Goal: Task Accomplishment & Management: Manage account settings

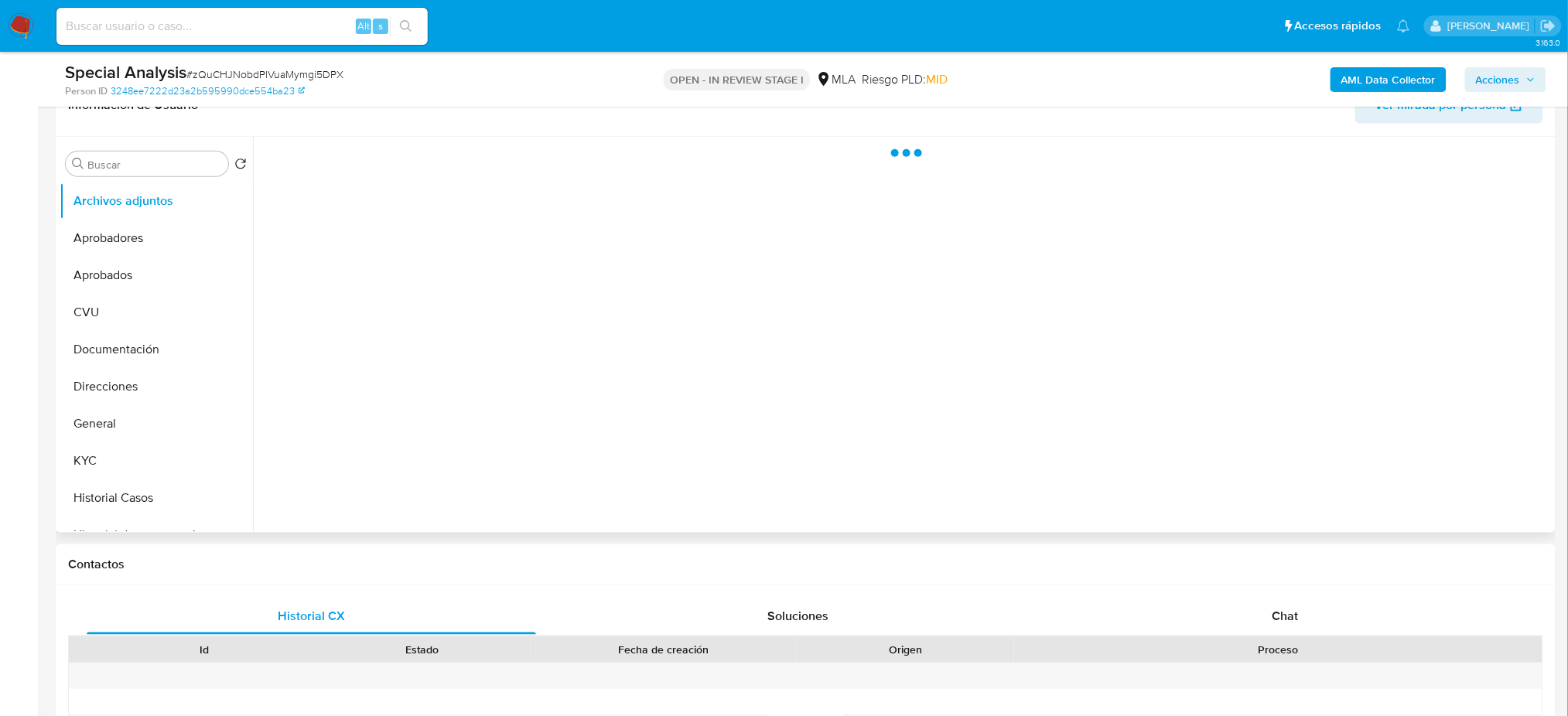
scroll to position [413, 0]
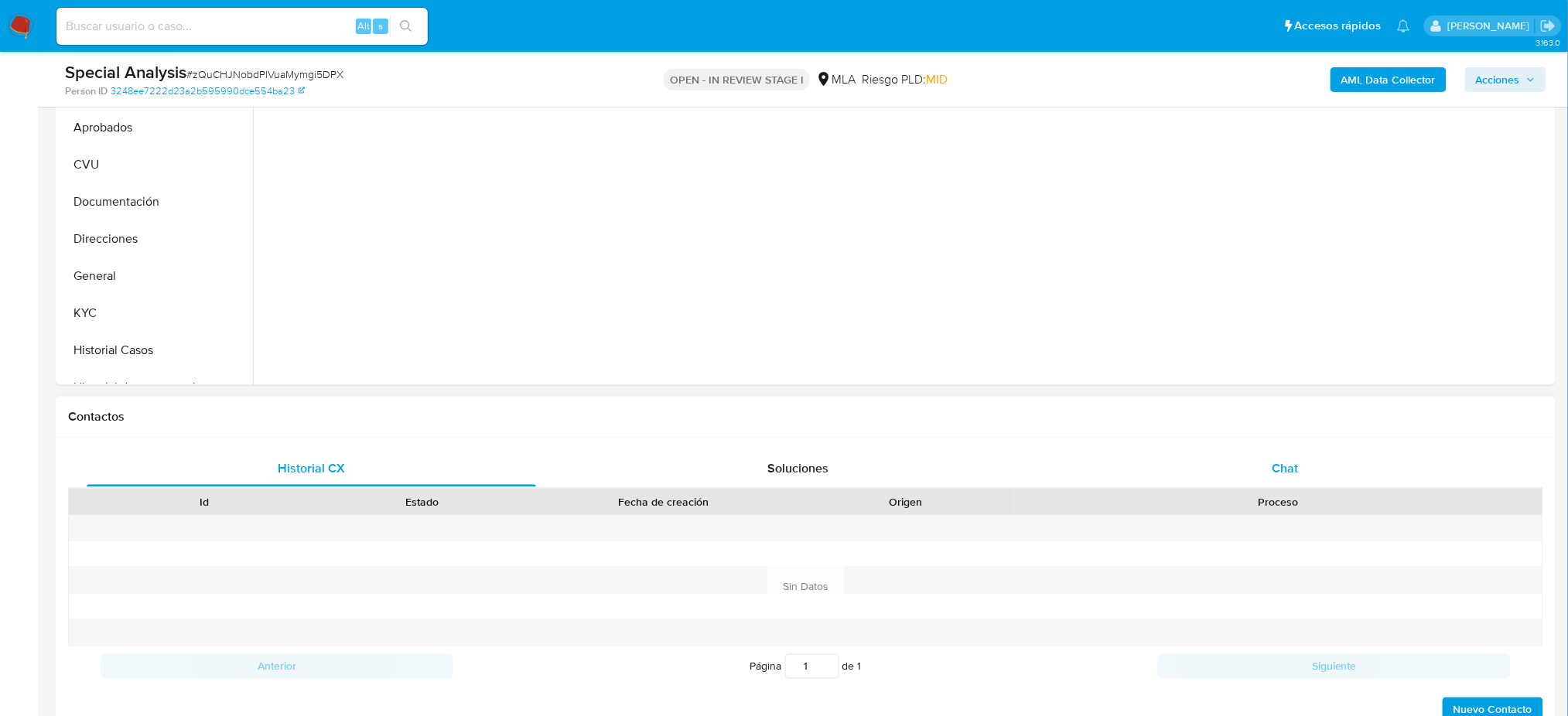
drag, startPoint x: 1322, startPoint y: 486, endPoint x: 1305, endPoint y: 468, distance: 24.8
click at [1322, 484] on div "Chat" at bounding box center [1285, 468] width 449 height 37
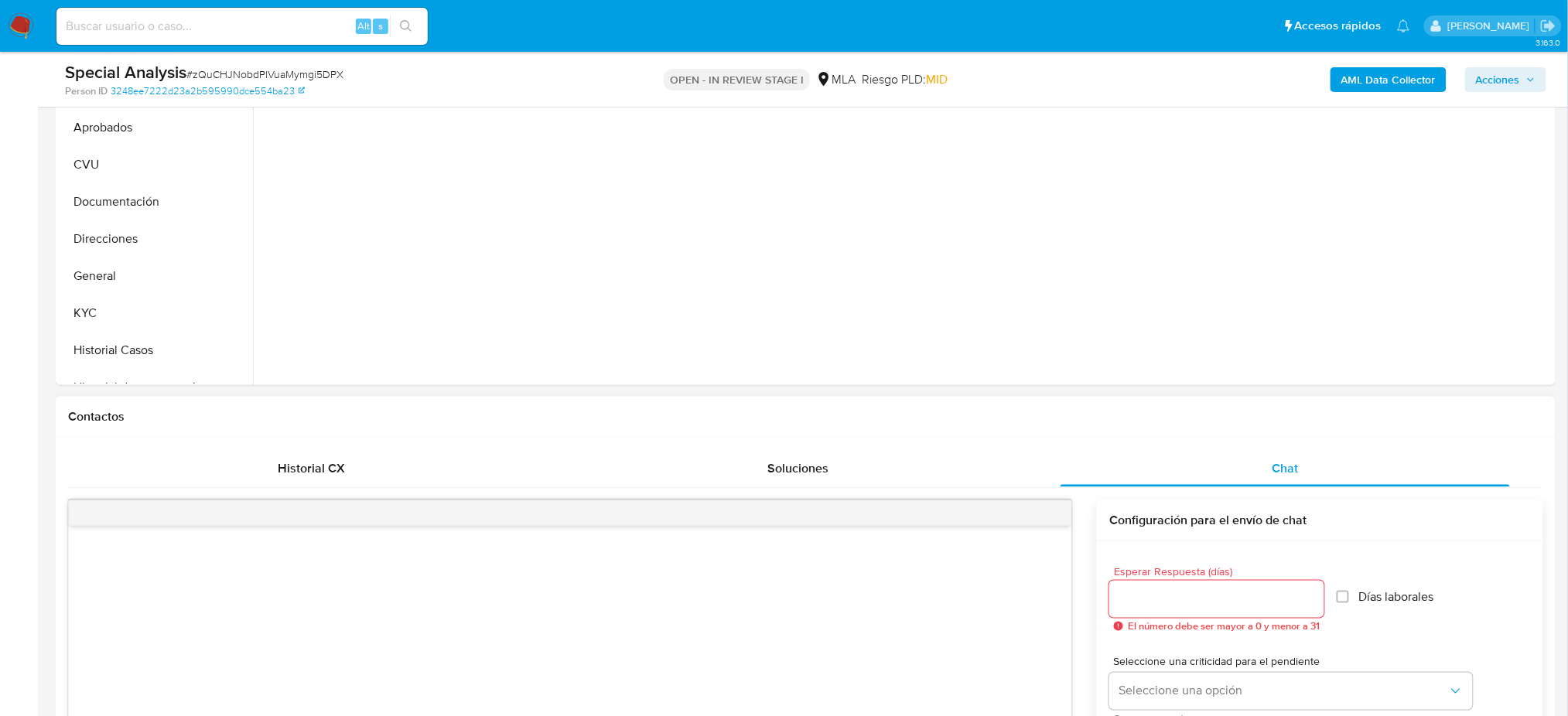
scroll to position [615, 0]
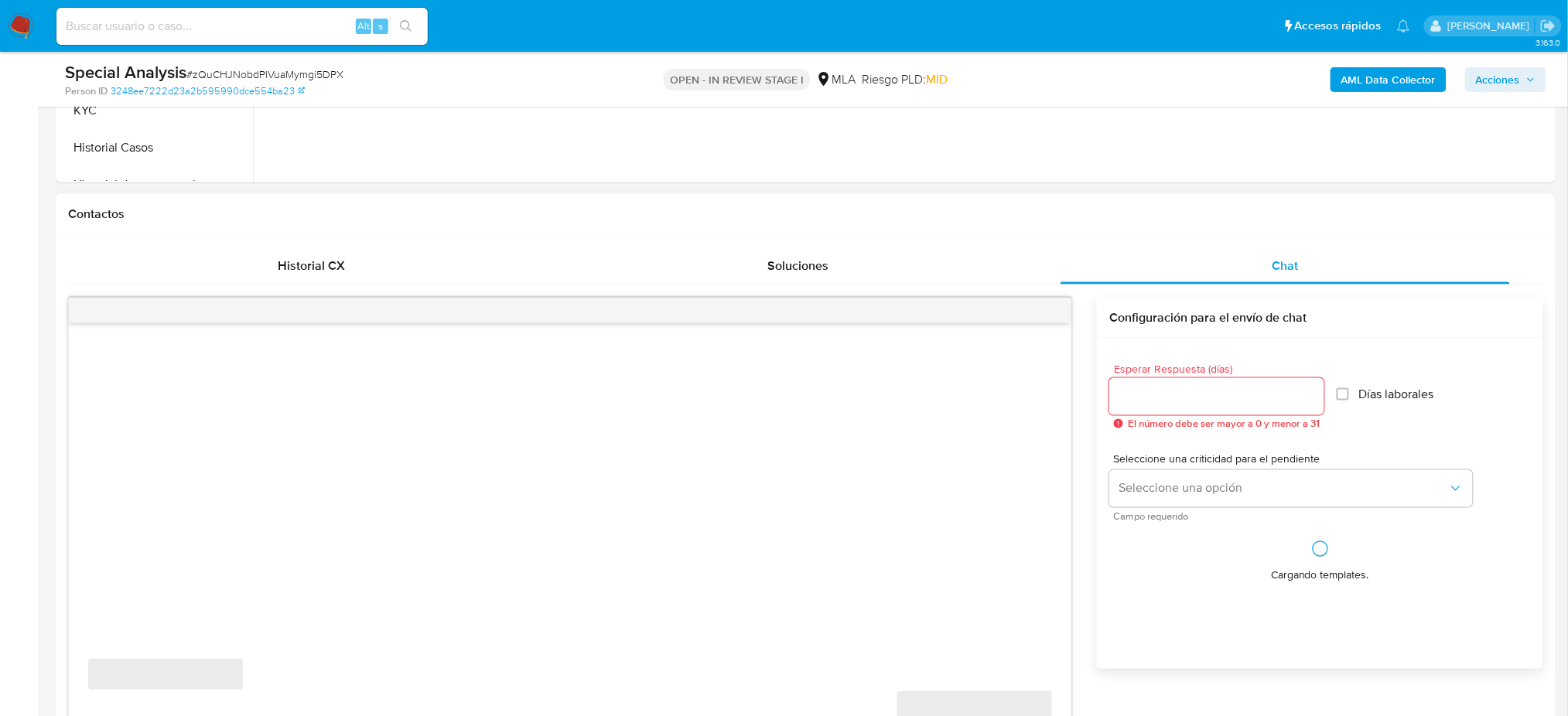
select select "10"
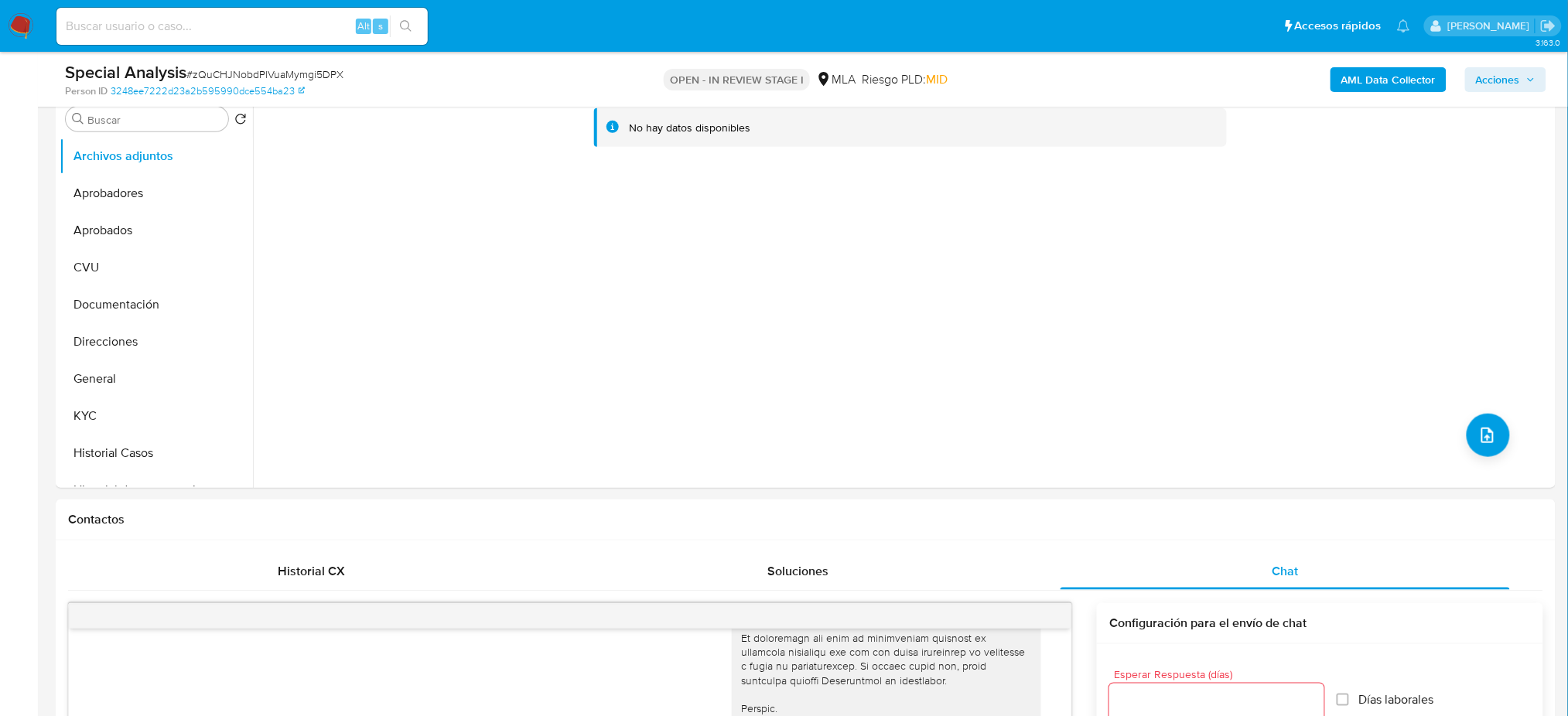
scroll to position [103, 0]
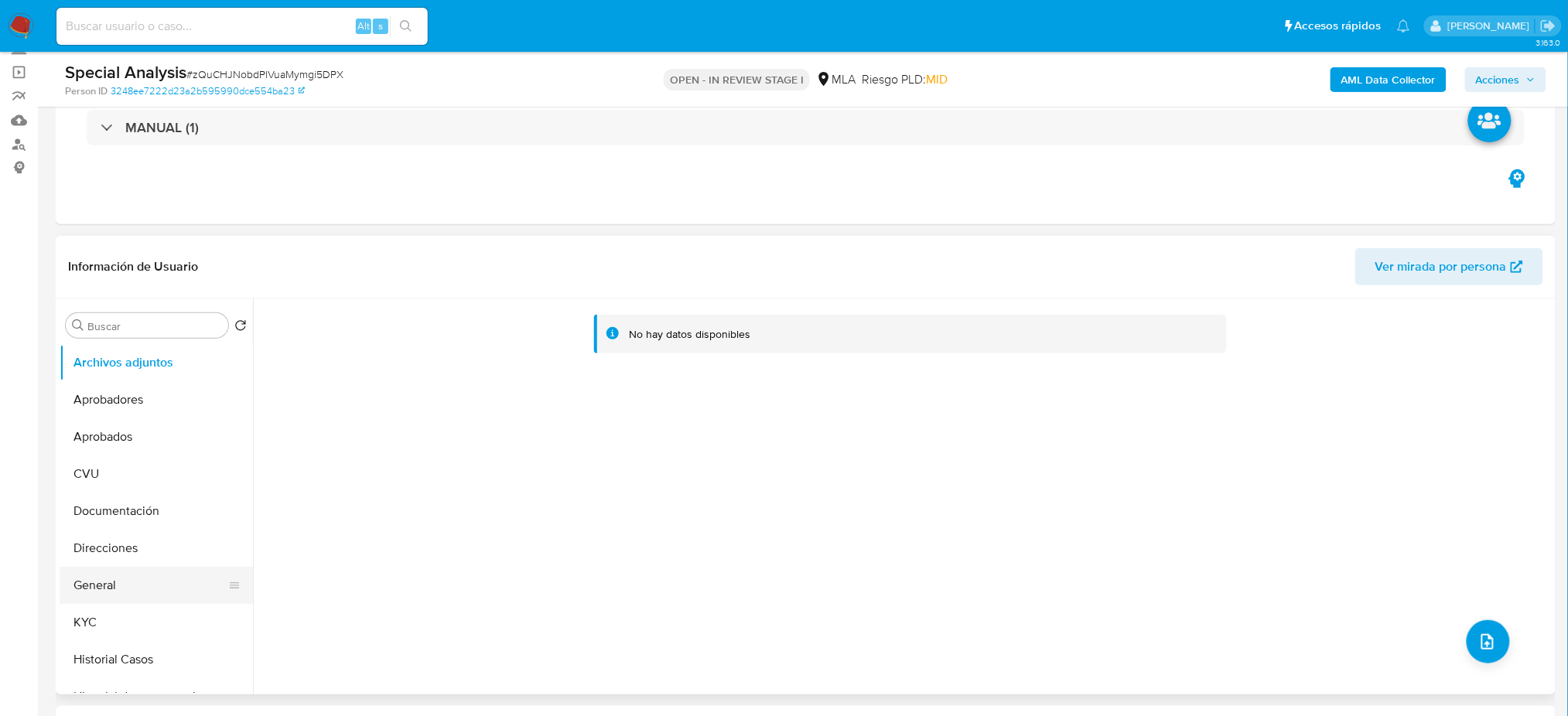
drag, startPoint x: 187, startPoint y: 582, endPoint x: 180, endPoint y: 588, distance: 9.2
click at [180, 588] on button "General" at bounding box center [150, 585] width 181 height 37
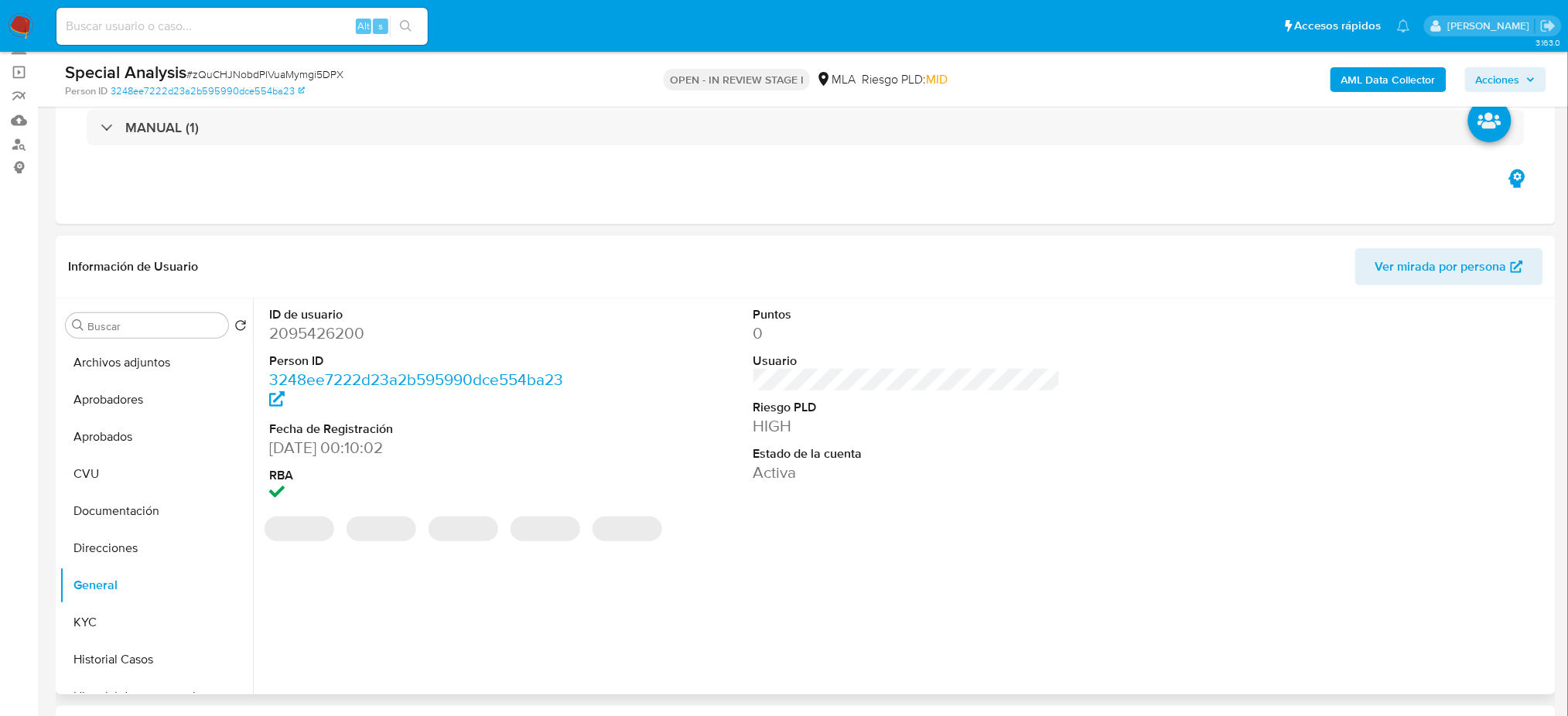
click at [313, 332] on dd "2095426200" at bounding box center [423, 333] width 307 height 22
copy dd "2095426200"
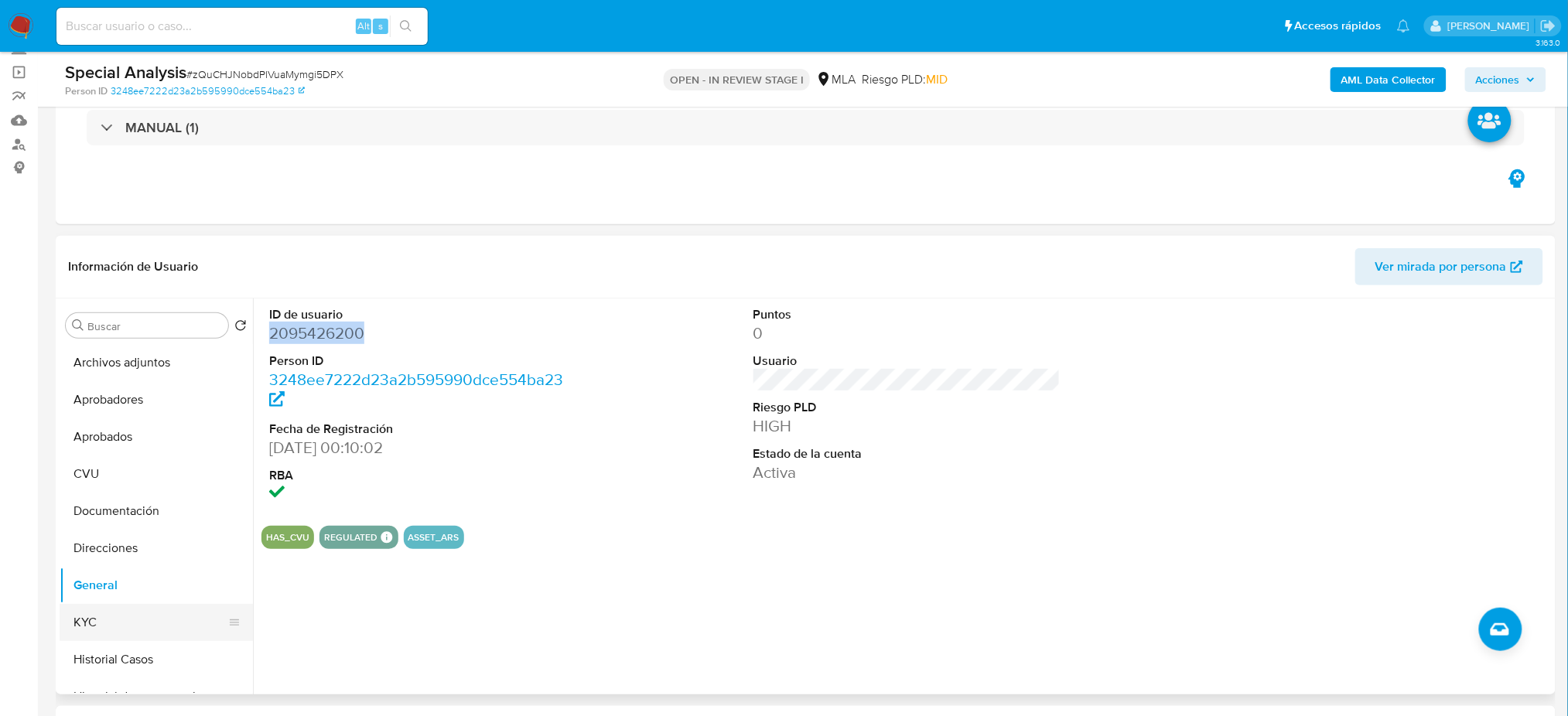
click at [134, 620] on button "KYC" at bounding box center [150, 622] width 181 height 37
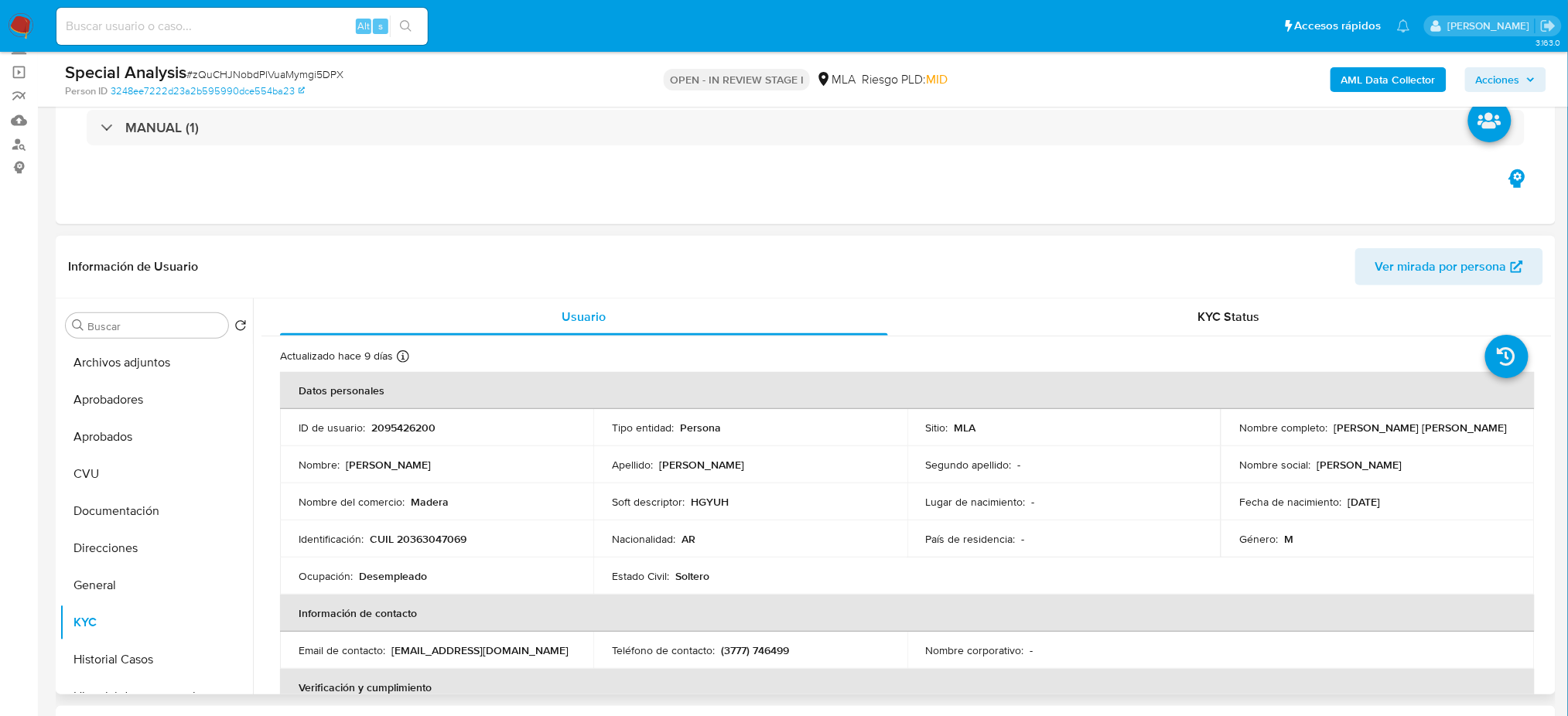
click at [446, 539] on p "CUIL 20363047069" at bounding box center [417, 540] width 96 height 14
copy p "20363047069"
click at [417, 483] on td "Nombre del comercio : Madera" at bounding box center [436, 501] width 313 height 37
drag, startPoint x: 409, startPoint y: 537, endPoint x: 460, endPoint y: 542, distance: 51.2
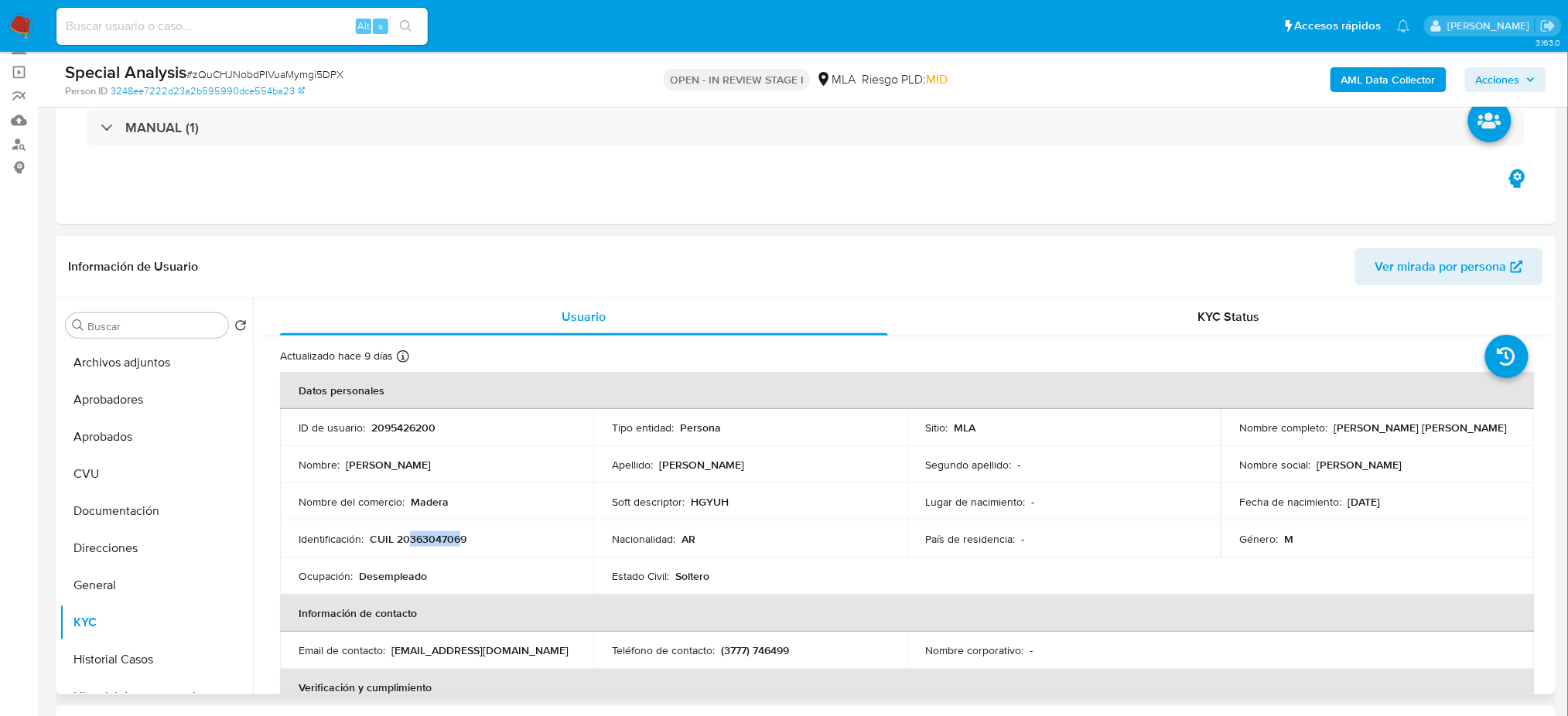
click at [460, 542] on p "CUIL 20363047069" at bounding box center [417, 540] width 96 height 14
copy p "36304706"
click at [316, 72] on span "# zQuCHJNobdPlVuaMymgi5DPX" at bounding box center [265, 75] width 157 height 16
copy span "zQuCHJNobdPlVuaMymgi5DPX"
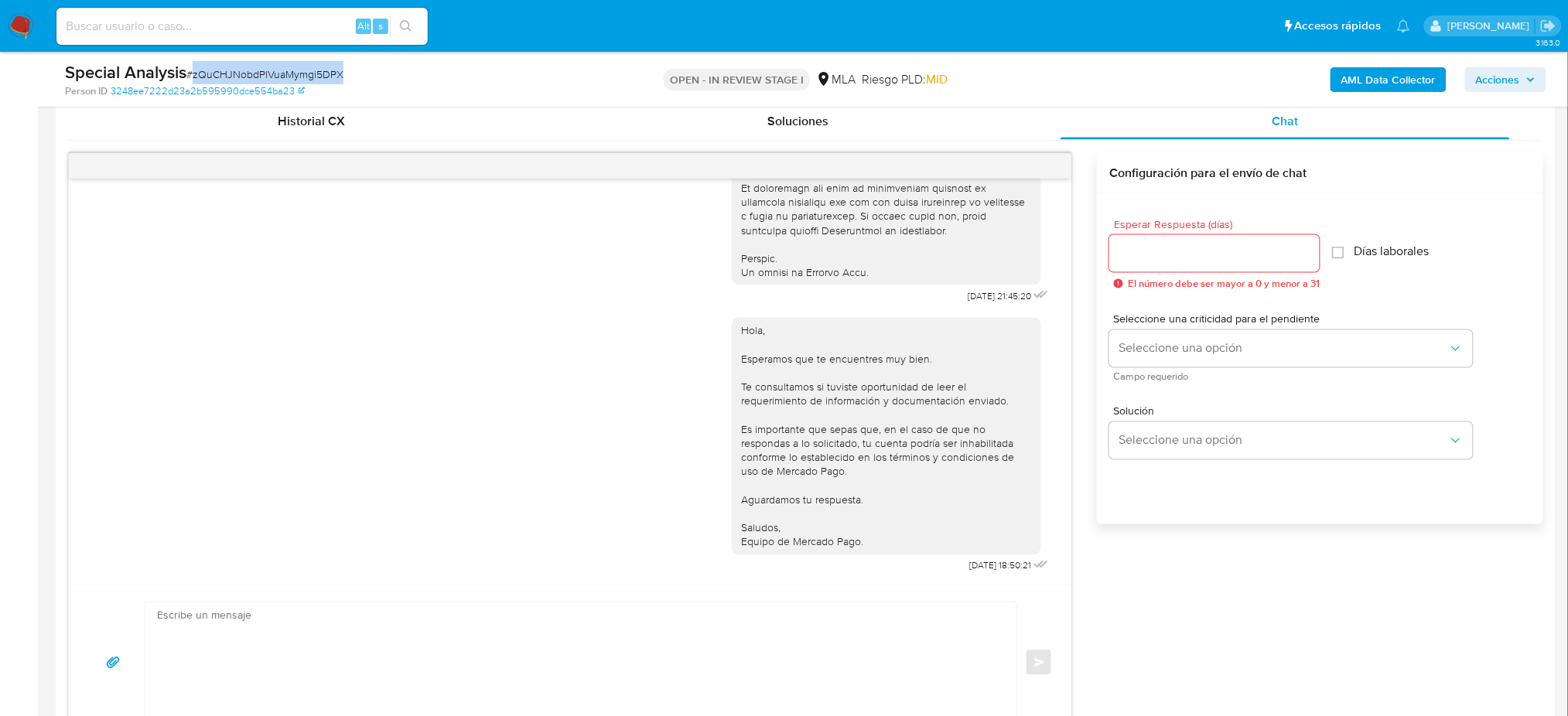
scroll to position [824, 0]
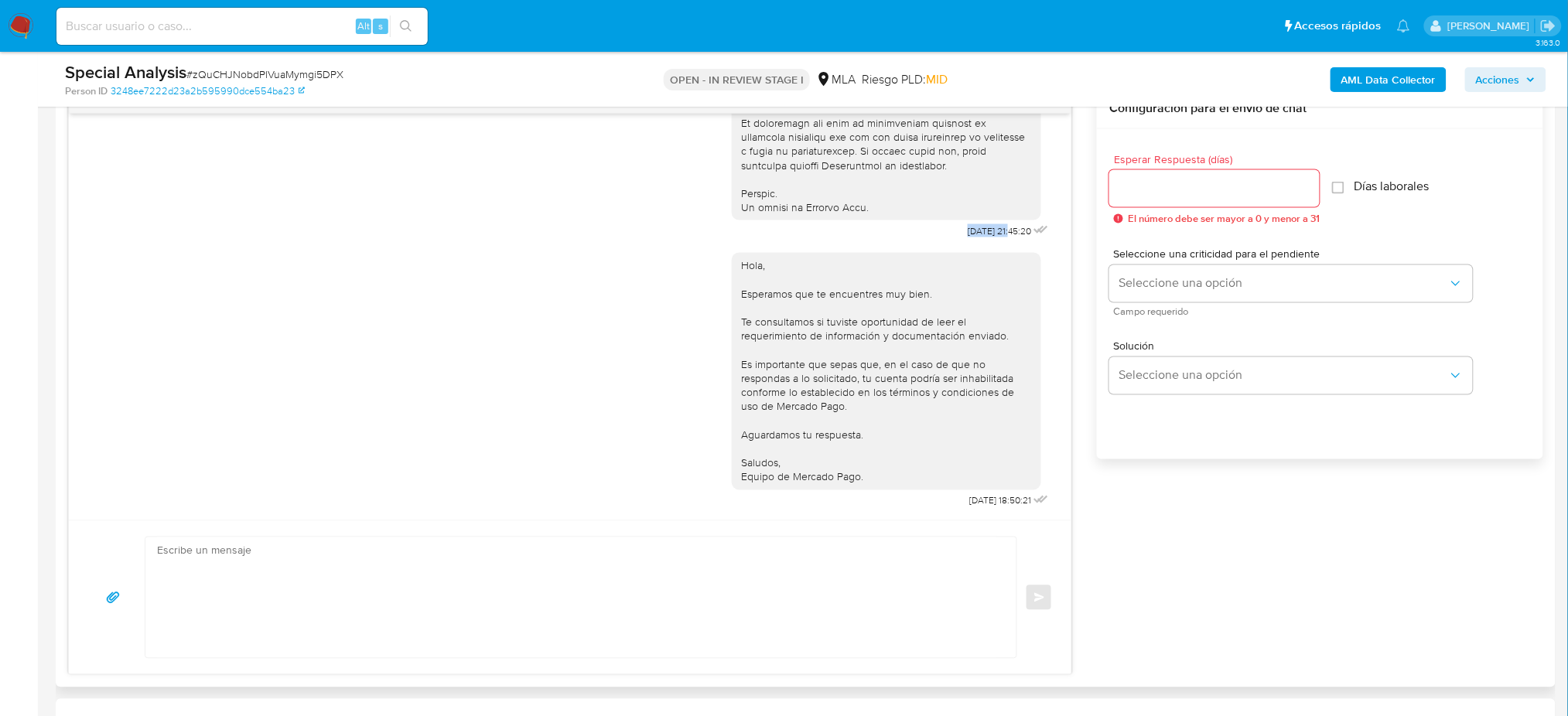
drag, startPoint x: 930, startPoint y: 220, endPoint x: 980, endPoint y: 226, distance: 50.4
copy span "06/08/2025"
drag, startPoint x: 928, startPoint y: 504, endPoint x: 981, endPoint y: 507, distance: 53.1
click at [981, 507] on div "Hola, Esperamos que te encuentres muy bien. Te consultamos si tuviste oportunid…" at bounding box center [892, 377] width 320 height 270
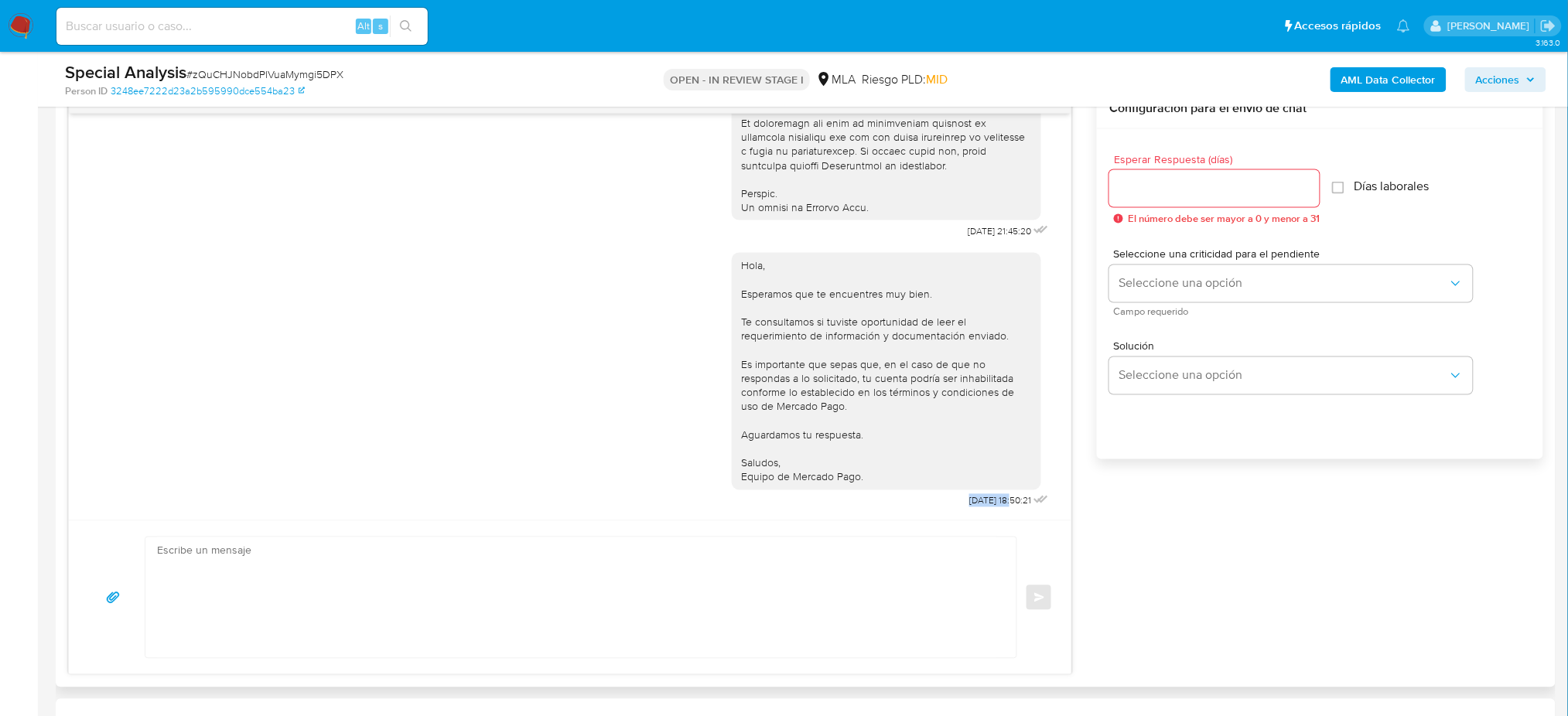
copy span "03/10/2025"
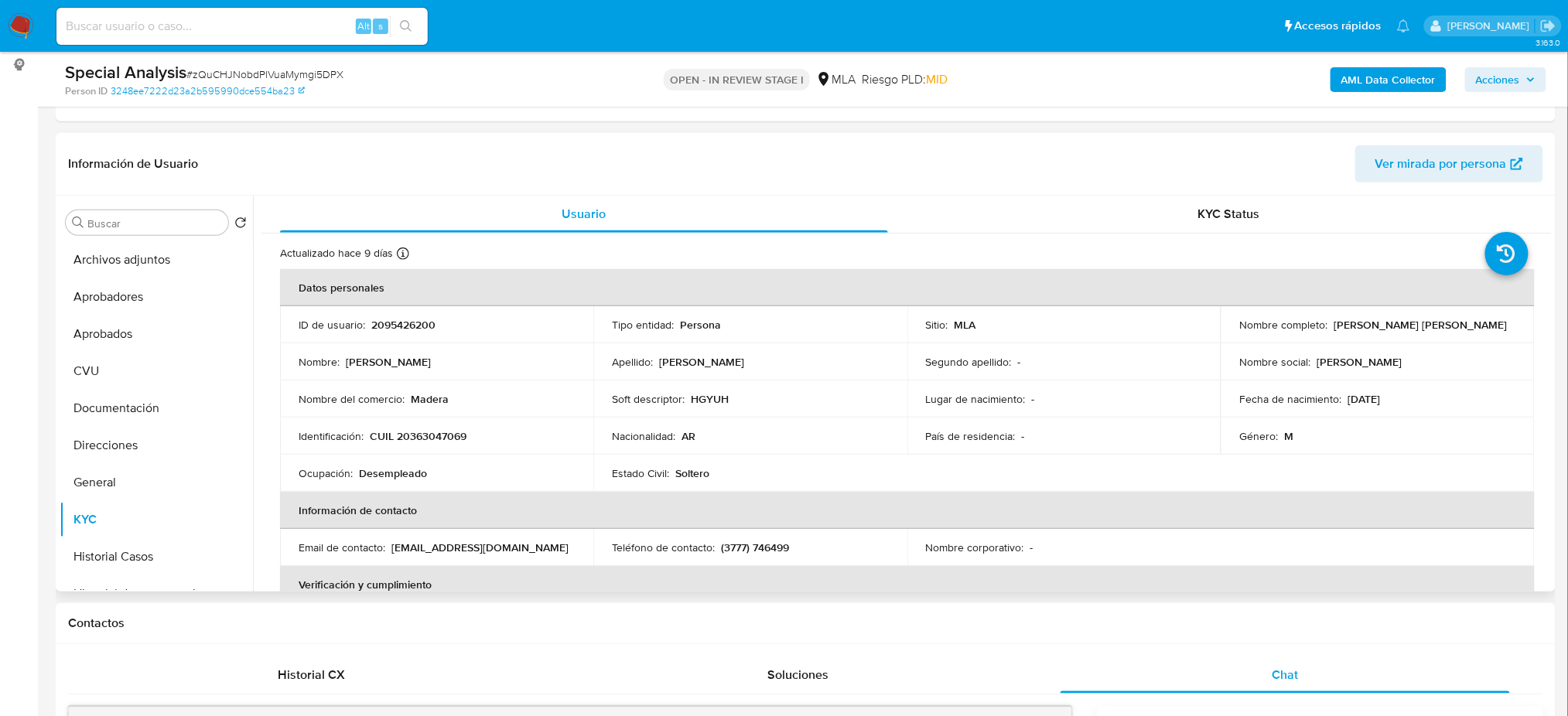
click at [1418, 167] on span "Ver mirada por persona" at bounding box center [1441, 163] width 132 height 37
click at [117, 482] on button "General" at bounding box center [150, 482] width 181 height 37
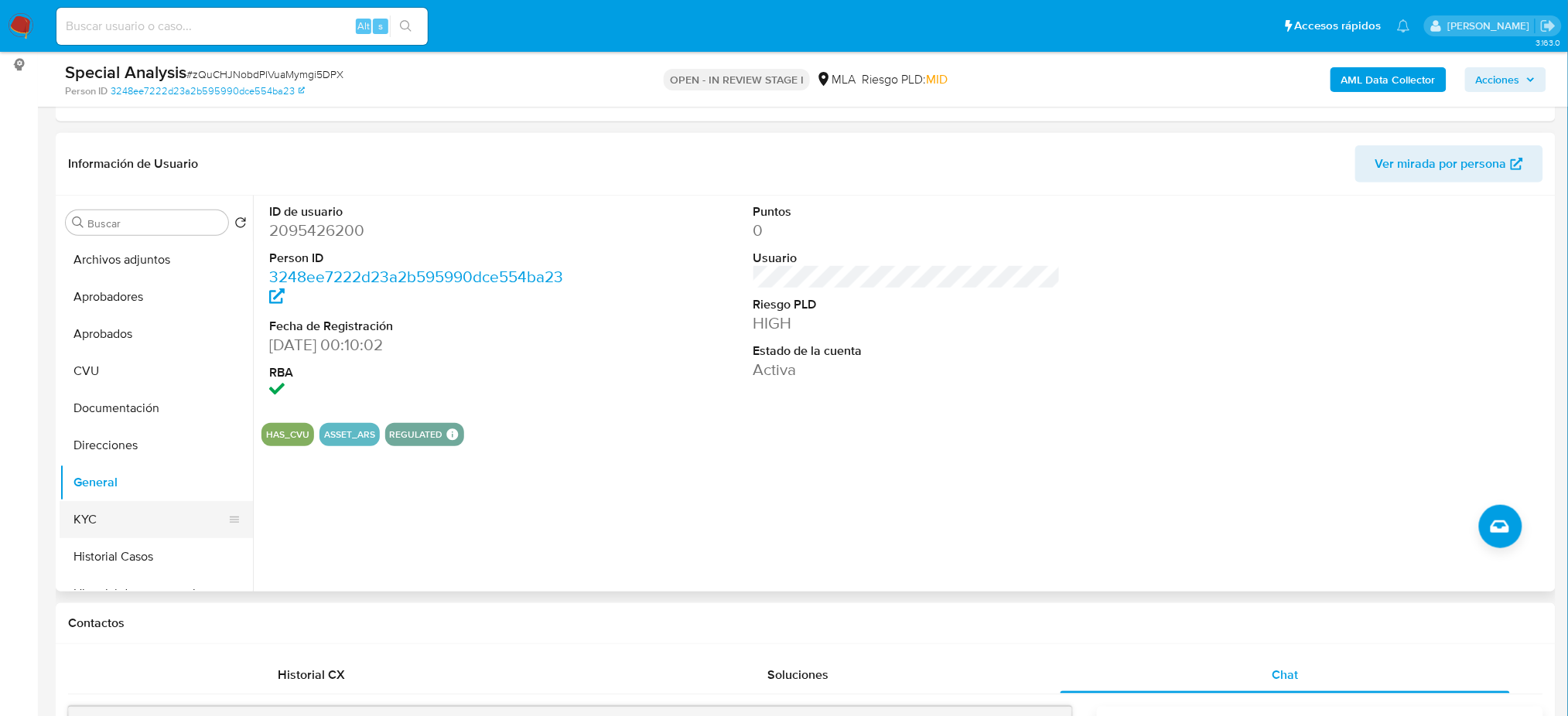
click at [125, 519] on button "KYC" at bounding box center [150, 519] width 181 height 37
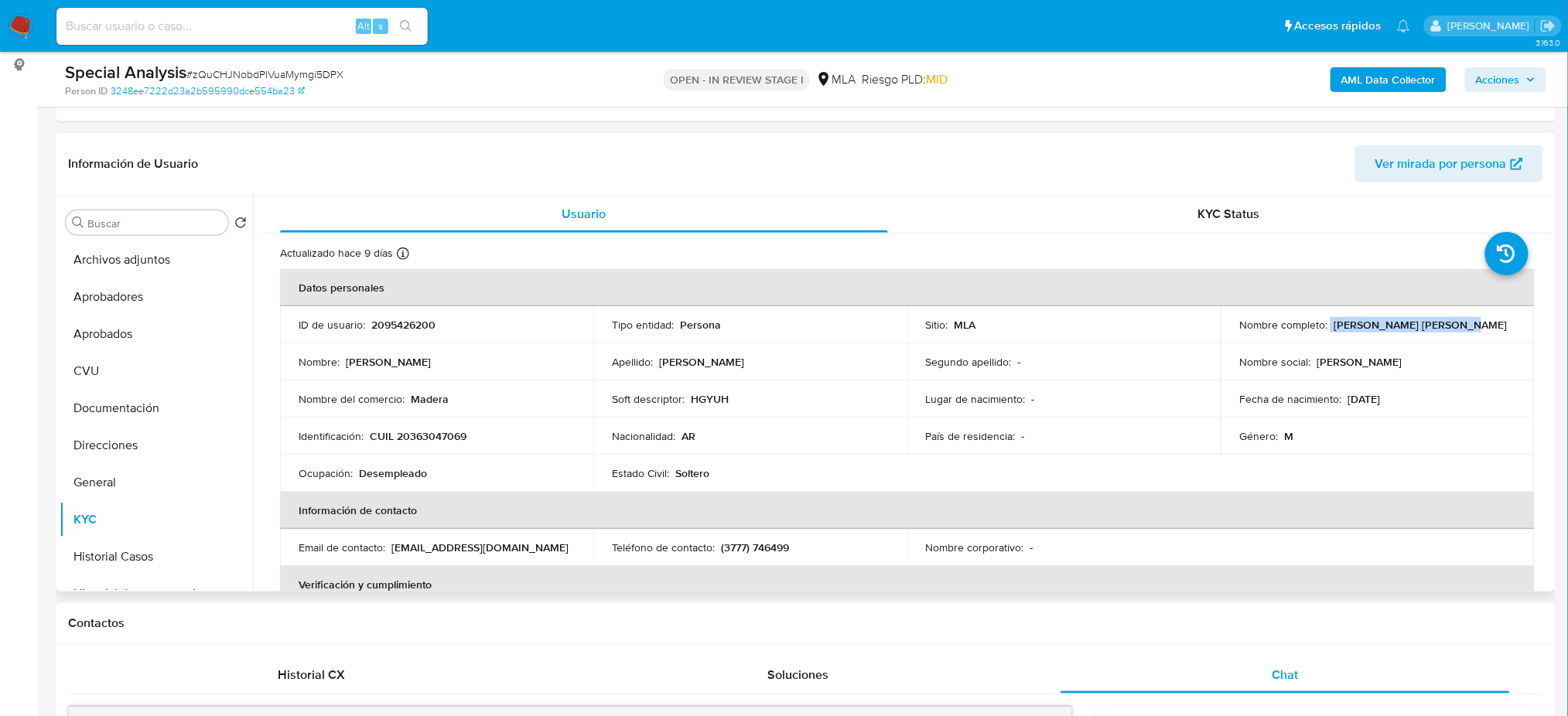
drag, startPoint x: 1326, startPoint y: 322, endPoint x: 1492, endPoint y: 318, distance: 166.0
click at [1492, 318] on div "Nombre completo : Hector Javier Rodriguez" at bounding box center [1377, 325] width 276 height 14
copy div "Hector Javier Rodriguez"
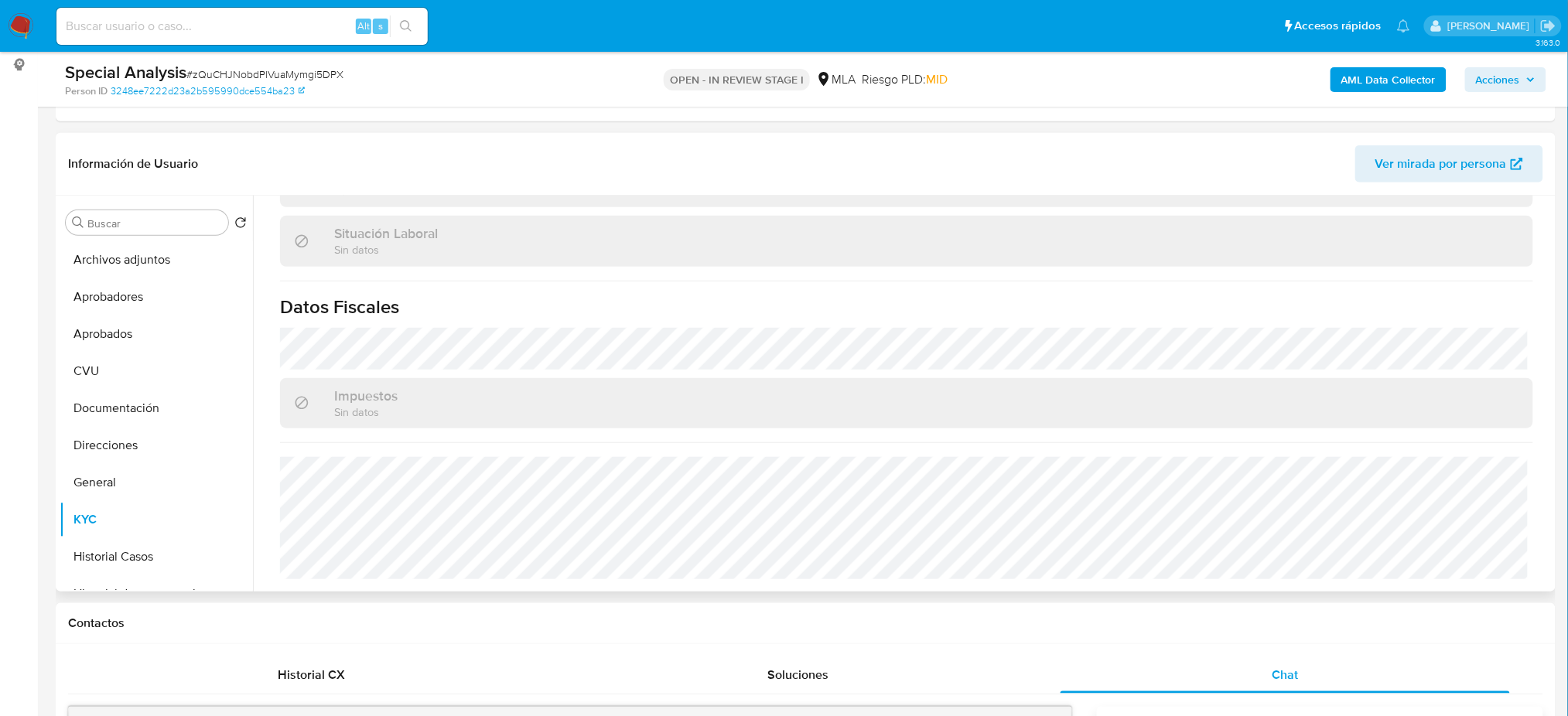
scroll to position [0, 0]
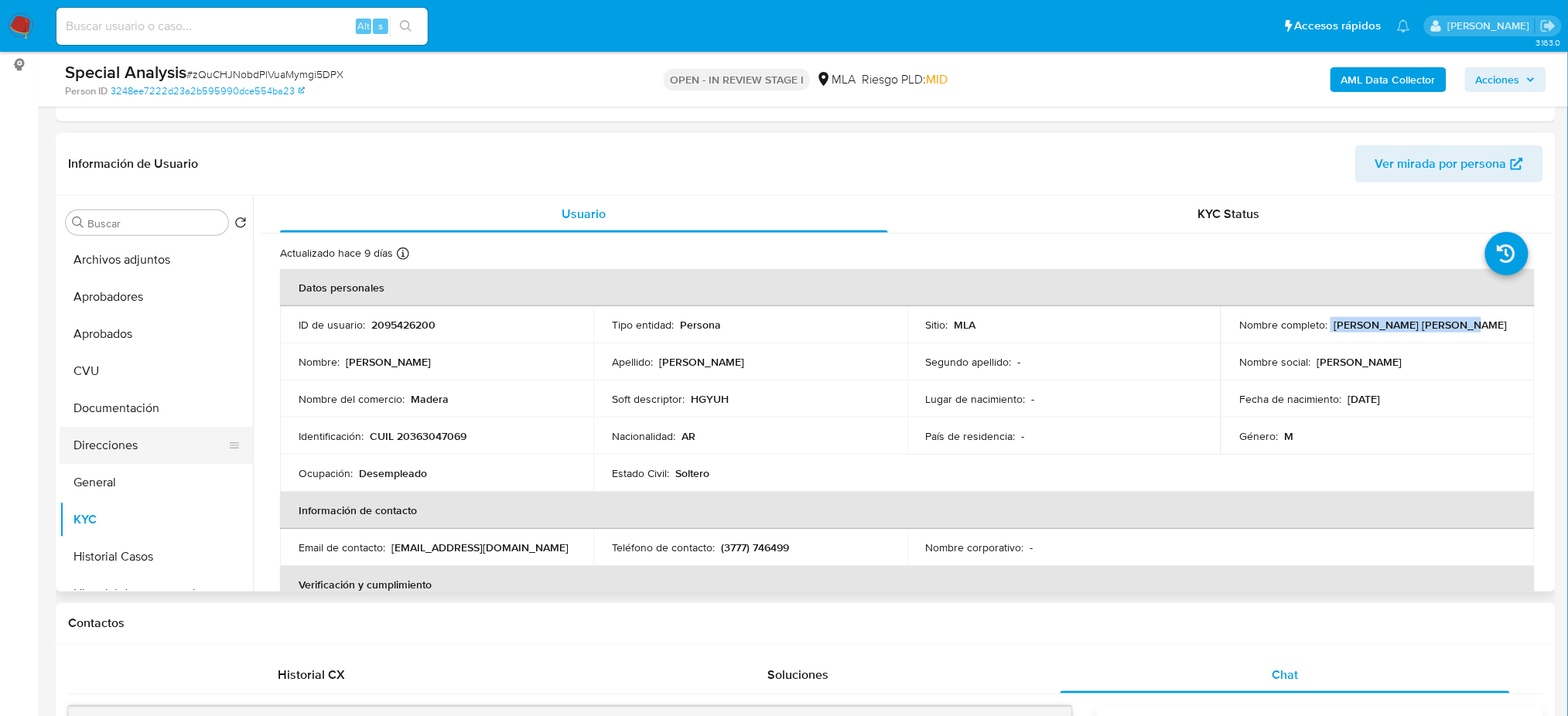
click at [142, 450] on button "Direcciones" at bounding box center [150, 445] width 181 height 37
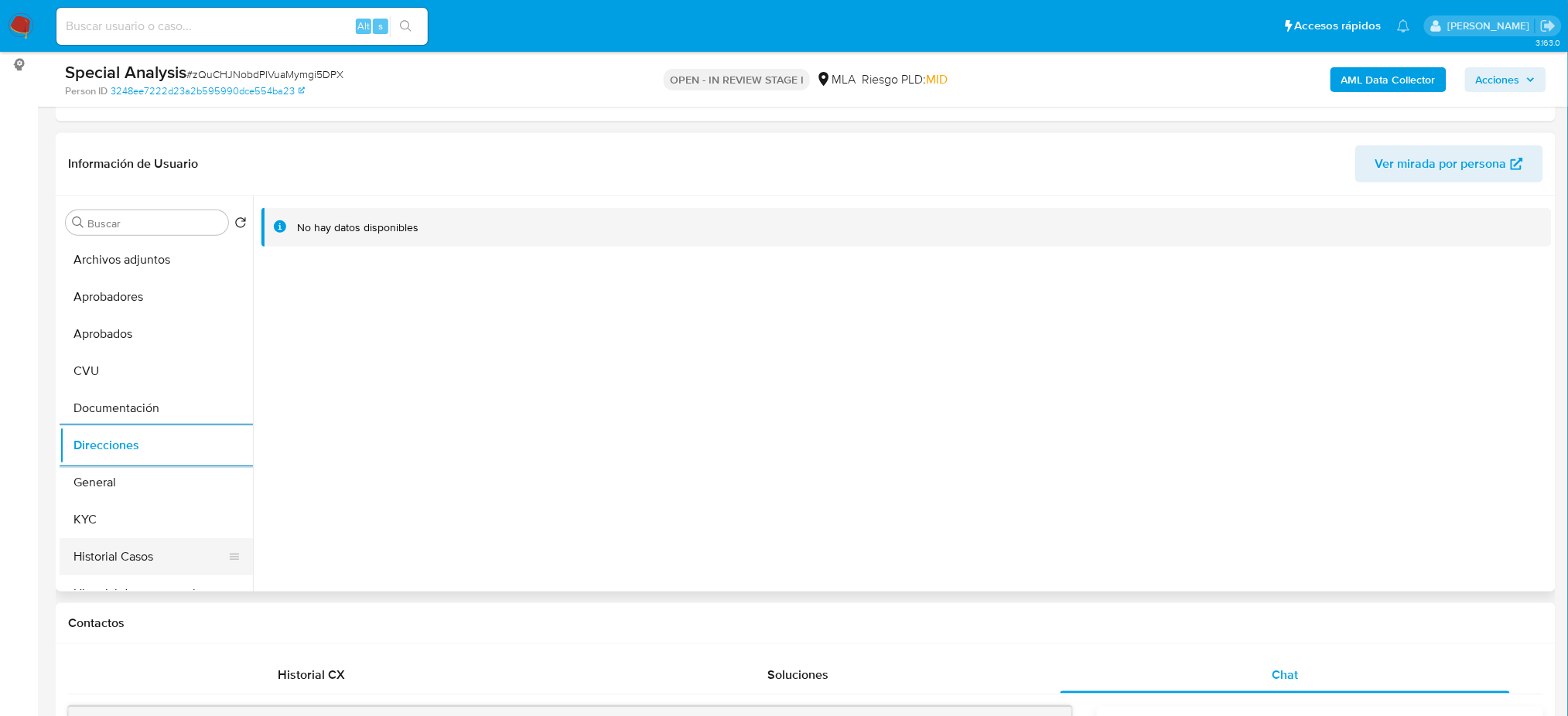
click at [113, 542] on button "Historial Casos" at bounding box center [150, 556] width 181 height 37
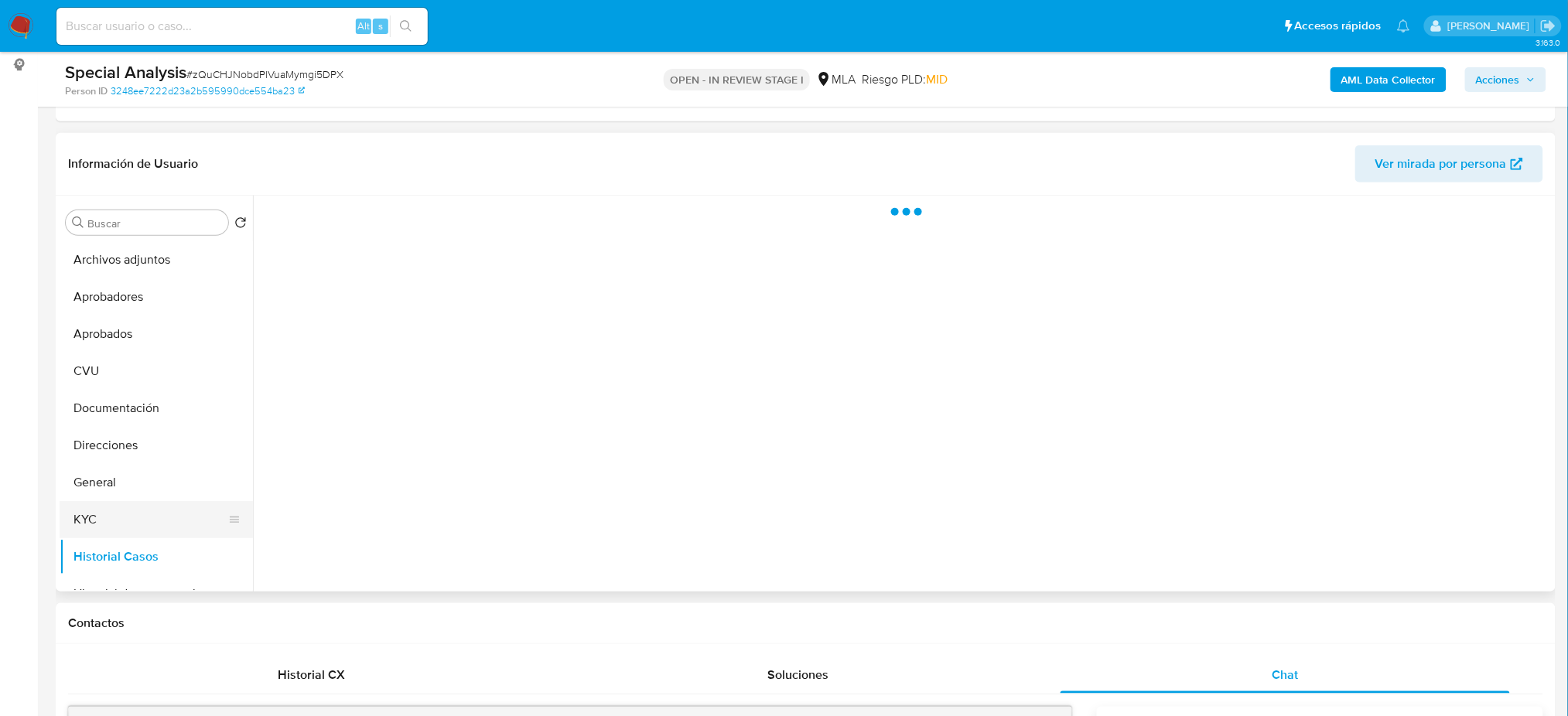
click at [100, 524] on button "KYC" at bounding box center [150, 519] width 181 height 37
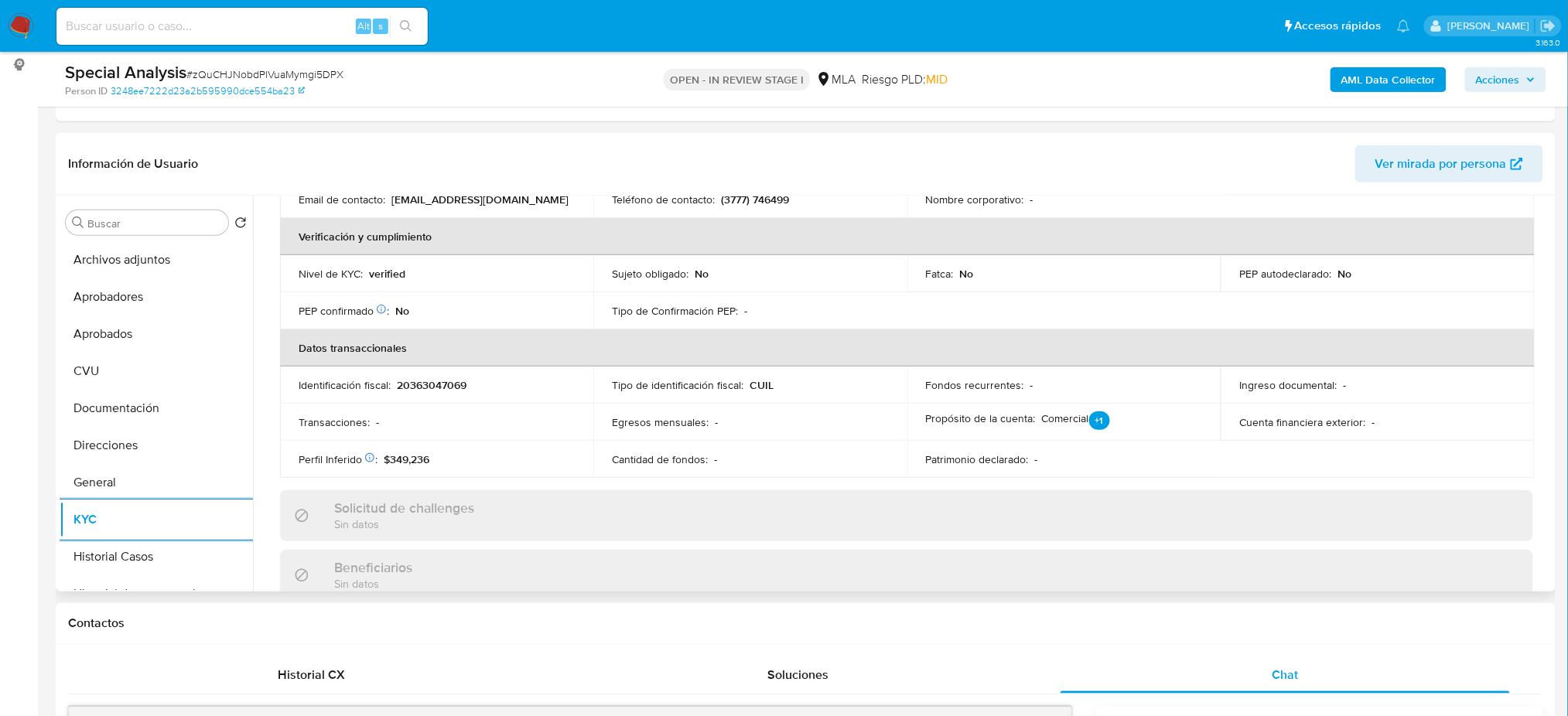
scroll to position [79, 0]
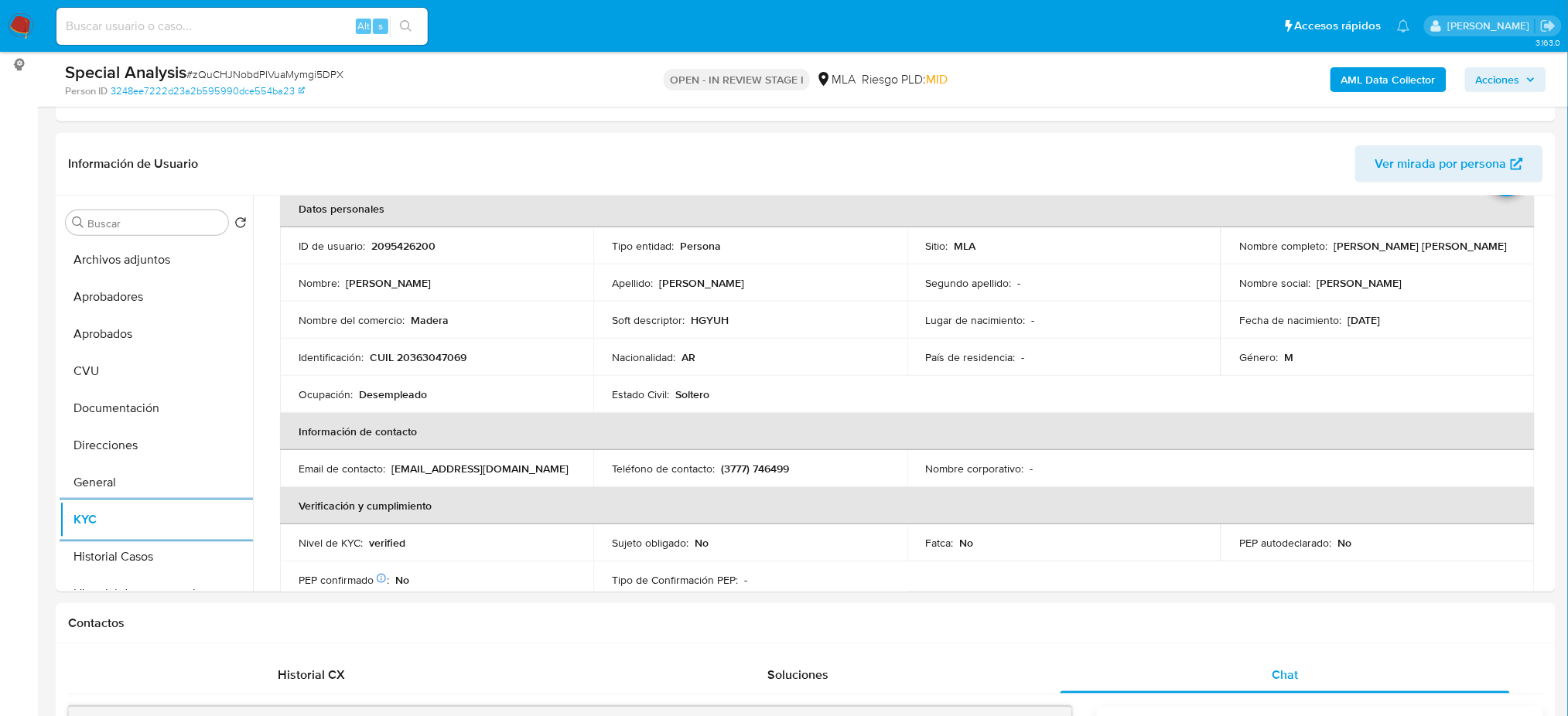
click at [326, 13] on div "Alt s" at bounding box center [242, 26] width 371 height 37
click at [311, 24] on input at bounding box center [242, 27] width 371 height 20
paste input "cZvSoT7Su3N41s2NT5c5q2J4"
type input "cZvSoT7Su3N41s2NT5c5q2J4"
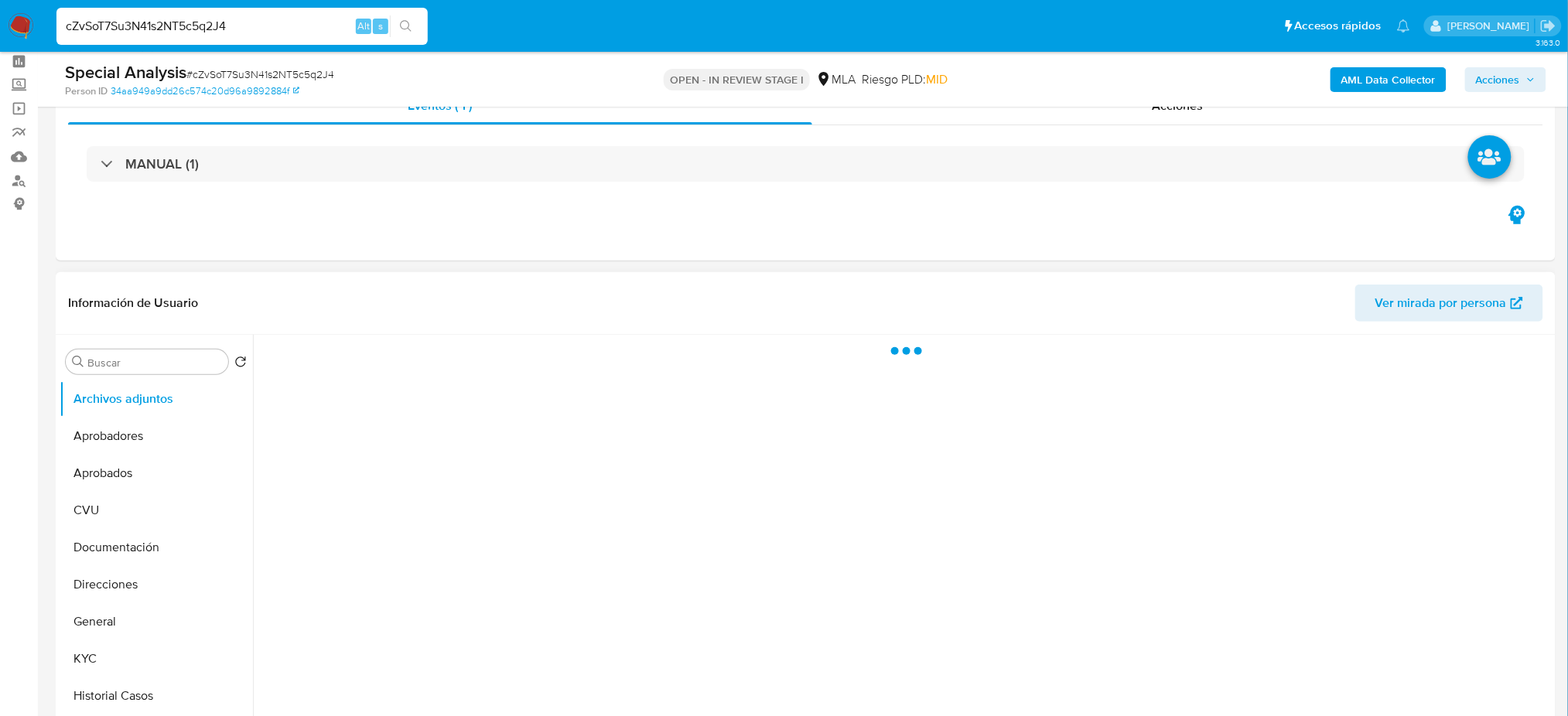
scroll to position [103, 0]
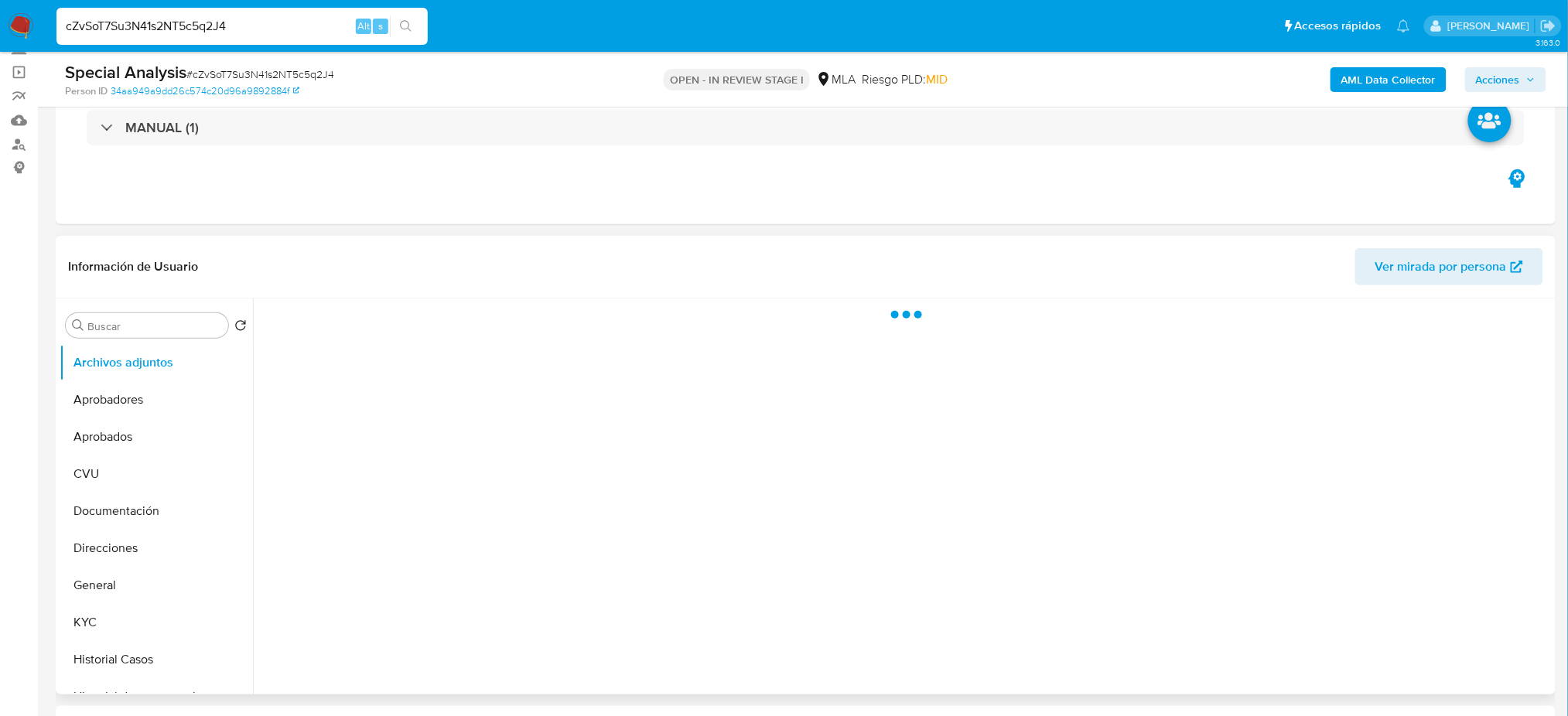
select select "10"
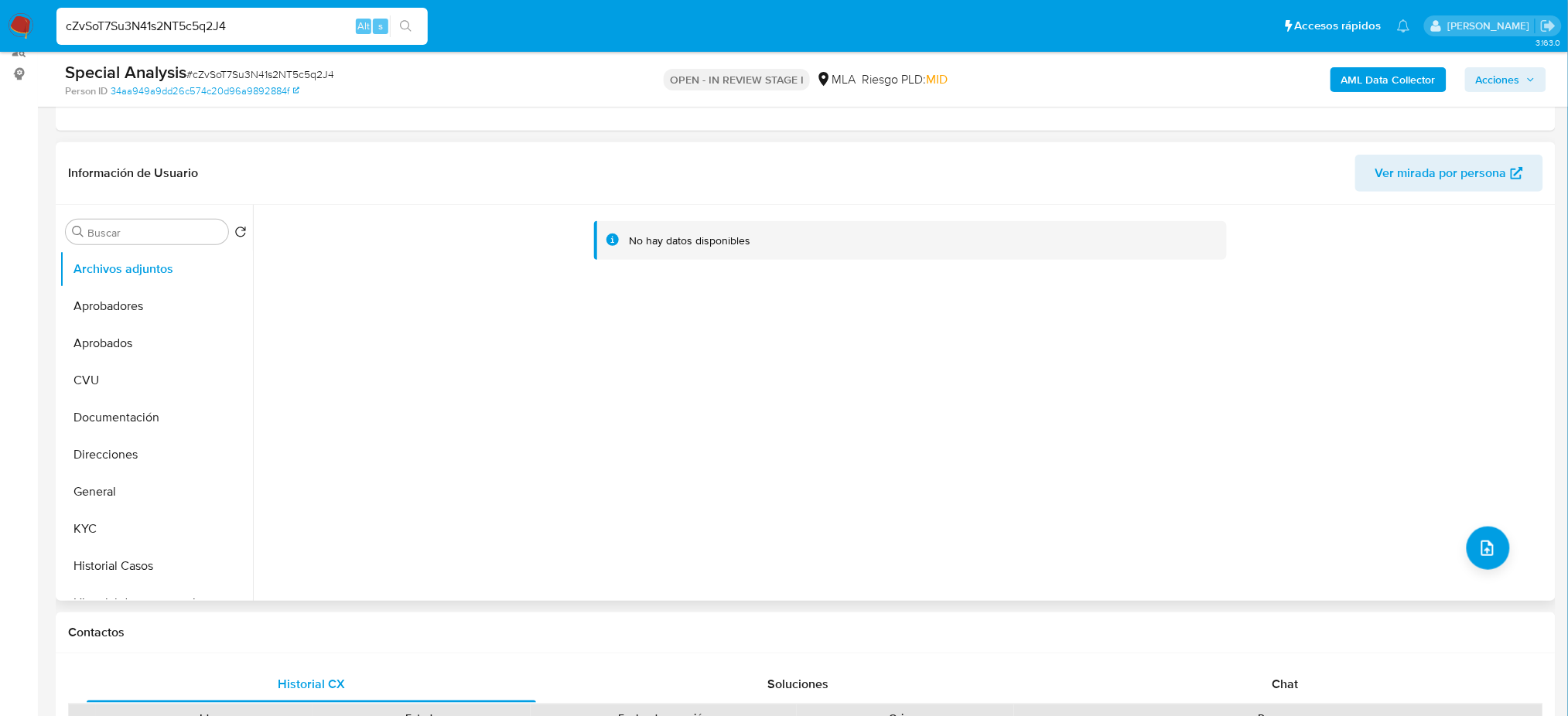
scroll to position [309, 0]
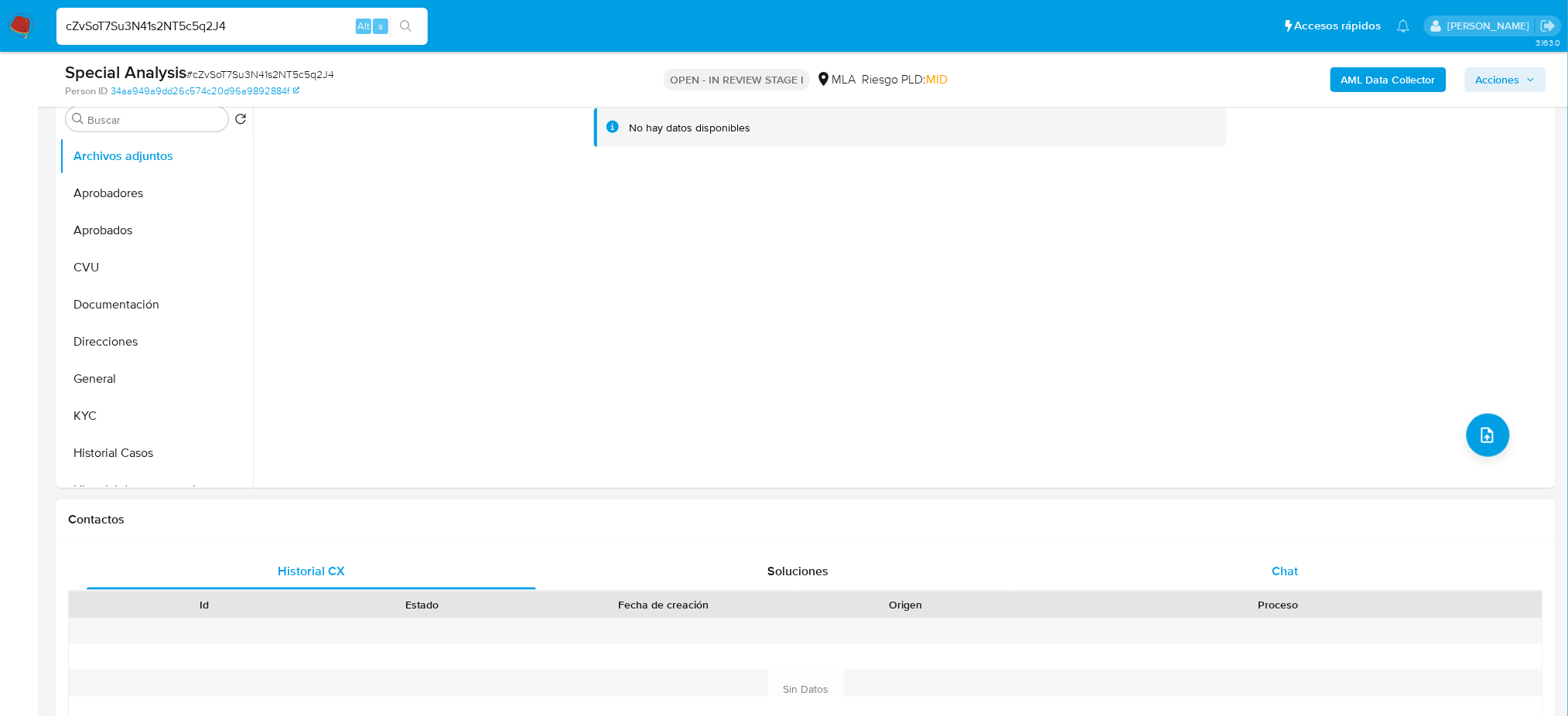
drag, startPoint x: 1291, startPoint y: 556, endPoint x: 1268, endPoint y: 556, distance: 23.0
click at [1291, 557] on div "Chat" at bounding box center [1285, 571] width 449 height 37
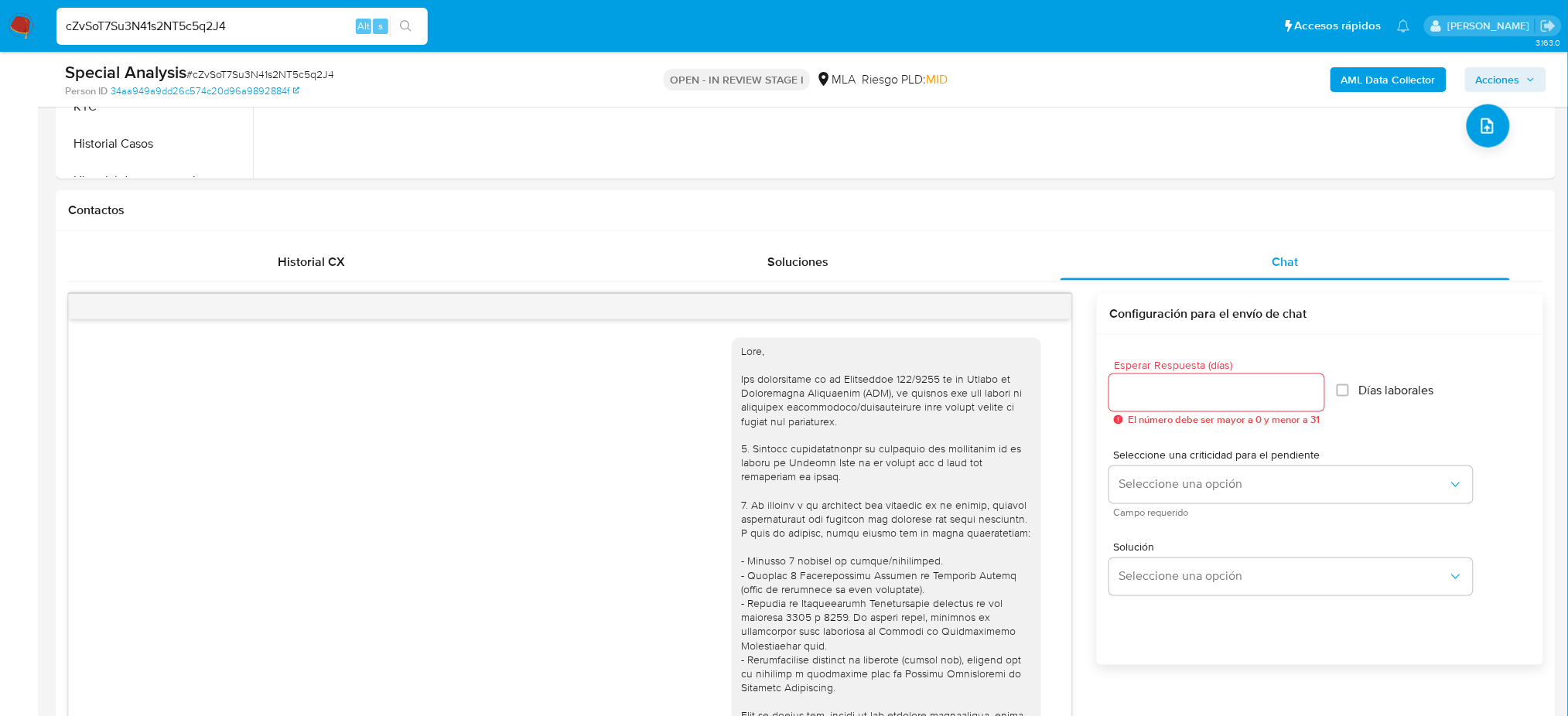
scroll to position [754, 0]
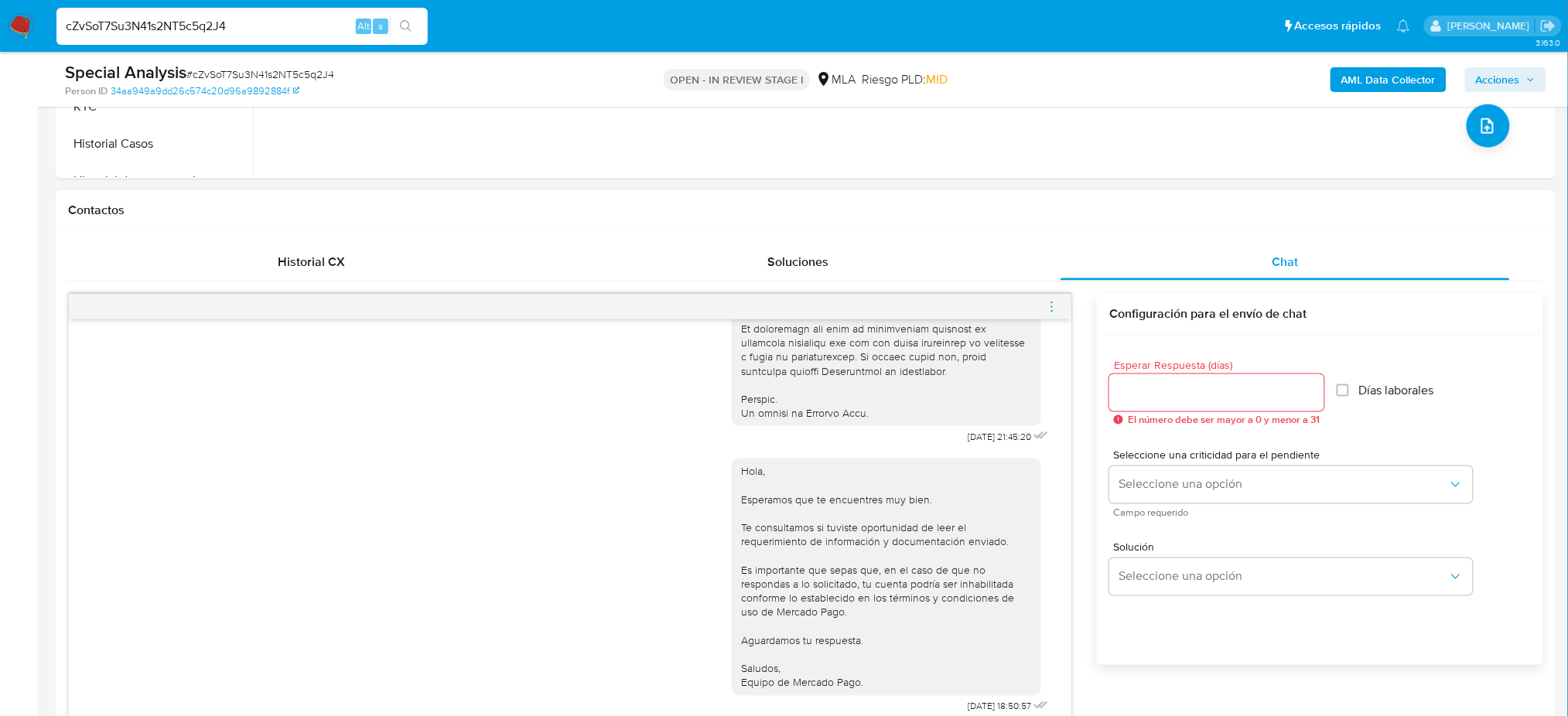
click at [1056, 307] on icon "menu-action" at bounding box center [1052, 307] width 14 height 14
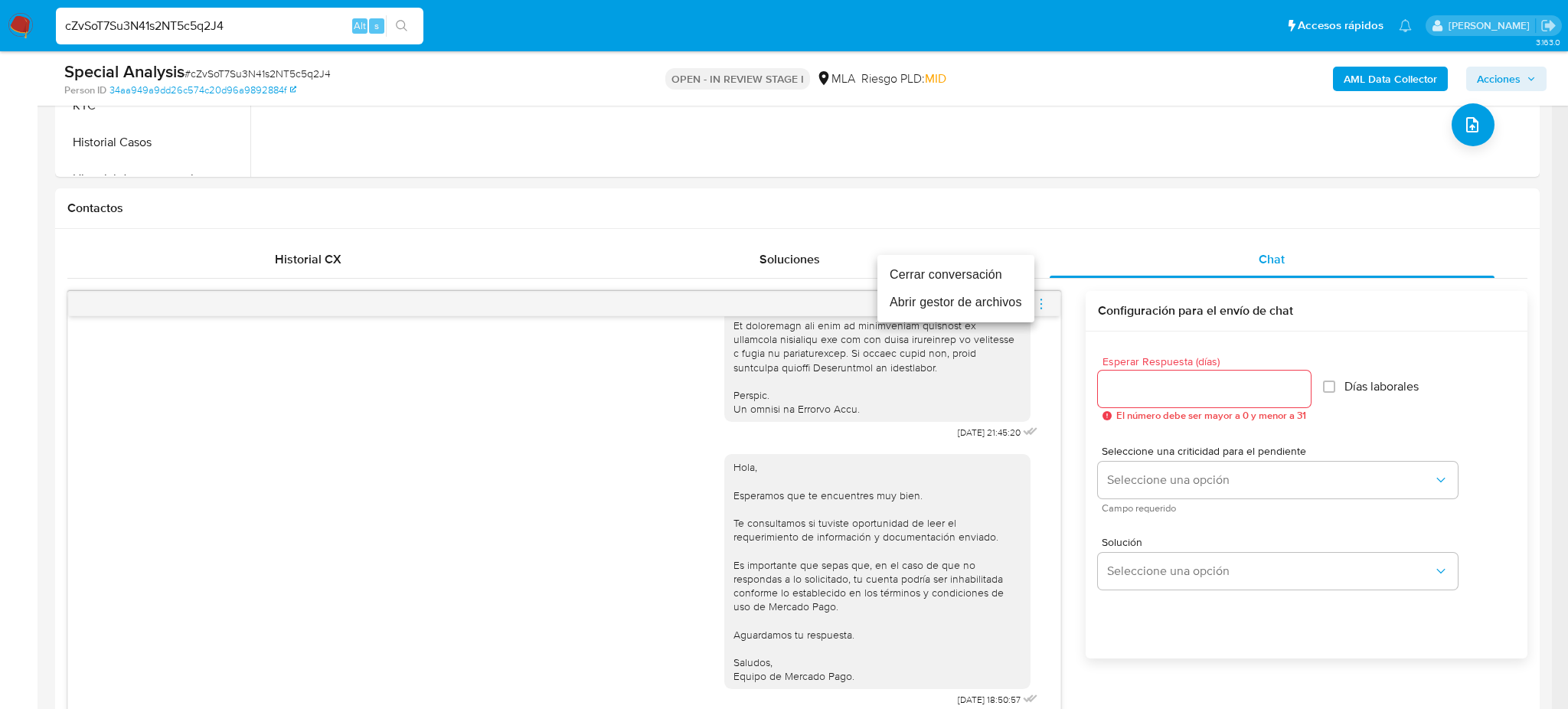
click at [943, 274] on li "Cerrar conversación" at bounding box center [956, 275] width 157 height 28
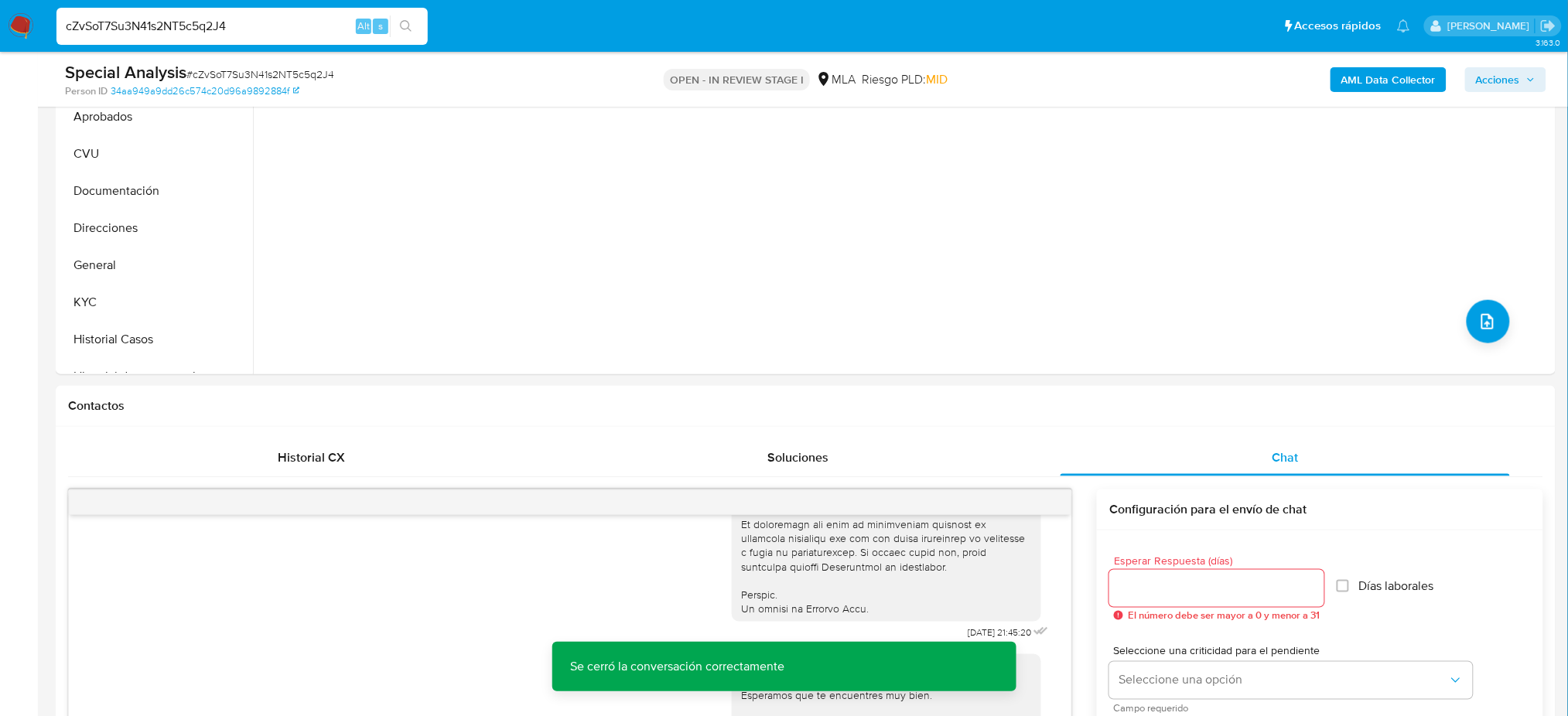
scroll to position [103, 0]
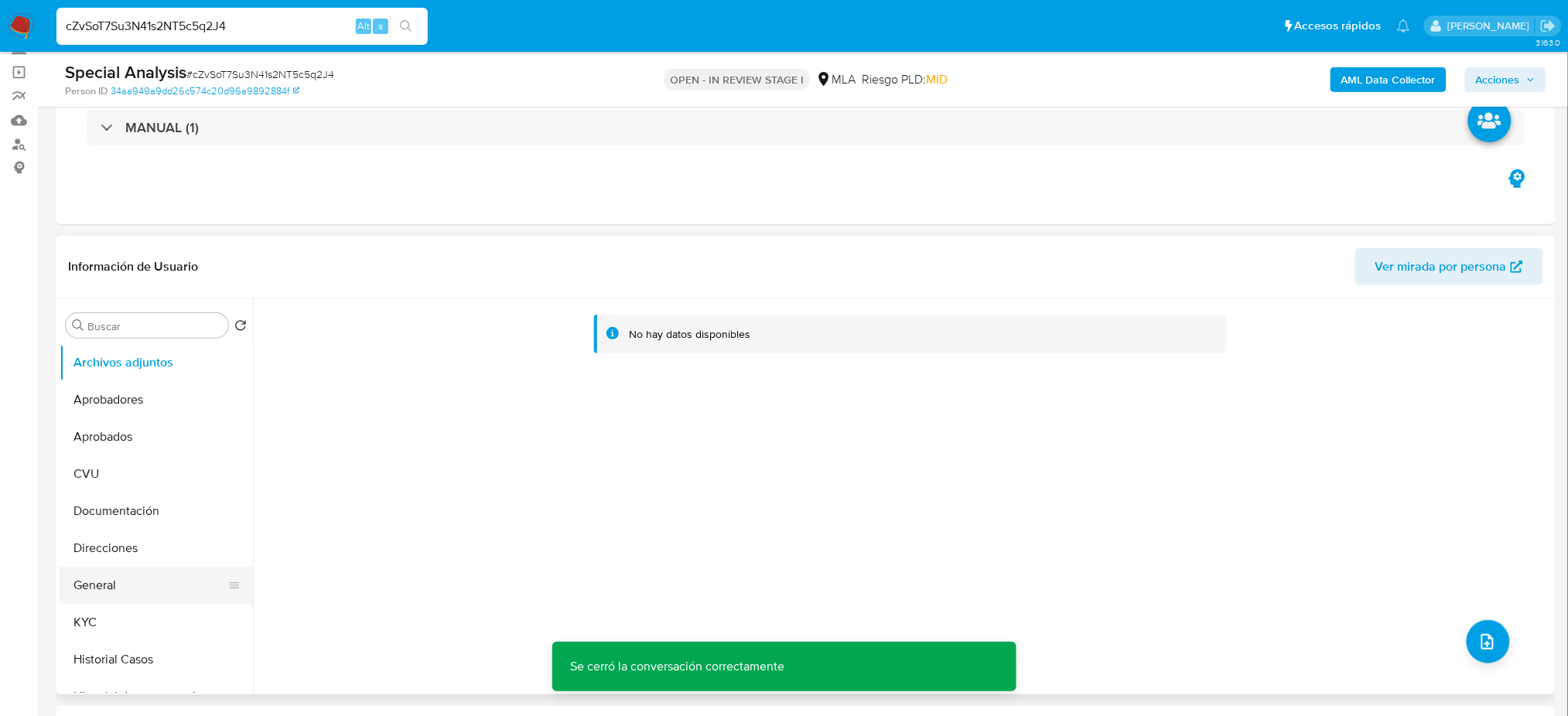
click at [161, 570] on button "General" at bounding box center [150, 585] width 181 height 37
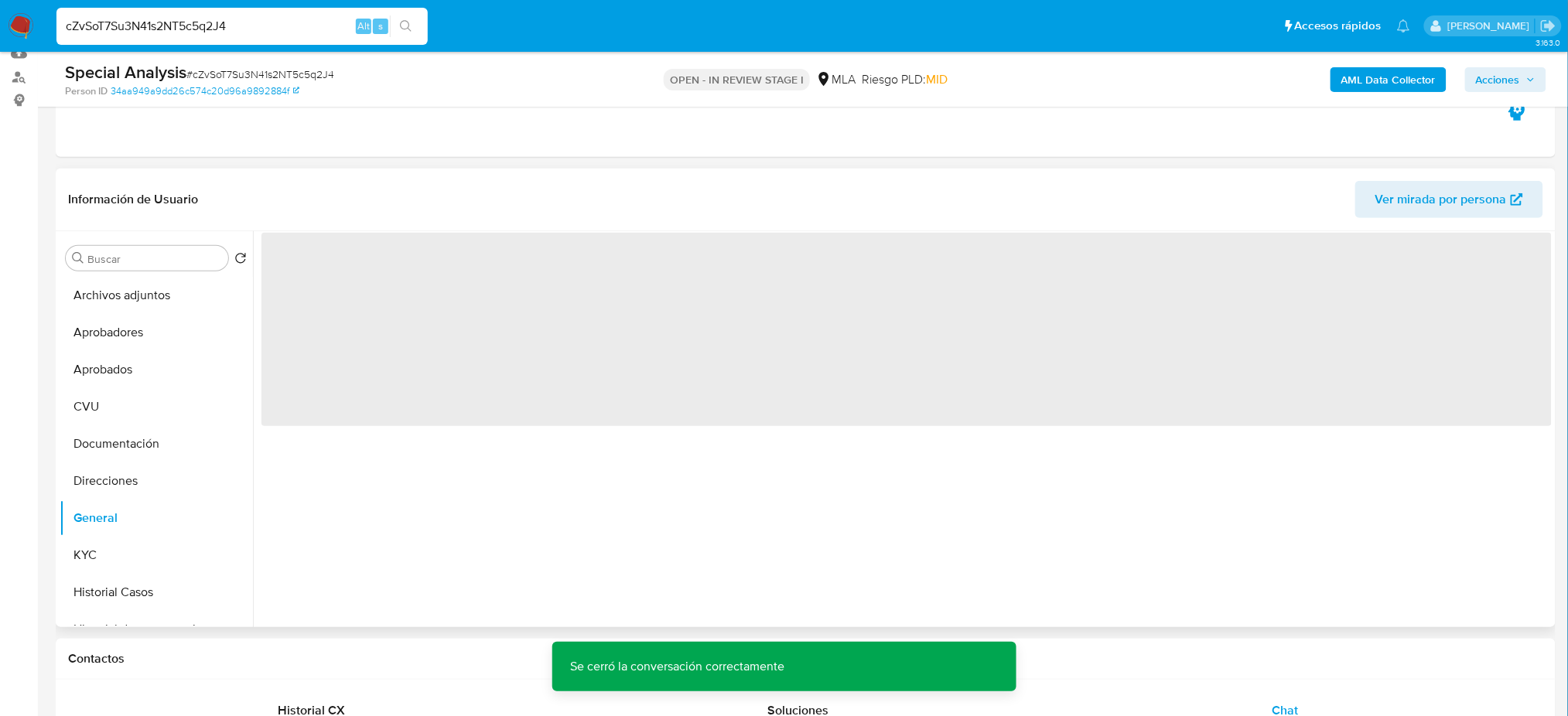
scroll to position [205, 0]
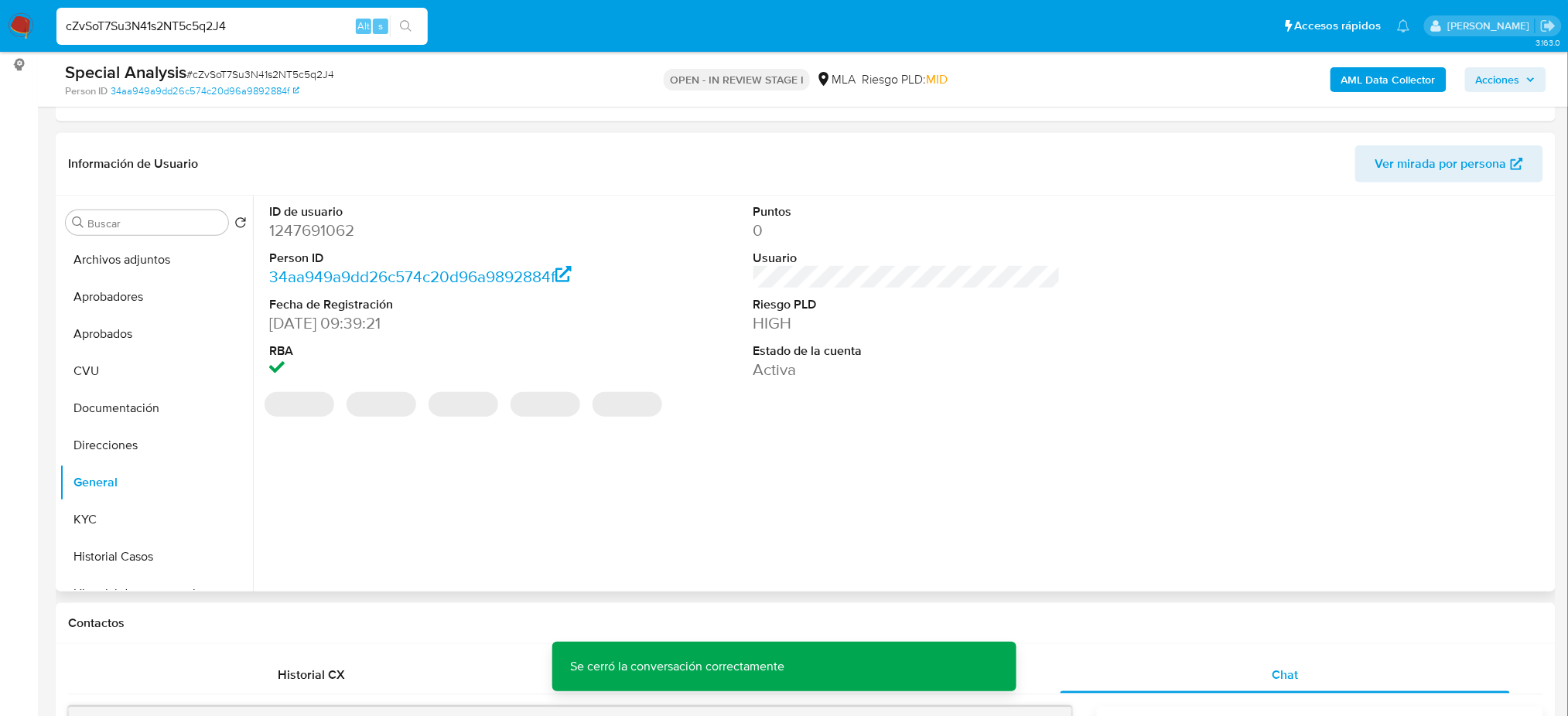
click at [320, 229] on dd "1247691062" at bounding box center [423, 231] width 307 height 22
copy dd "1247691062"
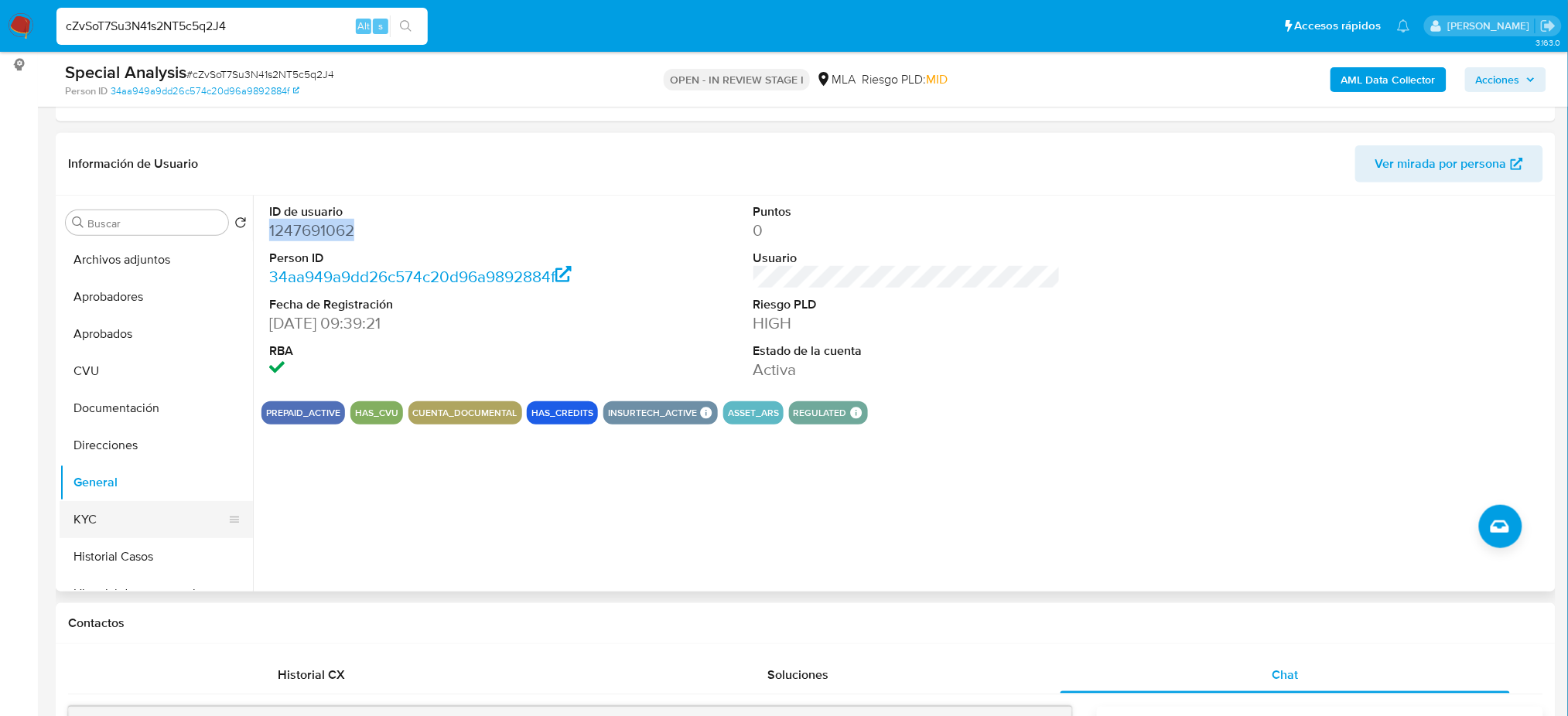
click at [140, 524] on button "KYC" at bounding box center [150, 519] width 181 height 37
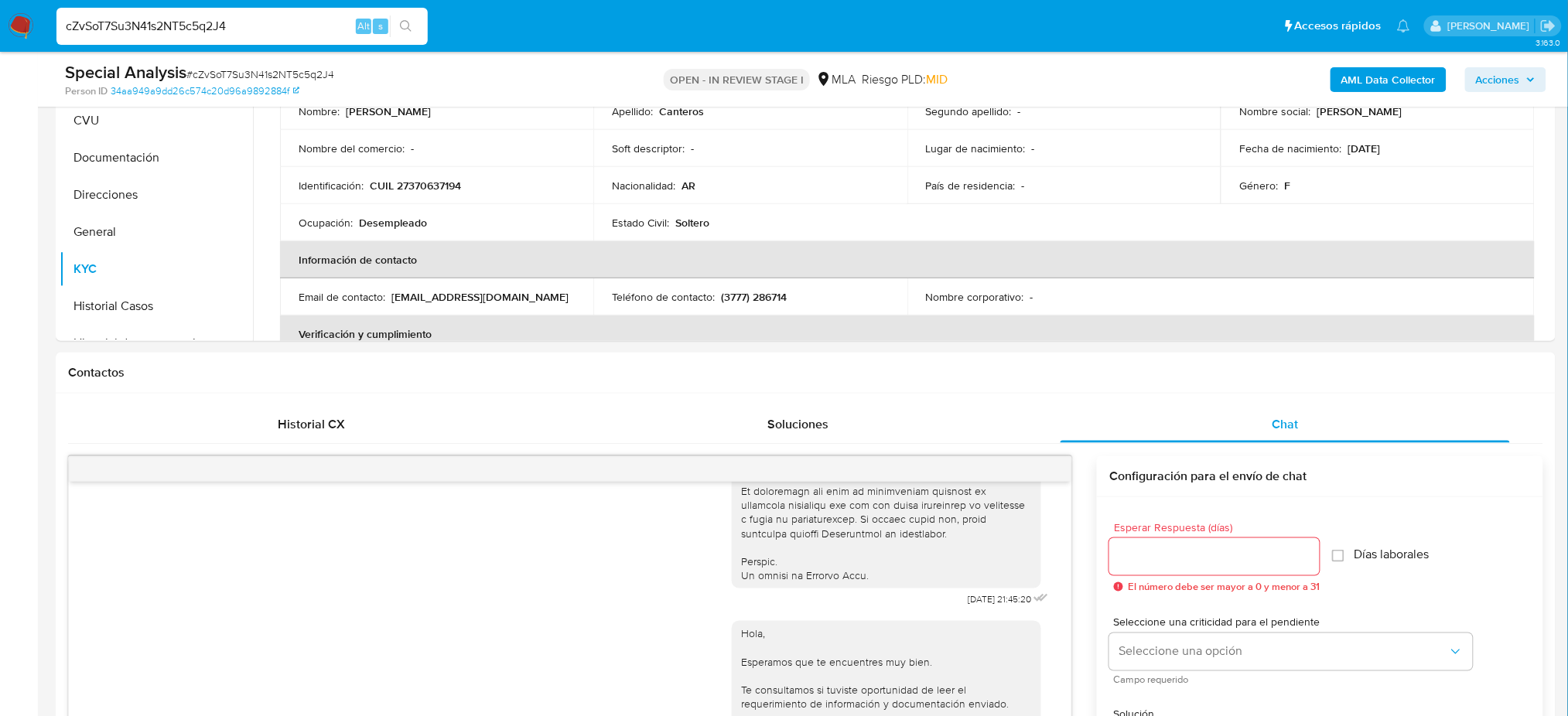
scroll to position [309, 0]
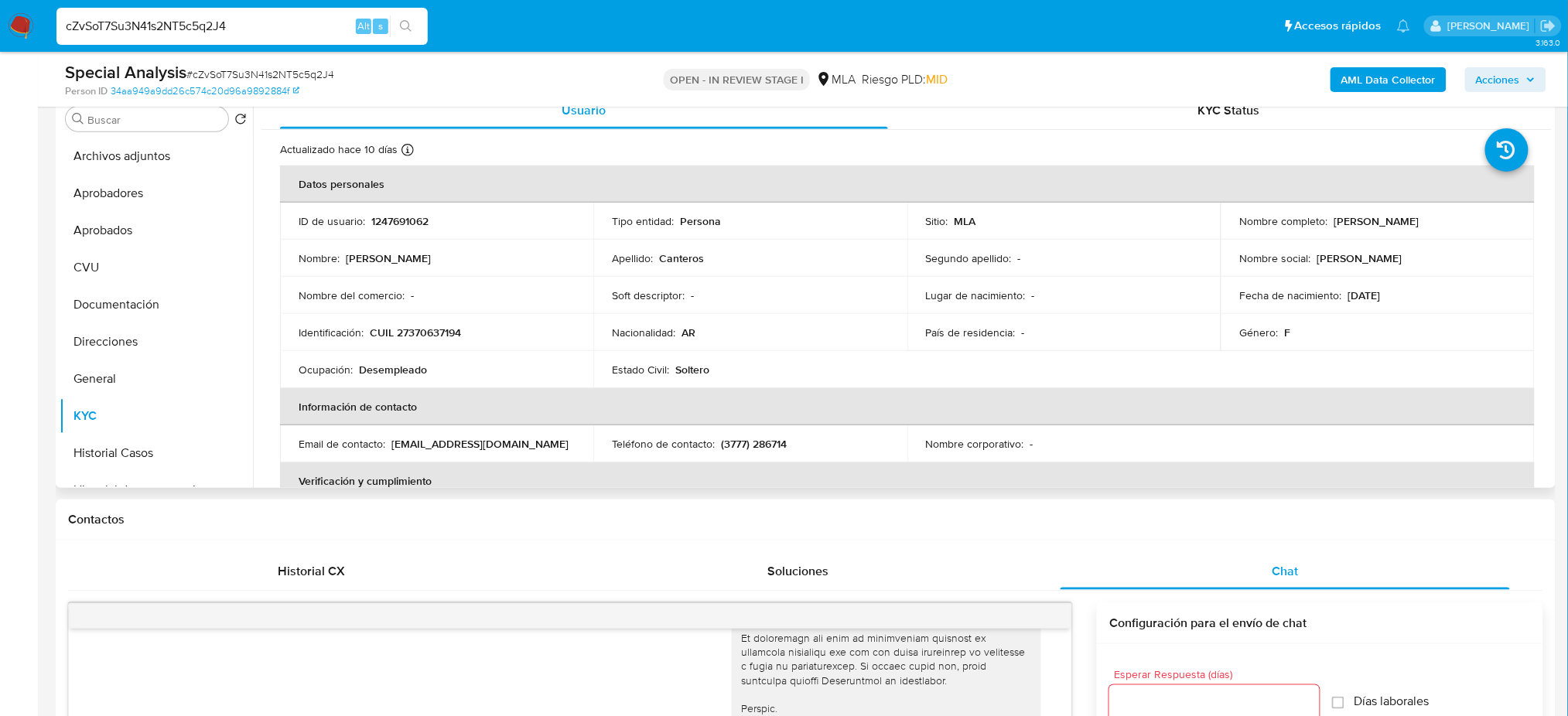
click at [424, 330] on p "CUIL 27370637194" at bounding box center [415, 333] width 91 height 14
copy p "27370637194"
drag, startPoint x: 409, startPoint y: 387, endPoint x: 402, endPoint y: 361, distance: 26.9
click at [407, 383] on td "Ocupación : Desempleado" at bounding box center [436, 369] width 313 height 37
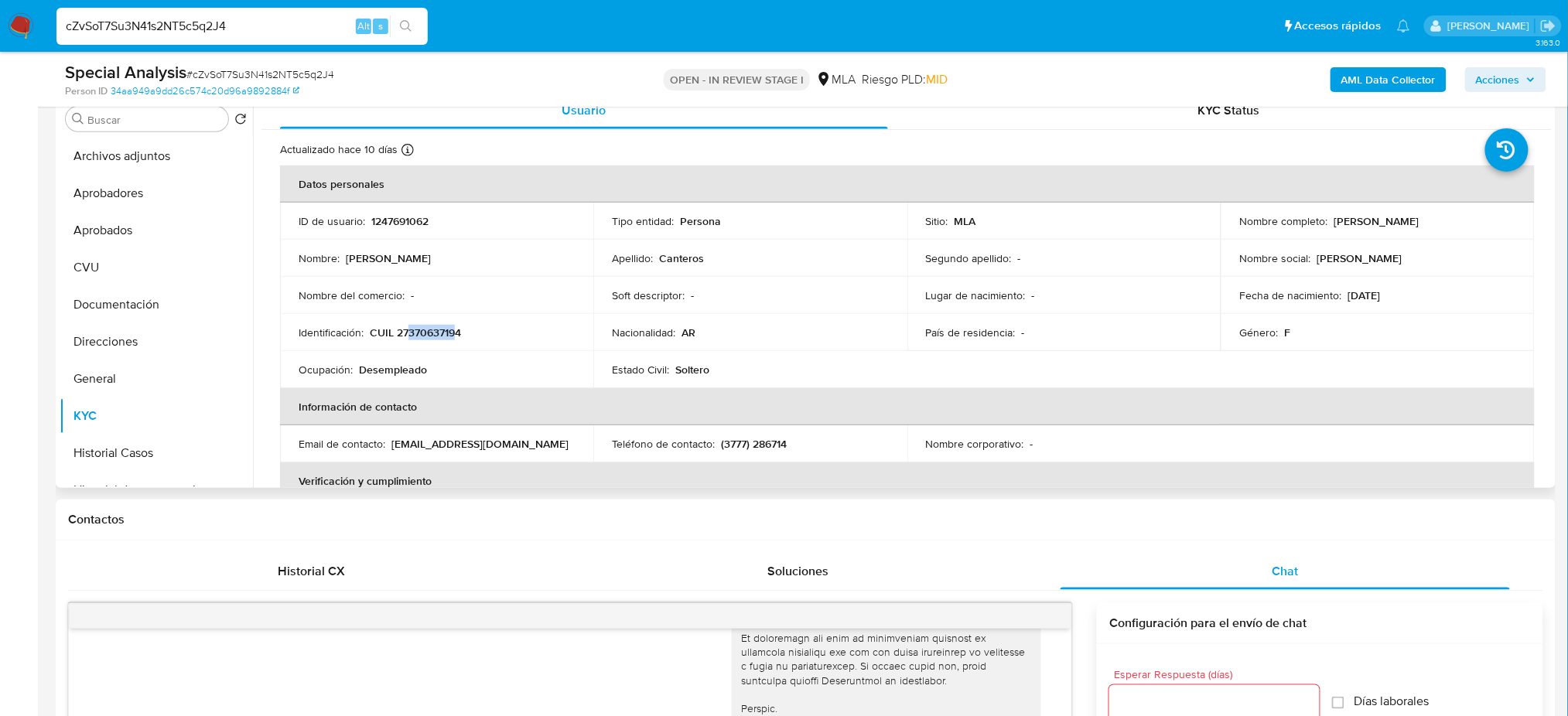
drag, startPoint x: 406, startPoint y: 335, endPoint x: 453, endPoint y: 335, distance: 47.0
click at [453, 335] on p "CUIL 27370637194" at bounding box center [415, 333] width 91 height 14
copy p "37063719"
click at [234, 68] on span "# cZvSoT7Su3N41s2NT5c5q2J4" at bounding box center [260, 75] width 147 height 16
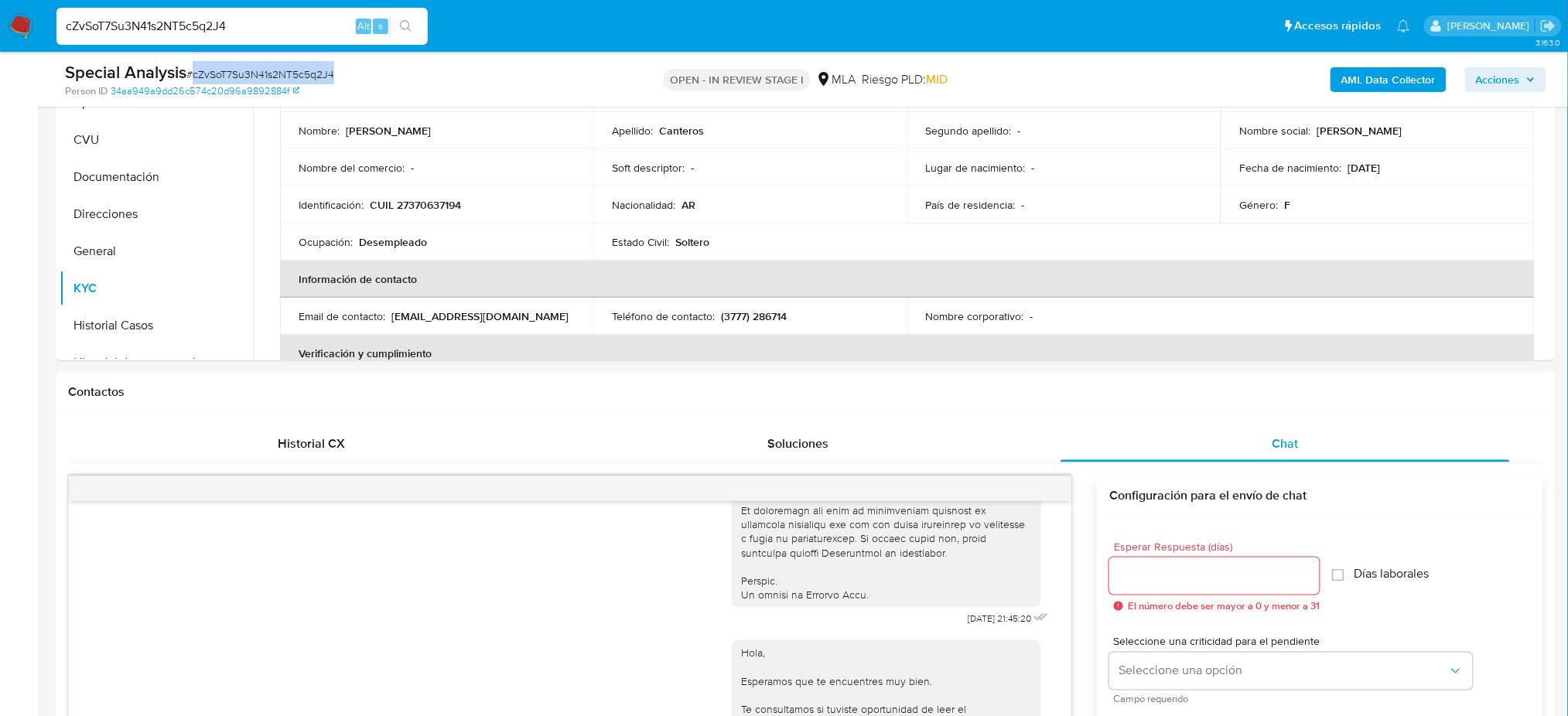
scroll to position [619, 0]
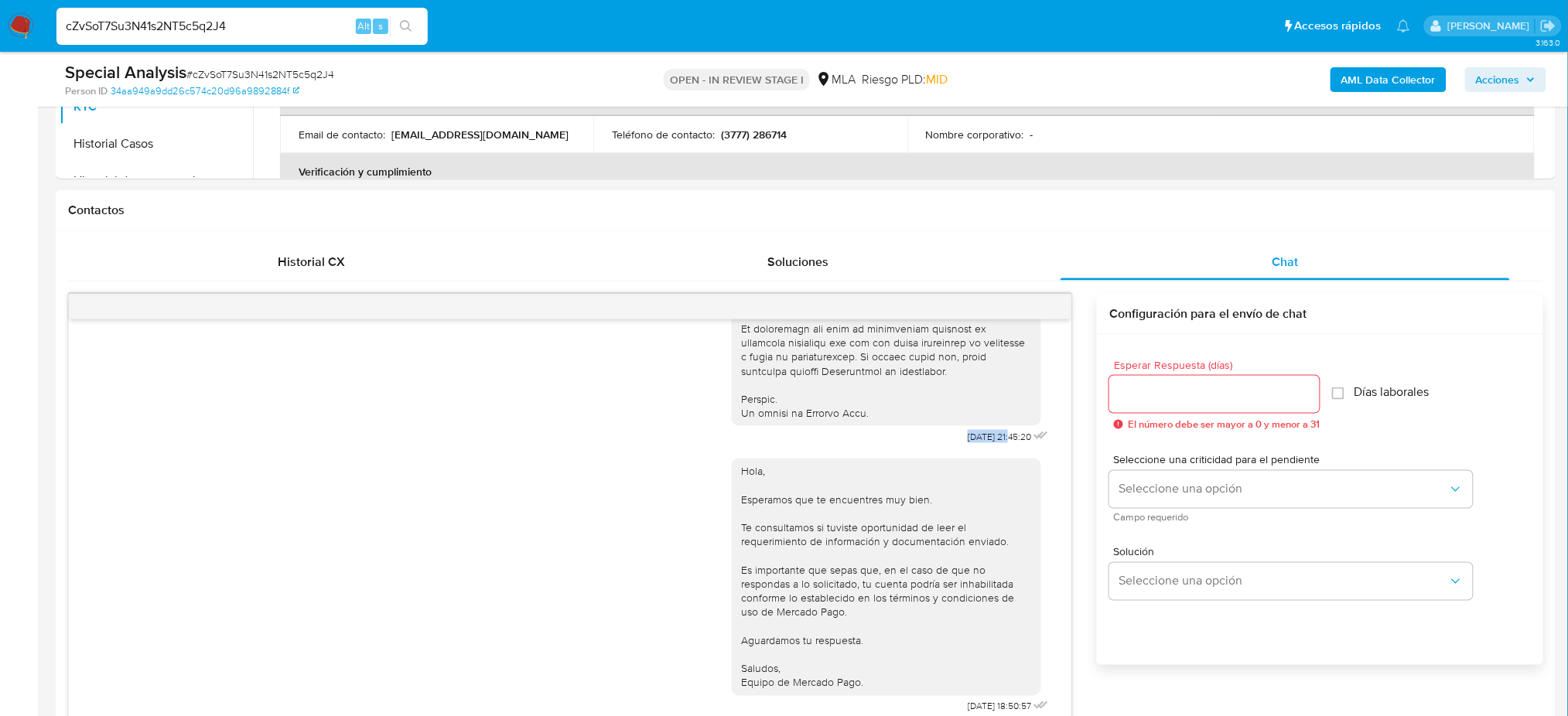
drag, startPoint x: 926, startPoint y: 437, endPoint x: 980, endPoint y: 444, distance: 54.5
click at [980, 444] on div "06/08/2025 21:45:20" at bounding box center [892, 25] width 320 height 847
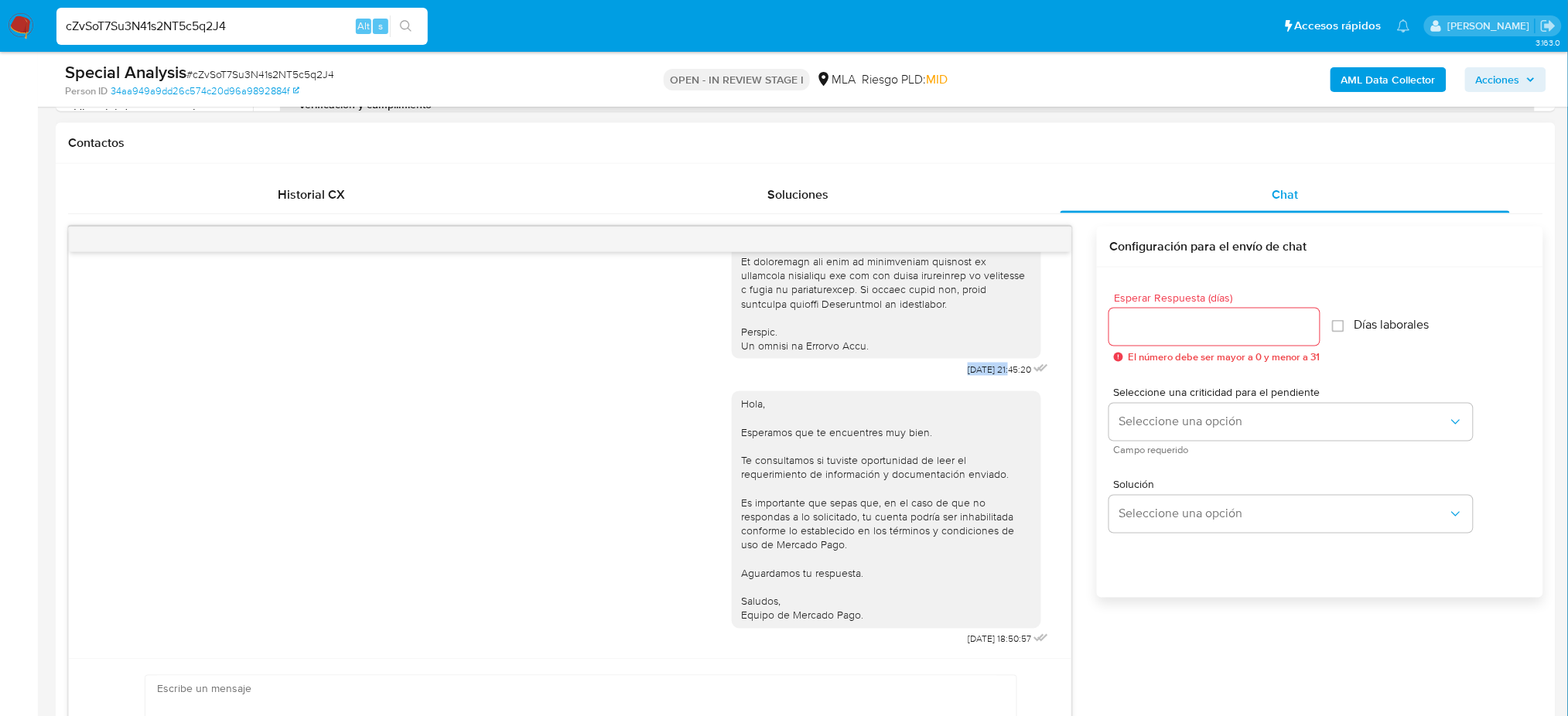
scroll to position [721, 0]
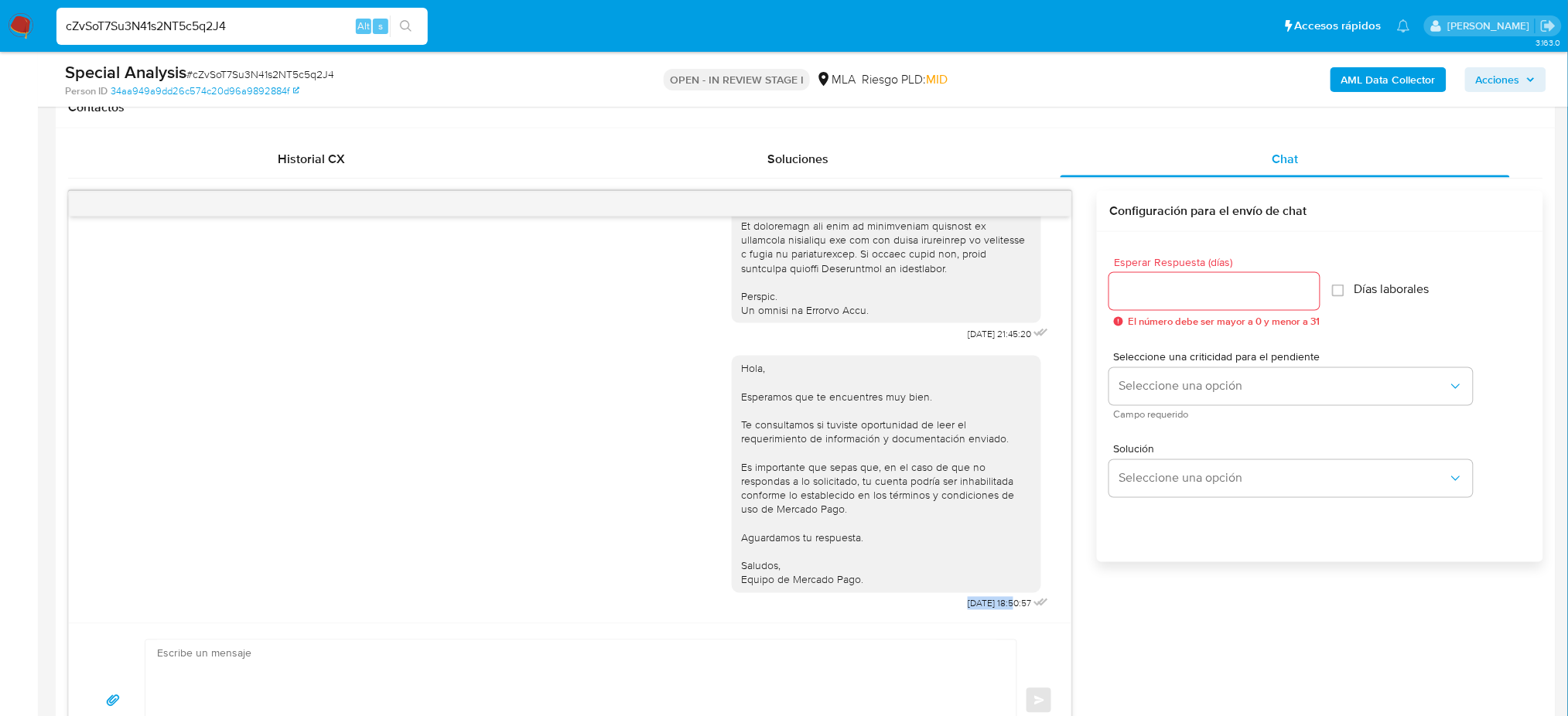
click at [981, 609] on div "Hola, Esperamos que te encuentres muy bien. Te consultamos si tuviste oportunid…" at bounding box center [892, 480] width 320 height 270
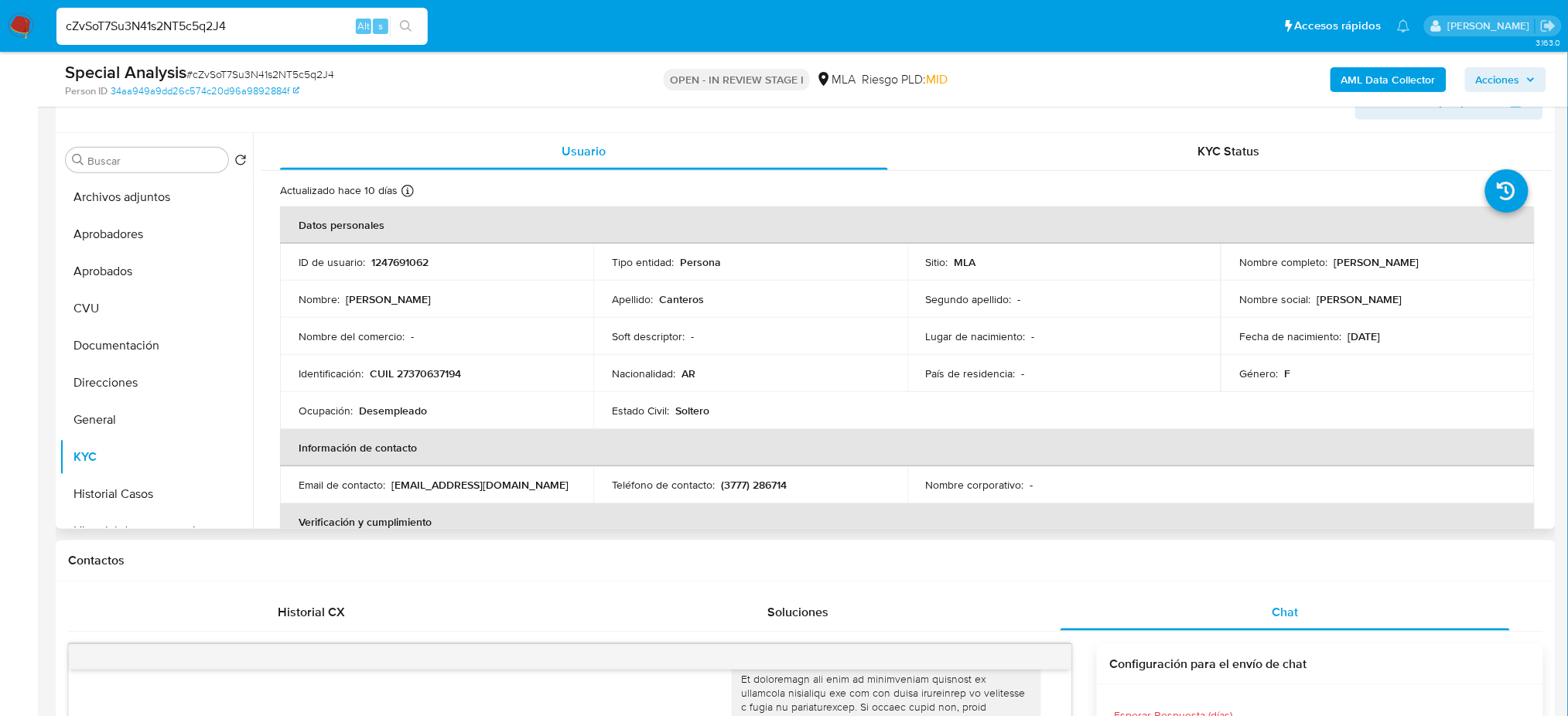
scroll to position [145, 0]
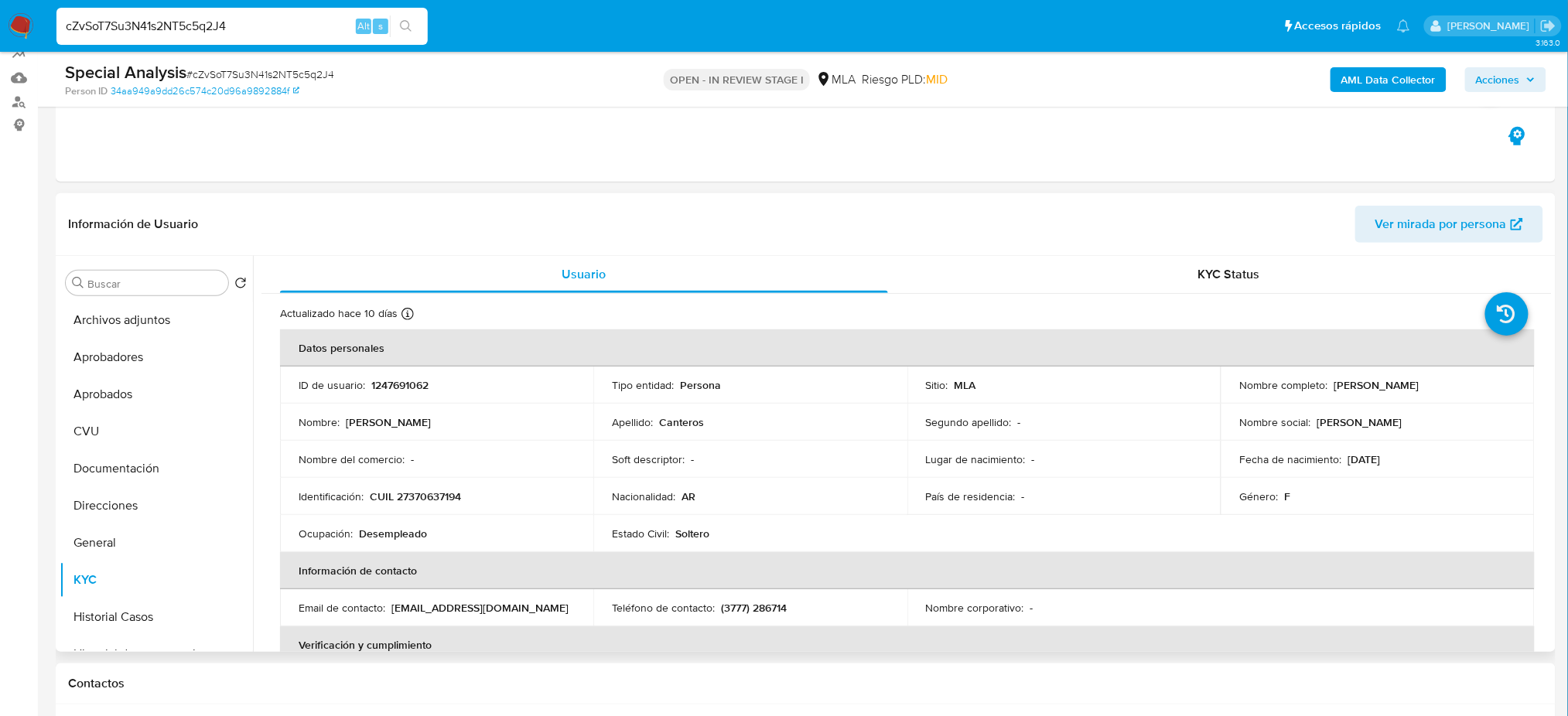
click at [1402, 227] on span "Ver mirada por persona" at bounding box center [1441, 224] width 132 height 37
drag, startPoint x: 1332, startPoint y: 387, endPoint x: 1475, endPoint y: 383, distance: 143.1
click at [1475, 383] on div "Nombre completo : Yamila Rosalia Canteros" at bounding box center [1377, 385] width 276 height 14
drag, startPoint x: 1422, startPoint y: 387, endPoint x: 1464, endPoint y: 389, distance: 42.0
click at [1464, 389] on div "Nombre completo : Yamila Rosalia Canteros" at bounding box center [1377, 385] width 276 height 14
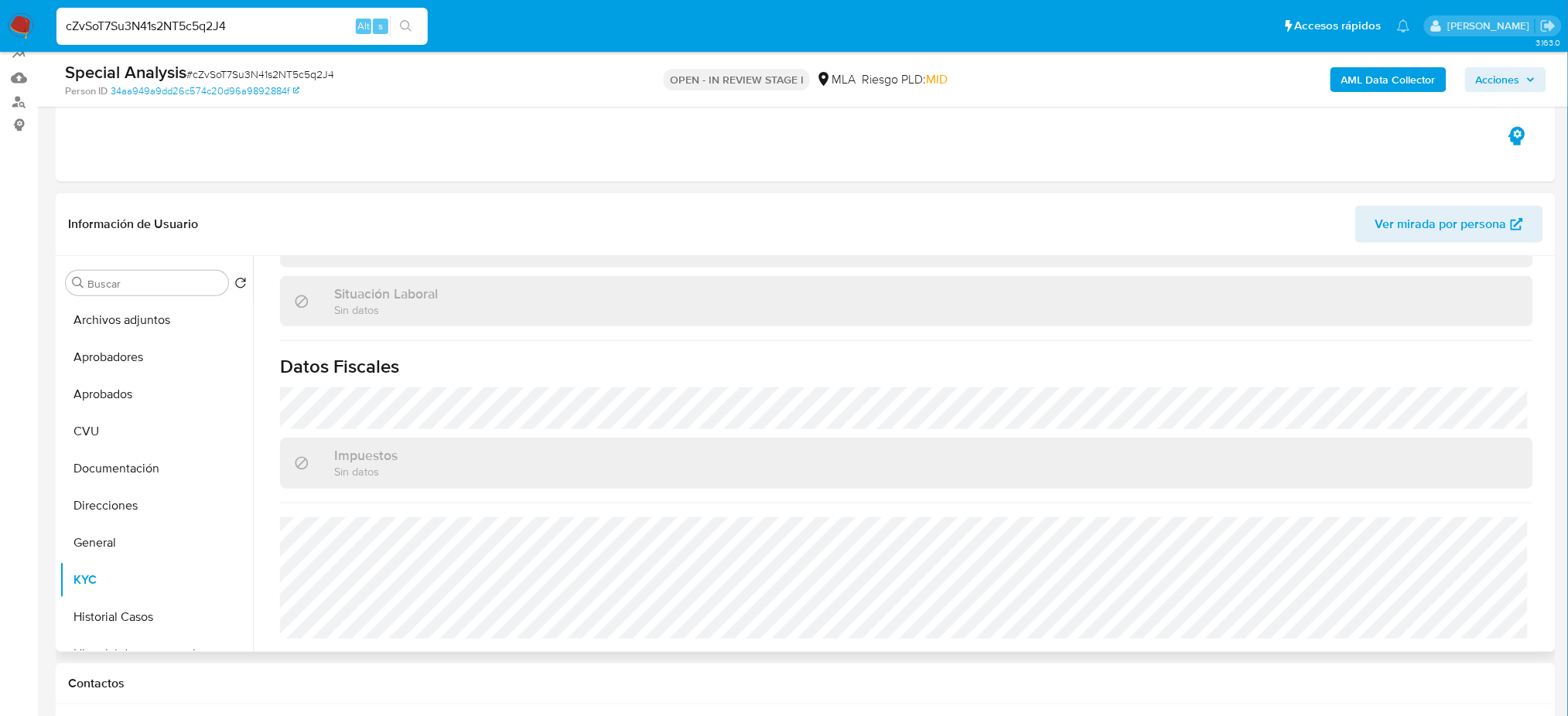
scroll to position [0, 0]
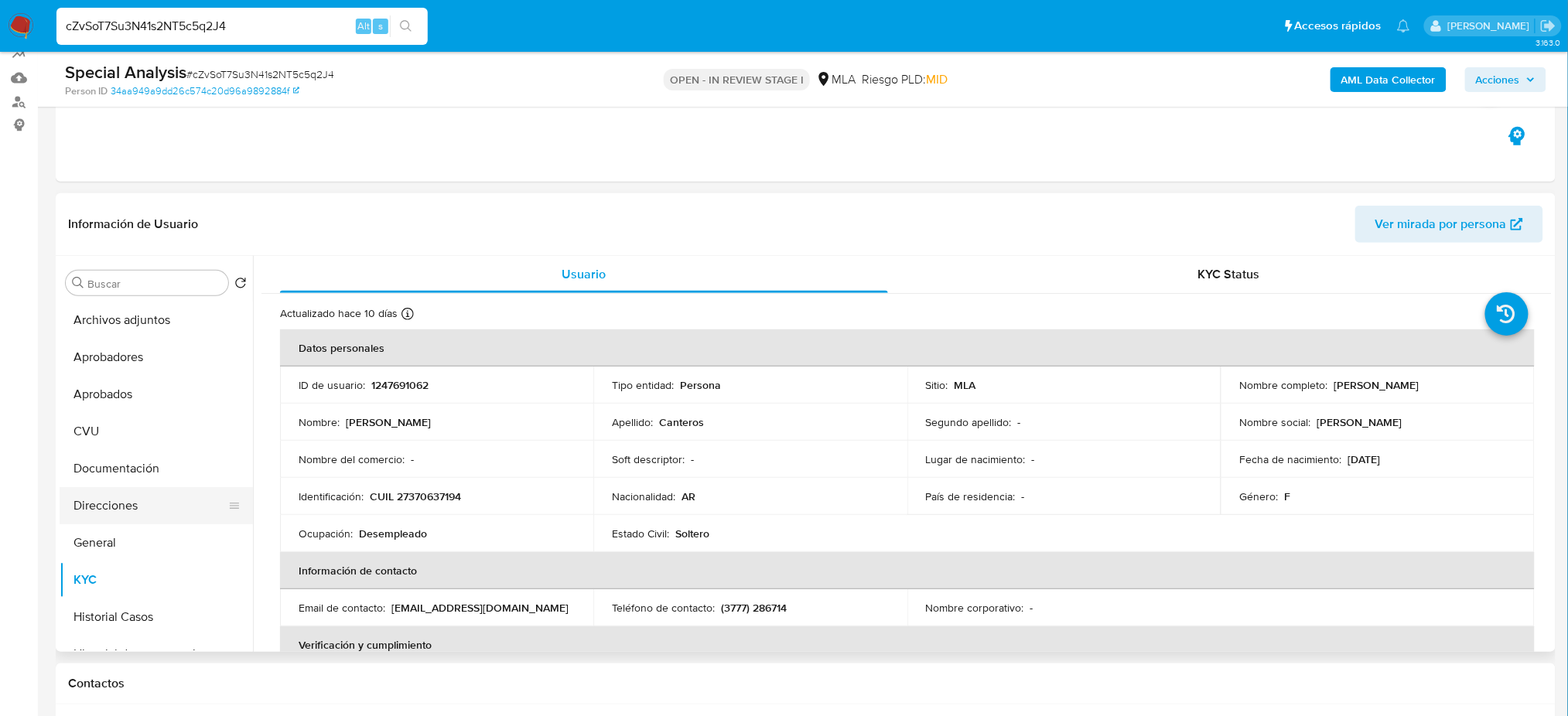
click at [119, 493] on button "Direcciones" at bounding box center [150, 505] width 181 height 37
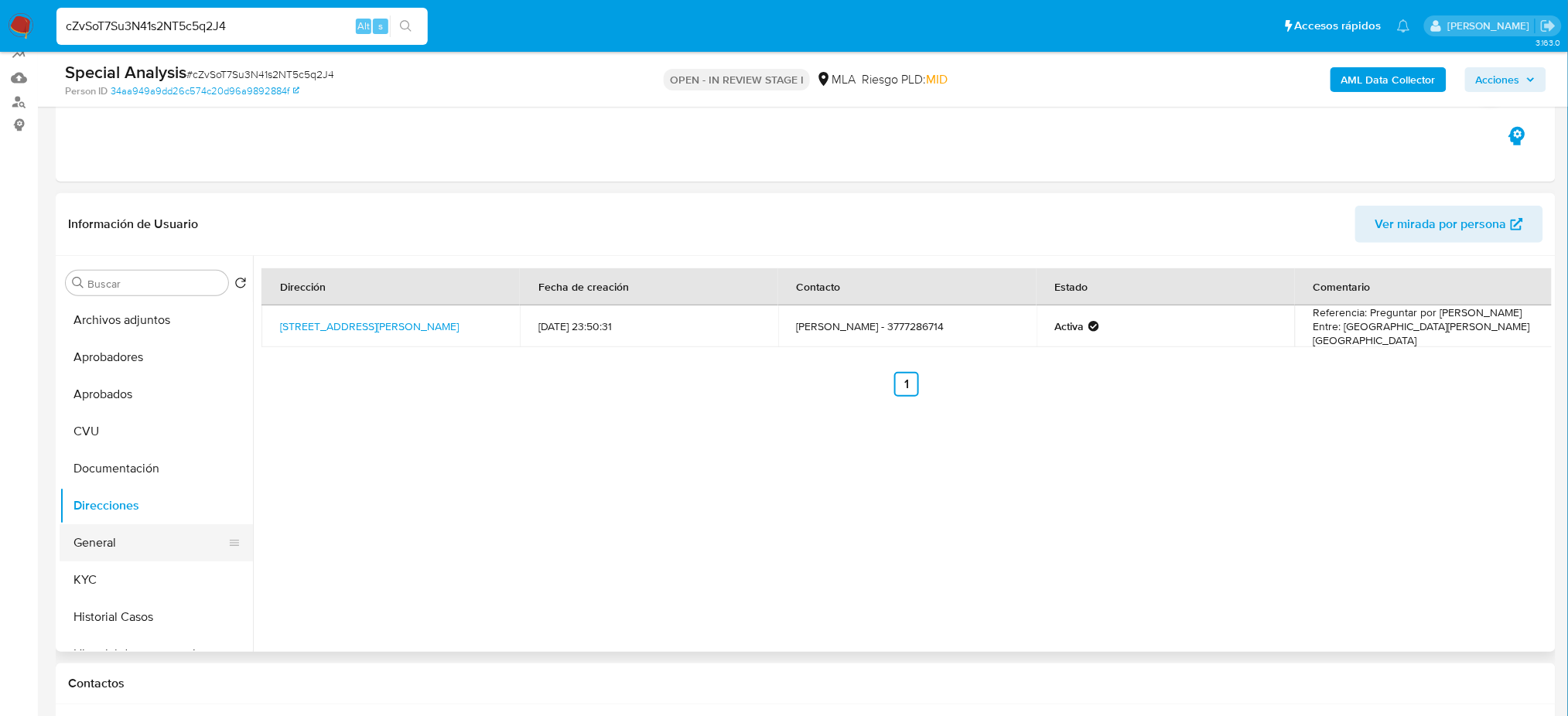
click at [119, 542] on button "General" at bounding box center [150, 543] width 181 height 37
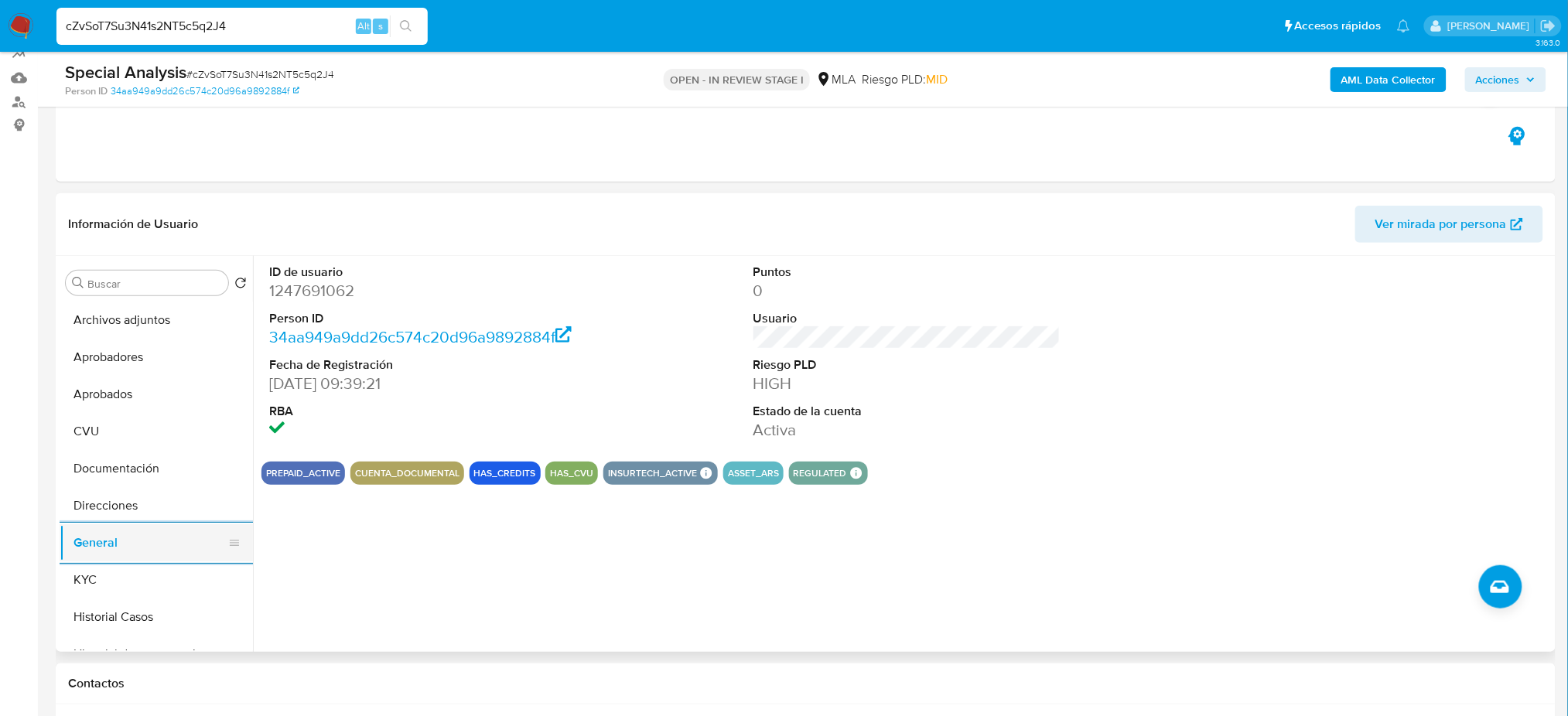
drag, startPoint x: 142, startPoint y: 580, endPoint x: 239, endPoint y: 545, distance: 103.1
click at [142, 580] on button "KYC" at bounding box center [156, 580] width 194 height 37
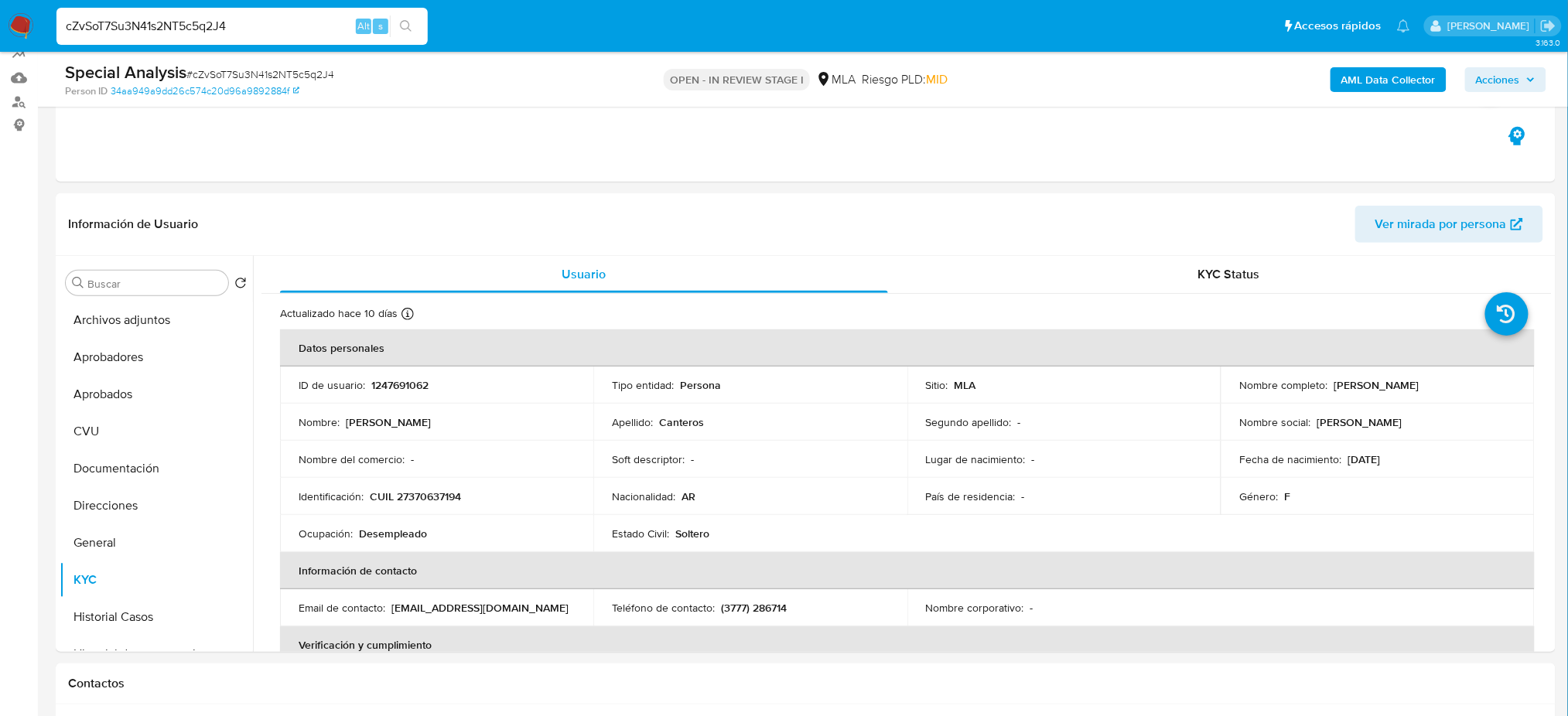
drag, startPoint x: 291, startPoint y: 22, endPoint x: 0, endPoint y: 23, distance: 291.0
click at [0, 23] on nav "Pausado Ver notificaciones cZvSoT7Su3N41s2NT5c5q2J4 Alt s Accesos rápidos Presi…" at bounding box center [784, 26] width 1568 height 52
paste input "rlIdoPp67Gm7ov0BCHytczG"
type input "rlIdoPp67Gm7ov0BCHytczG4"
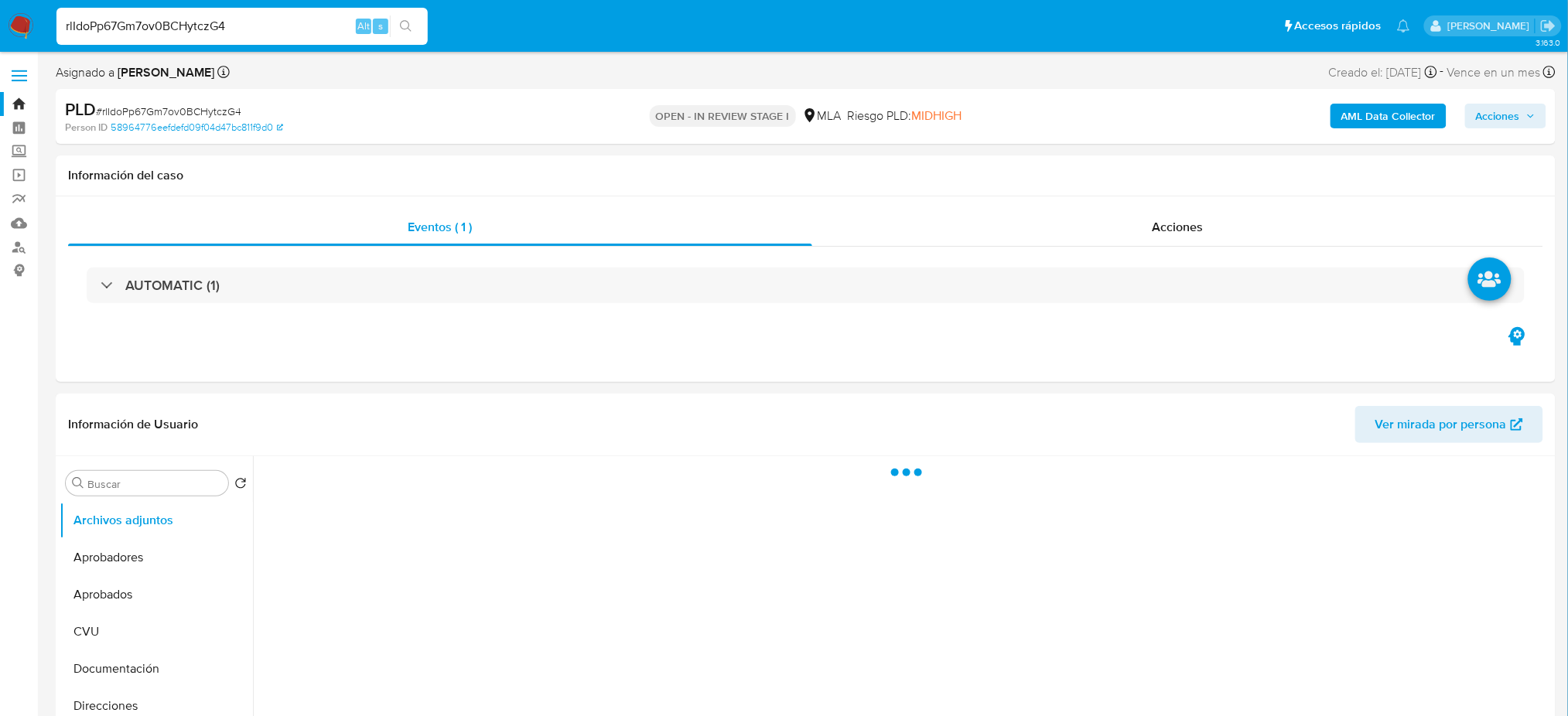
select select "10"
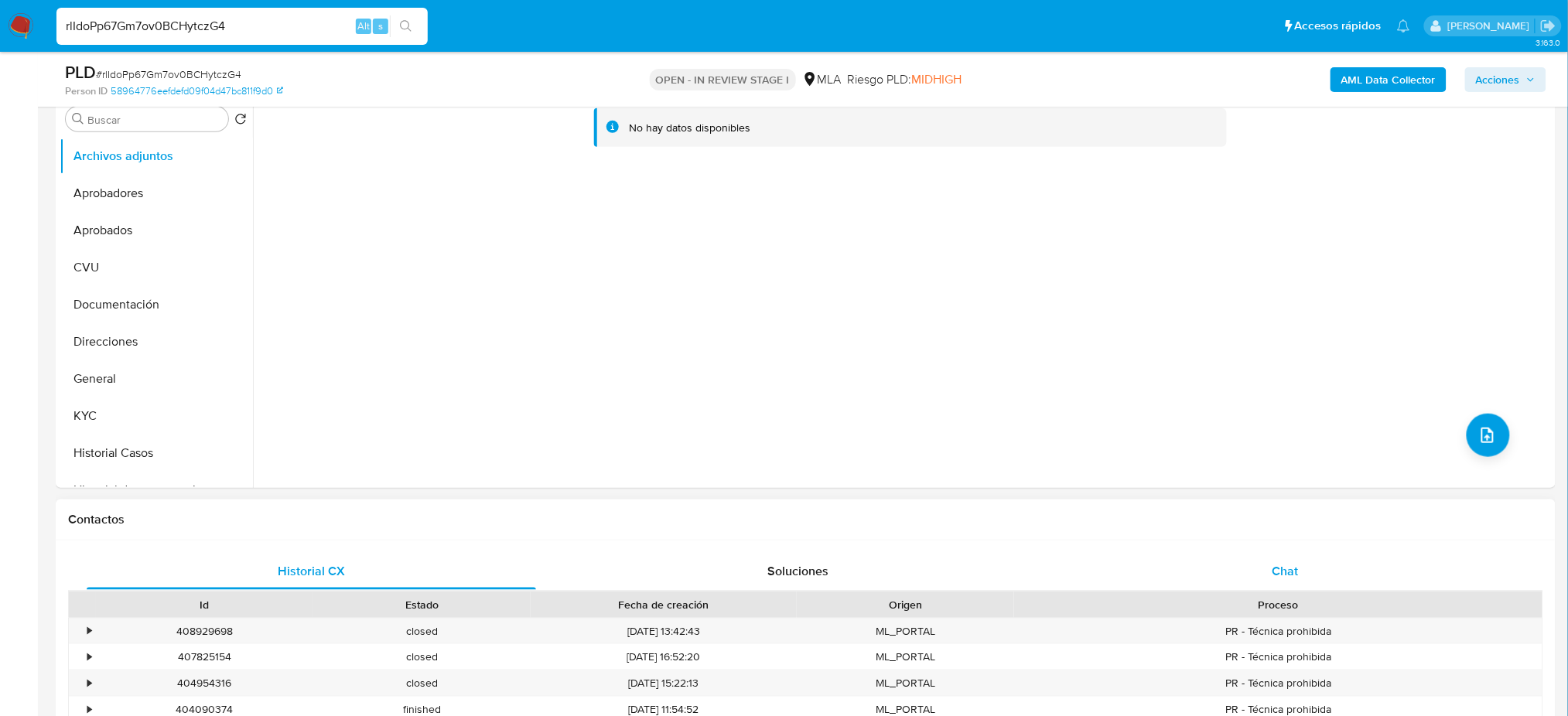
click at [1341, 580] on div "Chat" at bounding box center [1285, 571] width 449 height 37
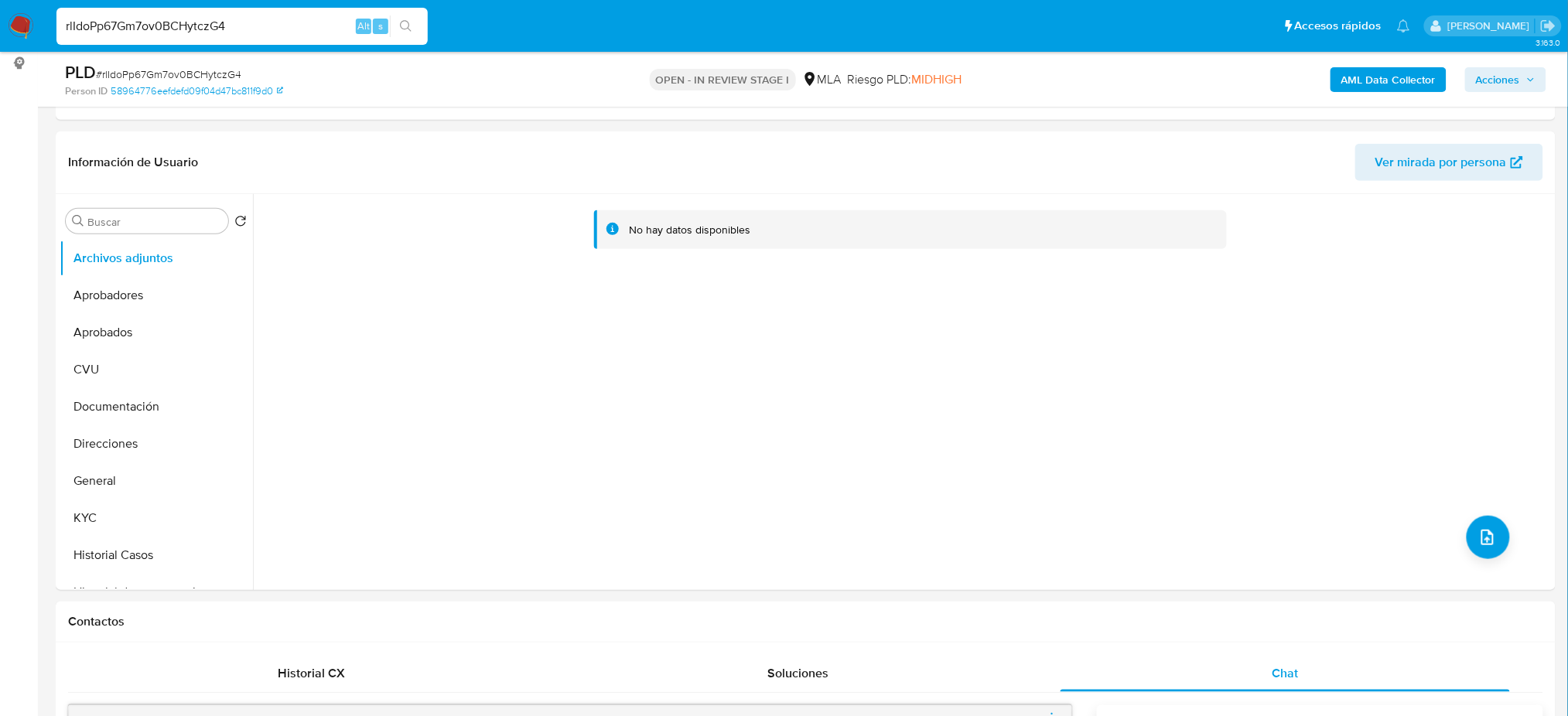
scroll to position [205, 0]
click at [125, 482] on button "General" at bounding box center [150, 482] width 181 height 37
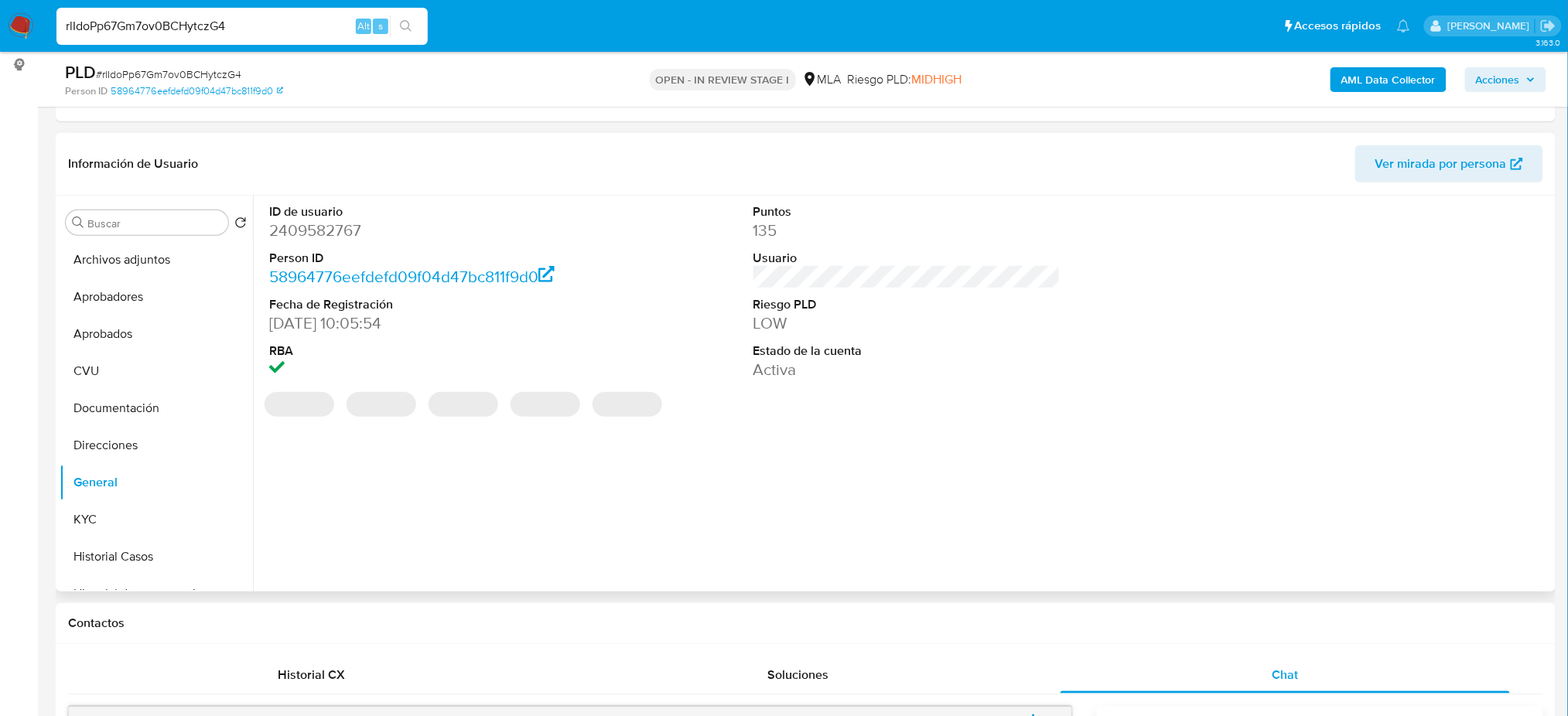
click at [296, 226] on dd "2409582767" at bounding box center [423, 231] width 307 height 22
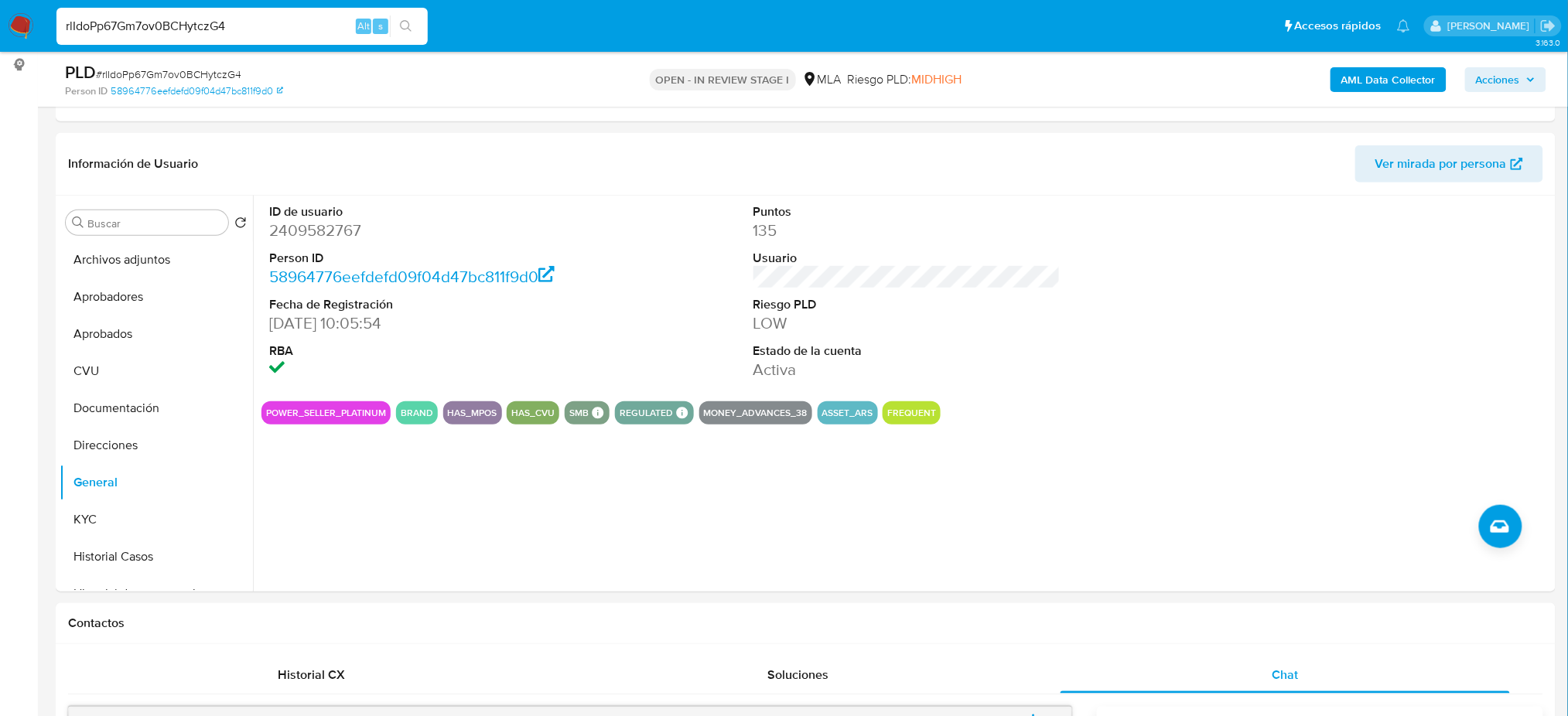
click at [158, 70] on span "# rlIdoPp67Gm7ov0BCHytczG4" at bounding box center [168, 75] width 145 height 16
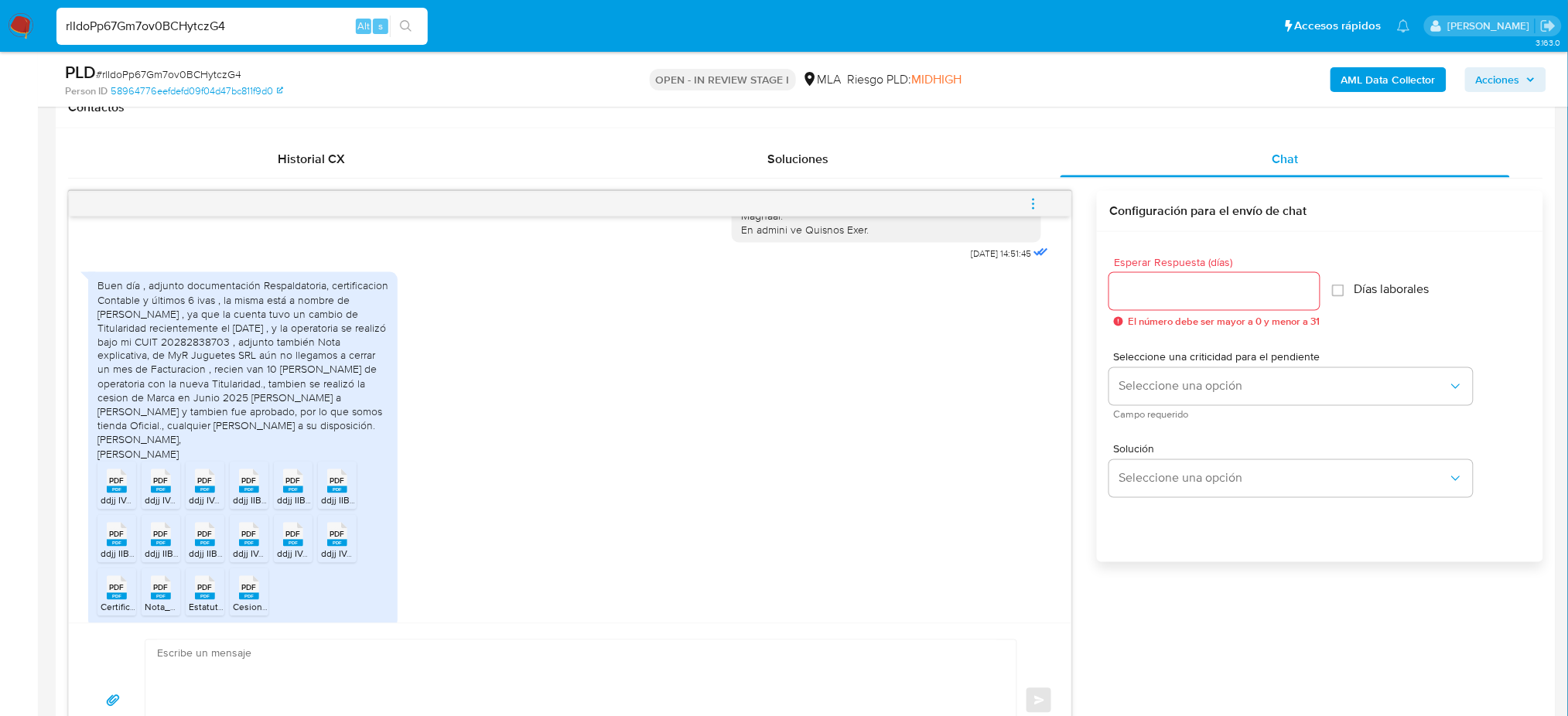
scroll to position [774, 0]
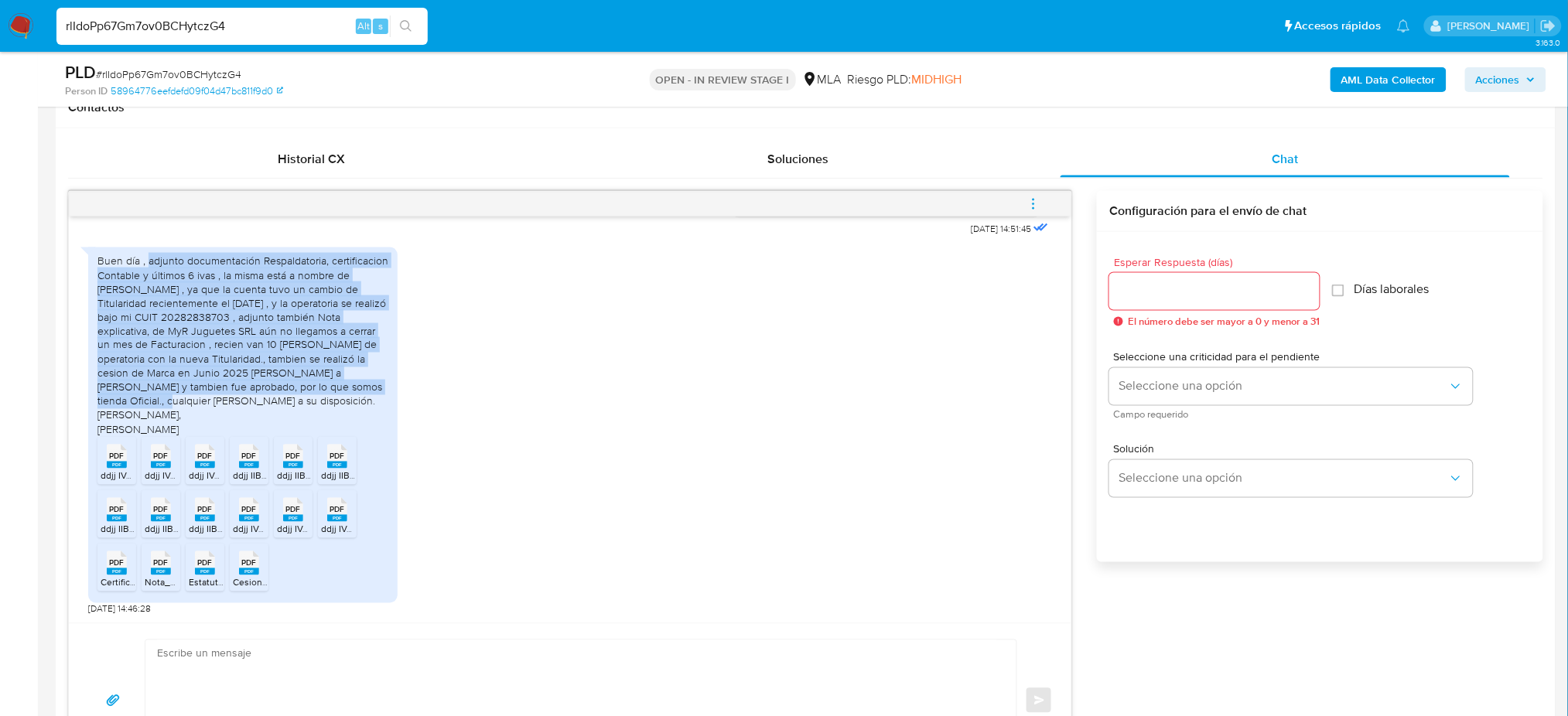
drag, startPoint x: 146, startPoint y: 261, endPoint x: 296, endPoint y: 391, distance: 198.5
click at [296, 391] on div "Buen día , adjunto documentación Respaldatoria, certificacion Contable y último…" at bounding box center [242, 344] width 291 height 183
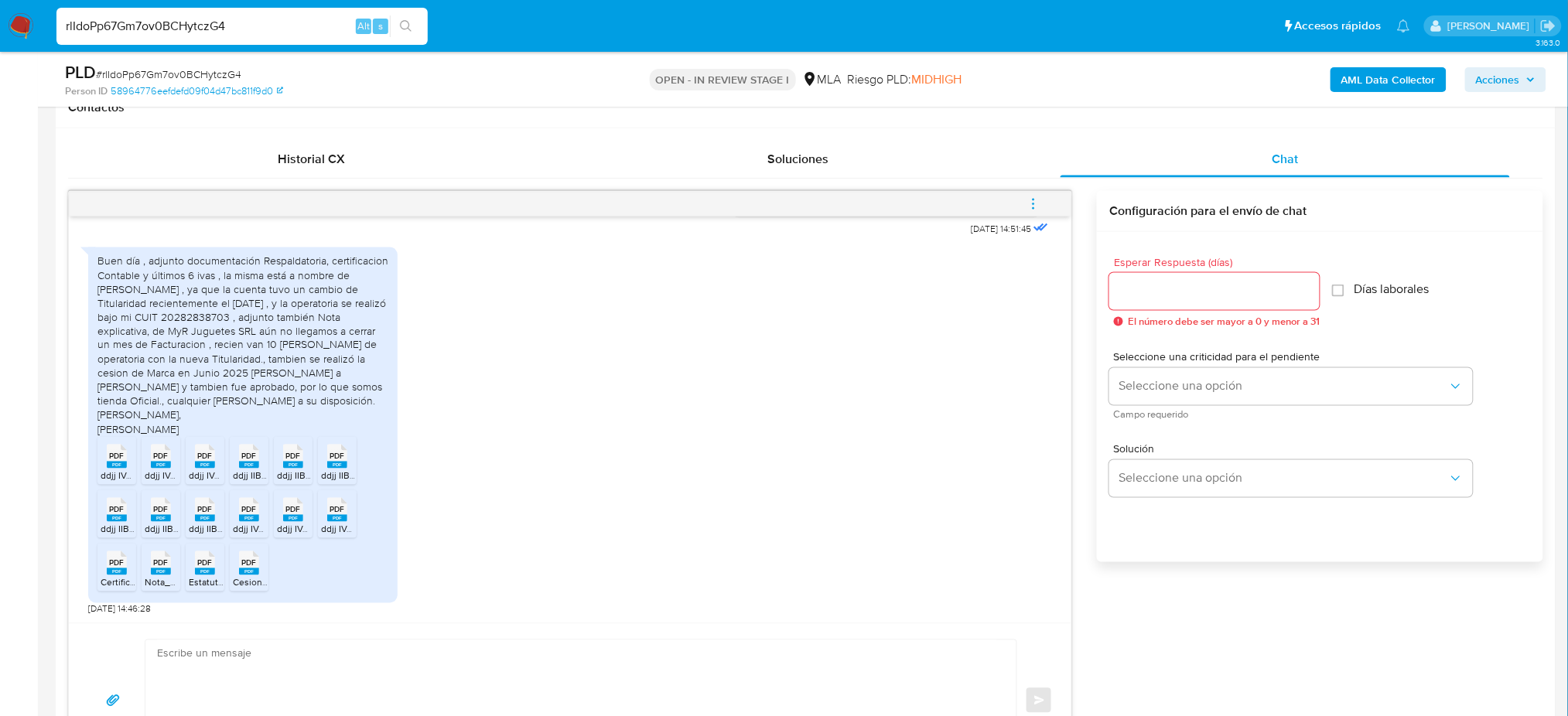
click at [215, 74] on span "# rlIdoPp67Gm7ov0BCHytczG4" at bounding box center [168, 75] width 145 height 16
click at [238, 664] on textarea at bounding box center [577, 701] width 840 height 121
paste textarea "Hola, ¡Muchas gracias por tu respuesta! Confirmamos la recepción de la document…"
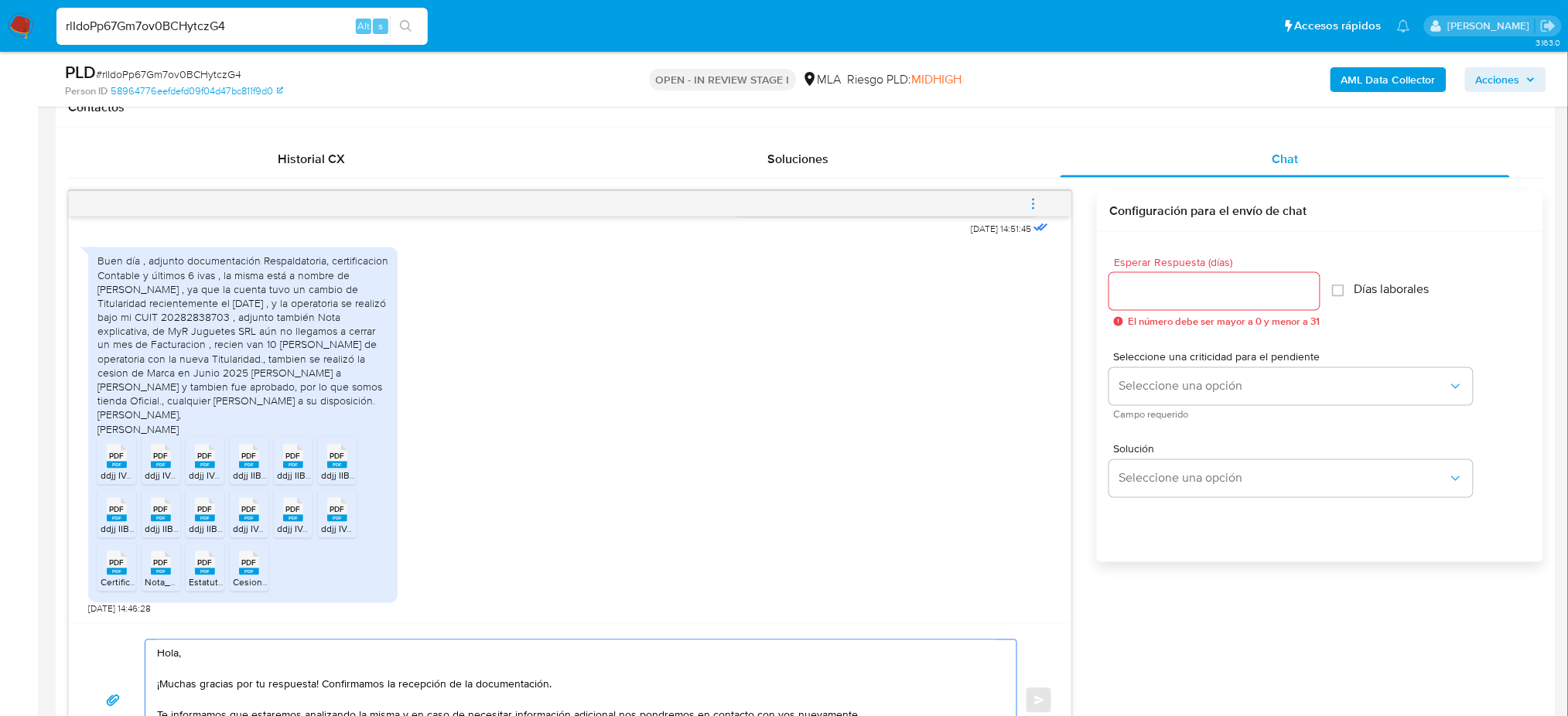
scroll to position [776, 0]
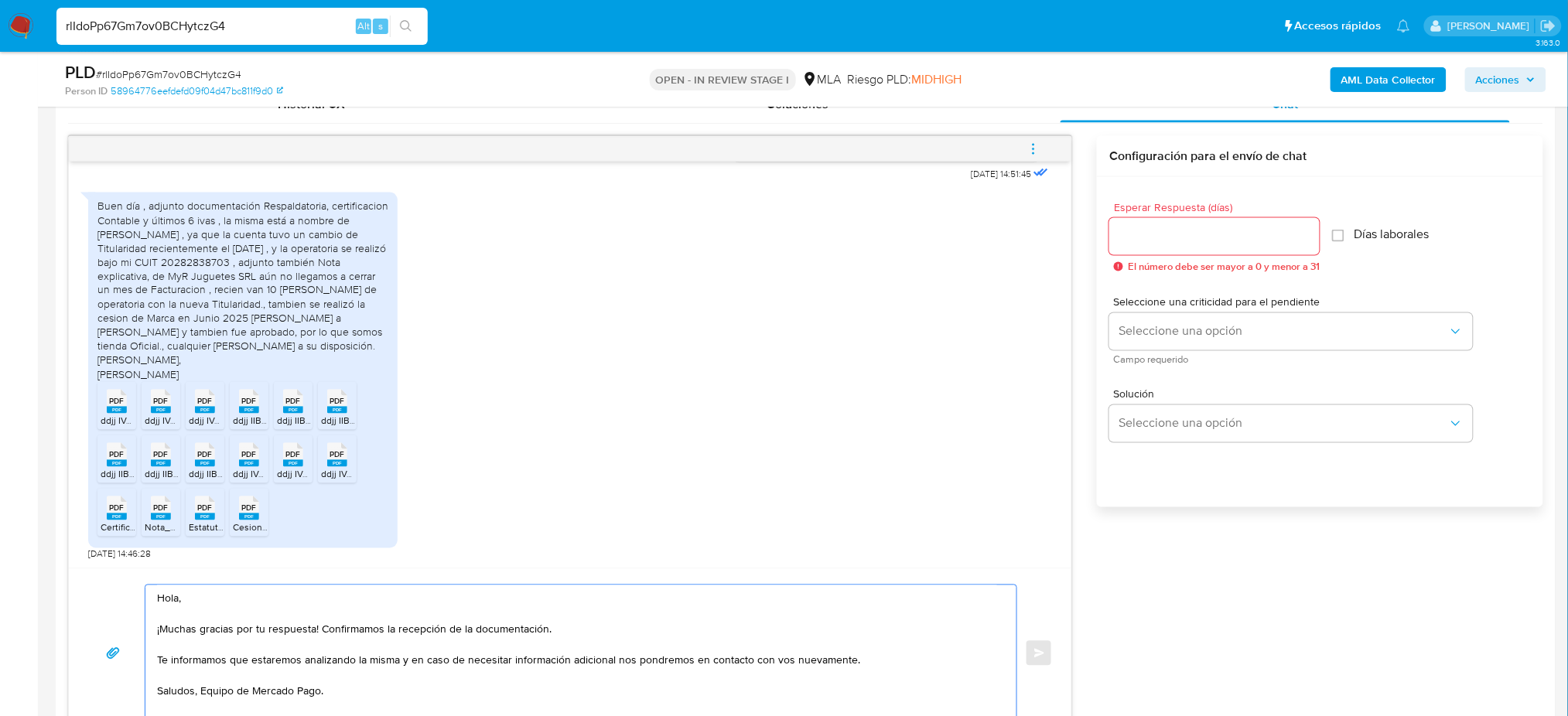
type textarea "Hola, ¡Muchas gracias por tu respuesta! Confirmamos la recepción de la document…"
click at [1151, 238] on input "Esperar Respuesta (días)" at bounding box center [1214, 237] width 210 height 20
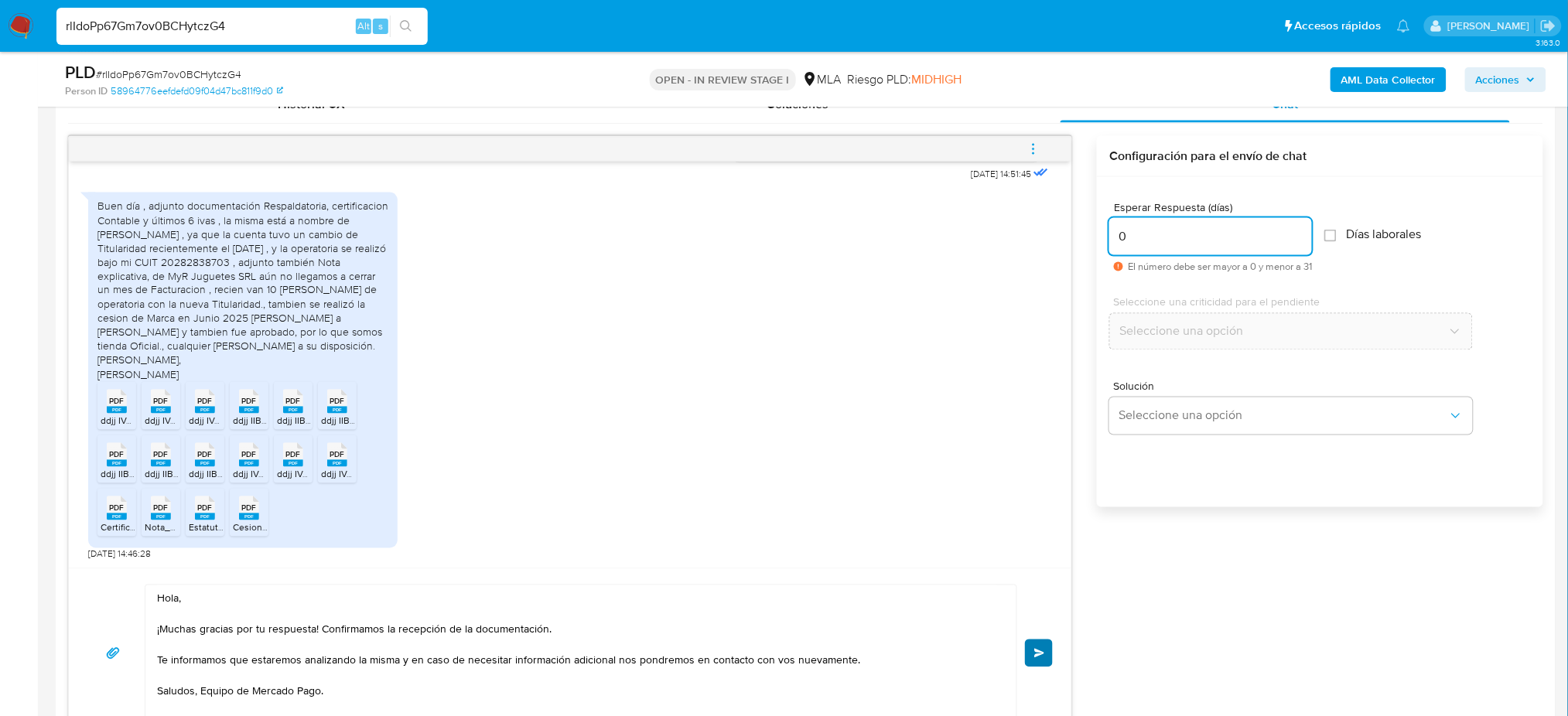
type input "0"
click at [1035, 651] on span "Enviar" at bounding box center [1040, 653] width 11 height 9
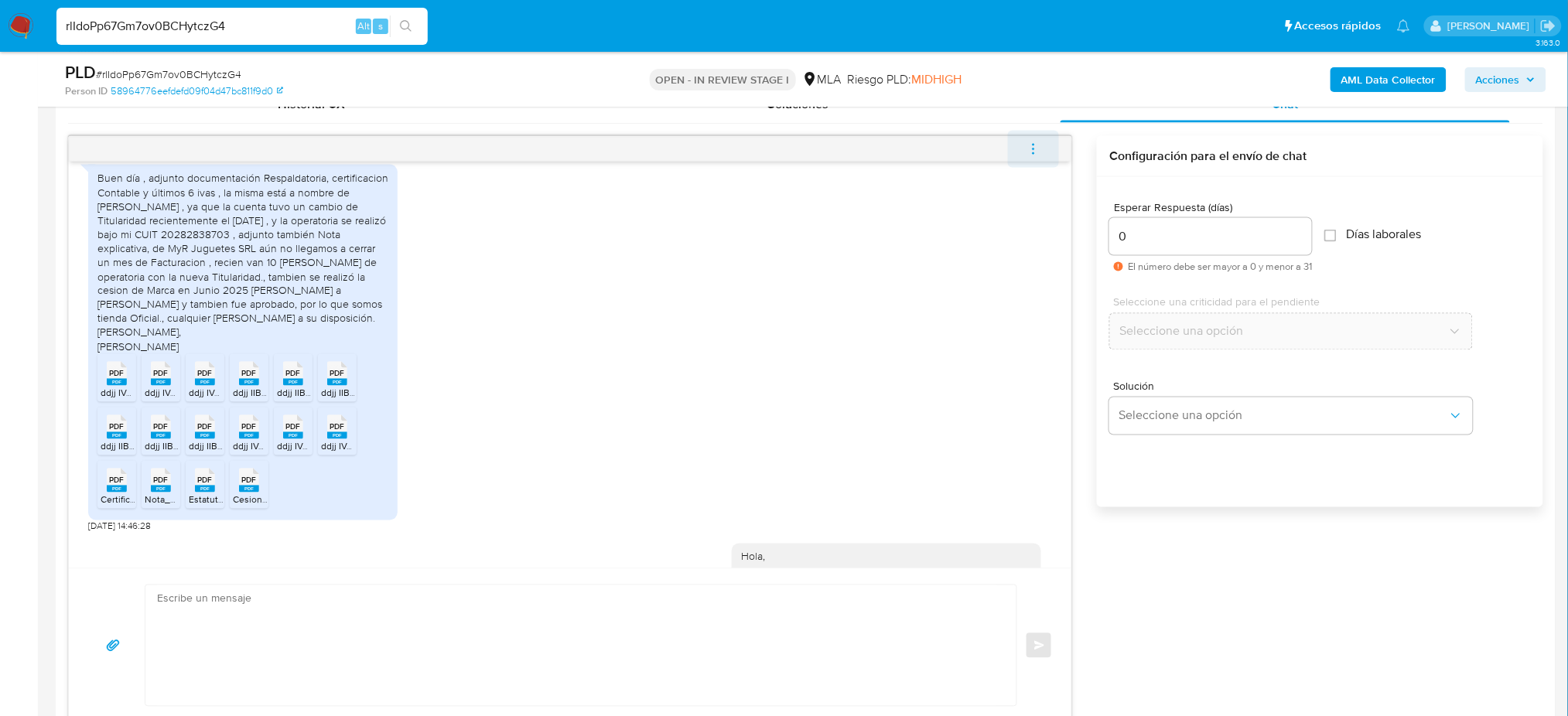
scroll to position [961, 0]
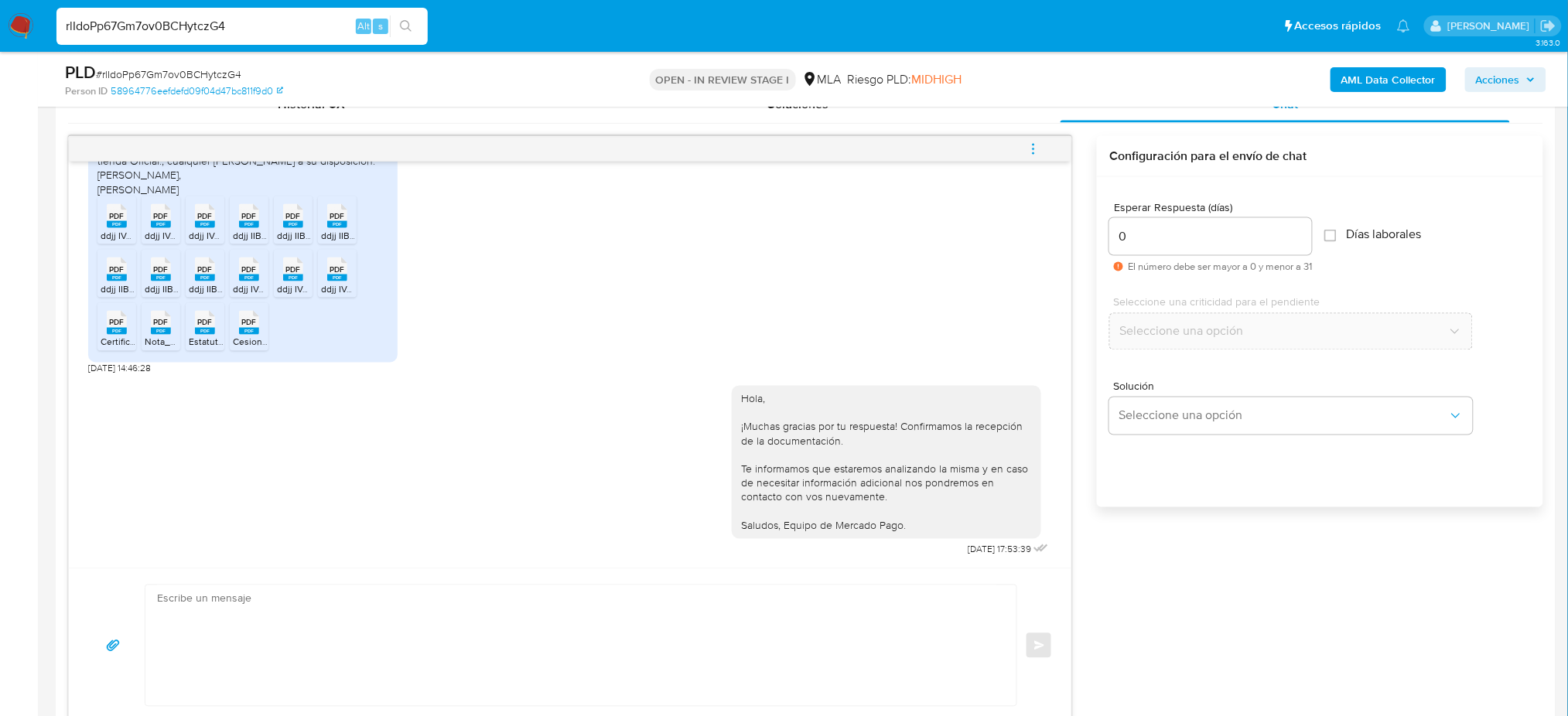
click at [1025, 141] on button "menu-action" at bounding box center [1033, 149] width 51 height 37
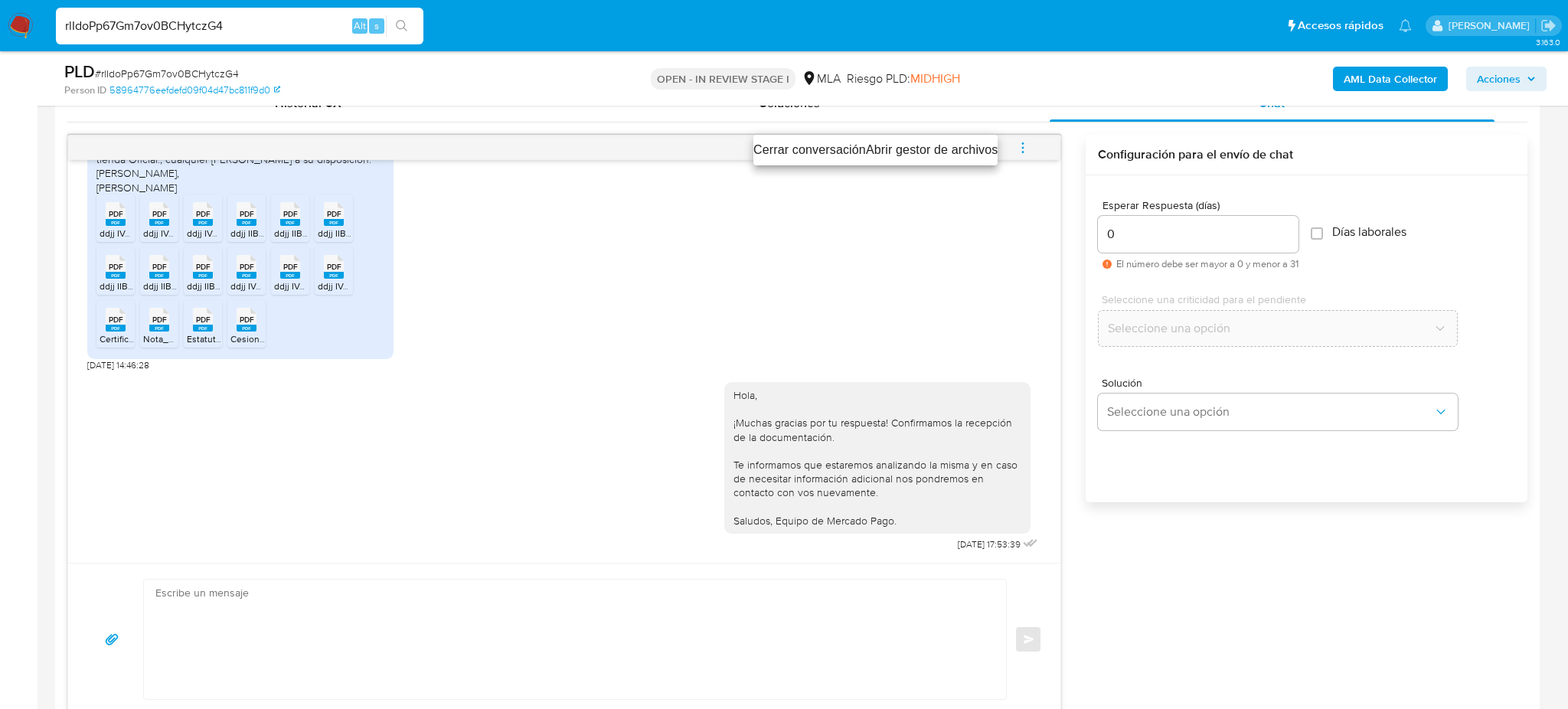
click at [823, 145] on li "Cerrar conversación" at bounding box center [809, 150] width 113 height 19
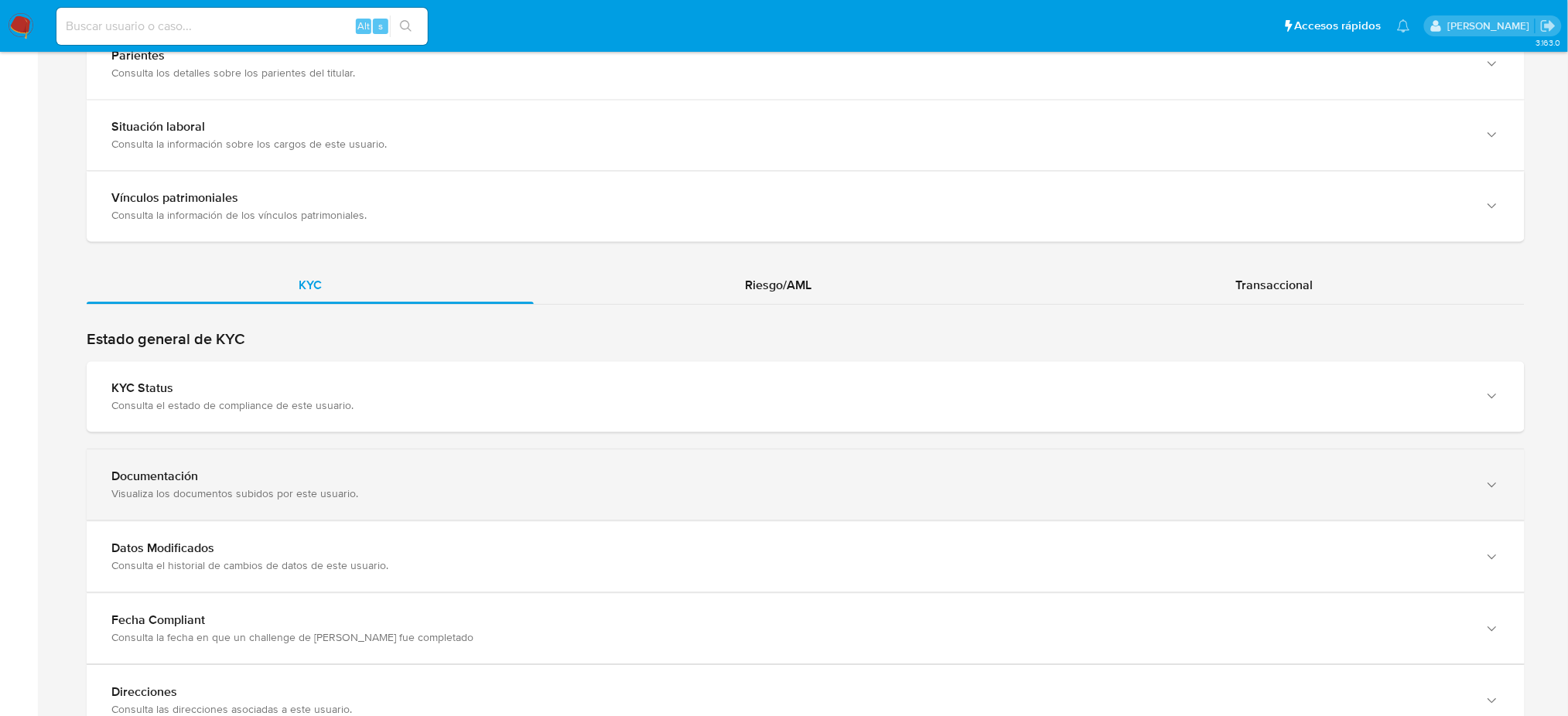
scroll to position [1238, 0]
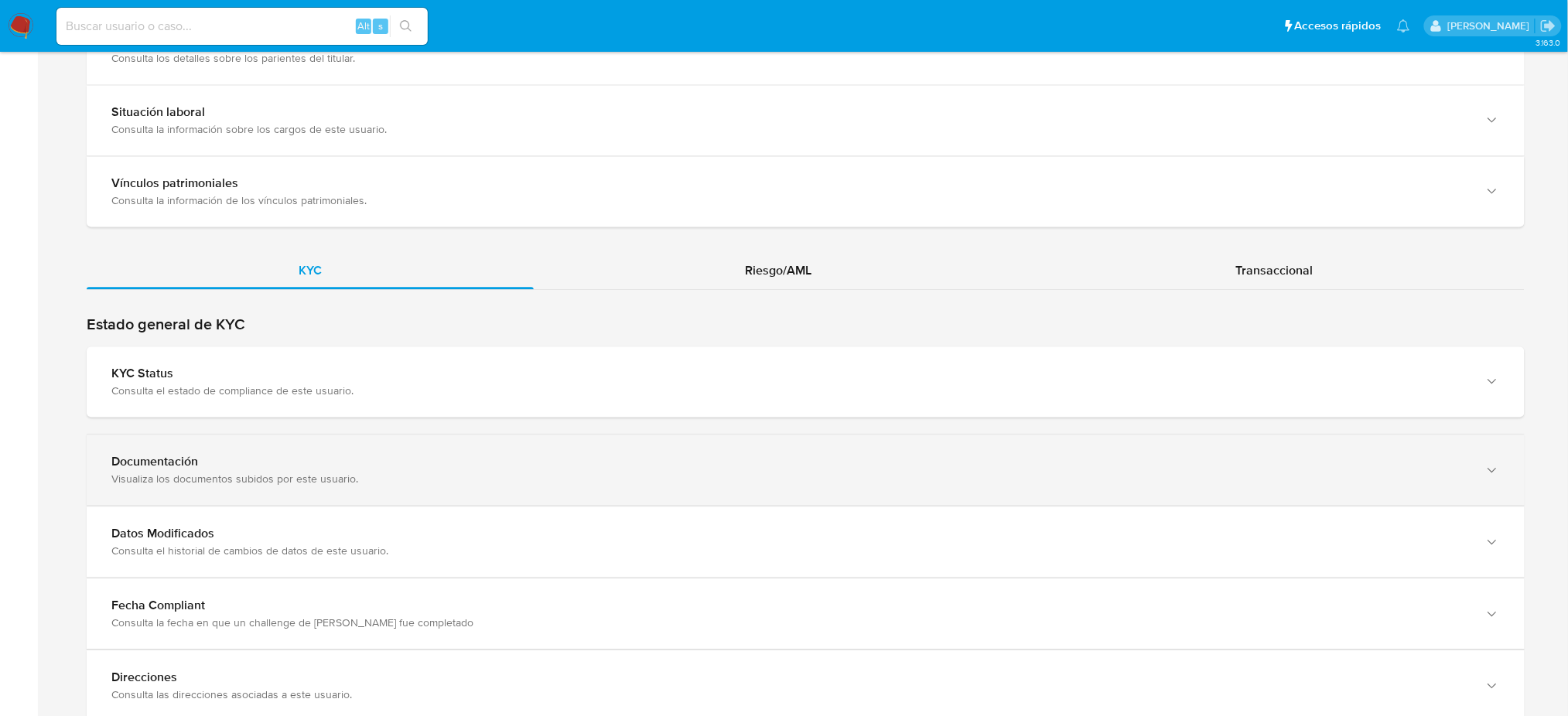
click at [294, 463] on div "Documentación" at bounding box center [790, 462] width 1358 height 16
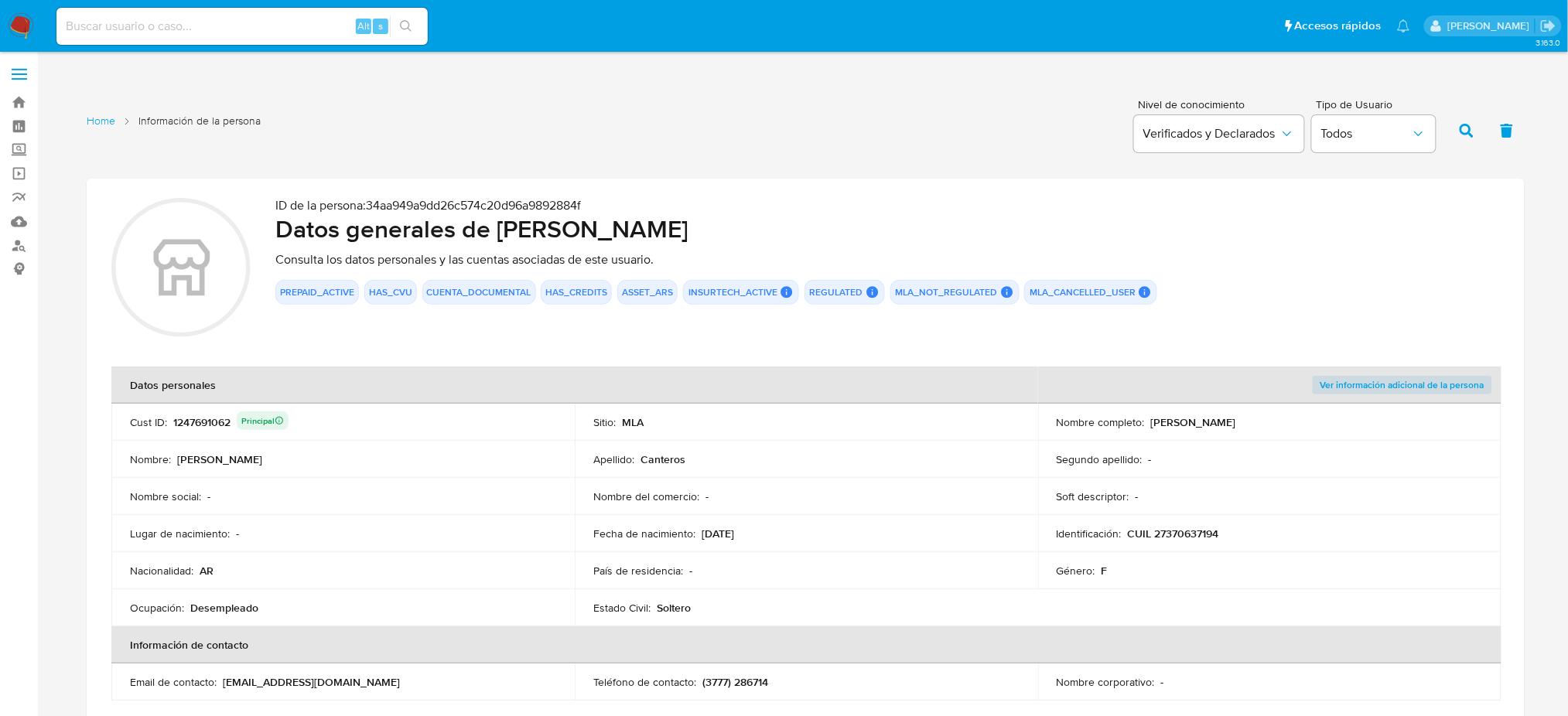
scroll to position [312, 0]
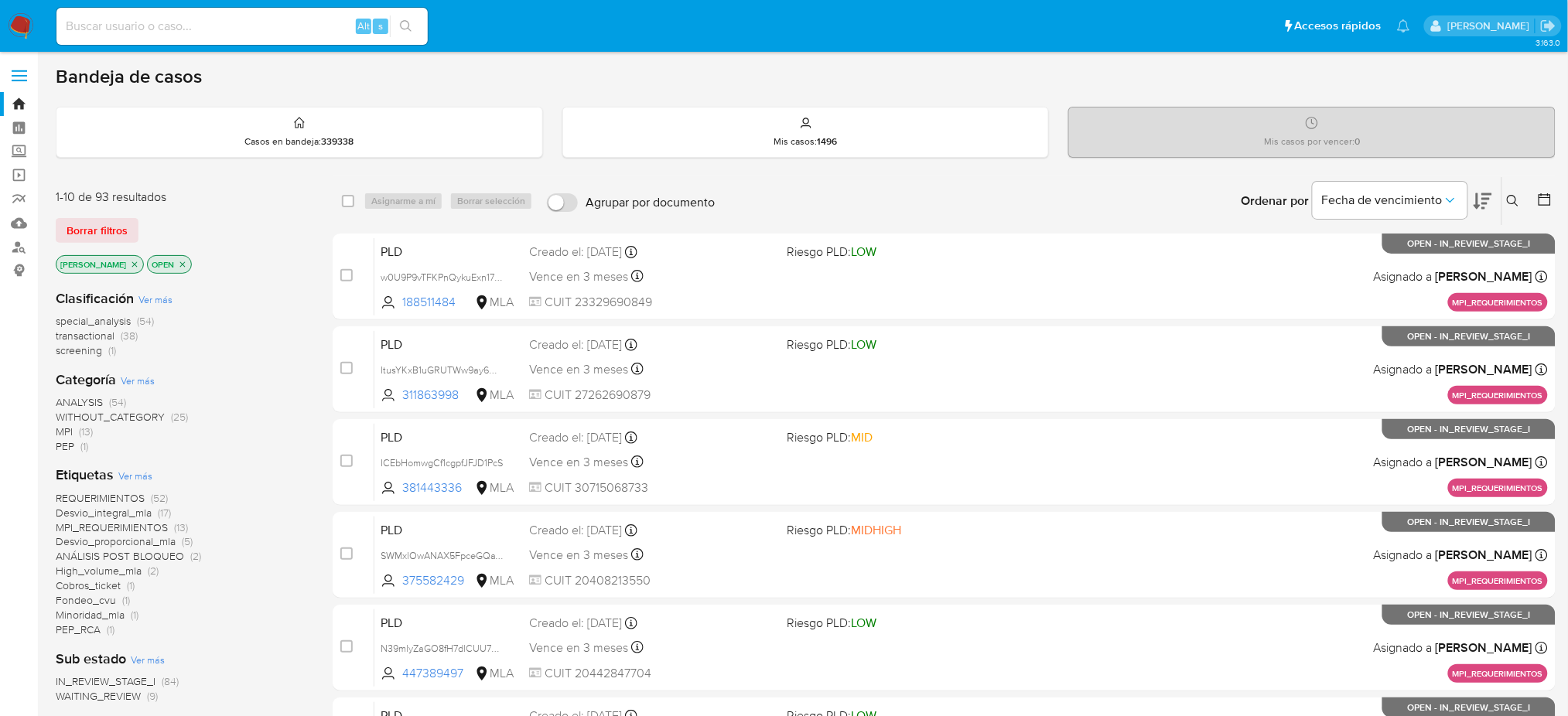
click at [1188, 192] on button at bounding box center [1515, 202] width 26 height 19
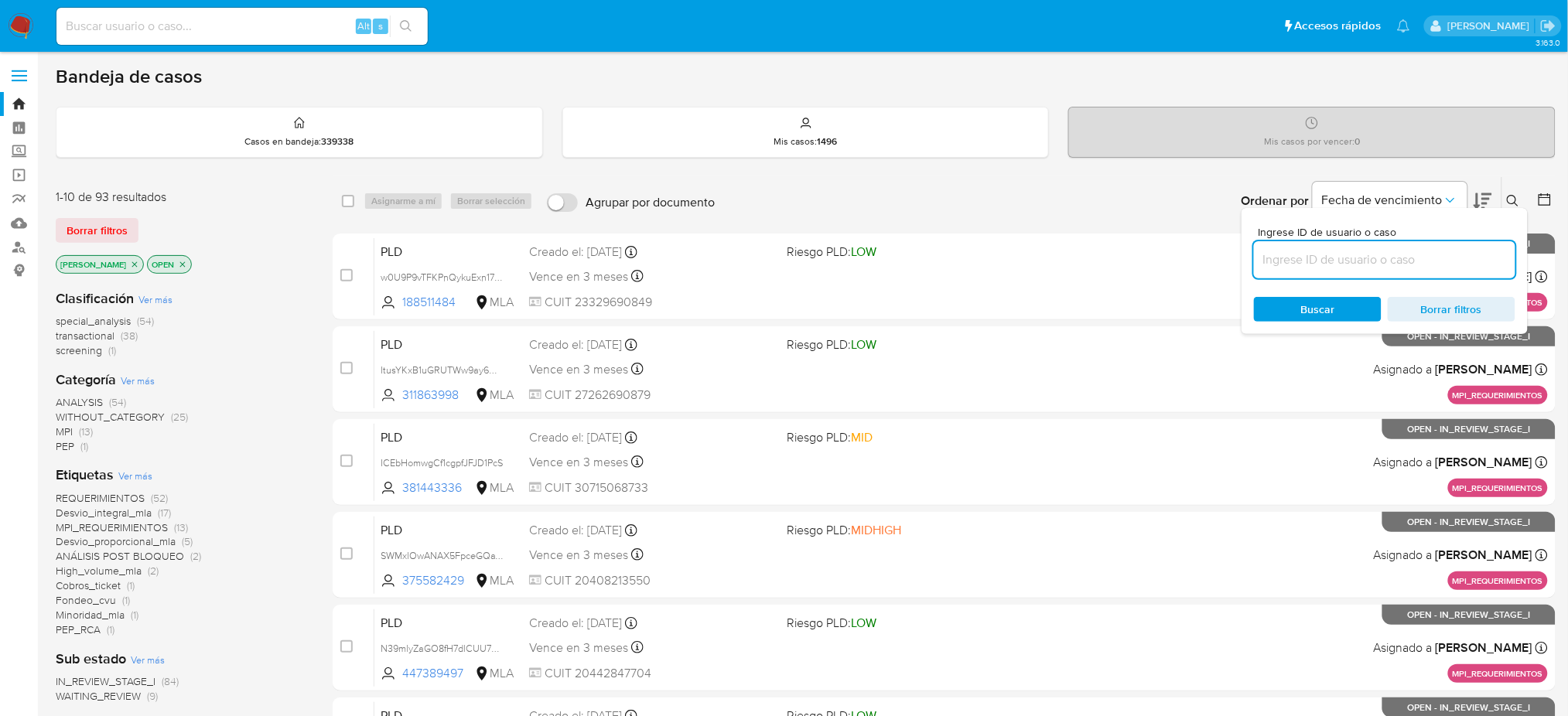
click at [1188, 256] on input at bounding box center [1384, 260] width 261 height 20
type input "rlIdoPp67Gm7ov0BCHytczG4"
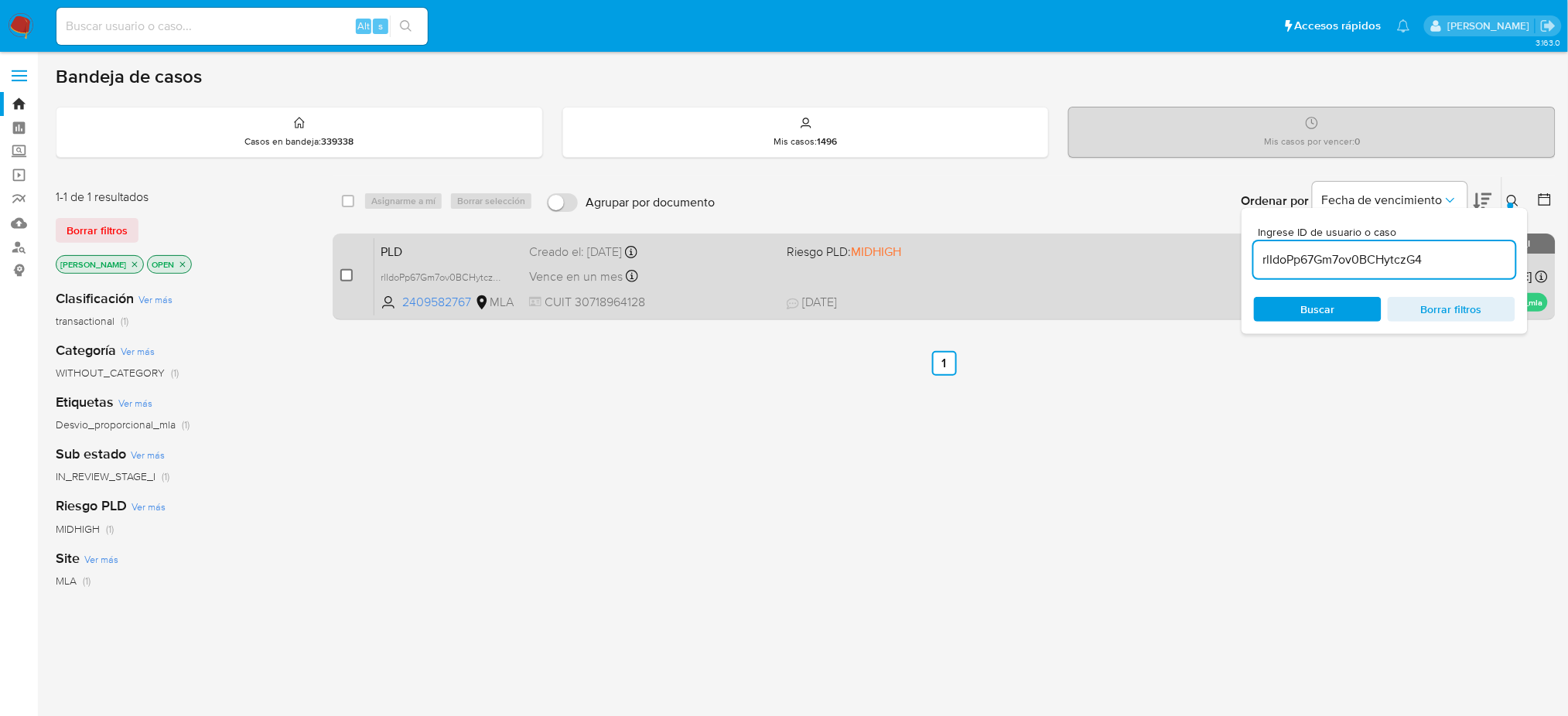
click at [350, 273] on input "checkbox" at bounding box center [347, 275] width 13 height 13
checkbox input "true"
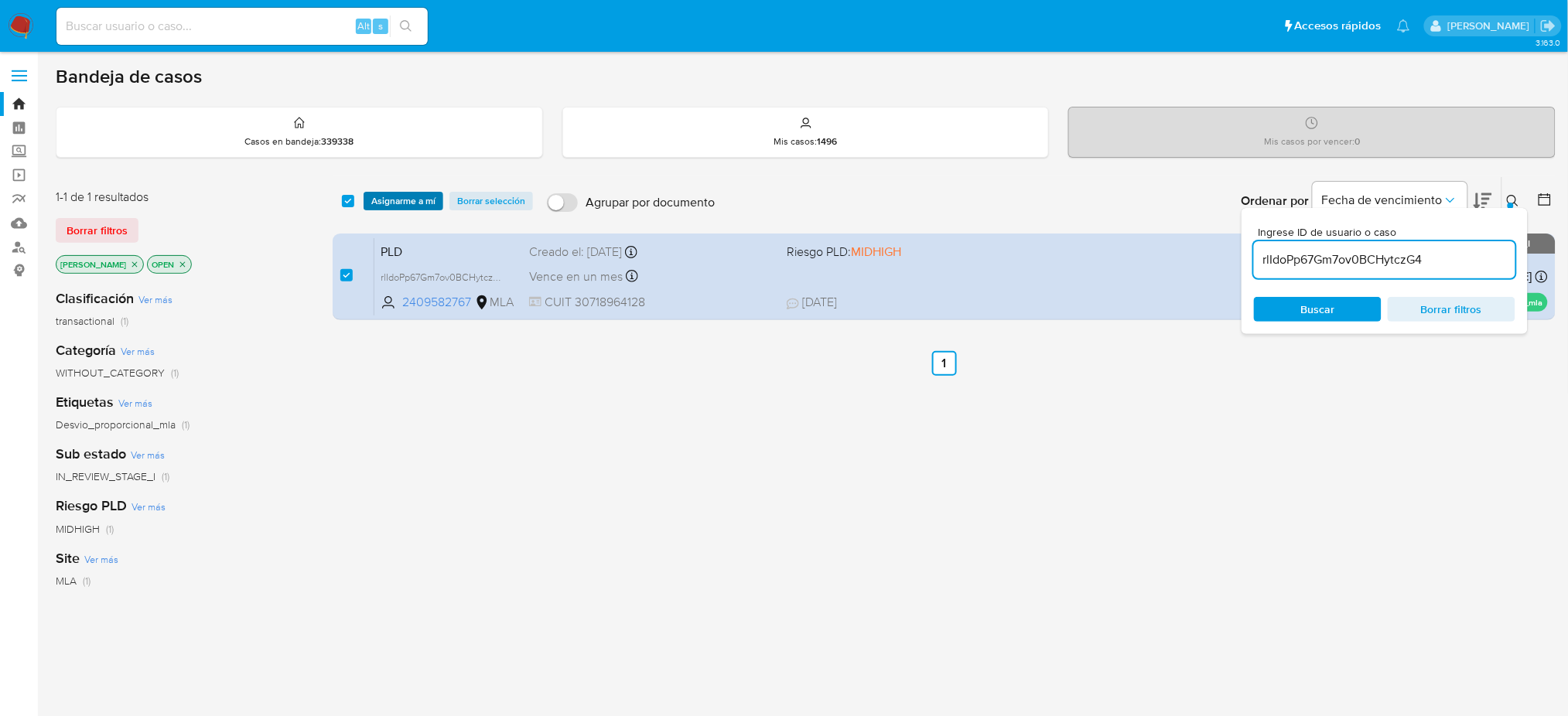
click at [397, 196] on span "Asignarme a mí" at bounding box center [403, 202] width 64 height 16
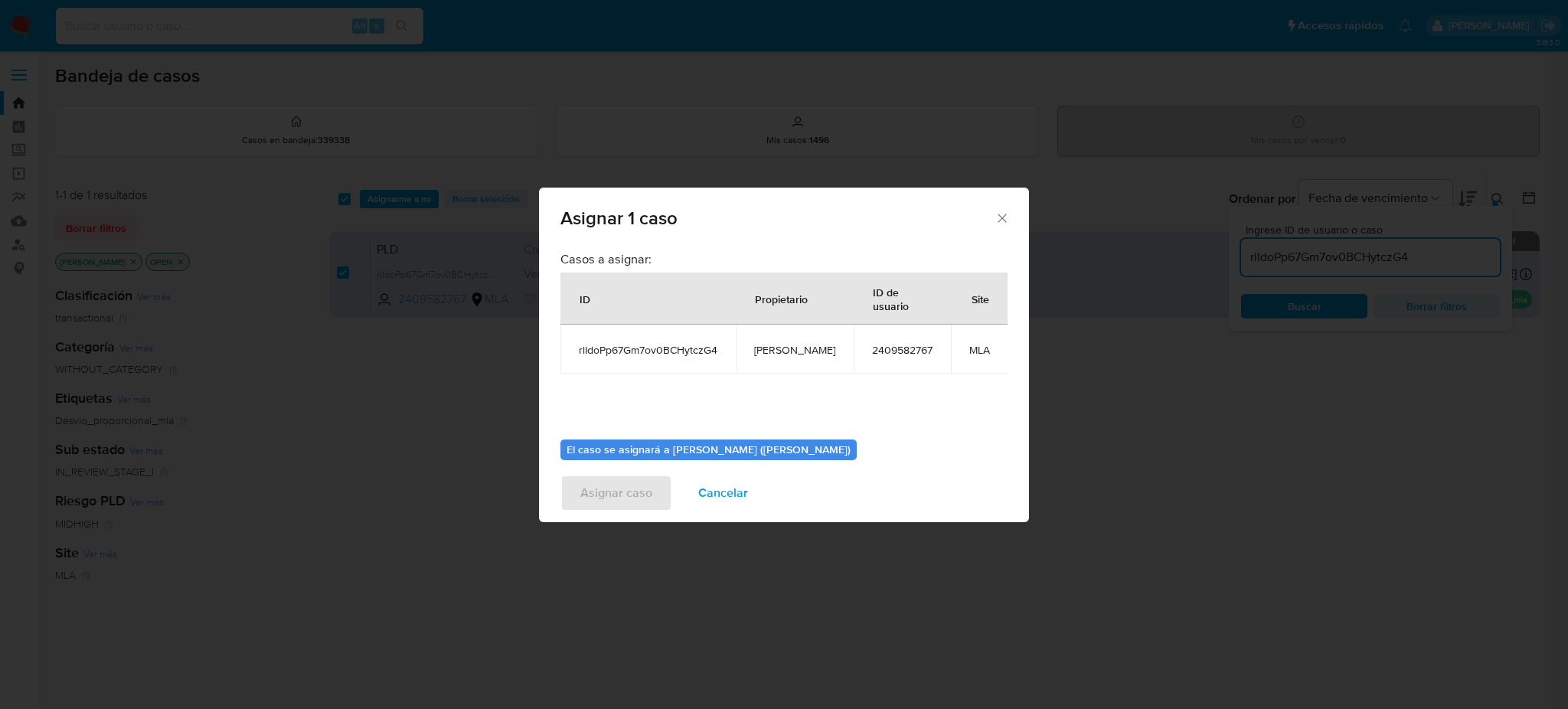
click at [789, 343] on span "[PERSON_NAME]" at bounding box center [794, 350] width 82 height 14
copy span "[PERSON_NAME]"
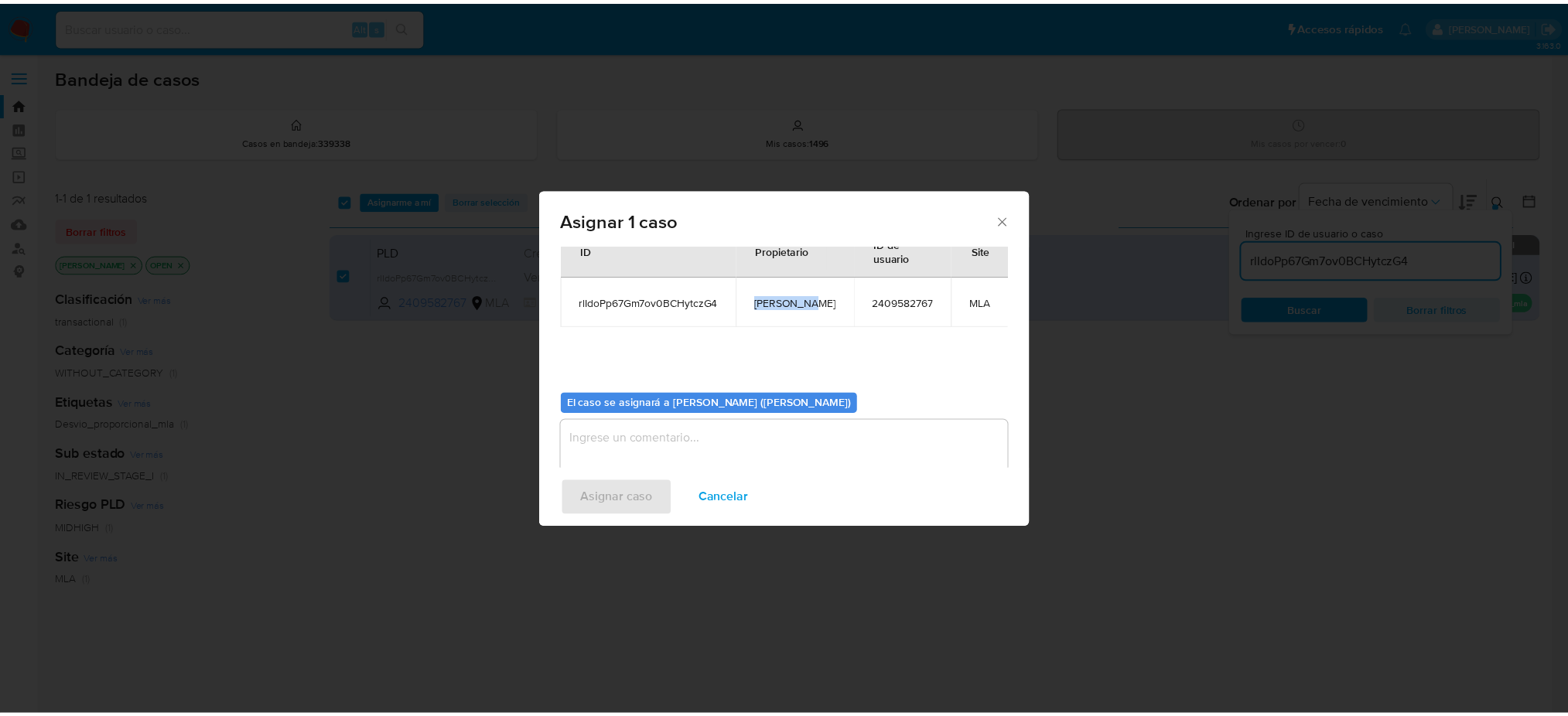
scroll to position [79, 0]
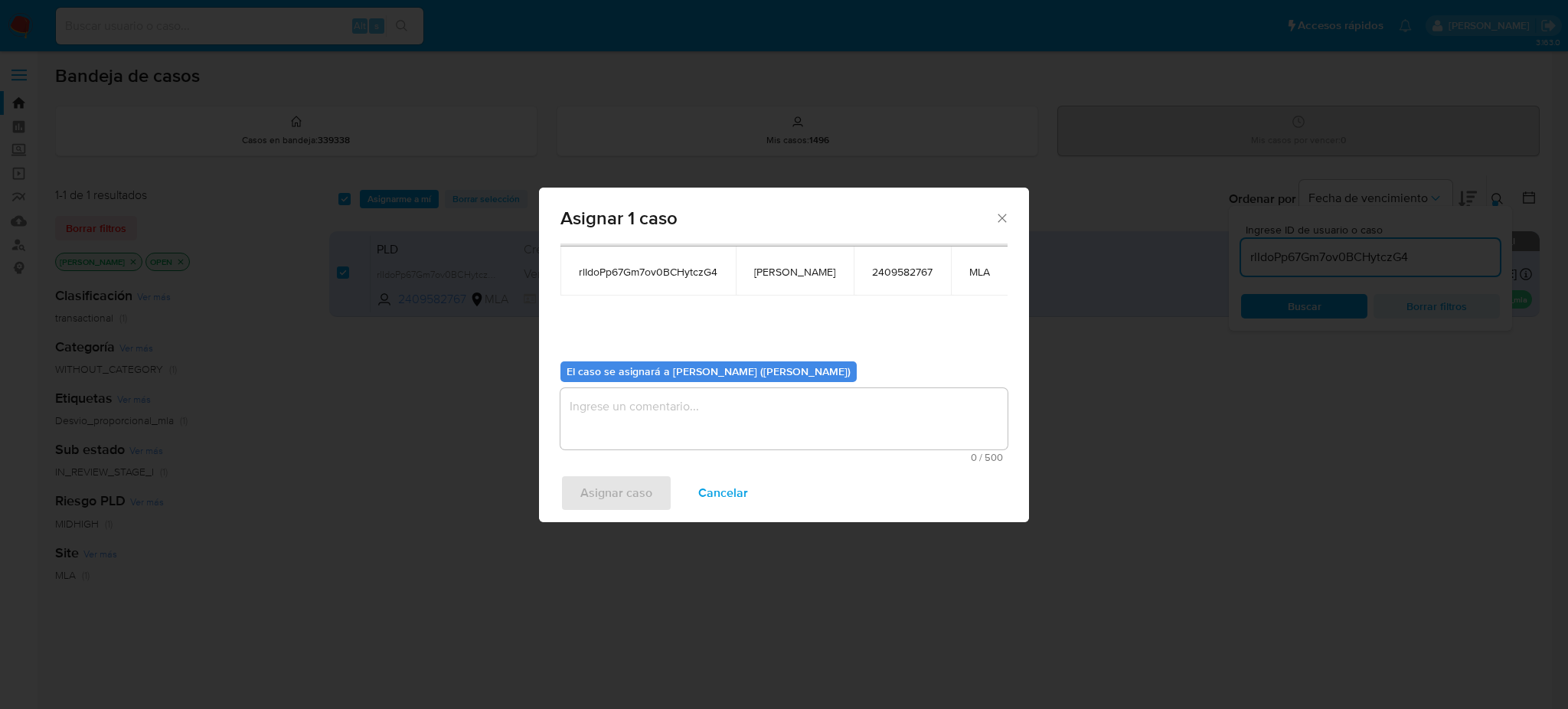
click at [678, 414] on textarea "assign-modal" at bounding box center [784, 419] width 447 height 61
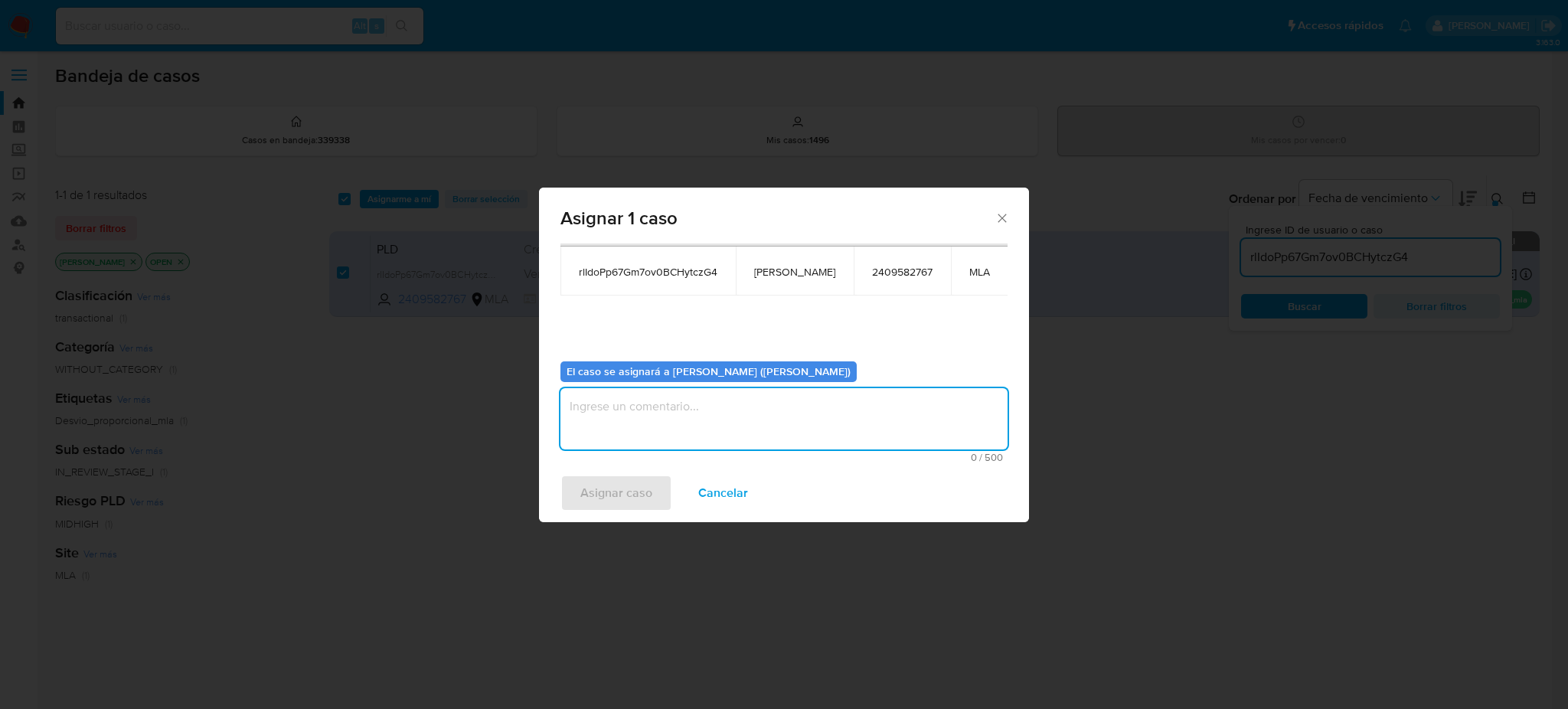
paste textarea "[PERSON_NAME]"
type textarea "[PERSON_NAME]"
click at [632, 499] on span "Asignar caso" at bounding box center [616, 492] width 72 height 33
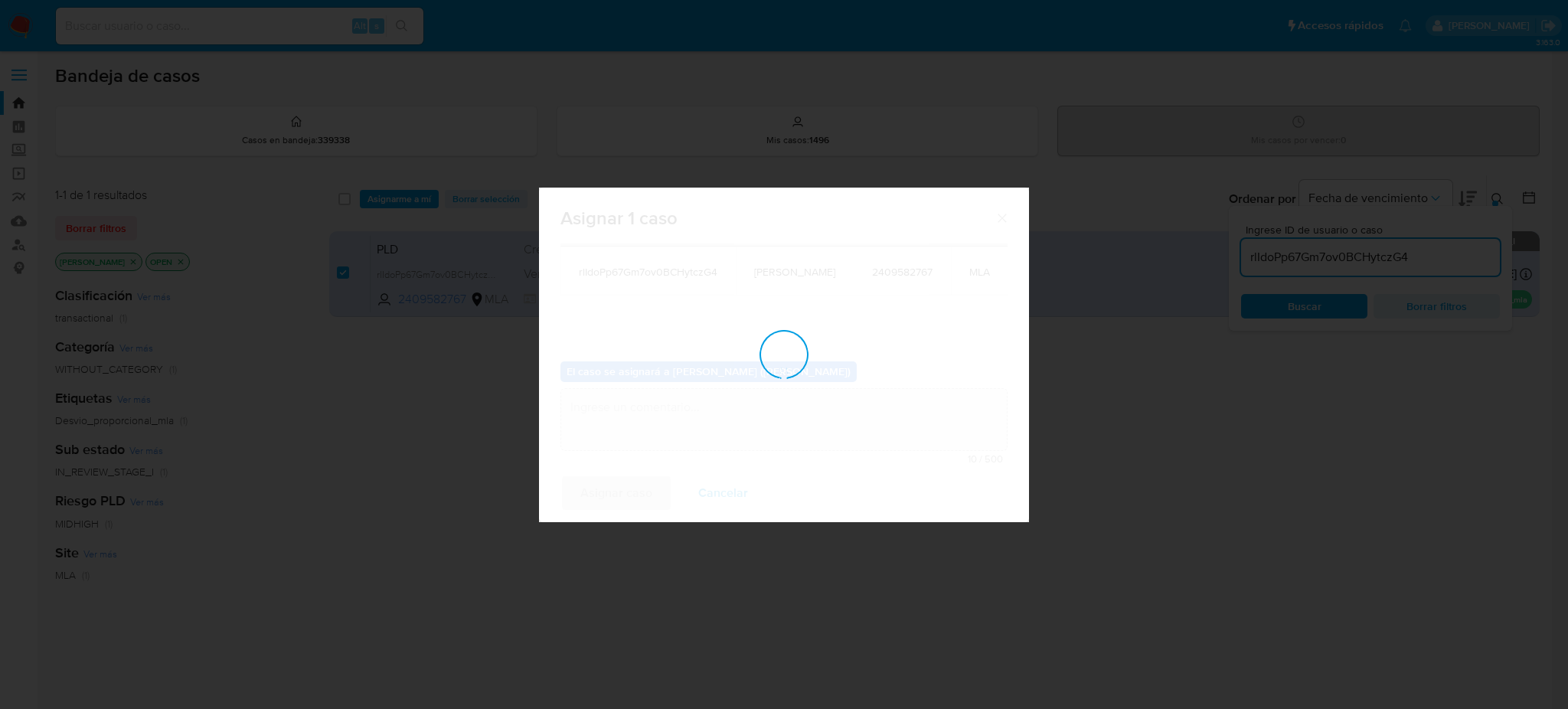
checkbox input "false"
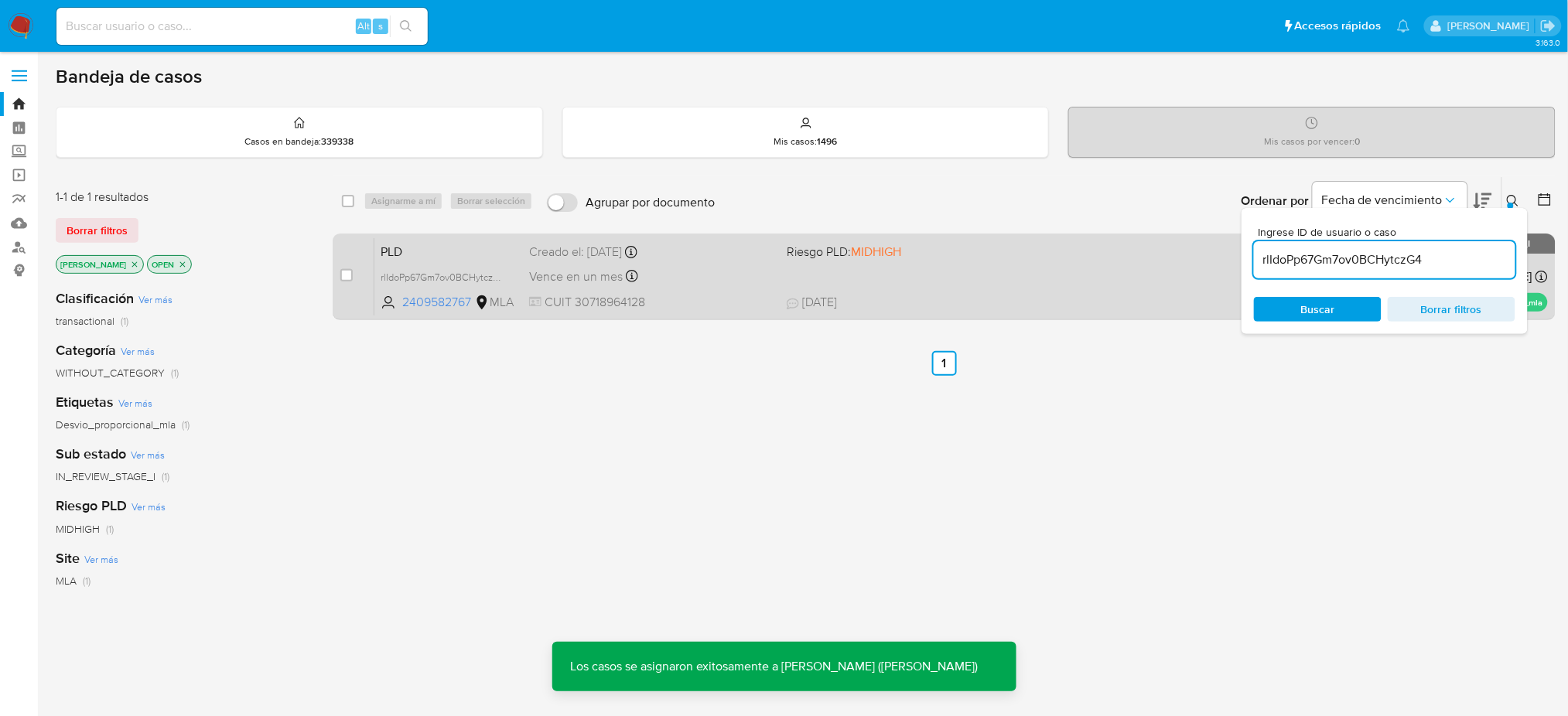
click at [471, 244] on span "PLD" at bounding box center [449, 251] width 136 height 20
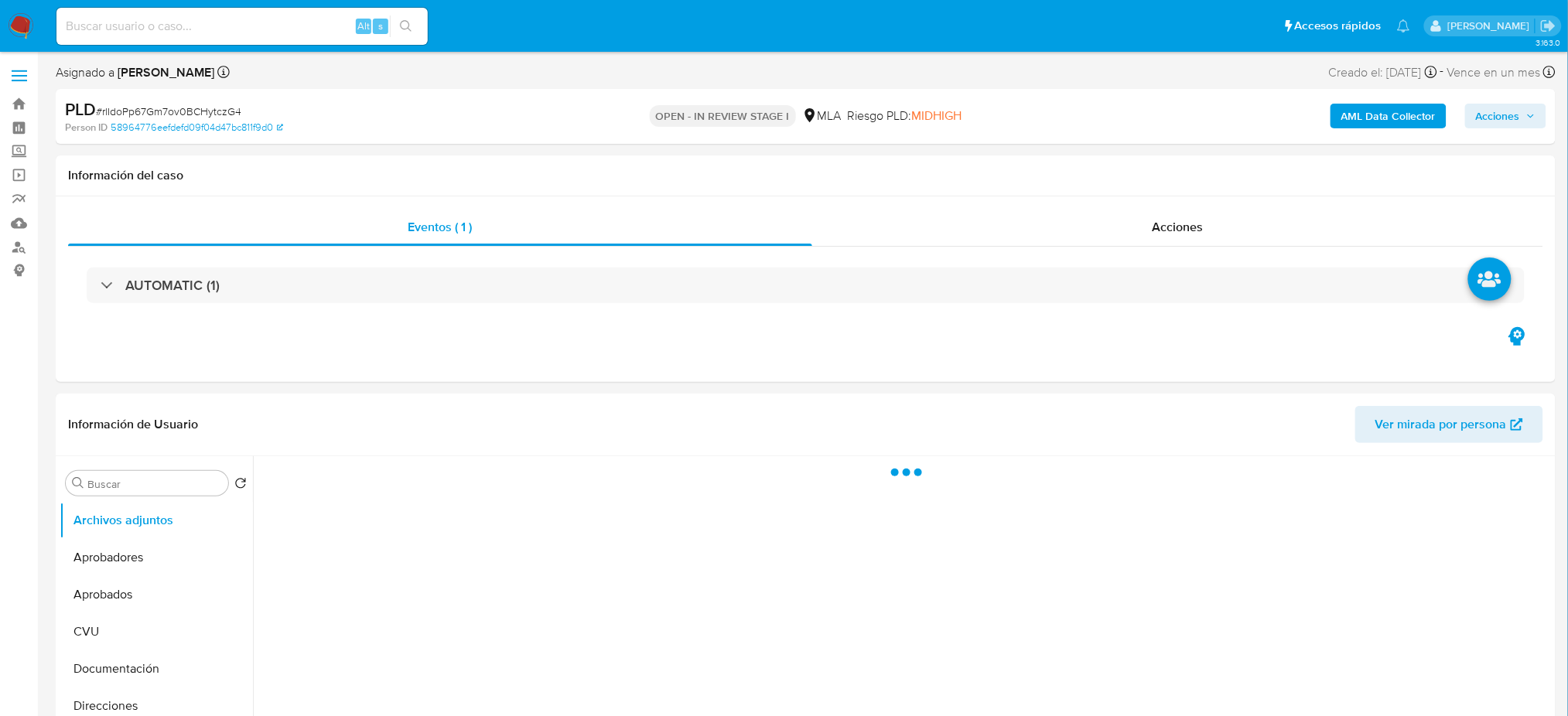
select select "10"
click at [1377, 120] on b "AML Data Collector" at bounding box center [1388, 116] width 94 height 25
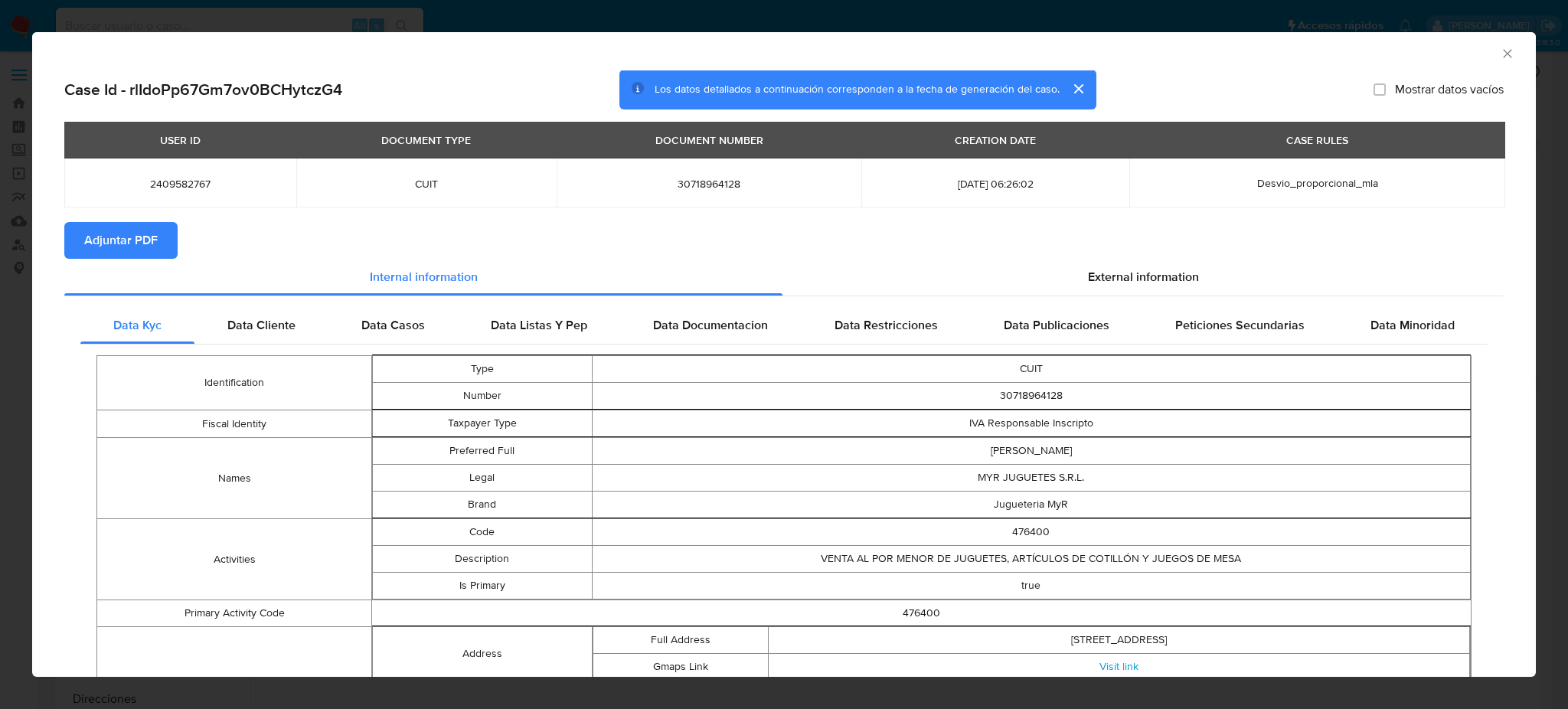
click at [151, 239] on span "Adjuntar PDF" at bounding box center [120, 240] width 74 height 33
click at [1500, 52] on icon "Cerrar ventana" at bounding box center [1507, 54] width 16 height 16
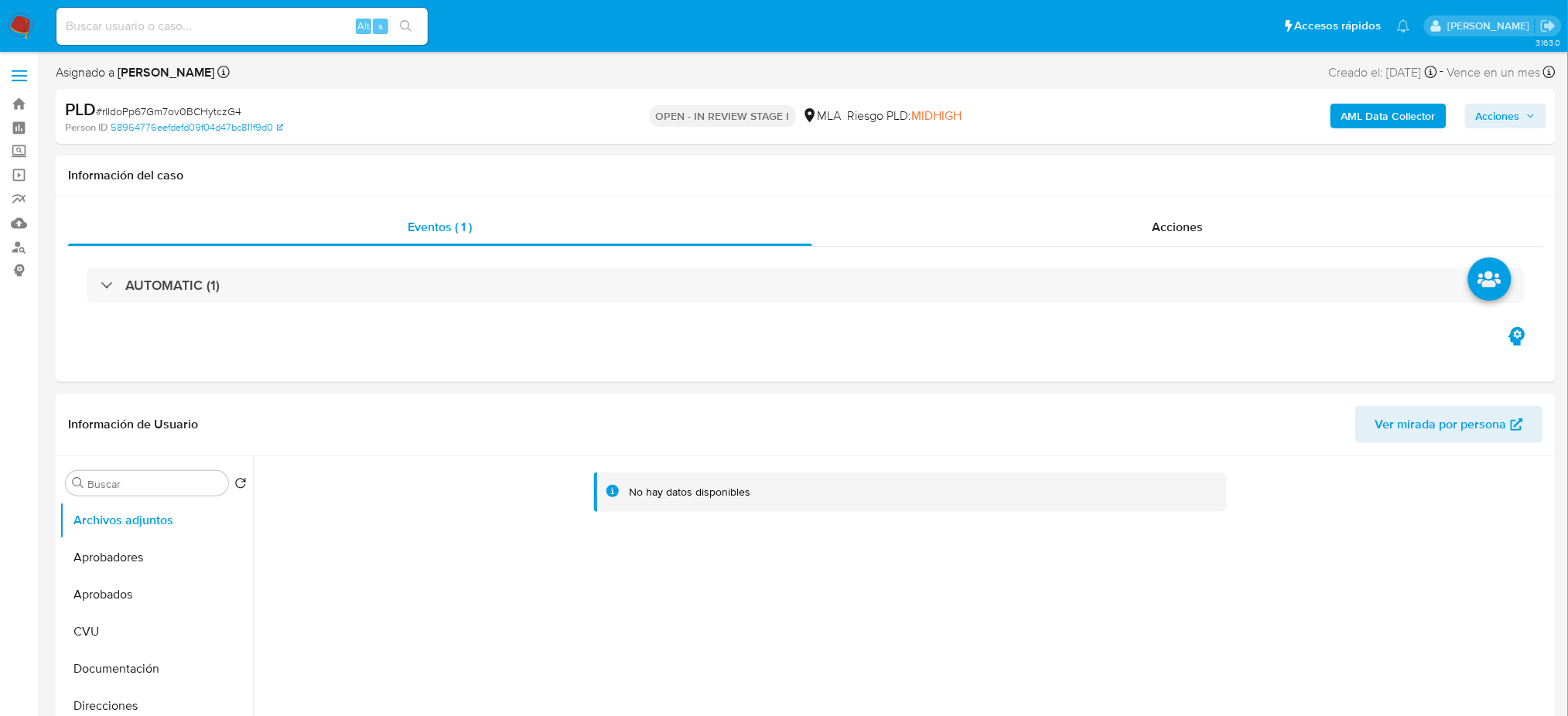
scroll to position [103, 0]
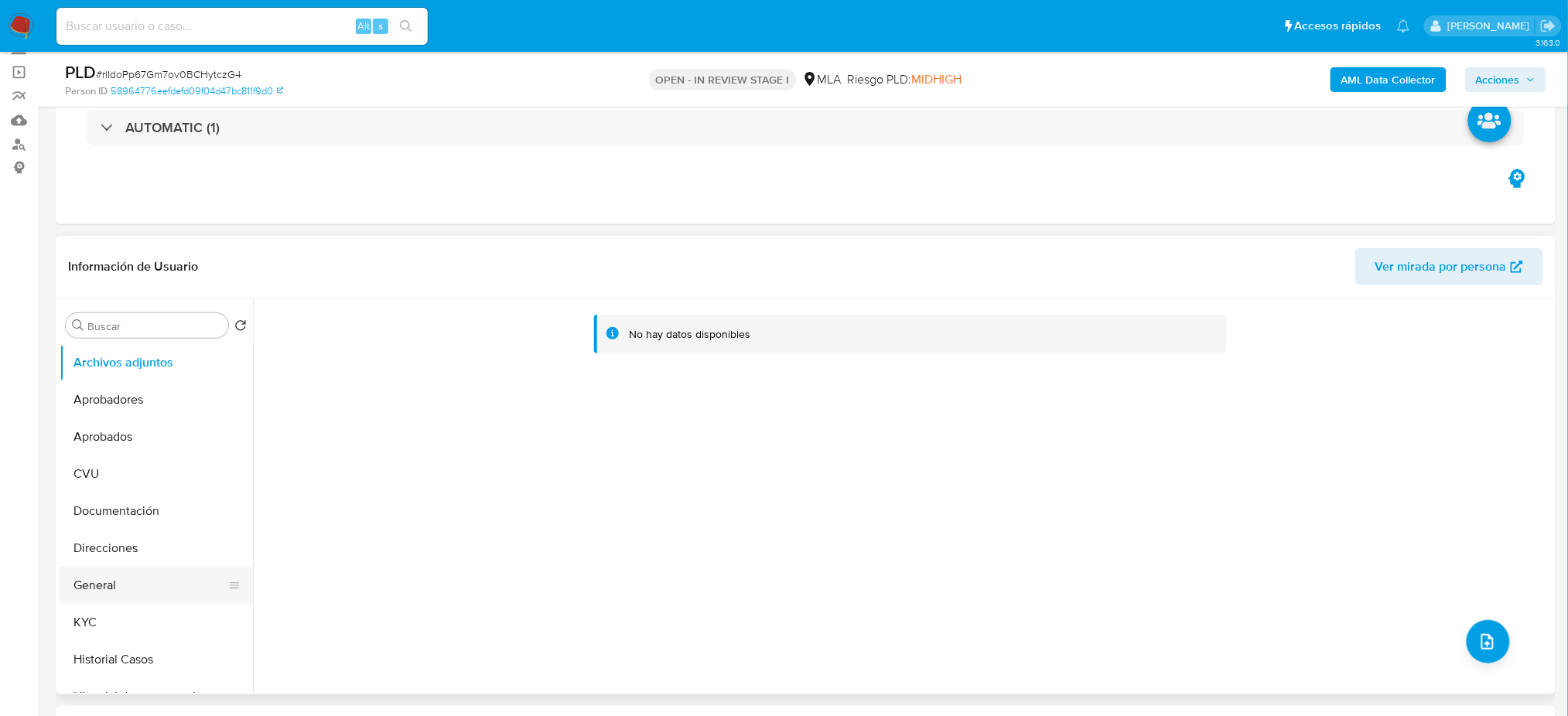
click at [134, 588] on button "General" at bounding box center [150, 585] width 181 height 37
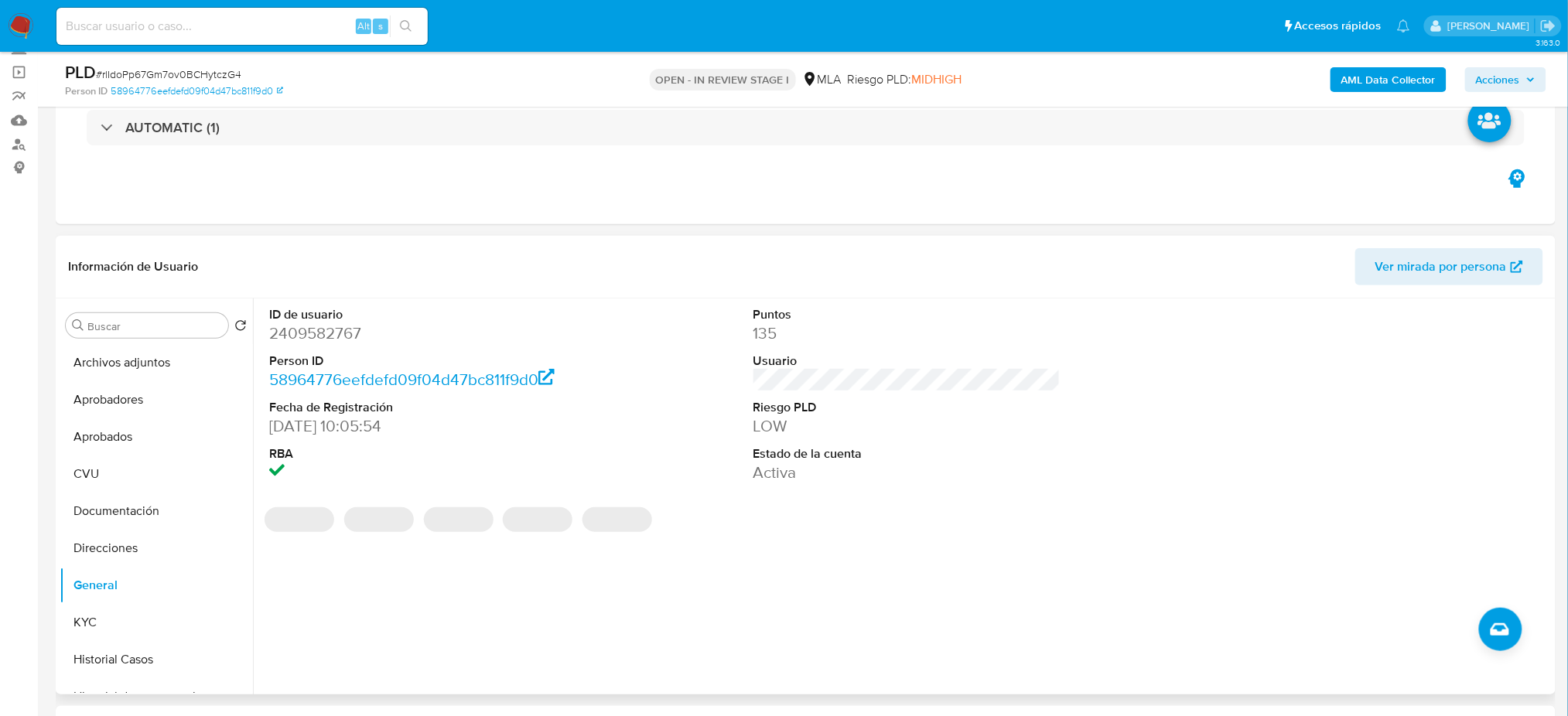
click at [286, 330] on dd "2409582767" at bounding box center [423, 333] width 307 height 22
click at [286, 329] on dd "2409582767" at bounding box center [423, 333] width 307 height 22
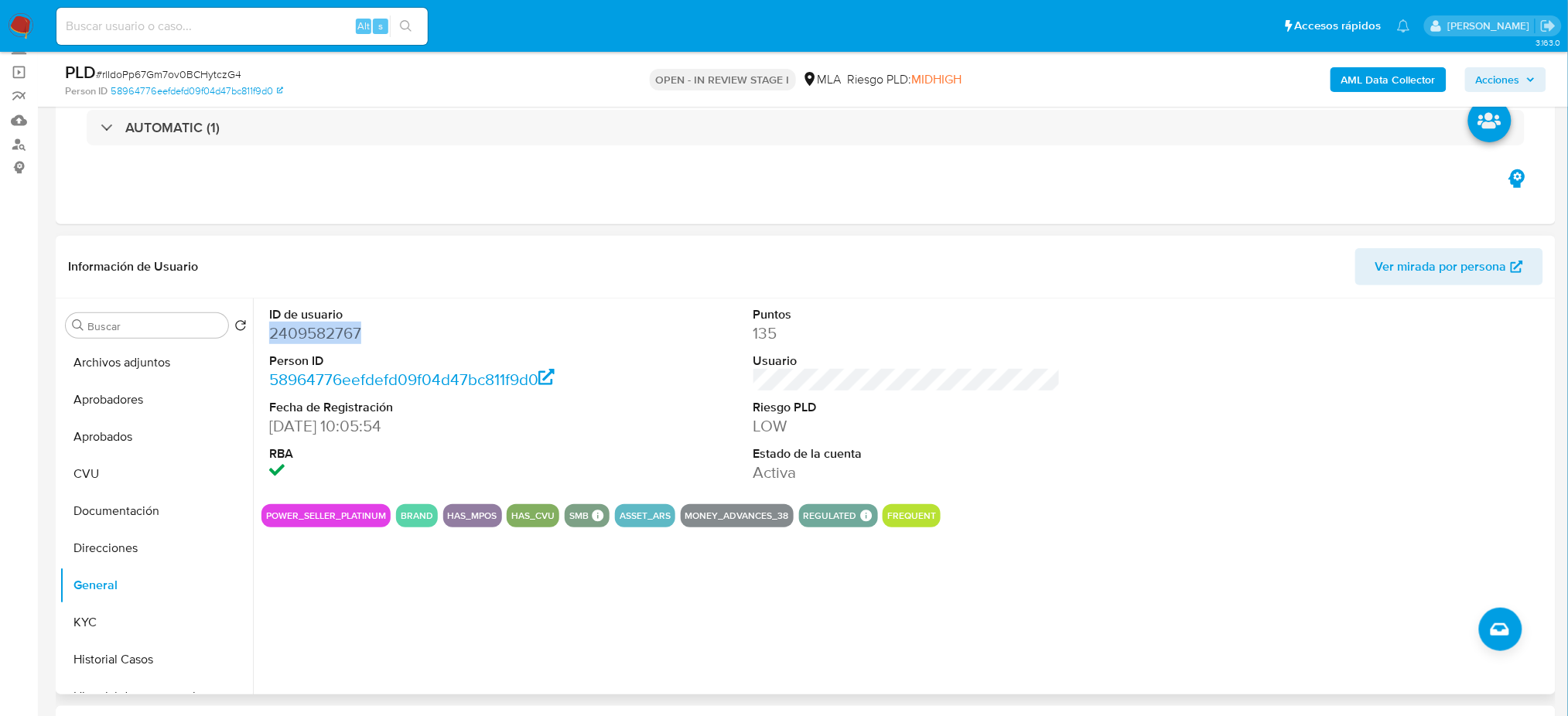
copy dd "2409582767"
click at [107, 373] on button "Archivos adjuntos" at bounding box center [150, 362] width 181 height 37
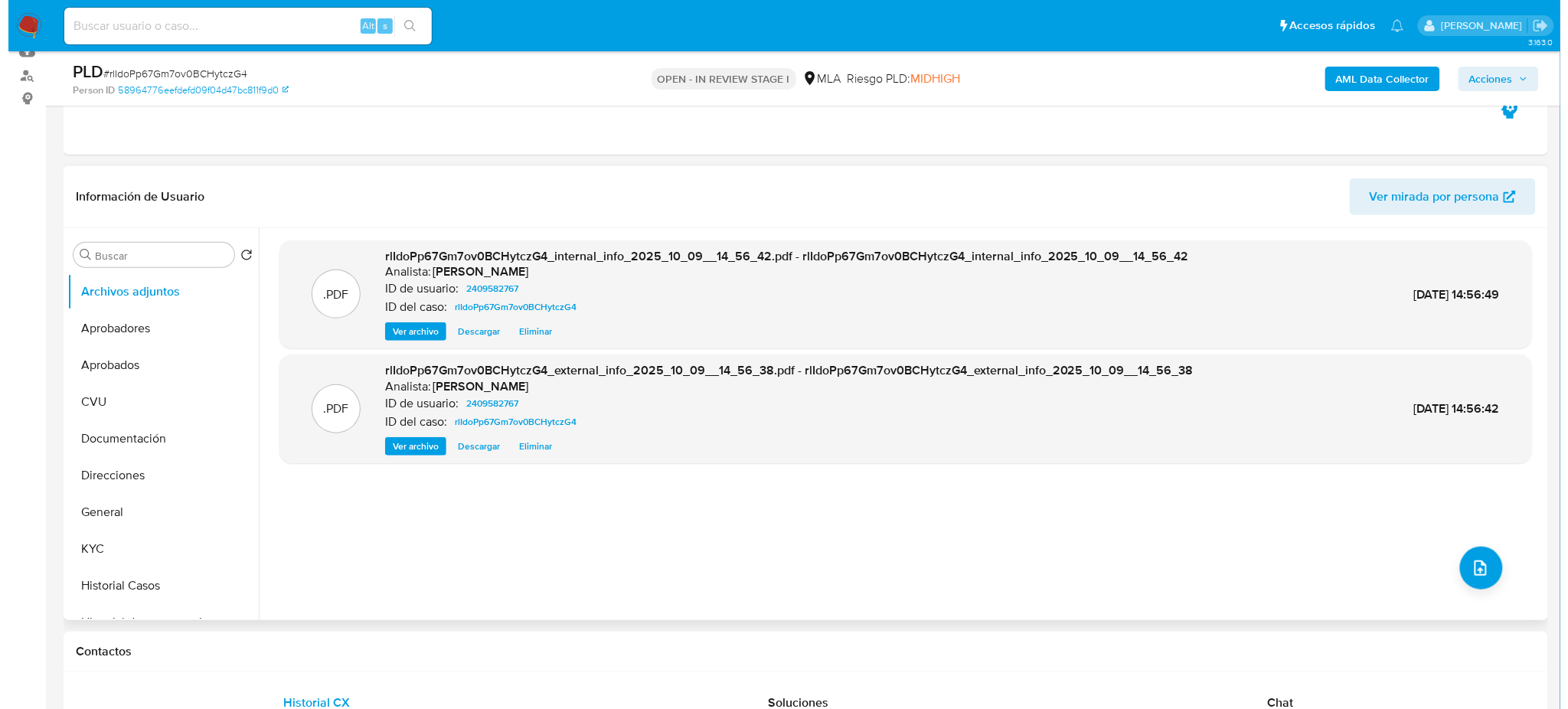
scroll to position [203, 0]
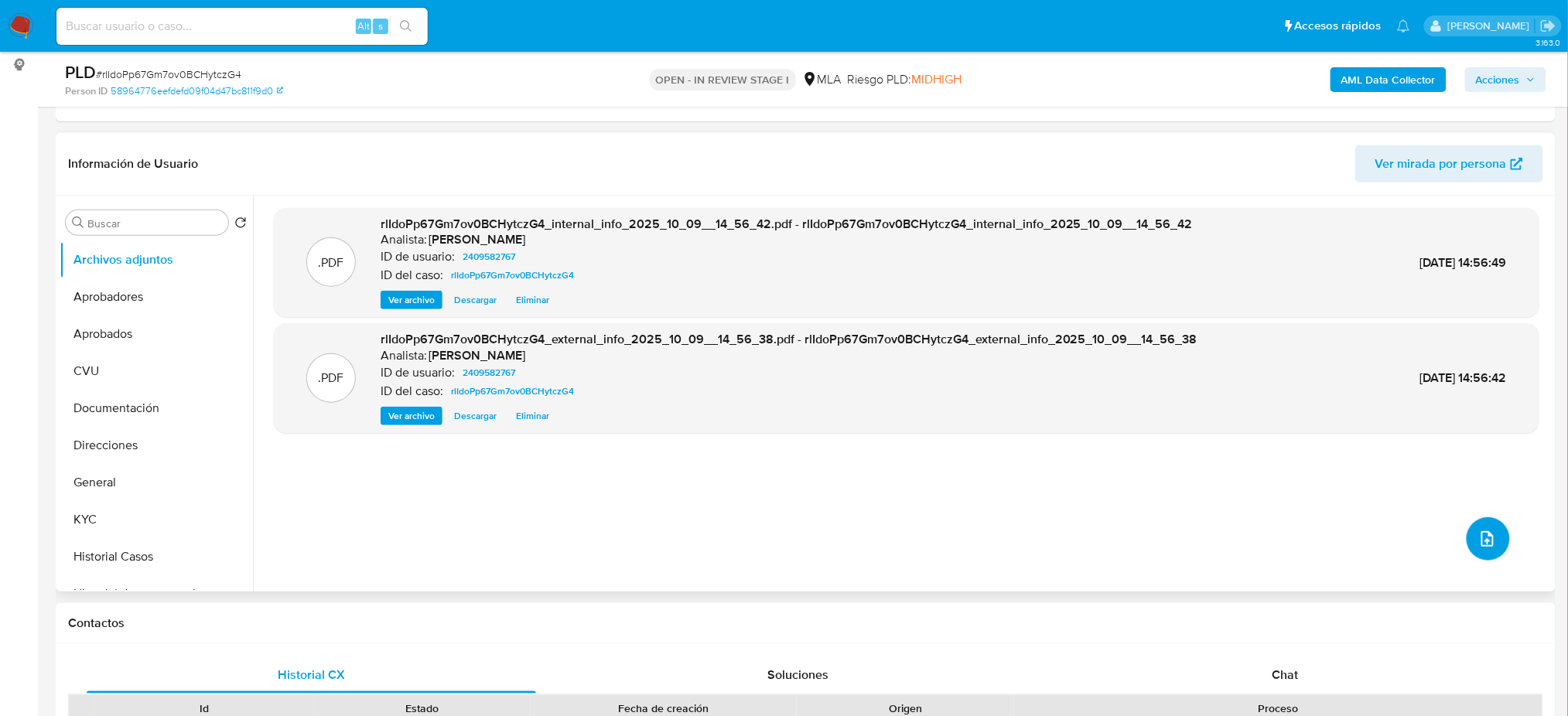
click at [1479, 546] on icon "upload-file" at bounding box center [1488, 540] width 19 height 19
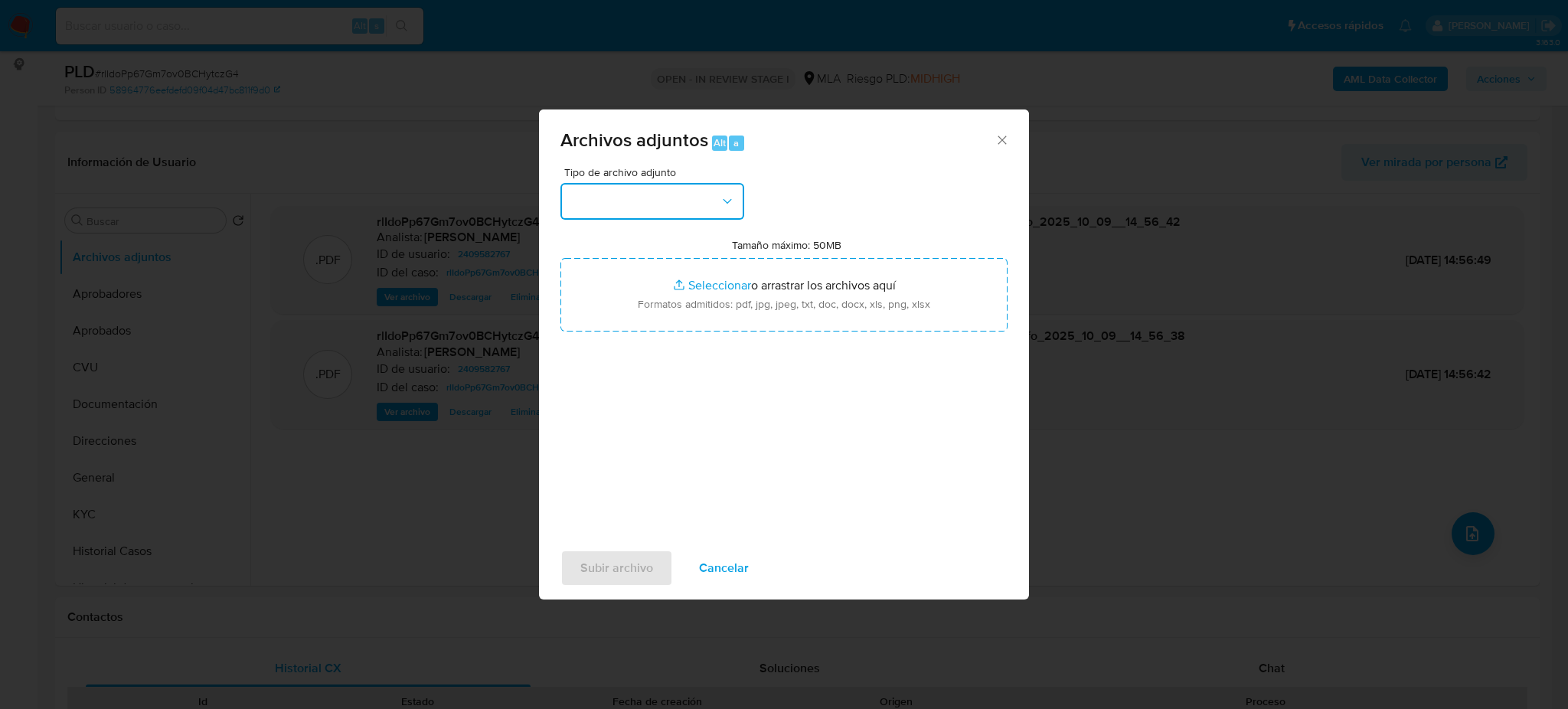
click at [659, 203] on button "button" at bounding box center [652, 201] width 184 height 36
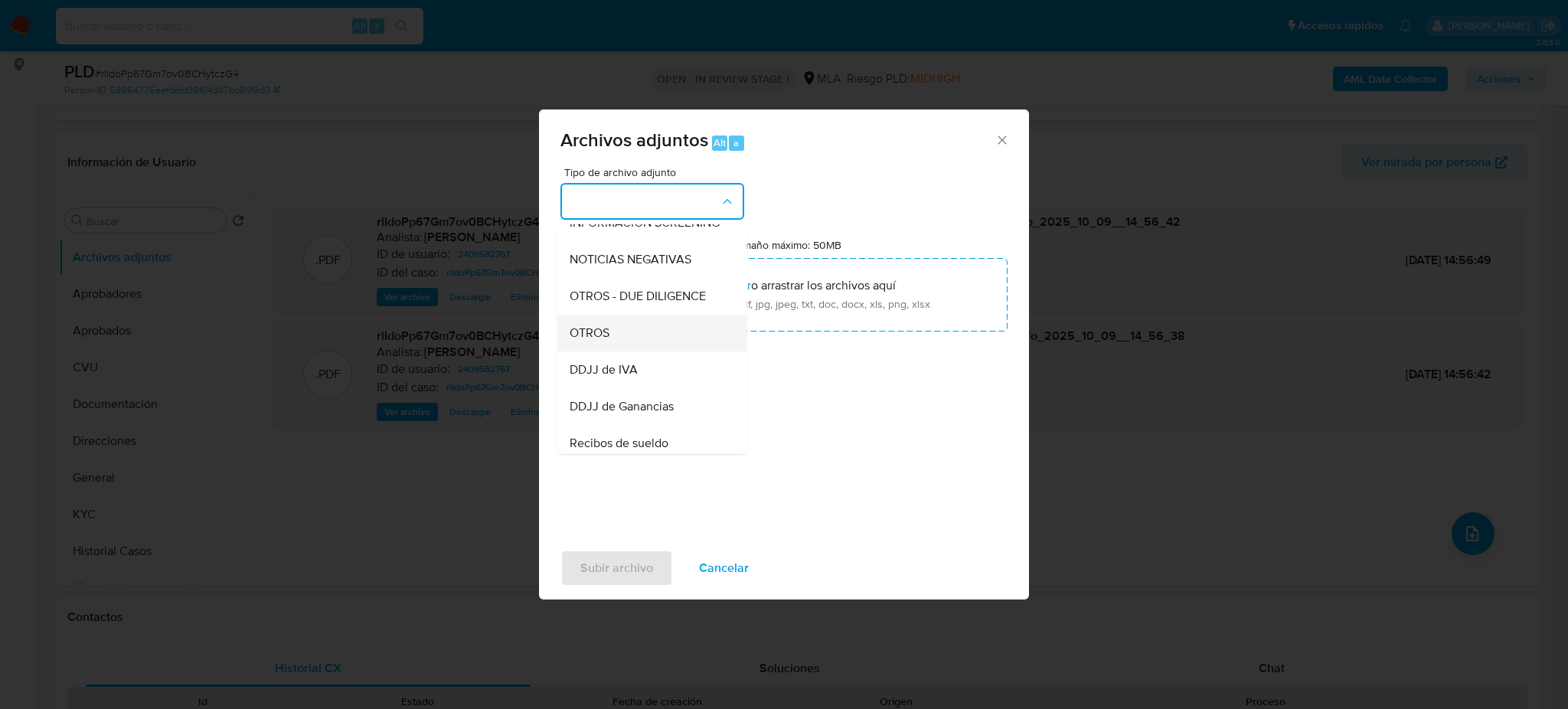
click at [594, 341] on span "OTROS" at bounding box center [589, 333] width 40 height 16
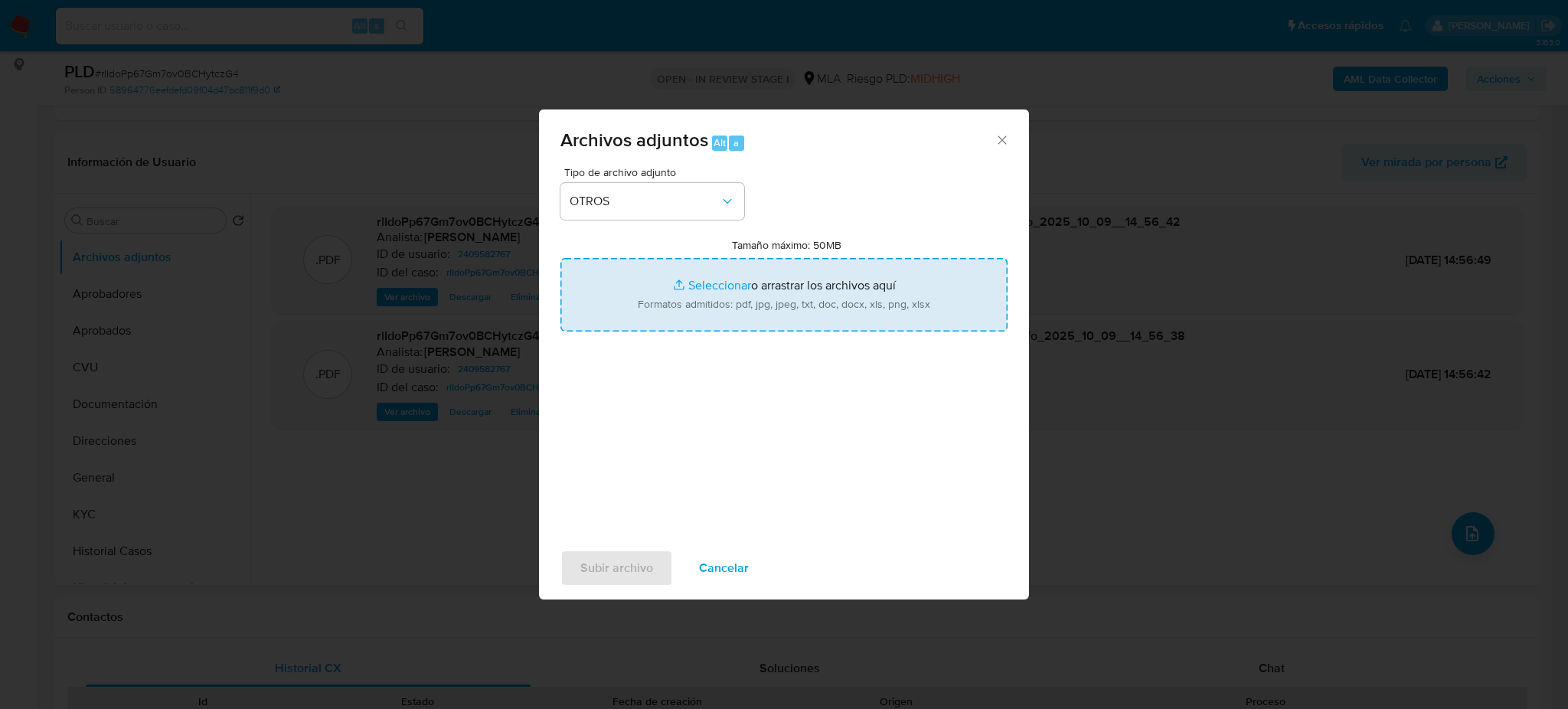
click at [610, 304] on input "Tamaño máximo: 50MB Seleccionar archivos" at bounding box center [784, 294] width 447 height 74
type input "C:\fakepath\Calculador IVA.xlsx"
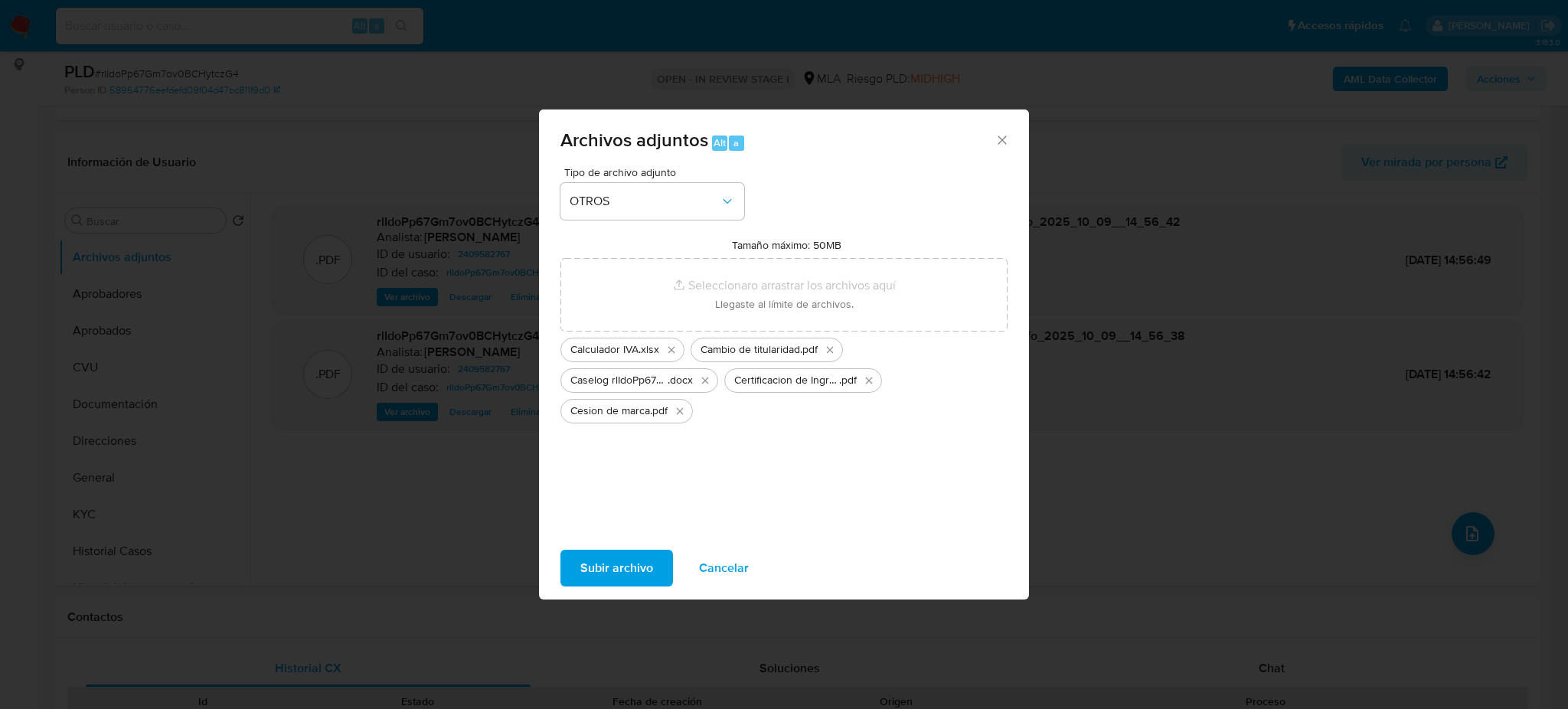
click at [597, 571] on span "Subir archivo" at bounding box center [617, 568] width 73 height 33
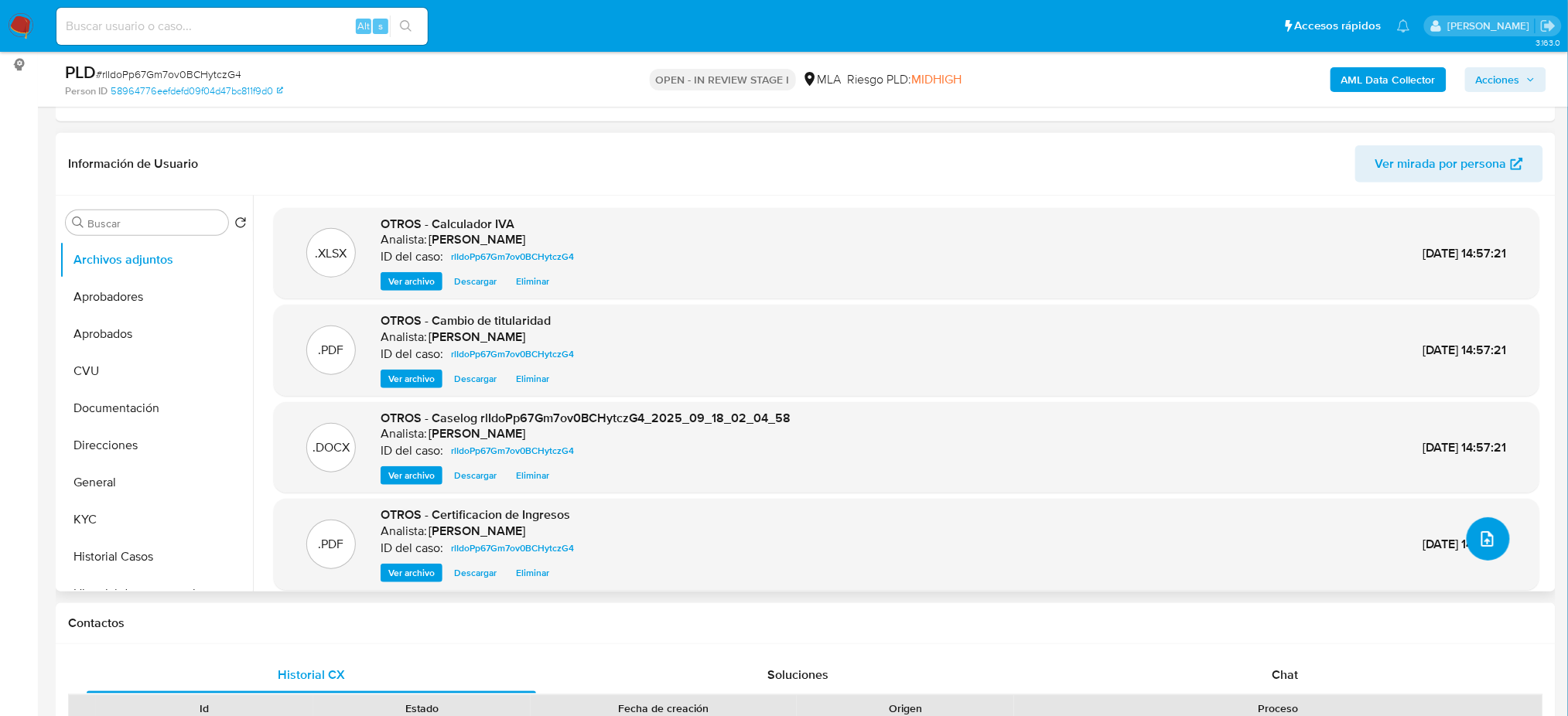
click at [1488, 535] on icon "upload-file" at bounding box center [1488, 540] width 19 height 19
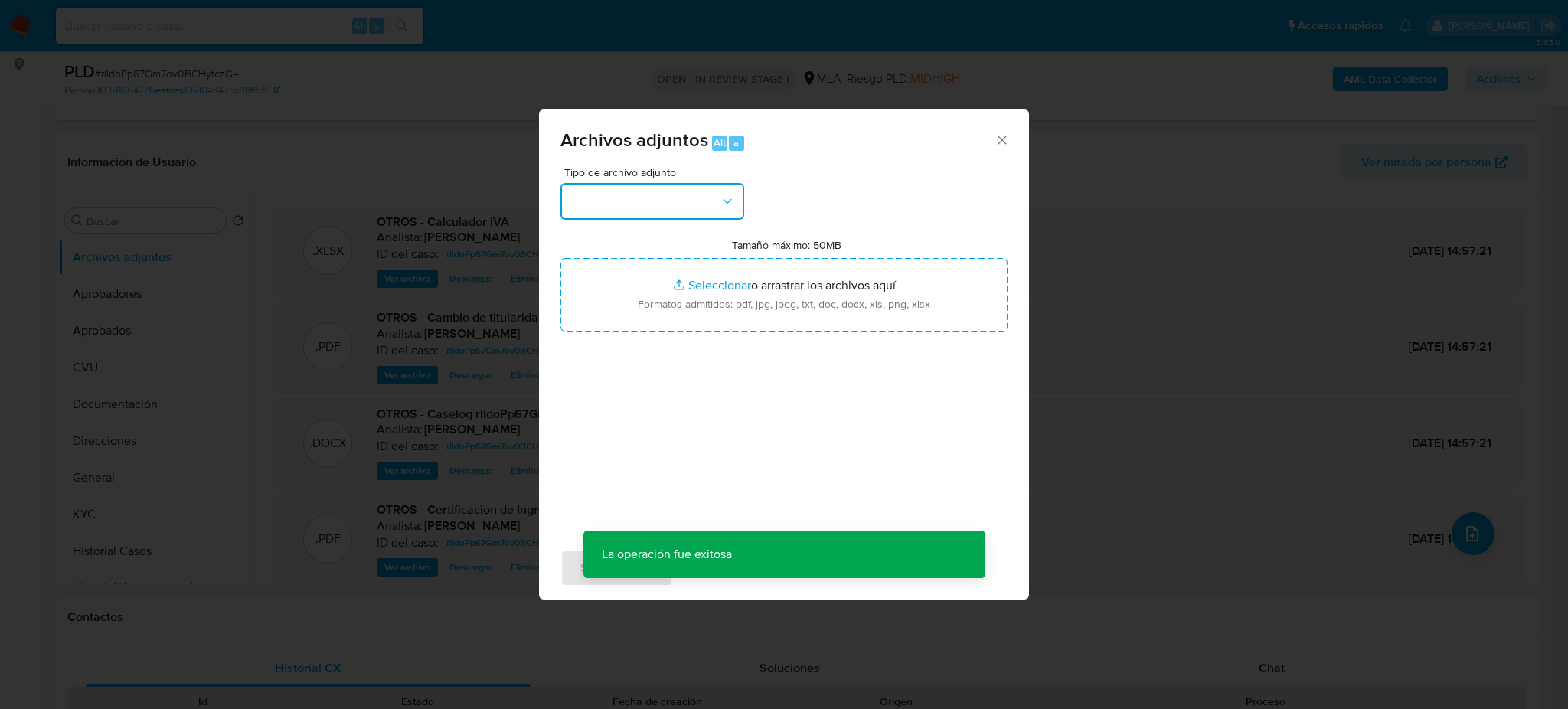
click at [623, 205] on button "button" at bounding box center [652, 201] width 184 height 36
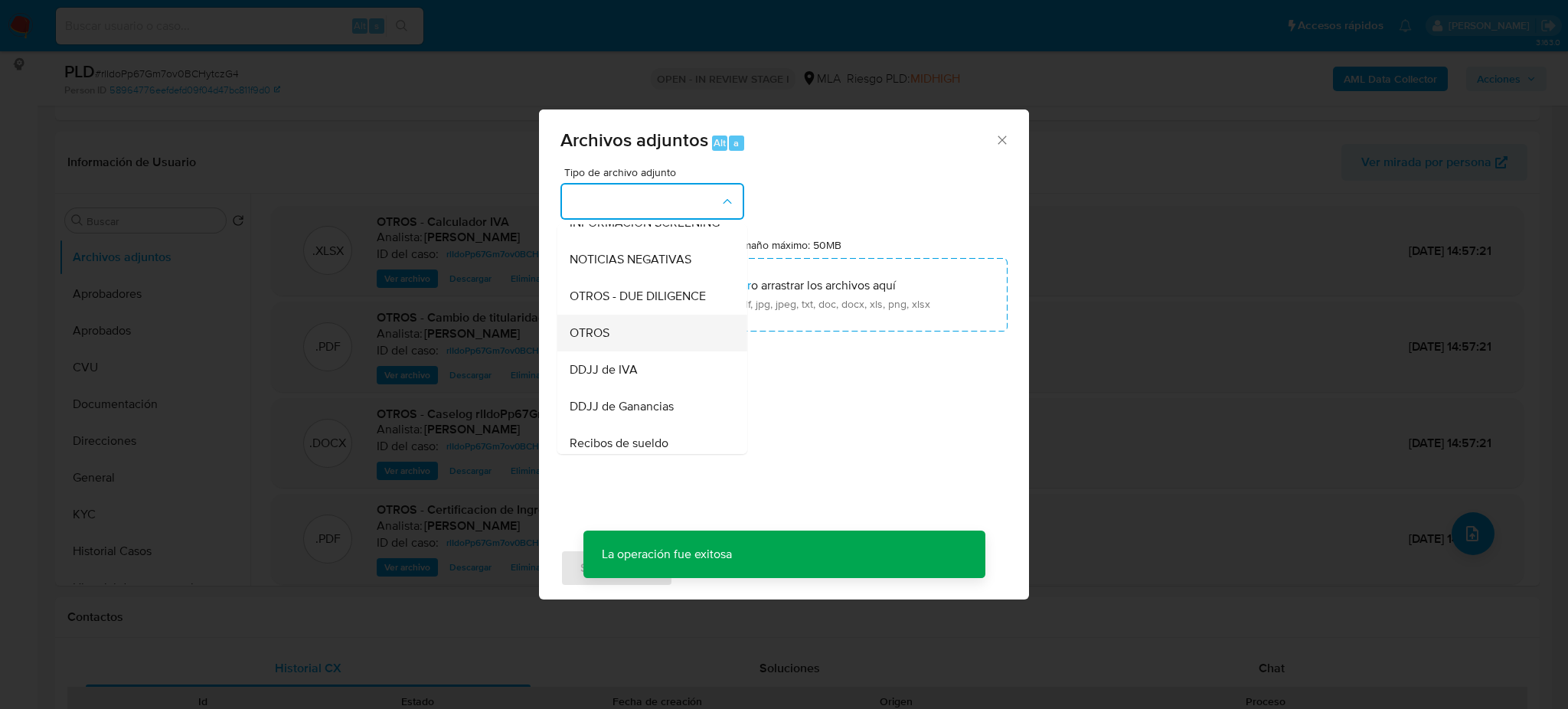
click at [616, 351] on div "OTROS" at bounding box center [647, 332] width 156 height 36
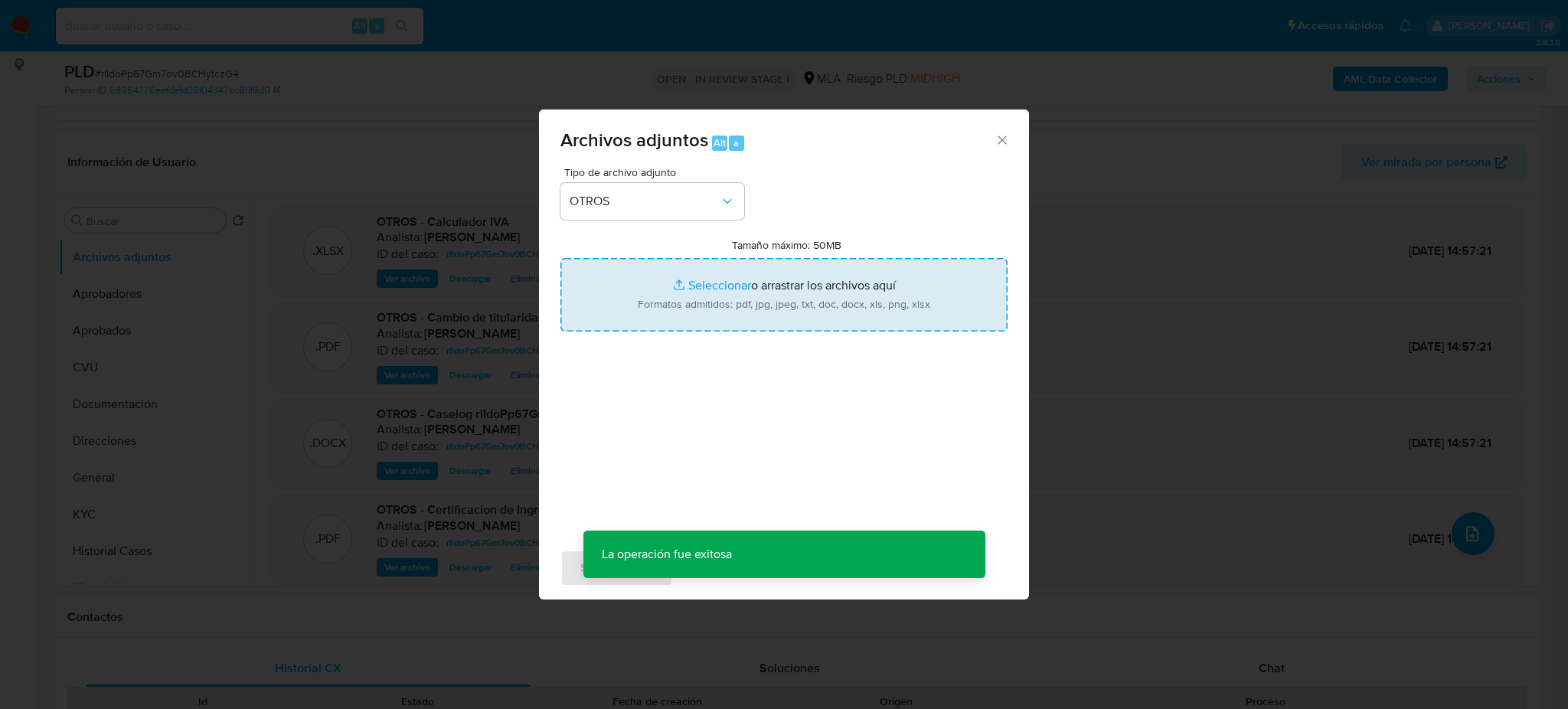
click at [721, 299] on input "Tamaño máximo: 50MB Seleccionar archivos" at bounding box center [784, 294] width 447 height 74
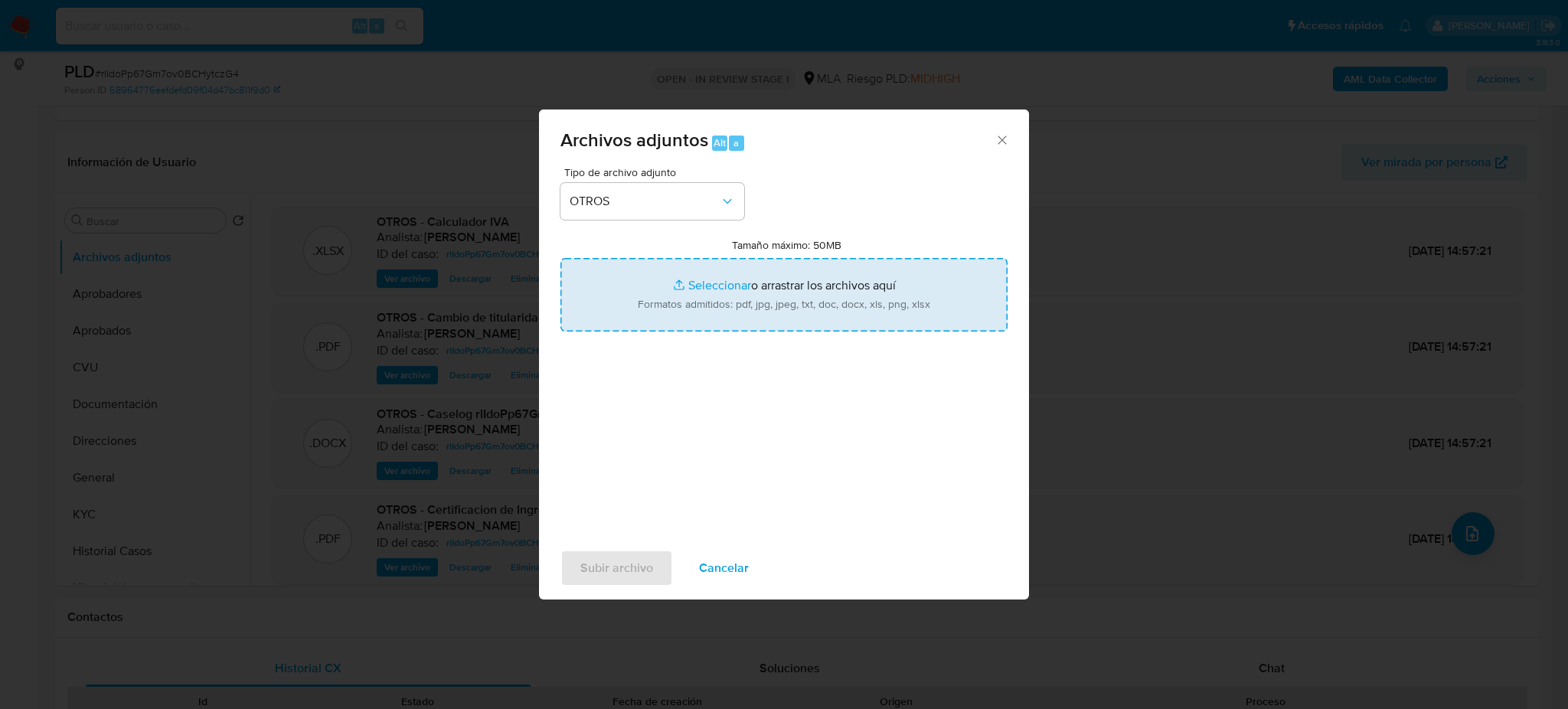
type input "C:\fakepath\Constitucion MYR Juguetes.pdf"
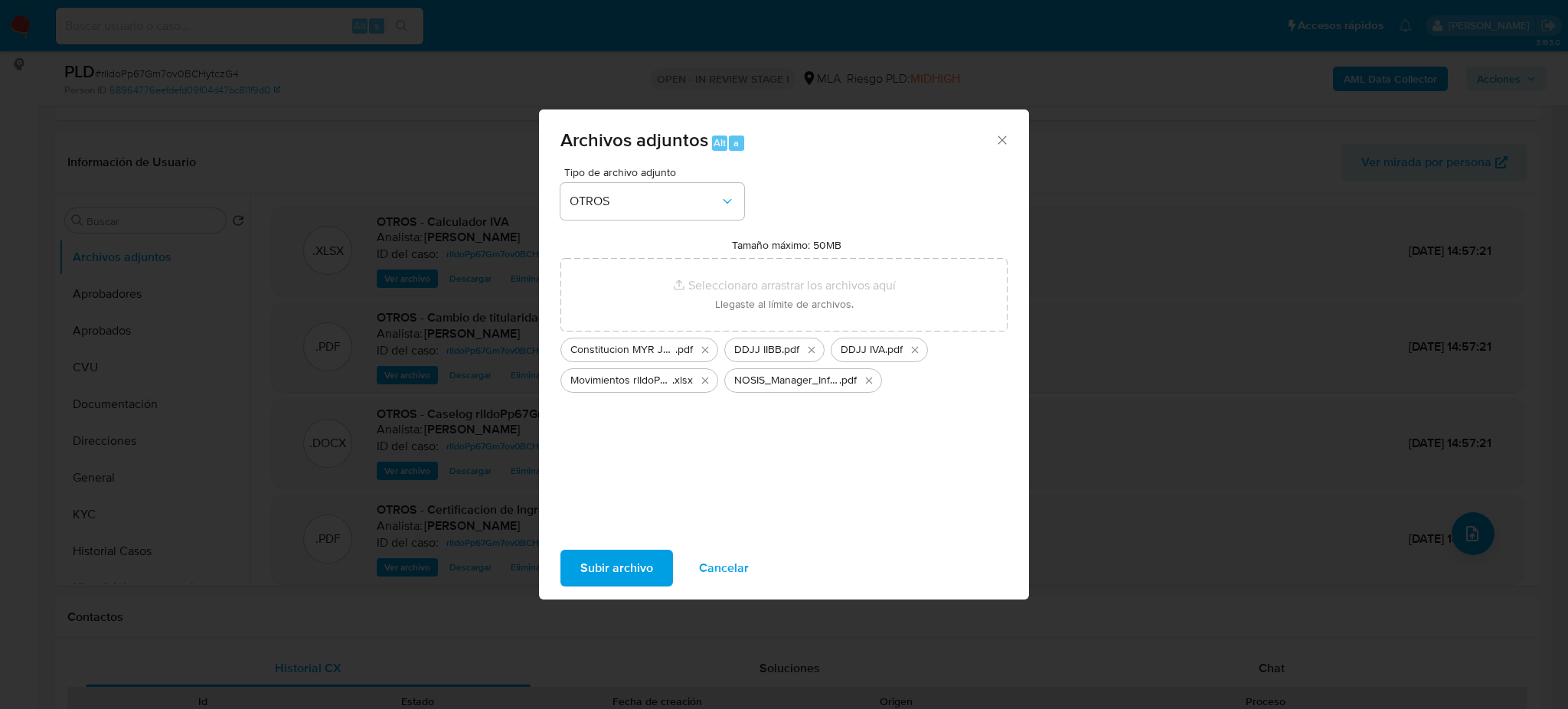
click at [581, 558] on span "Subir archivo" at bounding box center [617, 568] width 73 height 33
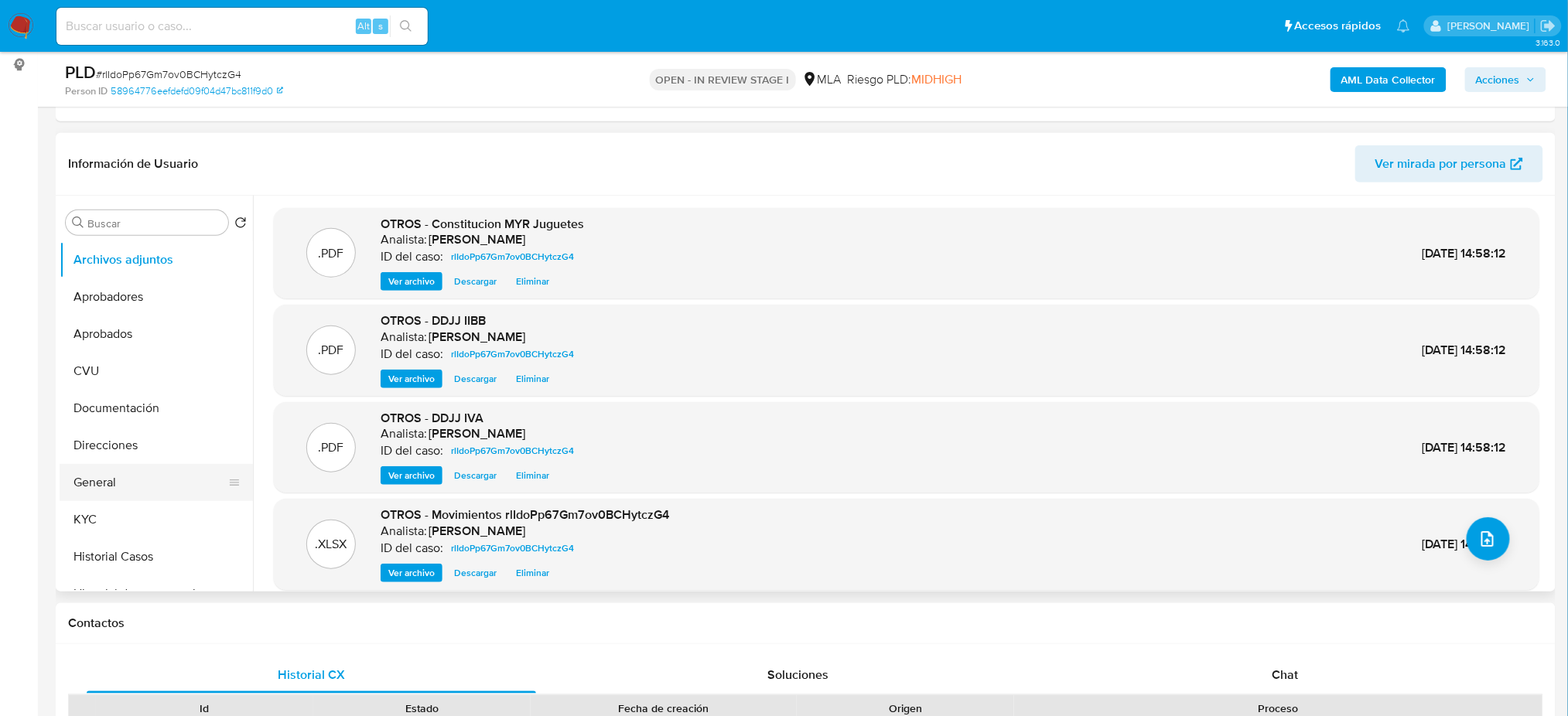
click at [78, 470] on button "General" at bounding box center [150, 482] width 181 height 37
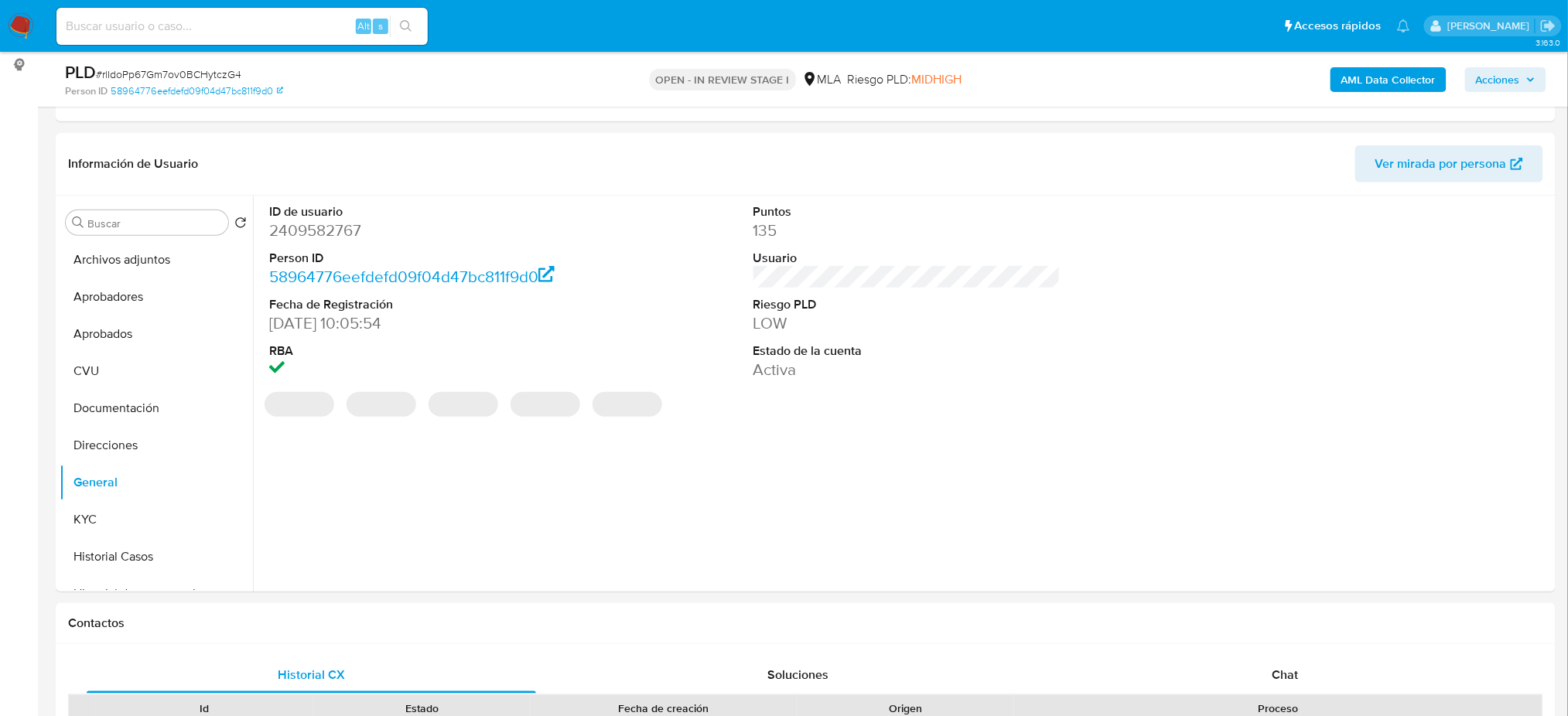
click at [306, 227] on dd "2409582767" at bounding box center [423, 231] width 307 height 22
copy dd "2409582767"
click at [1528, 78] on icon "button" at bounding box center [1531, 80] width 9 height 9
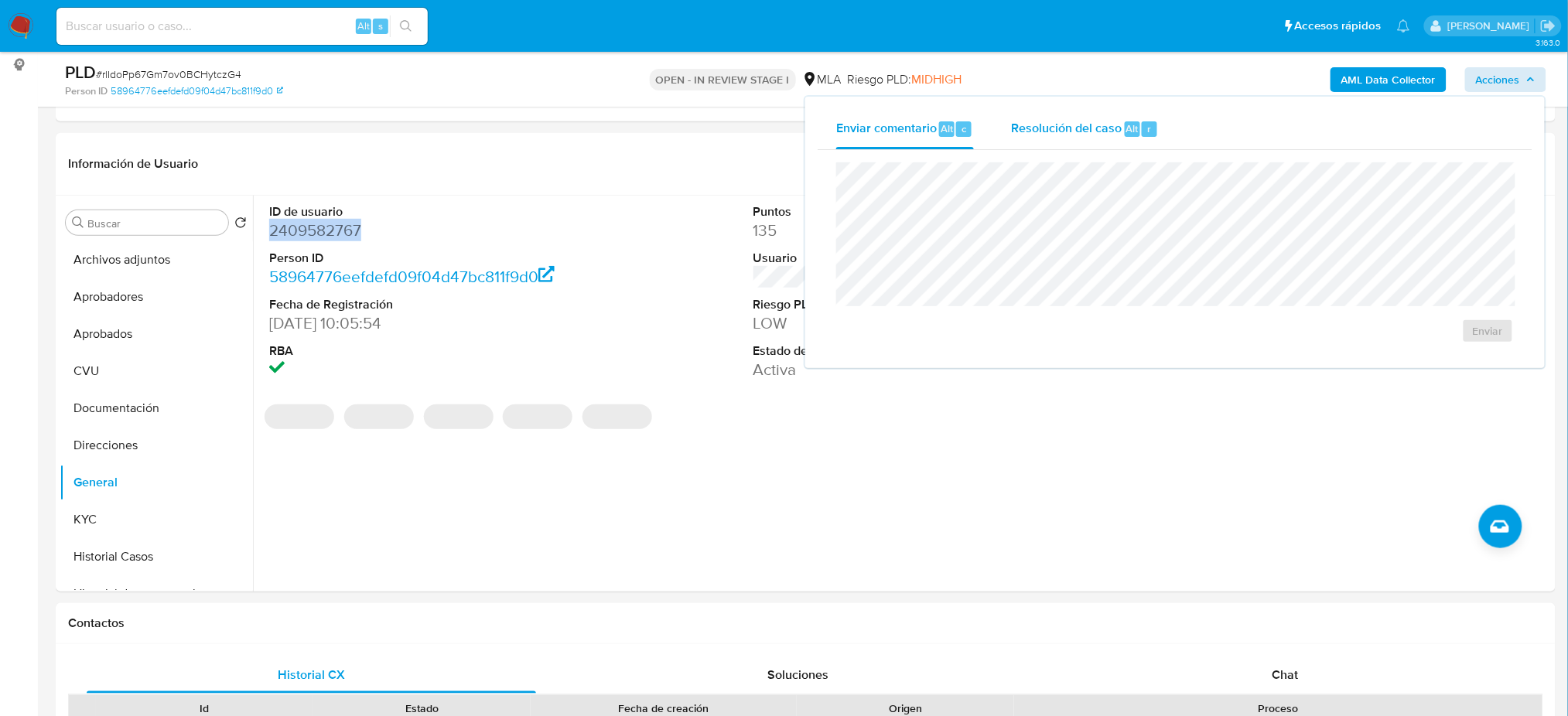
click at [1074, 132] on span "Resolución del caso" at bounding box center [1066, 128] width 111 height 18
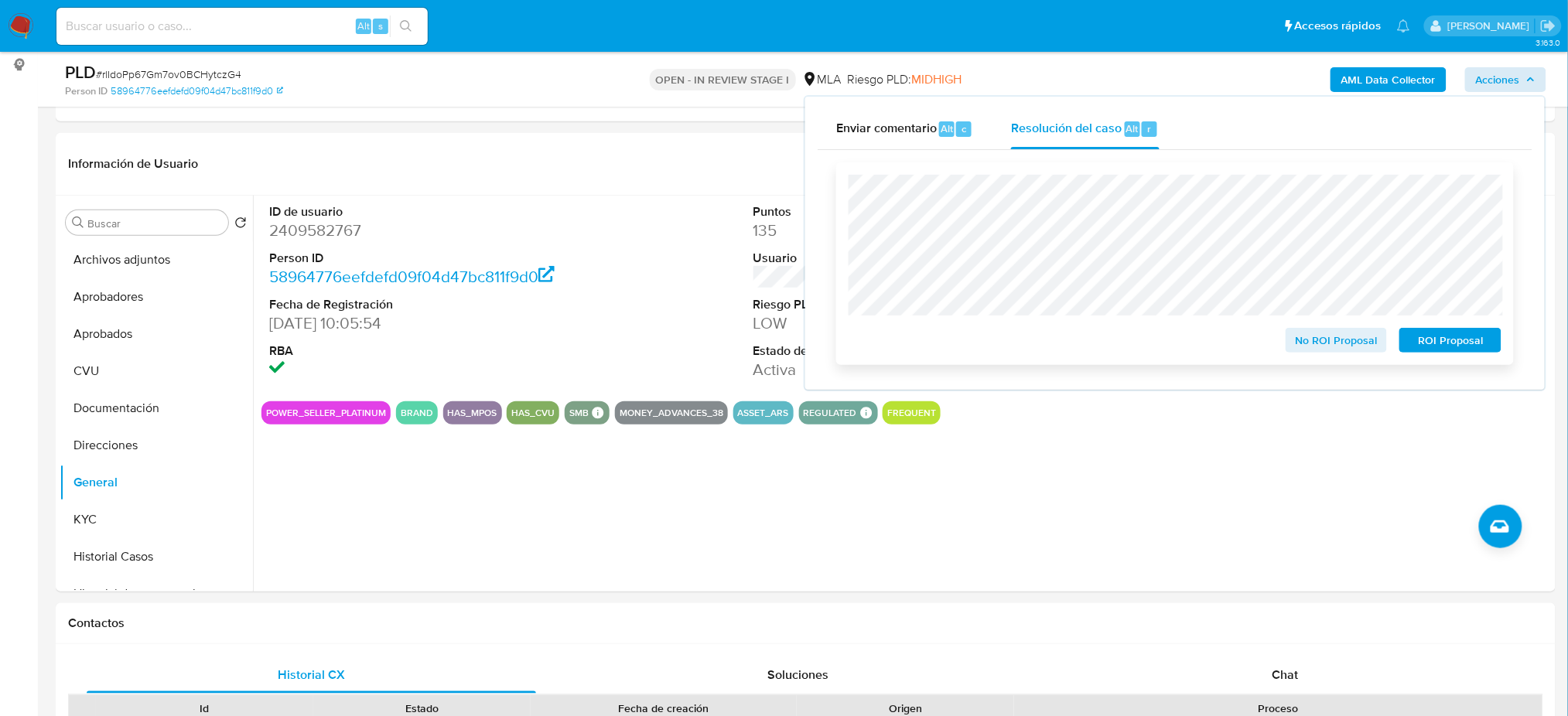
click at [1308, 345] on span "No ROI Proposal" at bounding box center [1337, 340] width 81 height 22
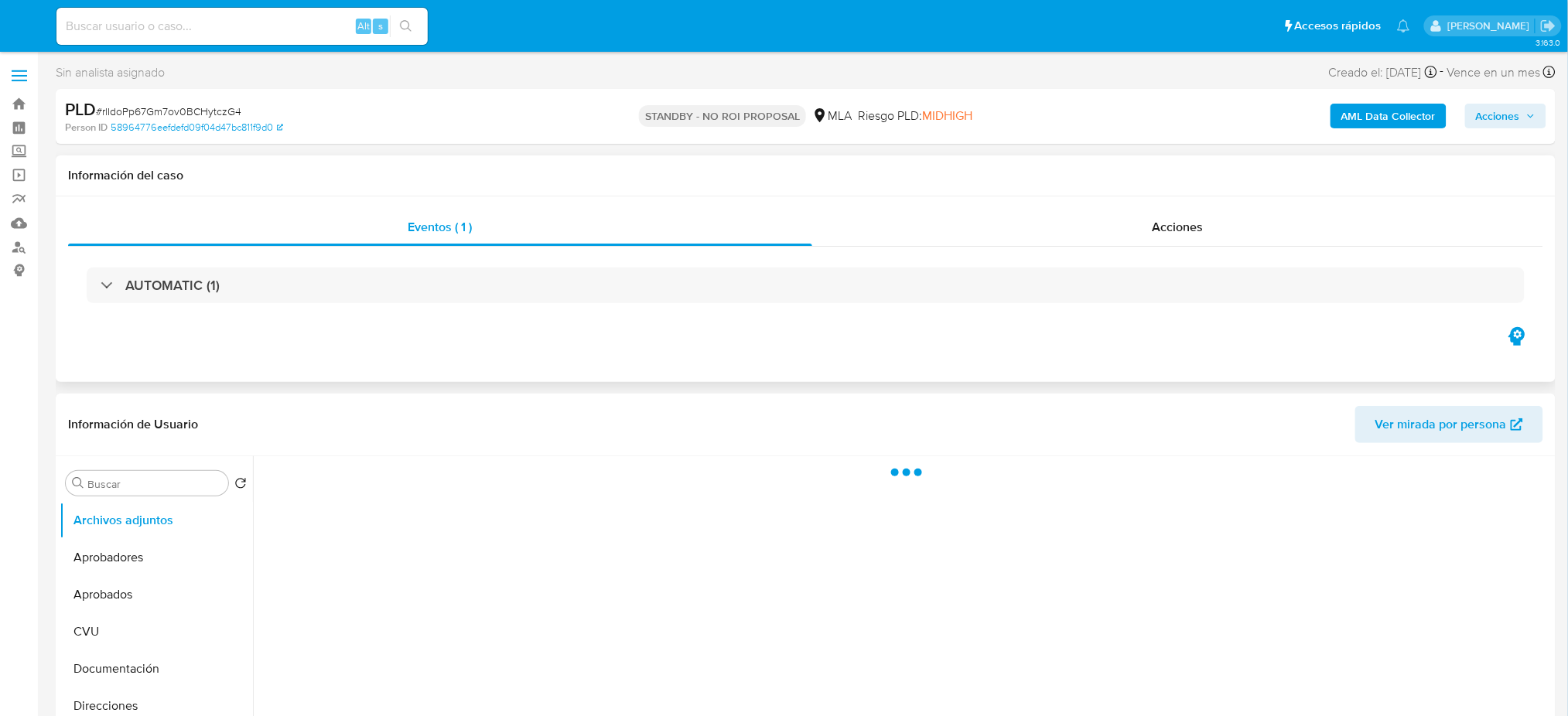
select select "10"
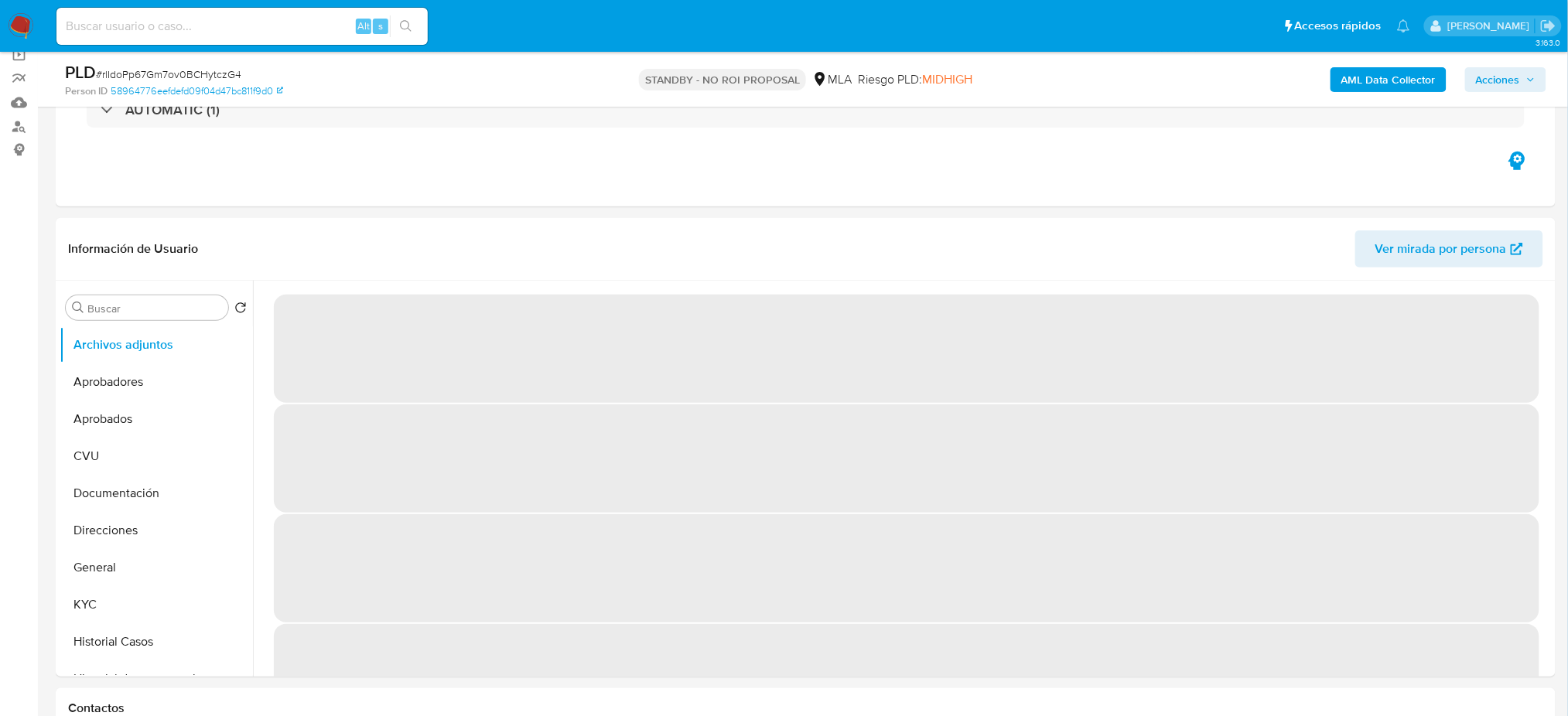
scroll to position [205, 0]
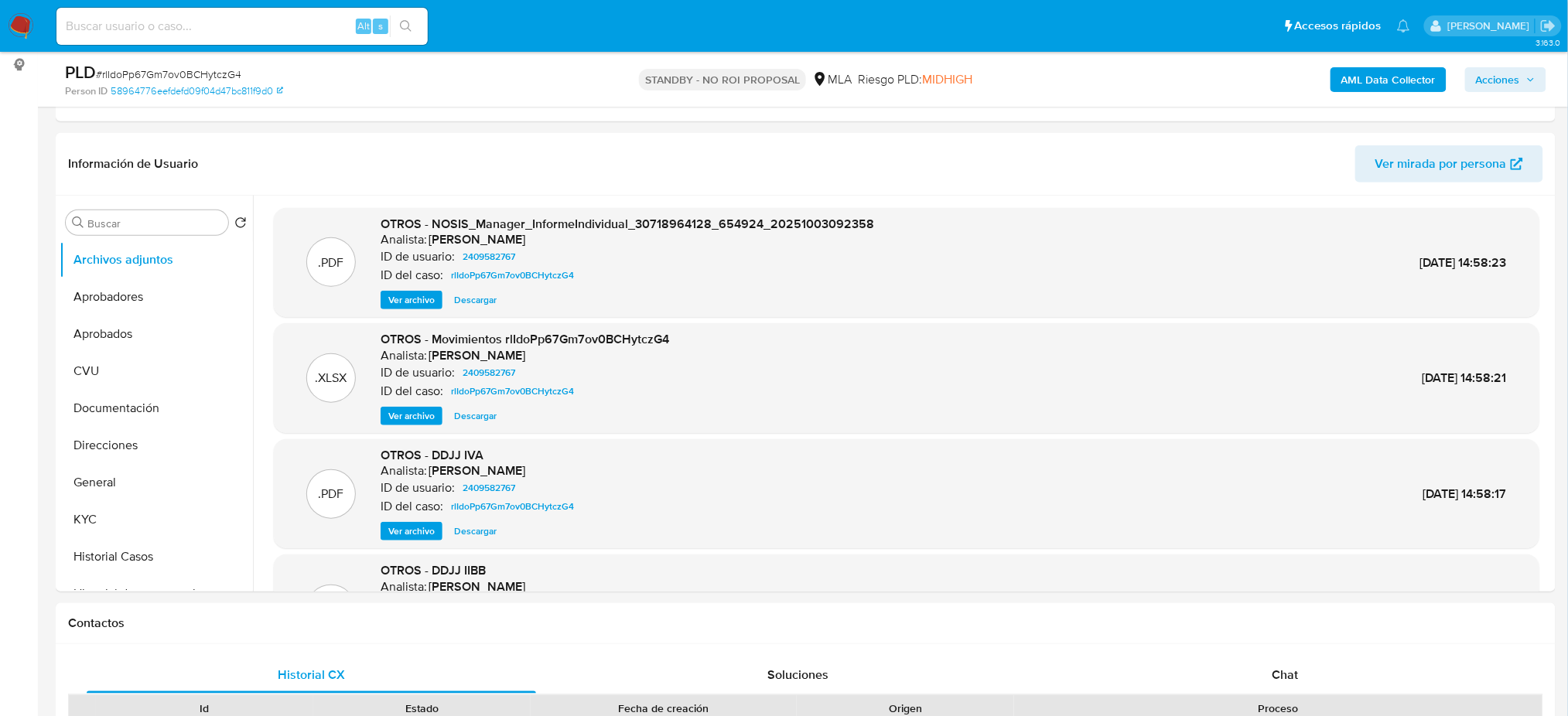
click at [82, 522] on button "KYC" at bounding box center [156, 519] width 194 height 37
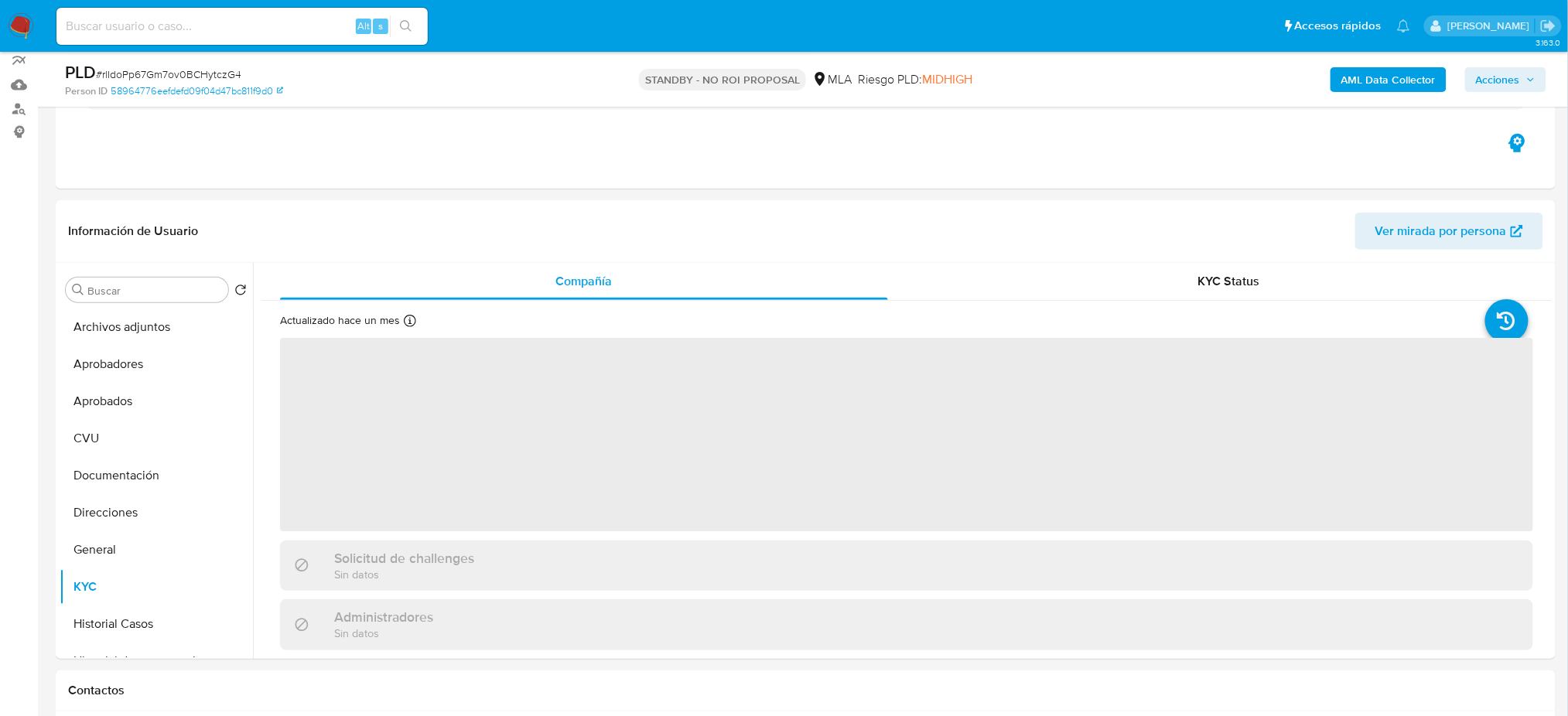
scroll to position [103, 0]
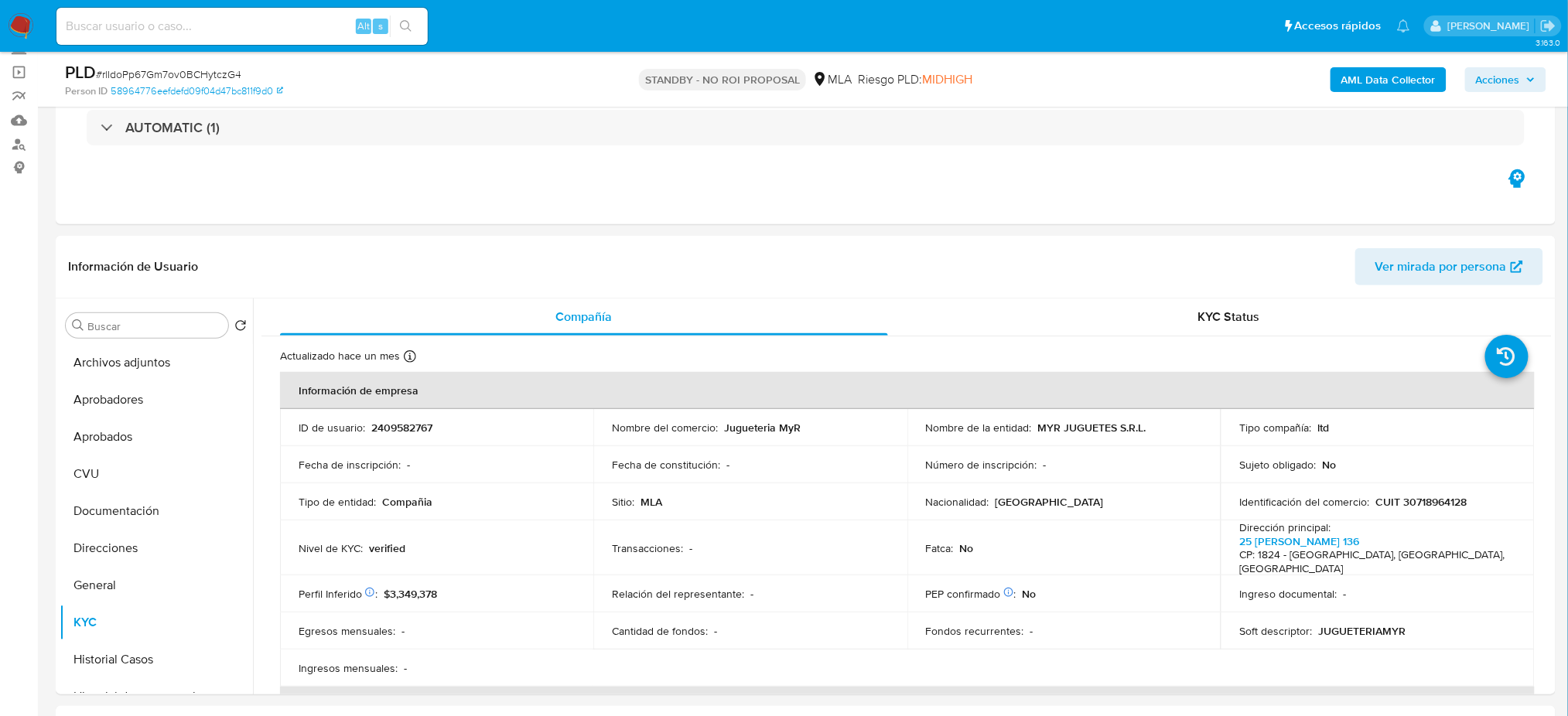
click at [20, 28] on img at bounding box center [21, 27] width 27 height 27
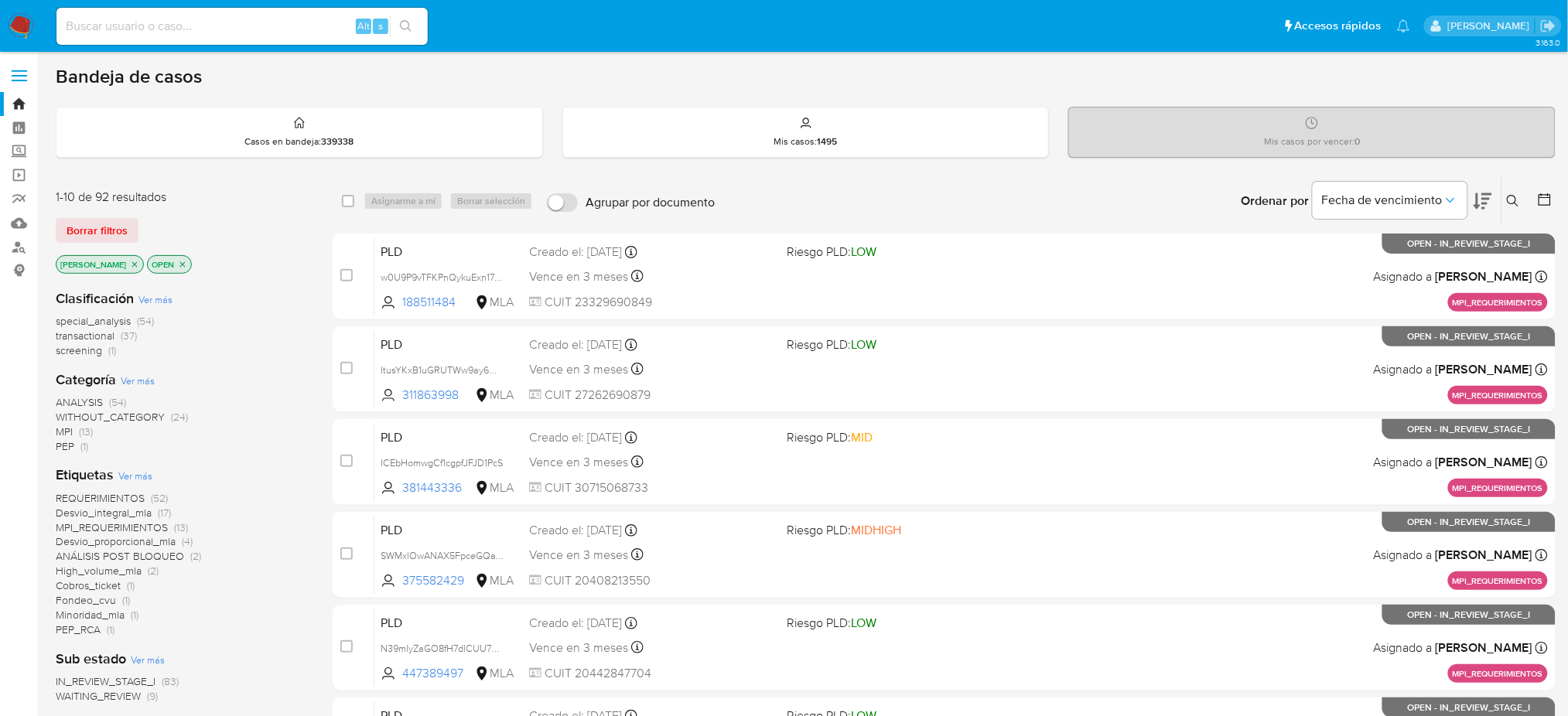
click at [191, 20] on input at bounding box center [242, 27] width 371 height 20
paste input "2jNCxlmBXp6bMpcTTMahU4hF"
type input "2jNCxlmBXp6bMpcTTMahU4hF"
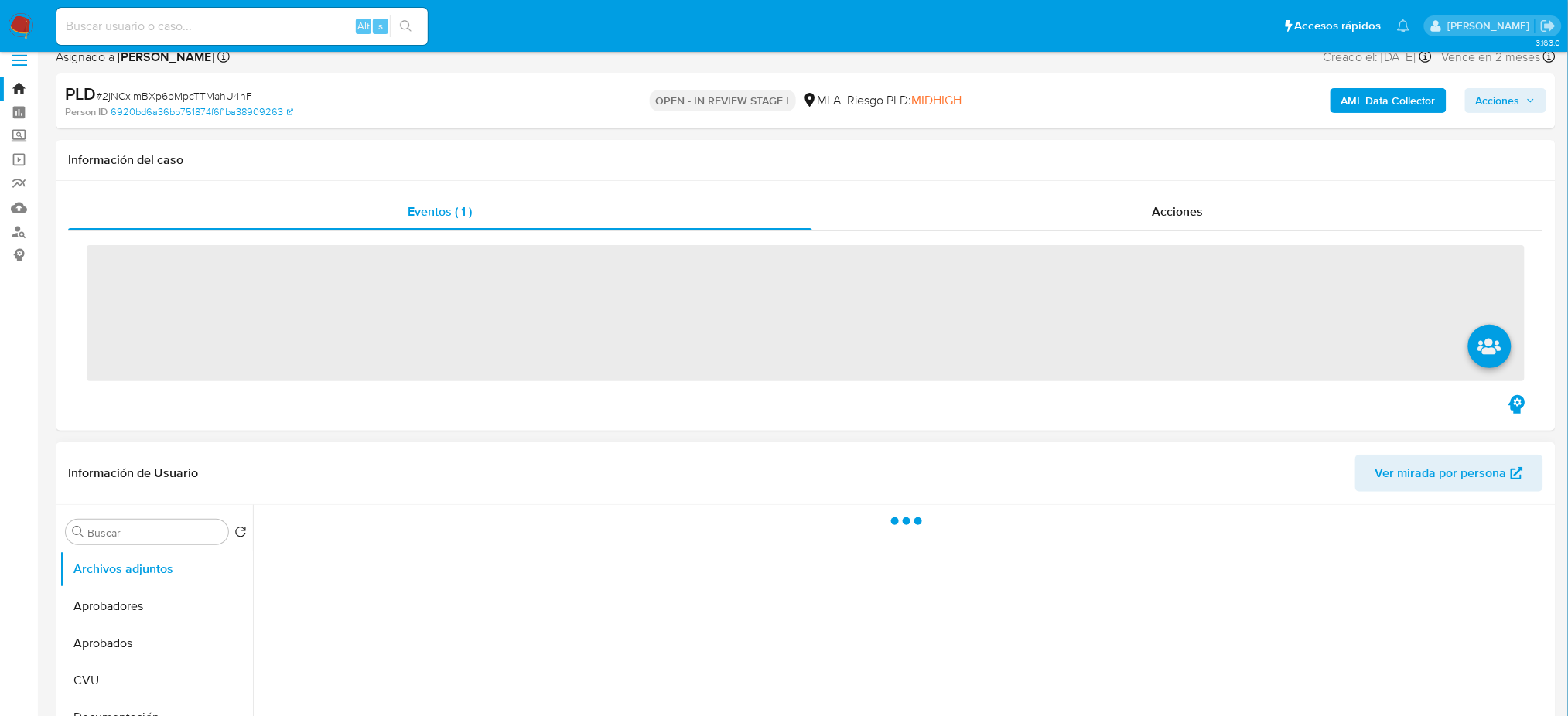
scroll to position [309, 0]
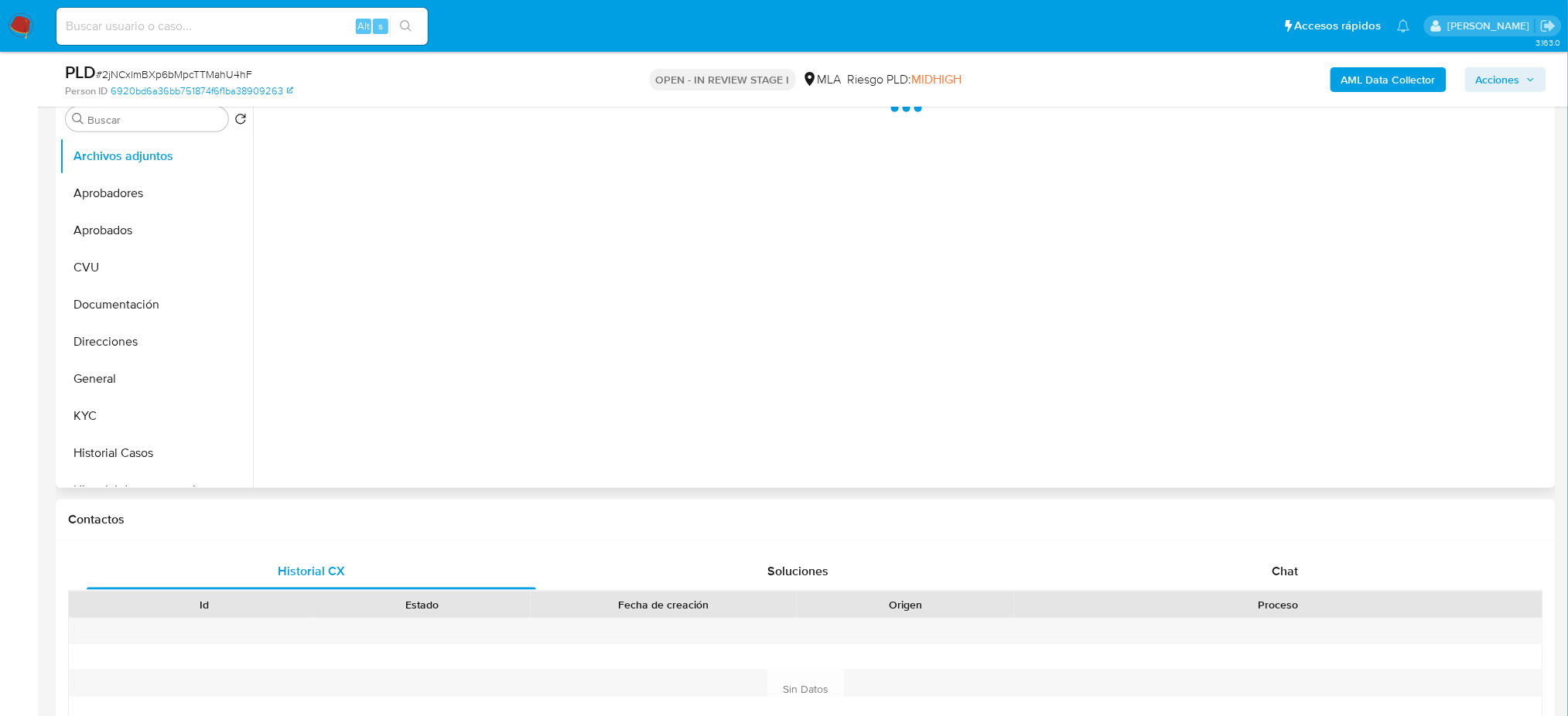
select select "10"
click at [1298, 565] on div "Chat" at bounding box center [1285, 571] width 449 height 37
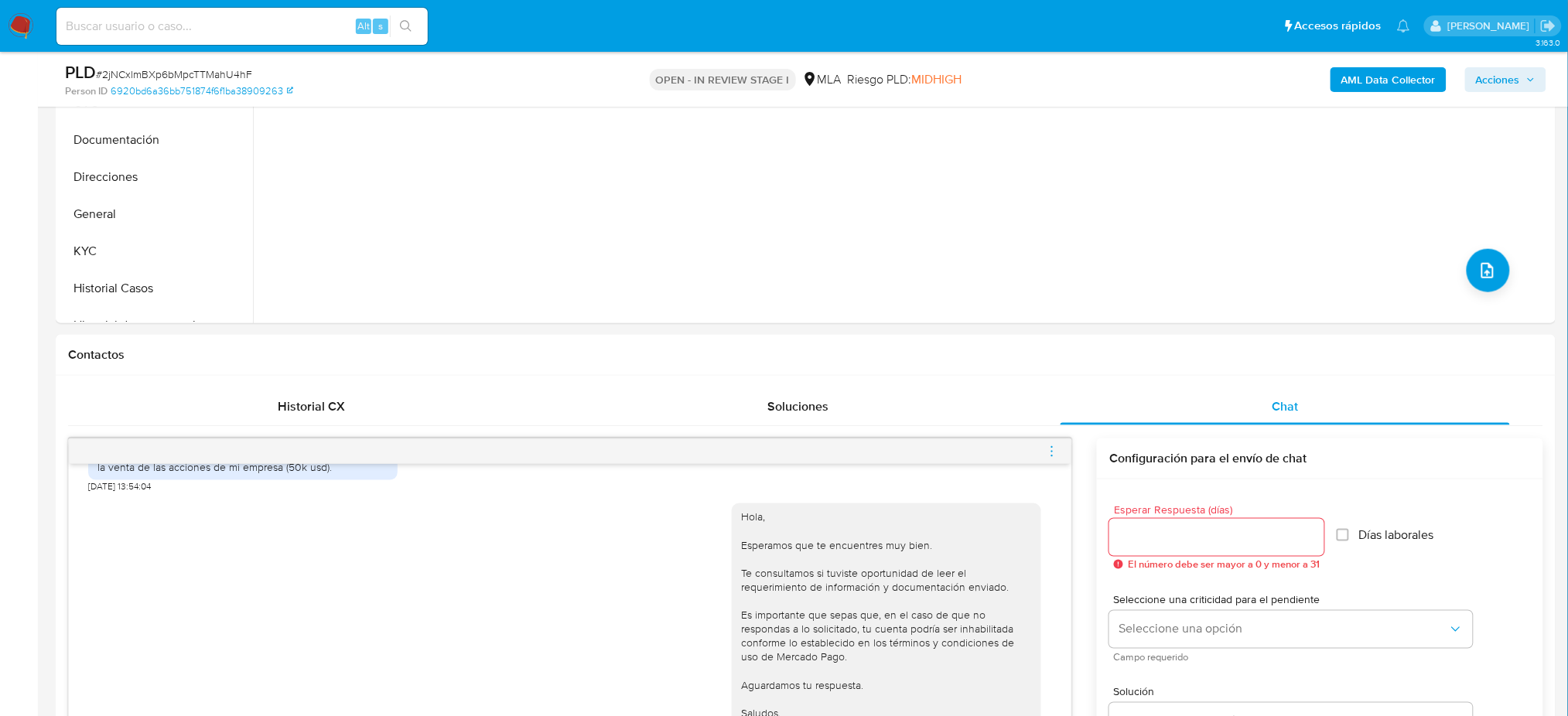
scroll to position [205, 0]
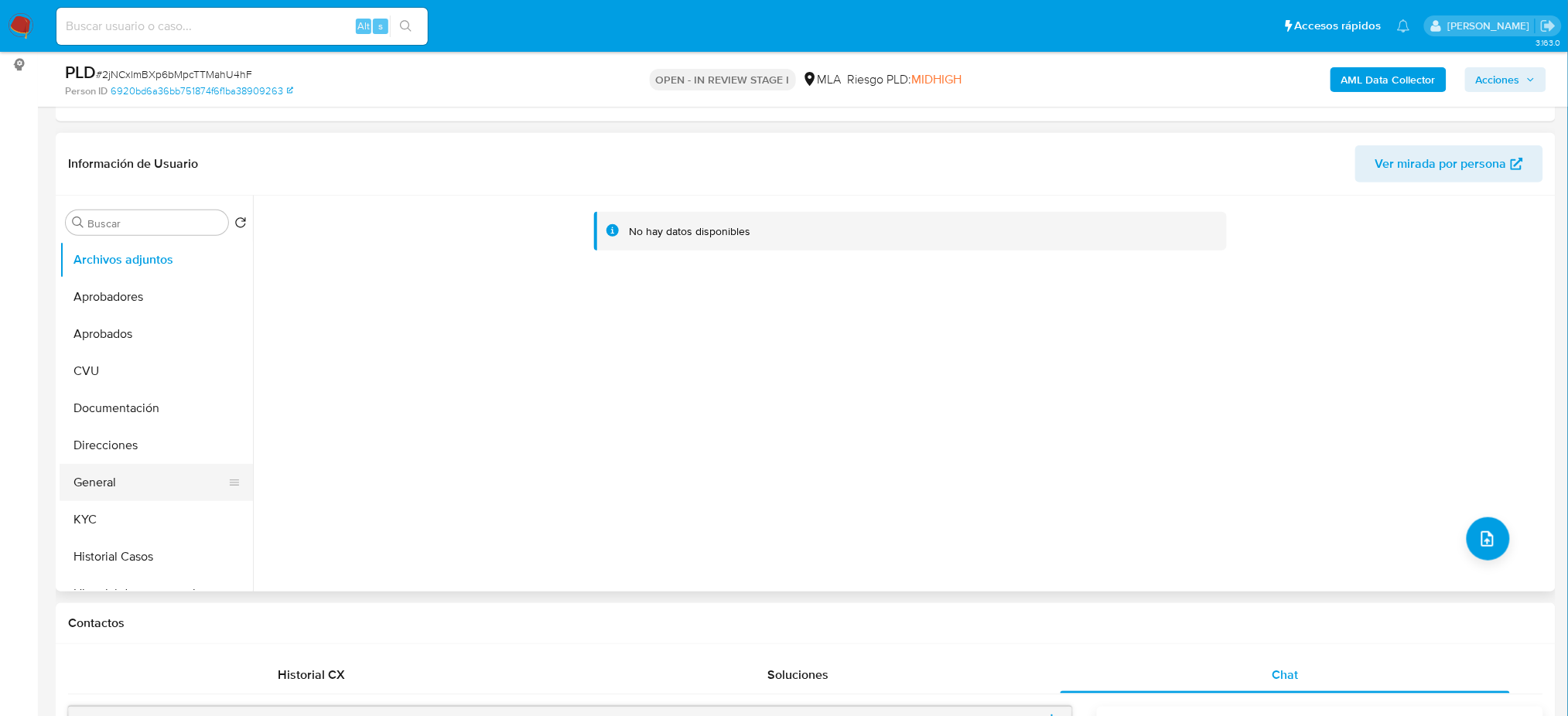
click at [150, 483] on button "General" at bounding box center [150, 482] width 181 height 37
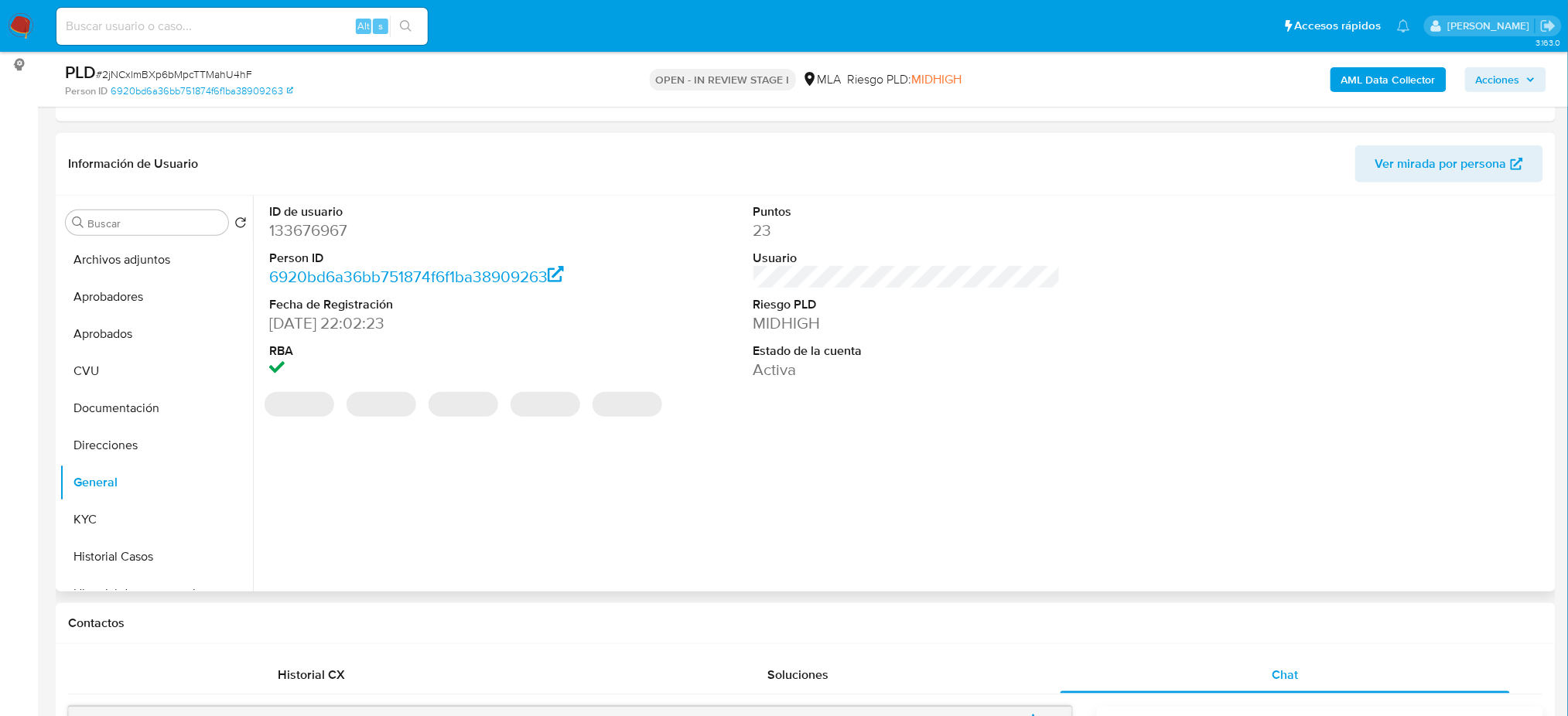
click at [303, 234] on dd "133676967" at bounding box center [423, 231] width 307 height 22
copy dd "133676967"
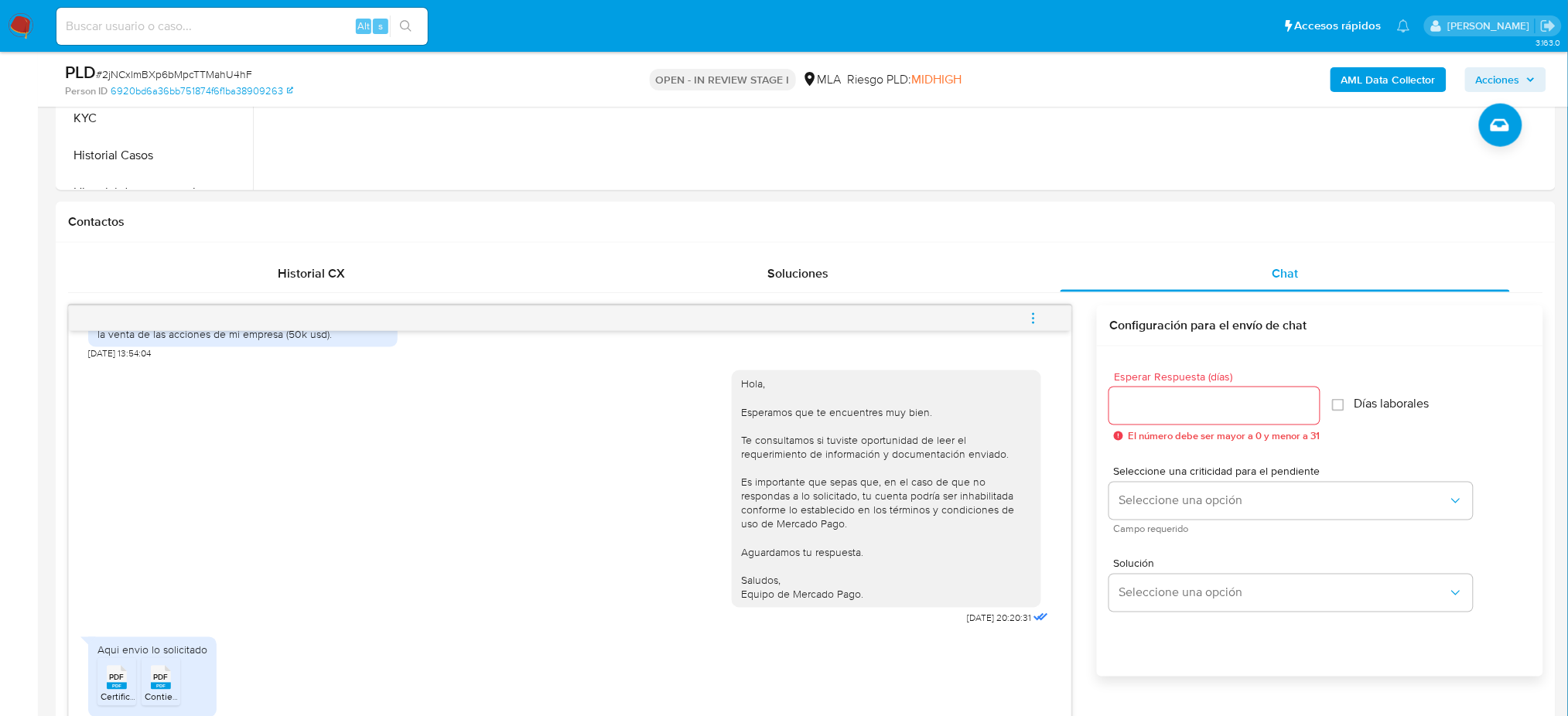
scroll to position [928, 0]
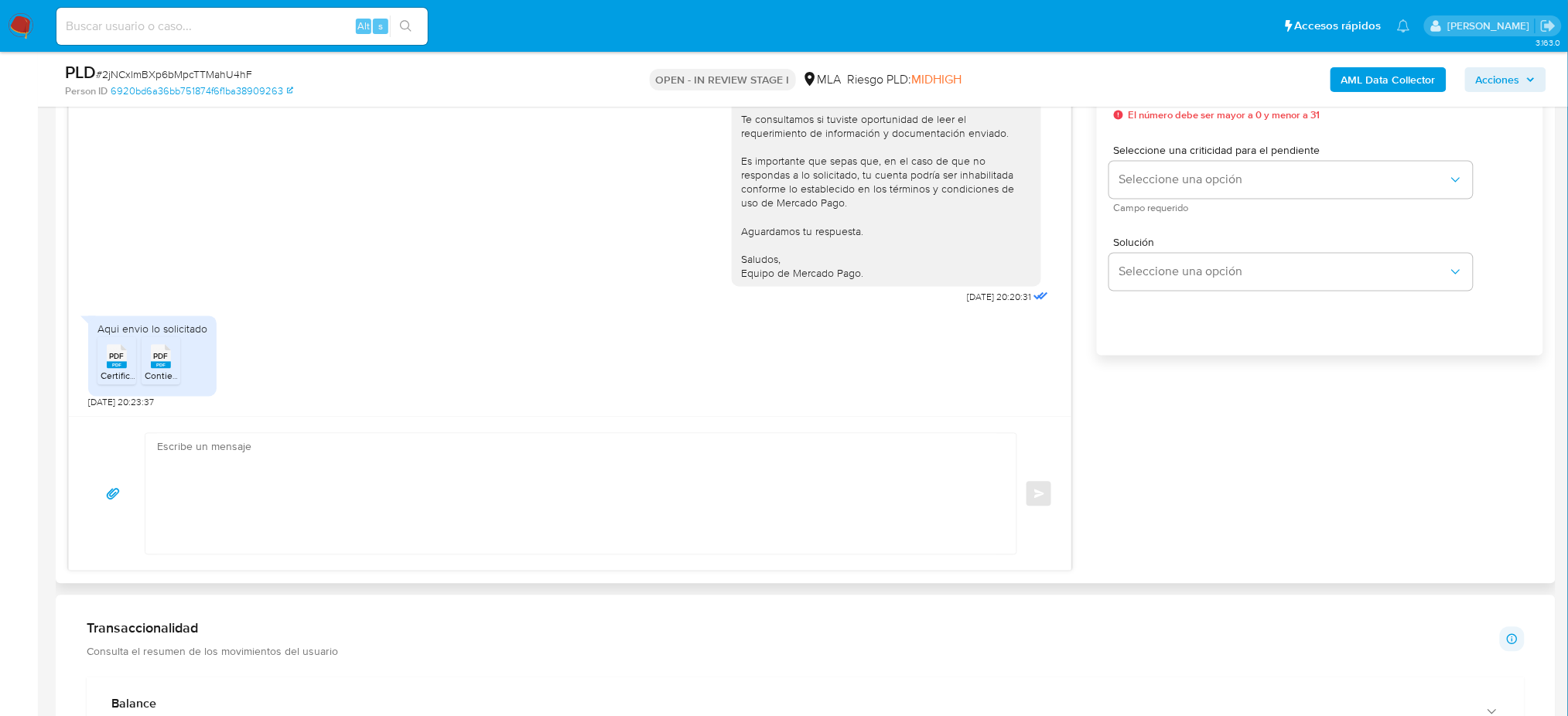
click at [110, 357] on span "PDF" at bounding box center [117, 357] width 15 height 10
click at [163, 365] on rect at bounding box center [161, 365] width 20 height 7
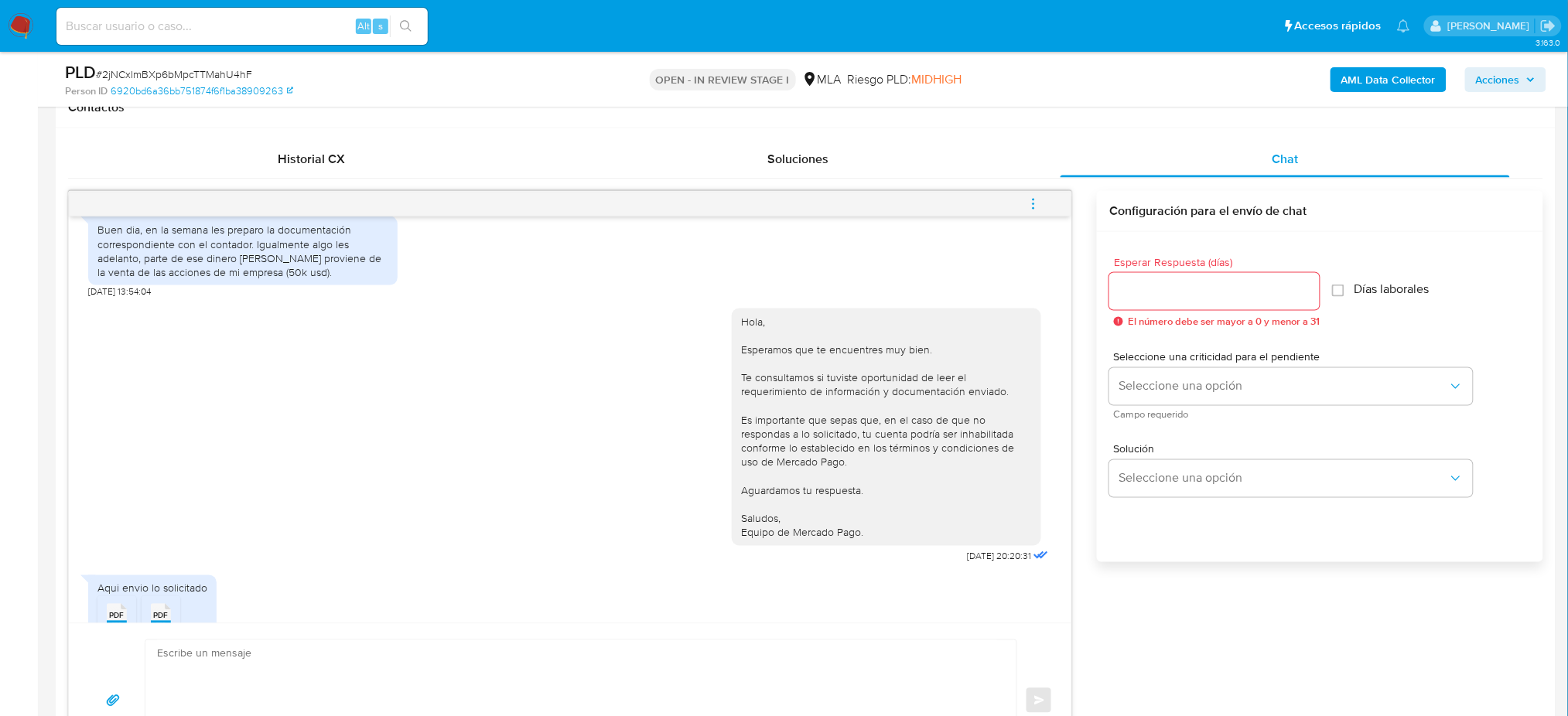
scroll to position [1296, 0]
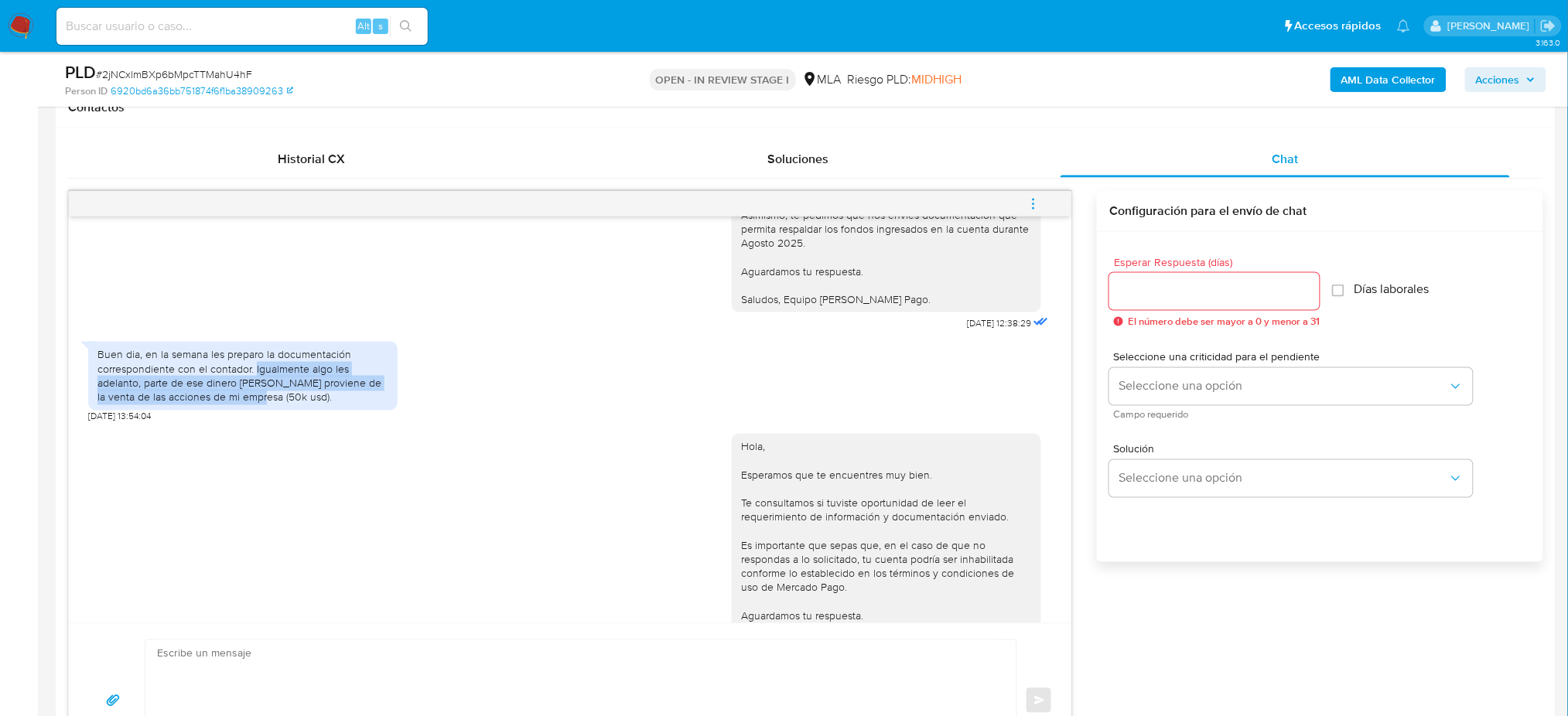
drag, startPoint x: 254, startPoint y: 396, endPoint x: 246, endPoint y: 430, distance: 34.9
click at [246, 405] on div "Buen dia, en la semana les preparo la documentación correspondiente con el cont…" at bounding box center [242, 376] width 291 height 56
drag, startPoint x: 292, startPoint y: 430, endPoint x: 253, endPoint y: 401, distance: 48.6
click at [253, 401] on div "Buen dia, en la semana les preparo la documentación correspondiente con el cont…" at bounding box center [242, 376] width 291 height 56
copy div "Igualmente algo les adelanto, parte de ese dinero de agosto proviene de la vent…"
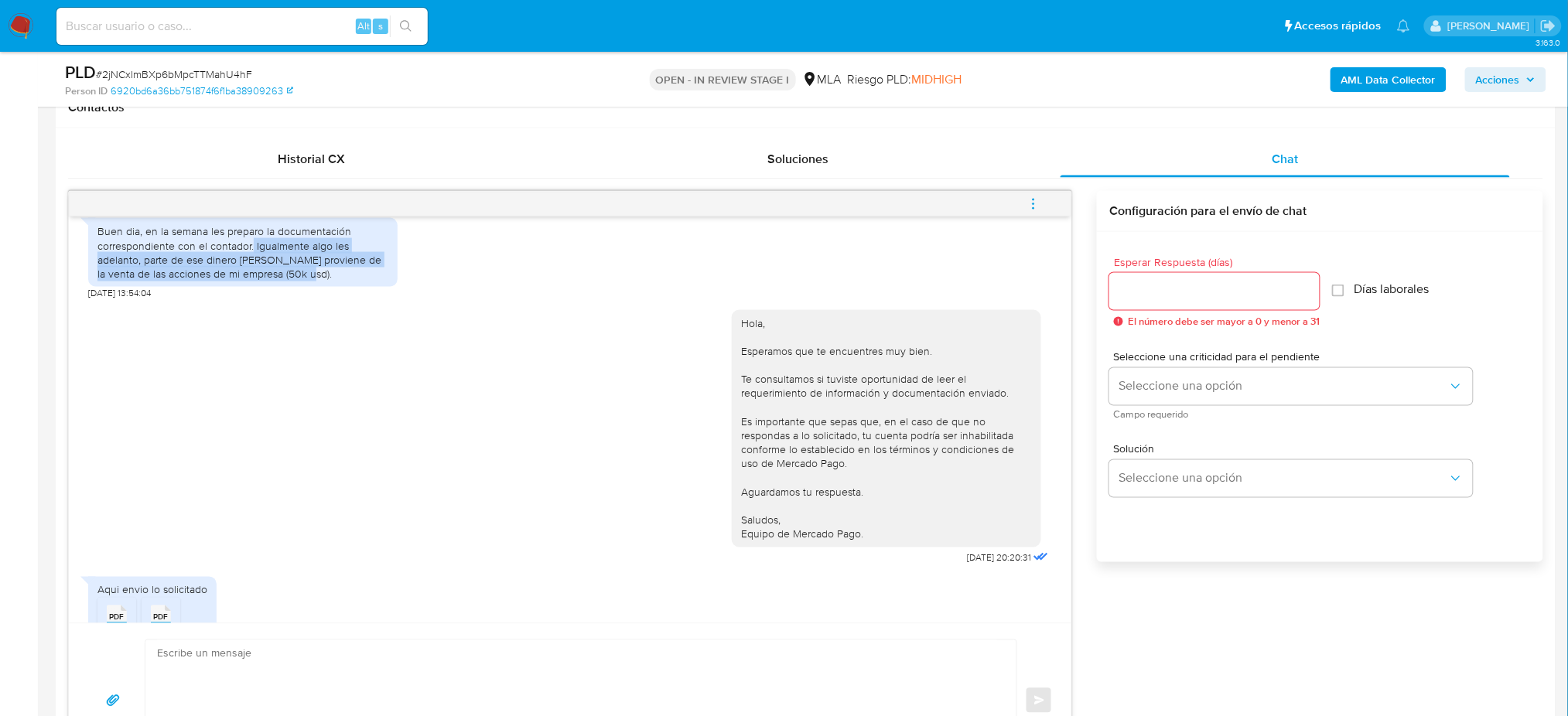
scroll to position [1502, 0]
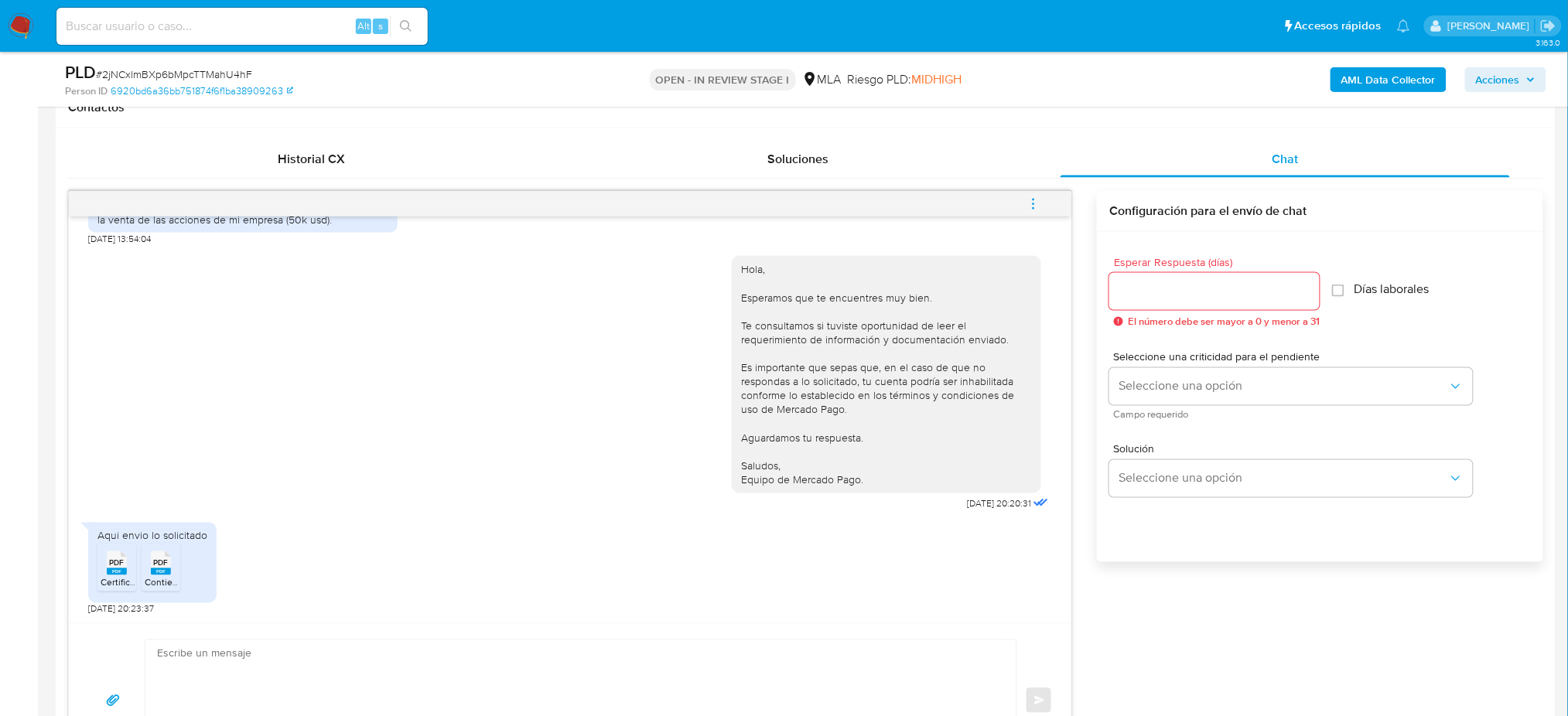
click at [208, 71] on span "# 2jNCxlmBXp6bMpcTTMahU4hF" at bounding box center [173, 75] width 156 height 16
copy span "2jNCxlmBXp6bMpcTTMahU4hF"
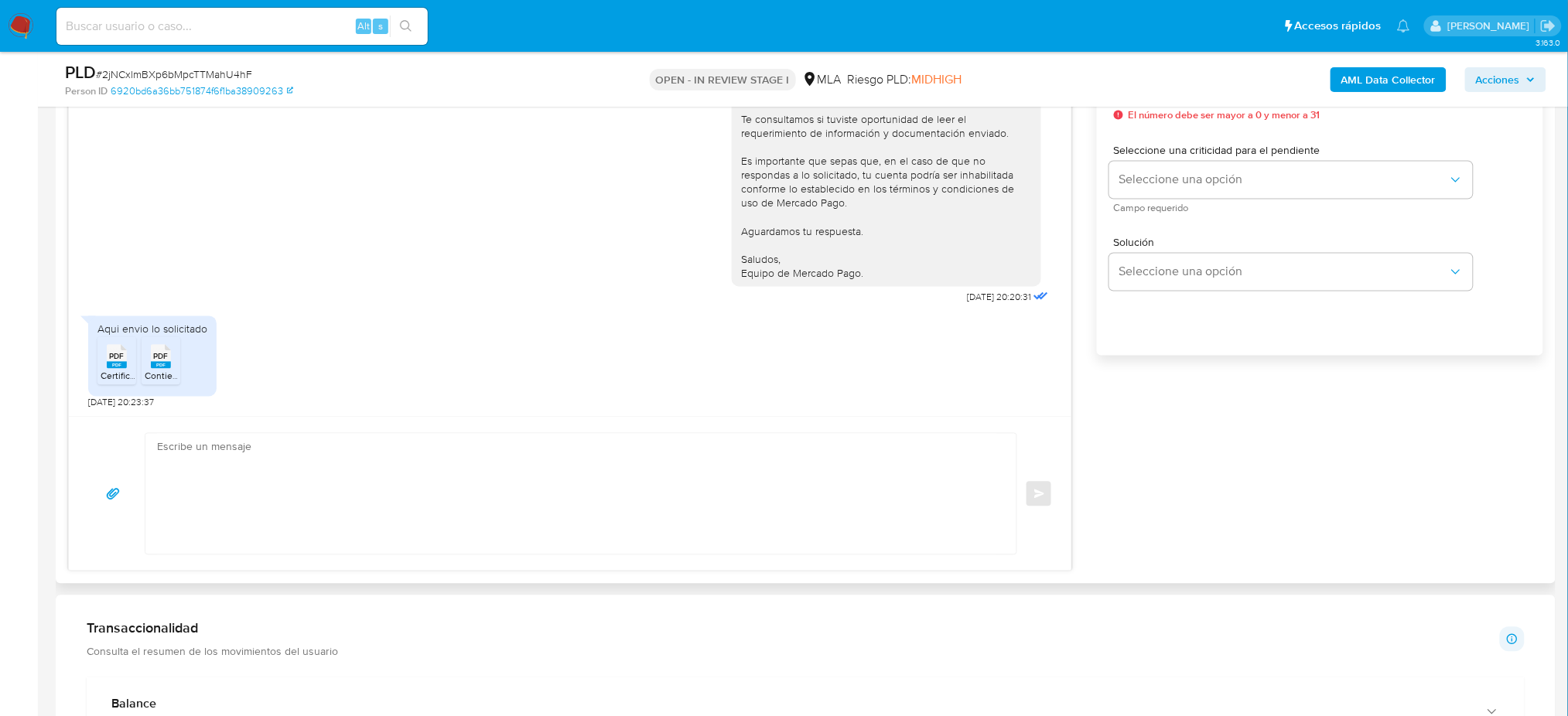
click at [235, 583] on div "Historial CX Soluciones Chat Id Estado Fecha de creación Origen Proceso Anterio…" at bounding box center [806, 253] width 1500 height 662
click at [251, 471] on textarea at bounding box center [577, 494] width 840 height 121
paste textarea "Hola, ¡Muchas gracias por tu respuesta! Confirmamos la recepción de la document…"
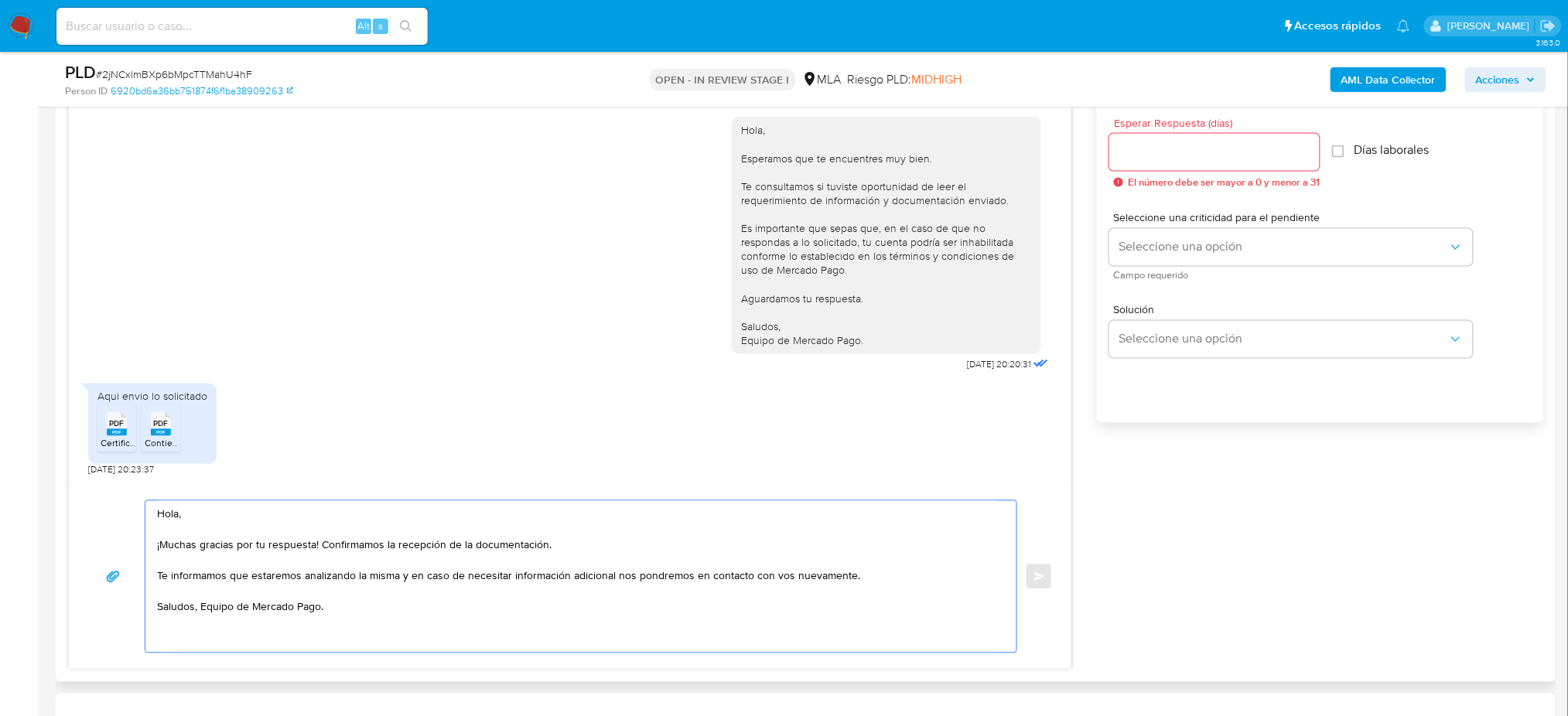
scroll to position [824, 0]
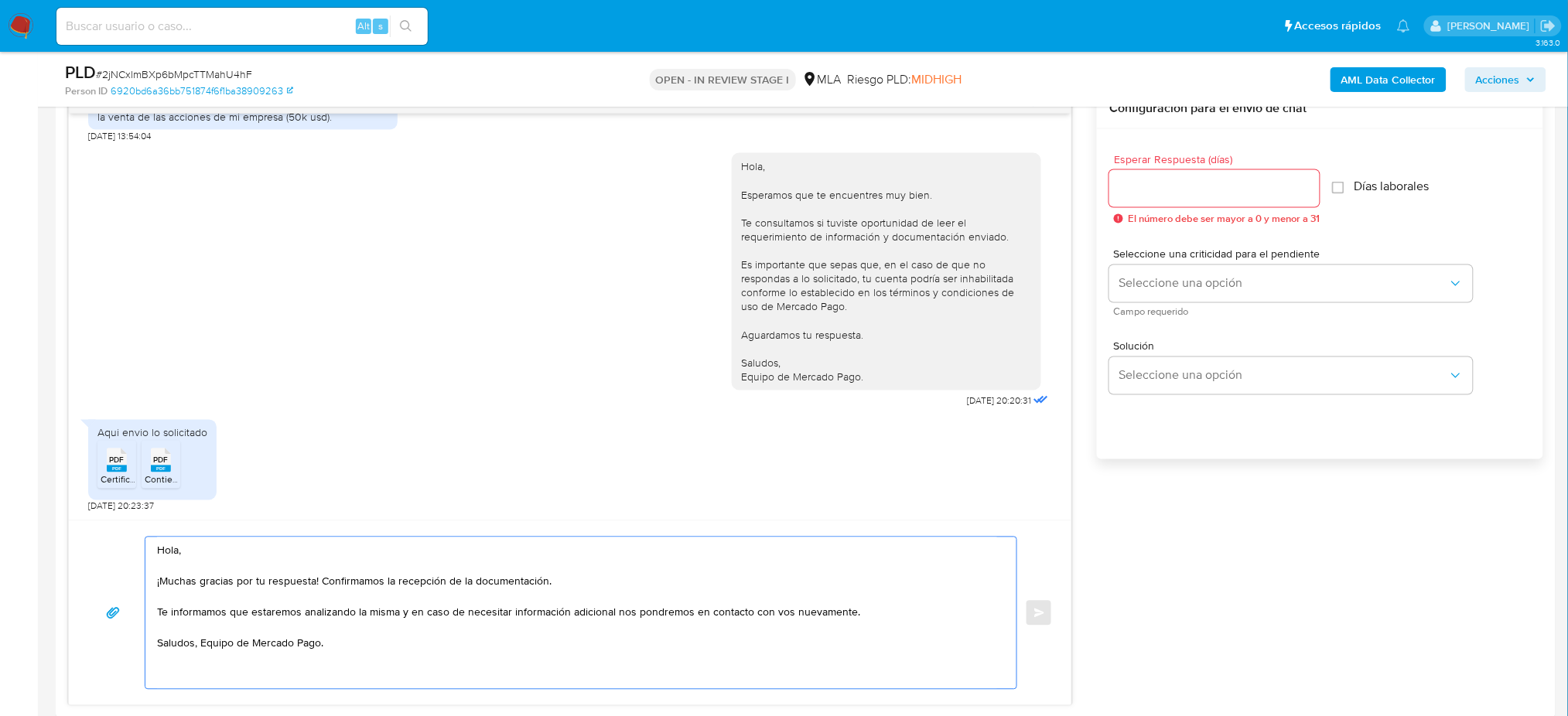
type textarea "Hola, ¡Muchas gracias por tu respuesta! Confirmamos la recepción de la document…"
click at [1141, 187] on input "Esperar Respuesta (días)" at bounding box center [1214, 189] width 210 height 20
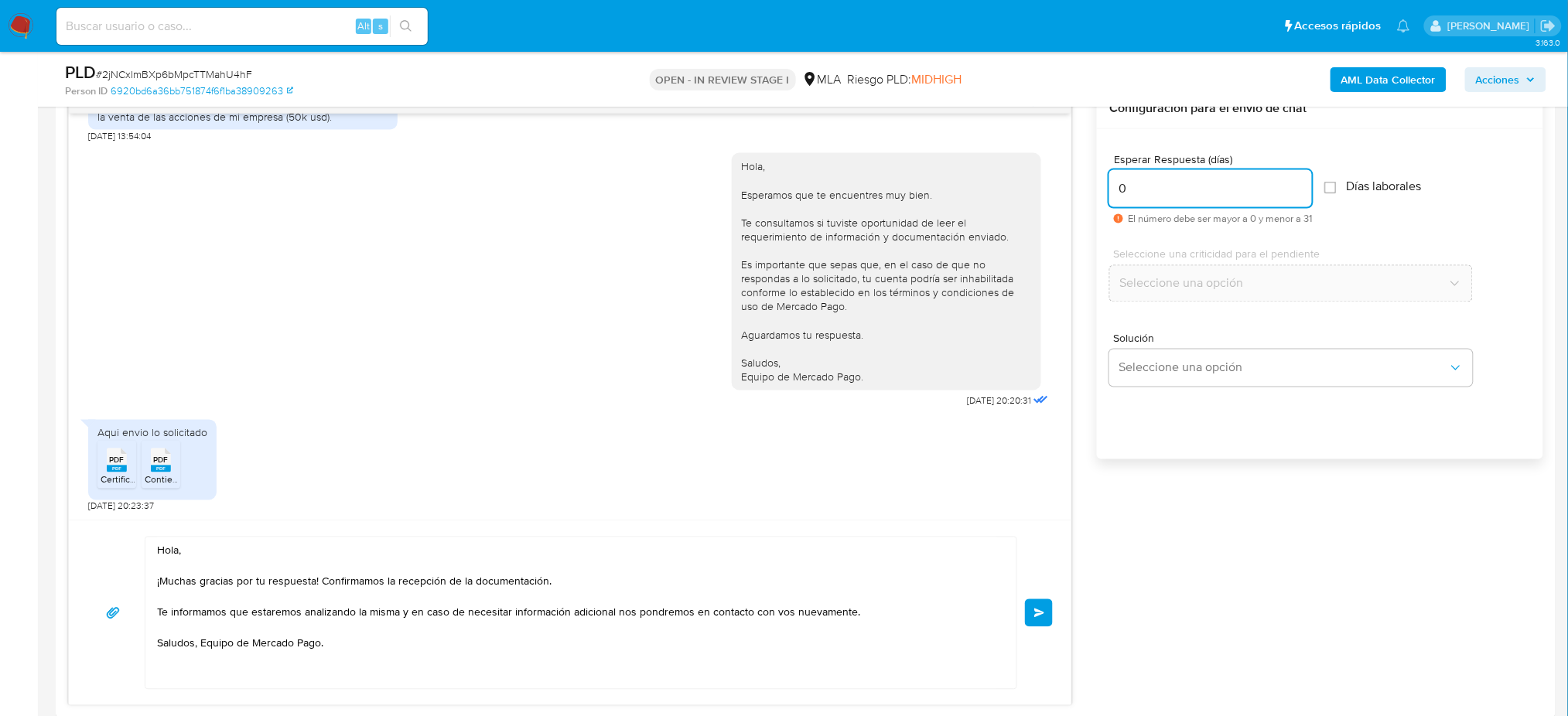
type input "0"
click at [1046, 620] on button "Enviar" at bounding box center [1039, 613] width 28 height 28
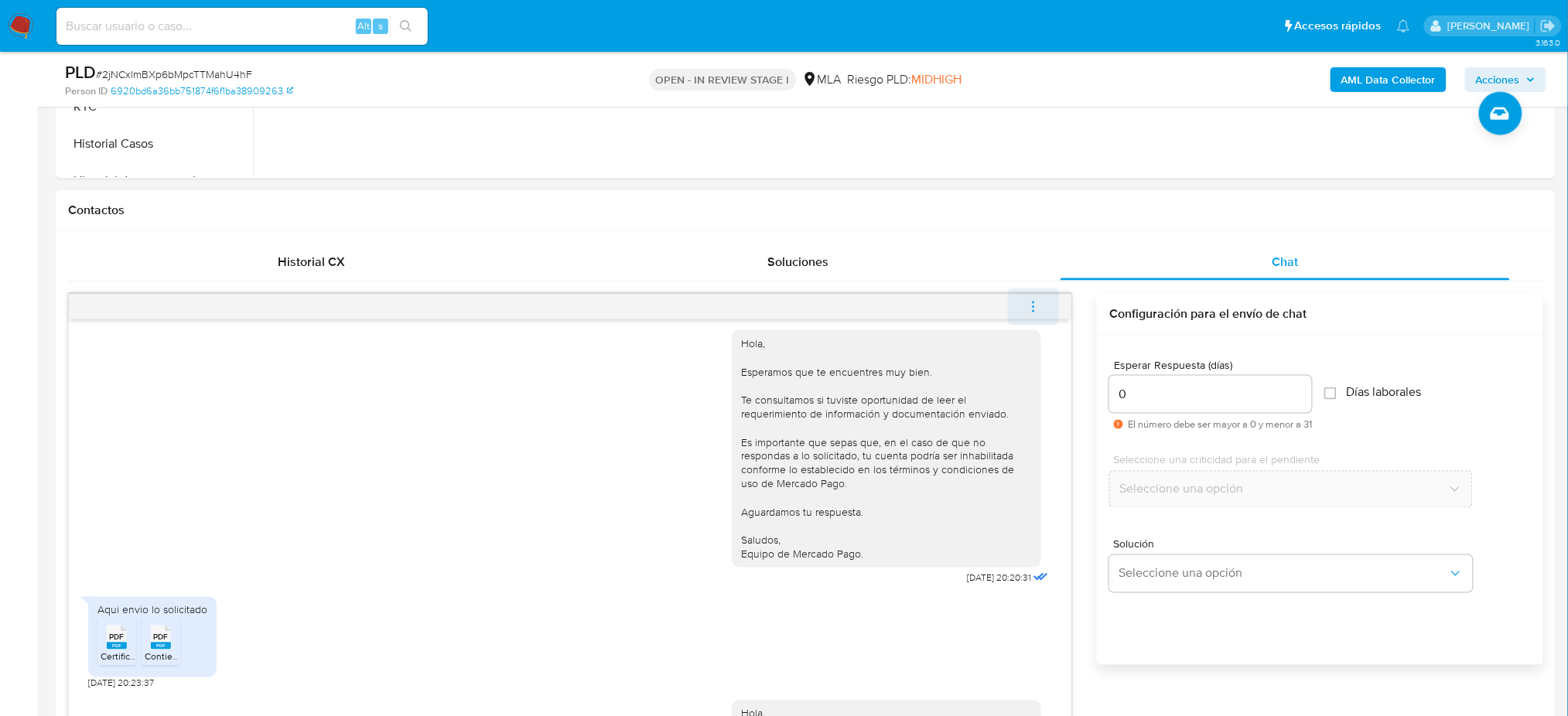
scroll to position [1703, 0]
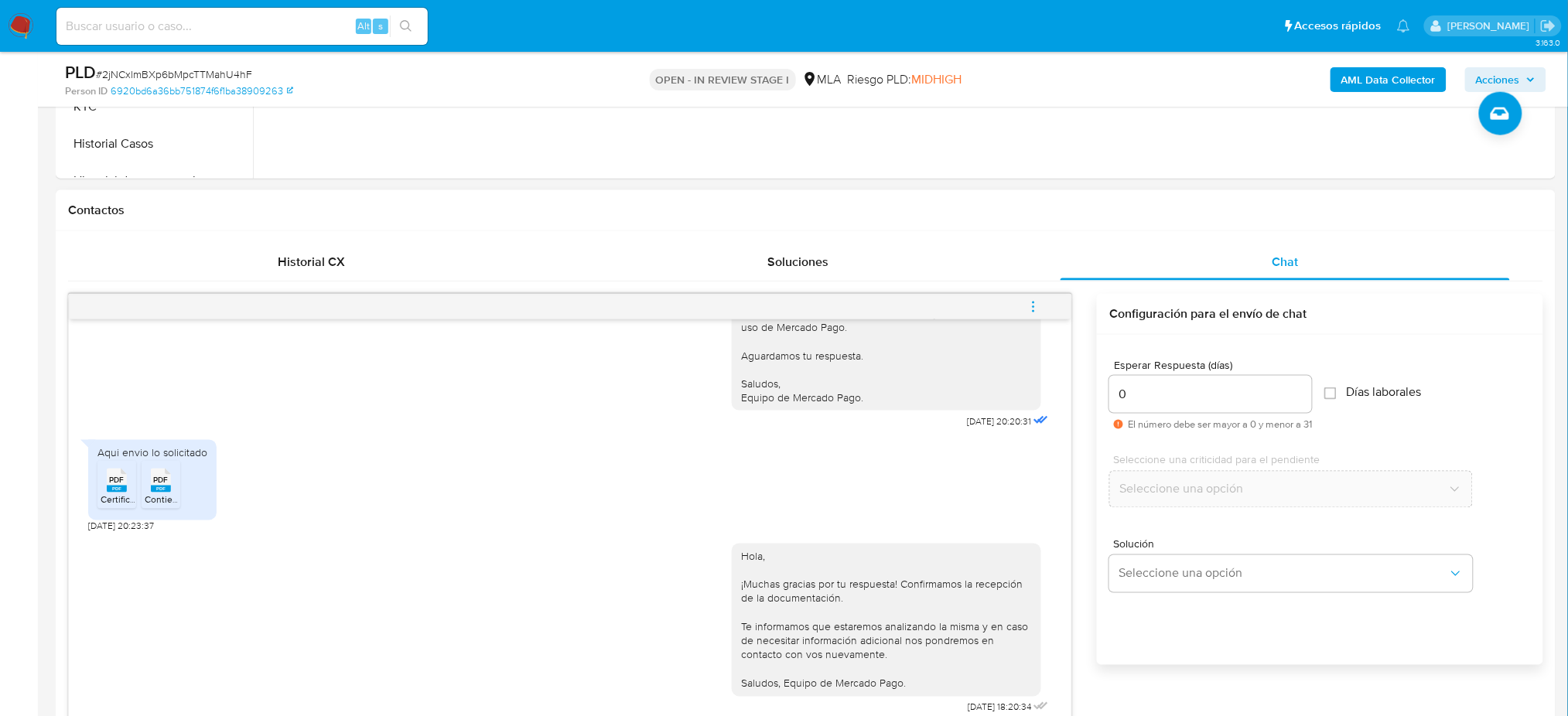
click at [1036, 301] on icon "menu-action" at bounding box center [1034, 307] width 14 height 14
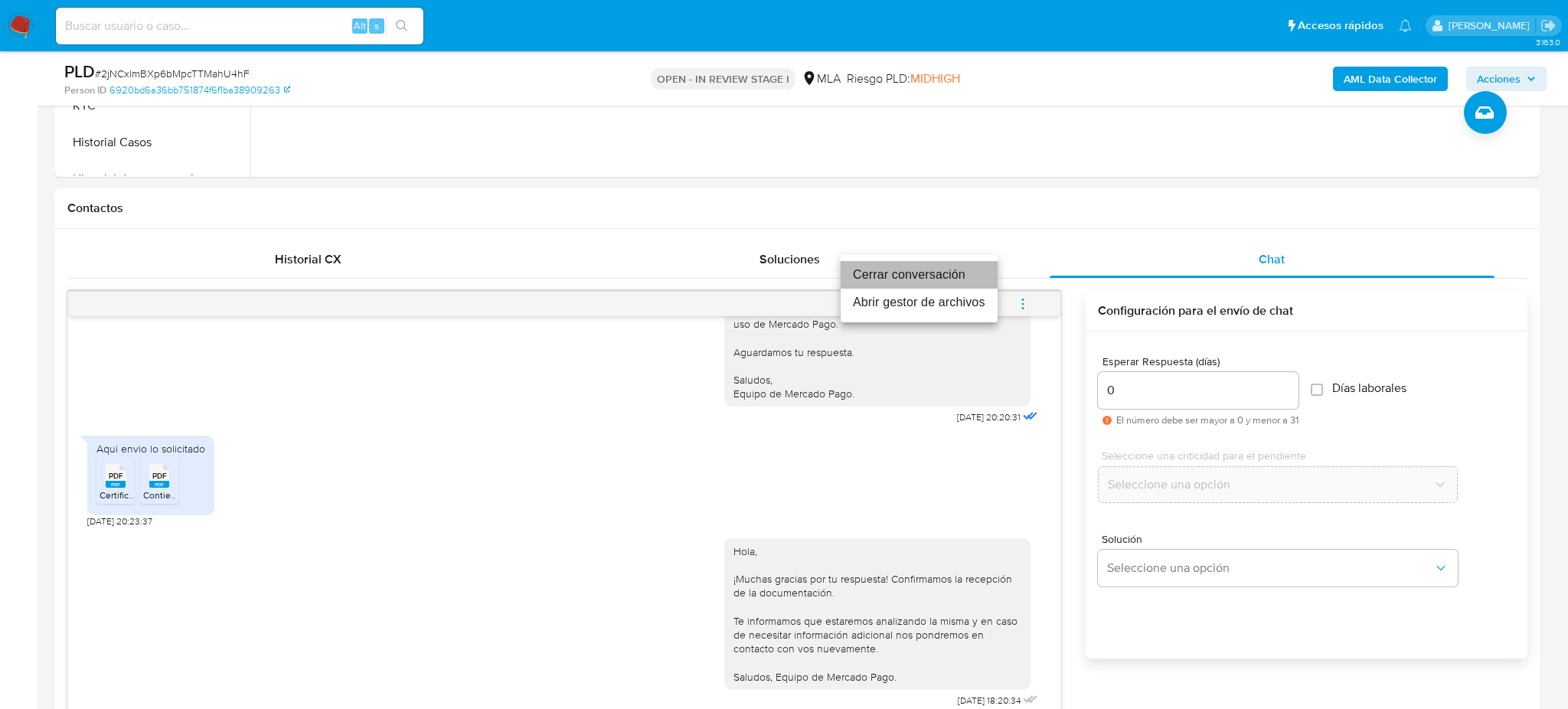
click at [896, 271] on li "Cerrar conversación" at bounding box center [919, 275] width 157 height 28
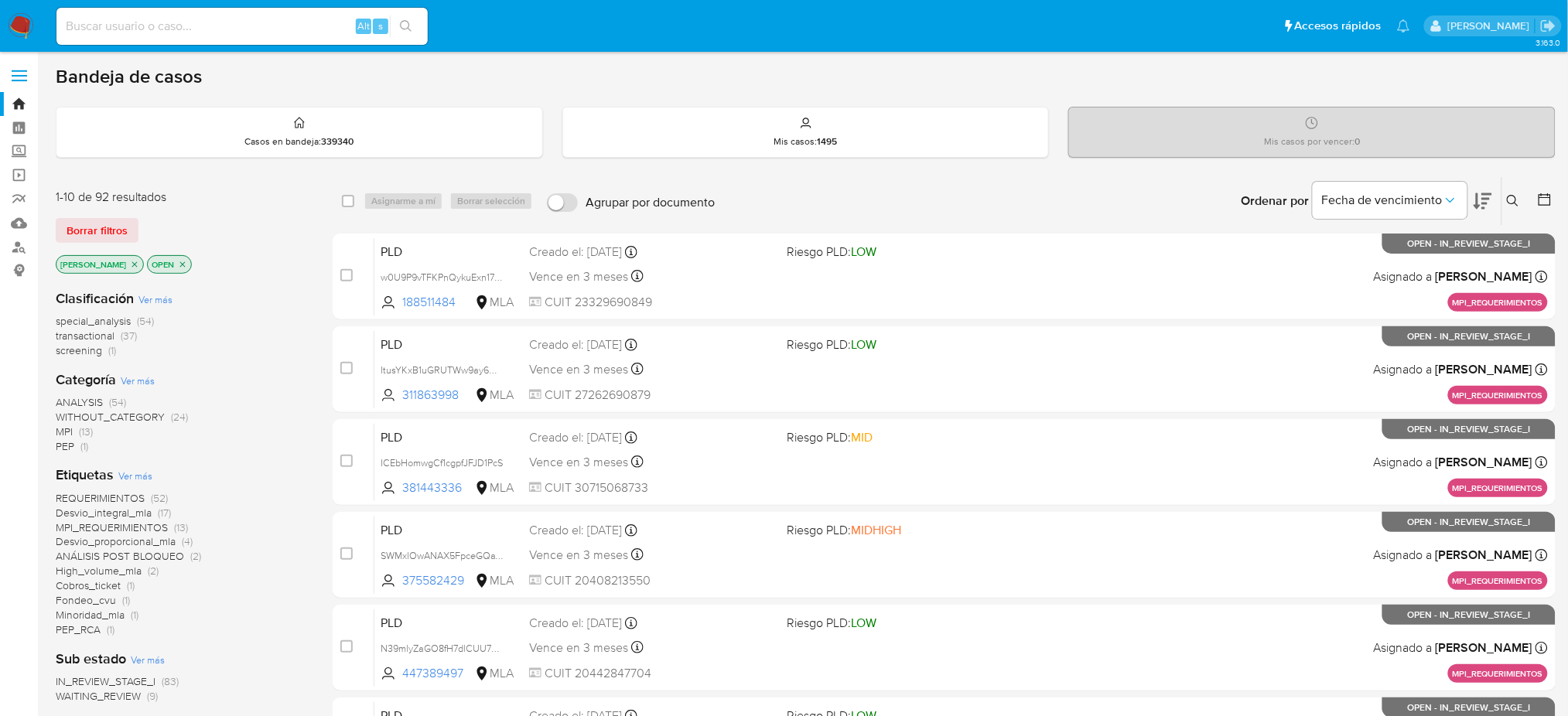
click at [1515, 201] on icon at bounding box center [1513, 202] width 13 height 13
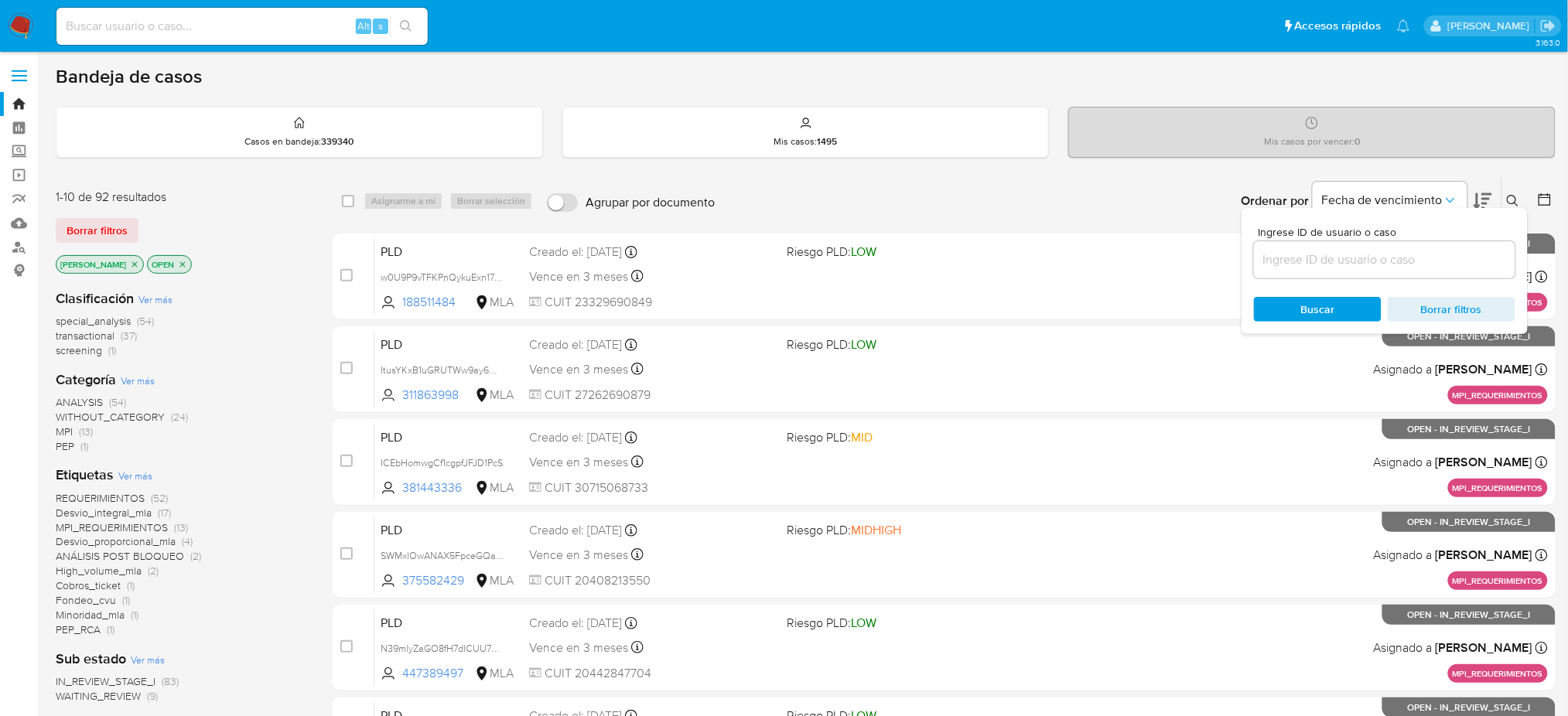
click at [1368, 258] on input at bounding box center [1384, 260] width 261 height 20
type input "2jNCxlmBXp6bMpcTTMahU4hF"
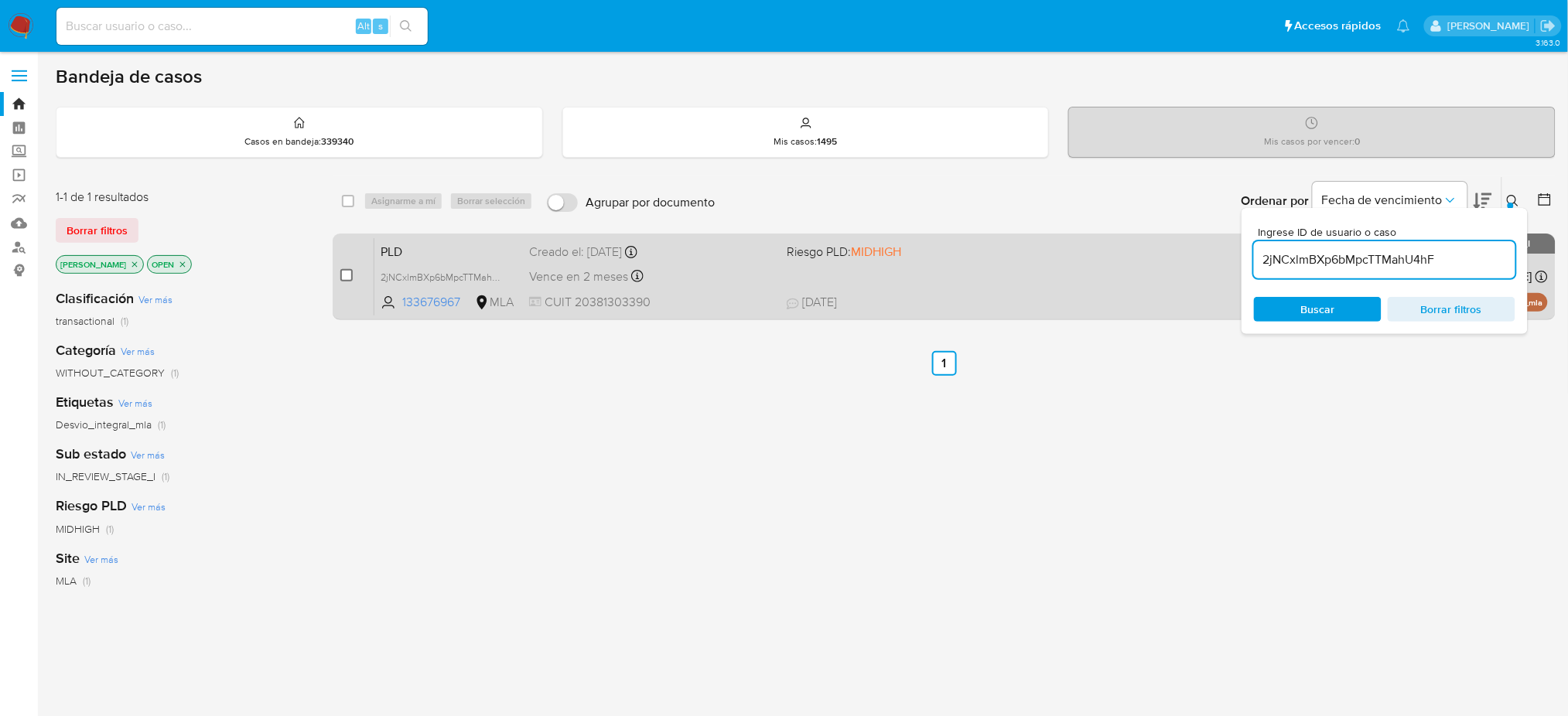
click at [344, 269] on input "checkbox" at bounding box center [347, 275] width 13 height 13
checkbox input "true"
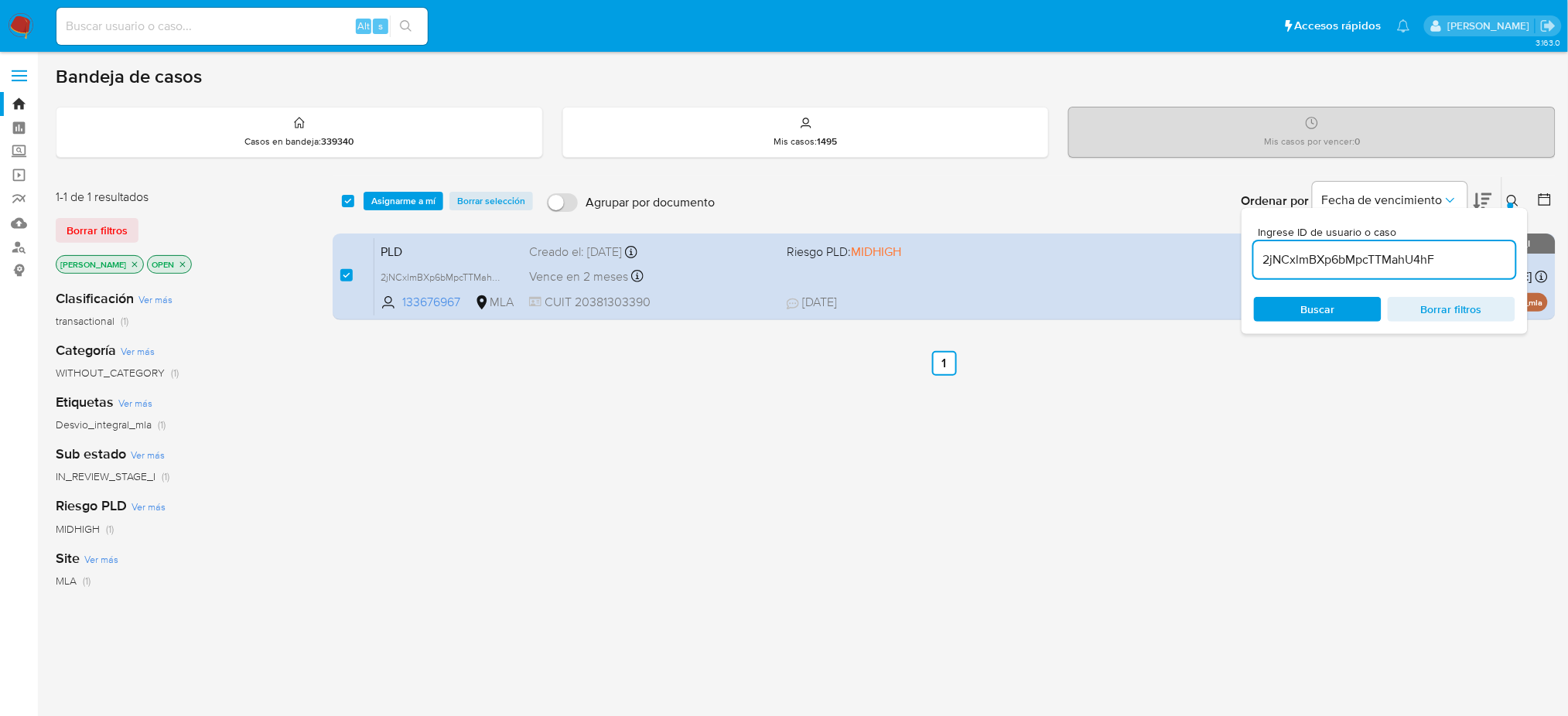
click at [396, 211] on div "select-all-cases-checkbox Asignarme a mí Borrar selección Agrupar por documento…" at bounding box center [944, 201] width 1223 height 48
click at [401, 194] on span "Asignarme a mí" at bounding box center [403, 202] width 64 height 16
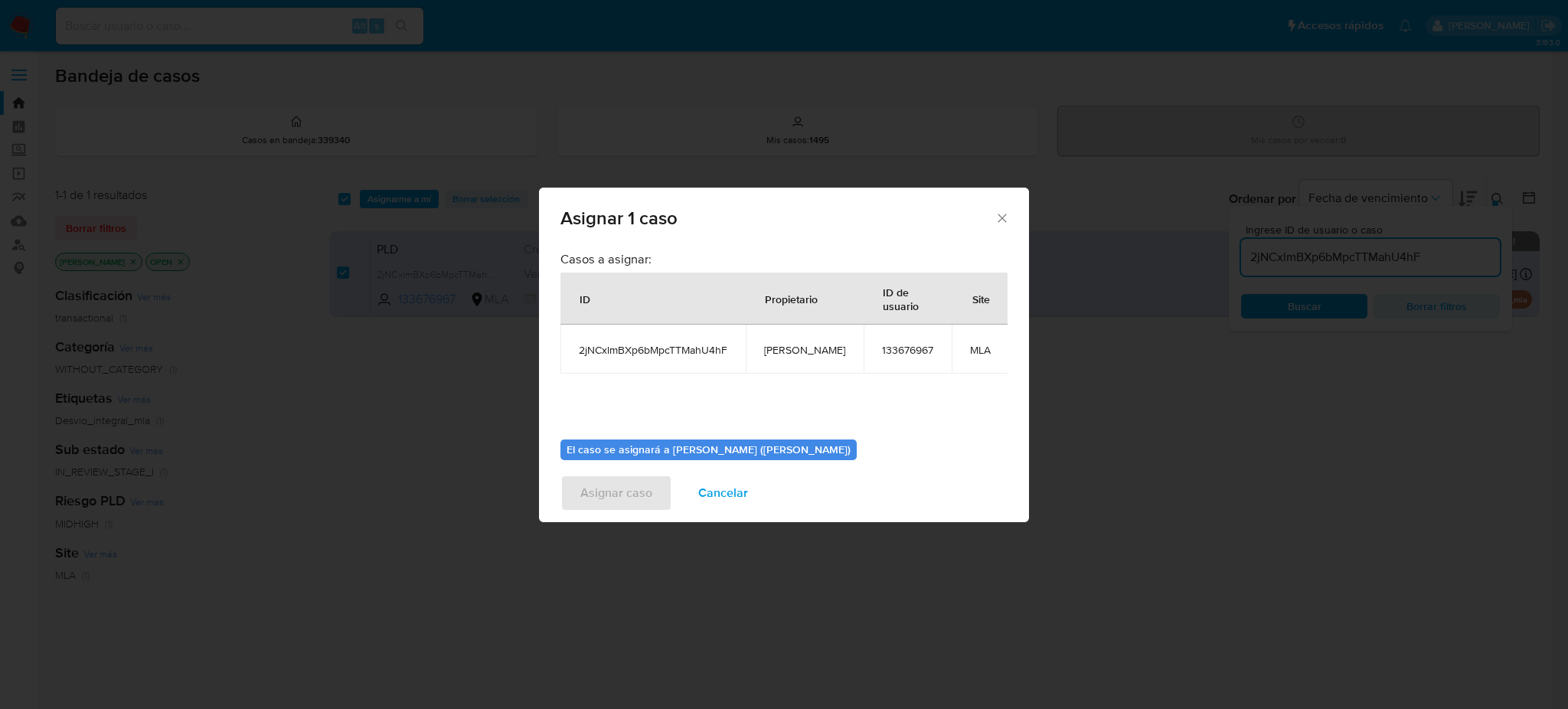
click at [767, 340] on td "[PERSON_NAME]" at bounding box center [805, 349] width 118 height 49
copy span "[PERSON_NAME]"
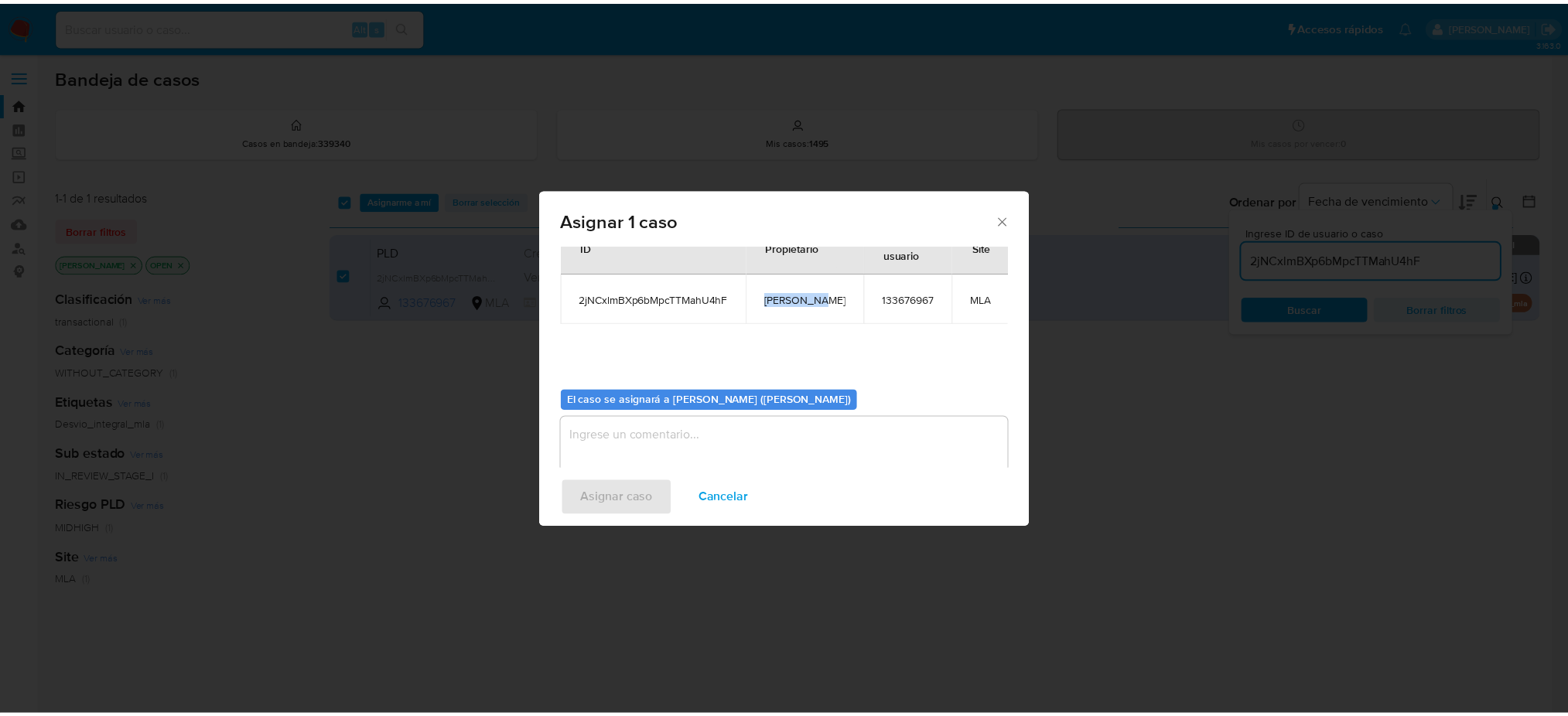
scroll to position [79, 0]
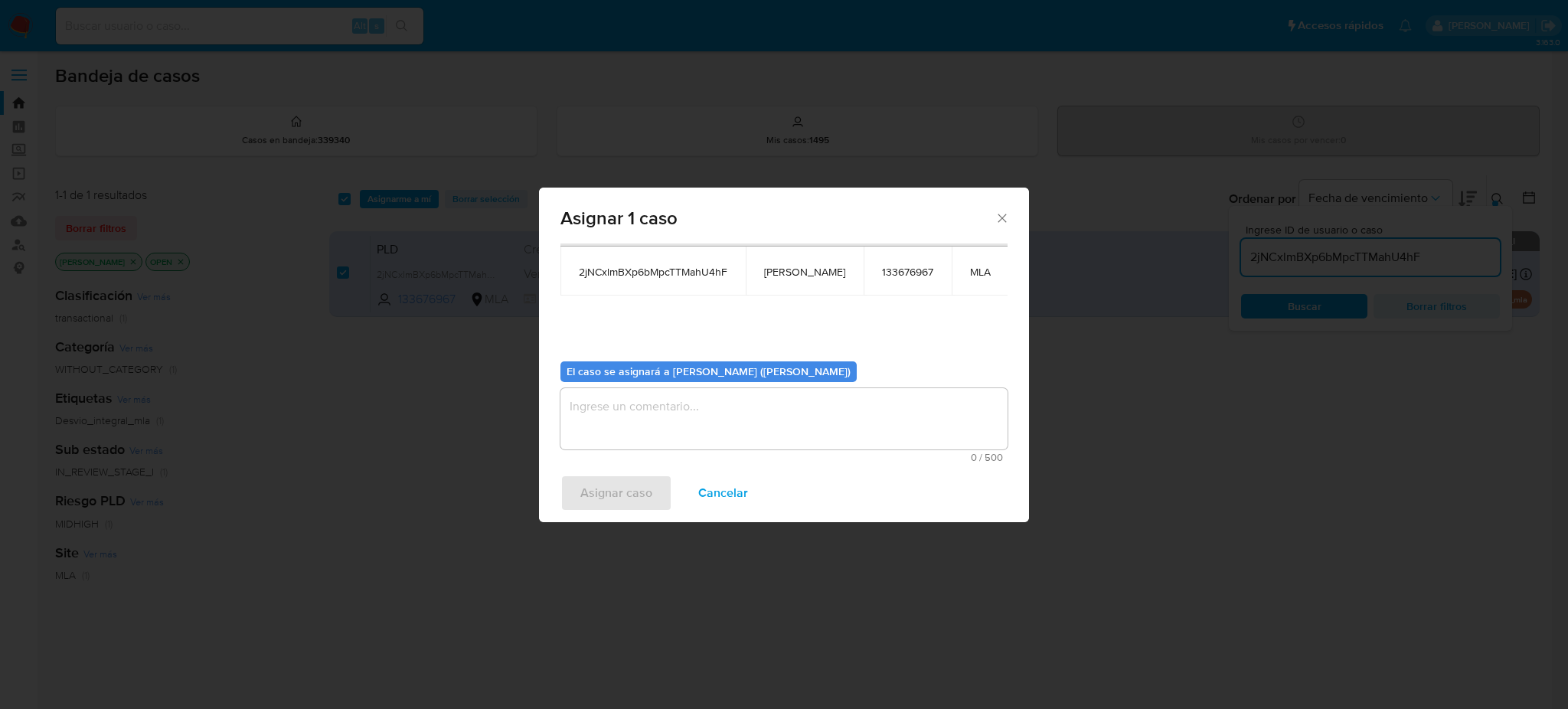
click at [675, 404] on textarea "assign-modal" at bounding box center [784, 419] width 447 height 61
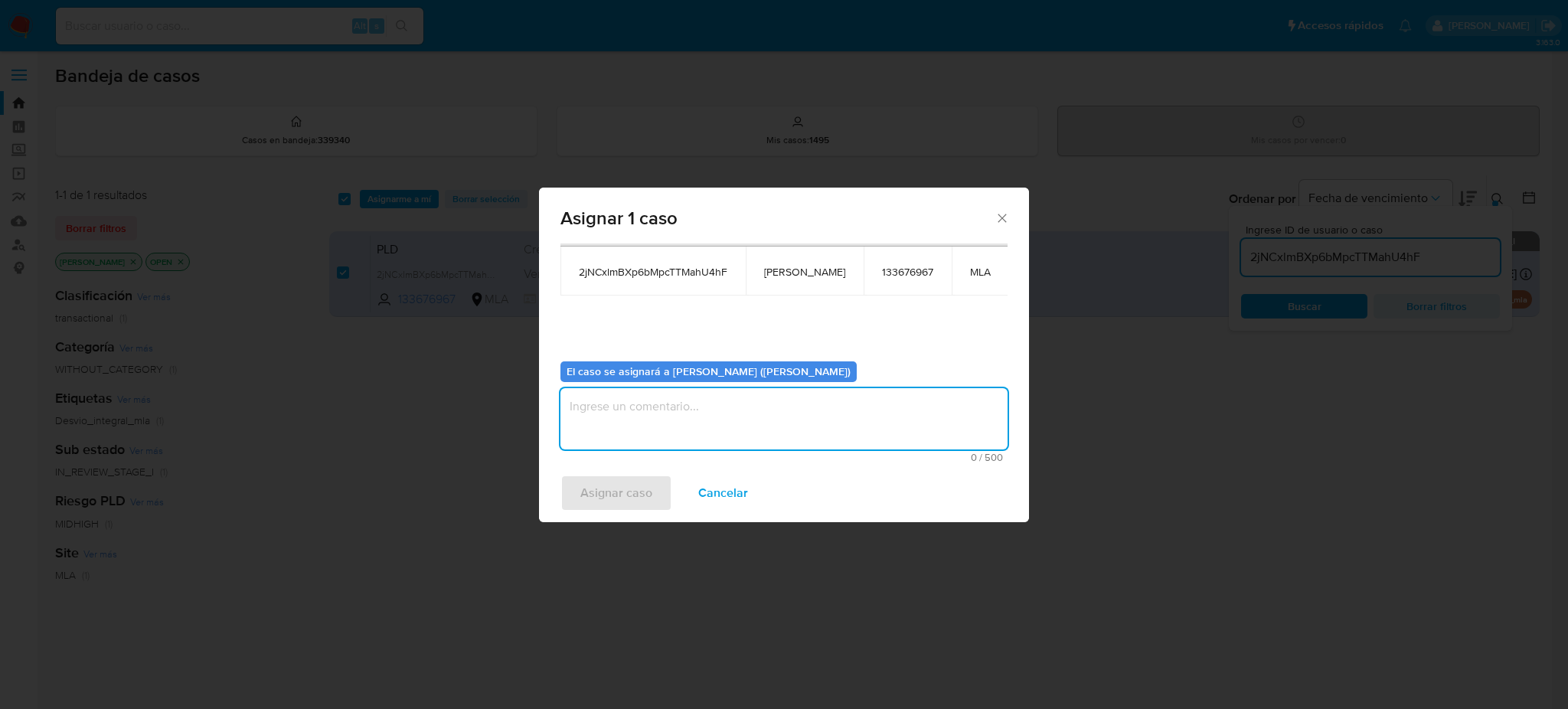
paste textarea "[PERSON_NAME]"
type textarea "[PERSON_NAME]"
click at [626, 495] on span "Asignar caso" at bounding box center [616, 492] width 72 height 33
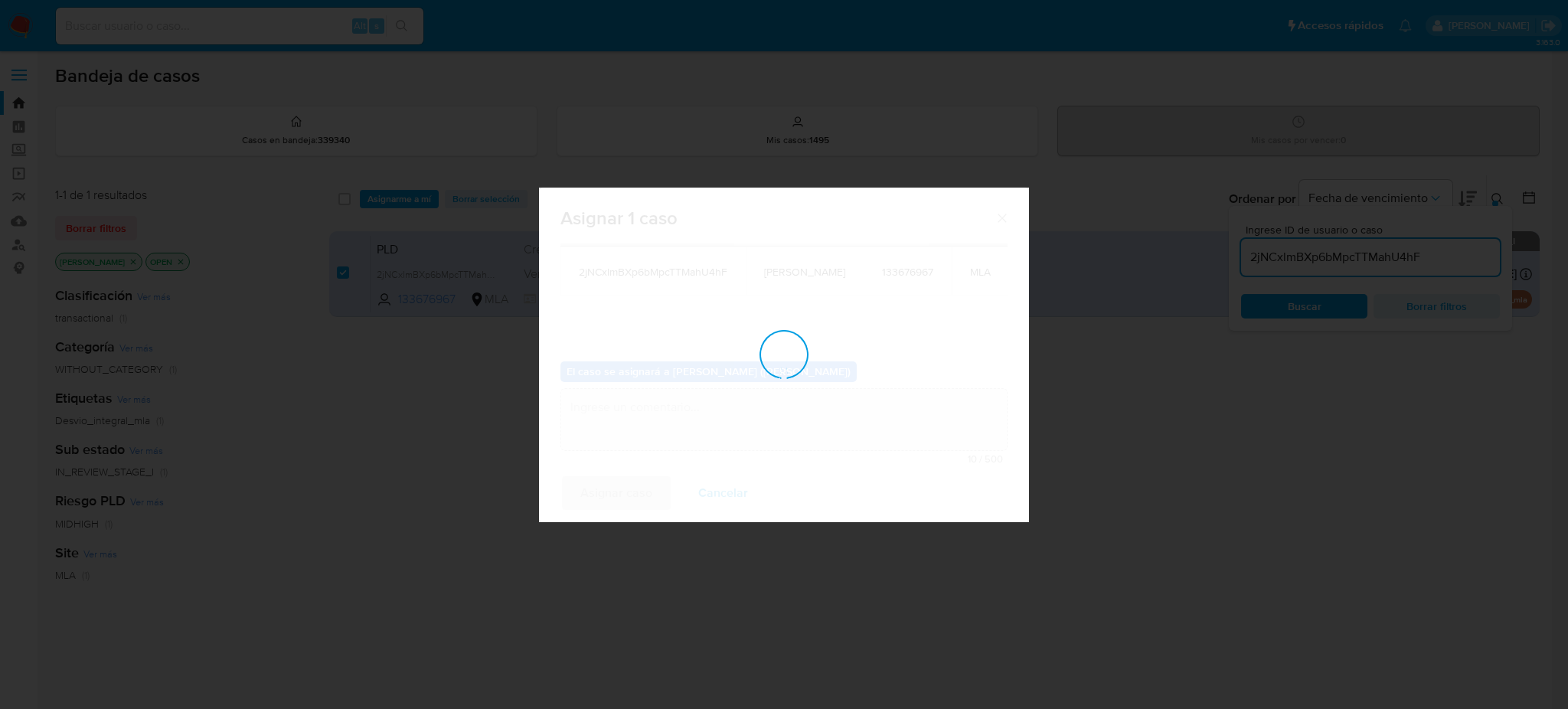
checkbox input "false"
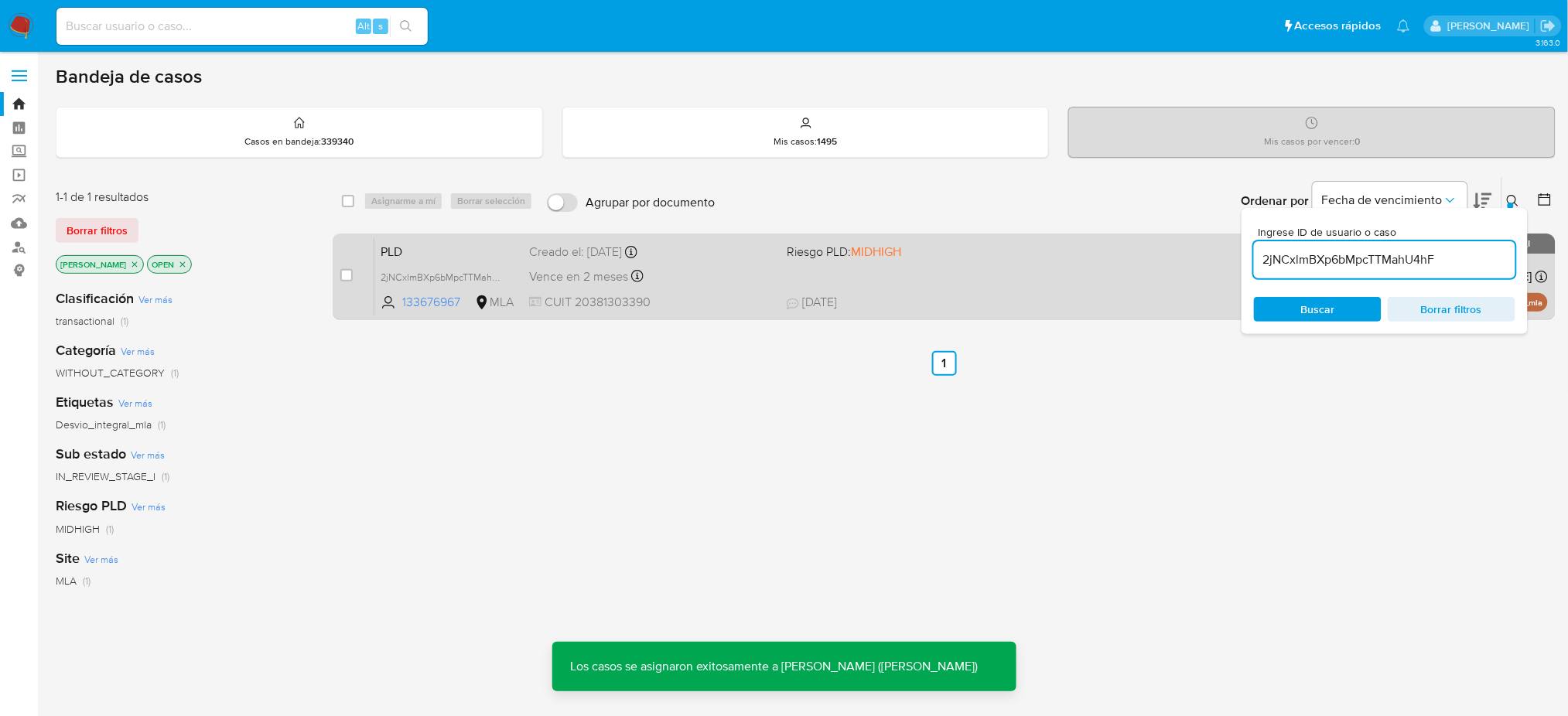
click at [724, 260] on div "PLD 2jNCxlmBXp6bMpcTTMahU4hF 133676967 MLA Riesgo PLD: MIDHIGH Creado el: [DATE…" at bounding box center [961, 277] width 1173 height 78
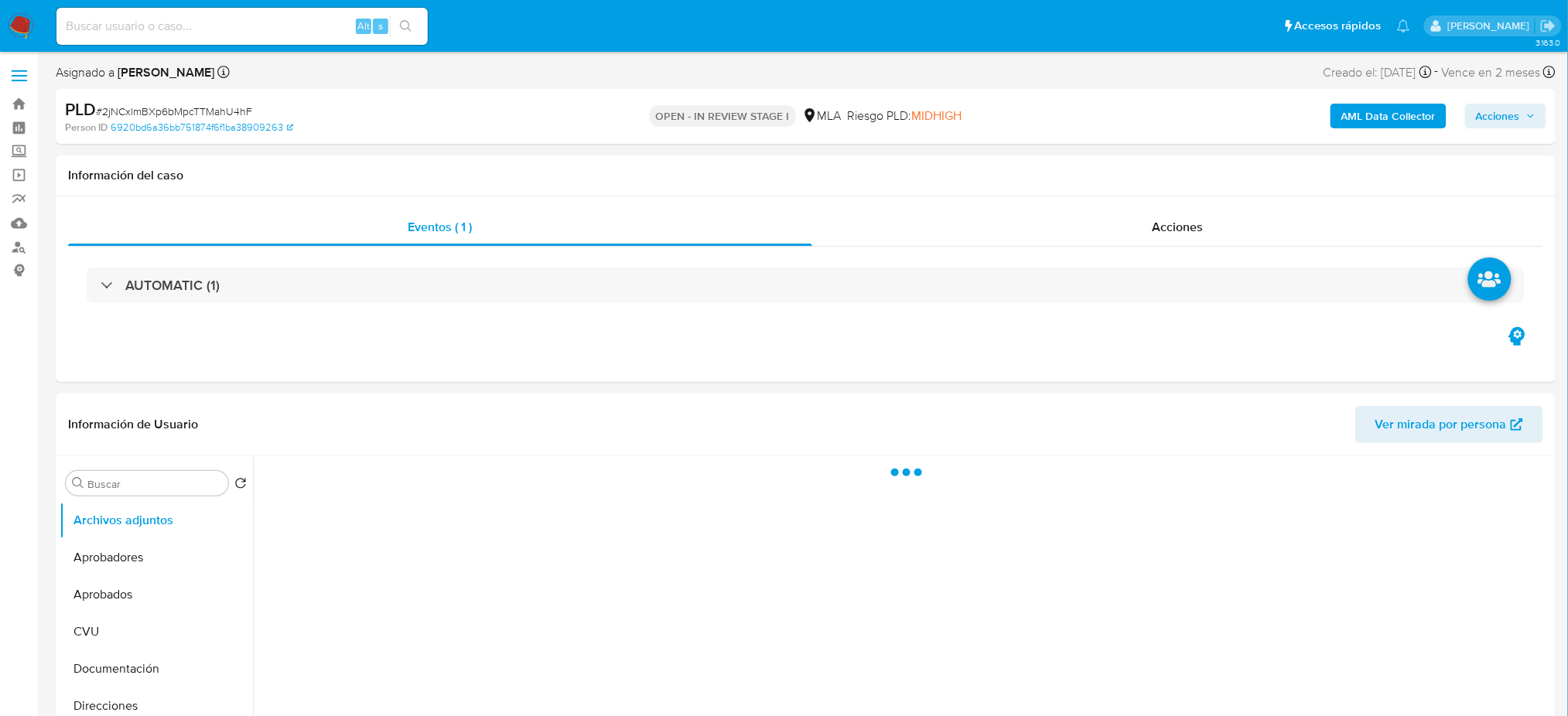
select select "10"
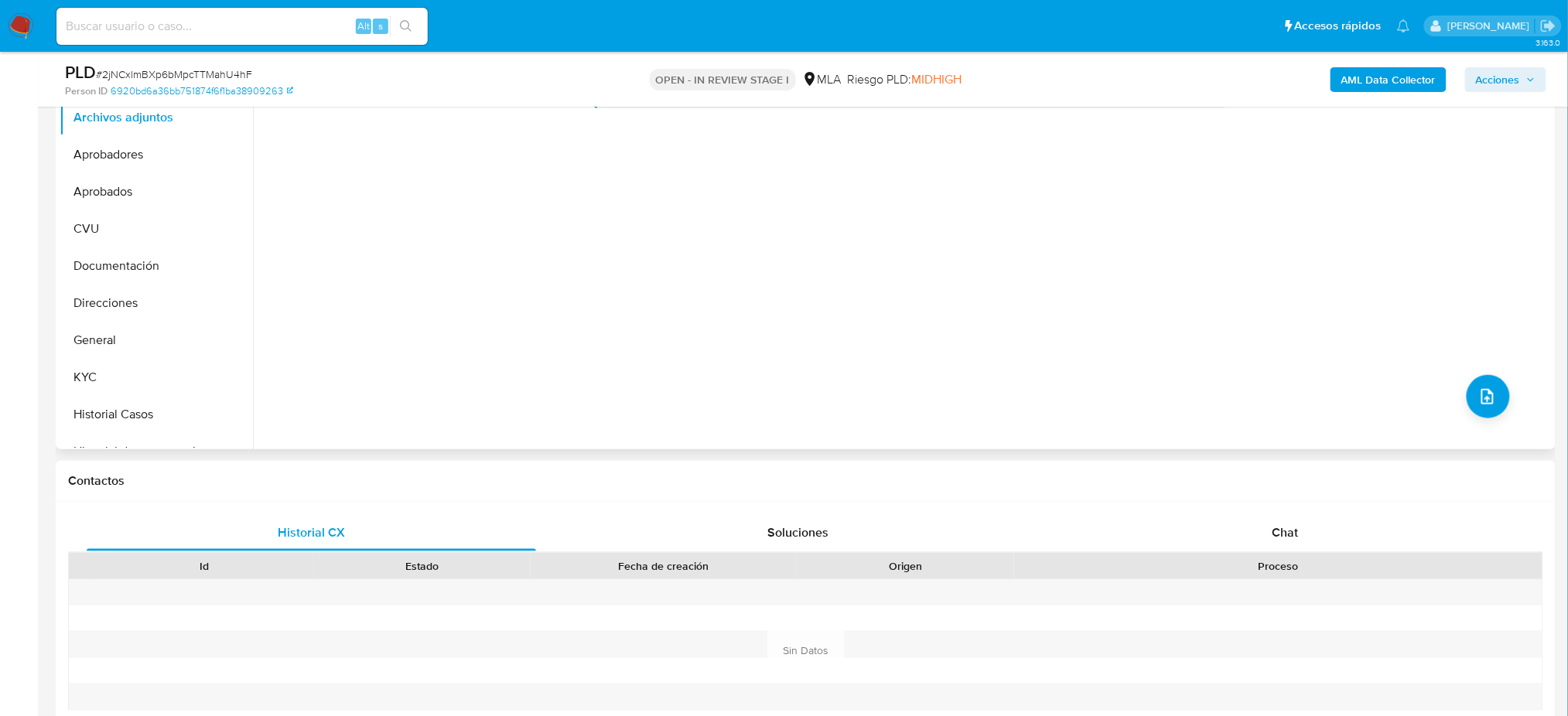
scroll to position [515, 0]
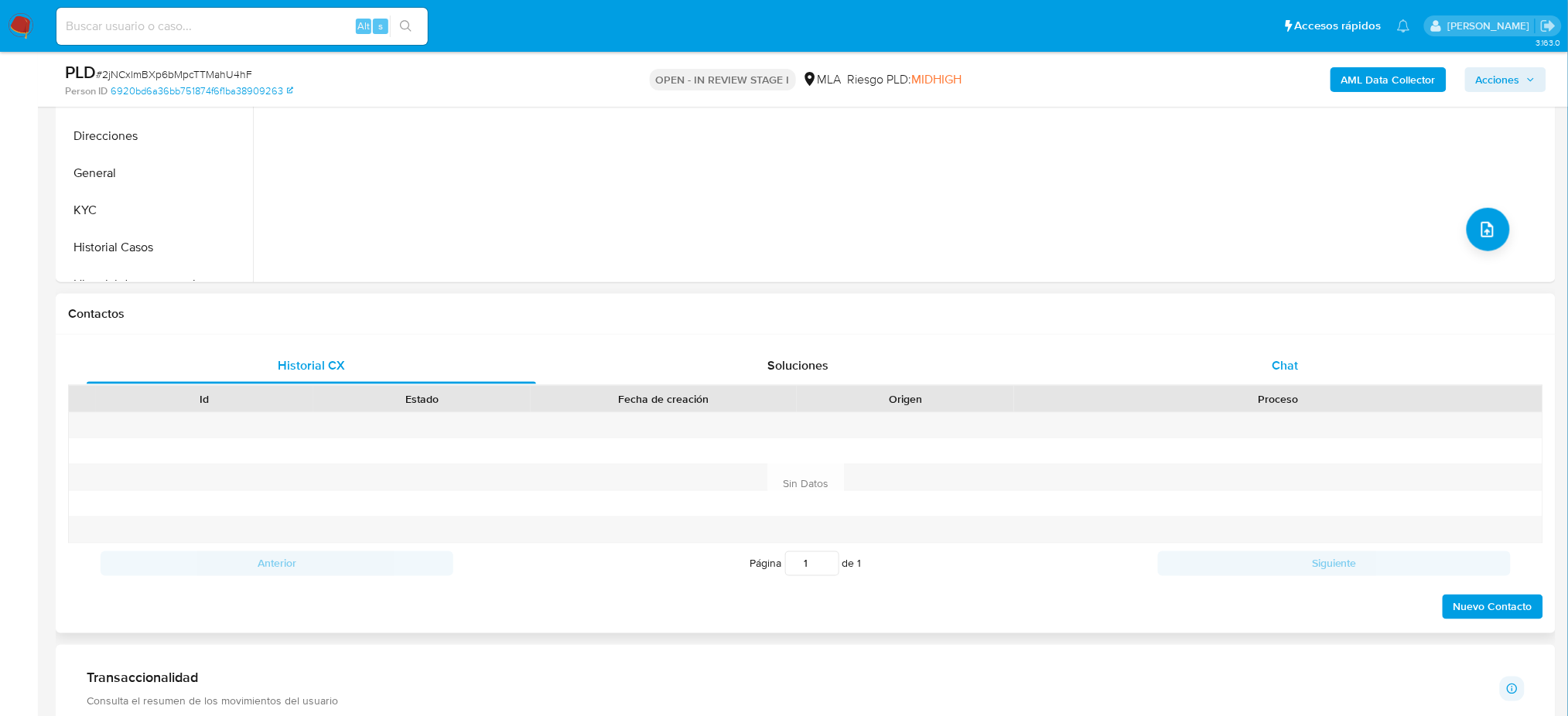
click at [1297, 365] on span "Chat" at bounding box center [1285, 365] width 27 height 18
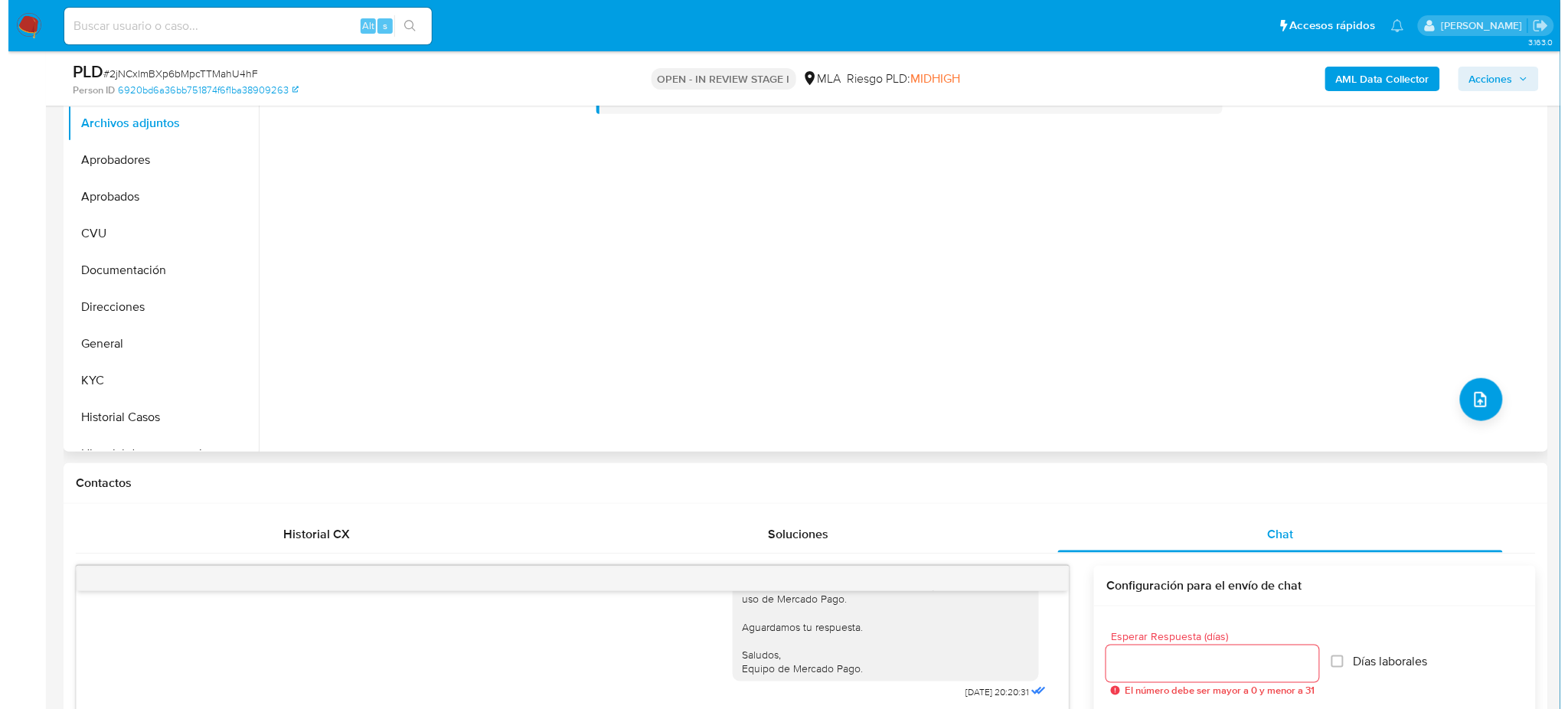
scroll to position [203, 0]
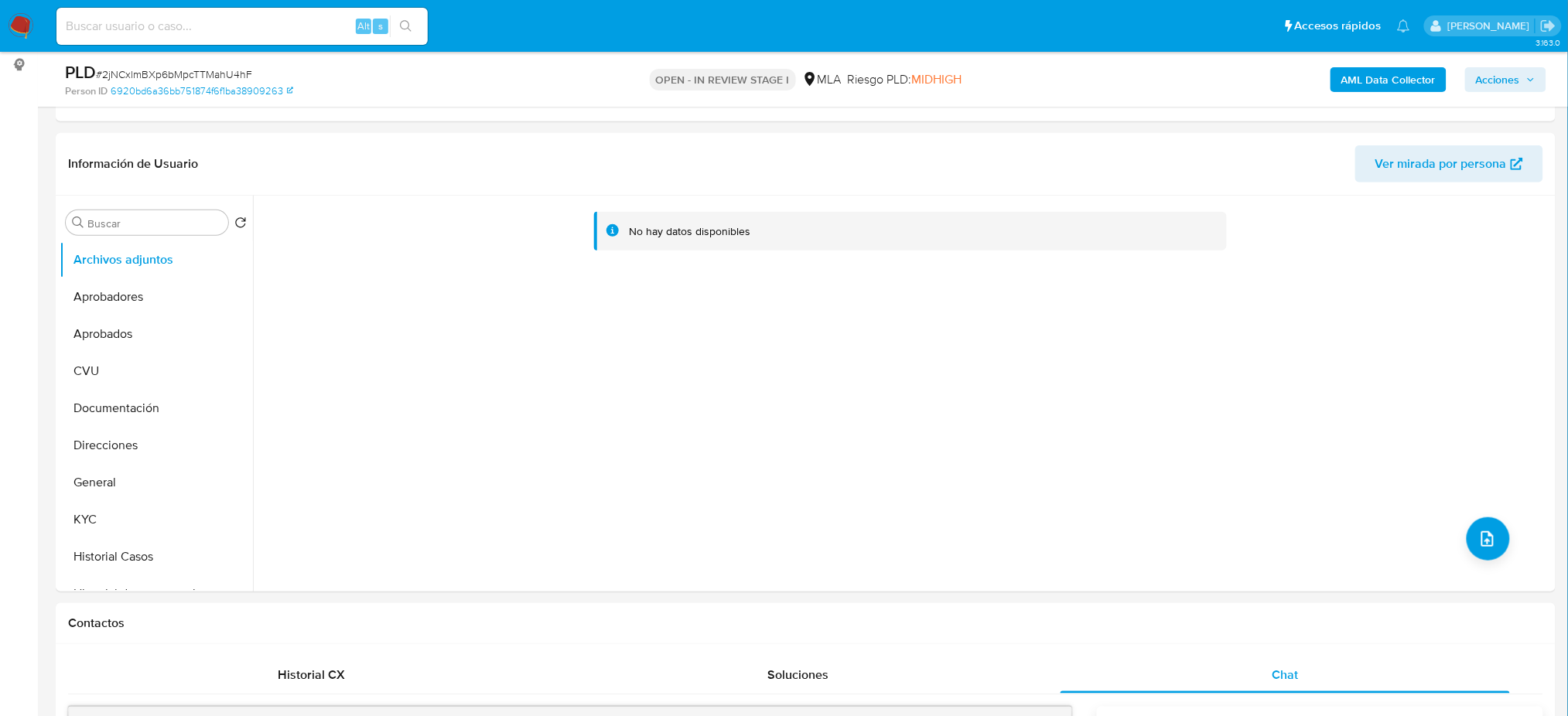
click at [1359, 78] on b "AML Data Collector" at bounding box center [1388, 80] width 94 height 25
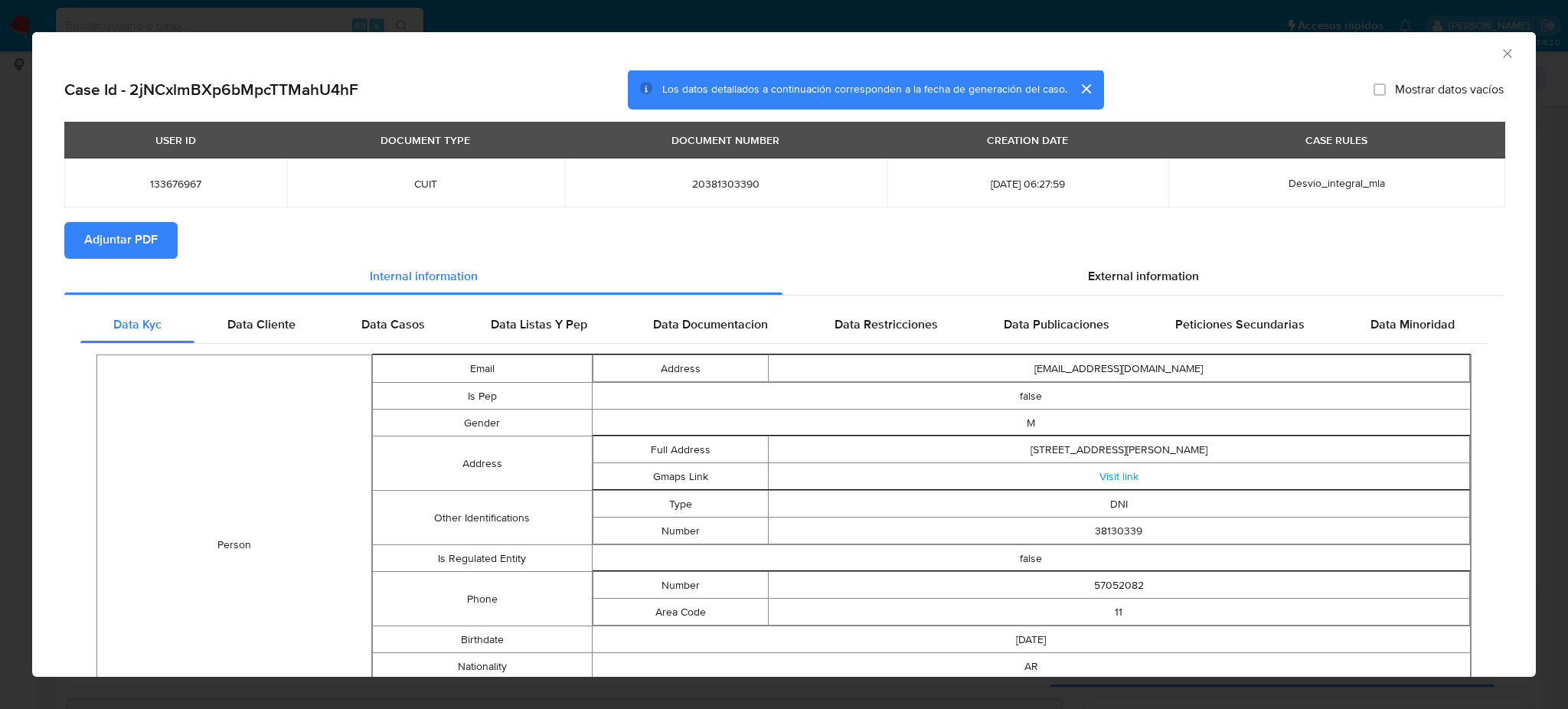
click at [136, 242] on span "Adjuntar PDF" at bounding box center [120, 240] width 74 height 33
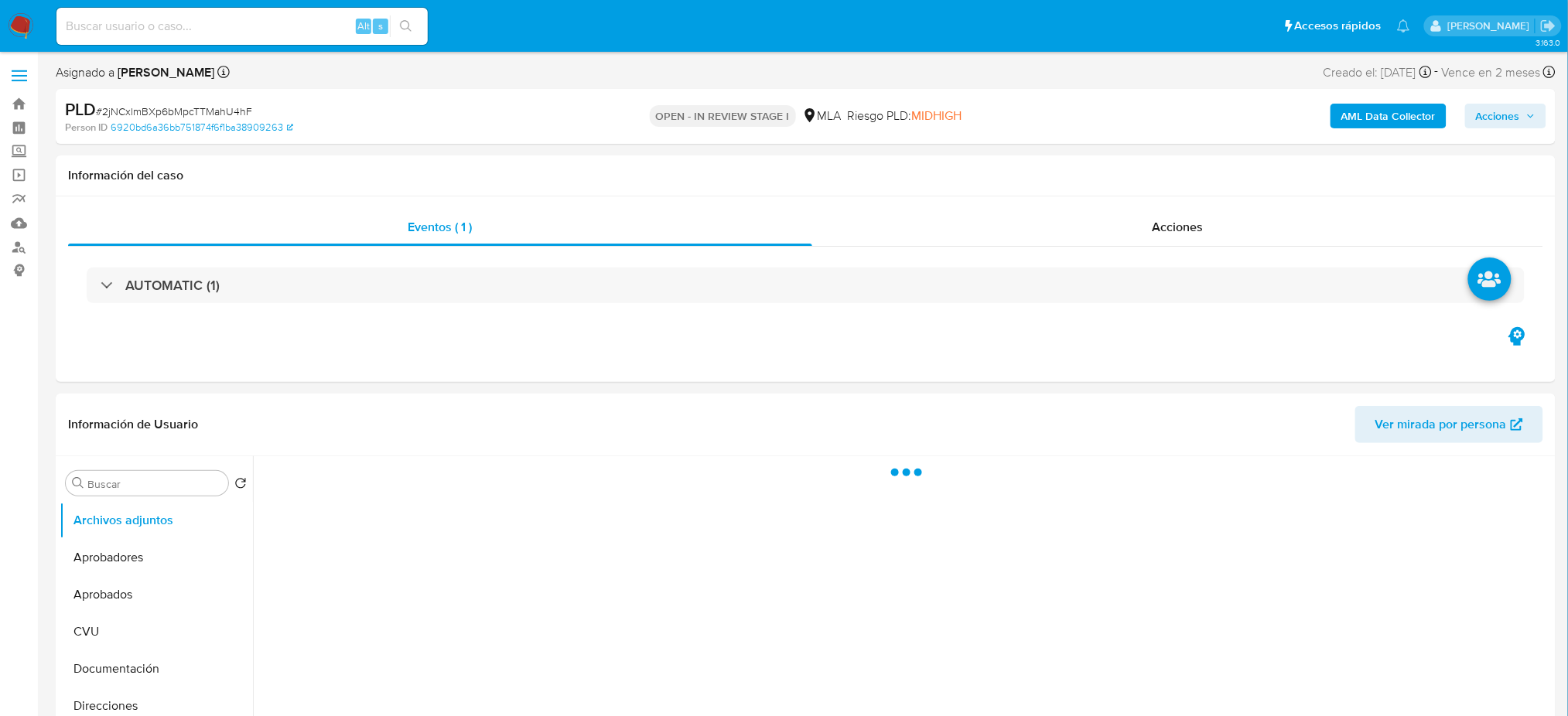
select select "10"
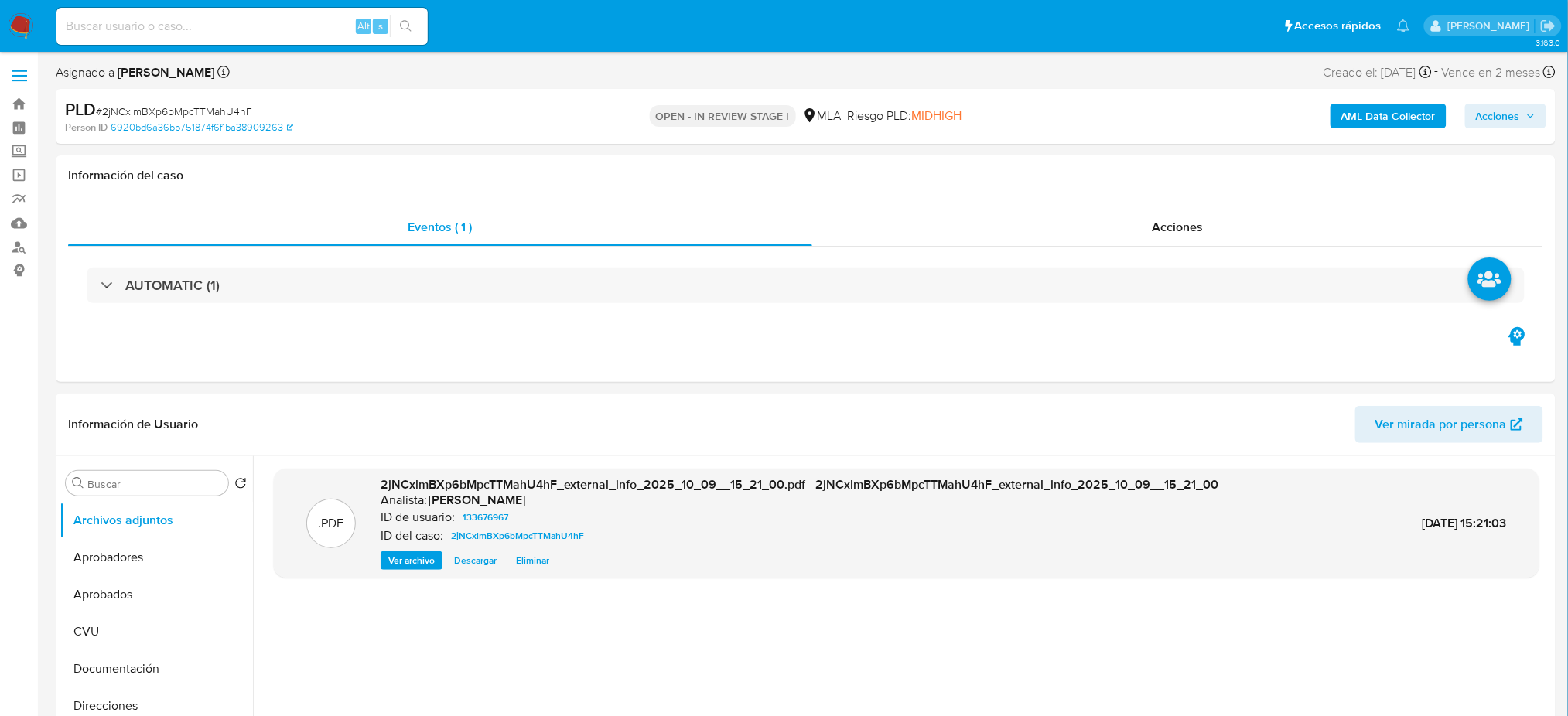
click at [1342, 111] on button "AML Data Collector" at bounding box center [1388, 116] width 116 height 25
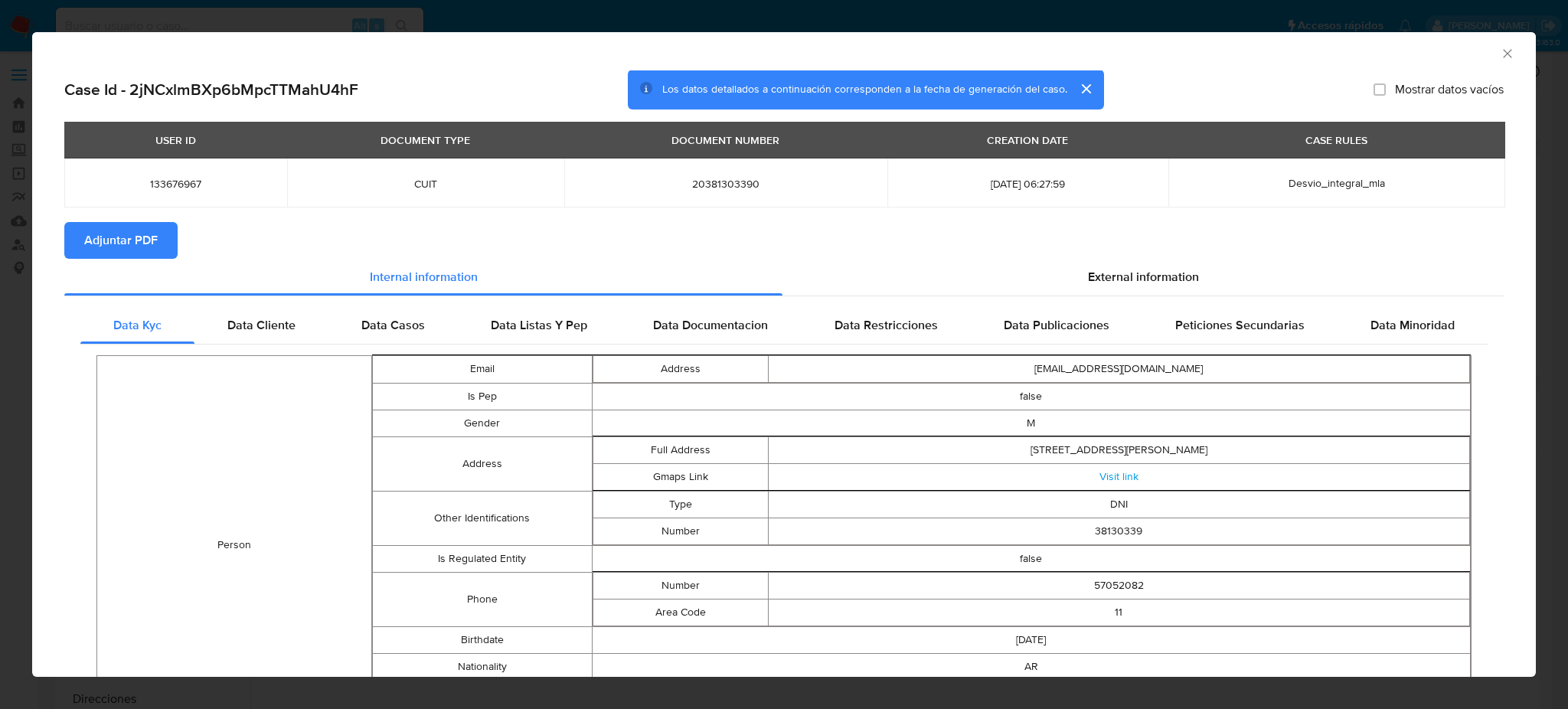
click at [140, 242] on span "Adjuntar PDF" at bounding box center [120, 240] width 74 height 33
drag, startPoint x: 1490, startPoint y: 50, endPoint x: 1331, endPoint y: 127, distance: 176.7
click at [1500, 50] on icon "Cerrar ventana" at bounding box center [1507, 54] width 16 height 16
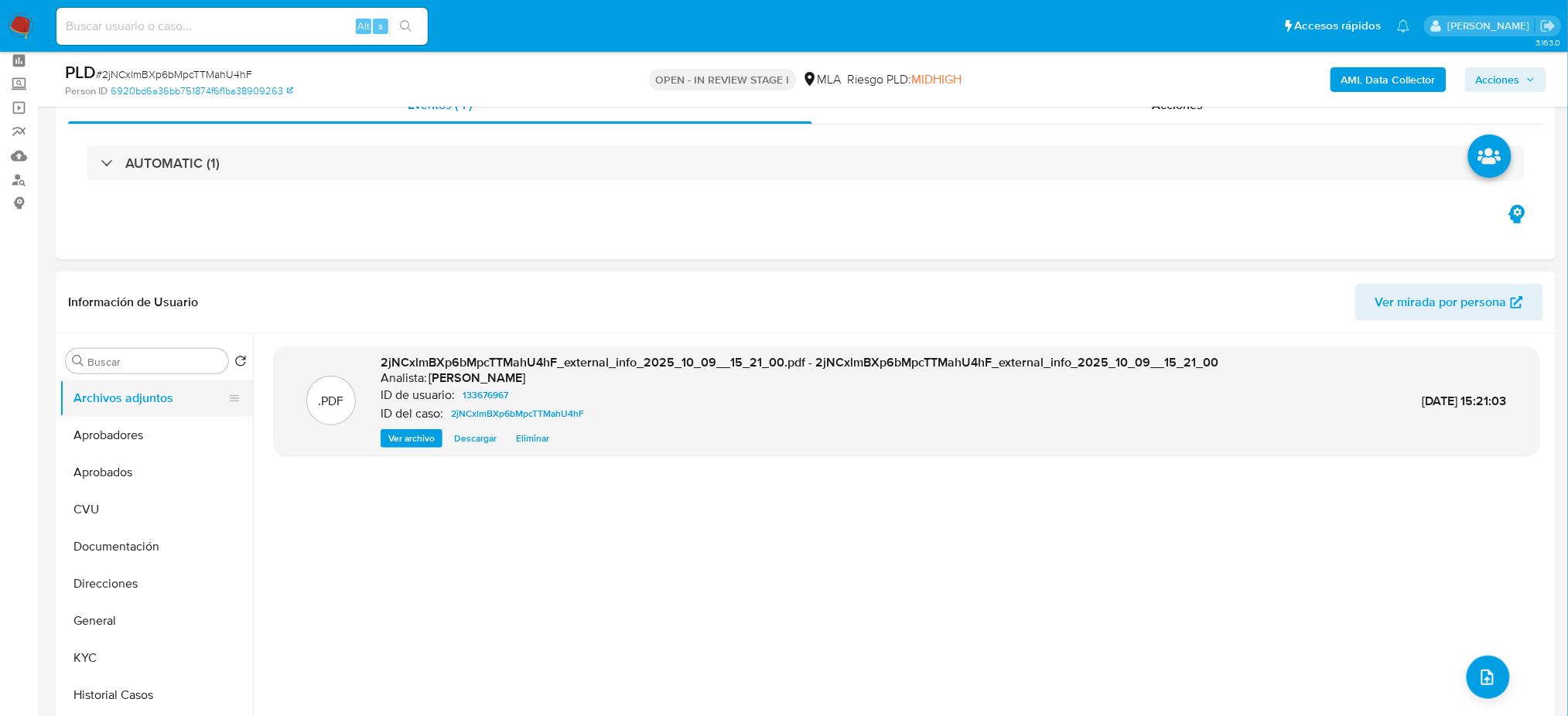
scroll to position [103, 0]
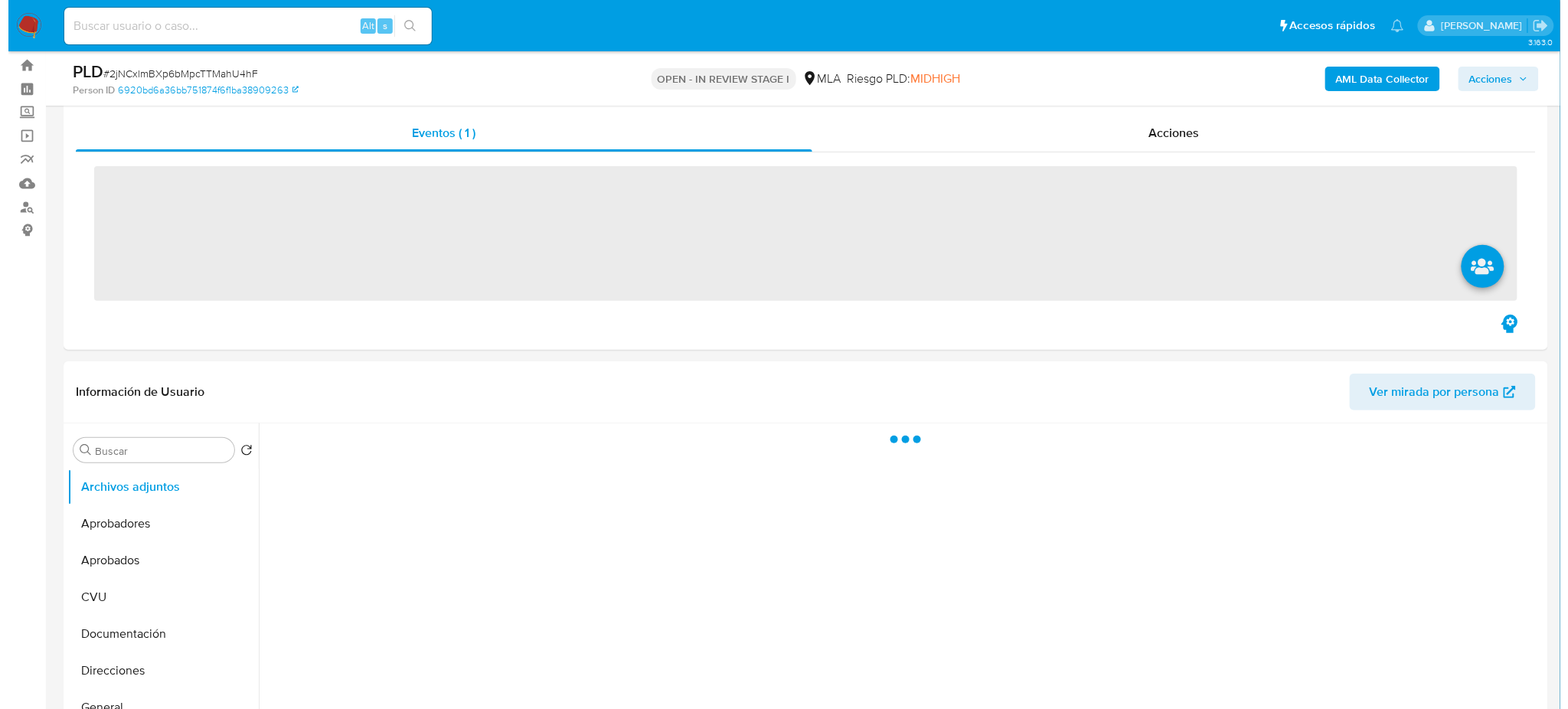
scroll to position [203, 0]
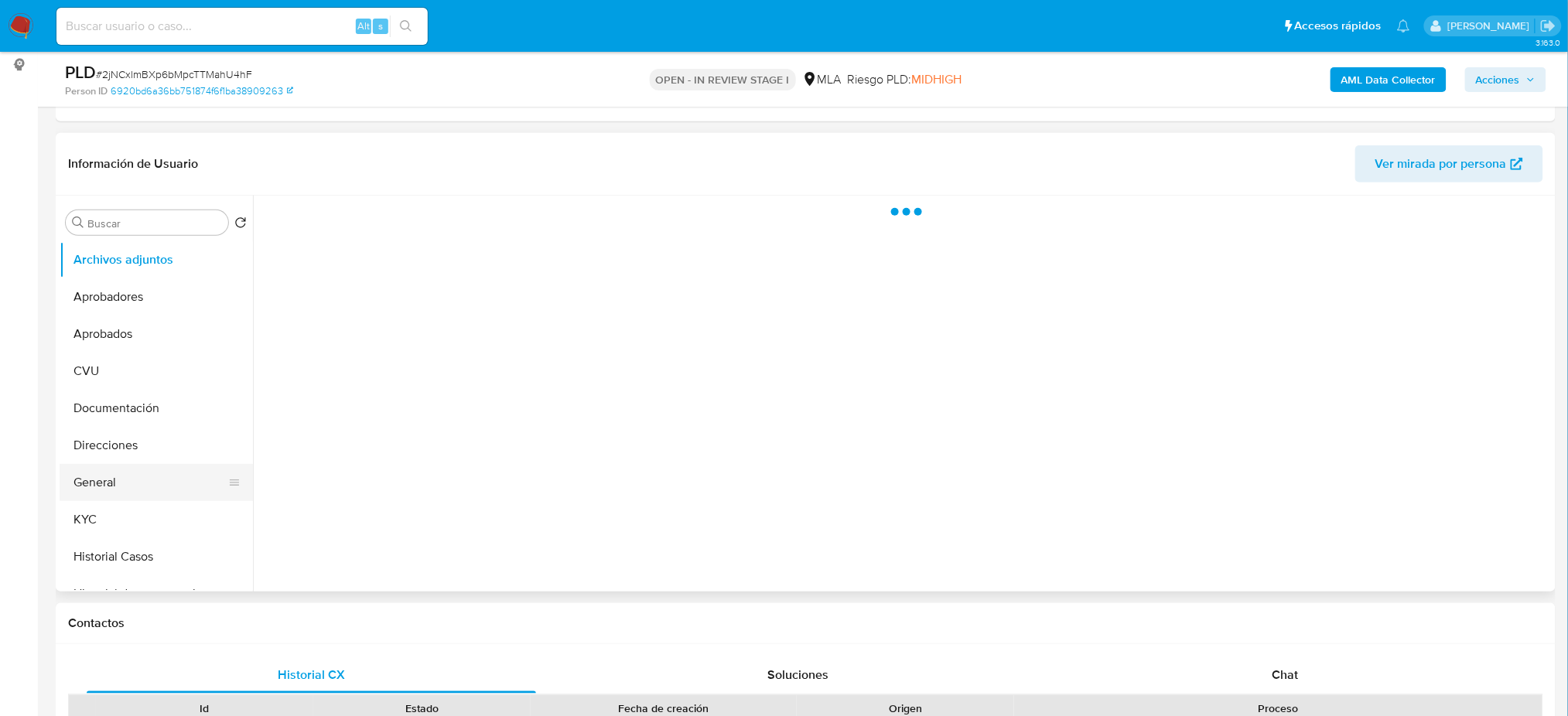
select select "10"
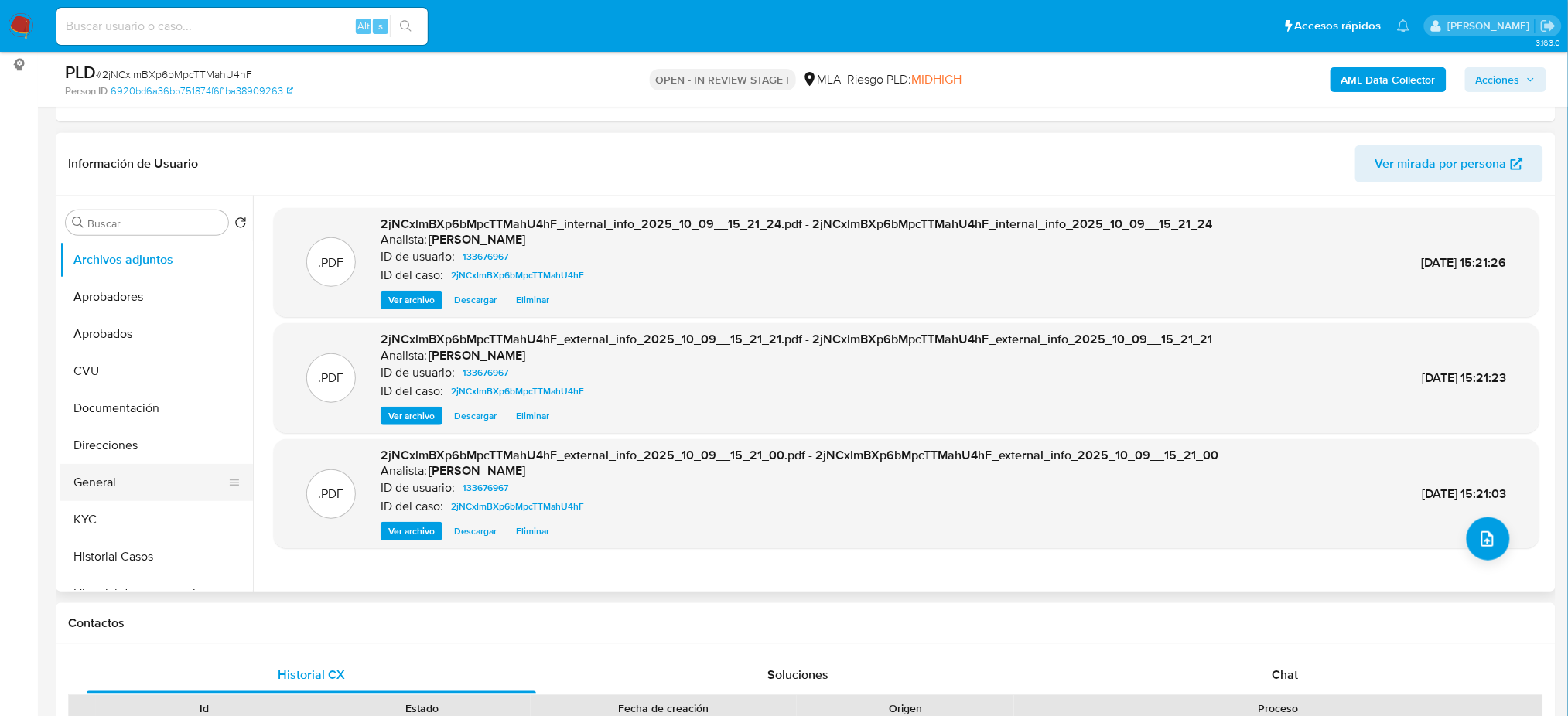
click at [118, 489] on button "General" at bounding box center [150, 482] width 181 height 37
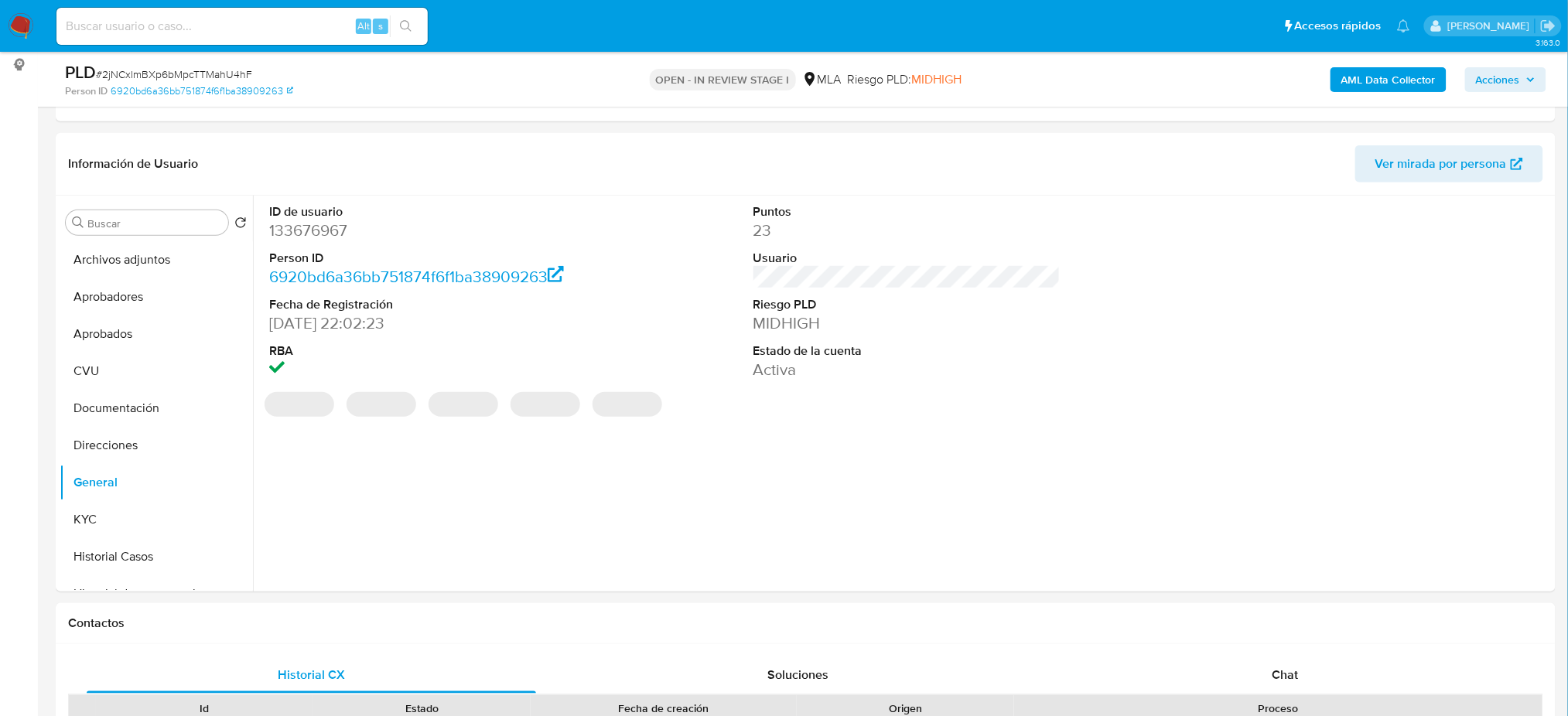
click at [304, 227] on dd "133676967" at bounding box center [423, 231] width 307 height 22
copy dd "133676967"
click at [140, 253] on button "Archivos adjuntos" at bounding box center [150, 260] width 181 height 37
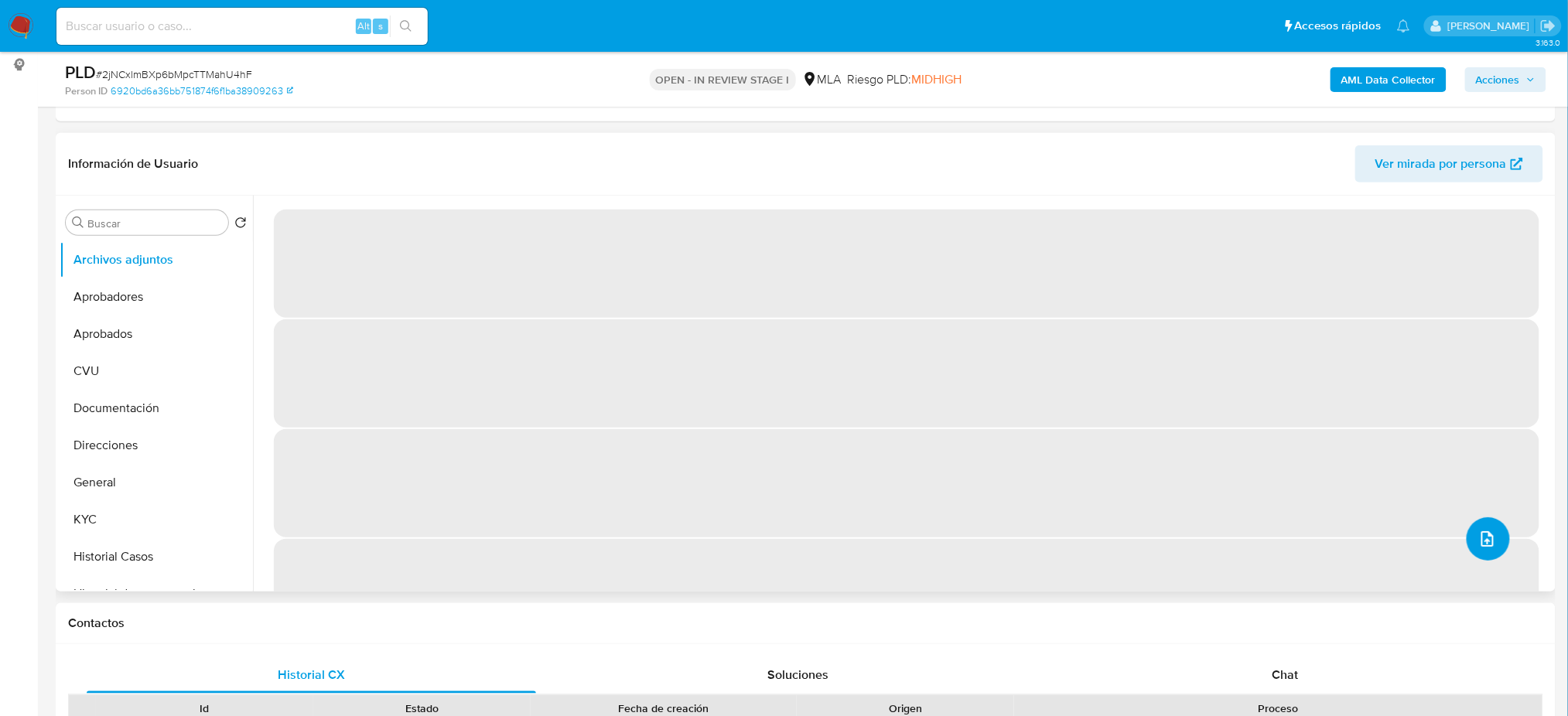
click at [1482, 539] on icon "upload-file" at bounding box center [1488, 540] width 13 height 16
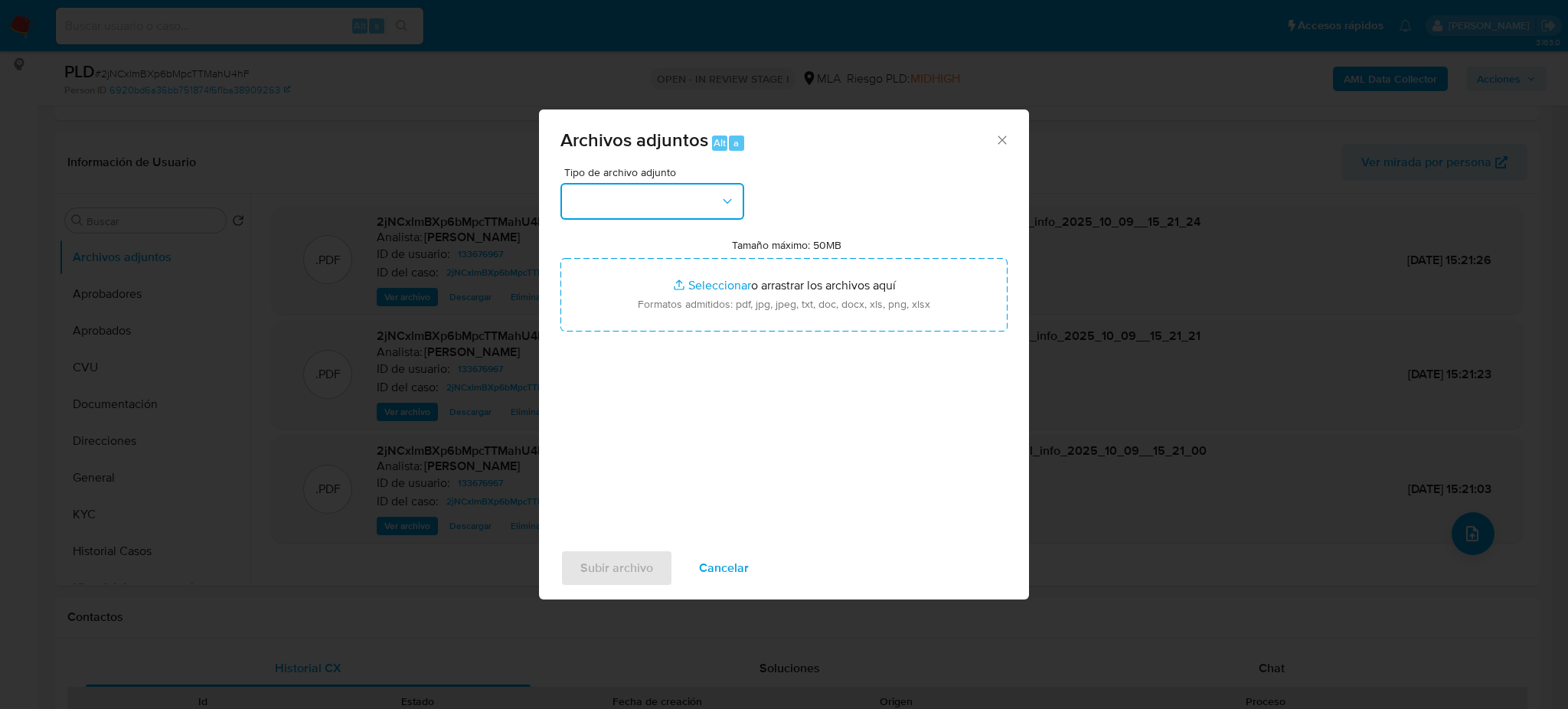
click at [709, 210] on button "button" at bounding box center [652, 201] width 184 height 36
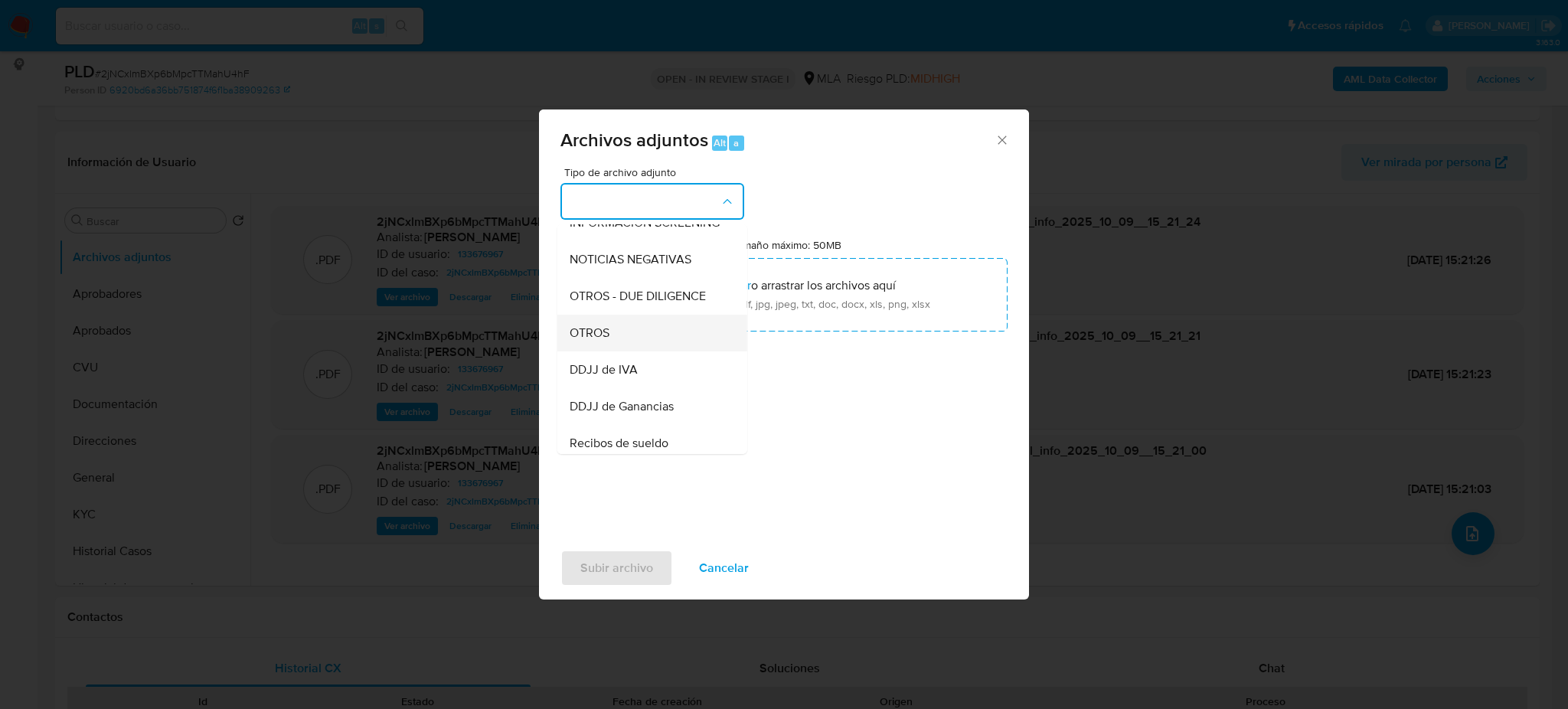
click at [619, 340] on div "OTROS" at bounding box center [647, 332] width 156 height 36
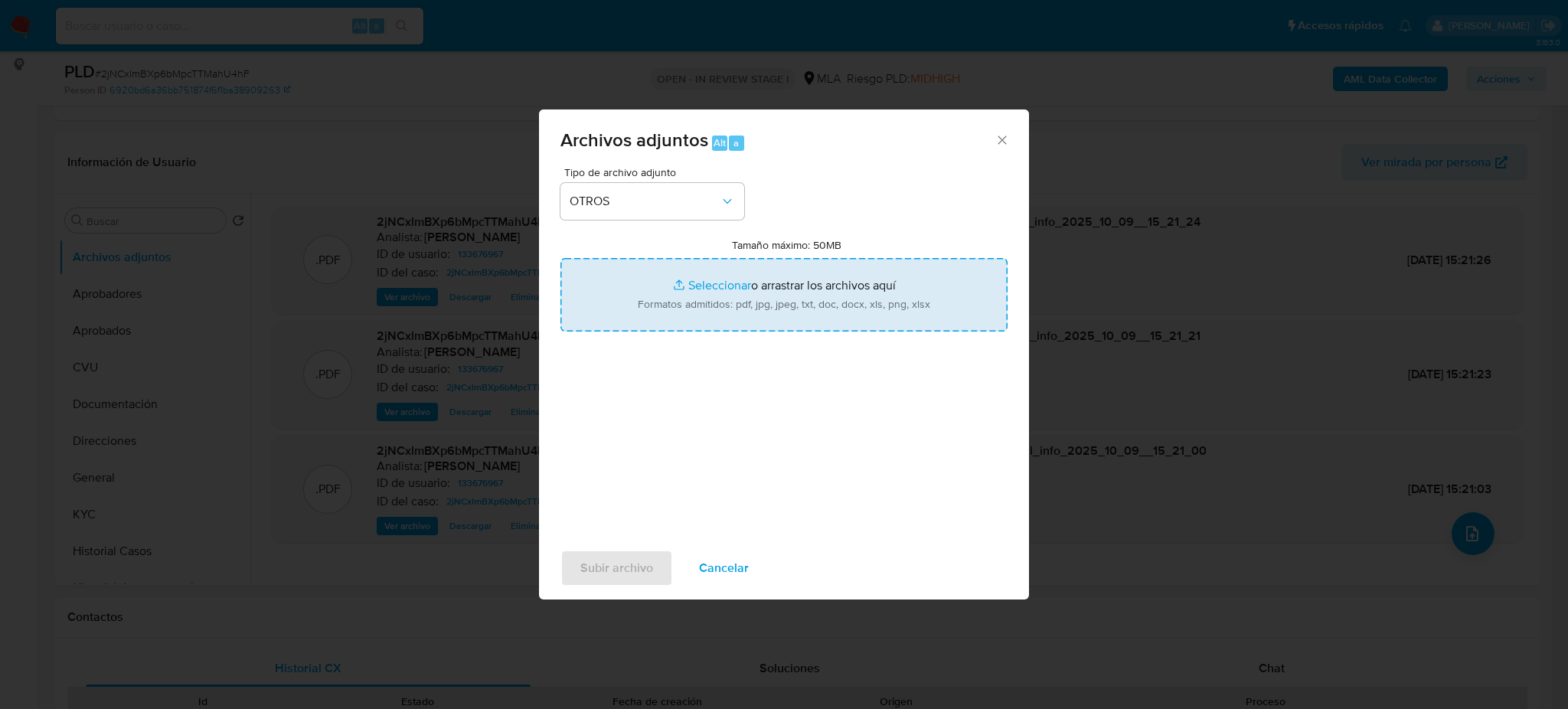
click at [671, 298] on input "Tamaño máximo: 50MB Seleccionar archivos" at bounding box center [784, 294] width 447 height 74
type input "C:\fakepath\Caselog 2jNCxlmBXp6bMpcTTMahU4hF_2025_09_17_15_51_34.docx"
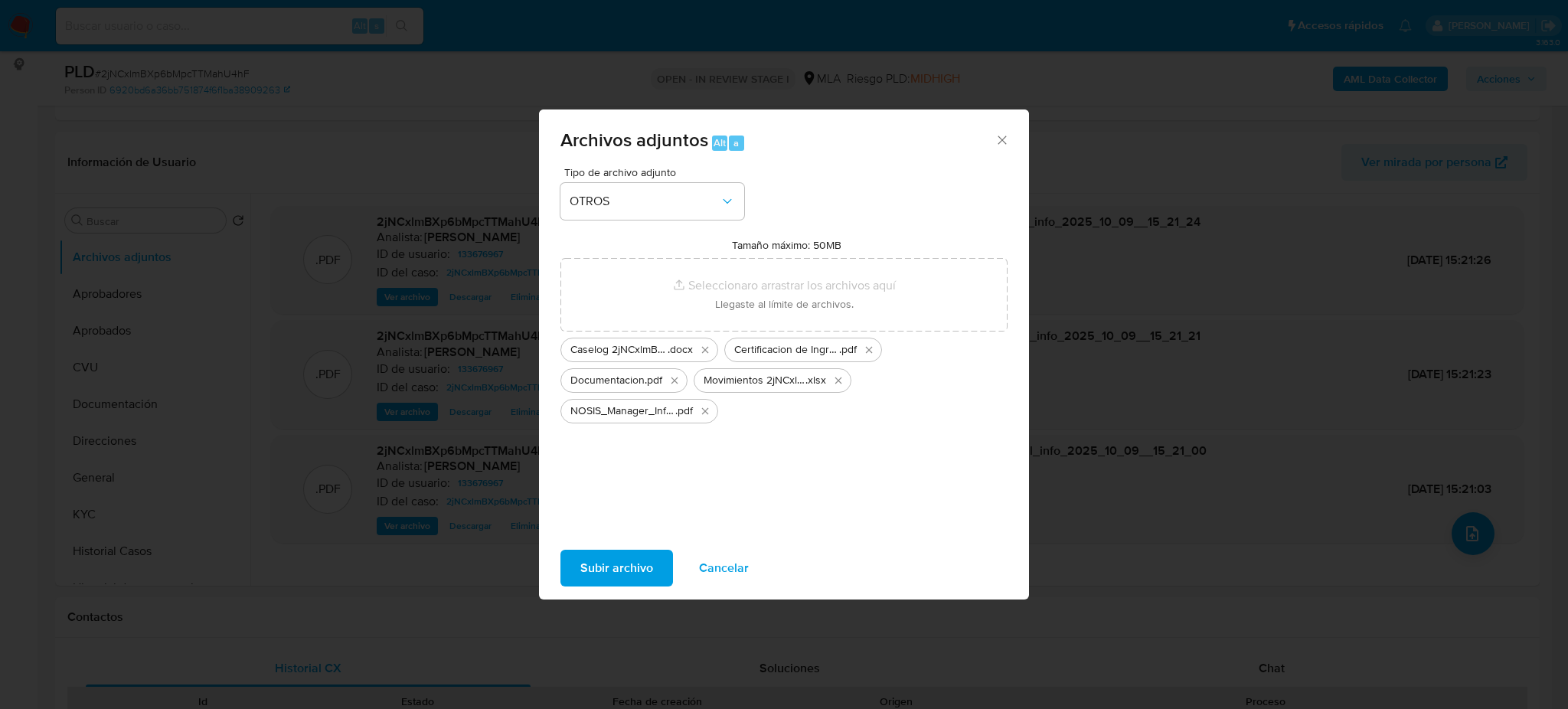
click at [600, 562] on span "Subir archivo" at bounding box center [617, 568] width 73 height 33
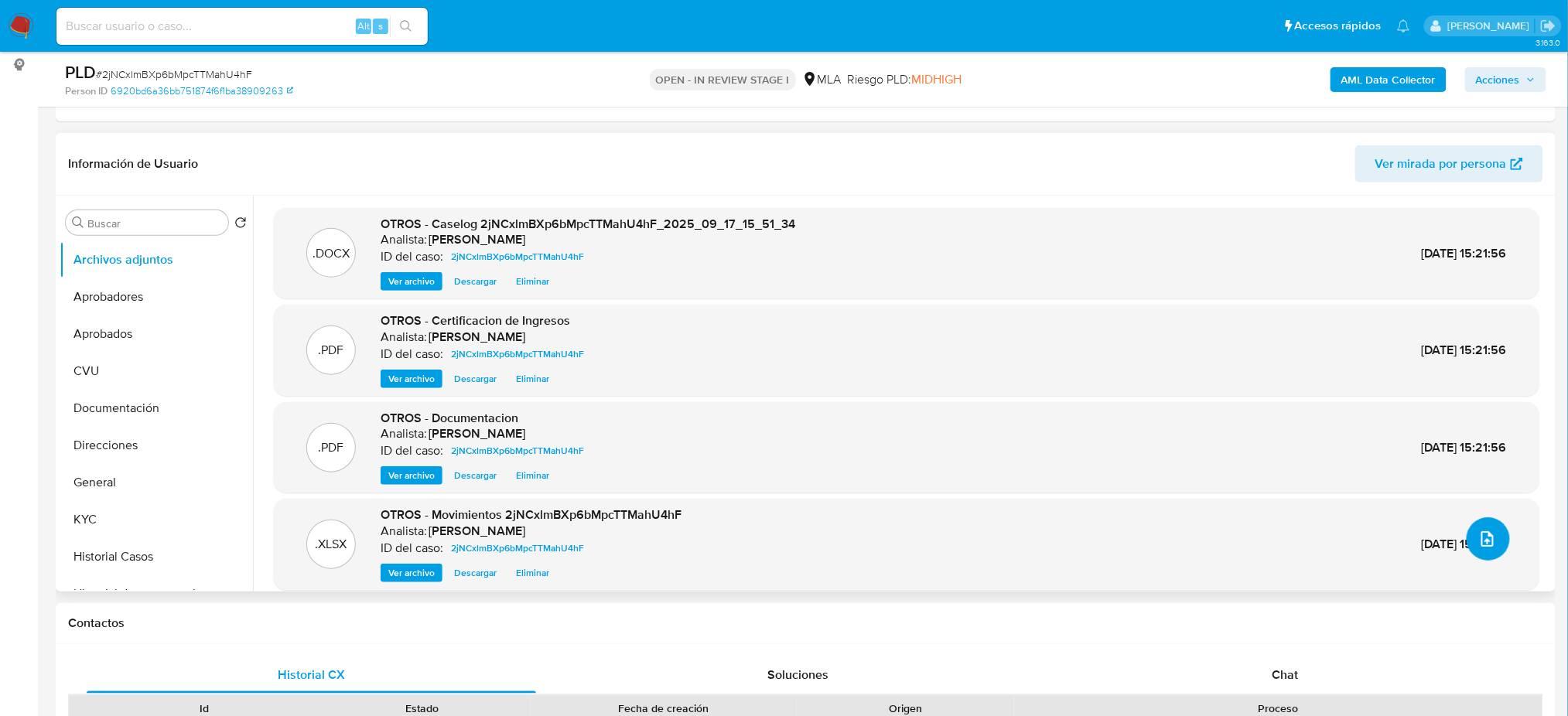
click at [1486, 546] on icon "upload-file" at bounding box center [1488, 540] width 19 height 19
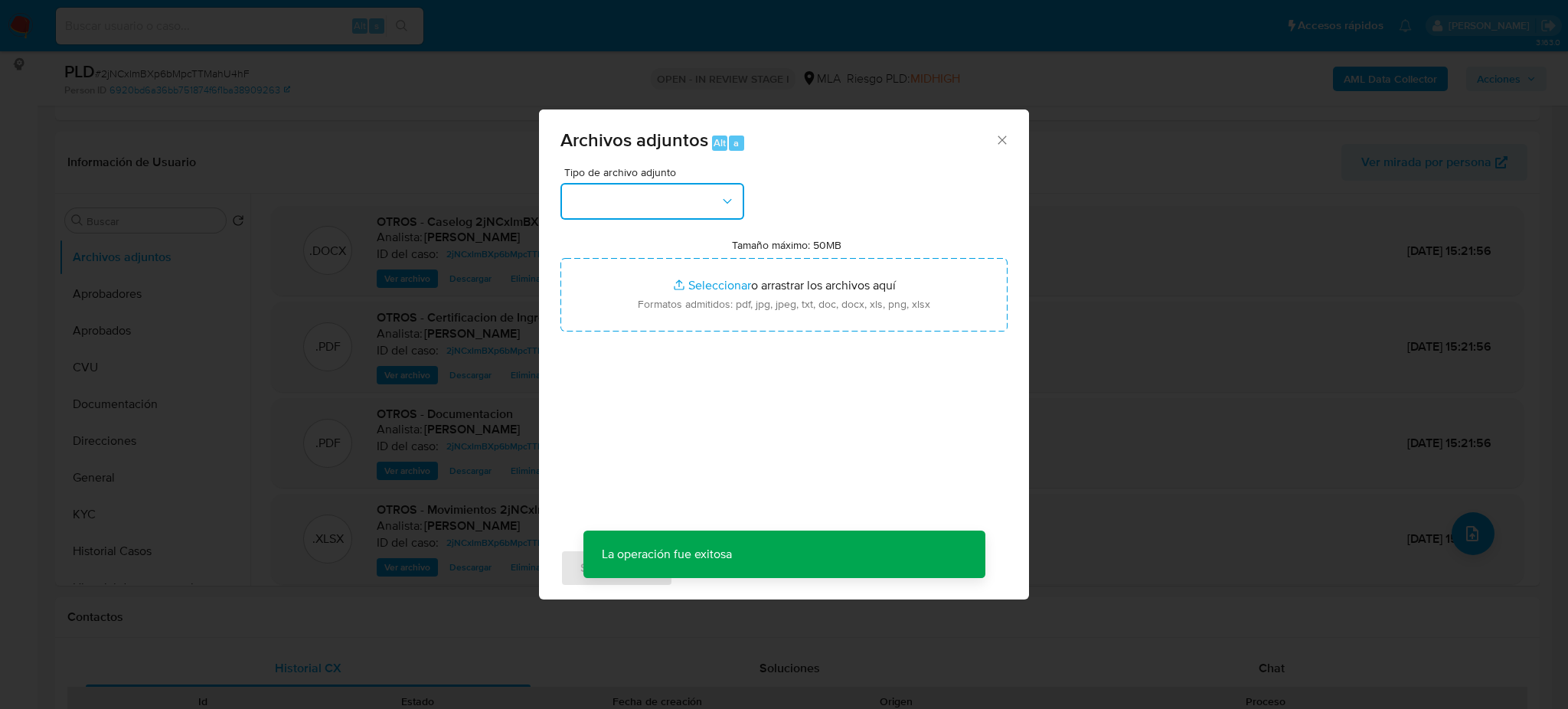
click at [640, 207] on button "button" at bounding box center [652, 201] width 184 height 36
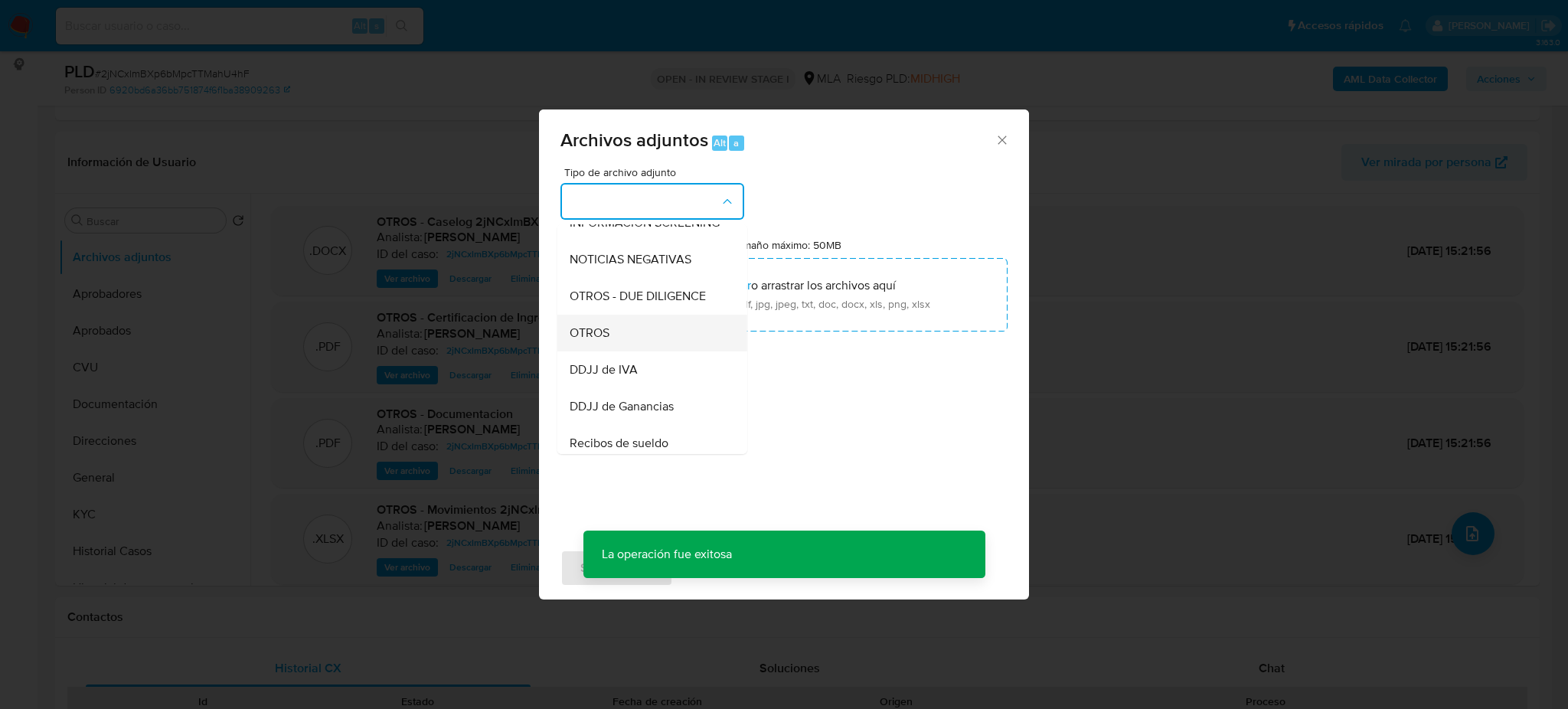
click at [622, 347] on div "OTROS" at bounding box center [647, 332] width 156 height 36
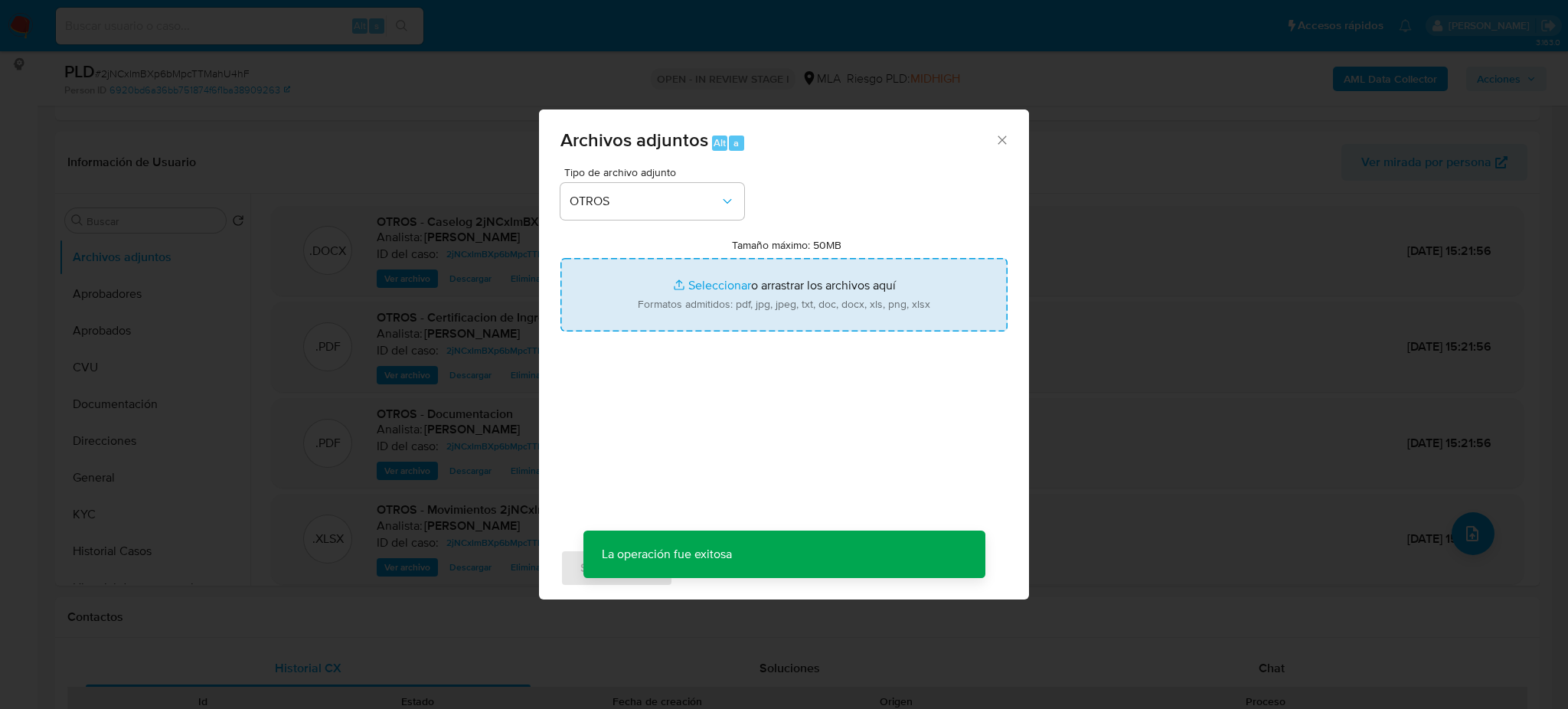
click at [705, 305] on input "Tamaño máximo: 50MB Seleccionar archivos" at bounding box center [784, 294] width 447 height 74
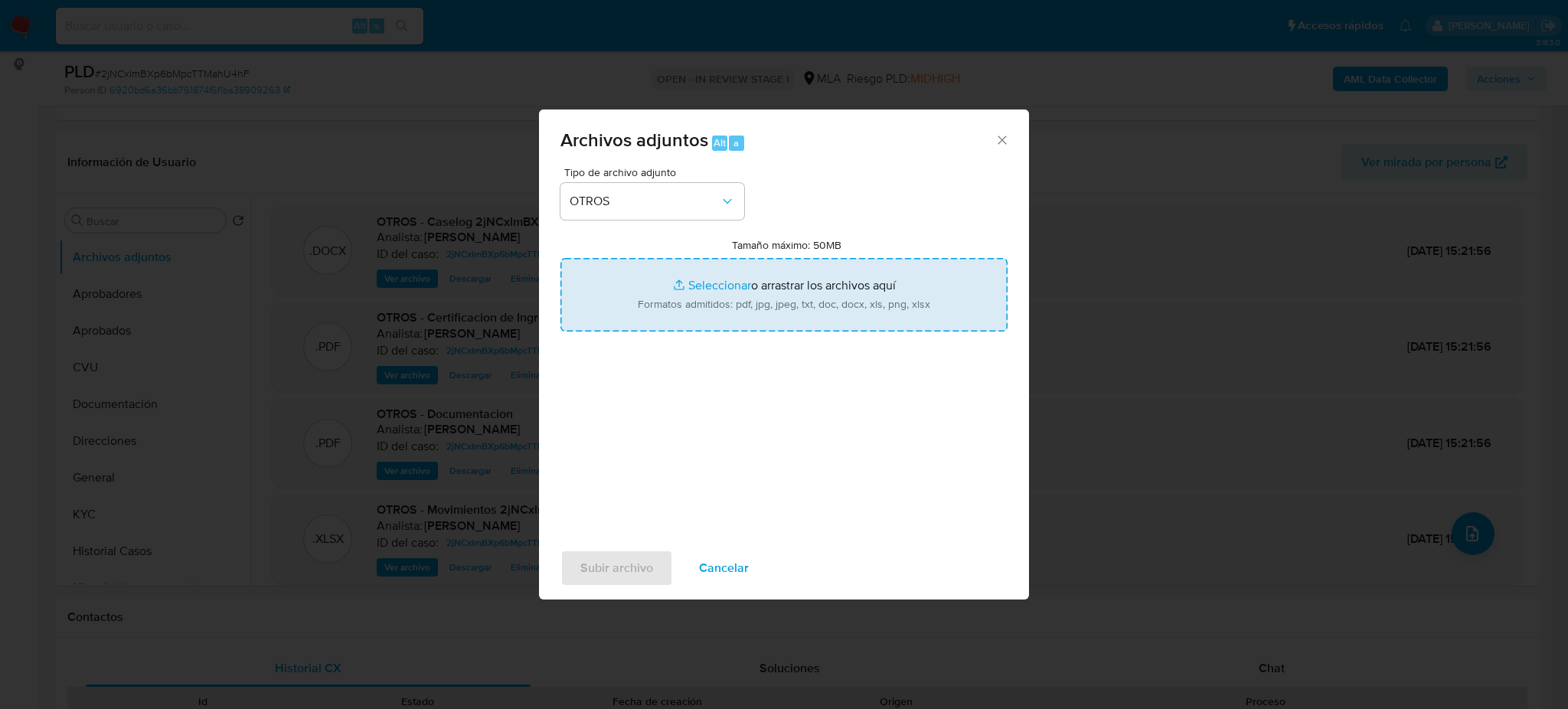
type input "C:\fakepath\Recibos de sueldo.pdf"
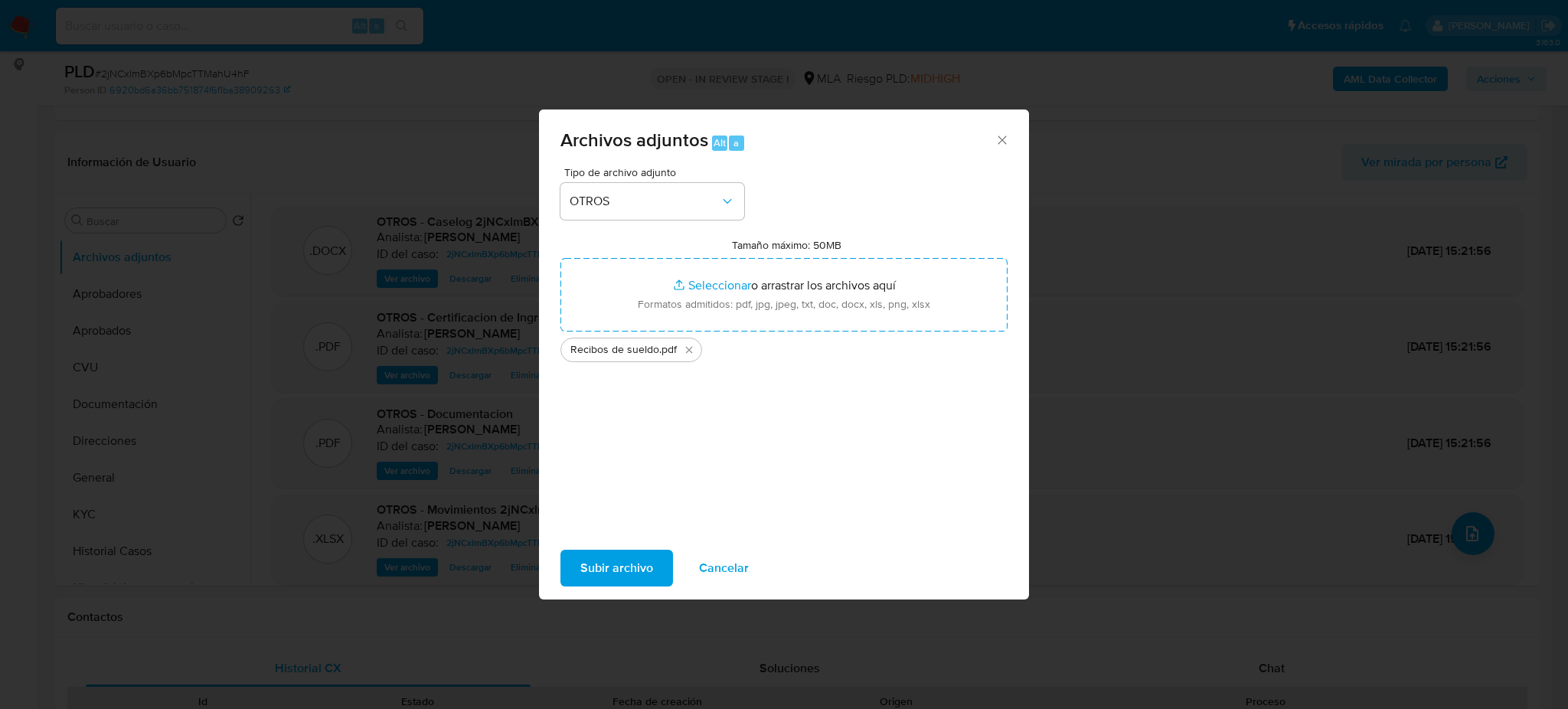
click at [638, 568] on span "Subir archivo" at bounding box center [617, 568] width 73 height 33
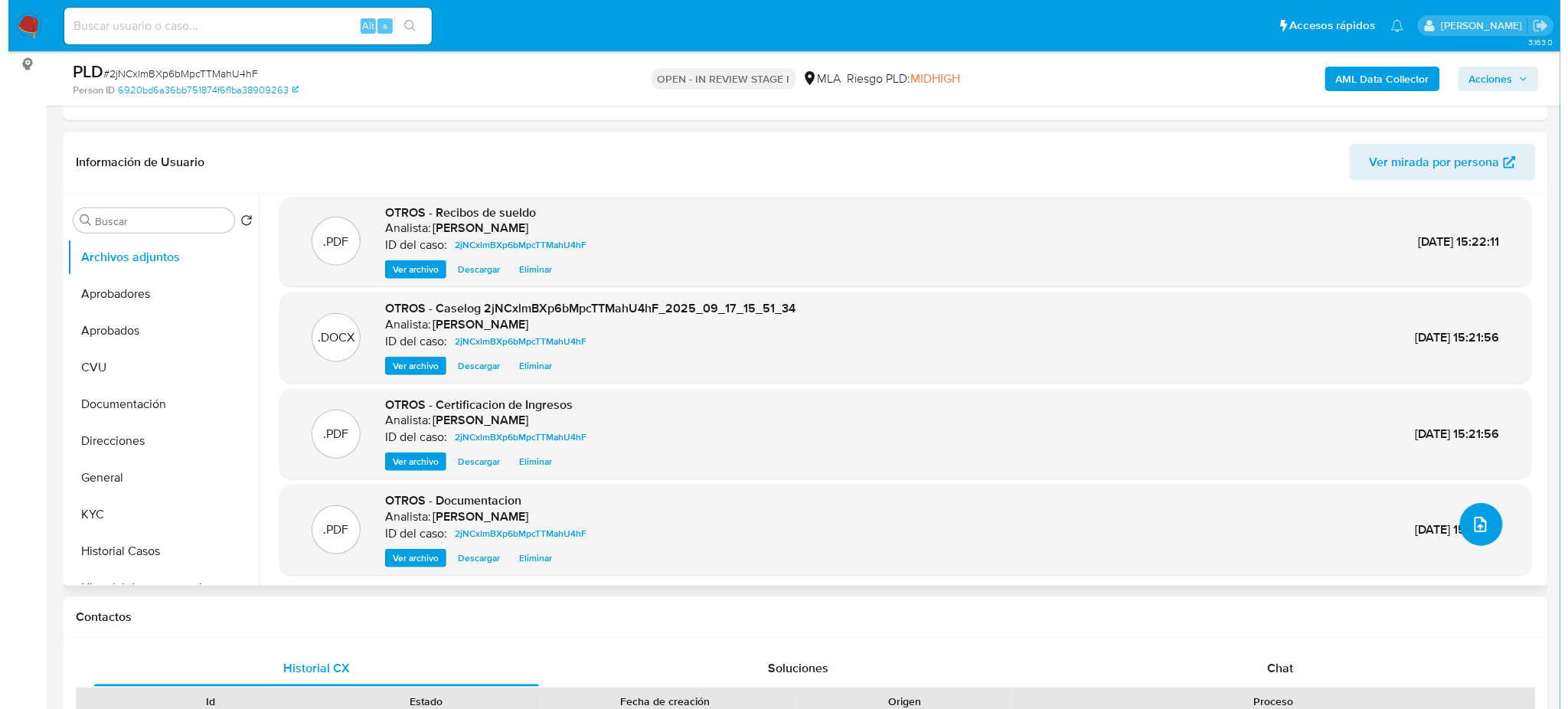
scroll to position [12, 0]
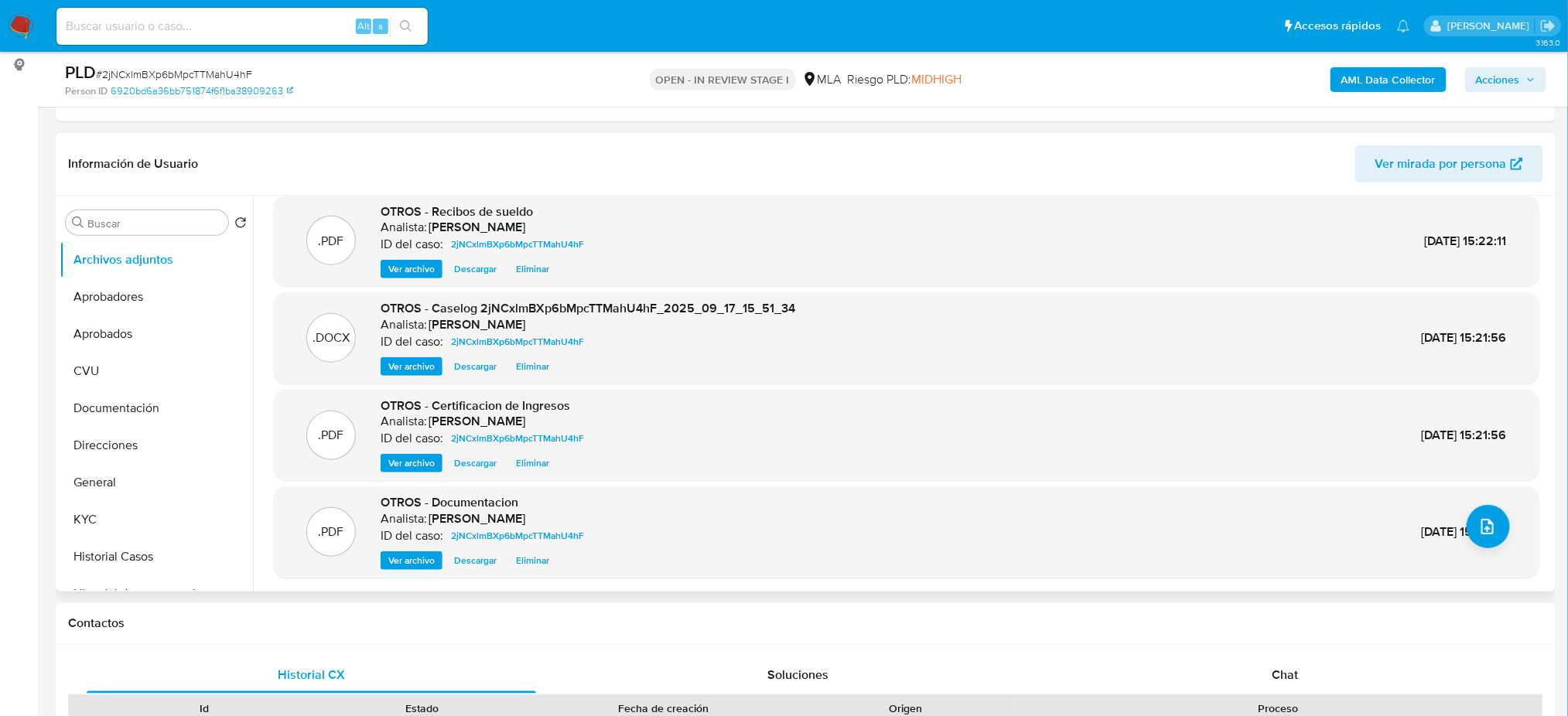
click at [397, 366] on span "Ver archivo" at bounding box center [411, 367] width 46 height 16
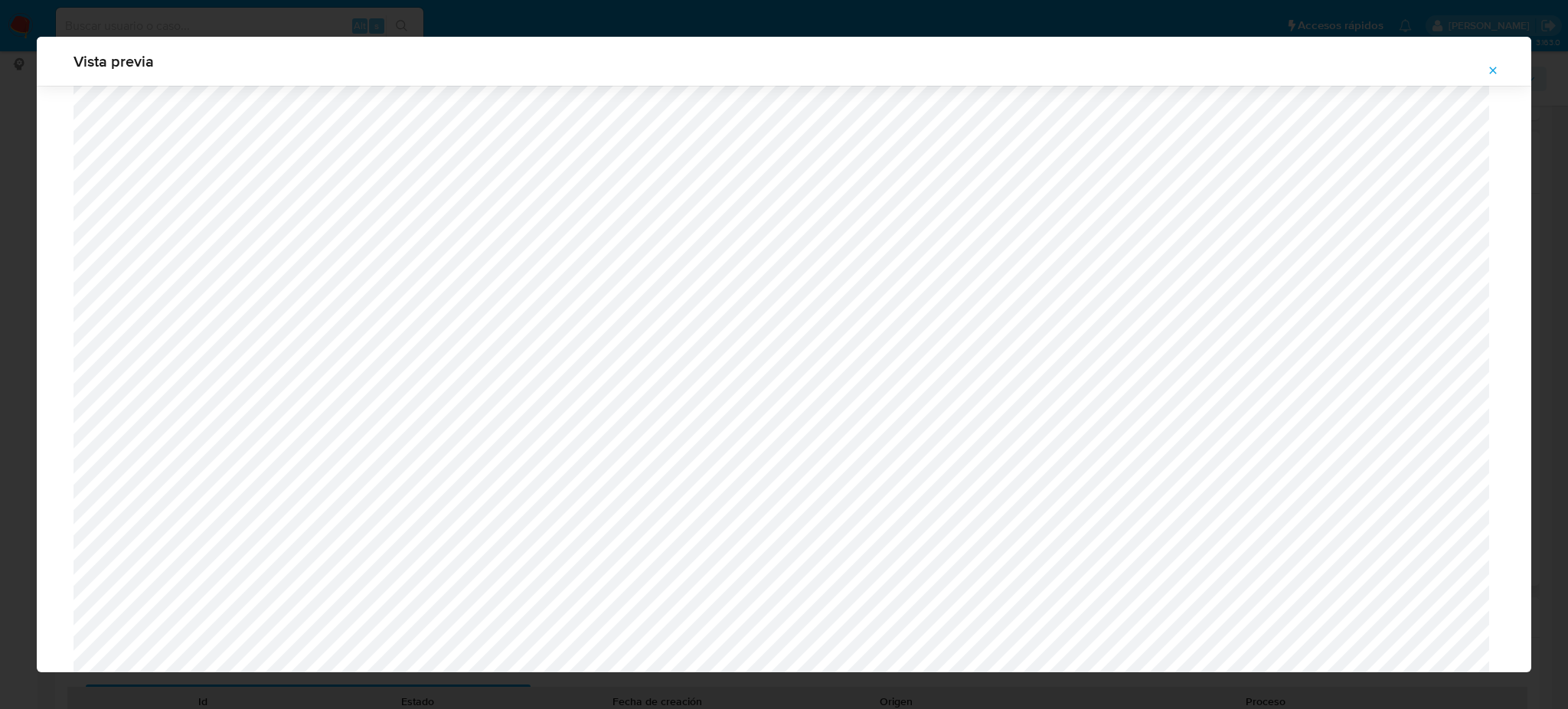
scroll to position [1297, 0]
click at [1491, 60] on span "Attachment preview" at bounding box center [1493, 71] width 12 height 22
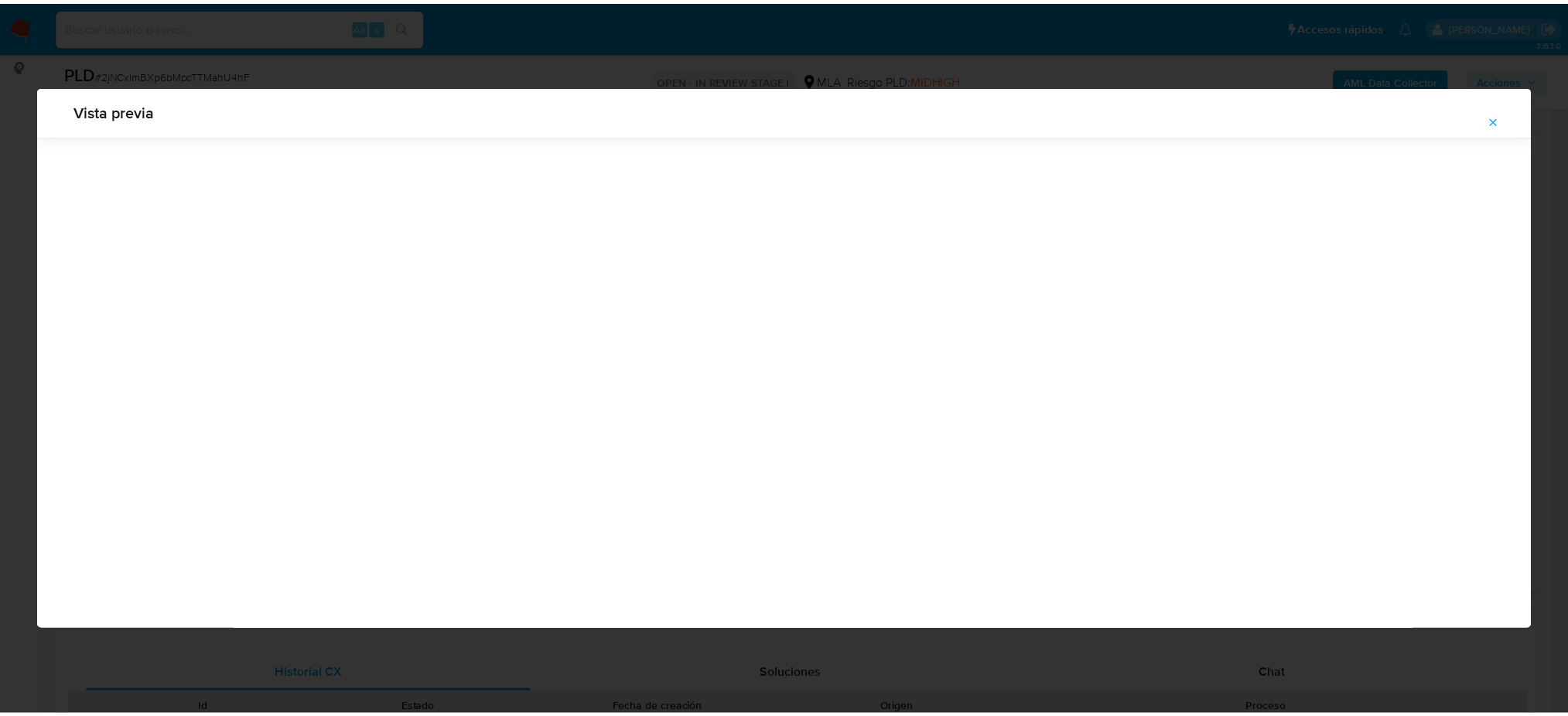
scroll to position [0, 0]
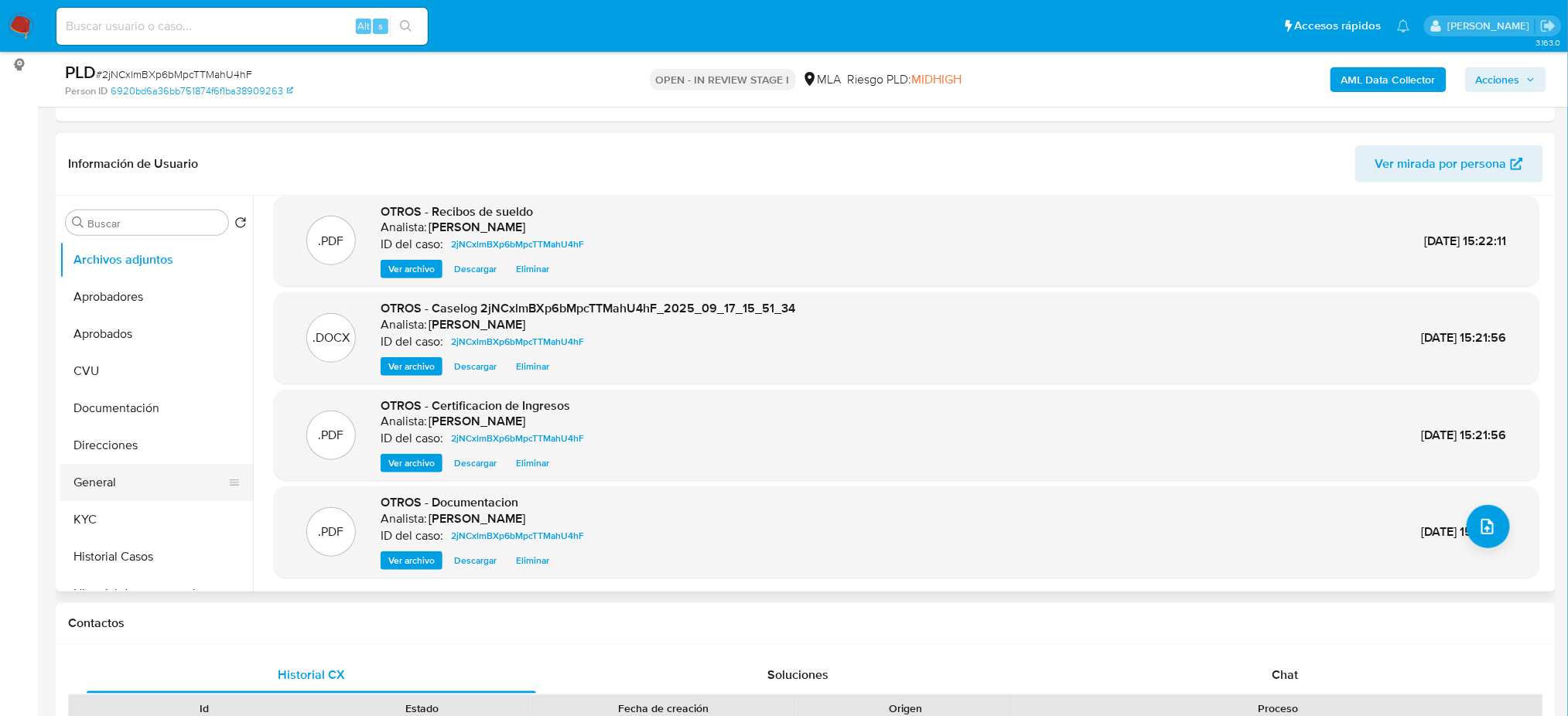
click at [103, 471] on button "General" at bounding box center [150, 482] width 181 height 37
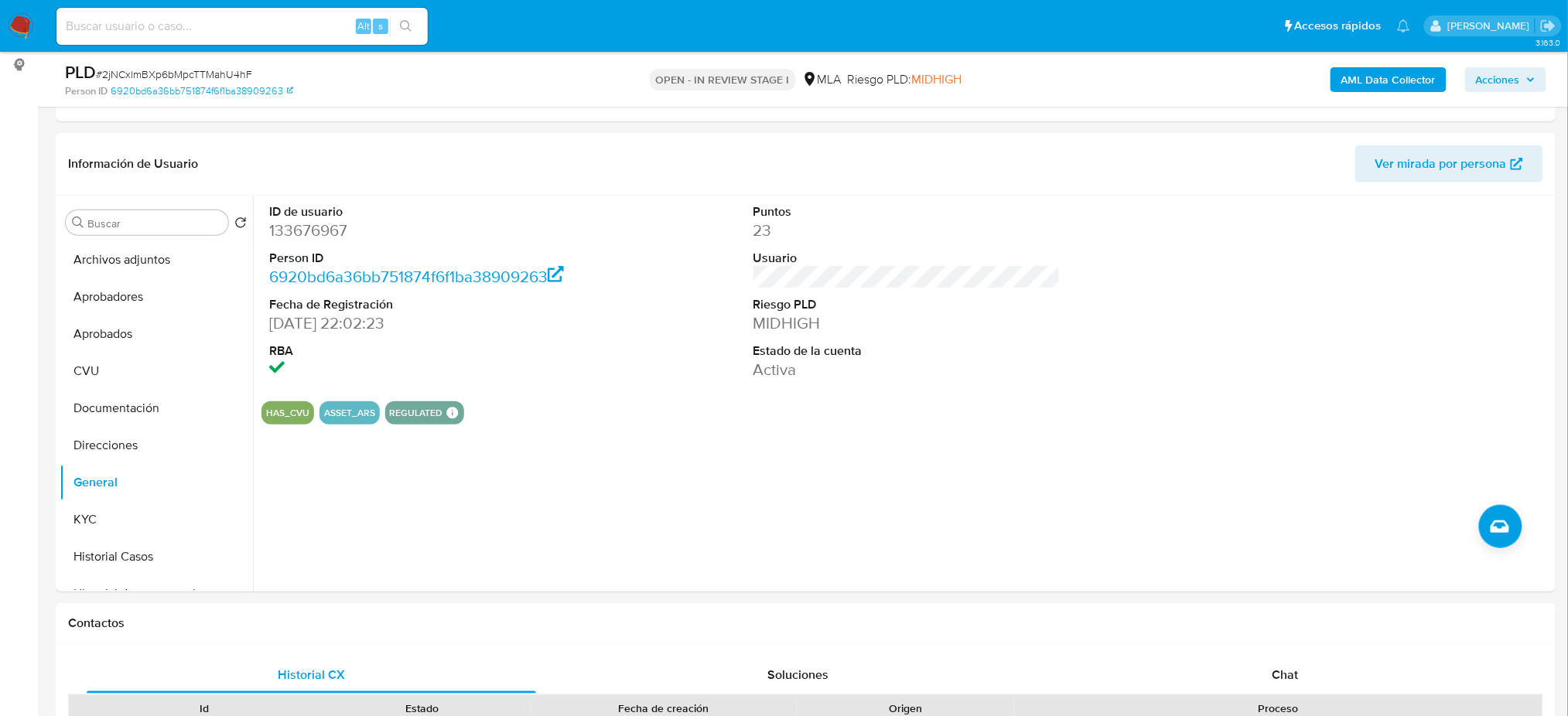
click at [308, 231] on dd "133676967" at bounding box center [423, 231] width 307 height 22
copy dd "133676967"
click at [1514, 70] on span "Acciones" at bounding box center [1498, 80] width 44 height 25
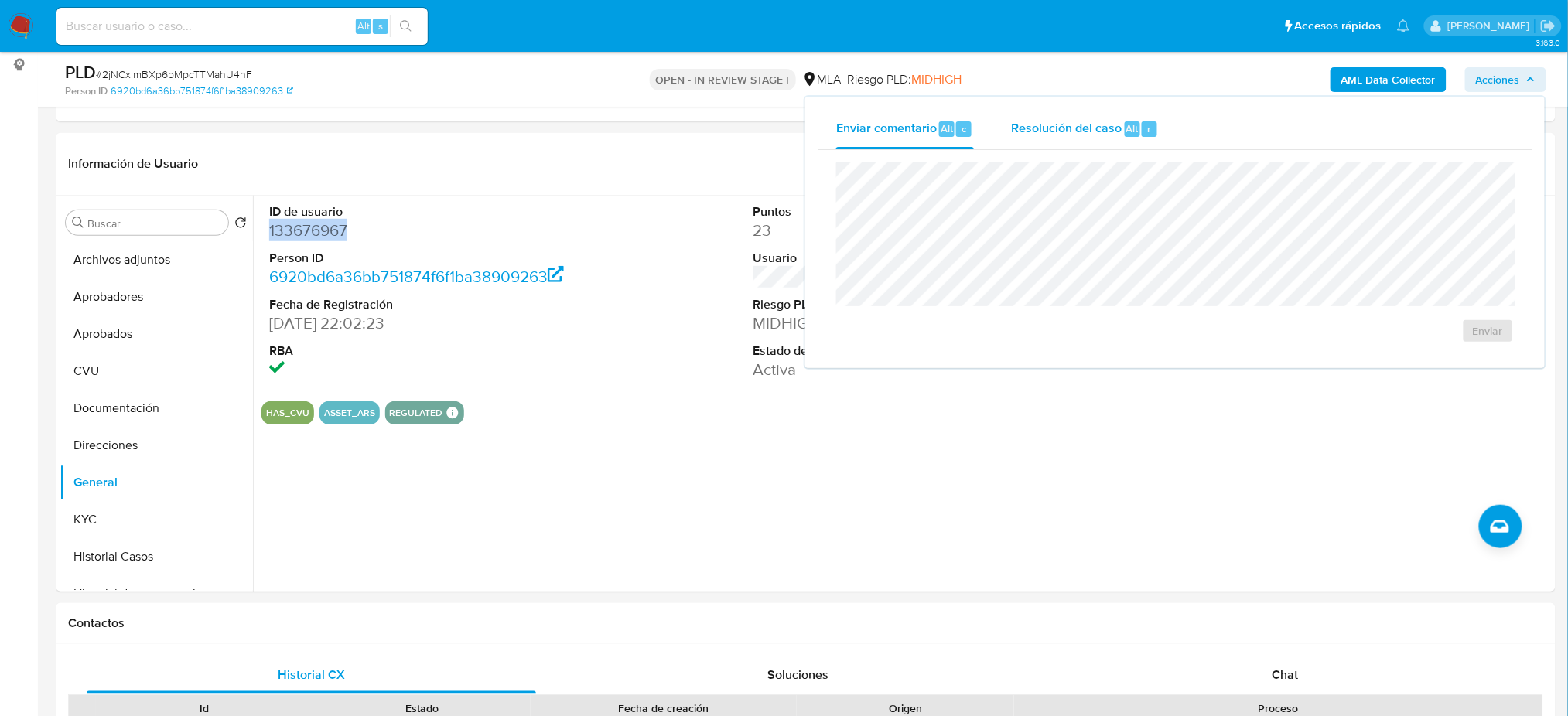
click at [1082, 122] on span "Resolución del caso" at bounding box center [1066, 128] width 111 height 18
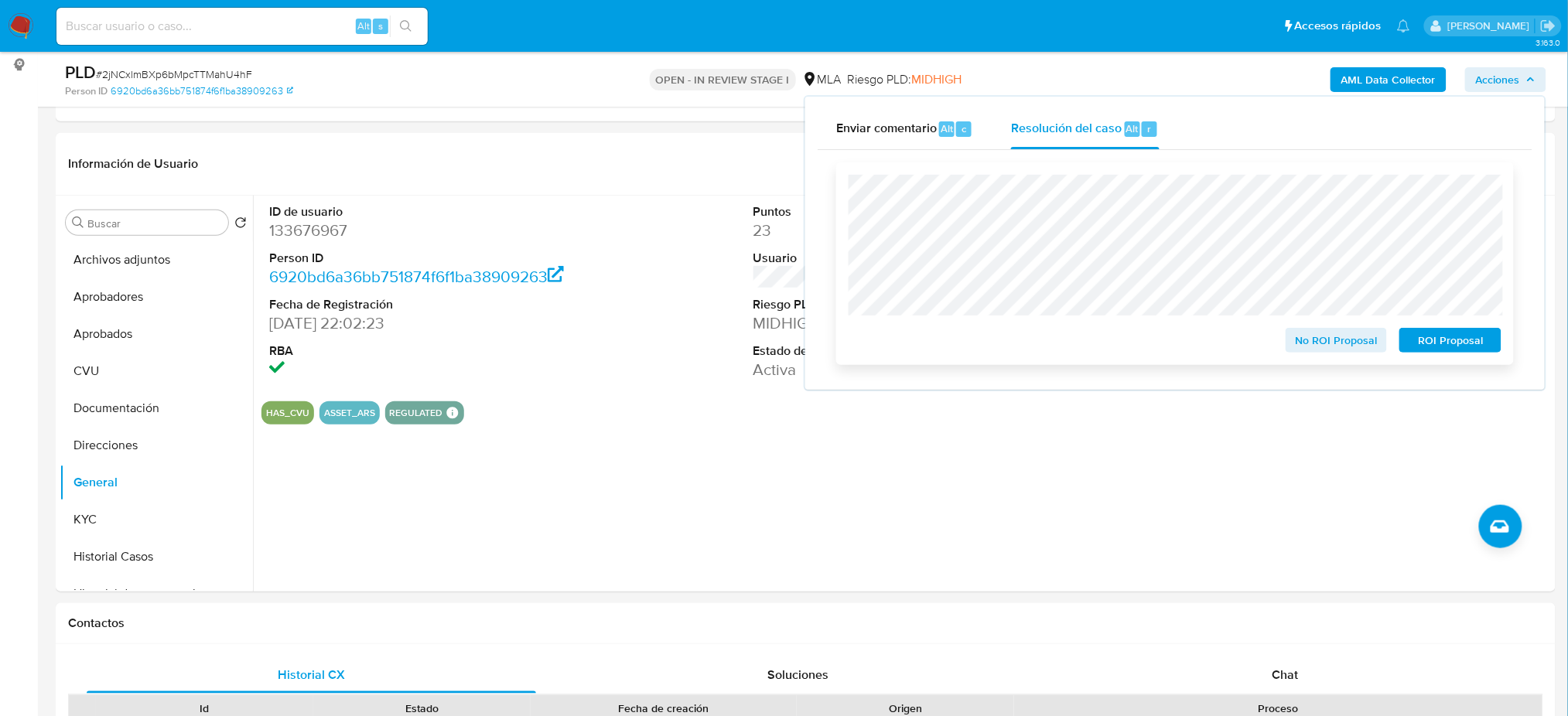
click at [1301, 340] on span "No ROI Proposal" at bounding box center [1337, 340] width 81 height 22
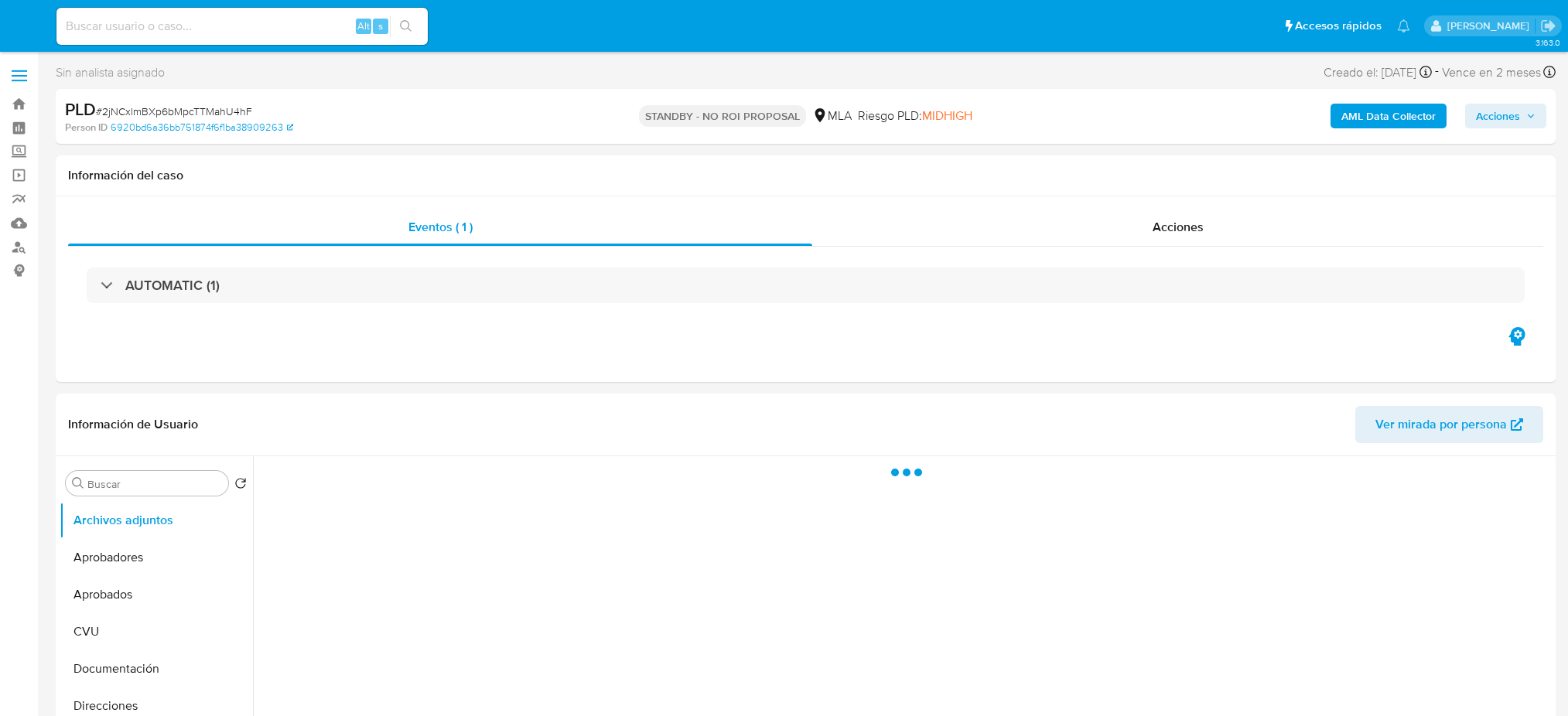
select select "10"
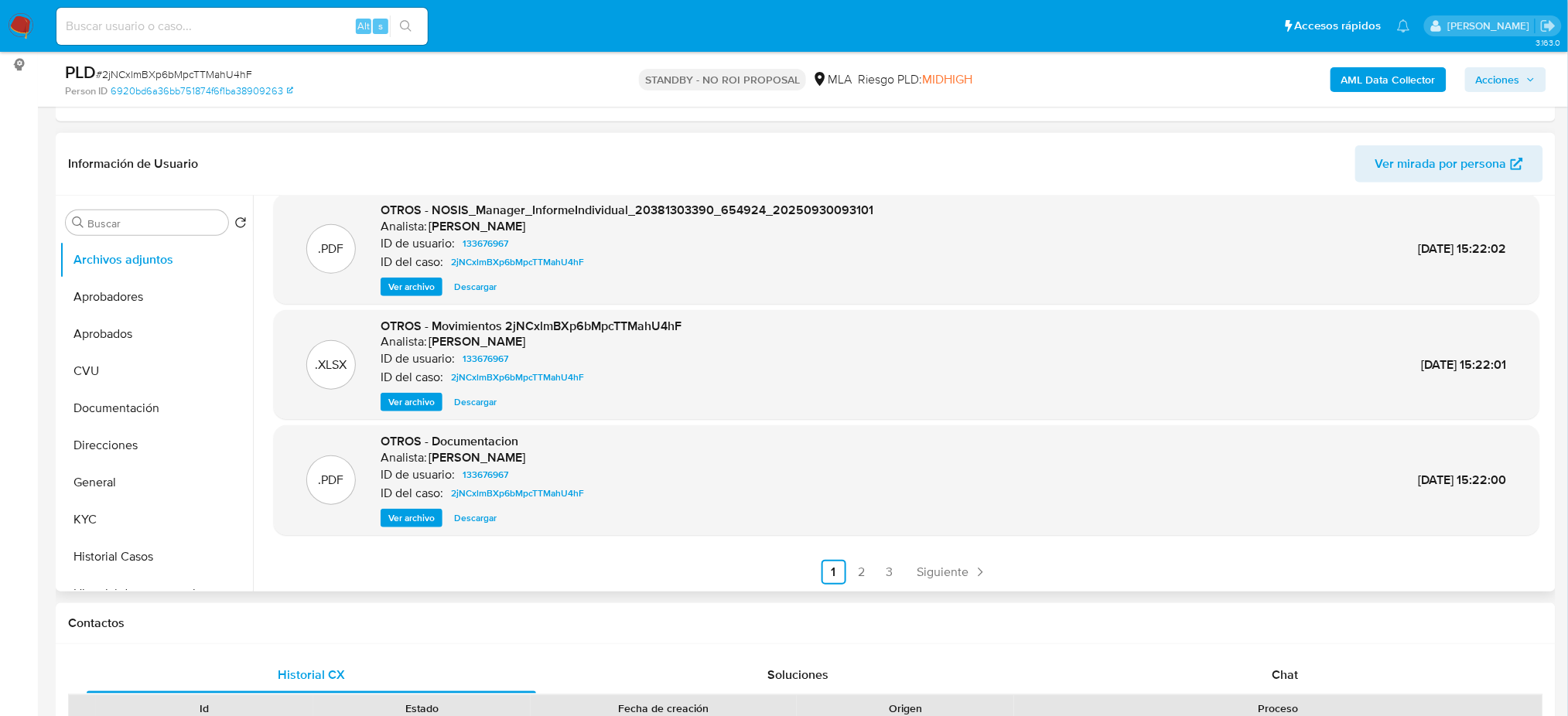
scroll to position [130, 0]
click at [853, 574] on link "2" at bounding box center [862, 572] width 25 height 25
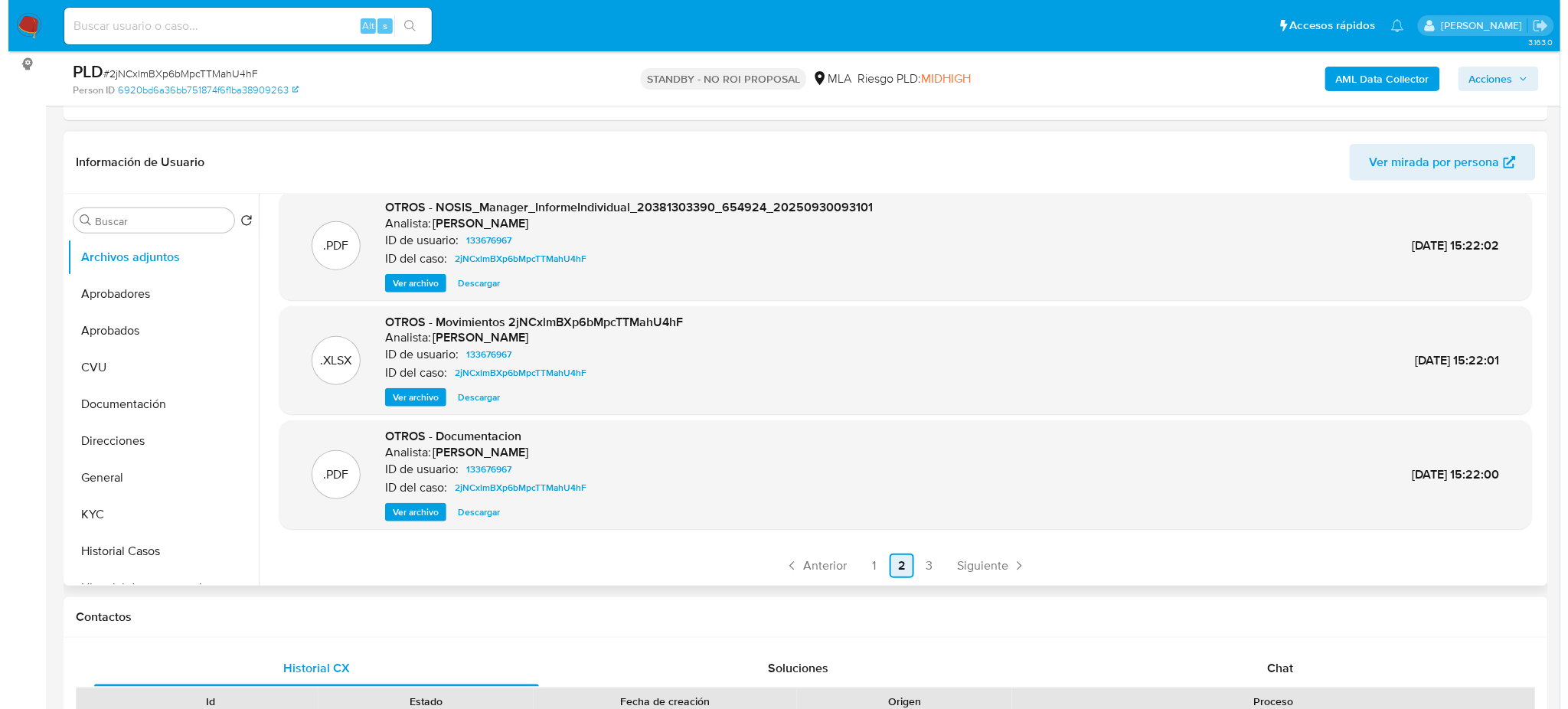
scroll to position [0, 0]
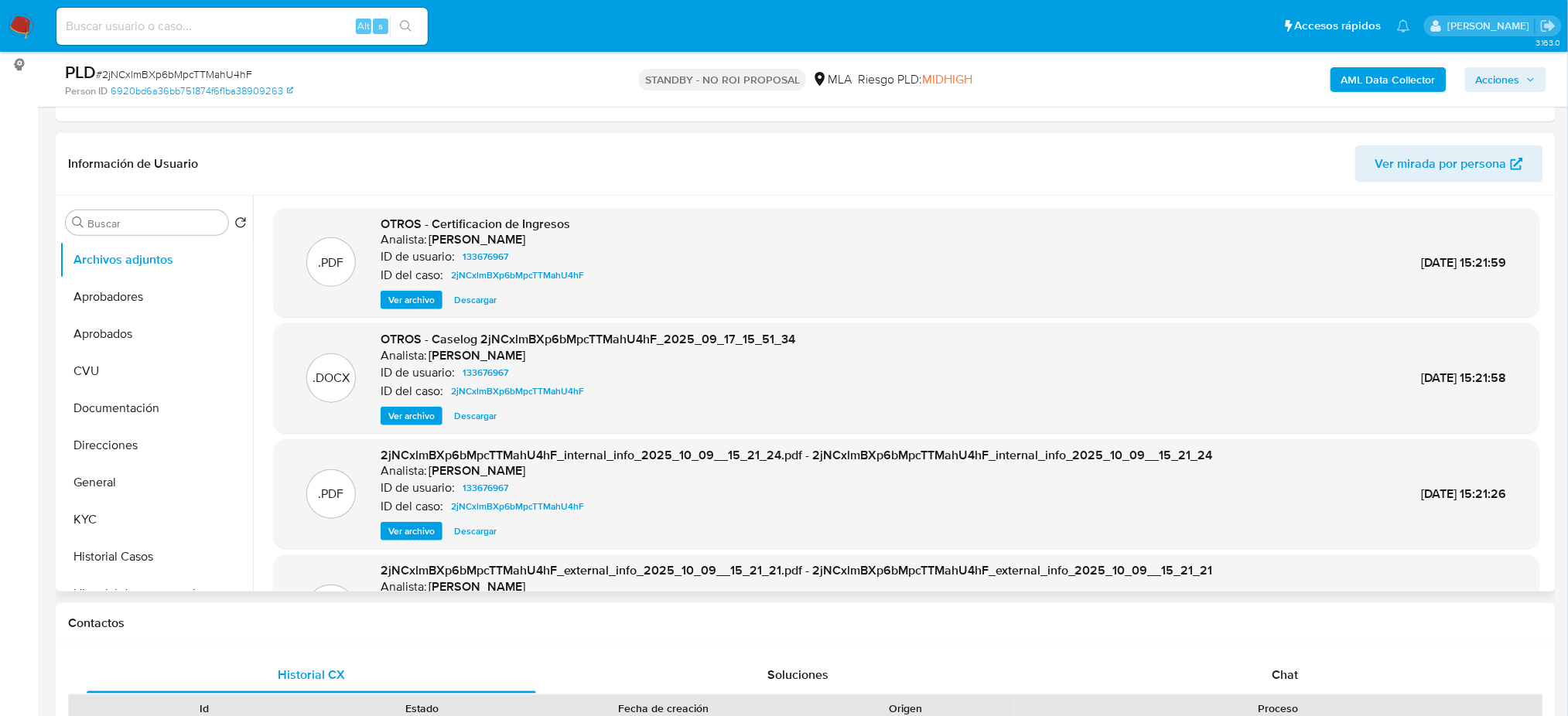
click at [401, 414] on span "Ver archivo" at bounding box center [411, 416] width 46 height 16
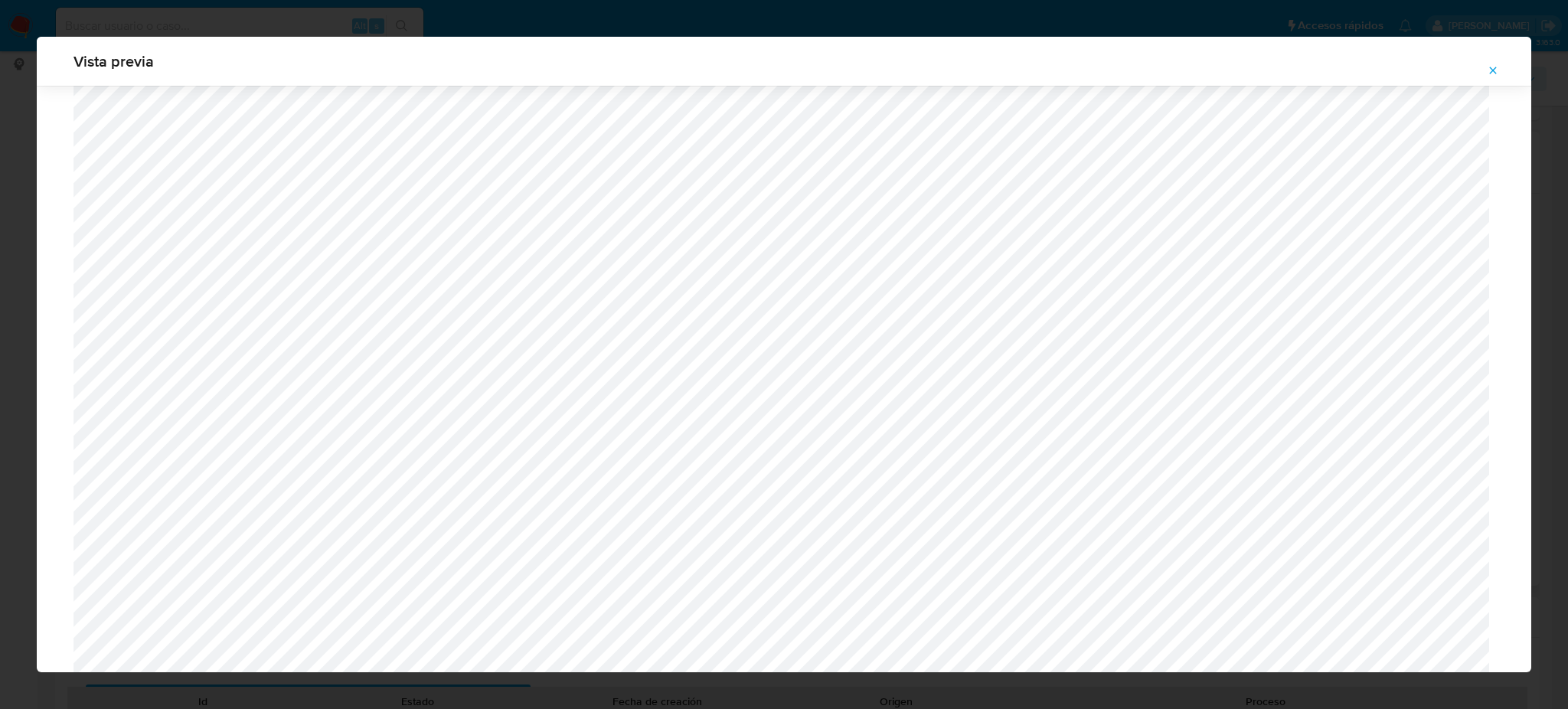
scroll to position [1093, 0]
click at [1497, 61] on span "Attachment preview" at bounding box center [1493, 71] width 12 height 22
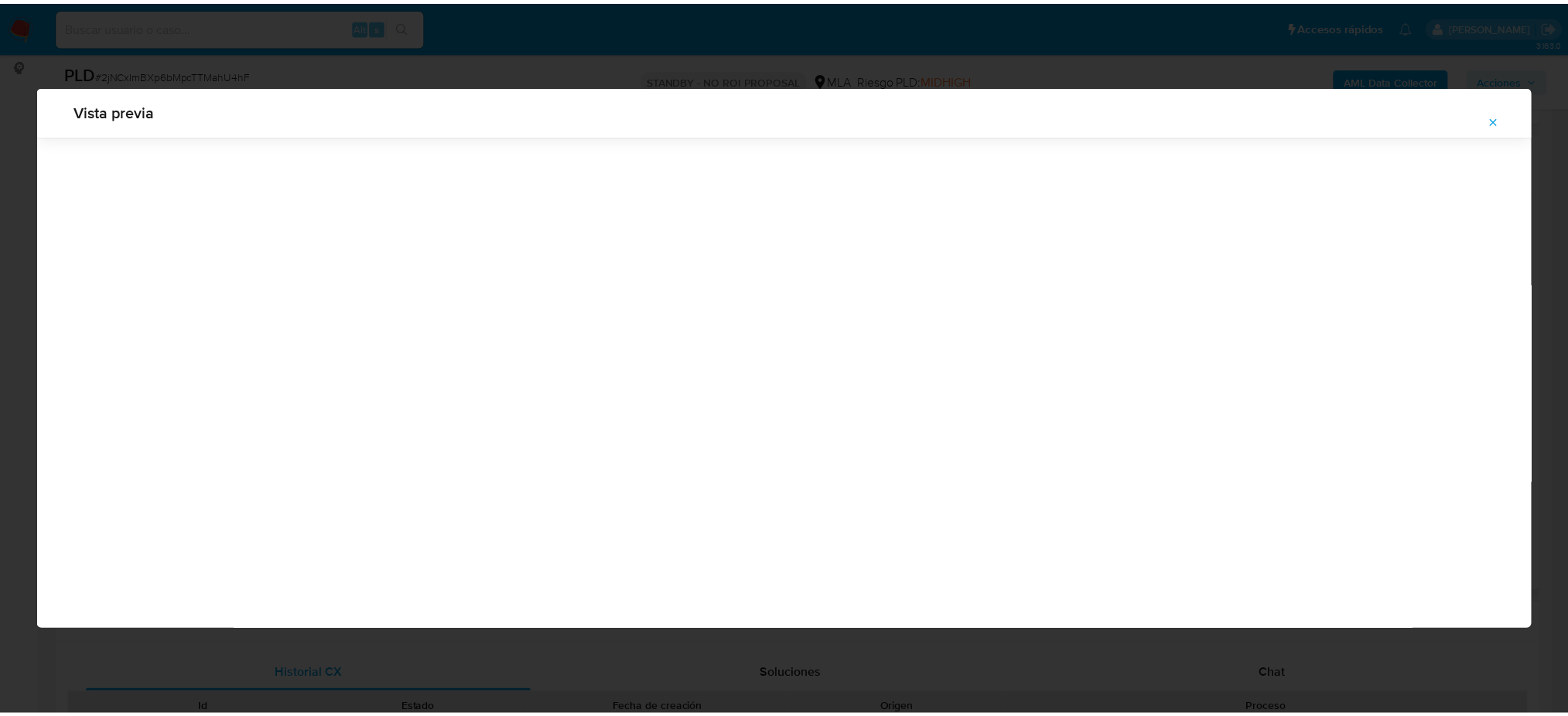
scroll to position [0, 0]
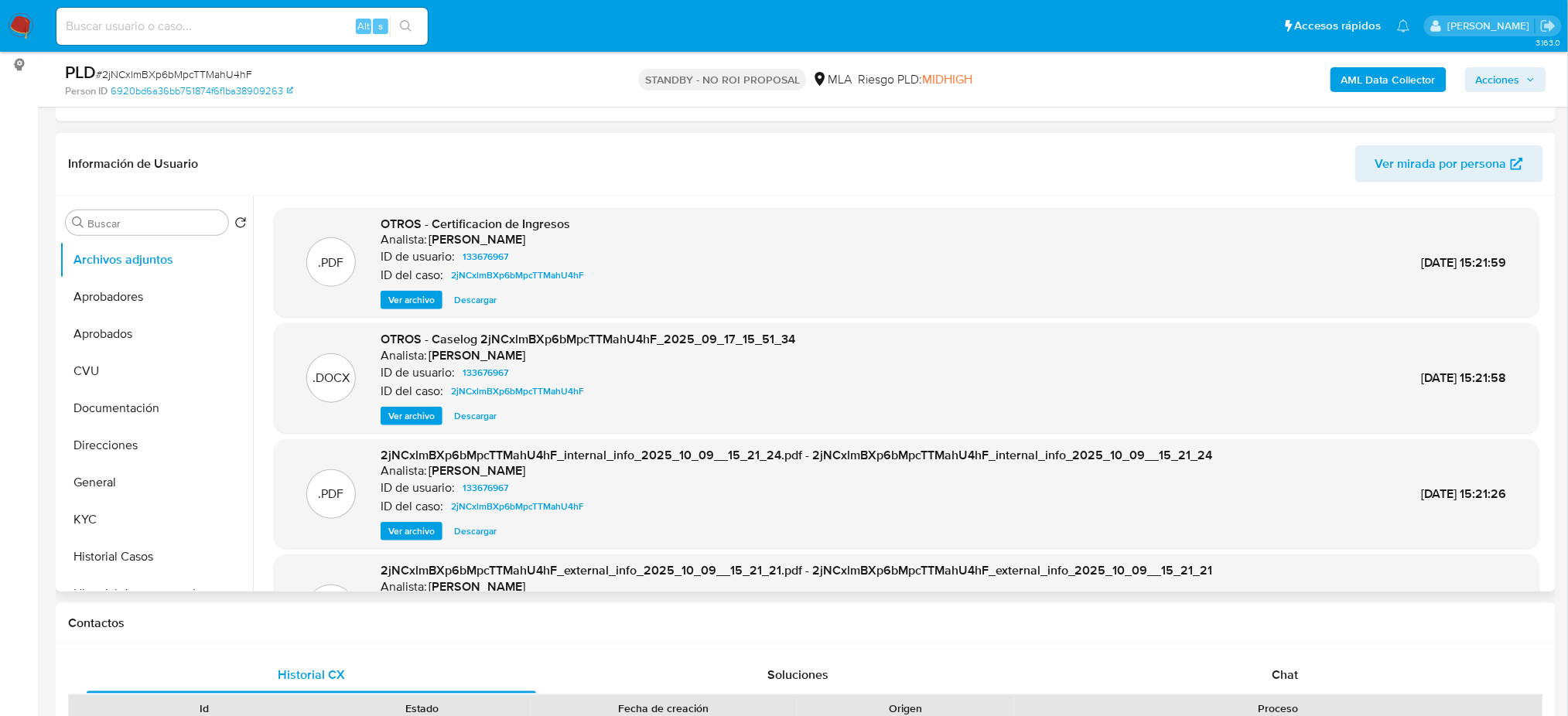
click at [25, 24] on img at bounding box center [21, 27] width 27 height 27
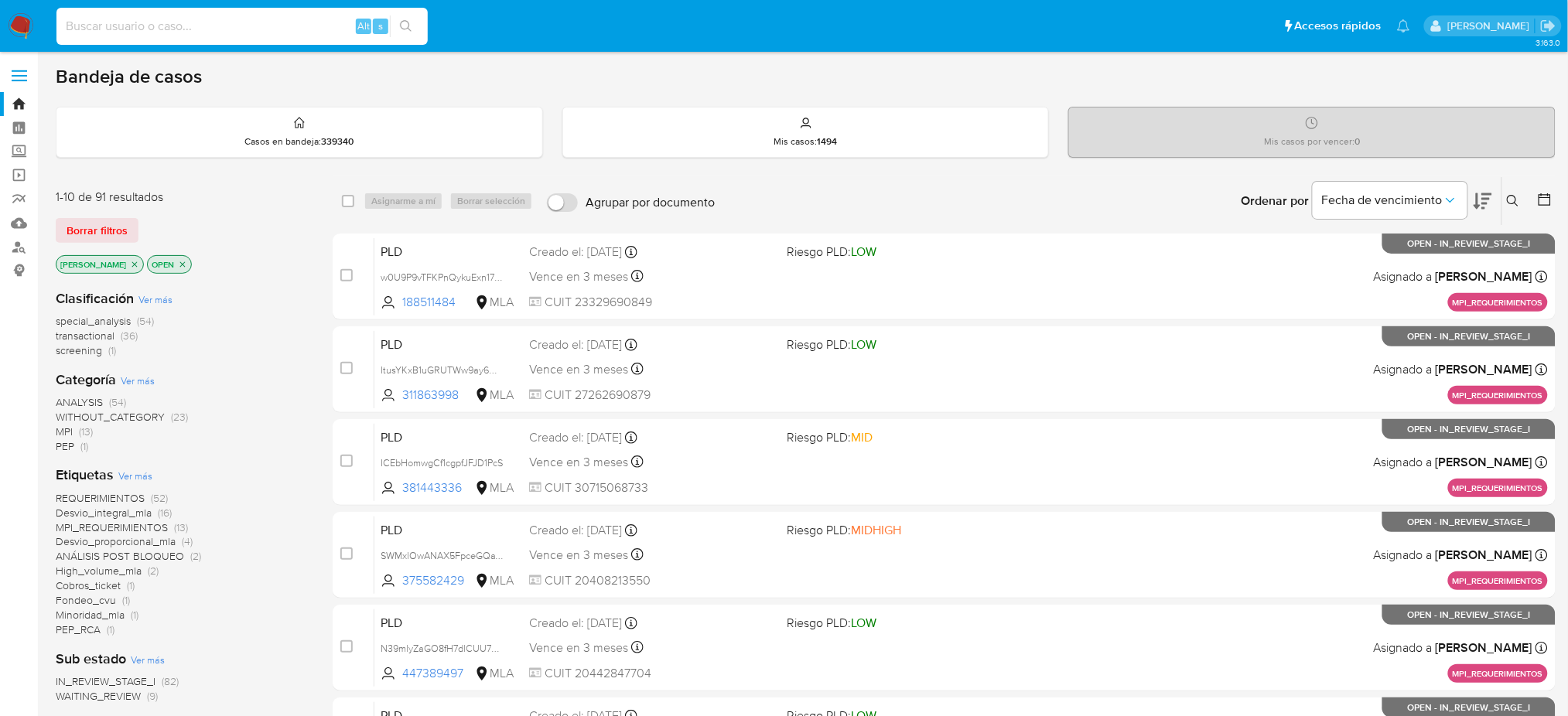
click at [204, 30] on input at bounding box center [242, 27] width 371 height 20
paste input "4ovgRmZ3UPPxIOwGCM9juQv1"
type input "4ovgRmZ3UPPxIOwGCM9juQv1"
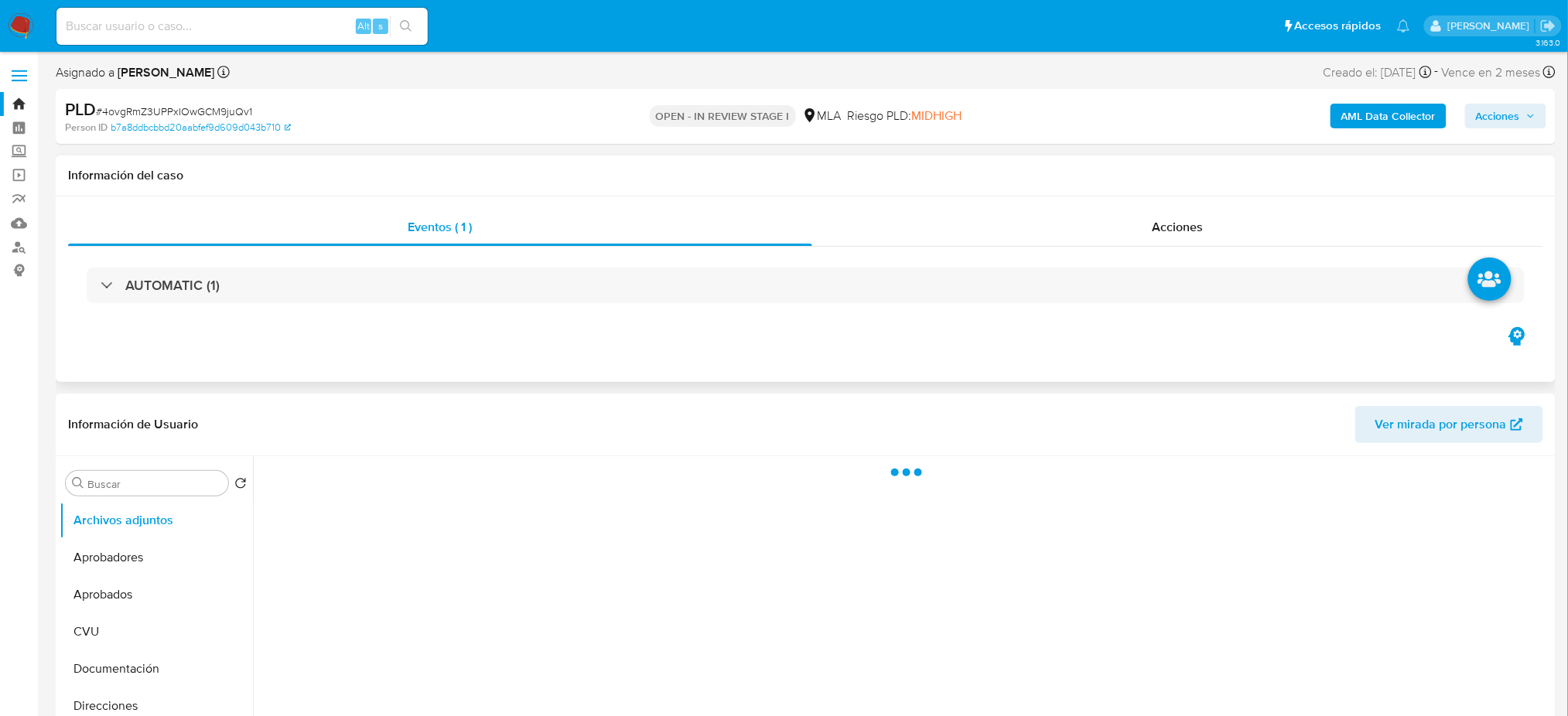
select select "10"
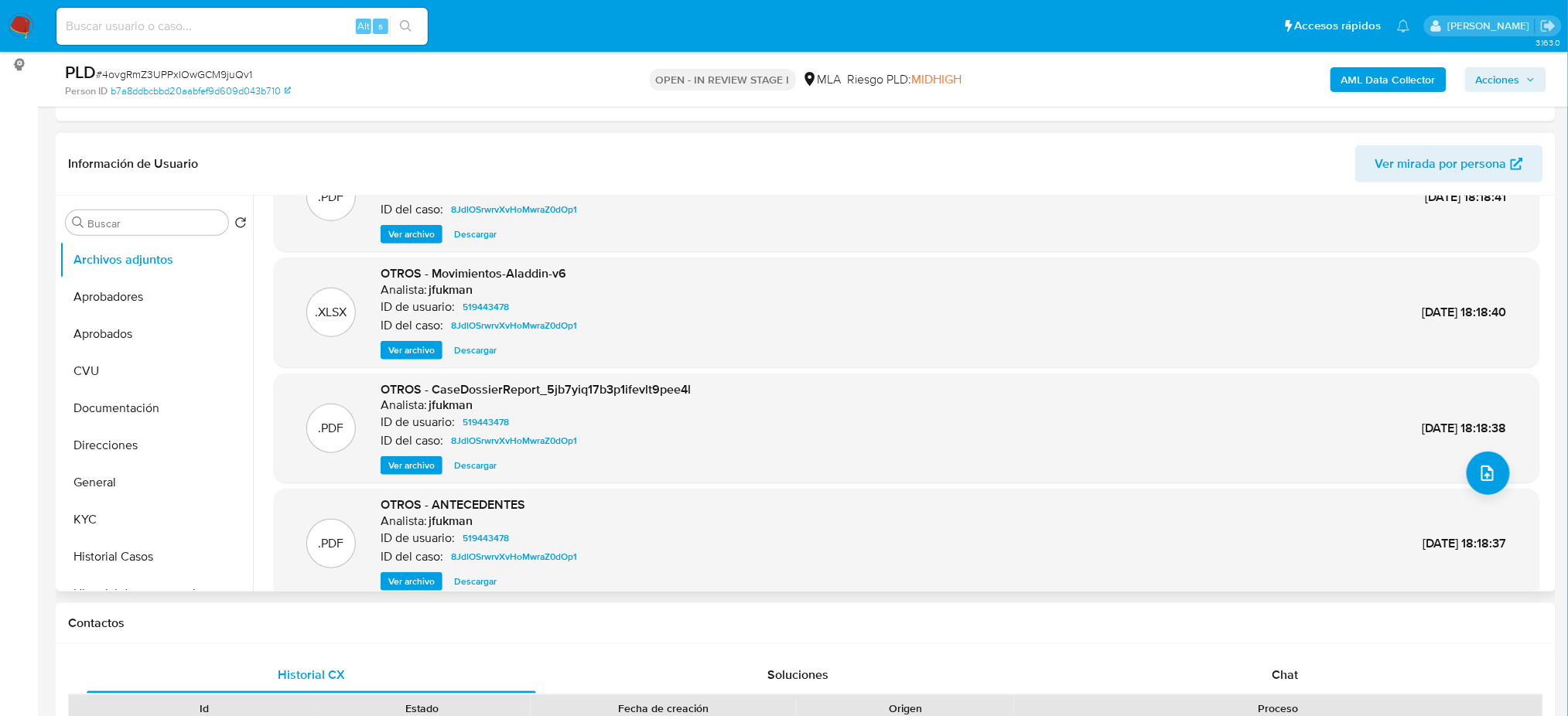
scroll to position [130, 0]
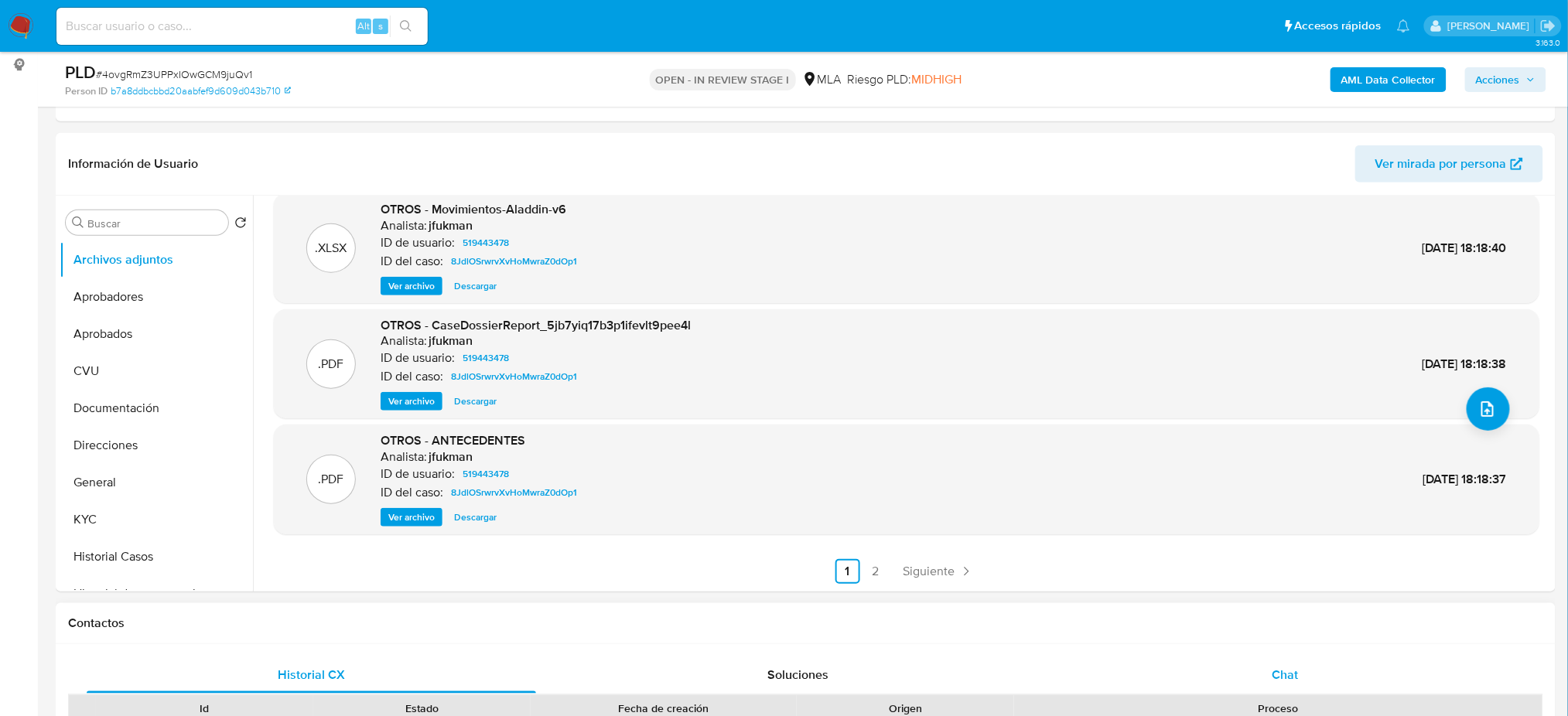
click at [1286, 676] on span "Chat" at bounding box center [1285, 674] width 27 height 18
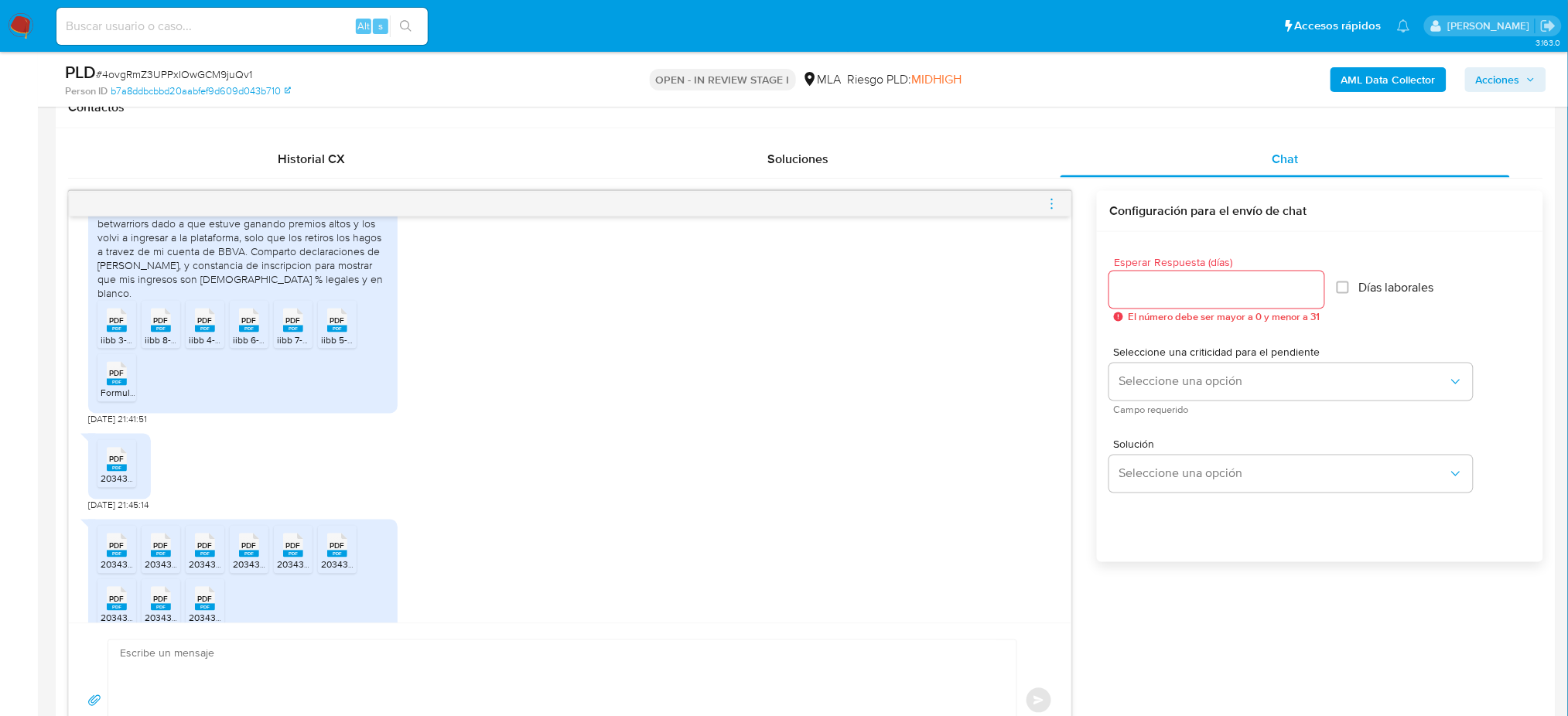
scroll to position [1845, 0]
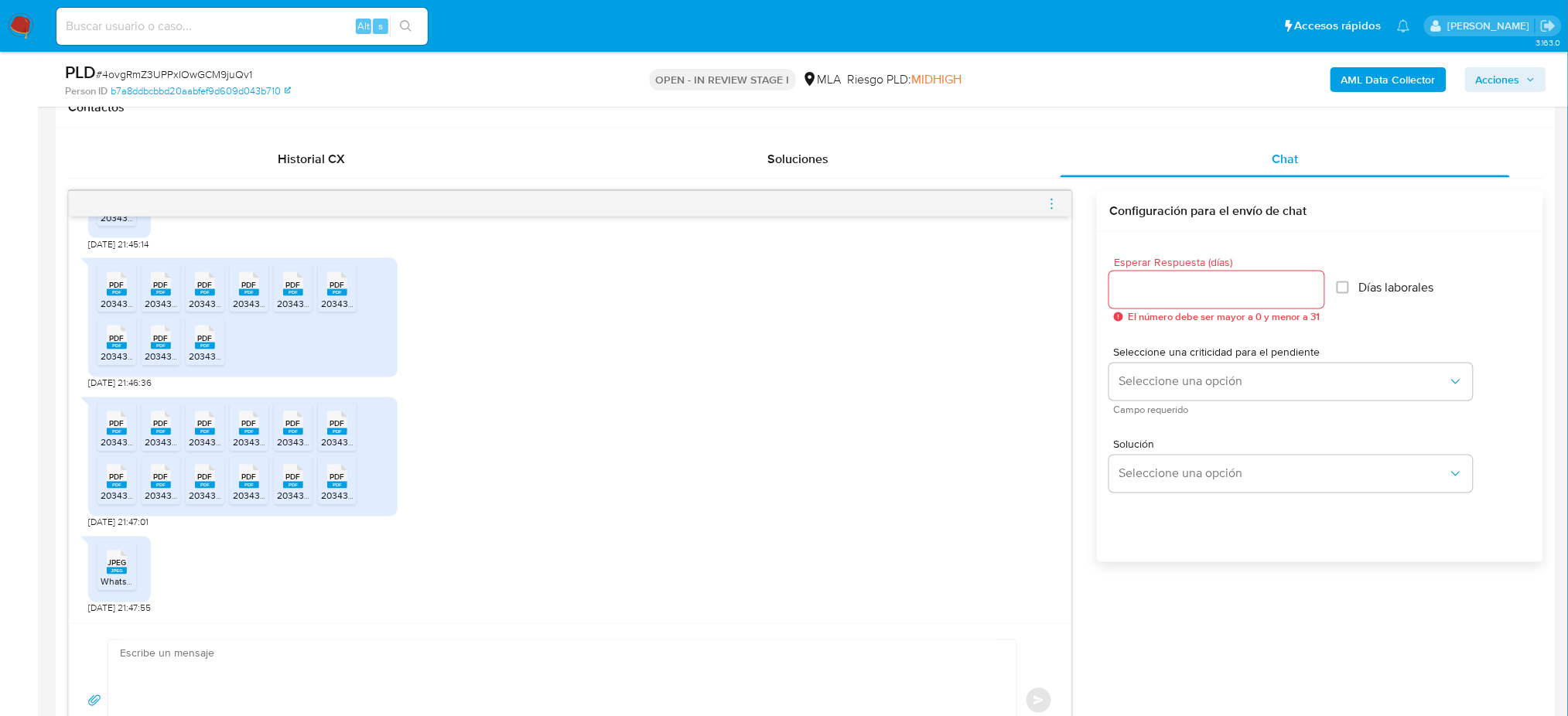
click at [251, 23] on input at bounding box center [242, 27] width 371 height 20
paste input "v2ez9h7SomEQ5zpSWPfrqFxD"
type input "v2ez9h7SomEQ5zpSWPfrqFxD"
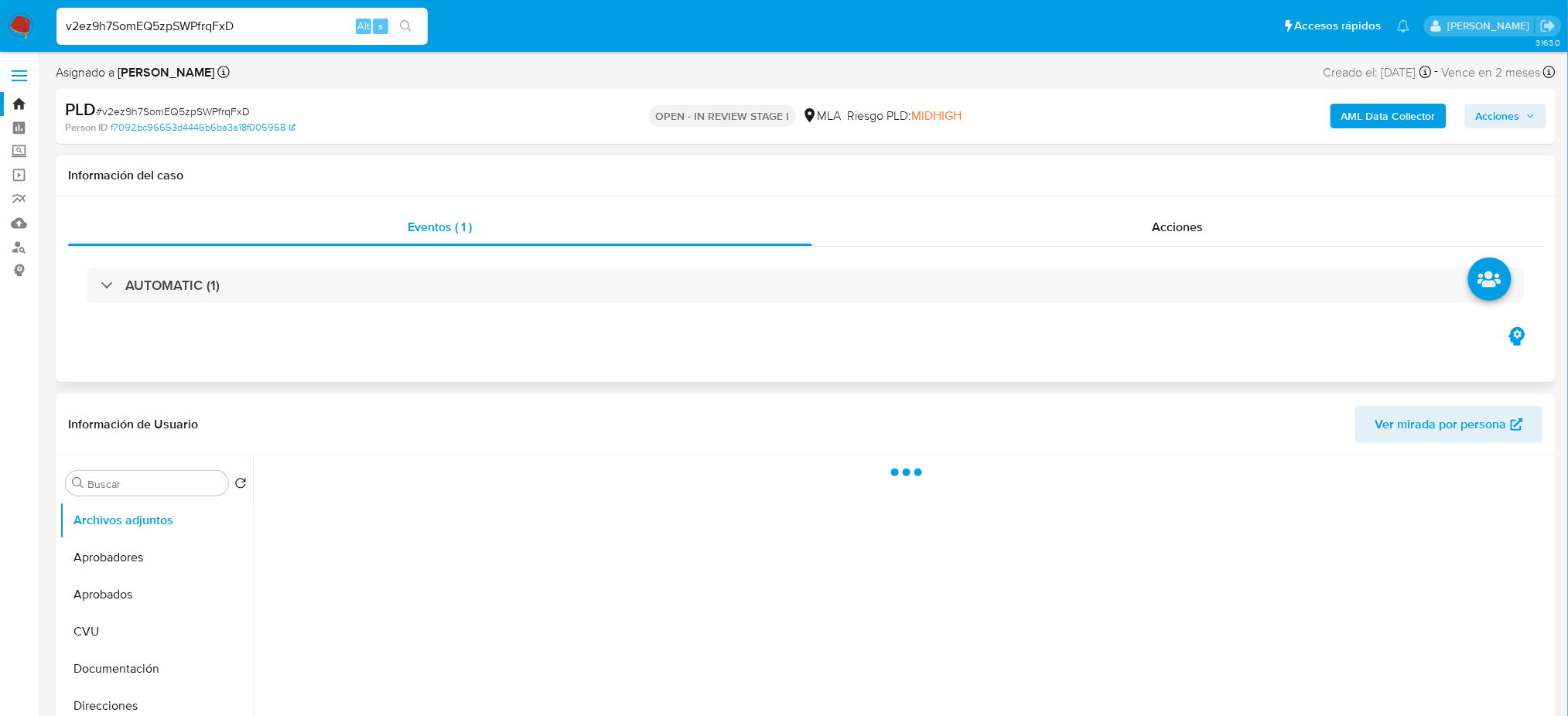
select select "10"
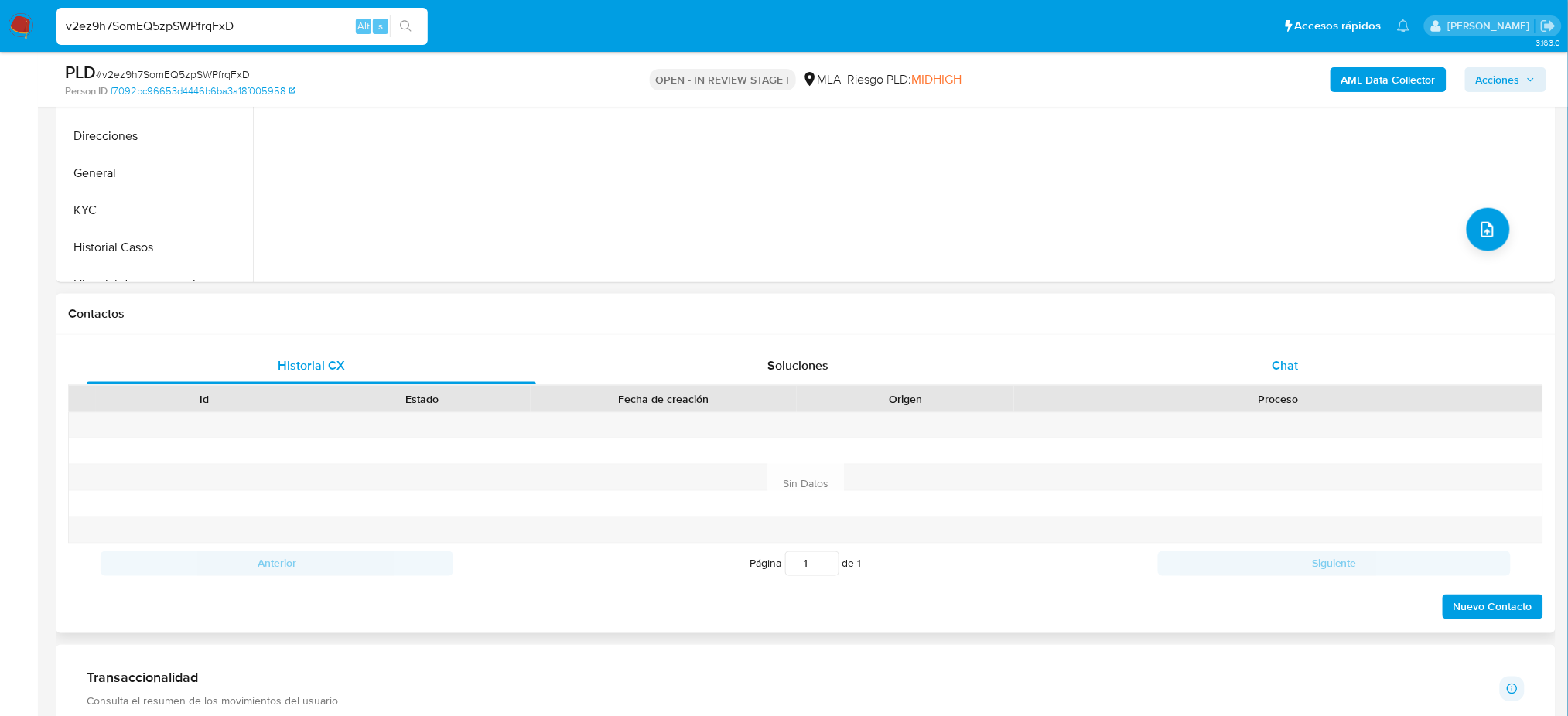
click at [1351, 358] on div "Chat" at bounding box center [1285, 365] width 449 height 37
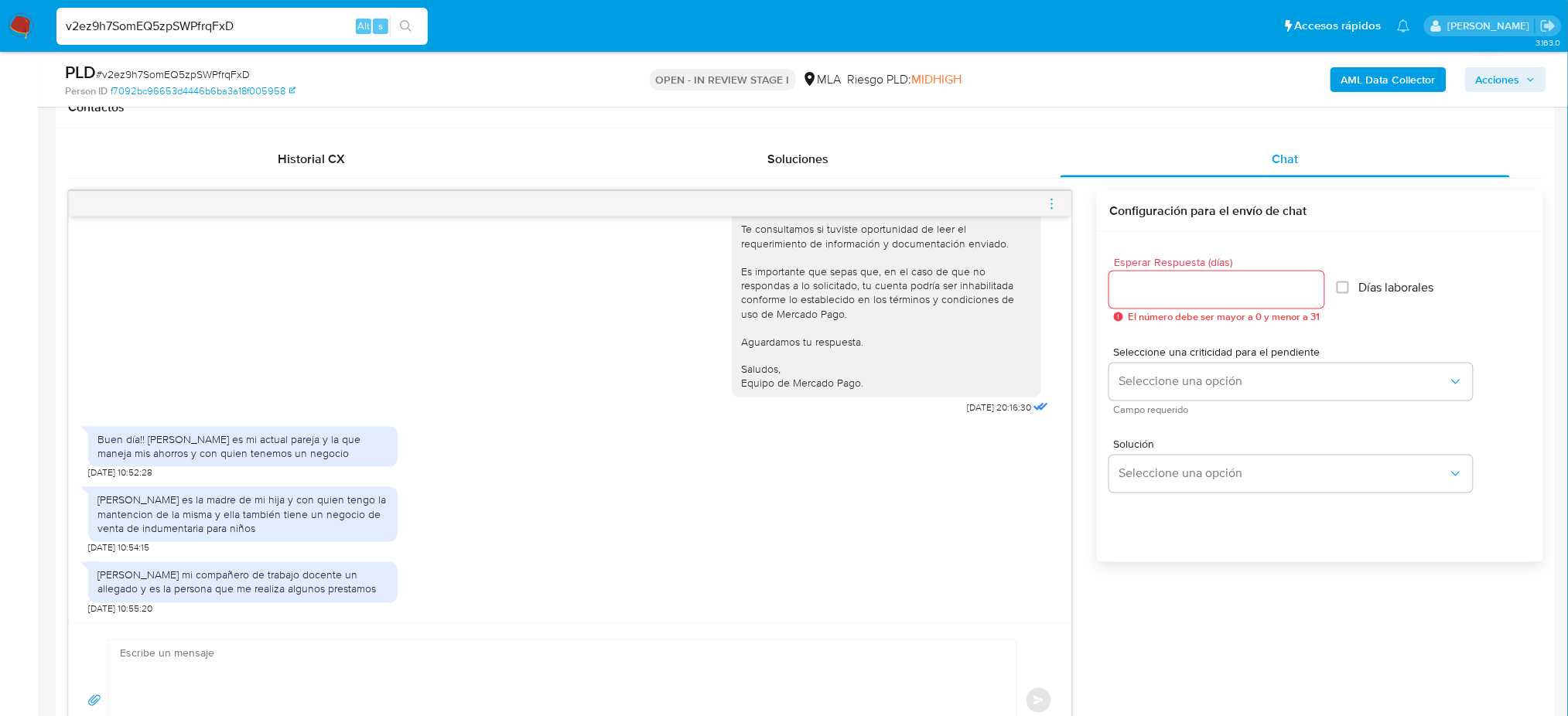
scroll to position [781, 0]
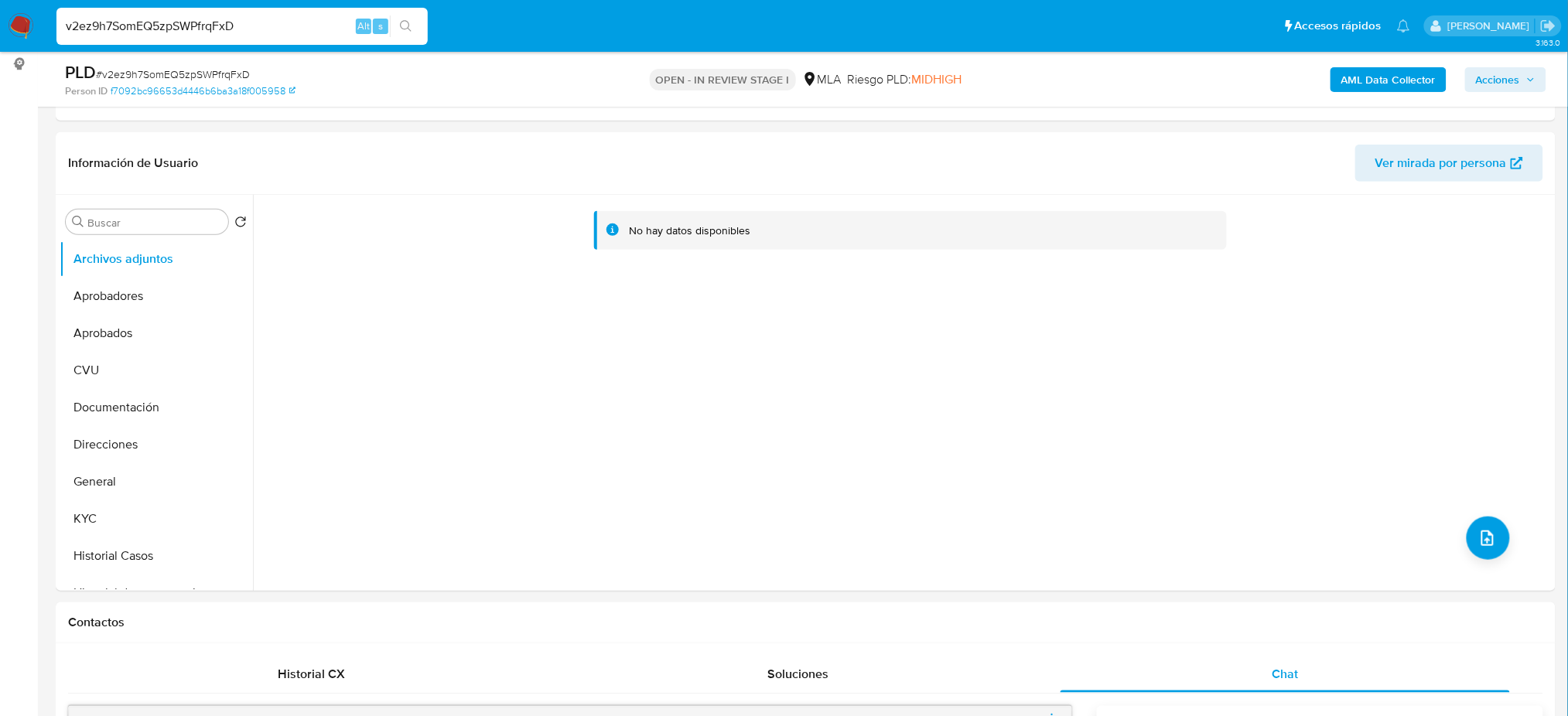
scroll to position [205, 0]
click at [111, 477] on button "General" at bounding box center [150, 482] width 181 height 37
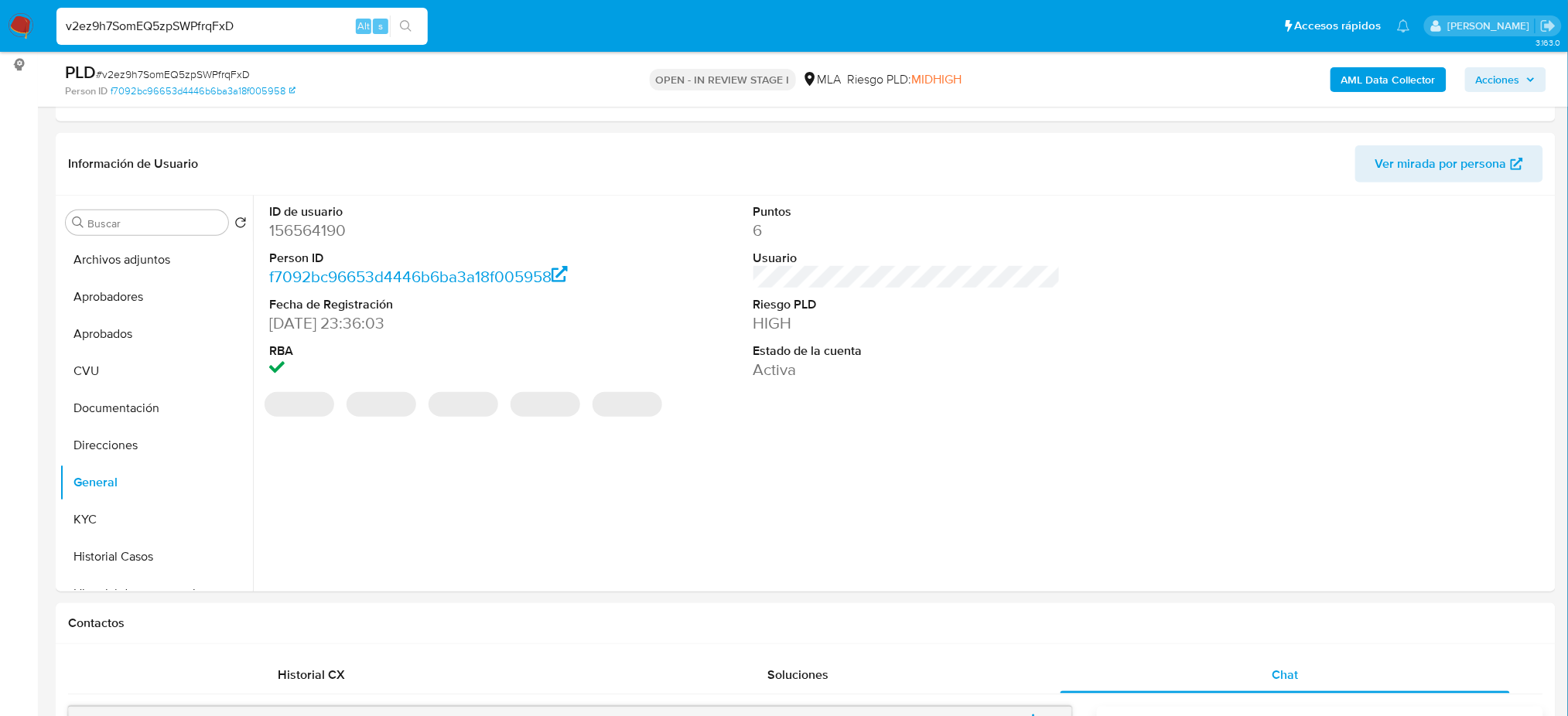
click at [317, 230] on dd "156564190" at bounding box center [423, 231] width 307 height 22
copy dd "156564190"
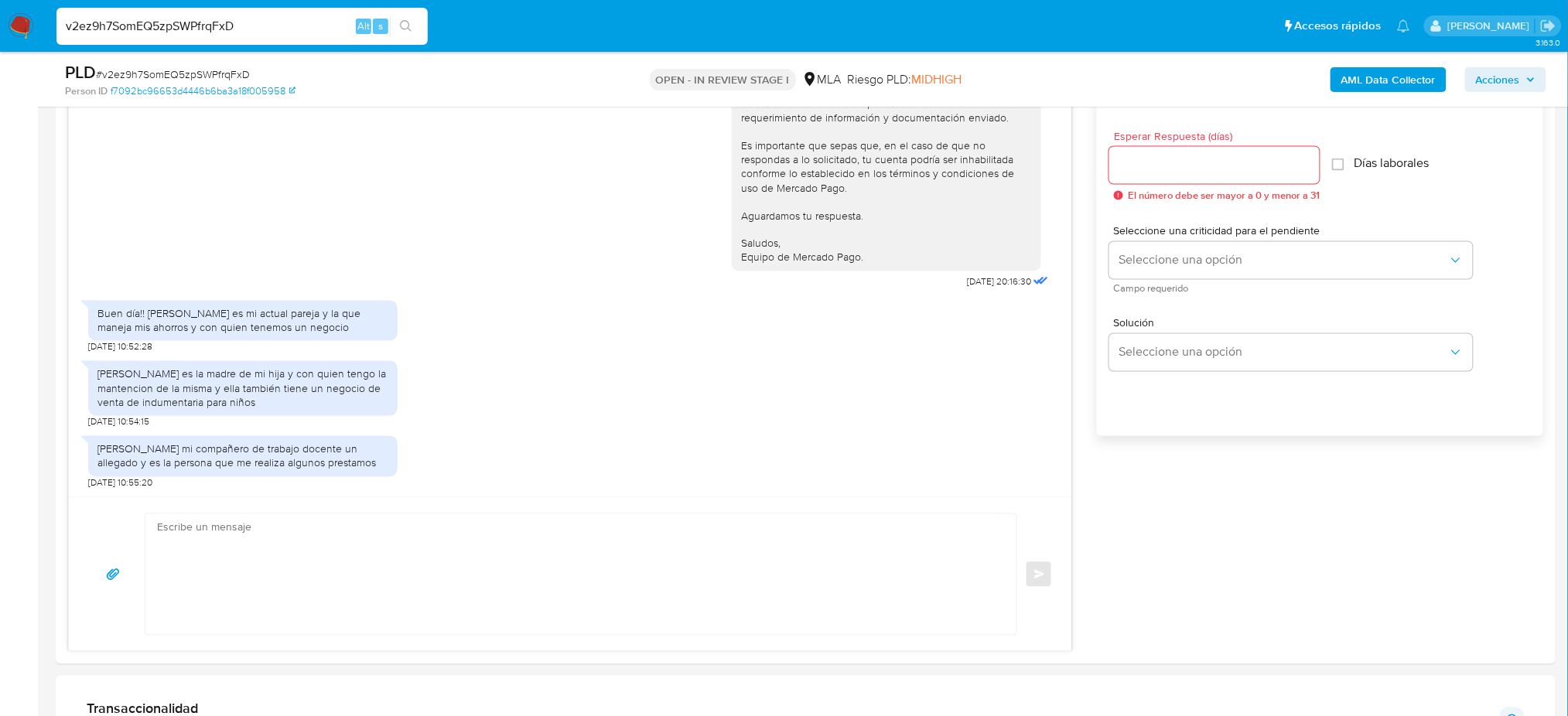
scroll to position [928, 0]
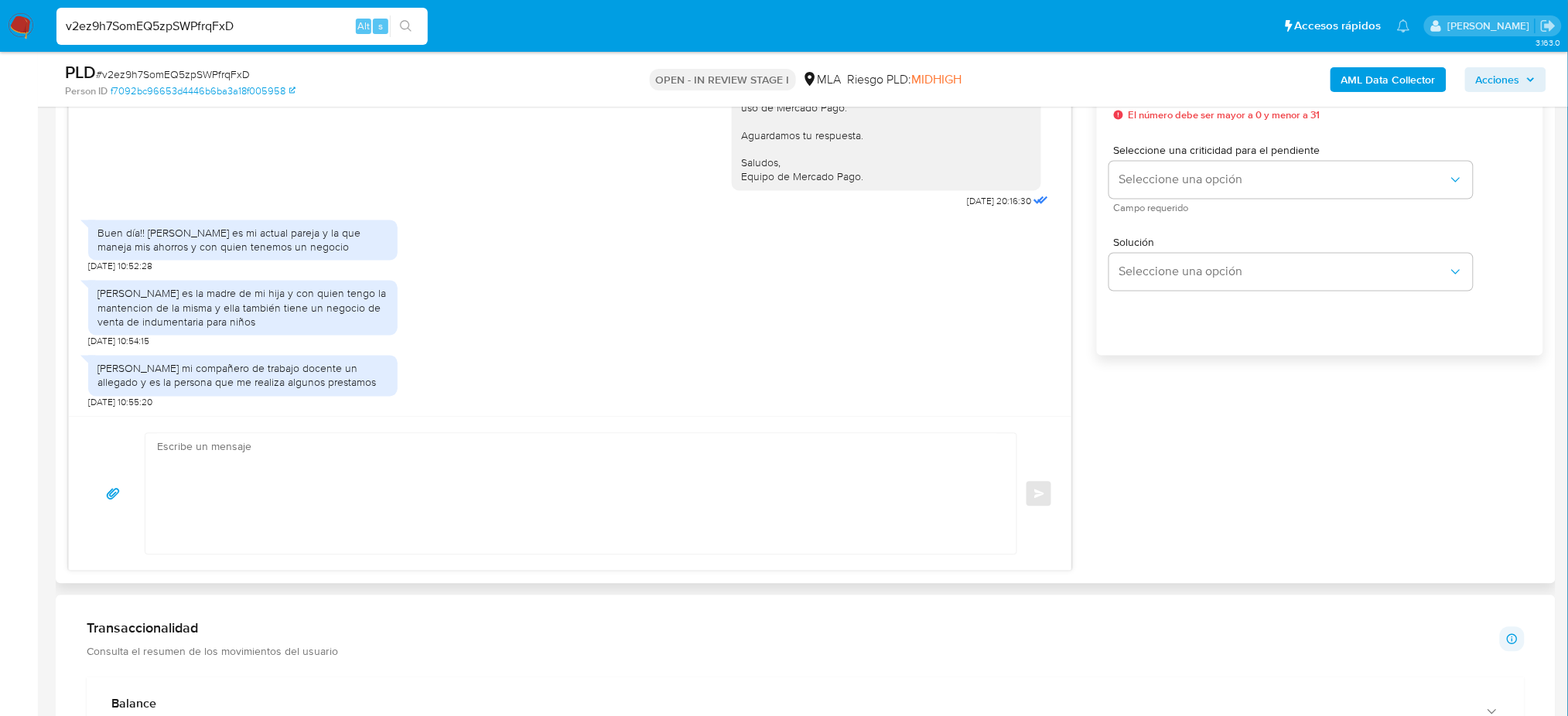
click at [373, 381] on div "[PERSON_NAME] mi compañero de trabajo docente un allegado y es la persona que m…" at bounding box center [242, 376] width 291 height 28
drag, startPoint x: 150, startPoint y: 234, endPoint x: 348, endPoint y: 249, distance: 198.6
click at [348, 249] on div "Buen día!! [PERSON_NAME] es mi actual pareja y la que maneja mis ahorros y con …" at bounding box center [242, 241] width 291 height 28
copy div "[PERSON_NAME] es mi actual pareja y la que maneja mis ahorros y con quien tenem…"
drag, startPoint x: 279, startPoint y: 321, endPoint x: 88, endPoint y: 299, distance: 192.3
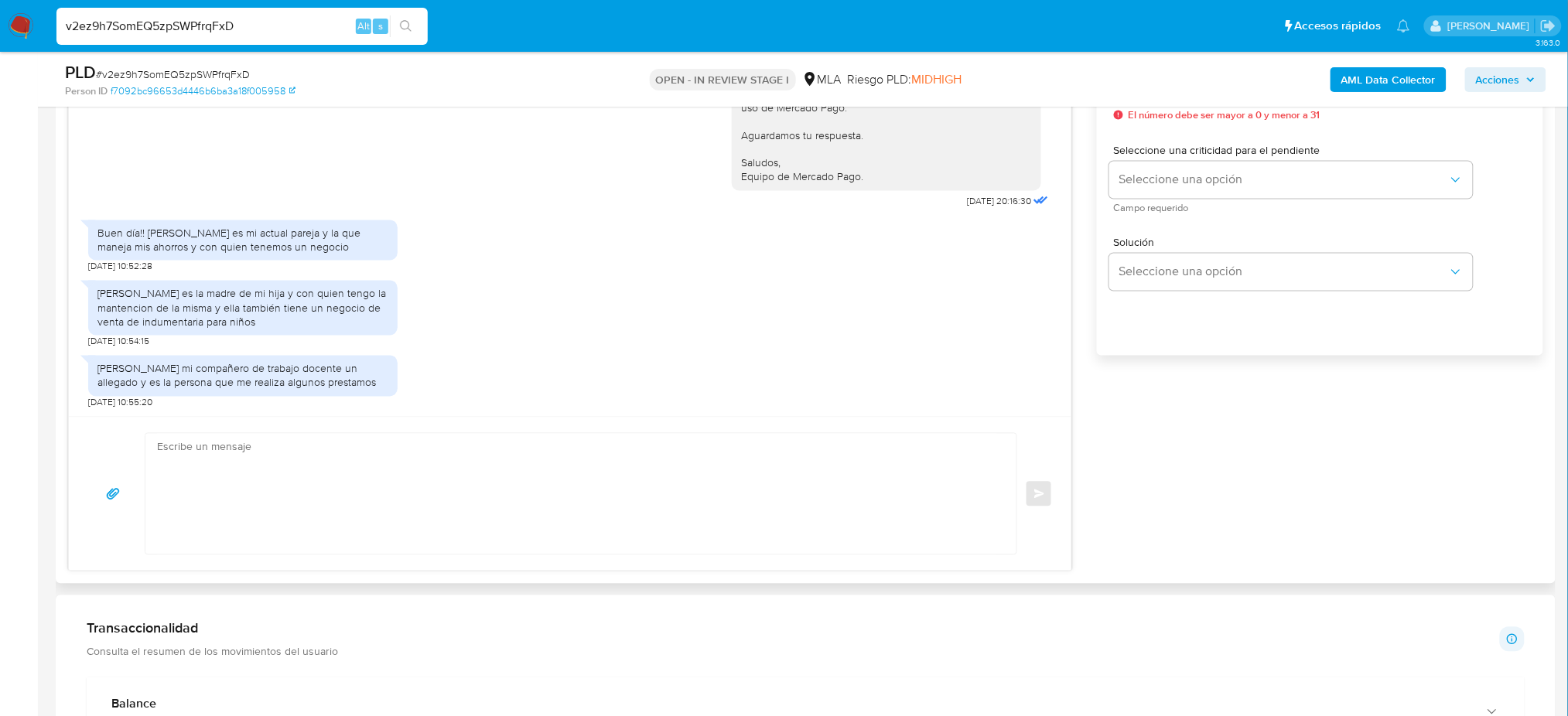
click at [88, 299] on div "[PERSON_NAME] es la madre de mi hija y con quien tengo la mantencion de la mism…" at bounding box center [242, 308] width 309 height 55
copy div "[PERSON_NAME] es la madre de mi hija y con quien tengo la mantencion de la mism…"
drag, startPoint x: 93, startPoint y: 371, endPoint x: 377, endPoint y: 380, distance: 284.1
click at [377, 380] on div "[PERSON_NAME] mi compañero de trabajo docente un allegado y es la persona que m…" at bounding box center [242, 376] width 309 height 40
copy div "[PERSON_NAME] mi compañero de trabajo docente un allegado y es la persona que m…"
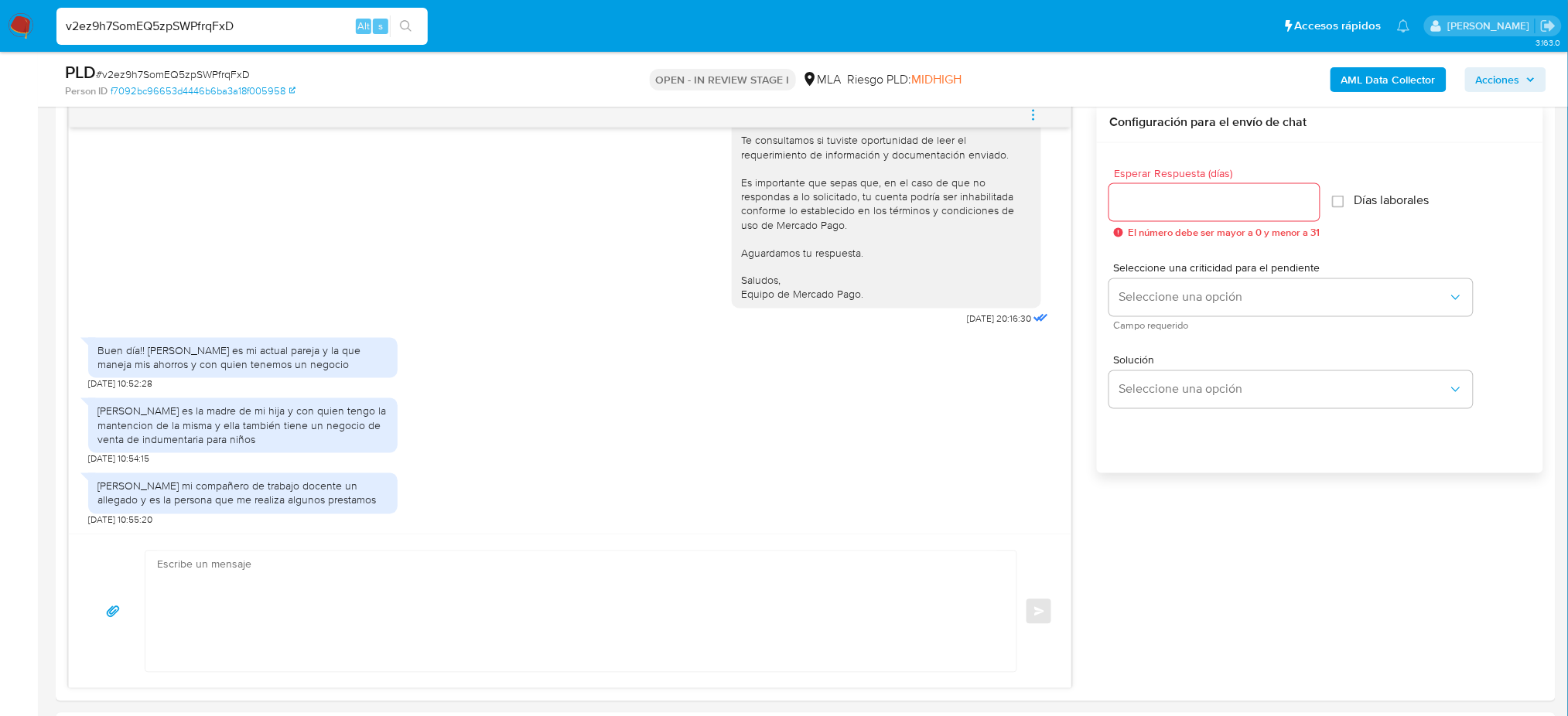
scroll to position [721, 0]
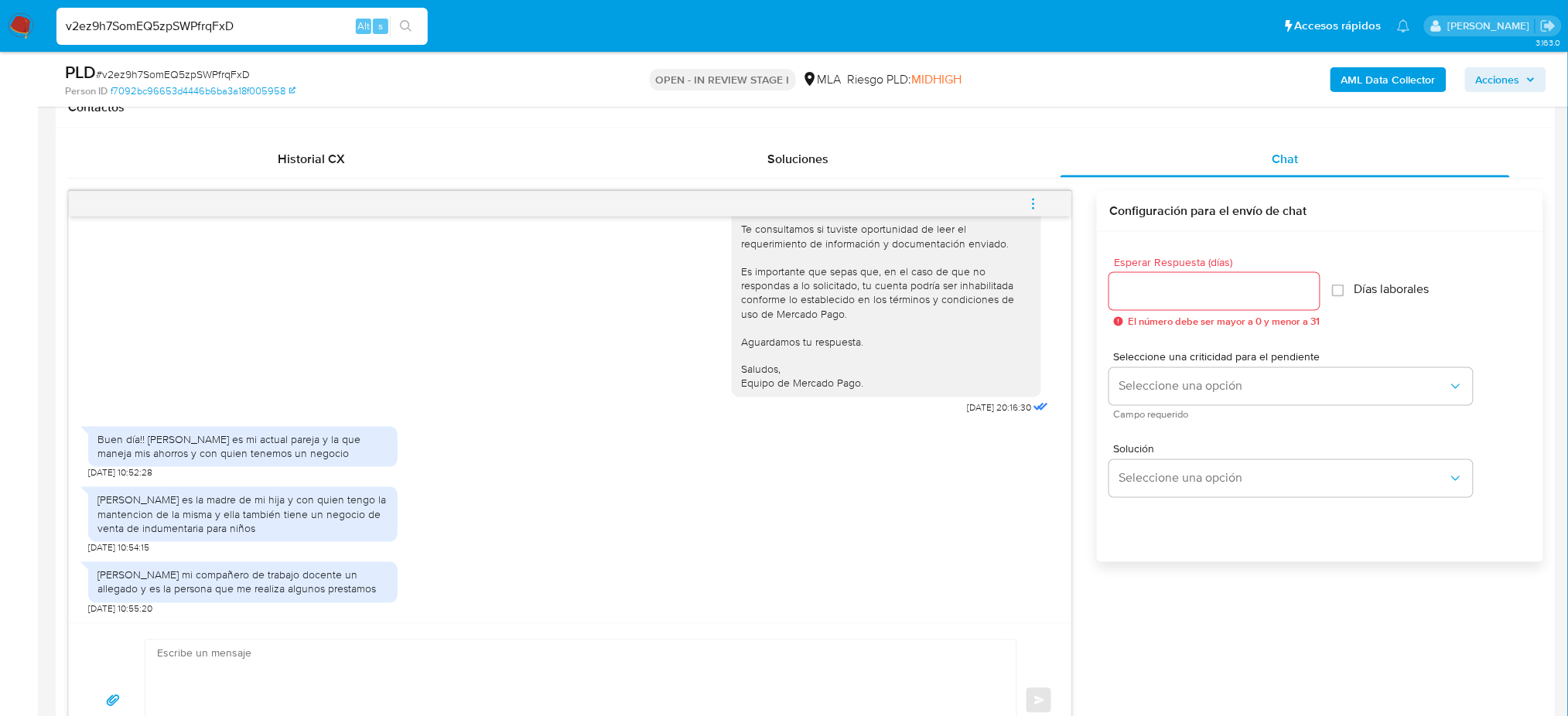
click at [195, 81] on span "# v2ez9h7SomEQ5zpSWPfrqFxD" at bounding box center [173, 75] width 154 height 16
copy span "v2ez9h7SomEQ5zpSWPfrqFxD"
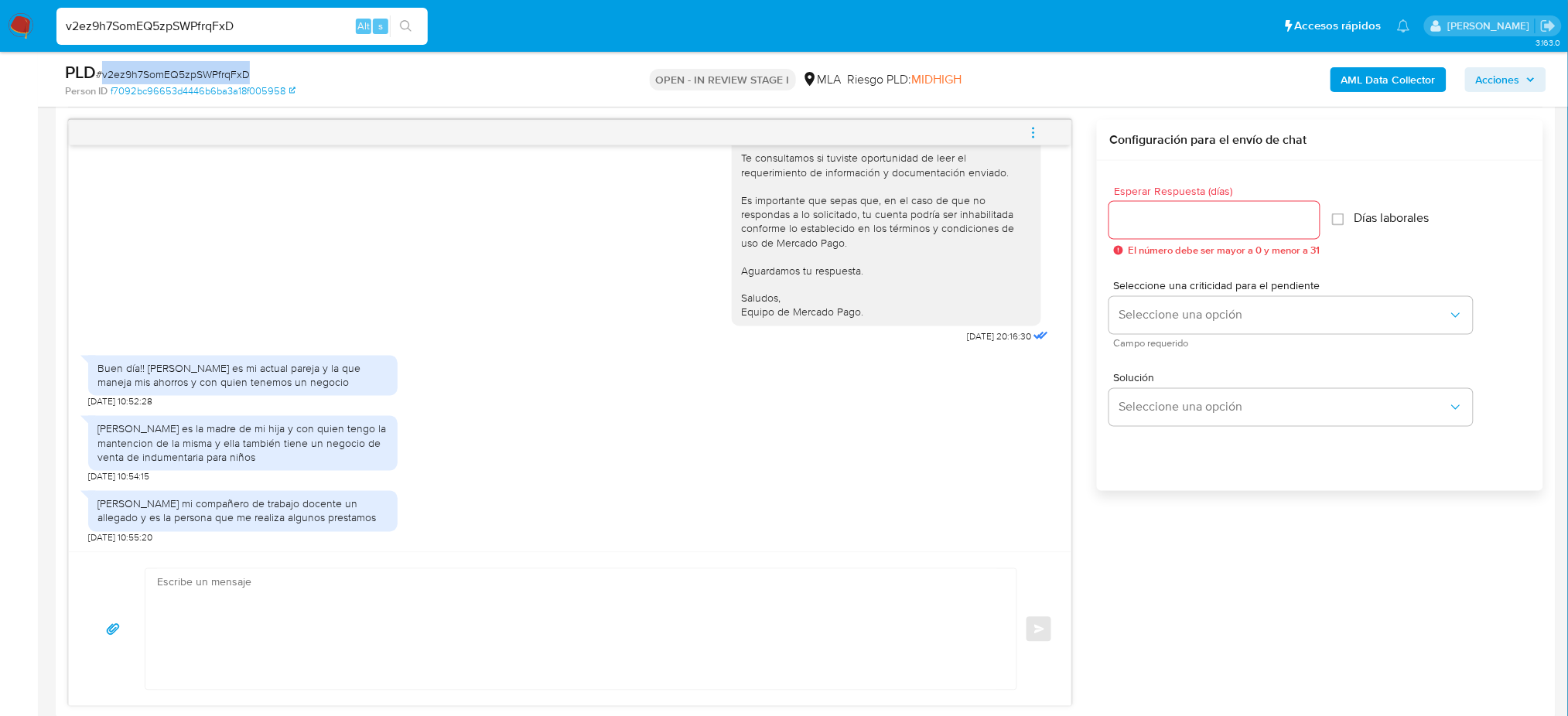
scroll to position [824, 0]
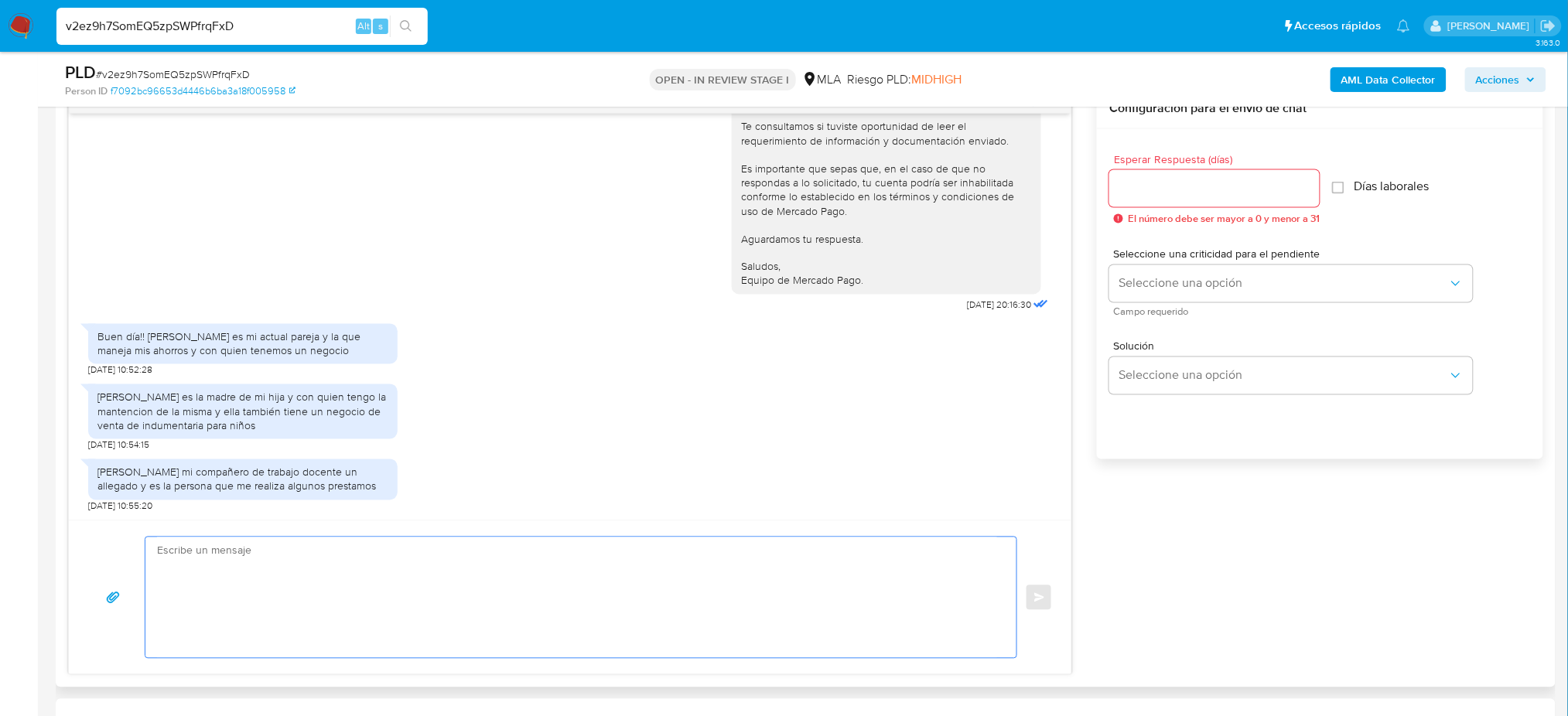
click at [218, 610] on textarea at bounding box center [577, 598] width 840 height 121
paste textarea "Hola, ¡Muchas gracias por tu respuesta! Confirmamos la recepción de la document…"
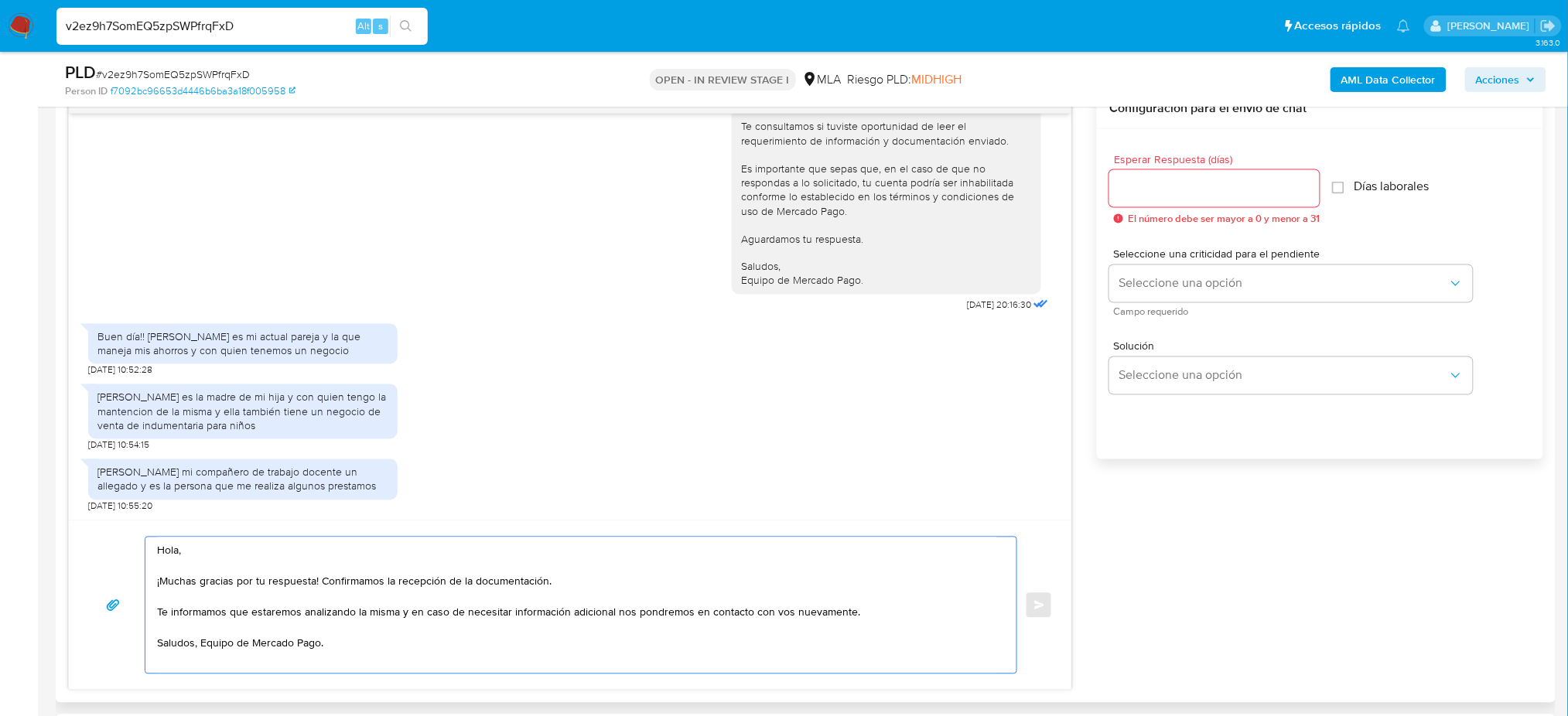
type textarea "Hola, ¡Muchas gracias por tu respuesta! Confirmamos la recepción de la document…"
click at [1151, 180] on input "Esperar Respuesta (días)" at bounding box center [1214, 189] width 210 height 20
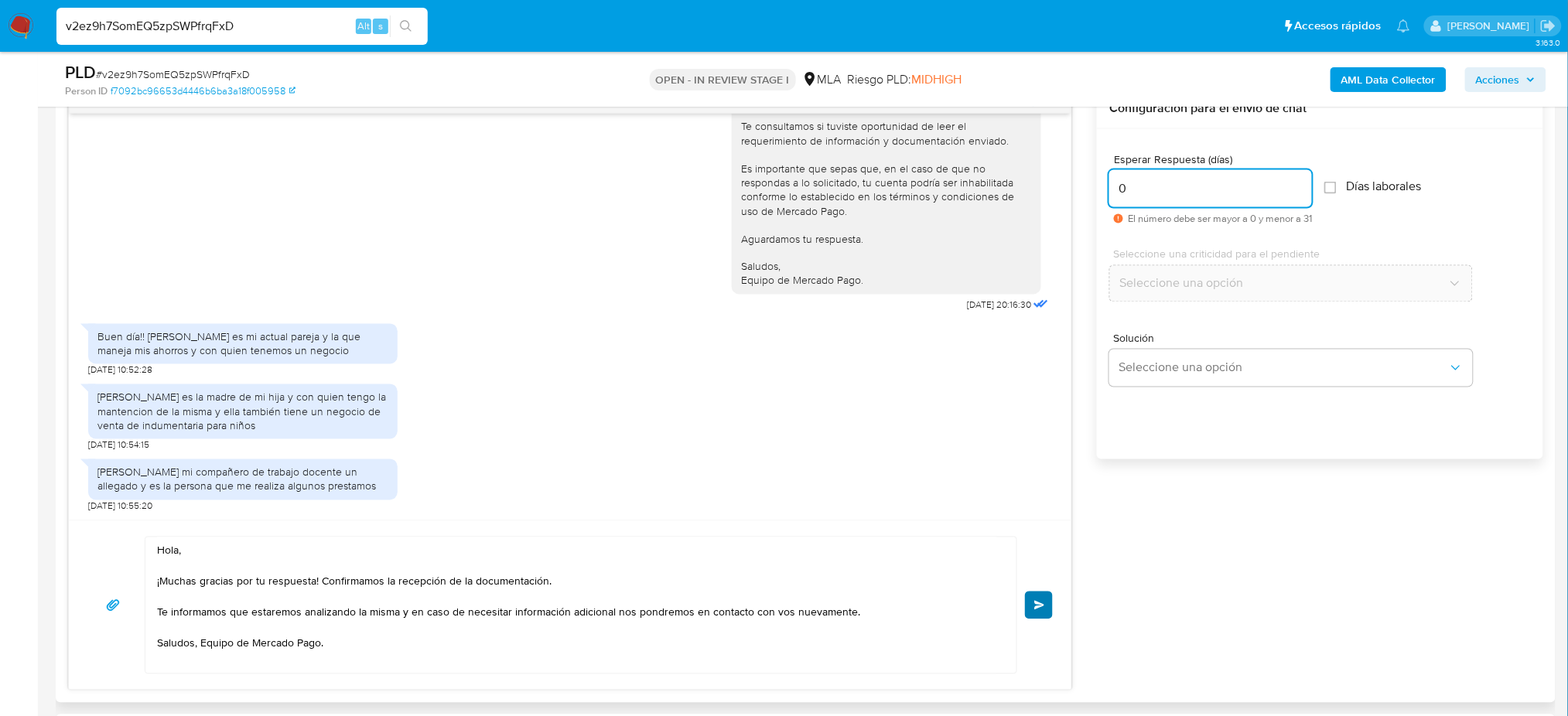
type input "0"
click at [1036, 598] on button "Enviar" at bounding box center [1039, 605] width 28 height 28
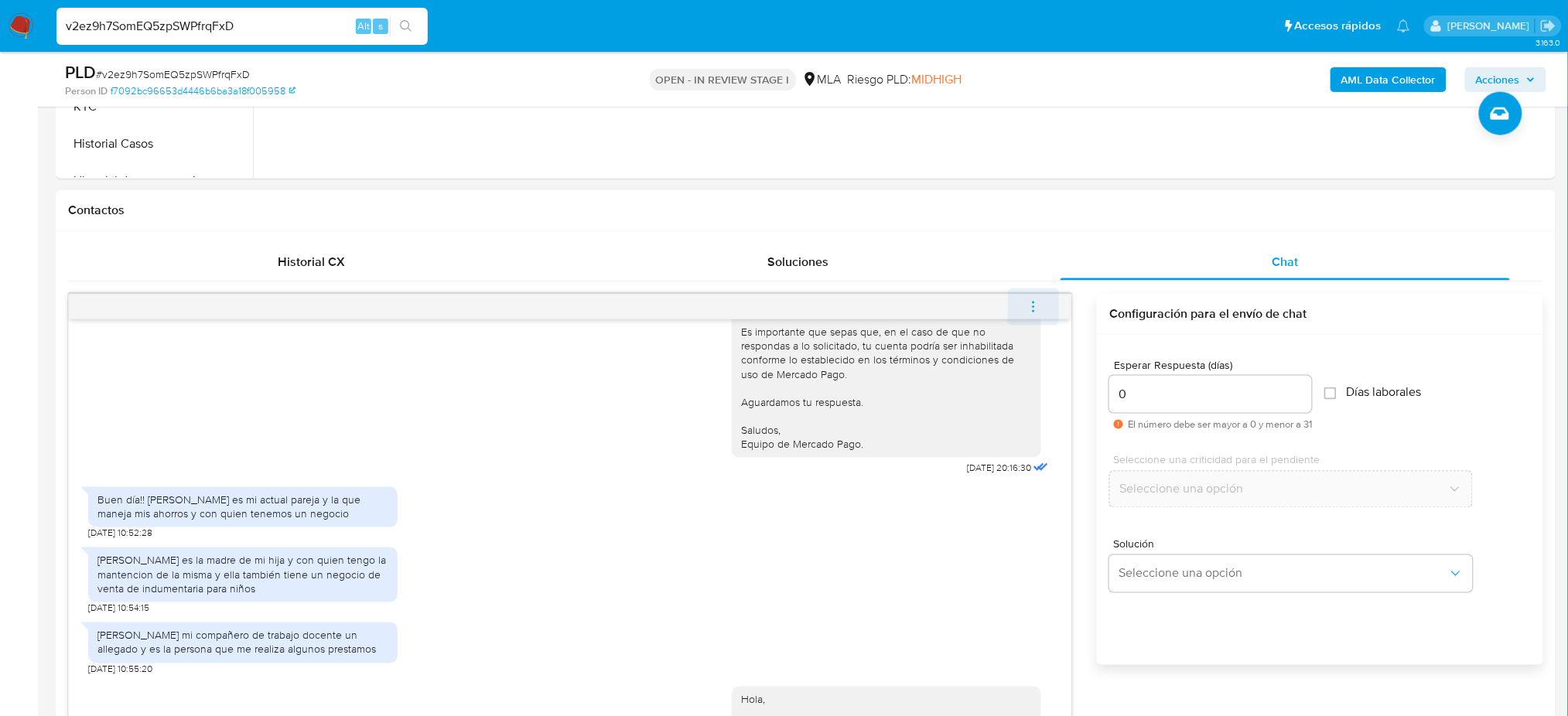
scroll to position [967, 0]
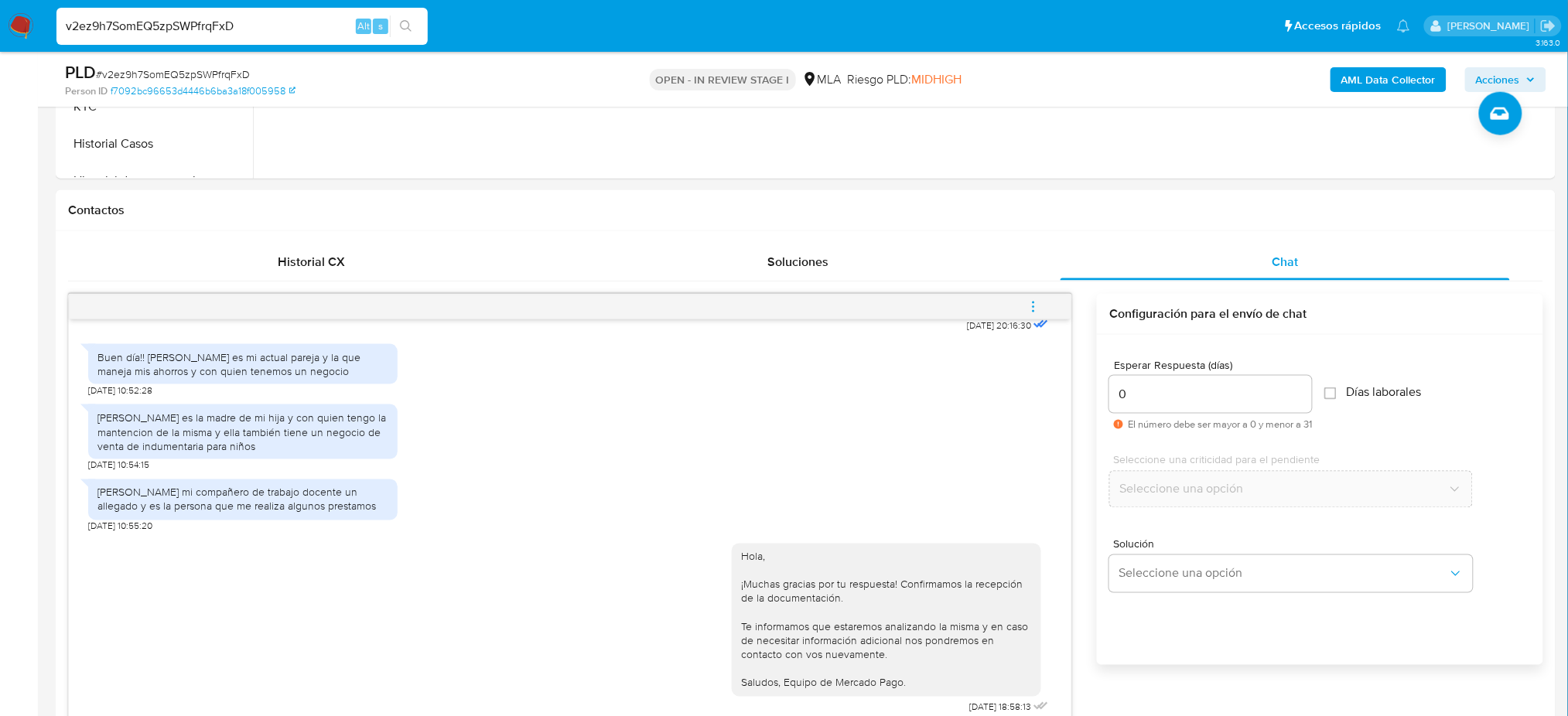
drag, startPoint x: 1032, startPoint y: 308, endPoint x: 961, endPoint y: 298, distance: 71.7
click at [1032, 307] on icon "menu-action" at bounding box center [1034, 307] width 14 height 14
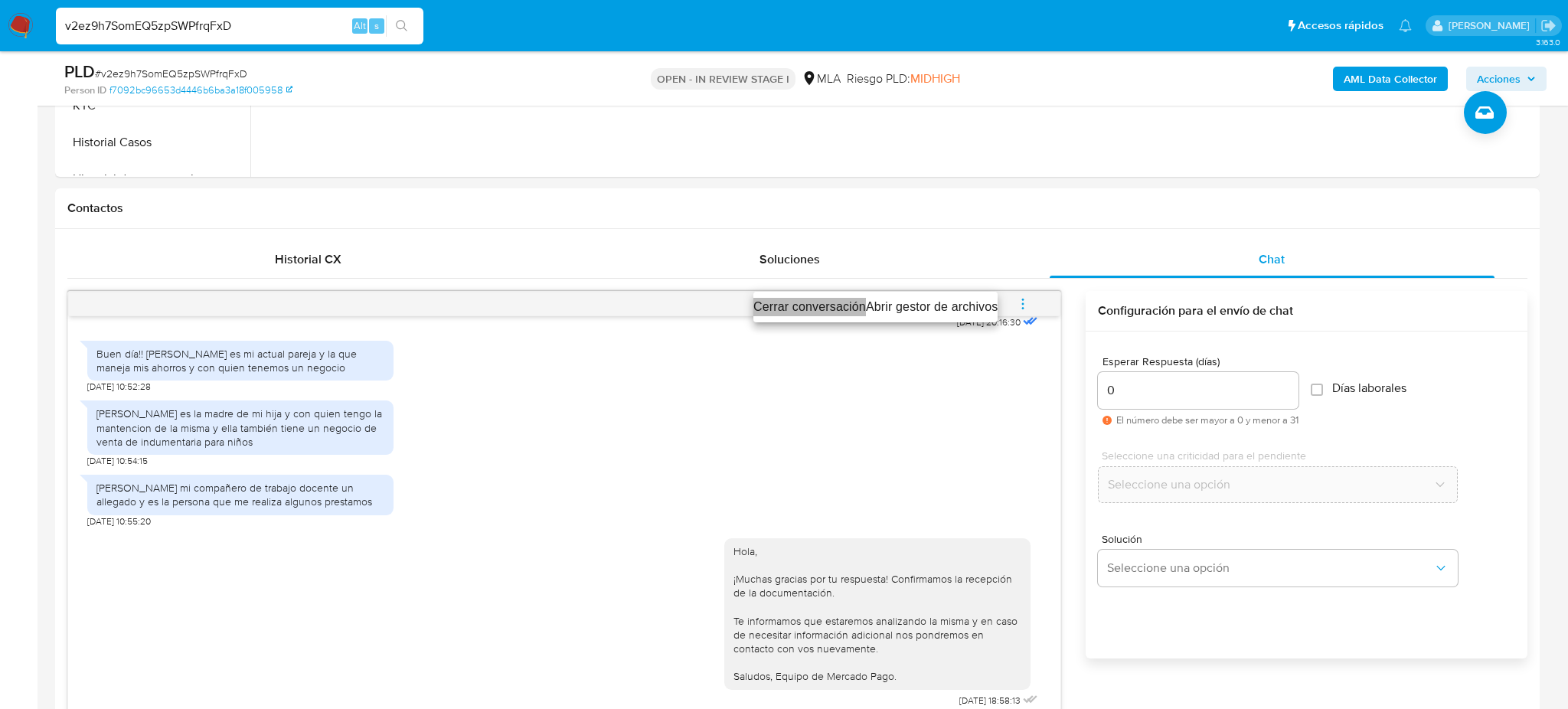
click at [834, 301] on li "Cerrar conversación" at bounding box center [809, 308] width 113 height 19
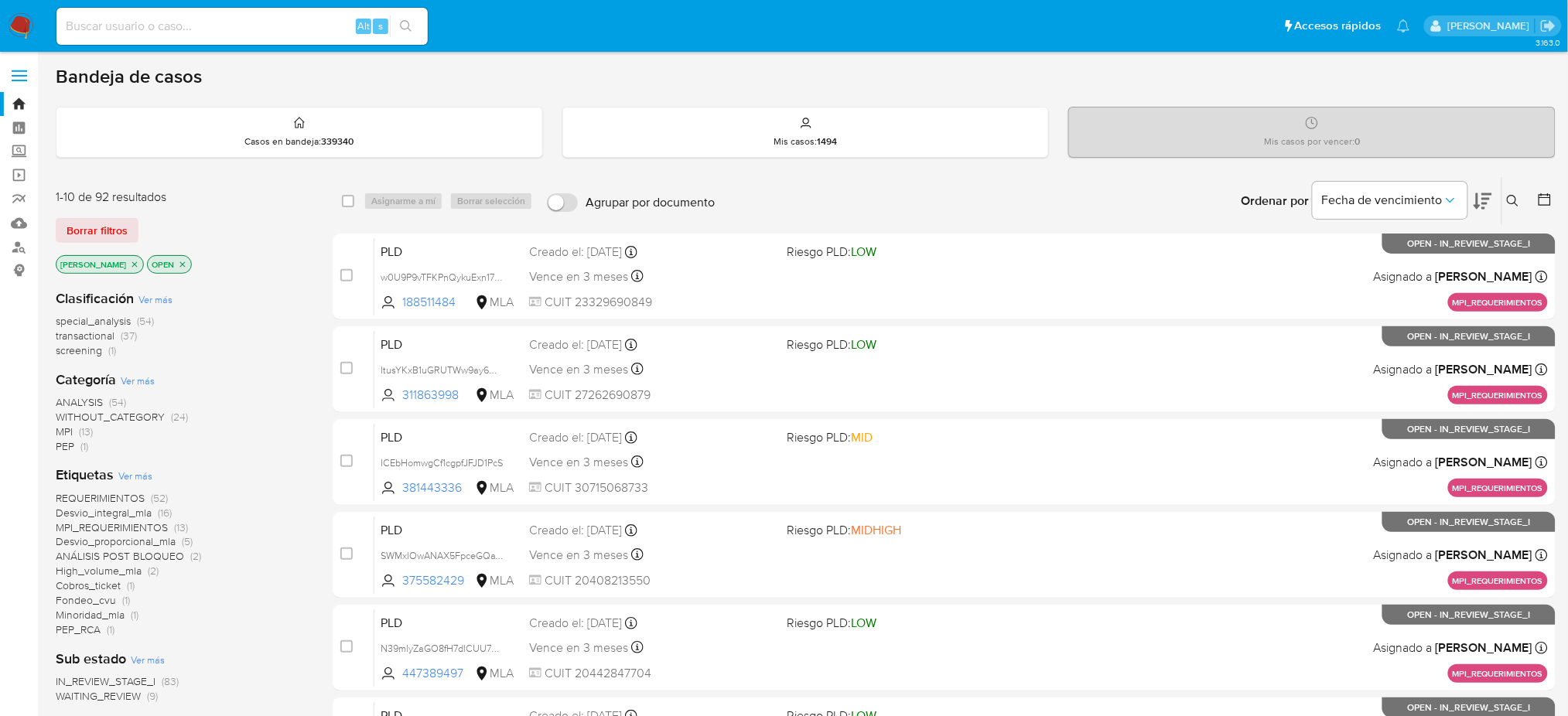
drag, startPoint x: 1510, startPoint y: 194, endPoint x: 1486, endPoint y: 210, distance: 28.8
click at [1510, 193] on button at bounding box center [1515, 202] width 26 height 19
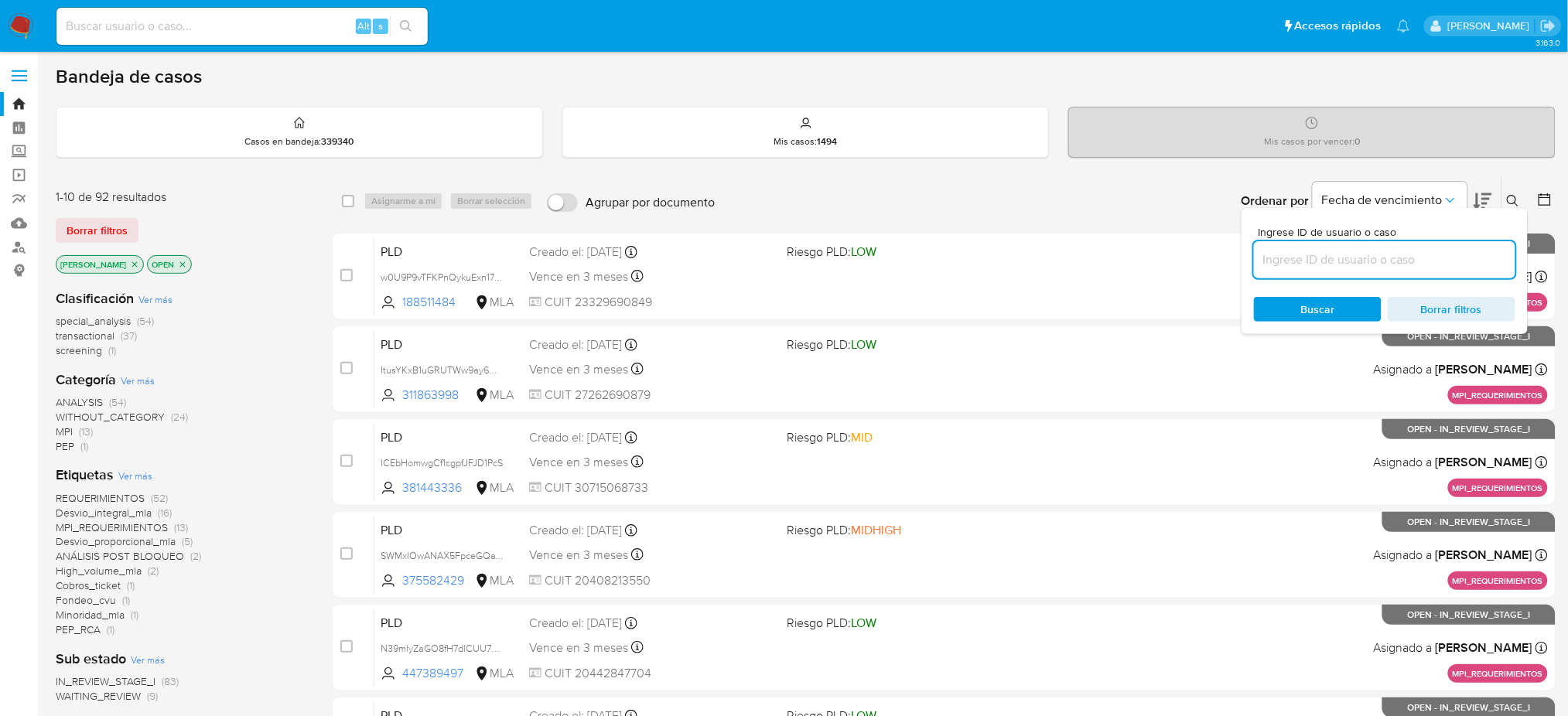
click at [1436, 252] on input at bounding box center [1384, 260] width 261 height 20
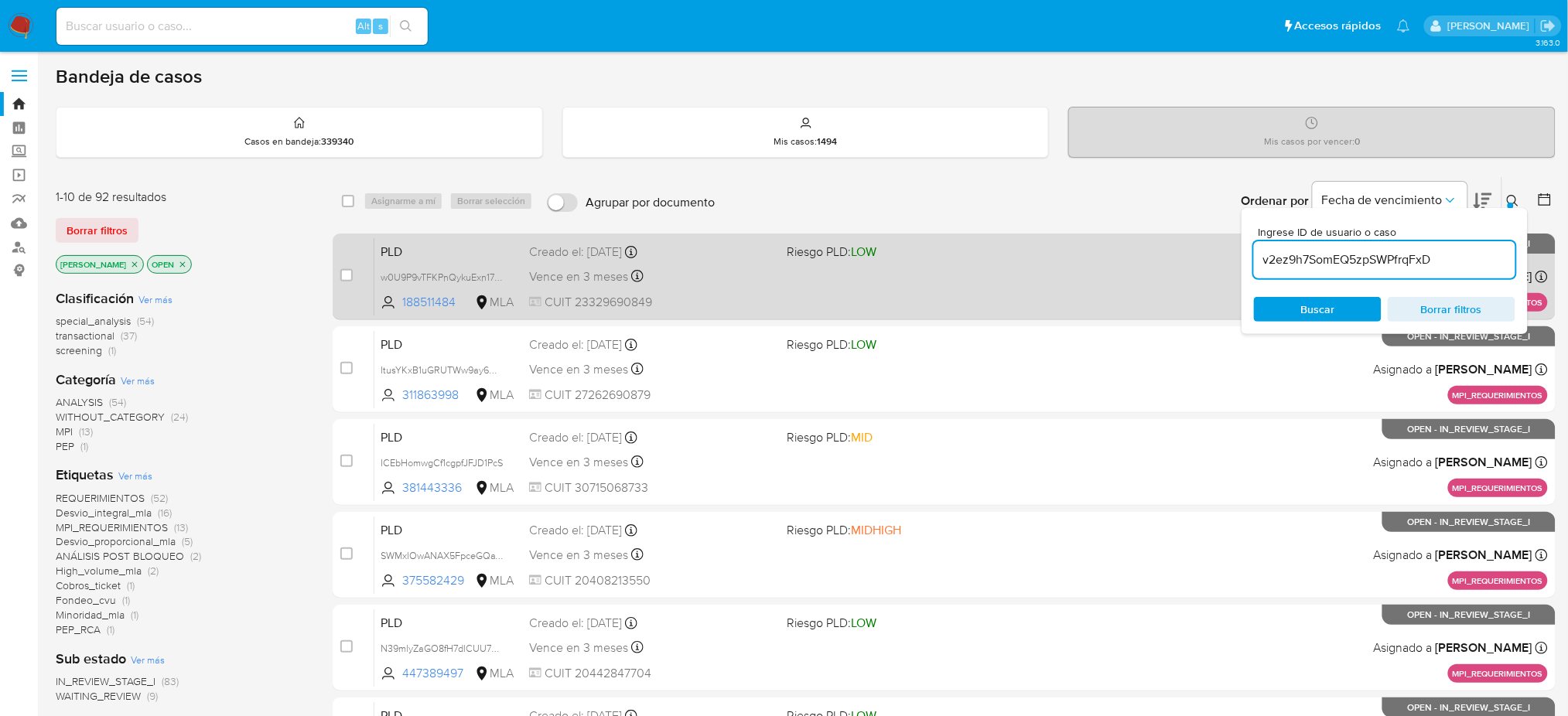
type input "v2ez9h7SomEQ5zpSWPfrqFxD"
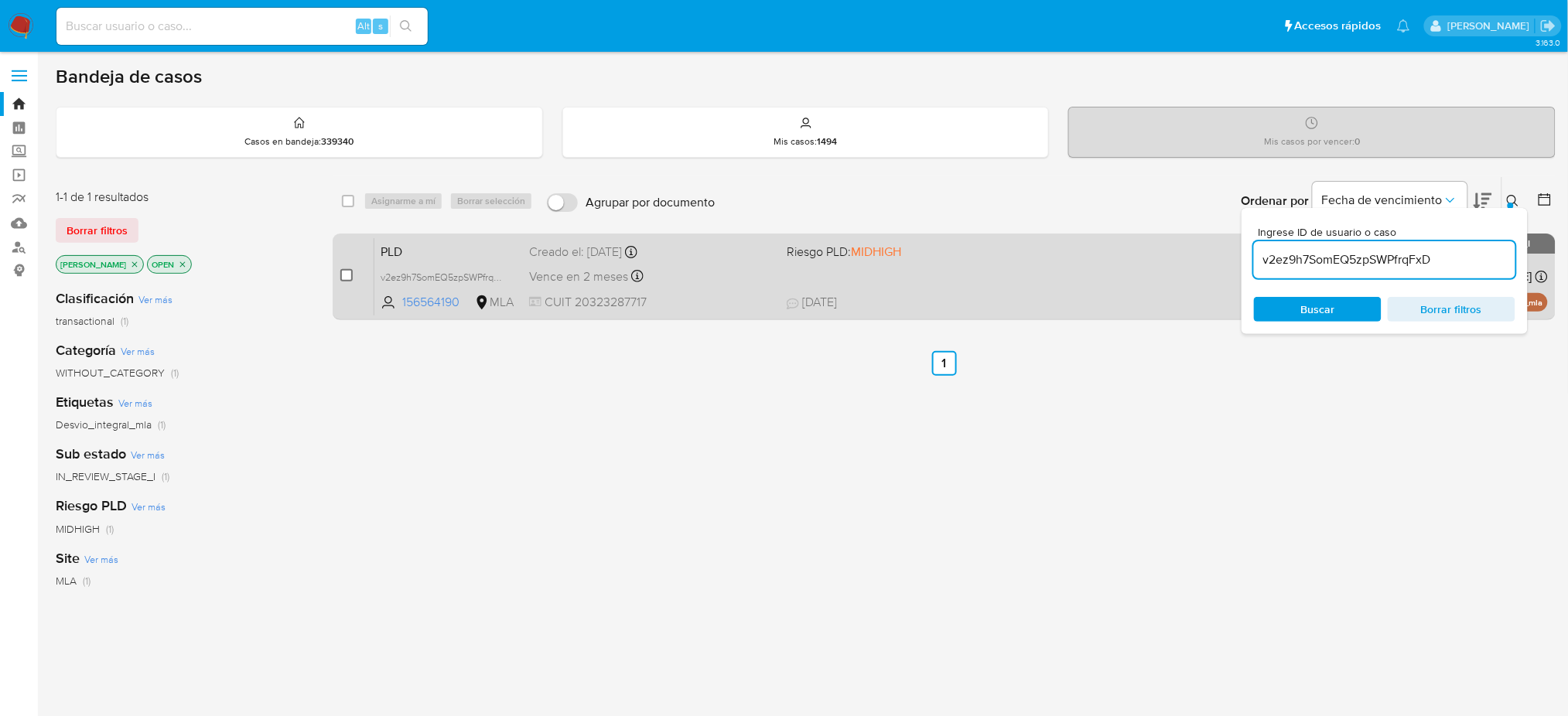
click at [347, 273] on input "checkbox" at bounding box center [347, 275] width 13 height 13
checkbox input "true"
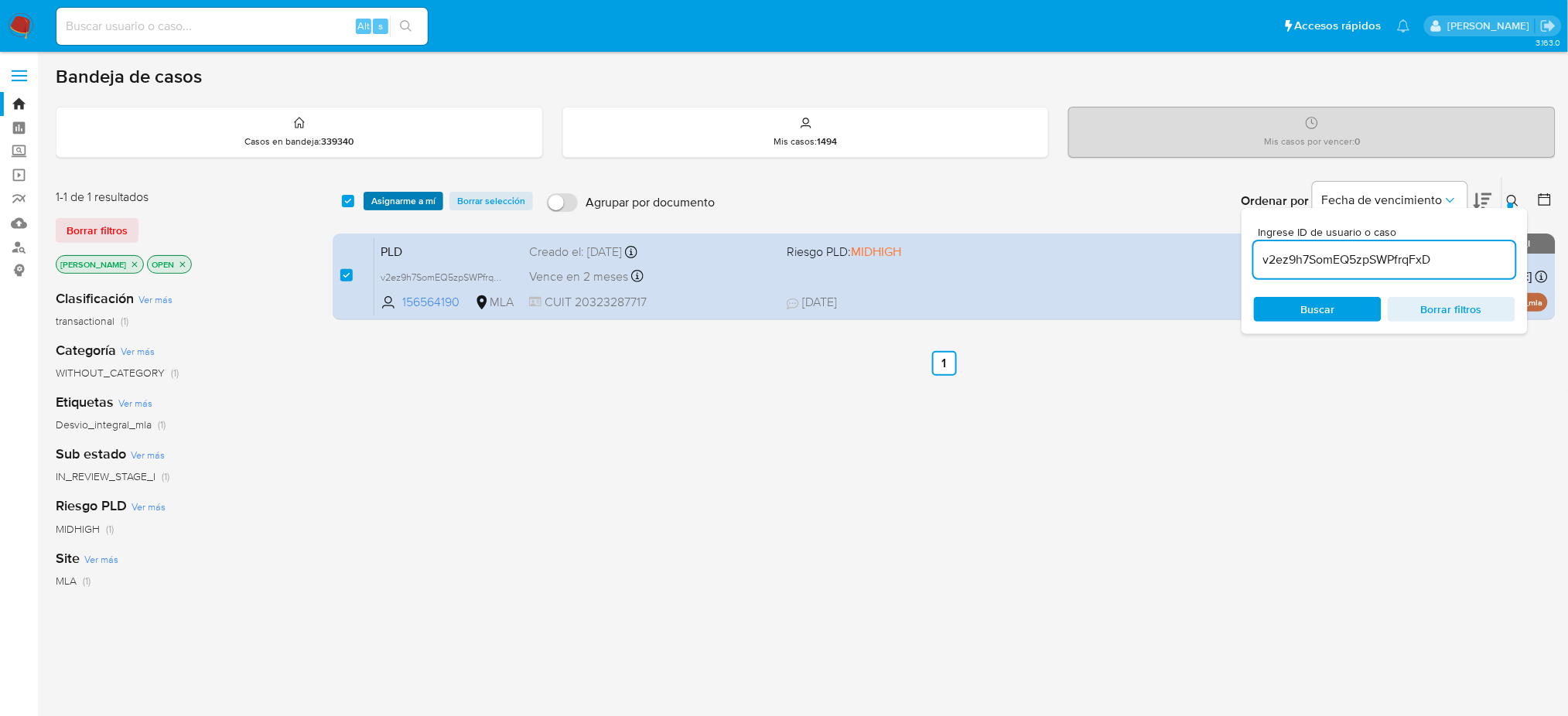
click at [398, 205] on span "Asignarme a mí" at bounding box center [403, 202] width 64 height 16
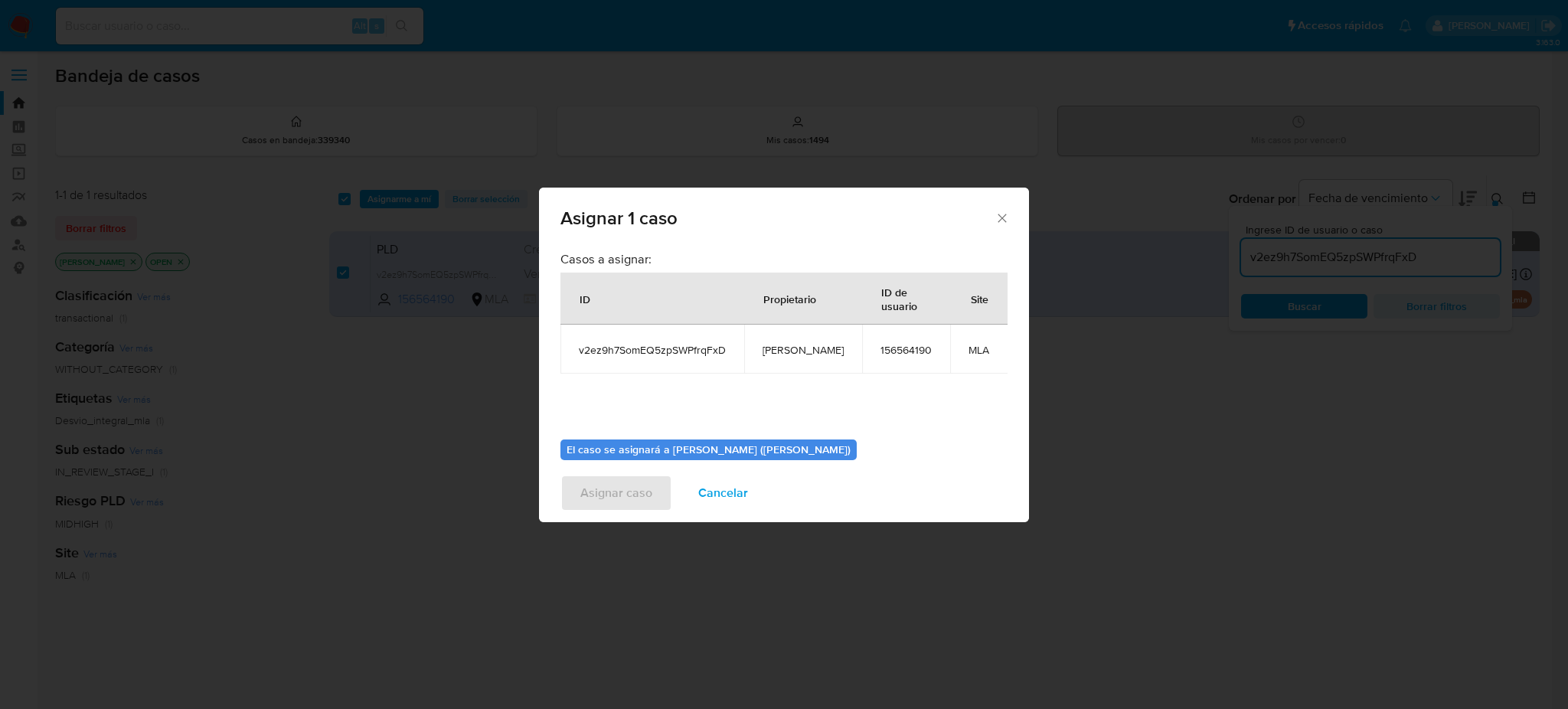
click at [807, 346] on span "[PERSON_NAME]" at bounding box center [803, 350] width 82 height 14
copy span "[PERSON_NAME]"
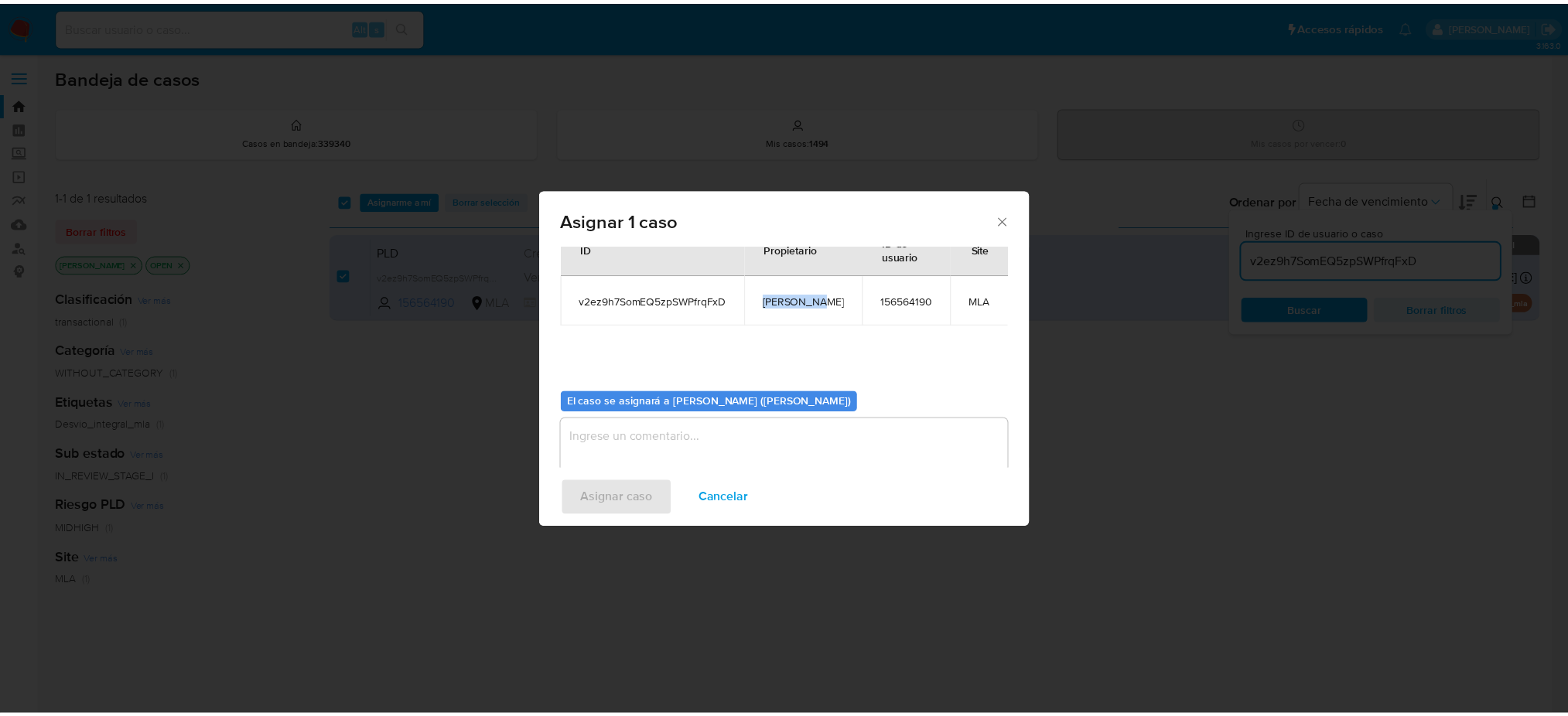
scroll to position [79, 0]
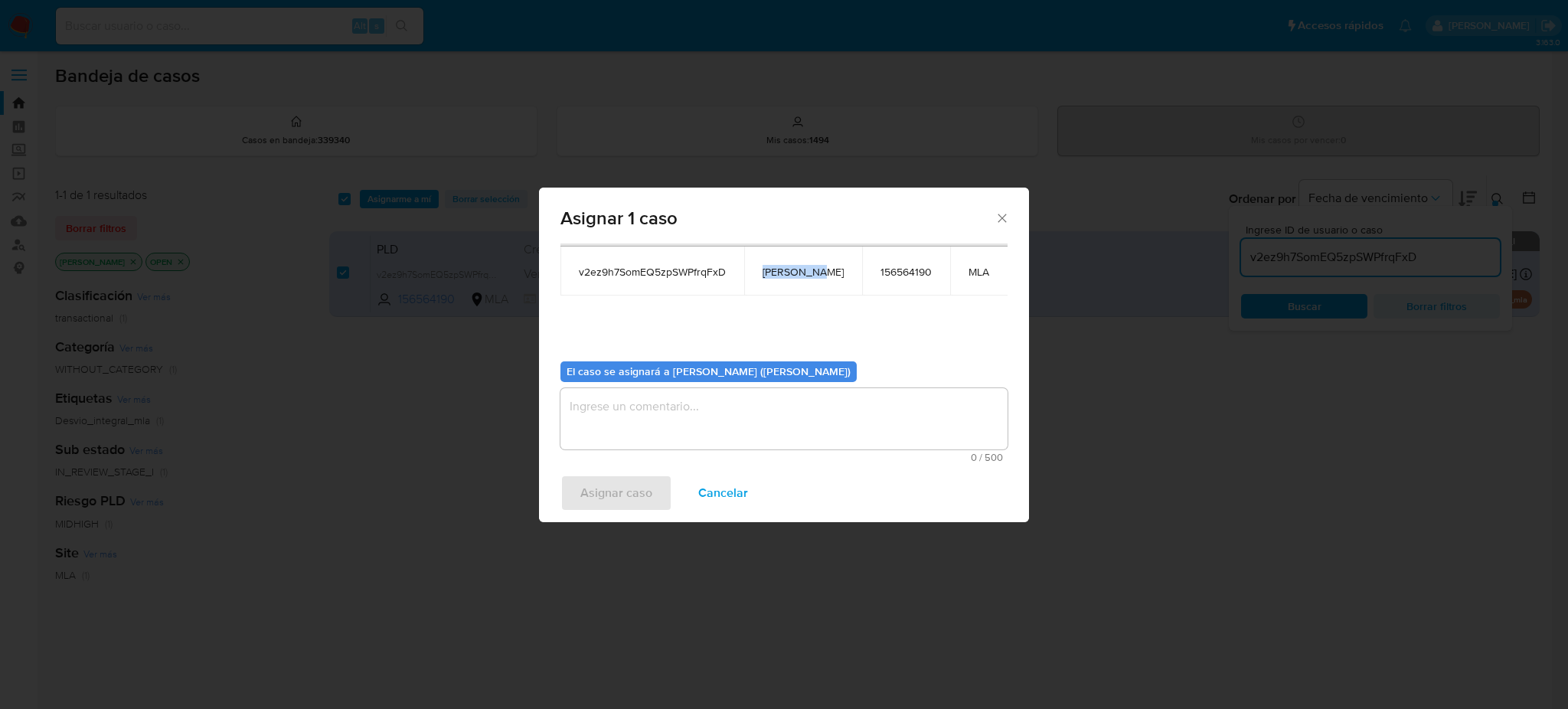
click at [681, 433] on textarea "assign-modal" at bounding box center [784, 419] width 447 height 61
paste textarea "[PERSON_NAME]"
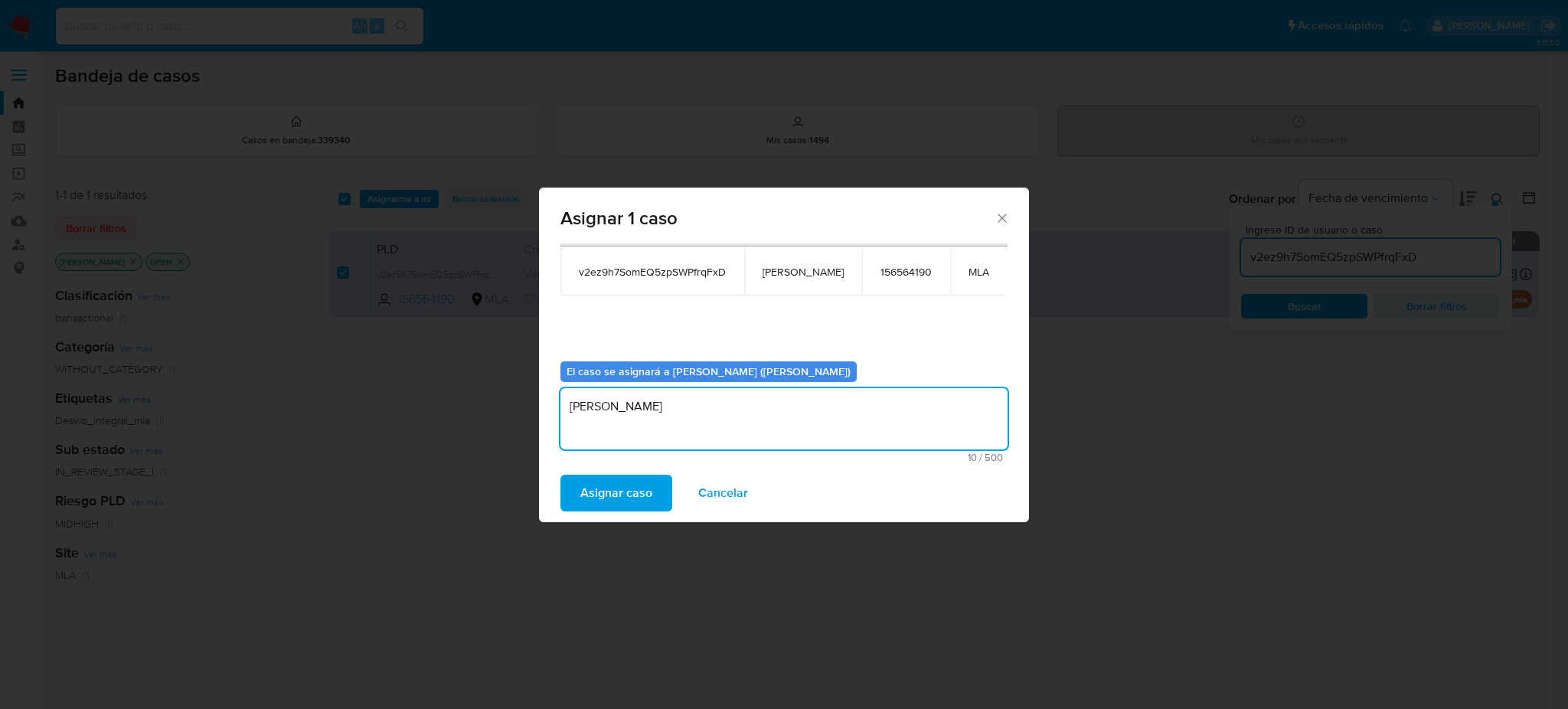
type textarea "[PERSON_NAME]"
click at [592, 506] on span "Asignar caso" at bounding box center [616, 492] width 72 height 33
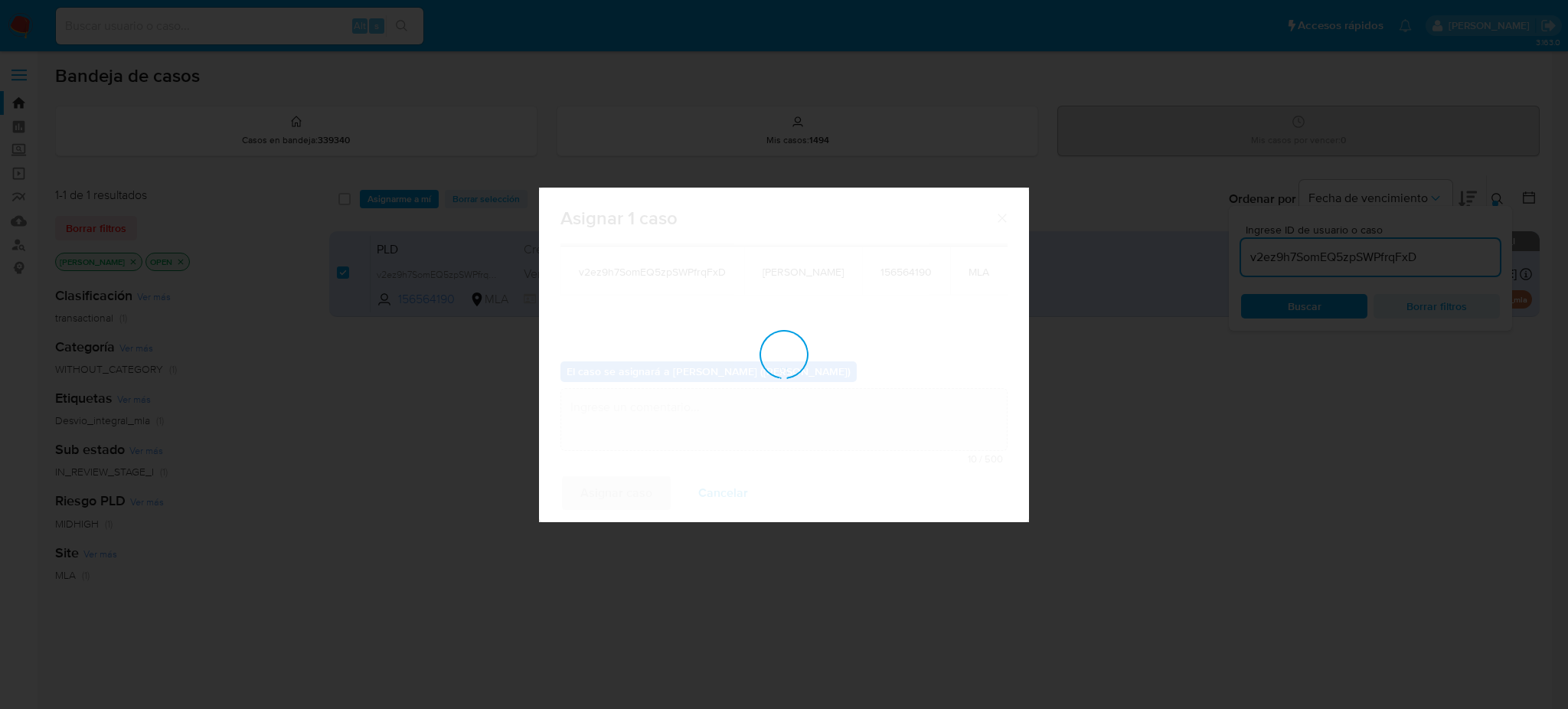
checkbox input "false"
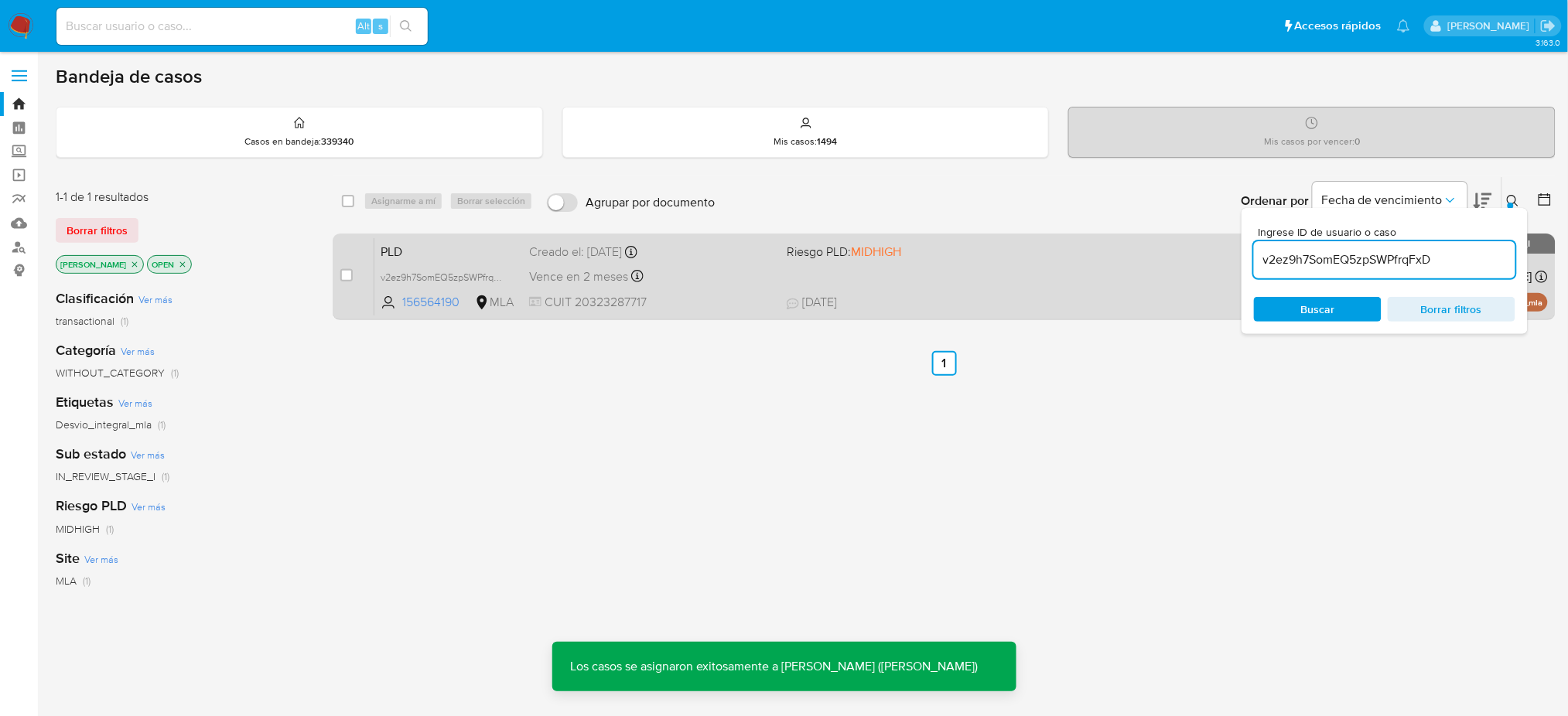
click at [475, 249] on span "PLD" at bounding box center [449, 251] width 136 height 20
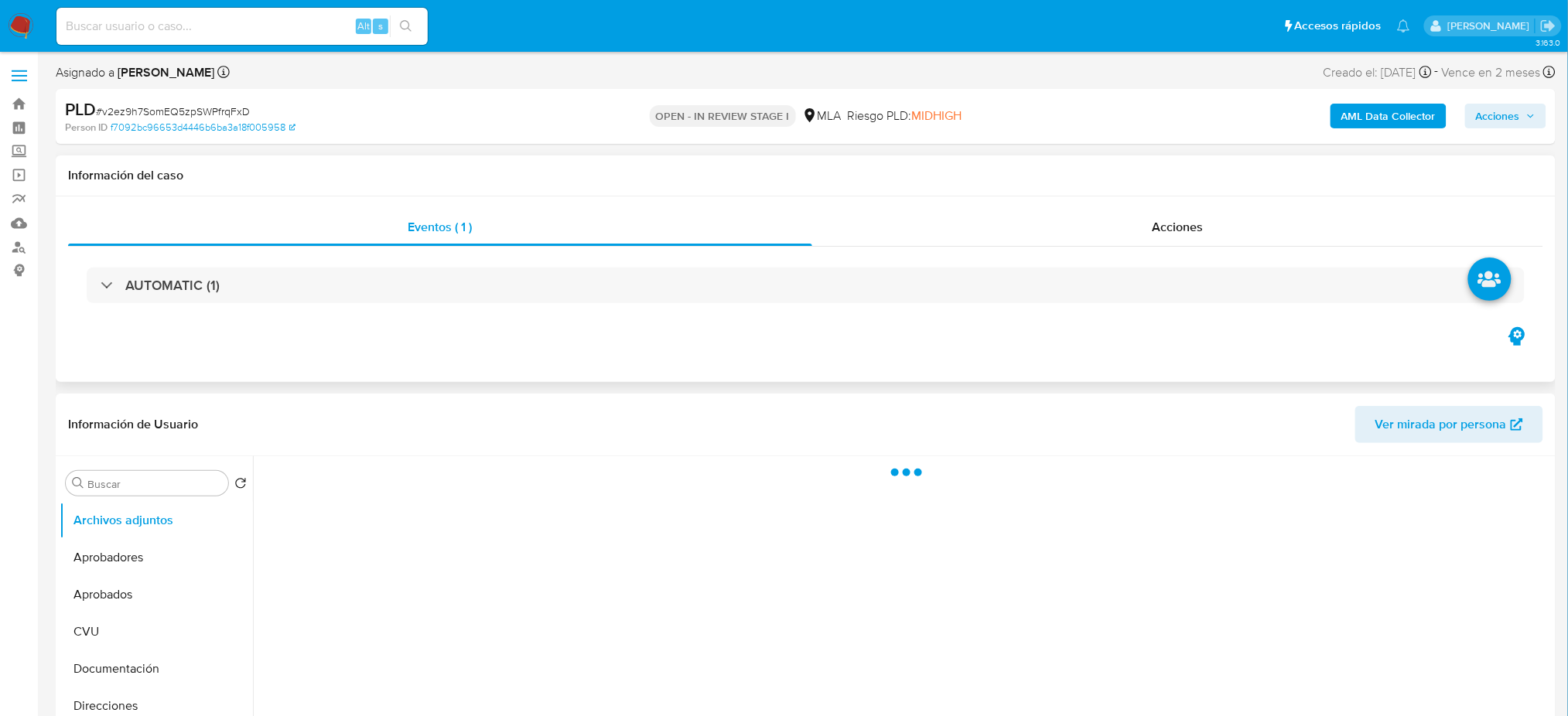
select select "10"
click at [1378, 108] on b "AML Data Collector" at bounding box center [1388, 116] width 94 height 25
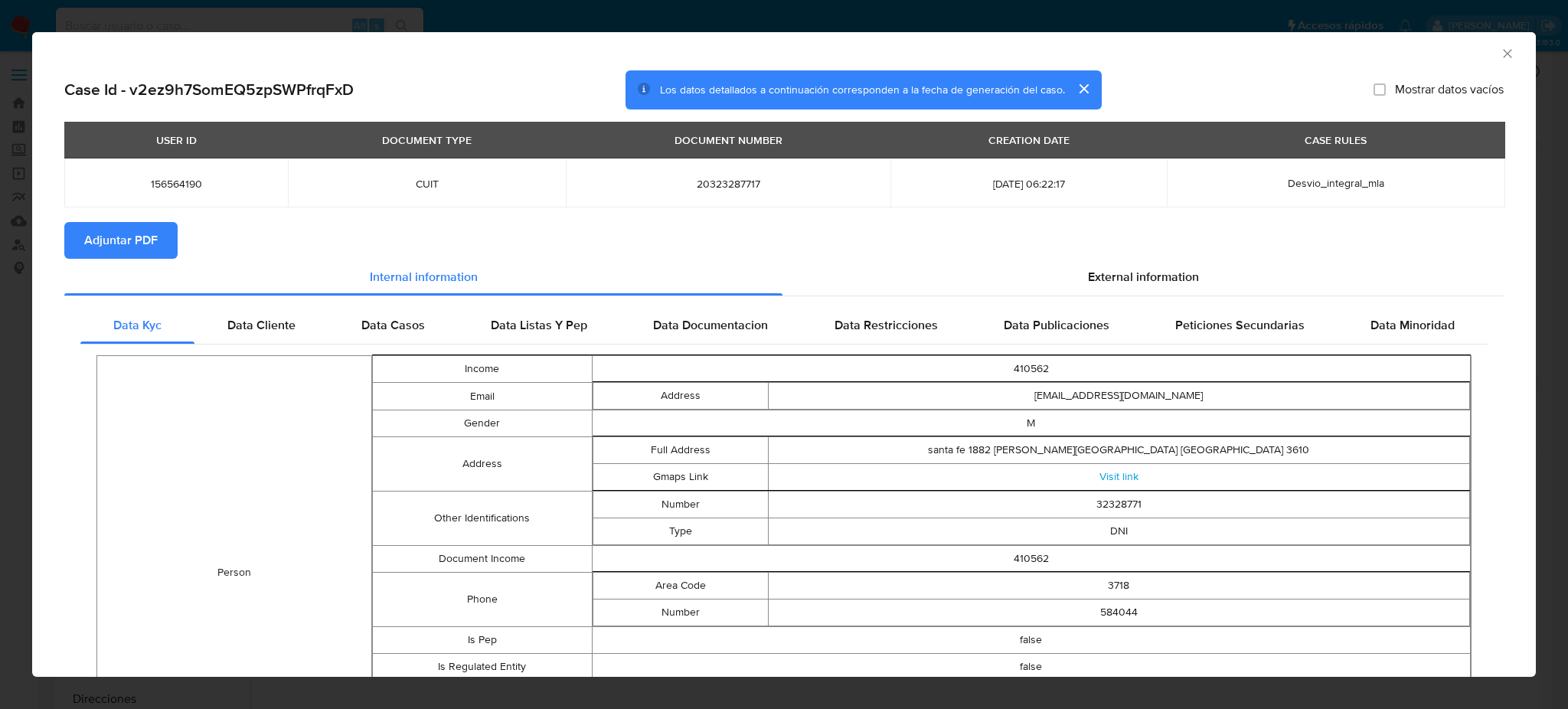
click at [144, 242] on span "Adjuntar PDF" at bounding box center [120, 240] width 74 height 33
click at [1501, 53] on div "AML Data Collector" at bounding box center [783, 50] width 1504 height 38
click at [1500, 46] on icon "Cerrar ventana" at bounding box center [1507, 54] width 16 height 16
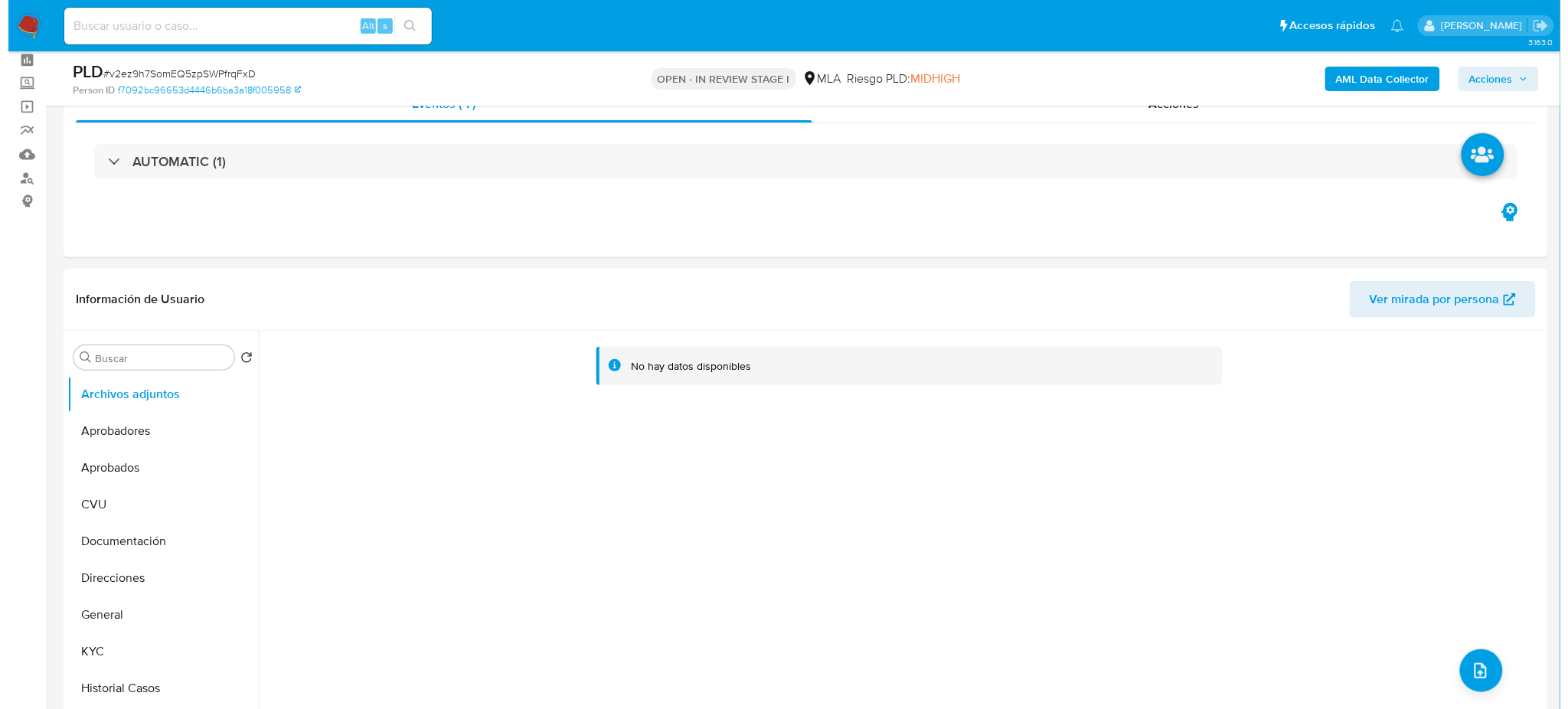
scroll to position [102, 0]
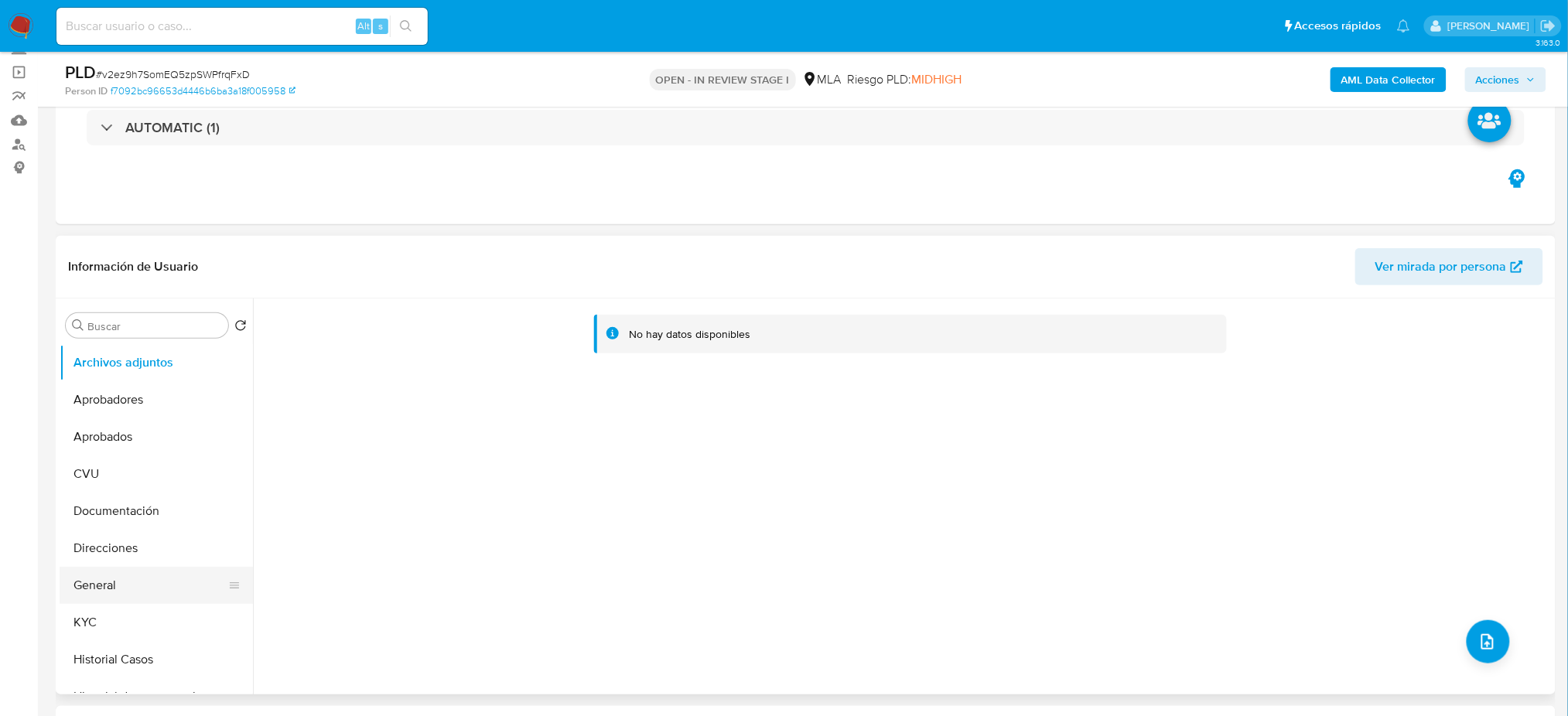
click at [100, 593] on button "General" at bounding box center [150, 585] width 181 height 37
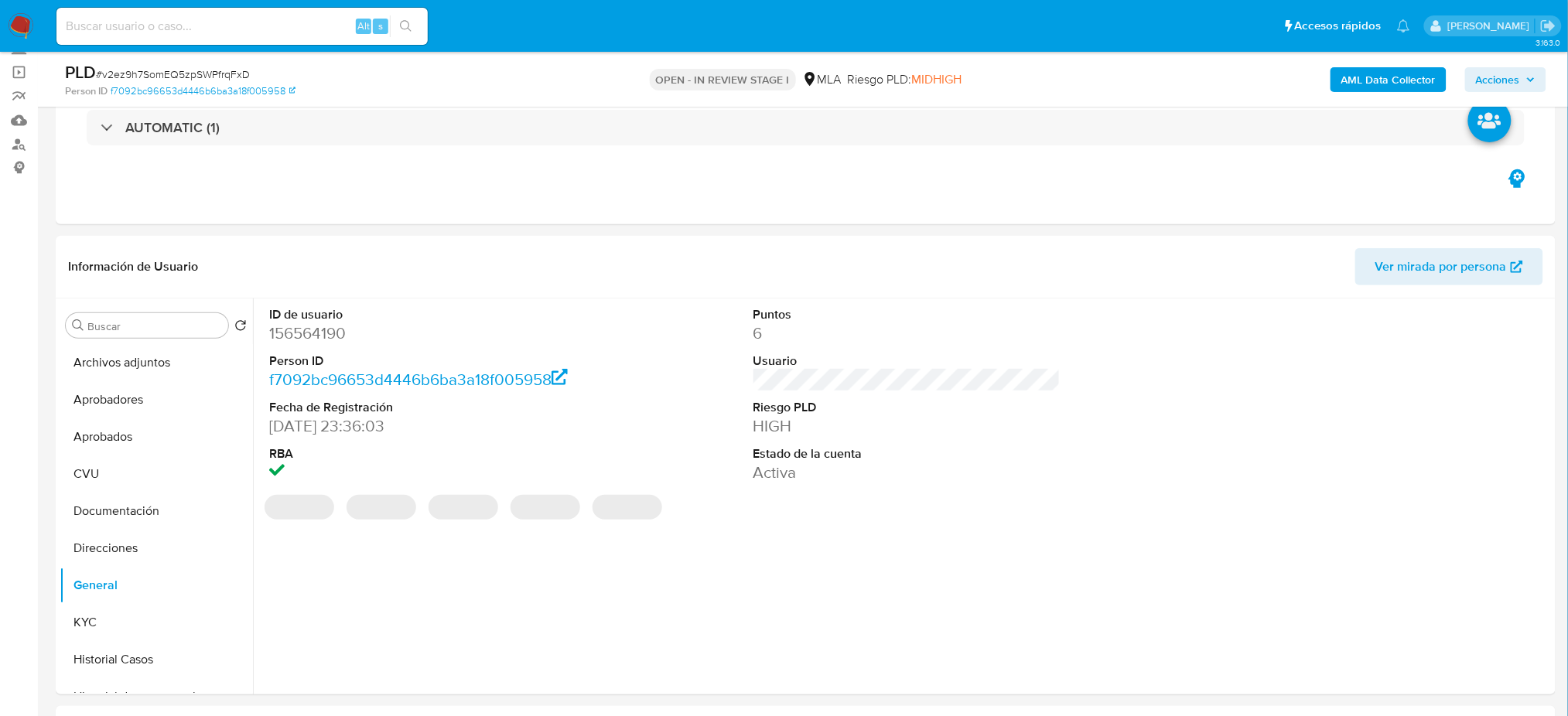
click at [298, 325] on dd "156564190" at bounding box center [423, 333] width 307 height 22
copy dd "156564190"
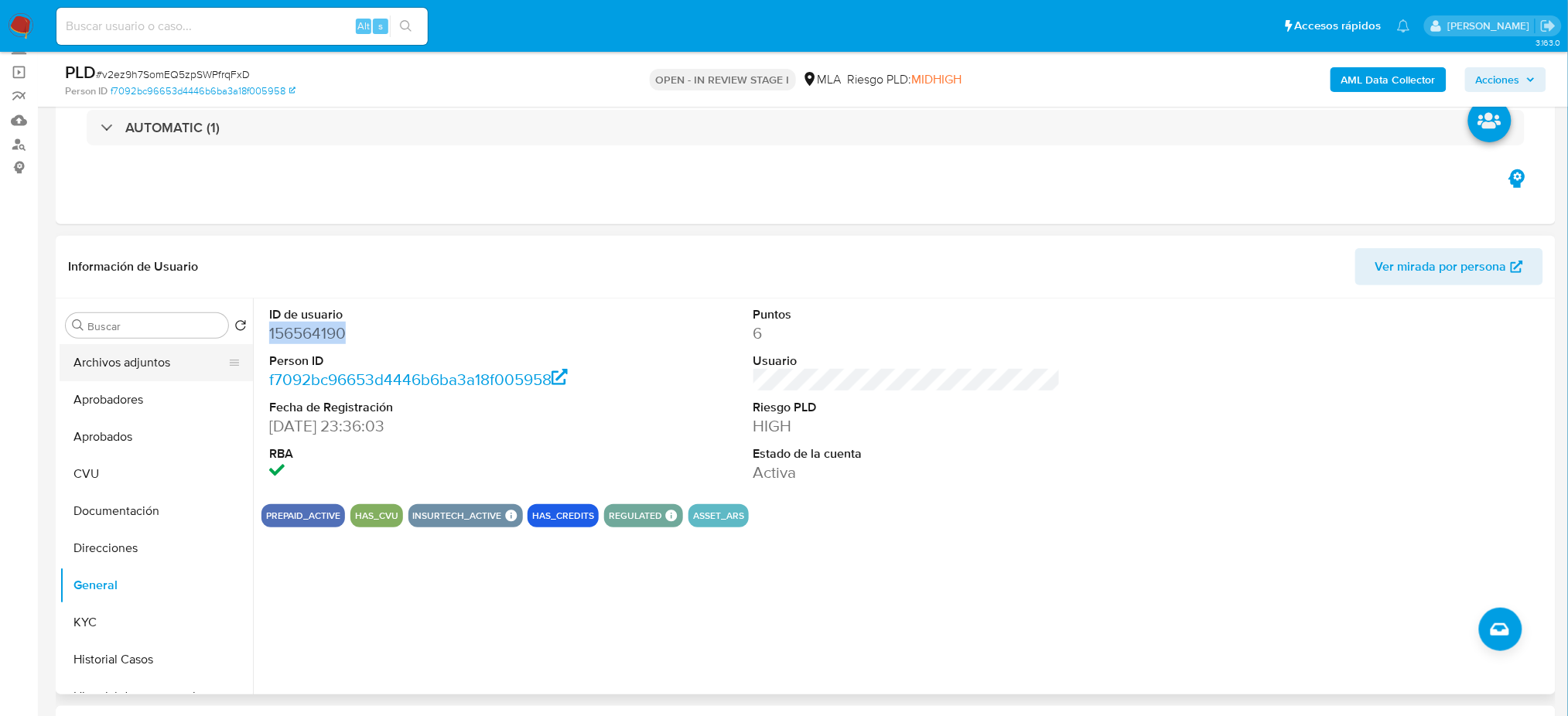
click at [138, 353] on button "Archivos adjuntos" at bounding box center [150, 362] width 181 height 37
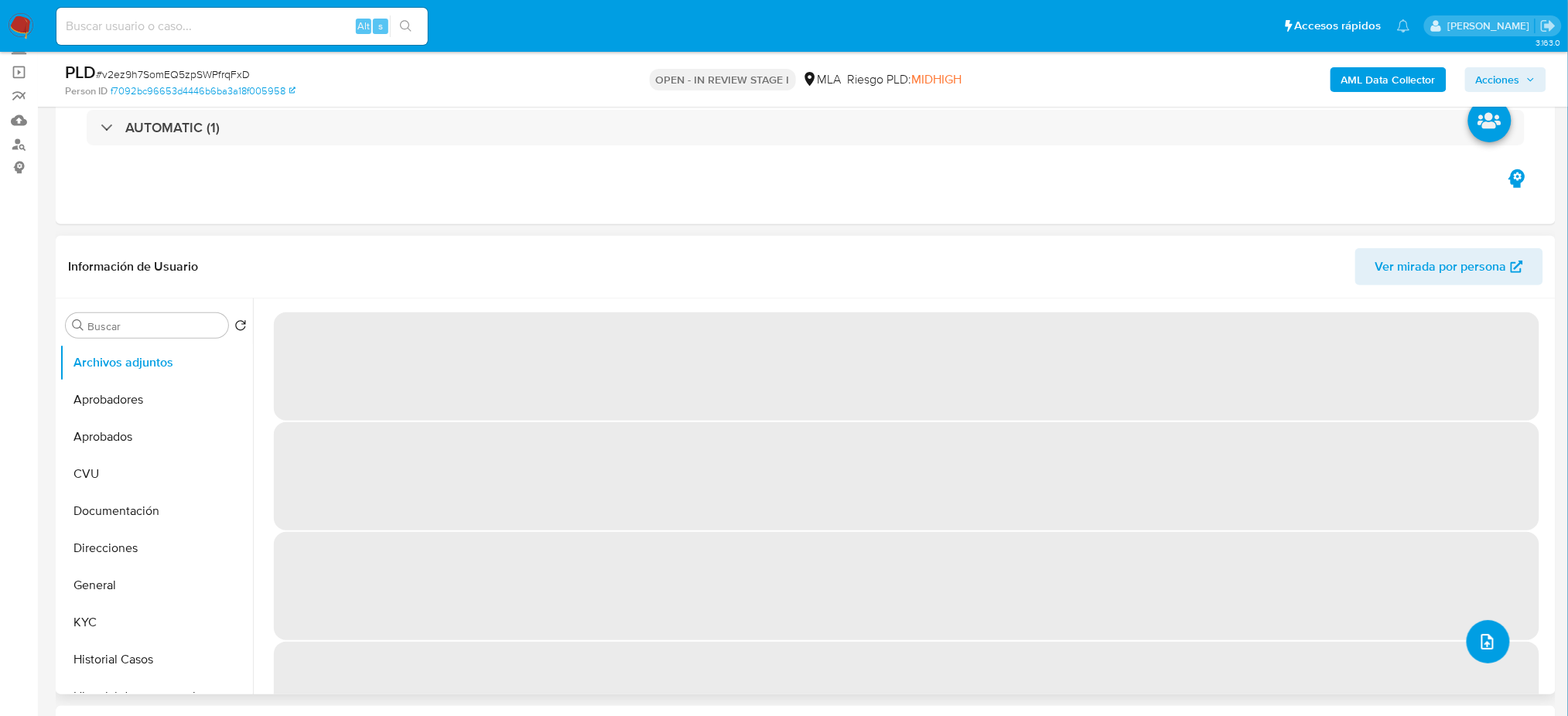
click at [1471, 637] on button "upload-file" at bounding box center [1488, 641] width 43 height 43
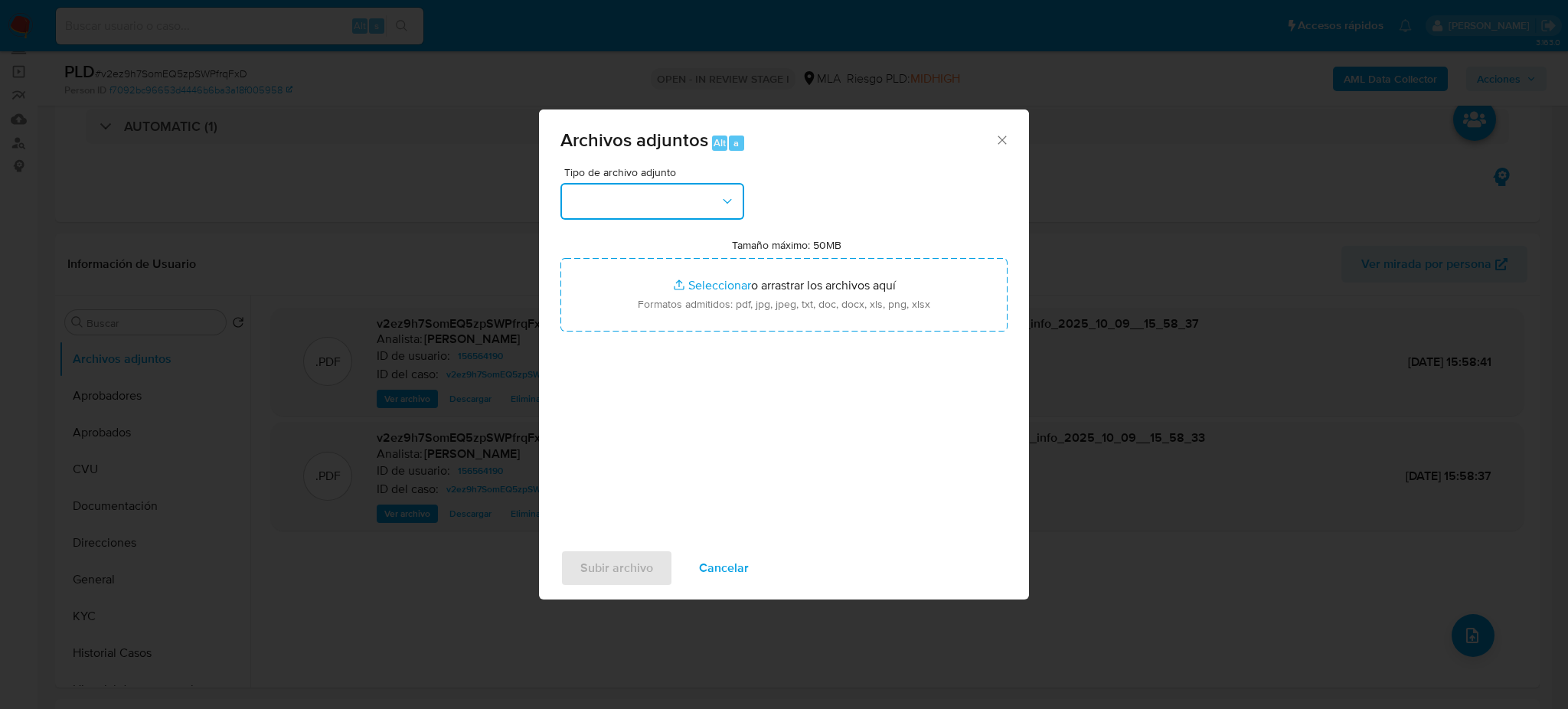
click at [664, 196] on button "button" at bounding box center [652, 201] width 184 height 36
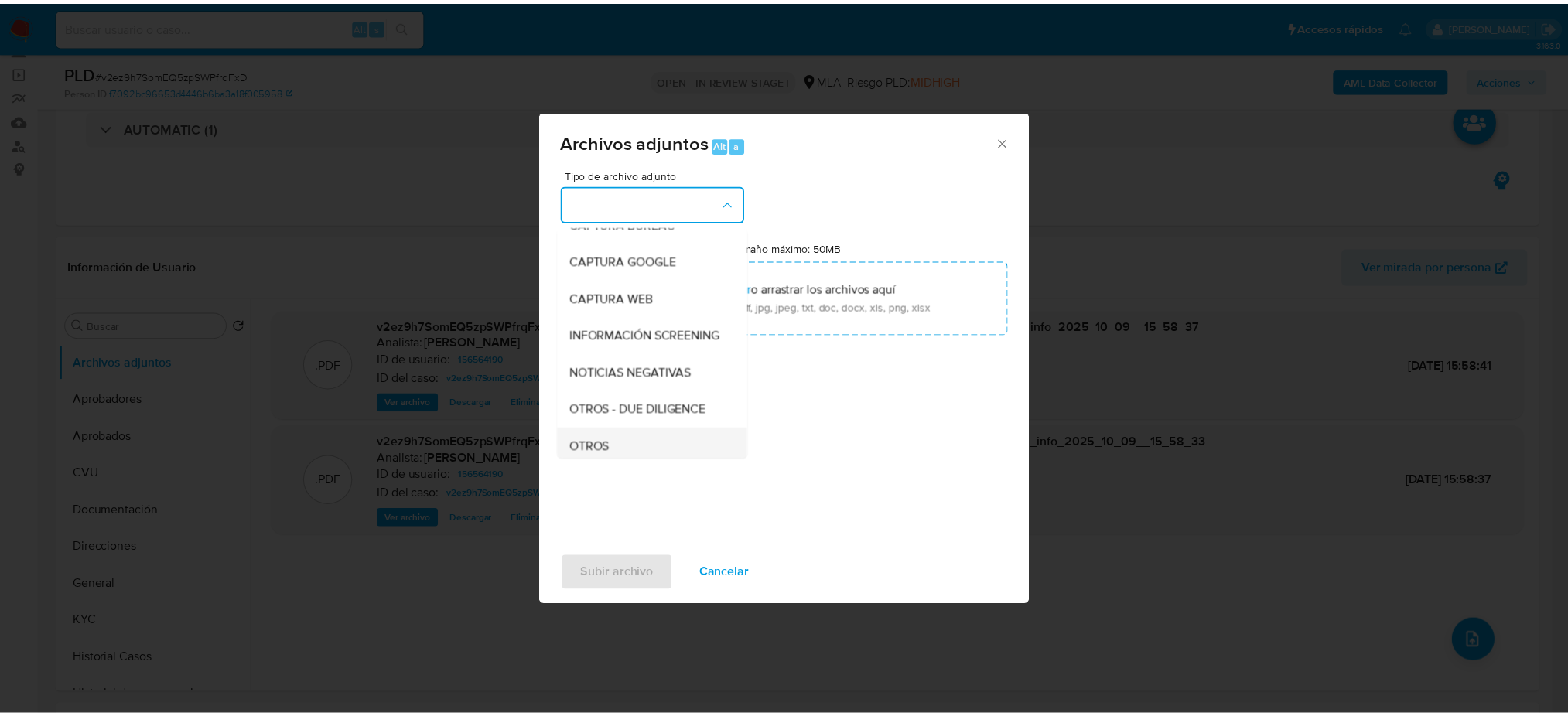
scroll to position [205, 0]
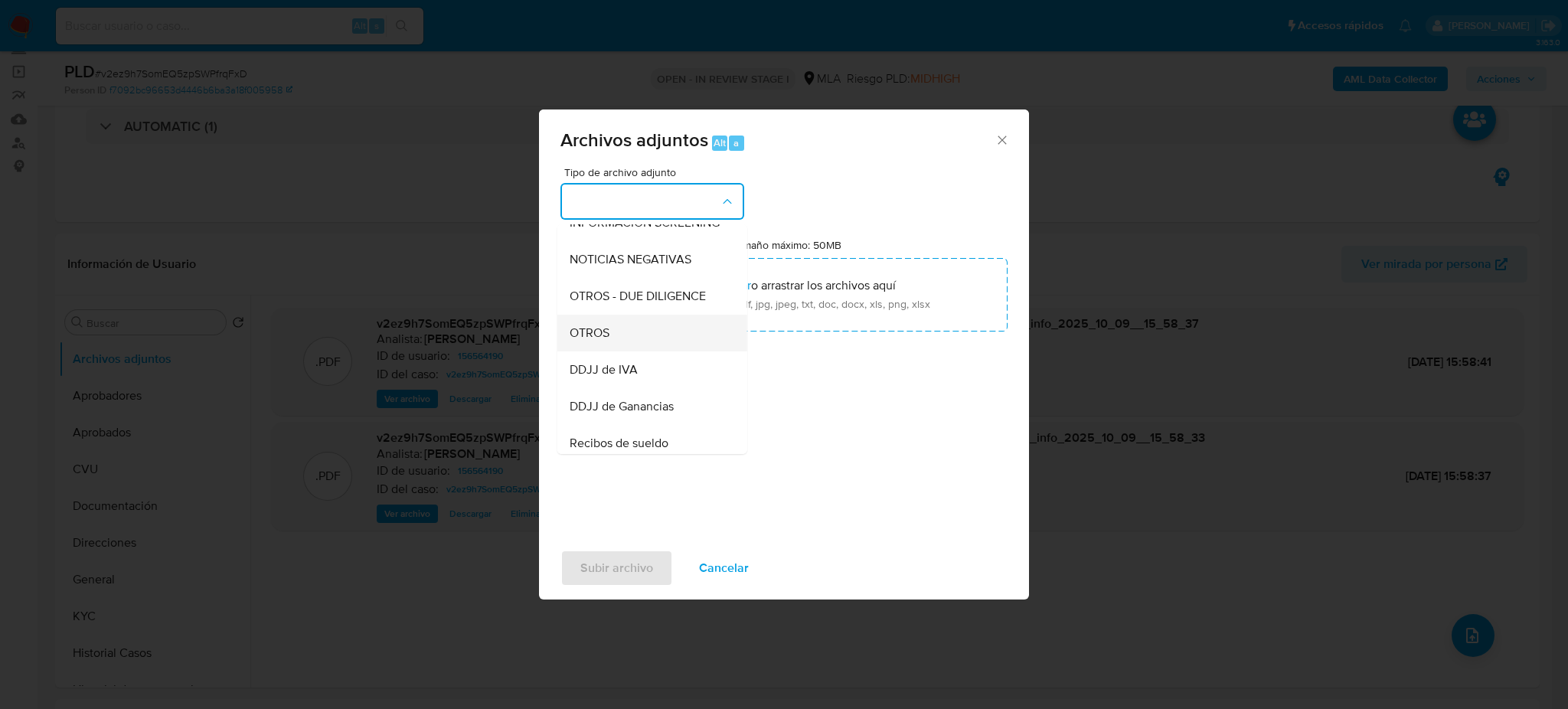
click at [640, 352] on div "OTROS" at bounding box center [647, 332] width 156 height 36
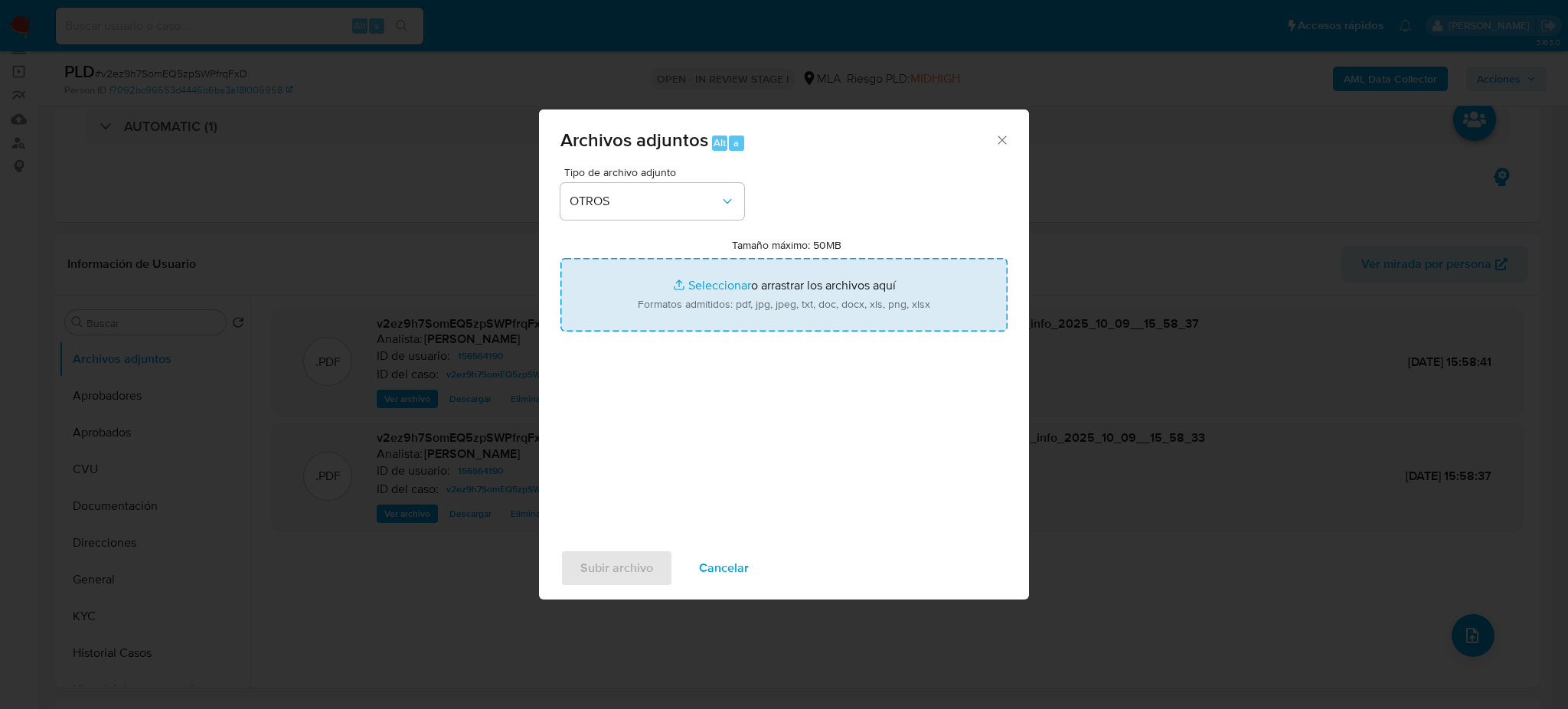
click at [668, 301] on input "Tamaño máximo: 50MB Seleccionar archivos" at bounding box center [784, 294] width 447 height 74
type input "C:\fakepath\Caselog v2ez9h7SomEQ5zpSWPfrqFxD_2025_09_17_17_14_58.docx"
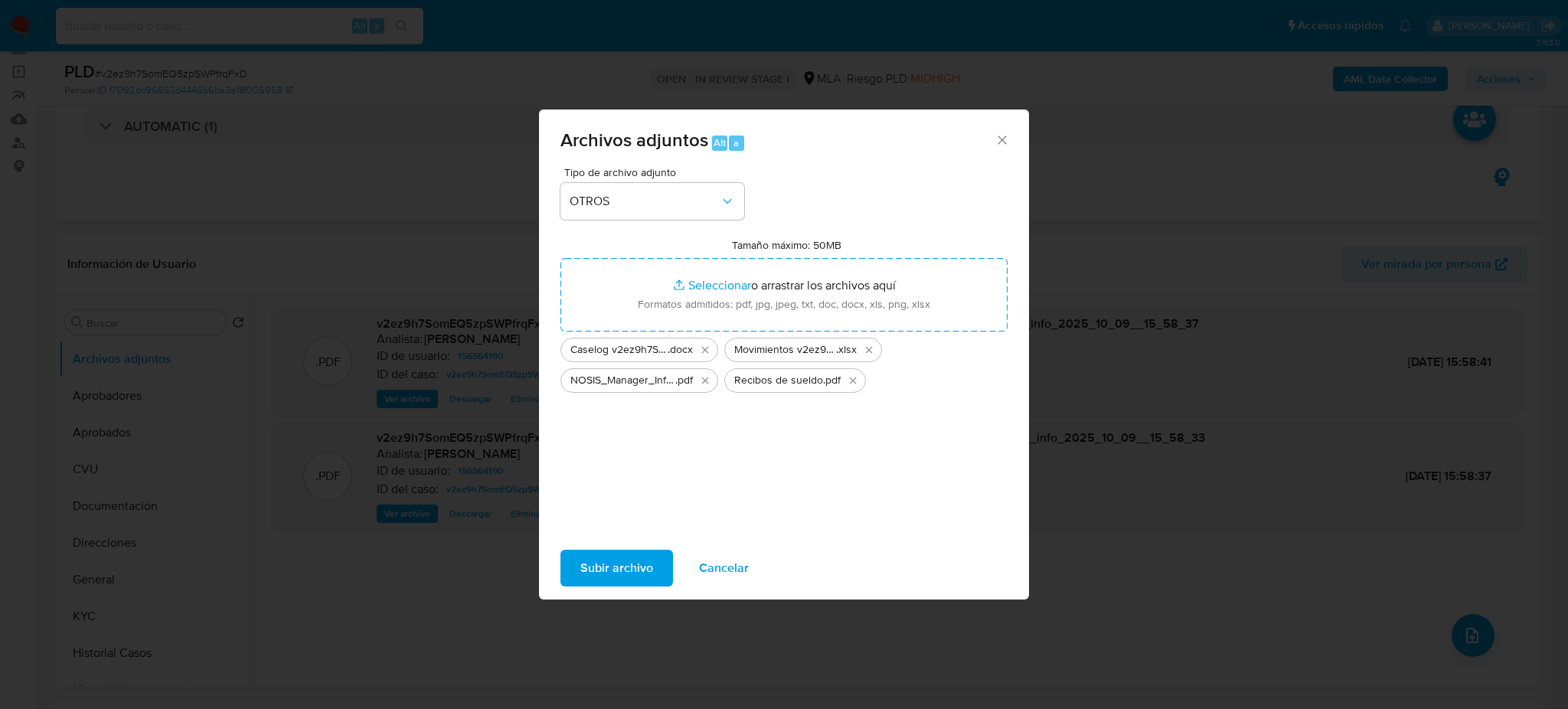
click at [620, 571] on span "Subir archivo" at bounding box center [617, 568] width 73 height 33
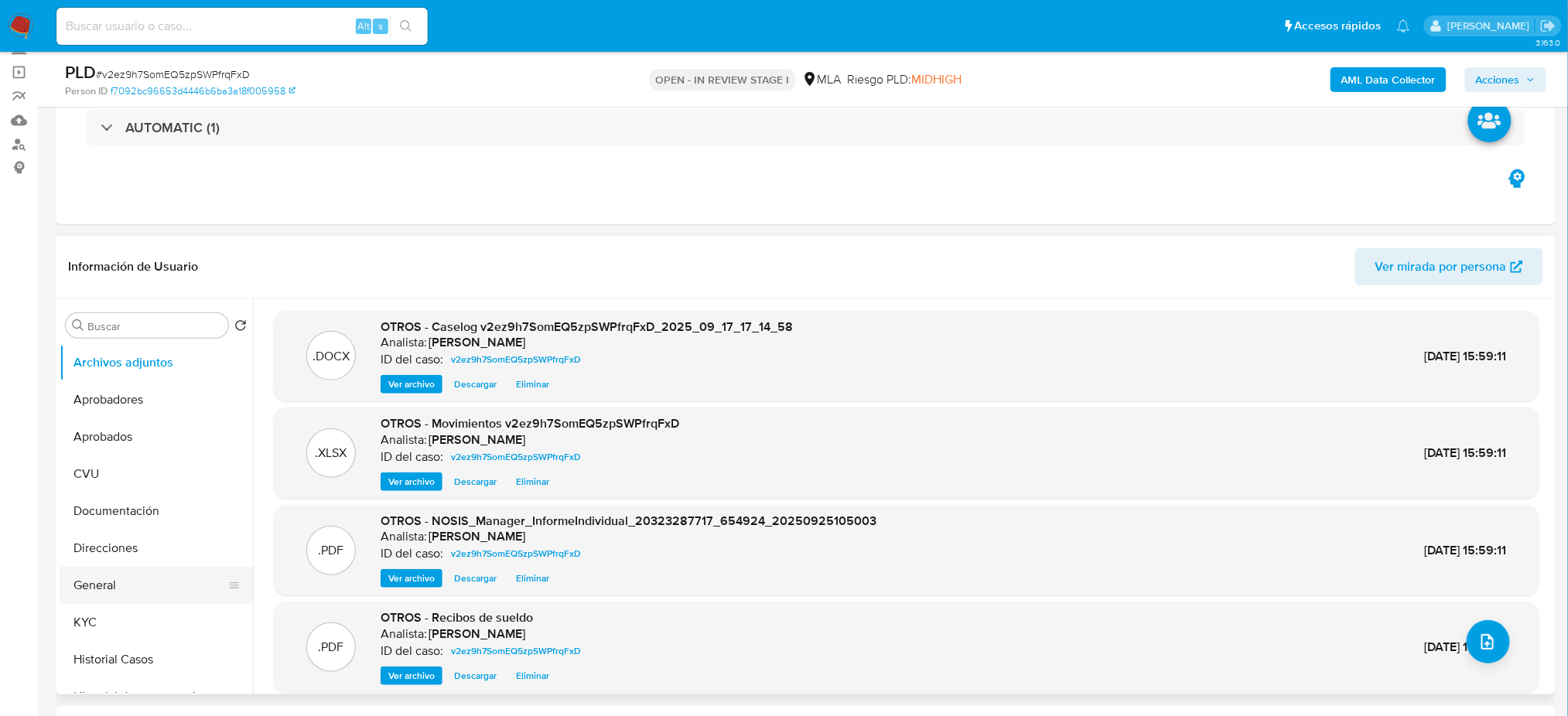
click at [110, 590] on button "General" at bounding box center [150, 585] width 181 height 37
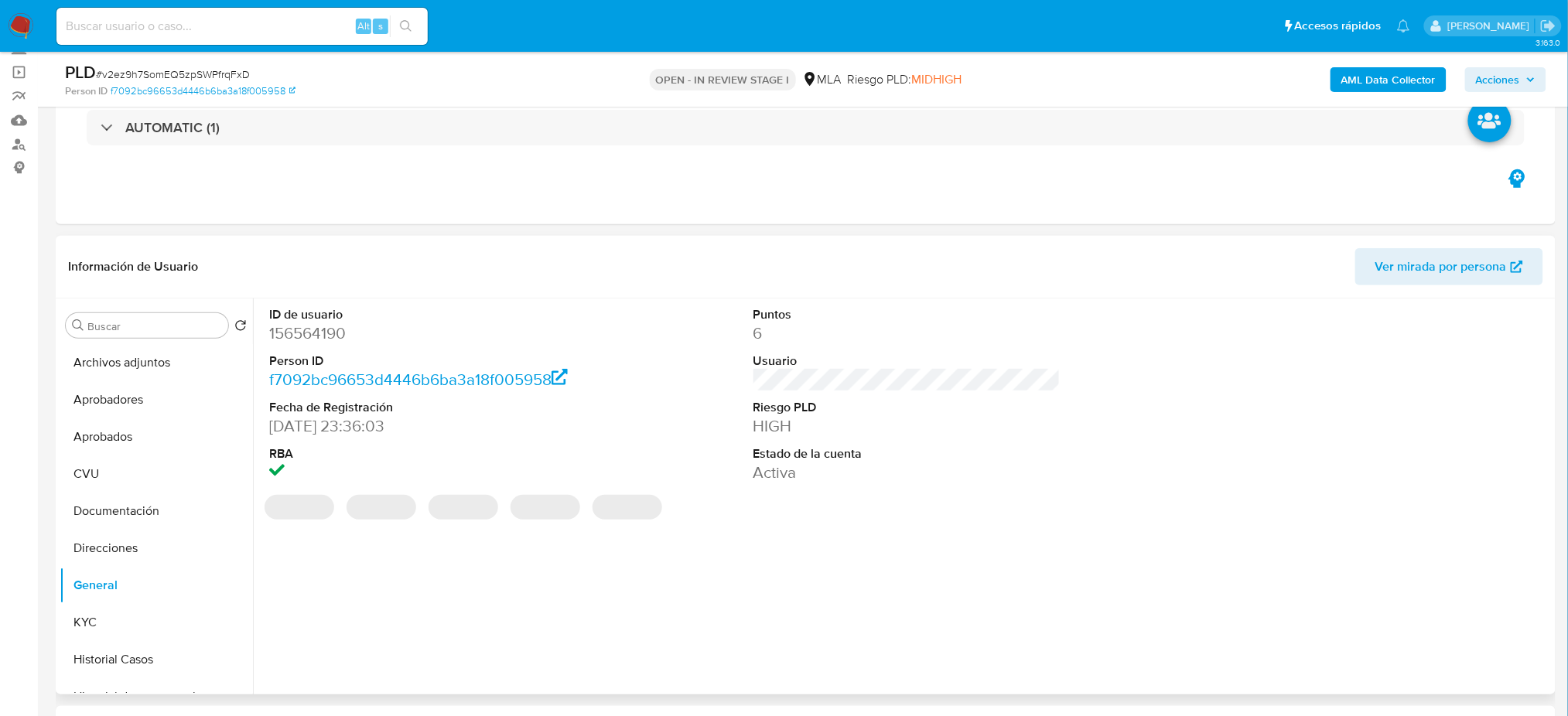
click at [296, 335] on dd "156564190" at bounding box center [423, 333] width 307 height 22
click at [295, 335] on dd "156564190" at bounding box center [423, 333] width 307 height 22
copy dd "156564190"
click at [1489, 78] on span "Acciones" at bounding box center [1498, 80] width 44 height 25
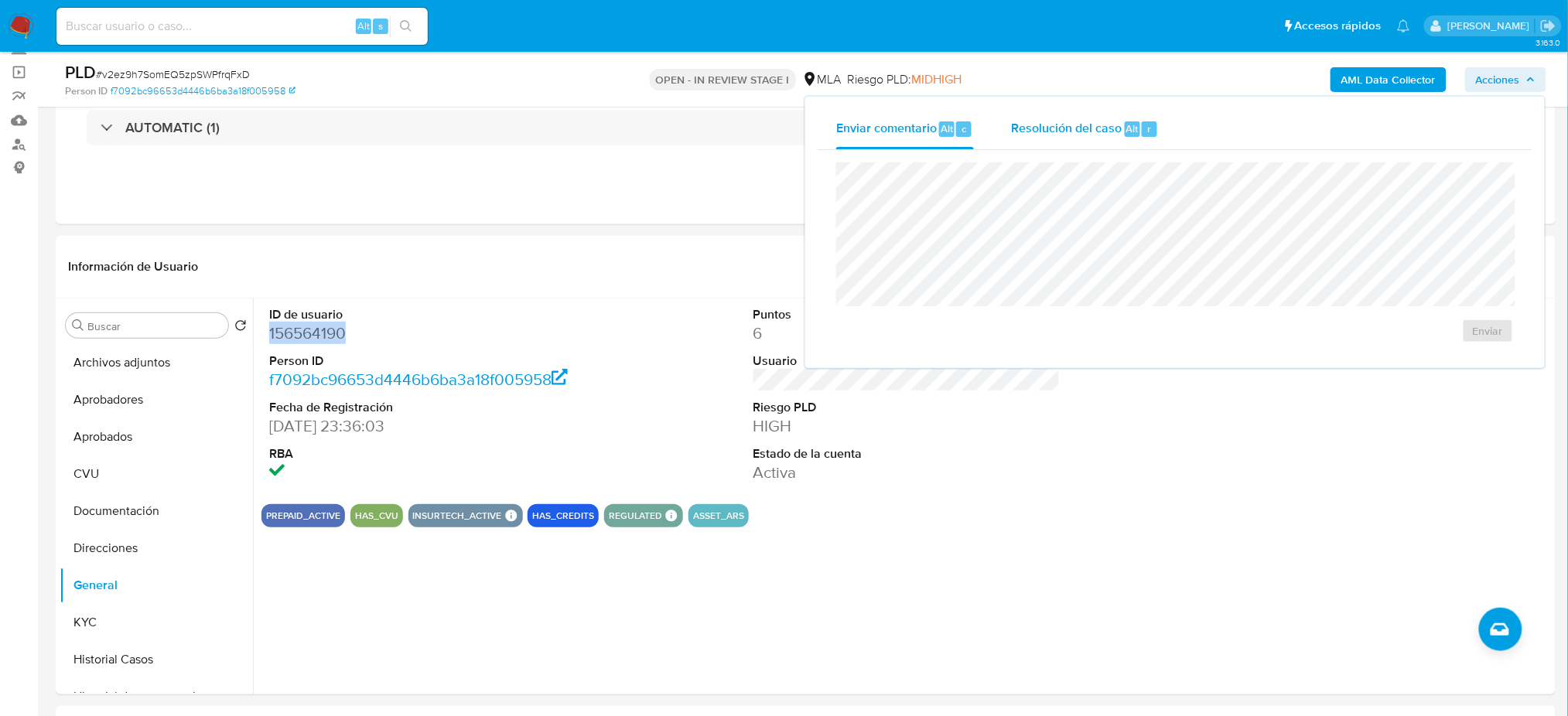
click at [1106, 134] on span "Resolución del caso" at bounding box center [1066, 128] width 111 height 18
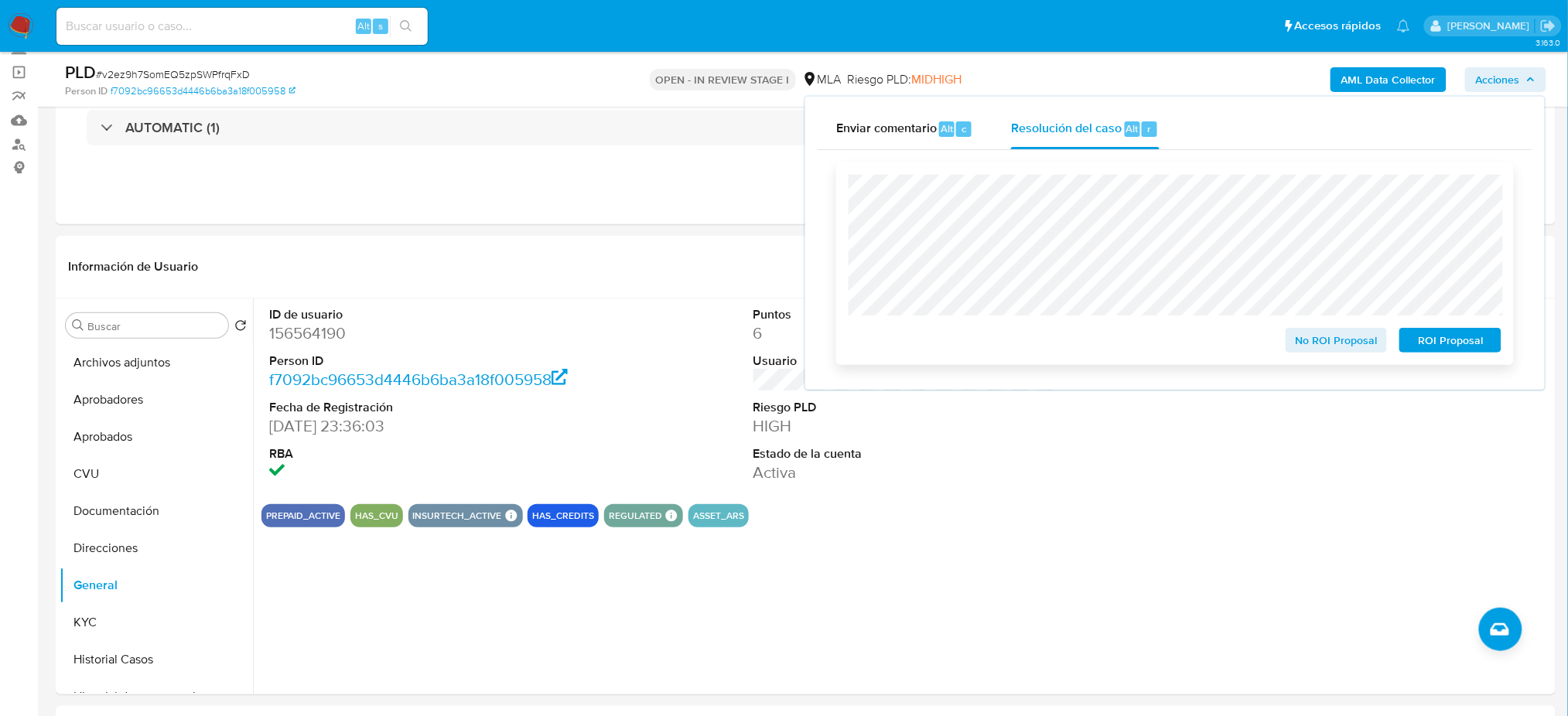
click at [1315, 346] on span "No ROI Proposal" at bounding box center [1337, 340] width 81 height 22
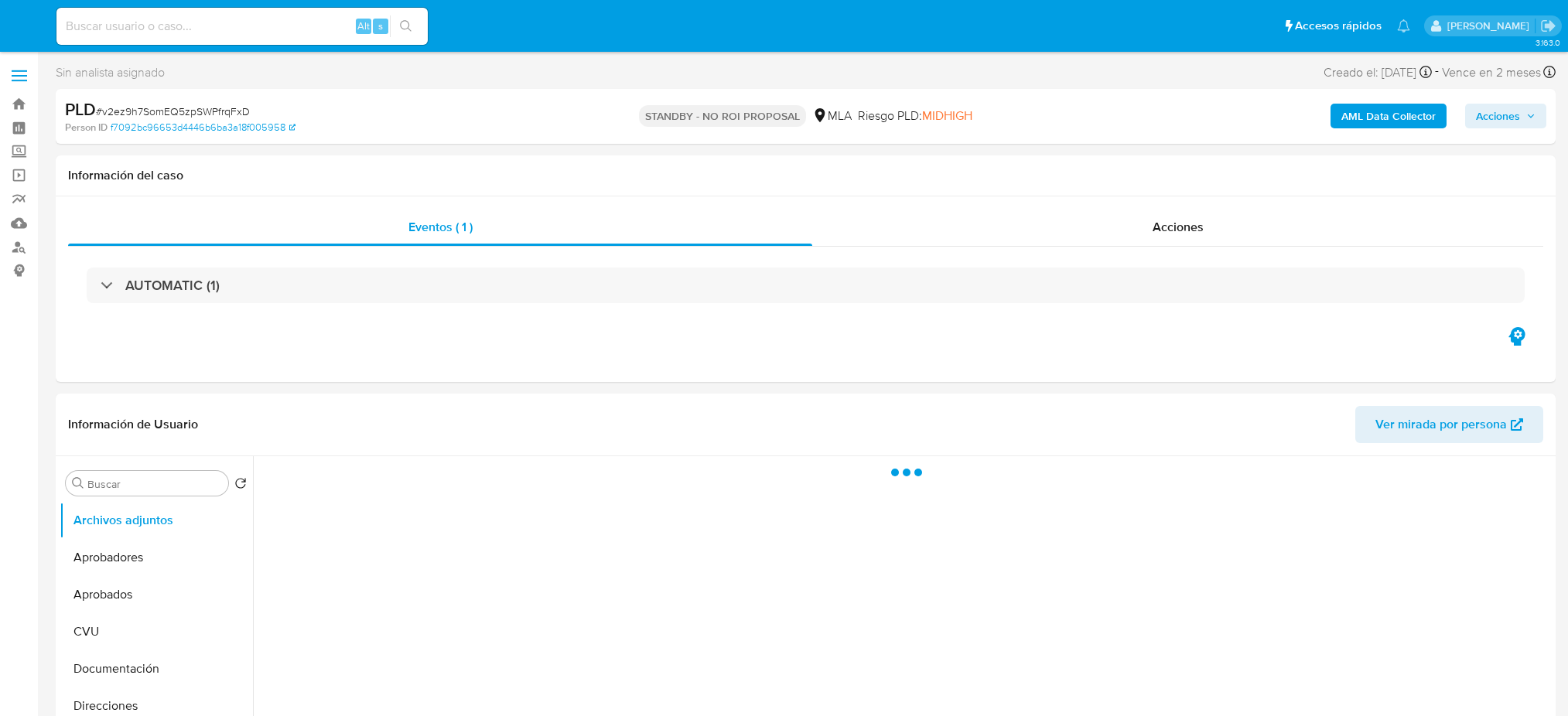
select select "10"
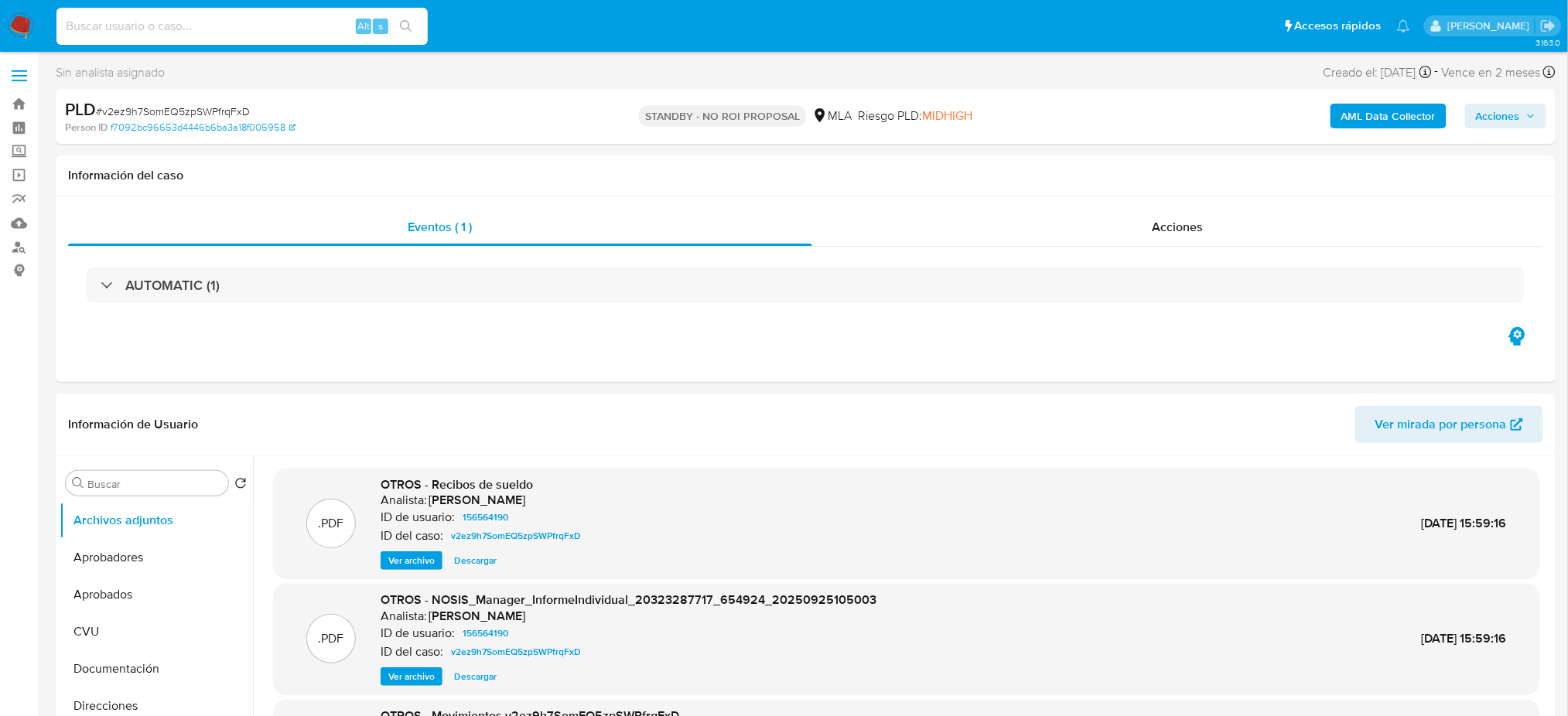
click at [179, 32] on input at bounding box center [242, 27] width 371 height 20
paste input "KMGNbOoEZBXMPG0I4g9qoRoN"
type input "KMGNbOoEZBXMPG0I4g9qoRoN"
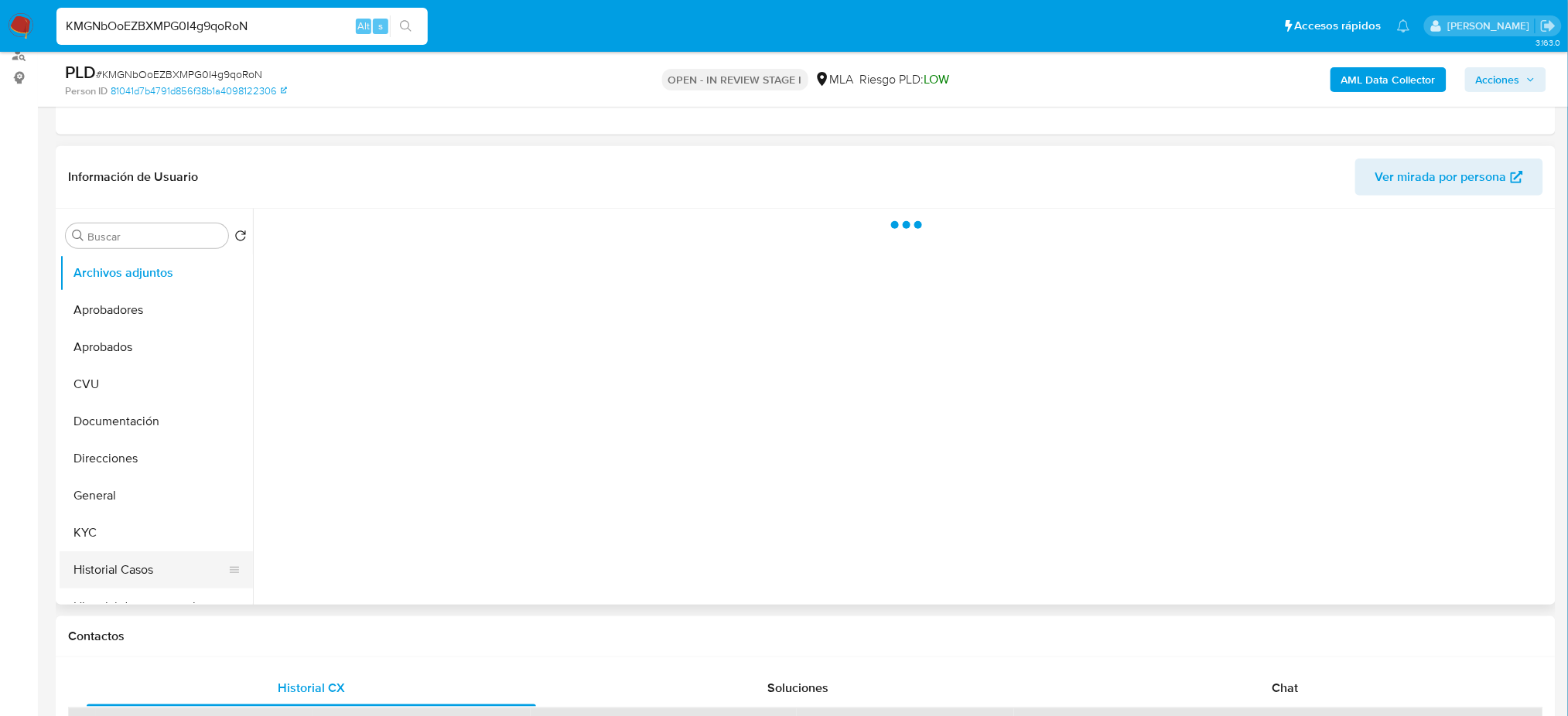
scroll to position [205, 0]
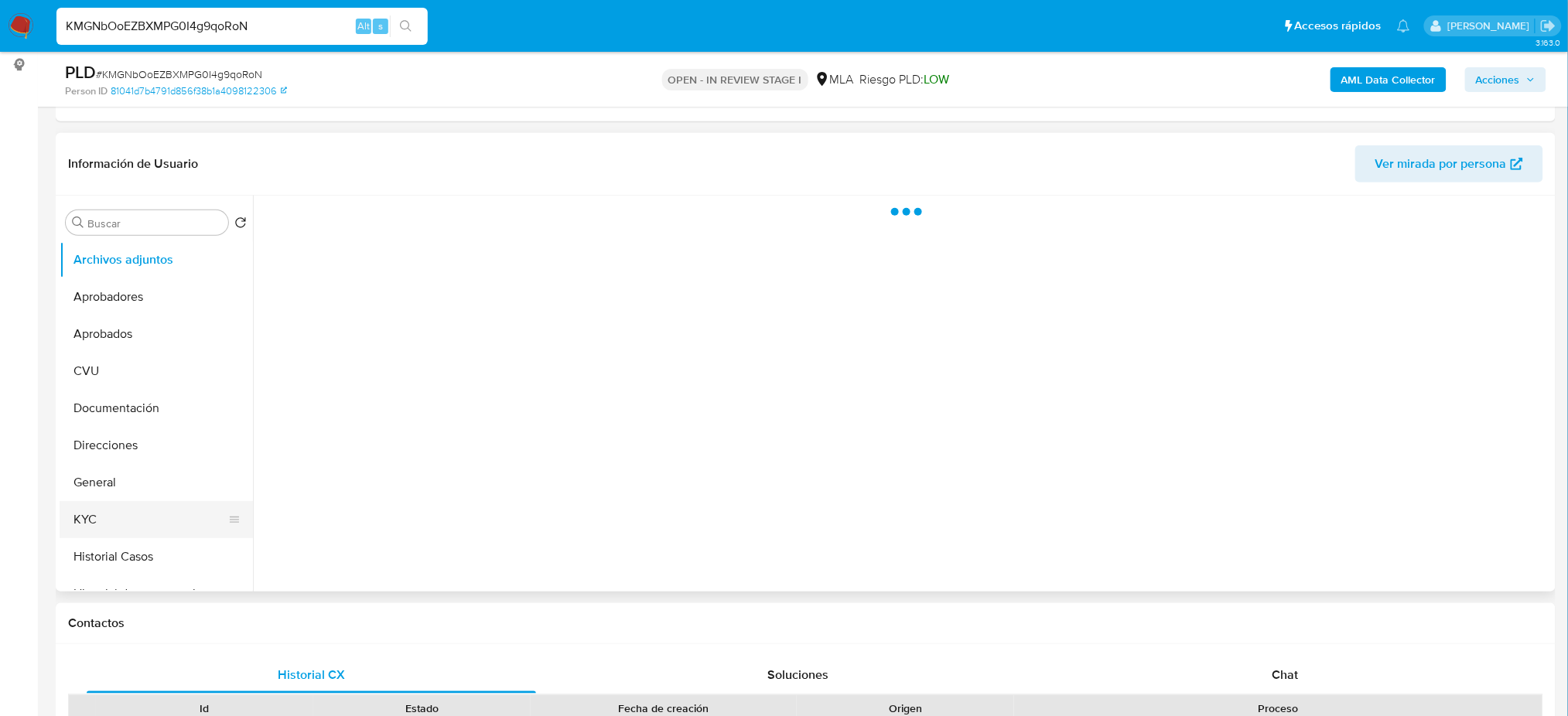
select select "10"
click at [158, 507] on button "KYC" at bounding box center [150, 519] width 181 height 37
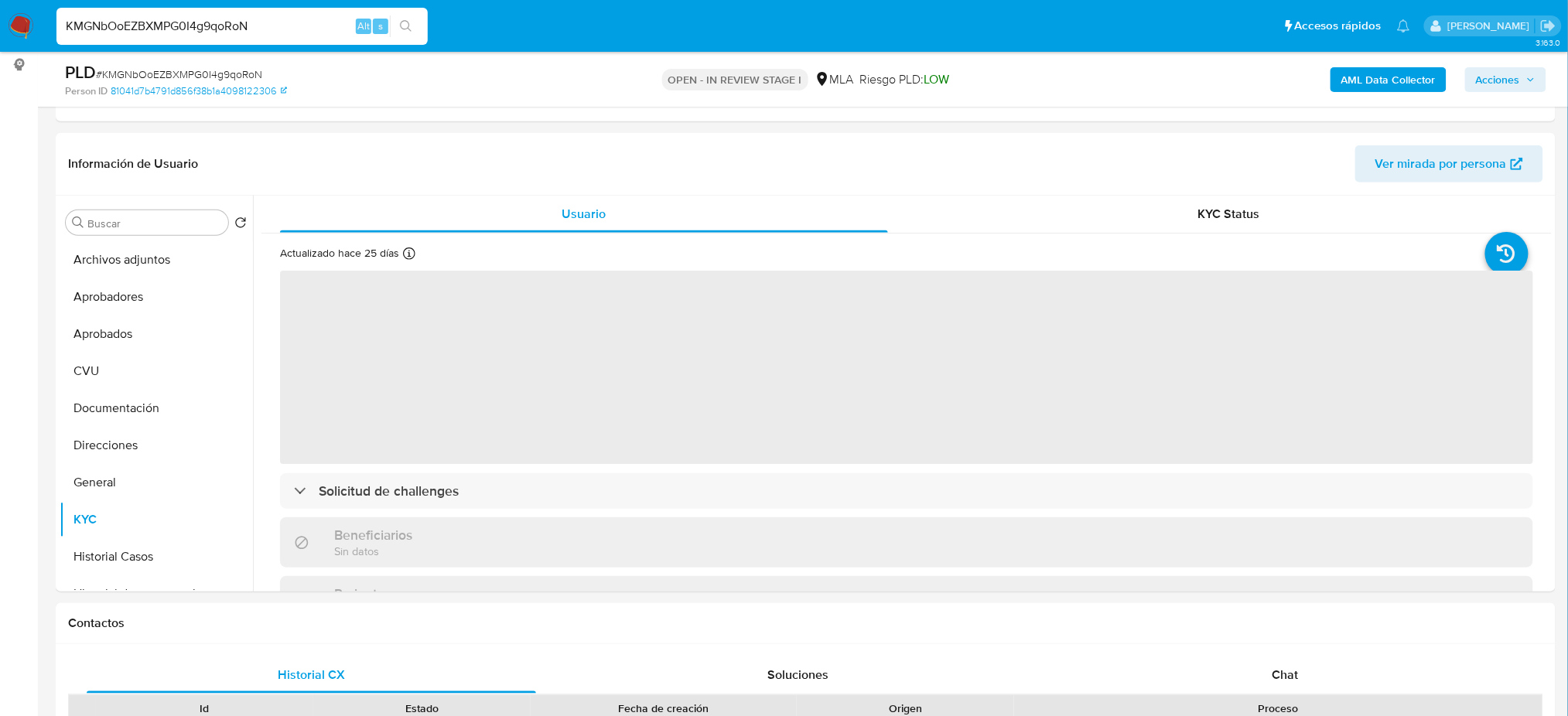
scroll to position [103, 0]
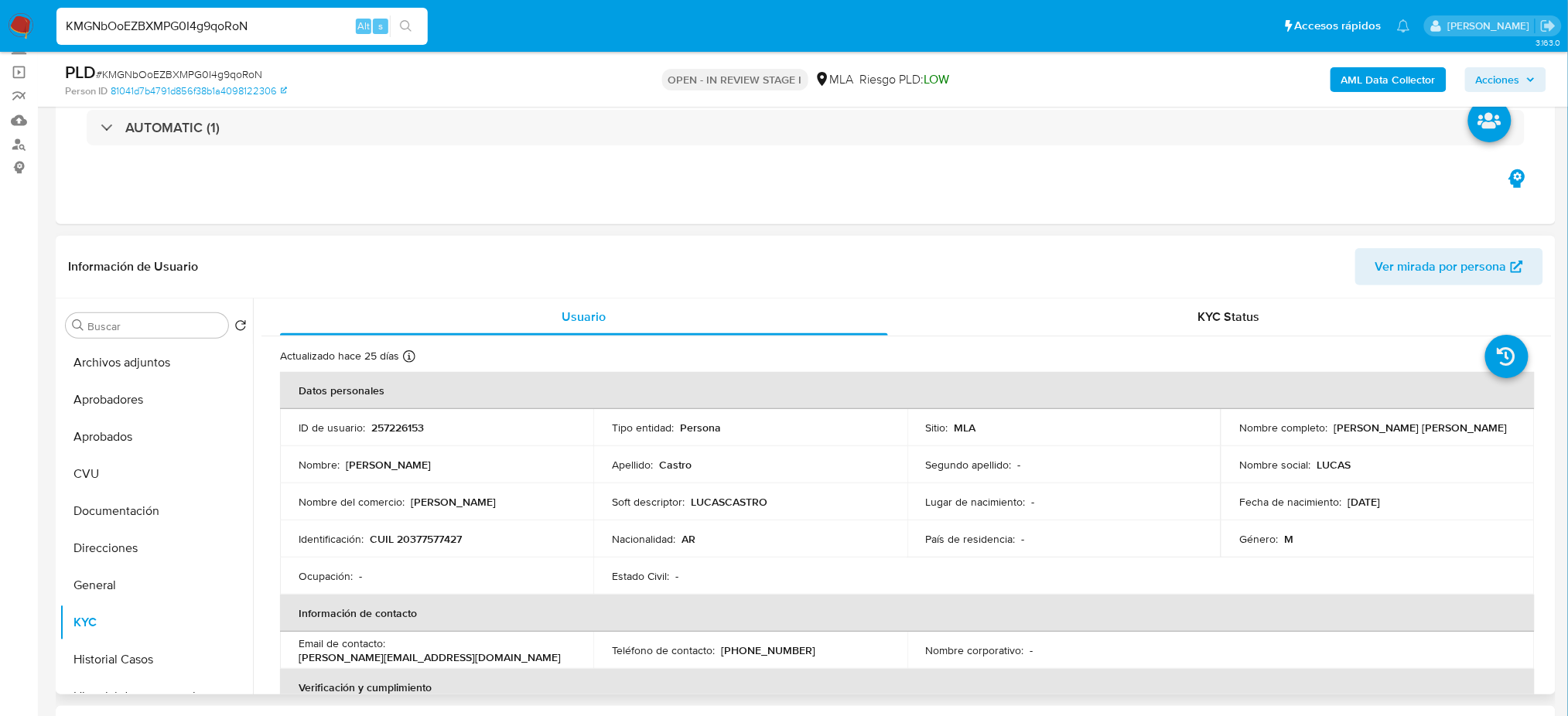
click at [418, 540] on p "CUIL 20377577427" at bounding box center [415, 540] width 92 height 14
copy p "20377577427"
drag, startPoint x: 293, startPoint y: 20, endPoint x: 0, endPoint y: 31, distance: 293.2
click at [0, 31] on nav "Pausado Ver notificaciones KMGNbOoEZBXMPG0I4g9qoRoN Alt s Accesos rápidos Presi…" at bounding box center [784, 26] width 1568 height 52
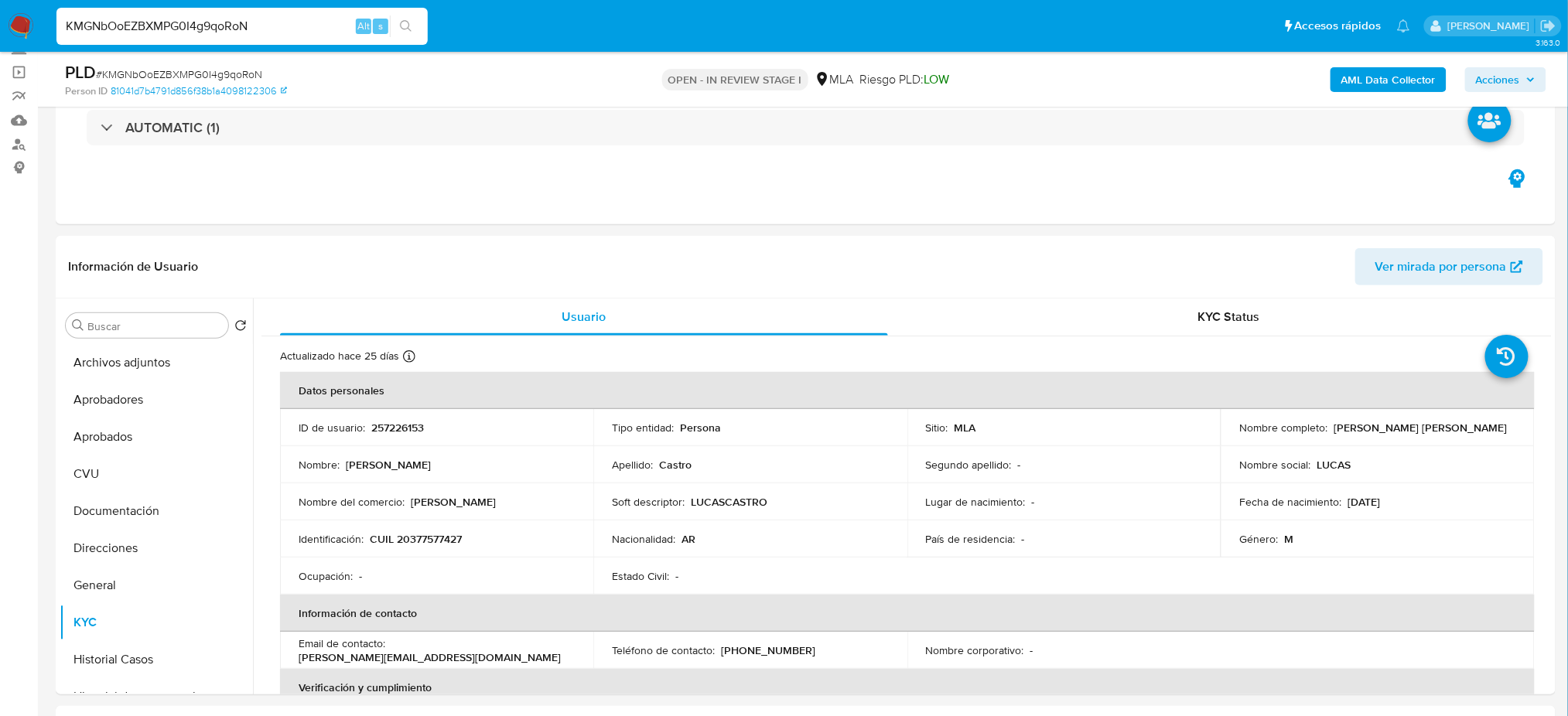
paste input "4KPK9PvAfLN213Ol4y9lH2Ai"
type input "4KPK9PvAfLN213Ol4y9lH2Ai"
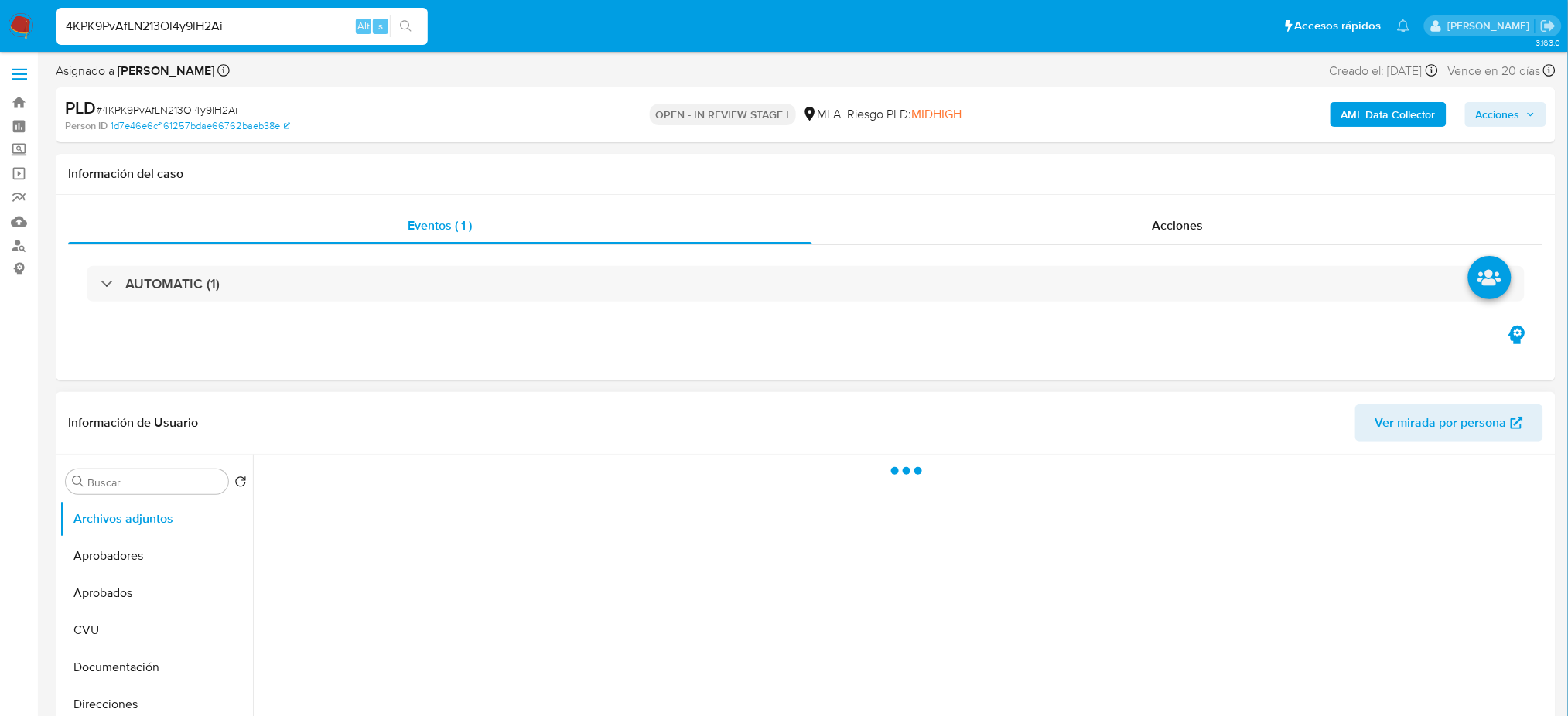
scroll to position [103, 0]
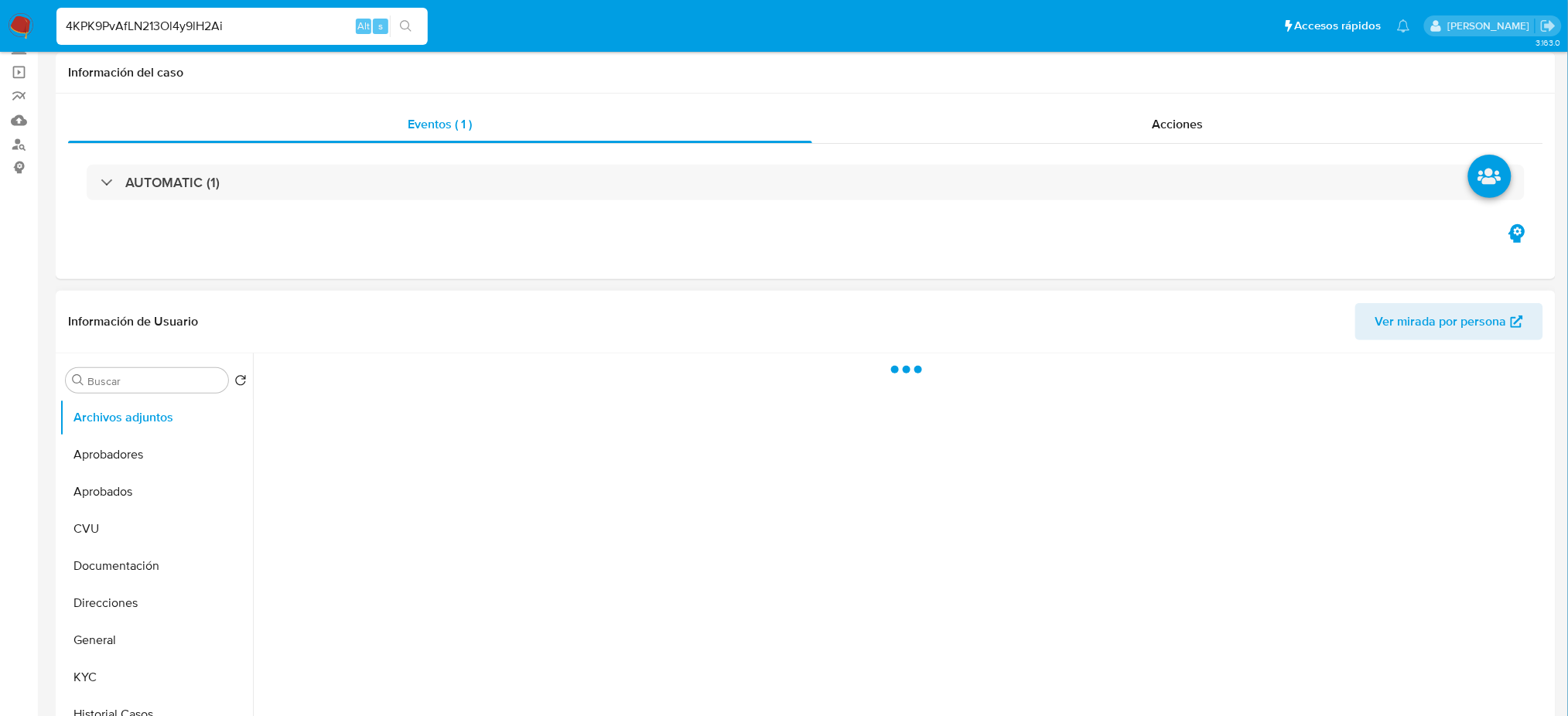
select select "10"
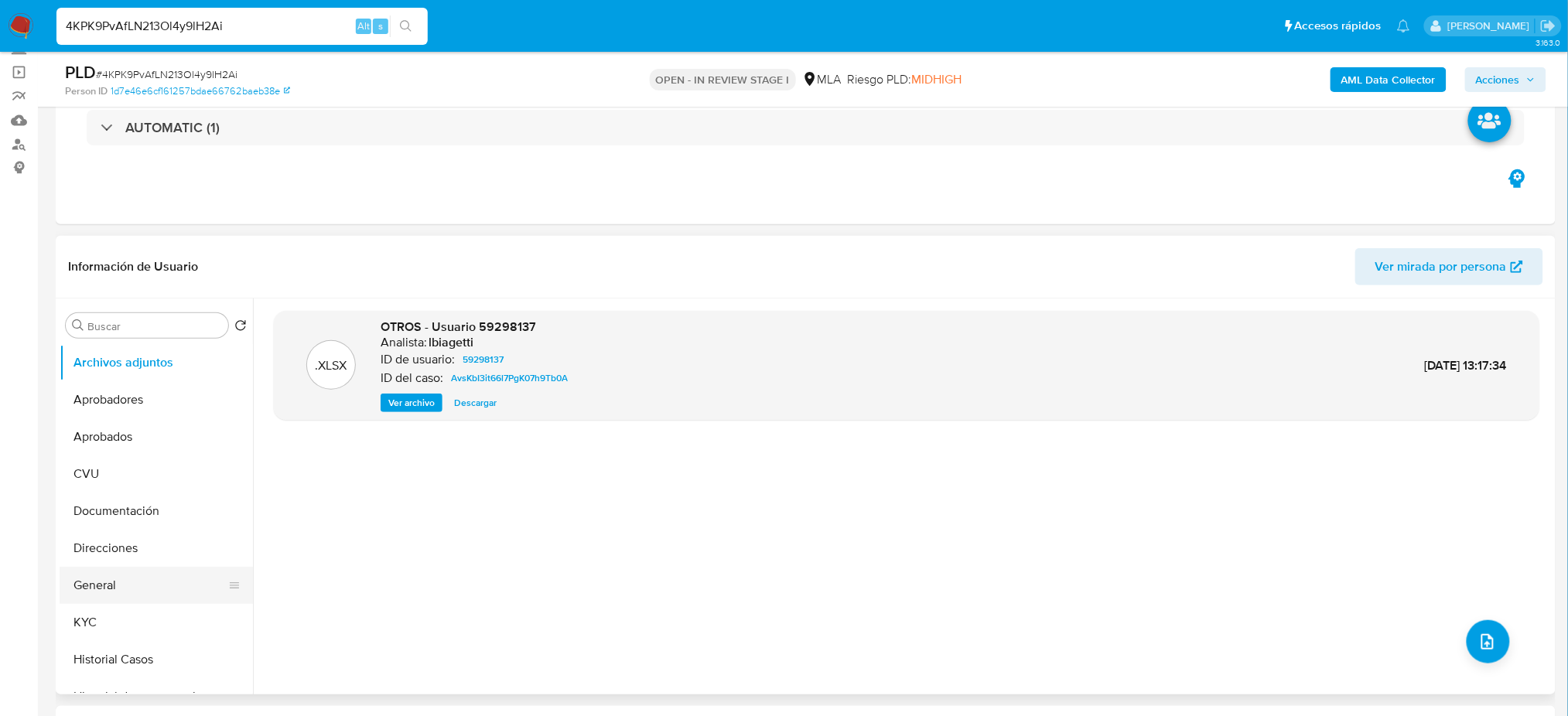
click at [125, 580] on button "General" at bounding box center [150, 585] width 181 height 37
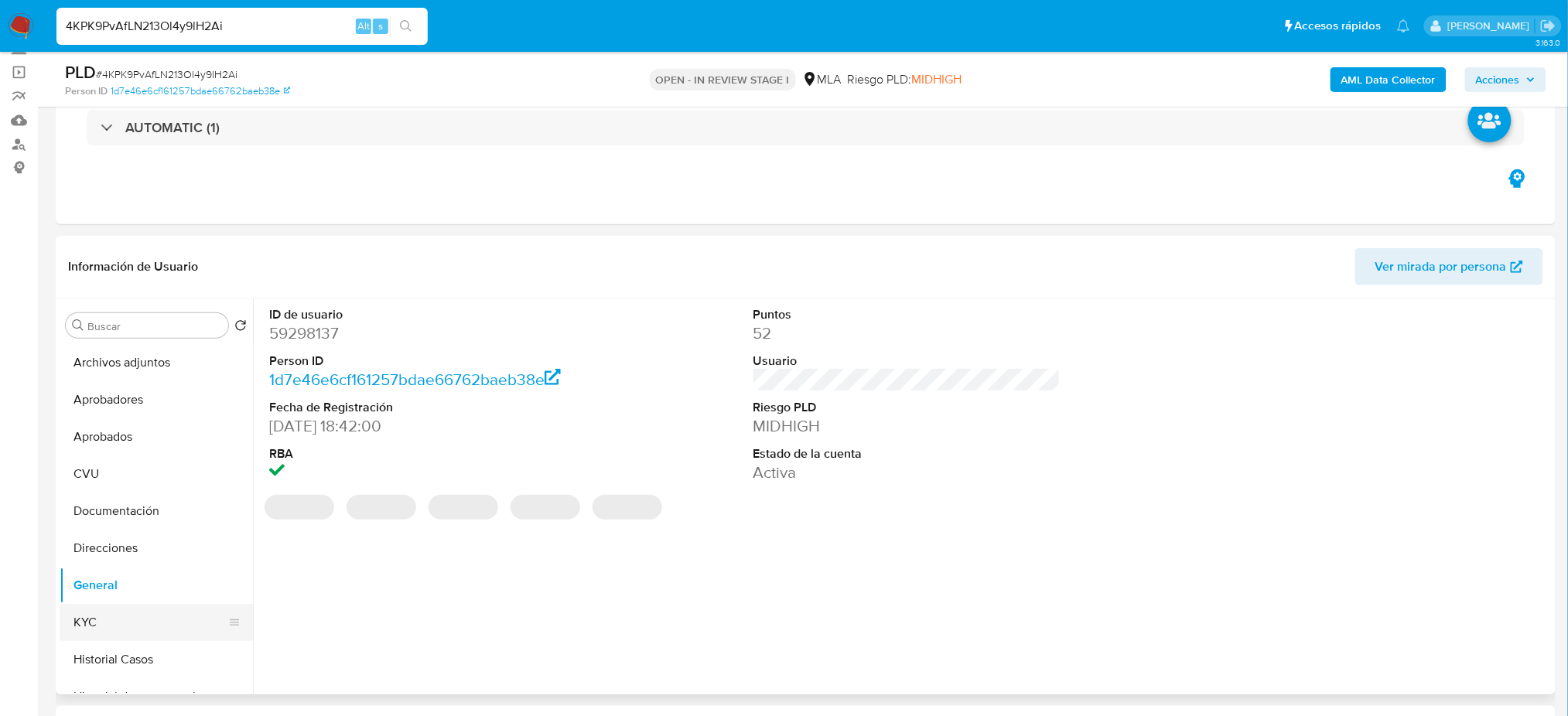
click at [129, 616] on button "KYC" at bounding box center [150, 622] width 181 height 37
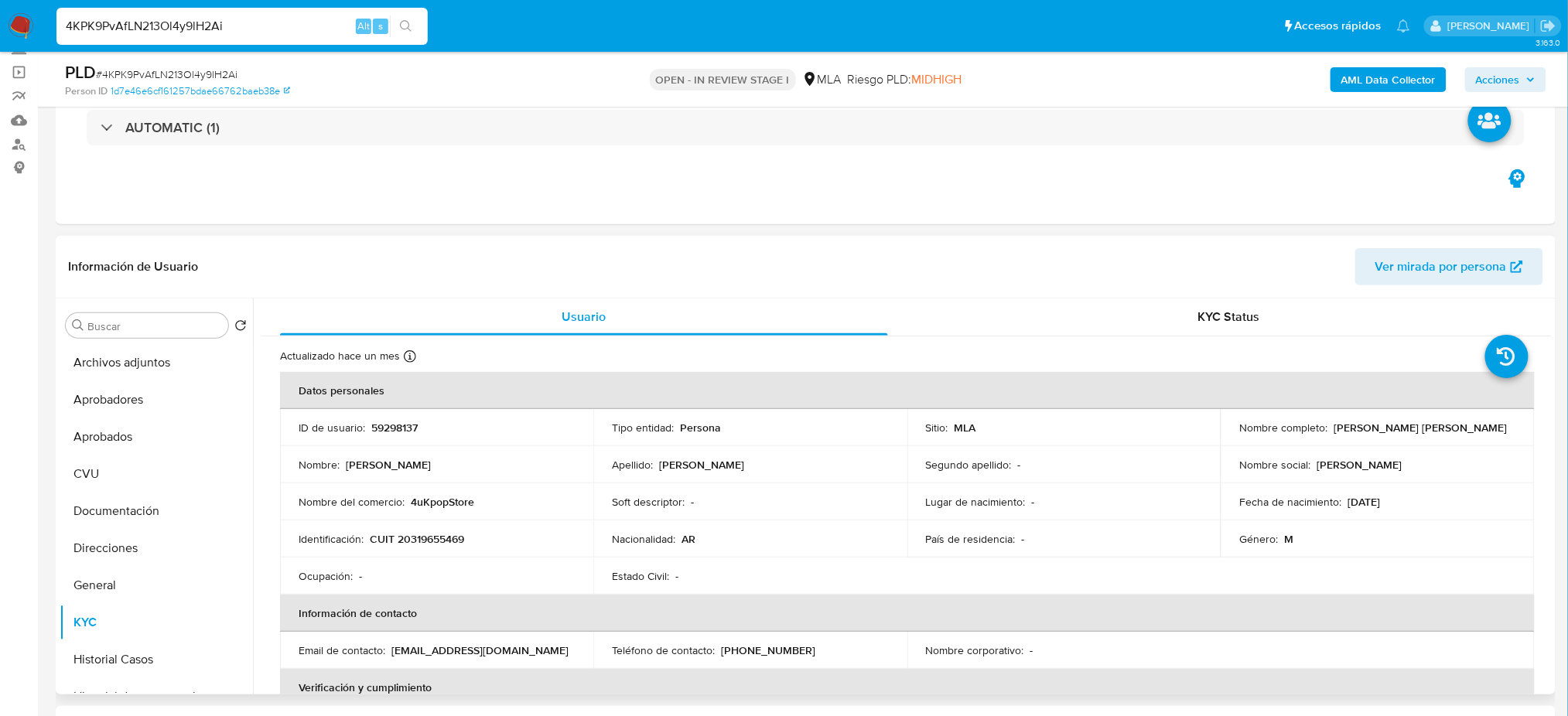
click at [438, 535] on p "CUIT 20319655469" at bounding box center [417, 540] width 94 height 14
copy p "20319655469"
drag, startPoint x: 288, startPoint y: 21, endPoint x: 0, endPoint y: 19, distance: 288.0
click at [0, 19] on nav "Pausado Ver notificaciones 4KPK9PvAfLN213Ol4y9lH2Ai Alt s Accesos rápidos Presi…" at bounding box center [784, 26] width 1568 height 52
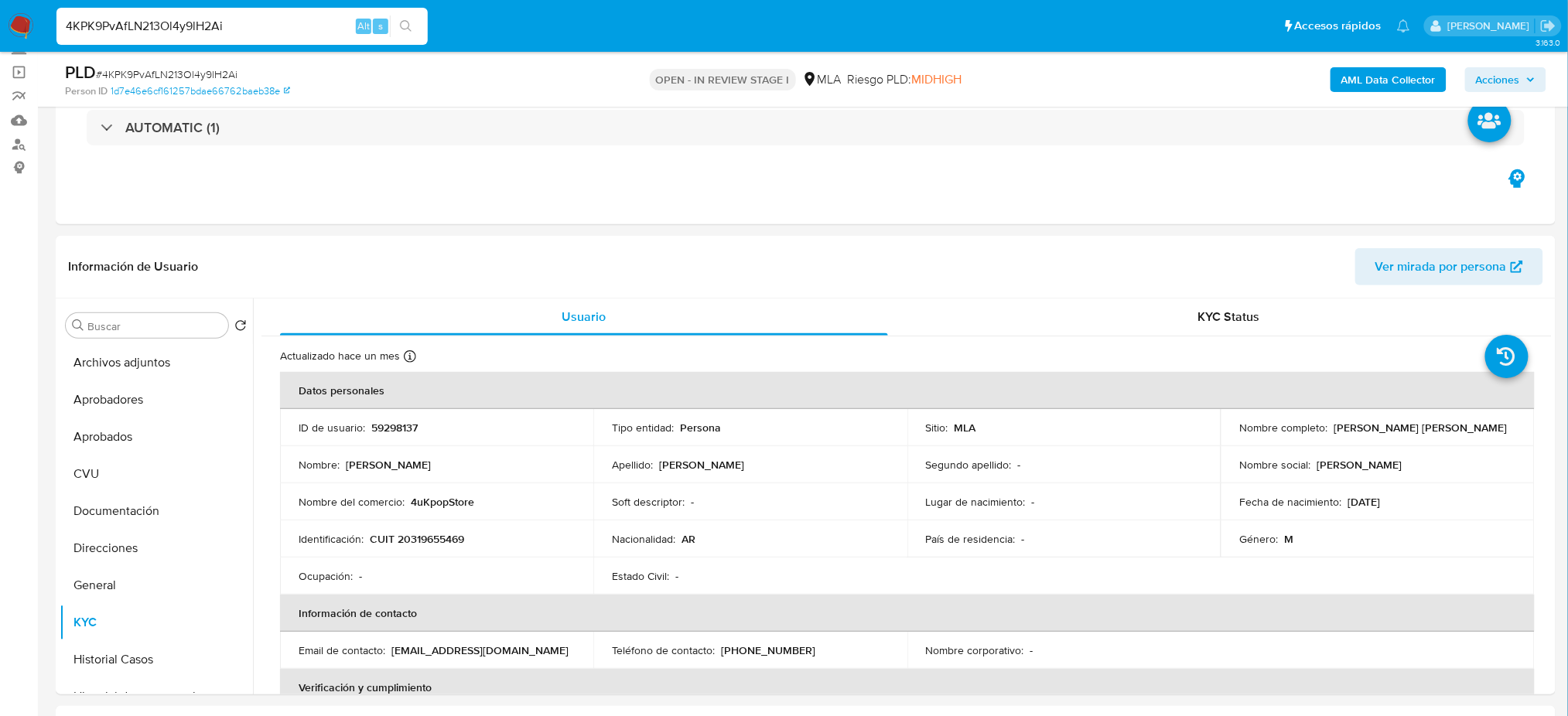
paste input "Cl4V7f7iUYeKiRzV2U8k13ES"
type input "Cl4V7f7iUYeKiRzV2U8k13ES"
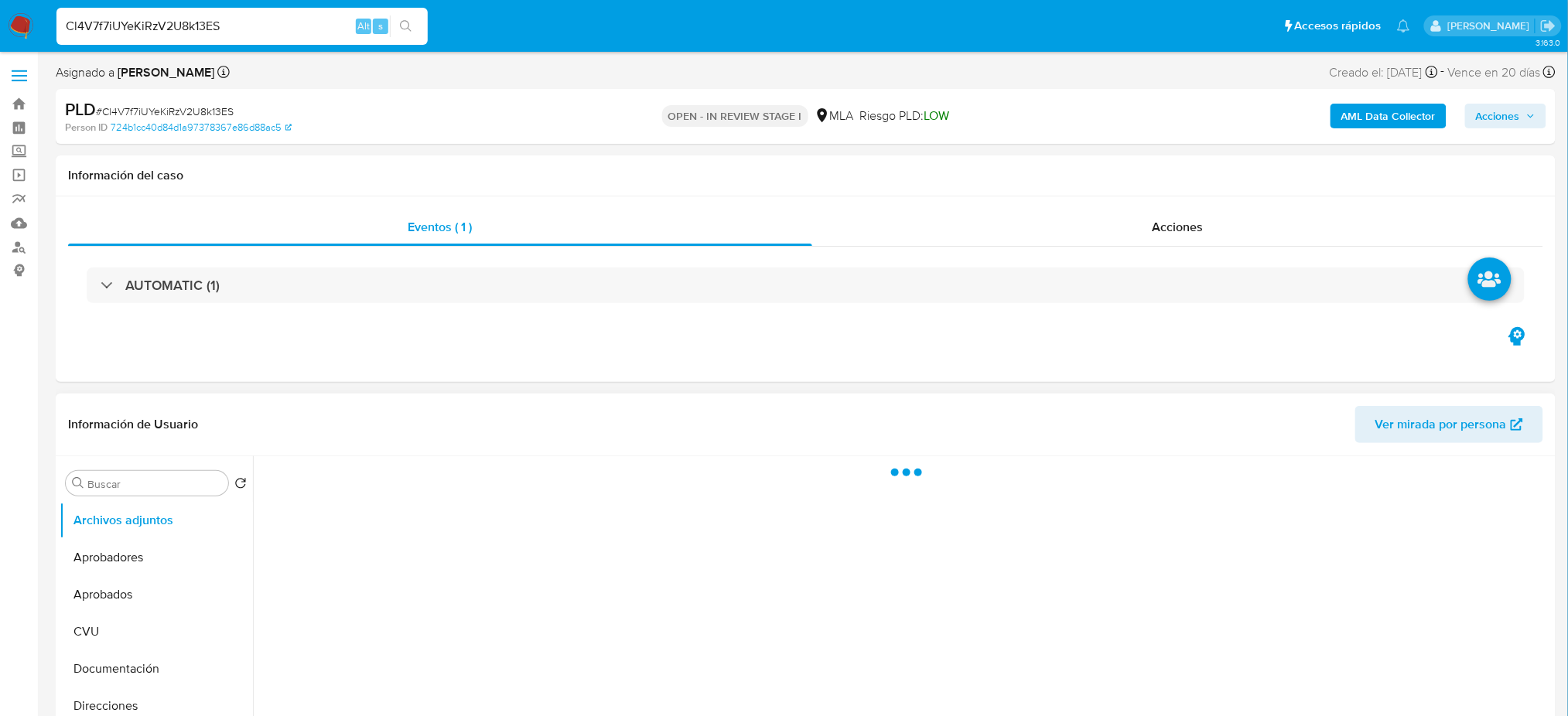
select select "10"
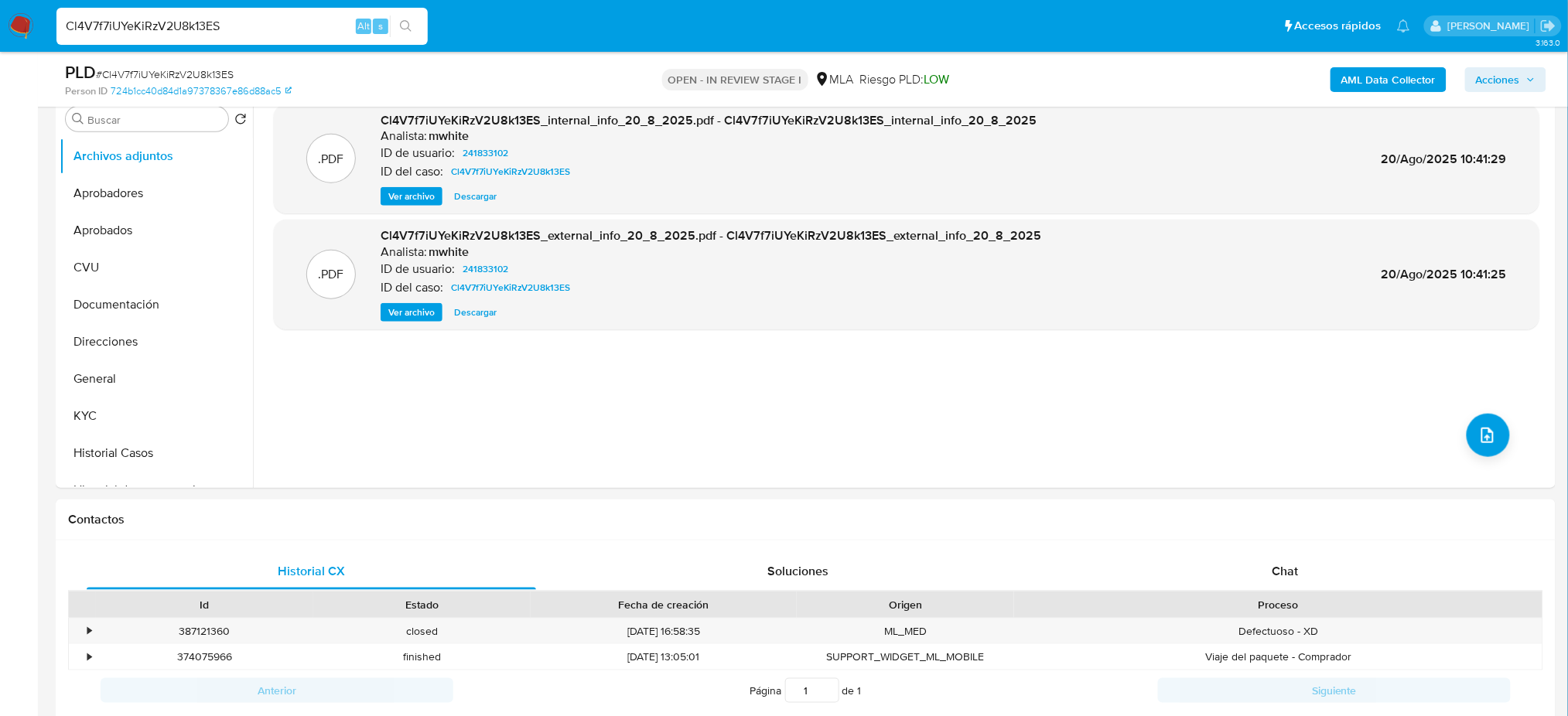
scroll to position [205, 0]
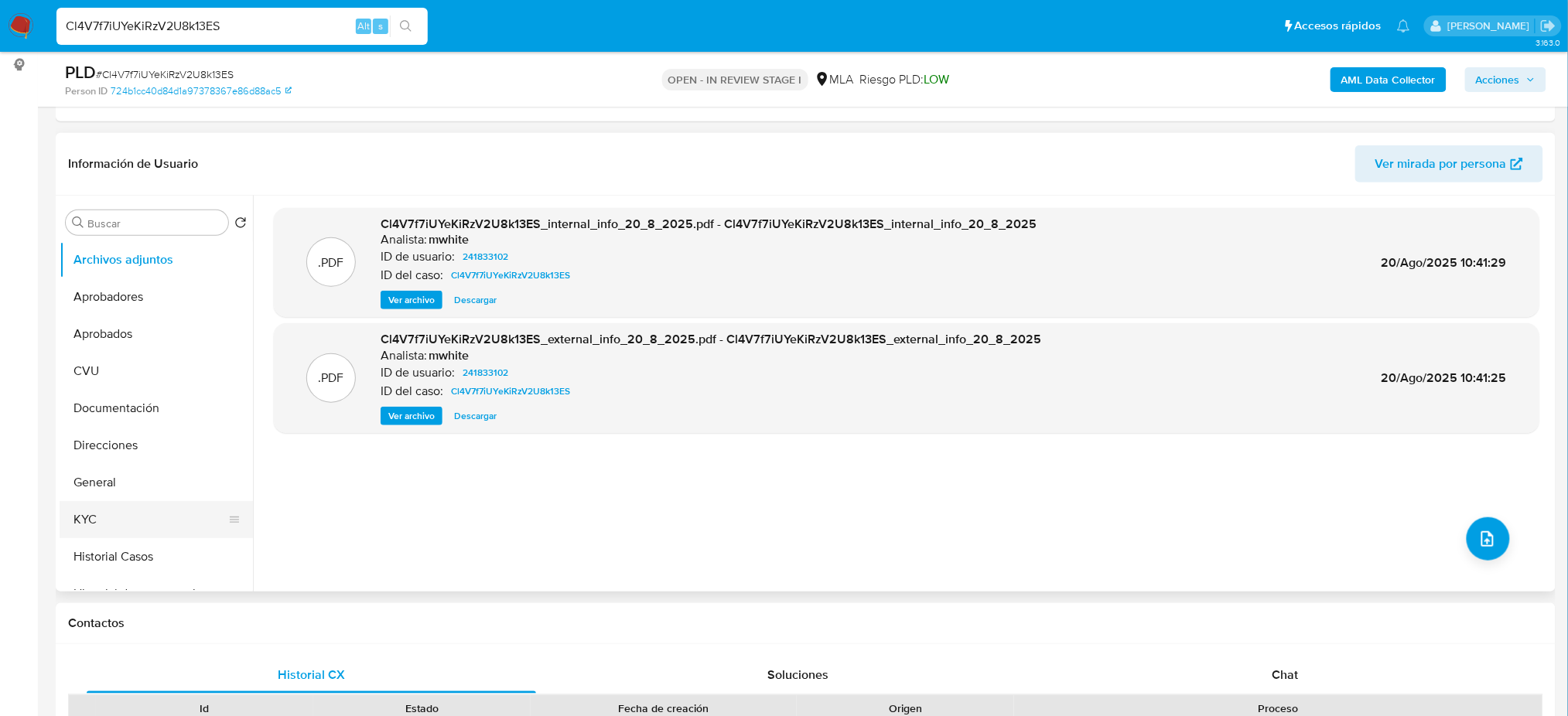
click at [111, 503] on button "KYC" at bounding box center [150, 519] width 181 height 37
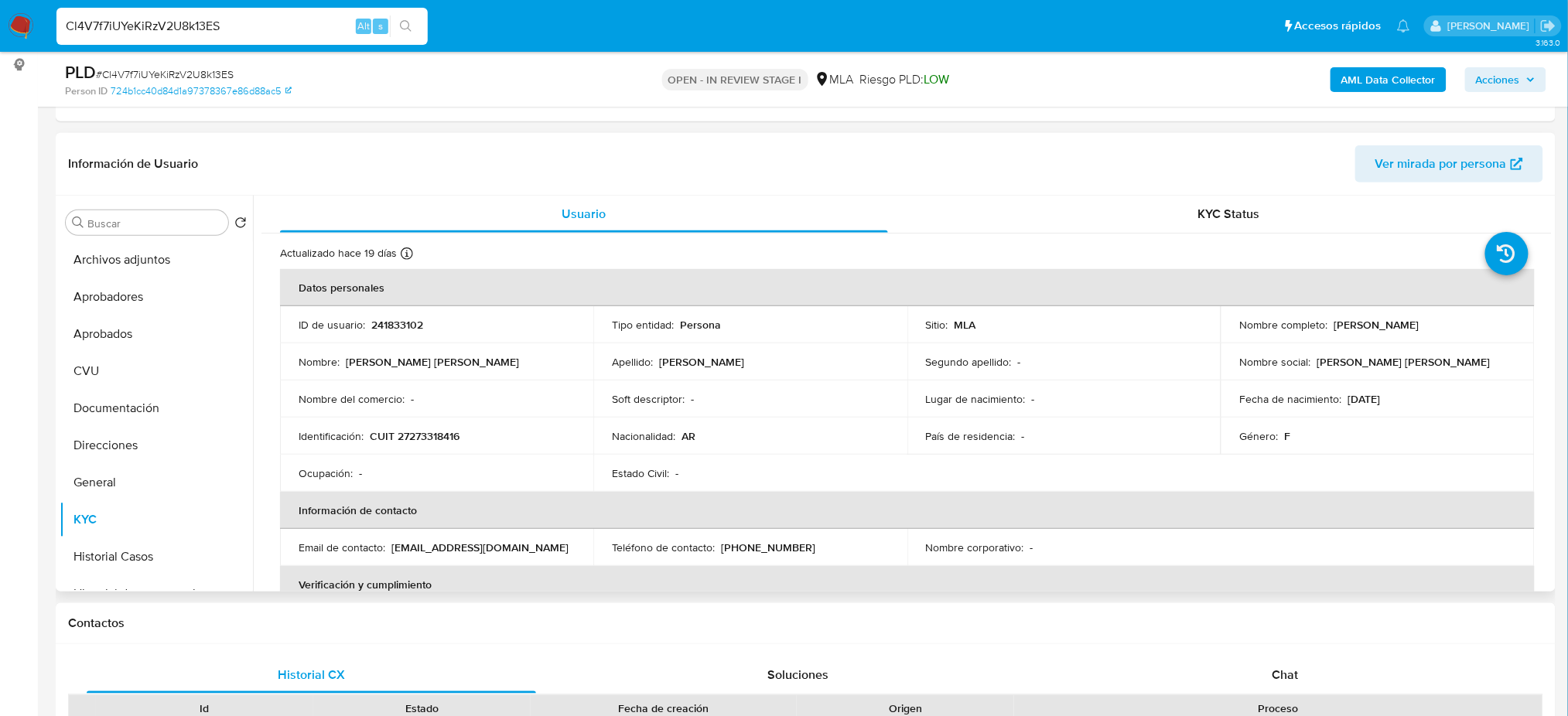
click at [417, 442] on p "CUIT 27273318416" at bounding box center [414, 436] width 89 height 14
click at [417, 442] on p "CUIT 27273318416" at bounding box center [414, 436] width 89 height 14
copy p "27273318416"
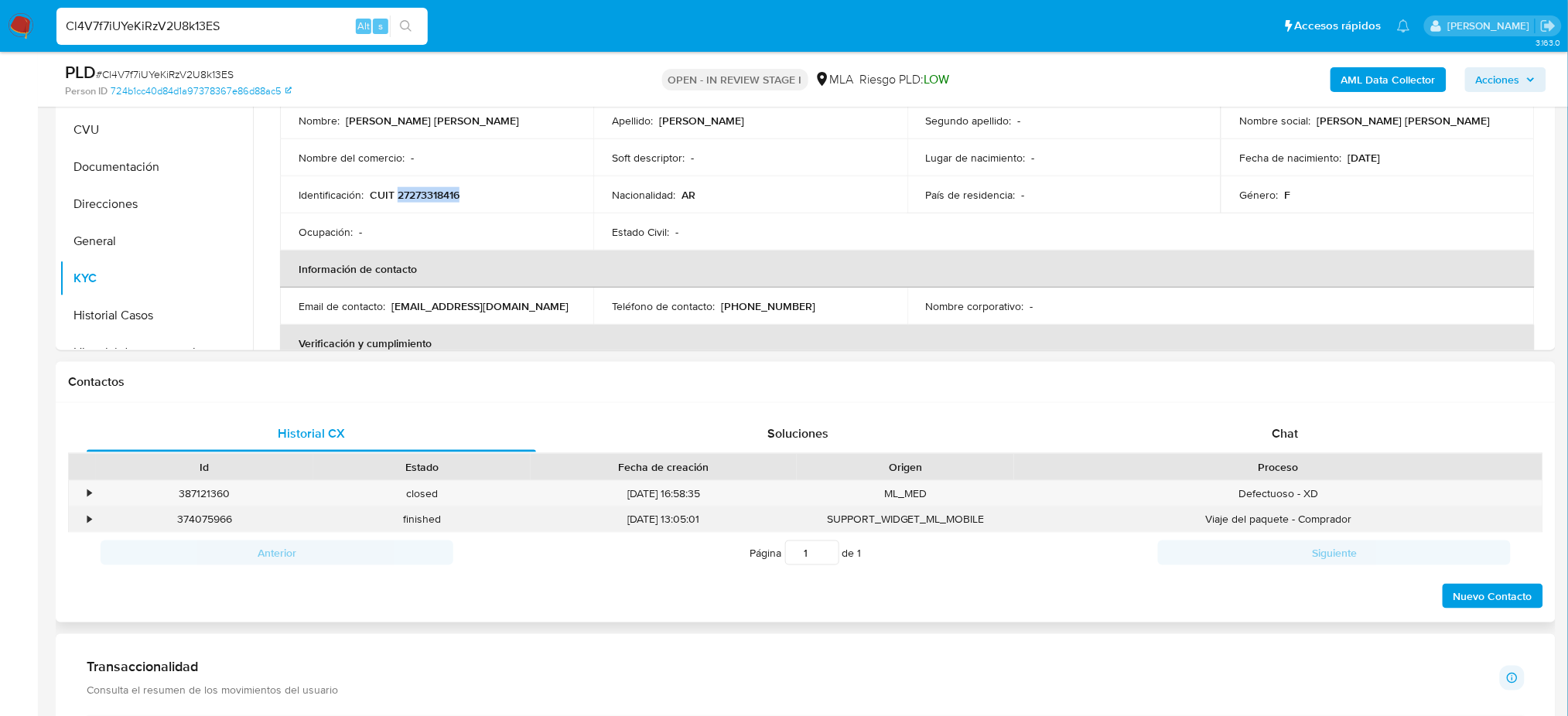
scroll to position [619, 0]
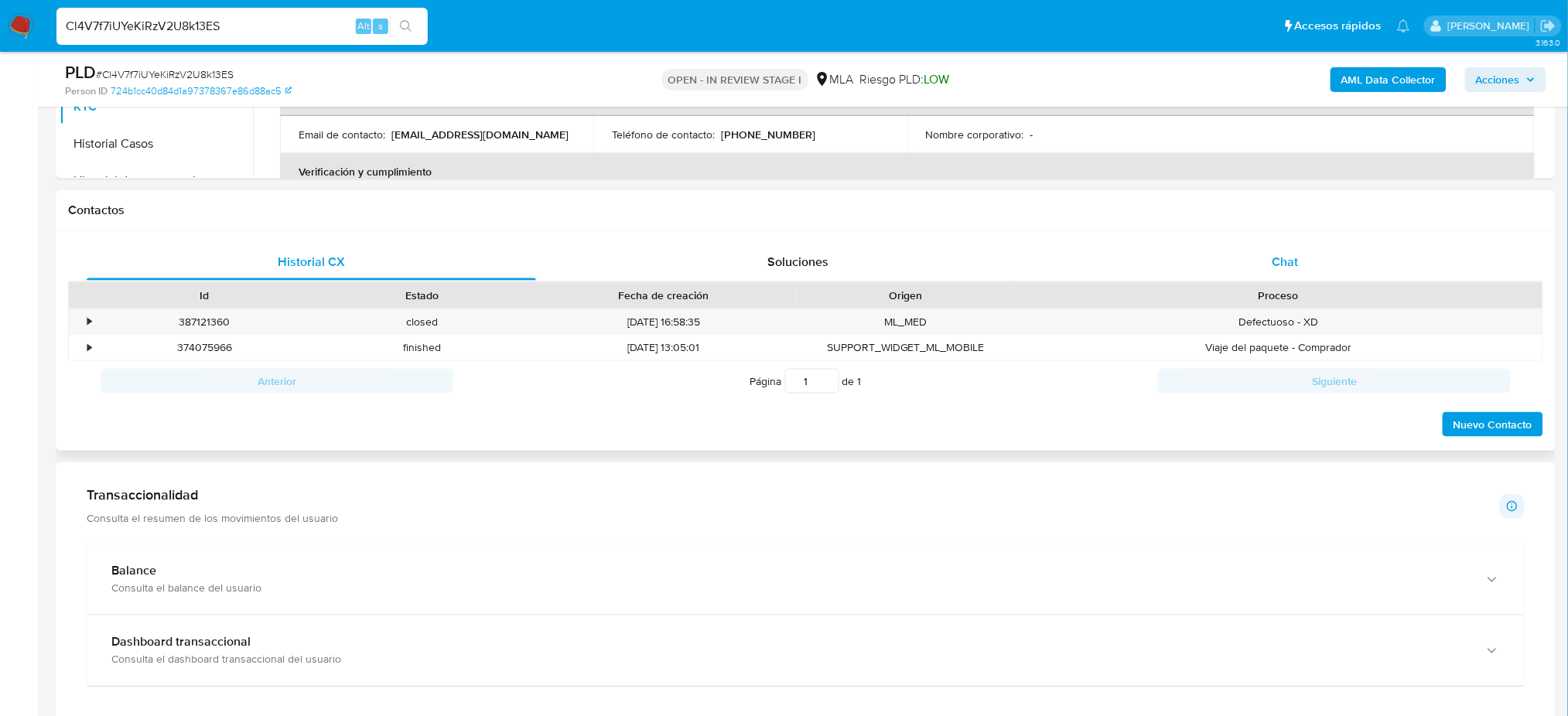
click at [1337, 252] on div "Chat" at bounding box center [1285, 262] width 449 height 37
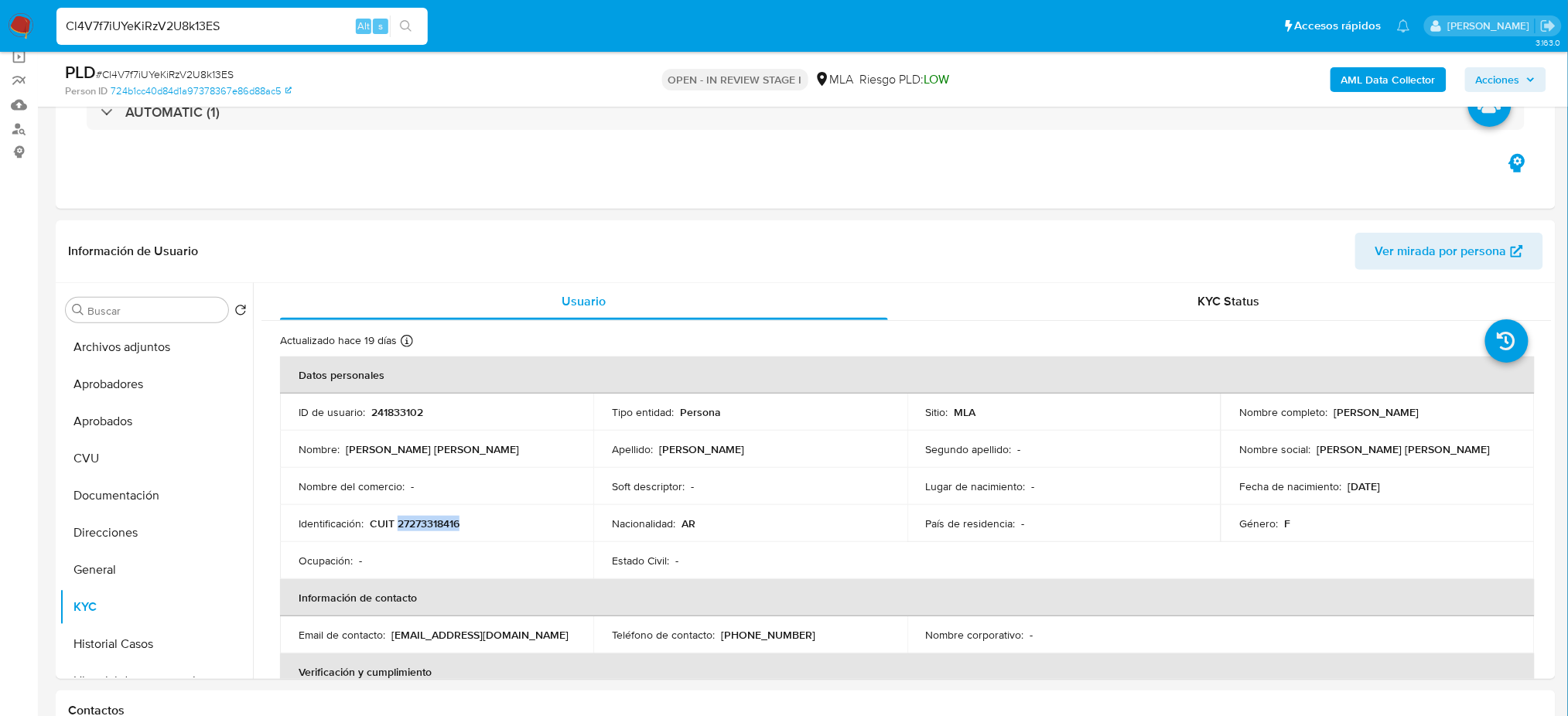
scroll to position [103, 0]
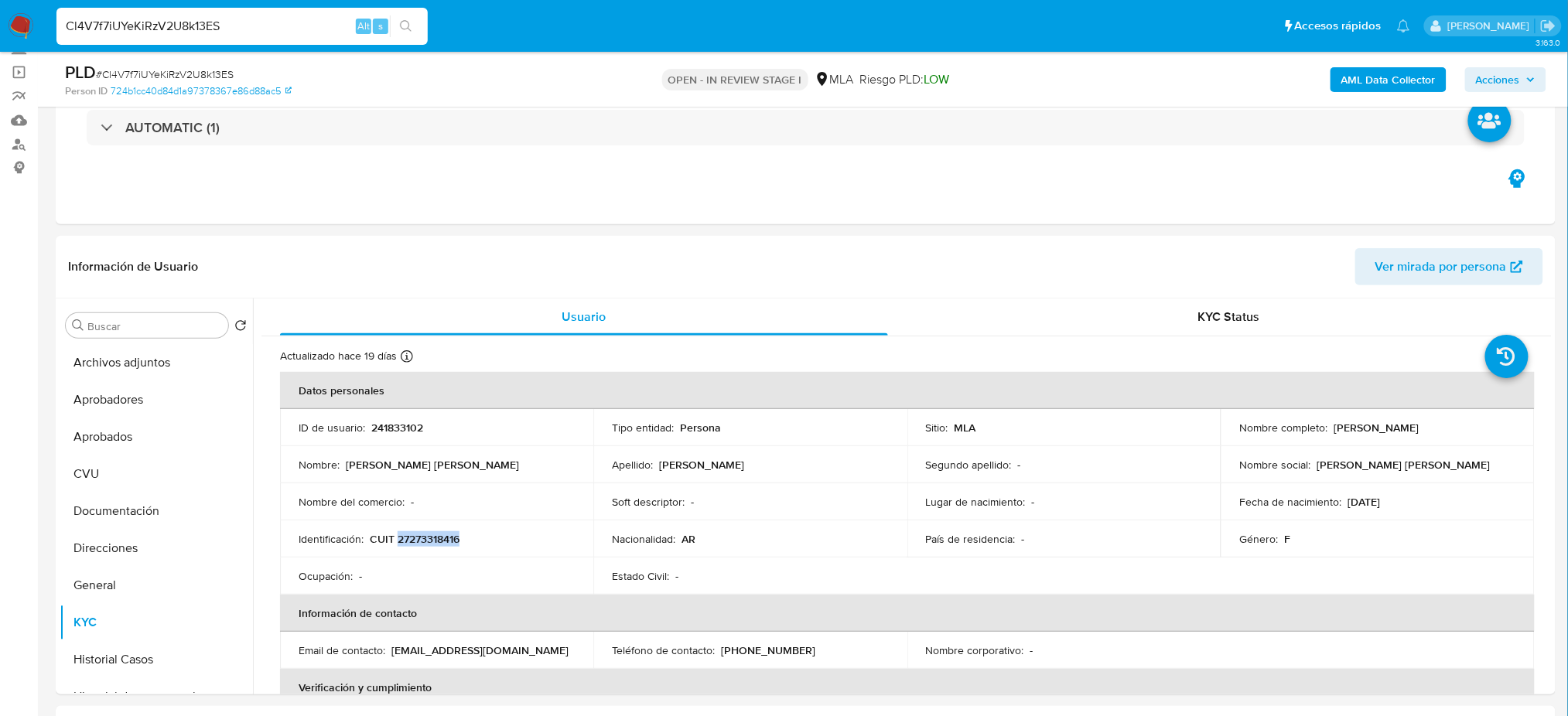
click at [28, 27] on img at bounding box center [21, 27] width 27 height 27
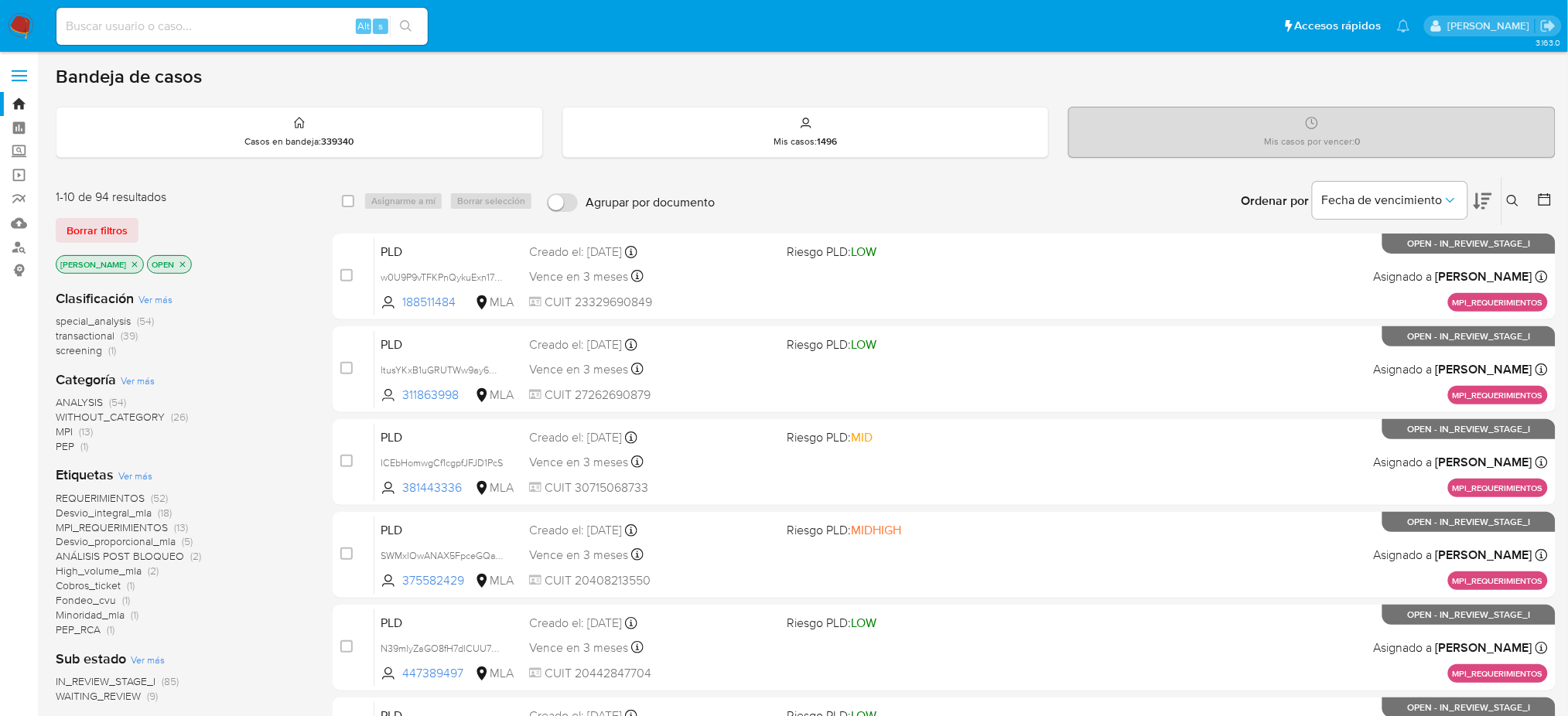
click at [298, 26] on input at bounding box center [242, 27] width 371 height 20
paste input "u8uBViEyFHnNnGVBEFZje9PT"
type input "u8uBViEyFHnNnGVBEFZje9PT"
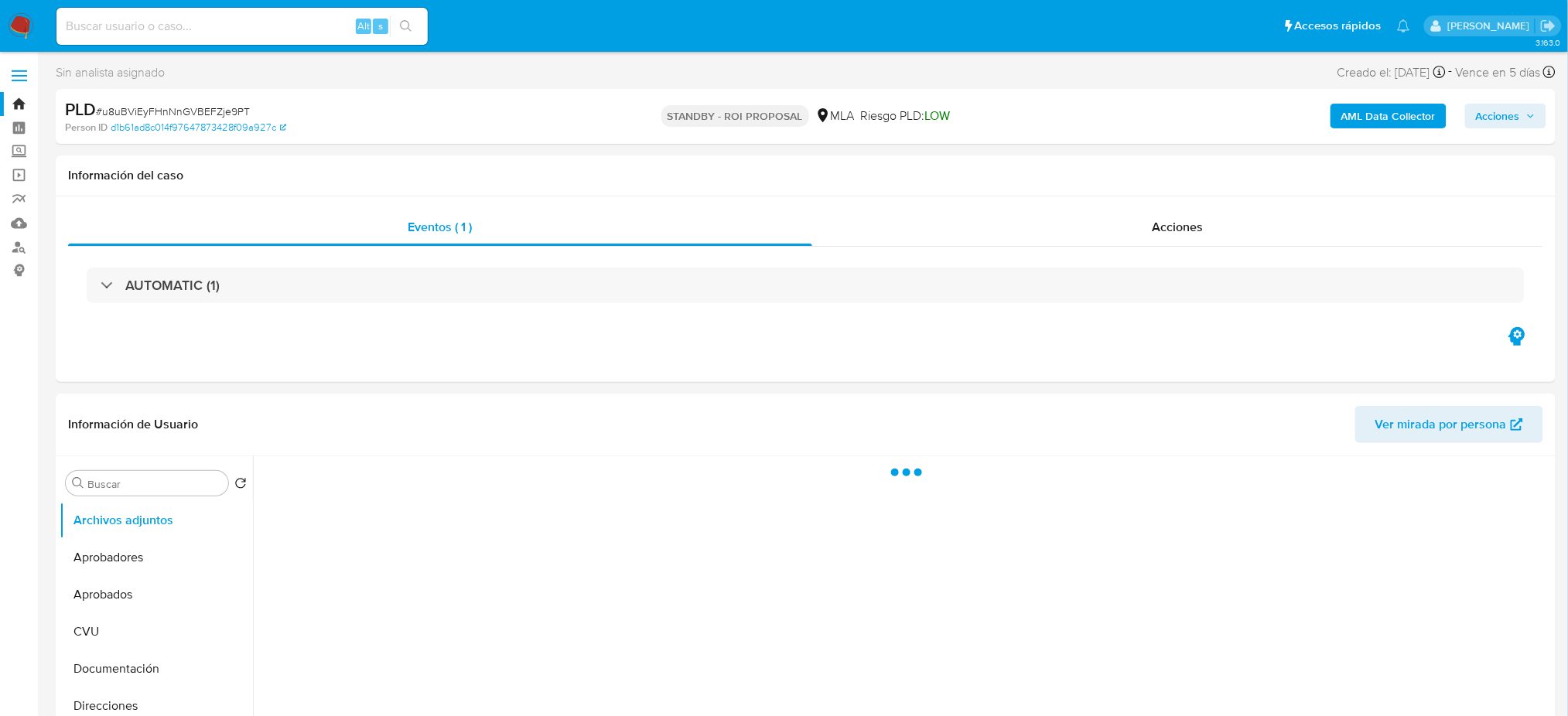
select select "10"
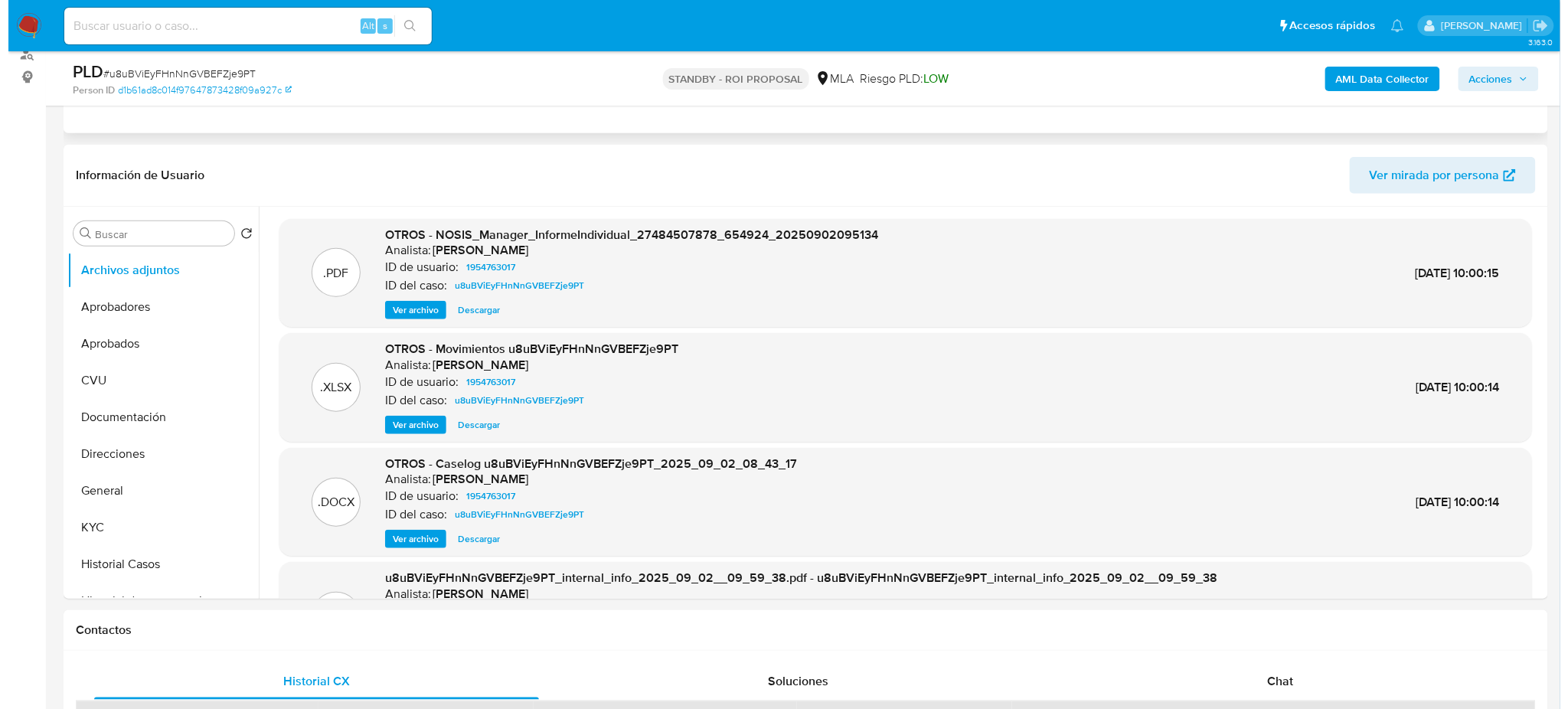
scroll to position [203, 0]
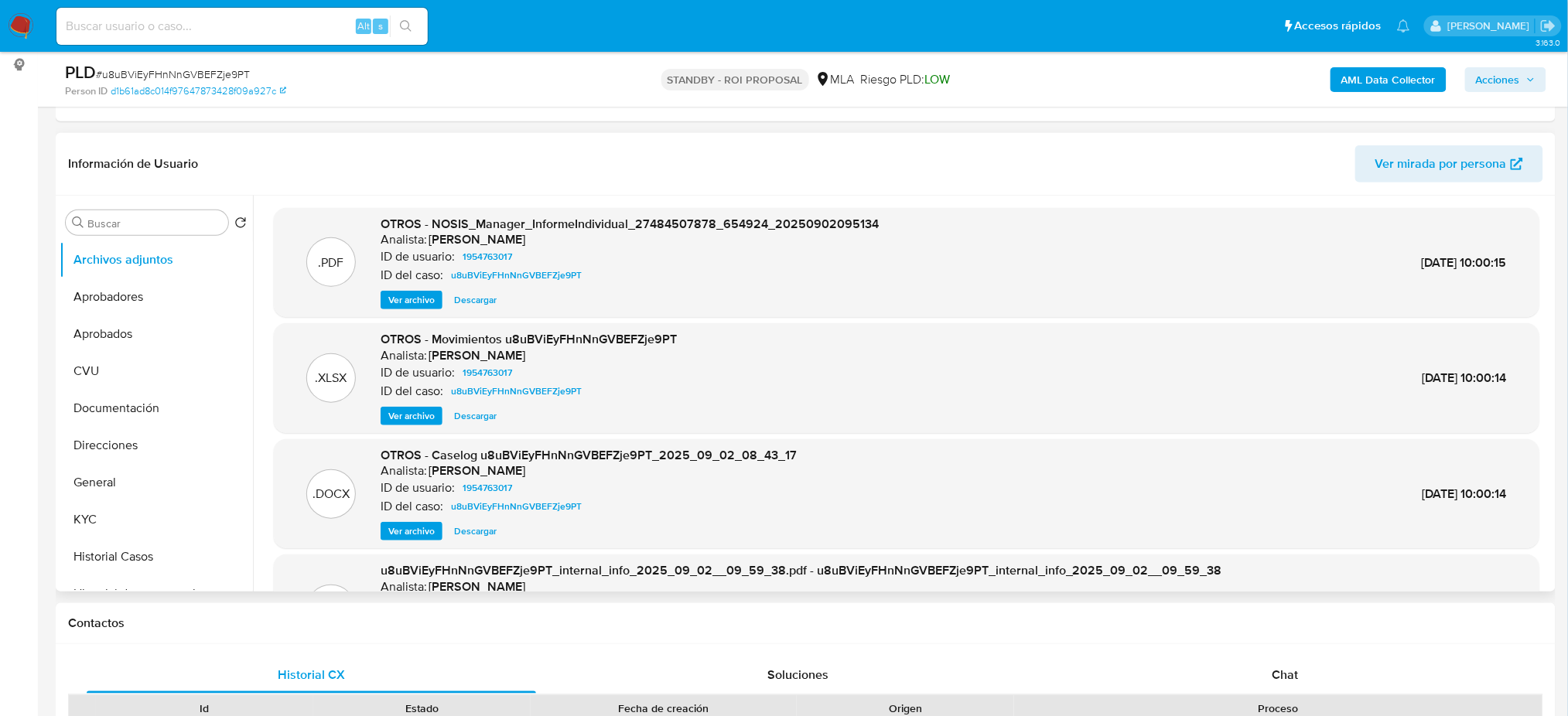
click at [398, 530] on span "Ver archivo" at bounding box center [411, 532] width 46 height 16
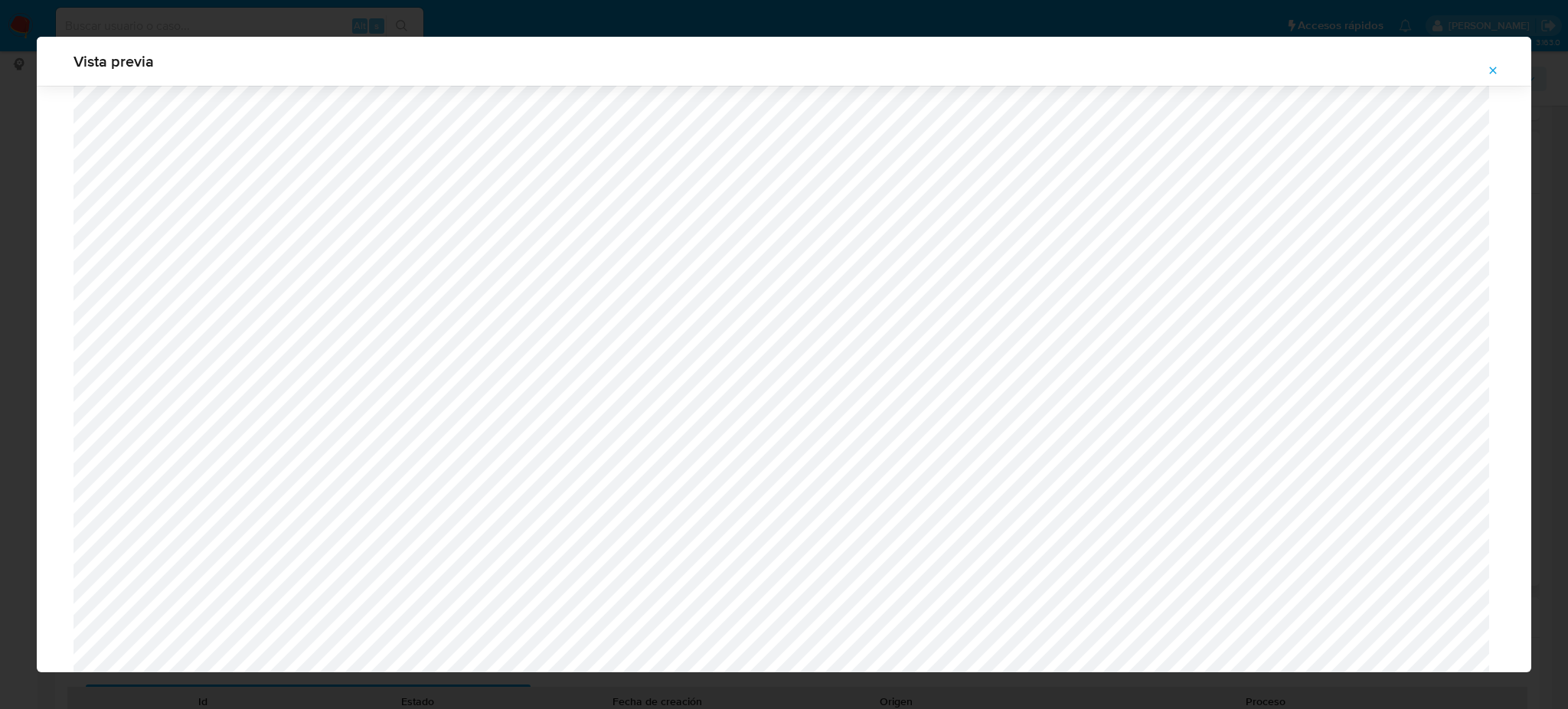
scroll to position [480, 0]
click at [332, 18] on div "Vista previa" at bounding box center [784, 354] width 1568 height 709
click at [1490, 78] on span "Attachment preview" at bounding box center [1493, 71] width 12 height 22
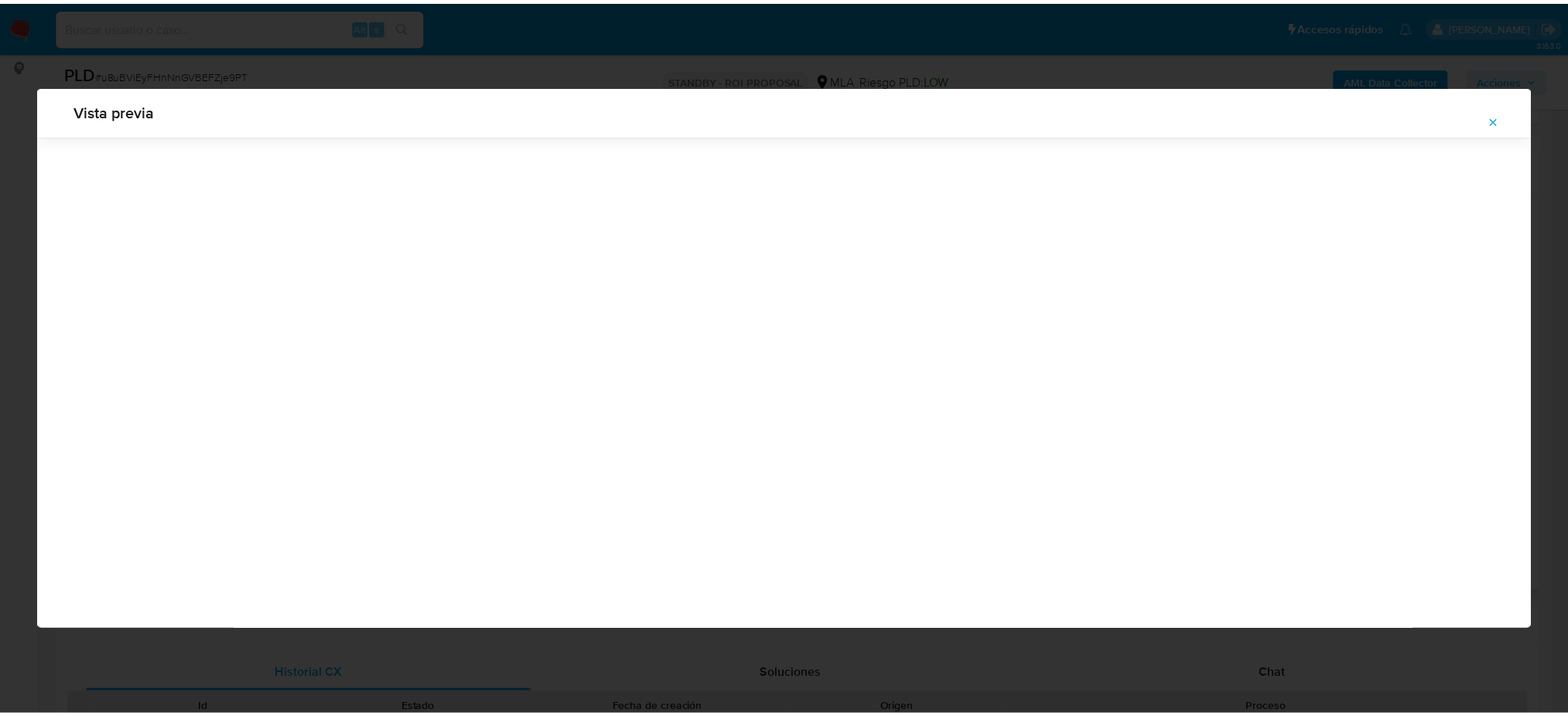
scroll to position [0, 0]
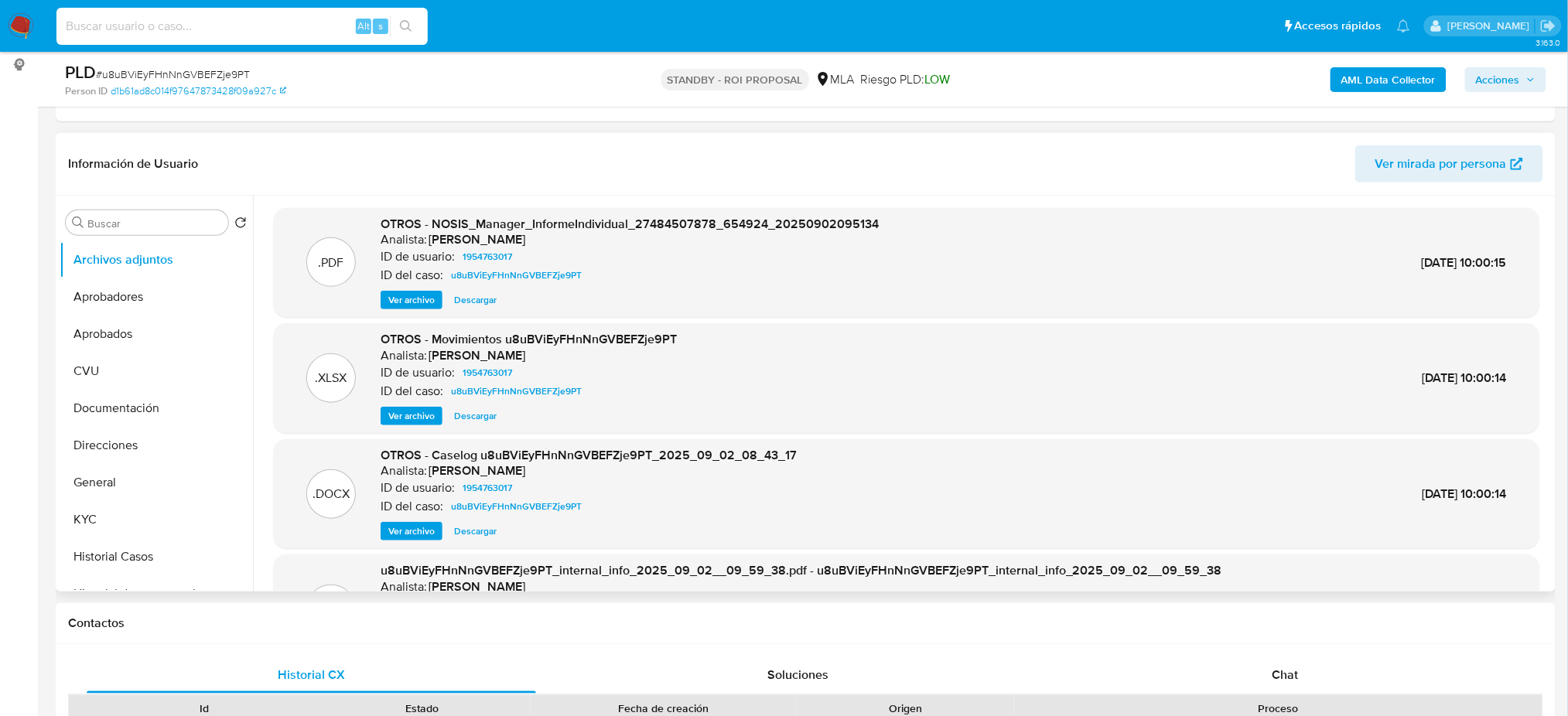
click at [202, 19] on input at bounding box center [242, 27] width 371 height 20
paste input "HMttpDB5wXedAsd5i59OQnZ4"
type input "HMttpDB5wXedAsd5i59OQnZ4"
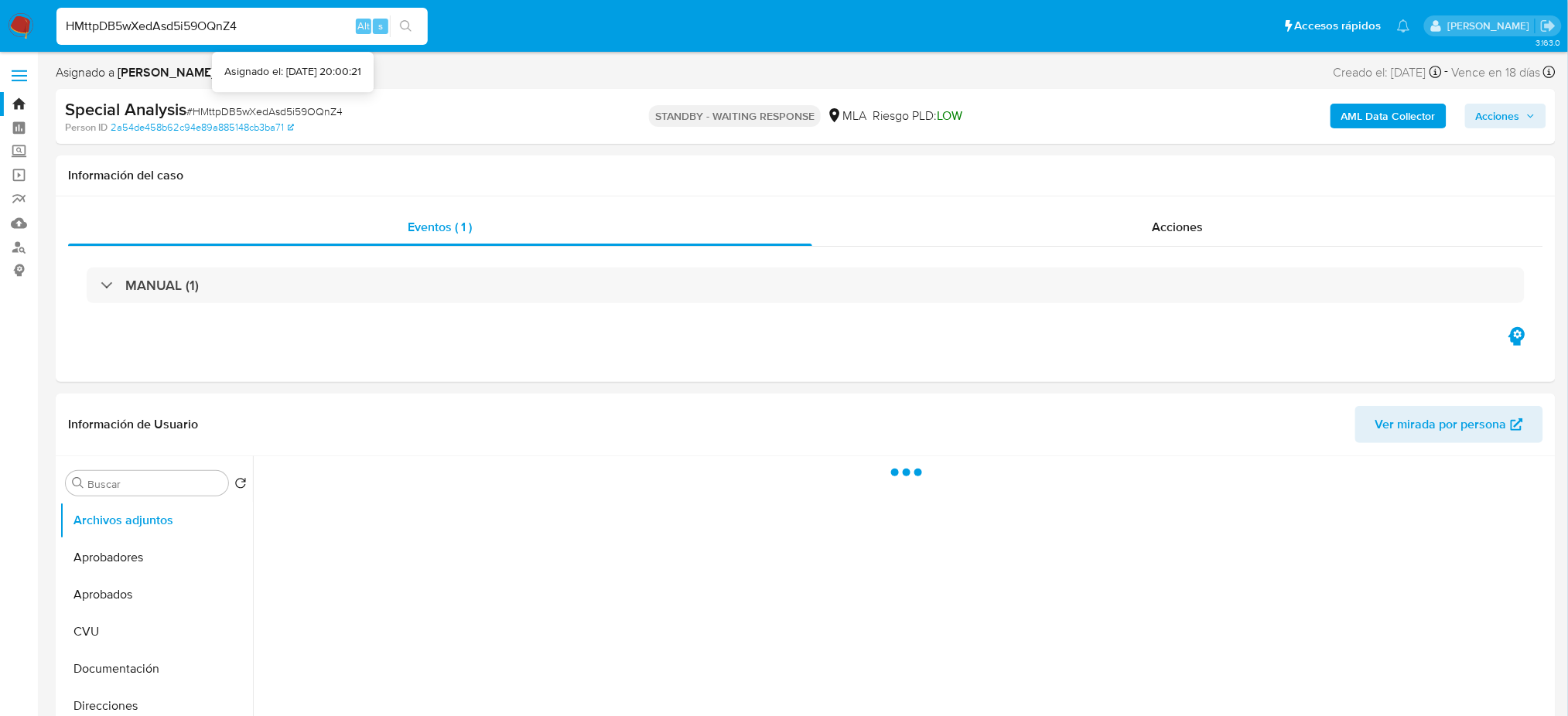
select select "10"
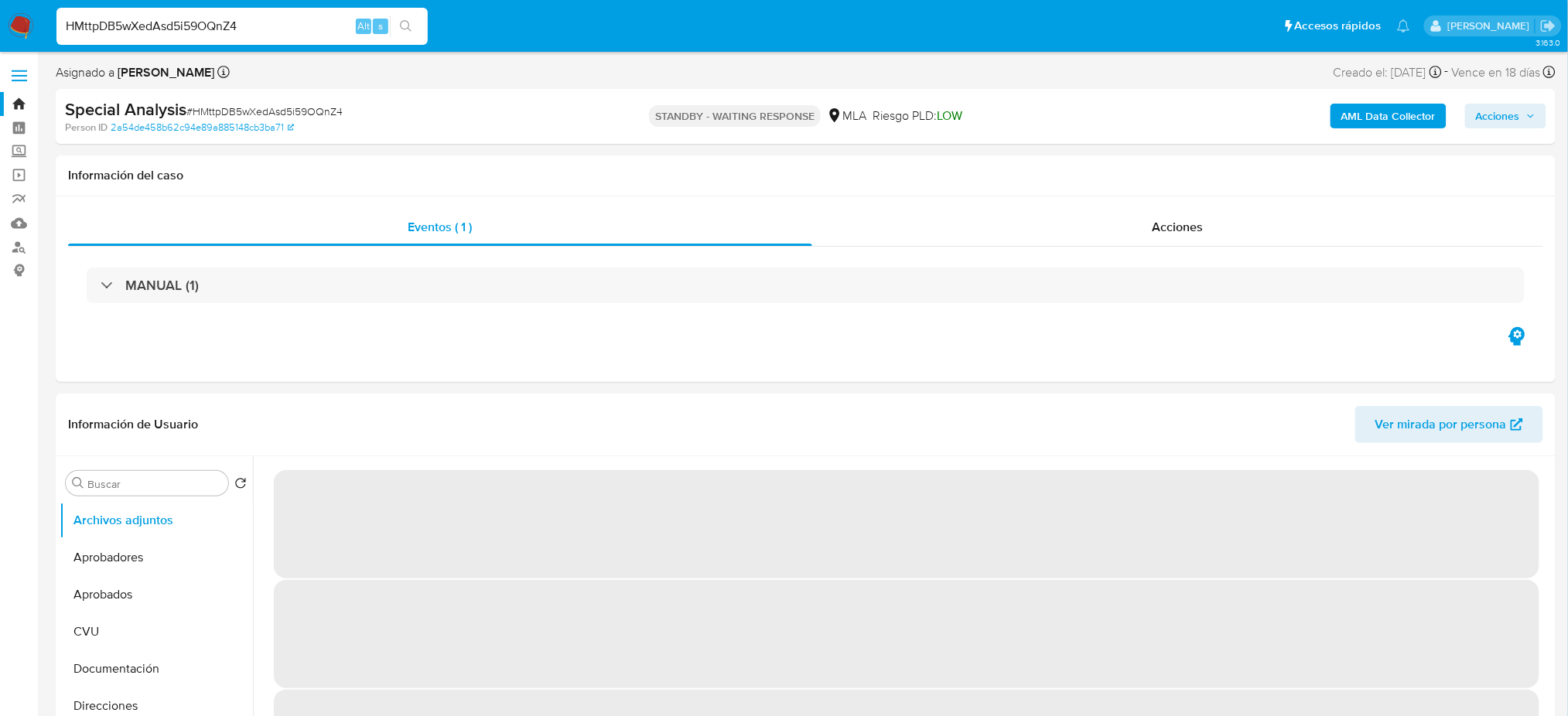
drag, startPoint x: 23, startPoint y: 25, endPoint x: 166, endPoint y: 0, distance: 145.2
click at [24, 26] on img at bounding box center [21, 27] width 27 height 27
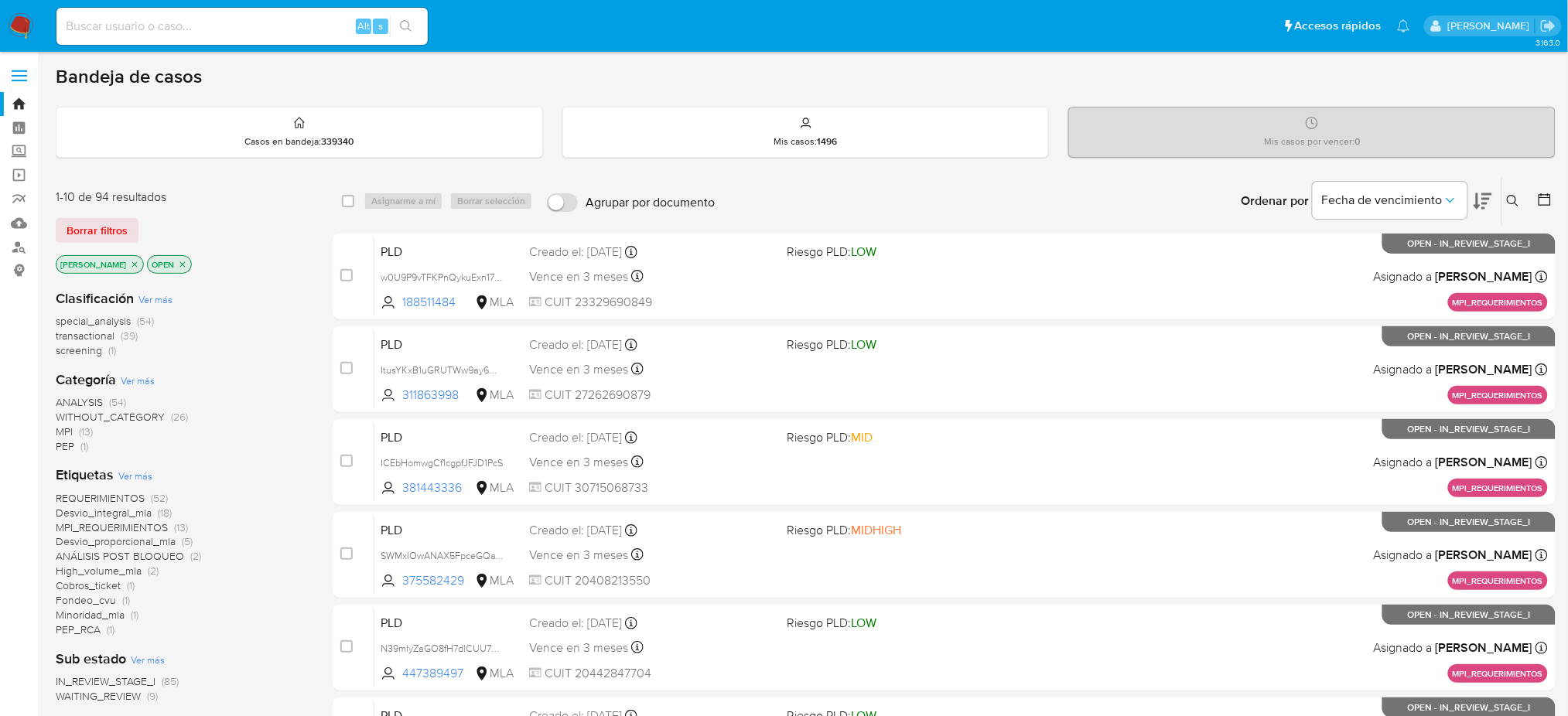
click at [271, 24] on input at bounding box center [242, 27] width 371 height 20
paste input "AFdw37HA0WksmBNWcXt0DiDZ"
type input "AFdw37HA0WksmBNWcXt0DiDZ"
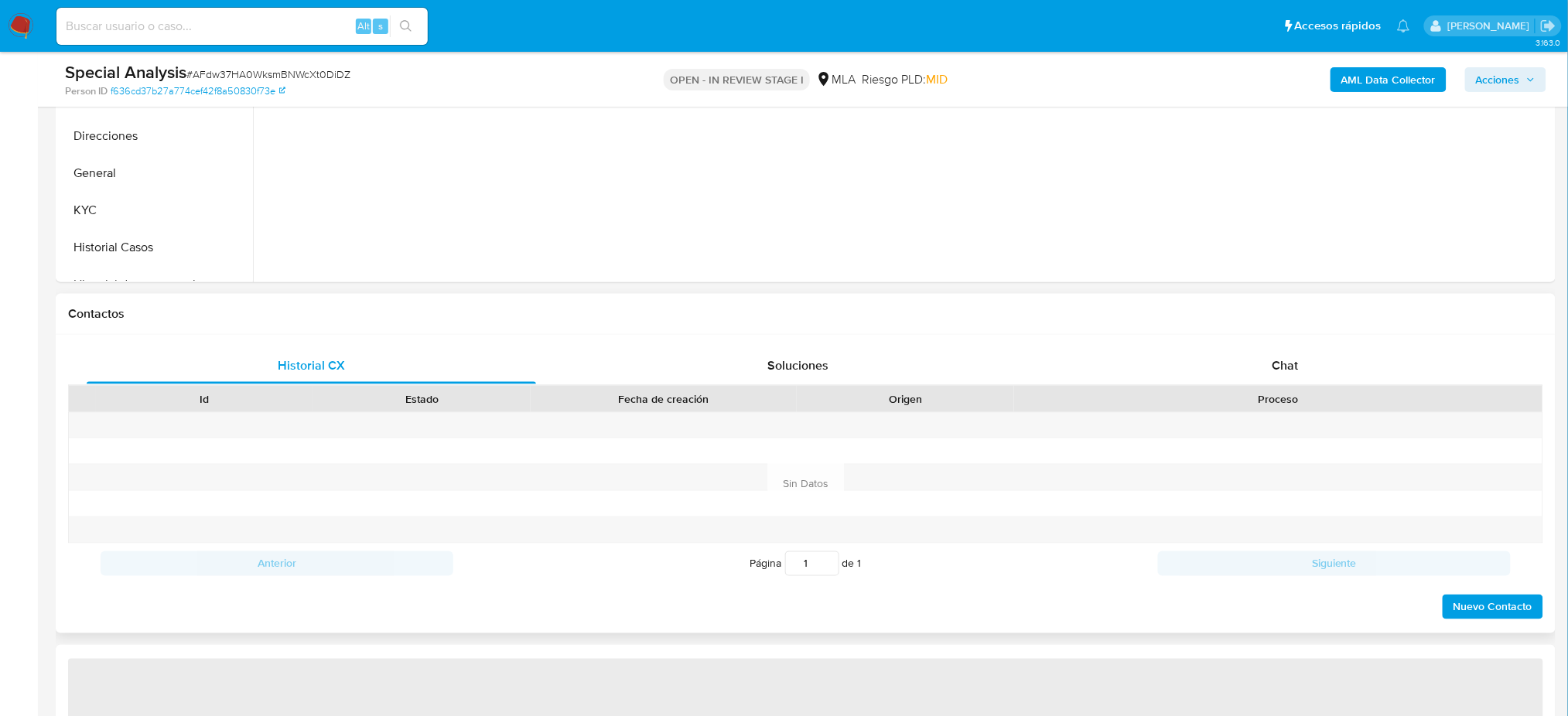
click at [1289, 358] on span "Chat" at bounding box center [1285, 365] width 27 height 18
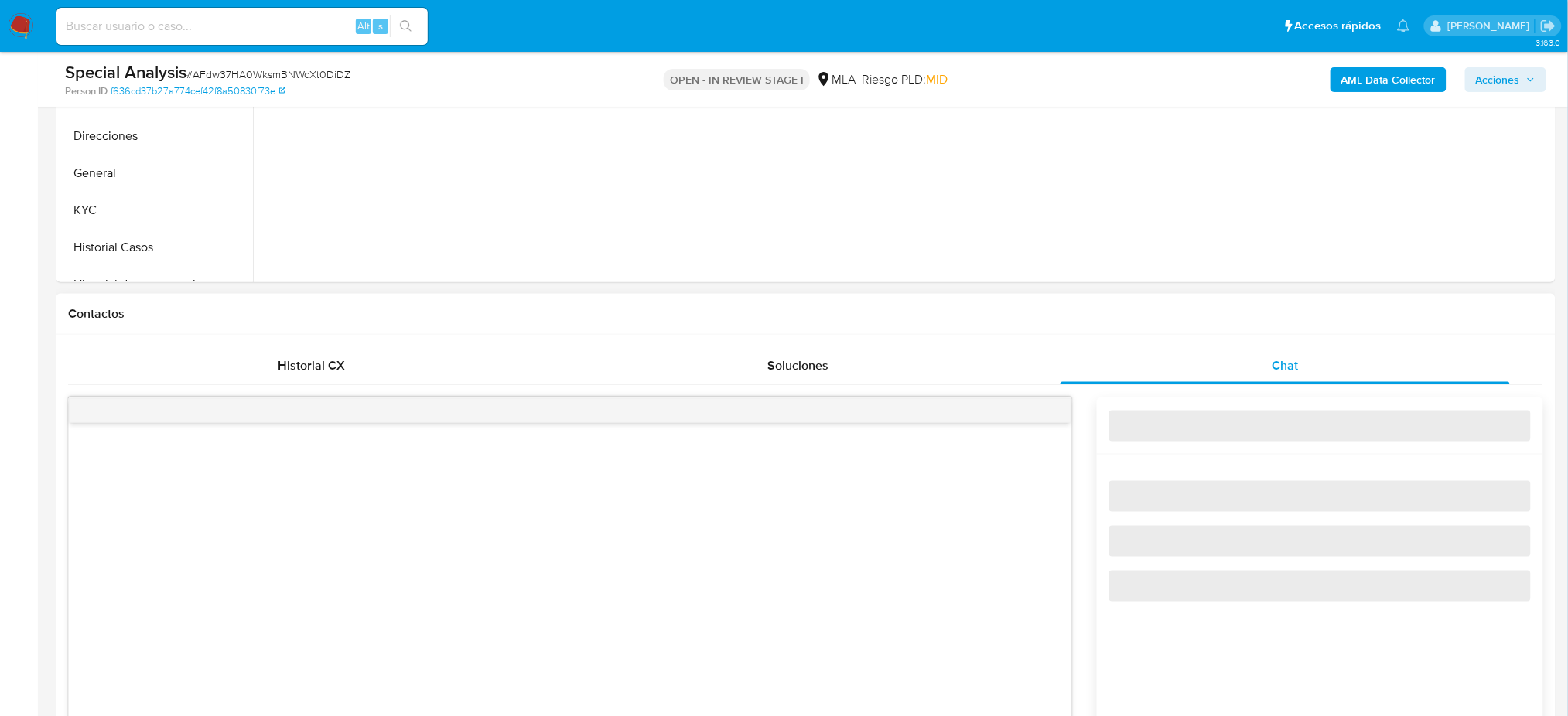
scroll to position [522, 0]
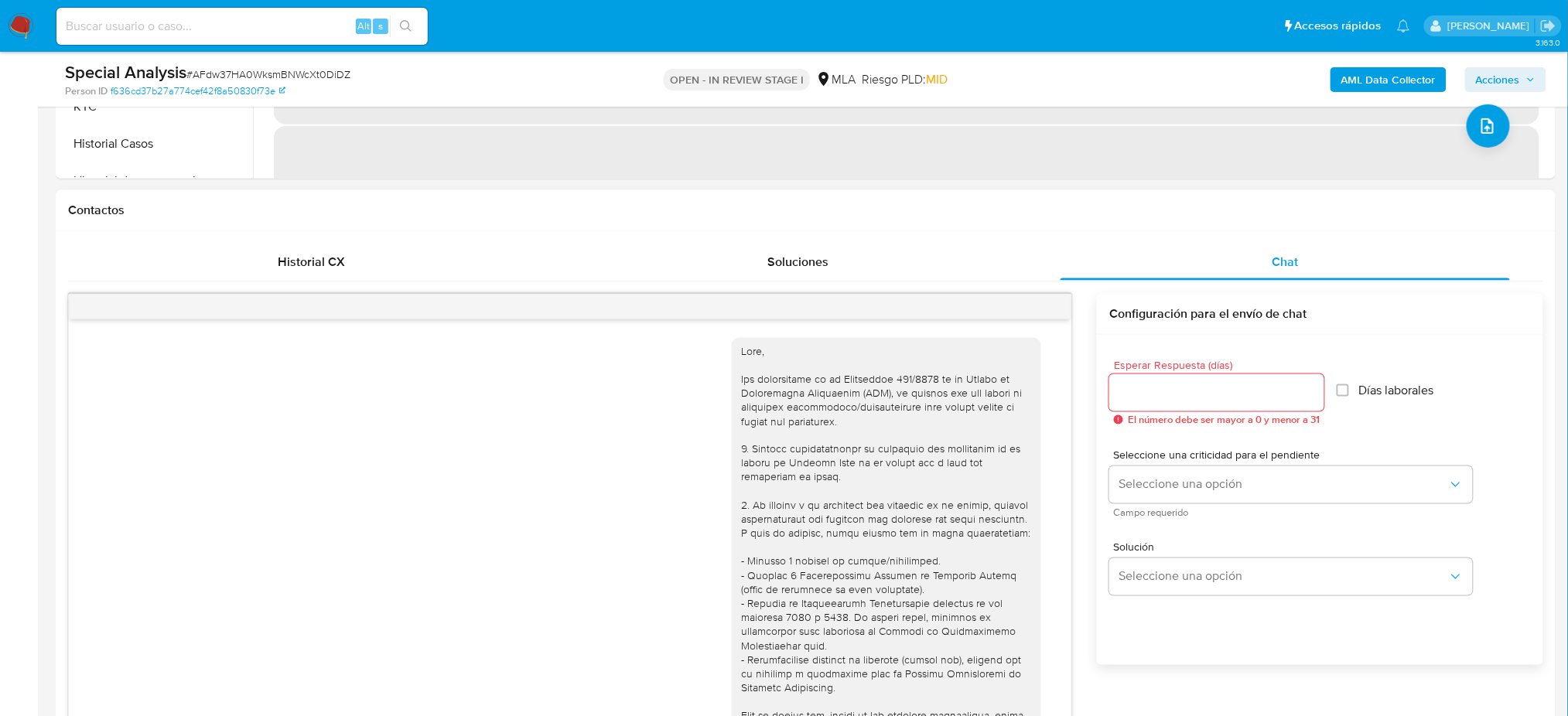
select select "10"
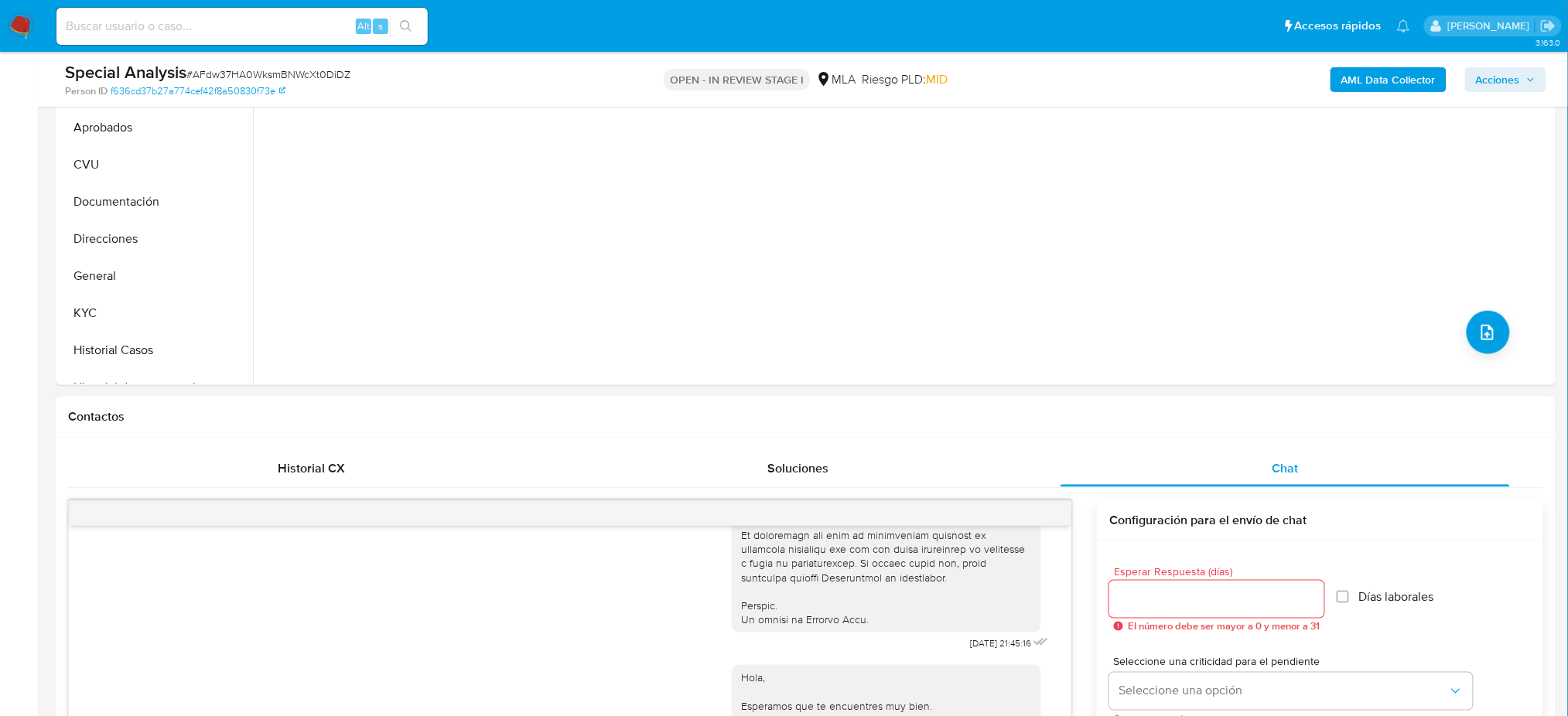
scroll to position [309, 0]
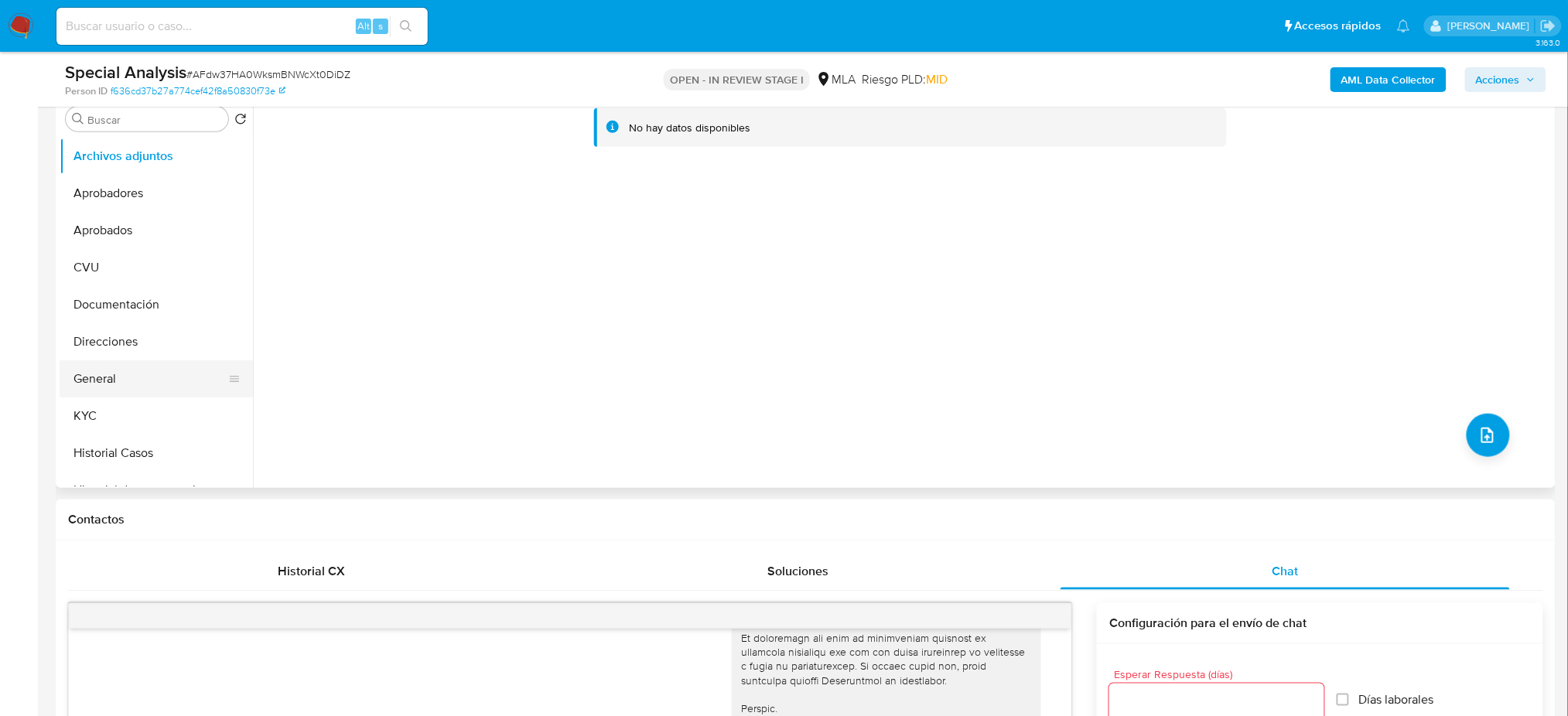
click at [109, 373] on button "General" at bounding box center [150, 379] width 181 height 37
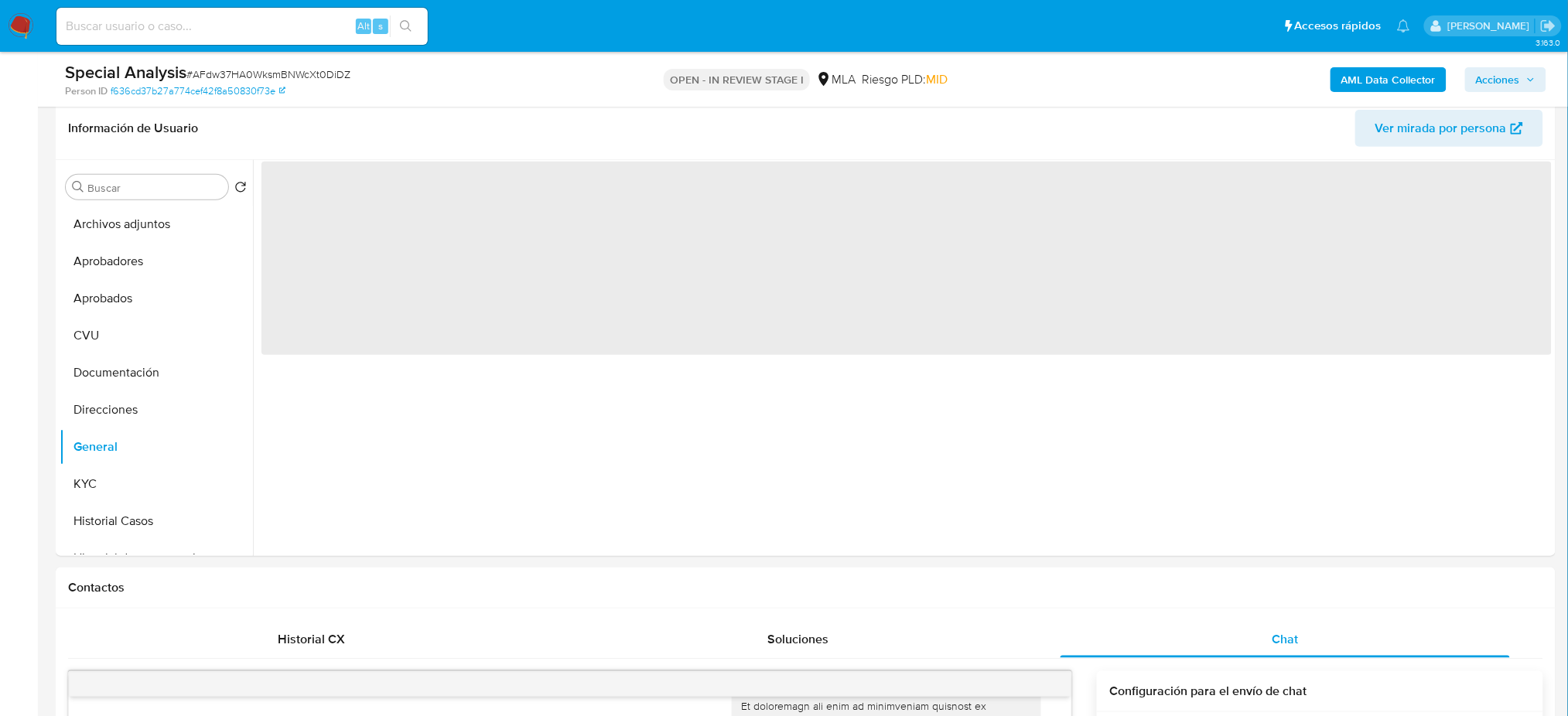
scroll to position [205, 0]
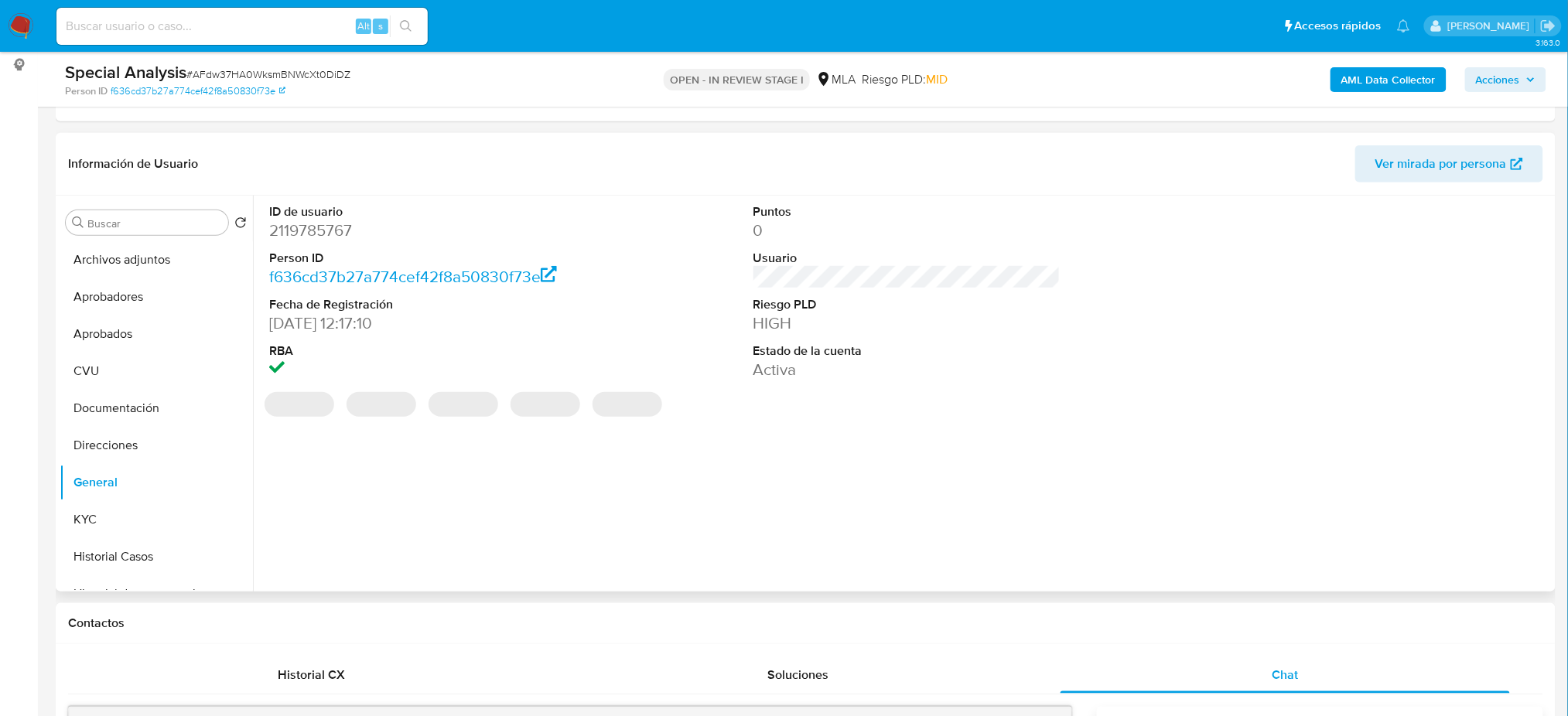
click at [311, 231] on dd "2119785767" at bounding box center [423, 231] width 307 height 22
click at [311, 230] on dd "2119785767" at bounding box center [423, 231] width 307 height 22
copy dd "2119785767"
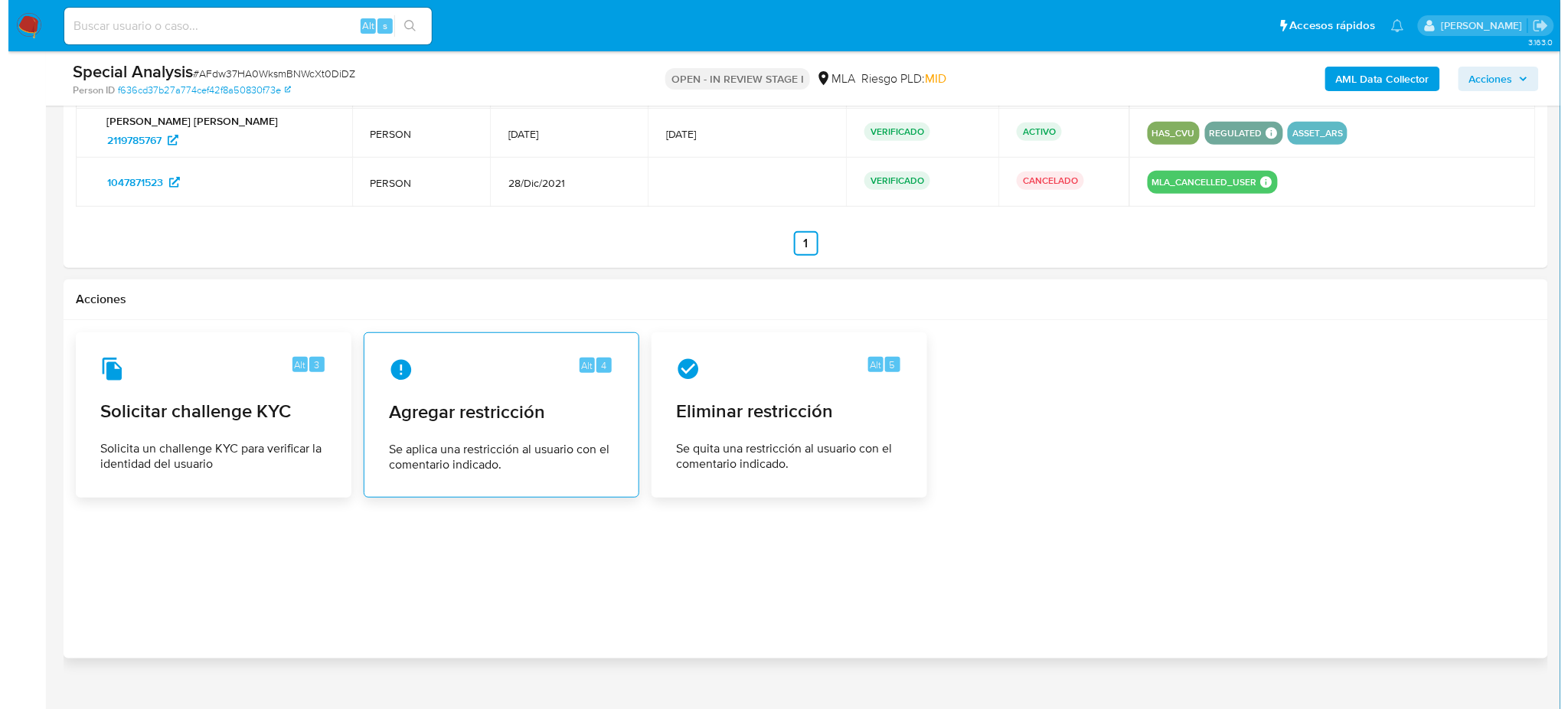
scroll to position [2299, 0]
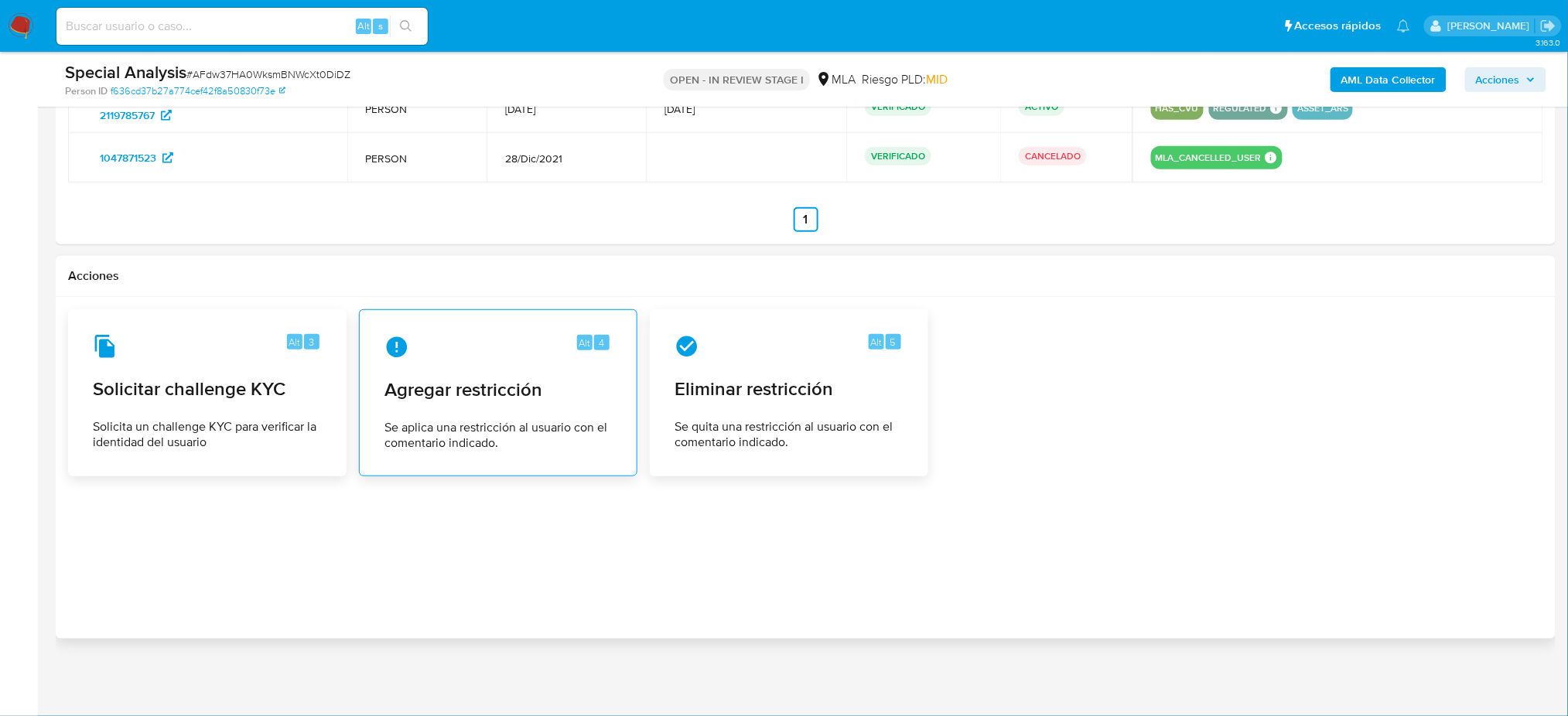
click at [550, 402] on span "Agregar restricción" at bounding box center [498, 390] width 227 height 24
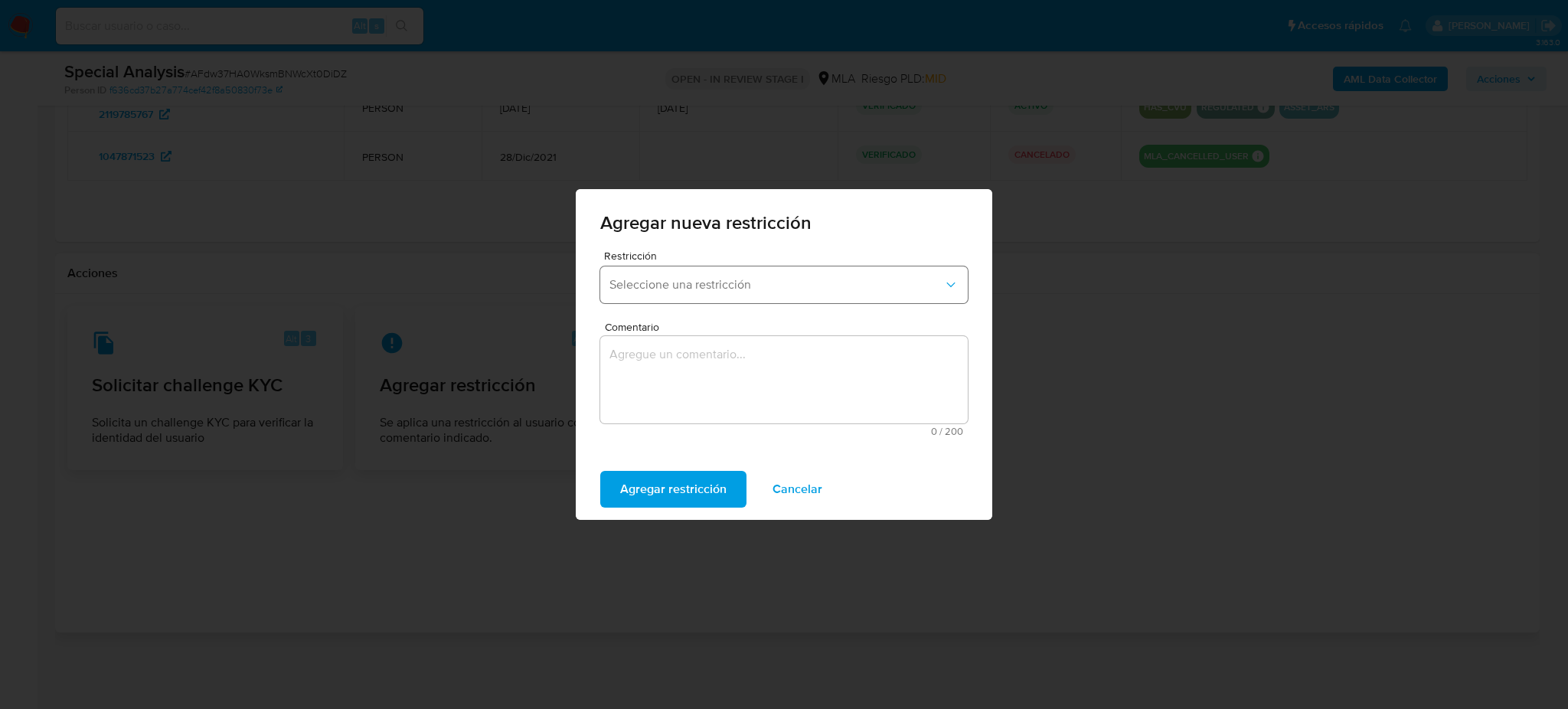
click at [688, 286] on span "Seleccione una restricción" at bounding box center [776, 285] width 334 height 16
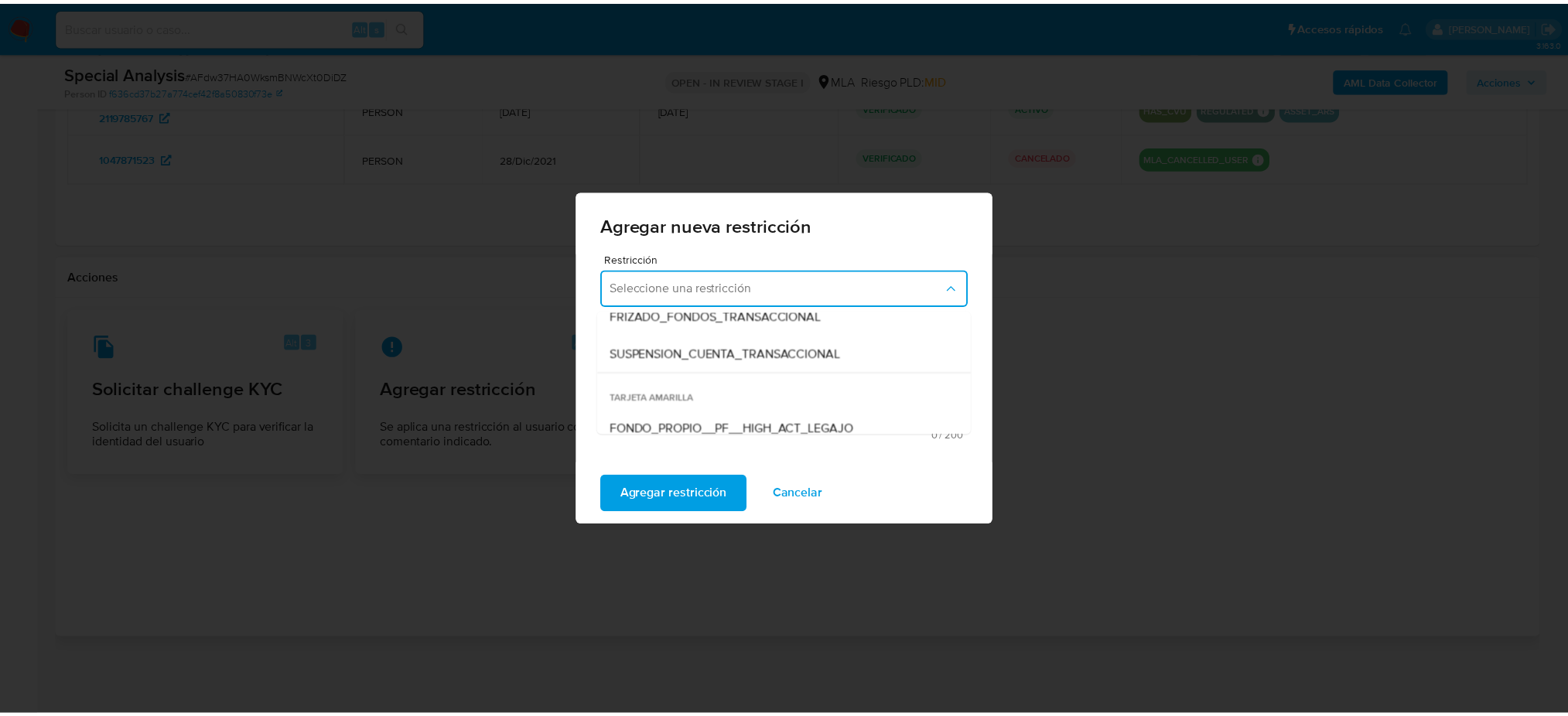
scroll to position [205, 0]
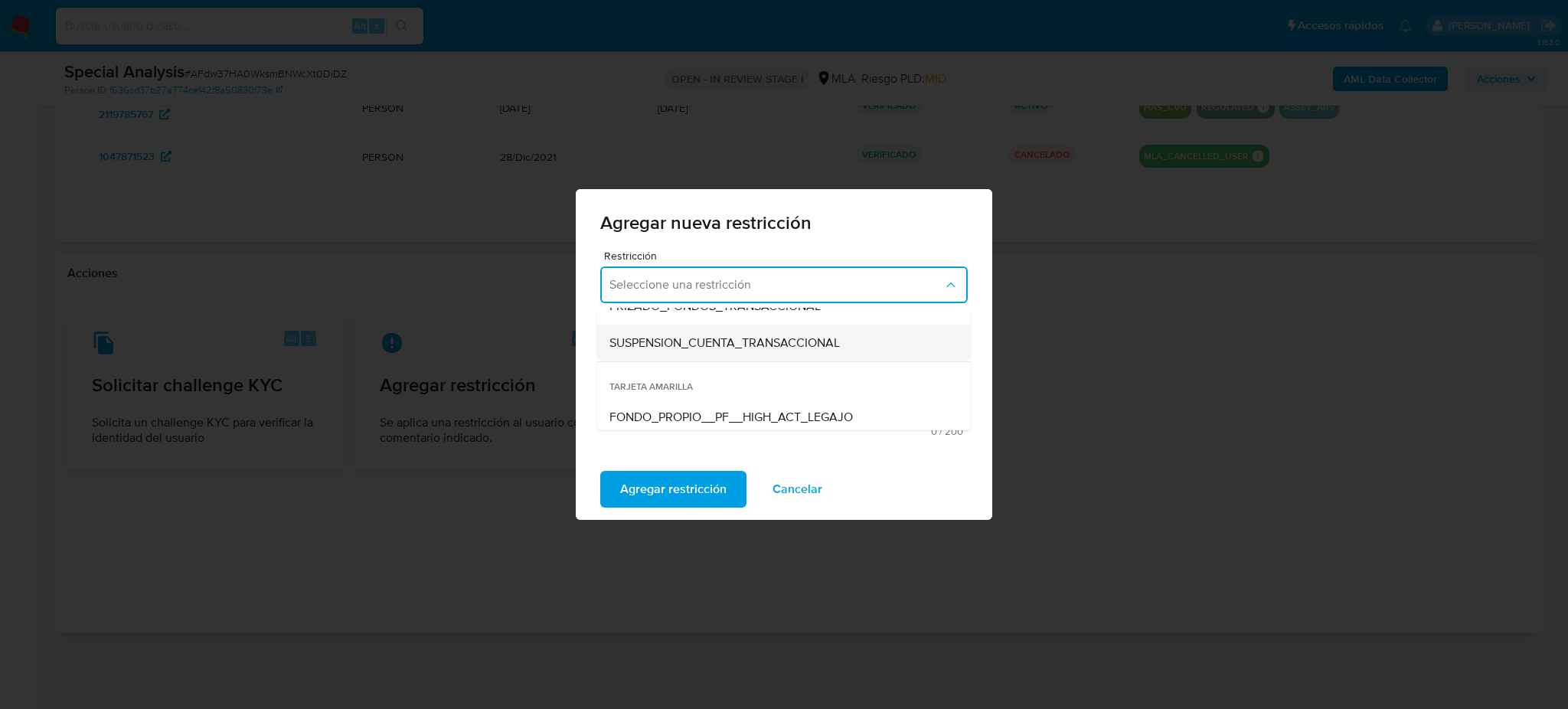
click at [675, 350] on span "SUSPENSION_CUENTA_TRANSACCIONAL" at bounding box center [724, 343] width 231 height 16
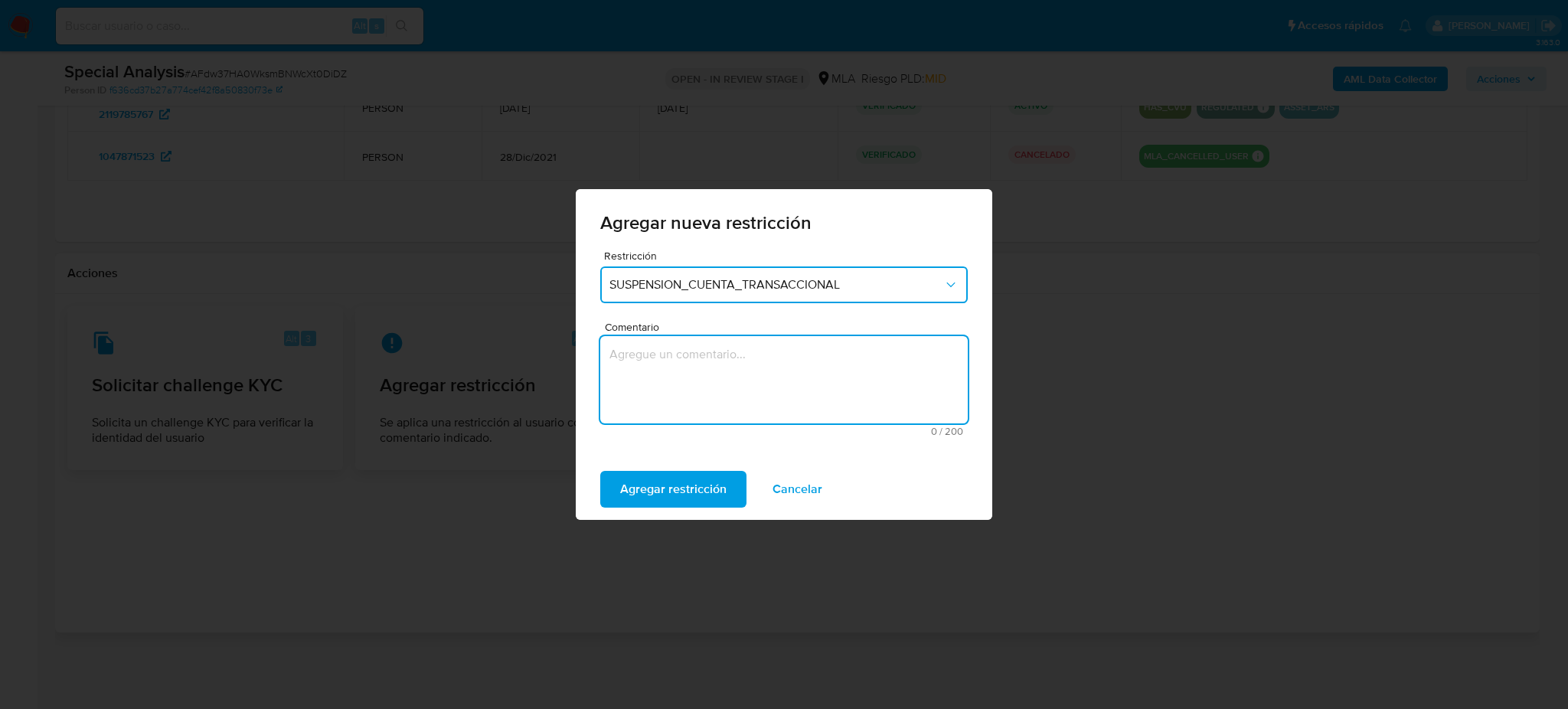
click at [686, 380] on textarea "Comentario" at bounding box center [783, 380] width 367 height 87
type textarea "AML"
click at [657, 486] on span "Agregar restricción" at bounding box center [673, 488] width 106 height 33
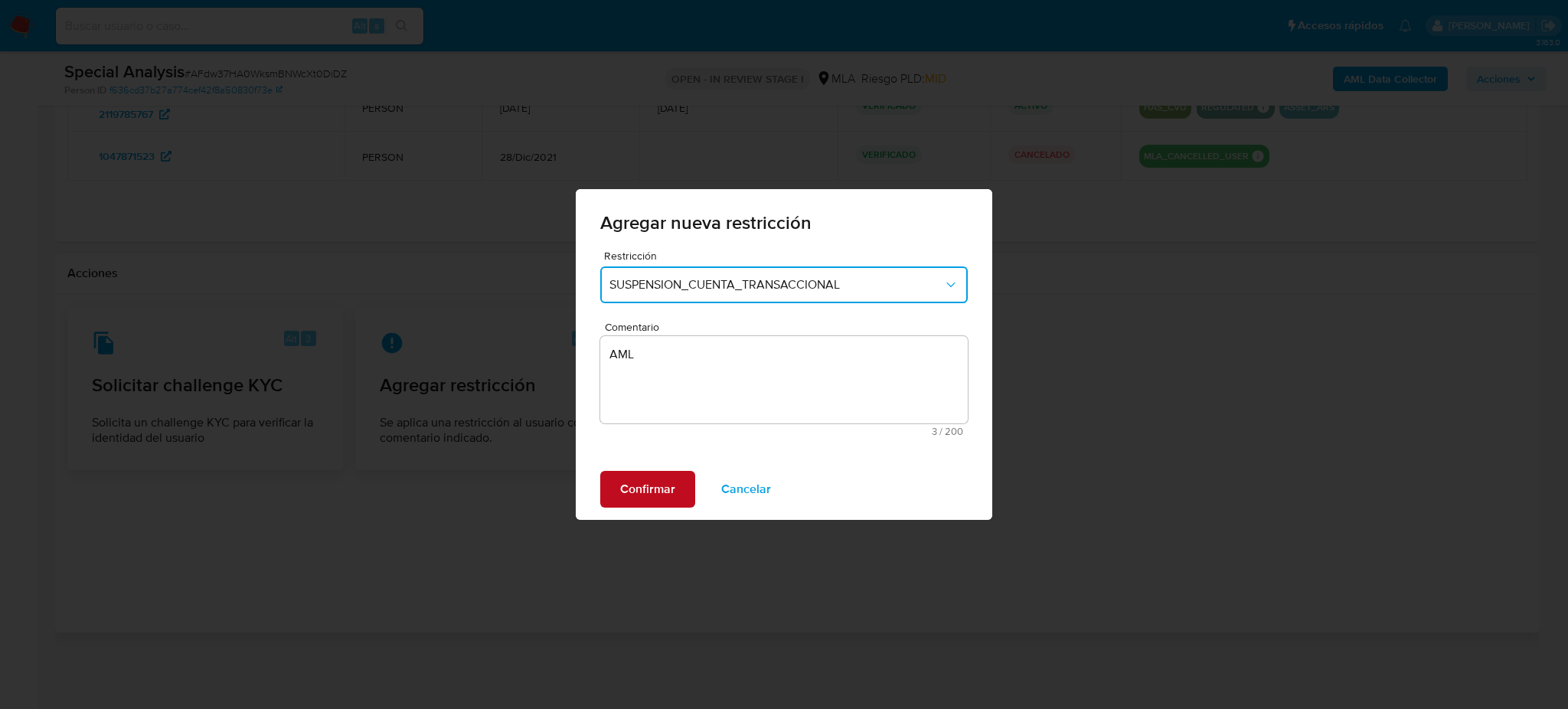
click at [657, 486] on span "Confirmar" at bounding box center [647, 488] width 55 height 33
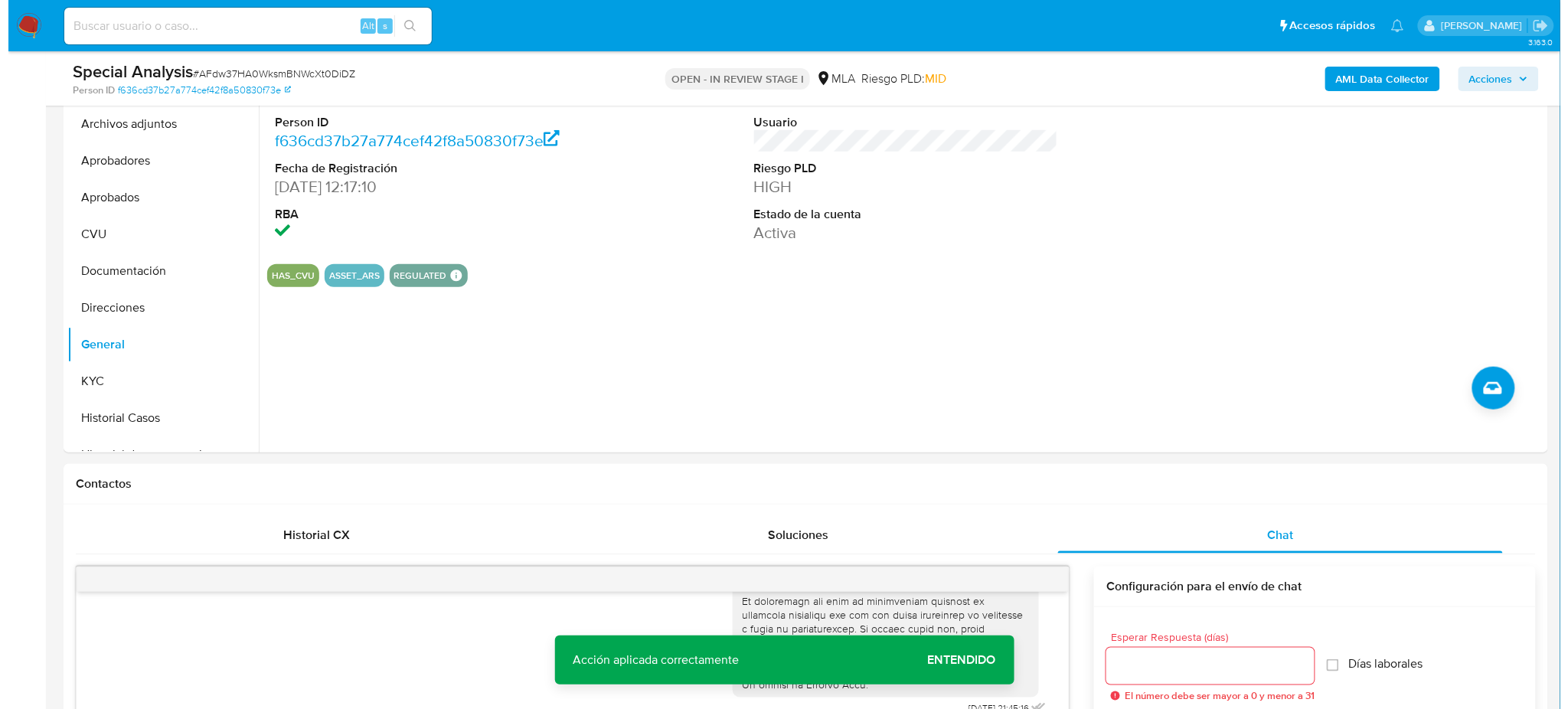
scroll to position [154, 0]
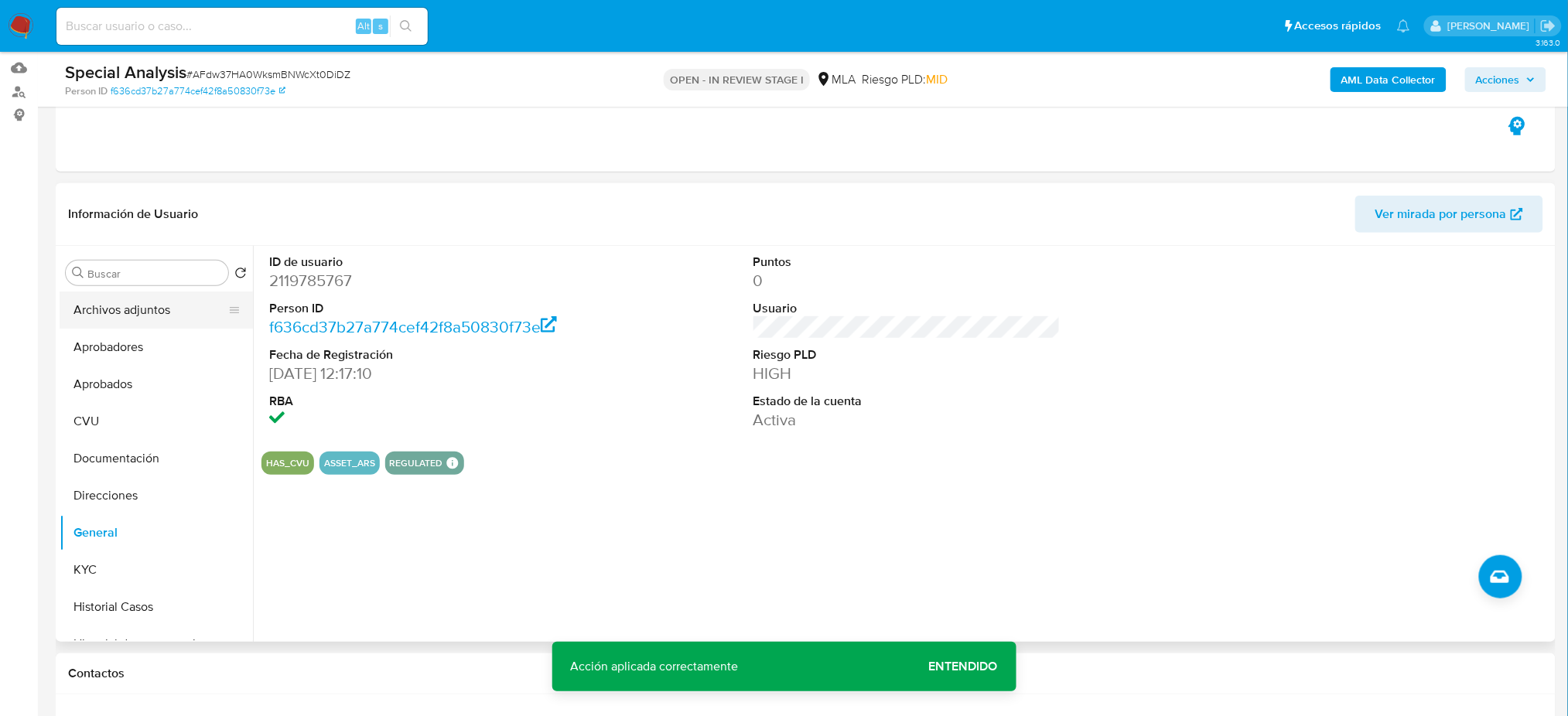
click at [96, 316] on button "Archivos adjuntos" at bounding box center [150, 310] width 181 height 37
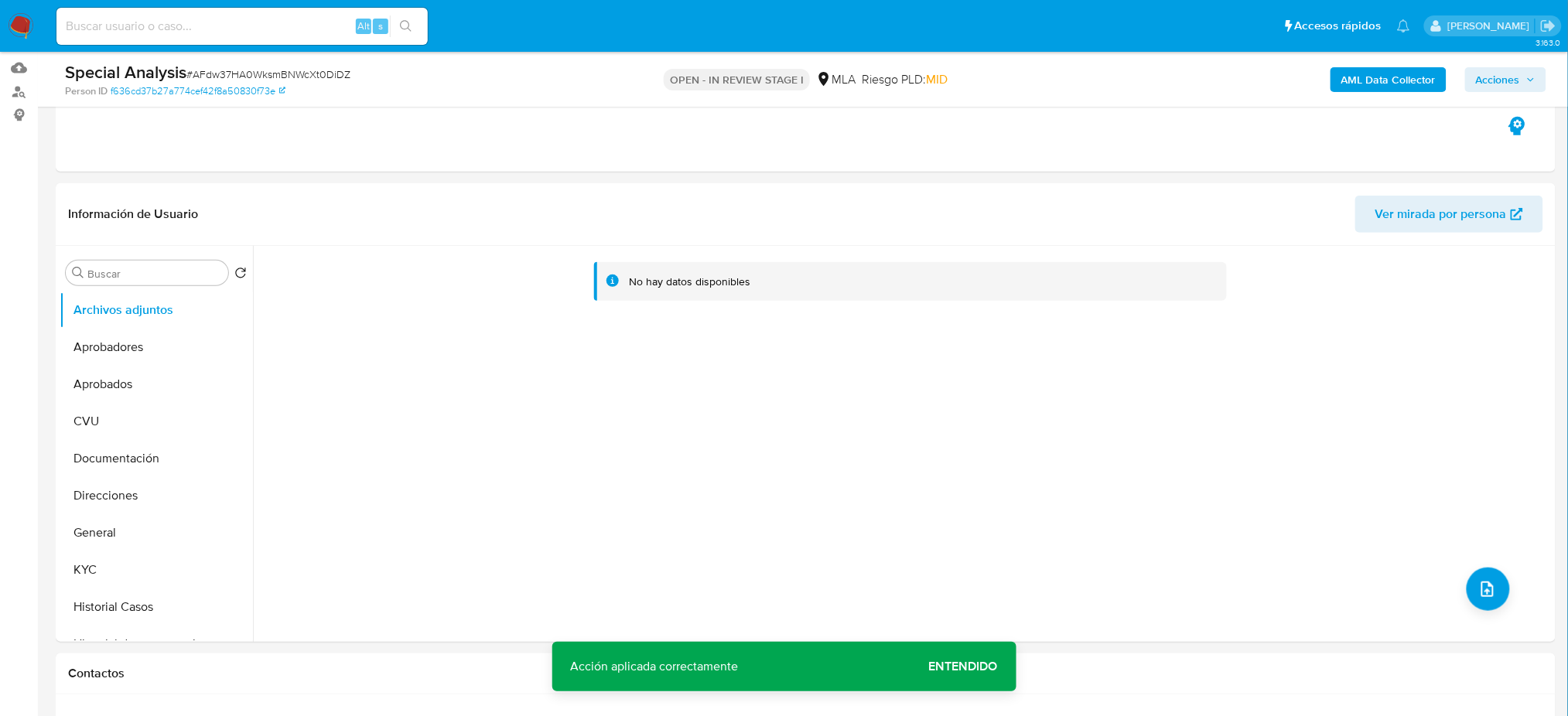
click at [1364, 84] on b "AML Data Collector" at bounding box center [1388, 80] width 94 height 25
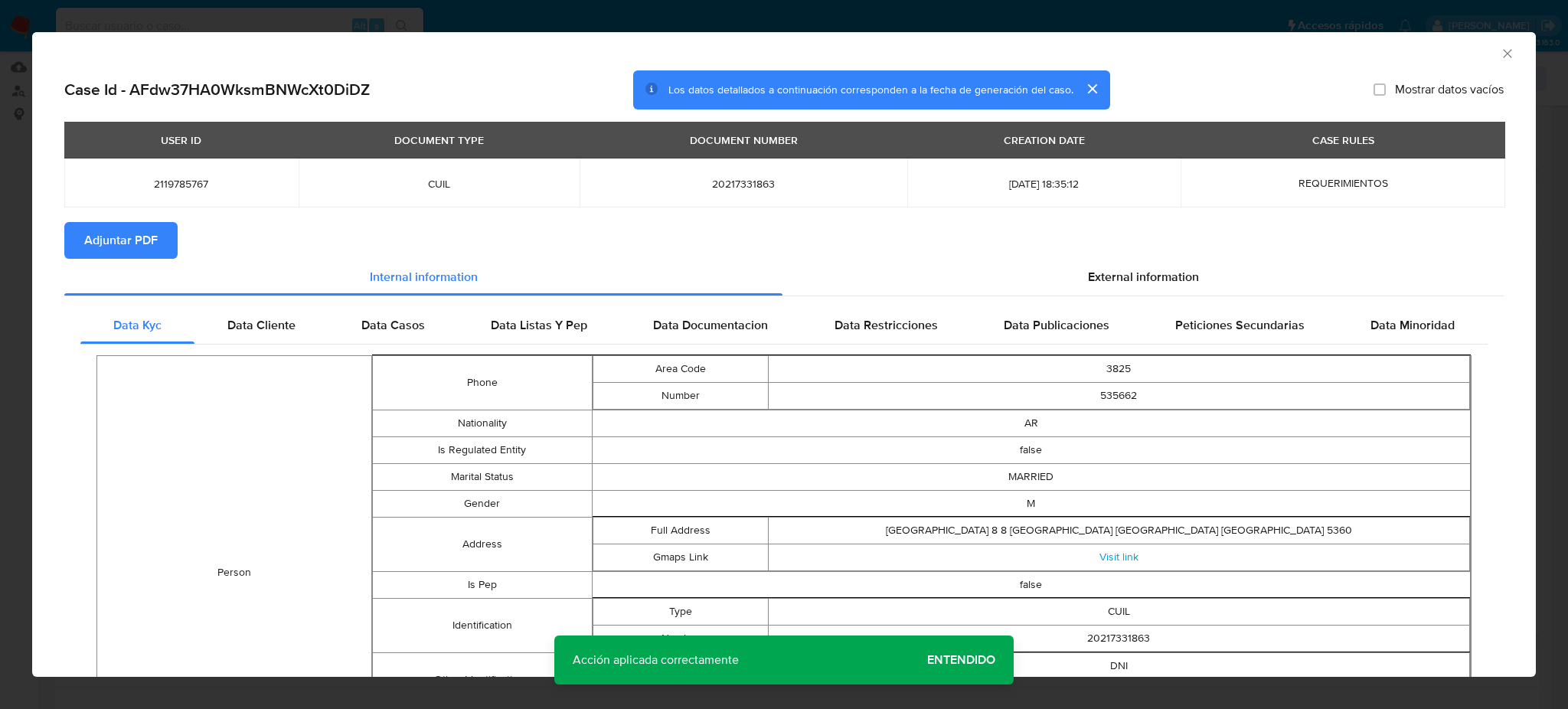
click at [115, 244] on span "Adjuntar PDF" at bounding box center [120, 240] width 74 height 33
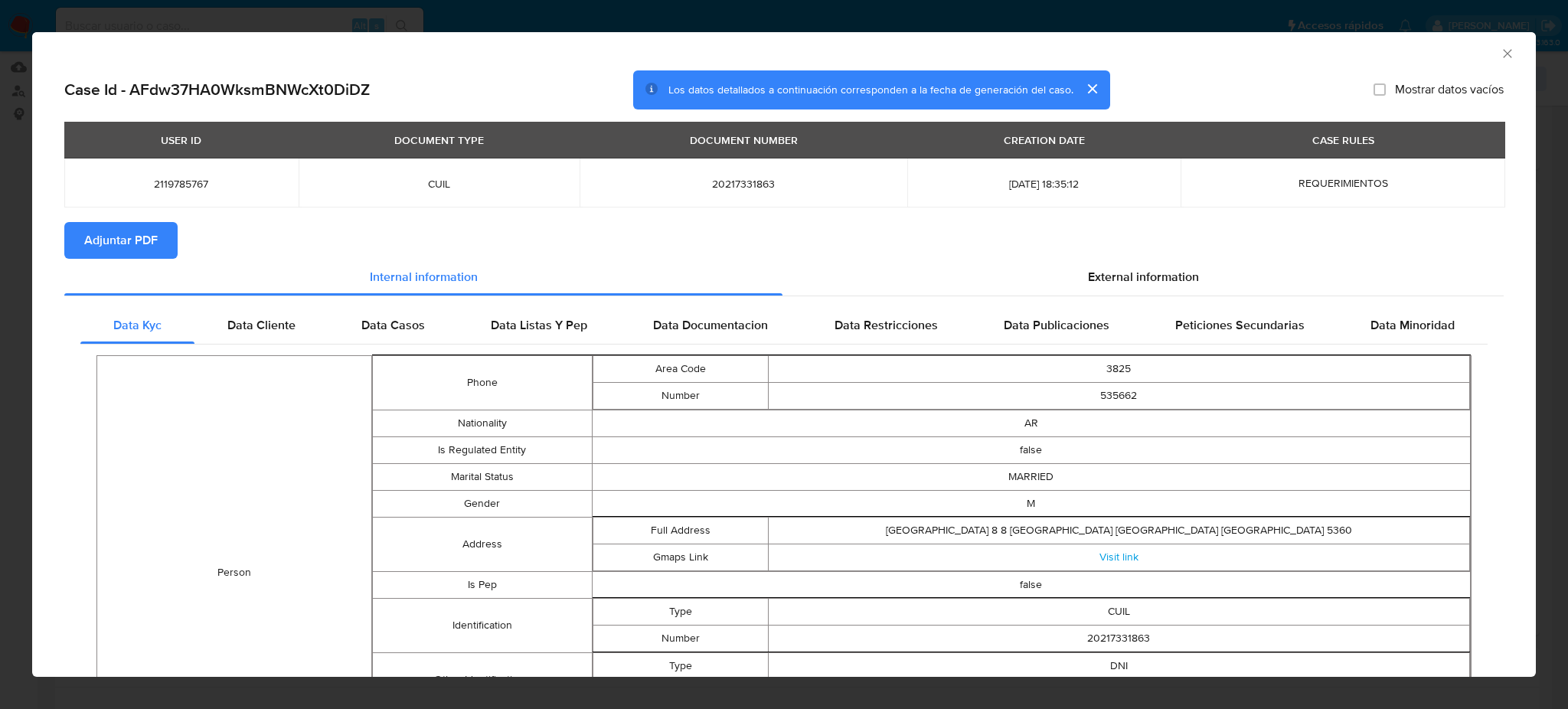
click at [1500, 55] on icon "Cerrar ventana" at bounding box center [1507, 54] width 16 height 16
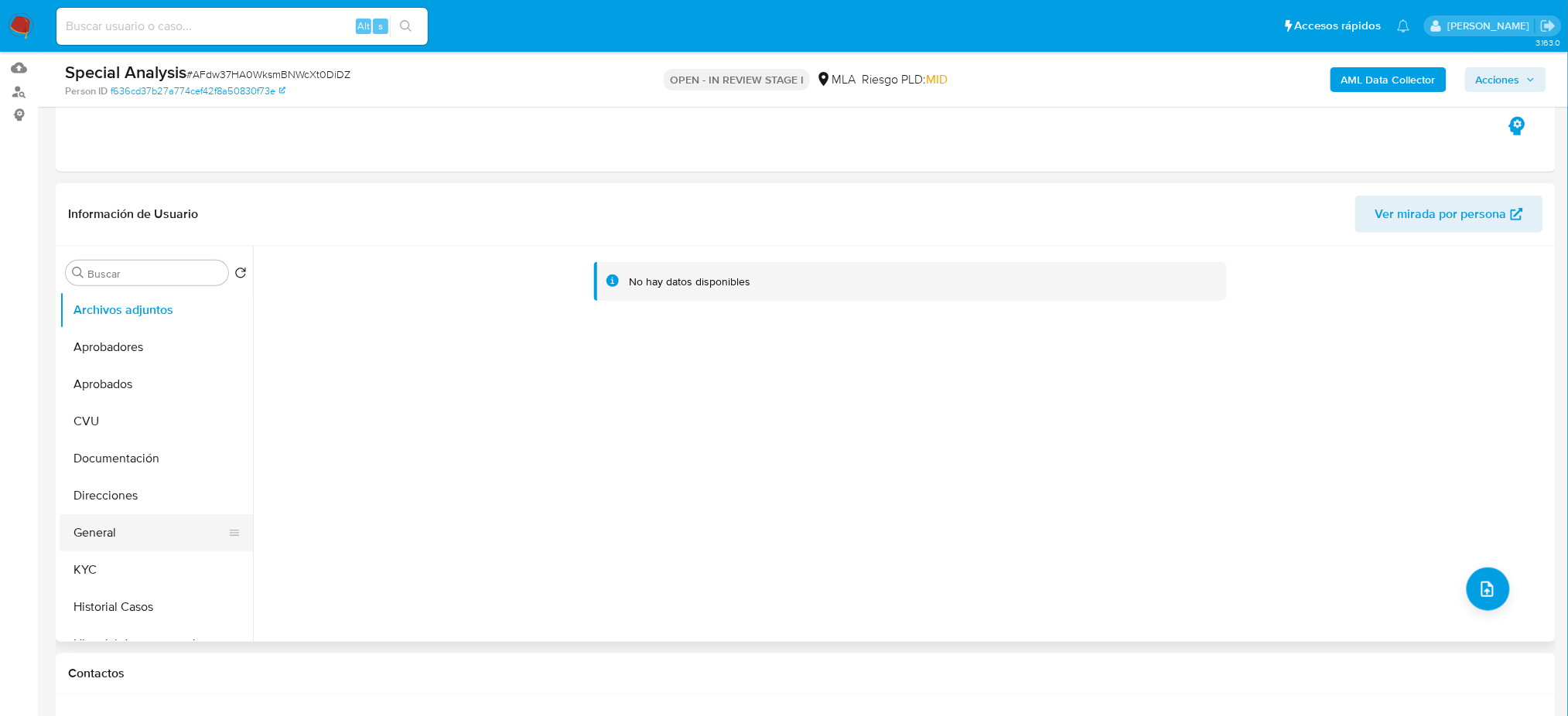
click at [154, 540] on button "General" at bounding box center [150, 532] width 181 height 37
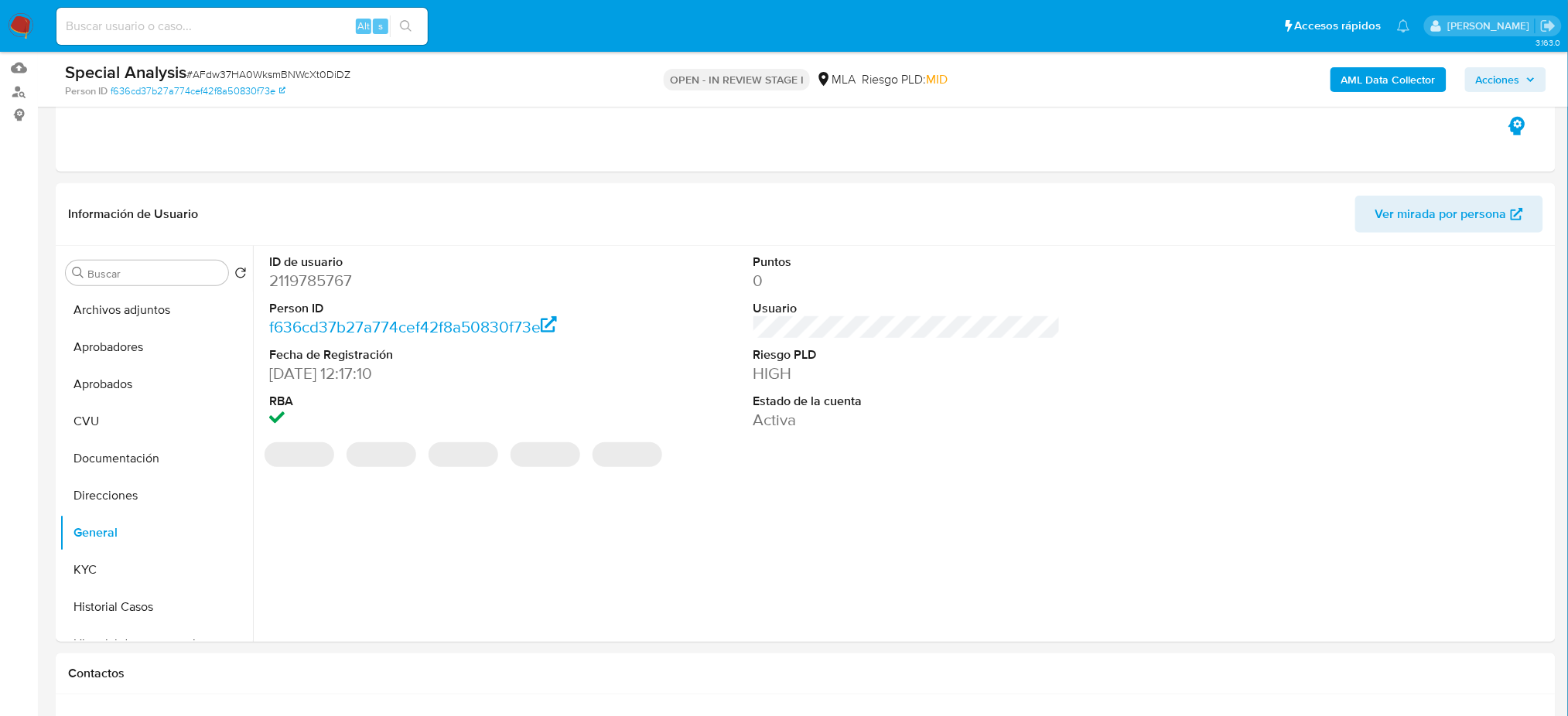
click at [299, 272] on dd "2119785767" at bounding box center [423, 281] width 307 height 22
copy dd "2119785767"
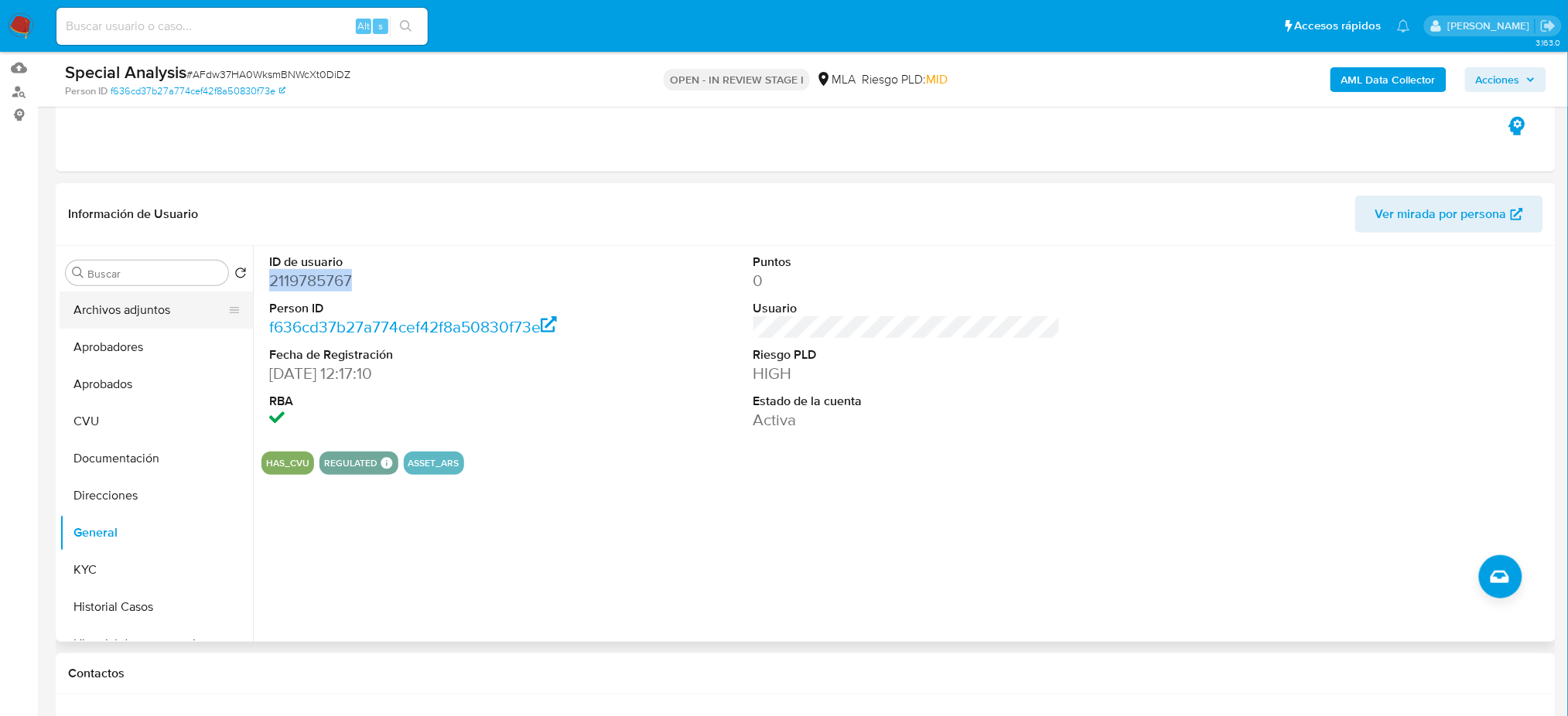
click at [158, 293] on button "Archivos adjuntos" at bounding box center [150, 310] width 181 height 37
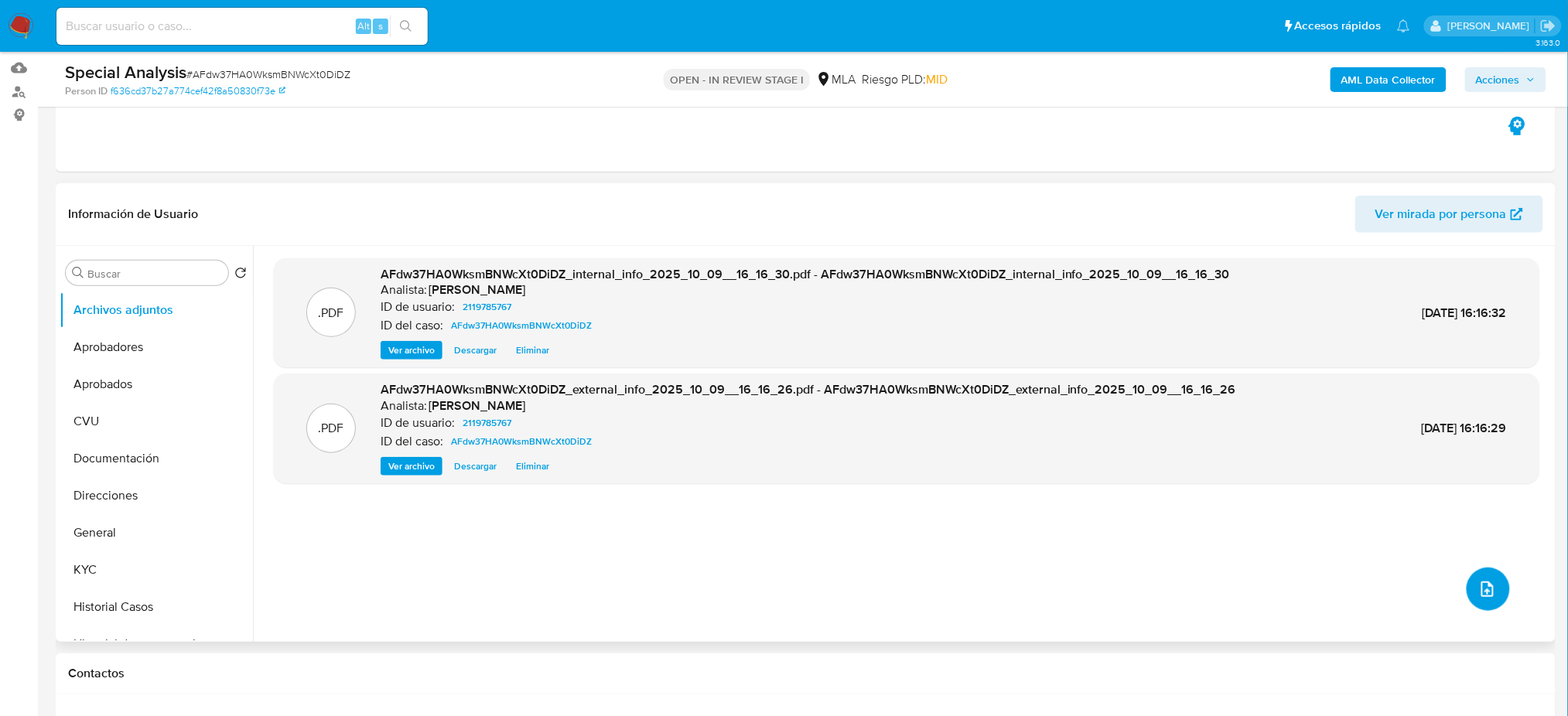
click at [1487, 588] on icon "upload-file" at bounding box center [1488, 590] width 13 height 16
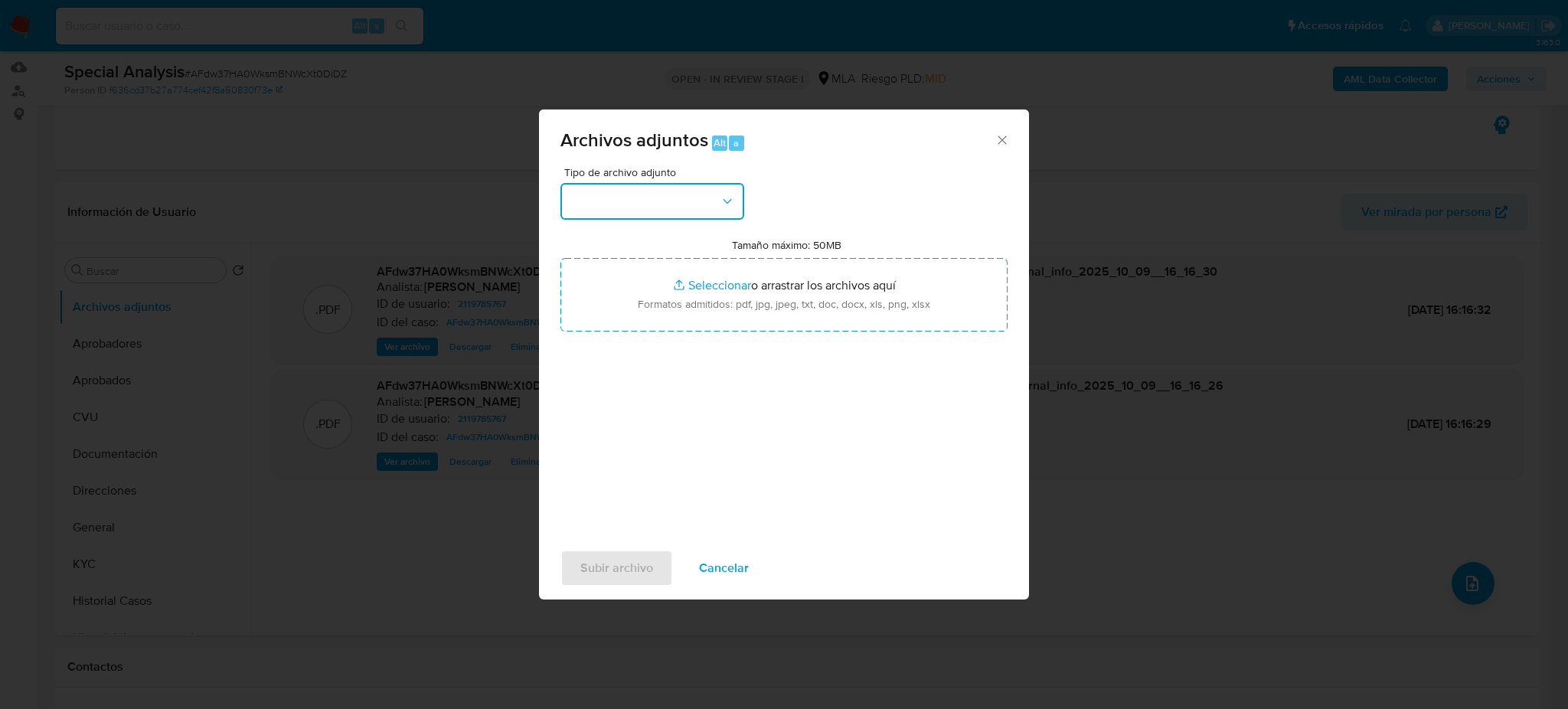
click at [683, 213] on button "button" at bounding box center [652, 201] width 184 height 36
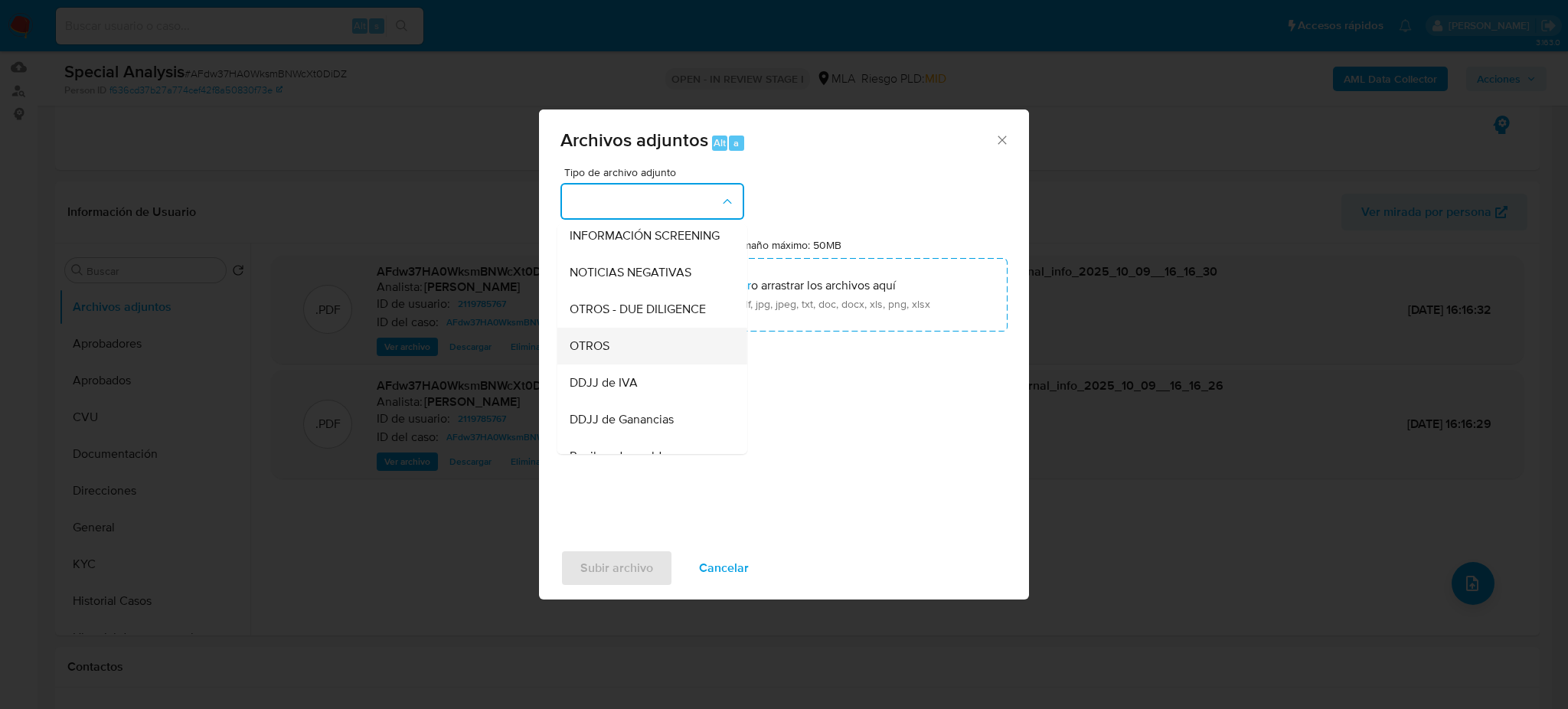
scroll to position [203, 0]
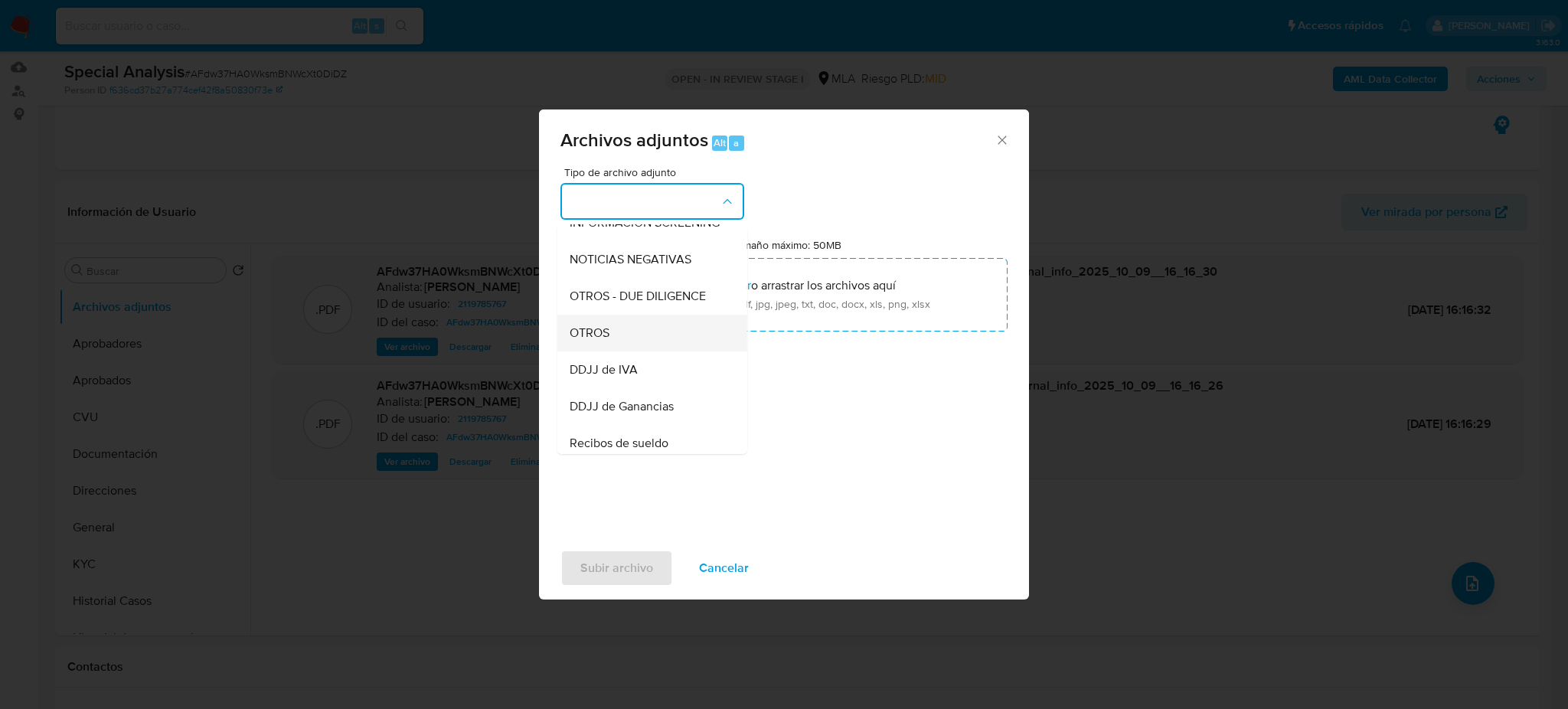
click at [668, 351] on div "OTROS" at bounding box center [647, 332] width 156 height 36
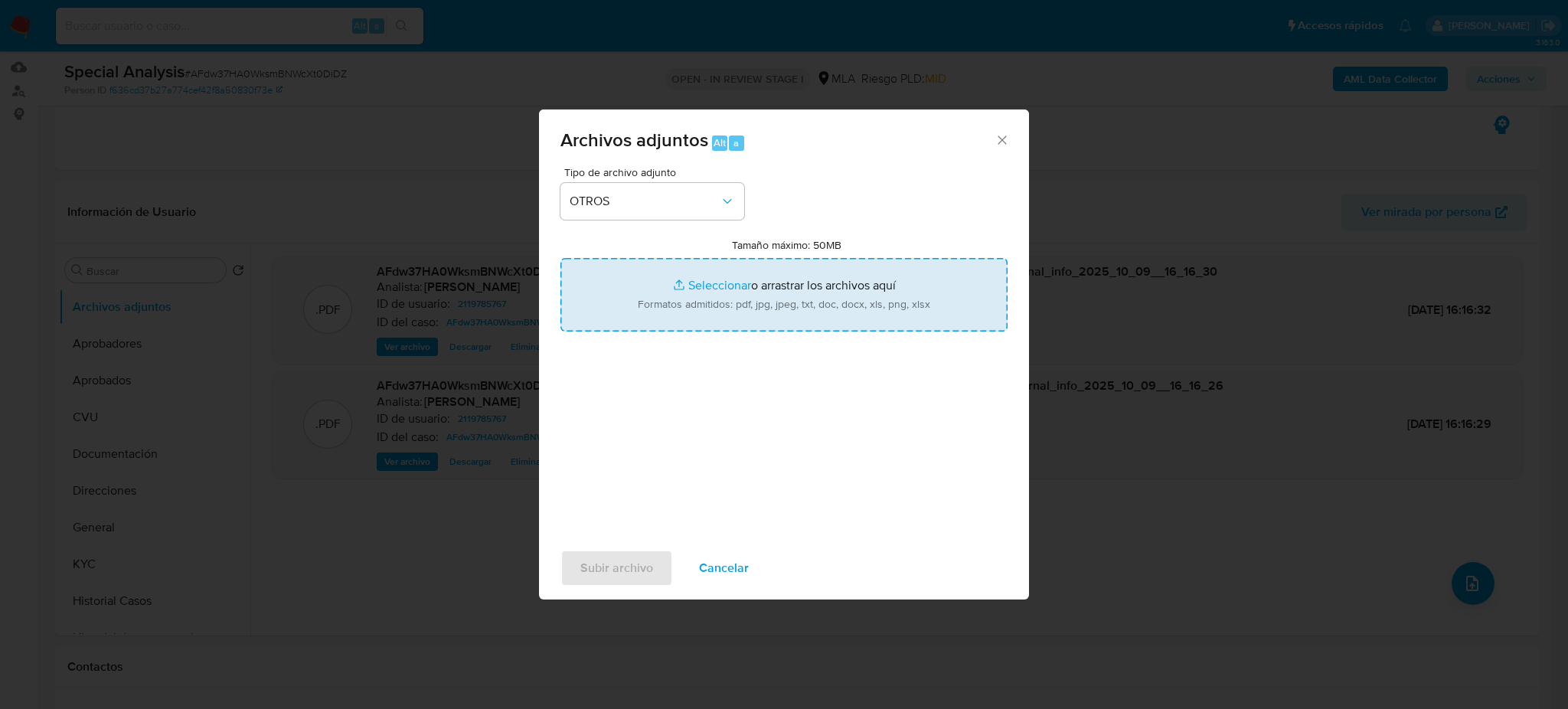
click at [661, 321] on input "Tamaño máximo: 50MB Seleccionar archivos" at bounding box center [784, 294] width 447 height 74
type input "C:\fakepath\Caselog AFdw37HA0WksmBNWcXt0DiDZ_2025_10_06_10_11_21.docx"
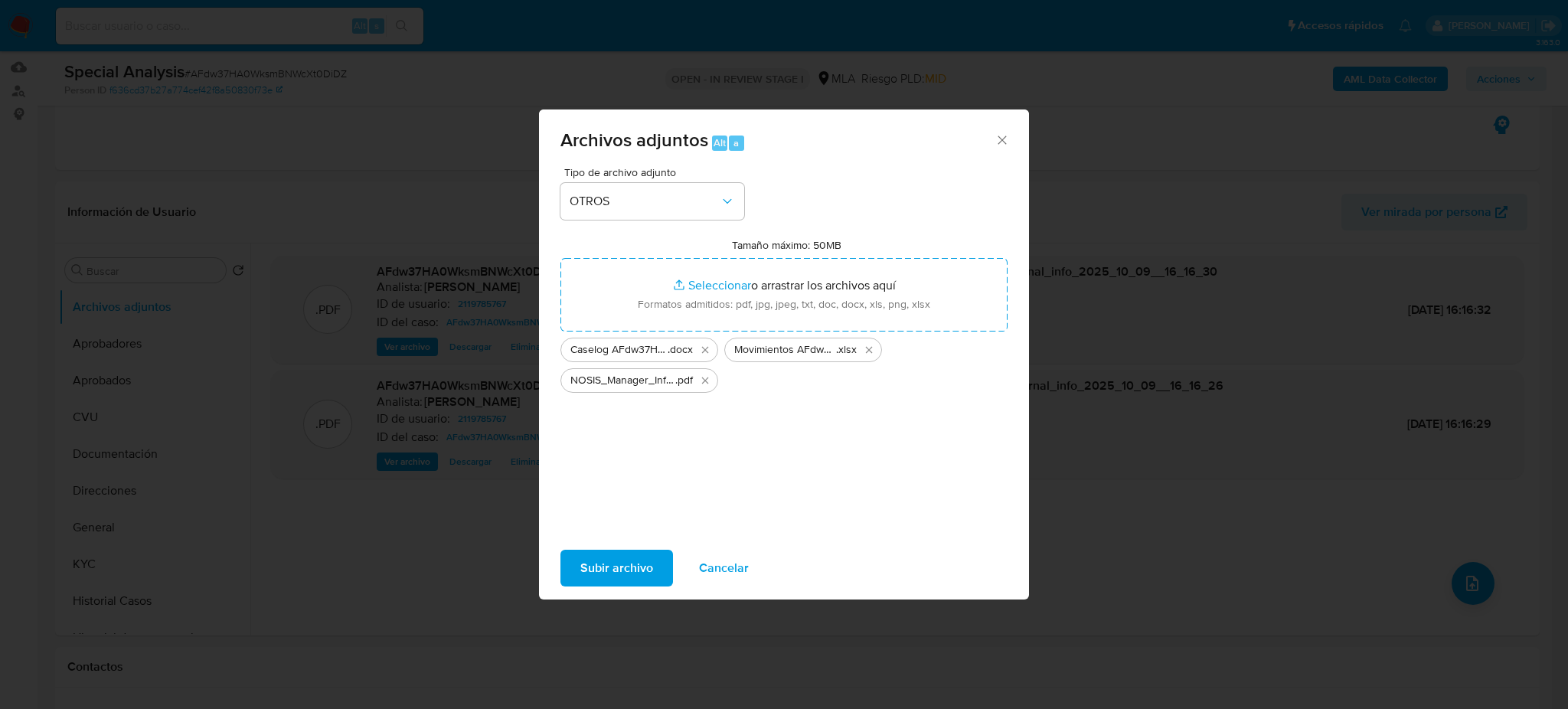
click at [605, 563] on span "Subir archivo" at bounding box center [617, 568] width 73 height 33
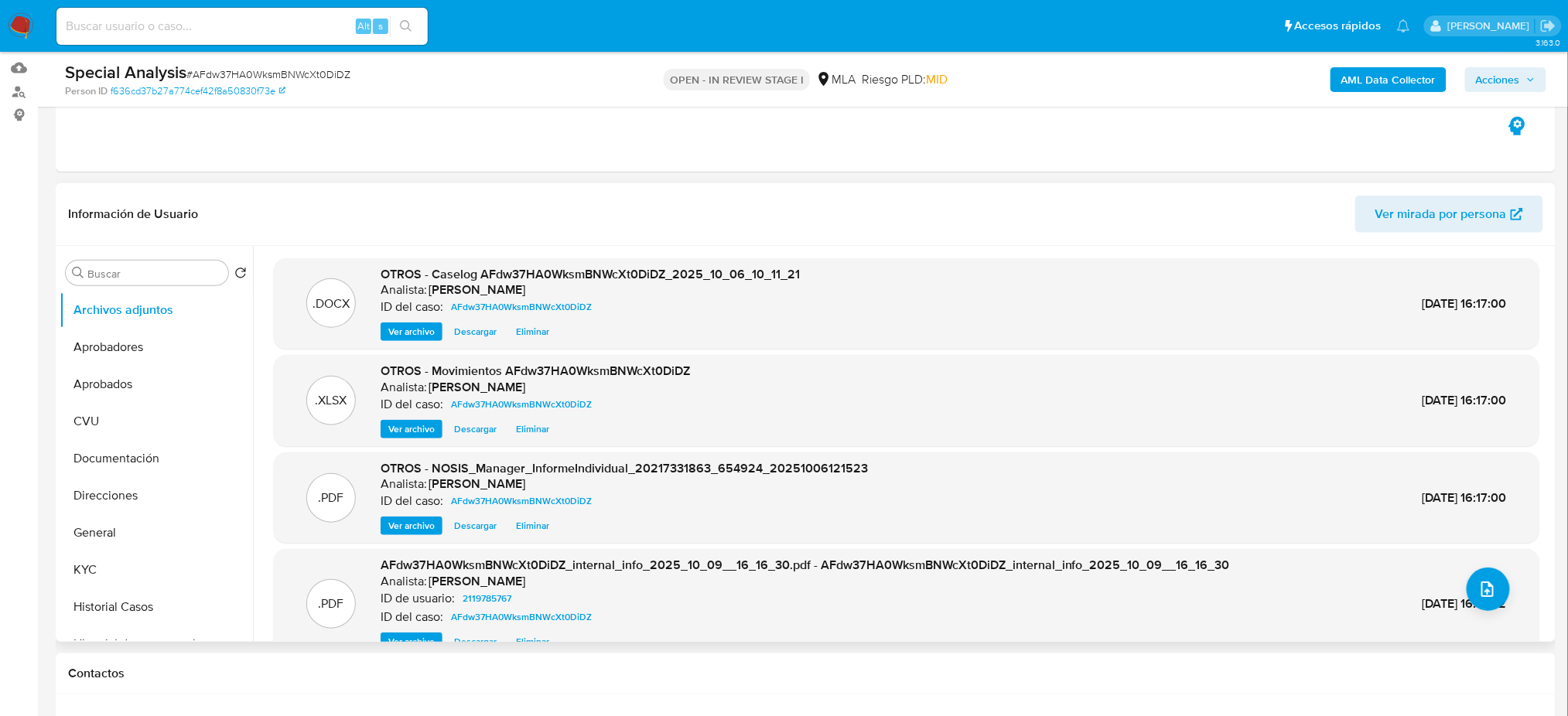
click at [402, 324] on span "Ver archivo" at bounding box center [411, 332] width 46 height 16
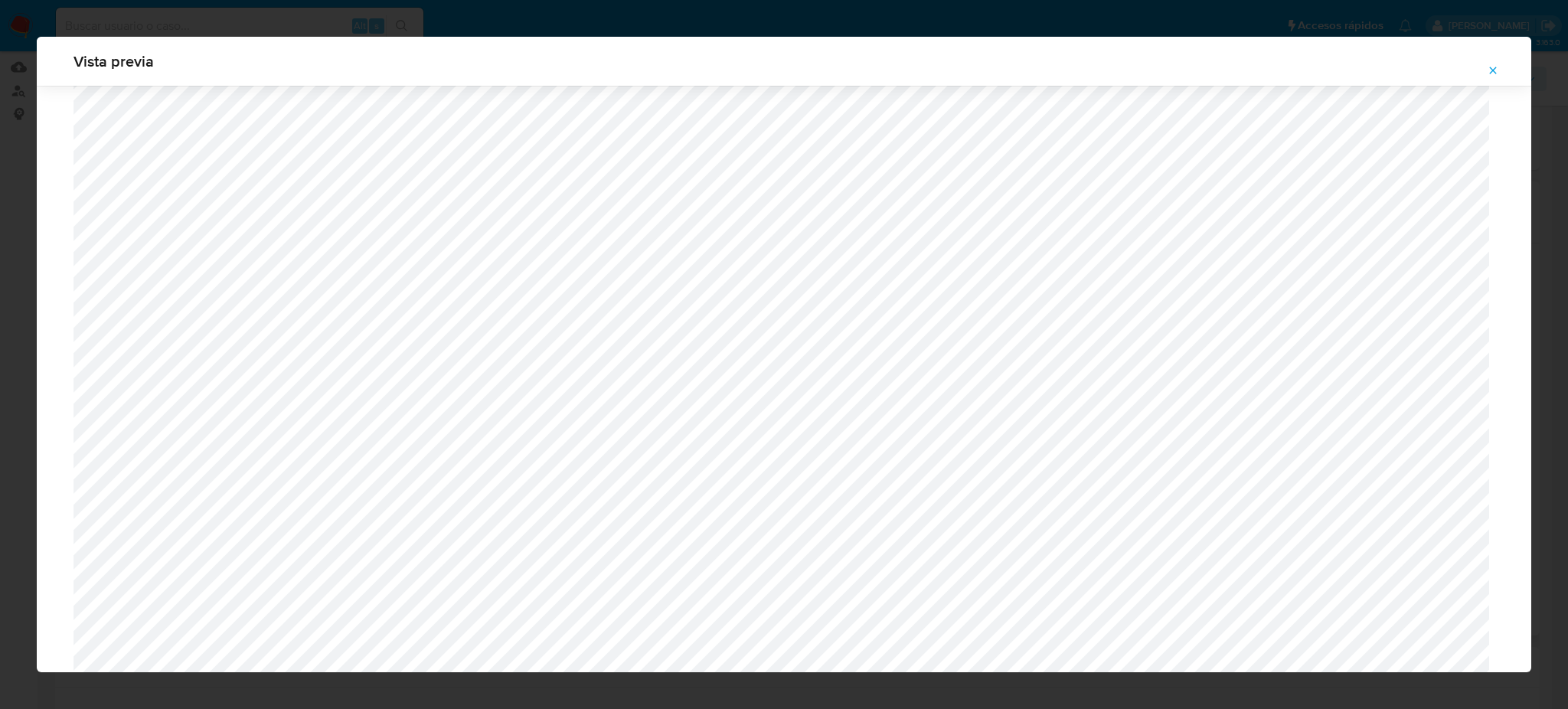
scroll to position [480, 0]
click at [1493, 70] on icon "Attachment preview" at bounding box center [1493, 70] width 7 height 7
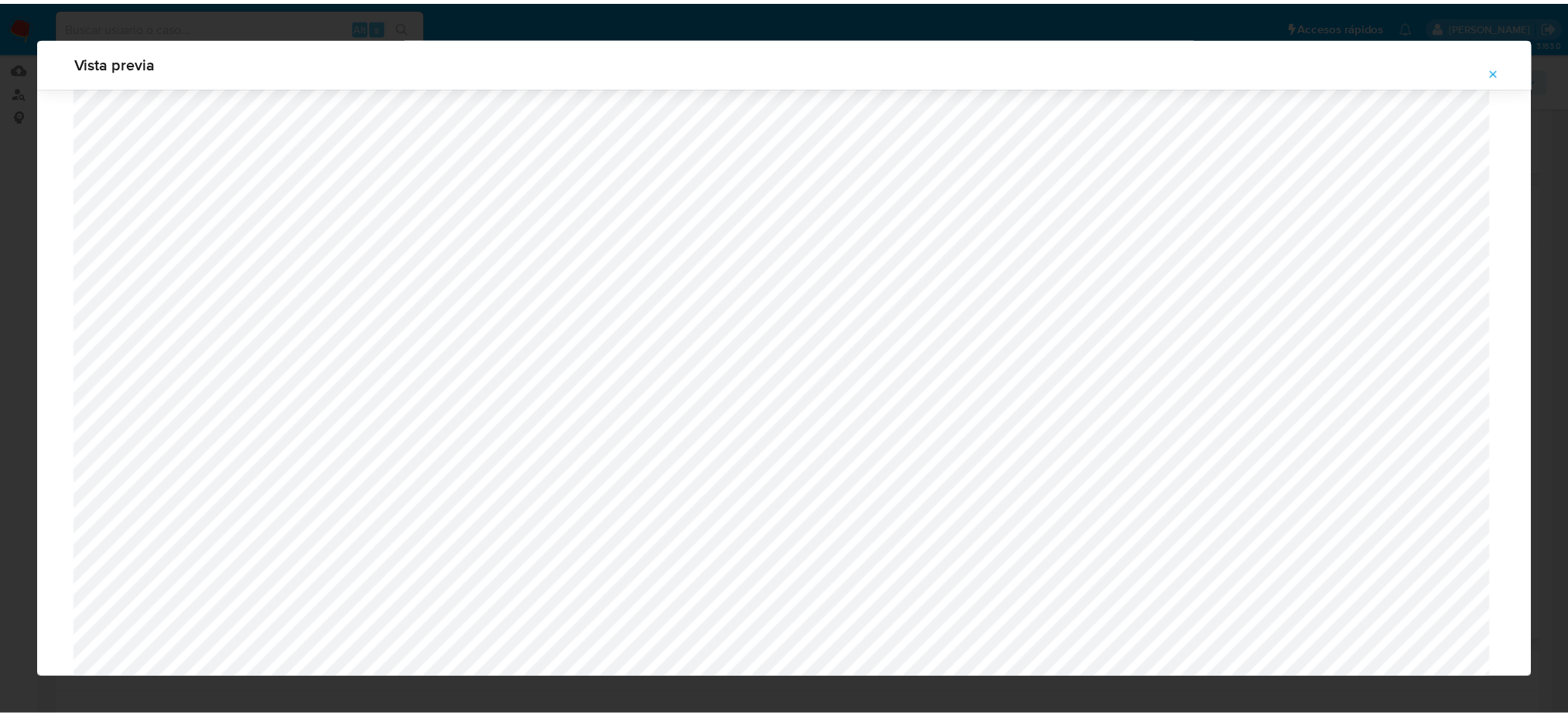
scroll to position [0, 0]
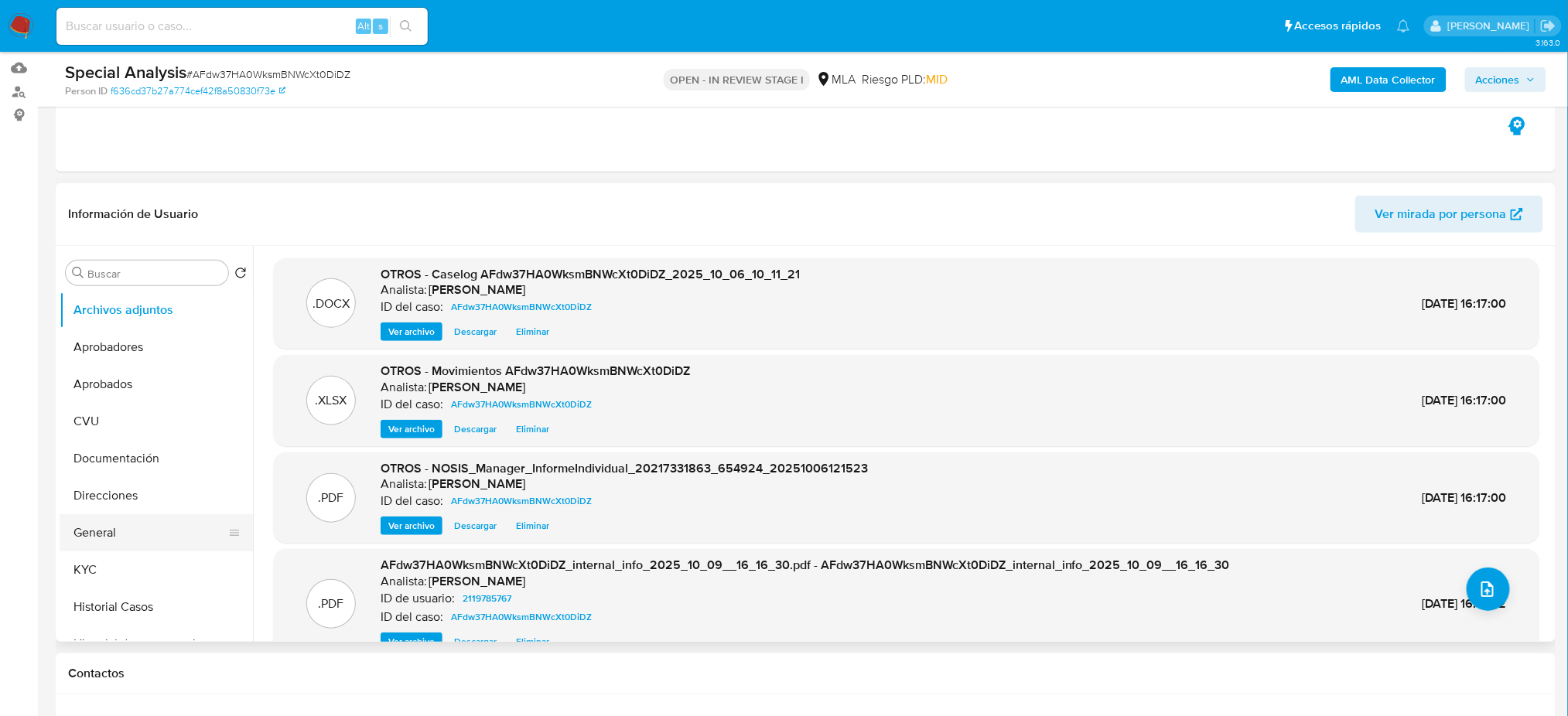
click at [100, 528] on button "General" at bounding box center [150, 532] width 181 height 37
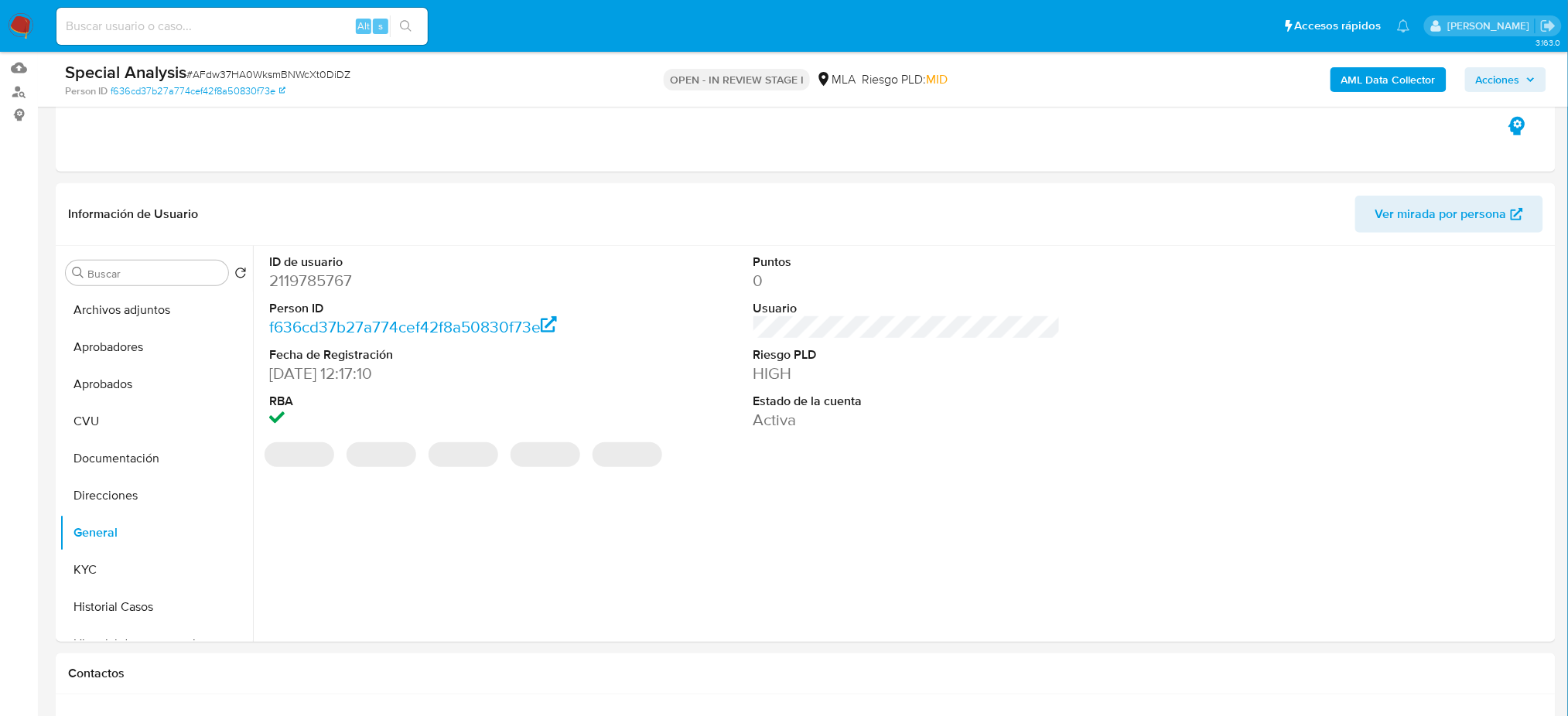
click at [300, 272] on dd "2119785767" at bounding box center [423, 281] width 307 height 22
copy dd "2119785767"
click at [1513, 80] on span "Acciones" at bounding box center [1498, 80] width 44 height 25
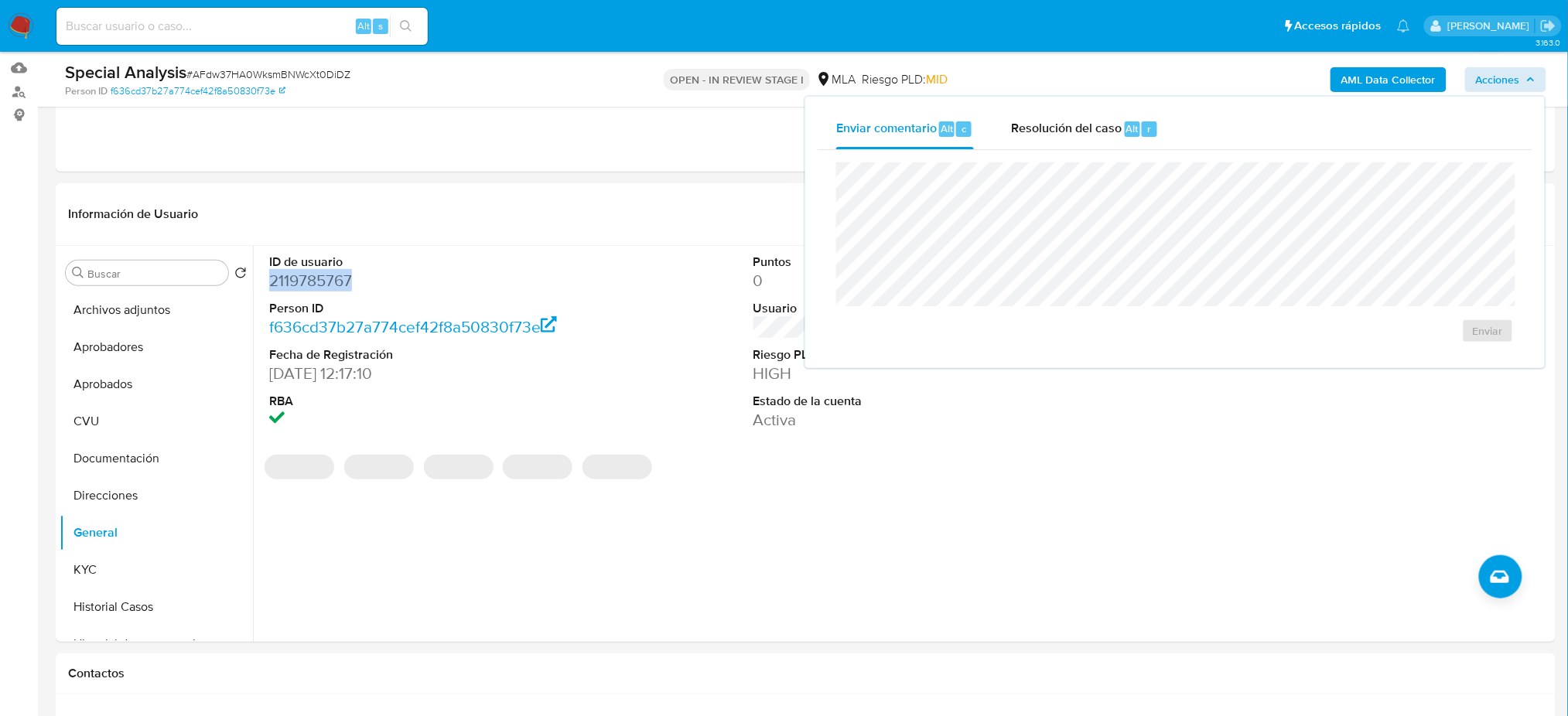
click at [1069, 137] on div "Resolución del caso Alt r" at bounding box center [1085, 129] width 147 height 40
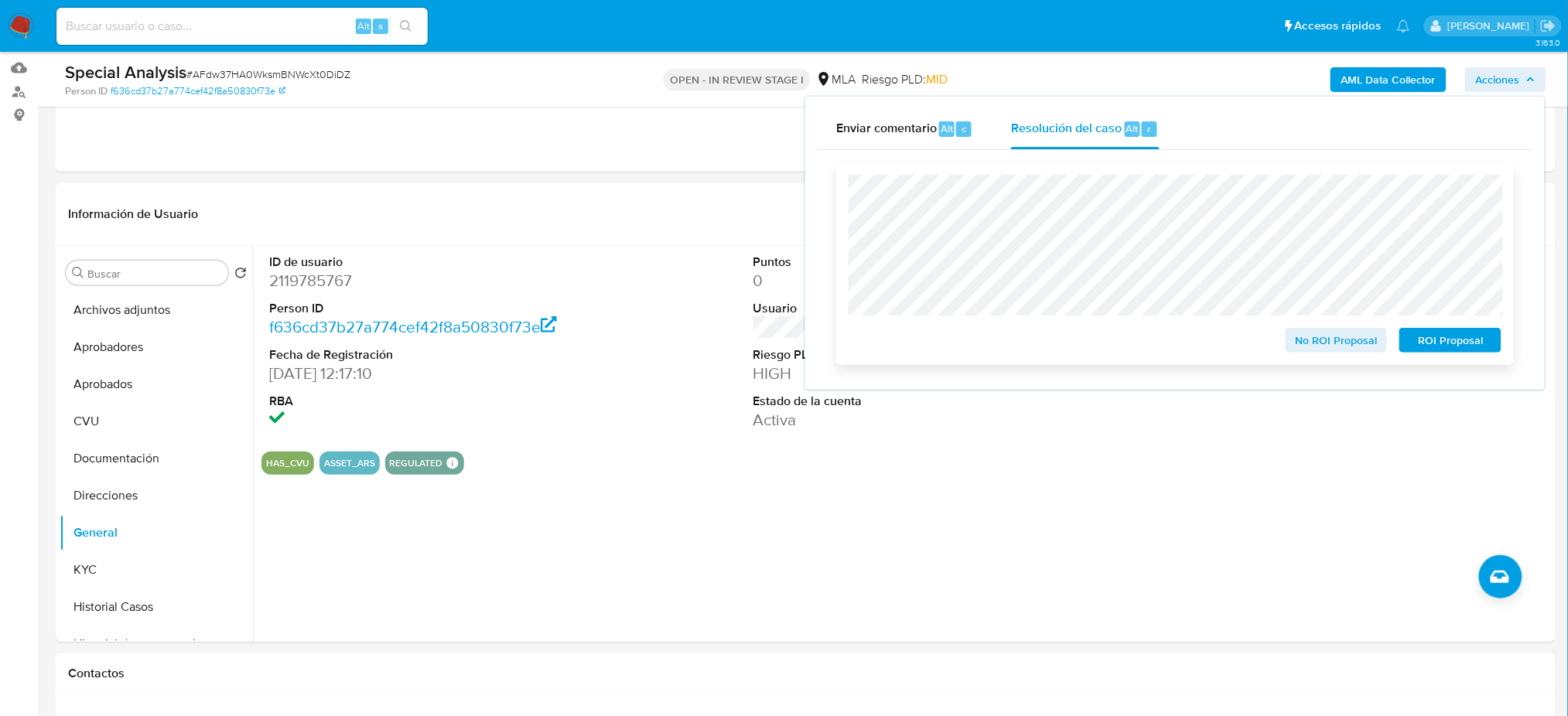
click at [1464, 350] on span "ROI Proposal" at bounding box center [1450, 340] width 81 height 22
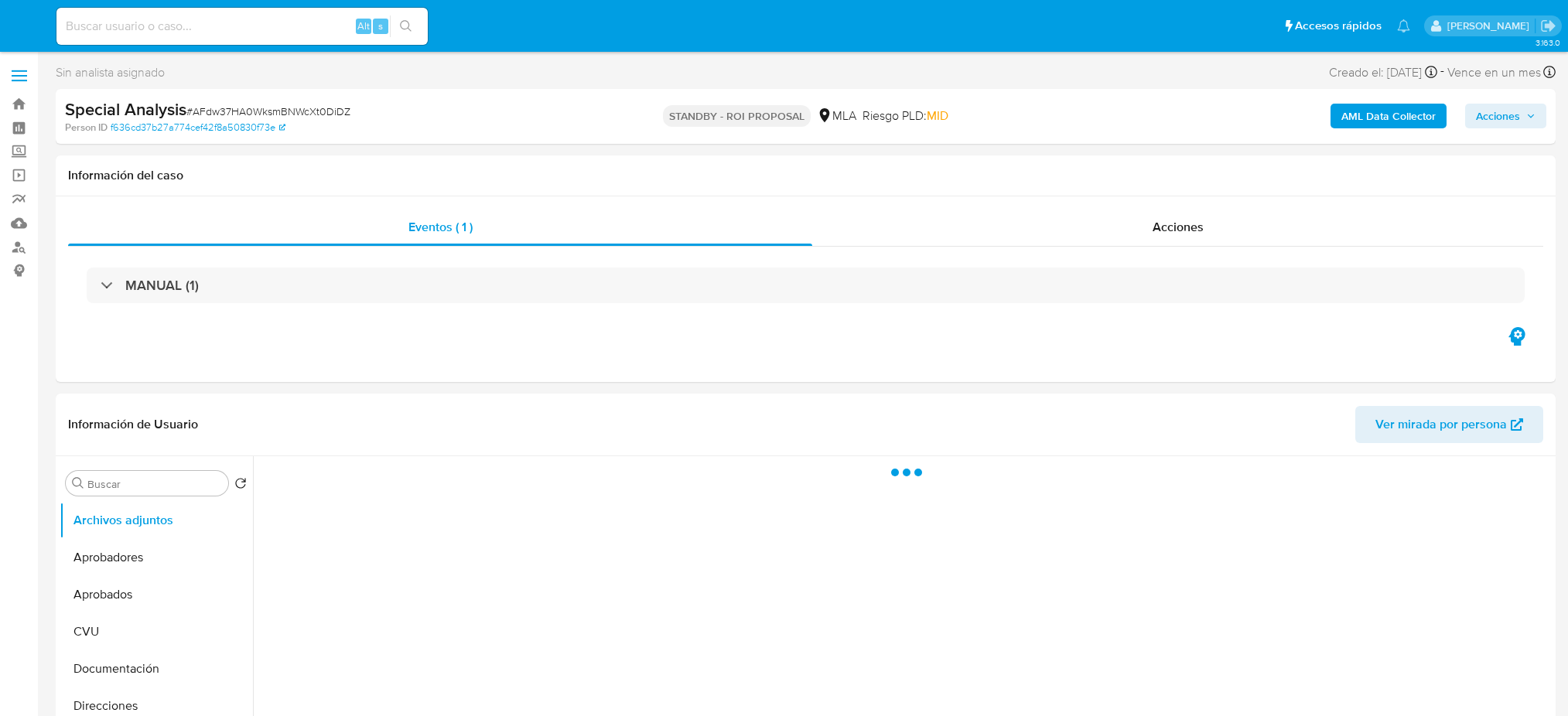
select select "10"
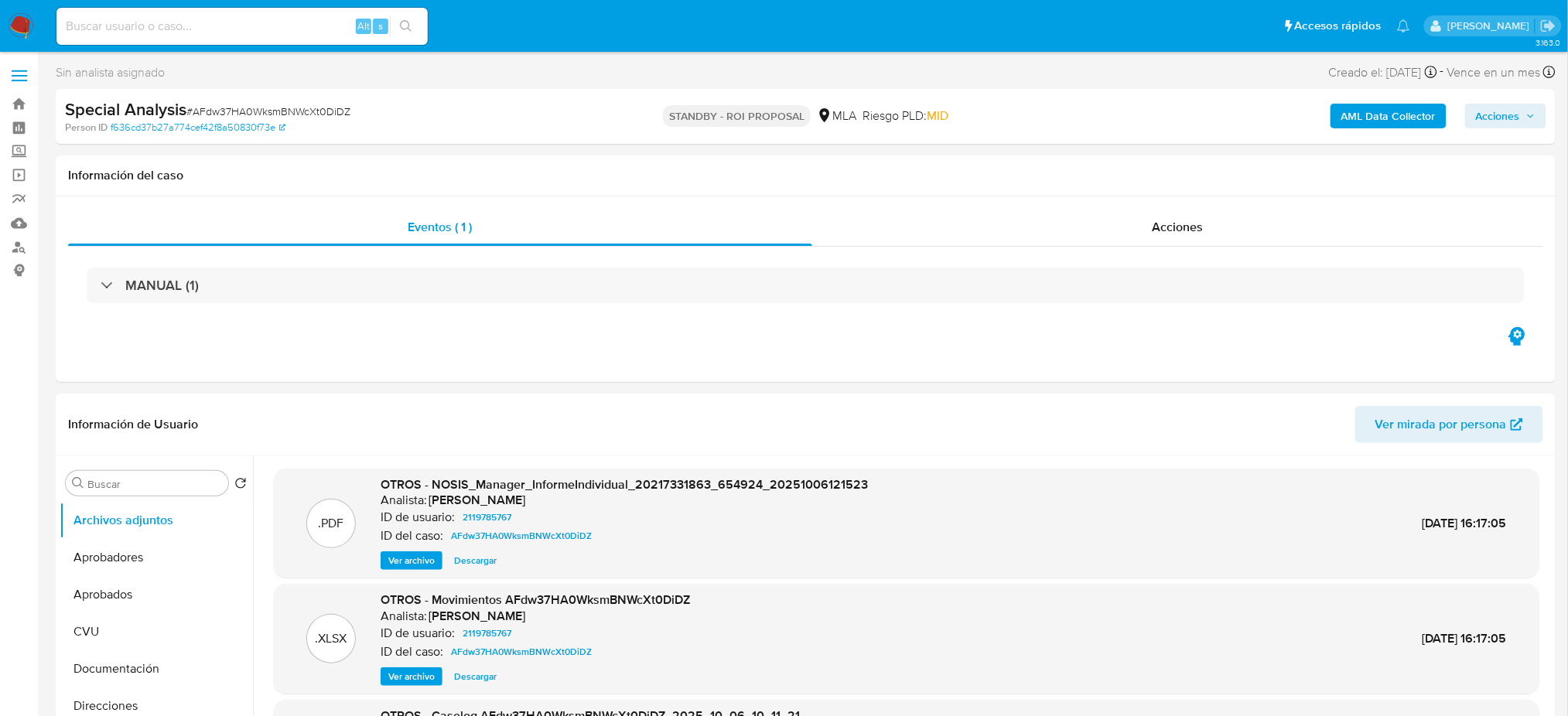
click at [257, 35] on div "Alt s" at bounding box center [242, 26] width 371 height 37
click at [250, 28] on input at bounding box center [242, 27] width 371 height 20
paste input "lpG9GtQQZzNq3EcLrbmdQL7W"
type input "lpG9GtQQZzNq3EcLrbmdQL7W"
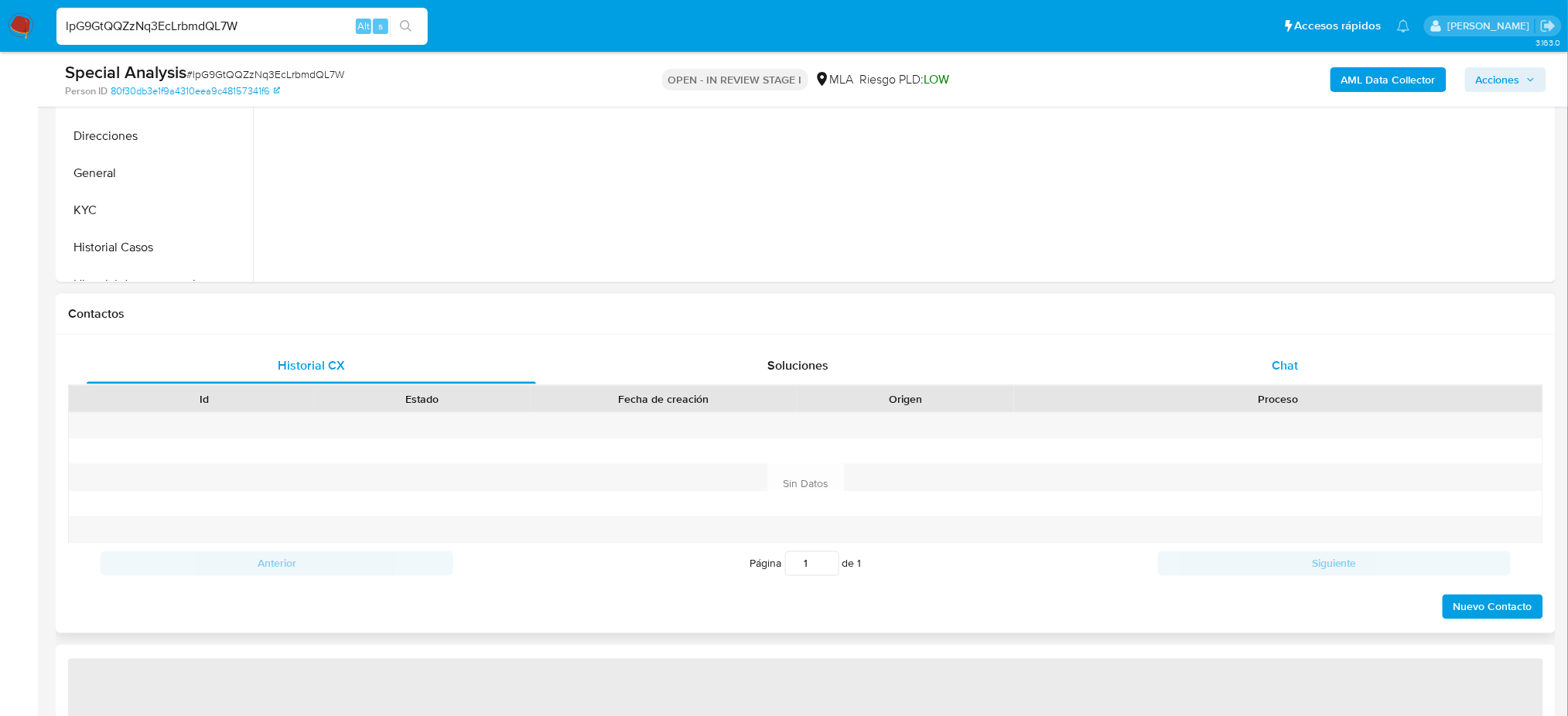
click at [1319, 365] on div "Chat" at bounding box center [1285, 365] width 449 height 37
select select "10"
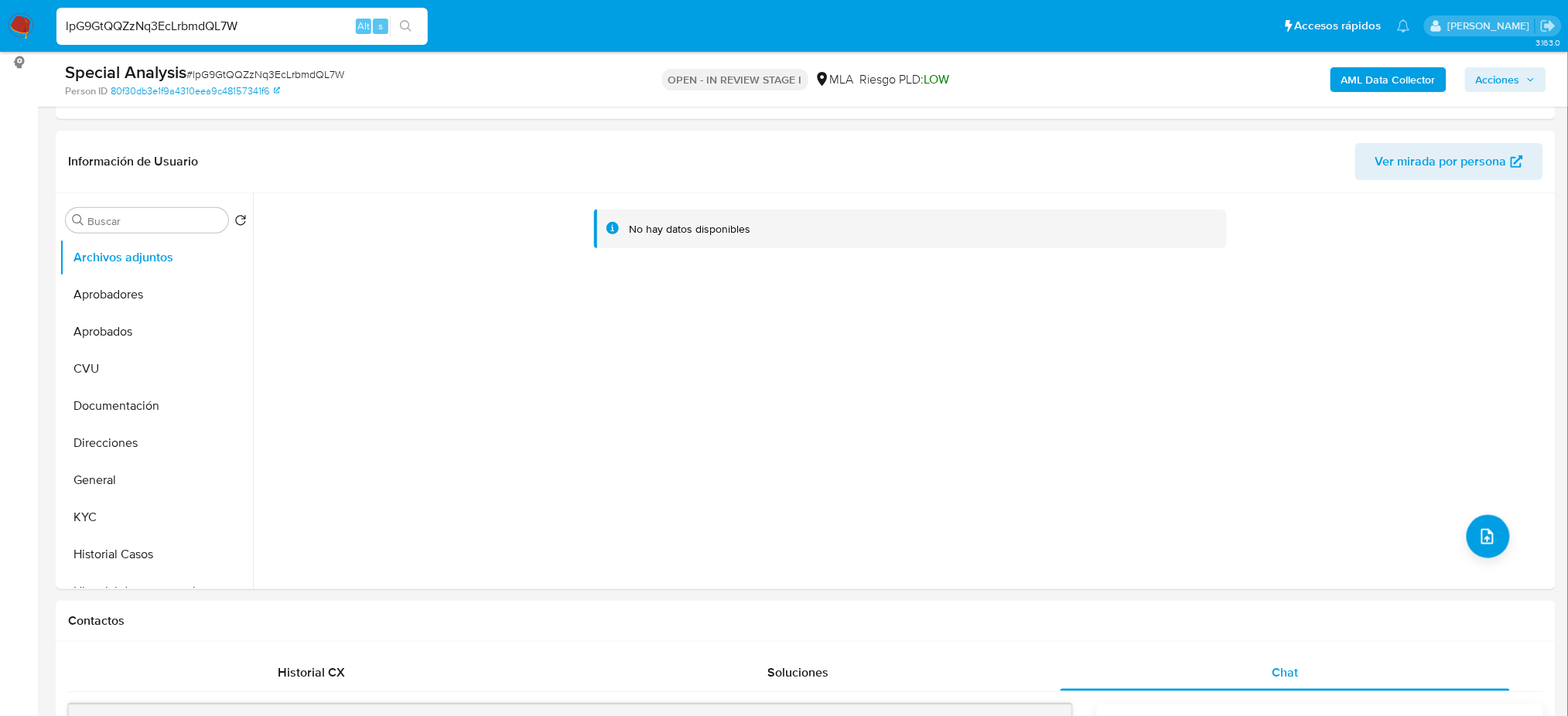
scroll to position [205, 0]
click at [1370, 87] on b "AML Data Collector" at bounding box center [1388, 80] width 94 height 25
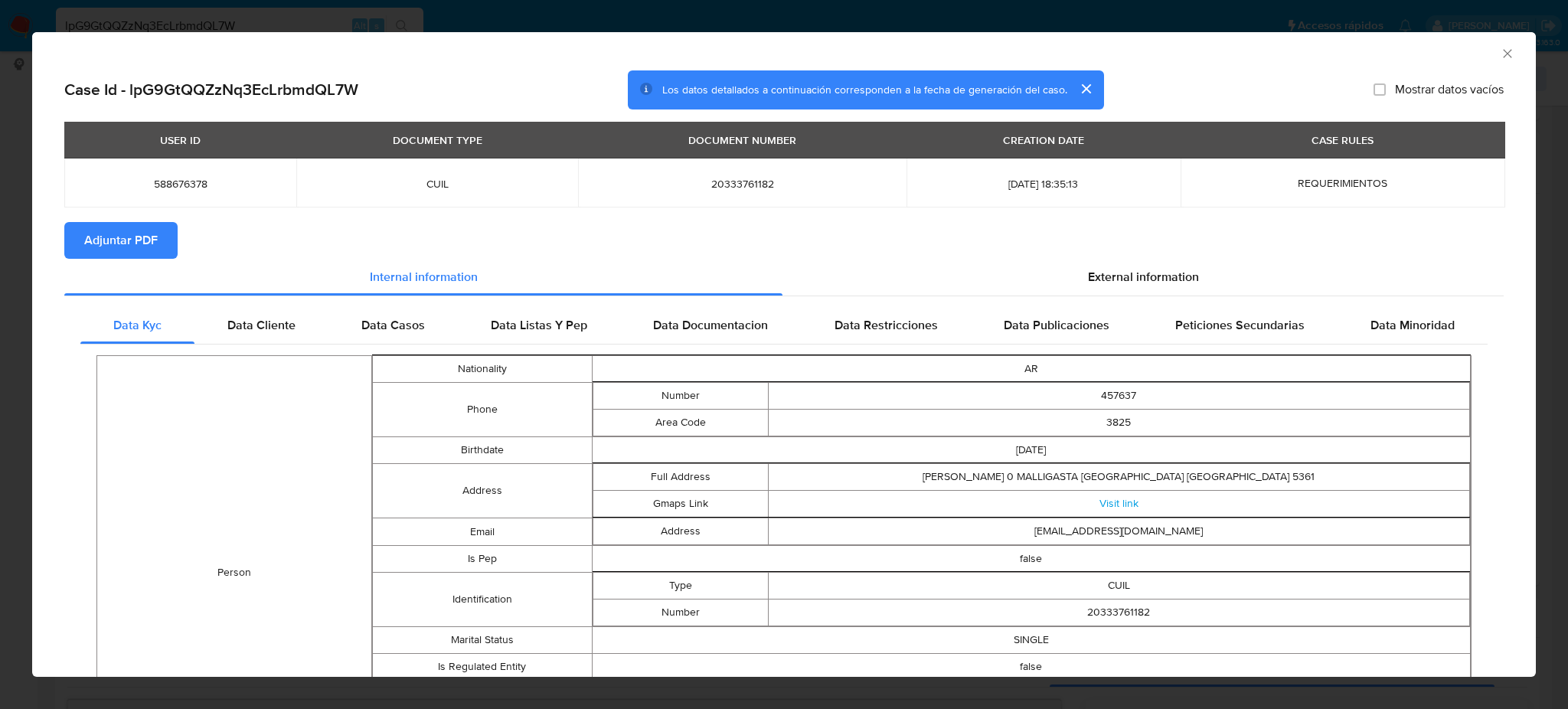
click at [96, 248] on span "Adjuntar PDF" at bounding box center [120, 240] width 74 height 33
click at [1500, 50] on icon "Cerrar ventana" at bounding box center [1507, 54] width 16 height 16
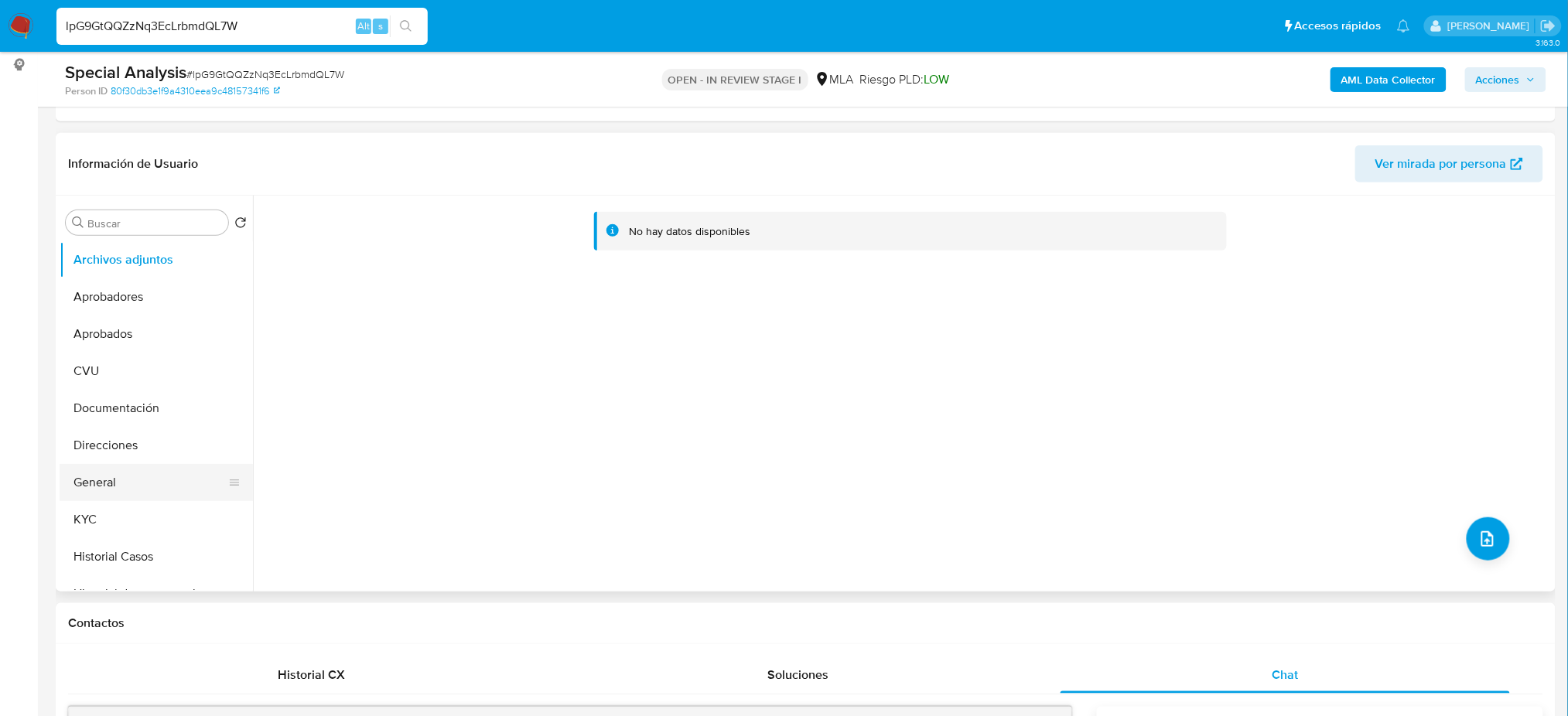
click at [124, 470] on button "General" at bounding box center [150, 482] width 181 height 37
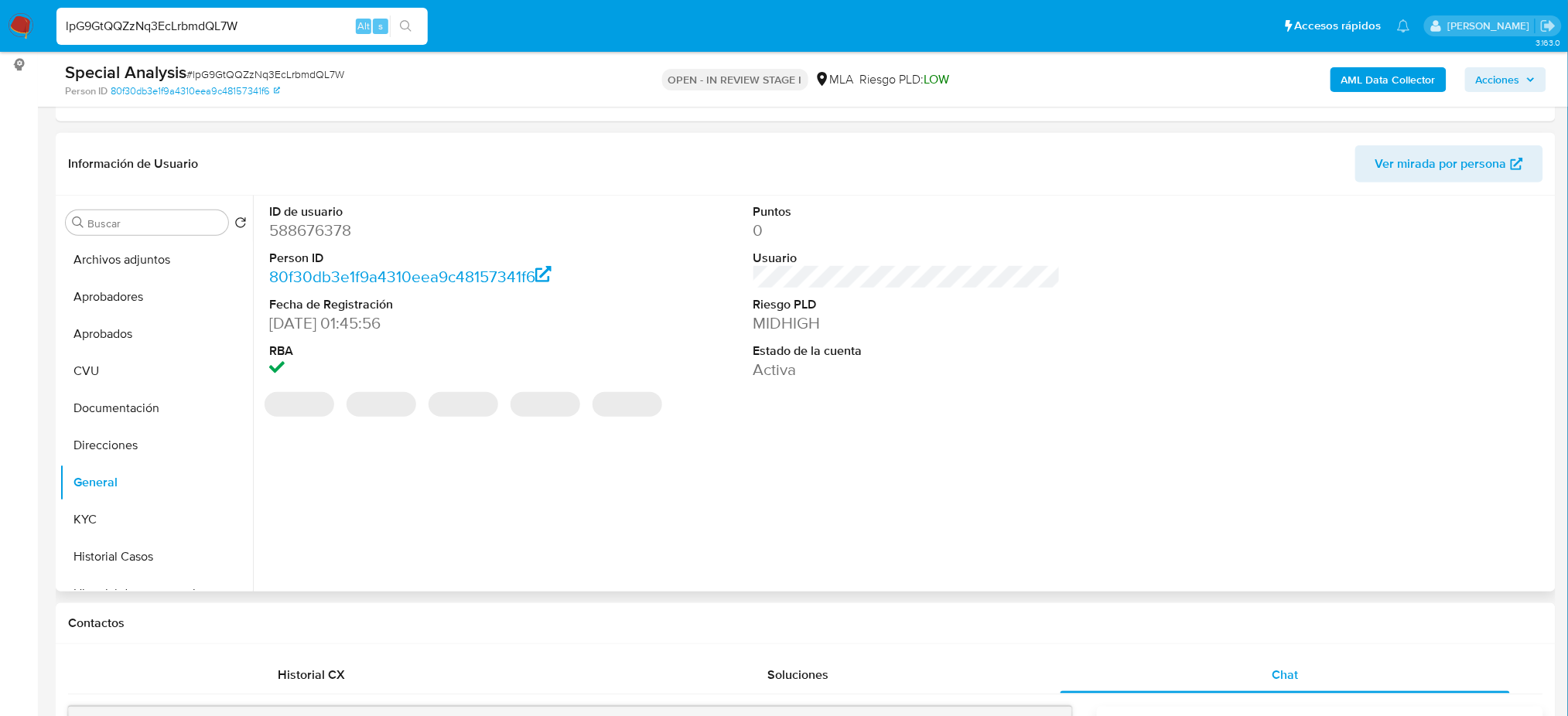
click at [300, 226] on dd "588676378" at bounding box center [423, 231] width 307 height 22
copy dd "588676378"
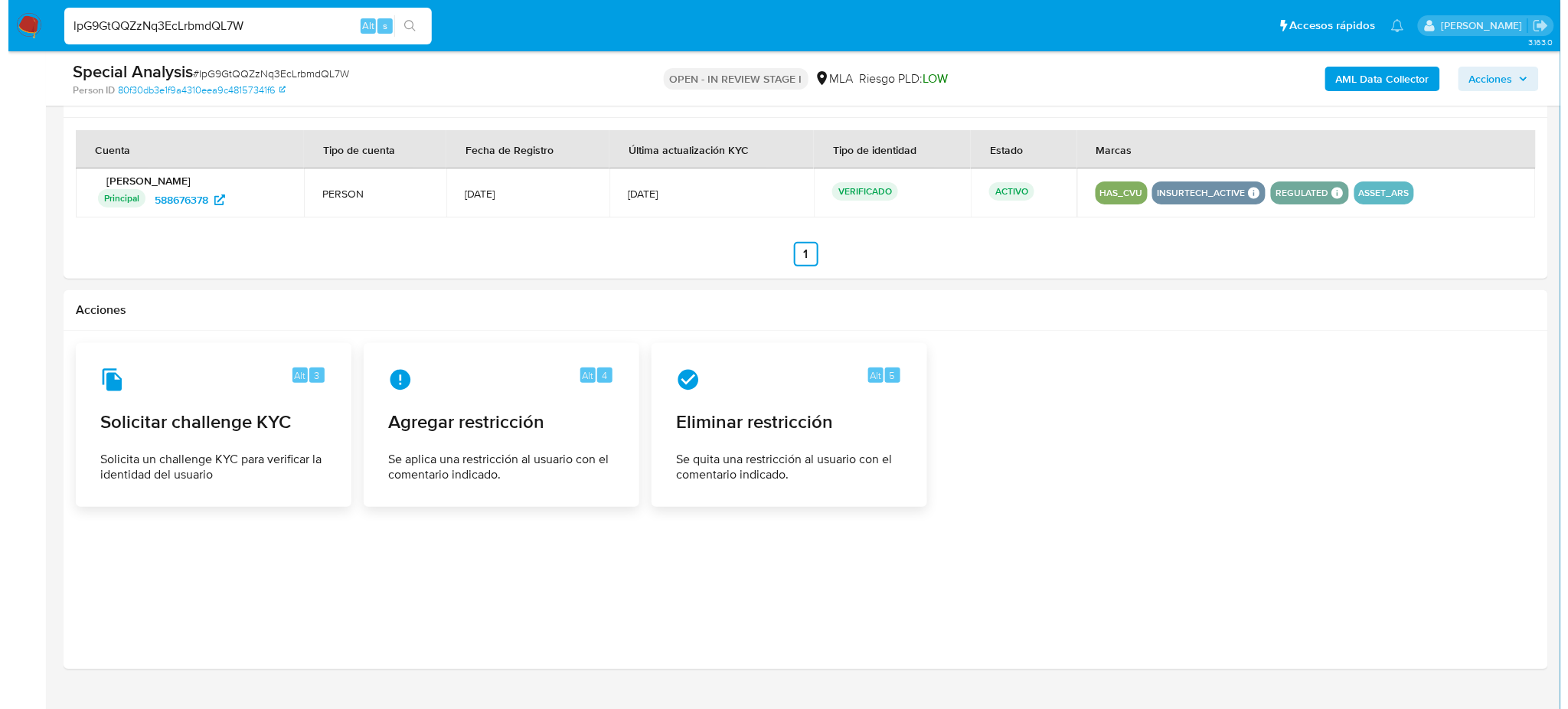
scroll to position [2200, 0]
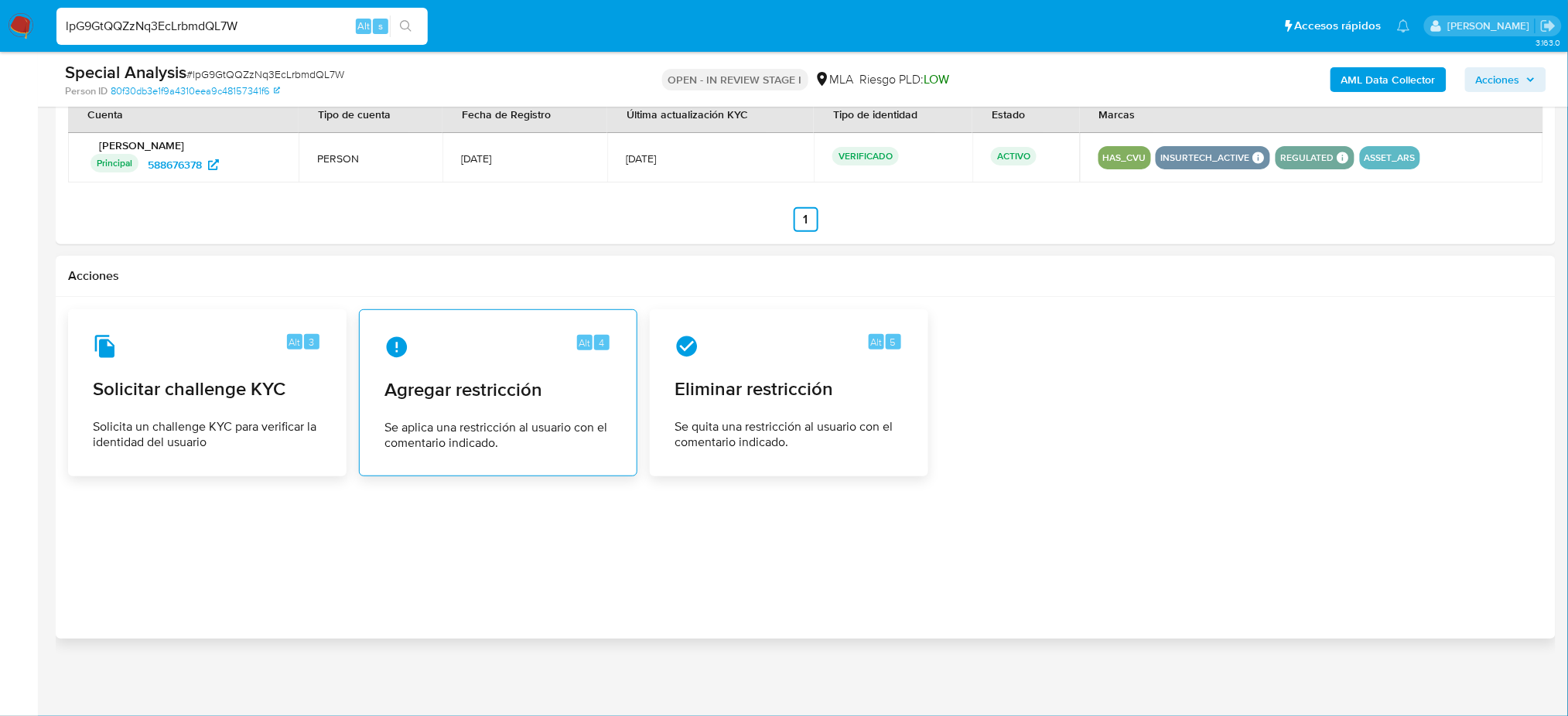
click at [460, 380] on span "Agregar restricción" at bounding box center [498, 390] width 227 height 24
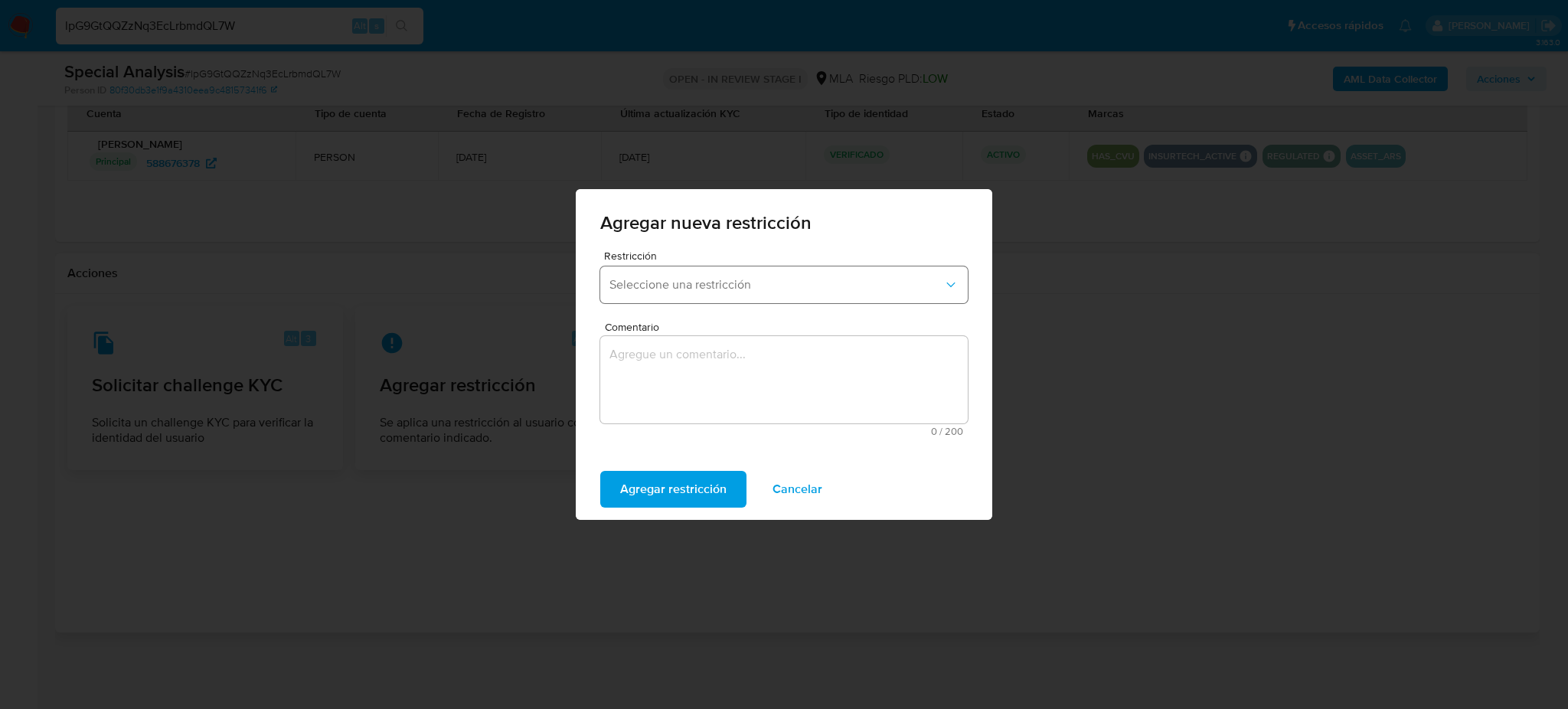
click at [691, 292] on span "Seleccione una restricción" at bounding box center [776, 285] width 334 height 16
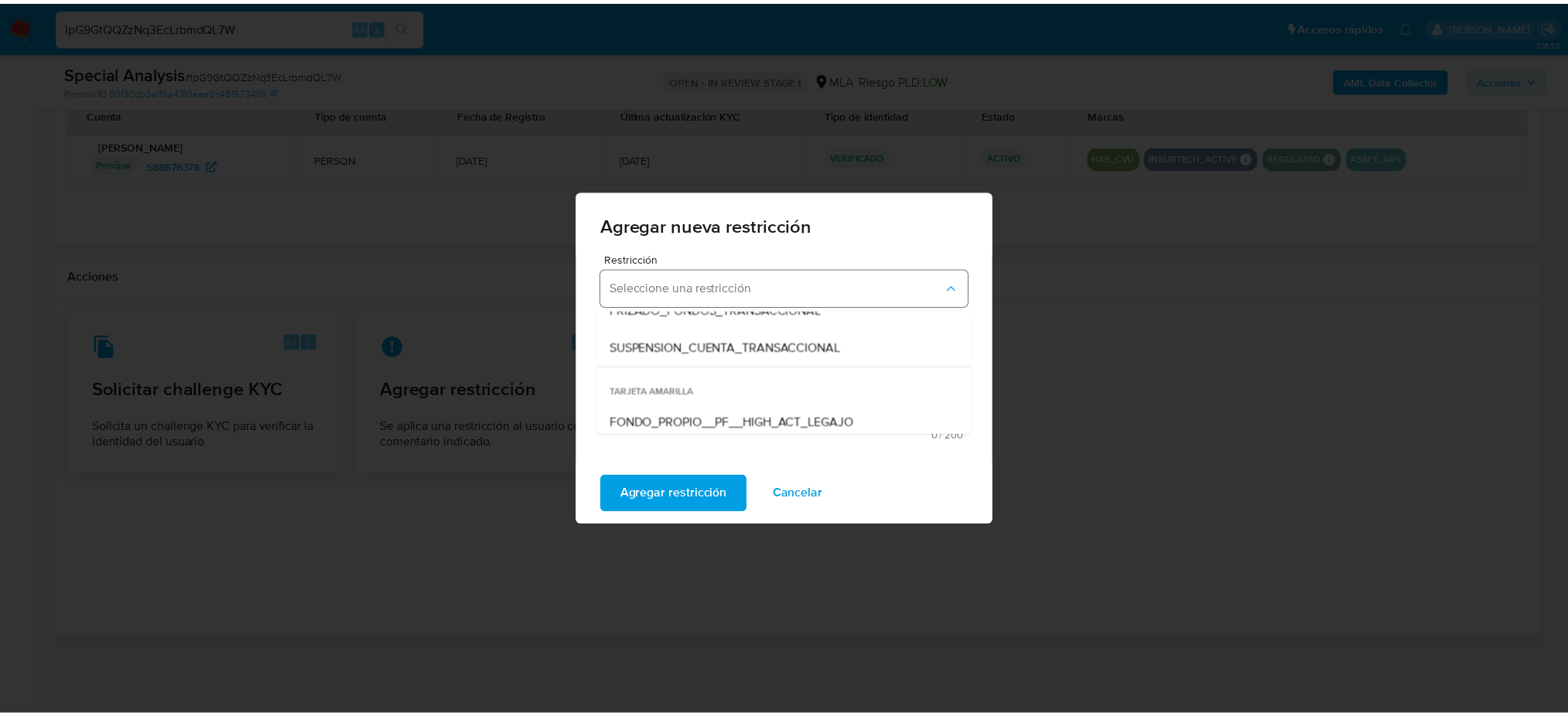
scroll to position [205, 0]
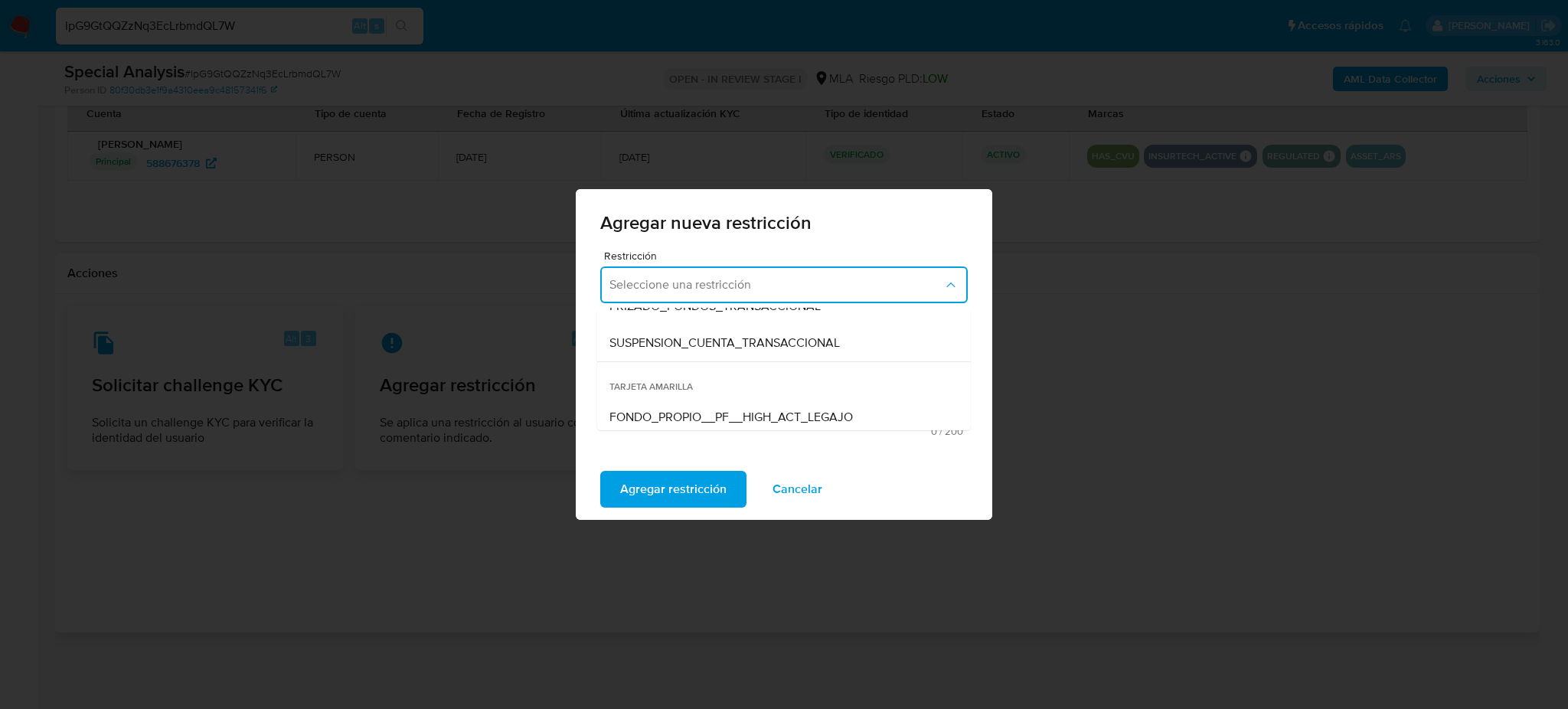
click at [666, 347] on span "SUSPENSION_CUENTA_TRANSACCIONAL" at bounding box center [724, 343] width 231 height 16
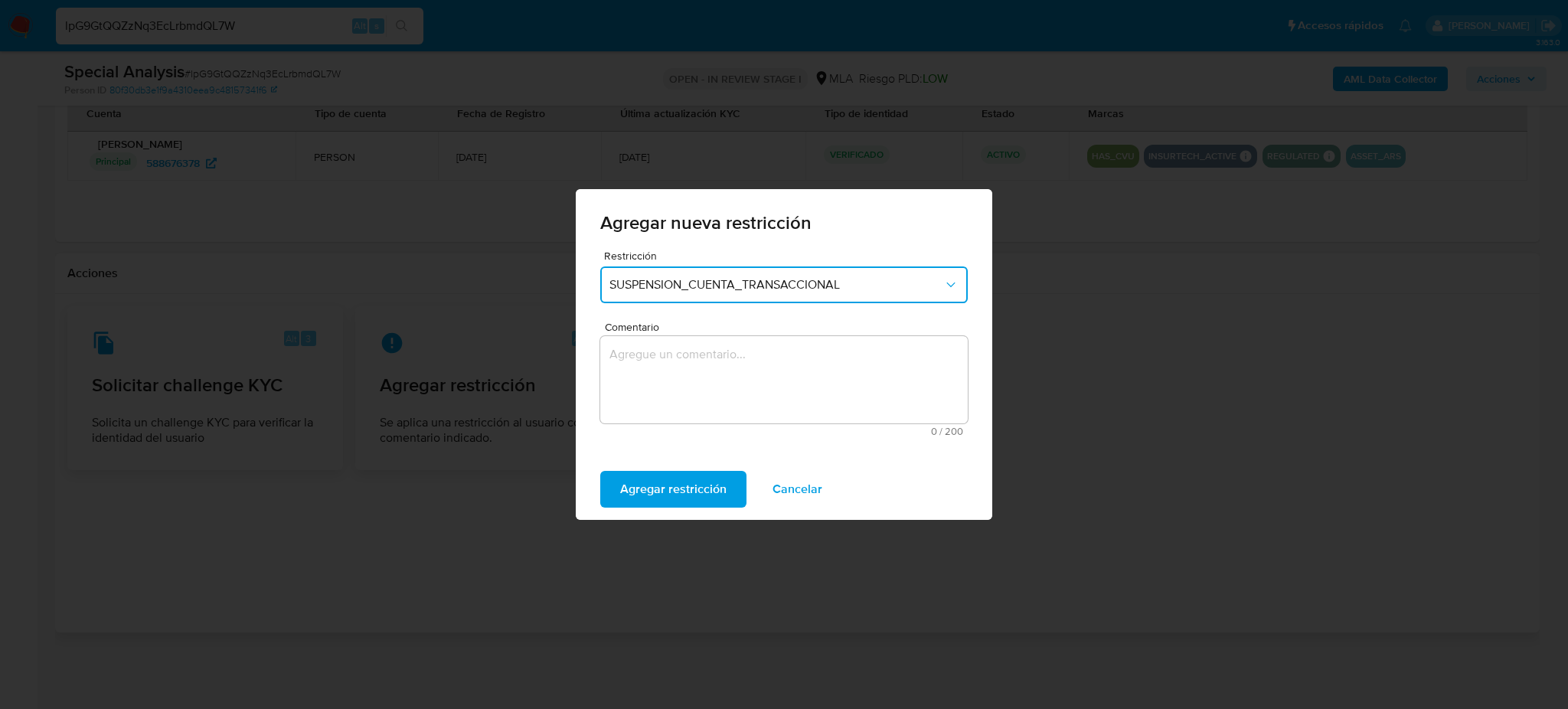
click at [675, 390] on textarea "Comentario" at bounding box center [783, 380] width 367 height 87
type textarea "AML"
click at [654, 467] on div "Agregar restricción Cancelar" at bounding box center [784, 489] width 416 height 61
click at [650, 491] on span "Agregar restricción" at bounding box center [673, 488] width 106 height 33
click at [650, 491] on span "Confirmar" at bounding box center [647, 488] width 55 height 33
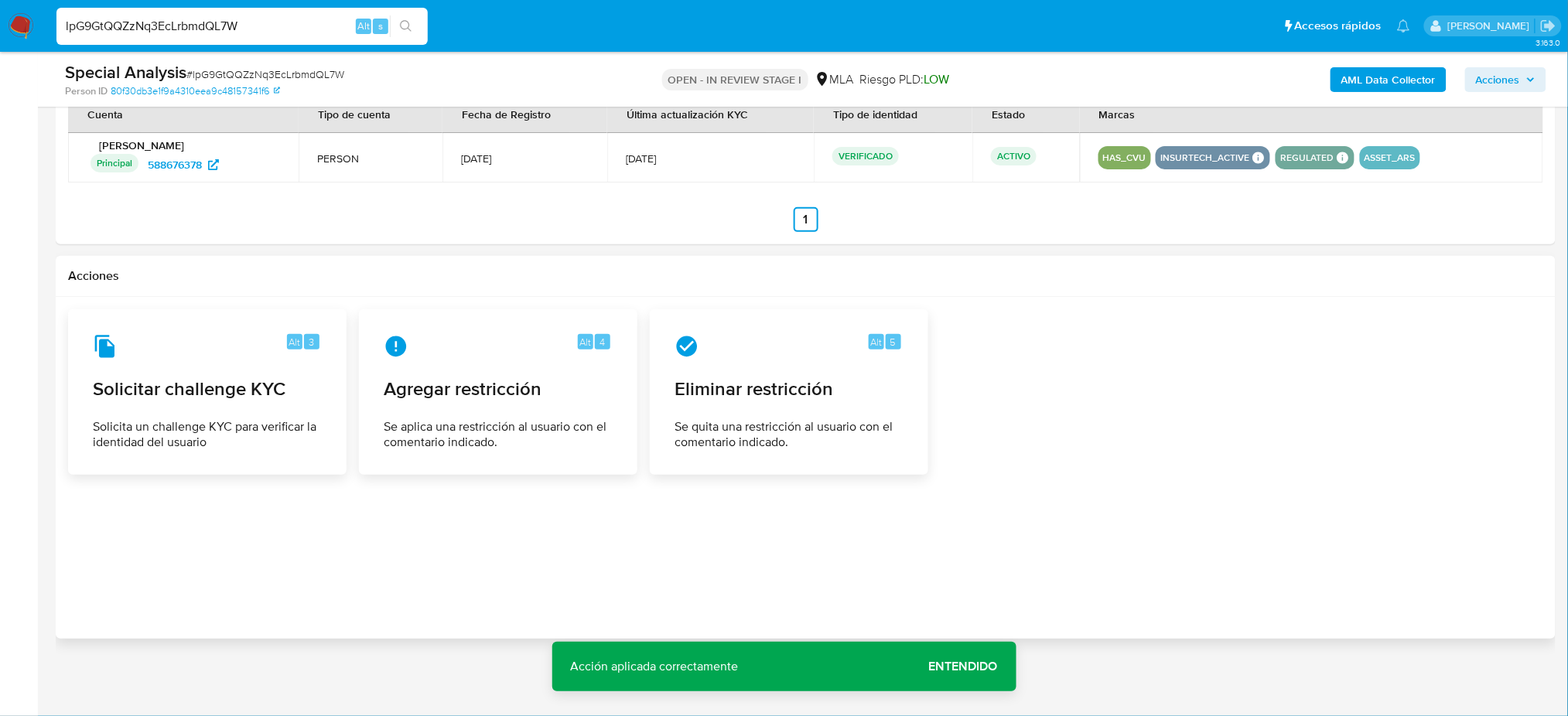
click at [234, 73] on span "# lpG9GtQQZzNq3EcLrbmdQL7W" at bounding box center [265, 75] width 158 height 16
copy span "lpG9GtQQZzNq3EcLrbmdQL7W"
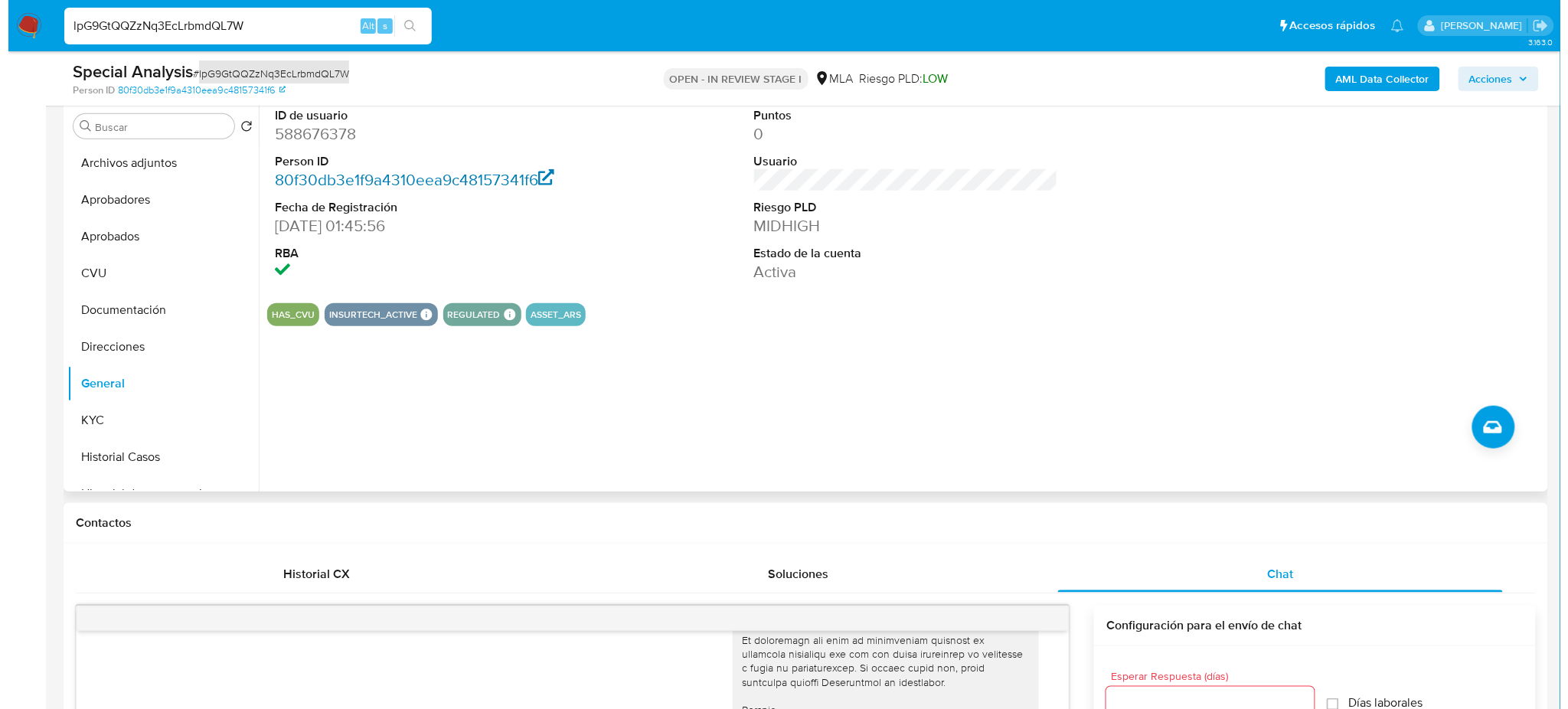
scroll to position [158, 0]
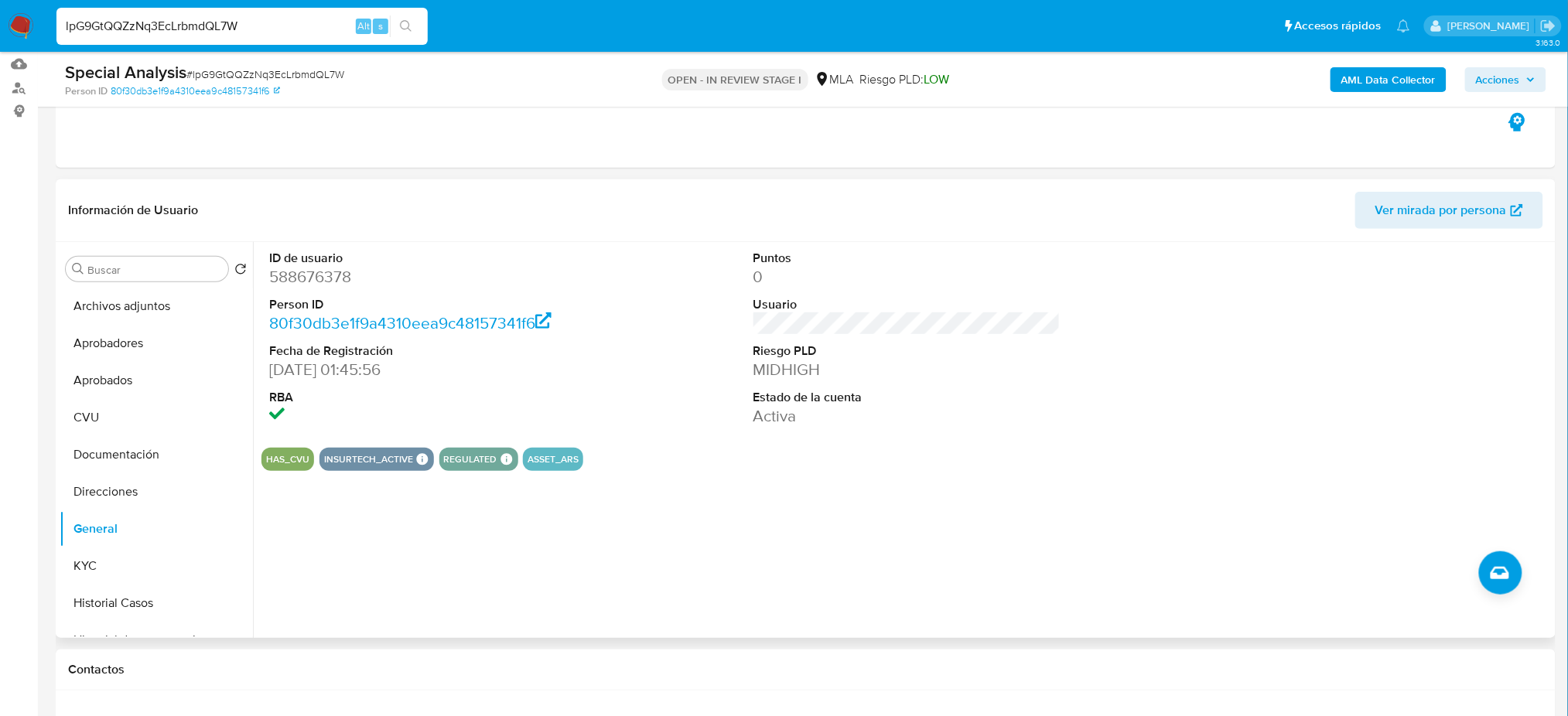
click at [306, 282] on dd "588676378" at bounding box center [423, 277] width 307 height 22
copy dd "588676378"
click at [170, 296] on button "Archivos adjuntos" at bounding box center [150, 306] width 181 height 37
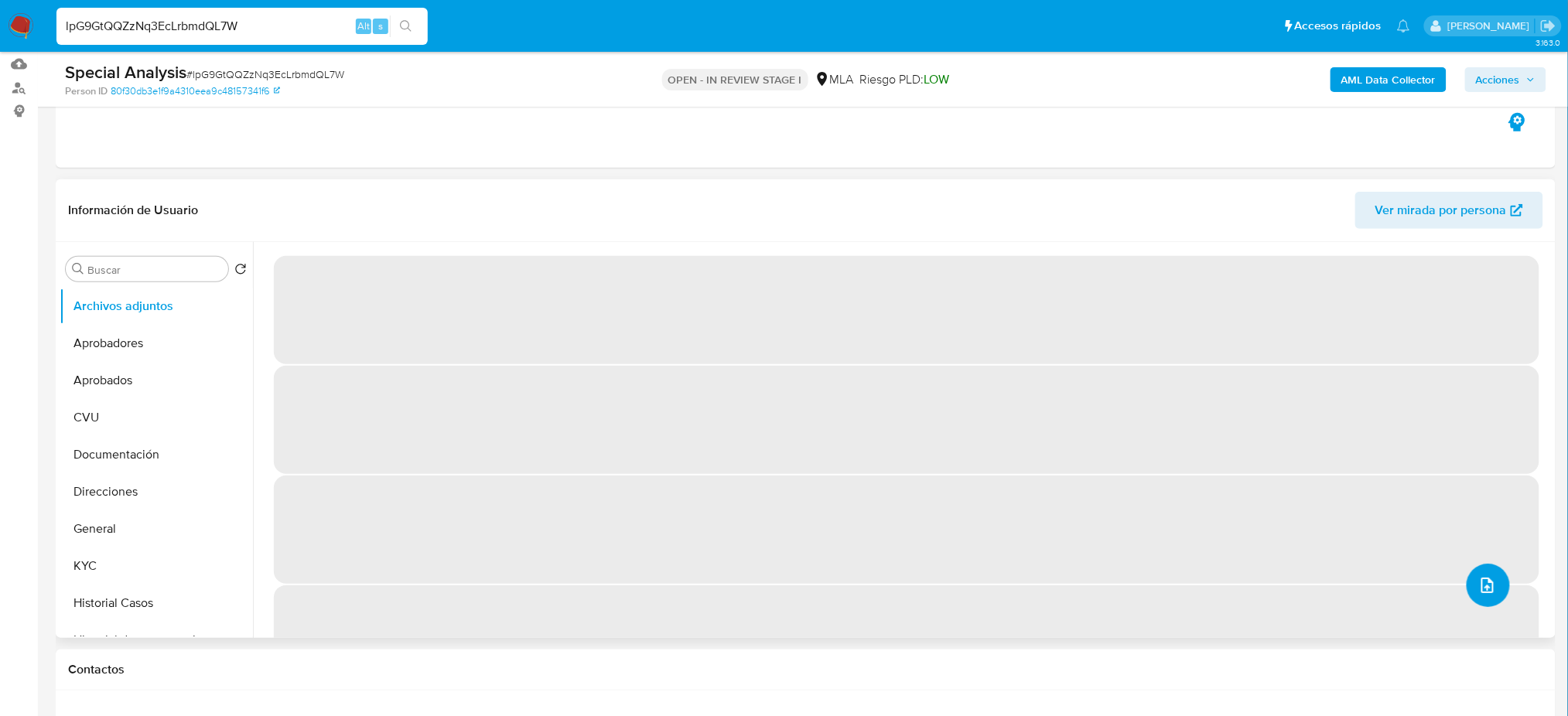
click at [1487, 595] on button "upload-file" at bounding box center [1488, 585] width 43 height 43
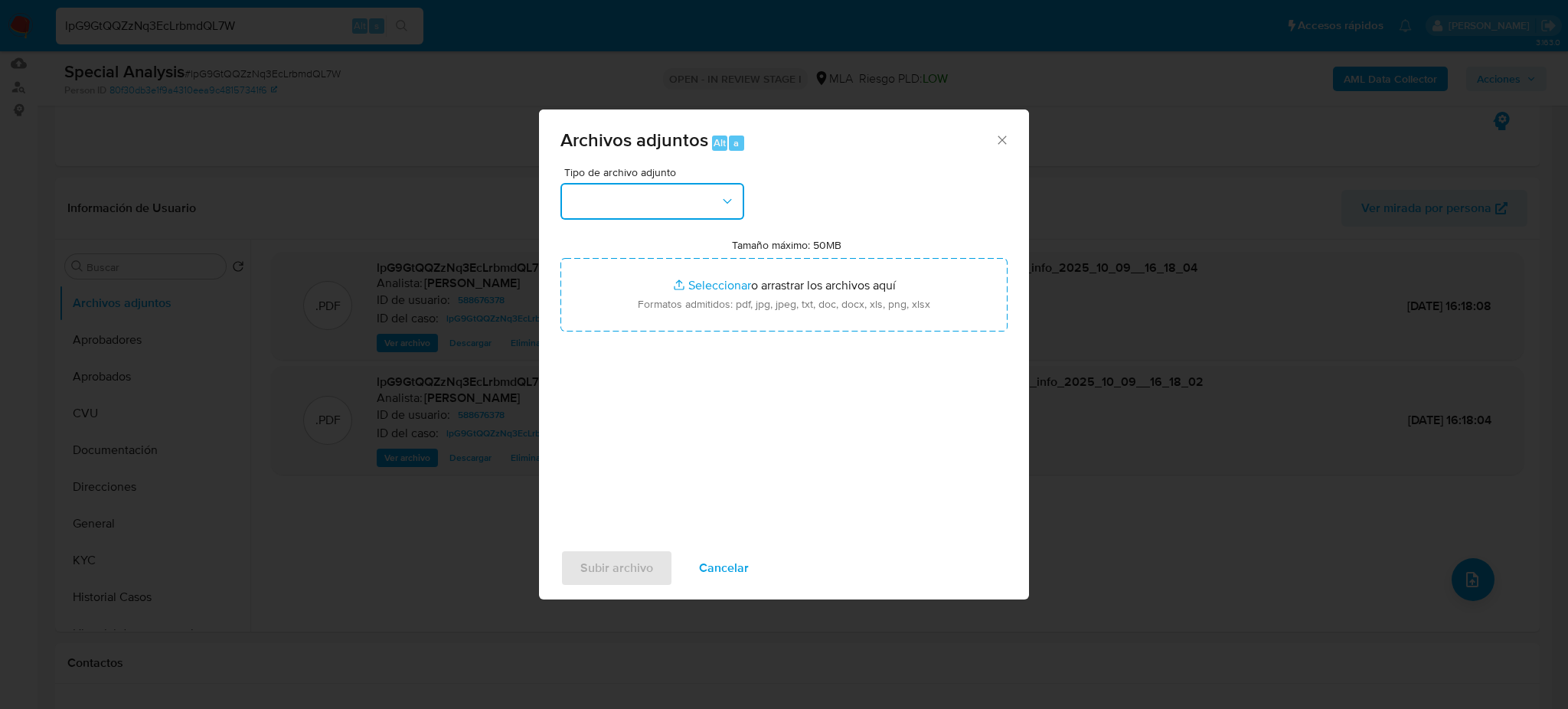
click at [657, 189] on button "button" at bounding box center [652, 201] width 184 height 36
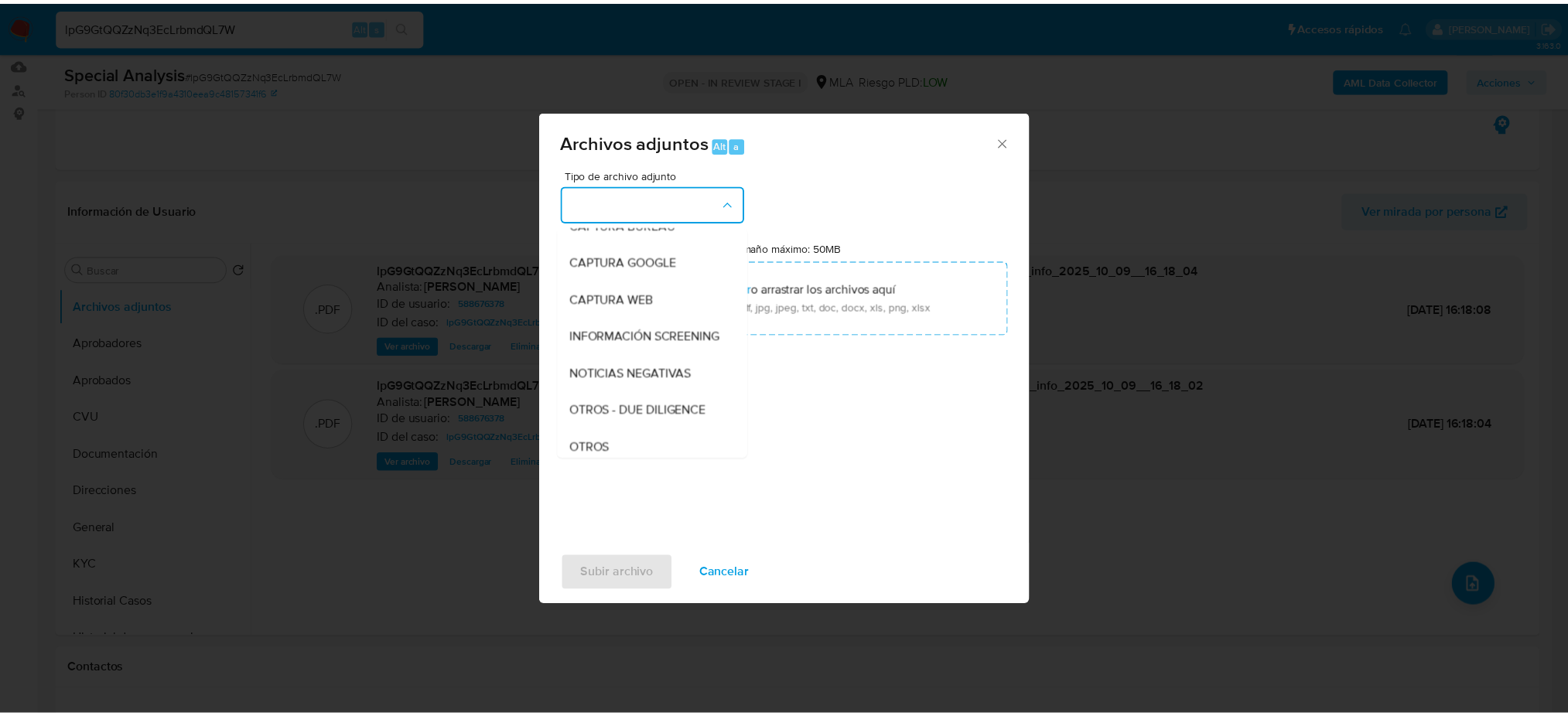
scroll to position [309, 0]
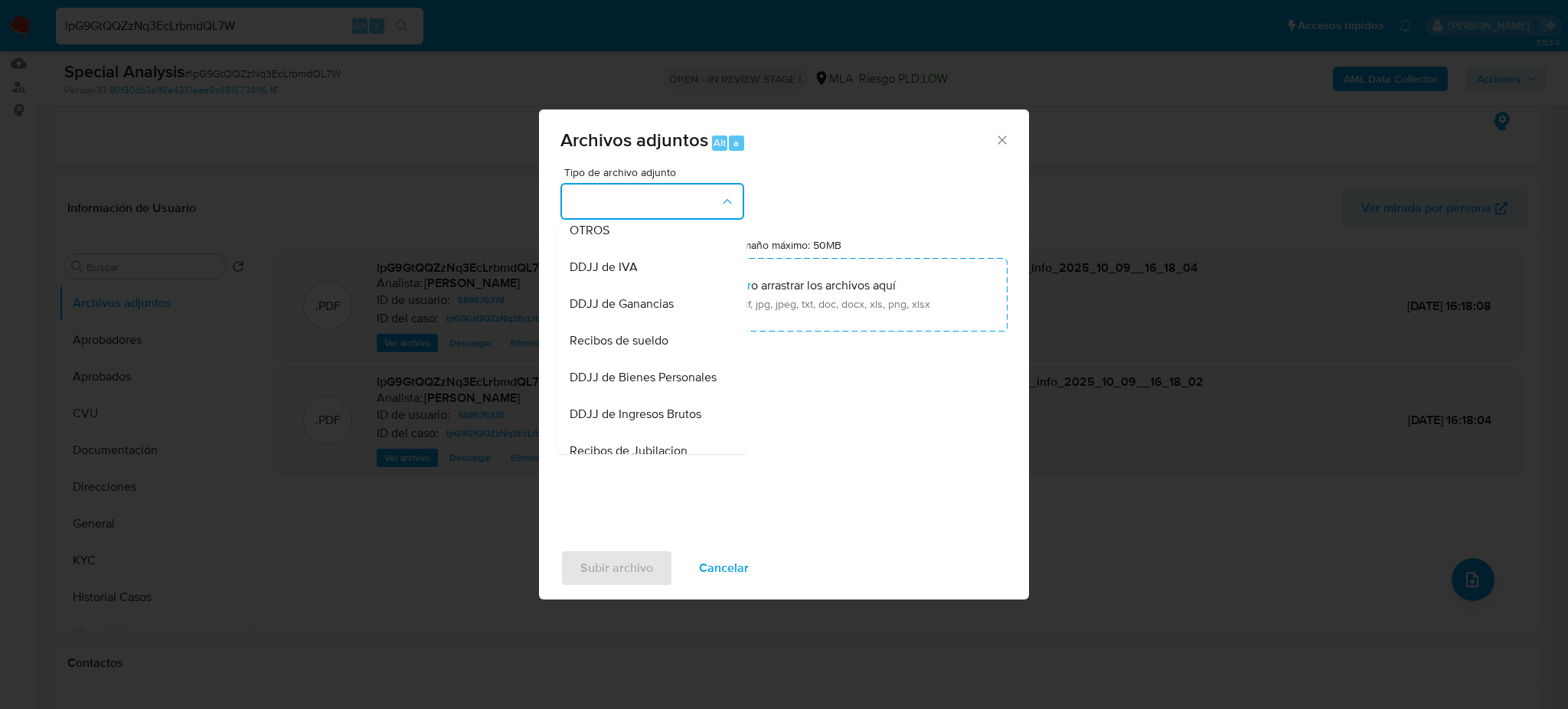
click at [594, 238] on span "OTROS" at bounding box center [589, 231] width 40 height 16
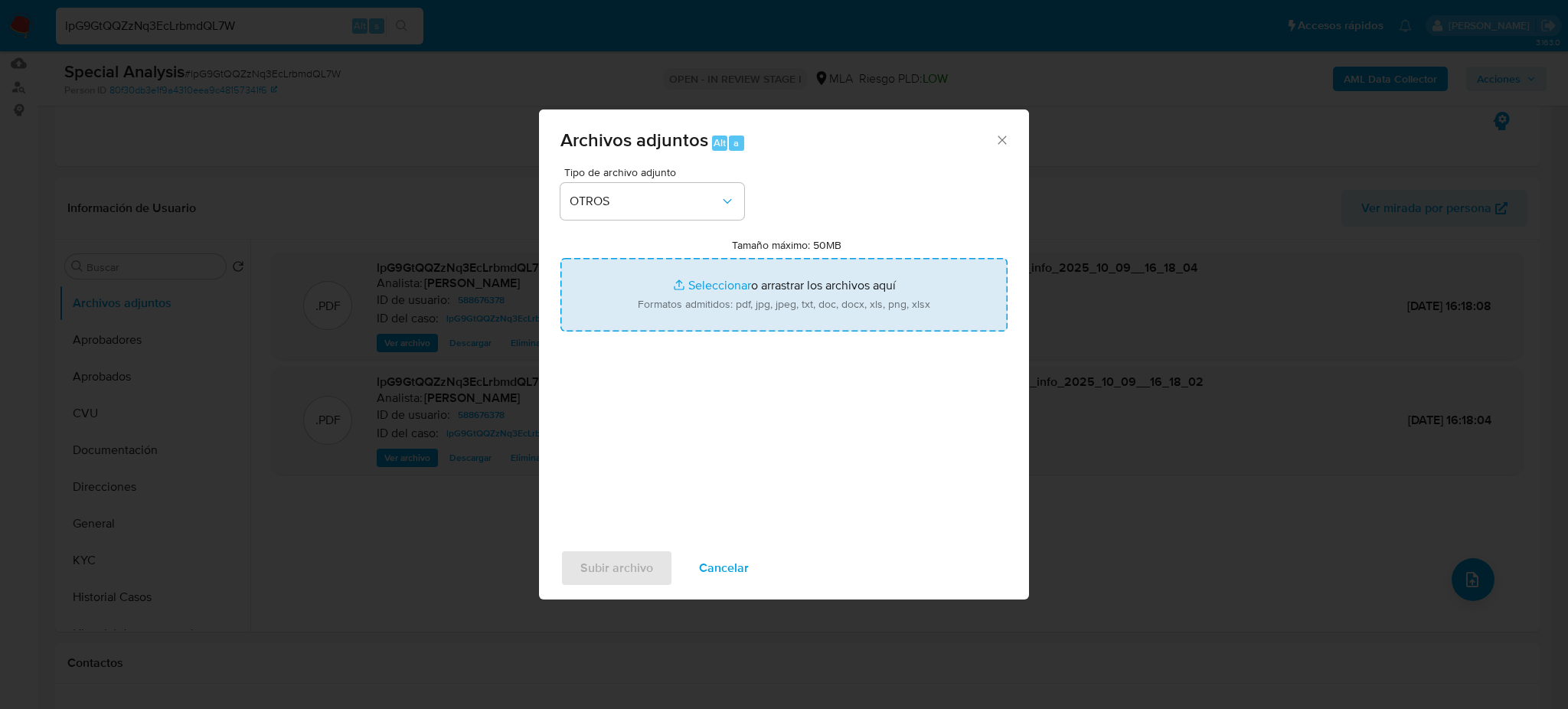
click at [685, 304] on input "Tamaño máximo: 50MB Seleccionar archivos" at bounding box center [784, 294] width 447 height 74
type input "C:\fakepath\Caselog lpG9GtQQZzNq3EcLrbmdQL7W_2025_10_06_10_12_21.docx"
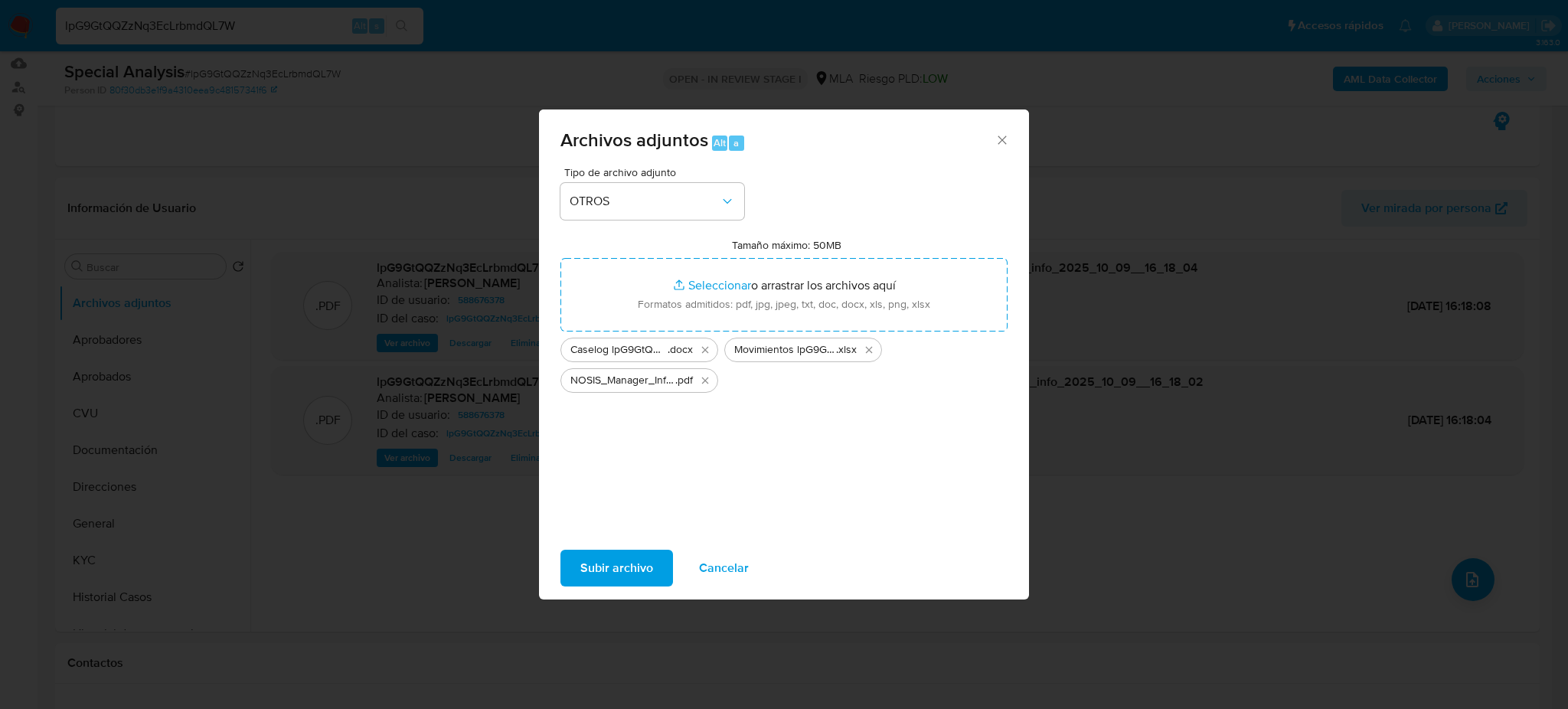
click at [605, 563] on span "Subir archivo" at bounding box center [617, 568] width 73 height 33
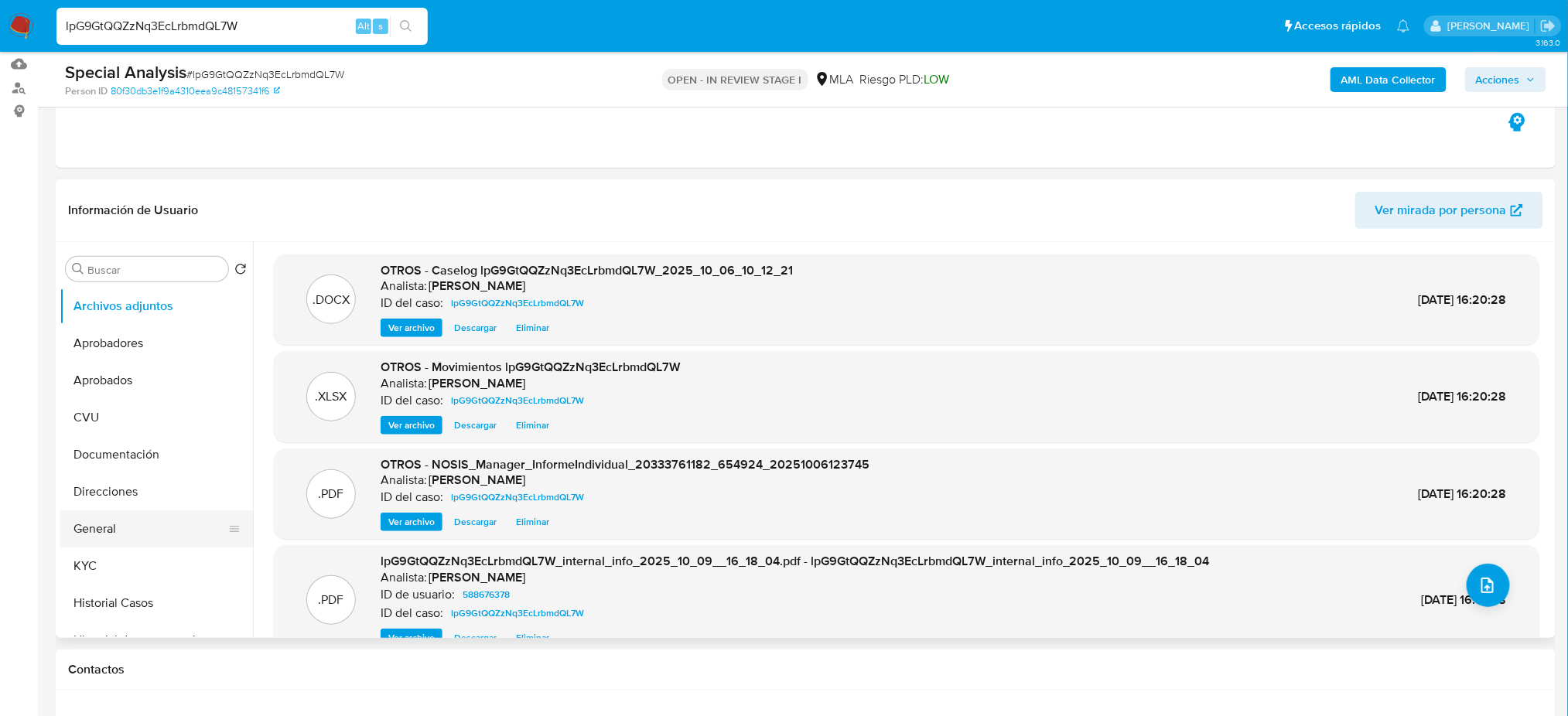
click at [141, 530] on button "General" at bounding box center [150, 529] width 181 height 37
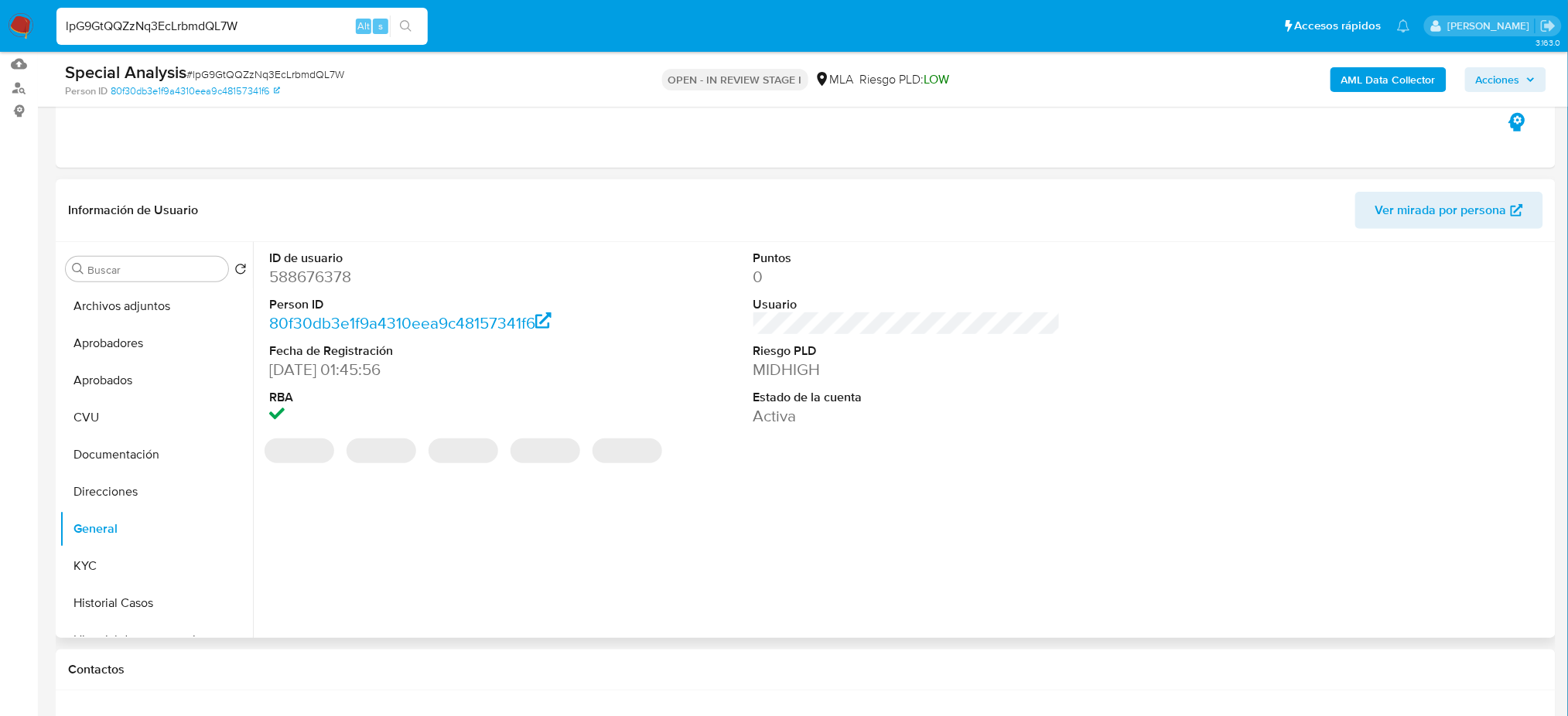
click at [307, 278] on dd "588676378" at bounding box center [423, 277] width 307 height 22
copy dd "588676378"
click at [1530, 81] on icon "button" at bounding box center [1531, 79] width 6 height 4
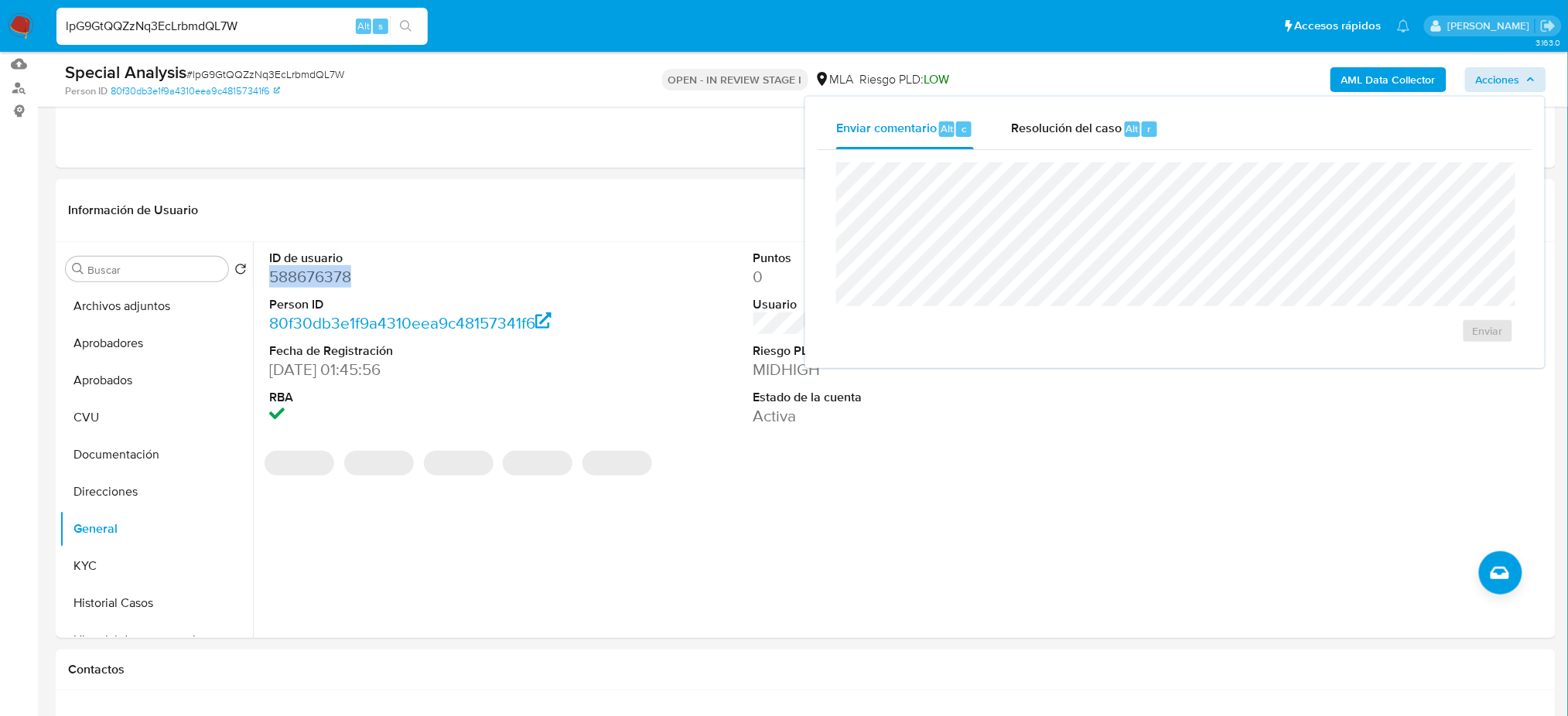
click at [1148, 127] on span "r" at bounding box center [1149, 129] width 4 height 15
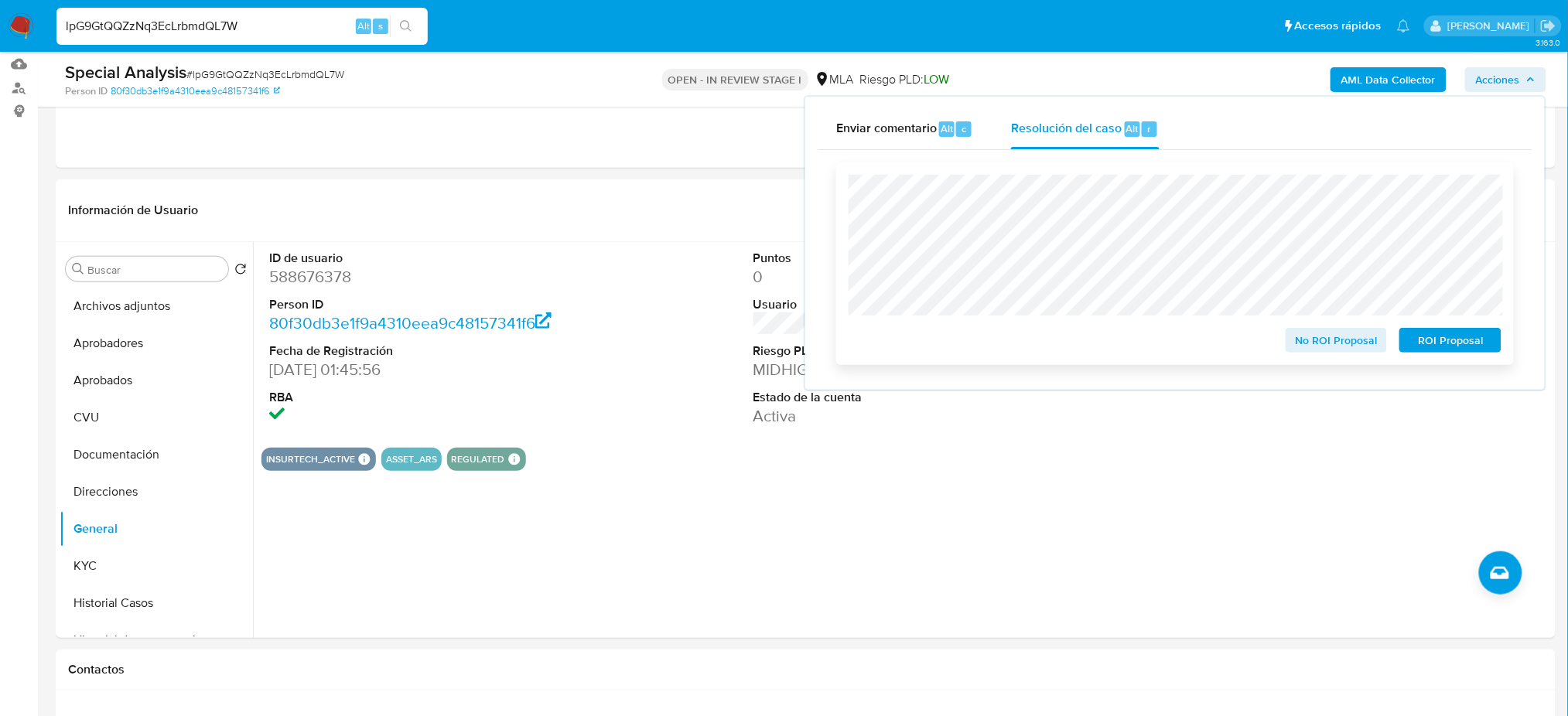
click at [1450, 345] on span "ROI Proposal" at bounding box center [1450, 340] width 81 height 22
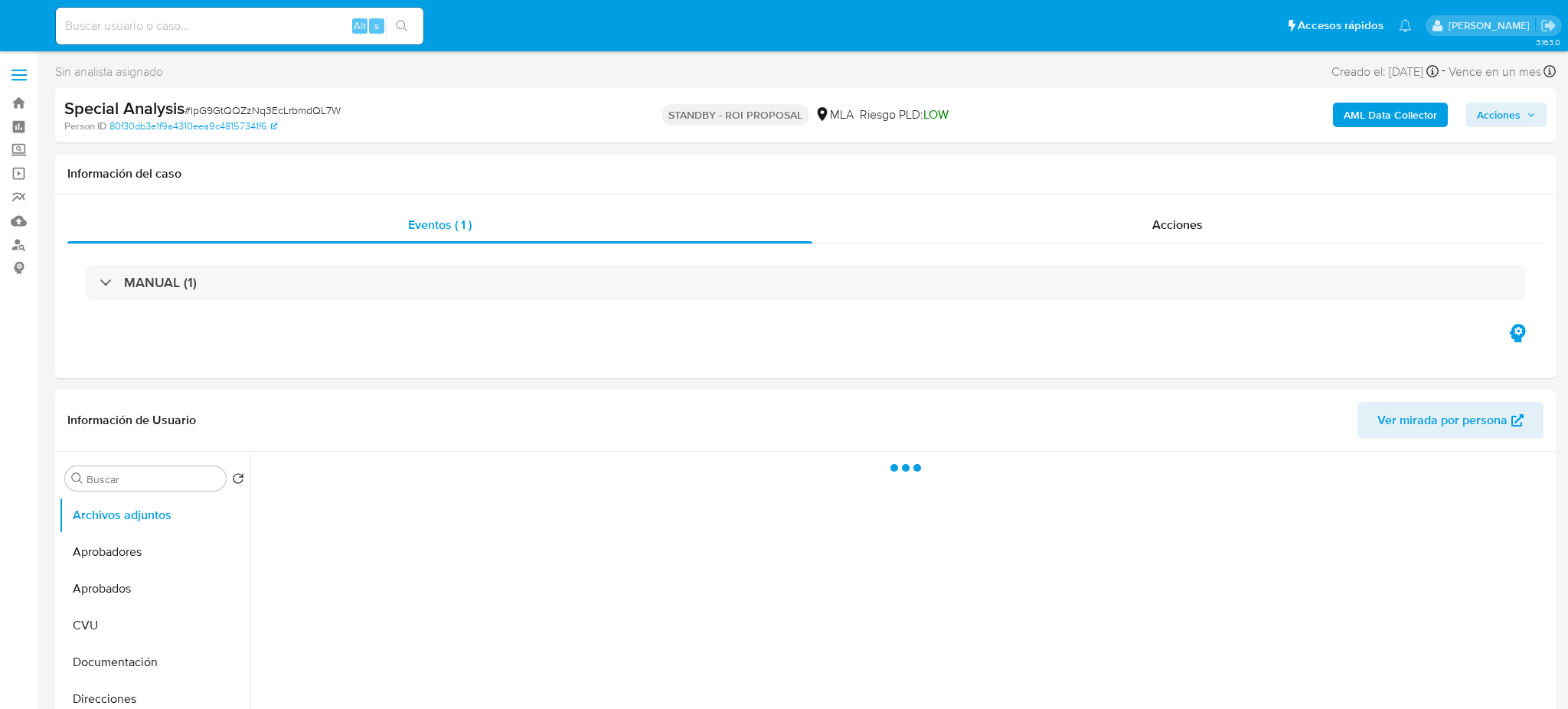
select select "10"
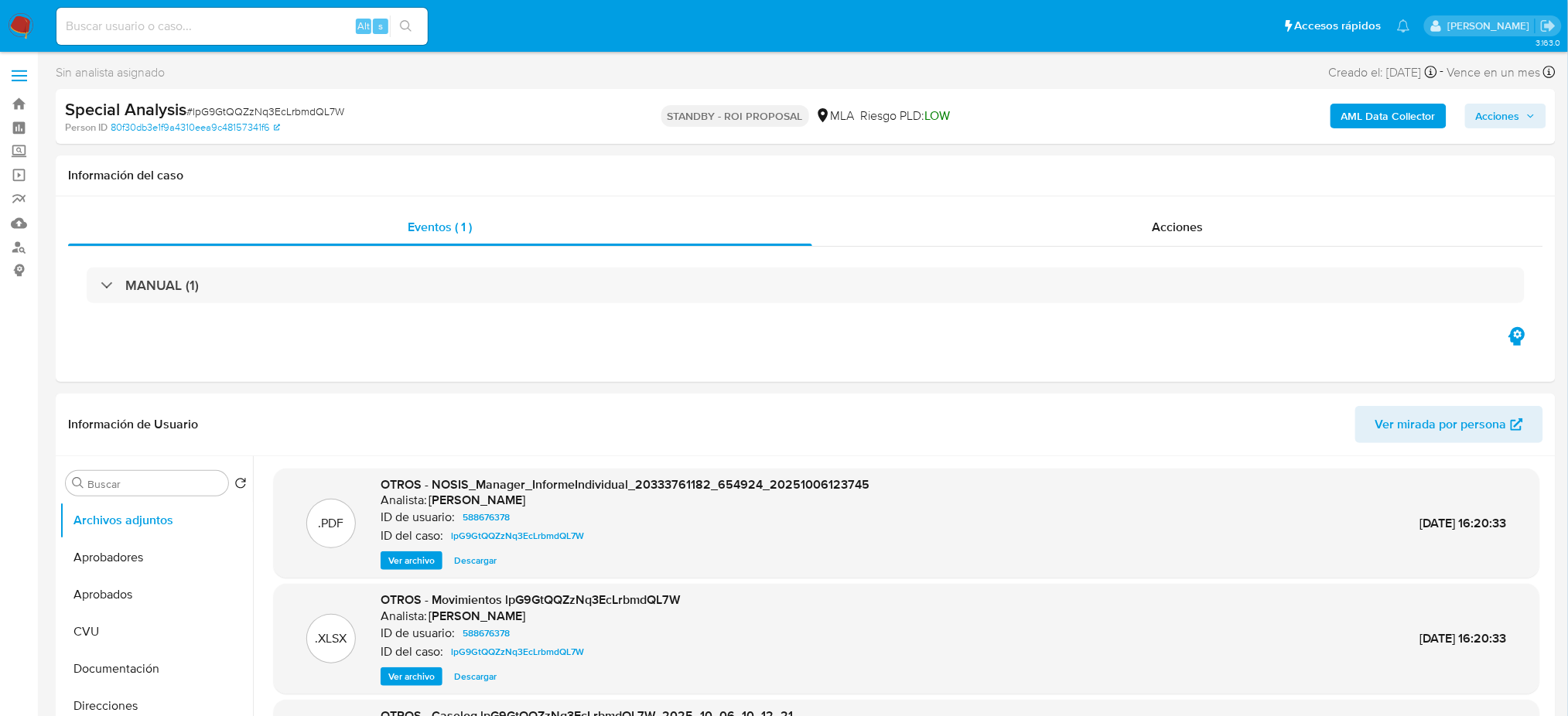
click at [218, 26] on input at bounding box center [242, 27] width 371 height 20
paste input "q1OvhCpqHE8RLRBjhVeiQHl6"
type input "q1OvhCpqHE8RLRBjhVeiQHl6"
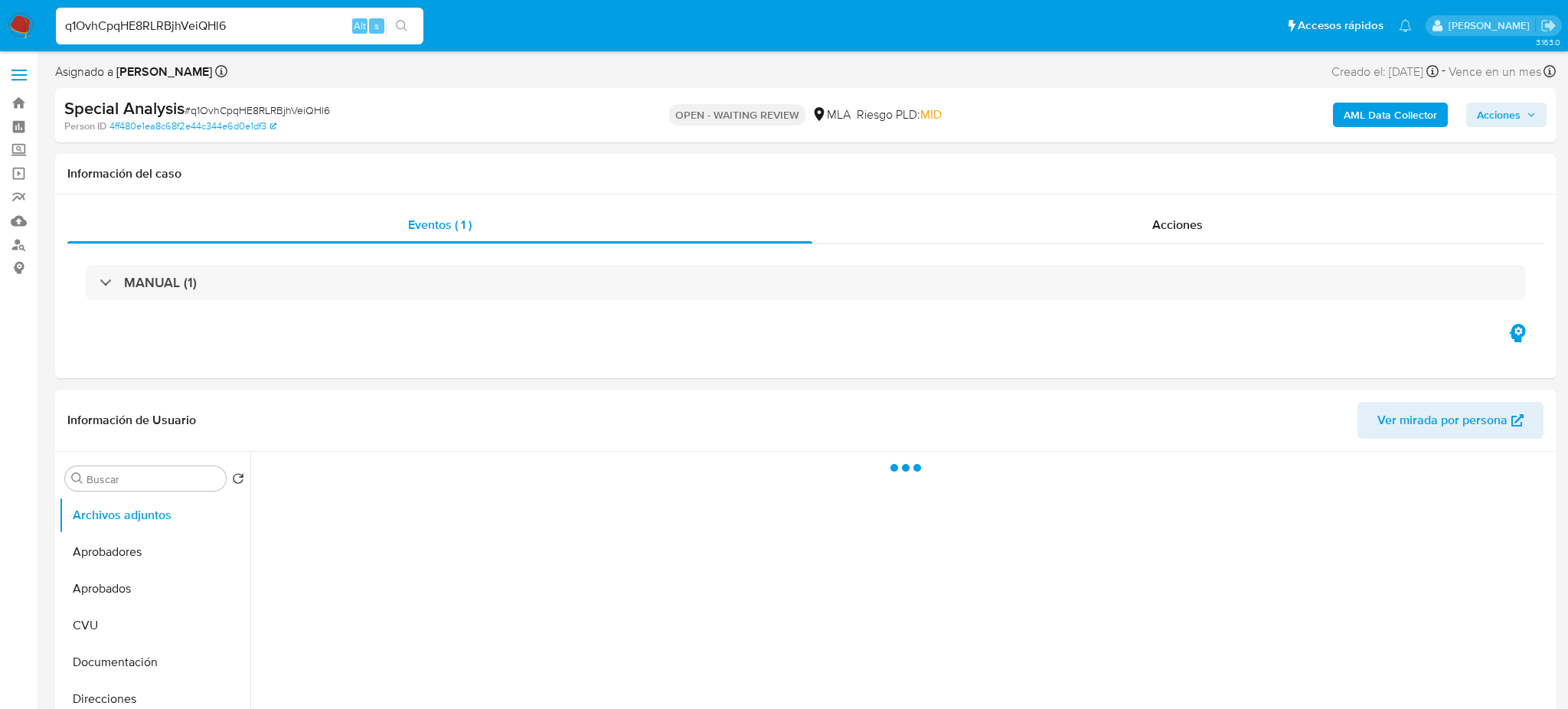
select select "10"
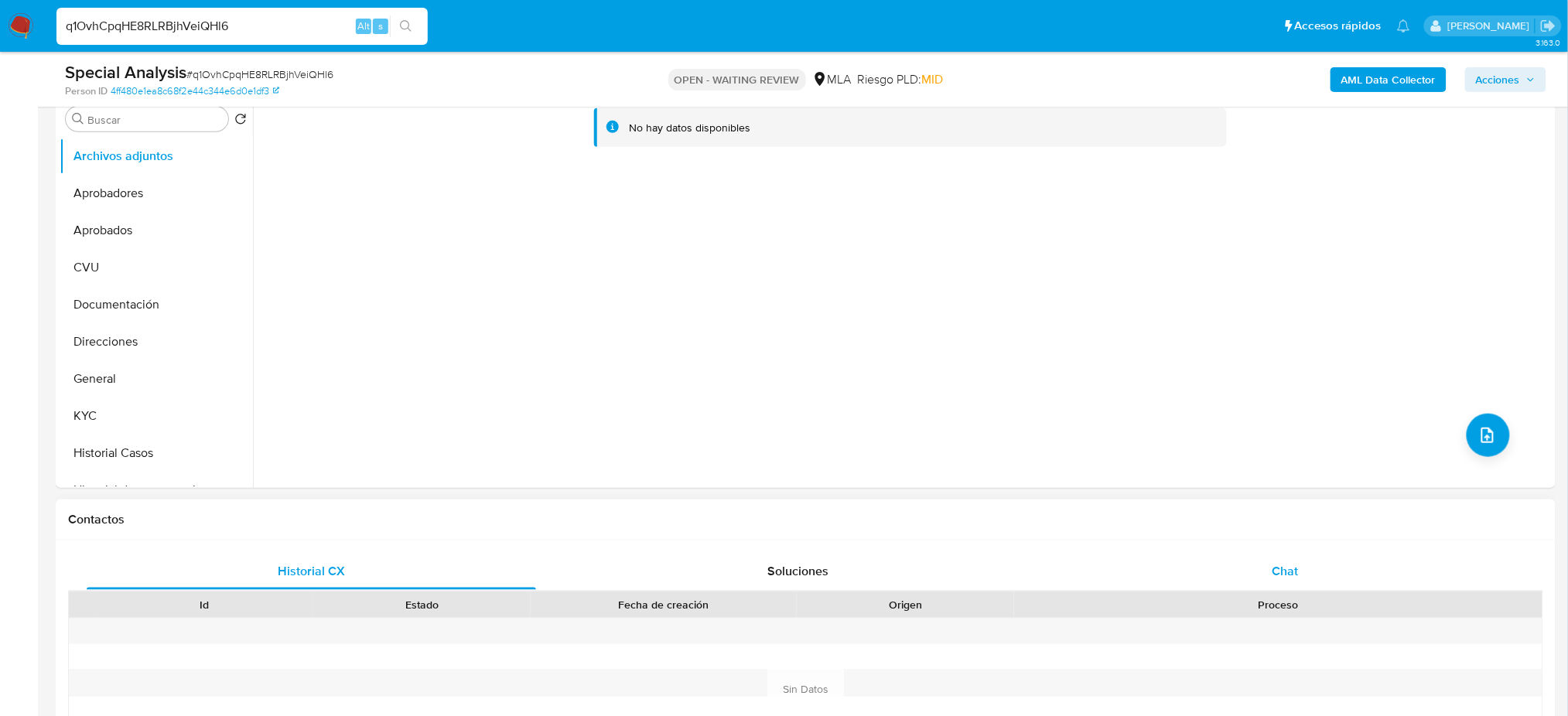
click at [1283, 585] on div "Chat" at bounding box center [1285, 571] width 449 height 37
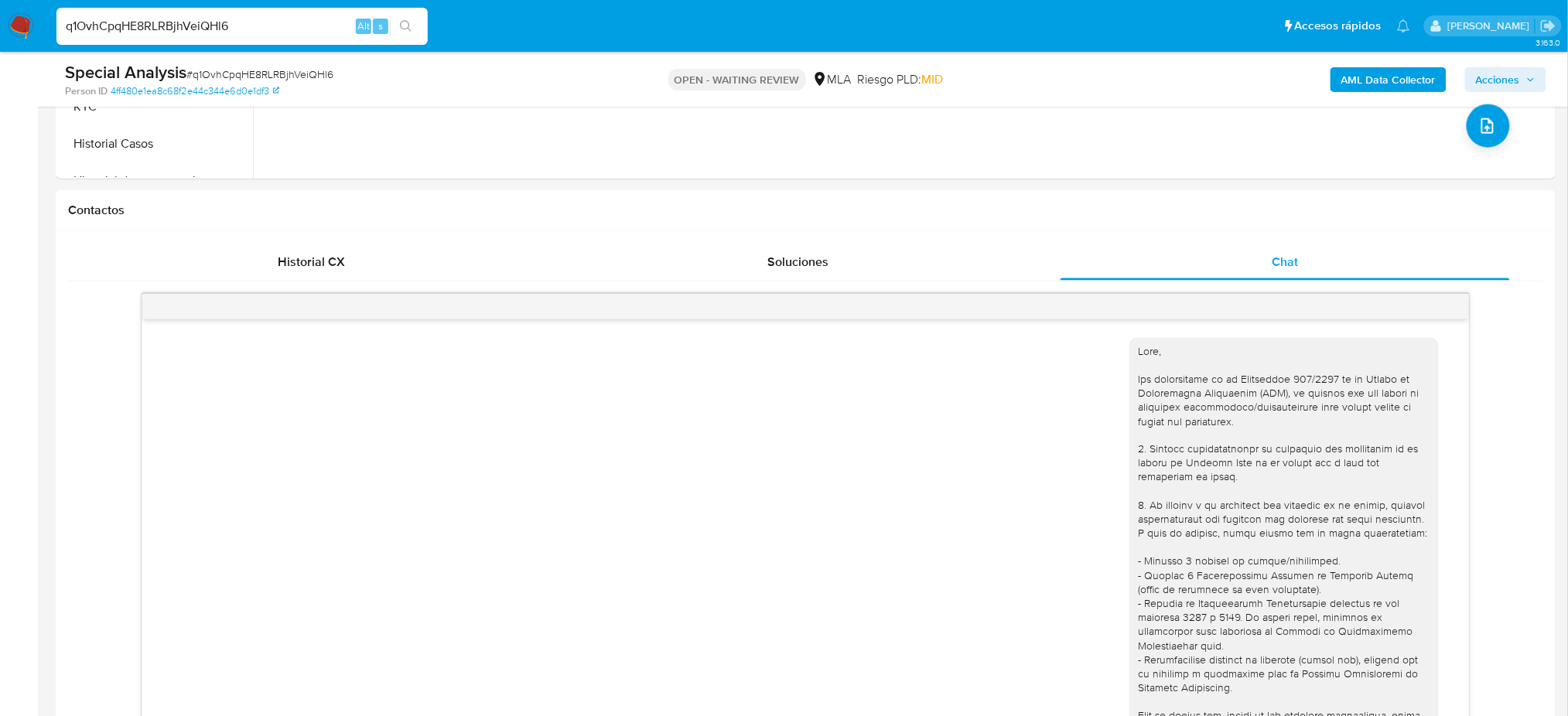
scroll to position [642, 0]
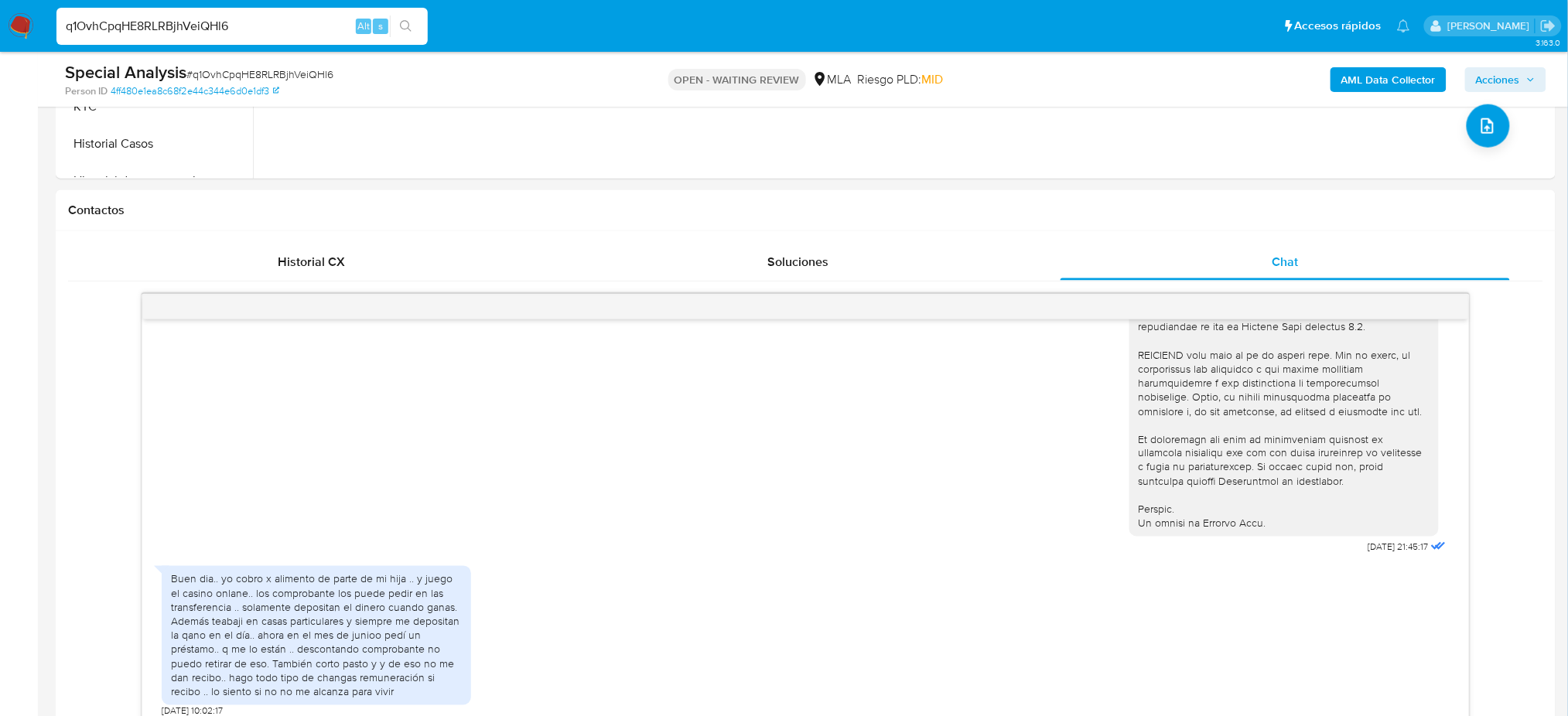
click at [253, 68] on span "# q1OvhCpqHE8RLRBjhVeiQHl6" at bounding box center [260, 75] width 147 height 16
copy span "q1OvhCpqHE8RLRBjhVeiQHl6"
click at [5, 27] on nav "Pausado Ver notificaciones q1OvhCpqHE8RLRBjhVeiQHl6 Alt s Accesos rápidos Presi…" at bounding box center [784, 26] width 1568 height 52
click at [33, 31] on nav "Pausado Ver notificaciones q1OvhCpqHE8RLRBjhVeiQHl6 Alt s Accesos rápidos Presi…" at bounding box center [784, 26] width 1568 height 52
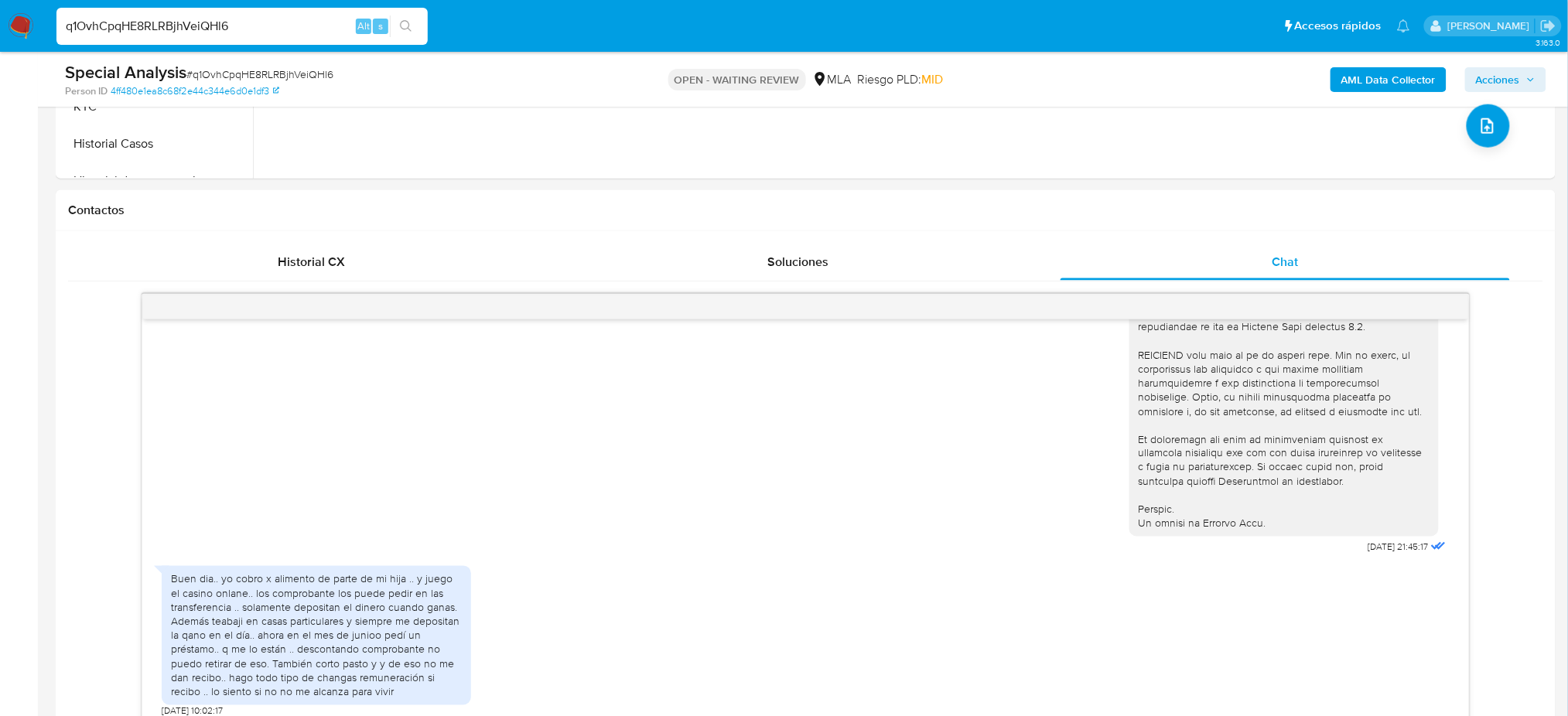
click at [21, 28] on img at bounding box center [21, 27] width 27 height 27
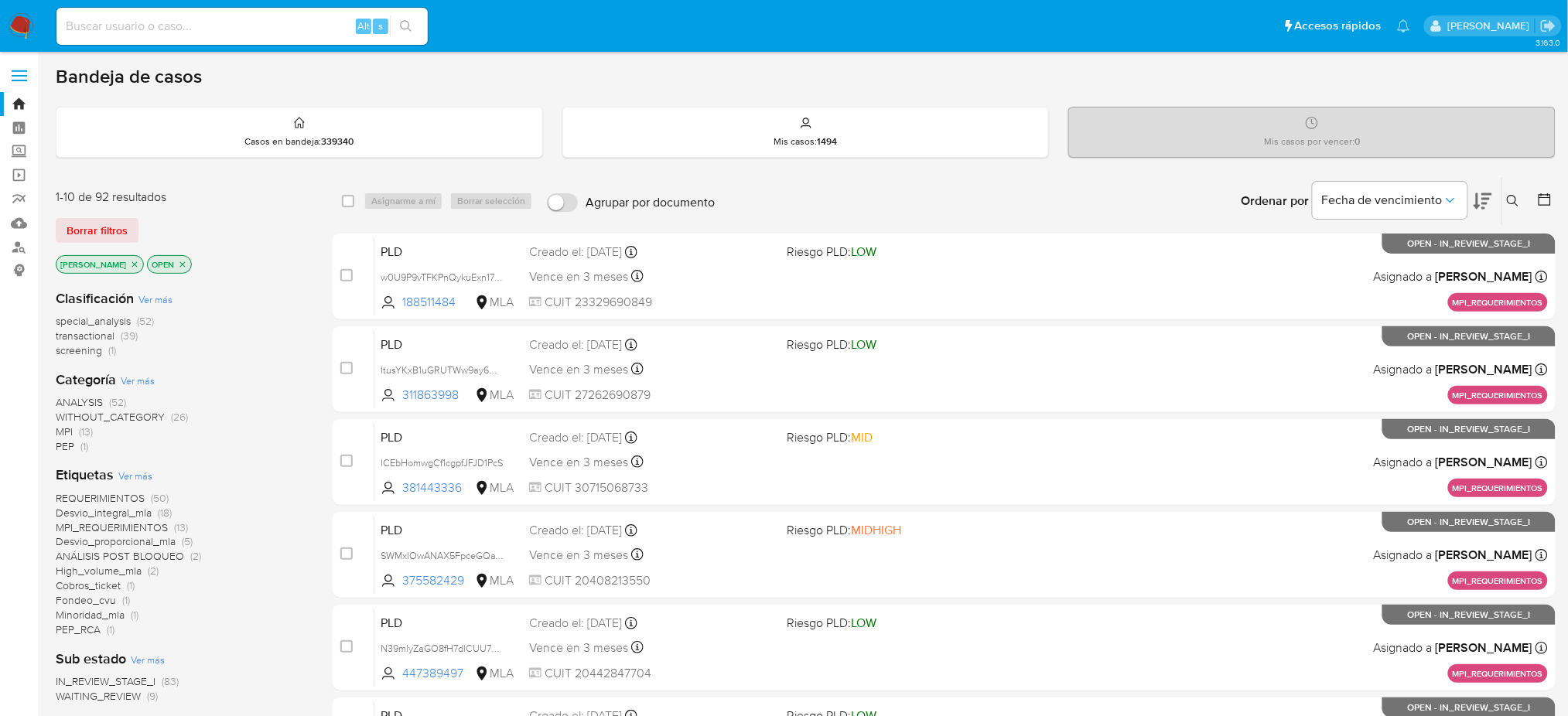
click at [1510, 203] on icon at bounding box center [1513, 202] width 13 height 13
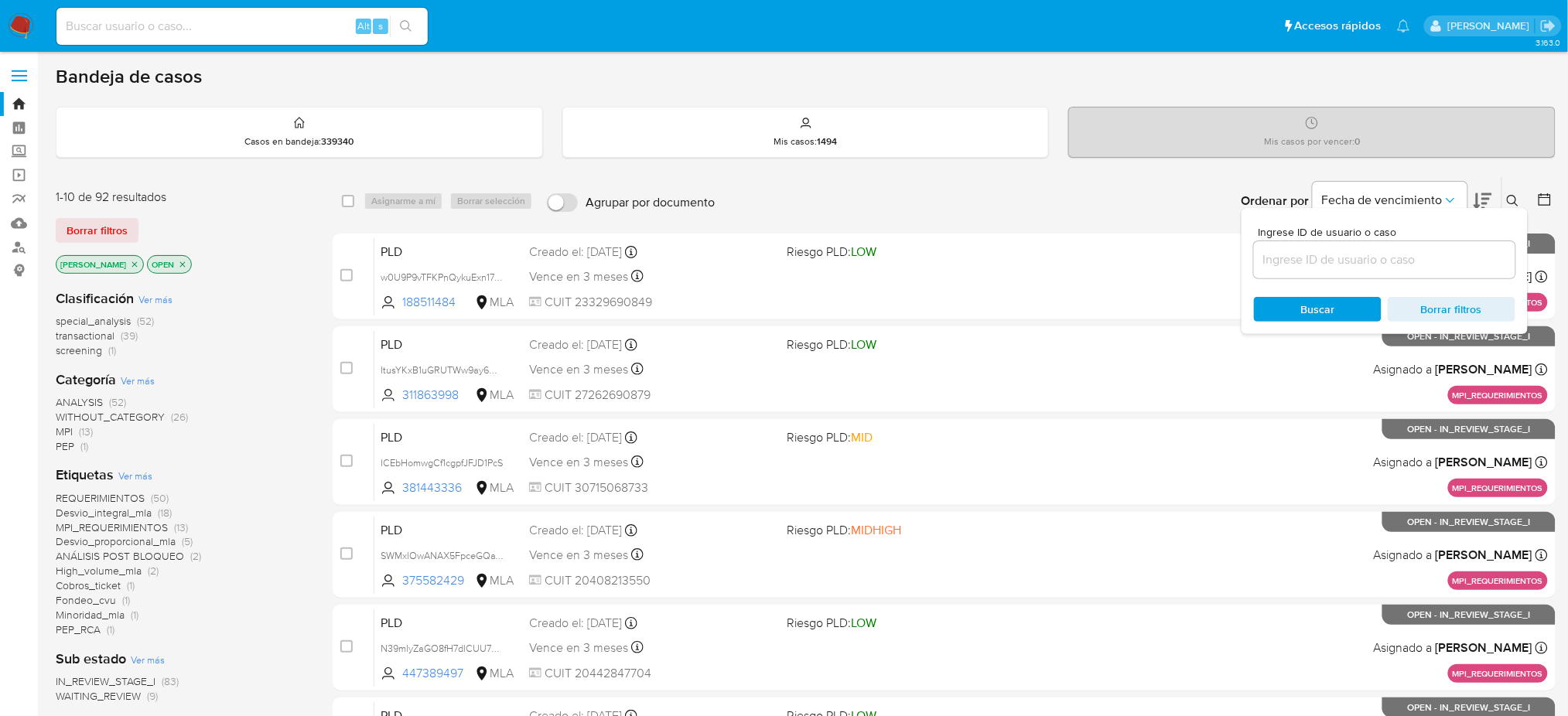
click at [1456, 278] on div "Ingrese ID de usuario o caso Buscar Borrar filtros" at bounding box center [1384, 271] width 286 height 126
click at [1432, 258] on input at bounding box center [1384, 260] width 261 height 20
paste input "q1OvhCpqHE8RLRBjhVeiQHl6"
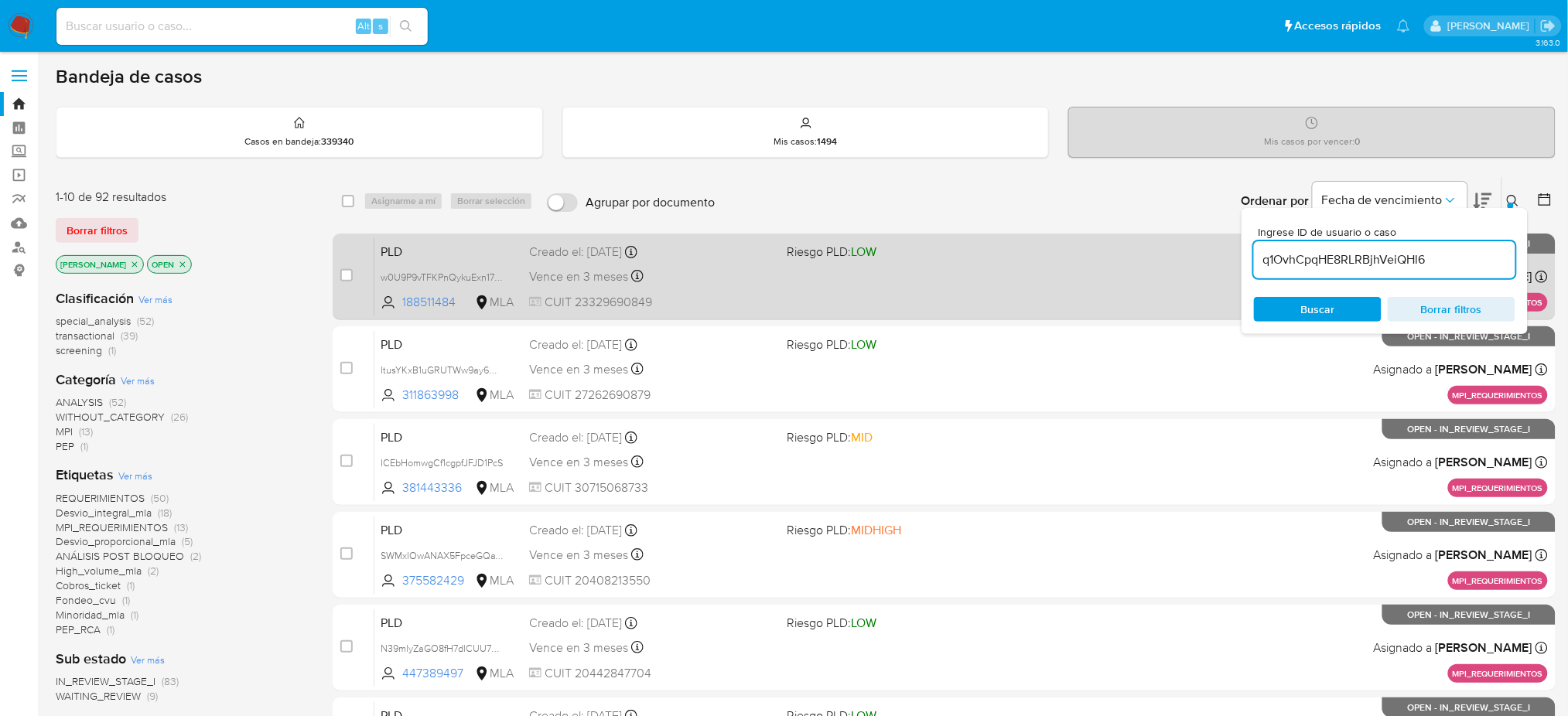
type input "q1OvhCpqHE8RLRBjhVeiQHl6"
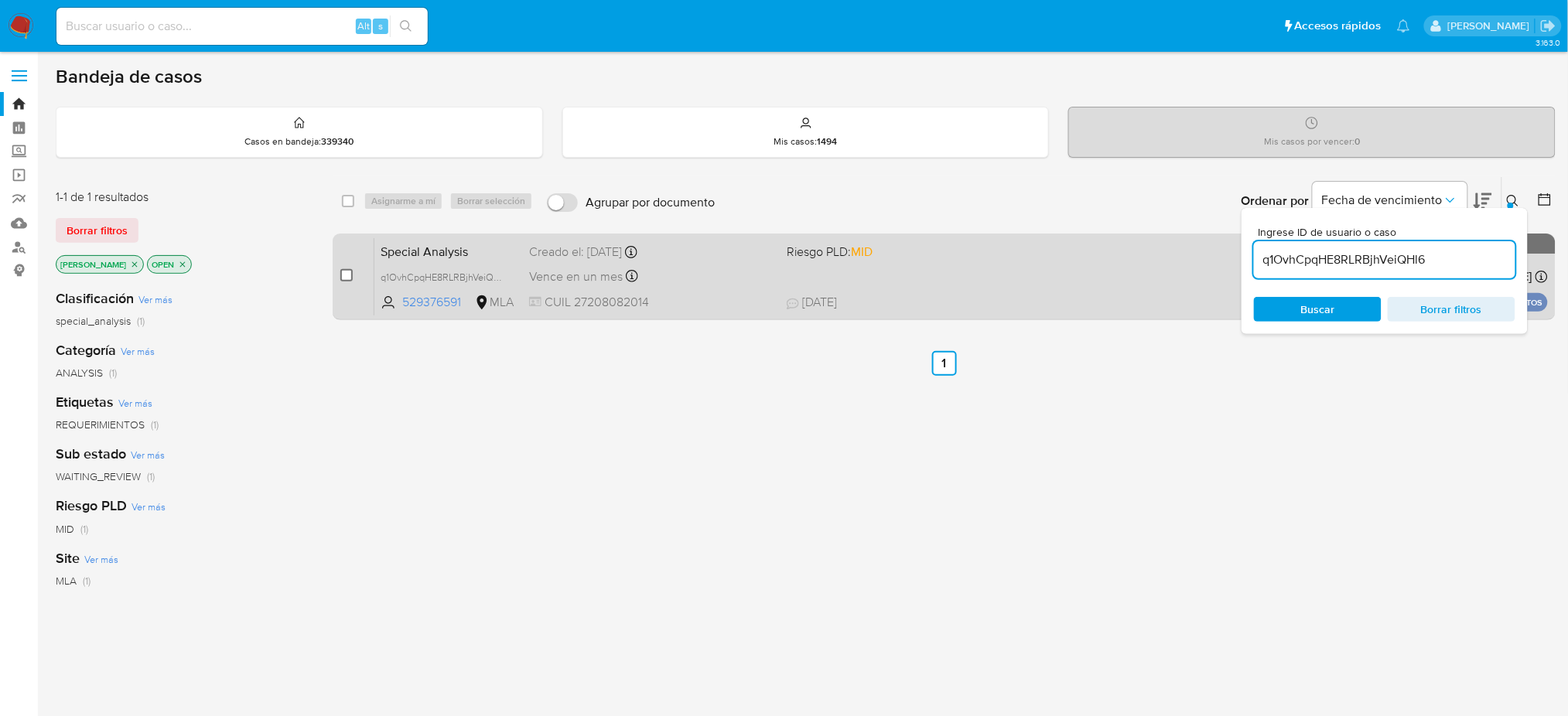
click at [348, 276] on input "checkbox" at bounding box center [347, 275] width 13 height 13
checkbox input "true"
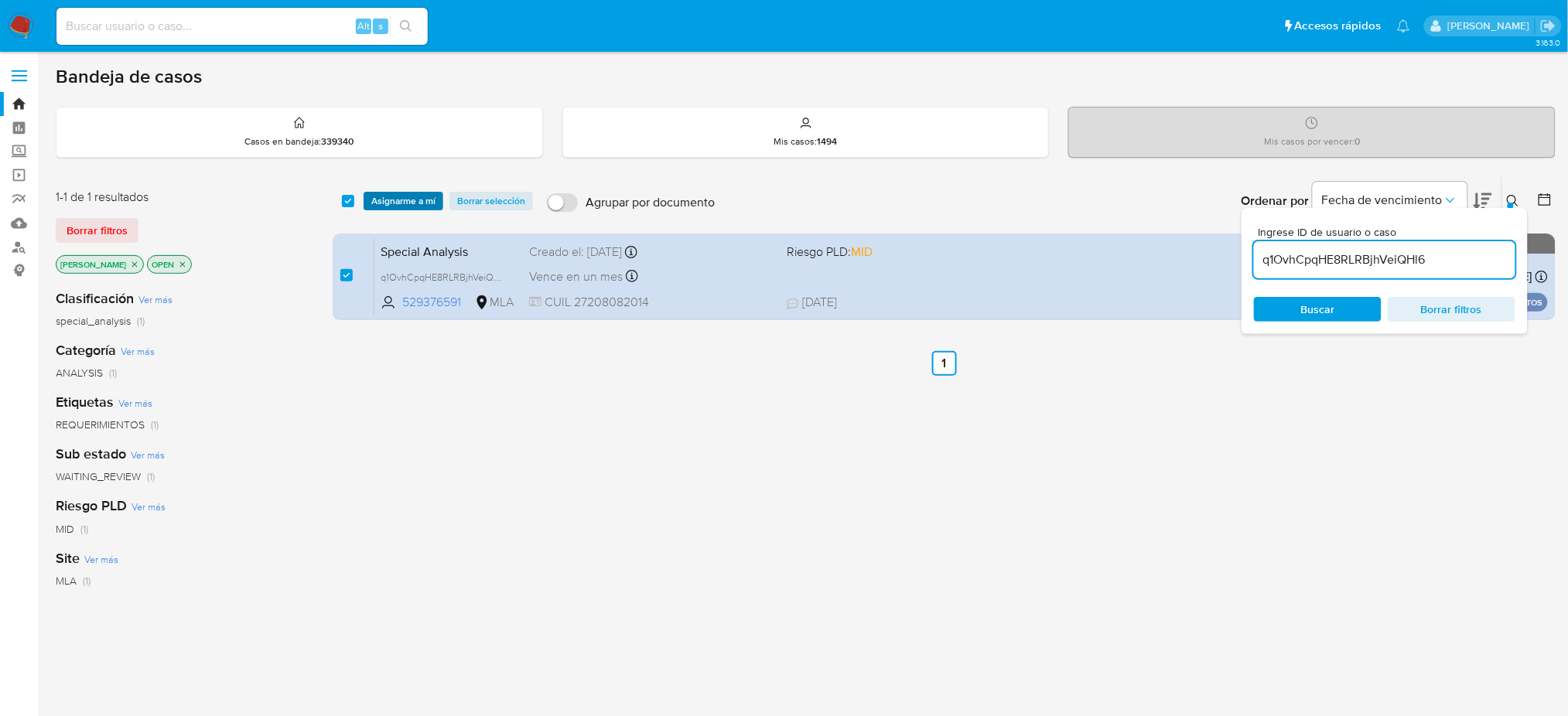
click at [388, 196] on span "Asignarme a mí" at bounding box center [403, 202] width 64 height 16
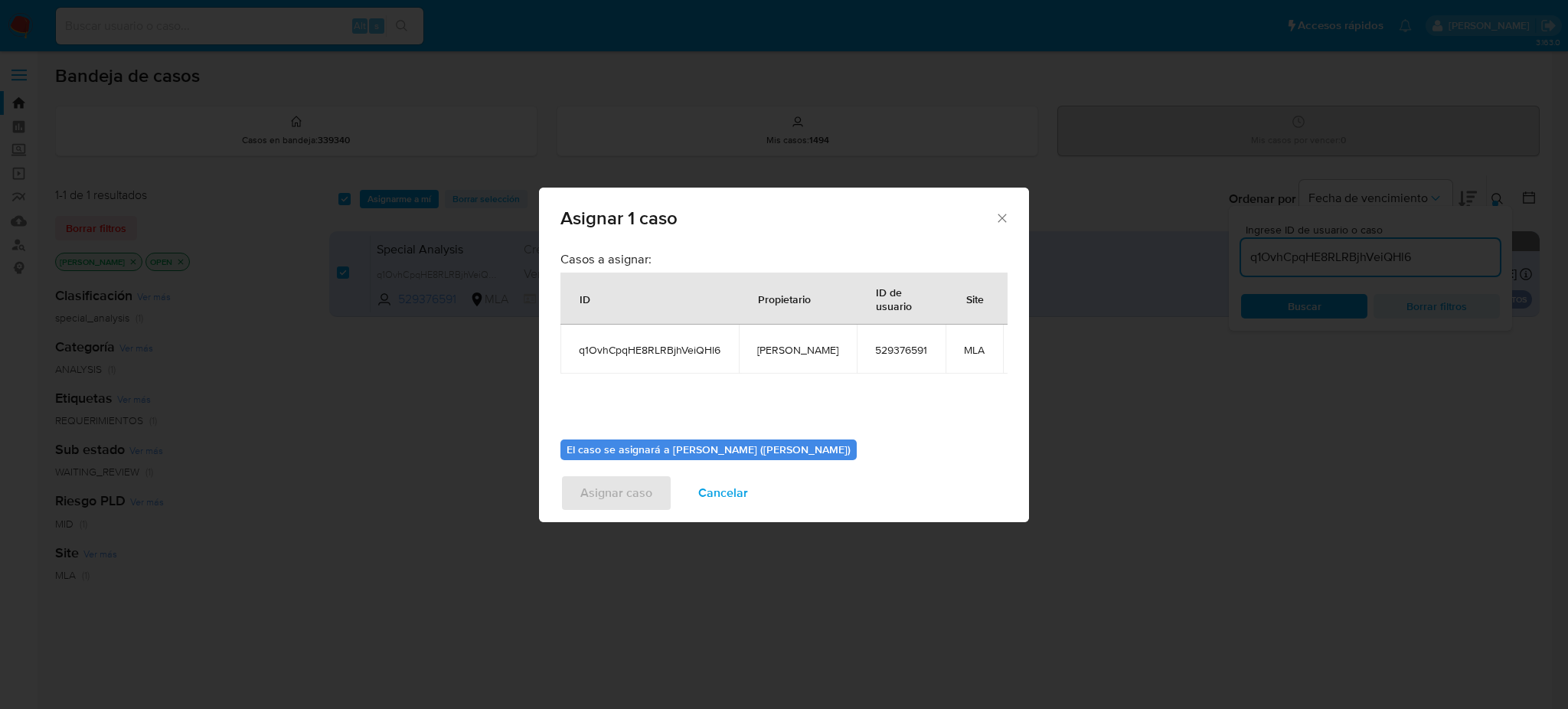
click at [792, 356] on span "[PERSON_NAME]" at bounding box center [797, 350] width 82 height 14
copy span "[PERSON_NAME]"
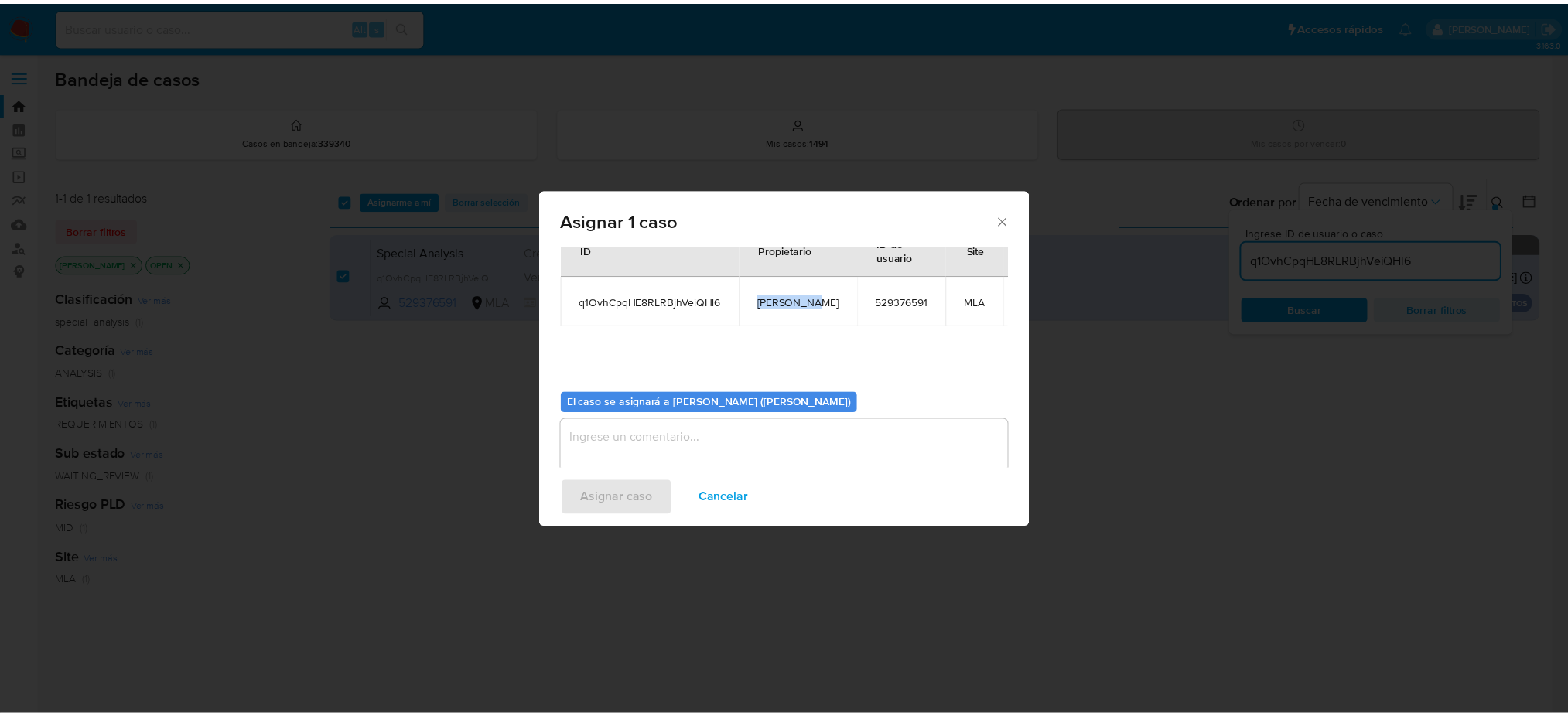
scroll to position [79, 0]
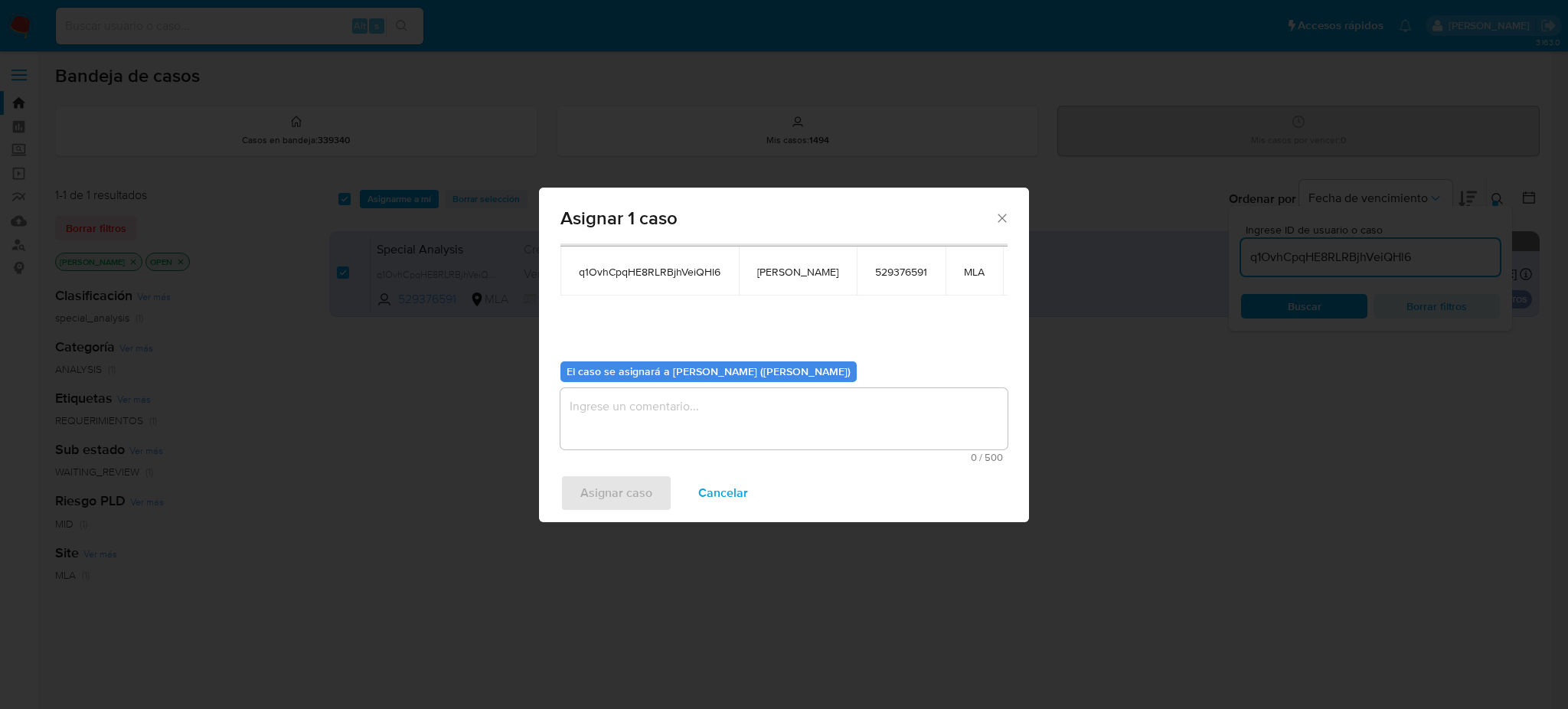
click at [640, 401] on textarea "assign-modal" at bounding box center [784, 419] width 447 height 61
paste textarea "[PERSON_NAME]"
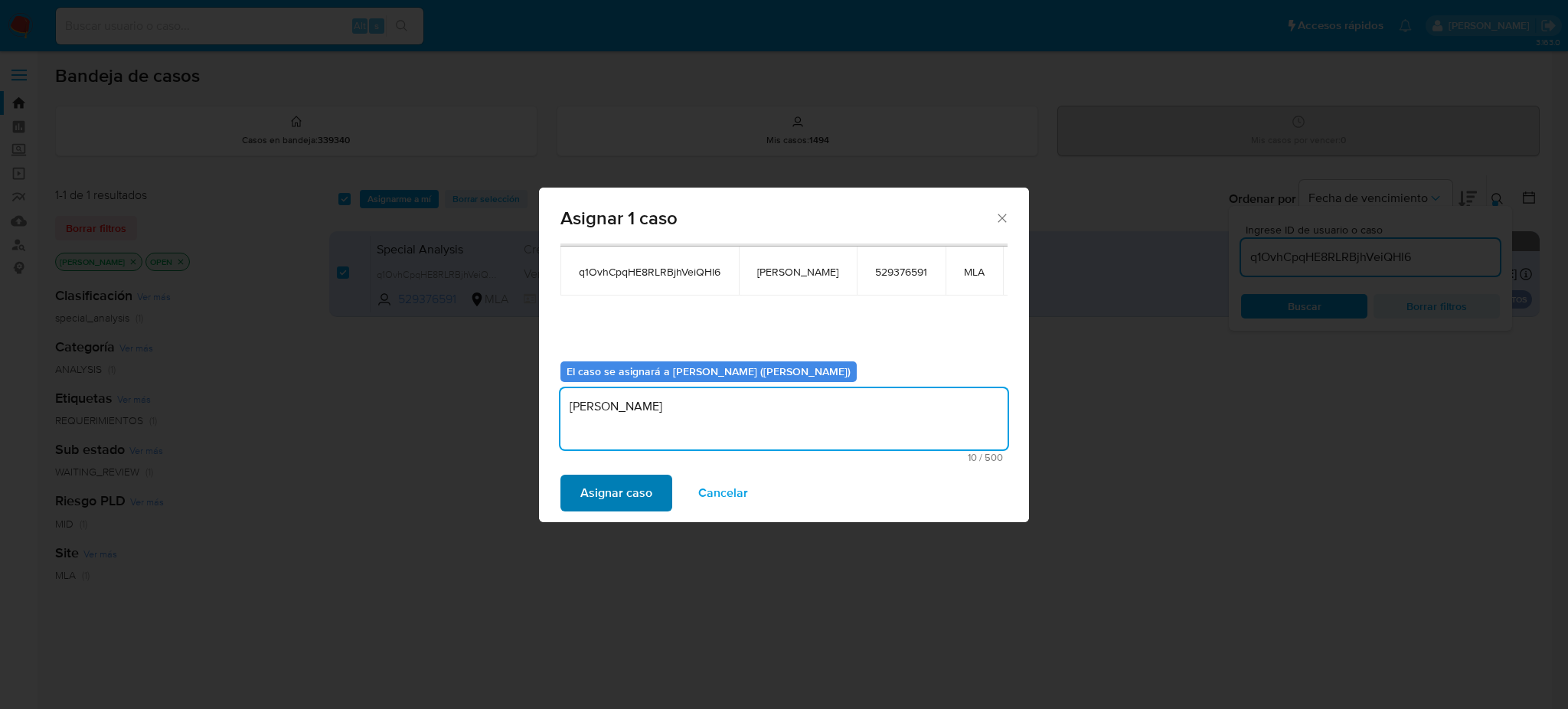
type textarea "[PERSON_NAME]"
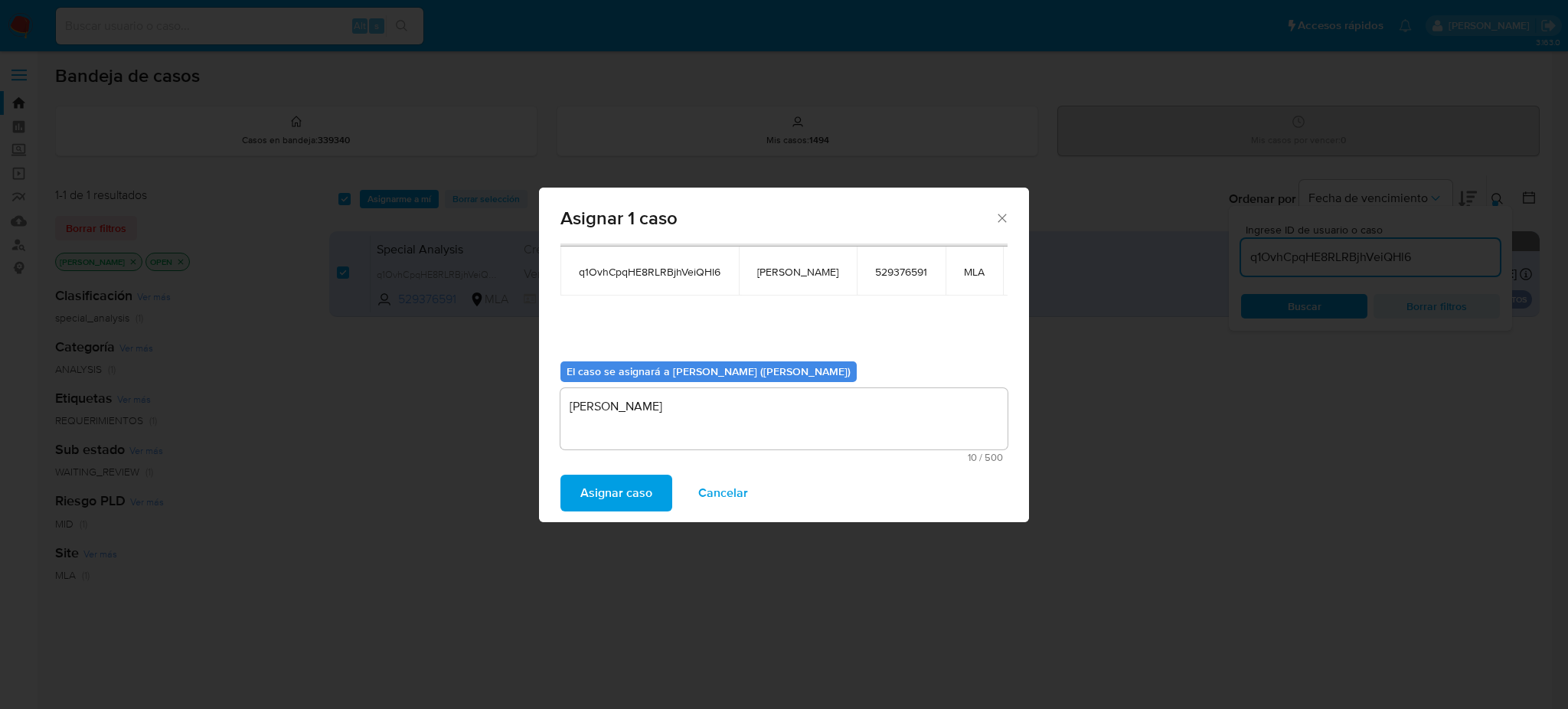
click at [601, 506] on span "Asignar caso" at bounding box center [616, 492] width 72 height 33
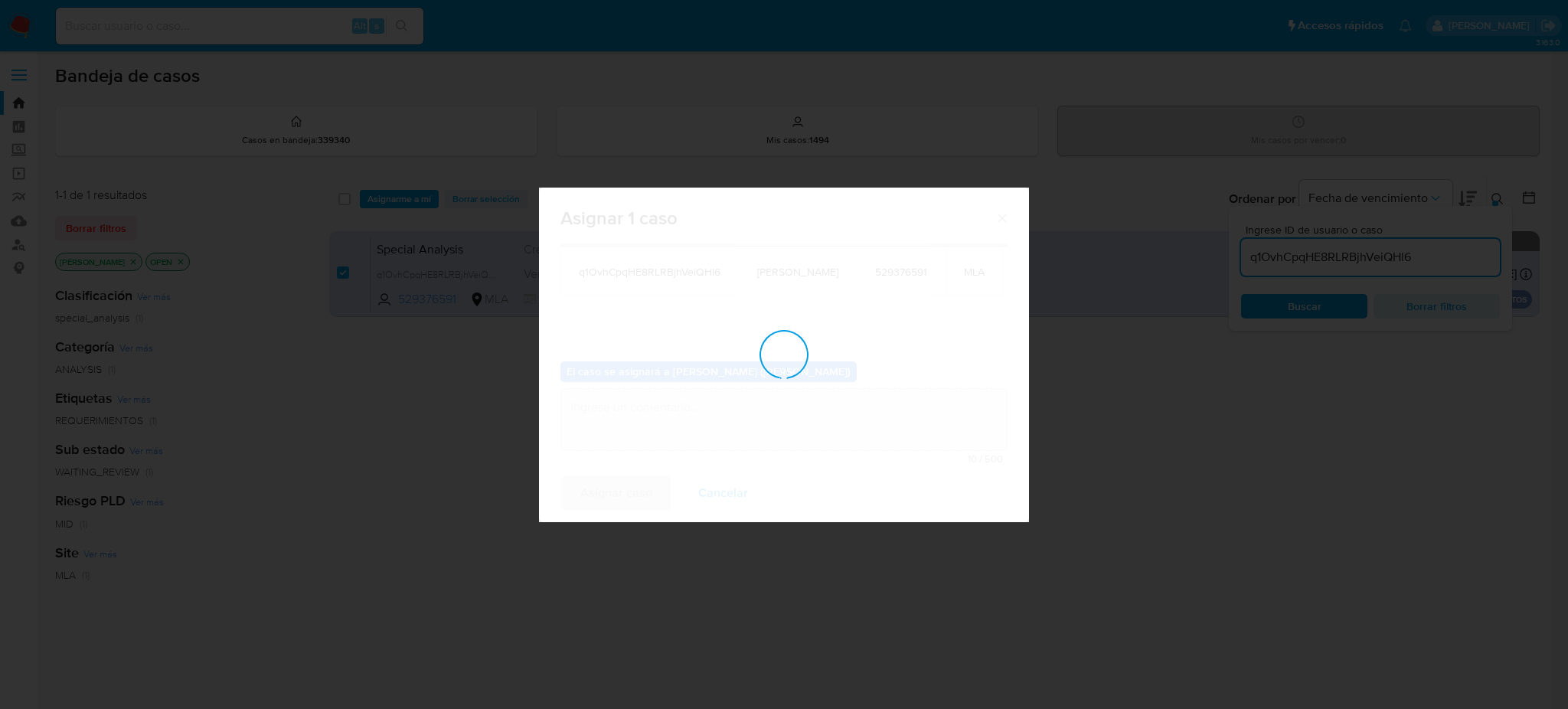
checkbox input "false"
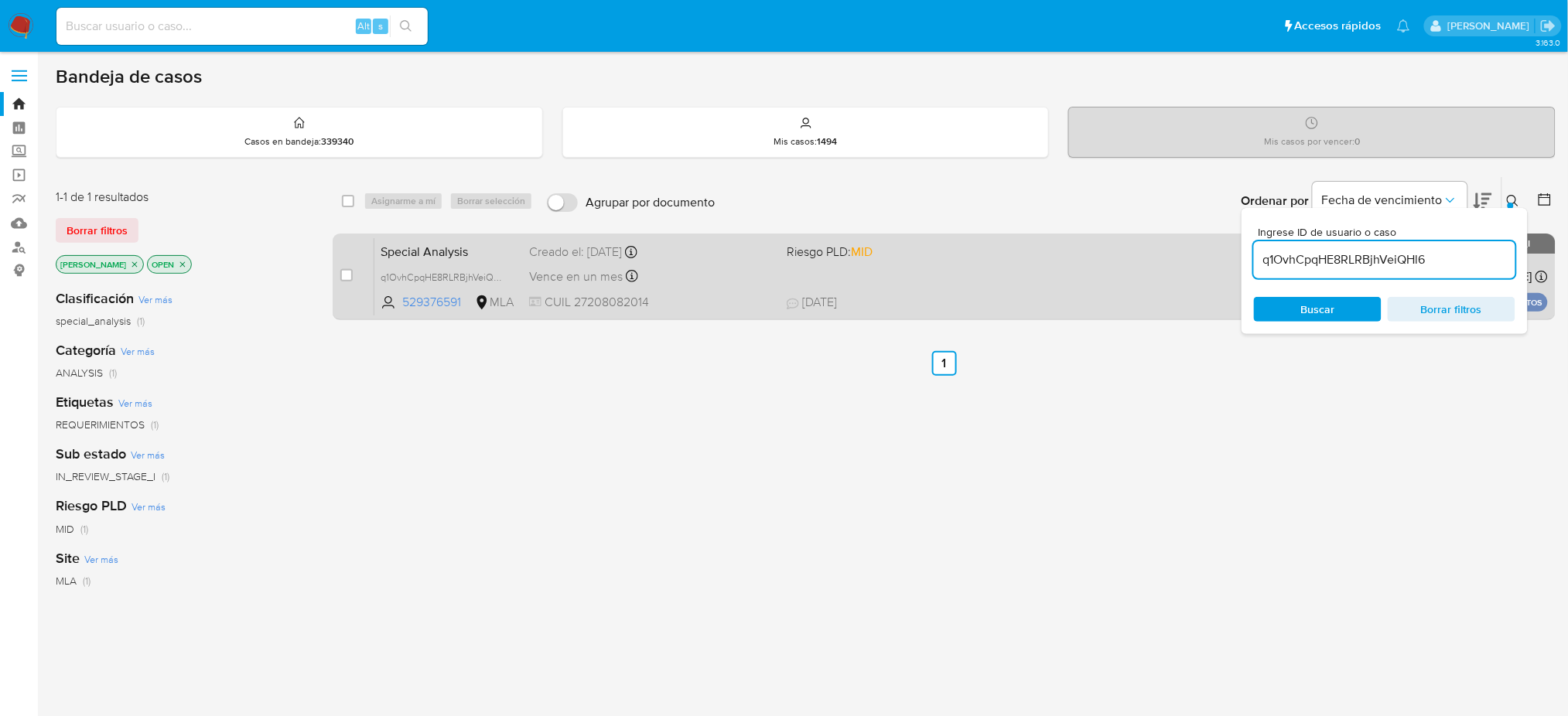
click at [730, 281] on div "Vence en un mes Vence el 04/11/2025 15:35:13" at bounding box center [652, 276] width 246 height 21
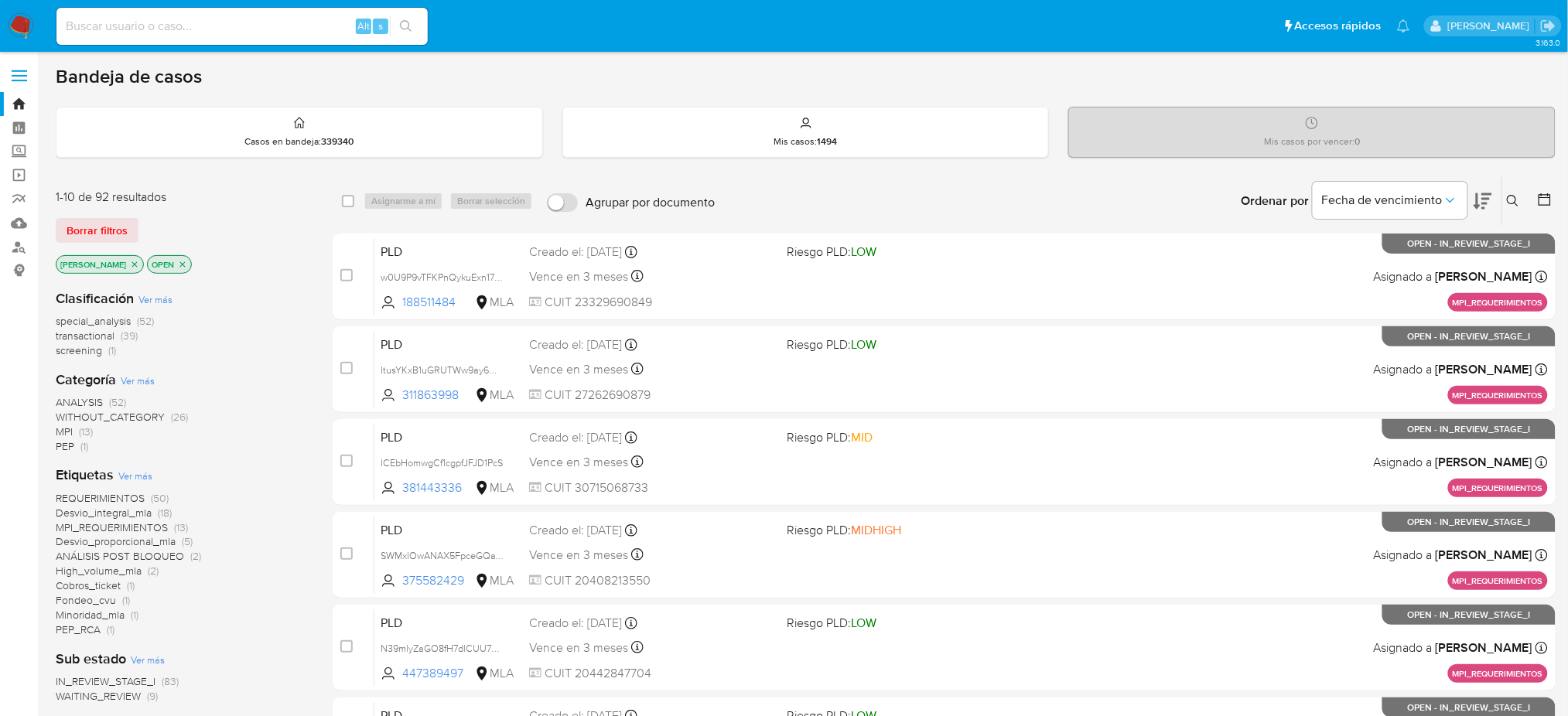
click at [1520, 210] on div "Ingrese ID de usuario o caso Buscar Borrar filtros" at bounding box center [1515, 201] width 27 height 48
click at [1514, 195] on icon at bounding box center [1513, 202] width 13 height 13
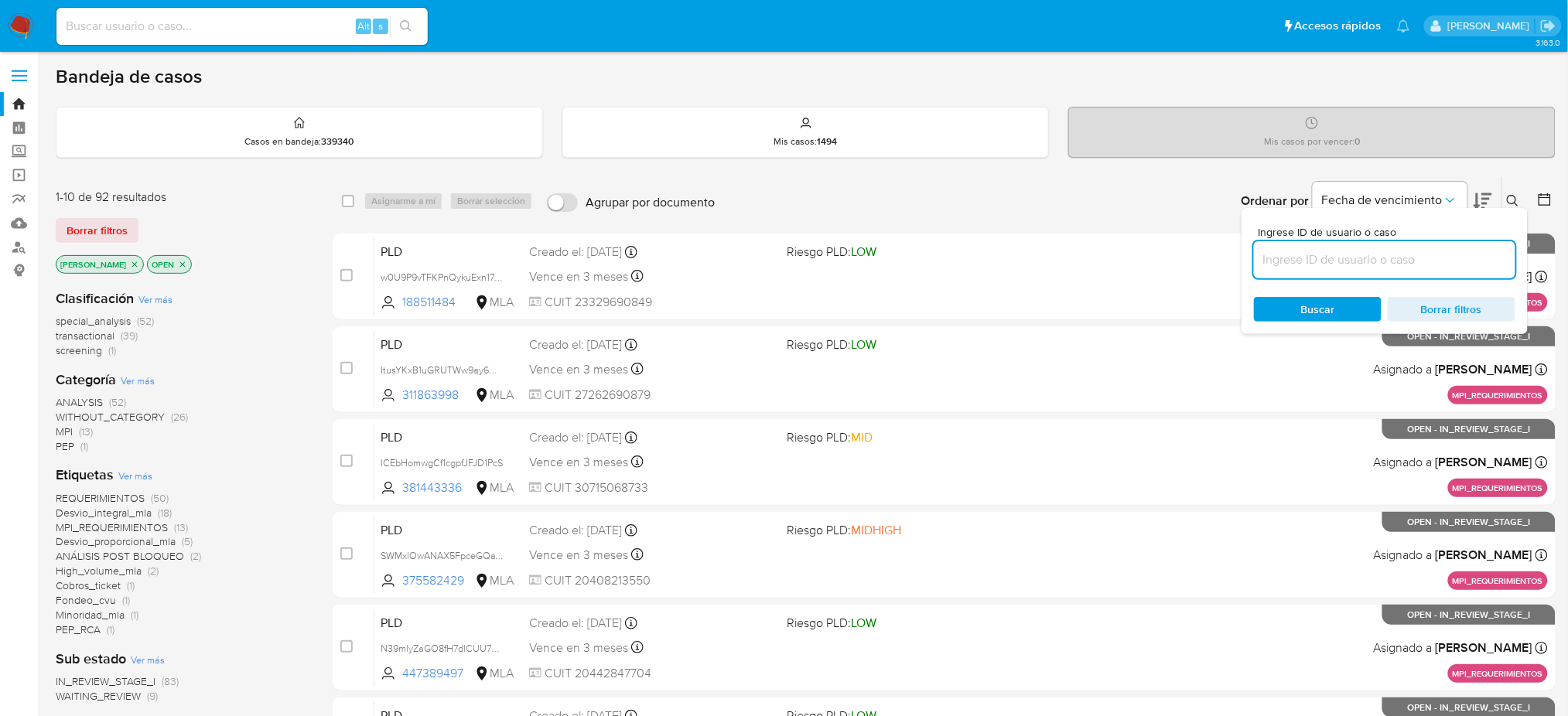
click at [1370, 253] on input at bounding box center [1384, 260] width 261 height 20
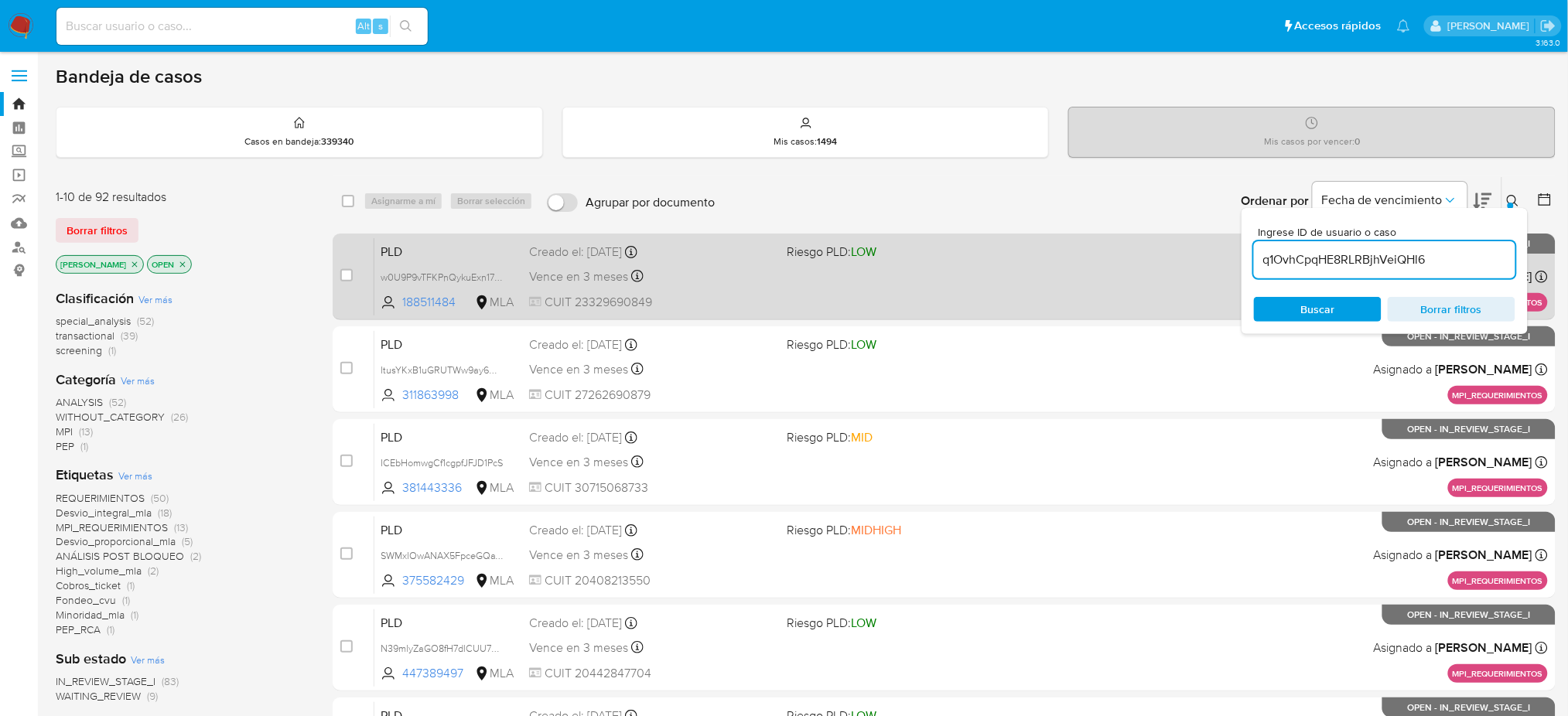
type input "q1OvhCpqHE8RLRBjhVeiQHl6"
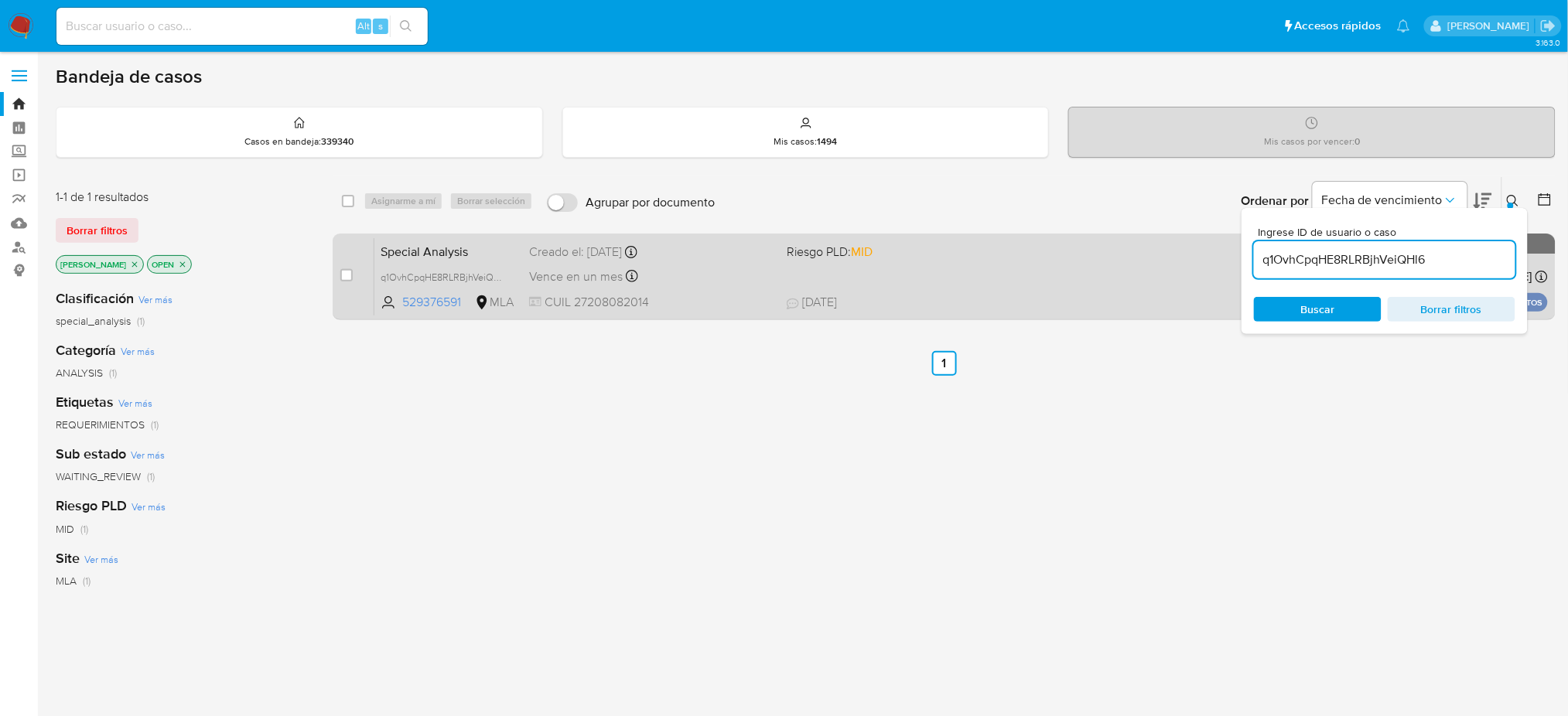
click at [351, 278] on input "checkbox" at bounding box center [347, 275] width 13 height 13
checkbox input "true"
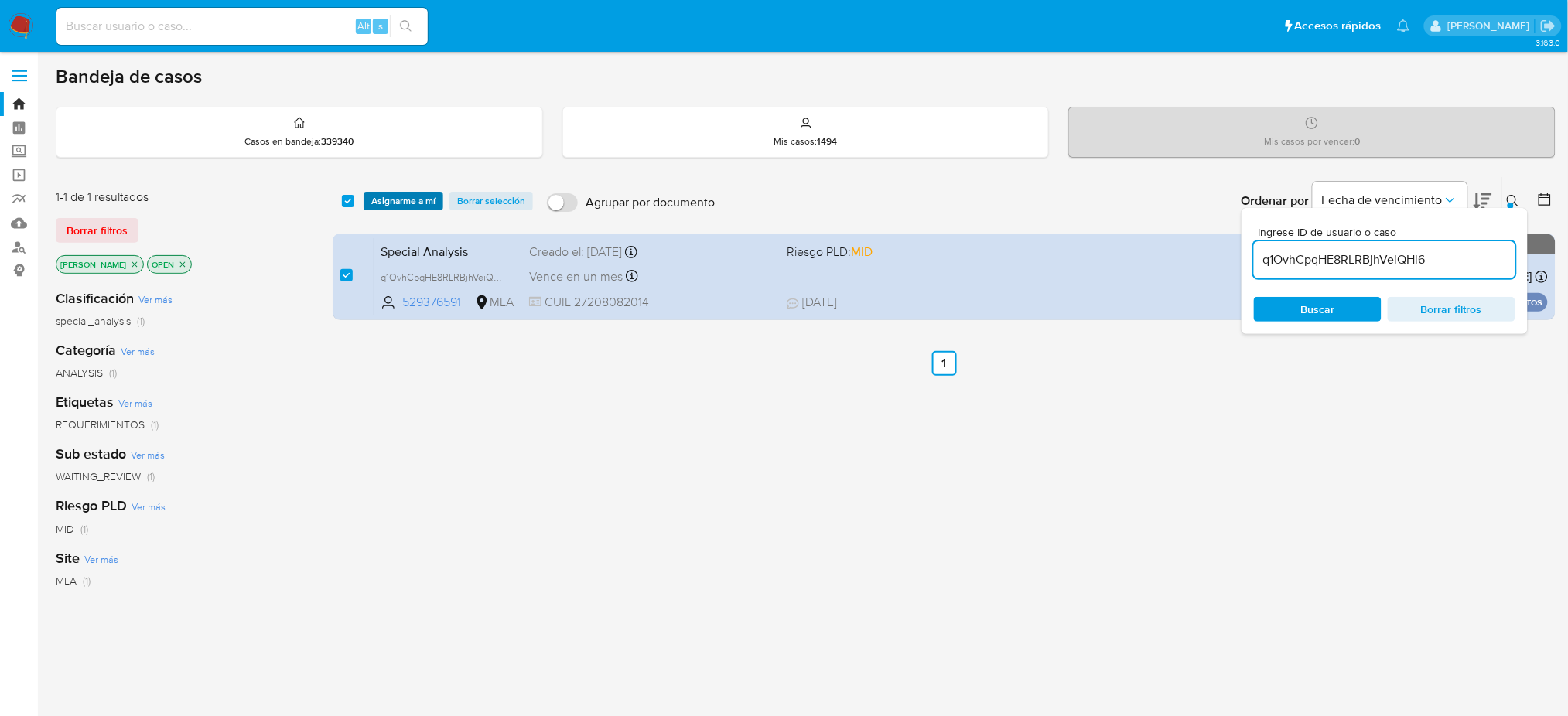
click at [402, 205] on span "Asignarme a mí" at bounding box center [403, 202] width 64 height 16
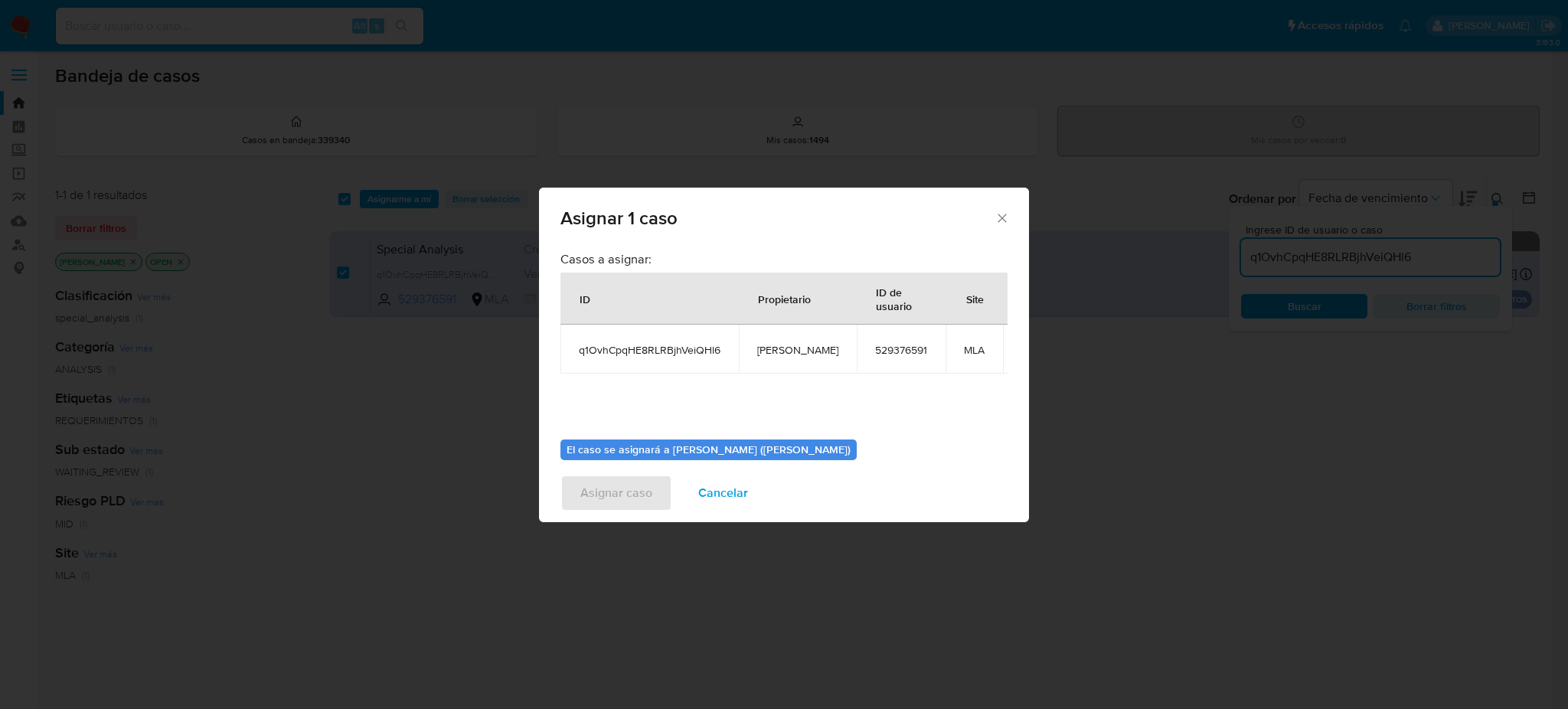
click at [777, 347] on span "[PERSON_NAME]" at bounding box center [797, 350] width 82 height 14
copy span "[PERSON_NAME]"
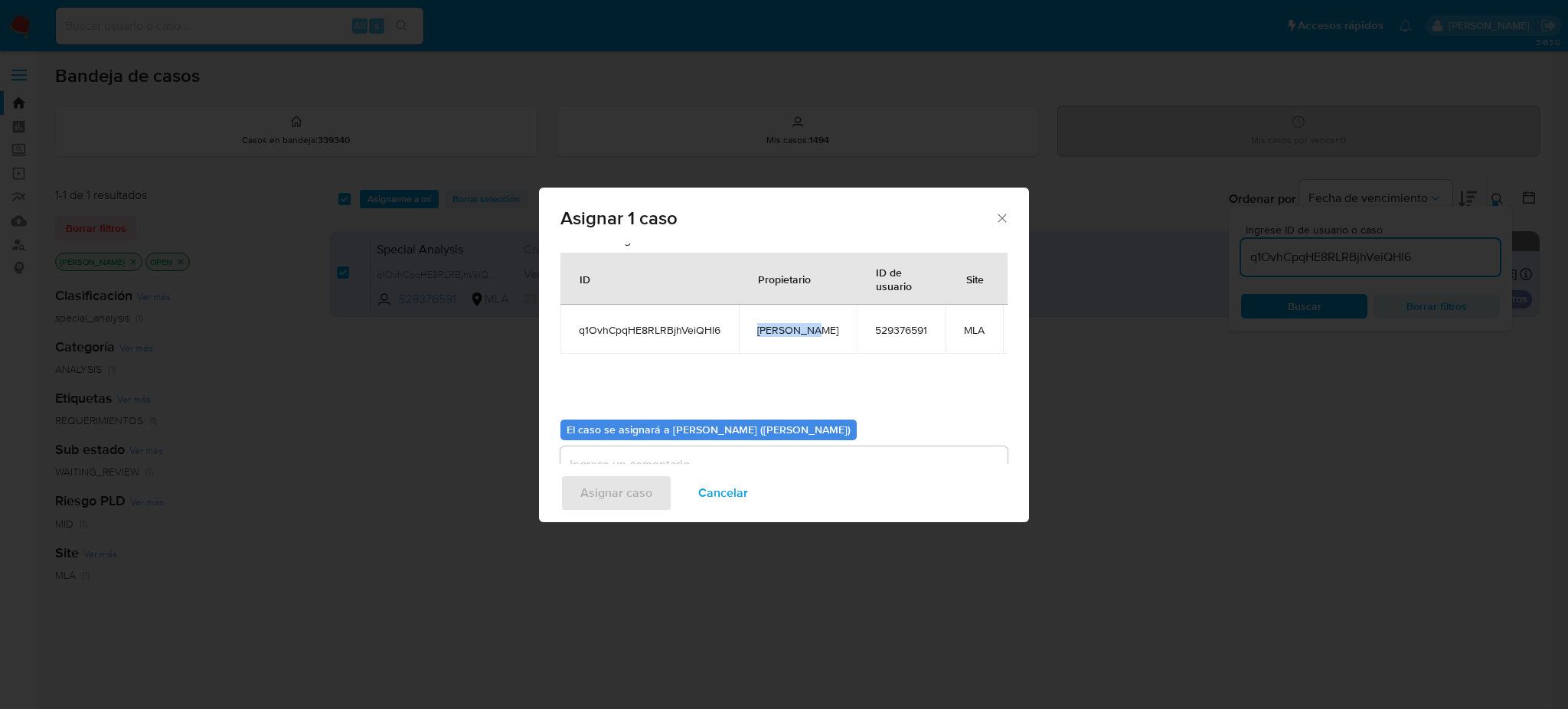
scroll to position [78, 0]
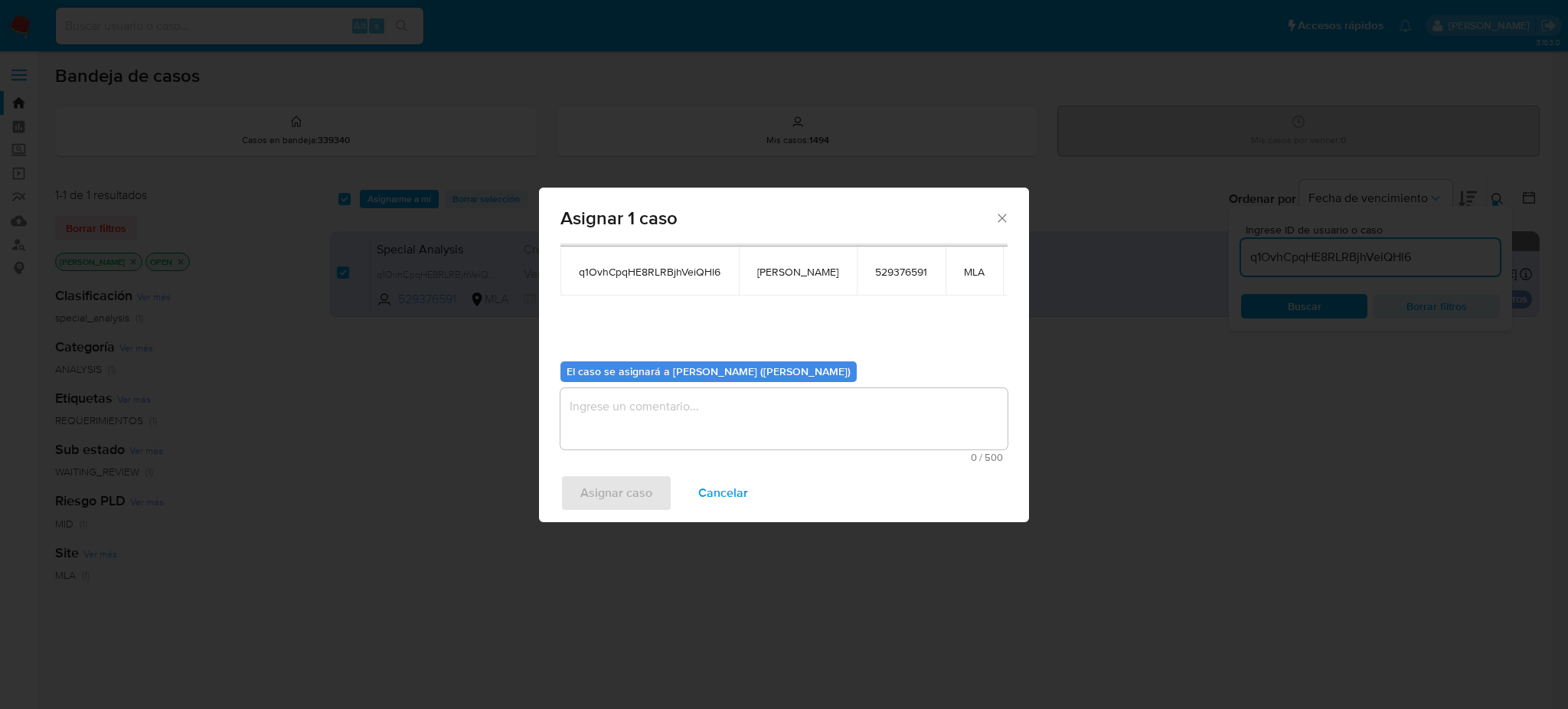
click at [670, 406] on textarea "assign-modal" at bounding box center [784, 419] width 447 height 61
paste textarea "[PERSON_NAME]"
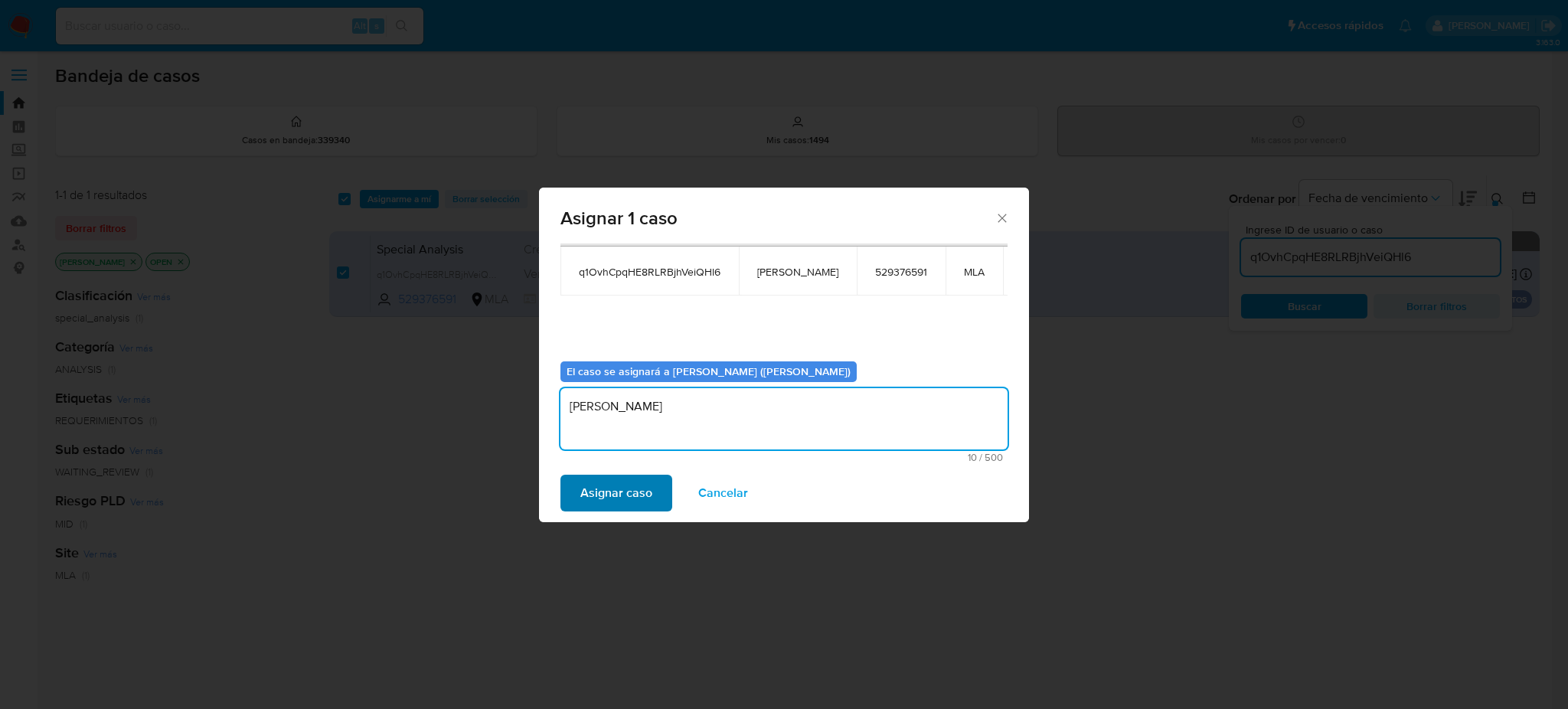
type textarea "[PERSON_NAME]"
click at [619, 489] on span "Asignar caso" at bounding box center [616, 492] width 72 height 33
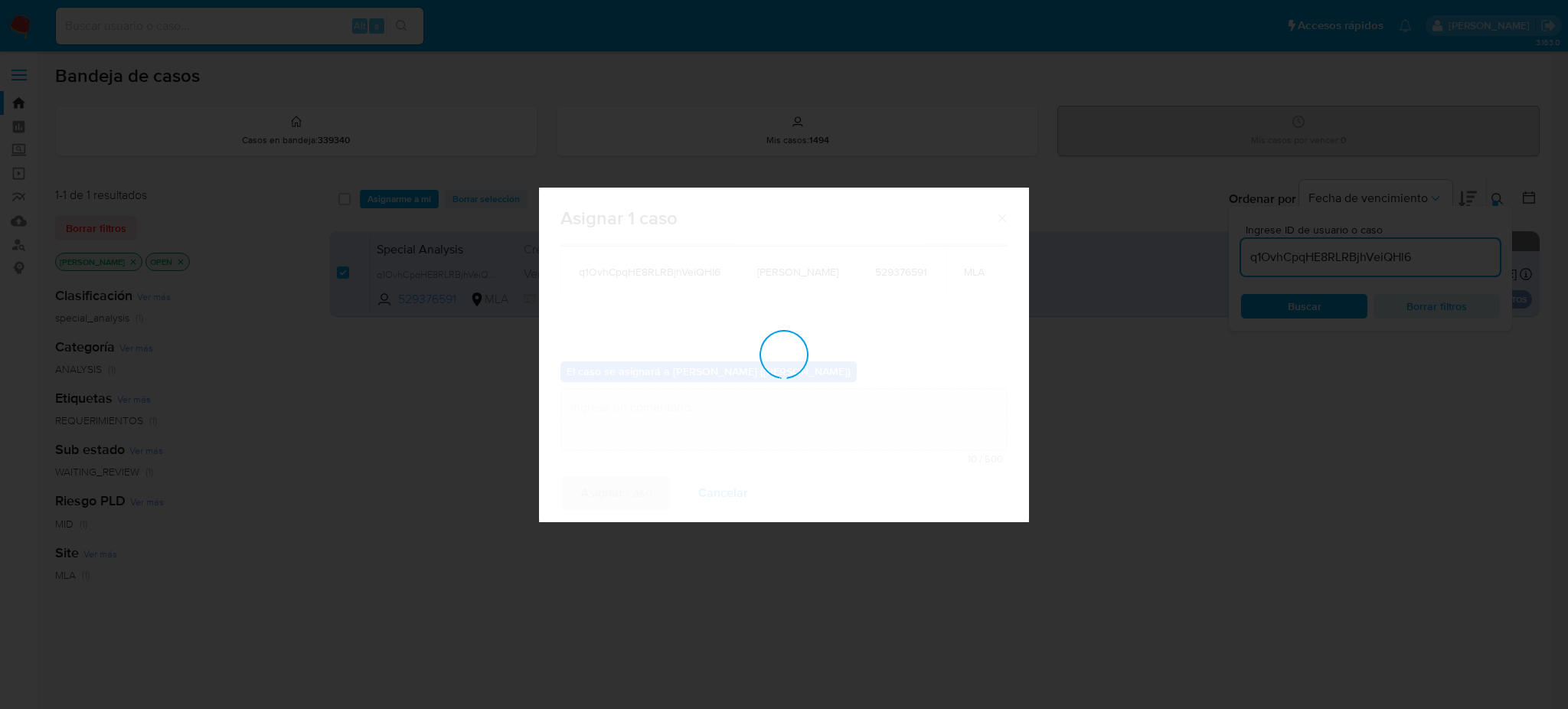
checkbox input "false"
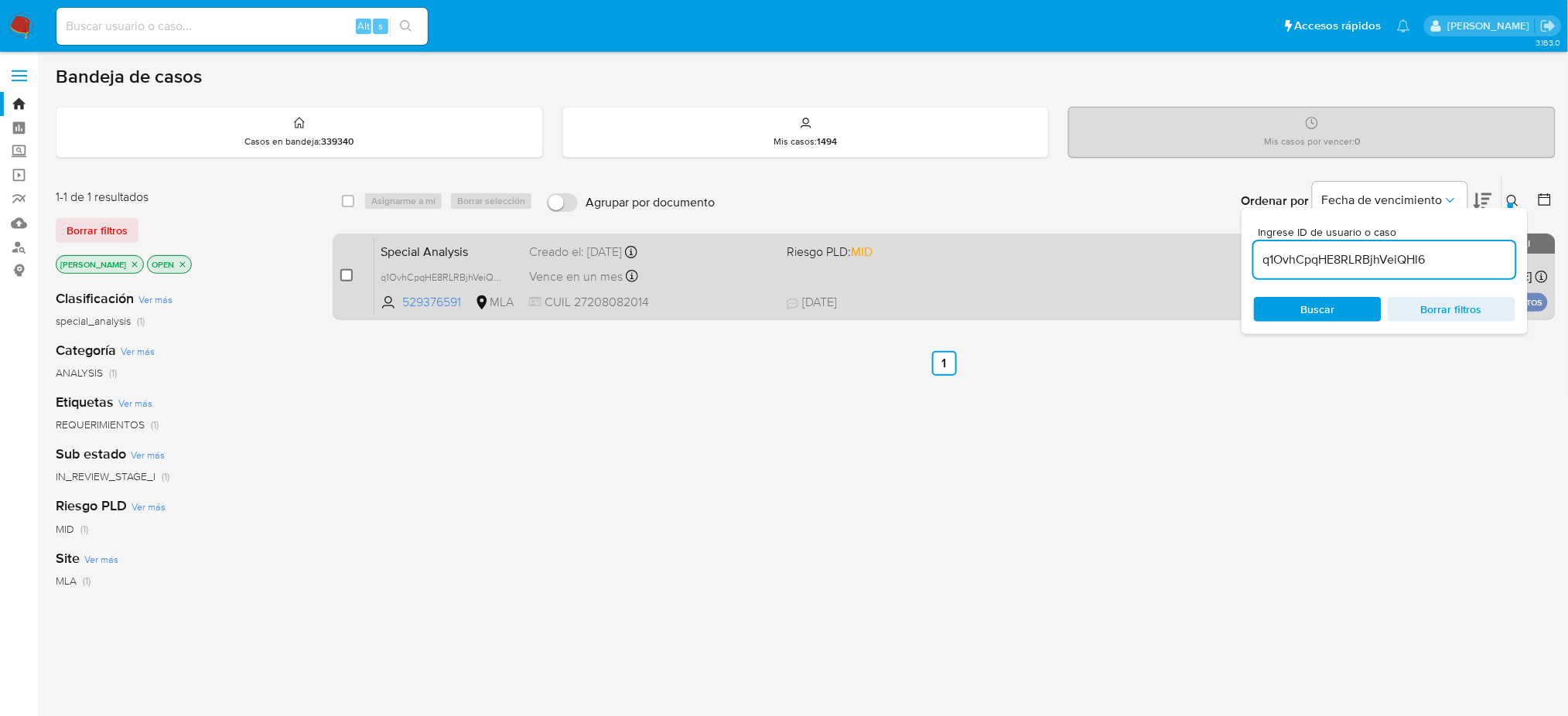
click at [343, 271] on input "checkbox" at bounding box center [347, 275] width 13 height 13
checkbox input "true"
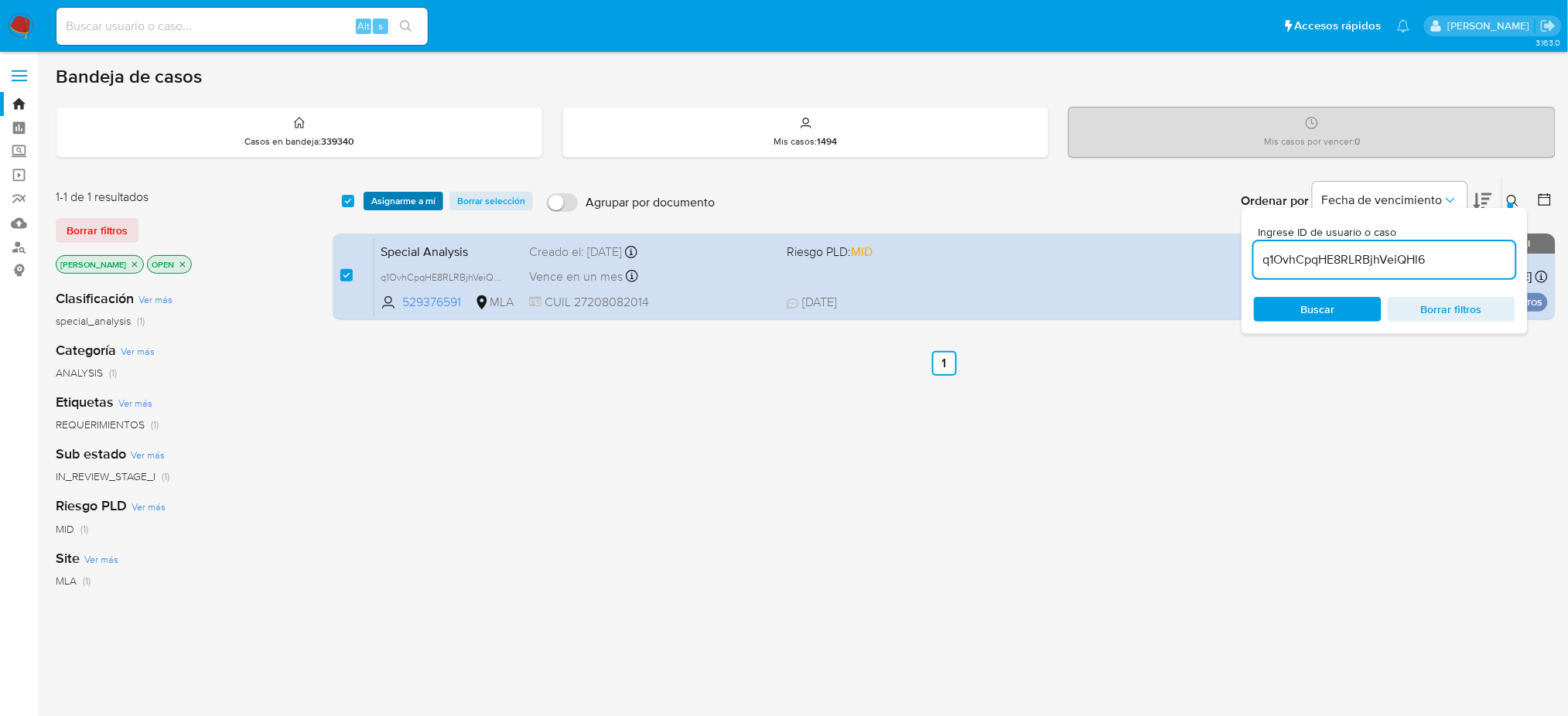
click at [391, 209] on span "Asignarme a mí" at bounding box center [403, 202] width 64 height 16
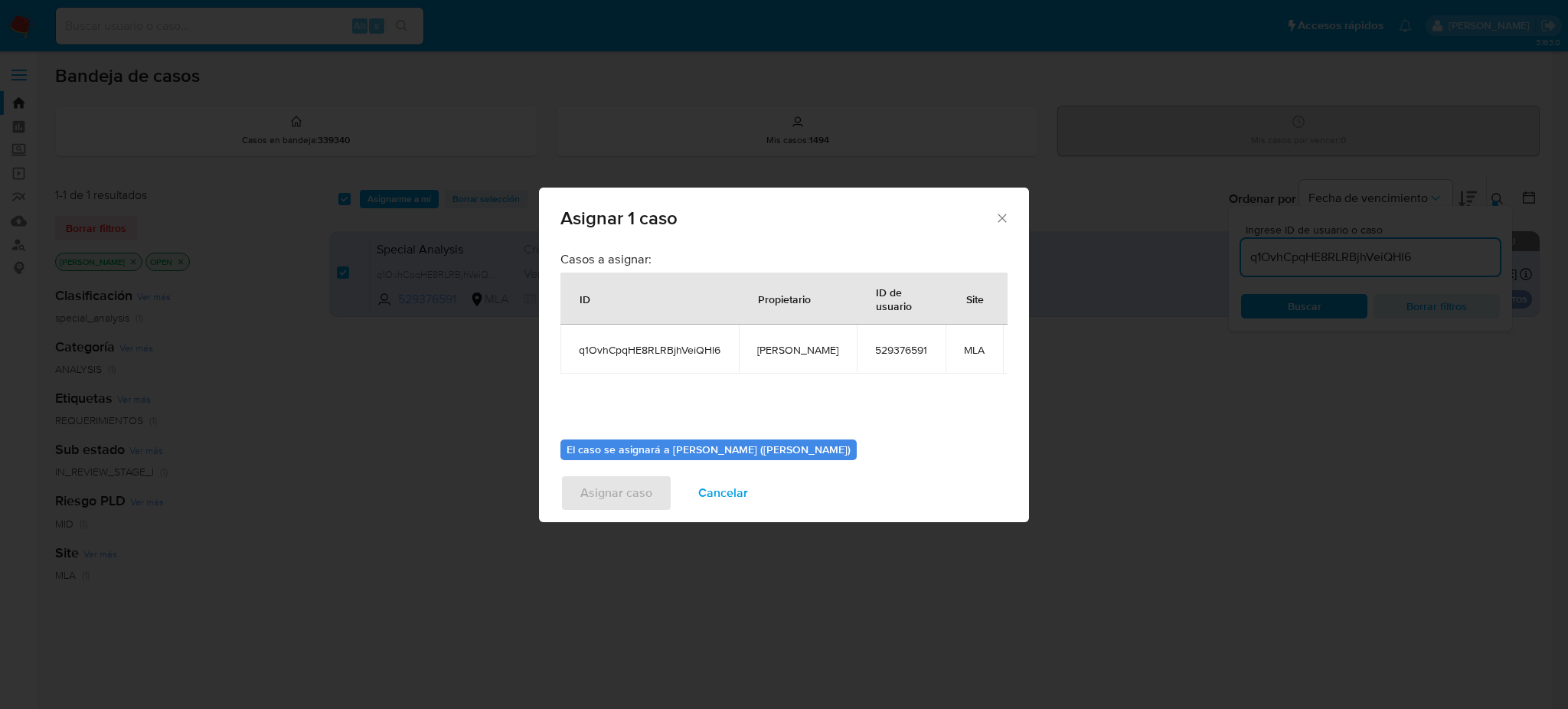
click at [785, 361] on td "[PERSON_NAME]" at bounding box center [798, 349] width 118 height 49
click at [782, 338] on td "[PERSON_NAME]" at bounding box center [798, 349] width 118 height 49
copy span "[PERSON_NAME]"
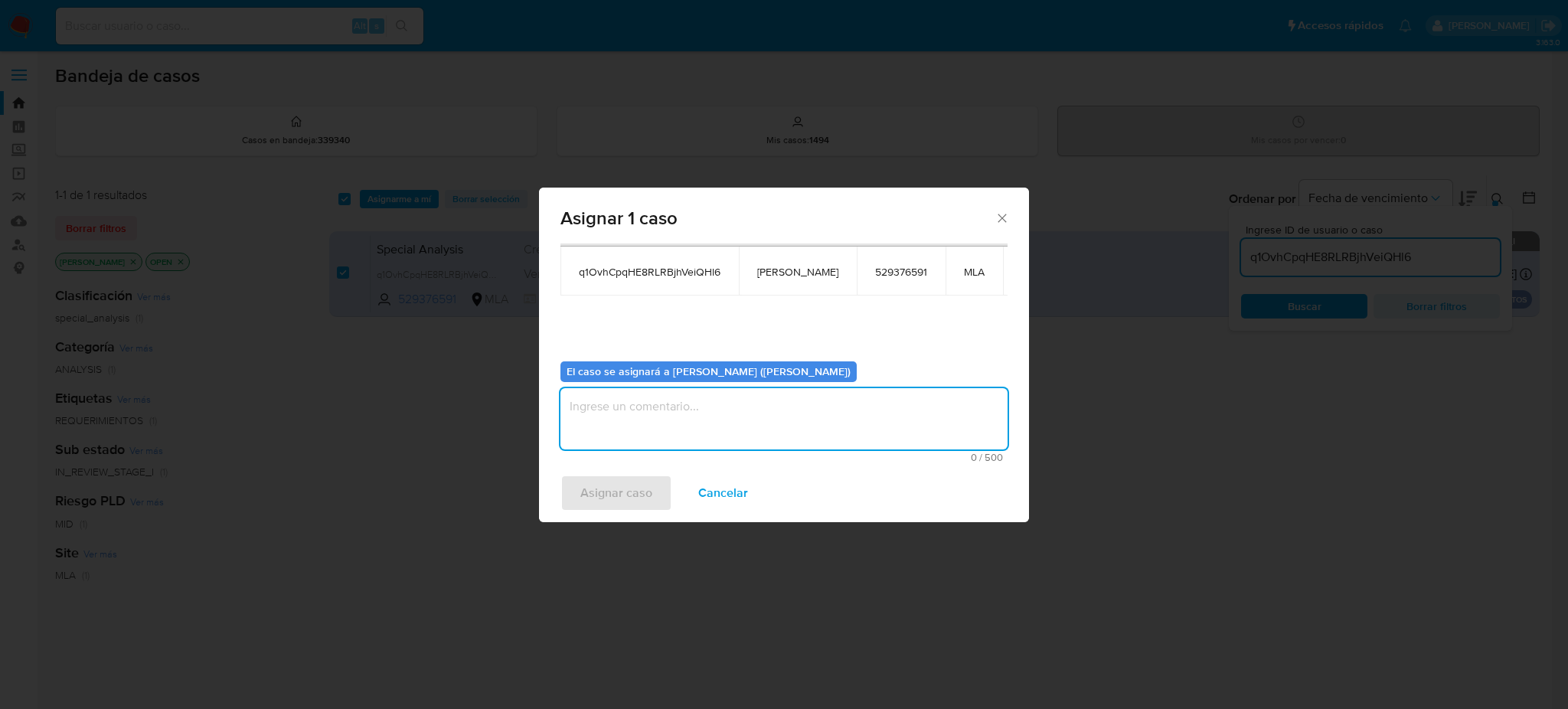
click at [686, 401] on textarea "assign-modal" at bounding box center [784, 419] width 447 height 61
paste textarea "[PERSON_NAME]"
type textarea "[PERSON_NAME]"
click at [610, 499] on span "Asignar caso" at bounding box center [616, 492] width 72 height 33
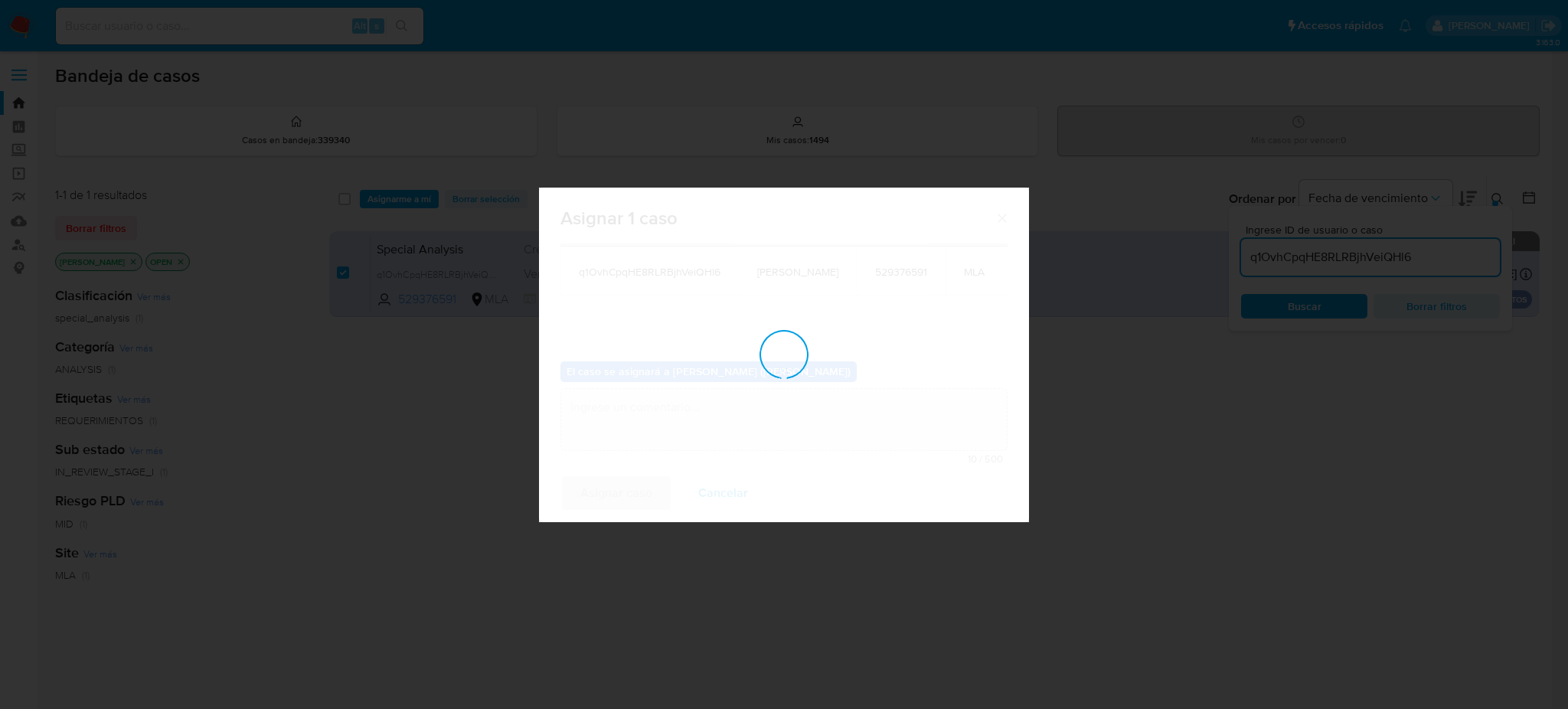
checkbox input "false"
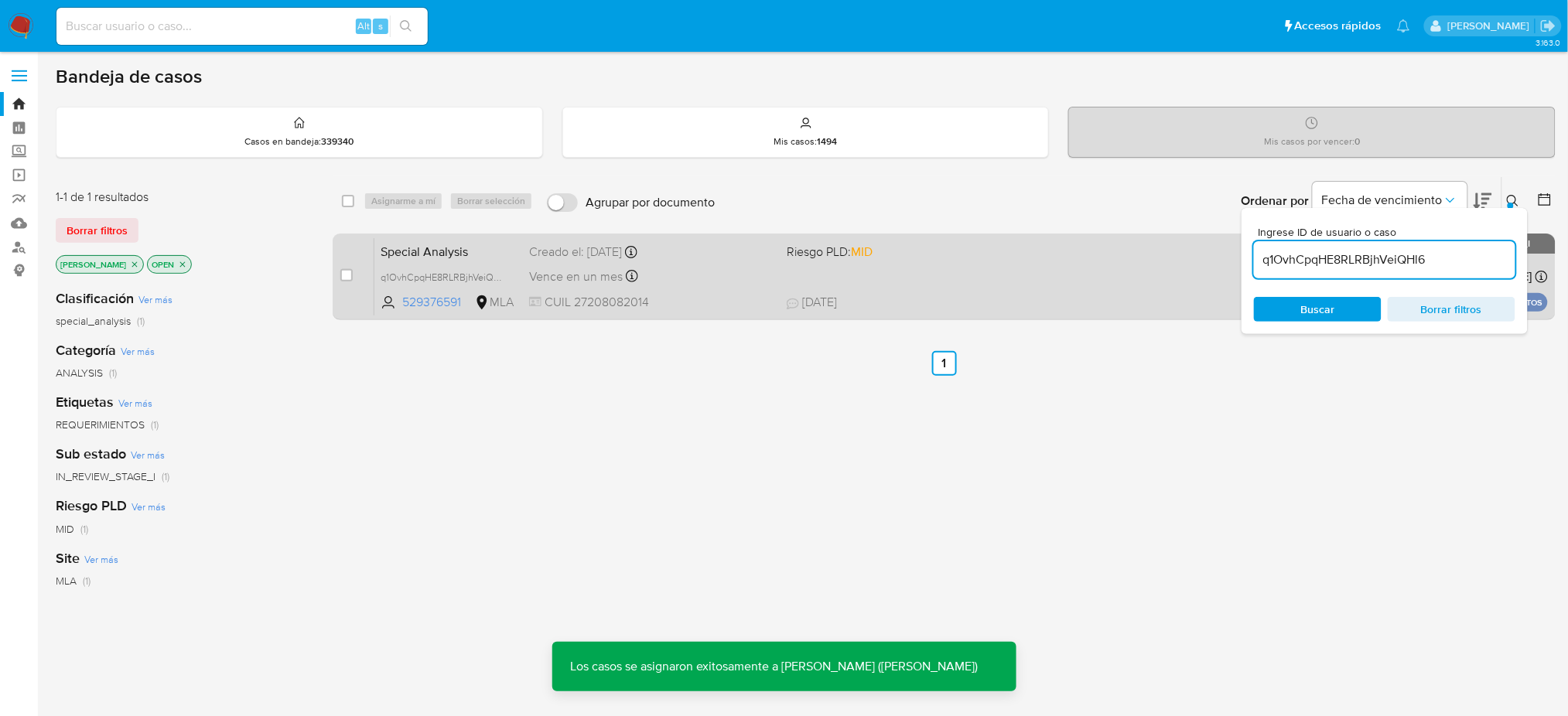
click at [527, 246] on div "Special Analysis q1OvhCpqHE8RLRBjhVeiQHl6 529376591 MLA Riesgo PLD: MID Creado …" at bounding box center [961, 277] width 1173 height 78
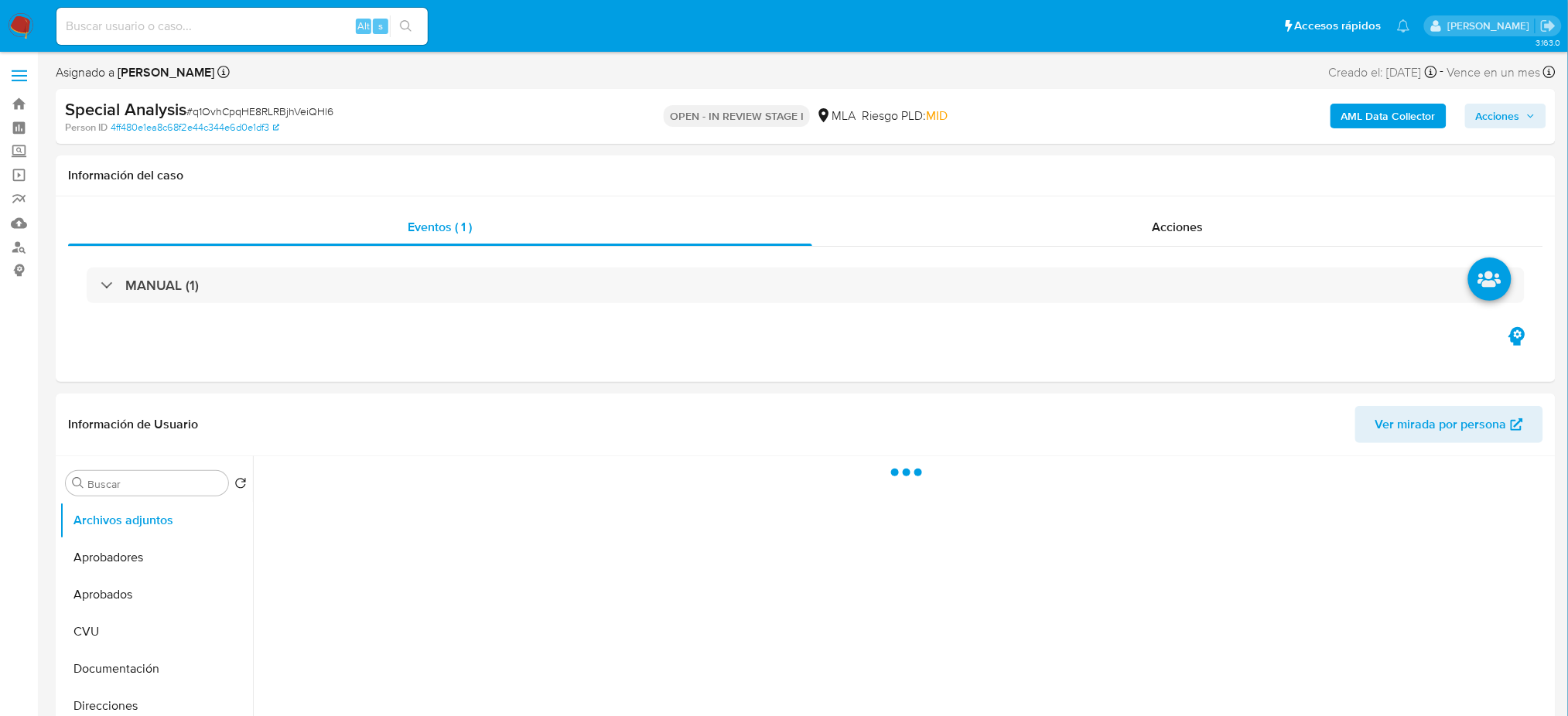
select select "10"
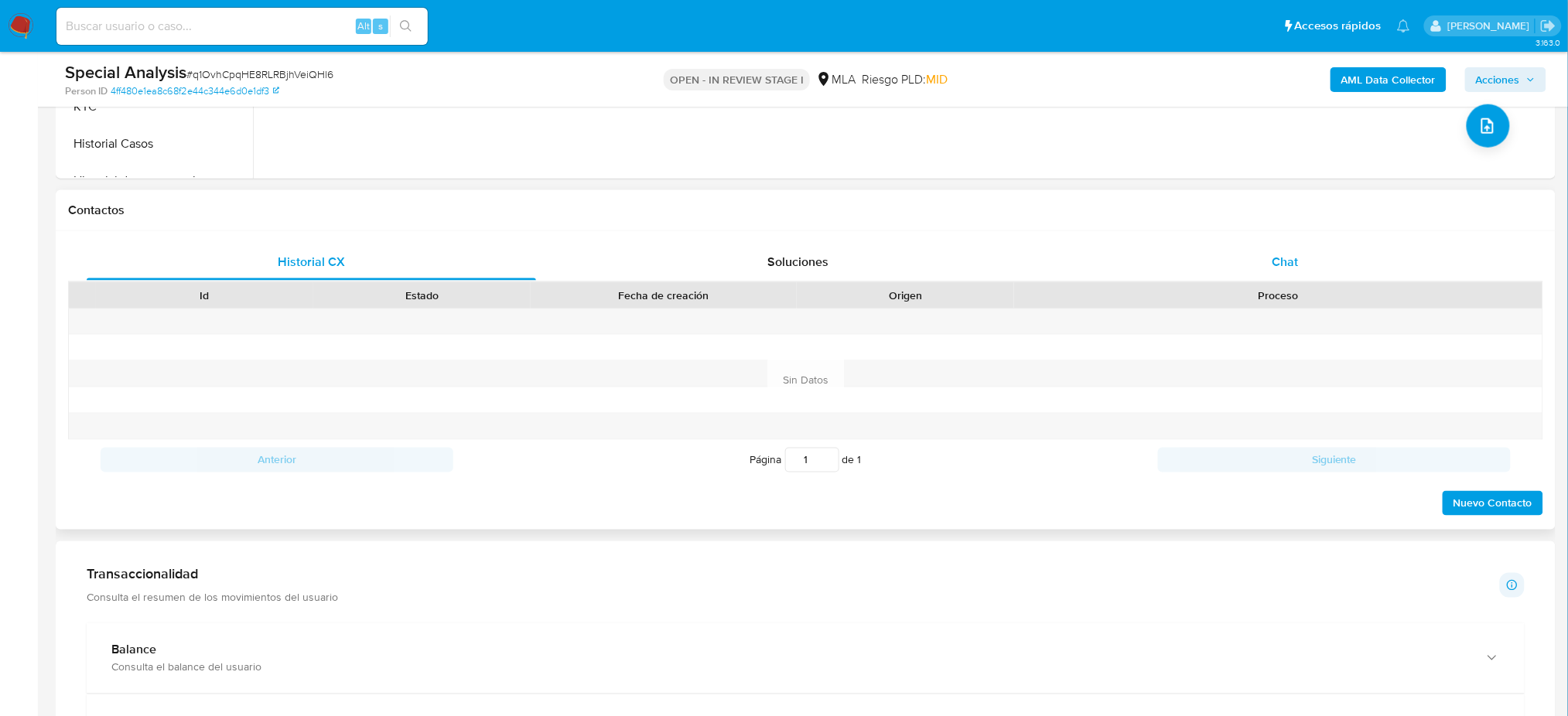
click at [1265, 253] on div "Chat" at bounding box center [1285, 262] width 449 height 37
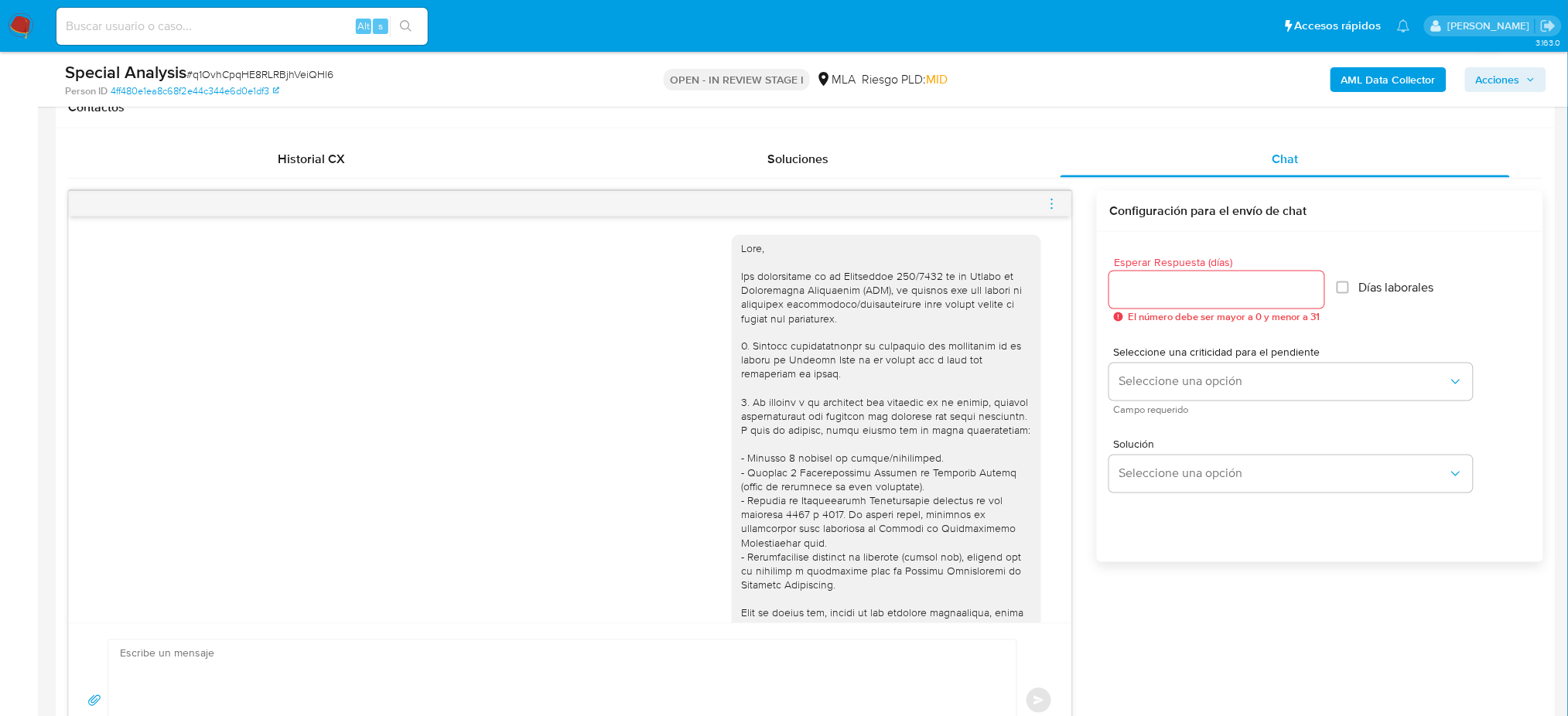
scroll to position [642, 0]
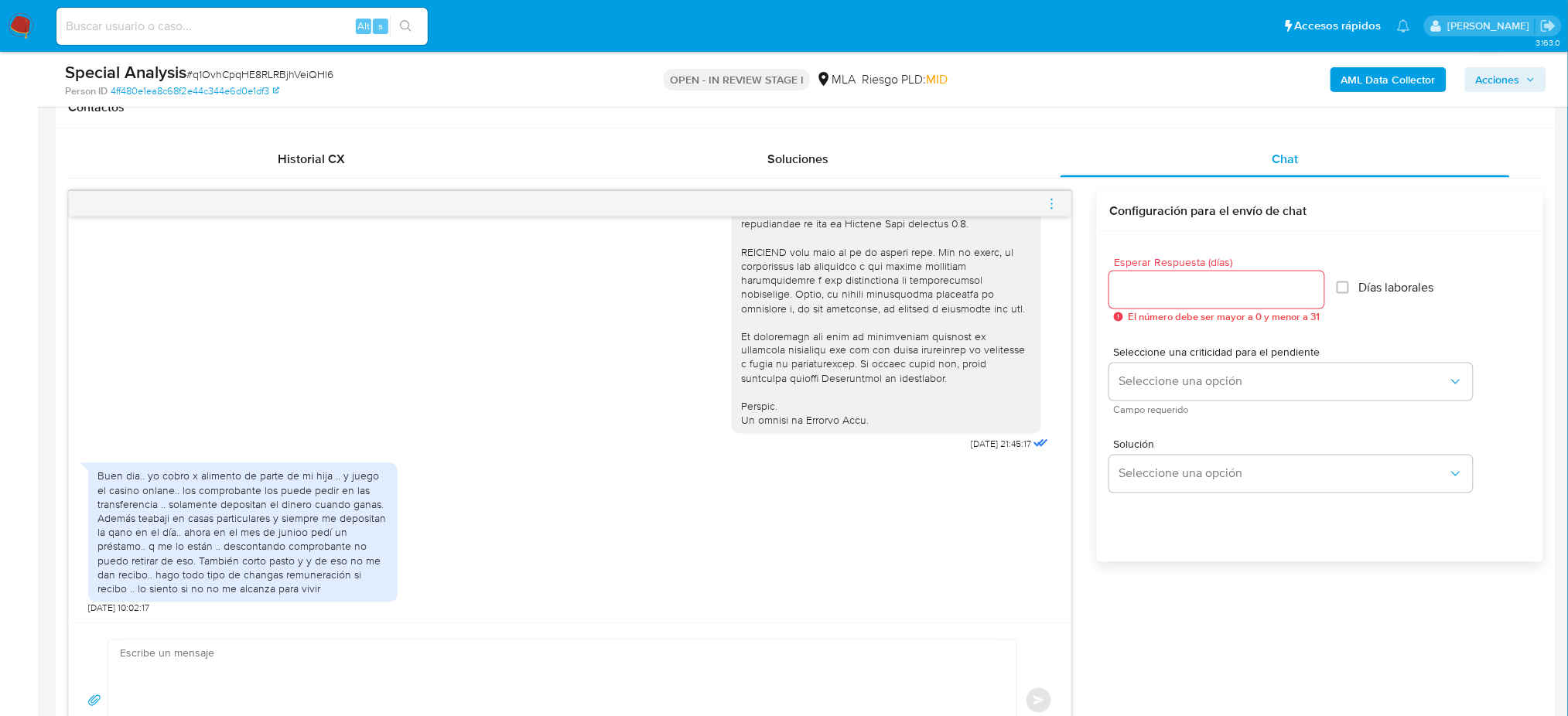
click at [236, 663] on textarea at bounding box center [558, 701] width 877 height 121
paste textarea "Hola XXX, Muchas gracias por tu respuesta. Analizamos tu caso y verificamos que…"
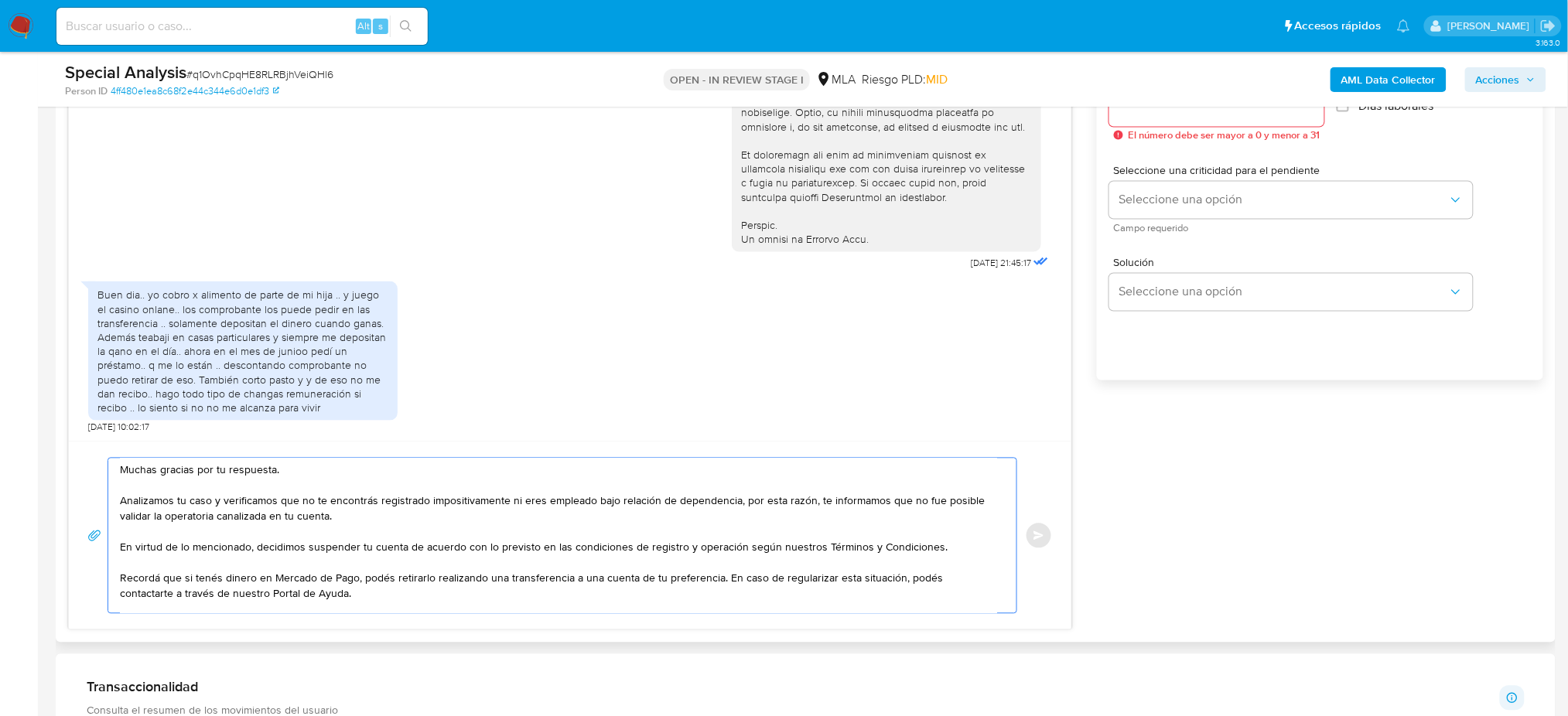
scroll to position [0, 0]
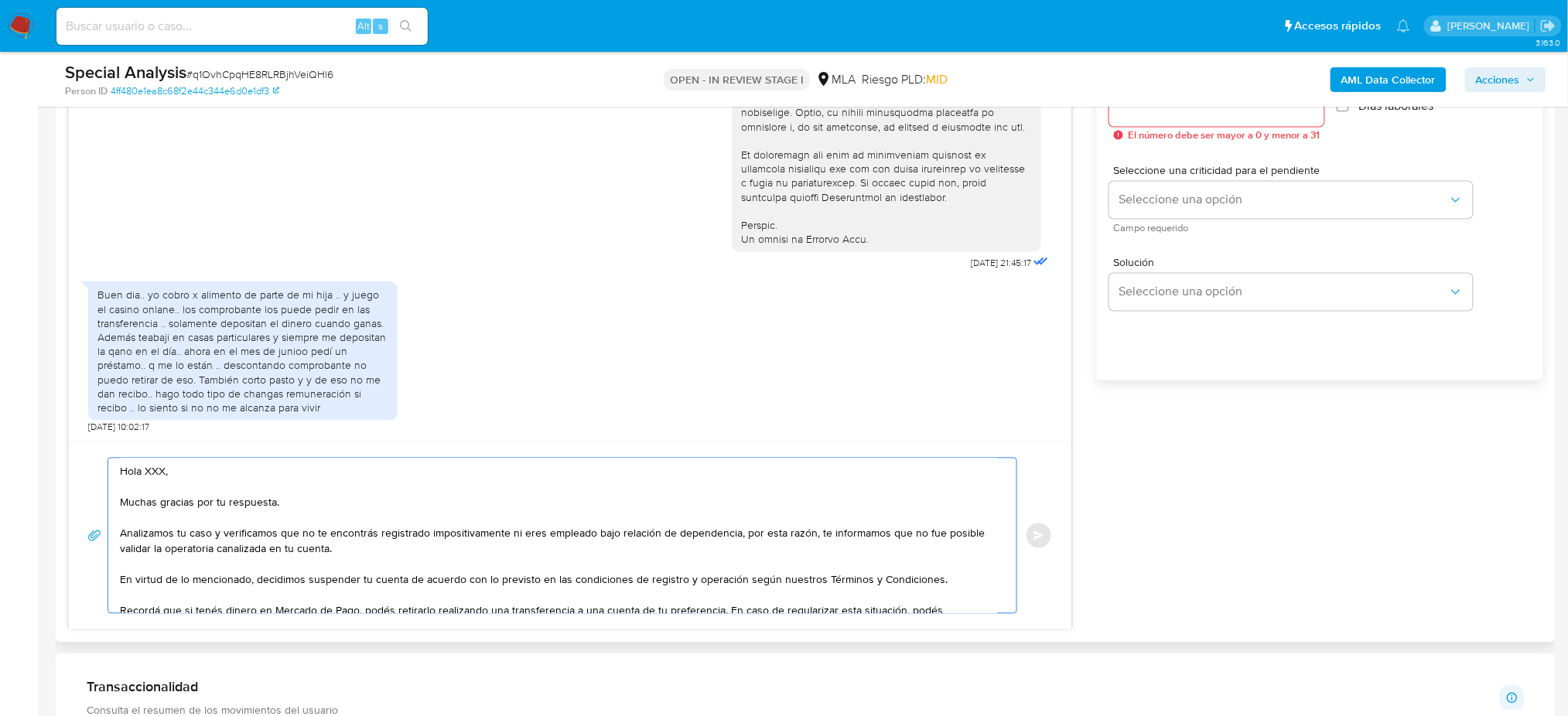
click at [167, 477] on textarea "Hola XXX, Muchas gracias por tu respuesta. Analizamos tu caso y verificamos que…" at bounding box center [558, 536] width 877 height 154
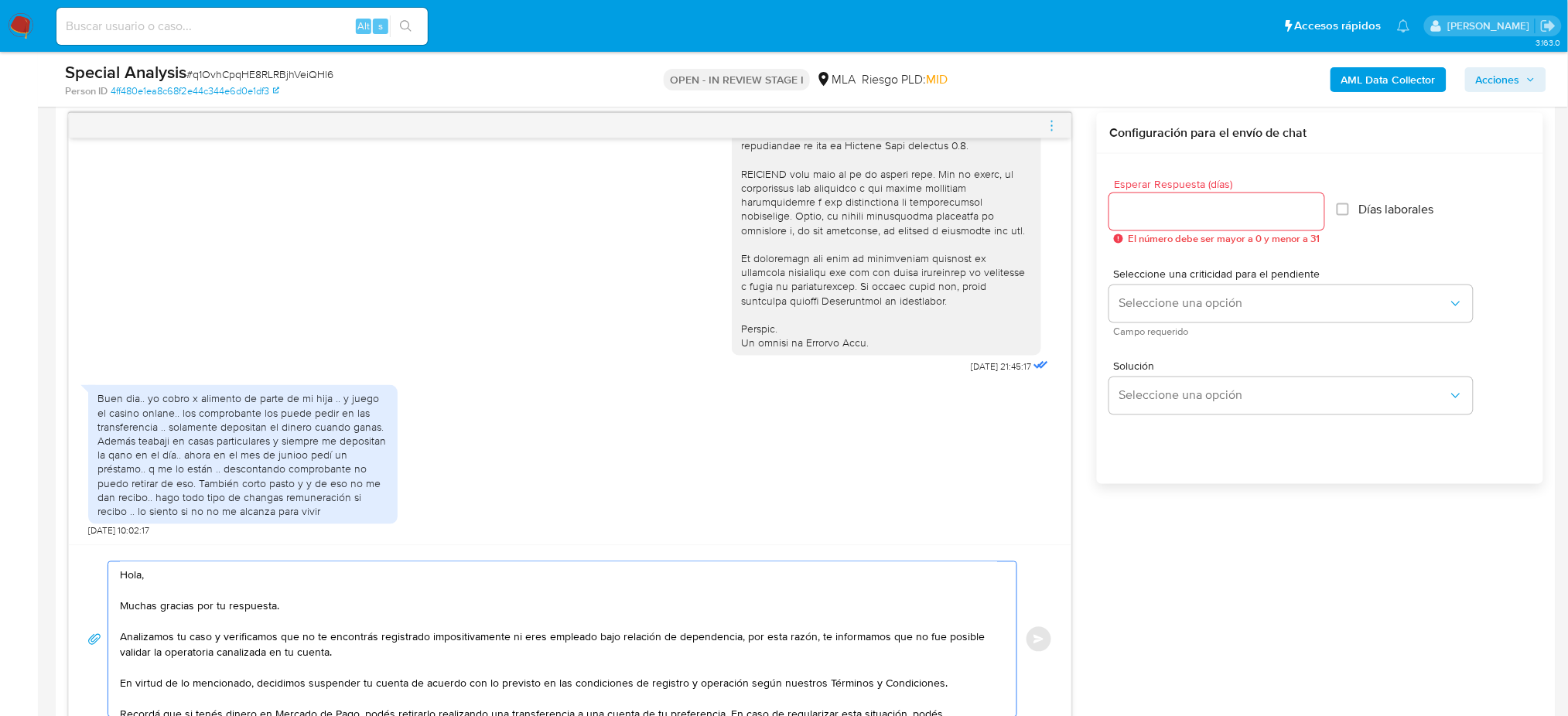
type textarea "Hola, Muchas gracias por tu respuesta. Analizamos tu caso y verificamos que no …"
click at [1127, 217] on input "Esperar Respuesta (días)" at bounding box center [1217, 212] width 215 height 20
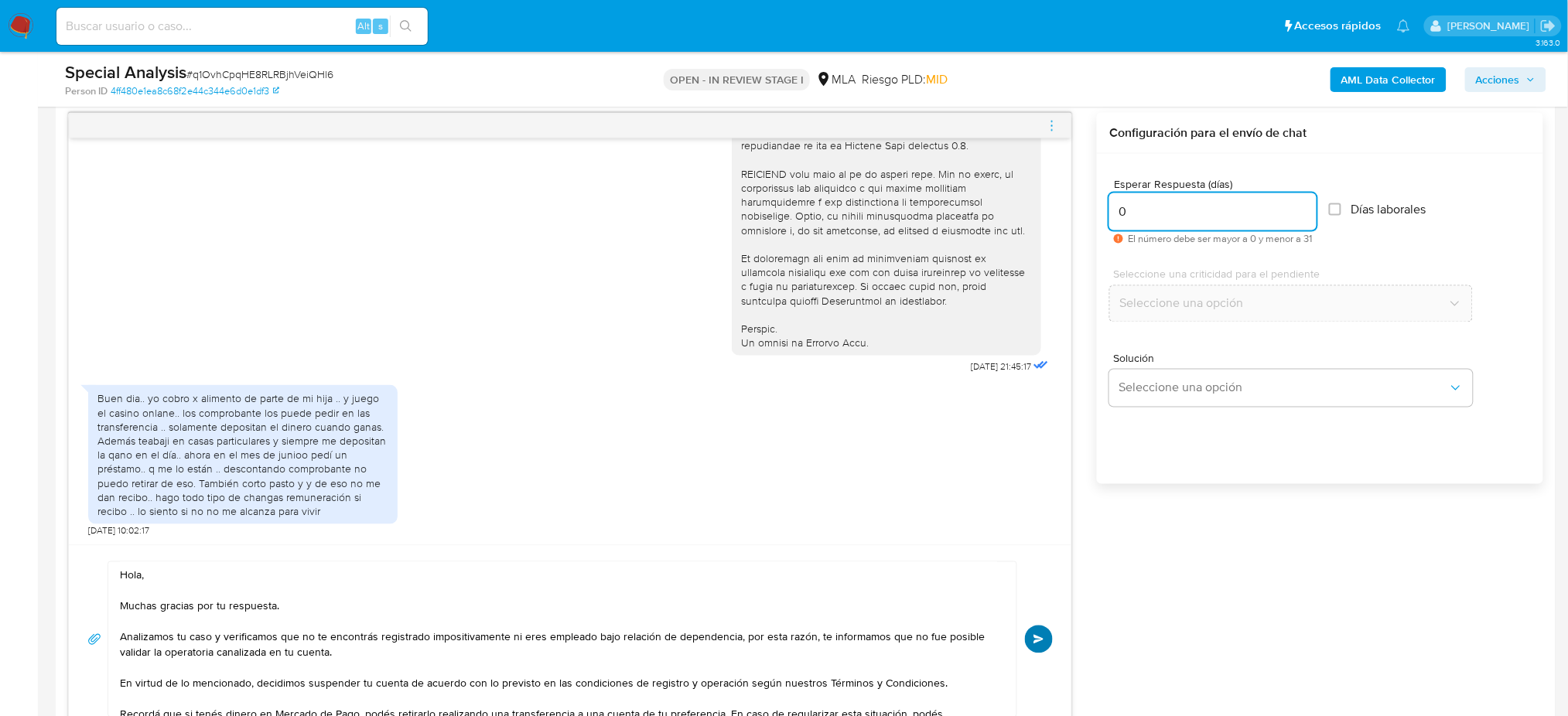
type input "0"
click at [1032, 643] on button "Enviar" at bounding box center [1039, 640] width 28 height 28
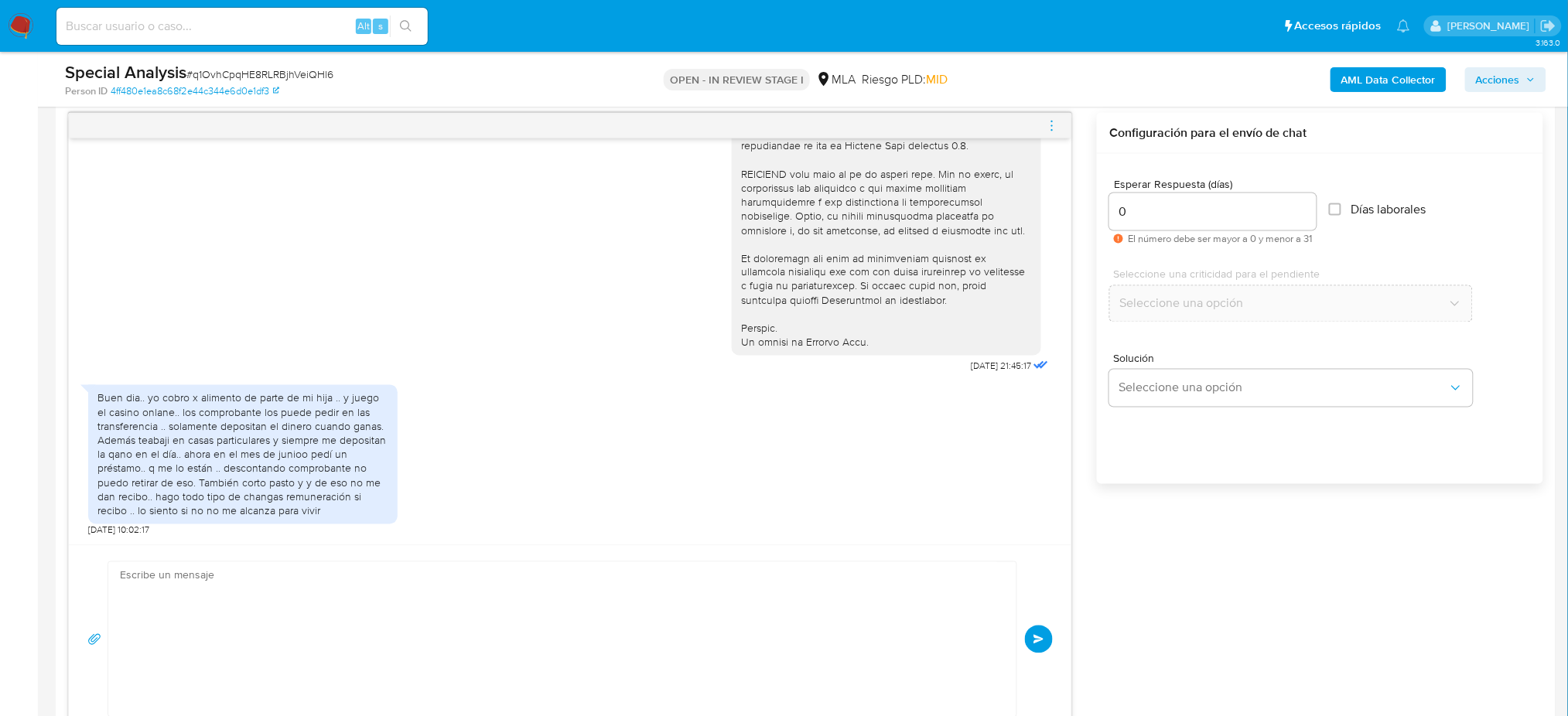
scroll to position [955, 0]
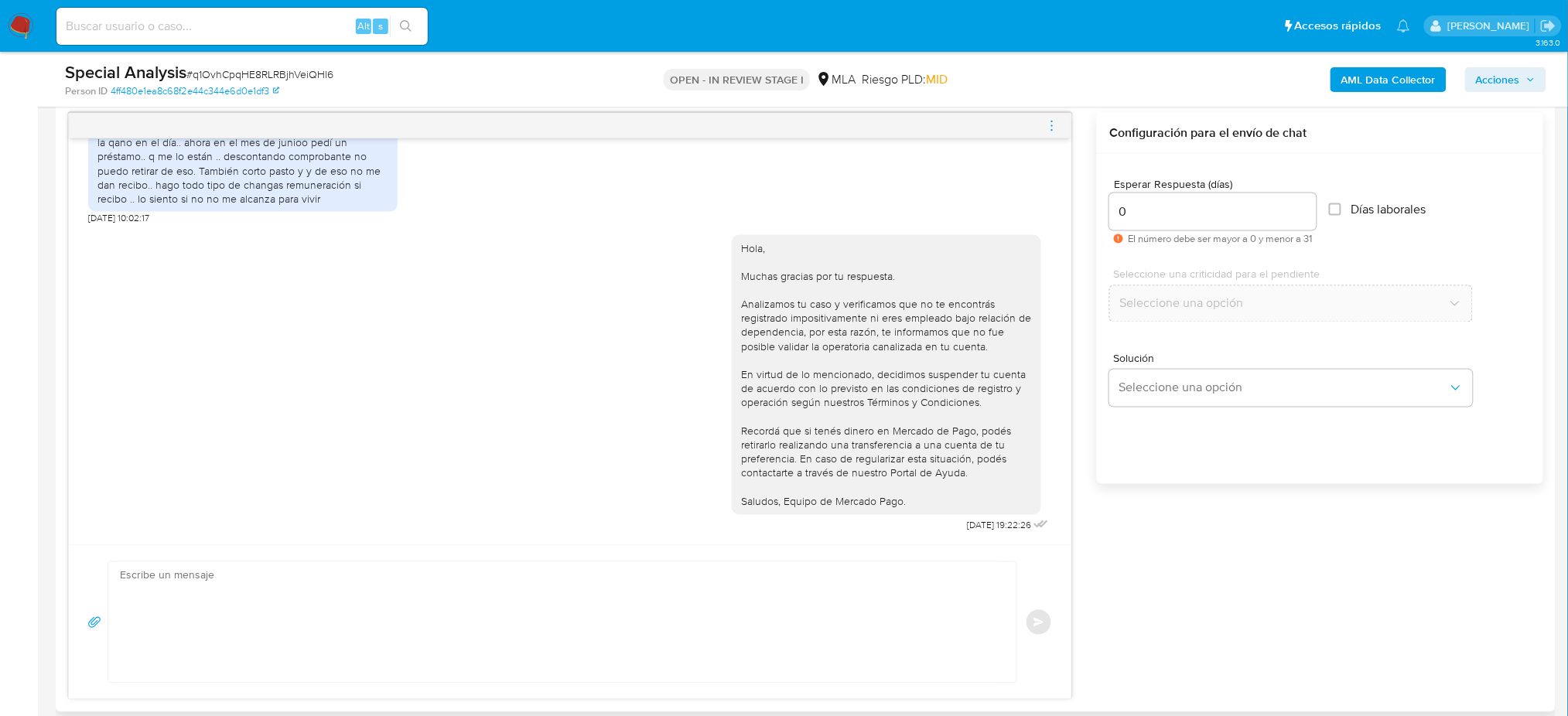
click at [1053, 129] on icon "menu-action" at bounding box center [1052, 126] width 14 height 14
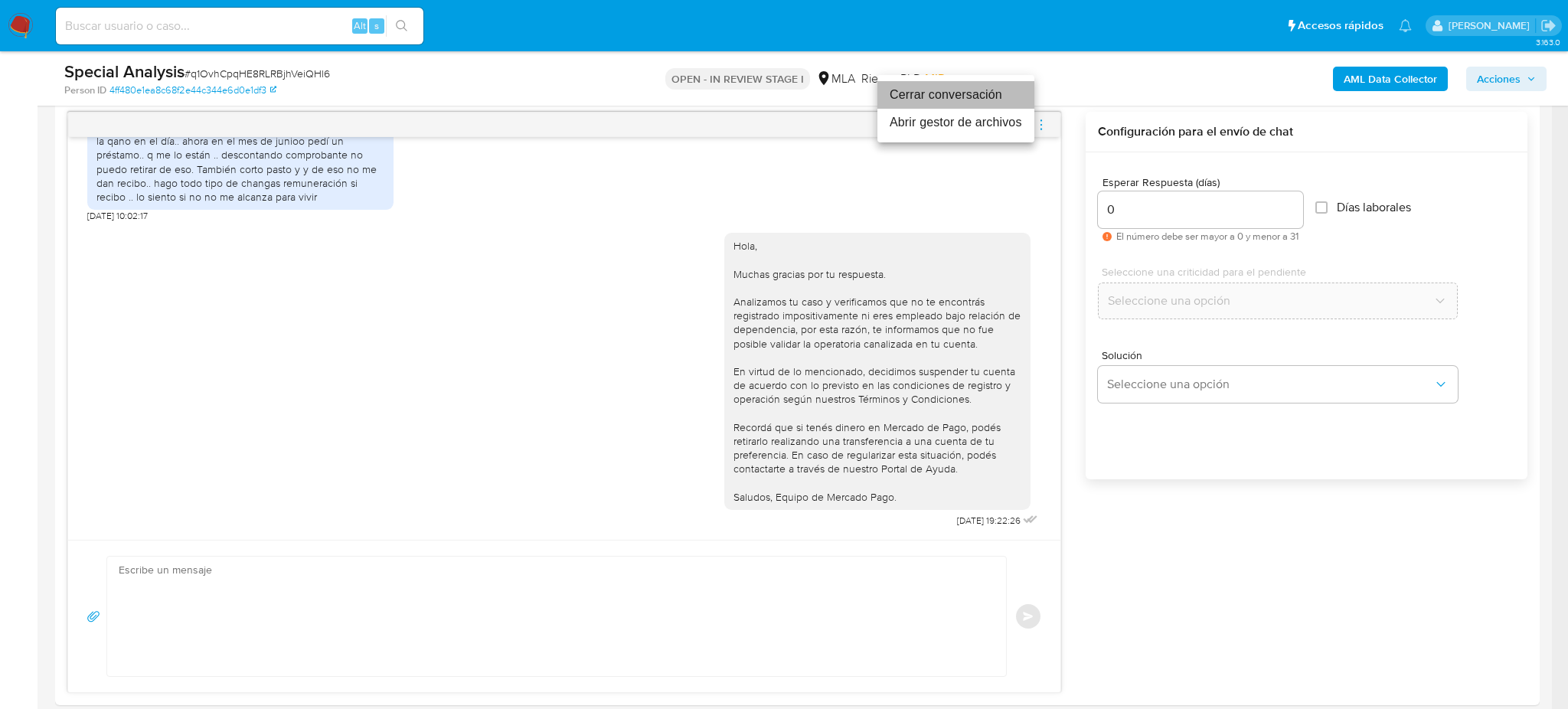
click at [960, 95] on li "Cerrar conversación" at bounding box center [956, 96] width 157 height 28
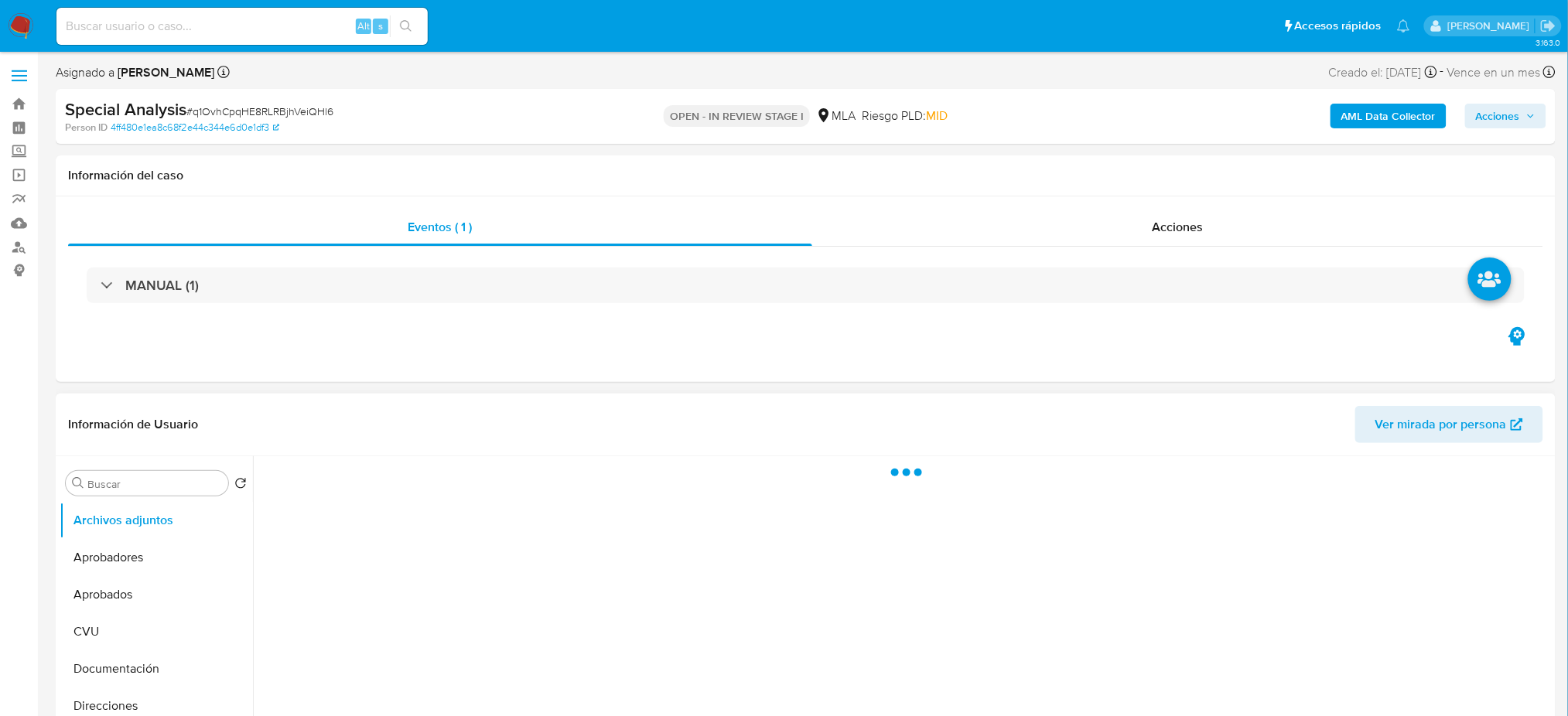
select select "10"
click at [279, 111] on span "# q1OvhCpqHE8RLRBjhVeiQHl6" at bounding box center [260, 111] width 147 height 16
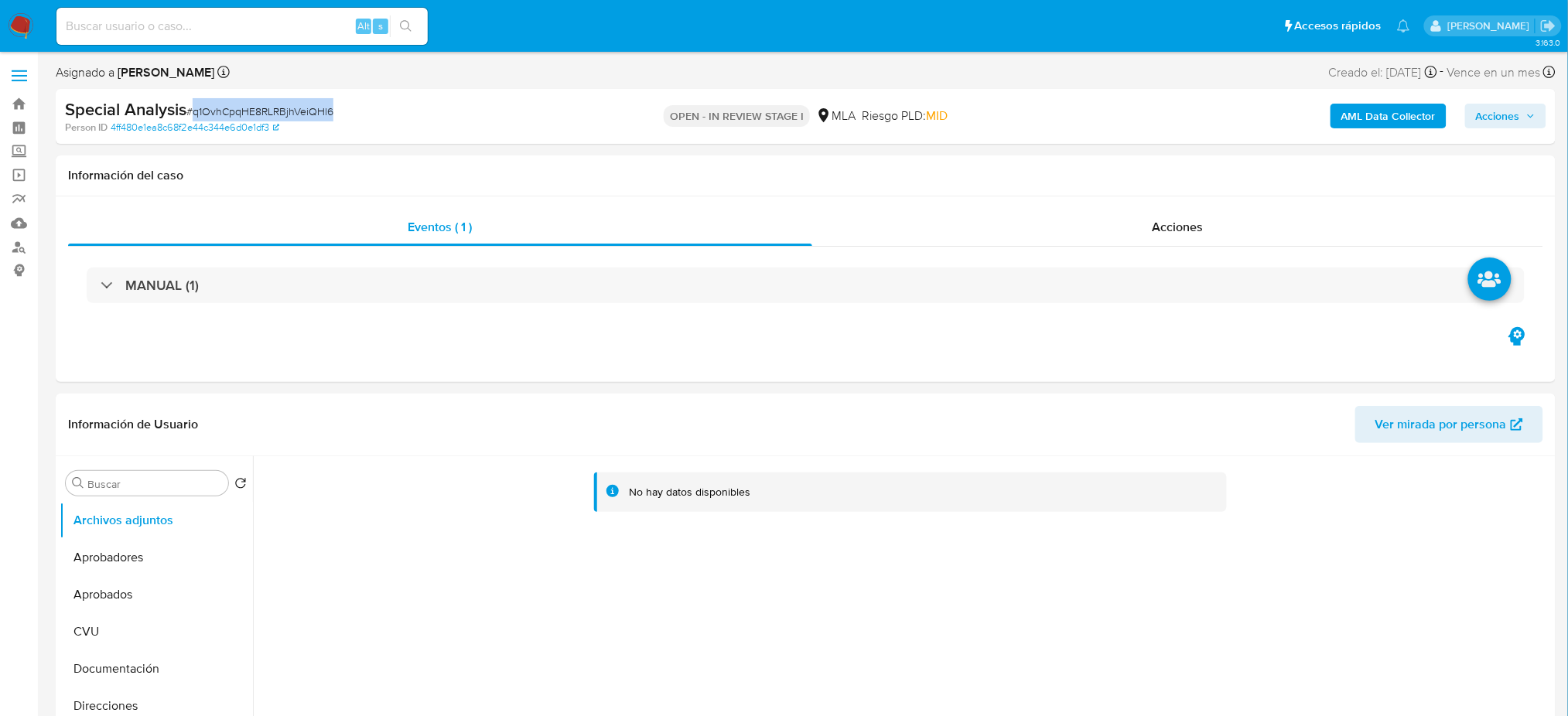
click at [279, 111] on span "# q1OvhCpqHE8RLRBjhVeiQHl6" at bounding box center [260, 111] width 147 height 16
copy span "q1OvhCpqHE8RLRBjhVeiQHl6"
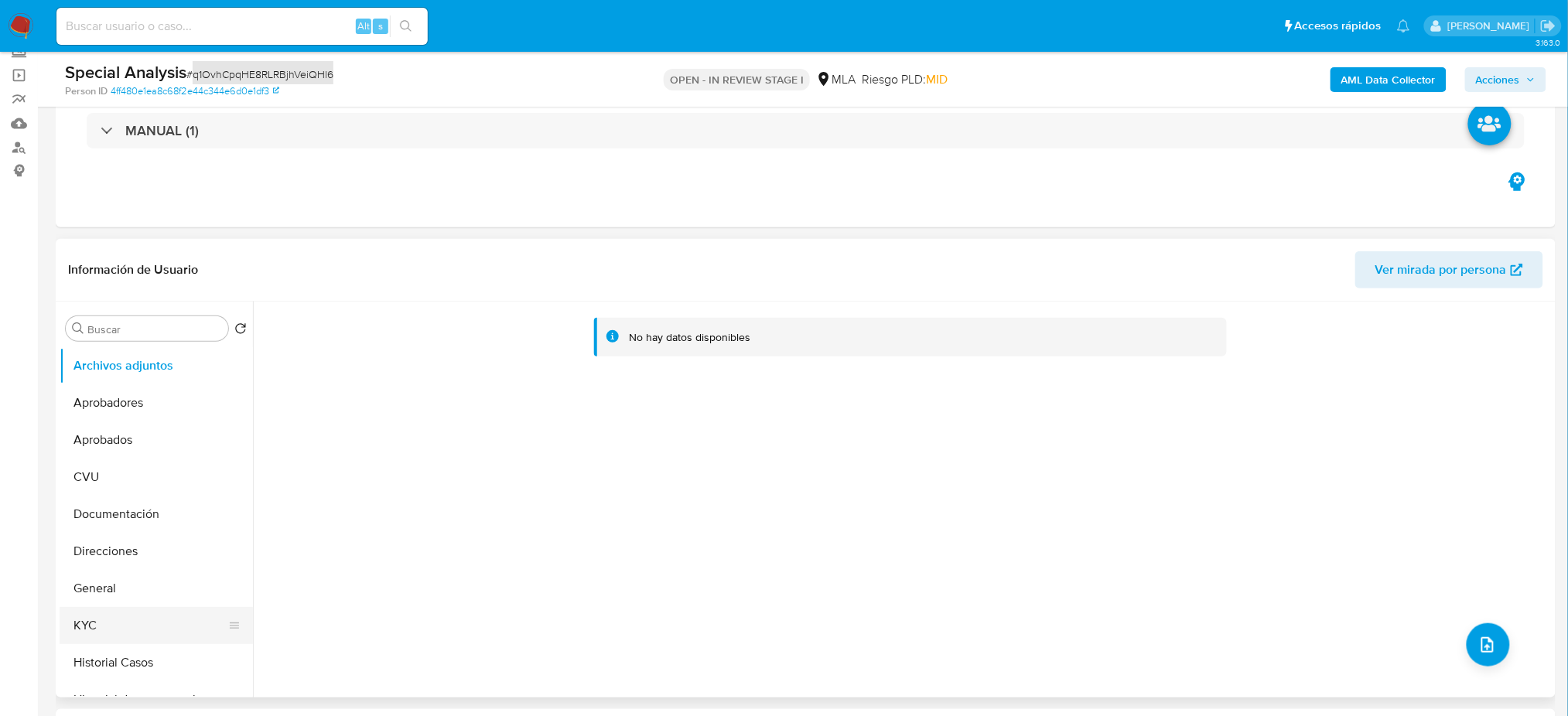
scroll to position [205, 0]
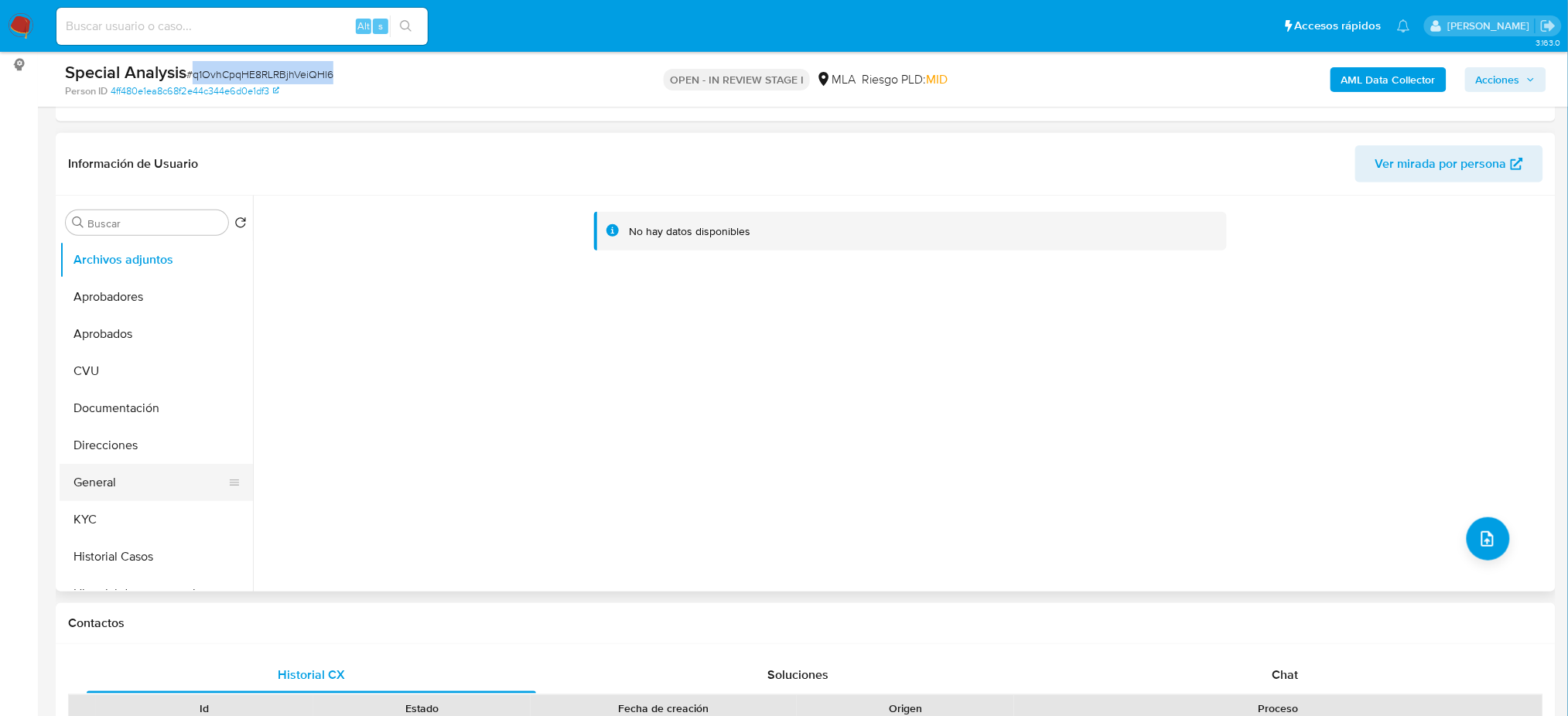
click at [139, 479] on button "General" at bounding box center [150, 482] width 181 height 37
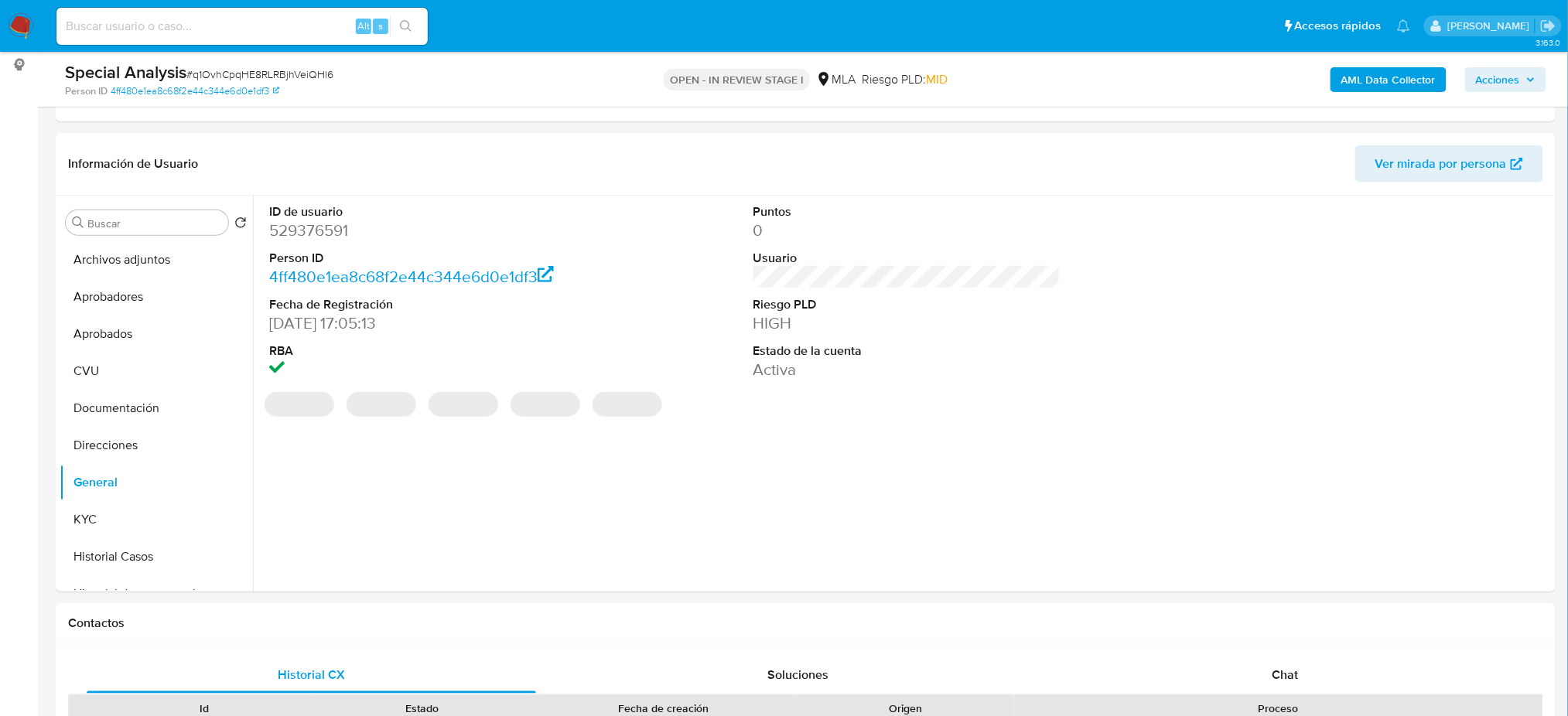
click at [306, 224] on dd "529376591" at bounding box center [423, 231] width 307 height 22
copy dd "529376591"
click at [1383, 75] on b "AML Data Collector" at bounding box center [1388, 80] width 94 height 25
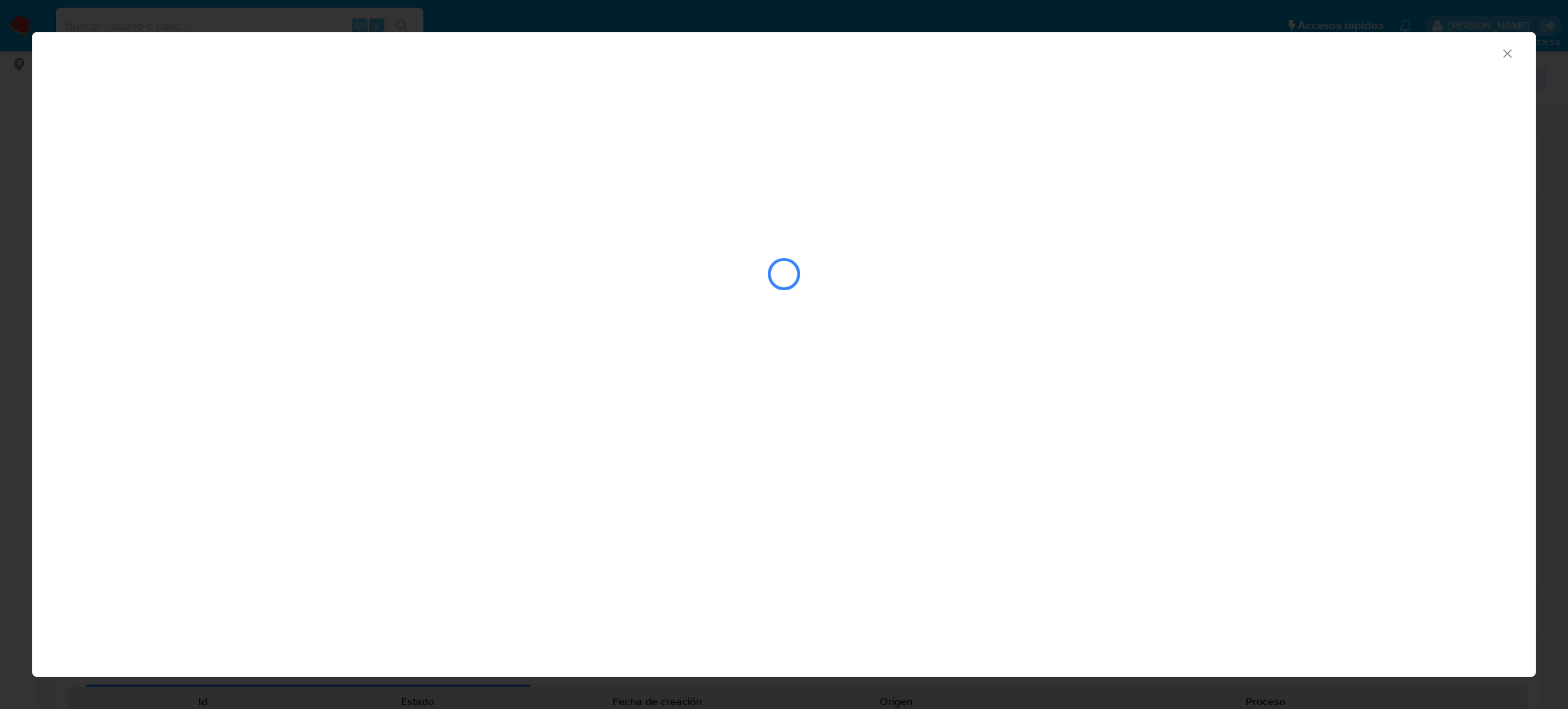
click at [346, 282] on div "closure-recommendation-modal" at bounding box center [784, 273] width 1439 height 153
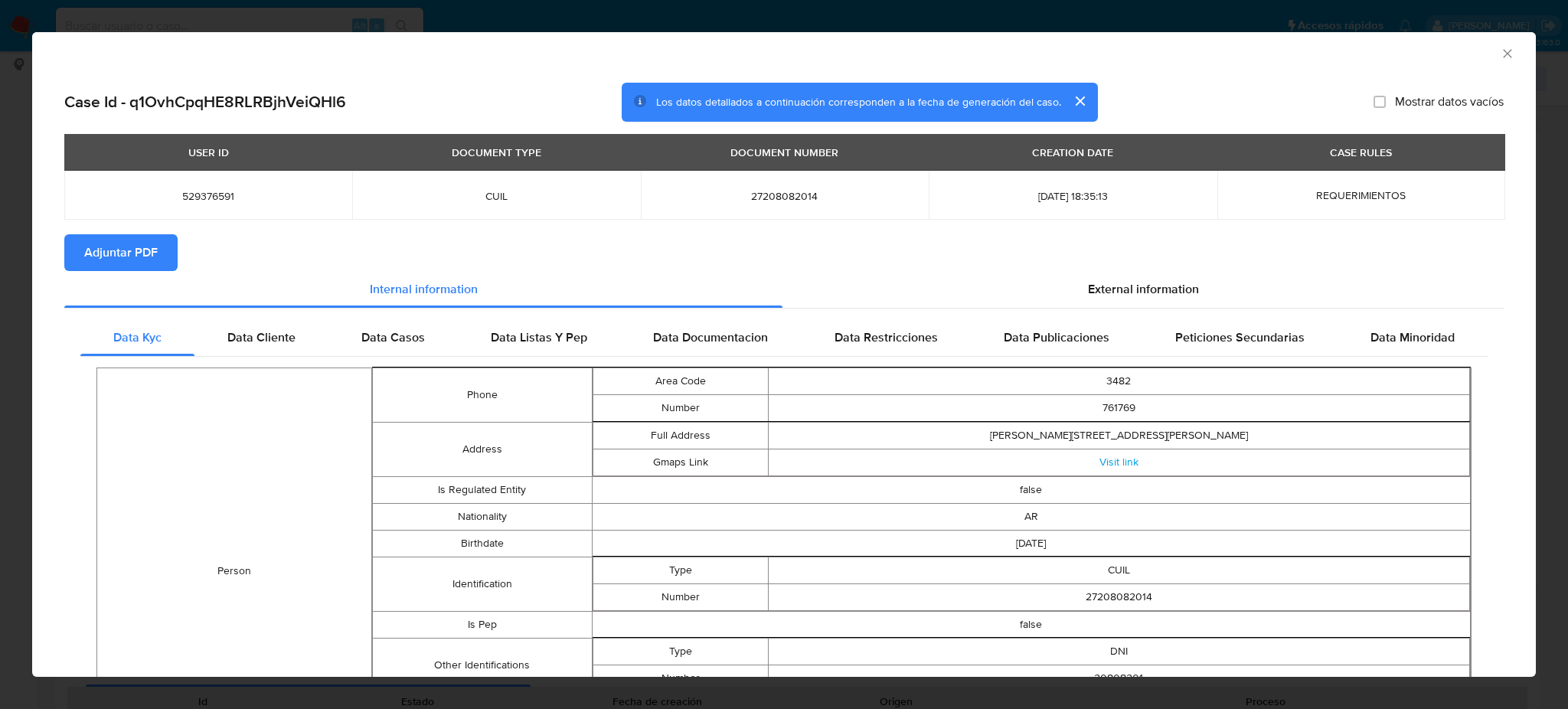
click at [127, 256] on span "Adjuntar PDF" at bounding box center [120, 252] width 74 height 33
click at [1499, 52] on div "AML Data Collector" at bounding box center [783, 50] width 1504 height 38
click at [1500, 54] on icon "Cerrar ventana" at bounding box center [1507, 54] width 16 height 16
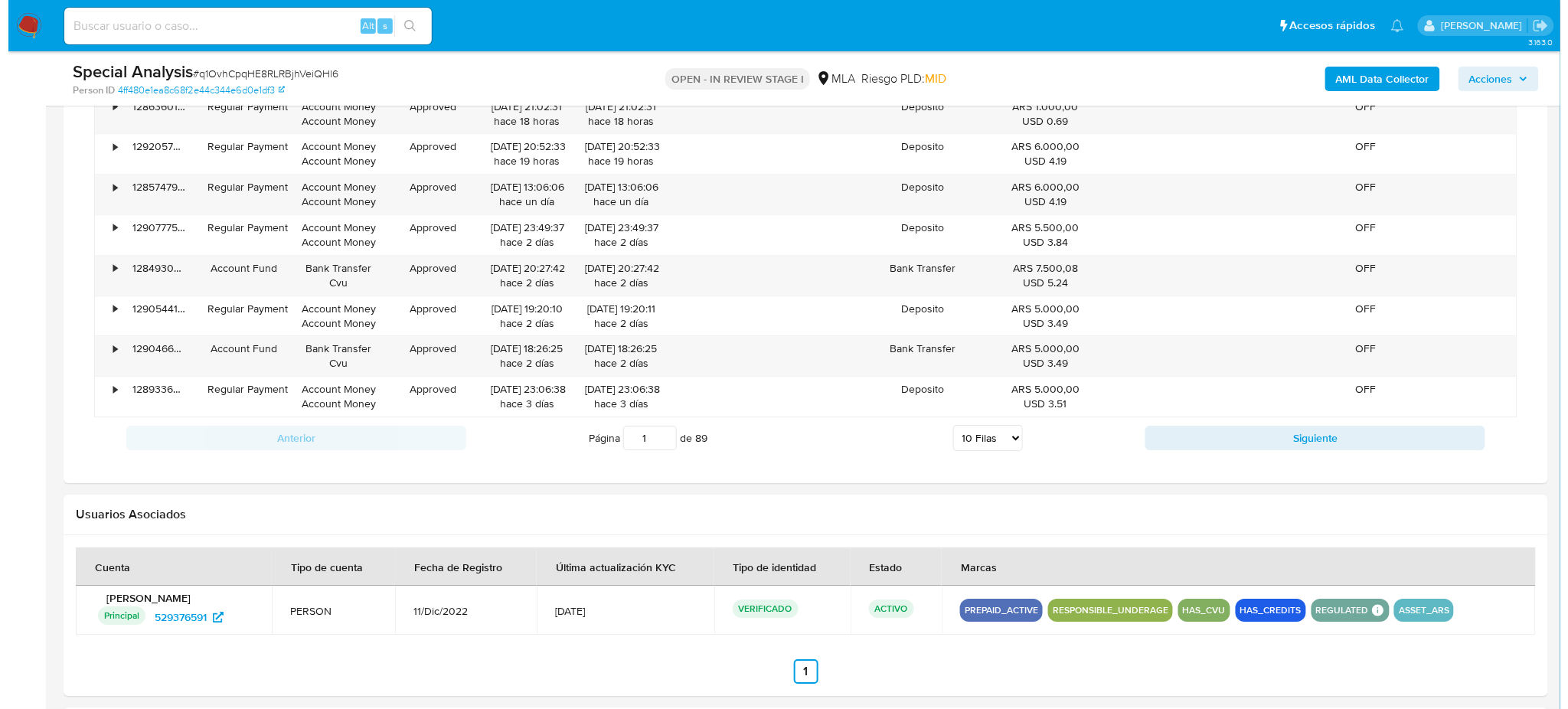
scroll to position [1986, 0]
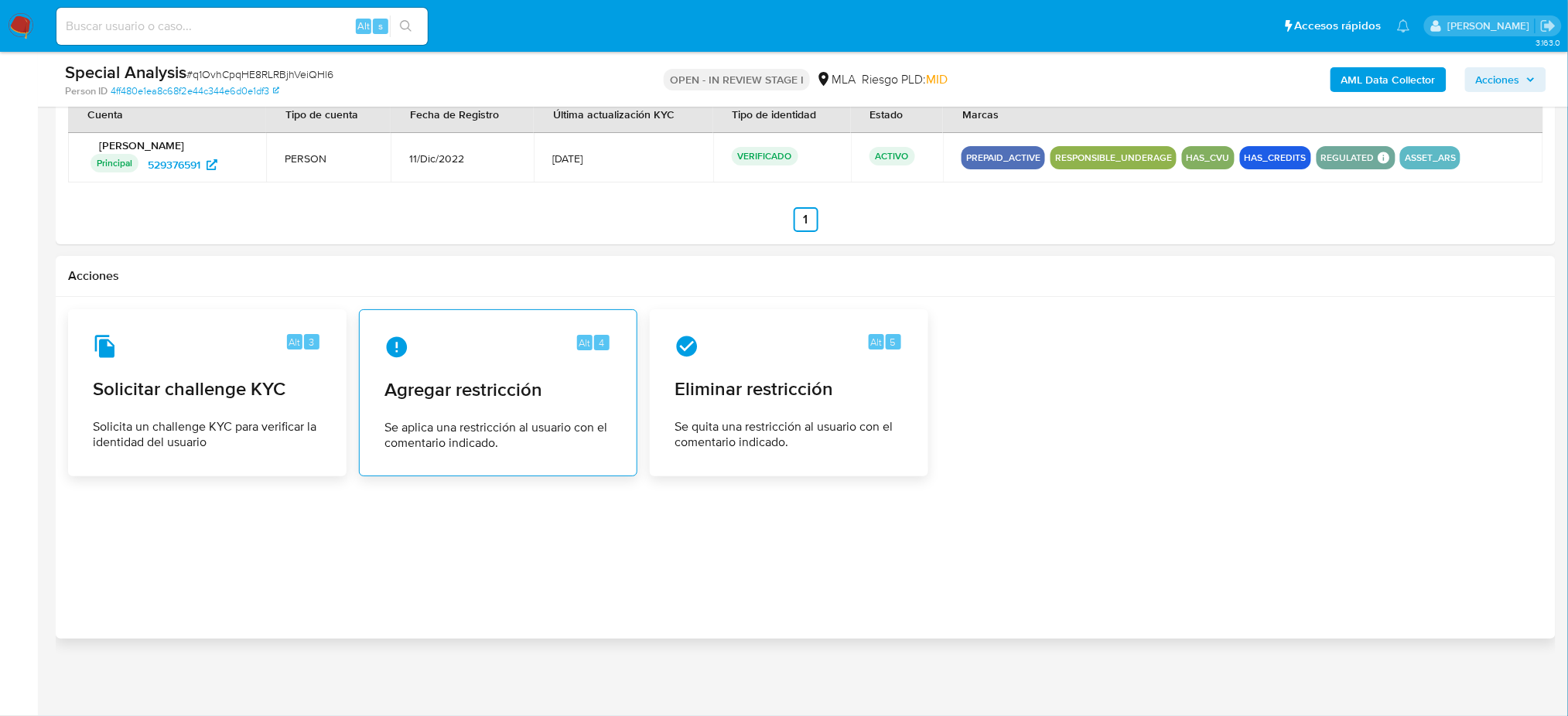
click at [441, 420] on span "Se aplica una restricción al usuario con el comentario indicado." at bounding box center [498, 435] width 227 height 31
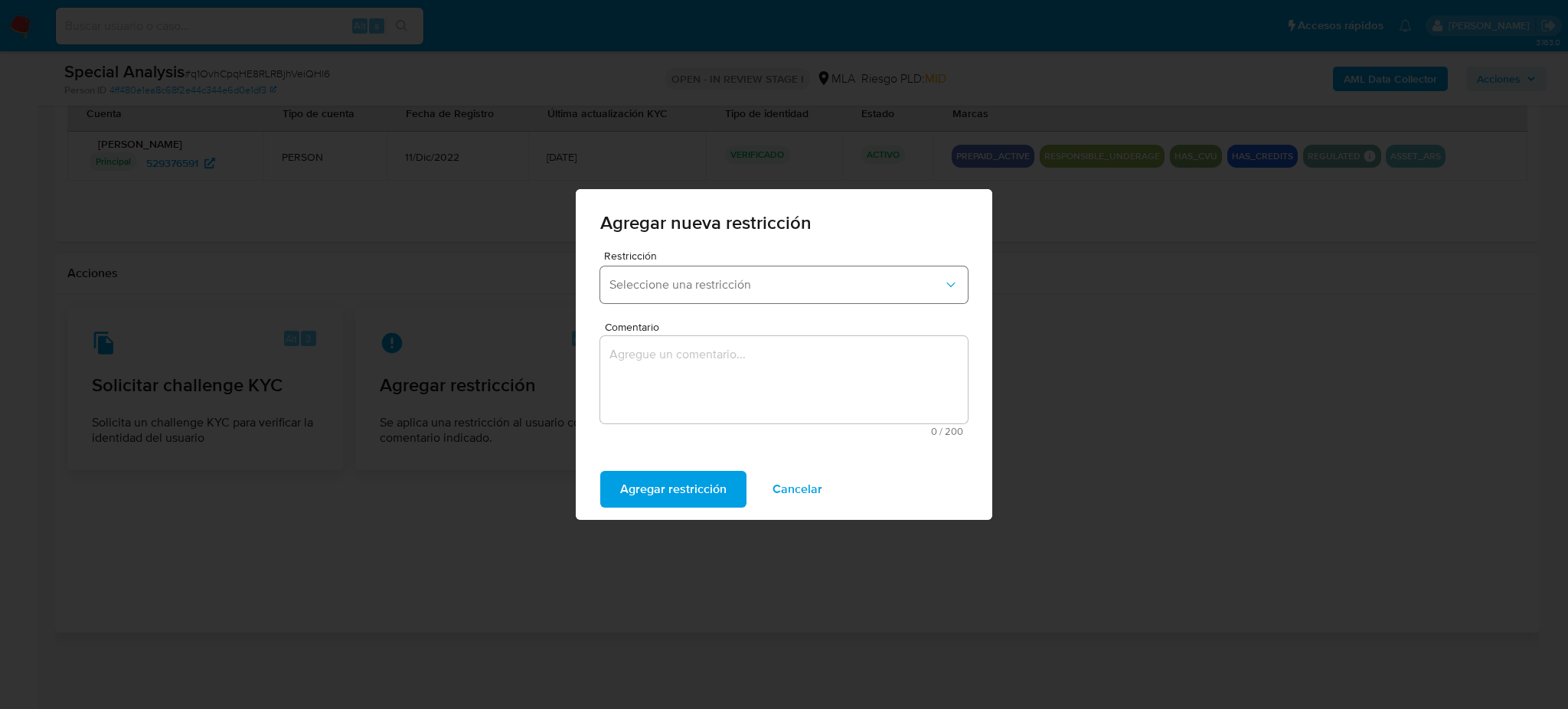
click at [675, 273] on button "Seleccione una restricción" at bounding box center [783, 284] width 367 height 36
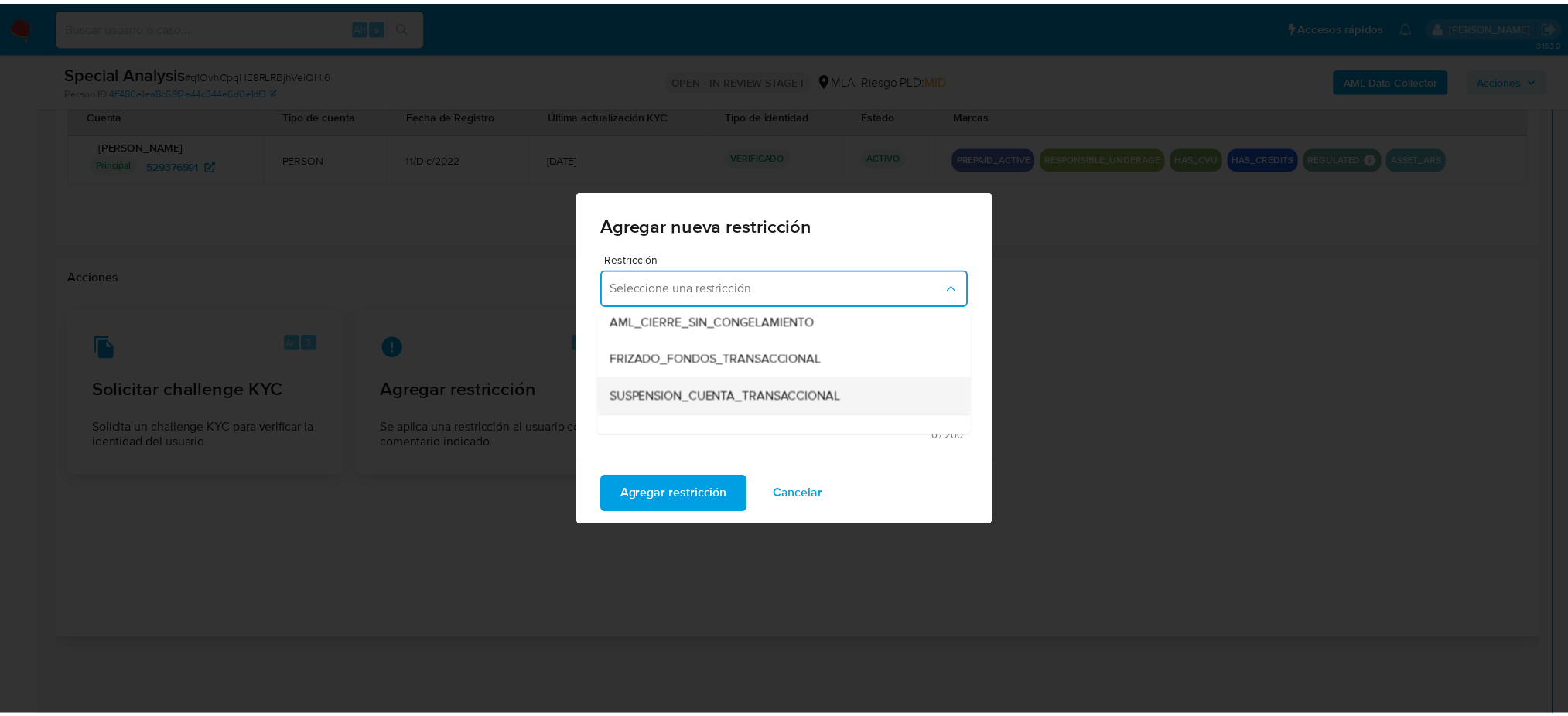
scroll to position [205, 0]
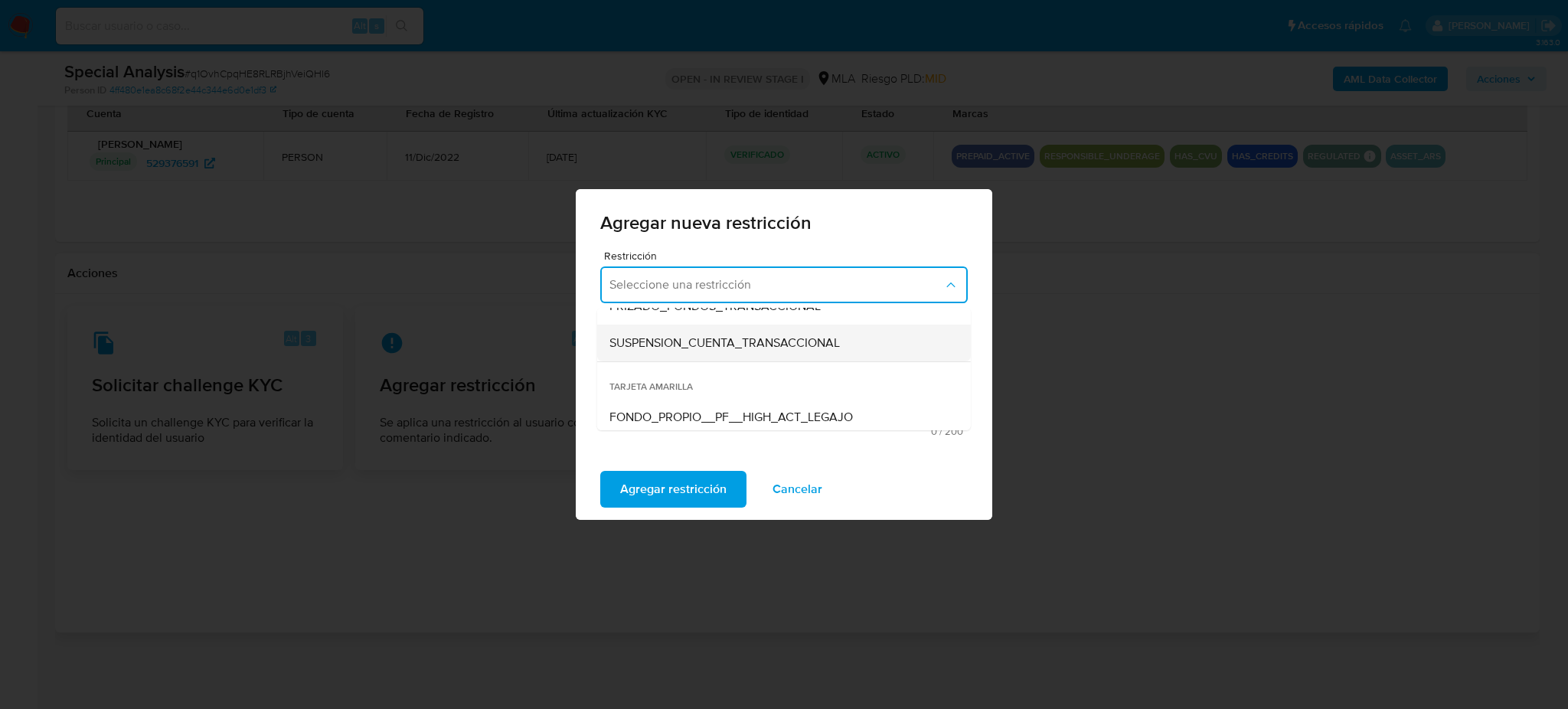
click at [660, 346] on span "SUSPENSION_CUENTA_TRANSACCIONAL" at bounding box center [724, 343] width 231 height 16
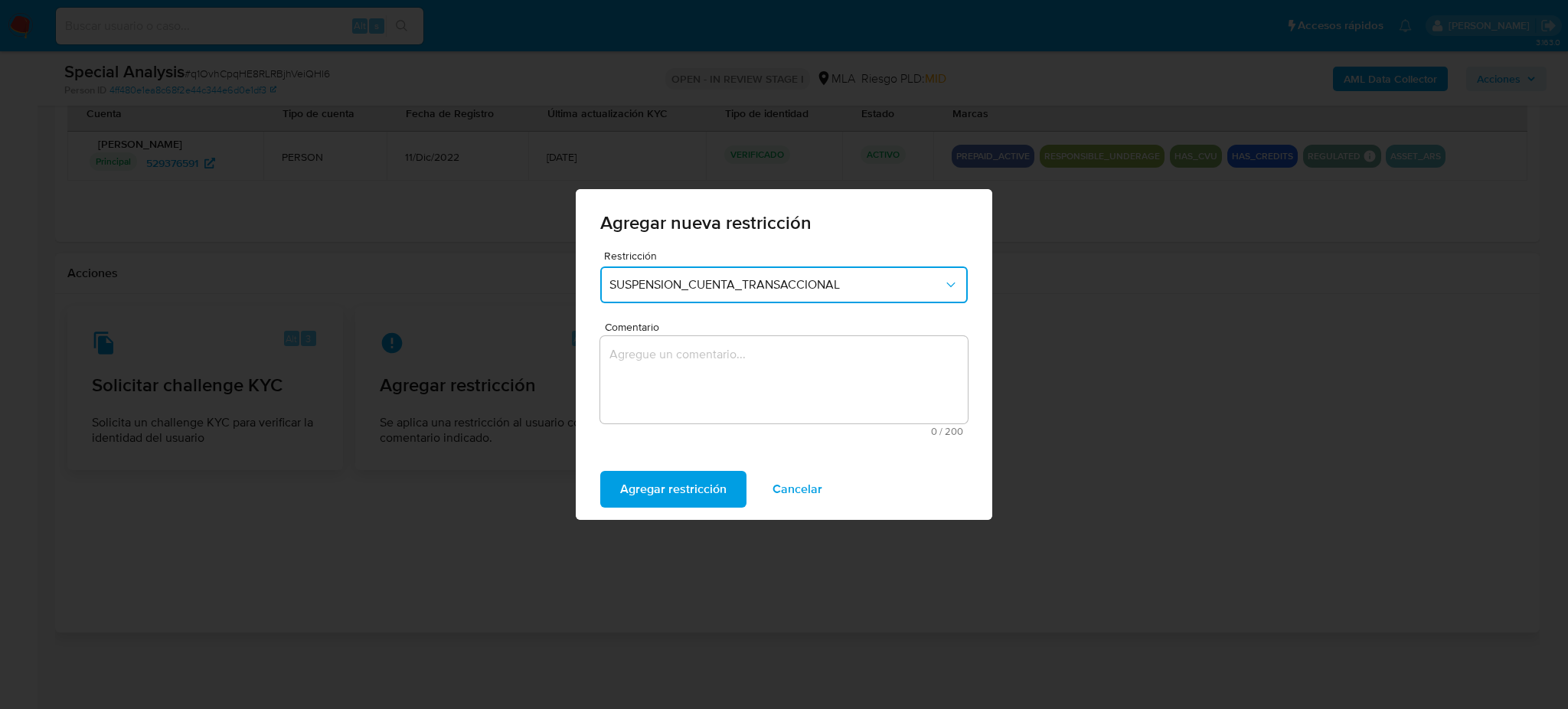
click at [682, 377] on textarea "Comentario" at bounding box center [783, 380] width 367 height 87
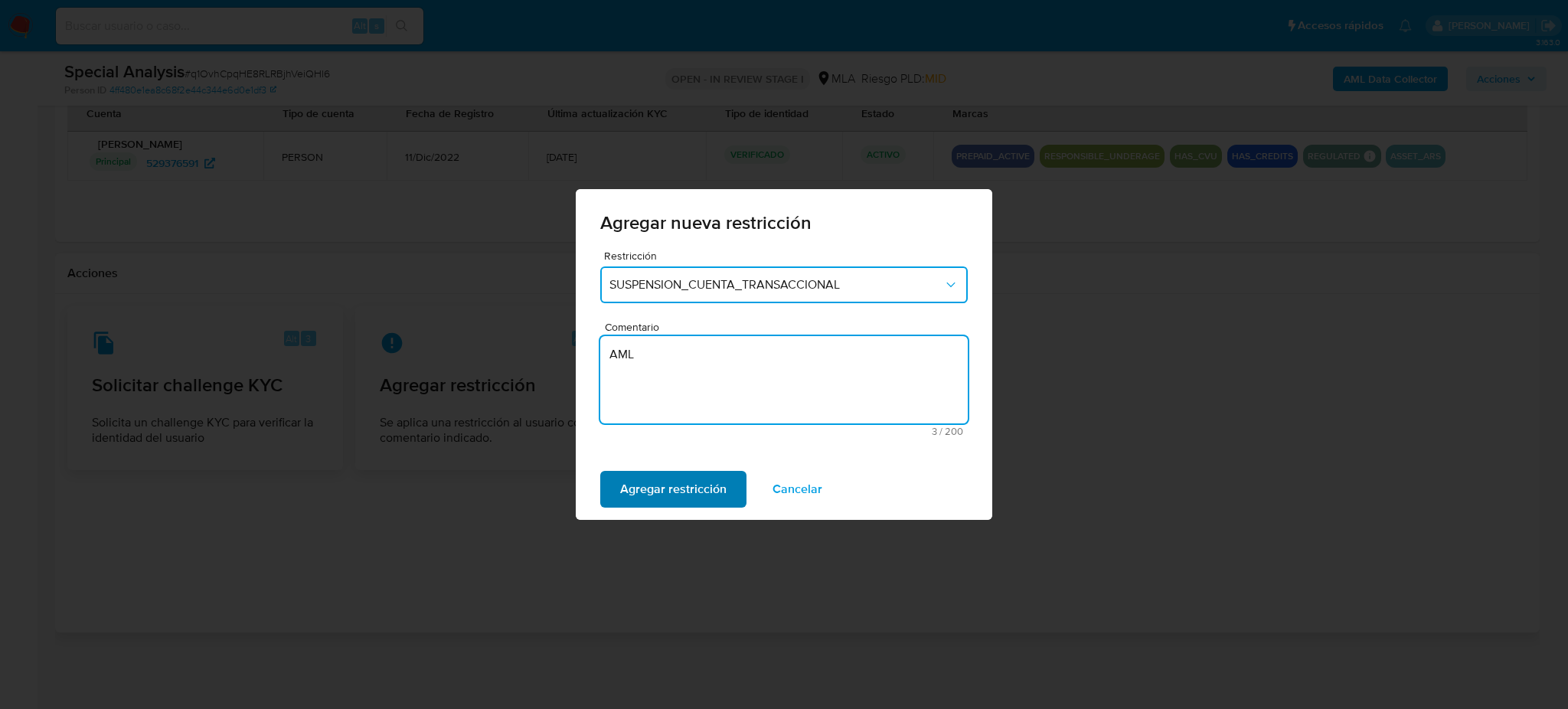
type textarea "AML"
click at [654, 472] on span "Agregar restricción" at bounding box center [673, 488] width 106 height 33
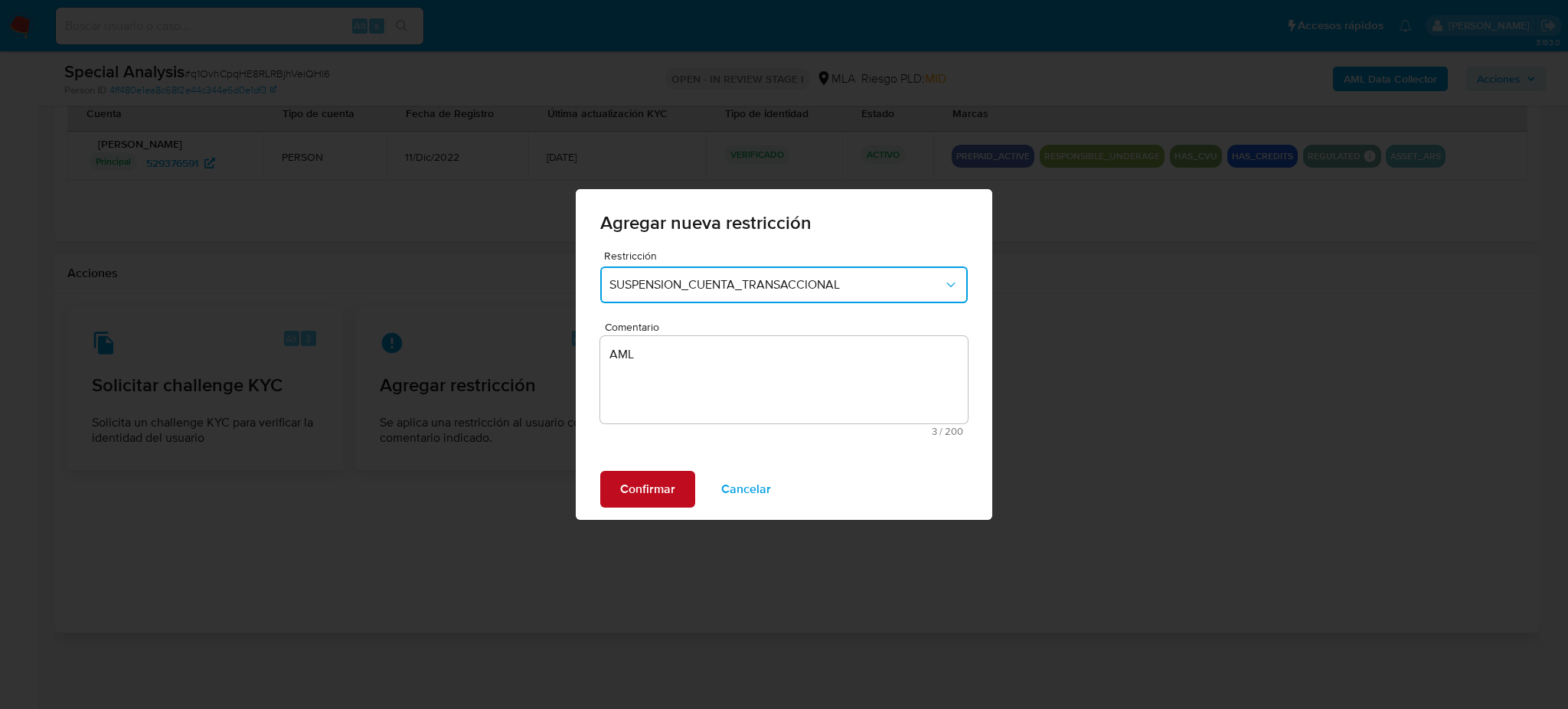
click at [654, 489] on span "Confirmar" at bounding box center [647, 488] width 55 height 33
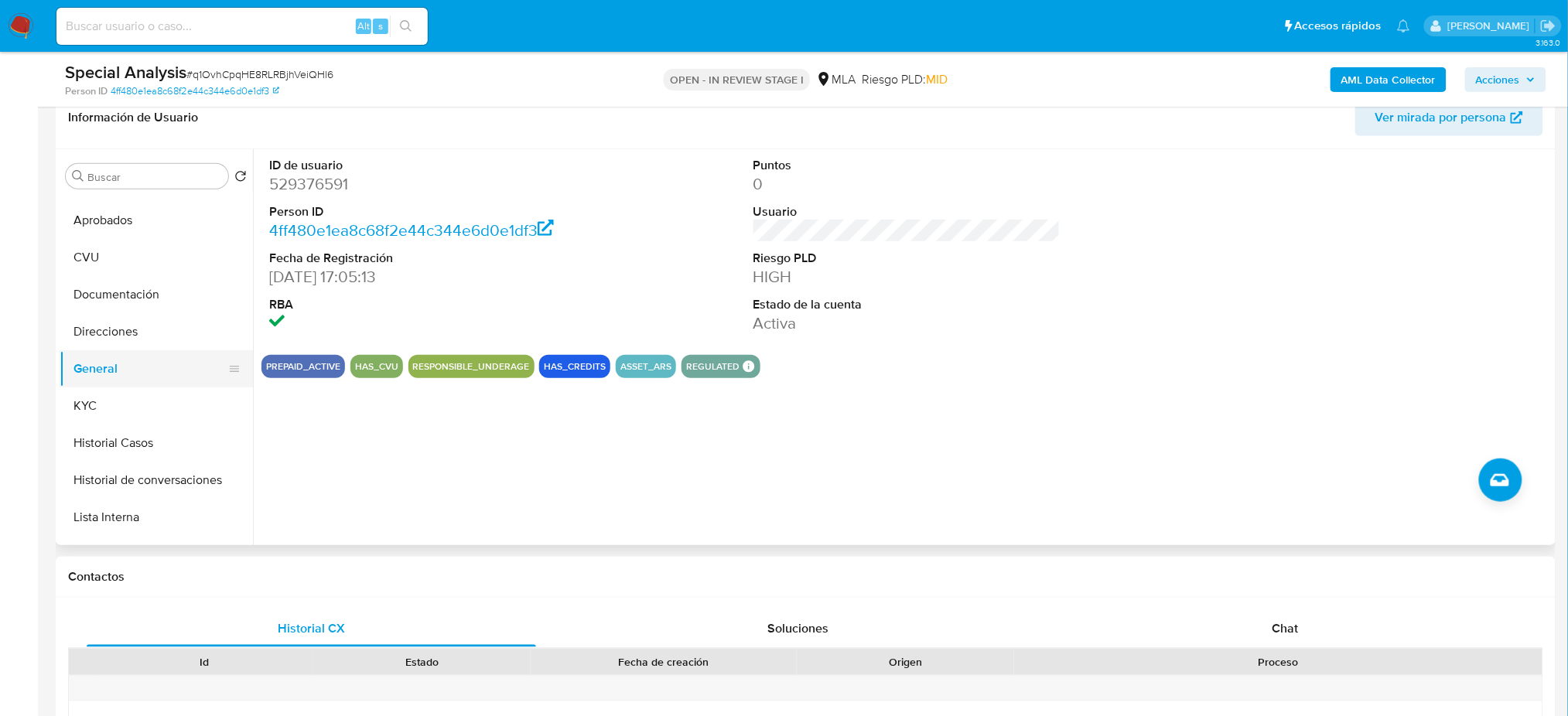
scroll to position [103, 0]
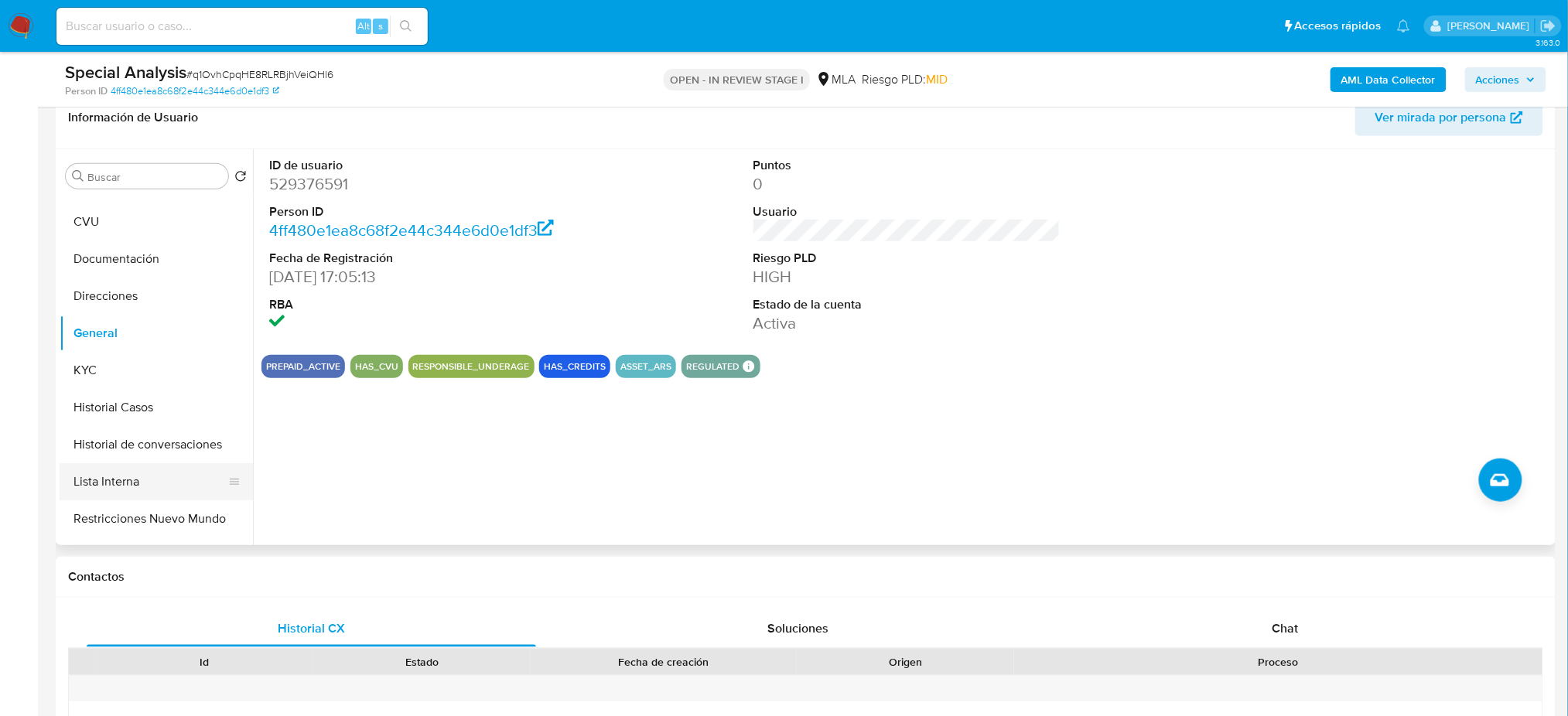
click at [109, 474] on button "Lista Interna" at bounding box center [150, 482] width 181 height 37
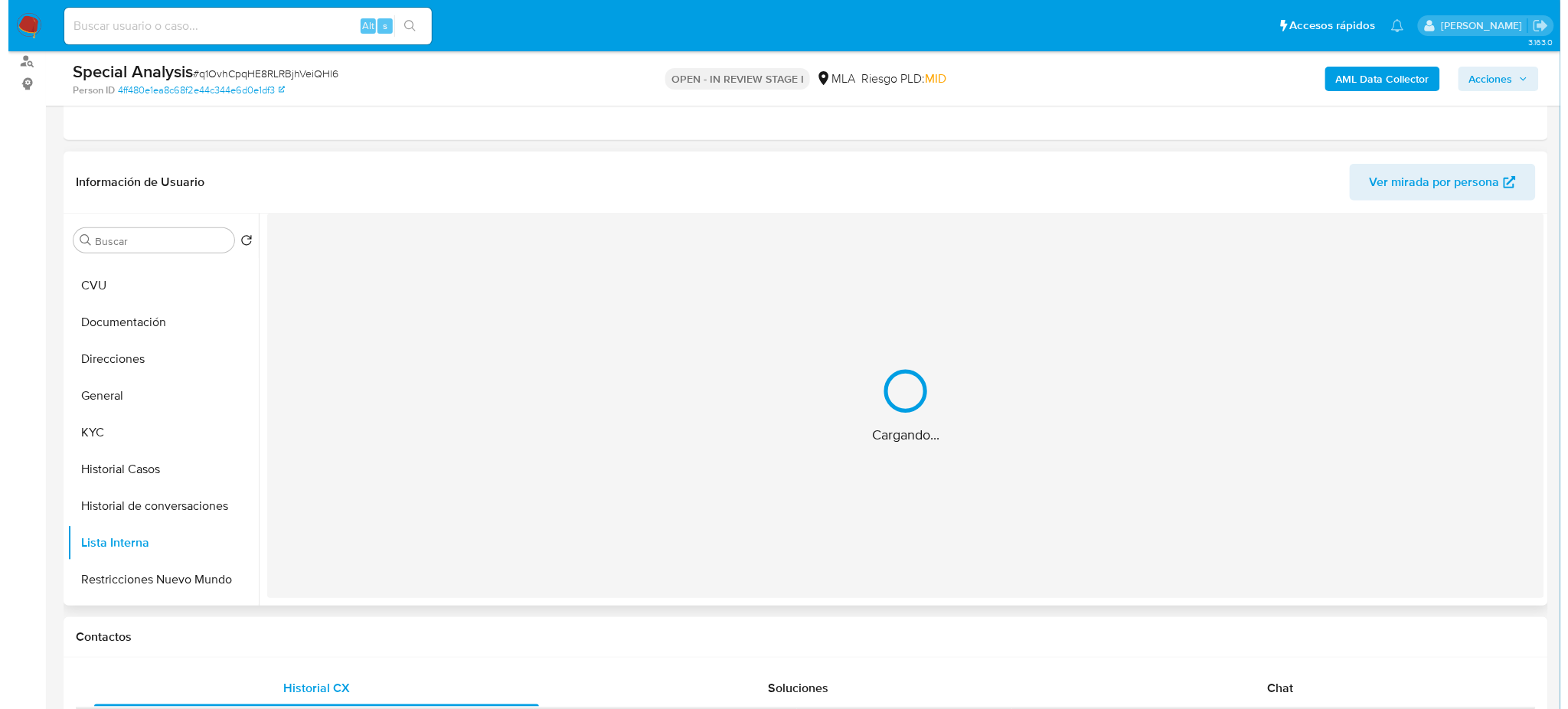
scroll to position [148, 0]
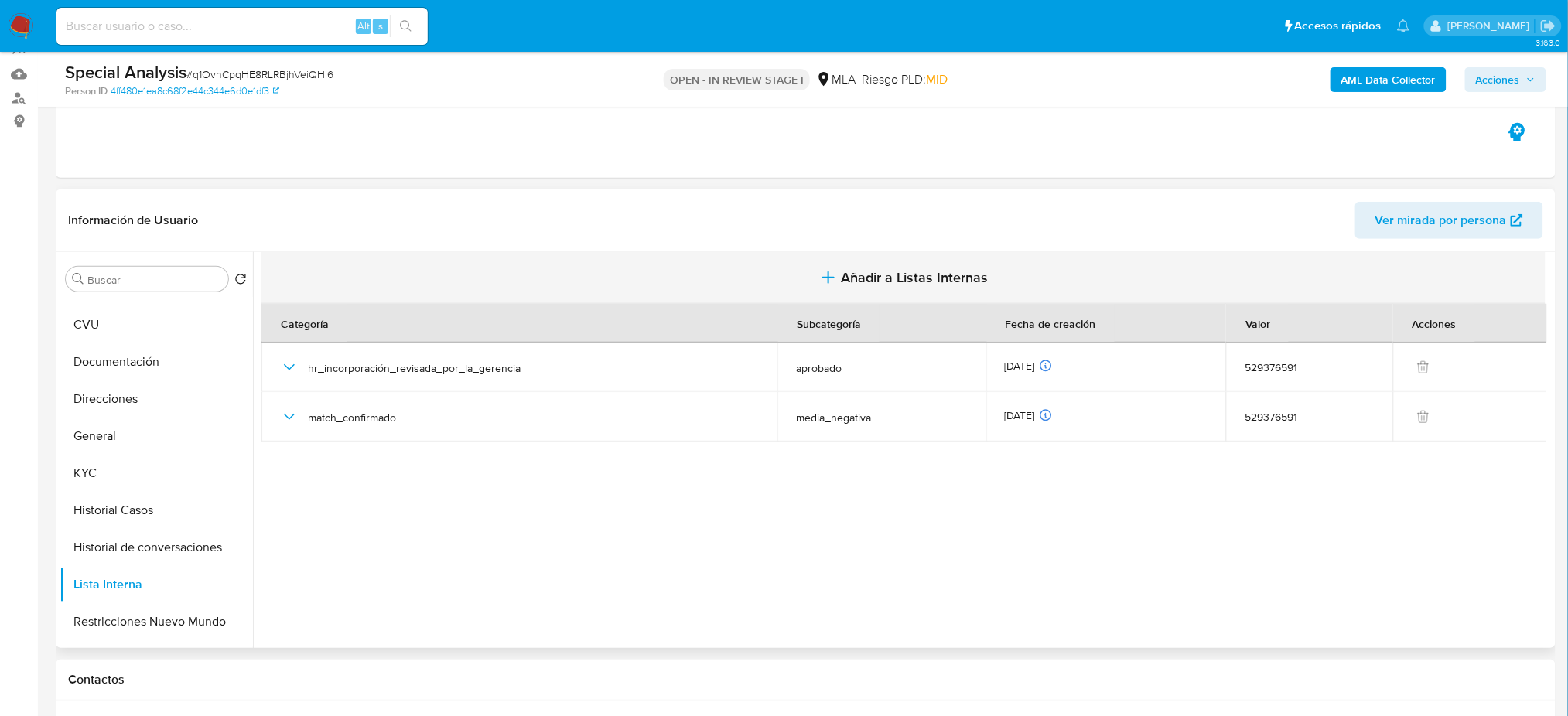
click at [849, 264] on button "Añadir a Listas Internas" at bounding box center [903, 278] width 1284 height 52
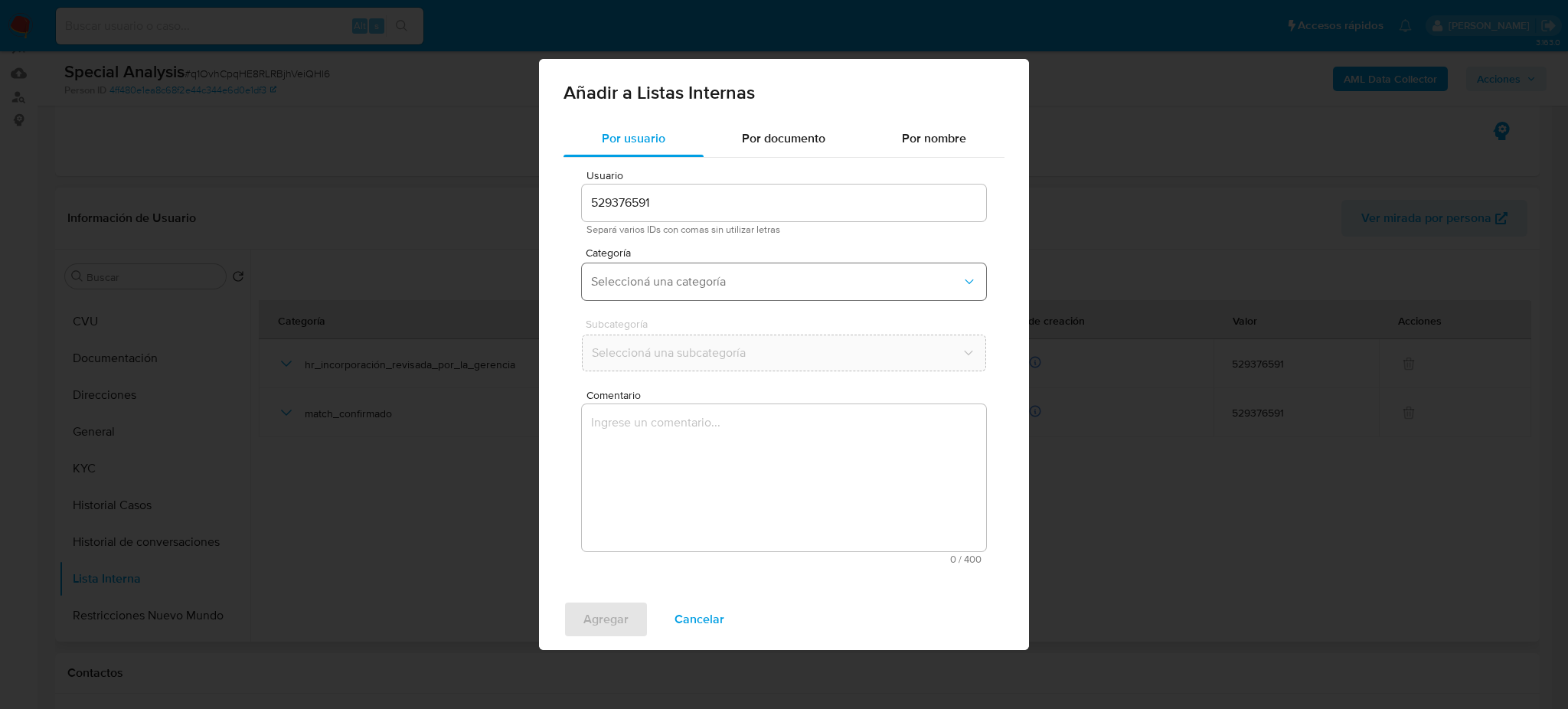
click at [688, 283] on span "Seleccioná una categoría" at bounding box center [775, 282] width 370 height 16
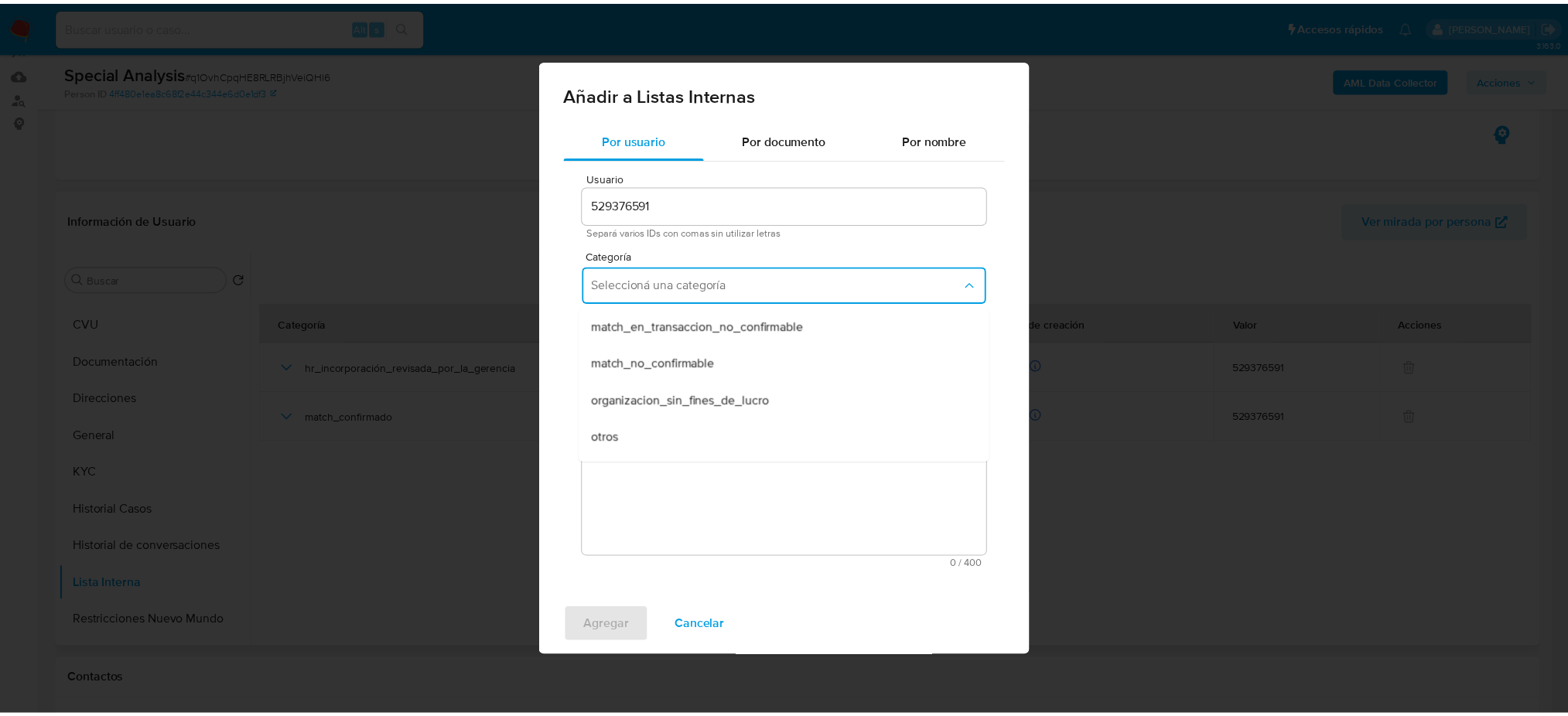
scroll to position [309, 0]
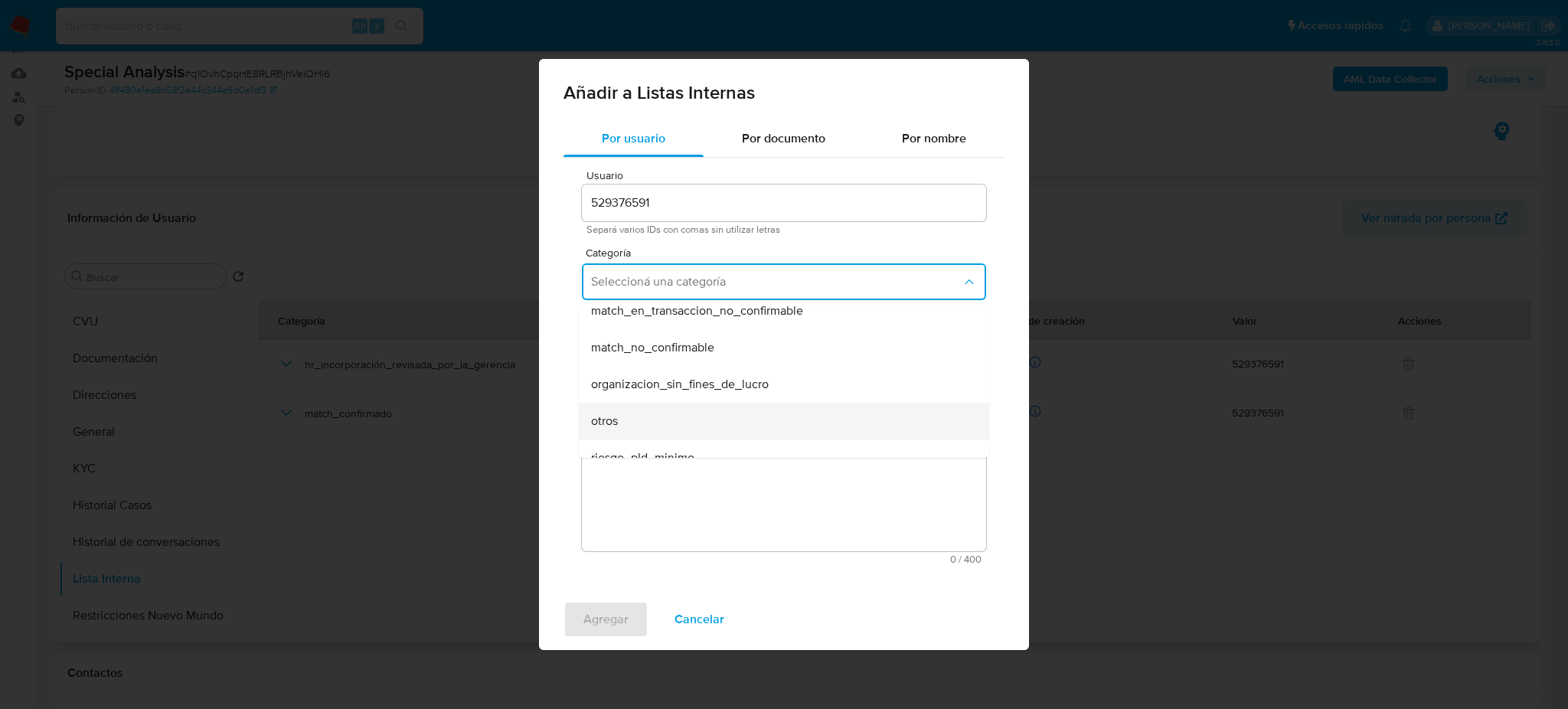
click at [647, 412] on div "otros" at bounding box center [779, 421] width 376 height 36
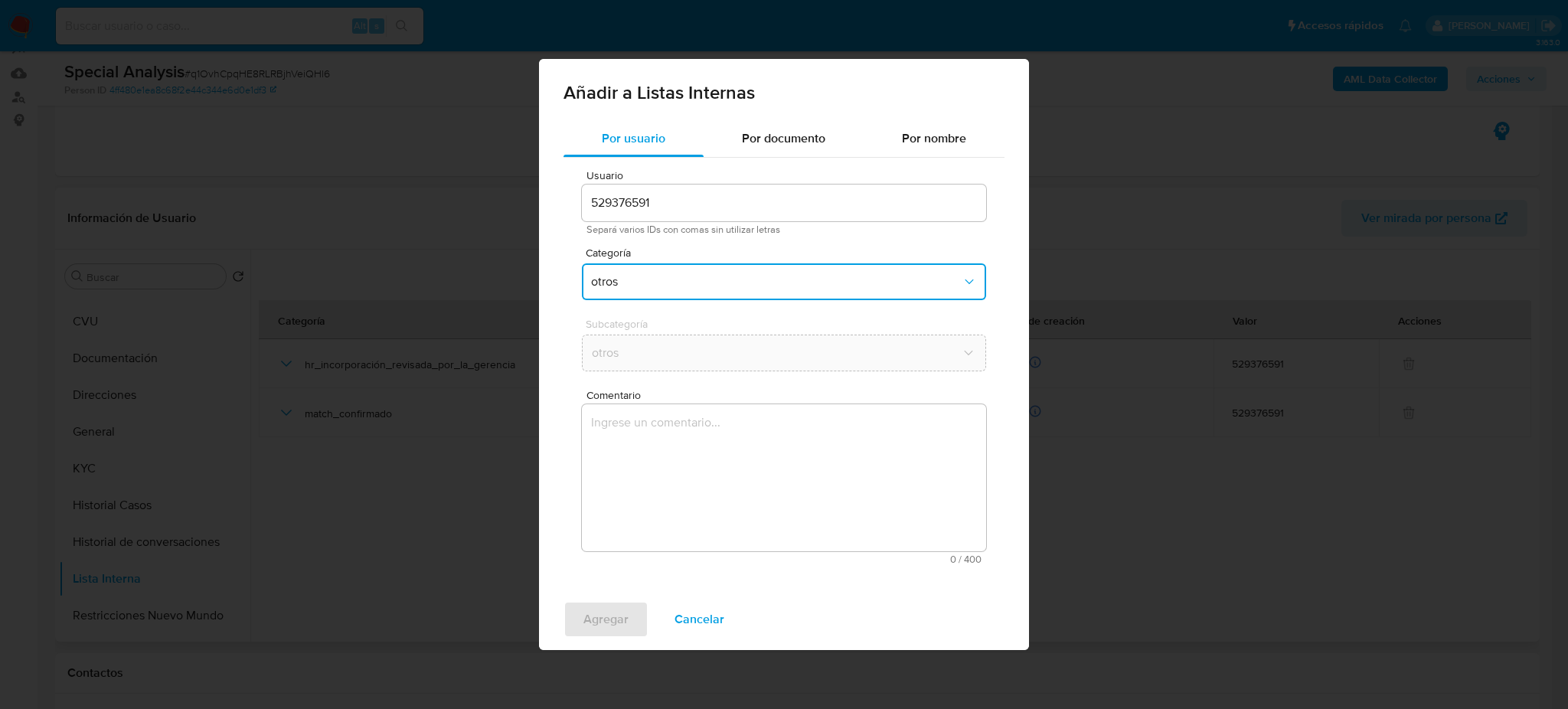
click at [655, 433] on textarea "Comentario" at bounding box center [784, 478] width 404 height 147
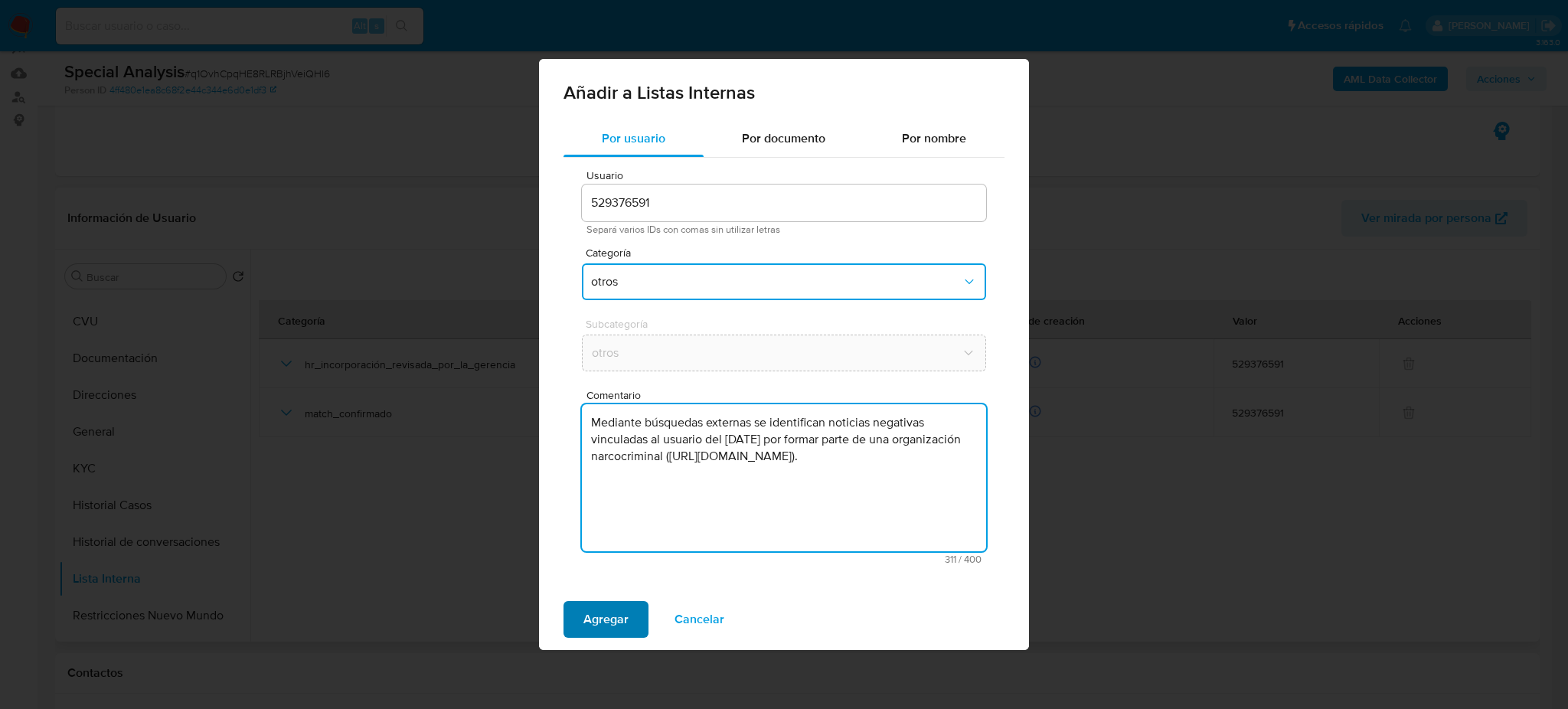
type textarea "Mediante búsquedas externas se identifican noticias negativas vinculadas al usu…"
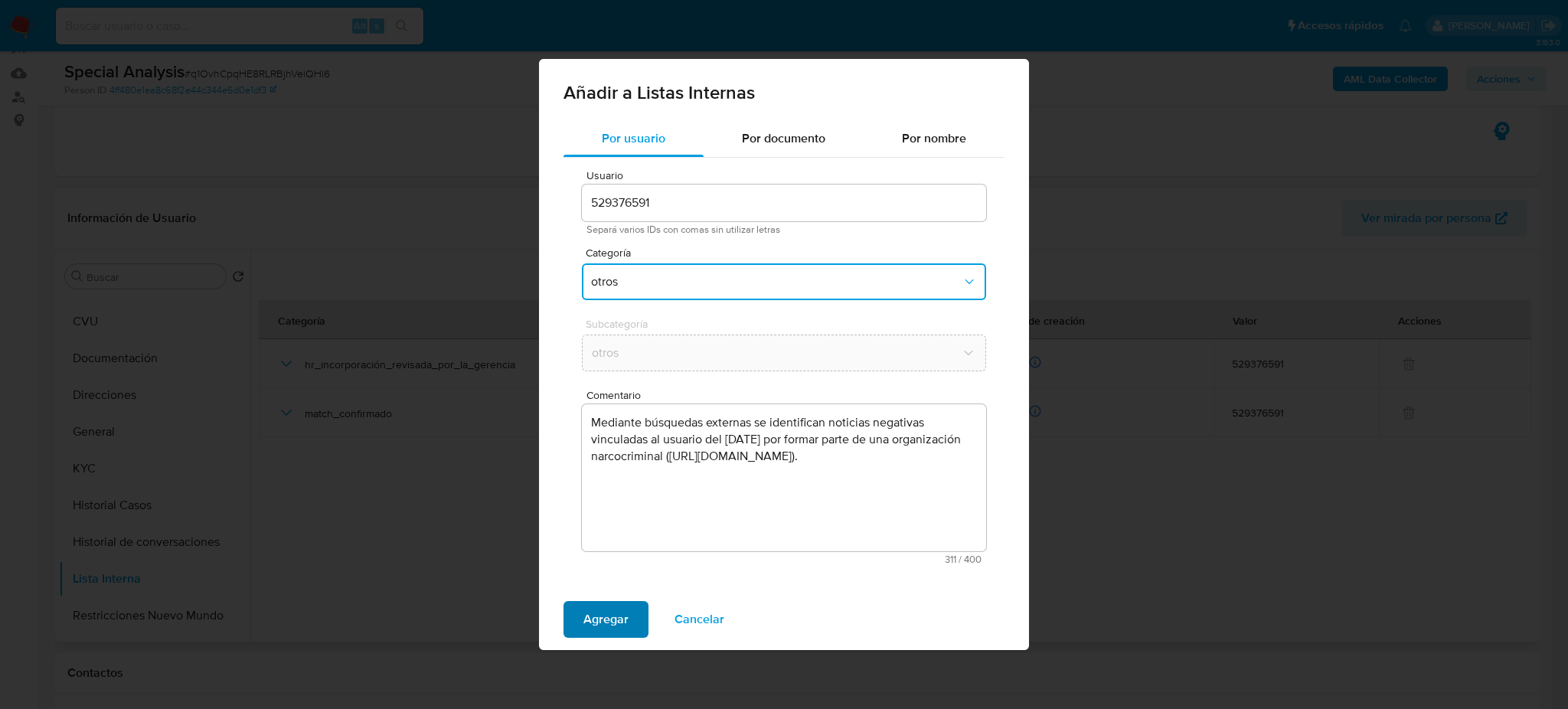
click at [605, 613] on span "Agregar" at bounding box center [605, 619] width 45 height 33
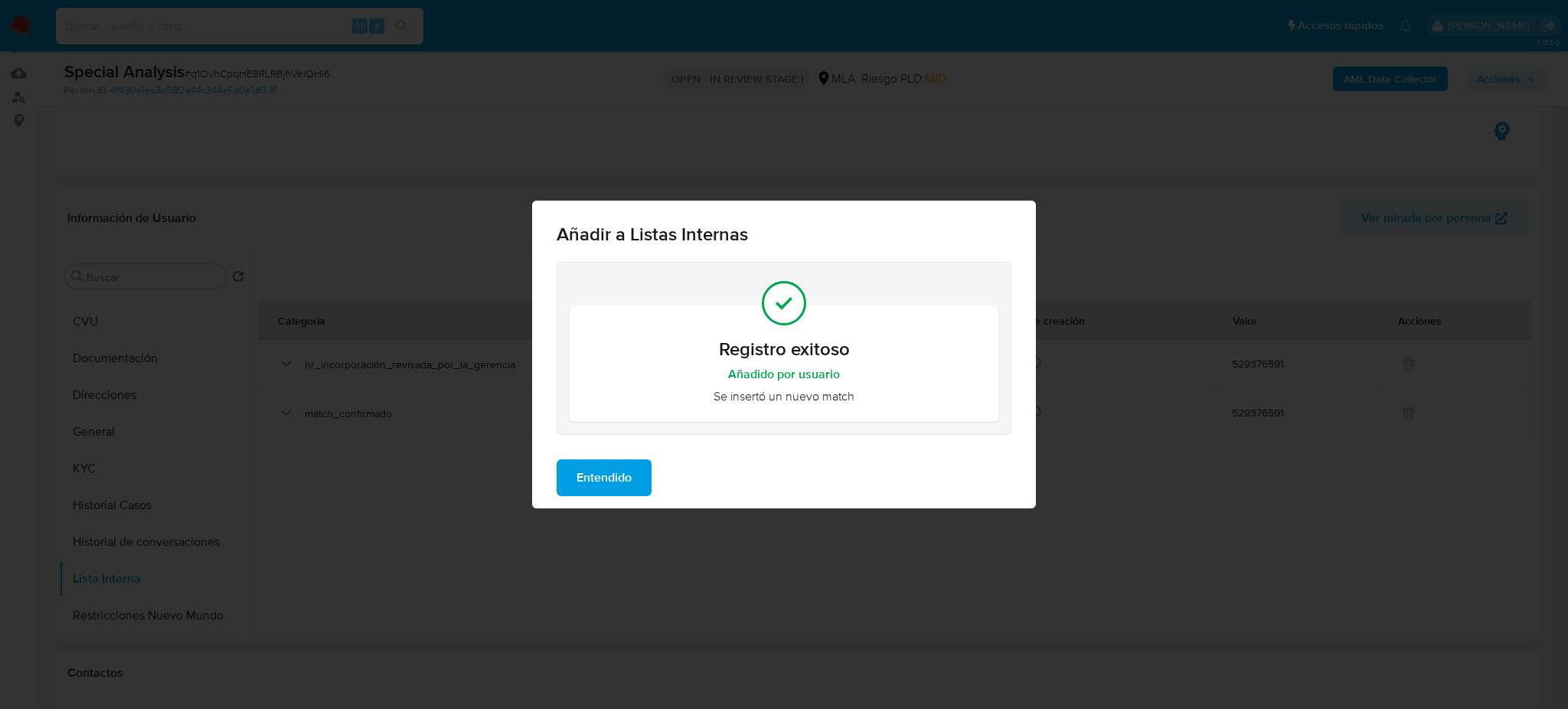
click at [609, 481] on span "Entendido" at bounding box center [604, 478] width 55 height 33
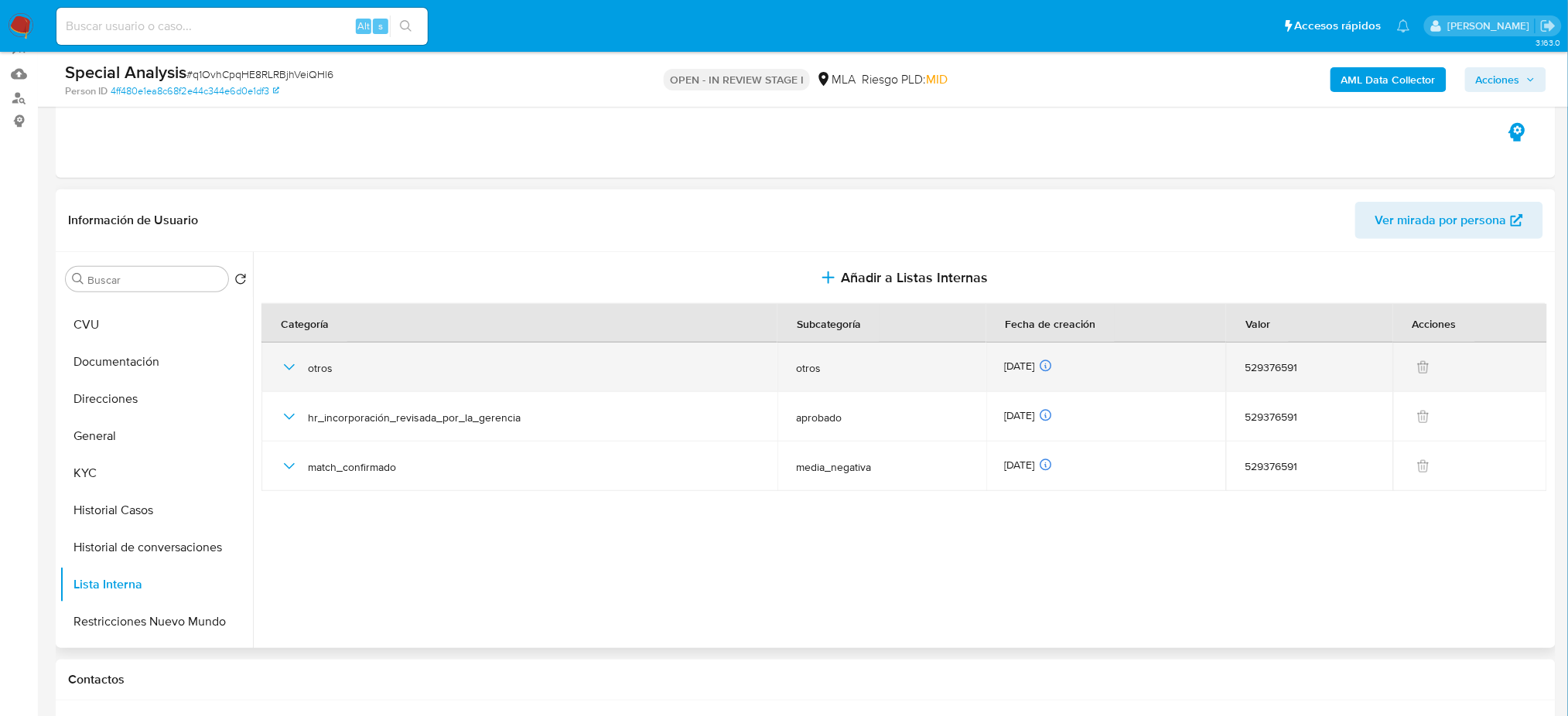
click at [292, 370] on icon "button" at bounding box center [289, 368] width 19 height 19
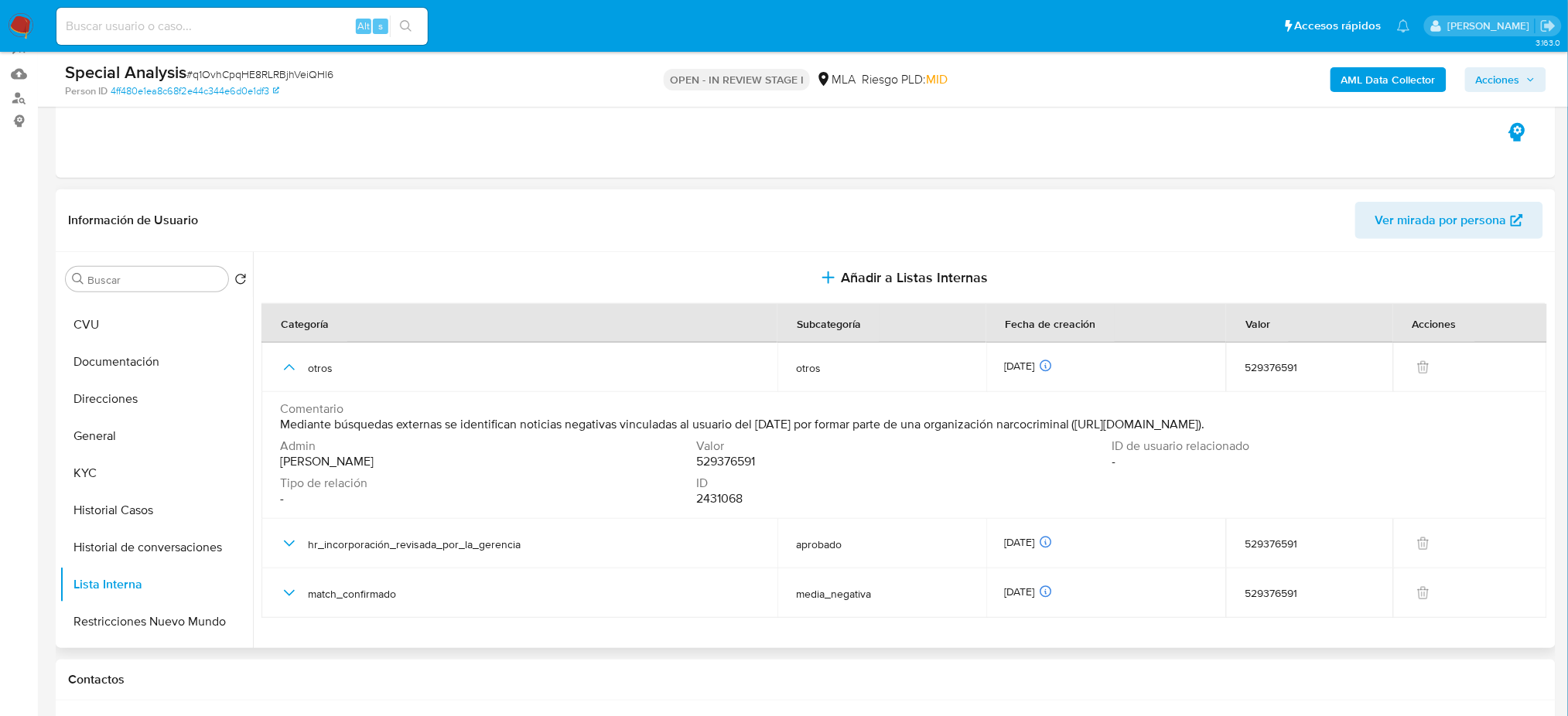
drag, startPoint x: 1108, startPoint y: 427, endPoint x: 774, endPoint y: 444, distance: 334.4
click at [774, 432] on span "Mediante búsquedas externas se identifican noticias negativas vinculadas al usu…" at bounding box center [742, 425] width 925 height 16
click at [119, 438] on button "General" at bounding box center [150, 436] width 181 height 37
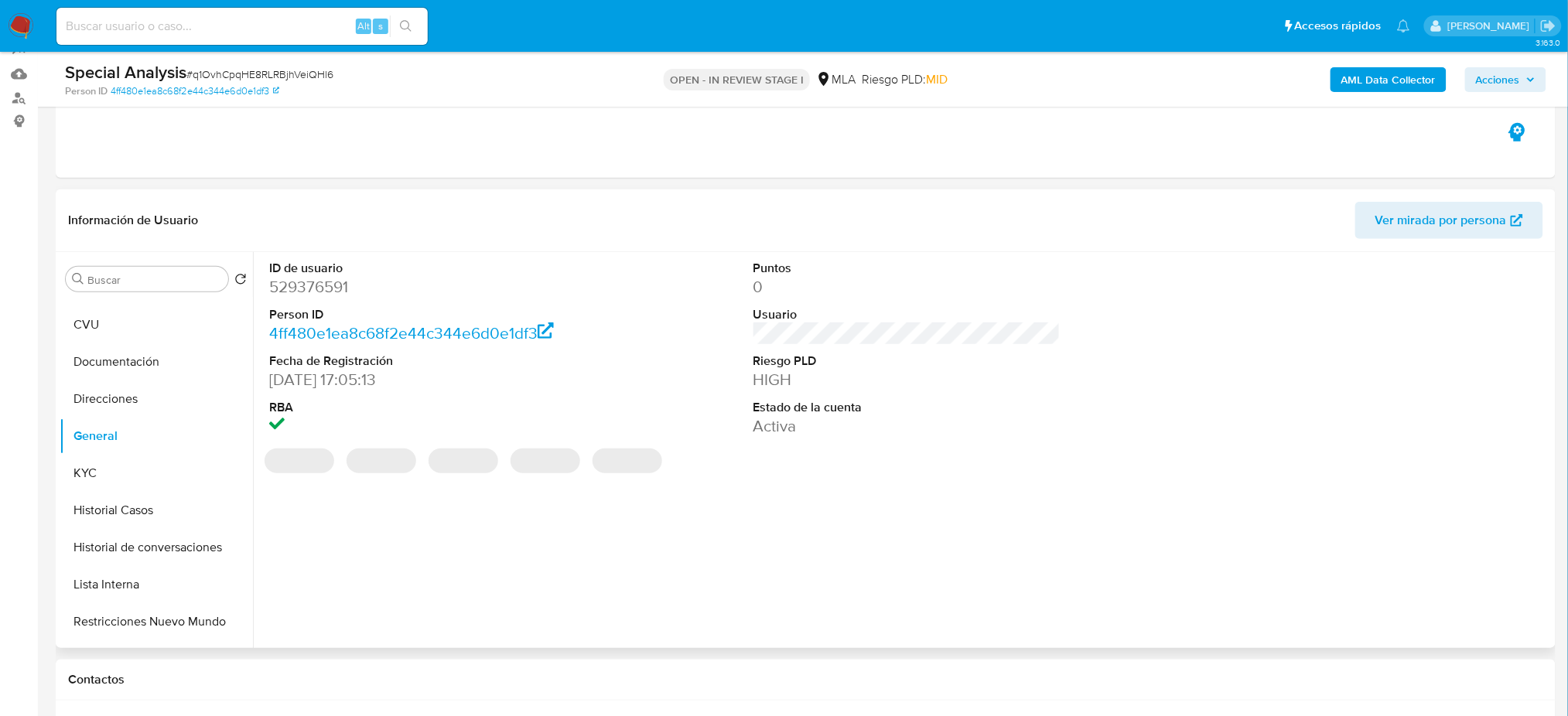
click at [315, 291] on dd "529376591" at bounding box center [423, 287] width 307 height 22
copy dd "529376591"
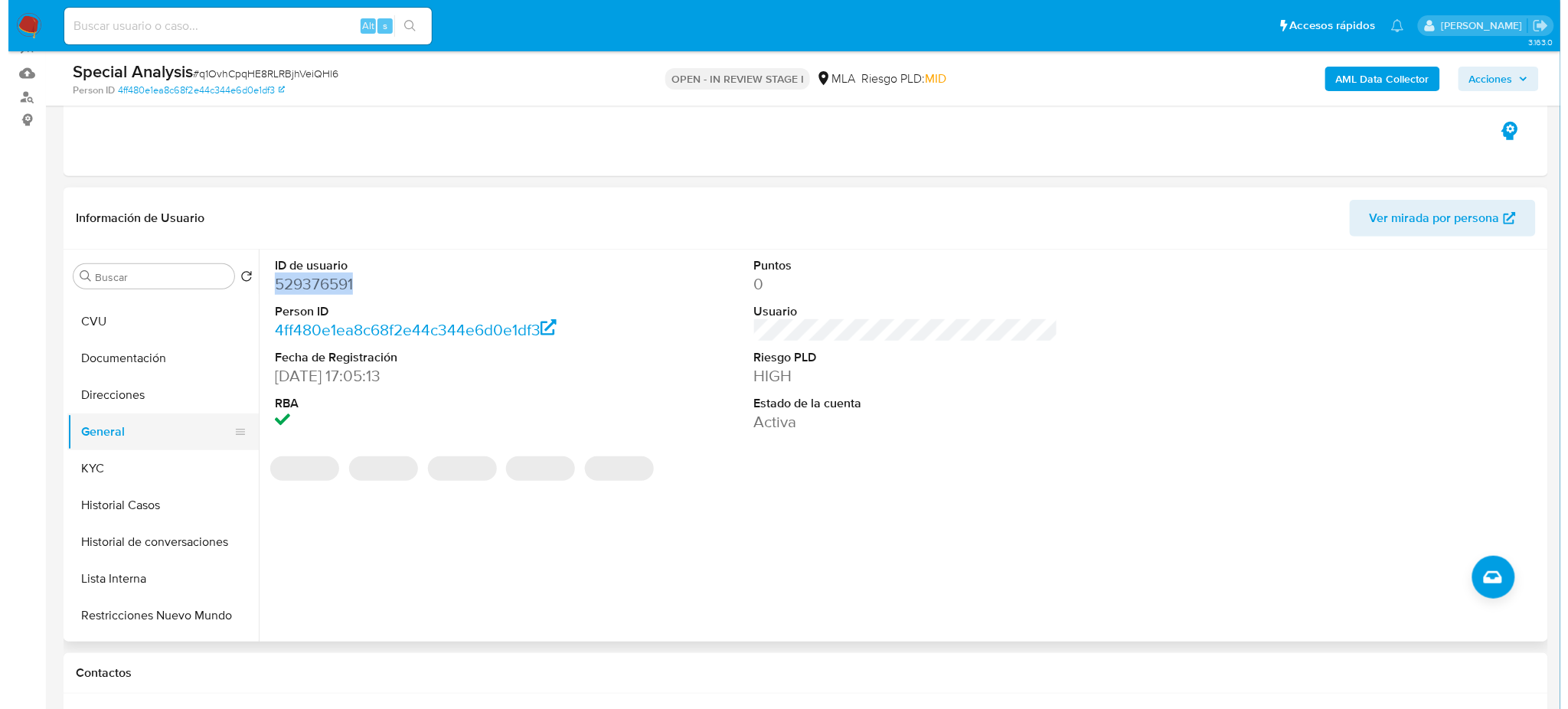
scroll to position [0, 0]
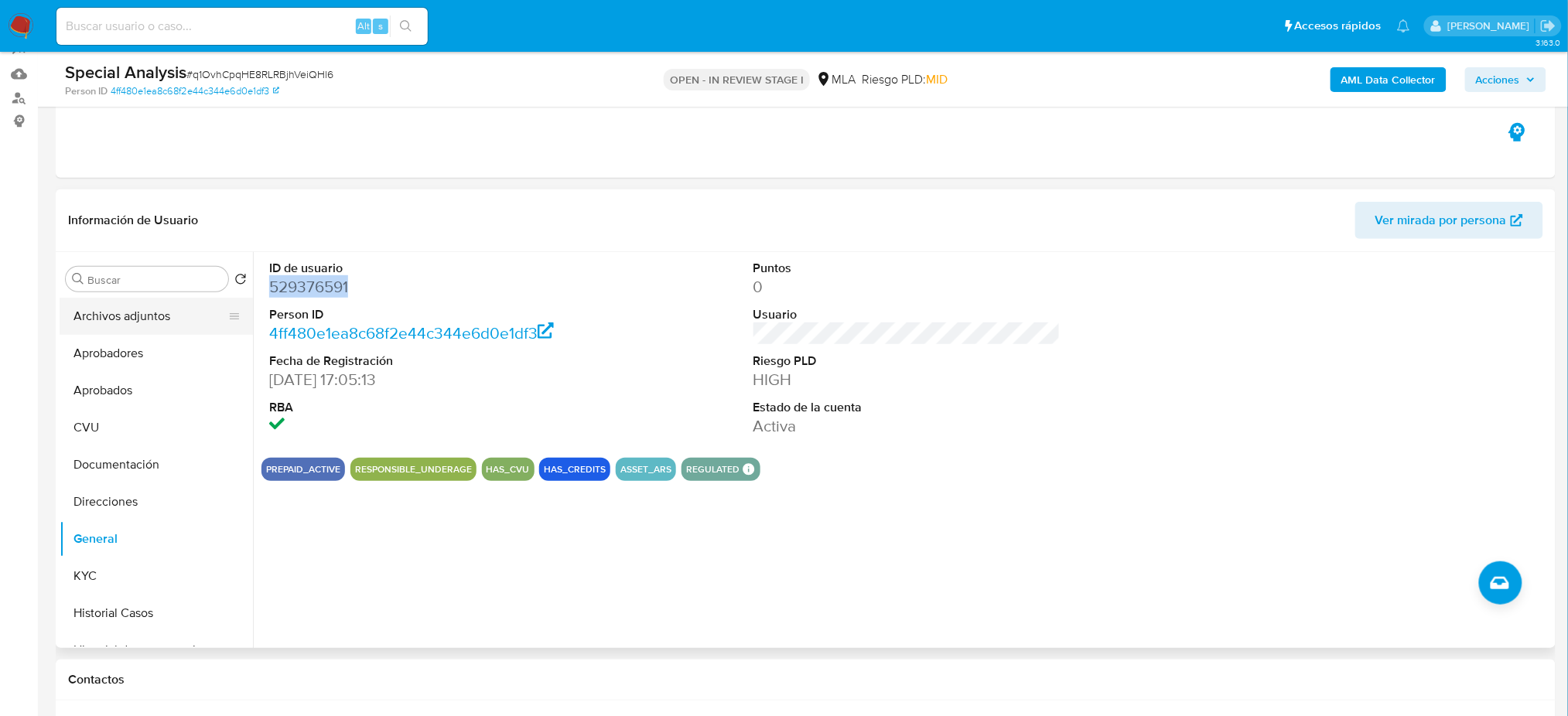
click at [144, 315] on button "Archivos adjuntos" at bounding box center [150, 316] width 181 height 37
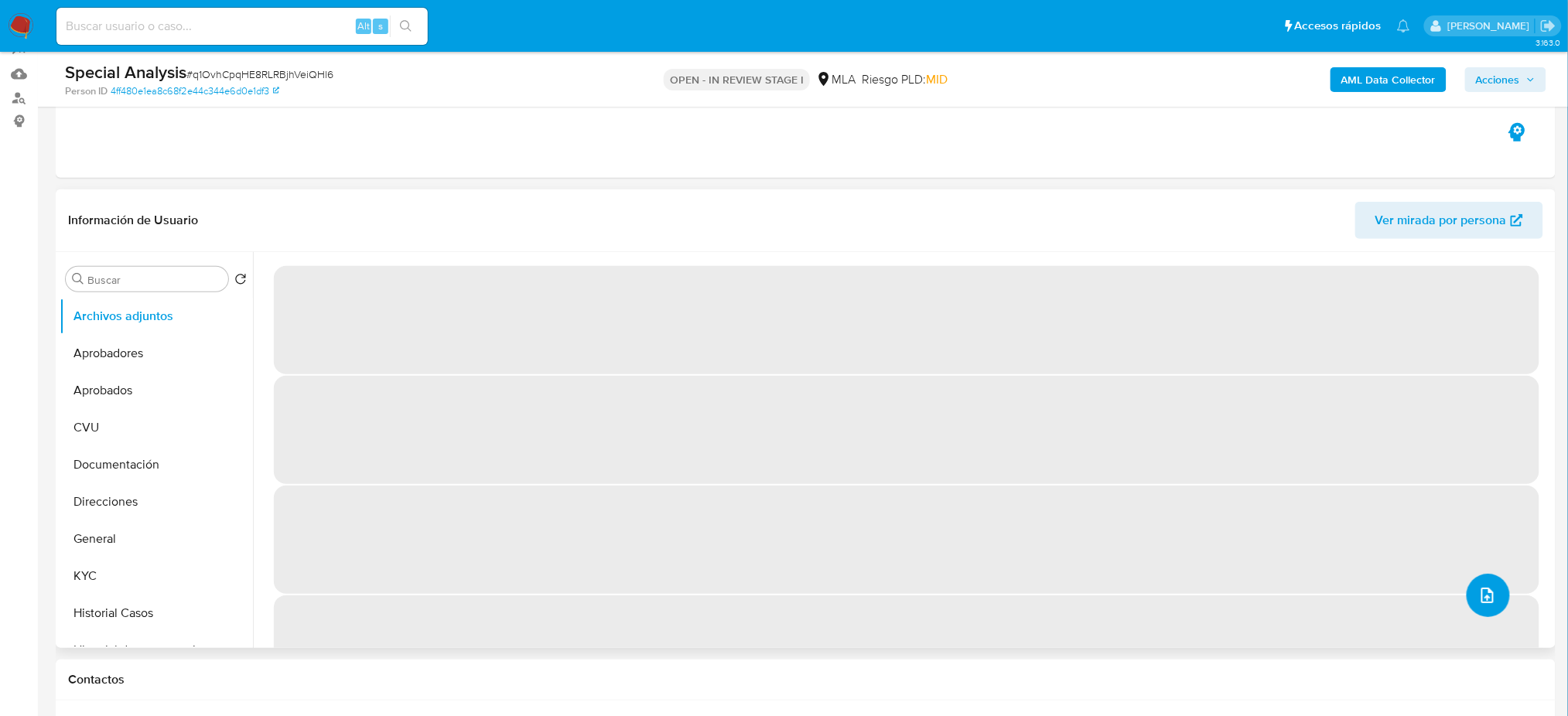
click at [1492, 602] on button "upload-file" at bounding box center [1488, 595] width 43 height 43
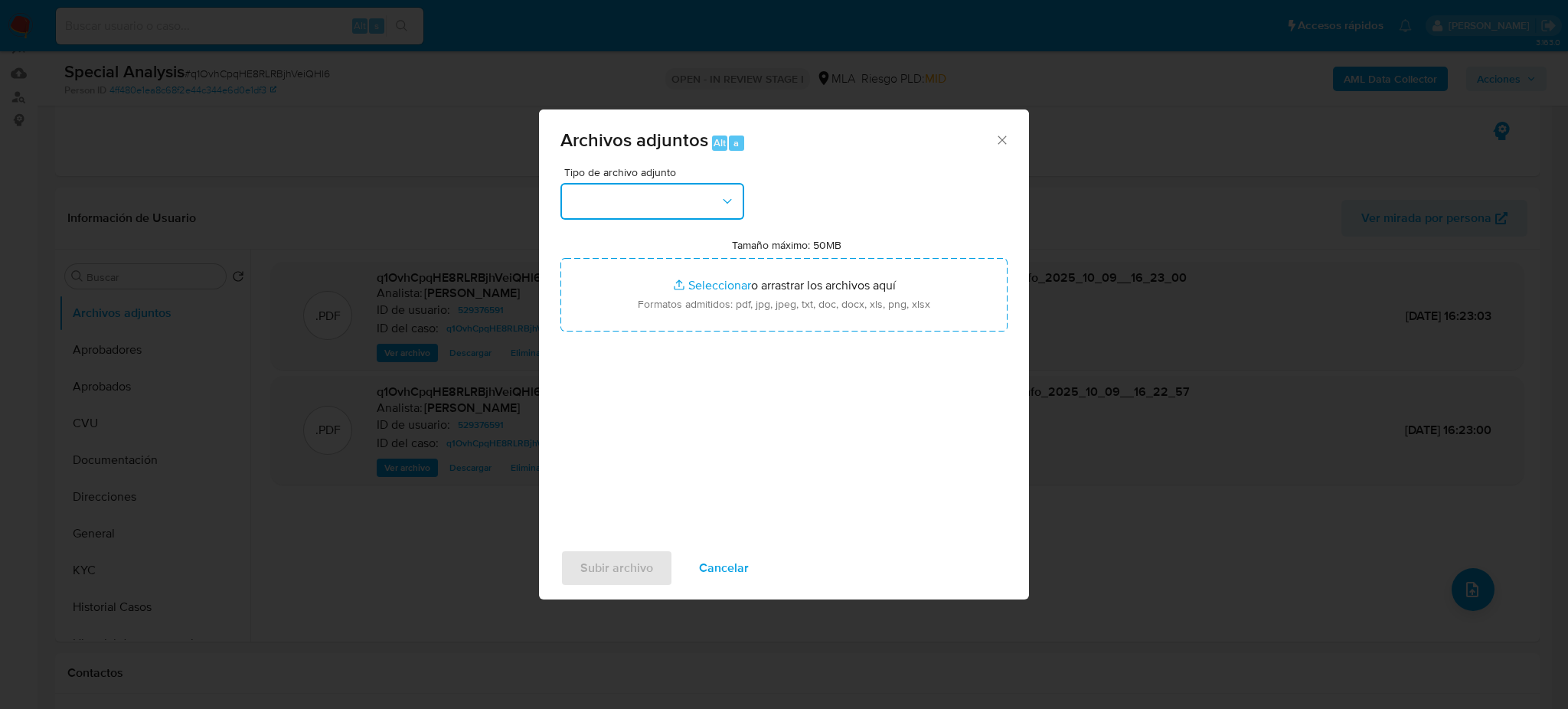
click at [678, 190] on button "button" at bounding box center [652, 201] width 184 height 36
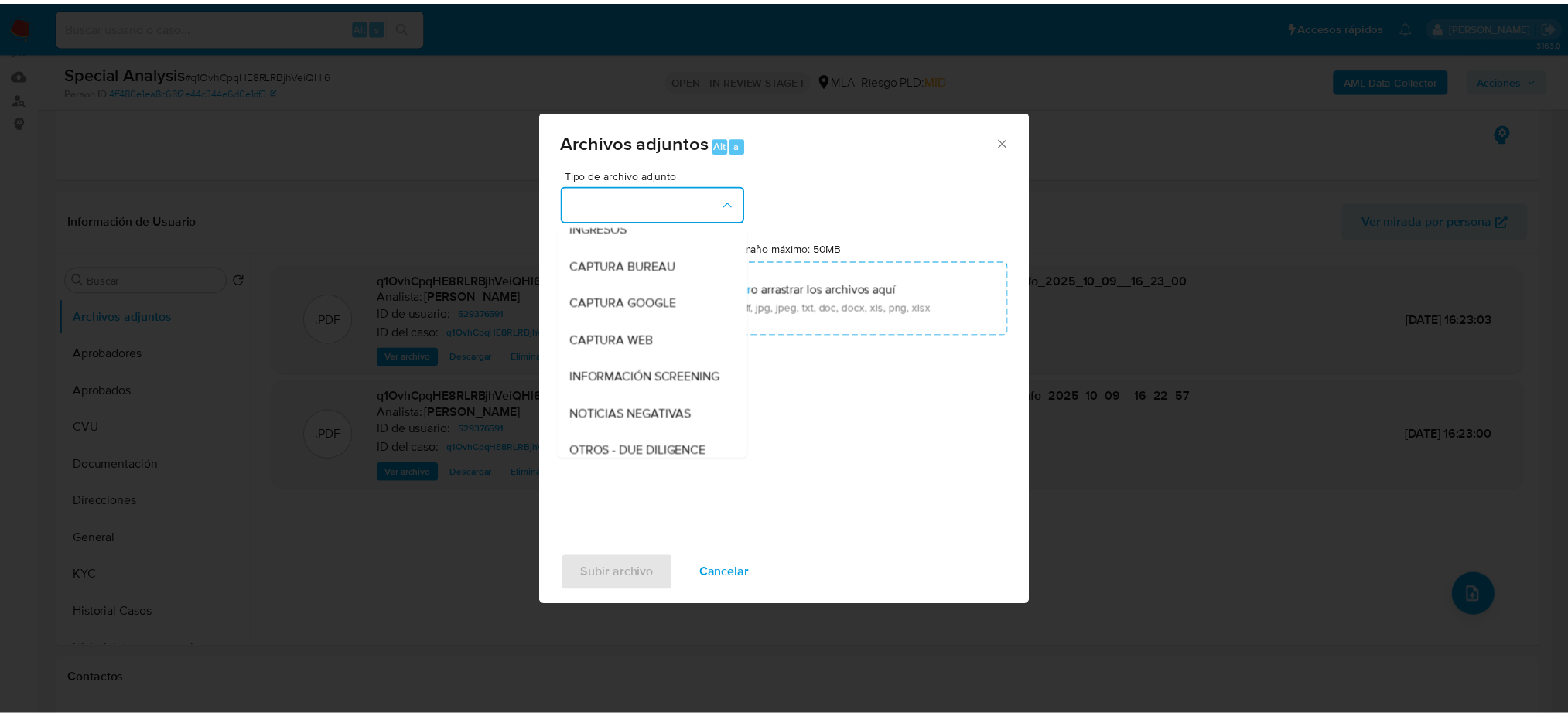
scroll to position [205, 0]
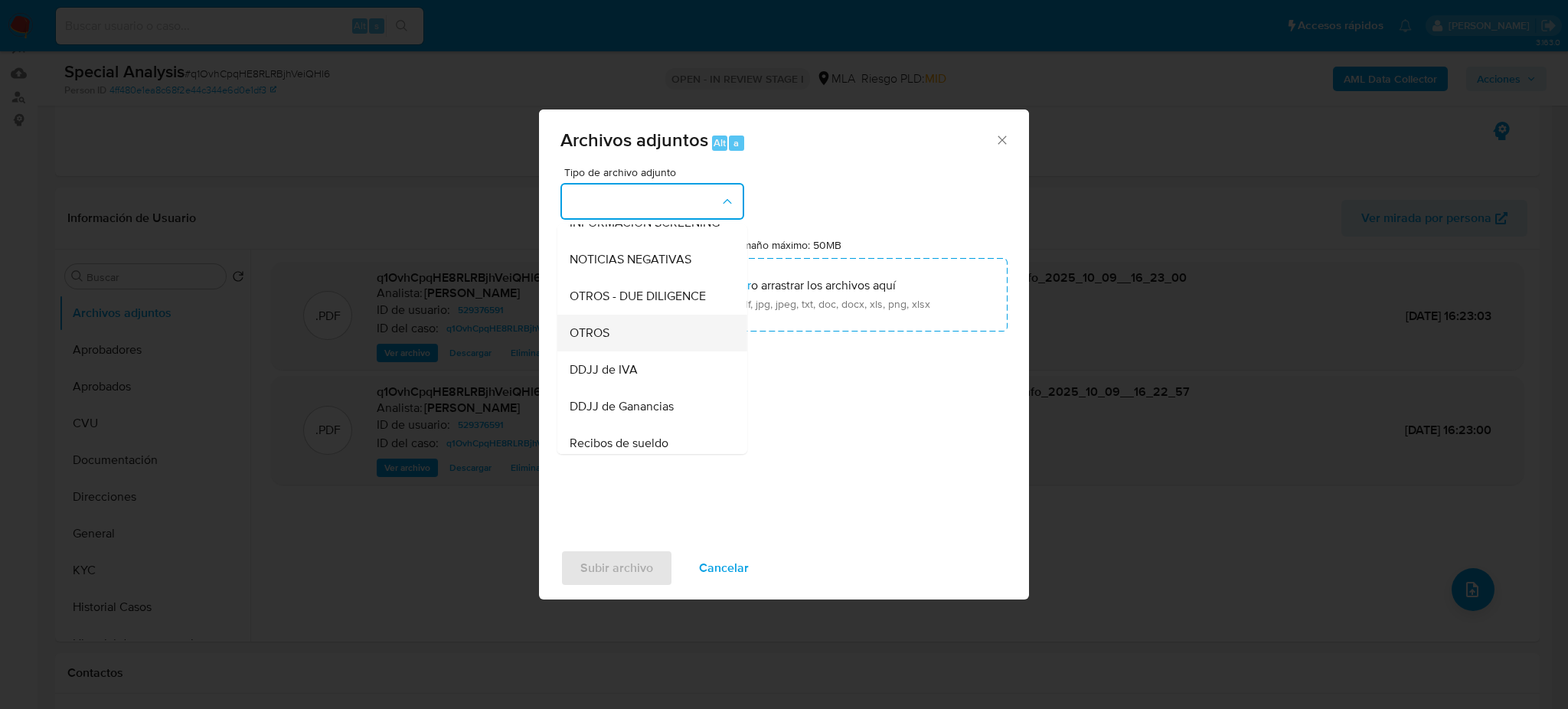
click at [611, 339] on div "OTROS" at bounding box center [647, 332] width 156 height 36
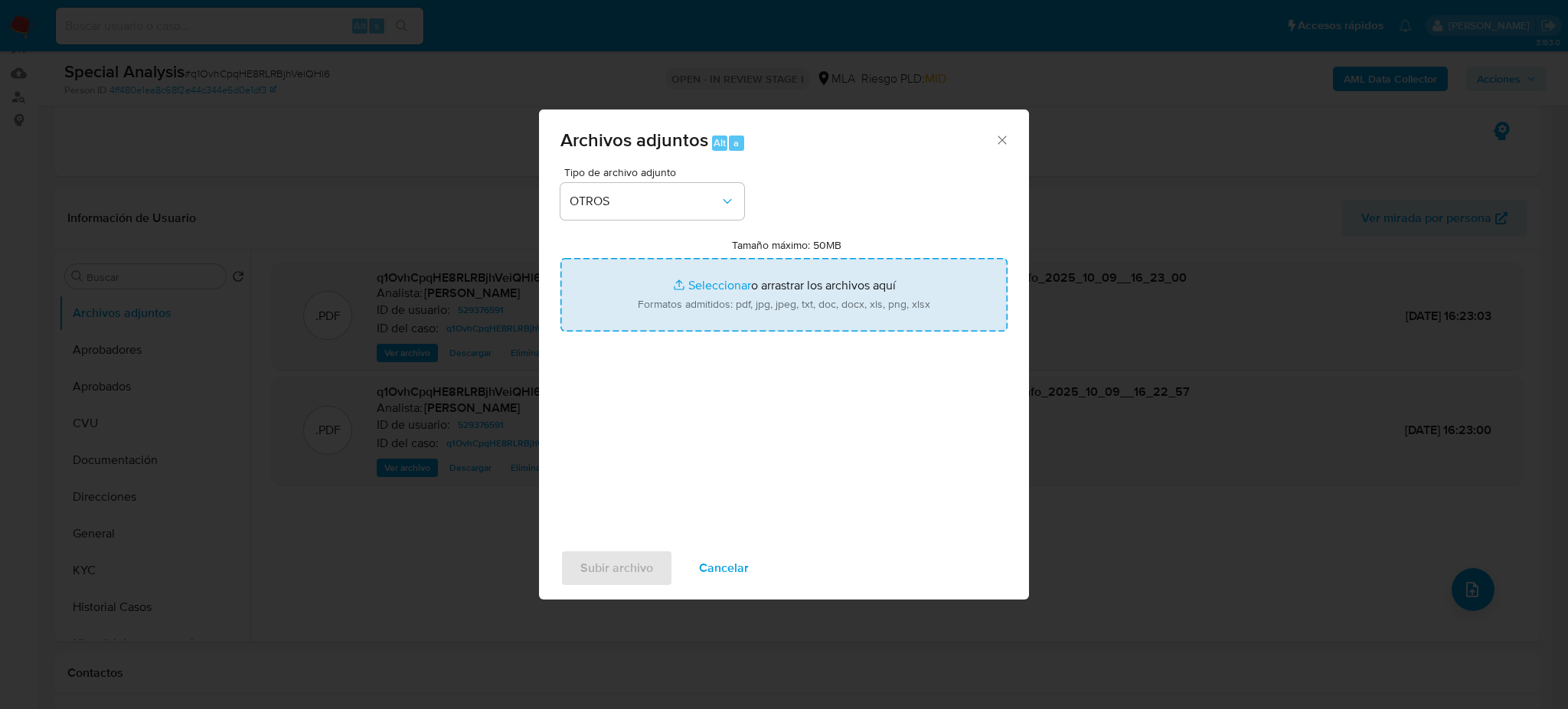
click at [699, 304] on input "Tamaño máximo: 50MB Seleccionar archivos" at bounding box center [784, 294] width 447 height 74
type input "C:\fakepath\Caselog q1OvhCpqHE8RLRBjhVeiQHl6_2025_10_06_10_12_14.docx"
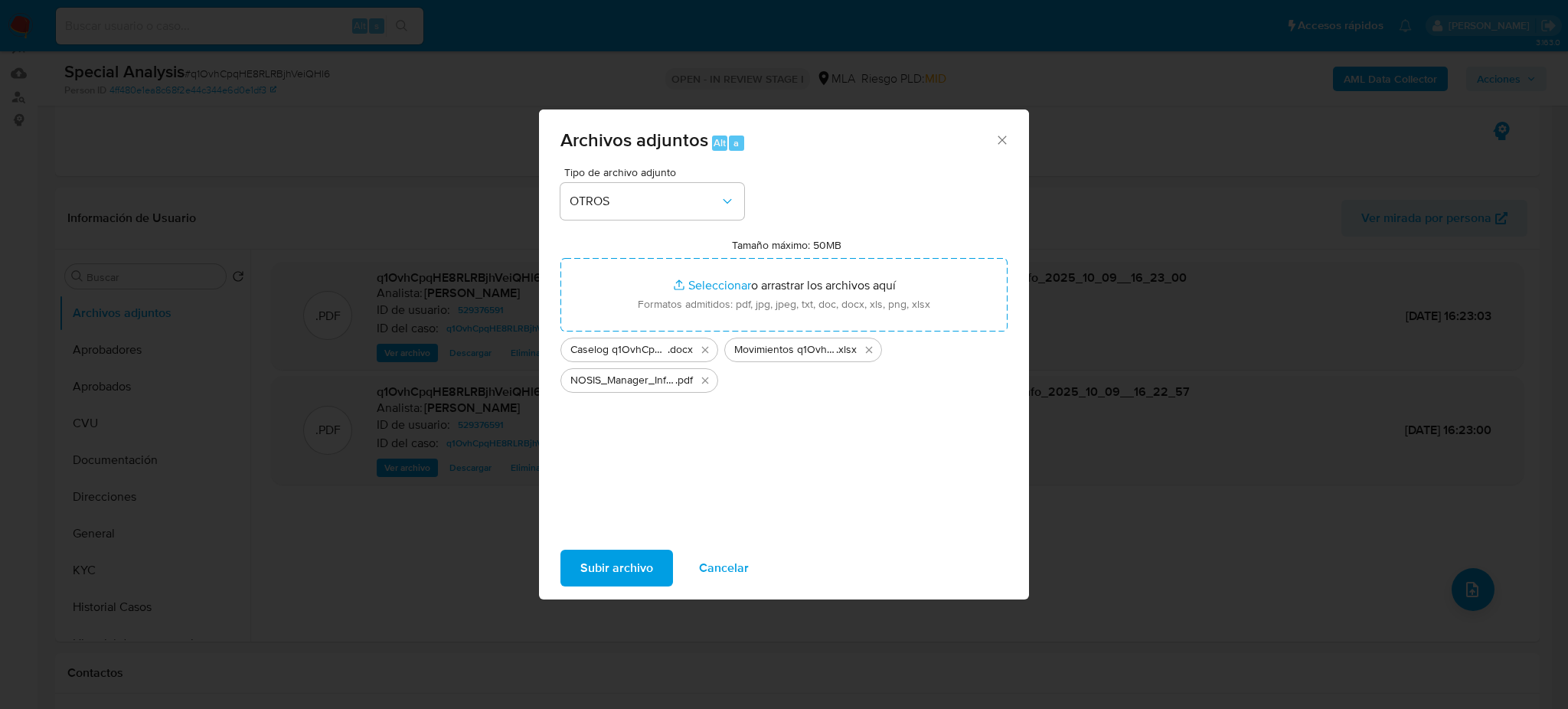
click at [606, 573] on span "Subir archivo" at bounding box center [617, 568] width 73 height 33
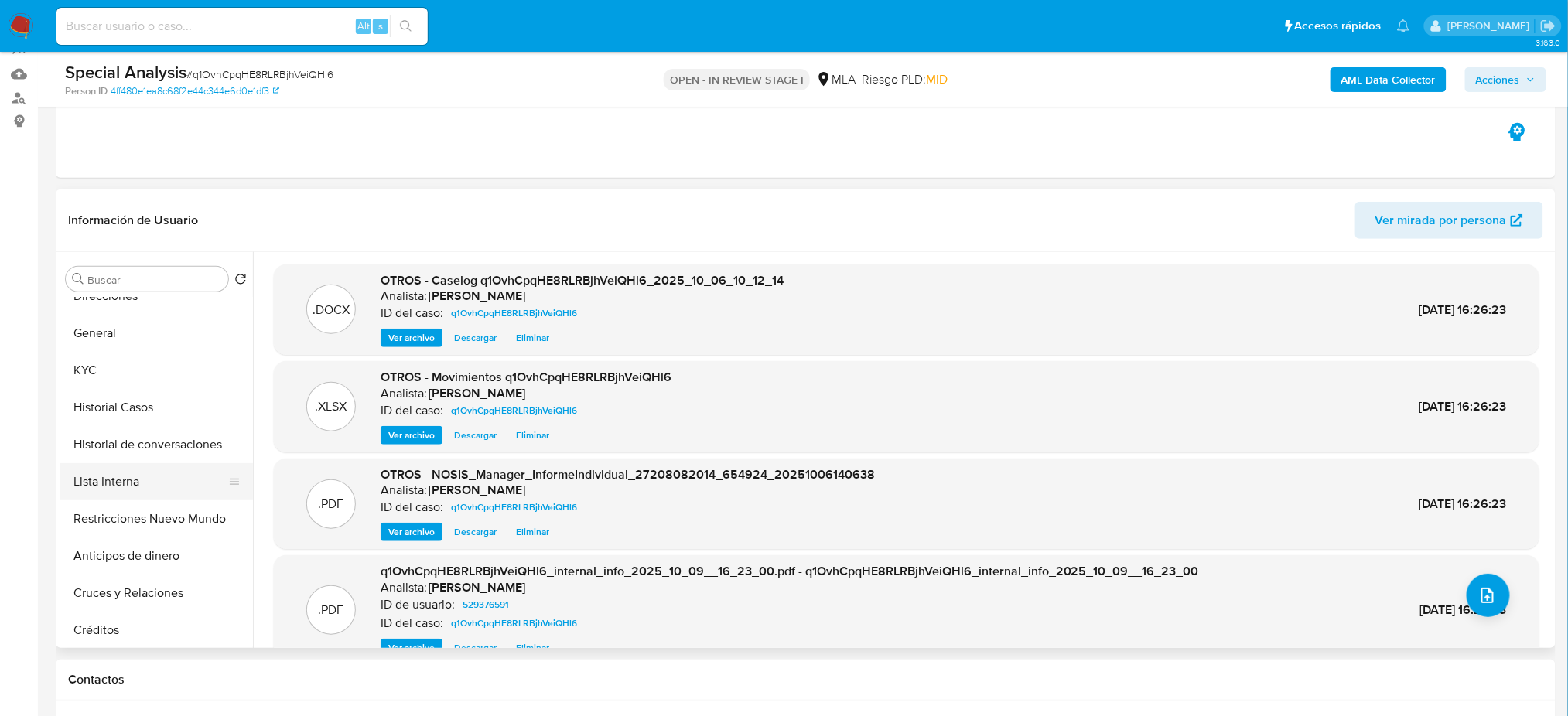
click at [133, 493] on button "Lista Interna" at bounding box center [150, 482] width 181 height 37
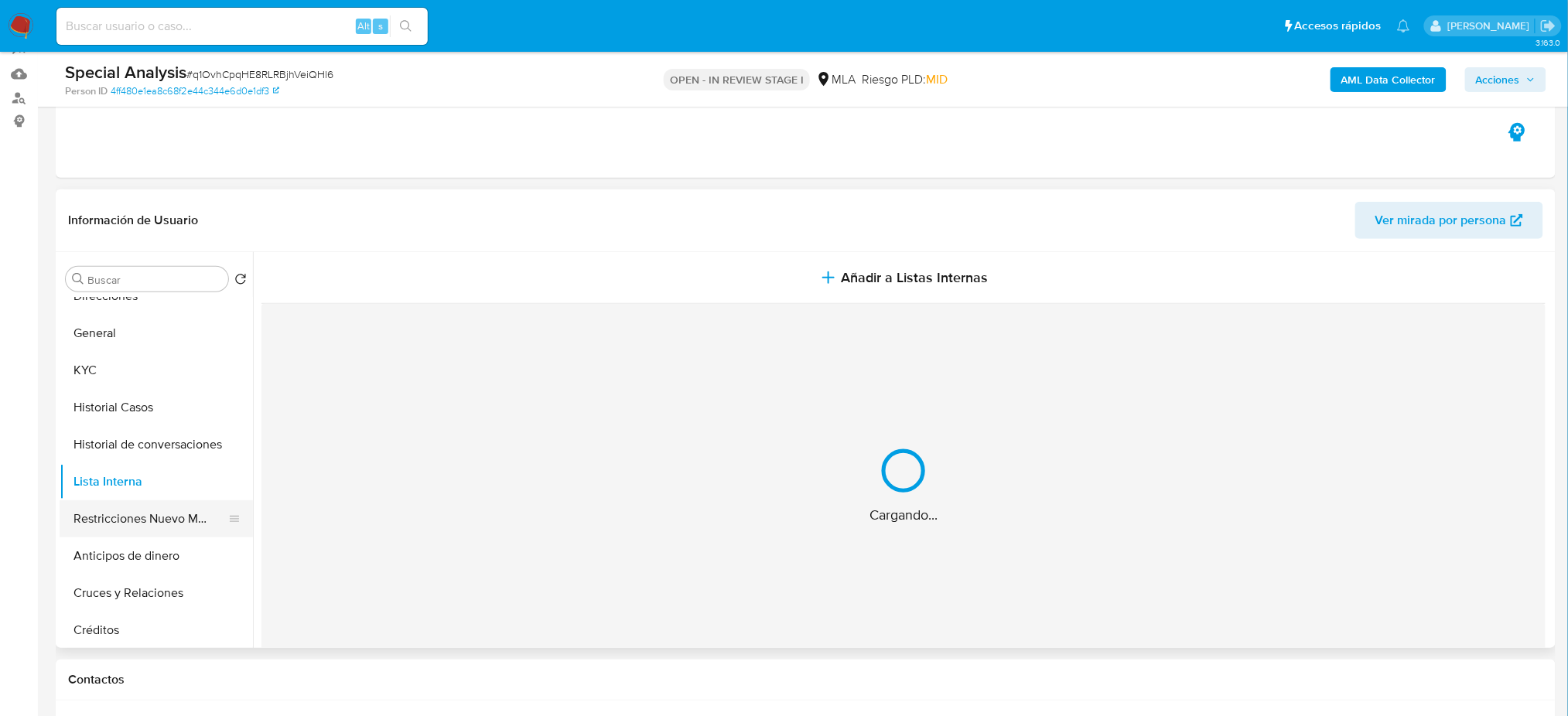
click at [133, 512] on button "Restricciones Nuevo Mundo" at bounding box center [150, 518] width 181 height 37
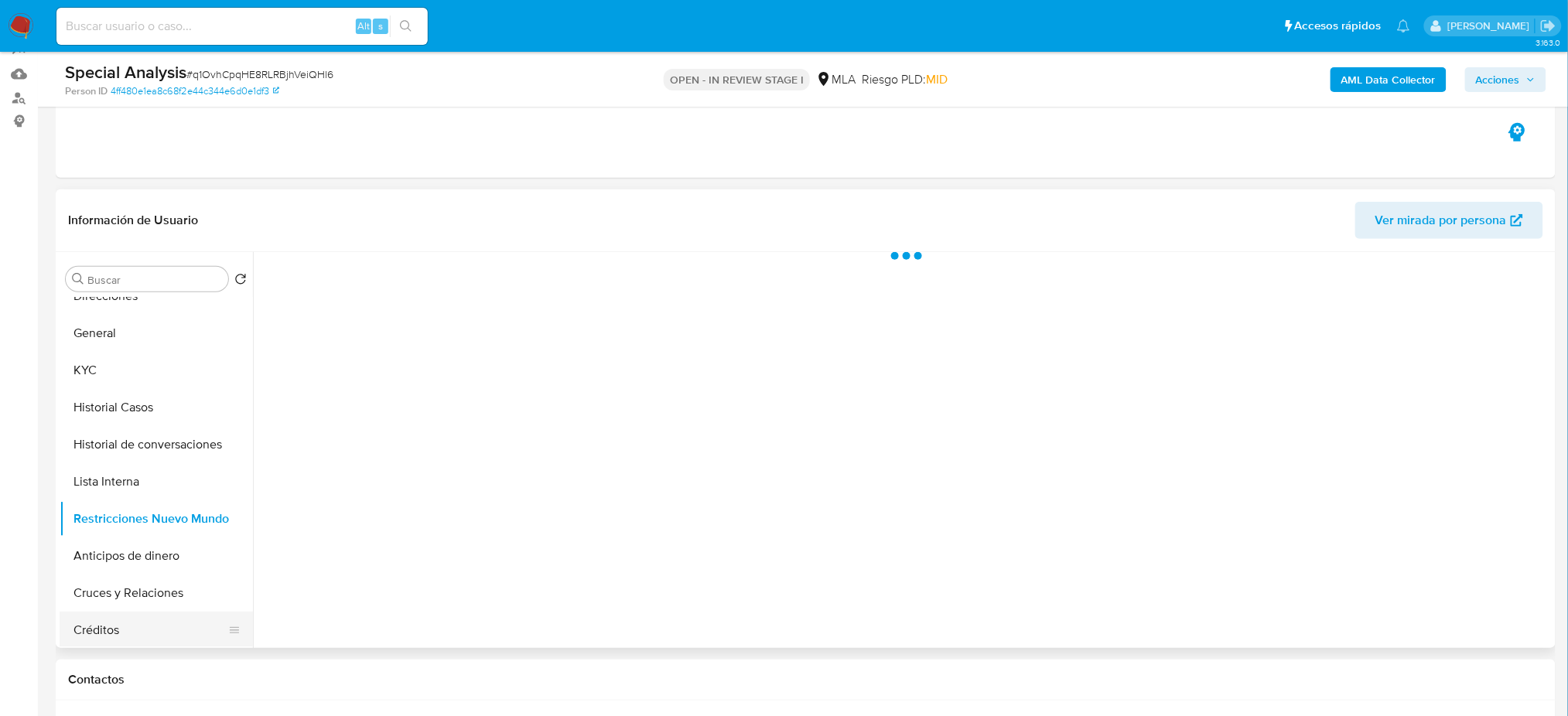
scroll to position [0, 0]
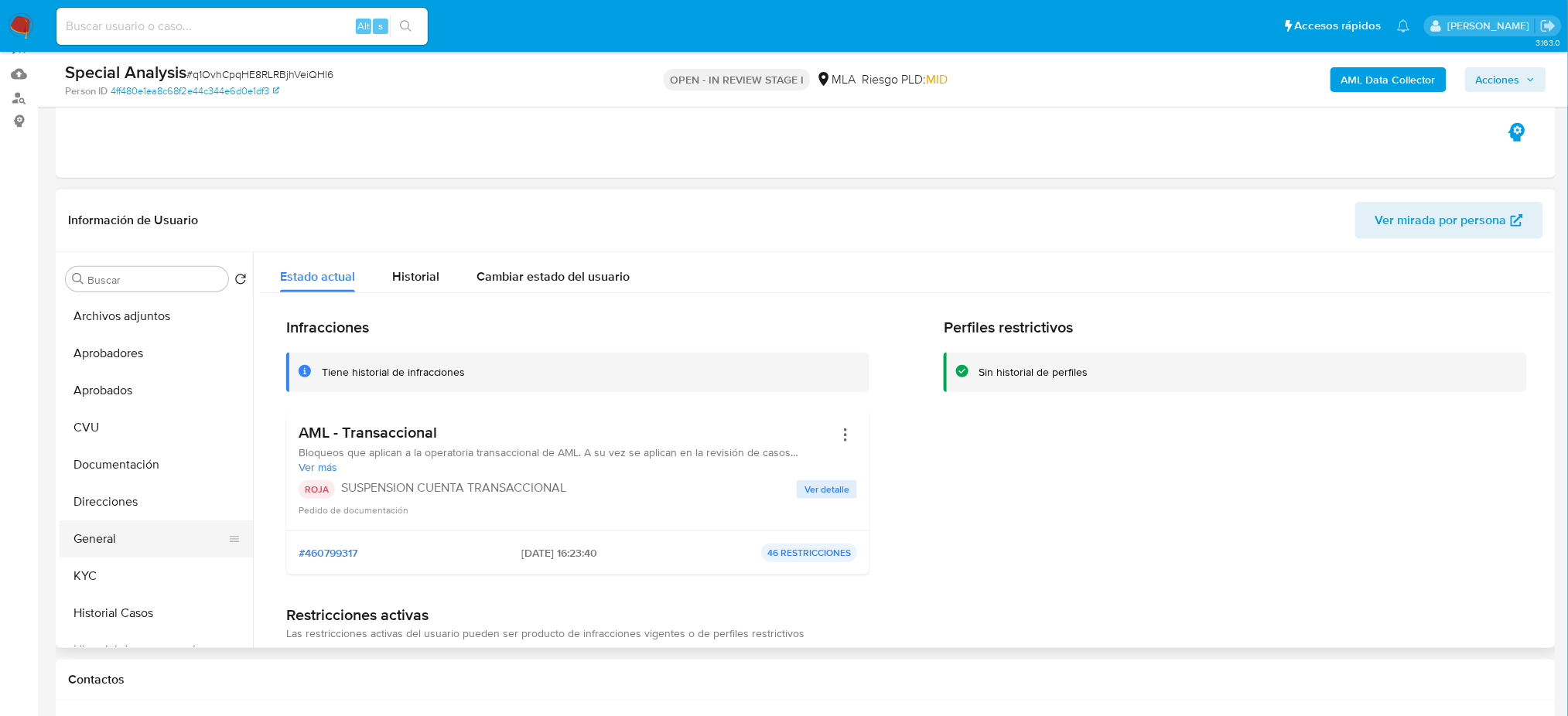
click at [155, 539] on button "General" at bounding box center [150, 539] width 181 height 37
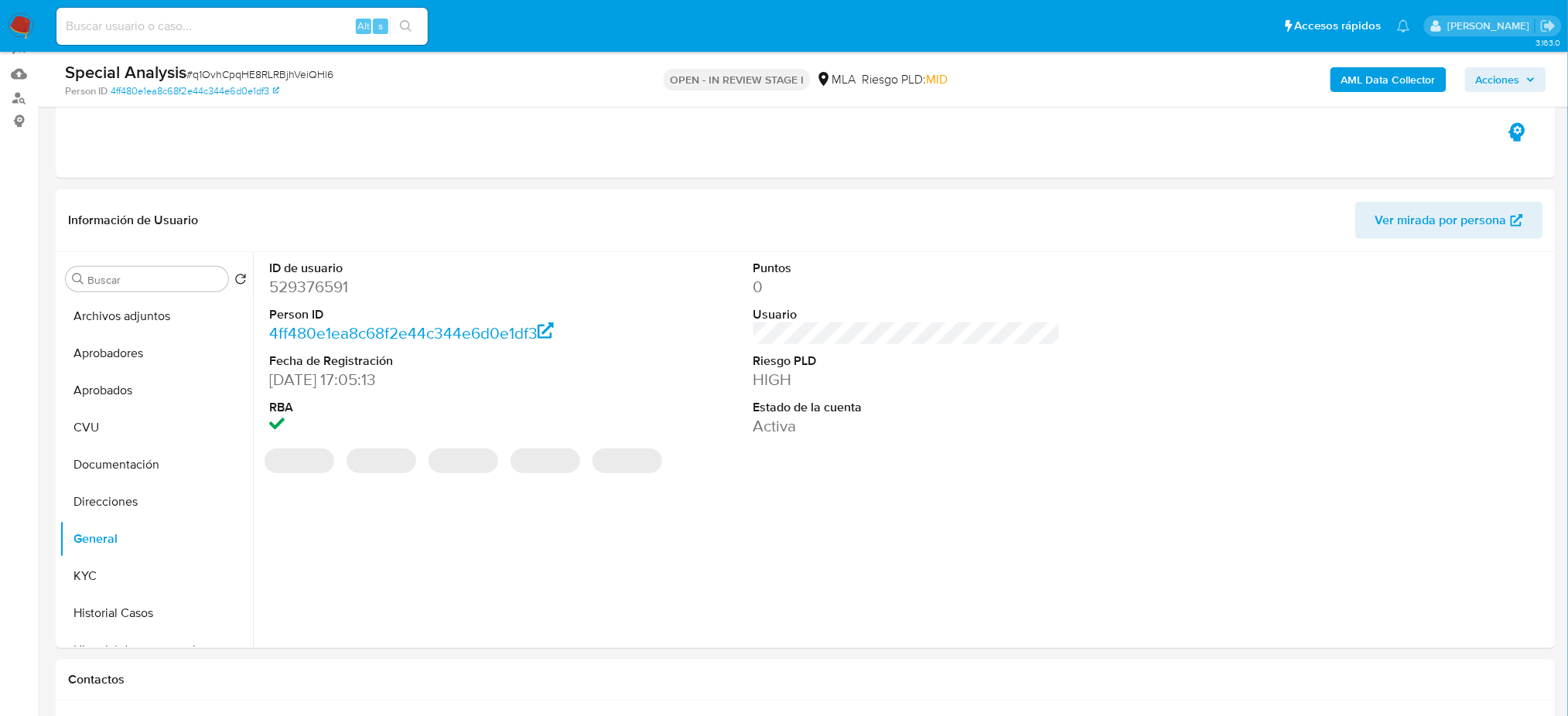
click at [288, 282] on dd "529376591" at bounding box center [423, 287] width 307 height 22
copy dd "529376591"
click at [1506, 76] on span "Acciones" at bounding box center [1498, 80] width 44 height 25
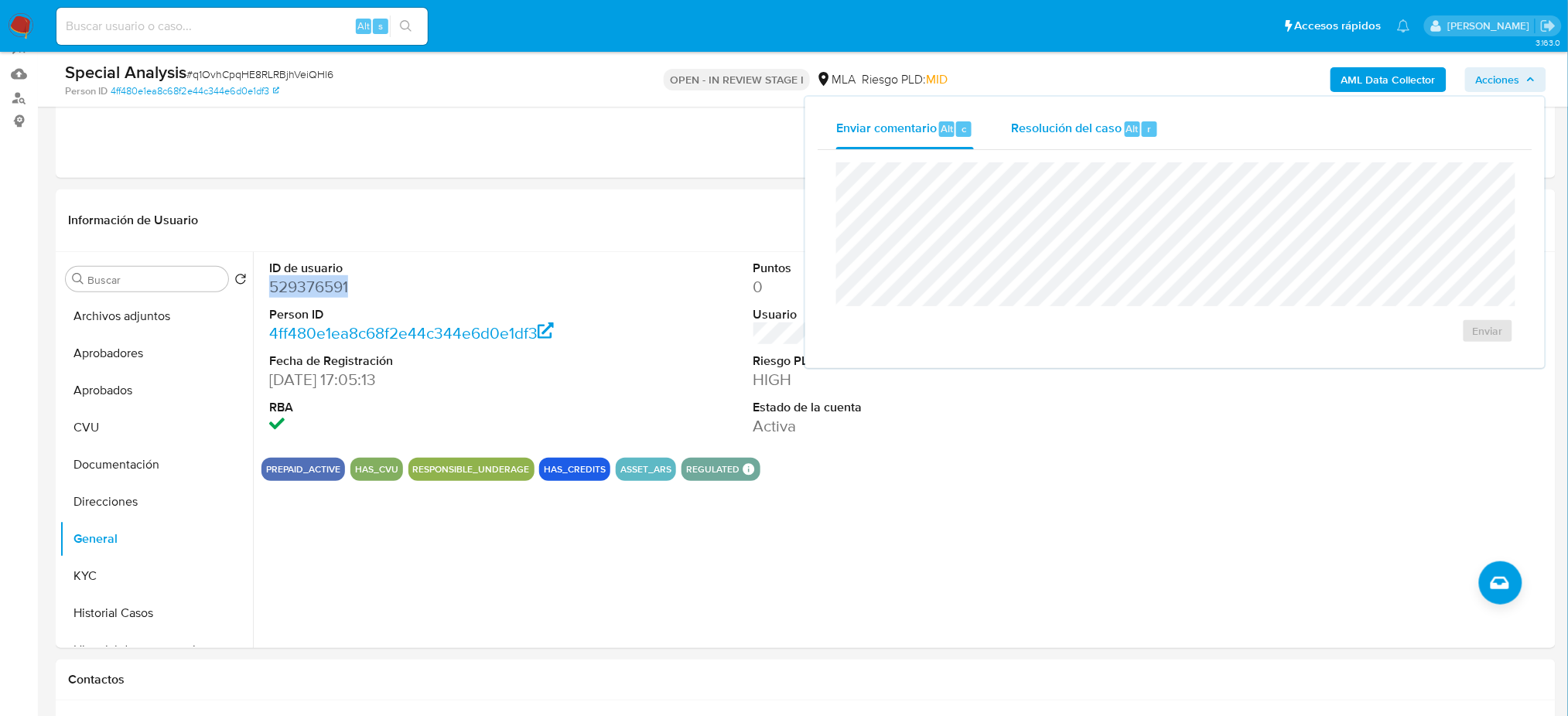
click at [1019, 133] on span "Resolución del caso" at bounding box center [1066, 128] width 111 height 18
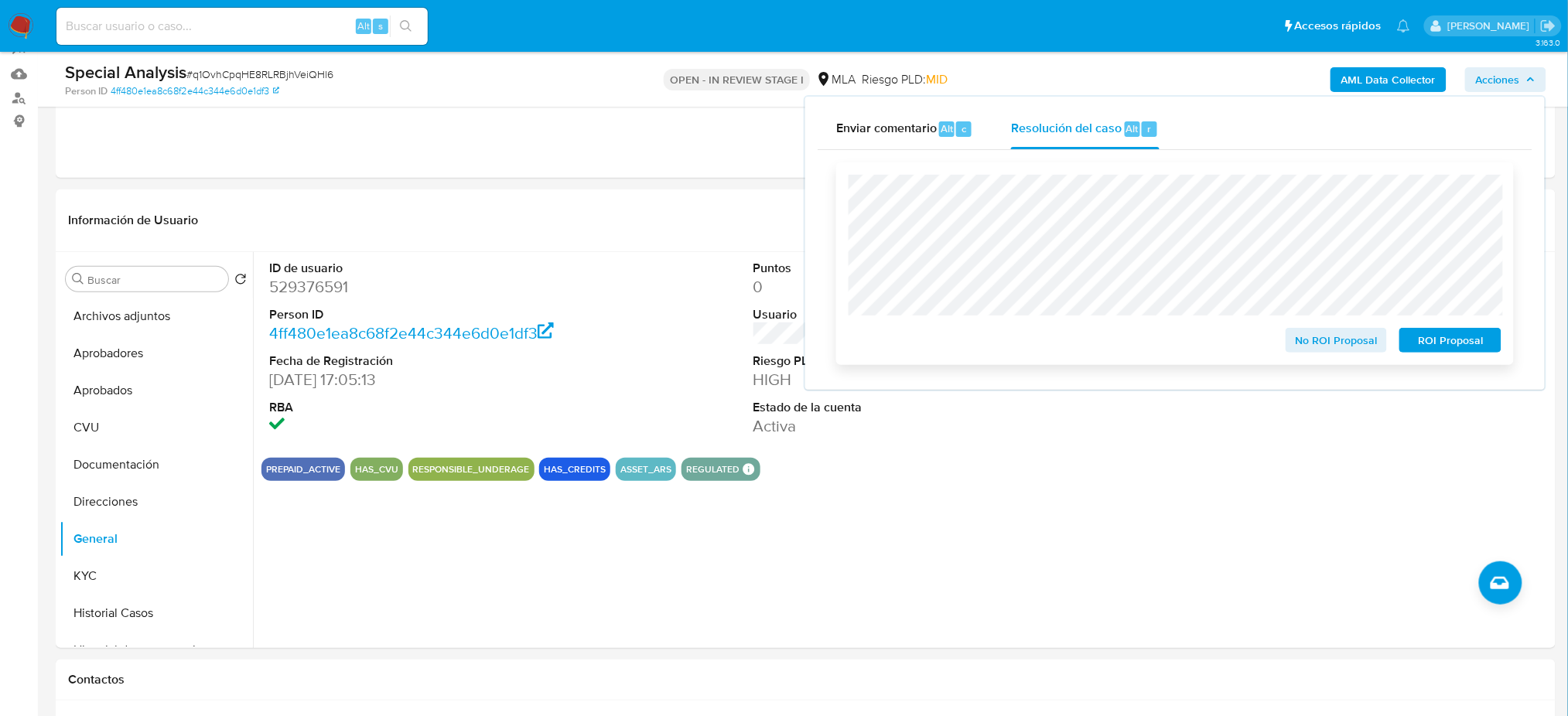
click at [1484, 340] on span "ROI Proposal" at bounding box center [1450, 340] width 81 height 22
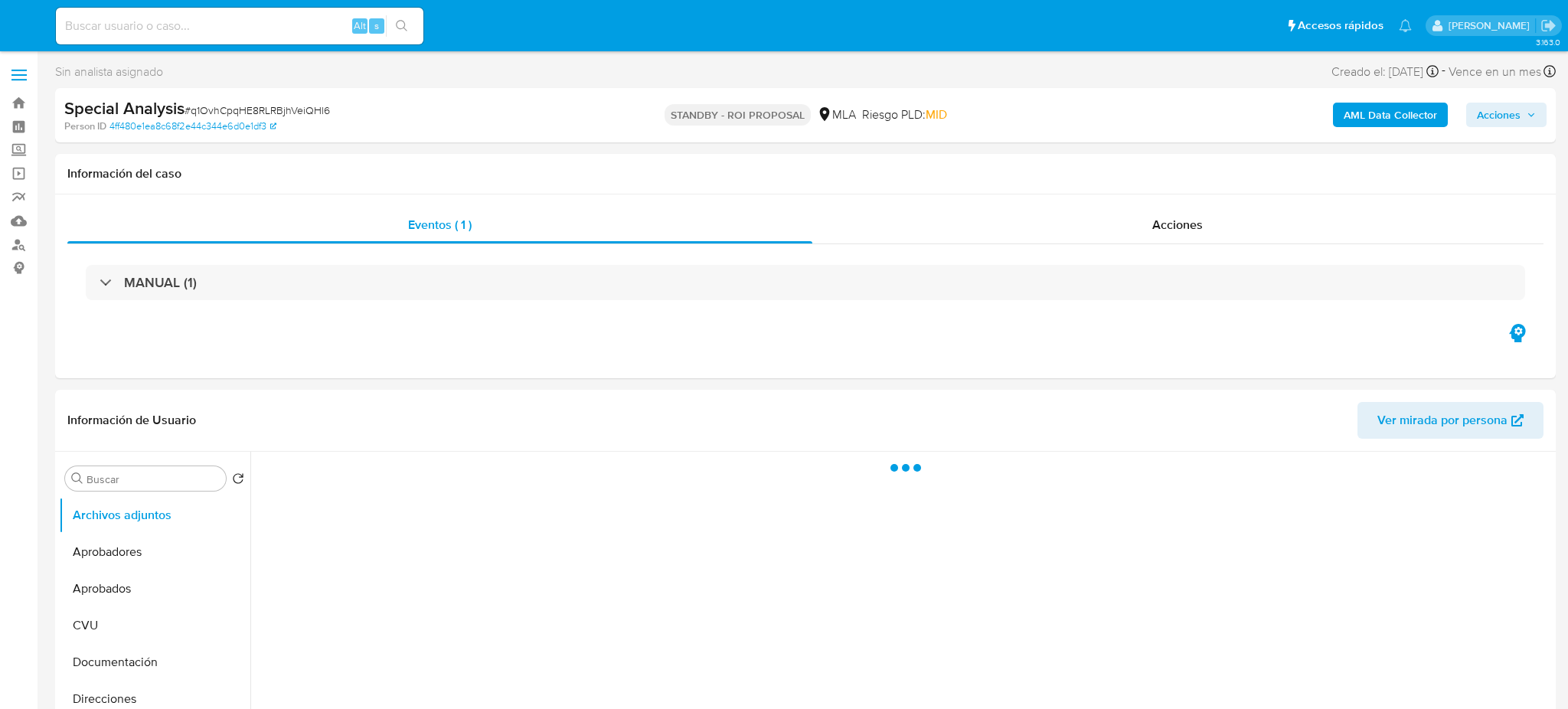
select select "10"
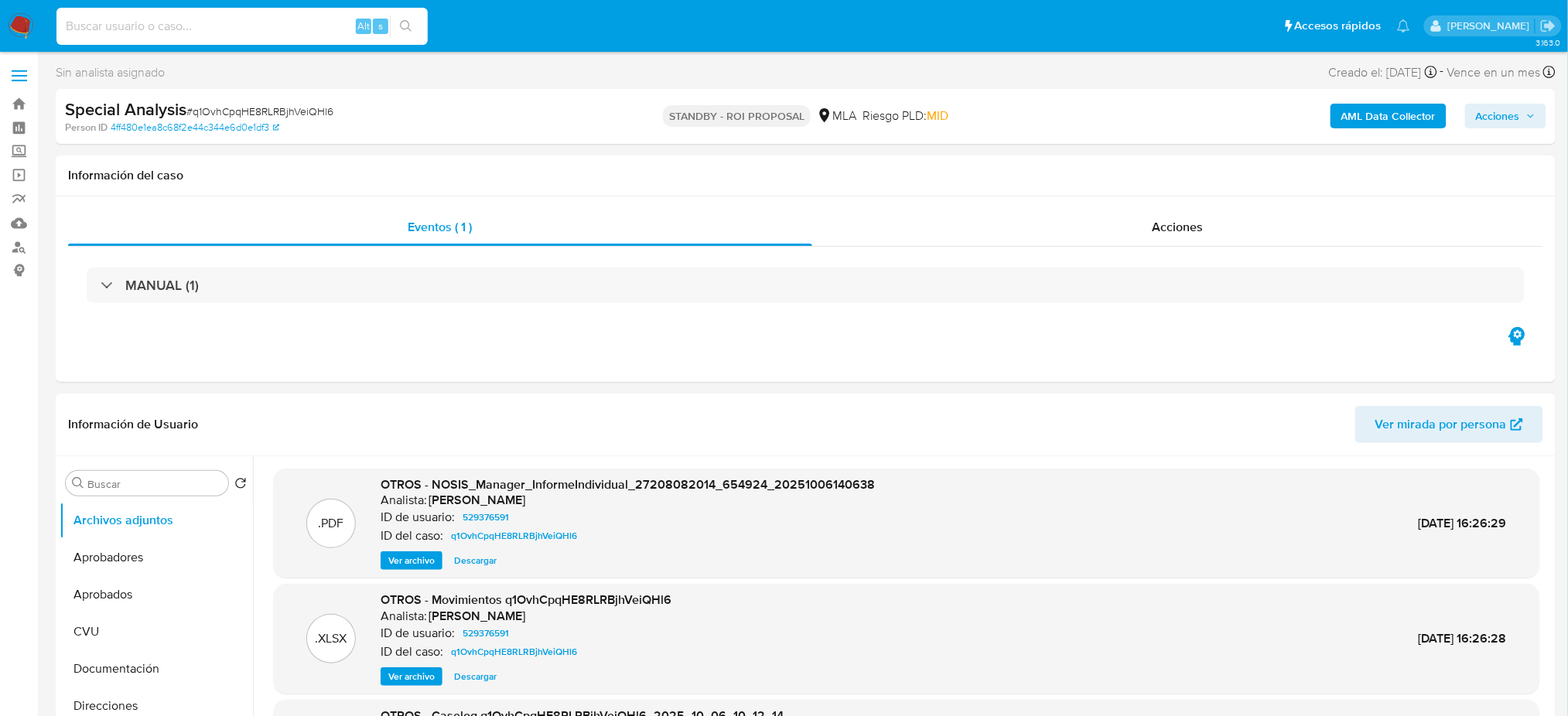
click at [242, 23] on input at bounding box center [242, 27] width 371 height 20
paste input "MygSLV6xIJmL8qkEm6P0HM2x"
type input "MygSLV6xIJmL8qkEm6P0HM2x"
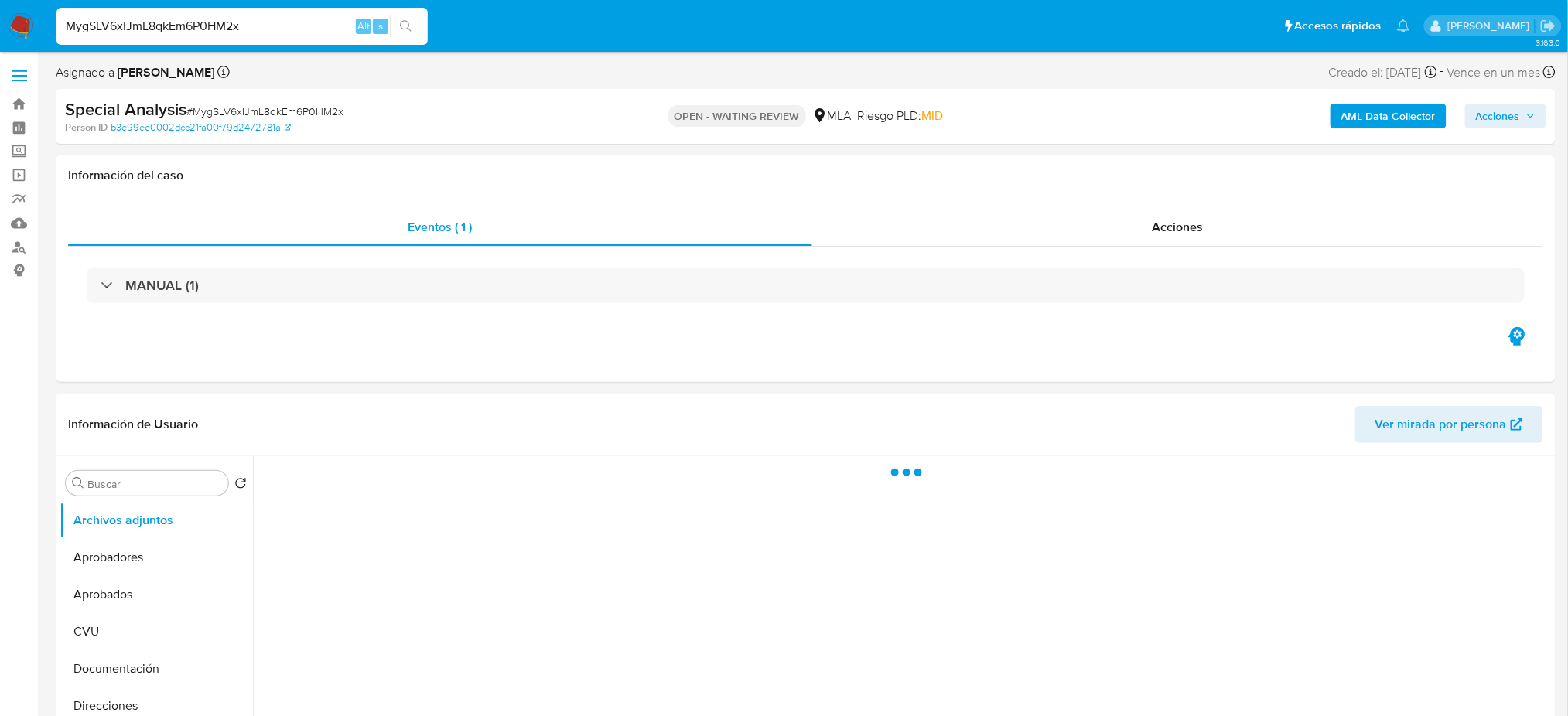
select select "10"
click at [282, 115] on span "# MygSLV6xIJmL8qkEm6P0HM2x" at bounding box center [265, 111] width 157 height 16
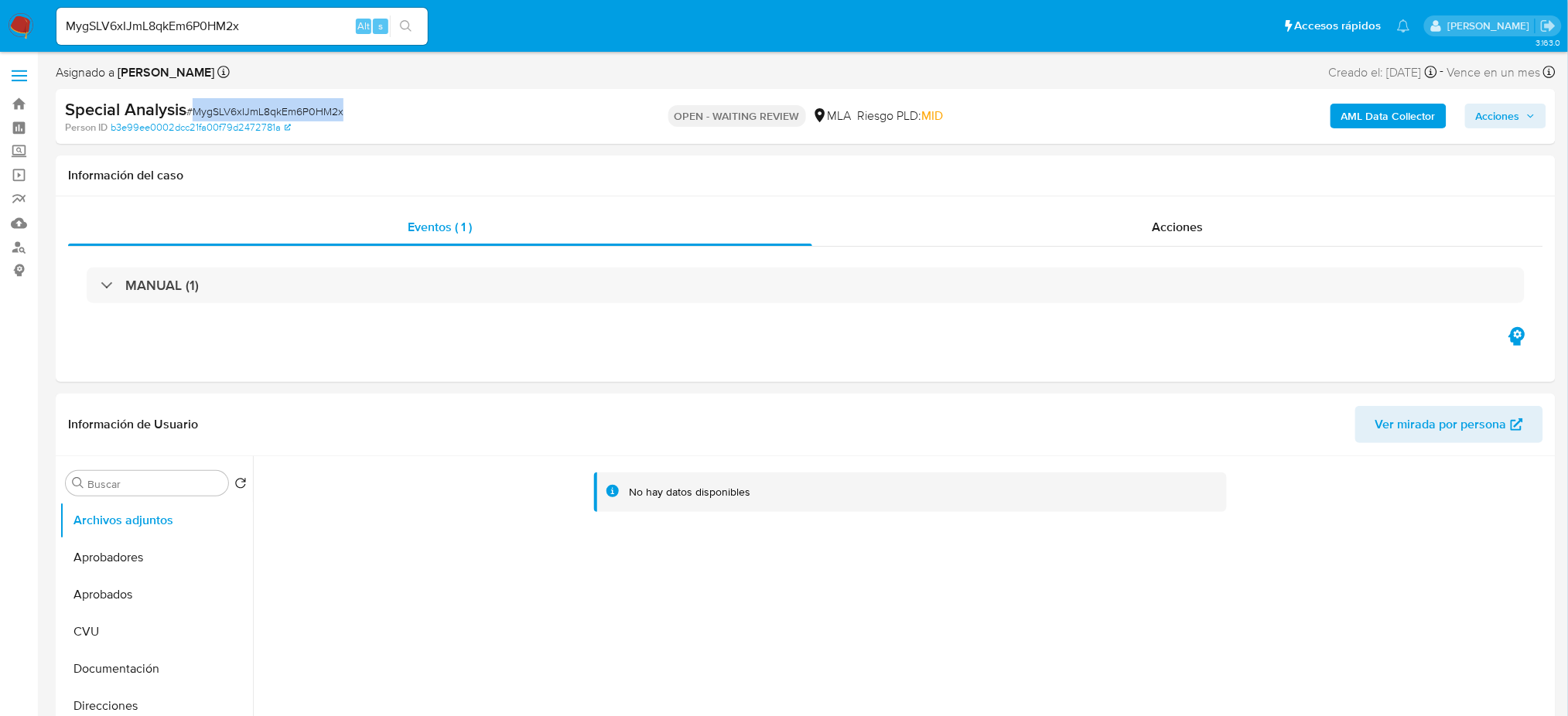
click at [282, 114] on span "# MygSLV6xIJmL8qkEm6P0HM2x" at bounding box center [265, 111] width 157 height 16
copy span "MygSLV6xIJmL8qkEm6P0HM2x"
click at [21, 23] on img at bounding box center [21, 27] width 27 height 27
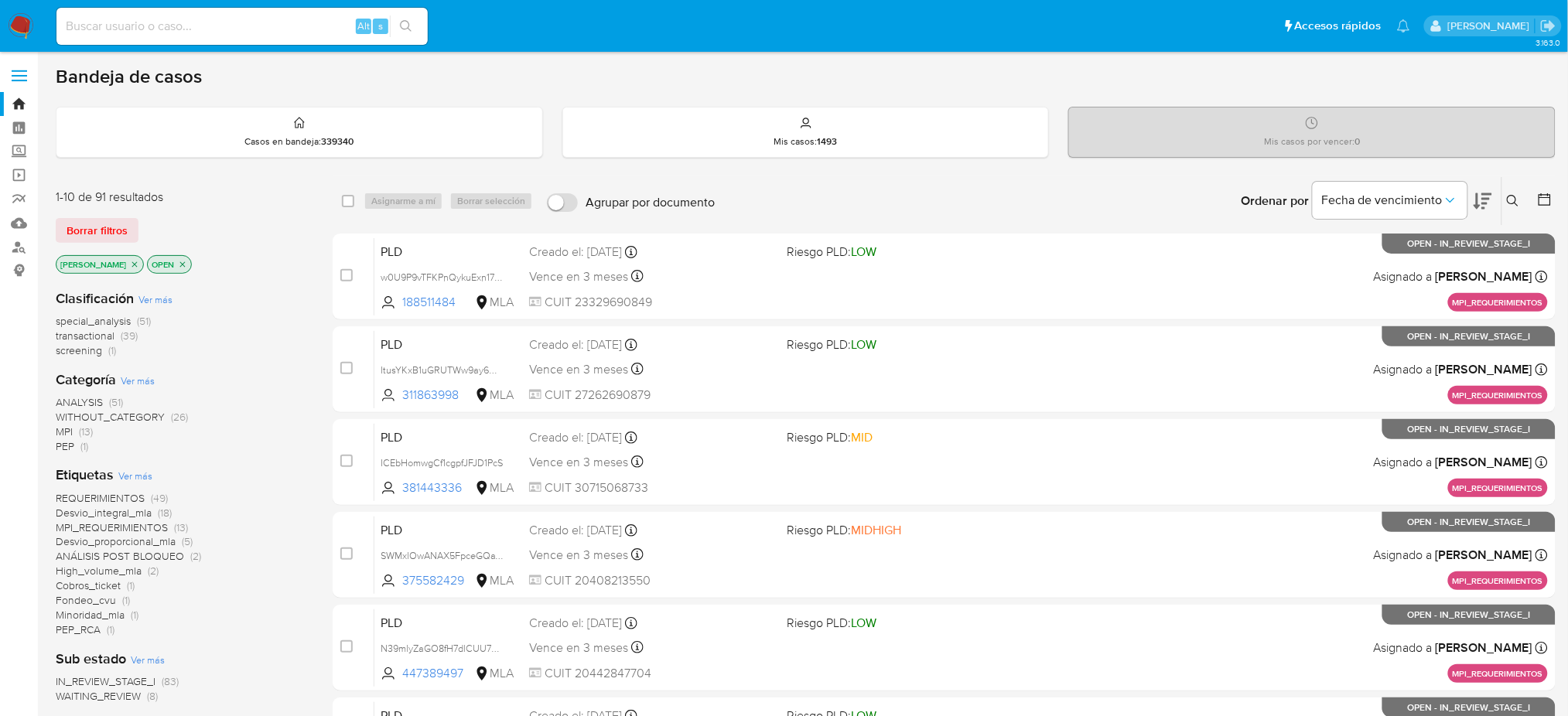
drag, startPoint x: 1514, startPoint y: 202, endPoint x: 1435, endPoint y: 232, distance: 84.5
click at [1515, 199] on icon at bounding box center [1513, 202] width 13 height 13
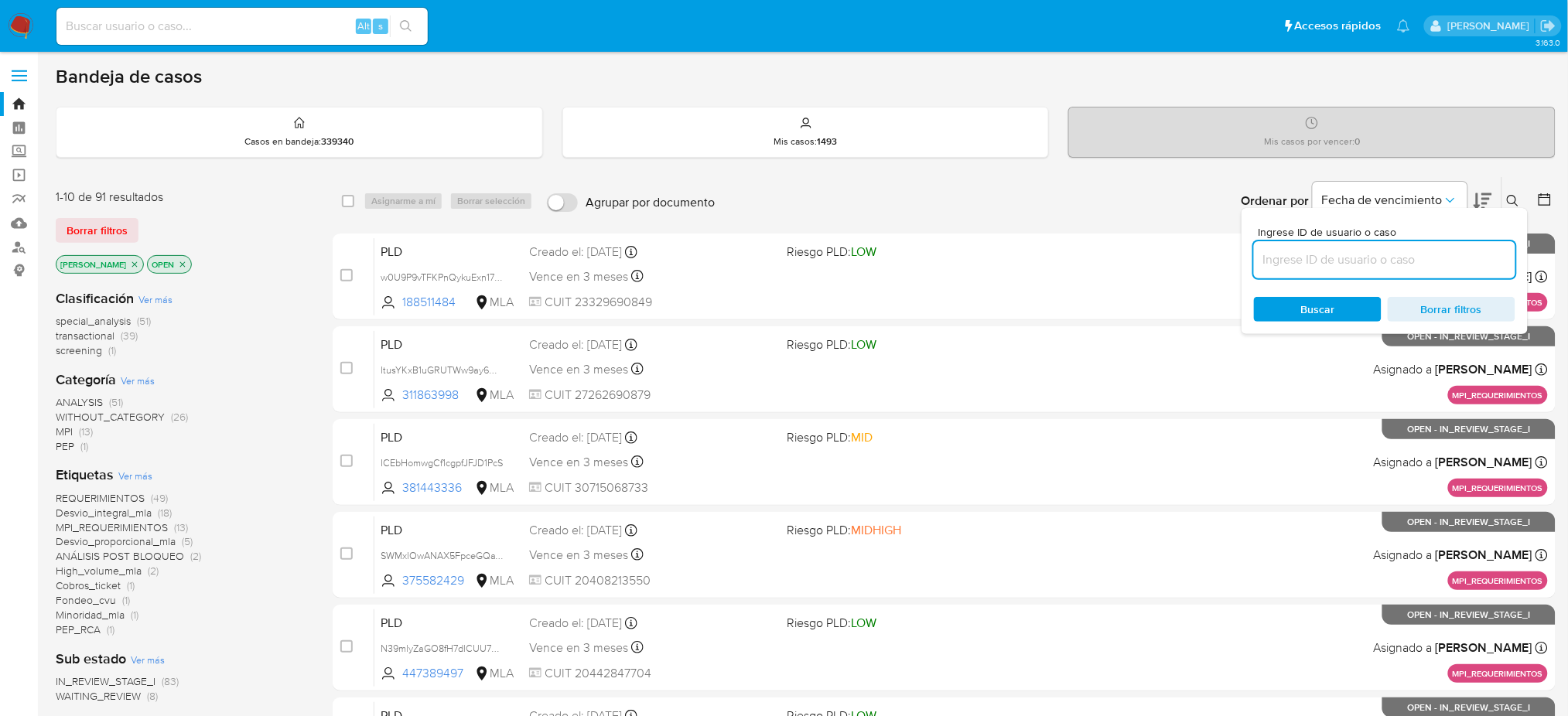
click at [1346, 250] on input at bounding box center [1384, 260] width 261 height 20
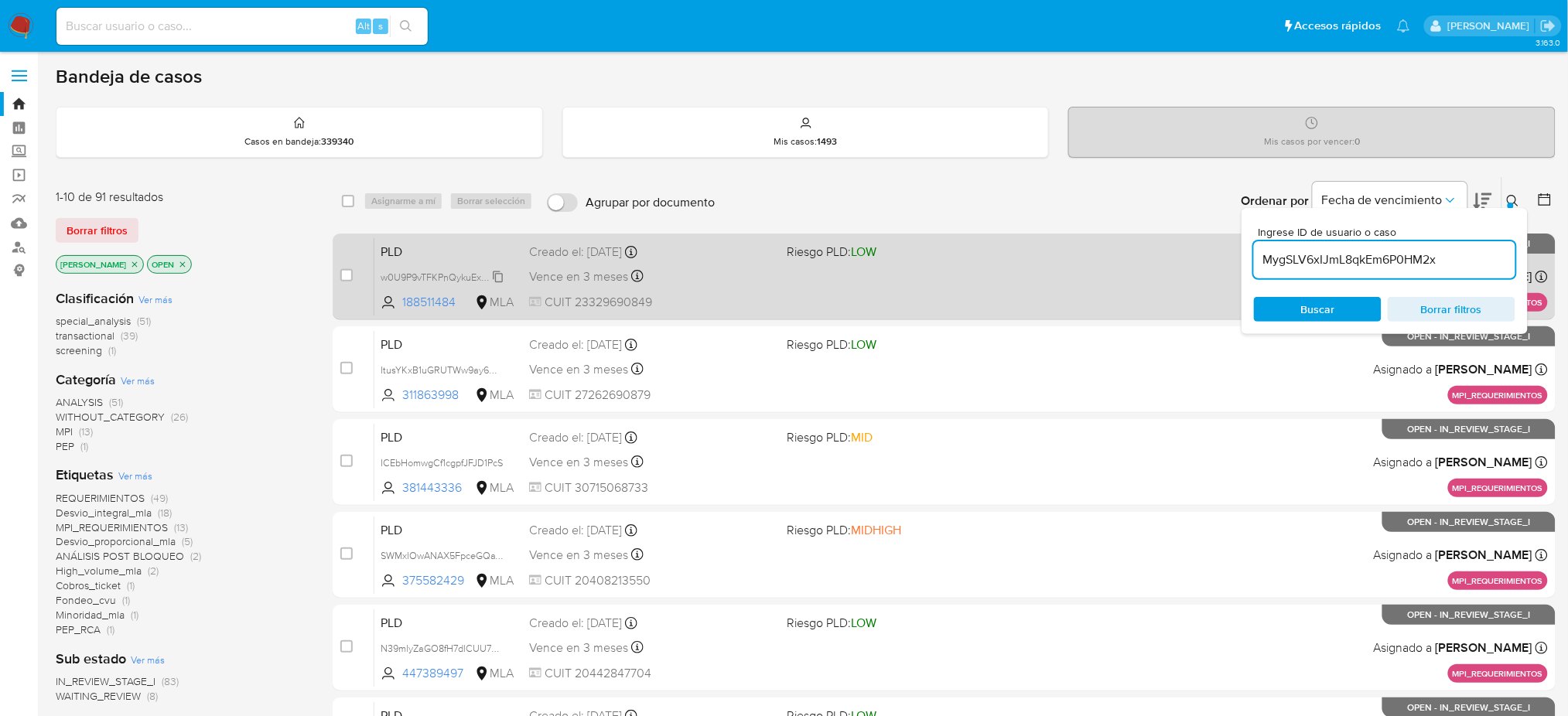
type input "MygSLV6xIJmL8qkEm6P0HM2x"
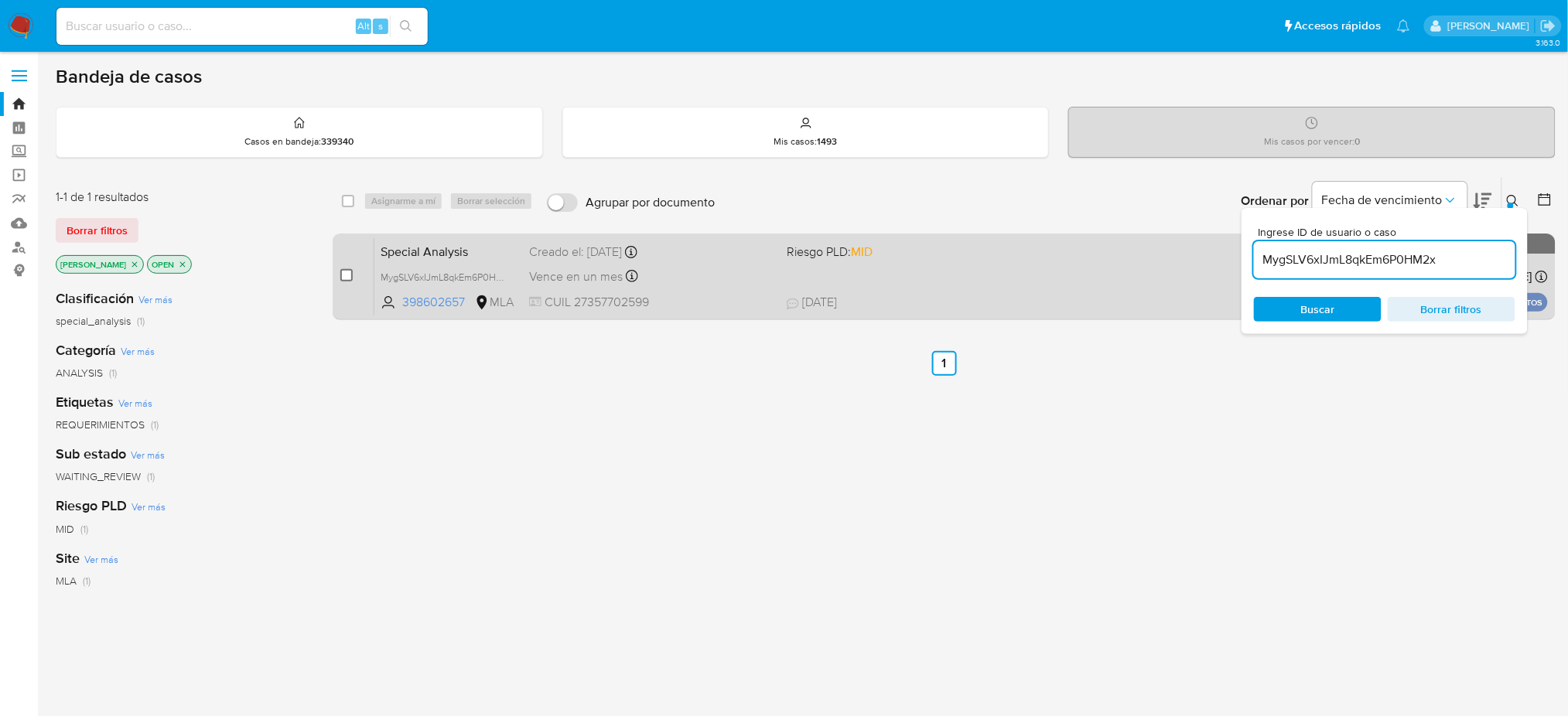
click at [344, 276] on input "checkbox" at bounding box center [347, 275] width 13 height 13
checkbox input "true"
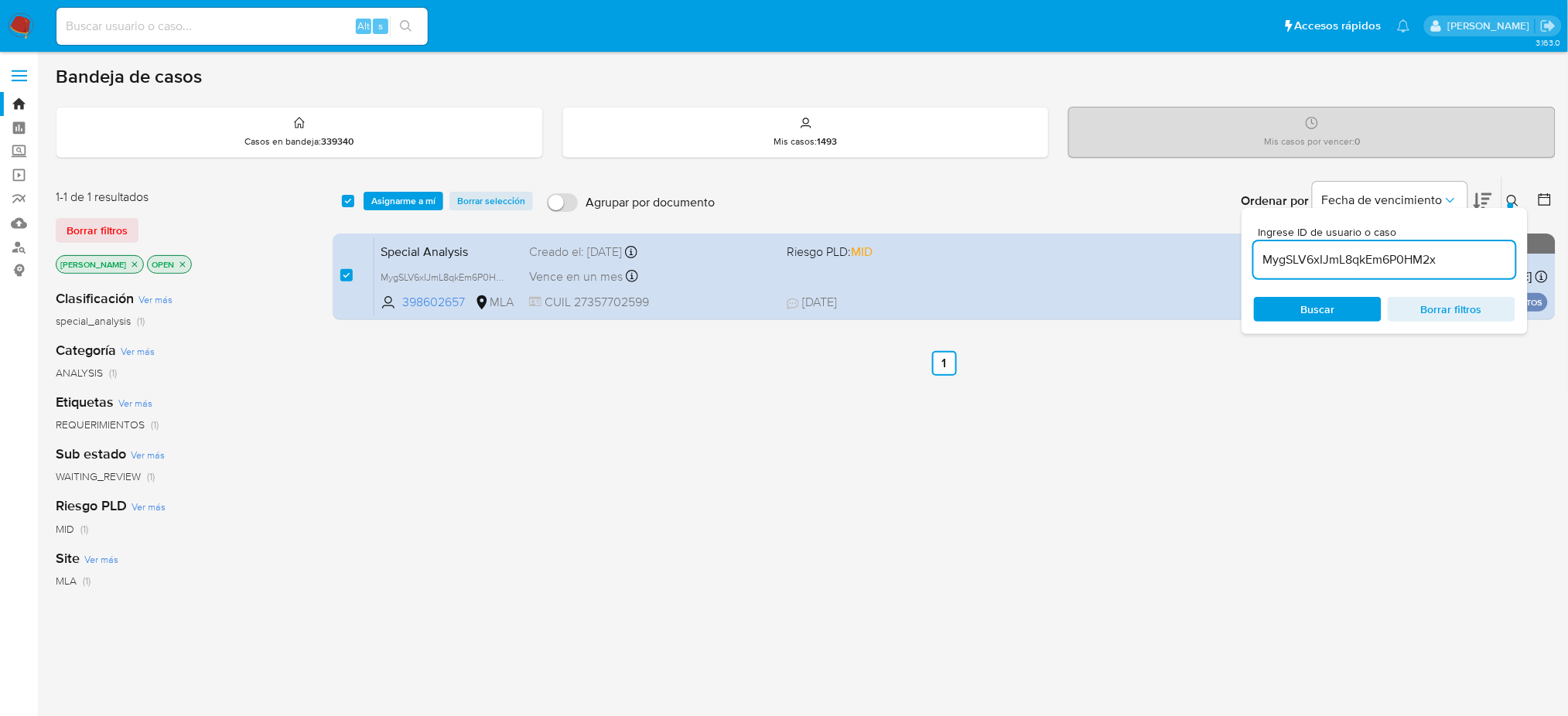
click at [401, 209] on div "select-all-cases-checkbox Asignarme a mí Borrar selección Agrupar por documento…" at bounding box center [944, 201] width 1223 height 48
click at [414, 196] on span "Asignarme a mí" at bounding box center [403, 202] width 64 height 16
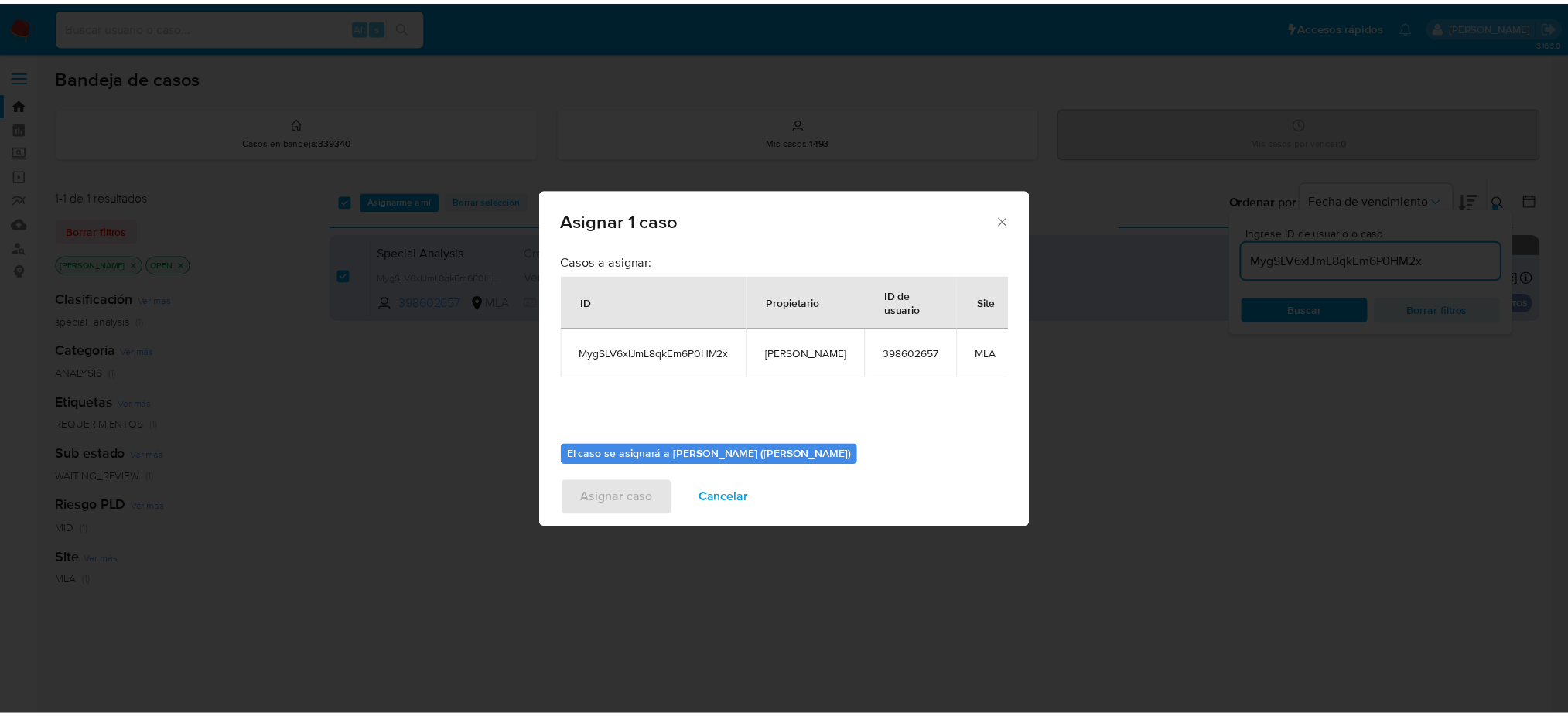
scroll to position [79, 0]
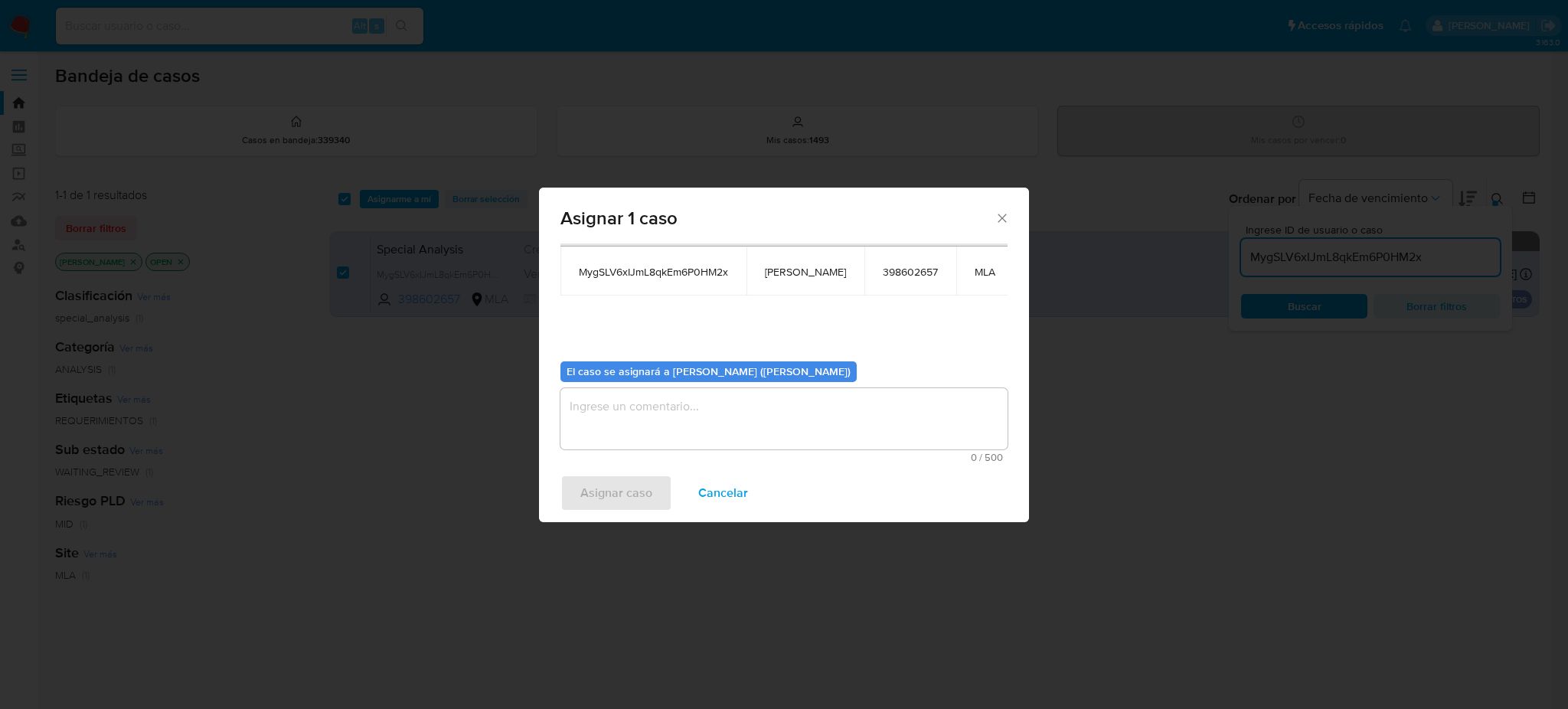
click at [683, 391] on textarea "assign-modal" at bounding box center [784, 419] width 447 height 61
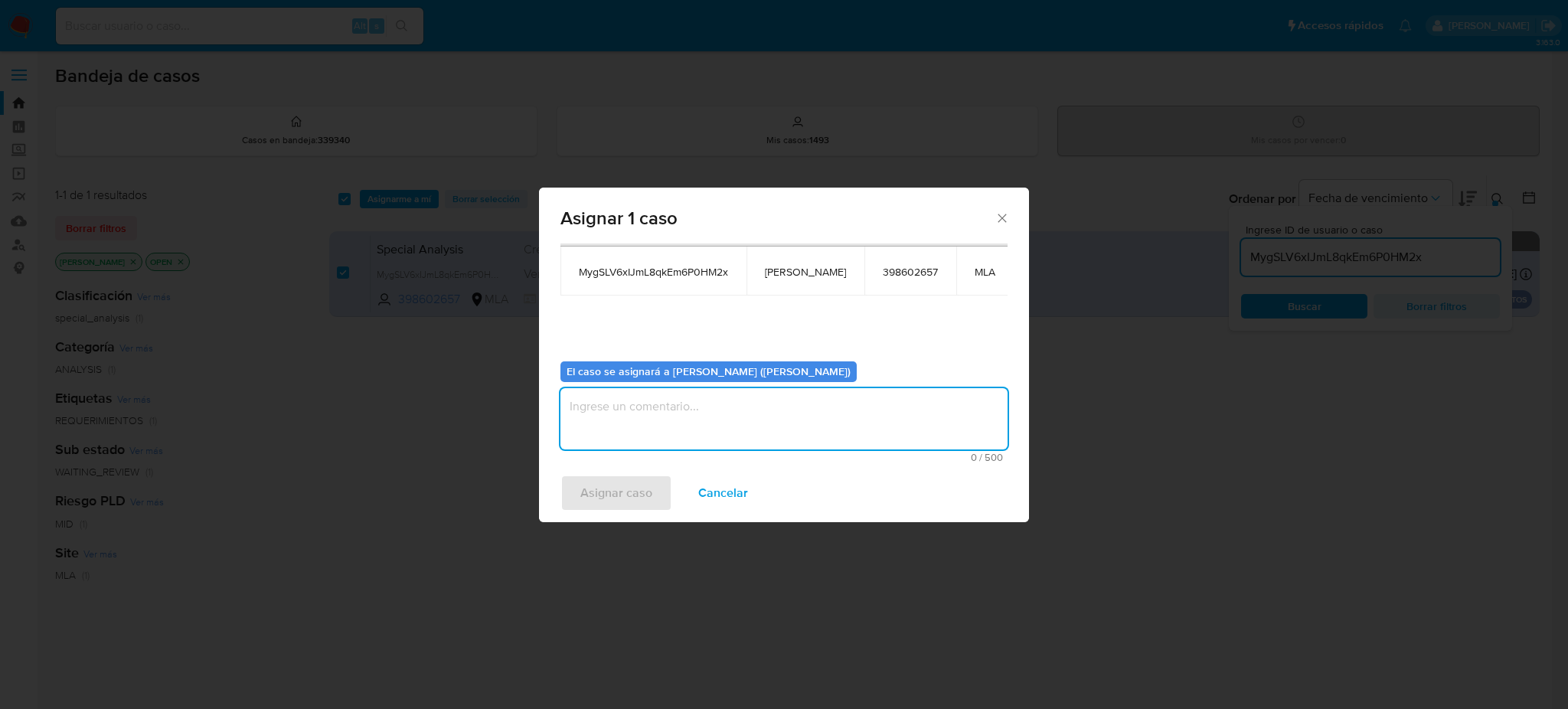
paste textarea "[PERSON_NAME]"
type textarea "[PERSON_NAME]"
click at [619, 500] on span "Asignar caso" at bounding box center [616, 492] width 72 height 33
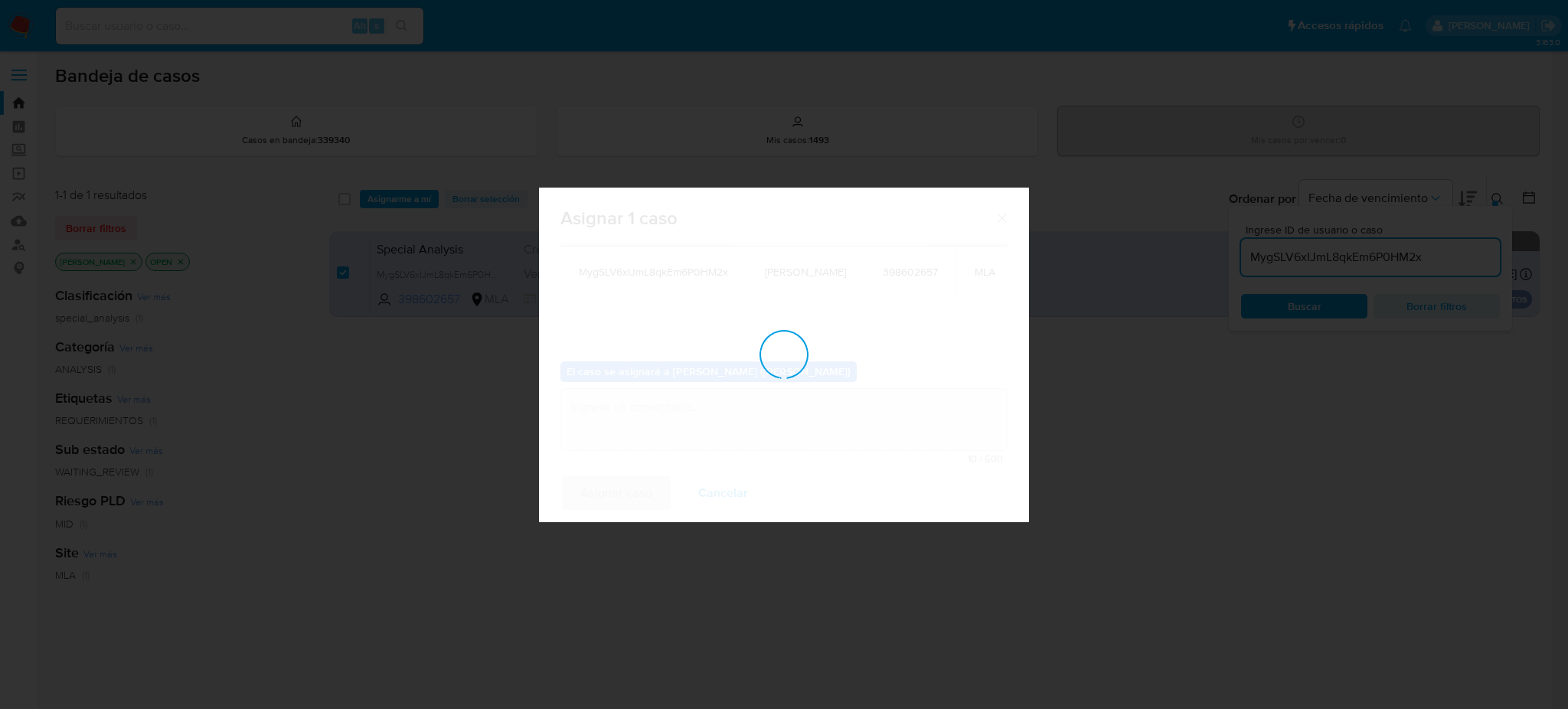
checkbox input "false"
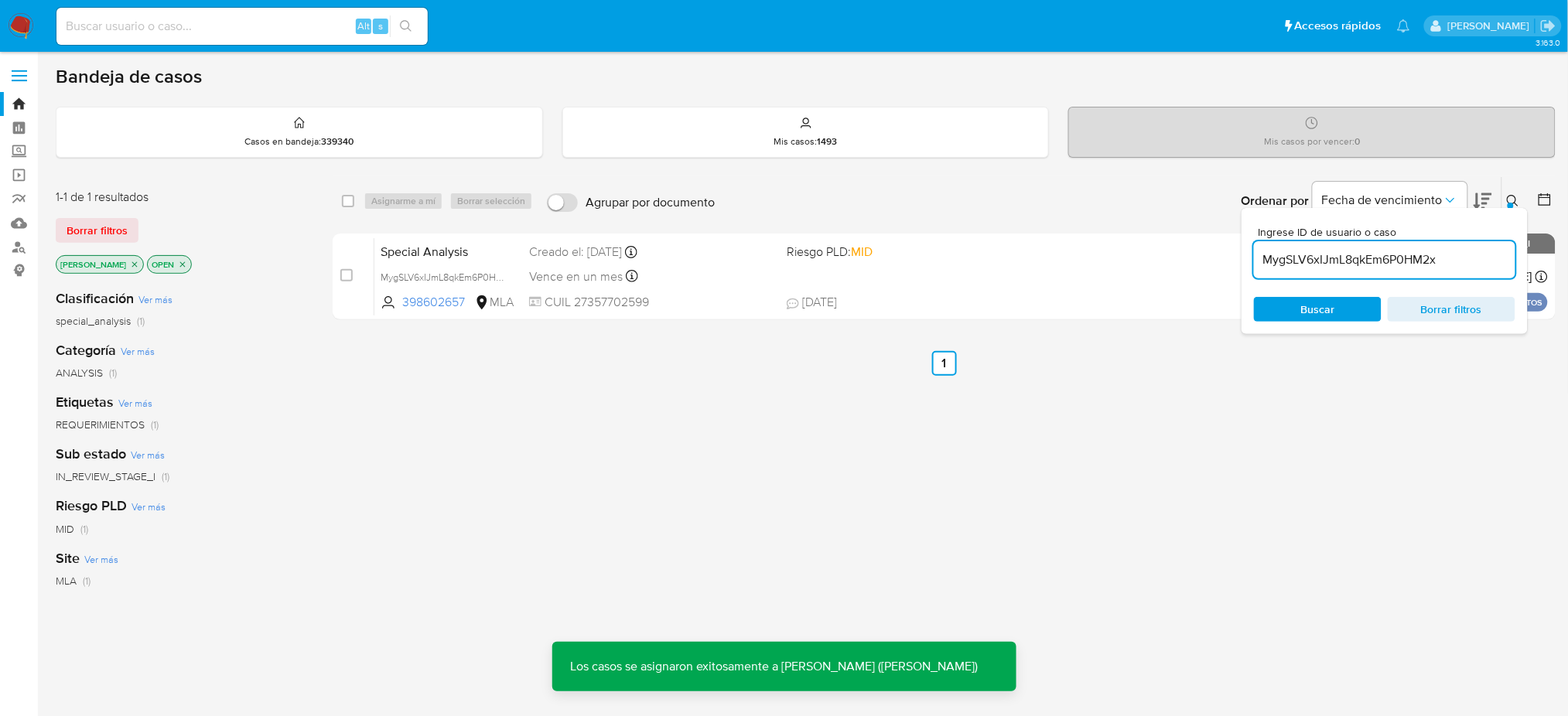
click at [448, 244] on span "Special Analysis" at bounding box center [449, 251] width 136 height 20
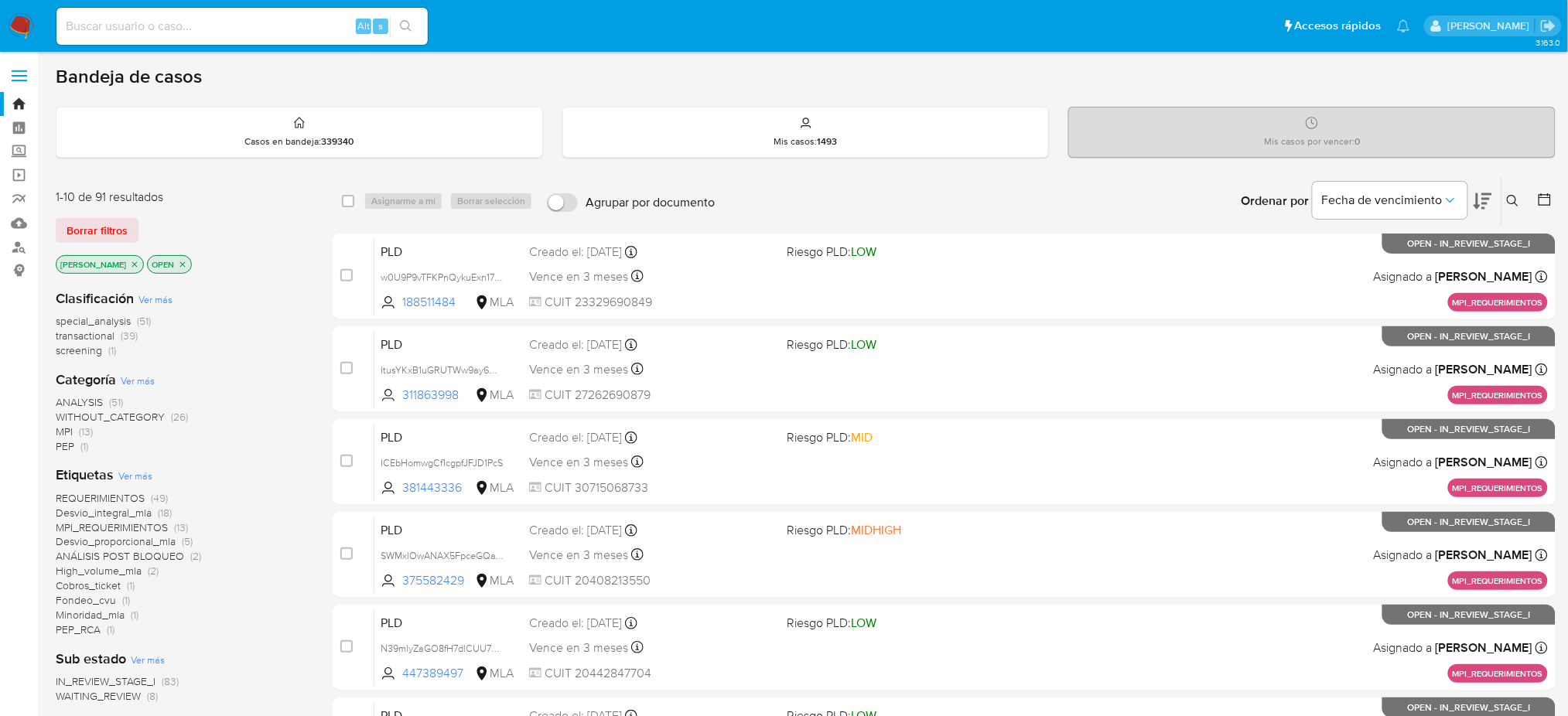
click at [1513, 195] on icon at bounding box center [1512, 201] width 12 height 12
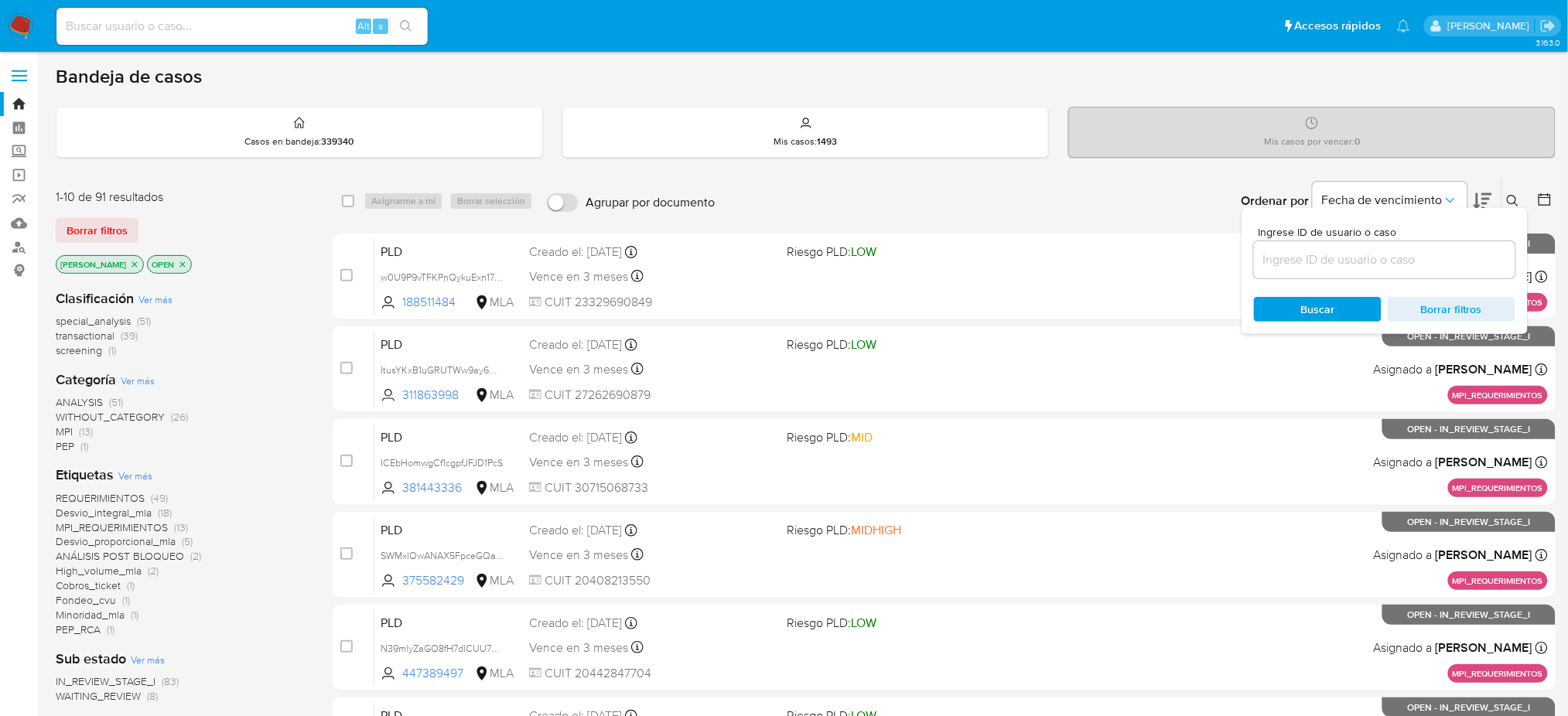
click at [1333, 258] on input at bounding box center [1384, 260] width 261 height 20
type input "MygSLV6xIJmL8qkEm6P0HM2x"
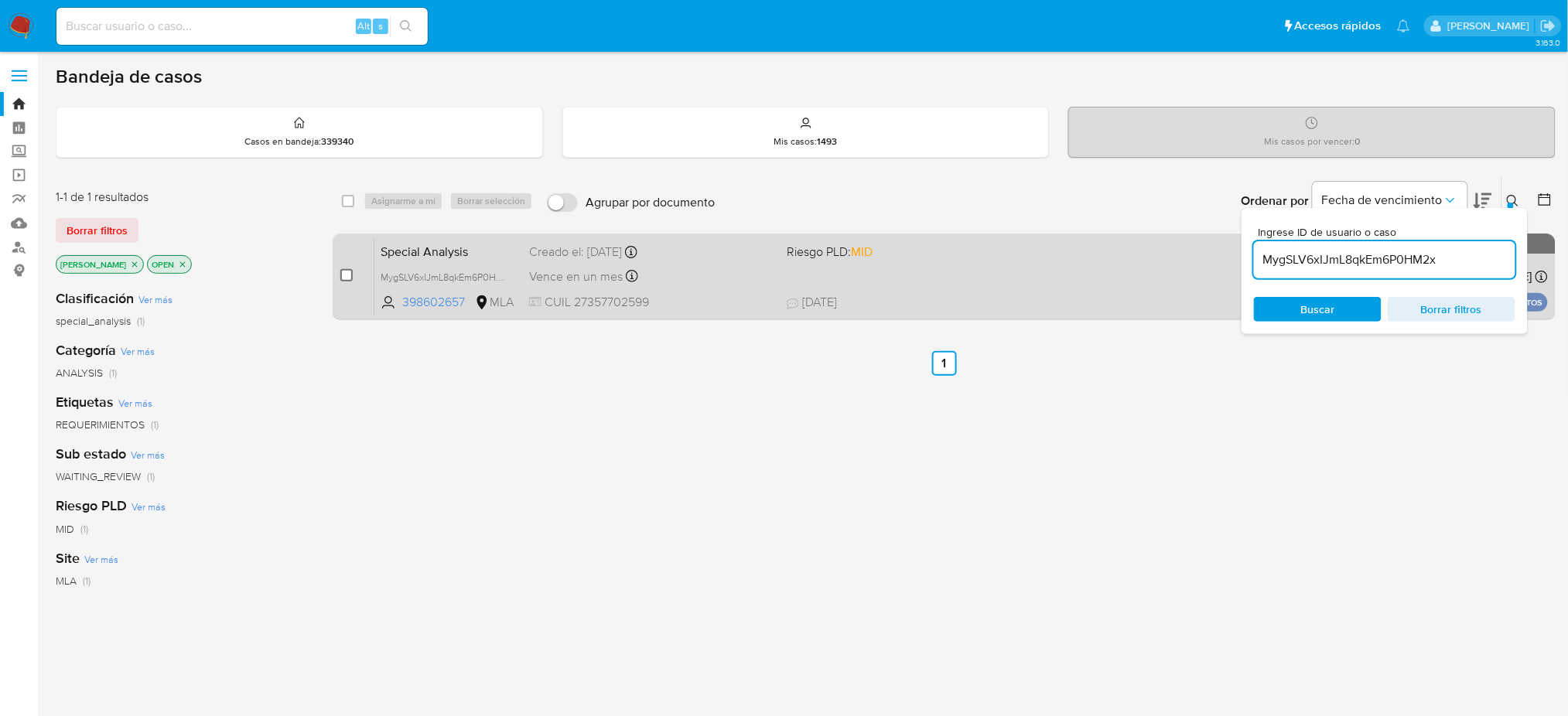
click at [343, 274] on input "checkbox" at bounding box center [347, 275] width 13 height 13
checkbox input "true"
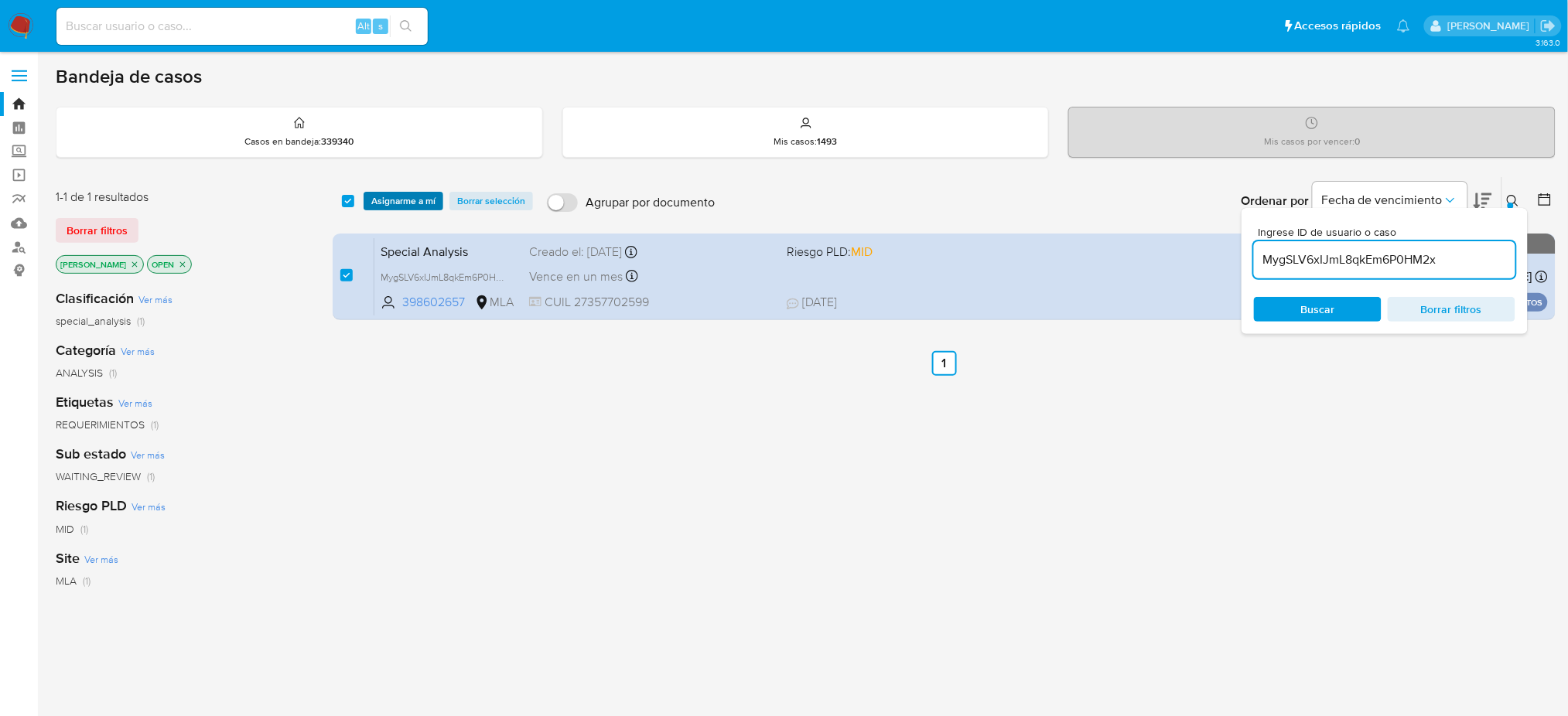
click at [385, 203] on span "Asignarme a mí" at bounding box center [403, 202] width 64 height 16
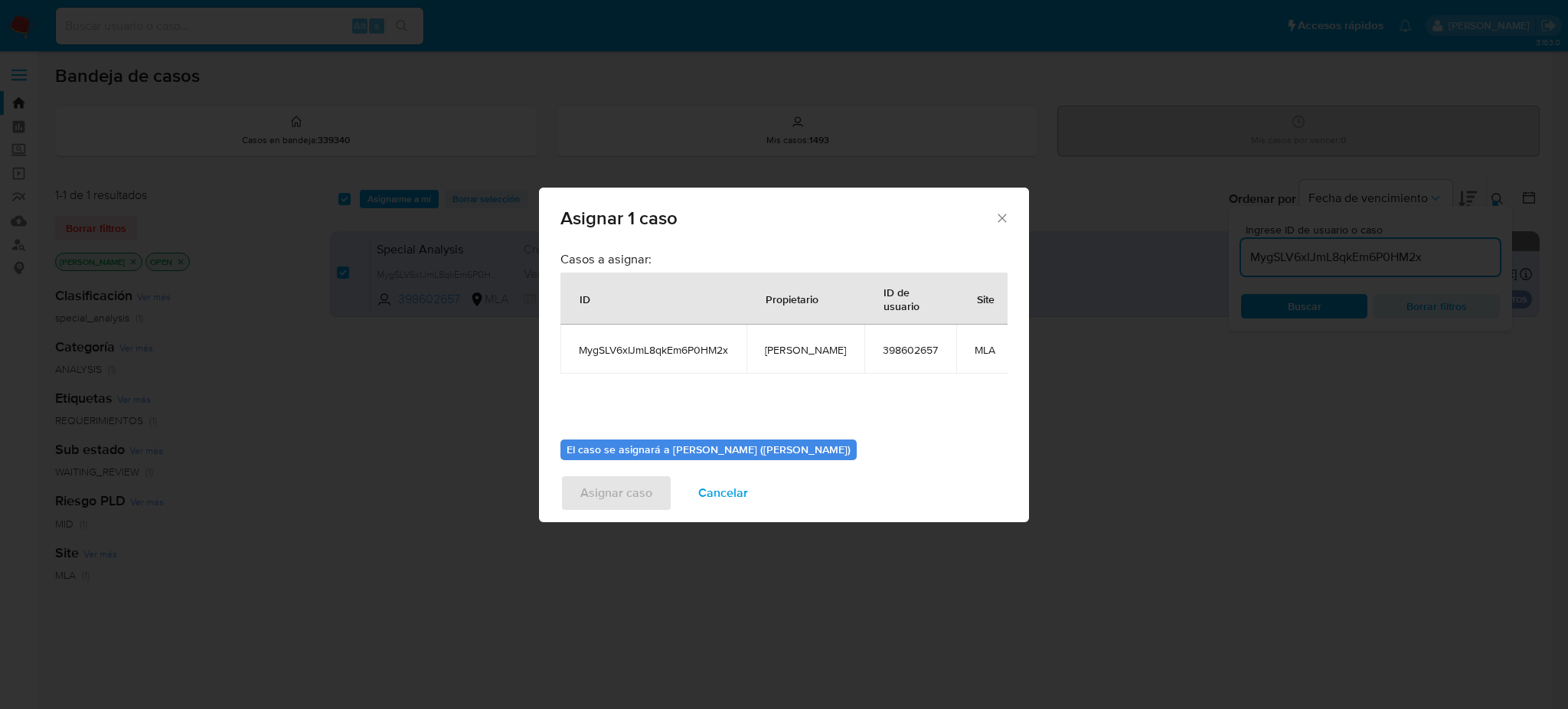
click at [789, 353] on span "[PERSON_NAME]" at bounding box center [805, 350] width 82 height 14
copy span "[PERSON_NAME]"
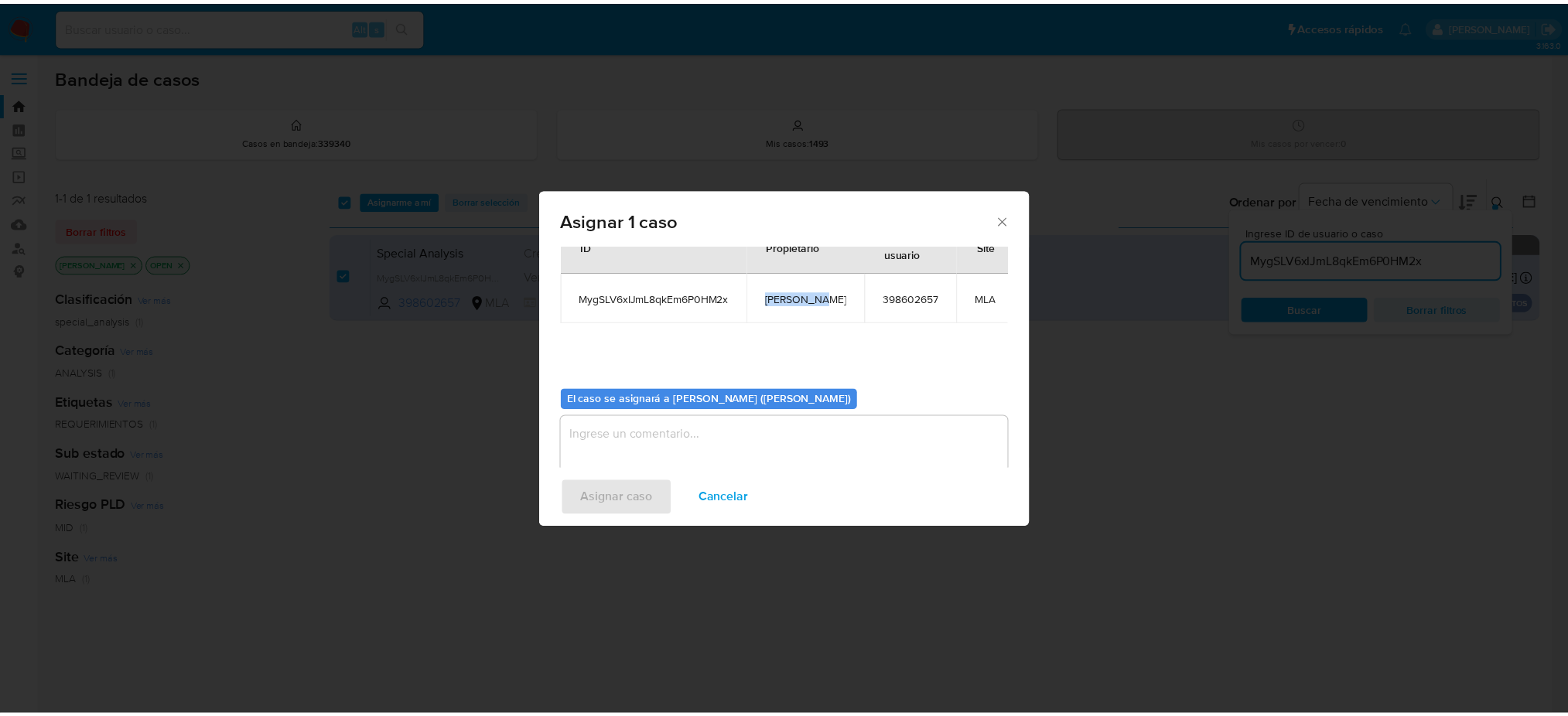
scroll to position [79, 0]
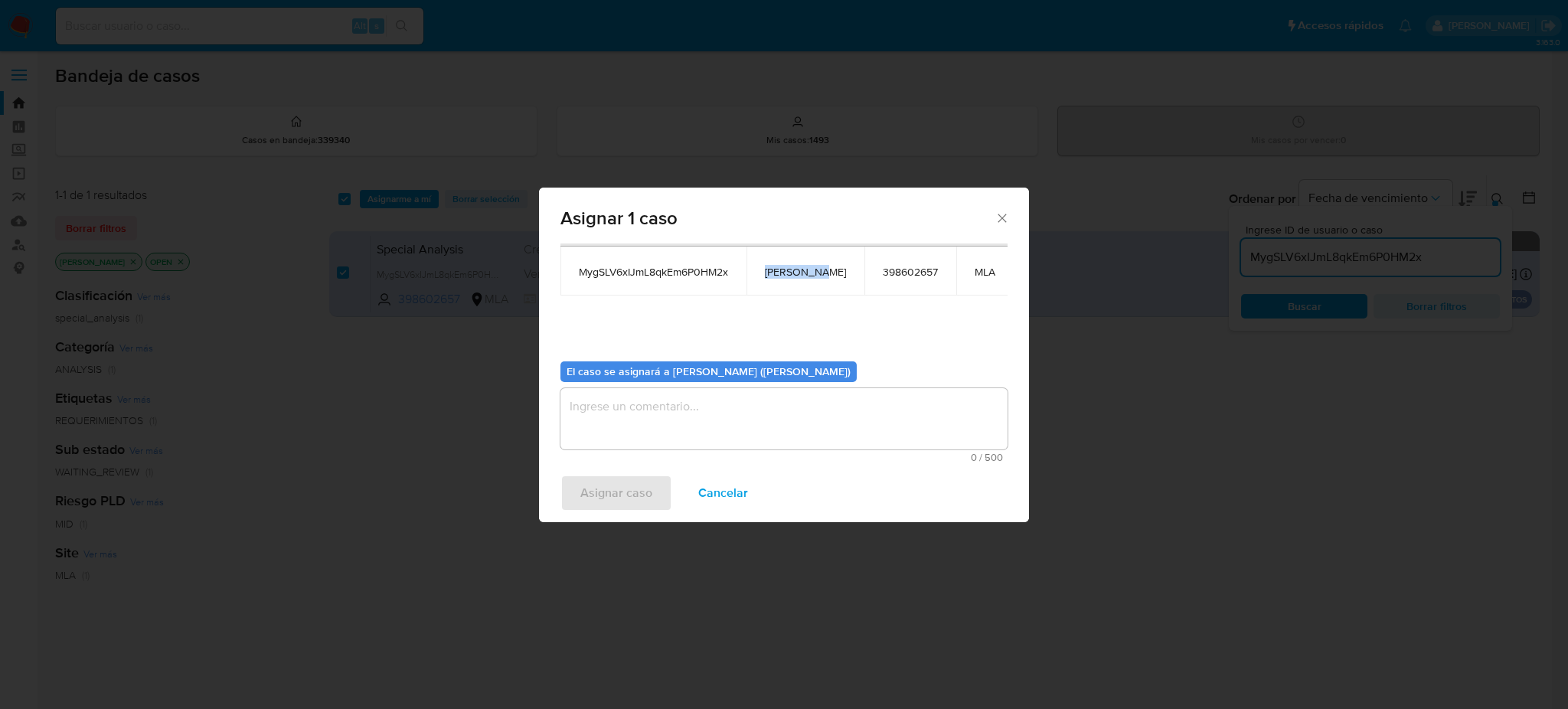
click at [680, 424] on textarea "assign-modal" at bounding box center [784, 419] width 447 height 61
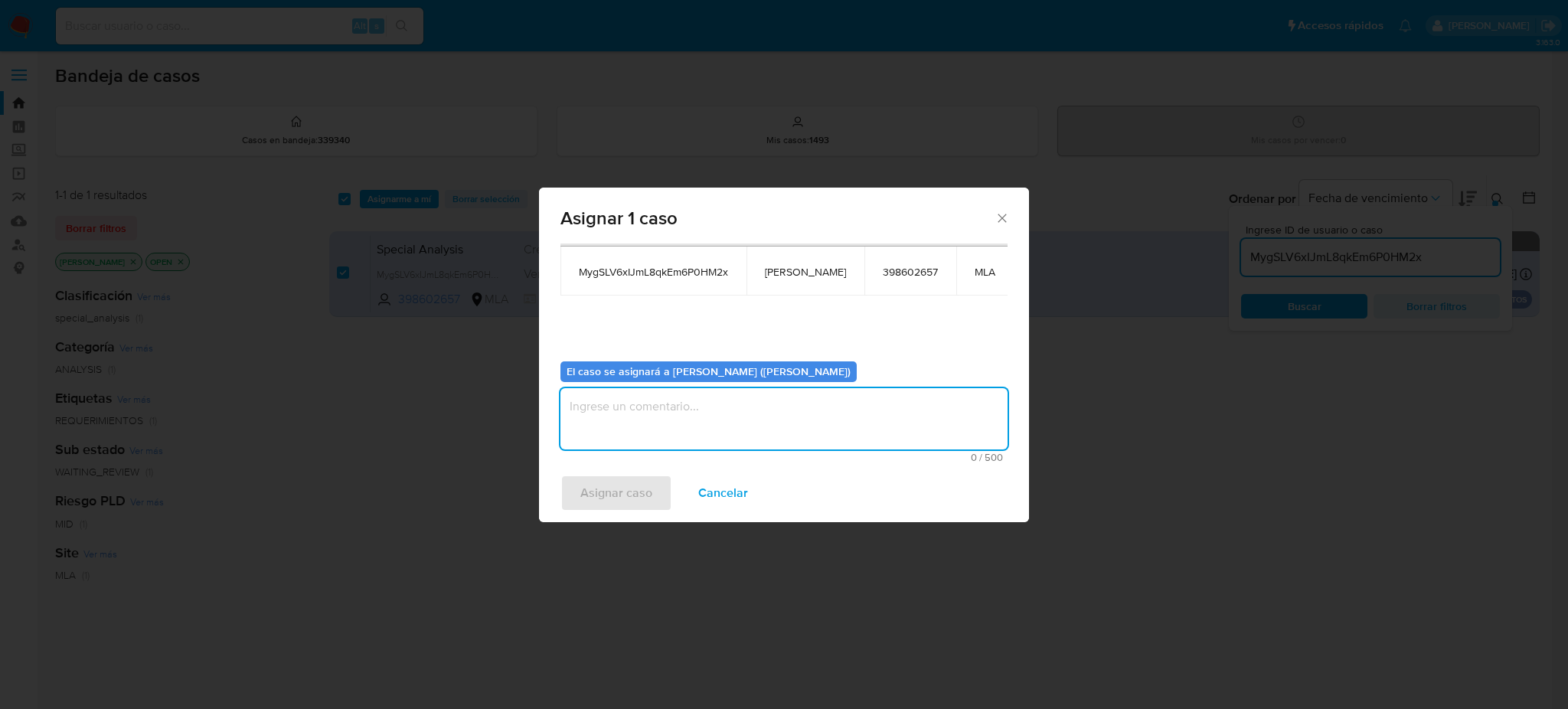
paste textarea "[PERSON_NAME]"
type textarea "[PERSON_NAME]"
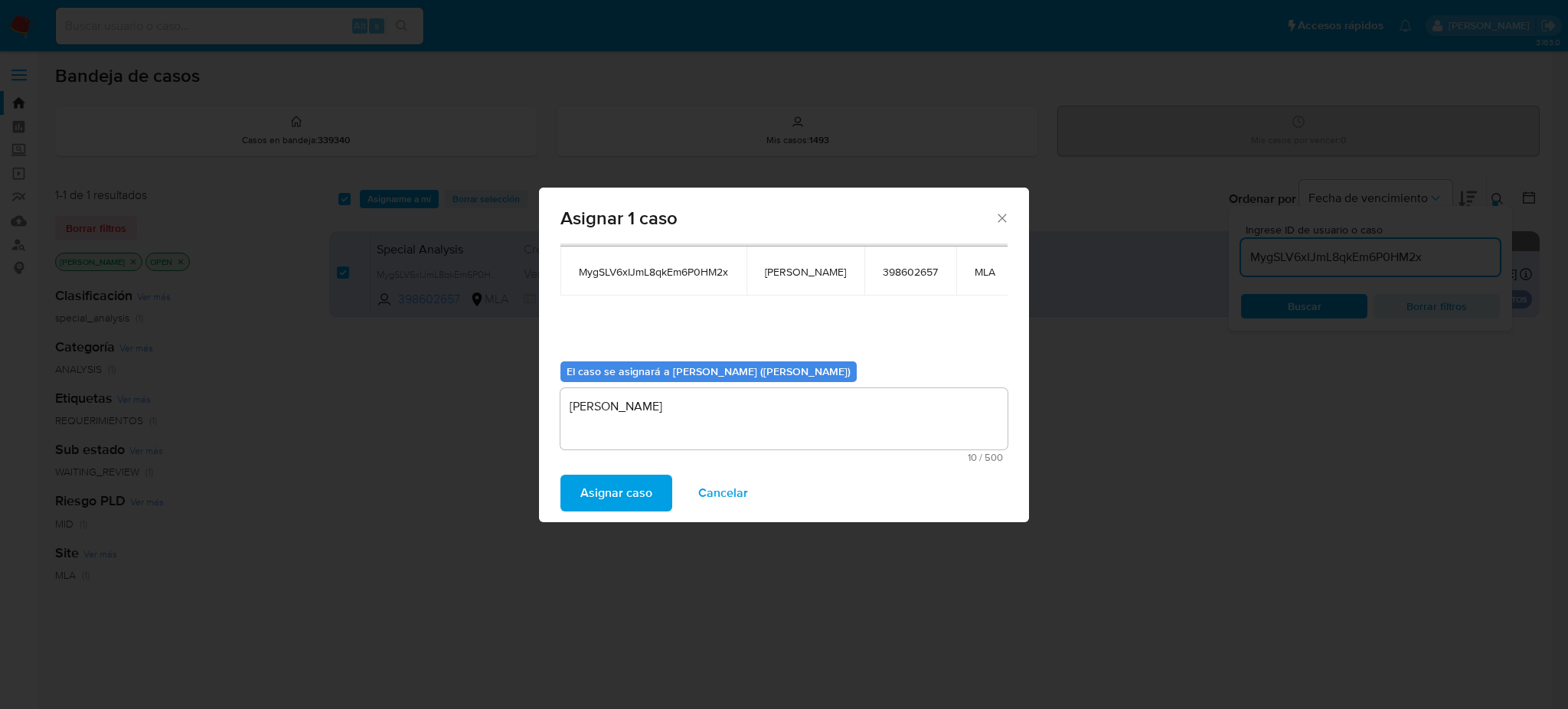
click at [591, 499] on span "Asignar caso" at bounding box center [616, 492] width 72 height 33
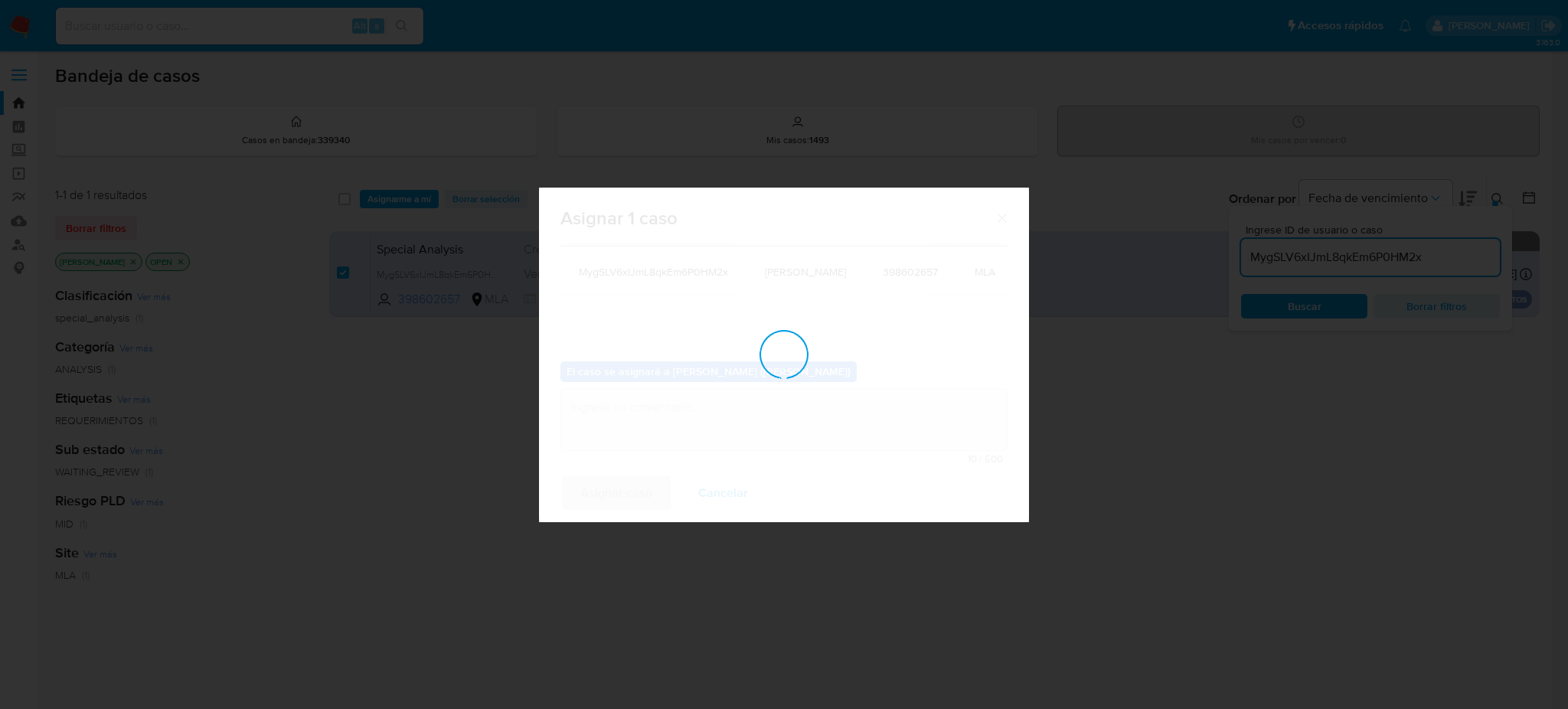
checkbox input "false"
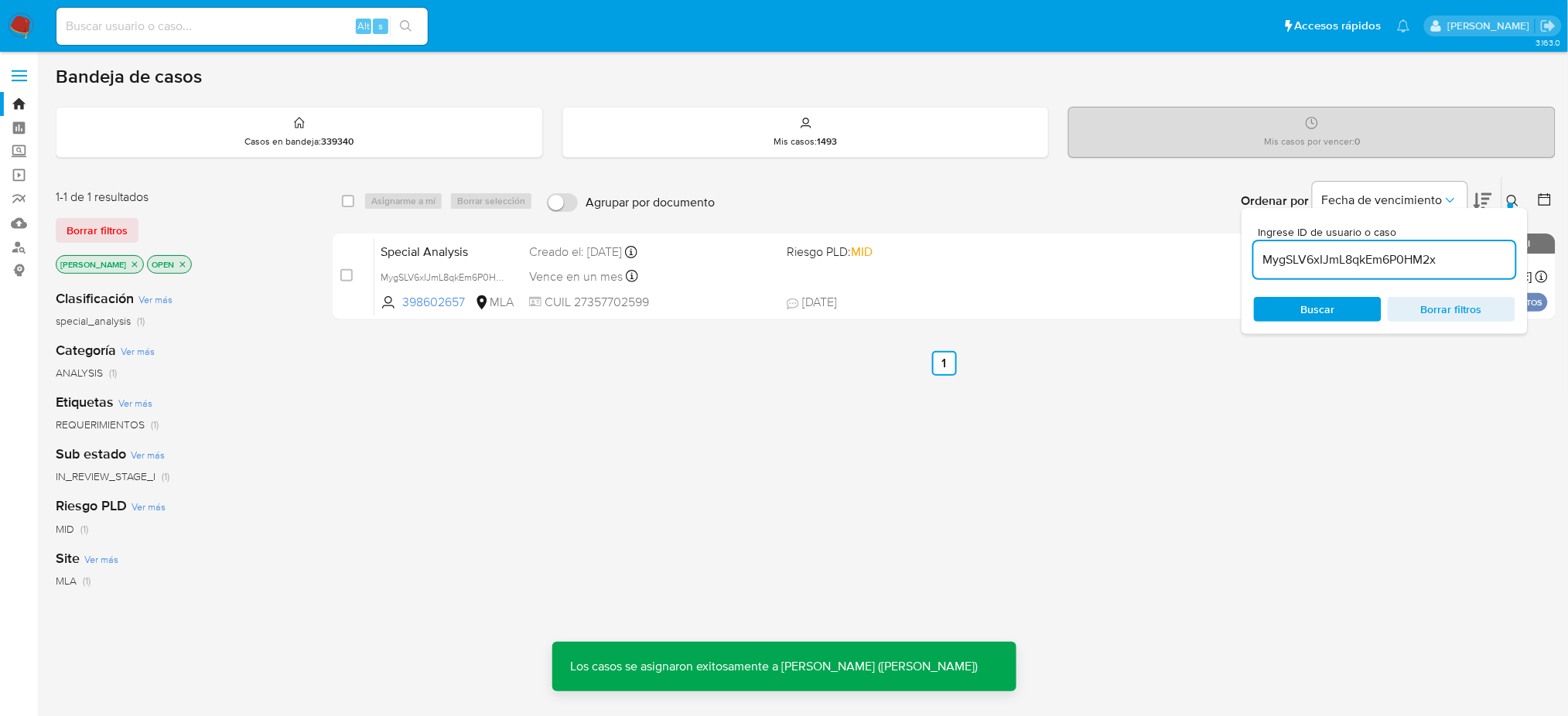
click at [460, 247] on span "Special Analysis" at bounding box center [449, 251] width 136 height 20
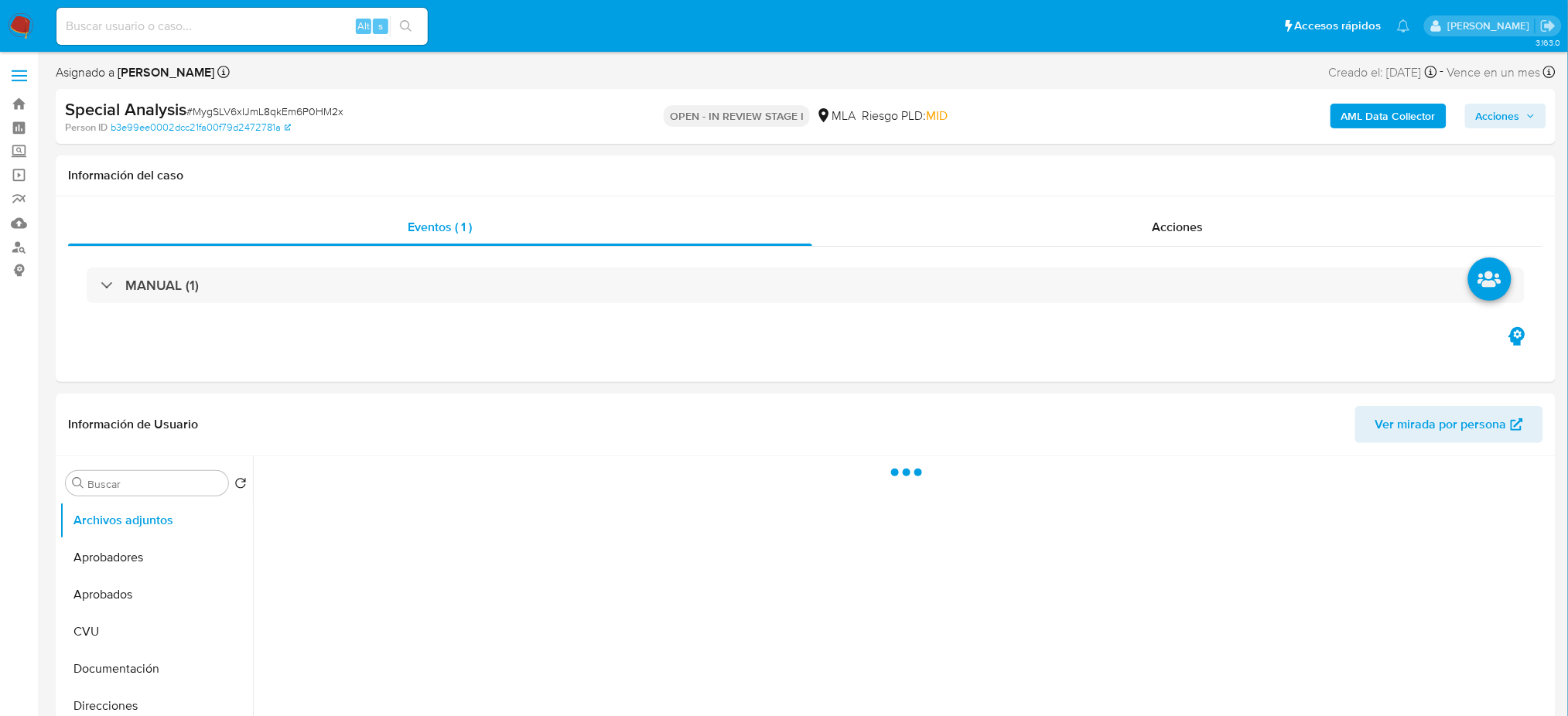
select select "10"
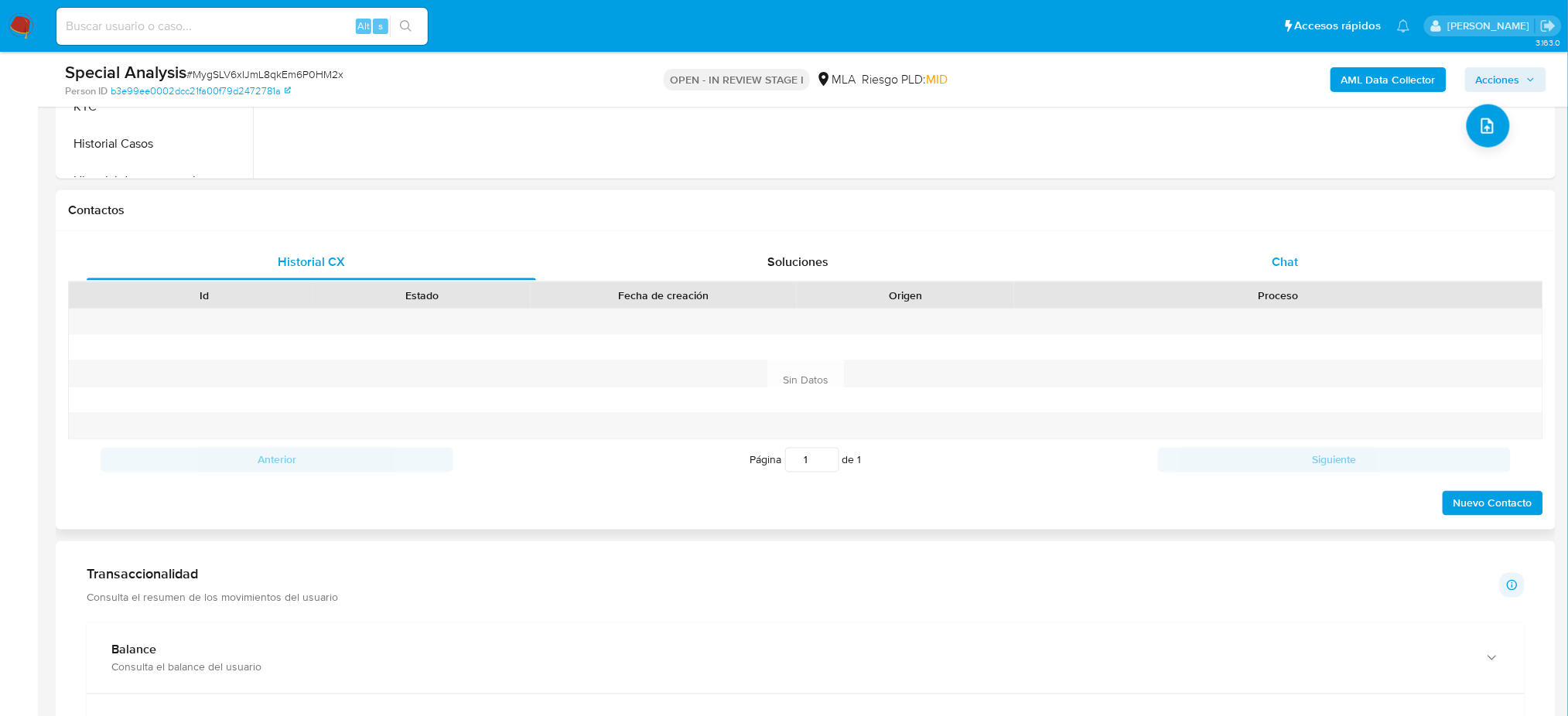
click at [1364, 253] on div "Chat" at bounding box center [1285, 262] width 449 height 37
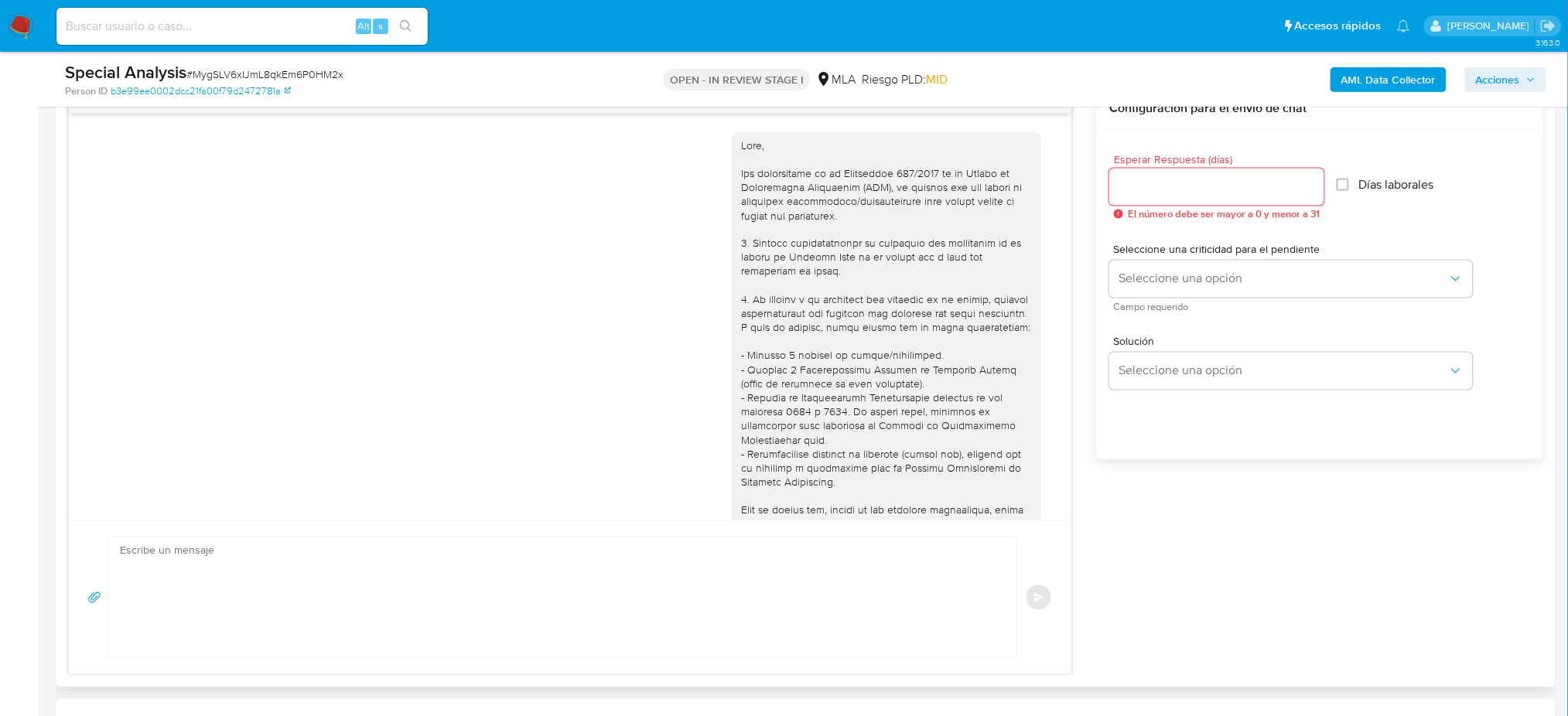
scroll to position [731, 0]
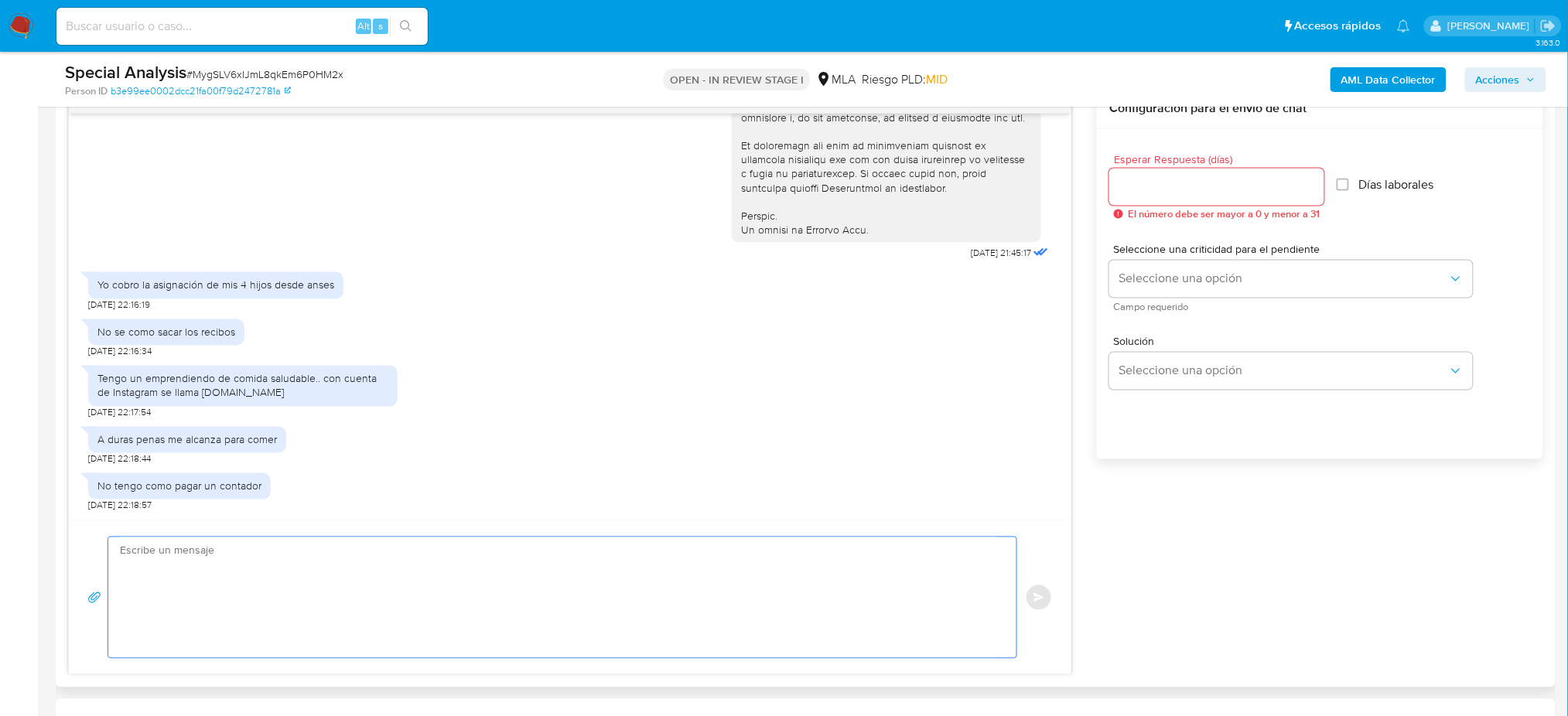
click at [196, 557] on textarea at bounding box center [558, 598] width 877 height 121
paste textarea "Hola XXX, Muchas gracias por tu respuesta. Analizamos tu caso y verificamos que…"
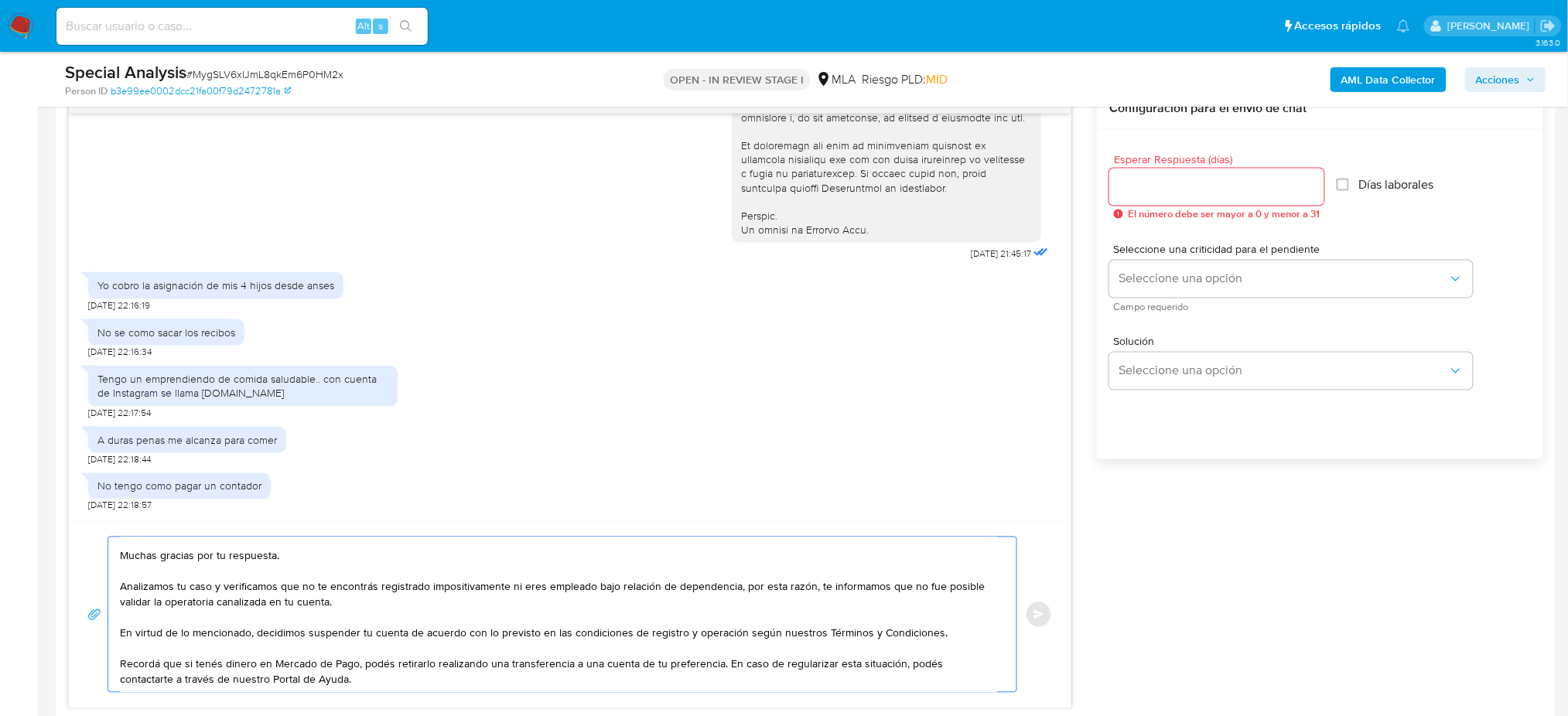
scroll to position [0, 0]
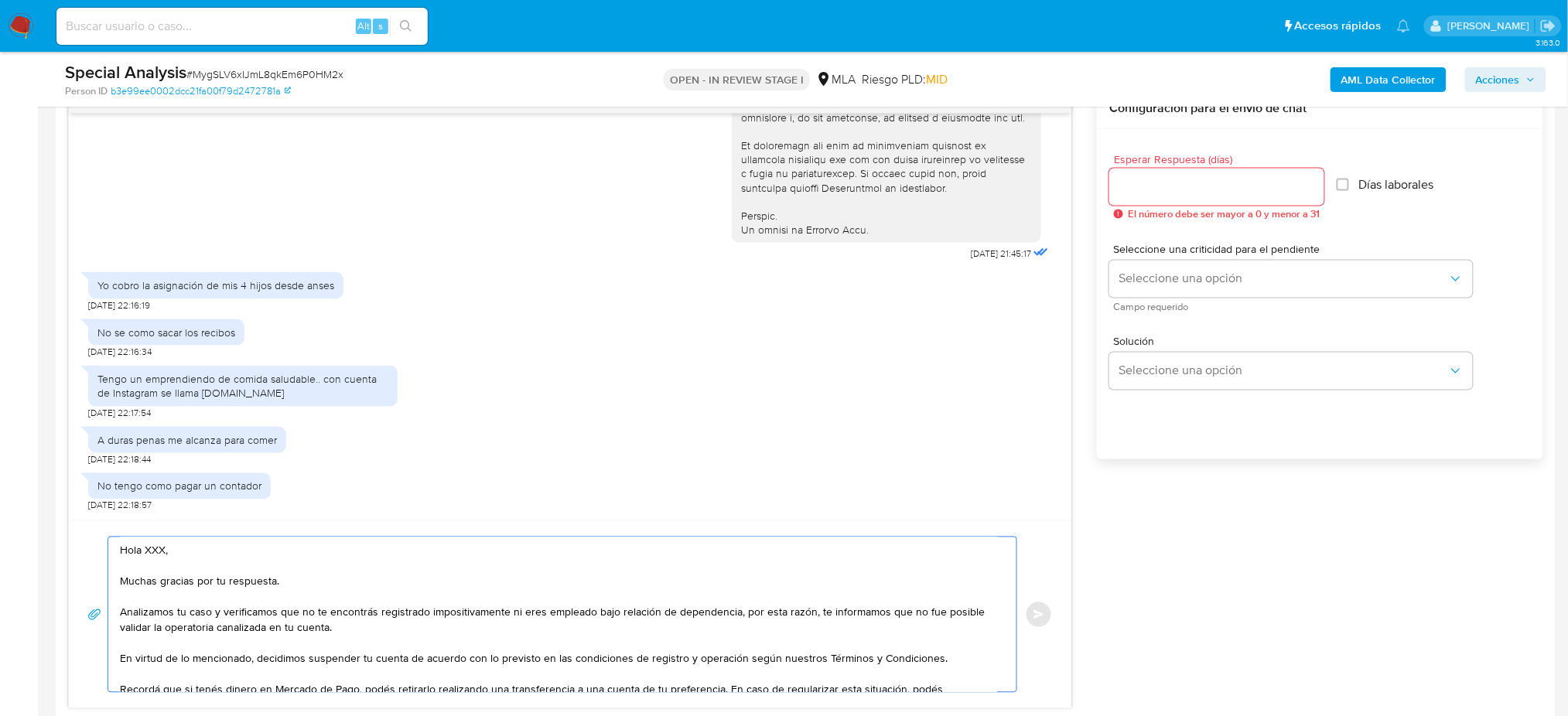
click at [167, 554] on textarea "Hola XXX, Muchas gracias por tu respuesta. Analizamos tu caso y verificamos que…" at bounding box center [558, 614] width 877 height 154
type textarea "Hola, Muchas gracias por tu respuesta. Analizamos tu caso y verificamos que no …"
click at [1170, 184] on input "Esperar Respuesta (días)" at bounding box center [1217, 187] width 215 height 20
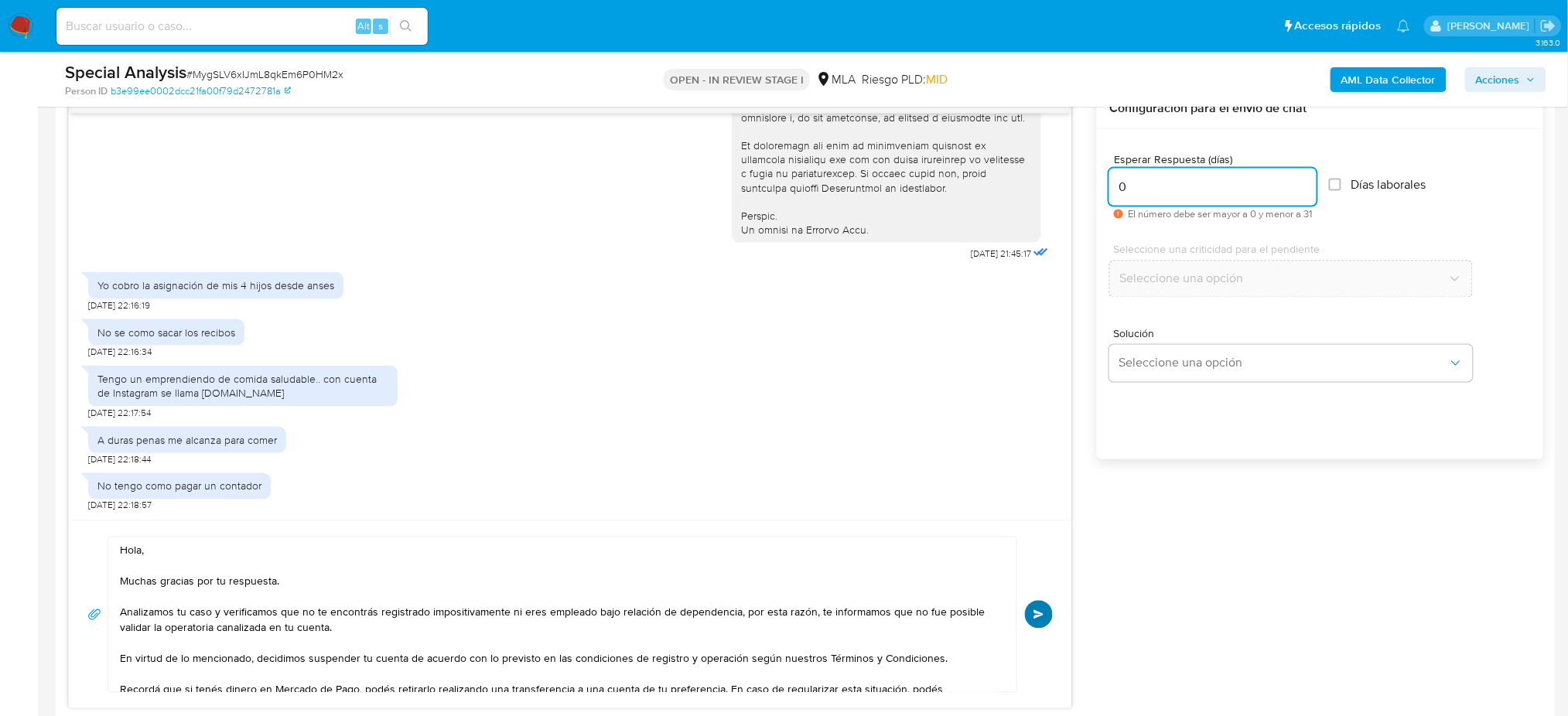
type input "0"
click at [1046, 608] on button "Enviar" at bounding box center [1039, 615] width 28 height 28
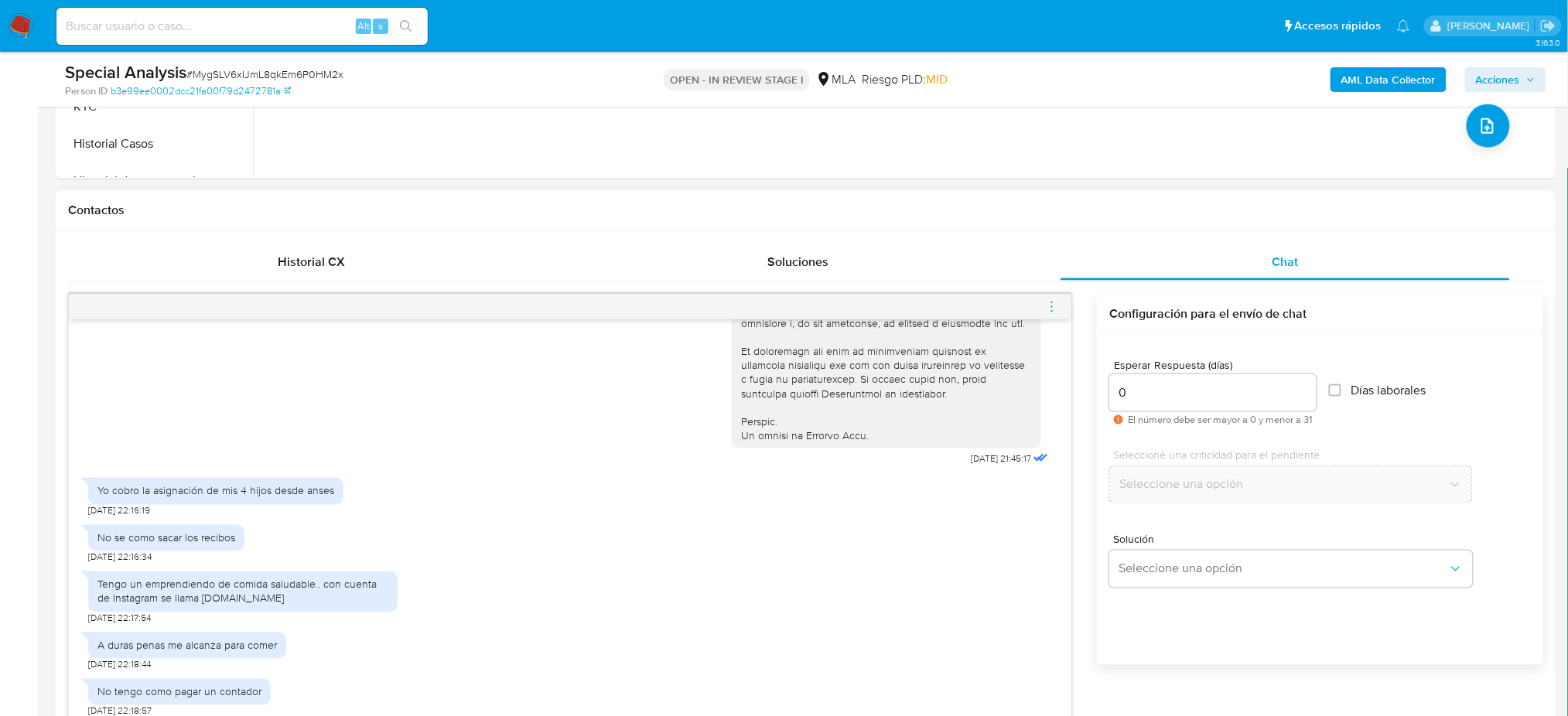
scroll to position [1043, 0]
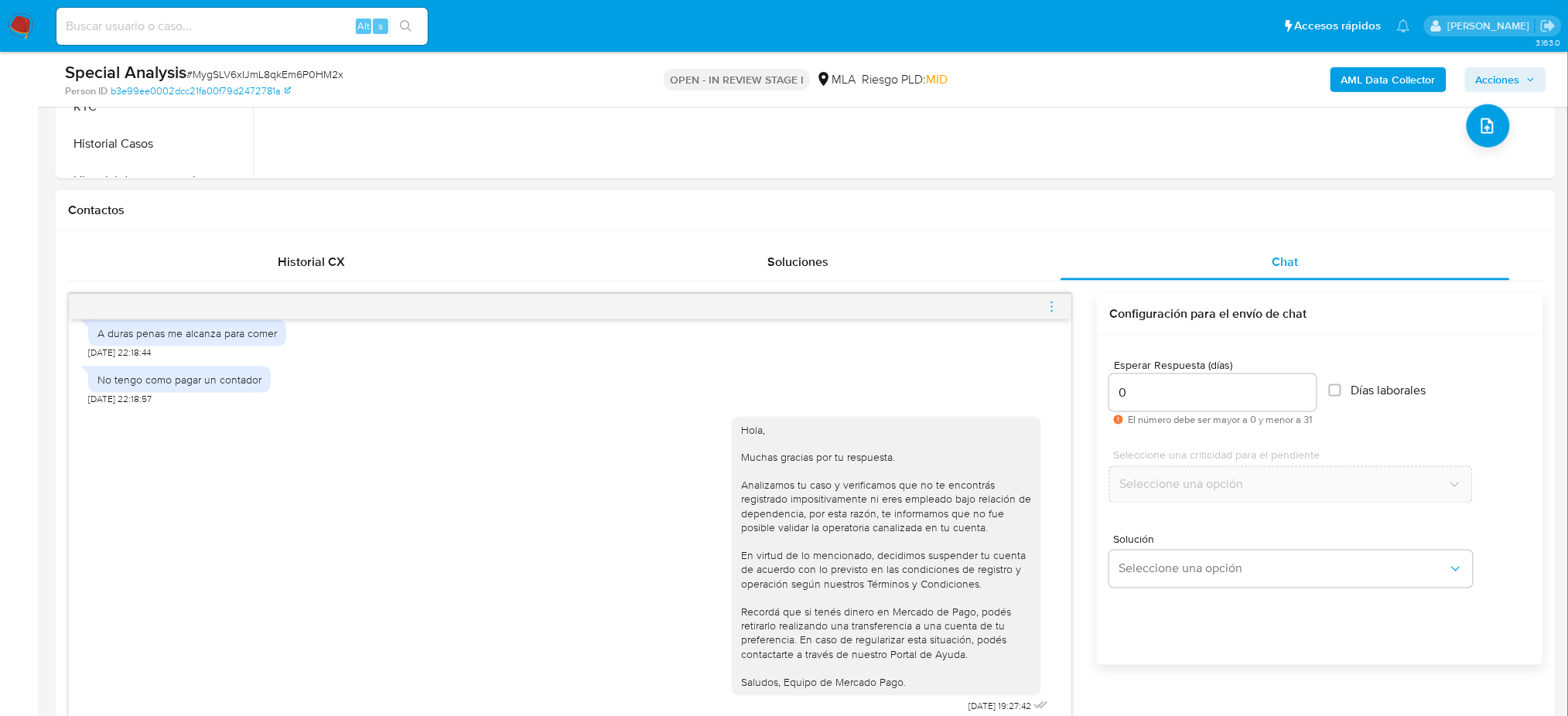
click at [1050, 307] on icon "menu-action" at bounding box center [1052, 307] width 14 height 14
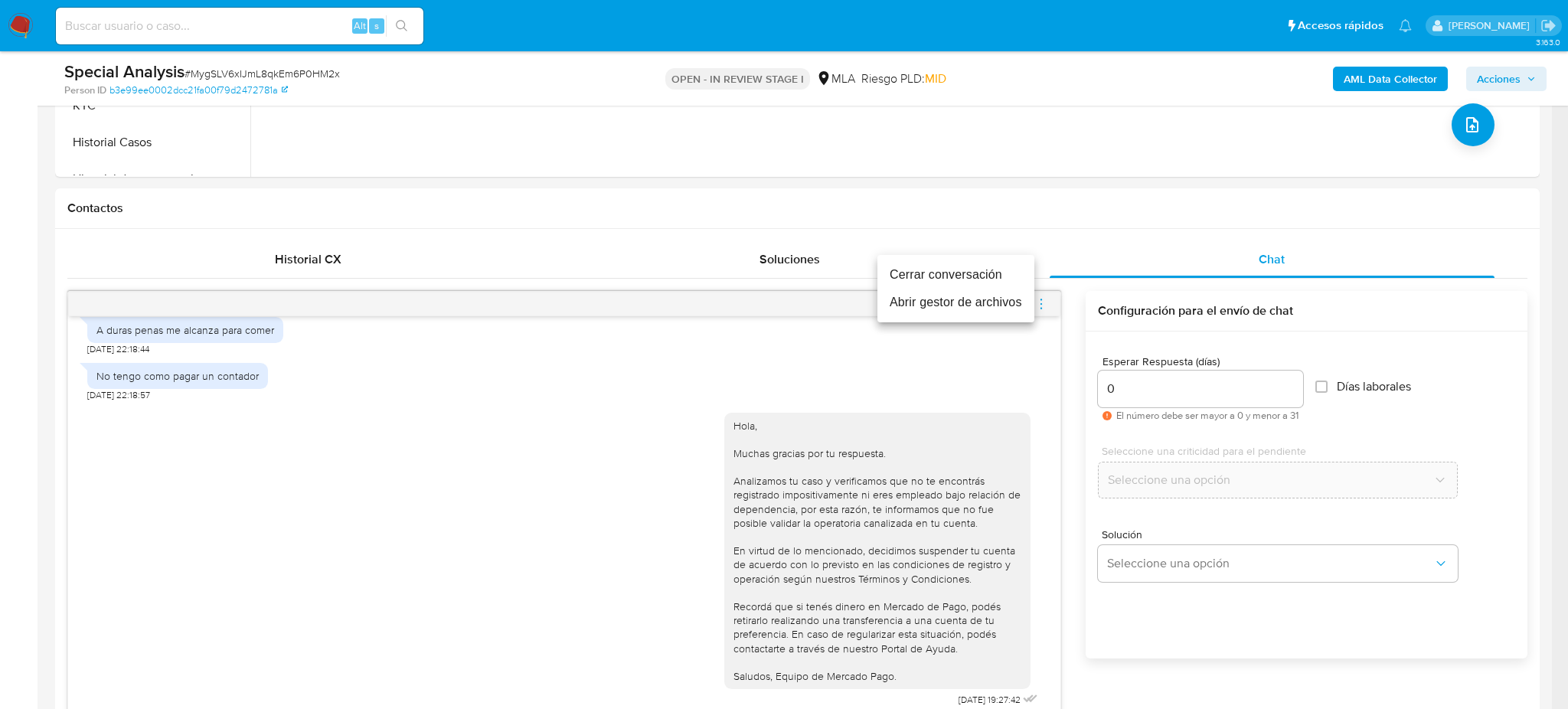
click at [890, 270] on li "Cerrar conversación" at bounding box center [956, 275] width 157 height 28
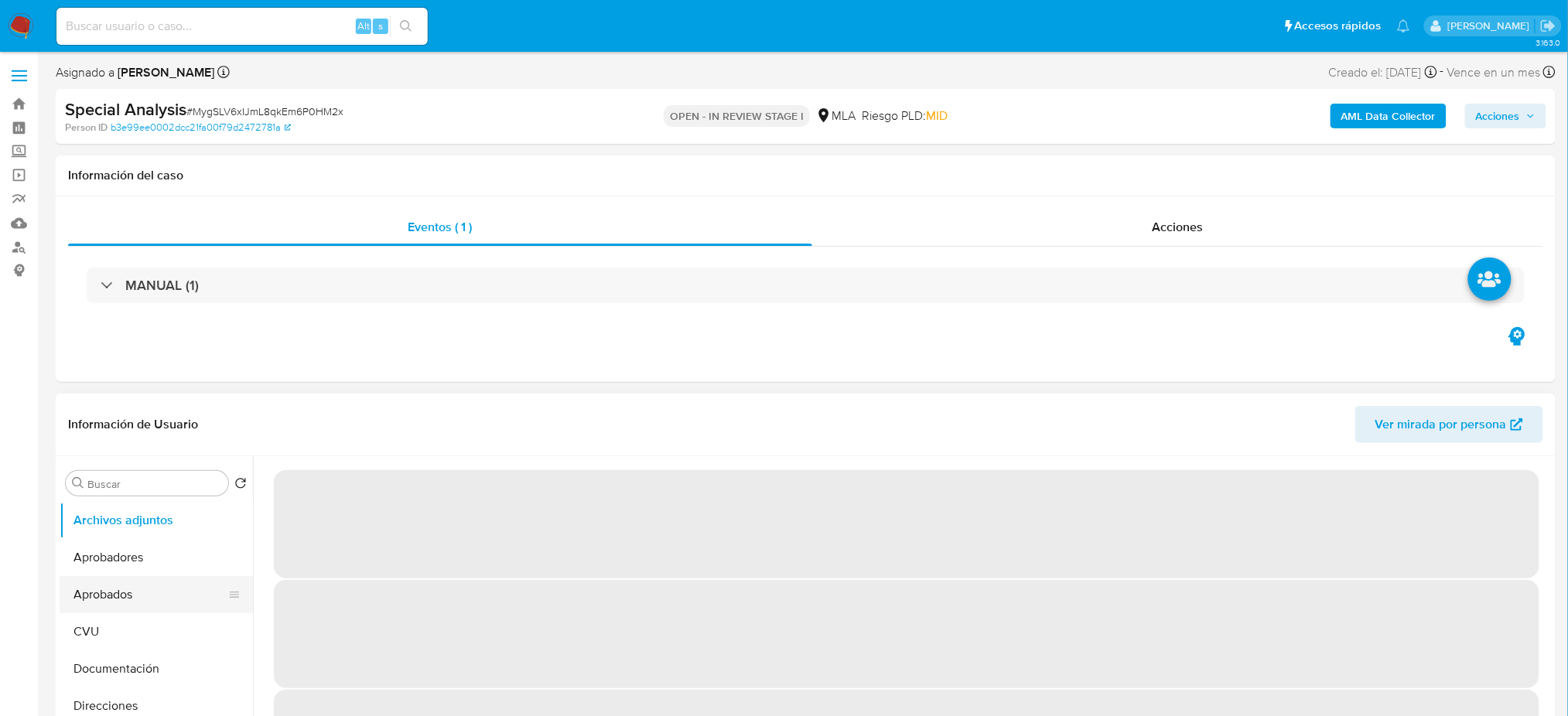
scroll to position [103, 0]
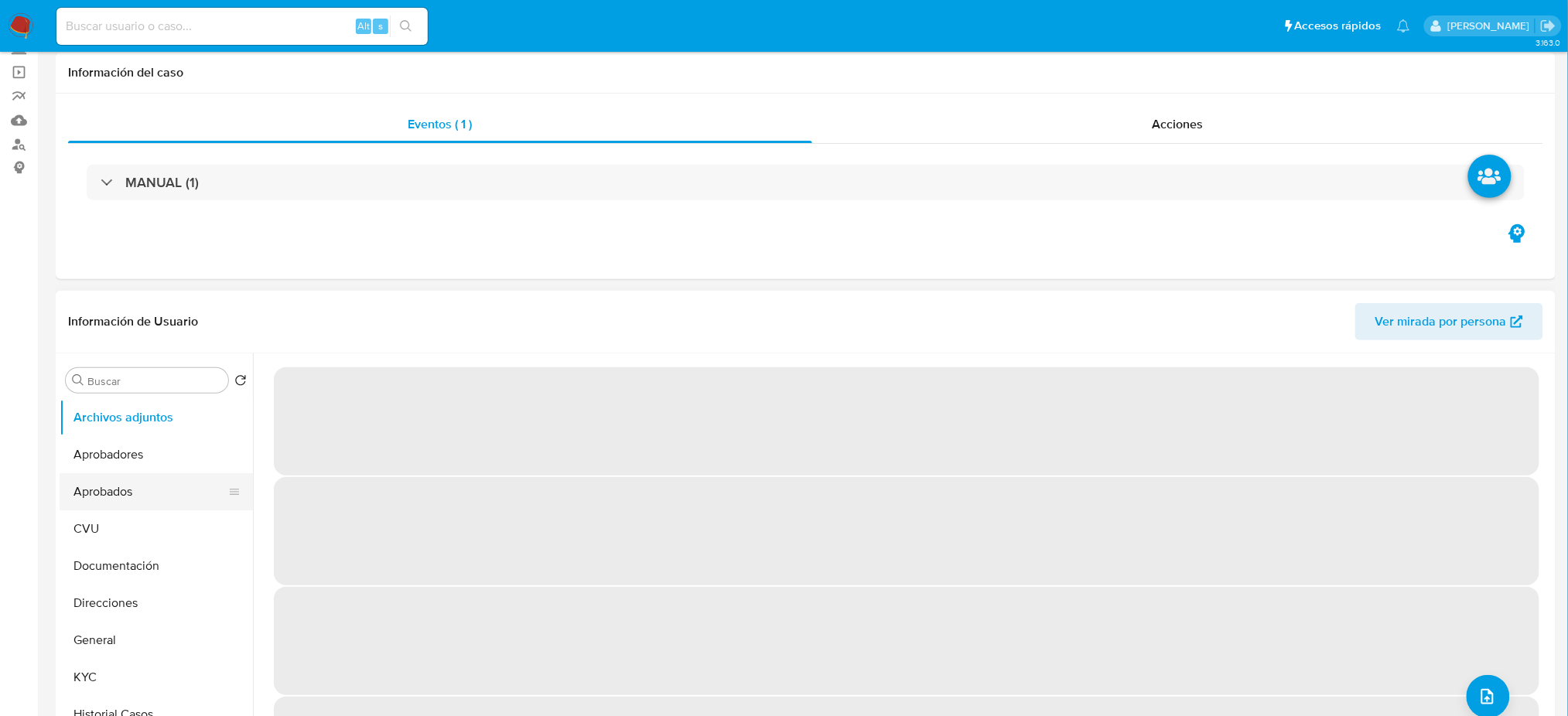
select select "10"
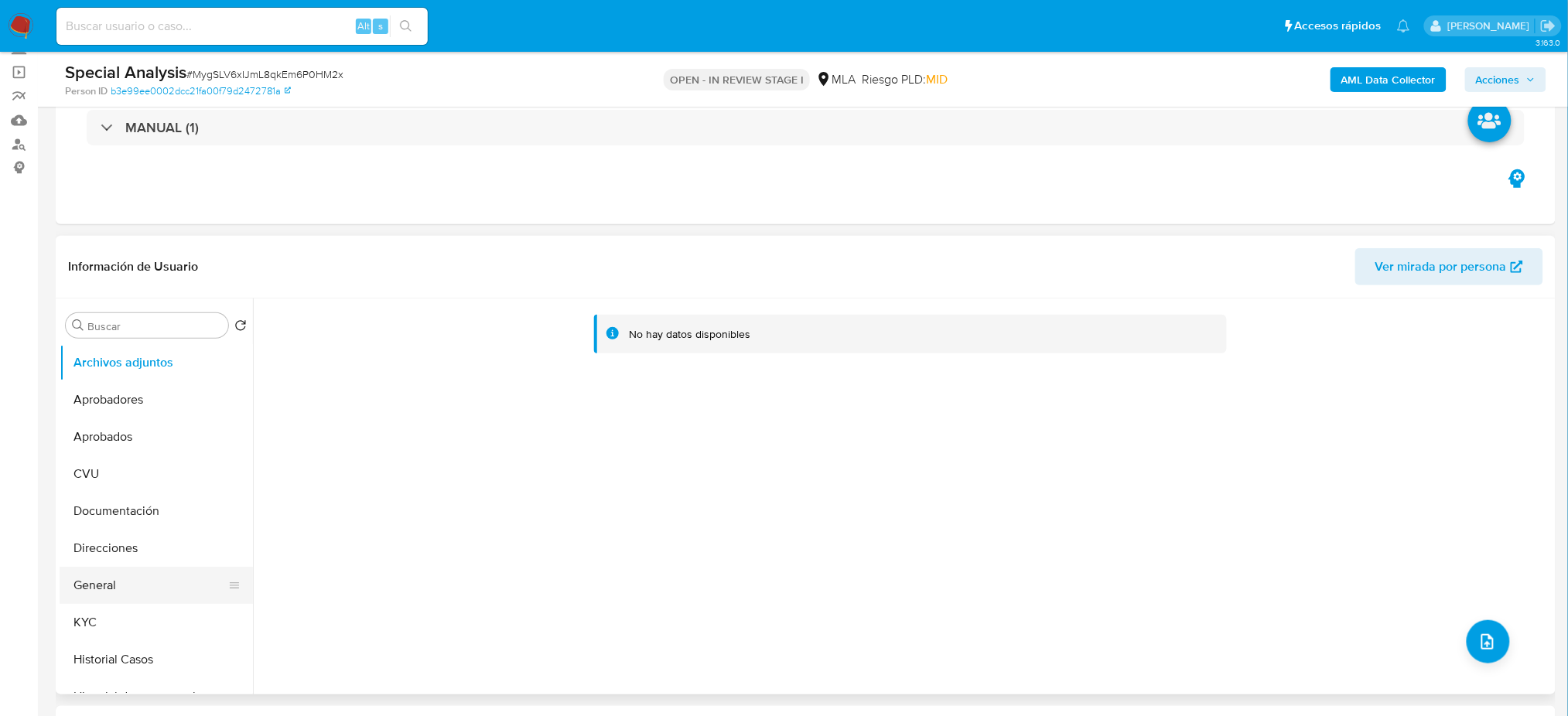
click at [107, 589] on button "General" at bounding box center [150, 585] width 181 height 37
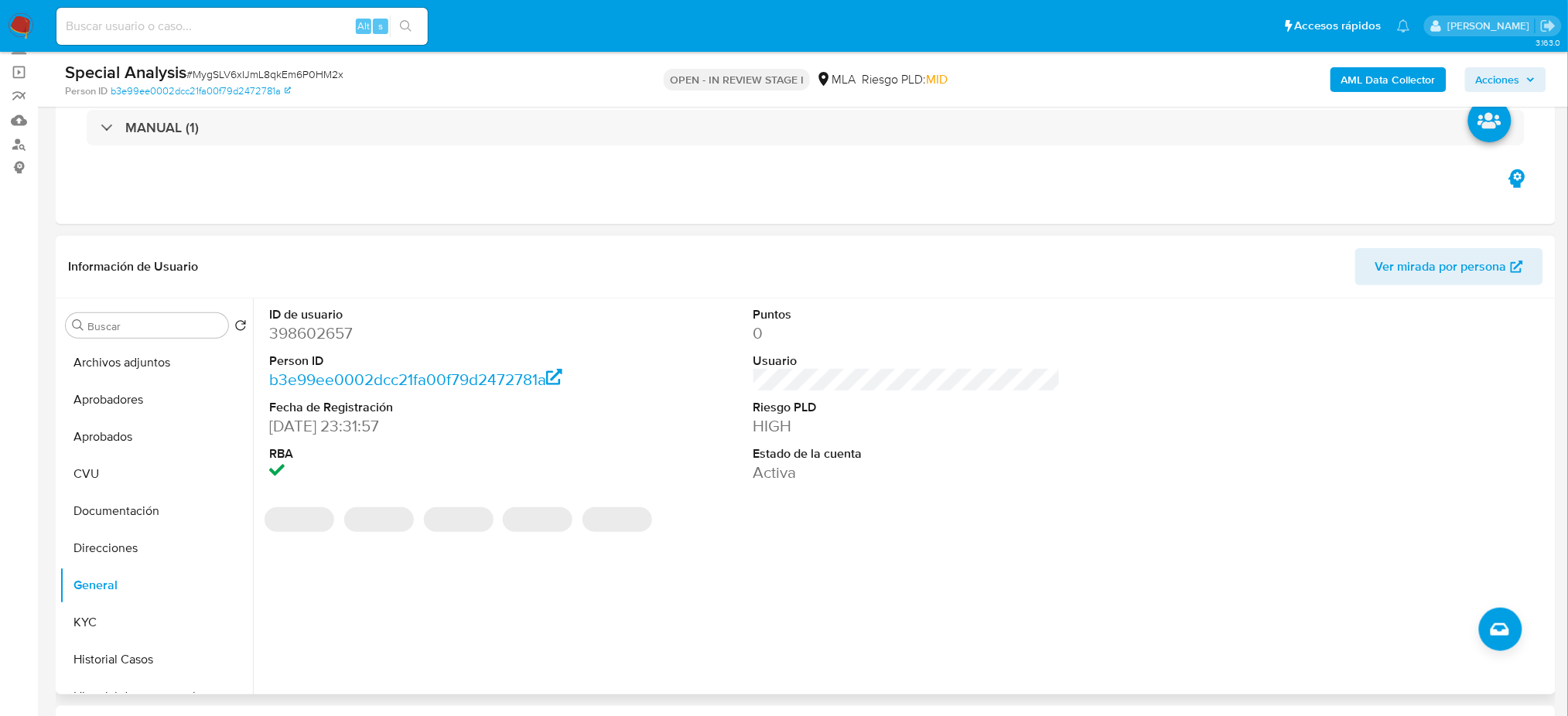
click at [300, 329] on dd "398602657" at bounding box center [423, 333] width 307 height 22
copy dd "398602657"
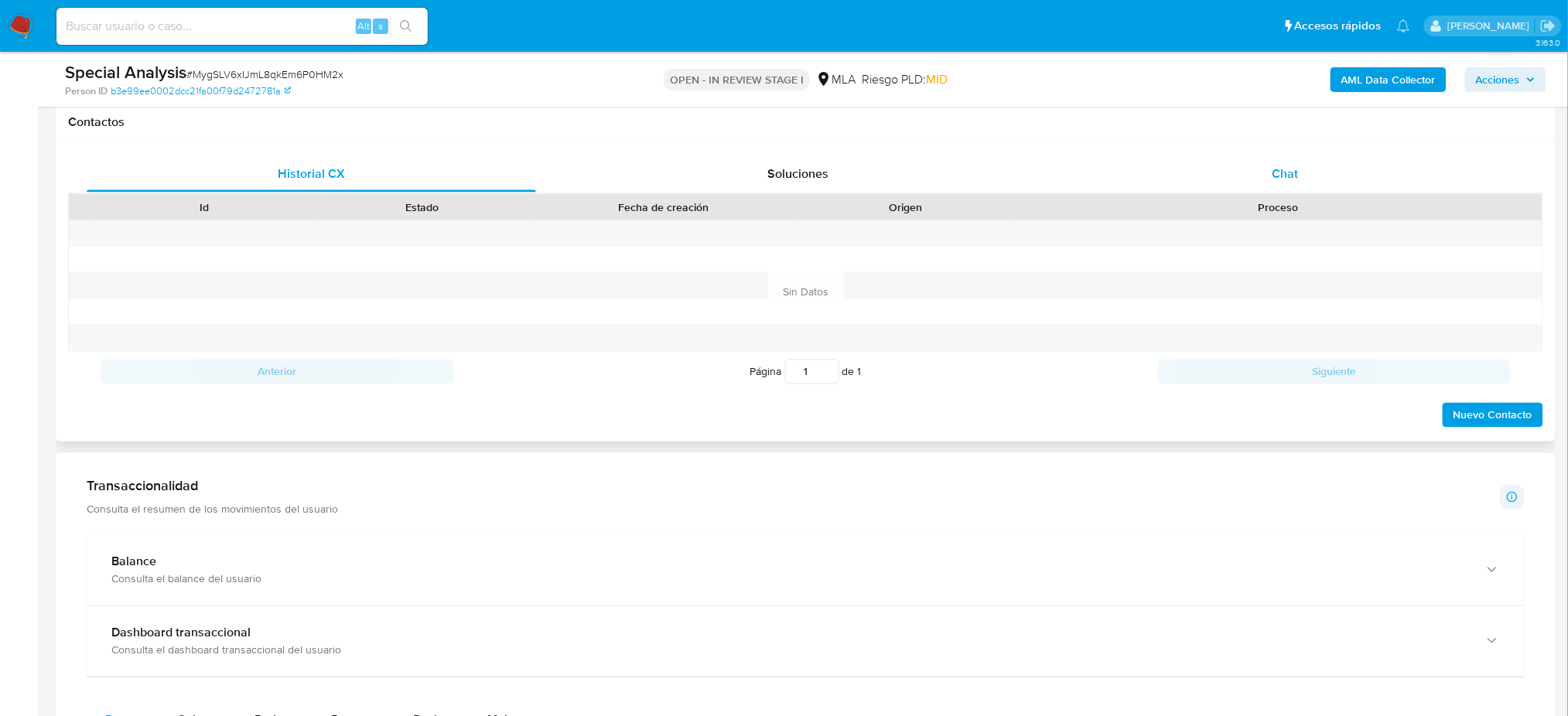
scroll to position [619, 0]
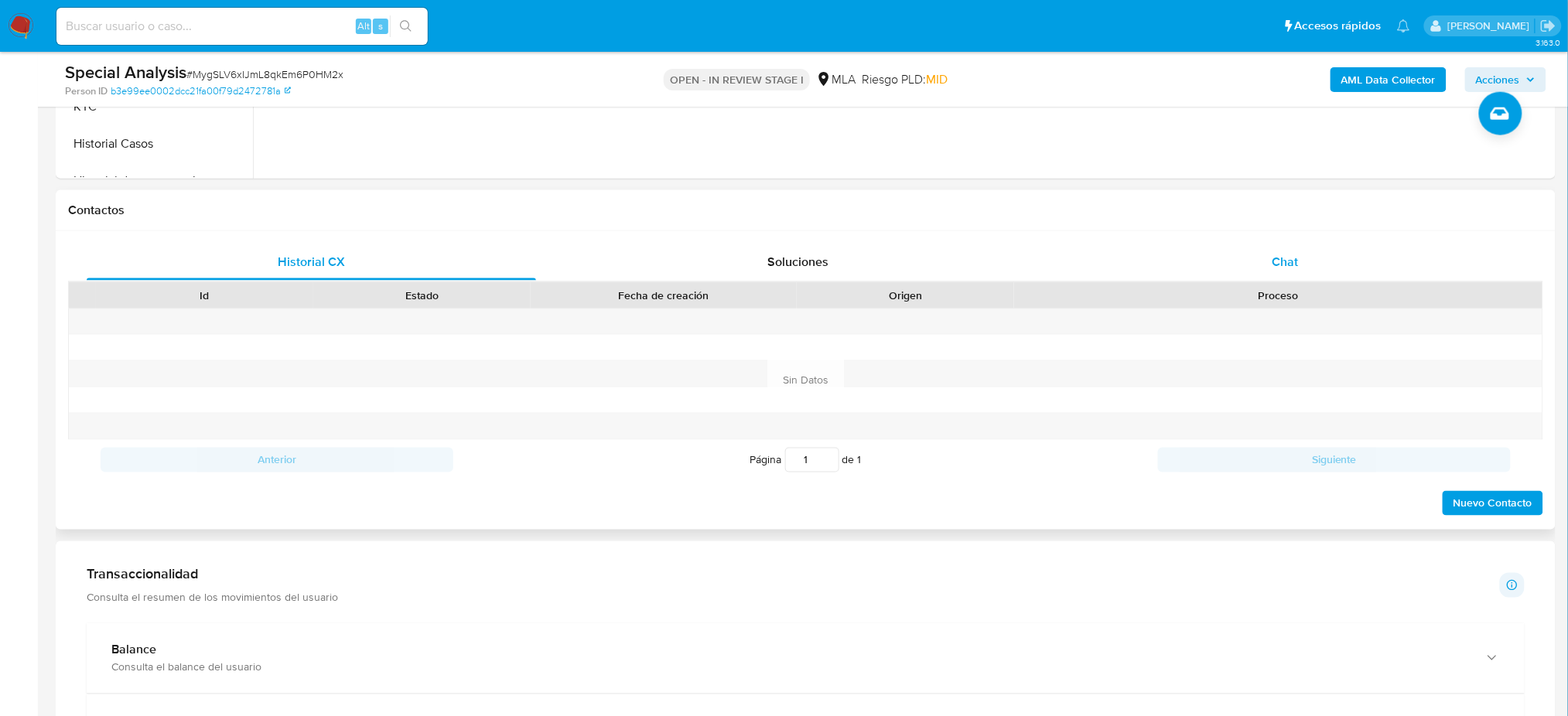
click at [1326, 266] on div "Chat" at bounding box center [1285, 262] width 449 height 37
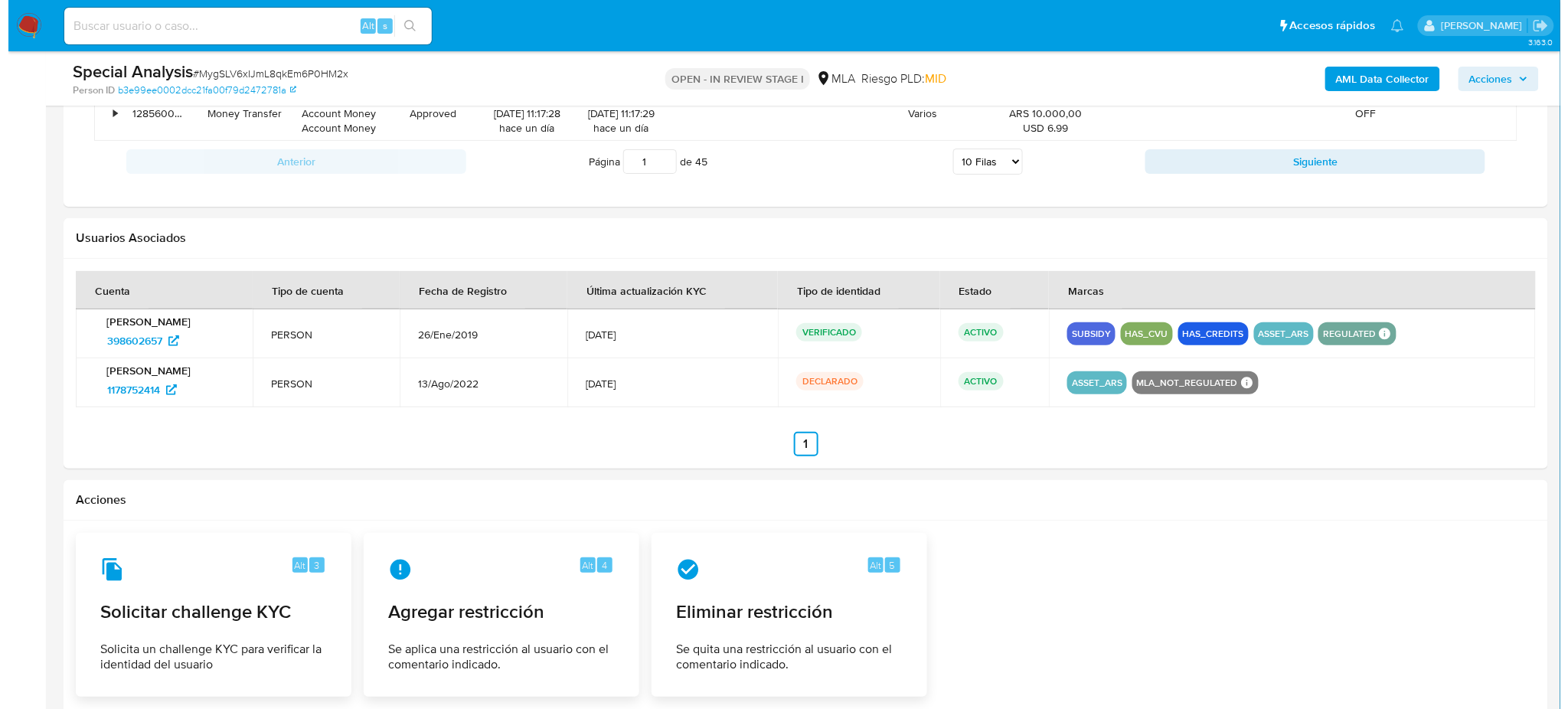
scroll to position [2394, 0]
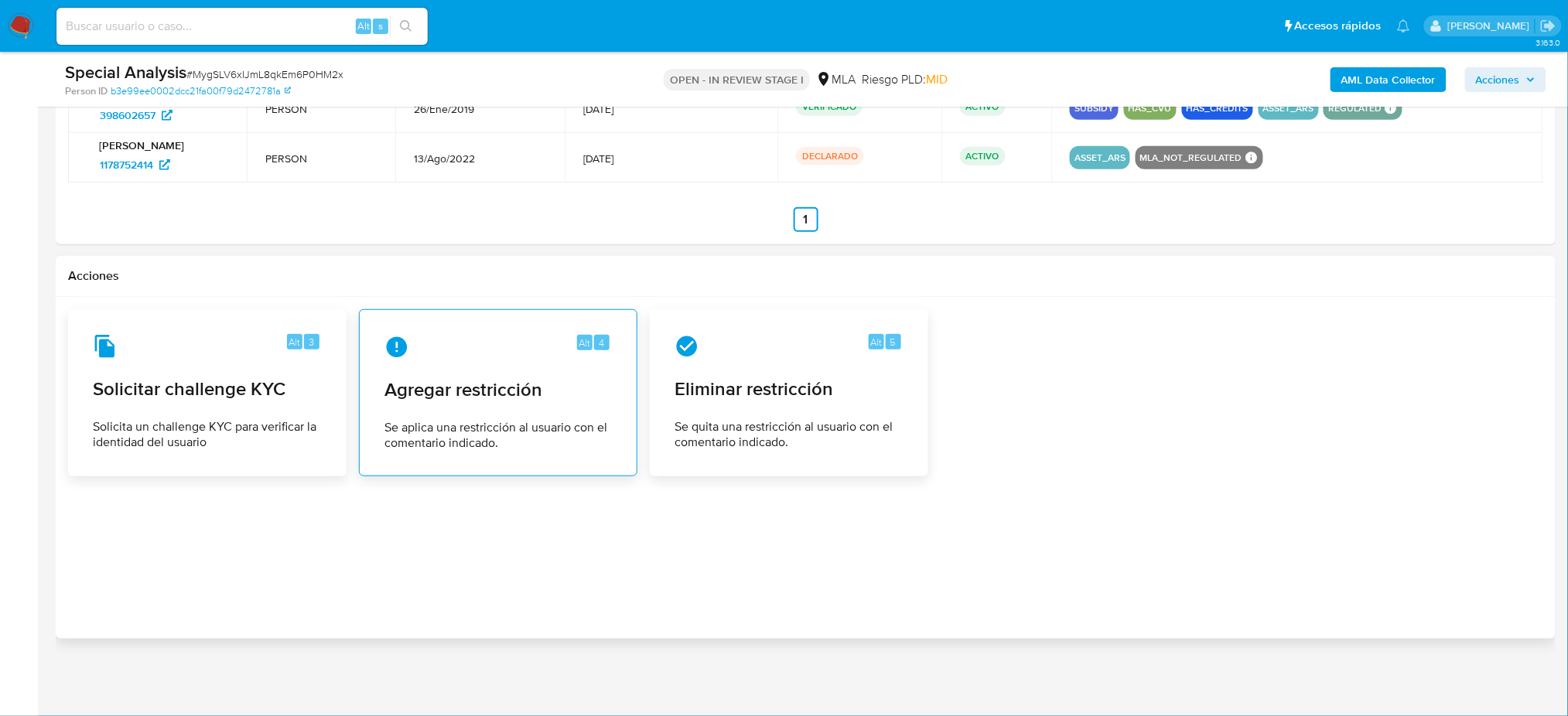
click at [488, 413] on div "Alt 4 Agregar restricción Se aplica una restricción al usuario con el comentari…" at bounding box center [498, 392] width 253 height 140
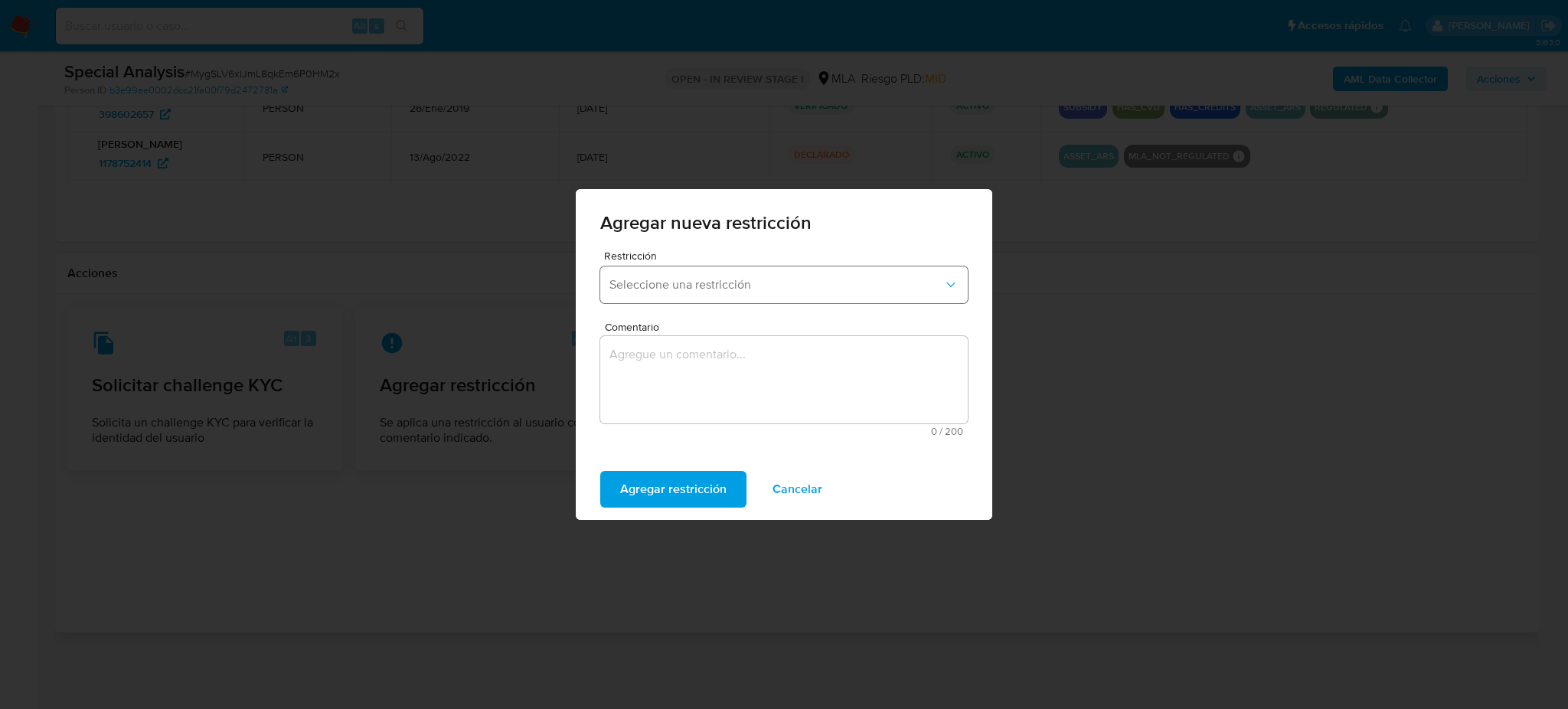
click at [640, 282] on span "Seleccione una restricción" at bounding box center [776, 285] width 334 height 16
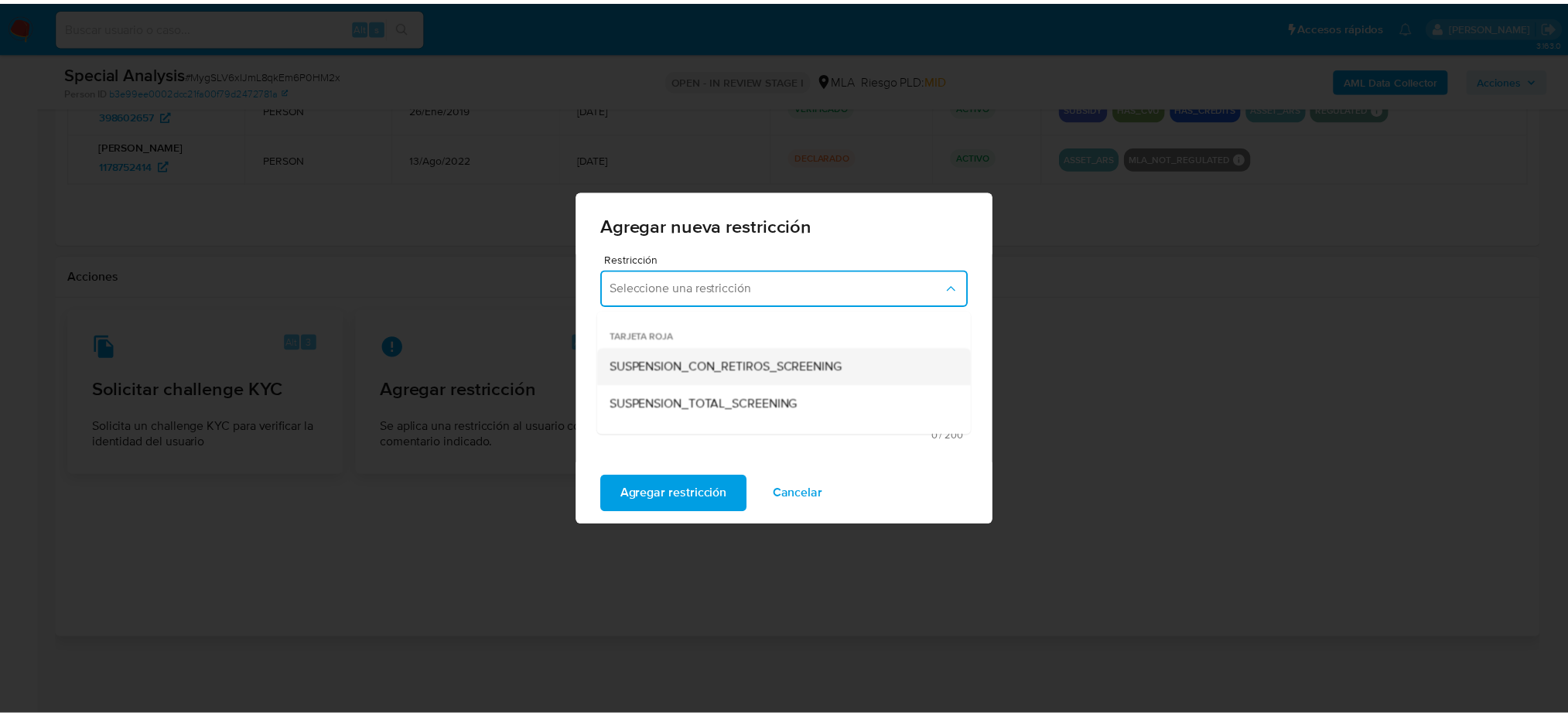
scroll to position [205, 0]
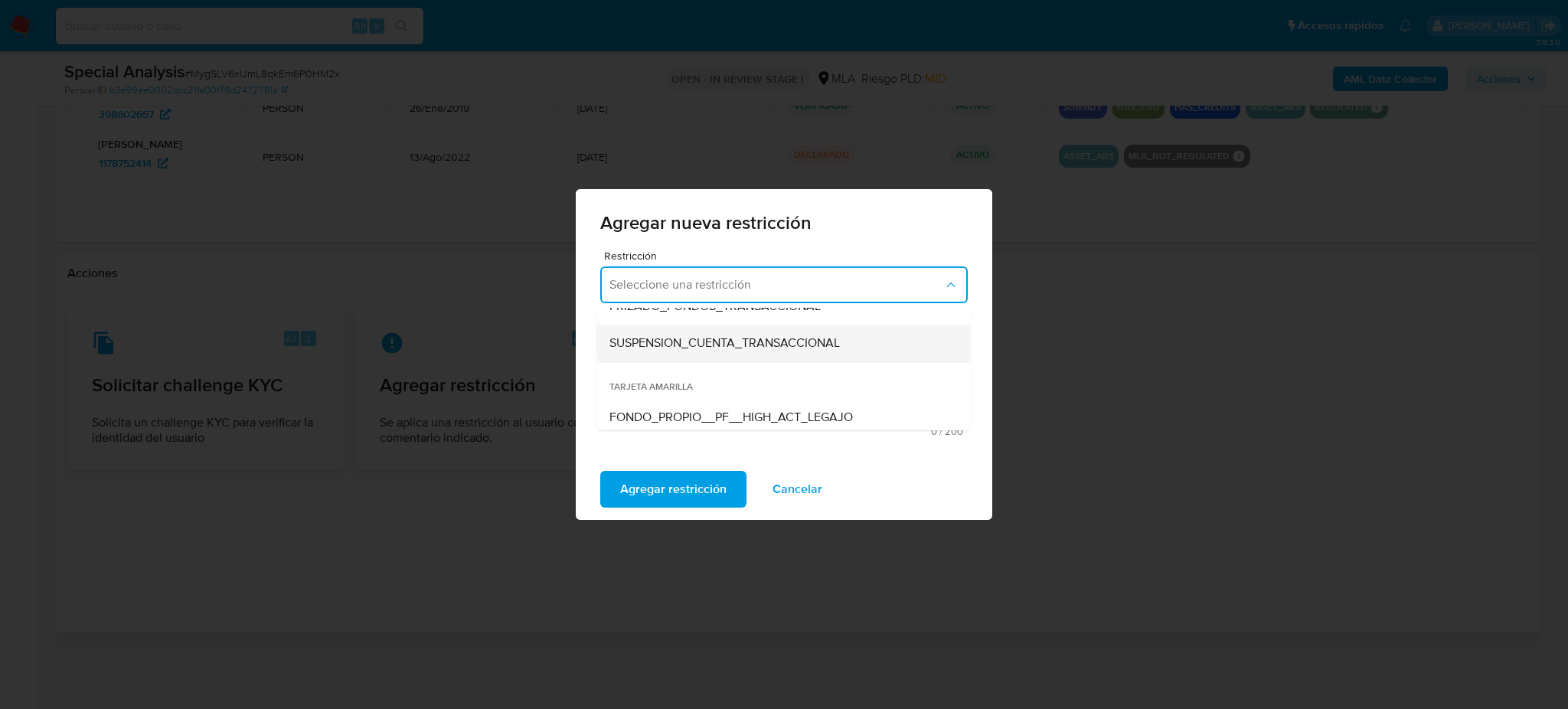
click at [647, 352] on div "SUSPENSION_CUENTA_TRANSACCIONAL" at bounding box center [779, 342] width 340 height 36
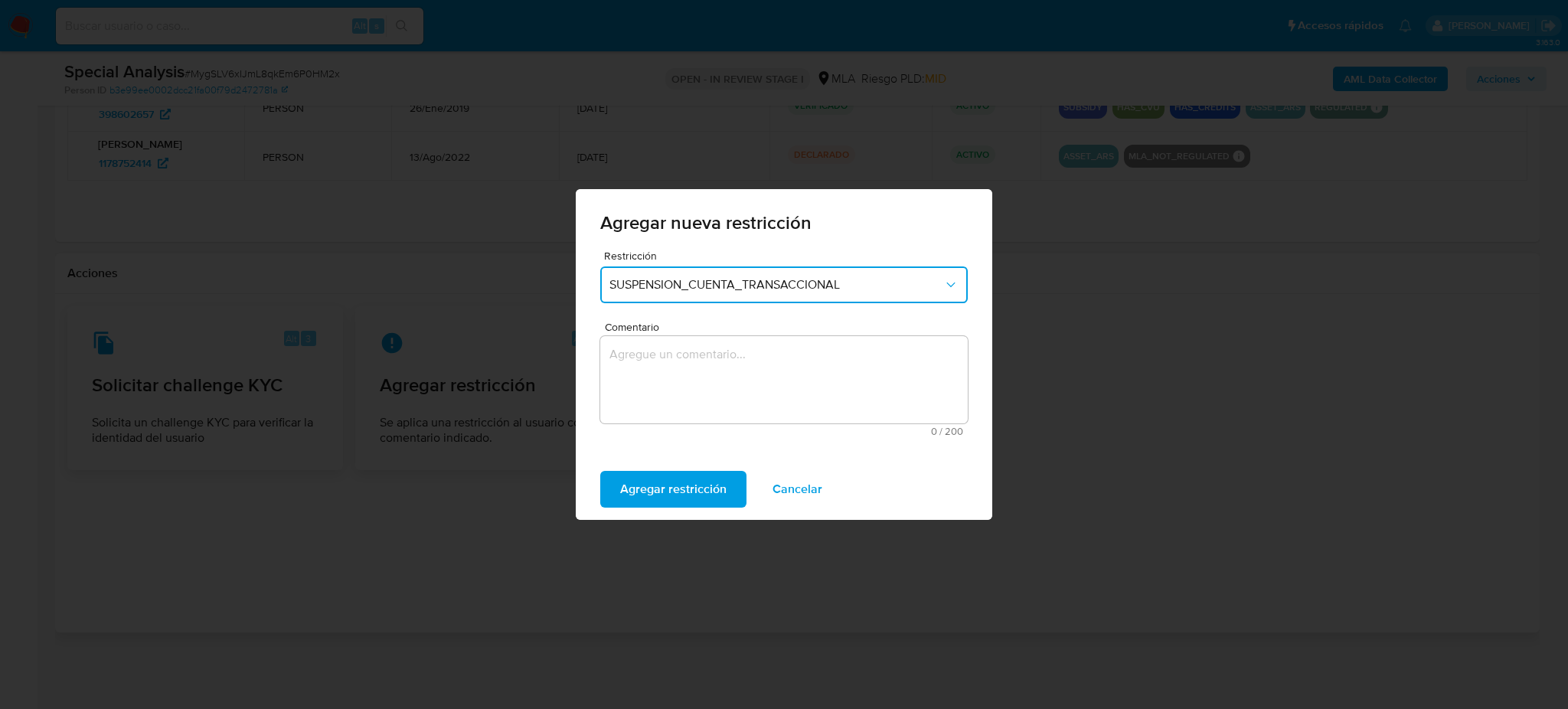
click at [676, 395] on textarea "Comentario" at bounding box center [783, 380] width 367 height 87
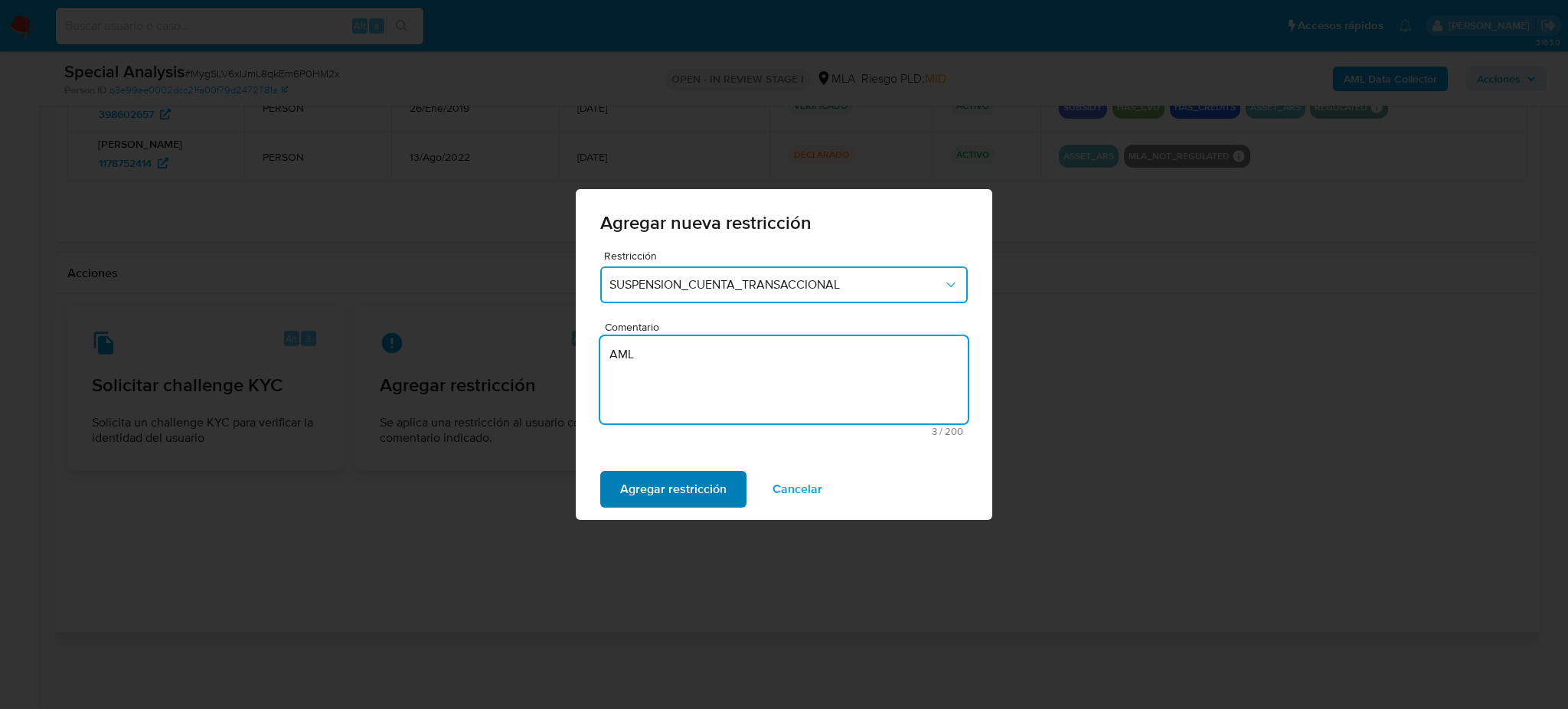
type textarea "AML"
click at [662, 491] on span "Agregar restricción" at bounding box center [673, 488] width 106 height 33
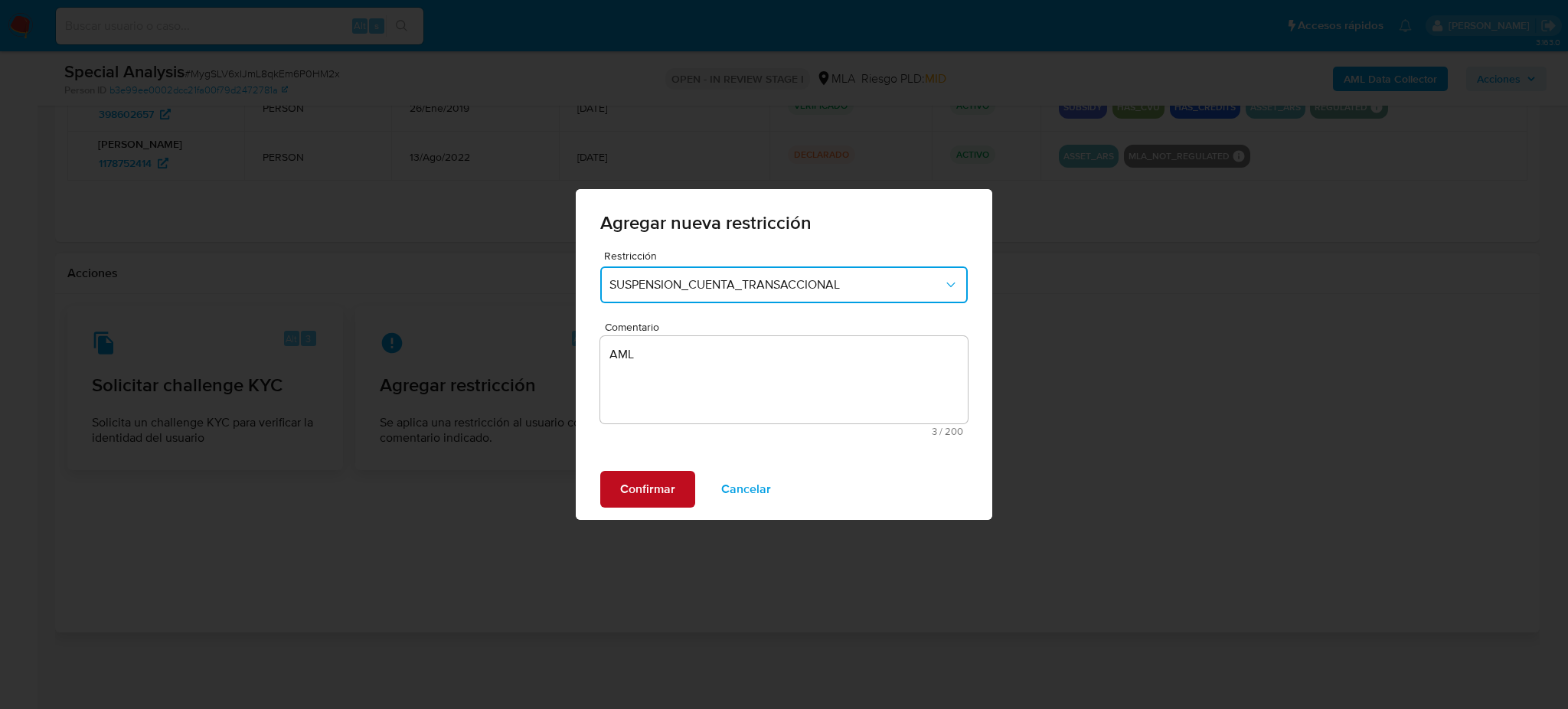
click at [662, 491] on span "Confirmar" at bounding box center [647, 488] width 55 height 33
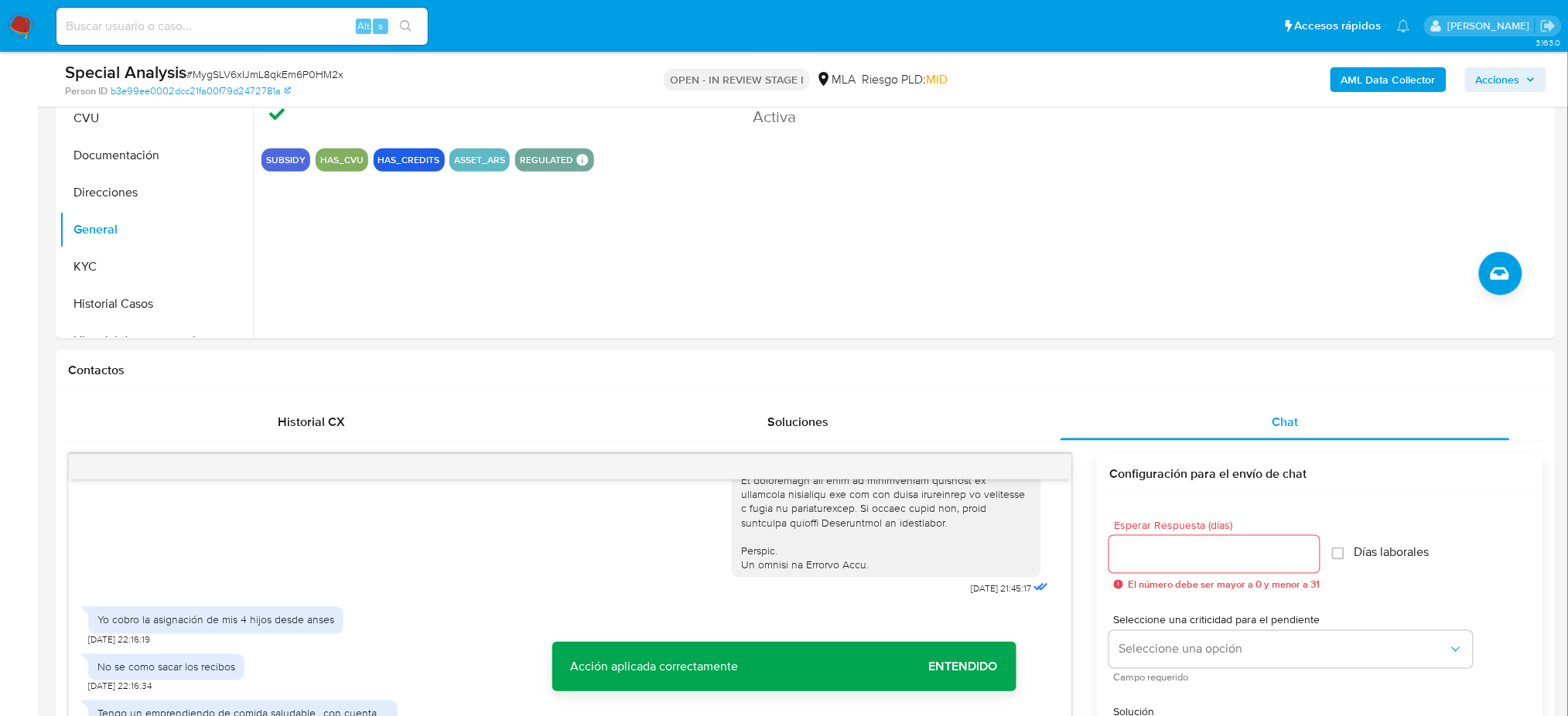
scroll to position [149, 0]
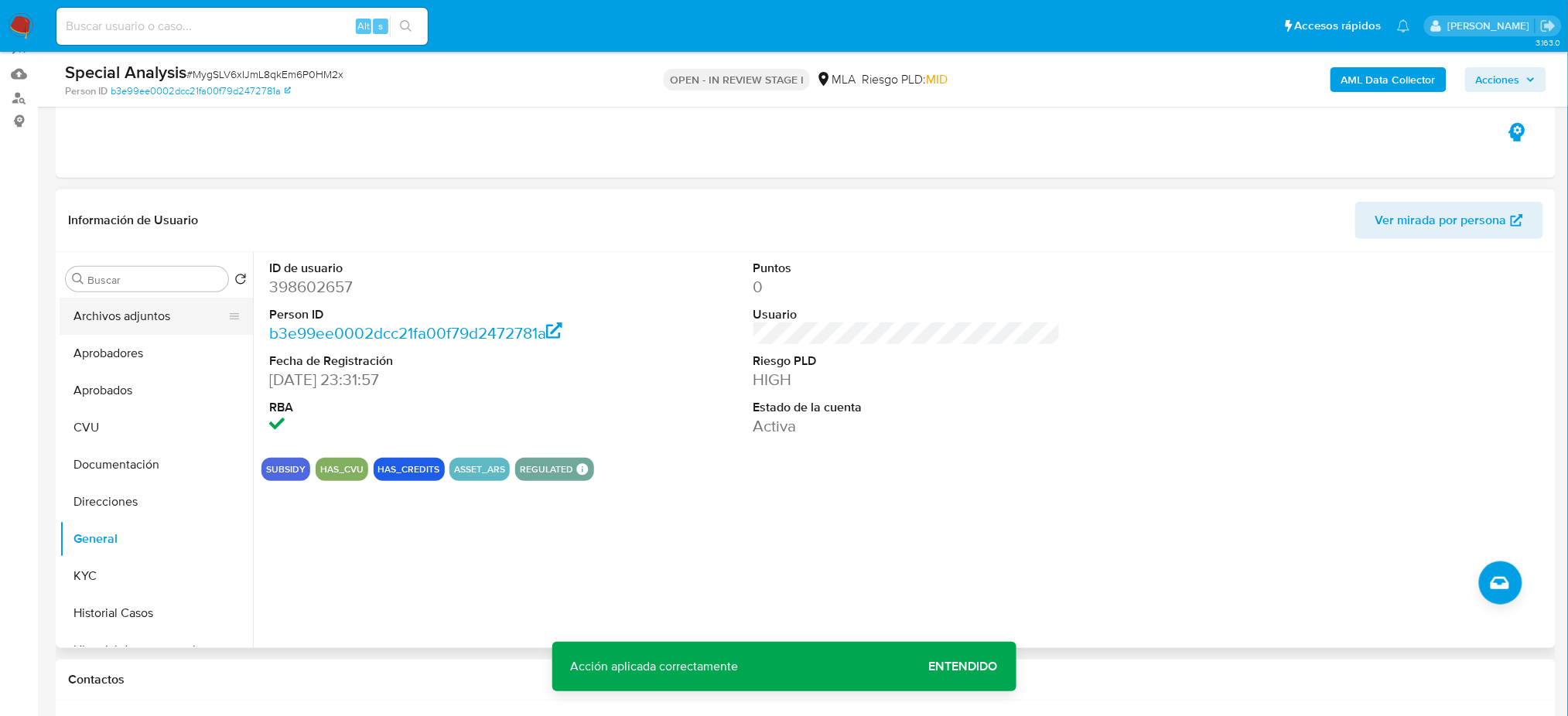
click at [128, 311] on button "Archivos adjuntos" at bounding box center [150, 316] width 181 height 37
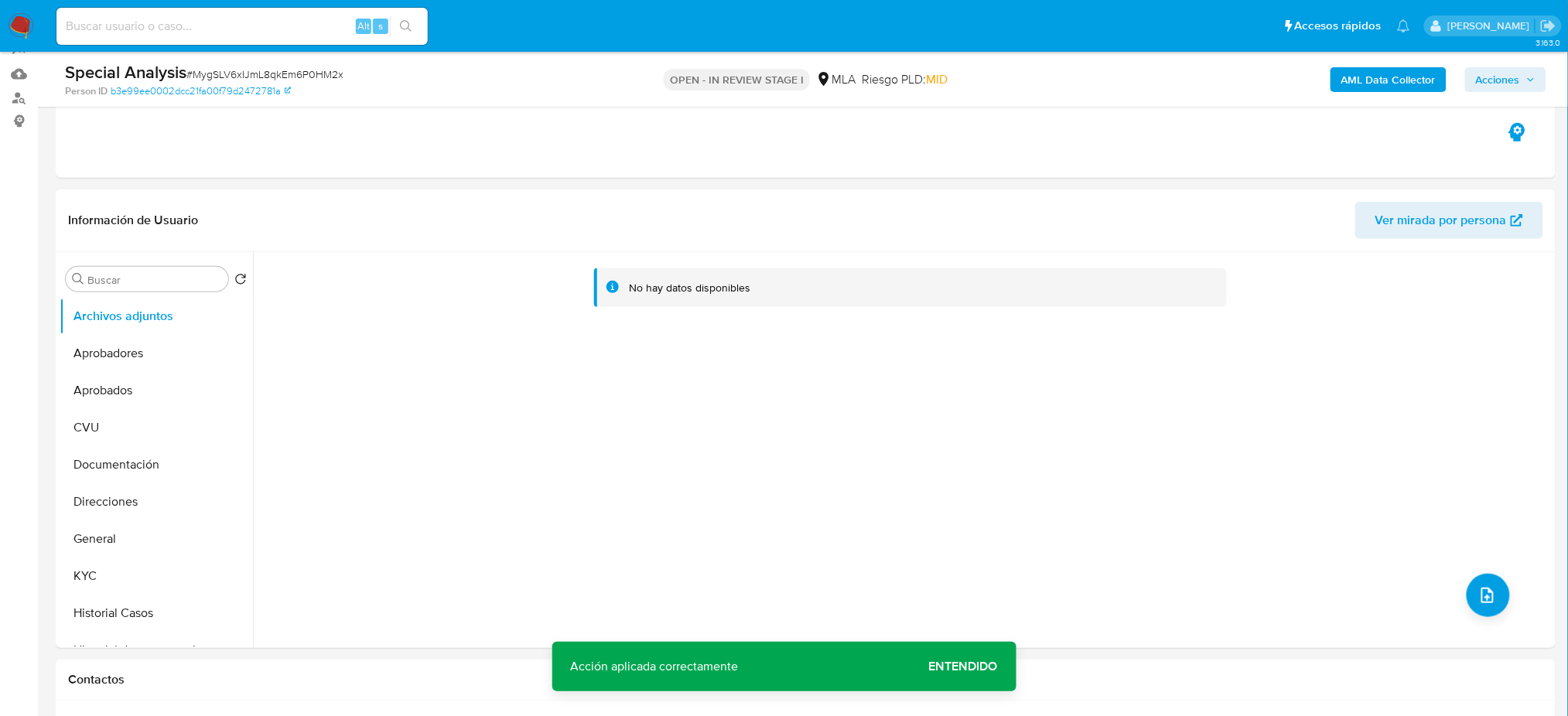
click at [1369, 81] on b "AML Data Collector" at bounding box center [1388, 80] width 94 height 25
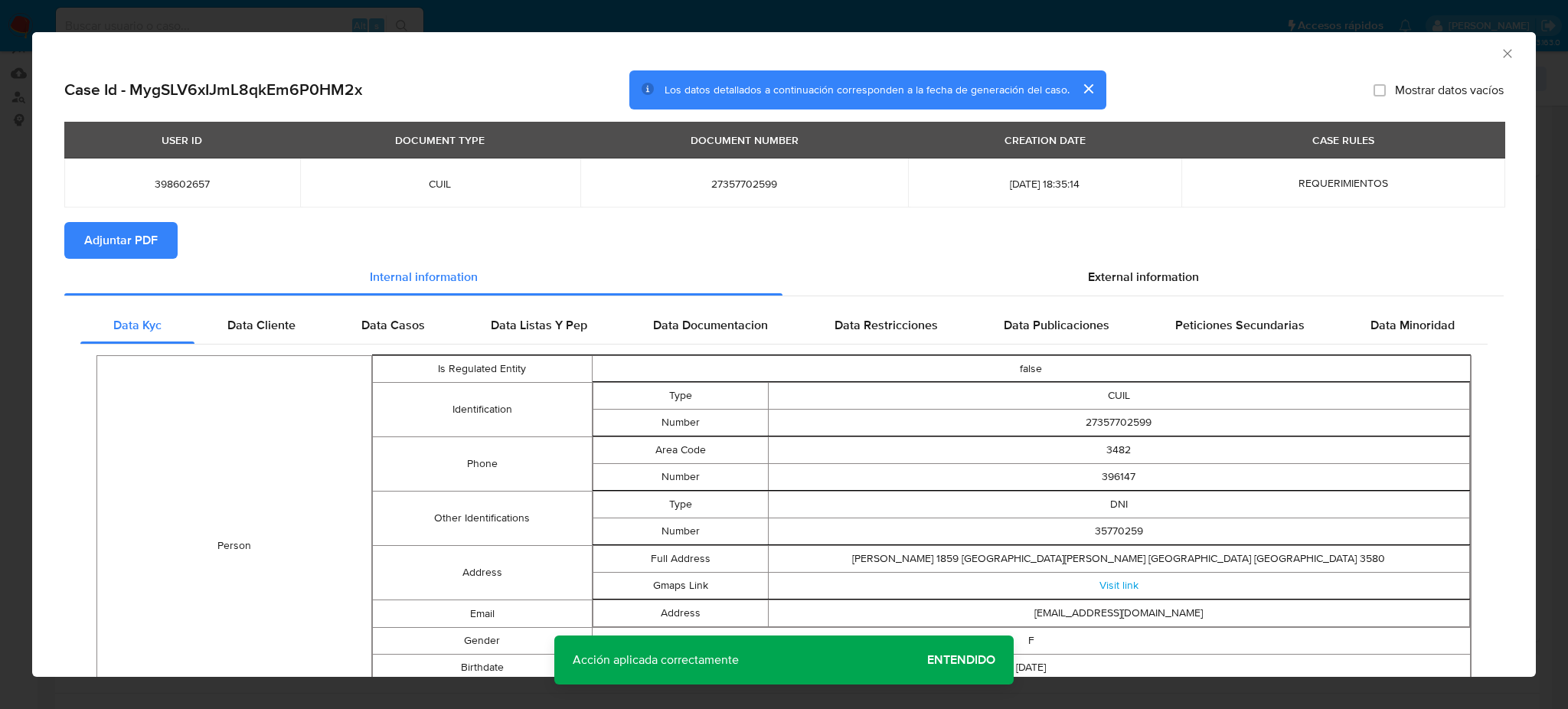
click at [126, 247] on span "Adjuntar PDF" at bounding box center [120, 240] width 74 height 33
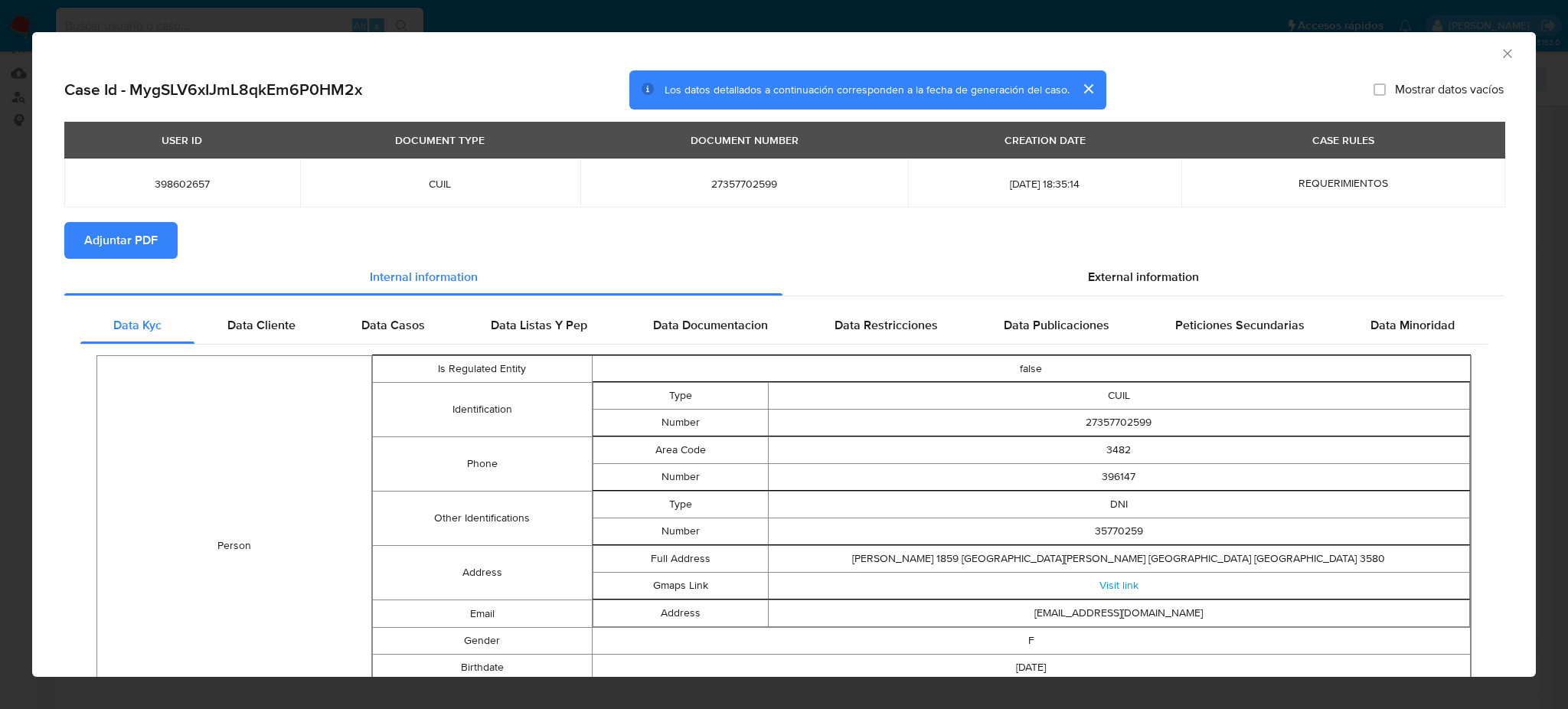
click at [1500, 59] on icon "Cerrar ventana" at bounding box center [1507, 54] width 16 height 16
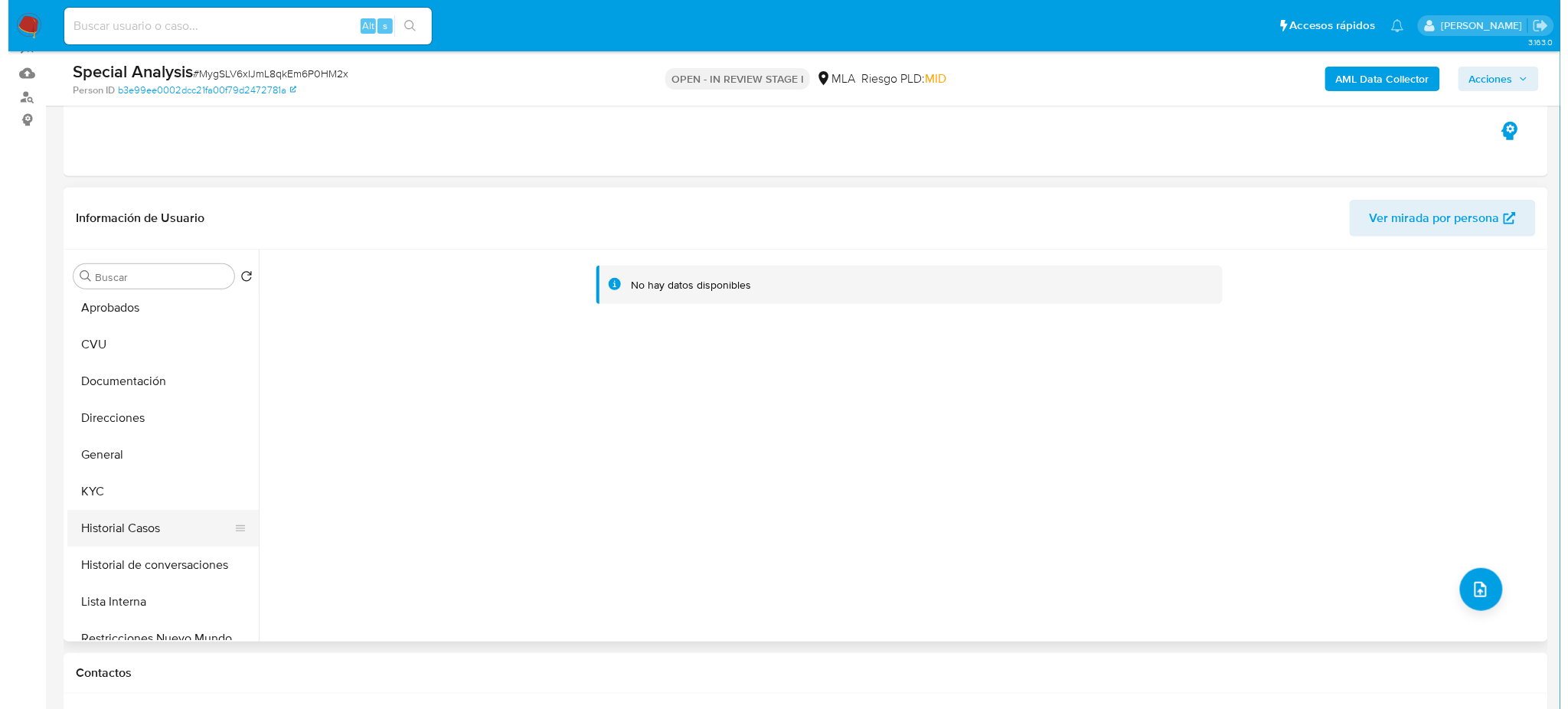
scroll to position [203, 0]
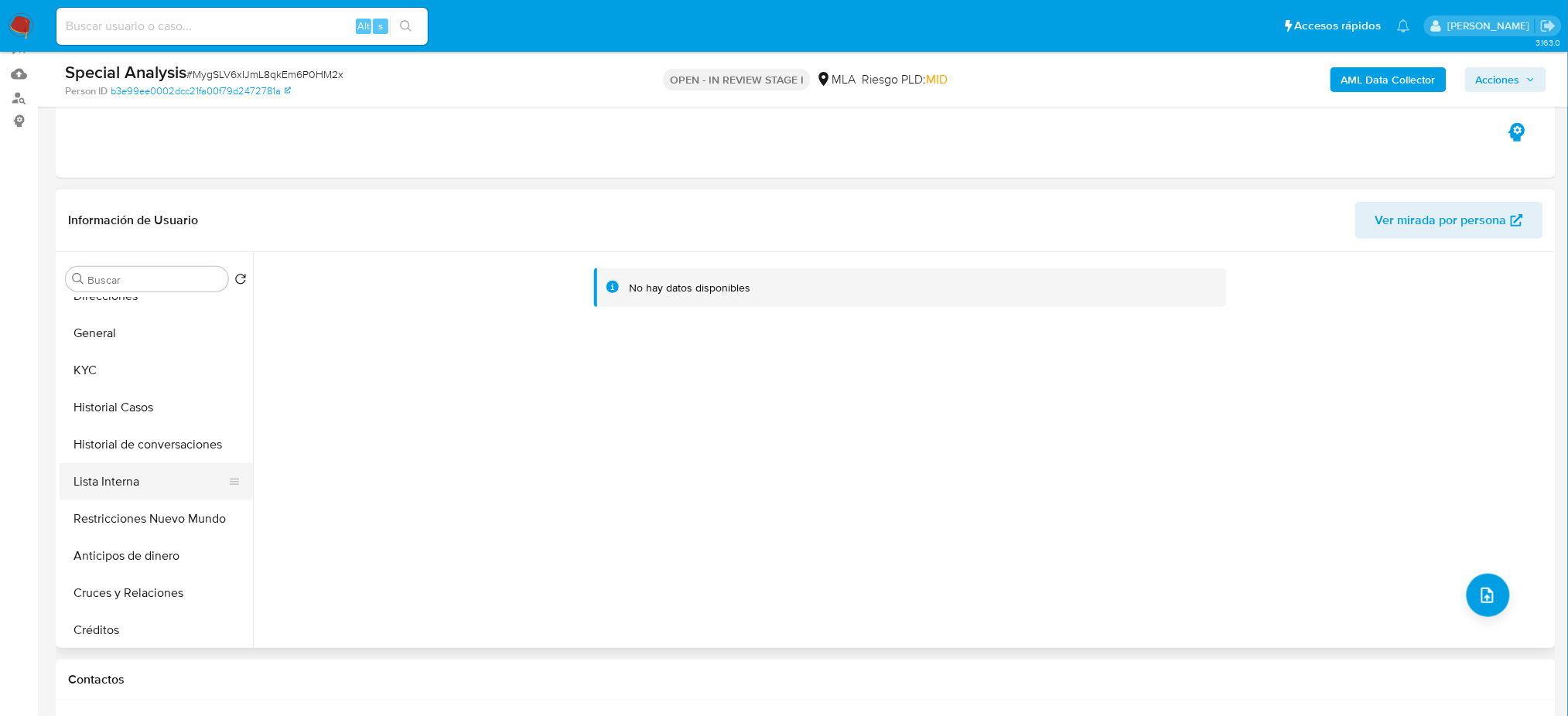
click at [125, 493] on button "Lista Interna" at bounding box center [150, 482] width 181 height 37
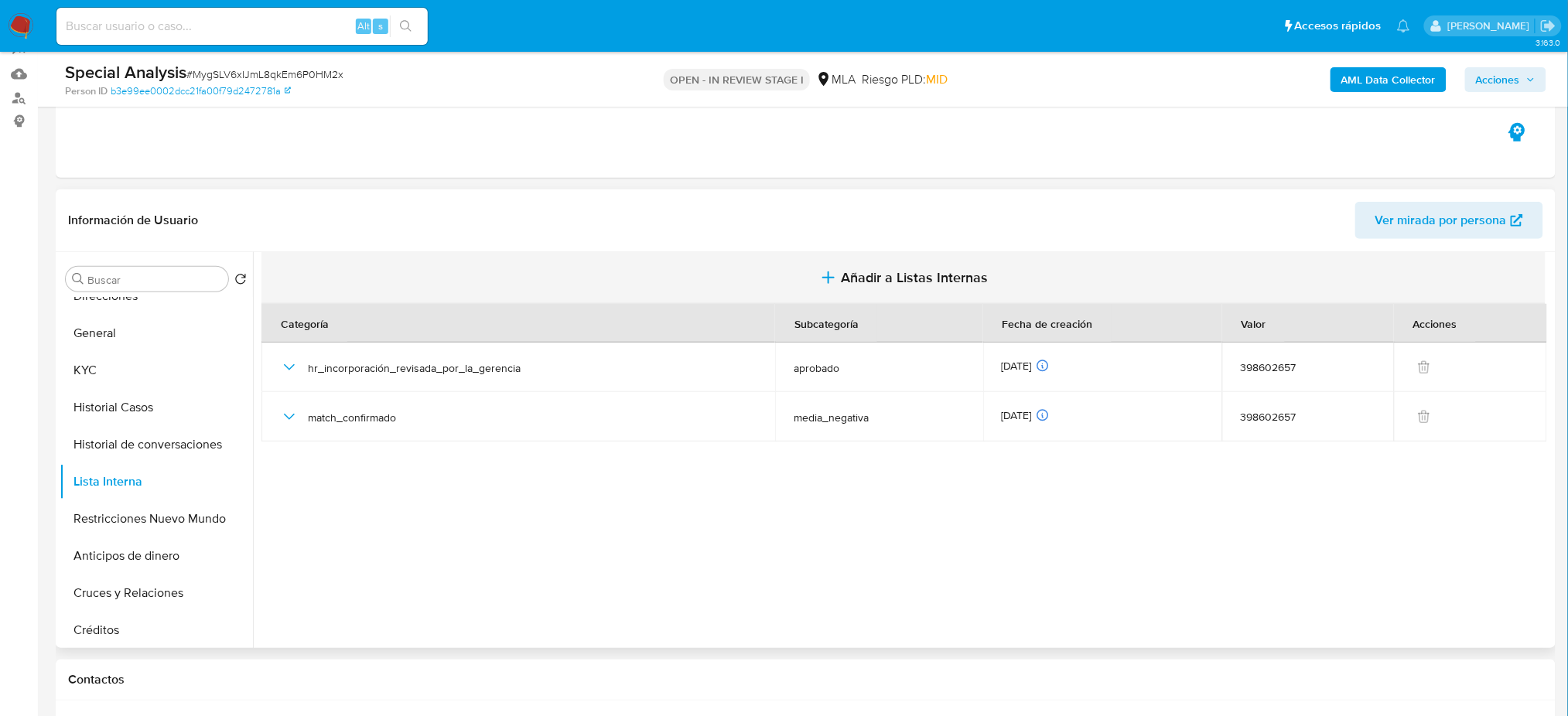
click at [886, 279] on span "Añadir a Listas Internas" at bounding box center [914, 278] width 147 height 17
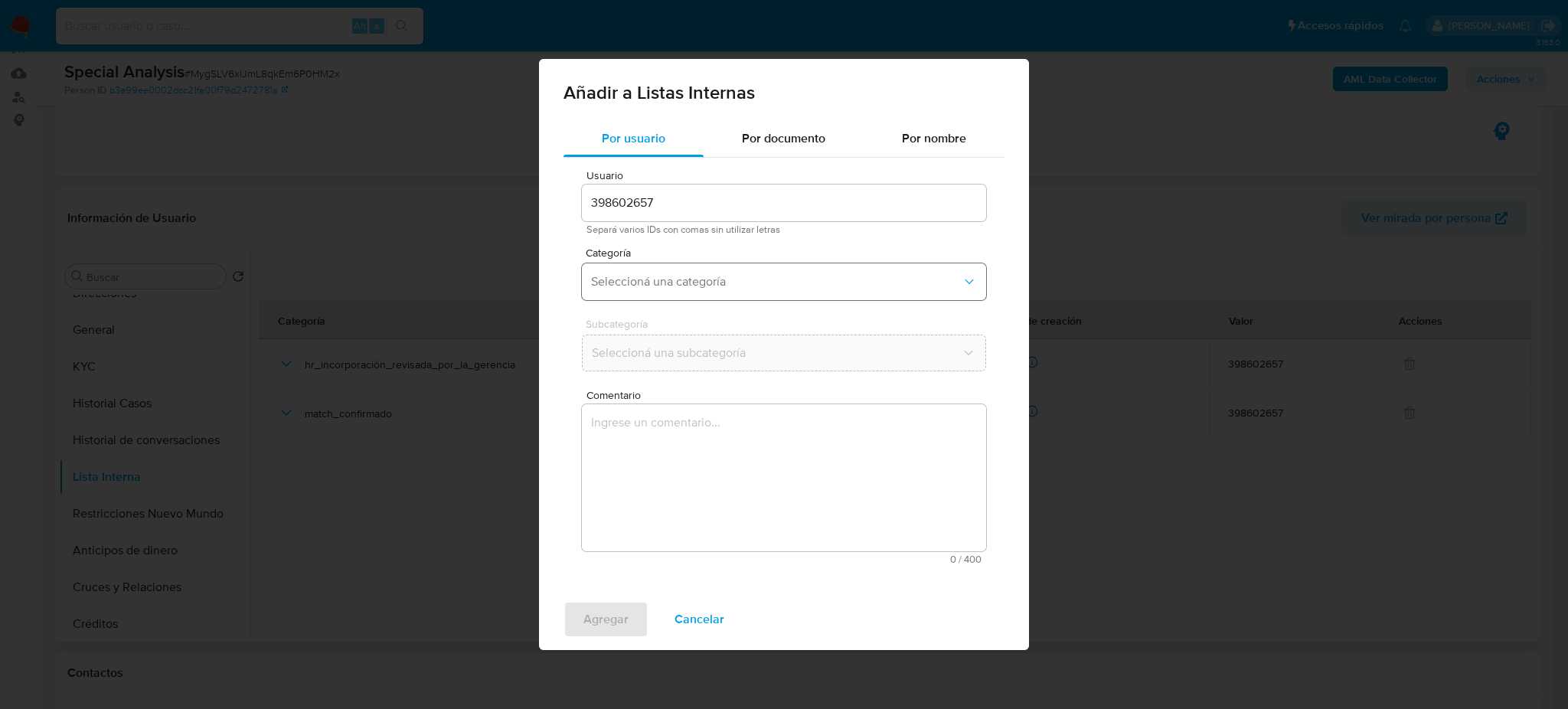
click at [699, 287] on span "Seleccioná una categoría" at bounding box center [775, 282] width 370 height 16
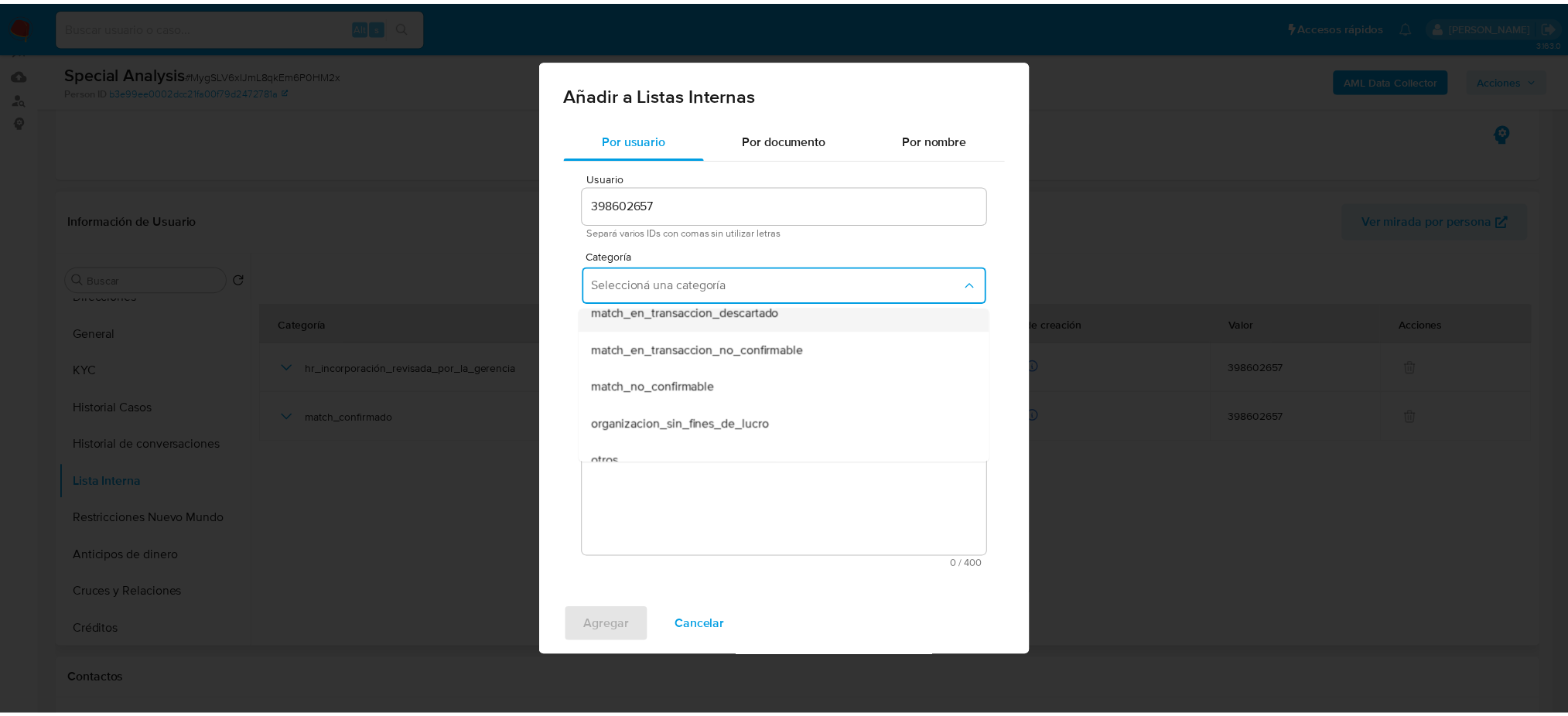
scroll to position [309, 0]
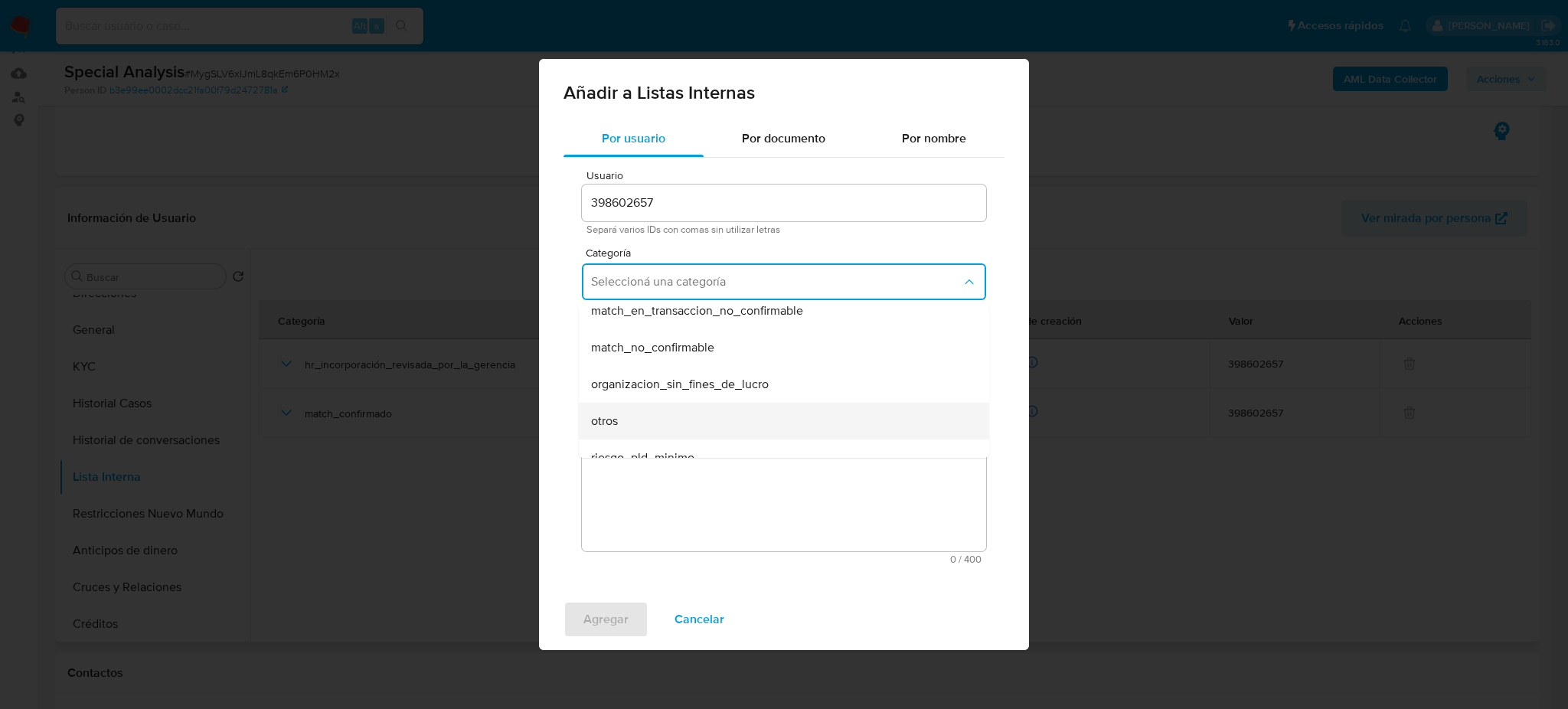
click at [629, 426] on div "otros" at bounding box center [779, 421] width 376 height 36
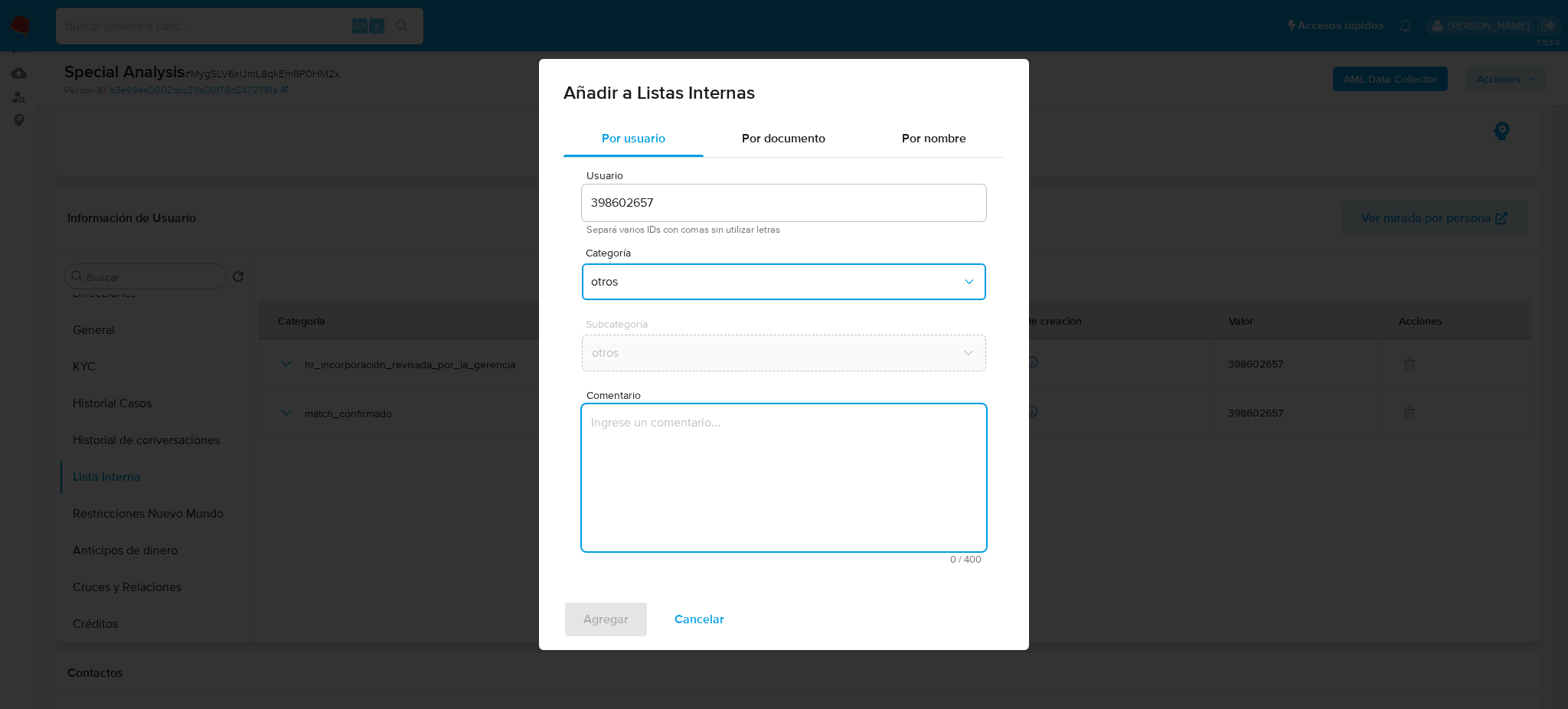
click at [629, 426] on textarea "Comentario" at bounding box center [784, 478] width 404 height 147
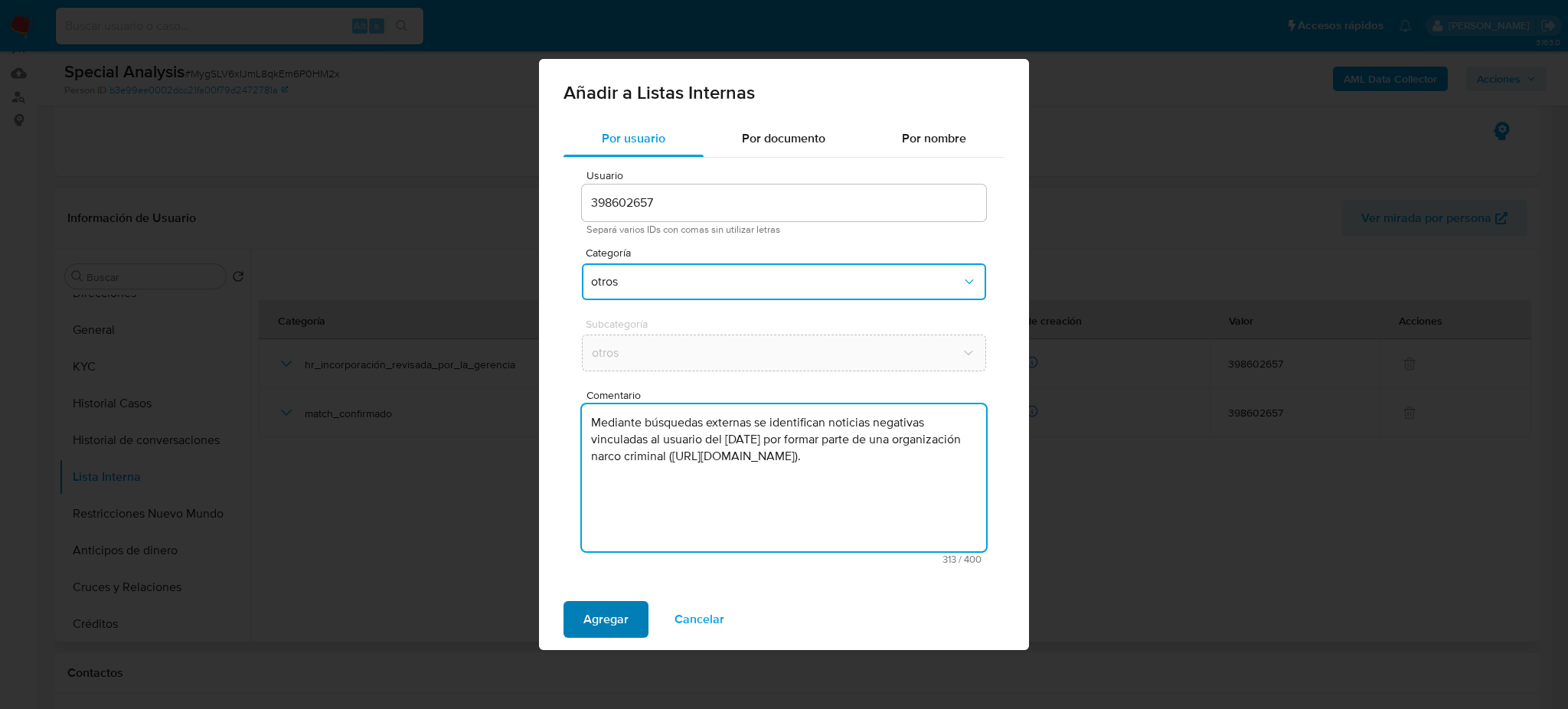
type textarea "Mediante búsquedas externas se identifican noticias negativas vinculadas al usu…"
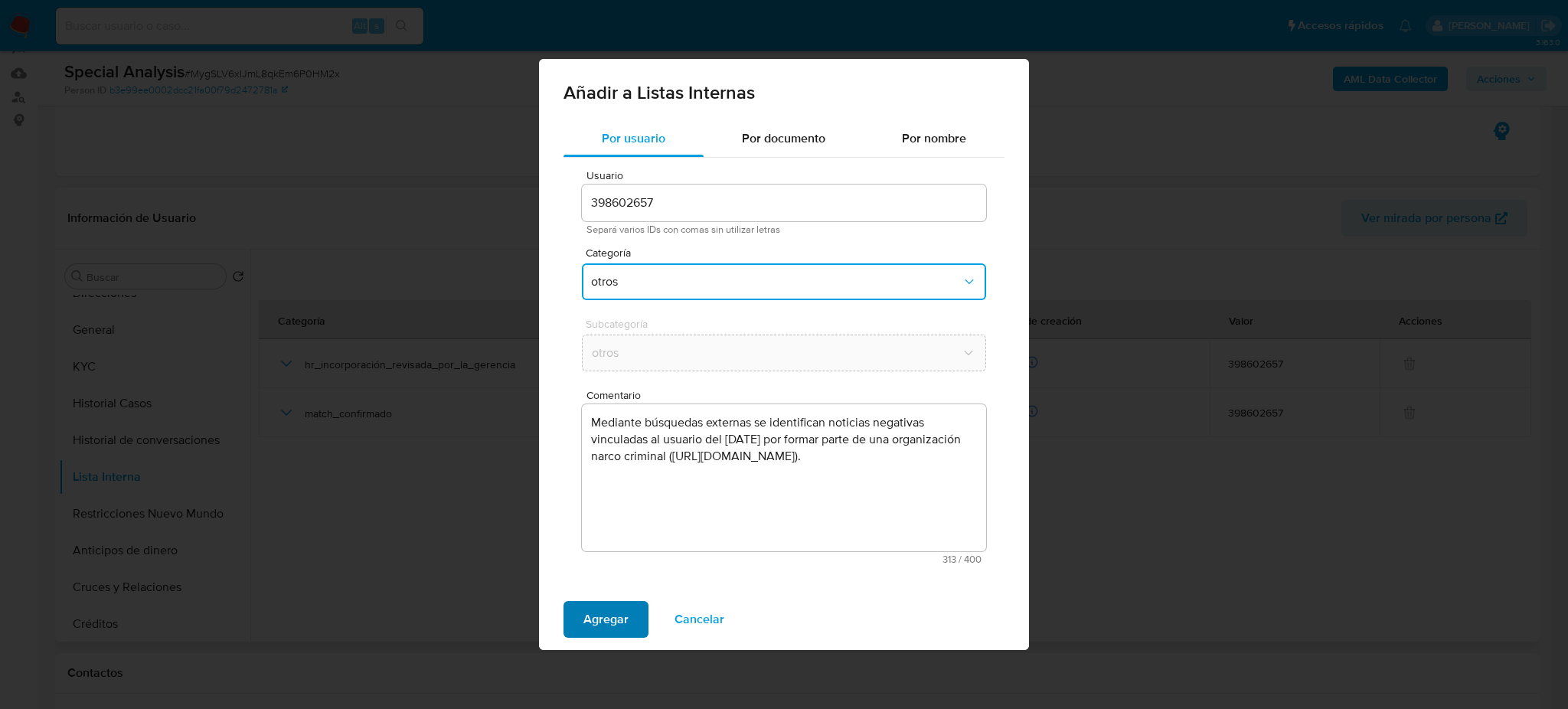
click at [604, 624] on span "Agregar" at bounding box center [605, 619] width 45 height 33
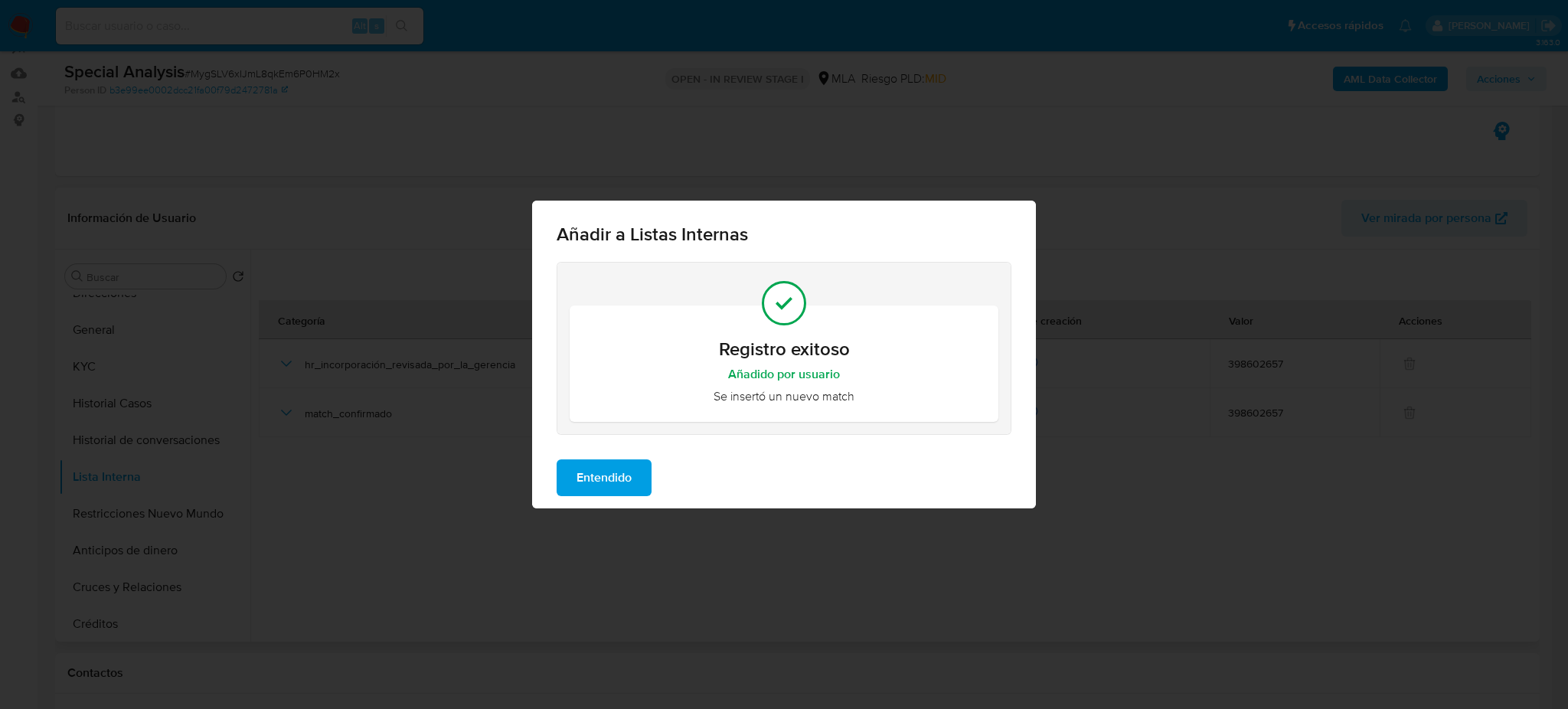
click at [606, 465] on span "Entendido" at bounding box center [604, 478] width 55 height 33
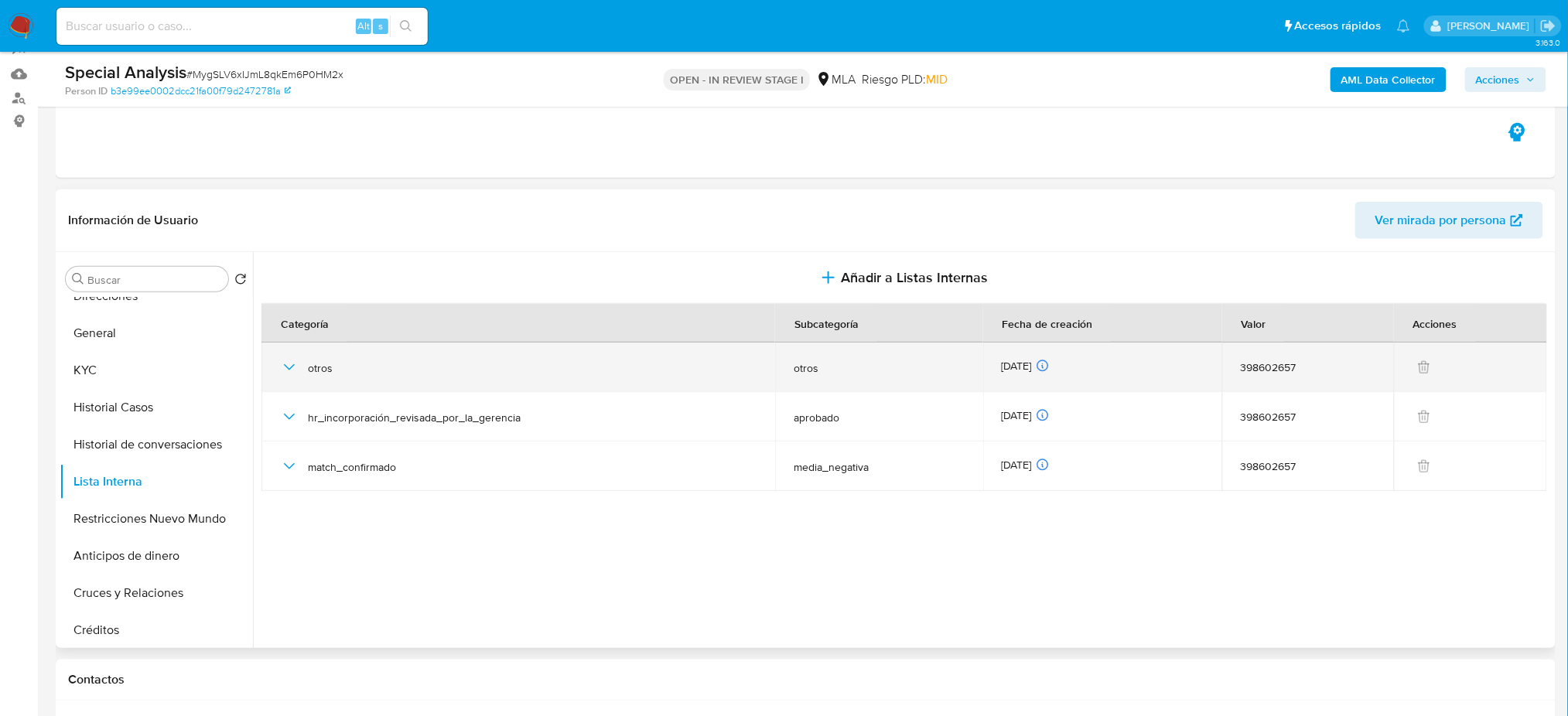
click at [280, 369] on icon "button" at bounding box center [289, 368] width 19 height 19
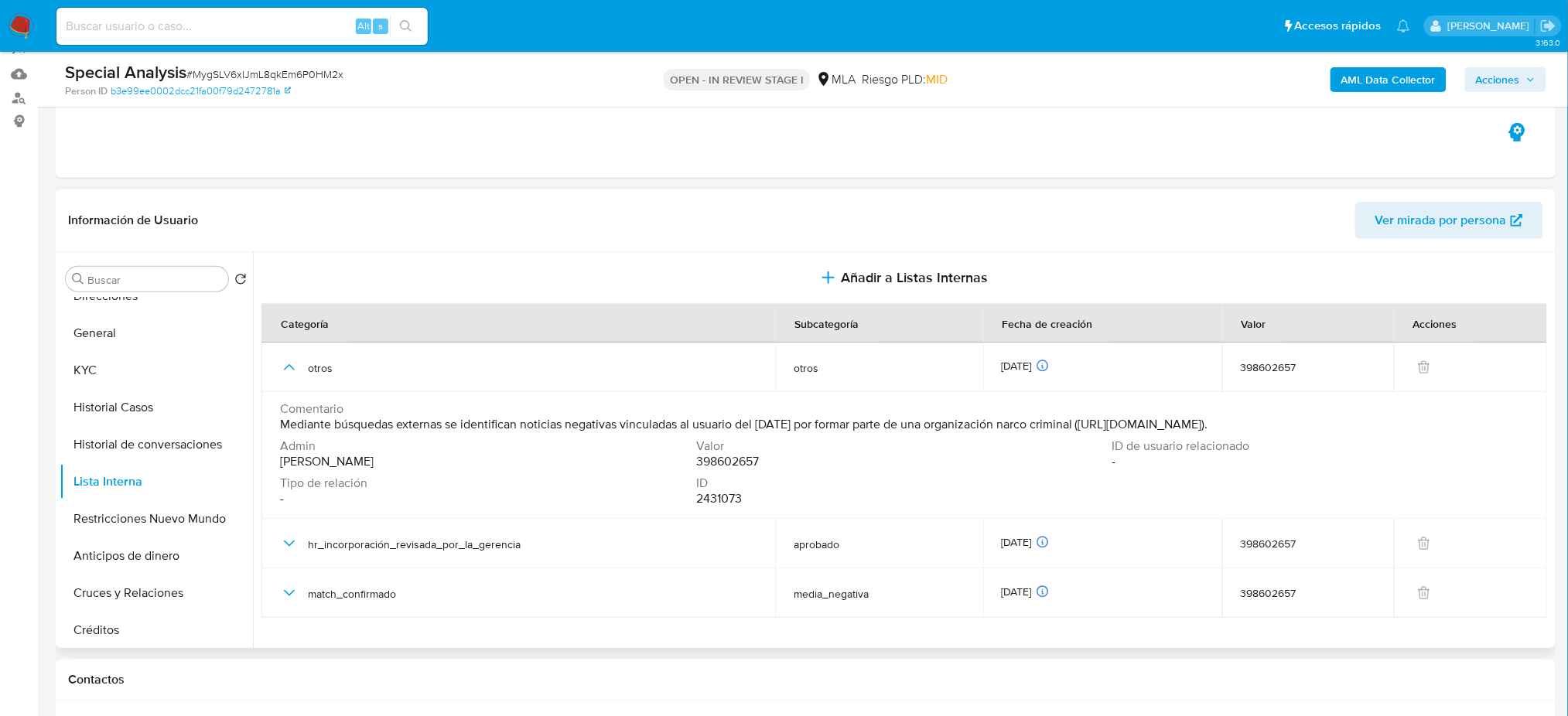
drag, startPoint x: 777, startPoint y: 439, endPoint x: 1115, endPoint y: 422, distance: 338.4
click at [1115, 422] on span "Mediante búsquedas externas se identifican noticias negativas vinculadas al usu…" at bounding box center [744, 425] width 928 height 16
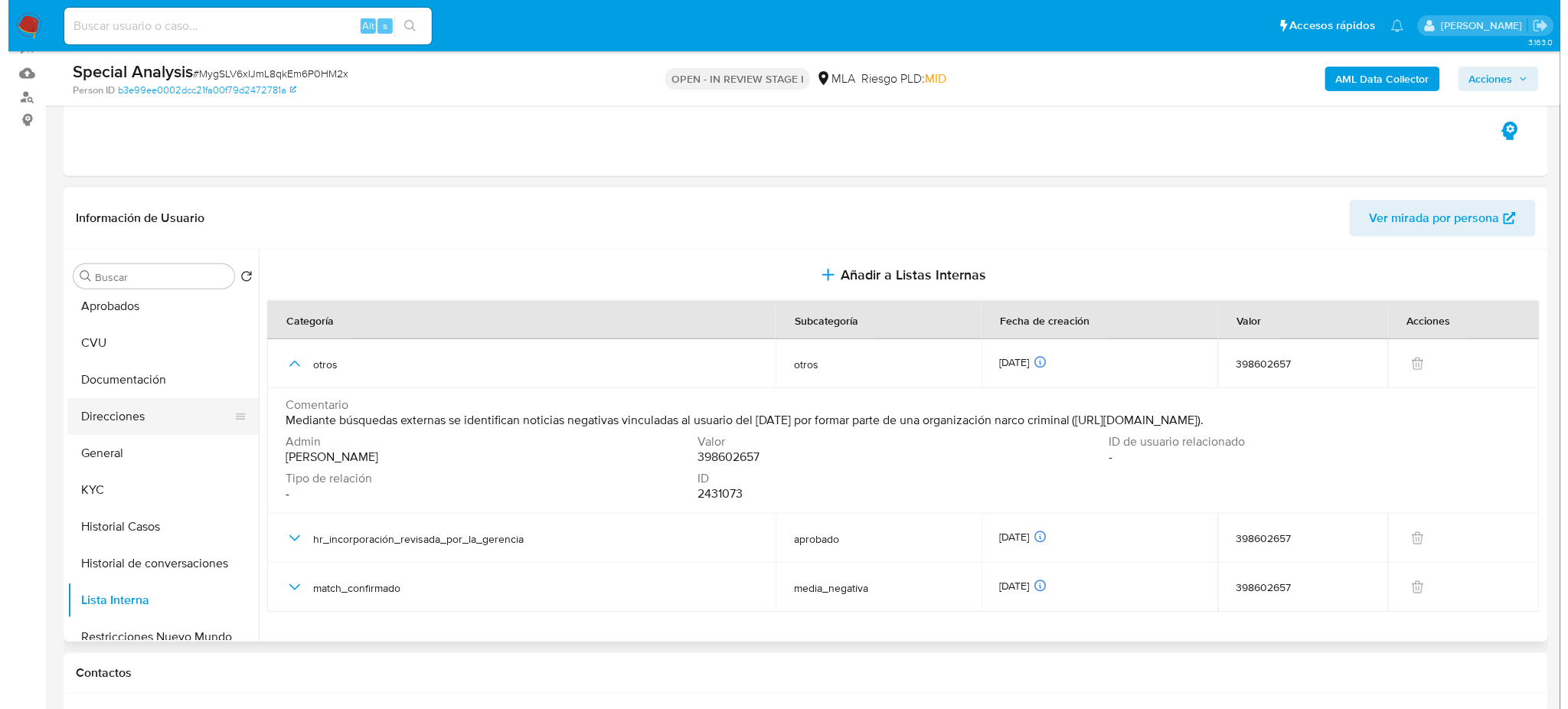
scroll to position [0, 0]
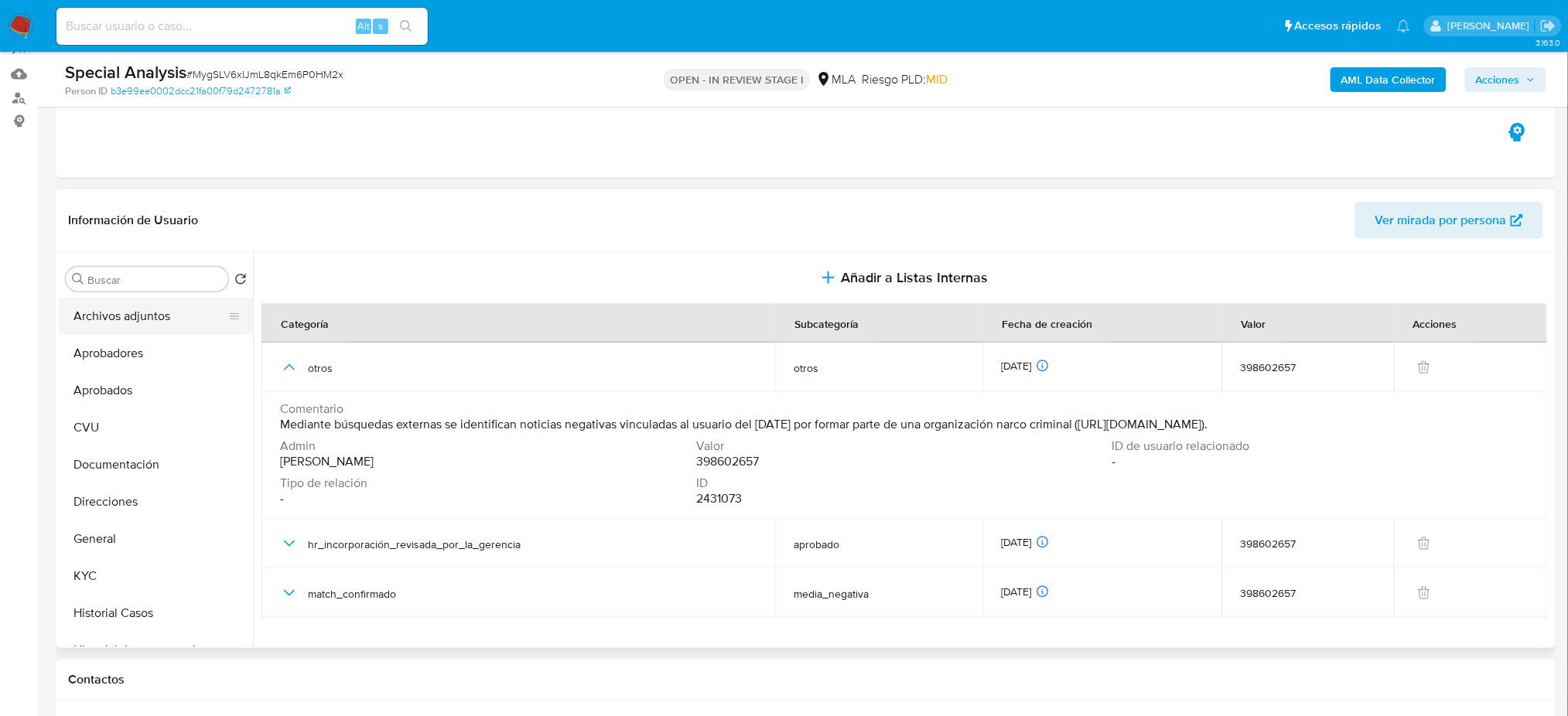
click at [144, 323] on button "Archivos adjuntos" at bounding box center [150, 316] width 181 height 37
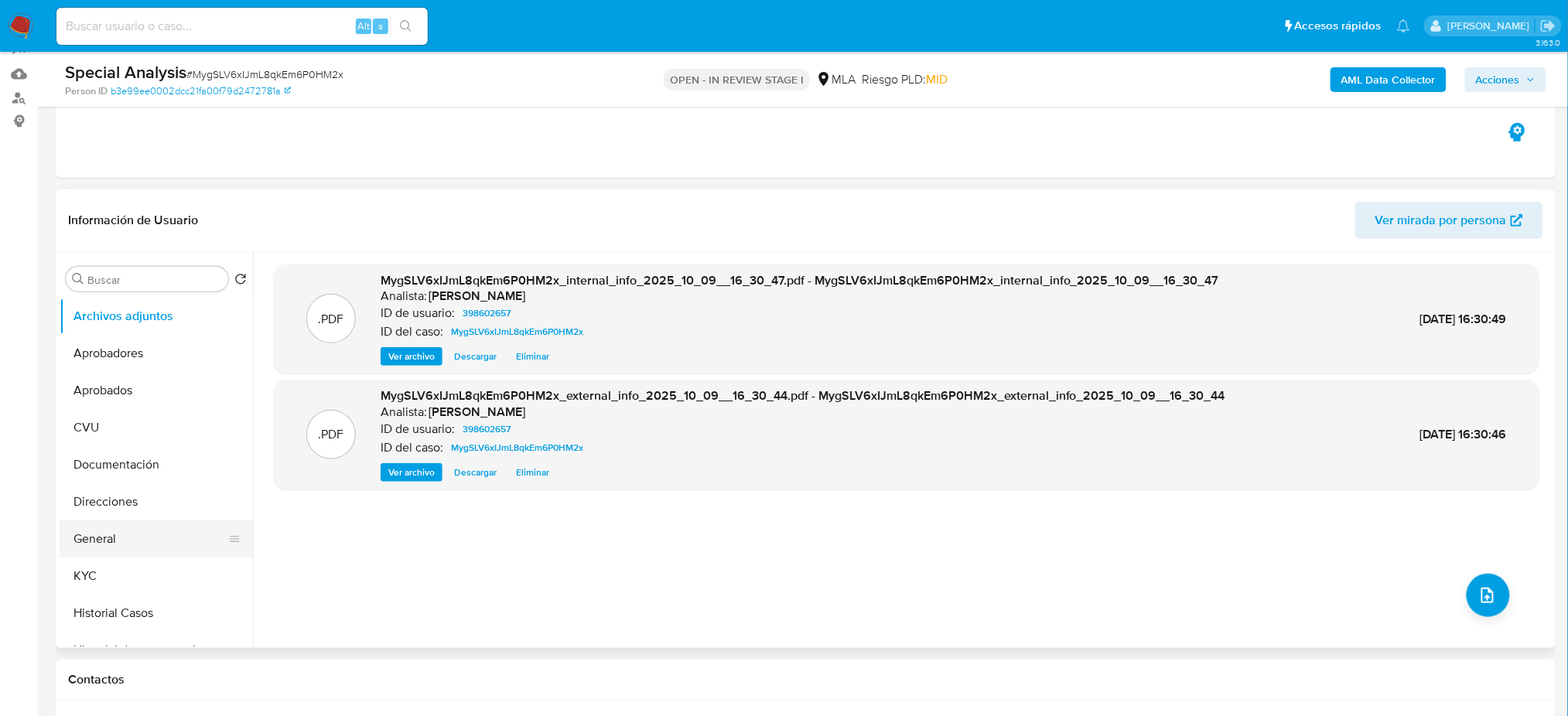
click at [139, 540] on button "General" at bounding box center [150, 539] width 181 height 37
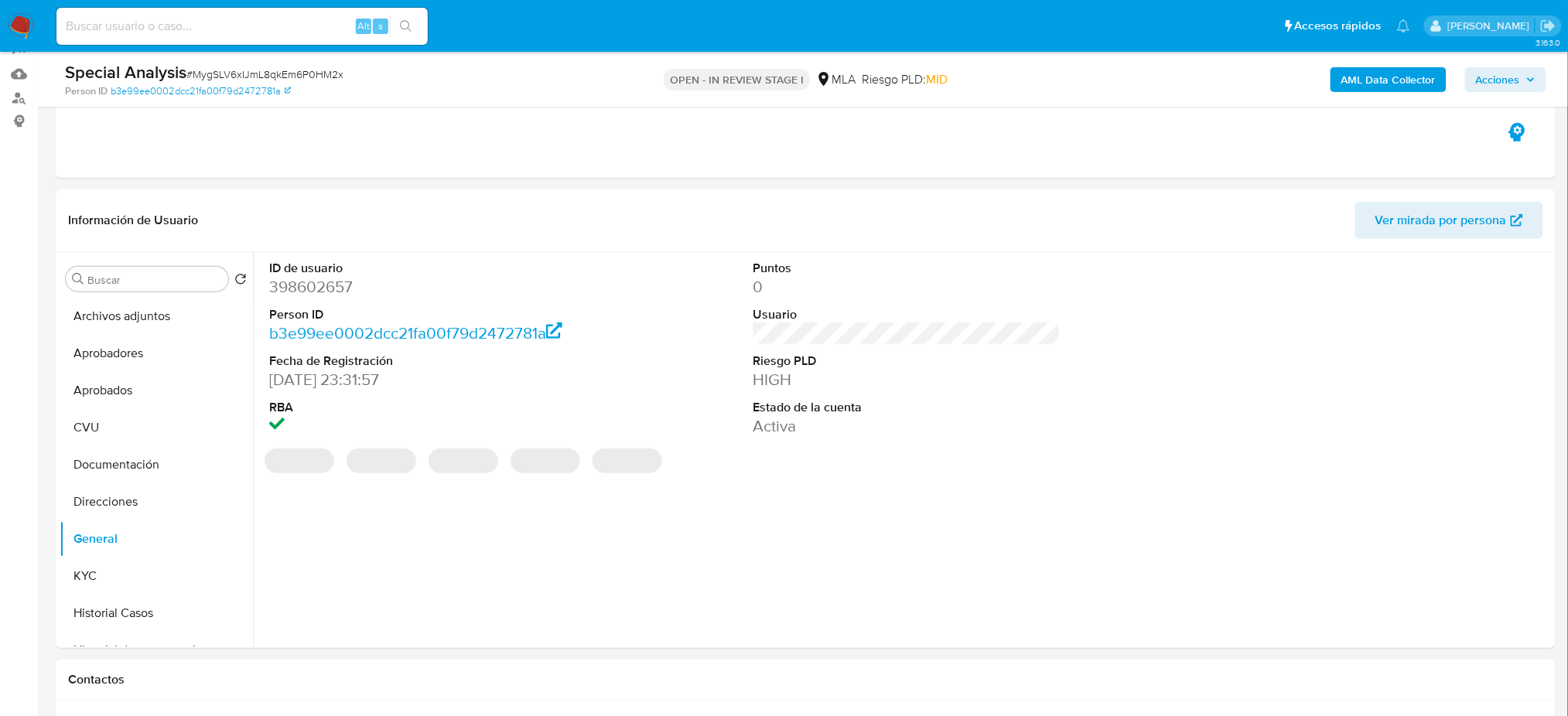
click at [300, 284] on dd "398602657" at bounding box center [423, 287] width 307 height 22
copy dd "398602657"
click at [108, 316] on button "Archivos adjuntos" at bounding box center [150, 316] width 181 height 37
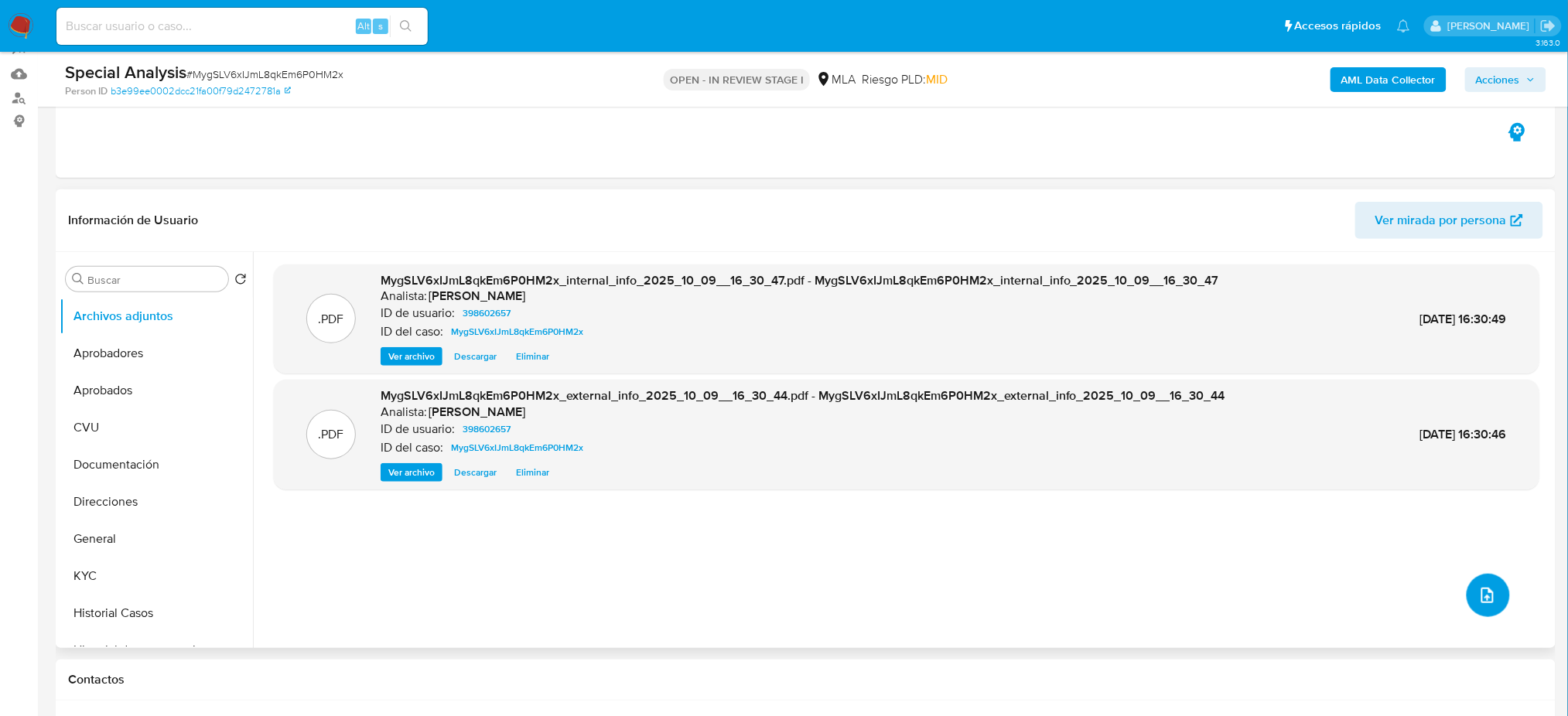
click at [1497, 599] on button "upload-file" at bounding box center [1488, 595] width 43 height 43
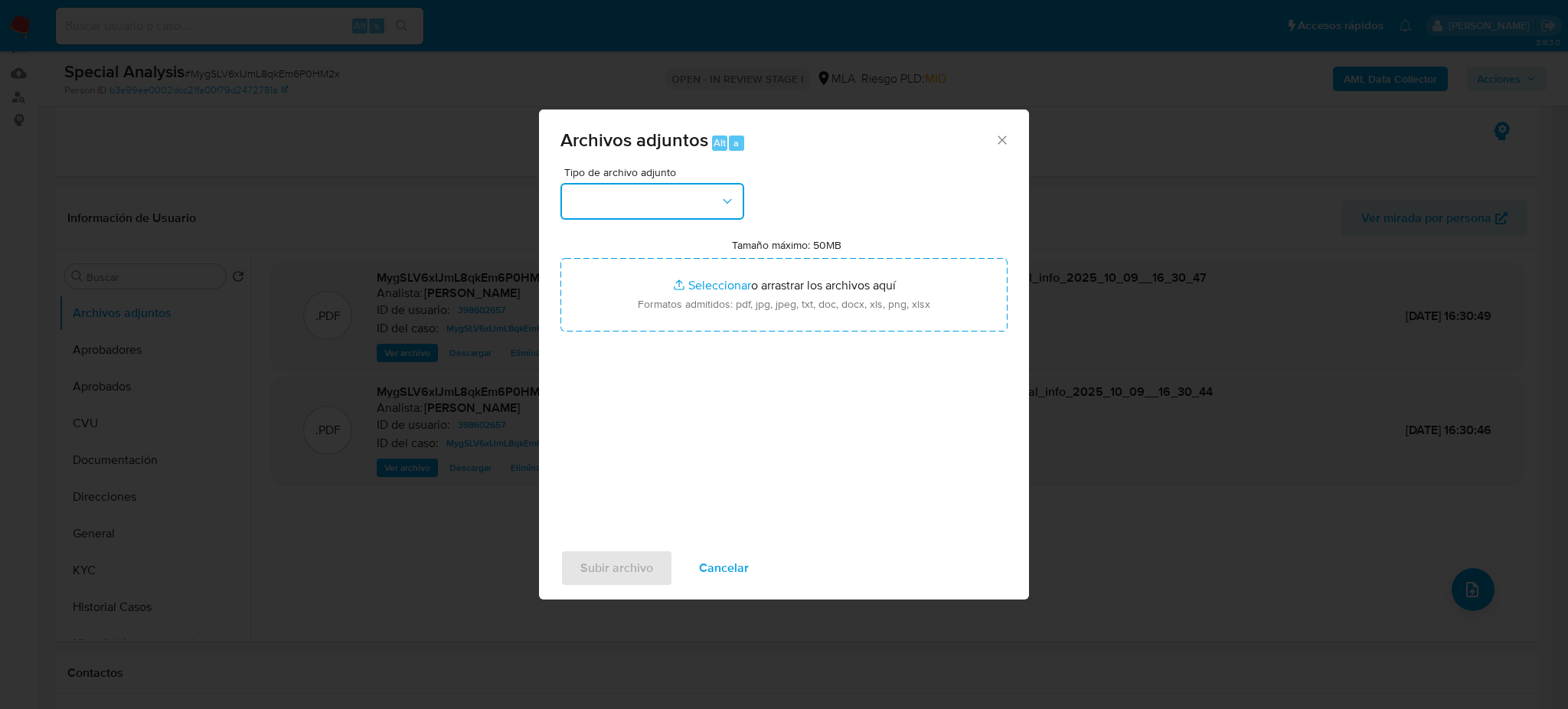
click at [631, 217] on button "button" at bounding box center [652, 201] width 184 height 36
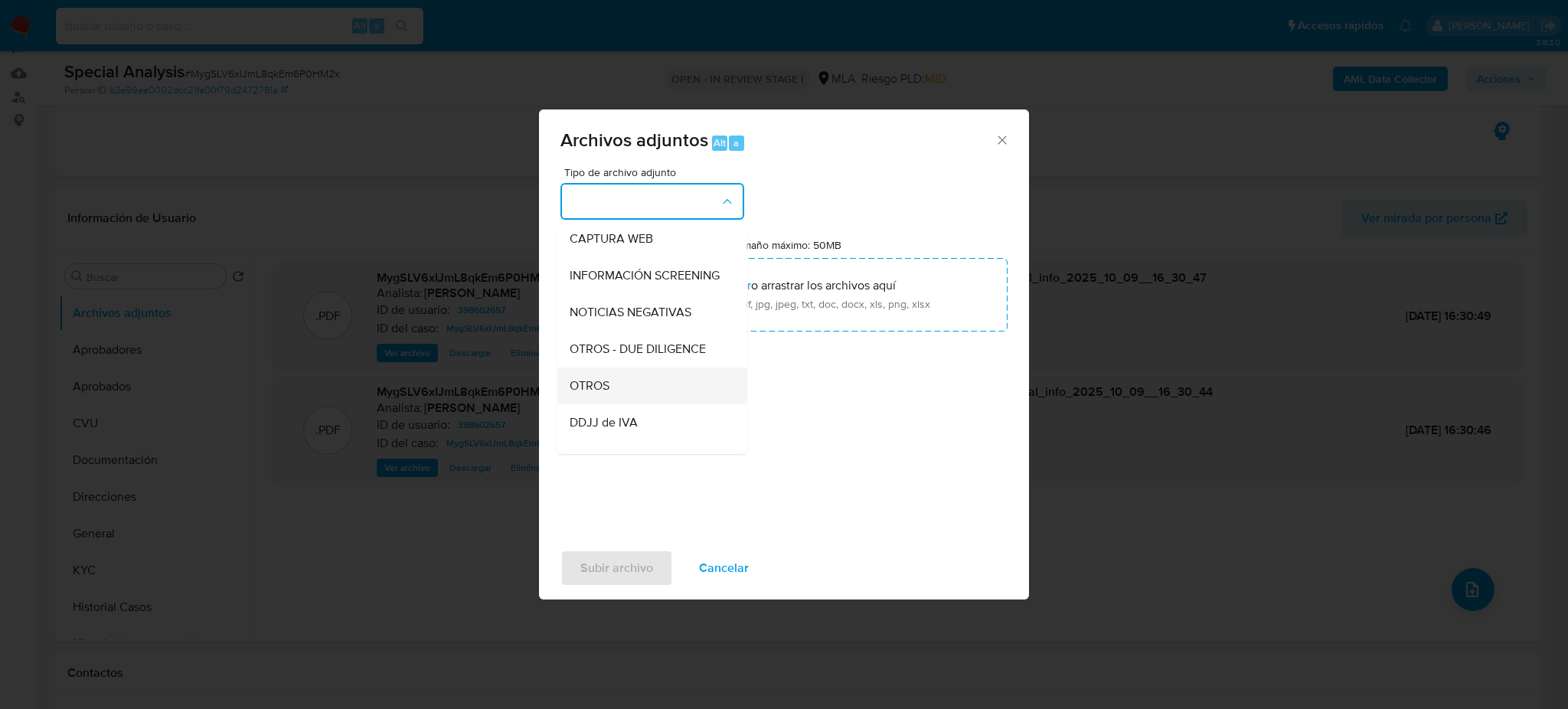
scroll to position [203, 0]
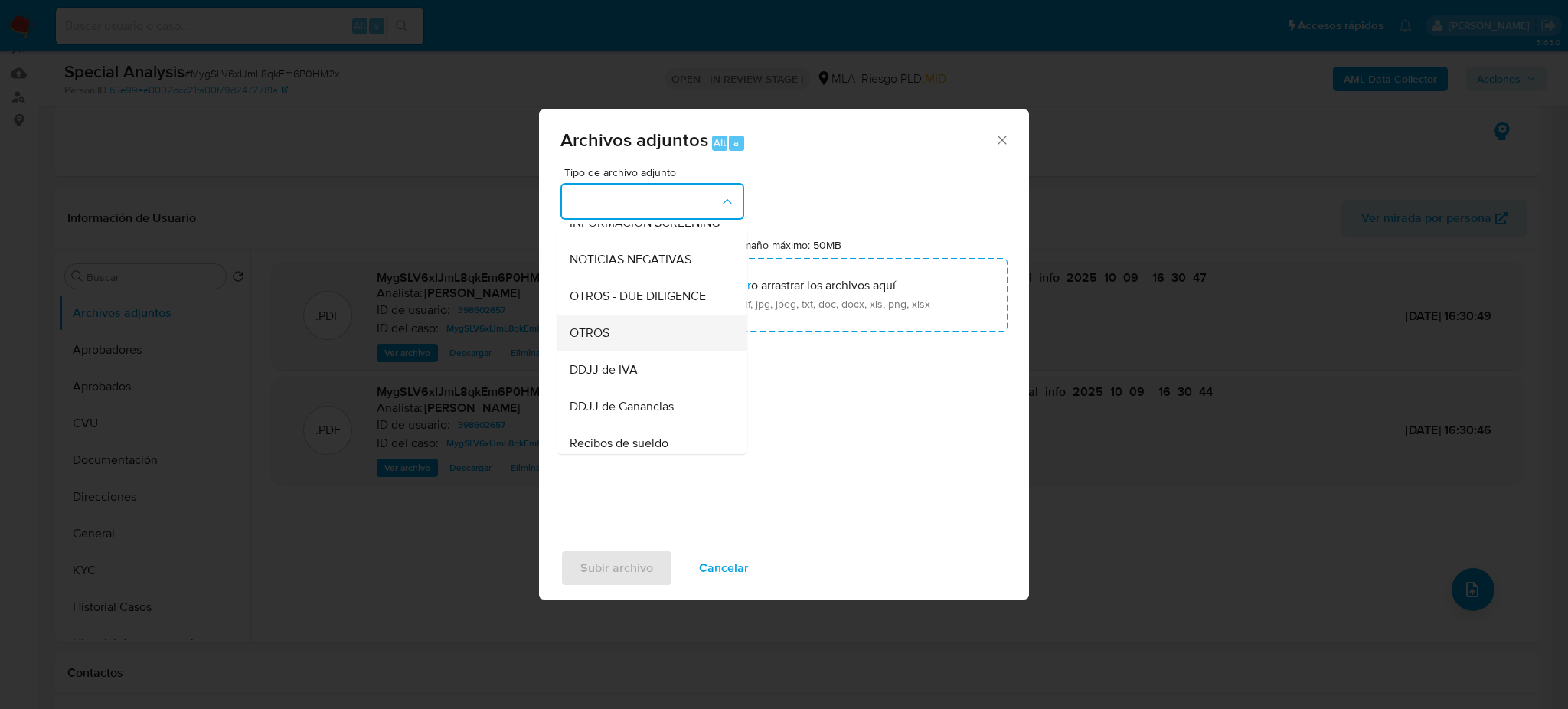
click at [609, 350] on div "OTROS" at bounding box center [647, 332] width 156 height 36
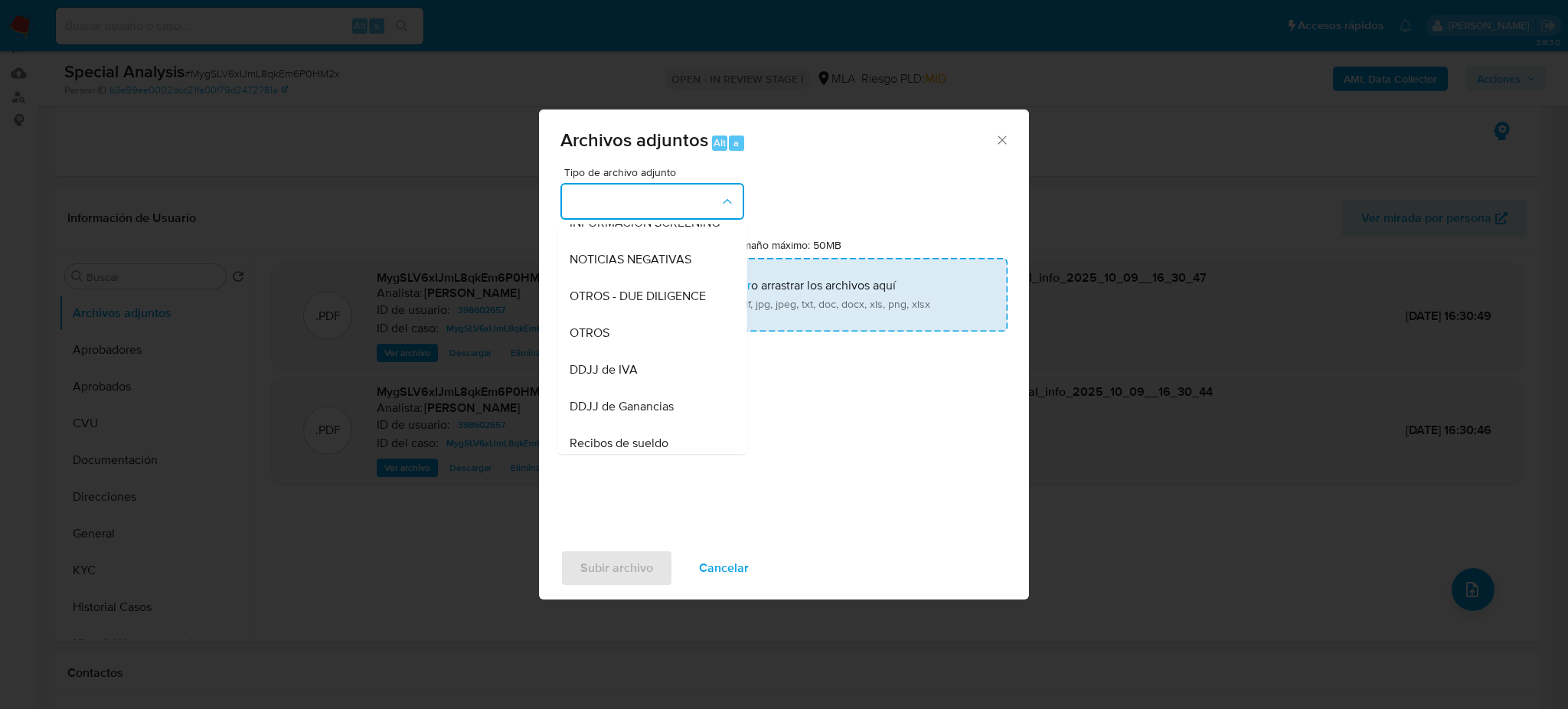
click at [672, 299] on input "Tamaño máximo: 50MB Seleccionar archivos" at bounding box center [784, 294] width 447 height 74
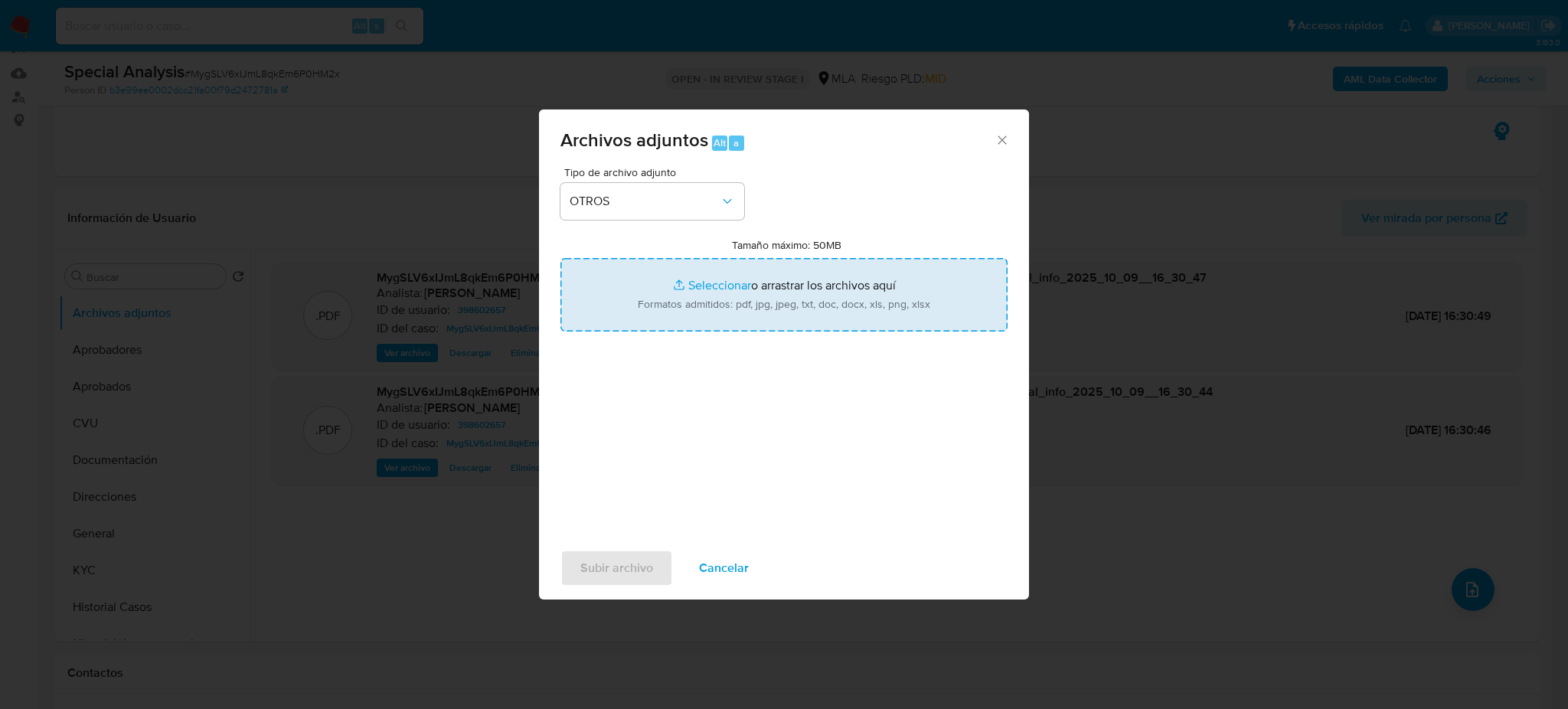
type input "C:\fakepath\Caselog MygSLV6xIJmL8qkEm6P0HM2x_2025_10_07_10_10_17.docx"
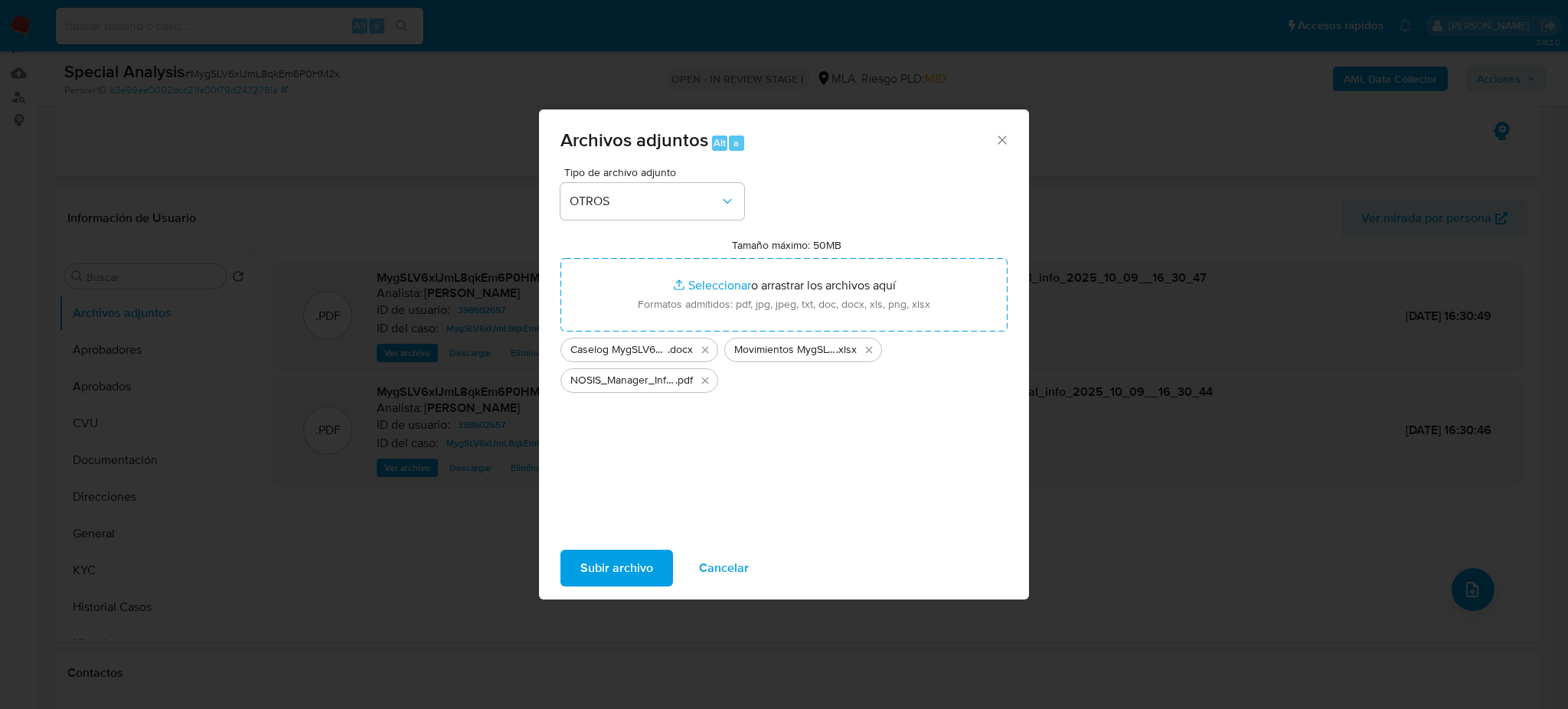
click at [613, 564] on span "Subir archivo" at bounding box center [617, 568] width 73 height 33
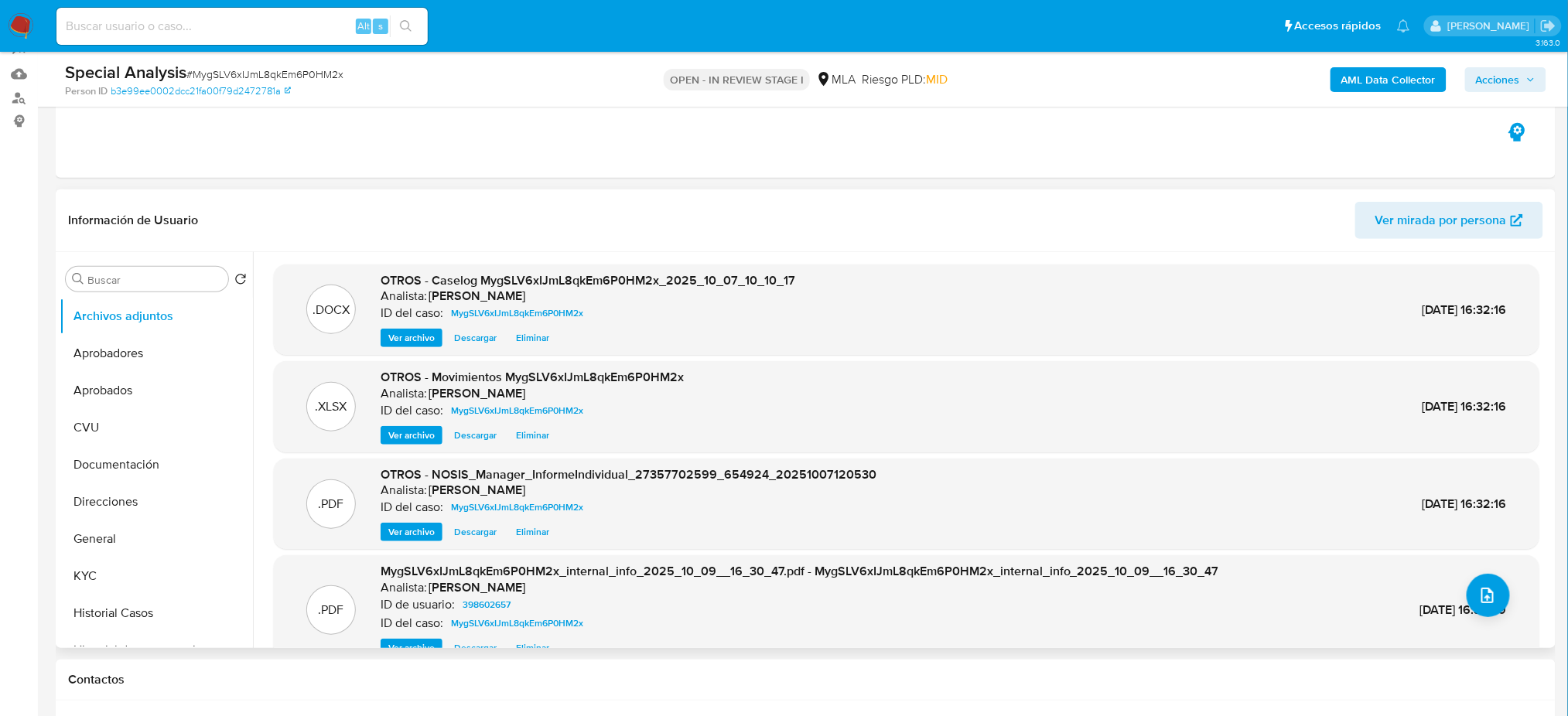
click at [418, 337] on span "Ver archivo" at bounding box center [411, 338] width 46 height 16
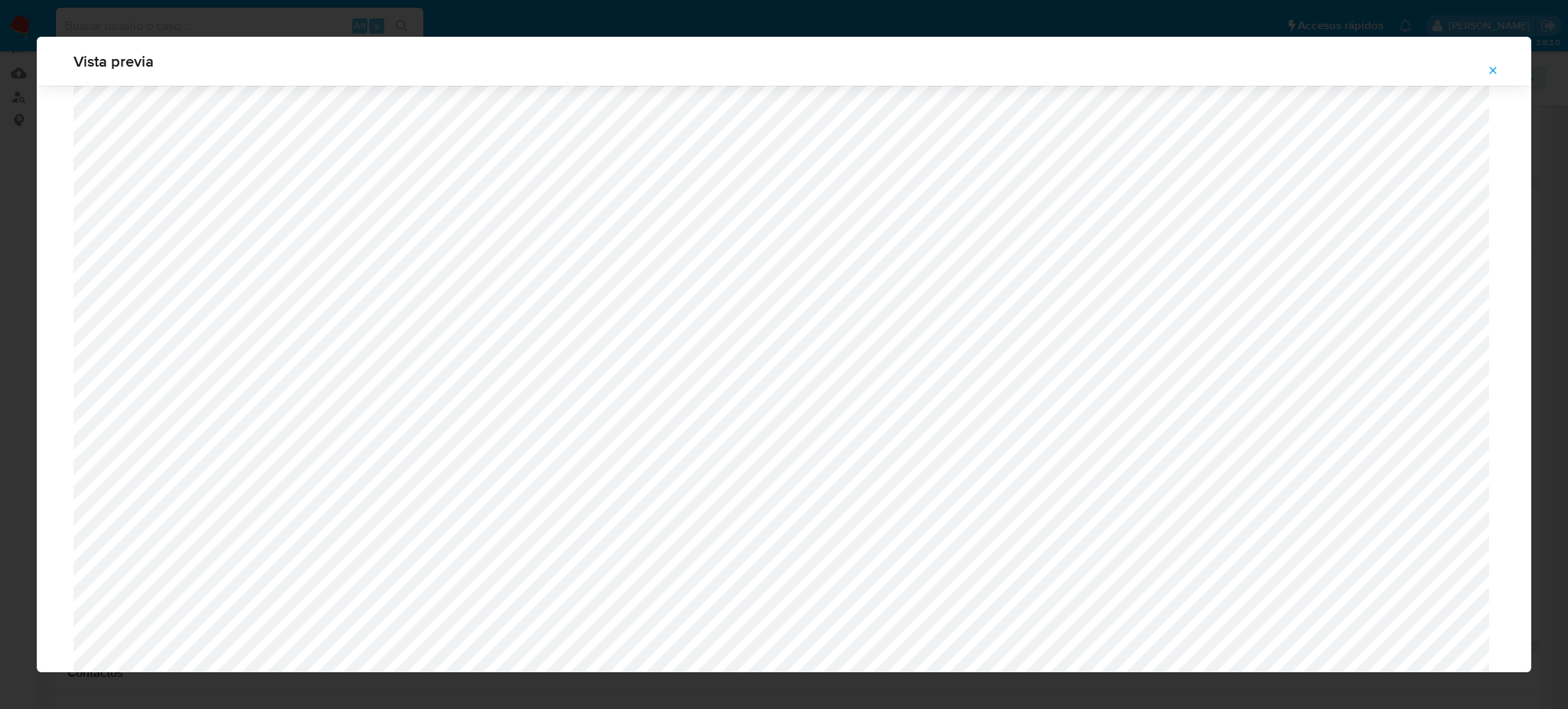
scroll to position [582, 0]
click at [1496, 66] on icon "Attachment preview" at bounding box center [1493, 71] width 12 height 12
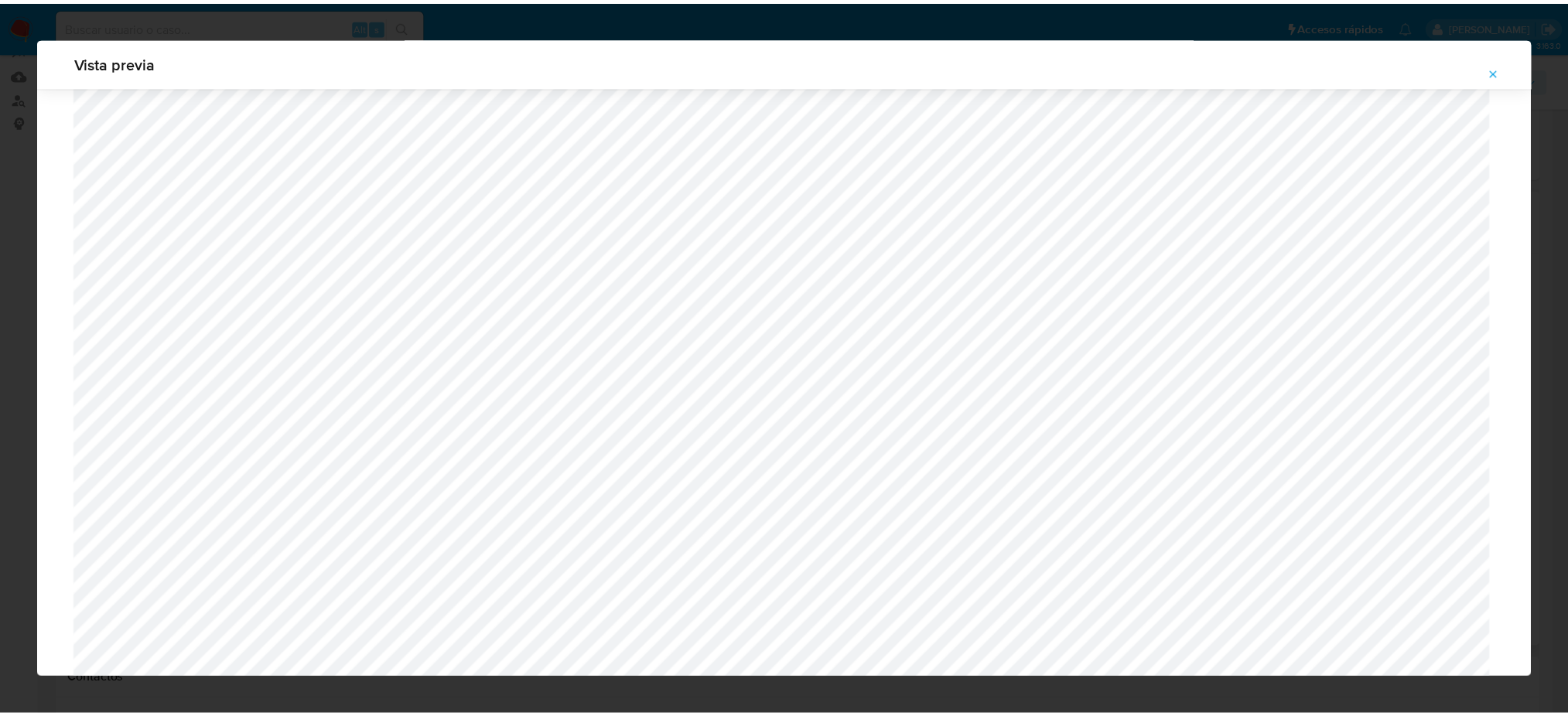
scroll to position [0, 0]
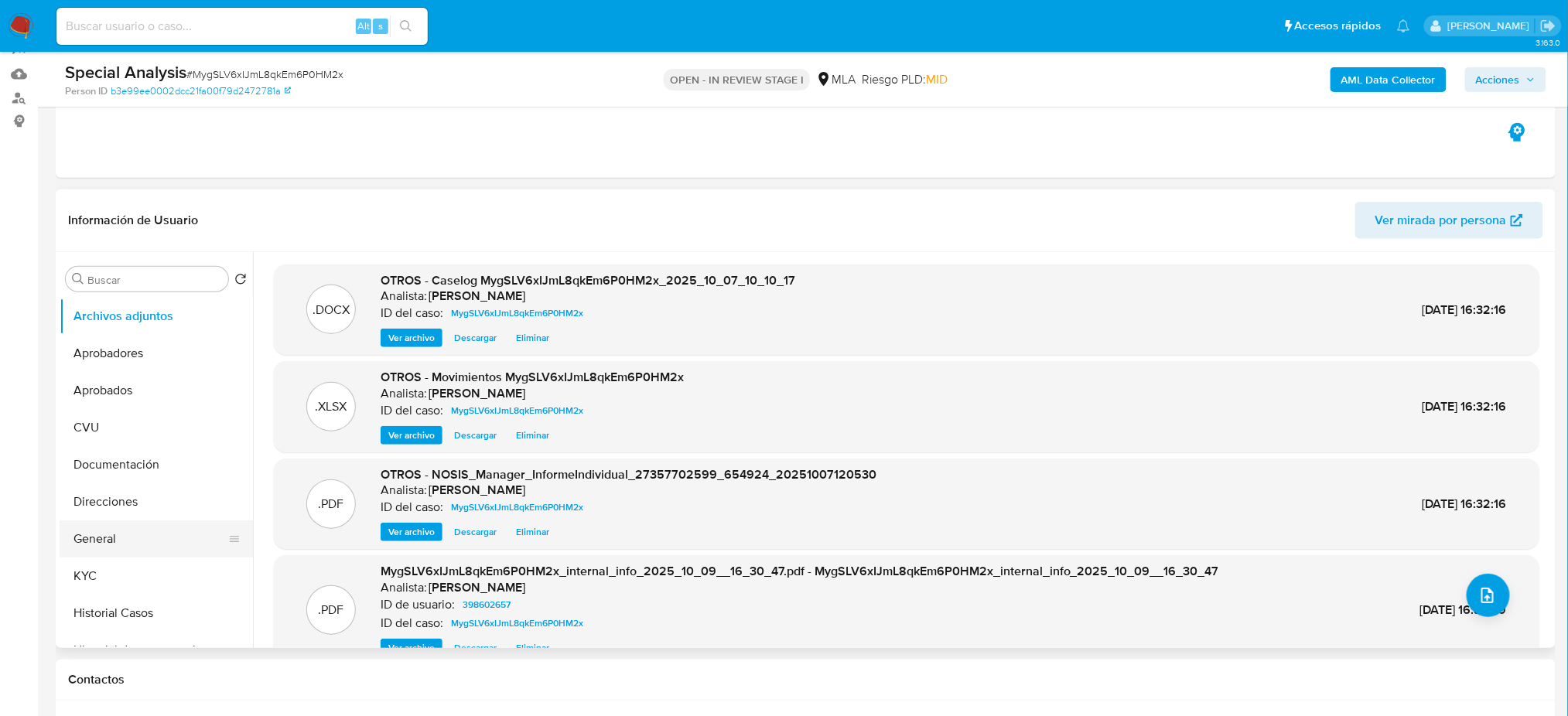
click at [122, 537] on button "General" at bounding box center [150, 539] width 181 height 37
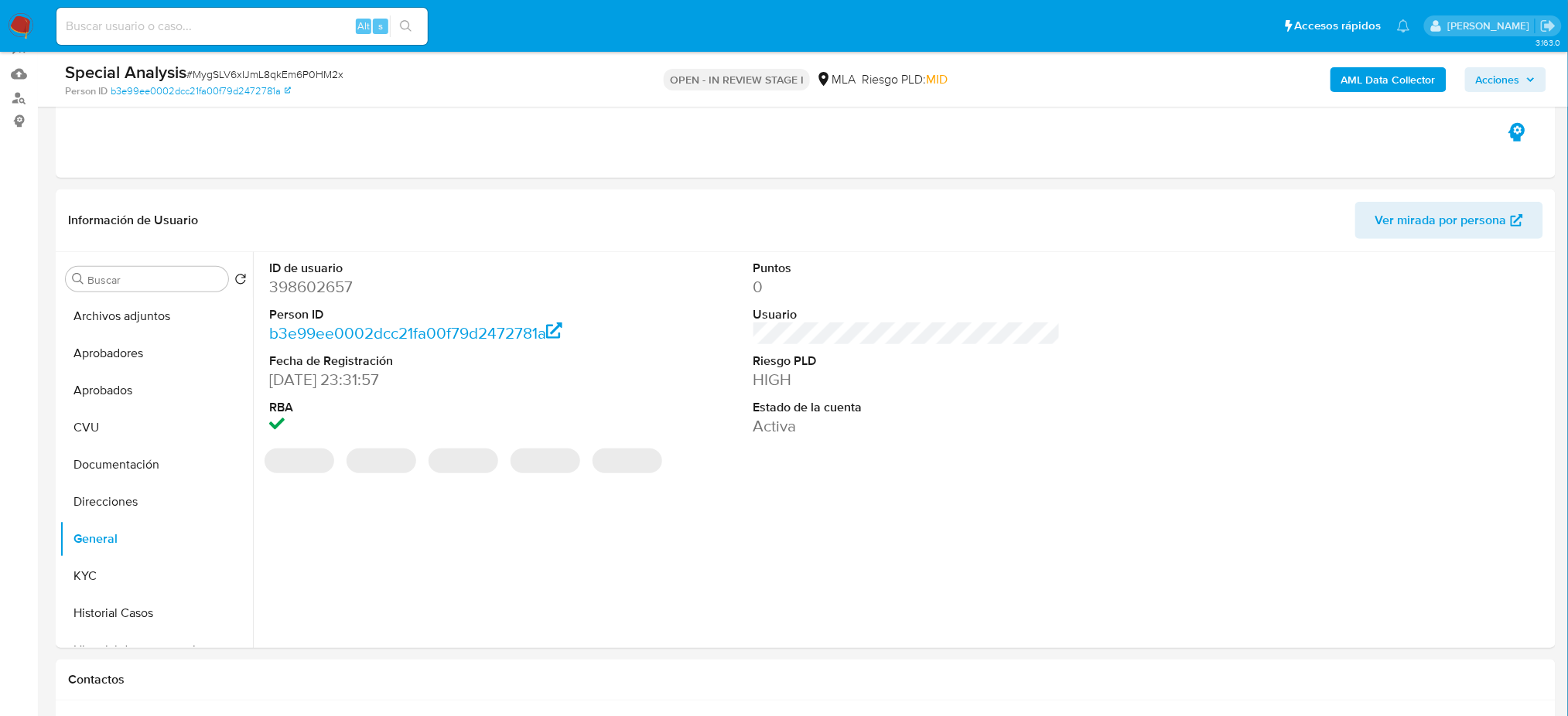
click at [301, 285] on dd "398602657" at bounding box center [423, 287] width 307 height 22
copy dd "398602657"
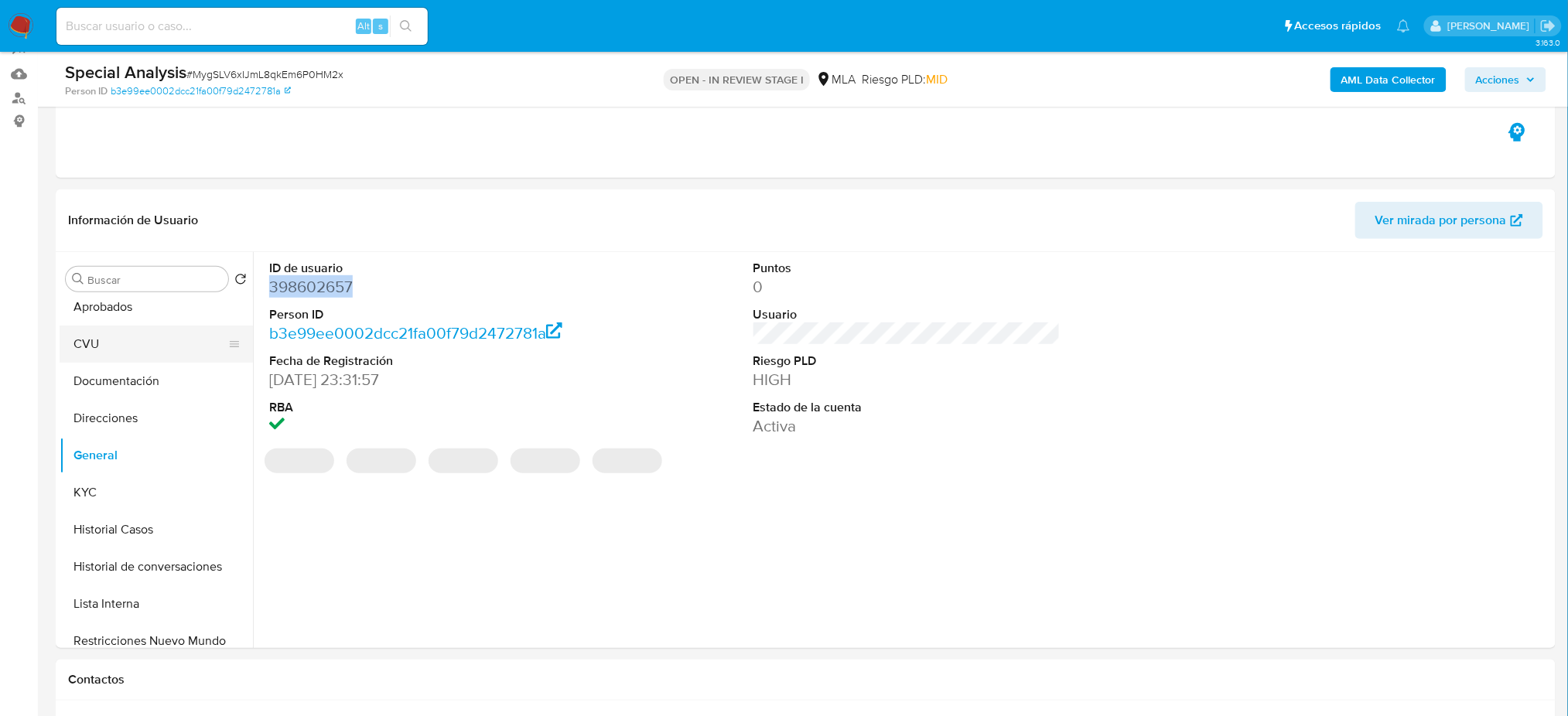
scroll to position [205, 0]
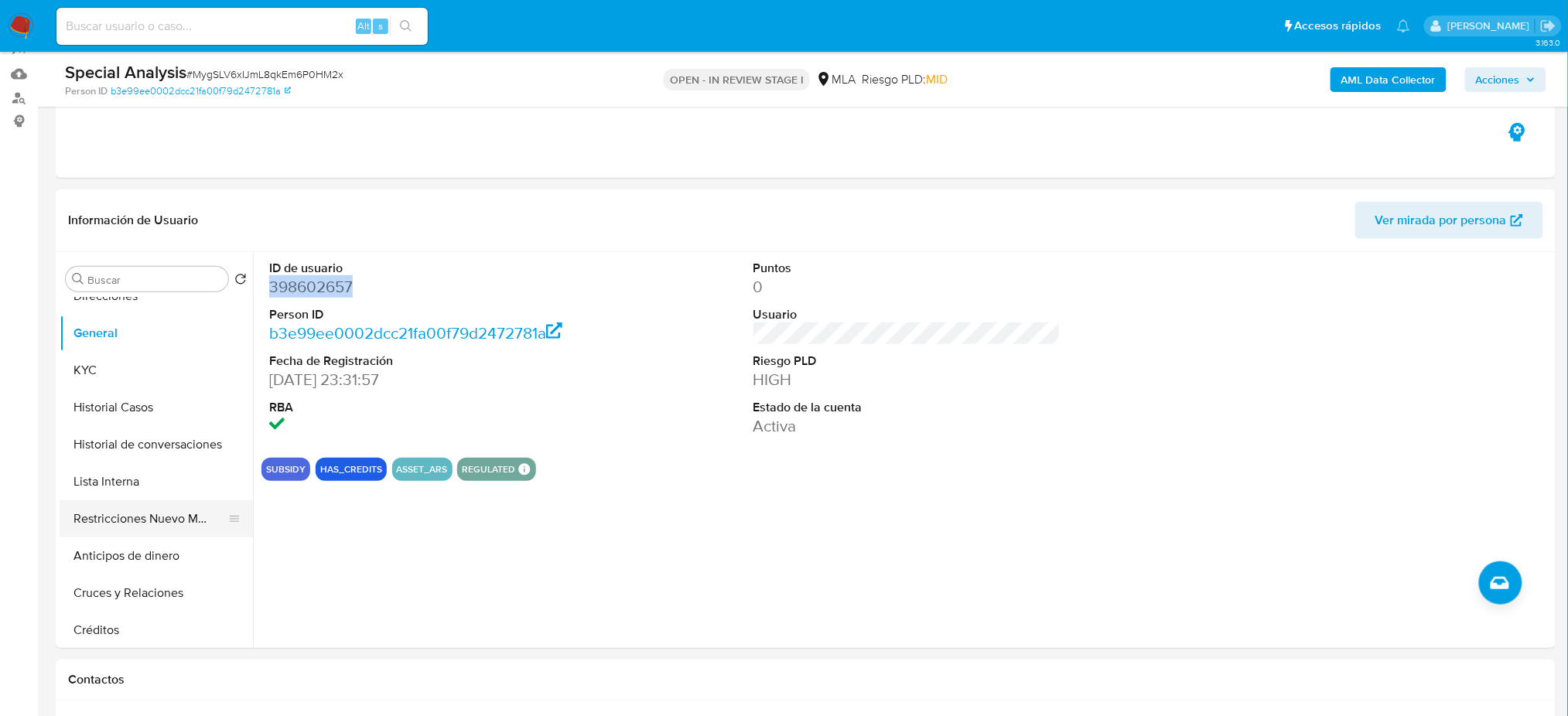
click at [140, 518] on button "Restricciones Nuevo Mundo" at bounding box center [150, 518] width 181 height 37
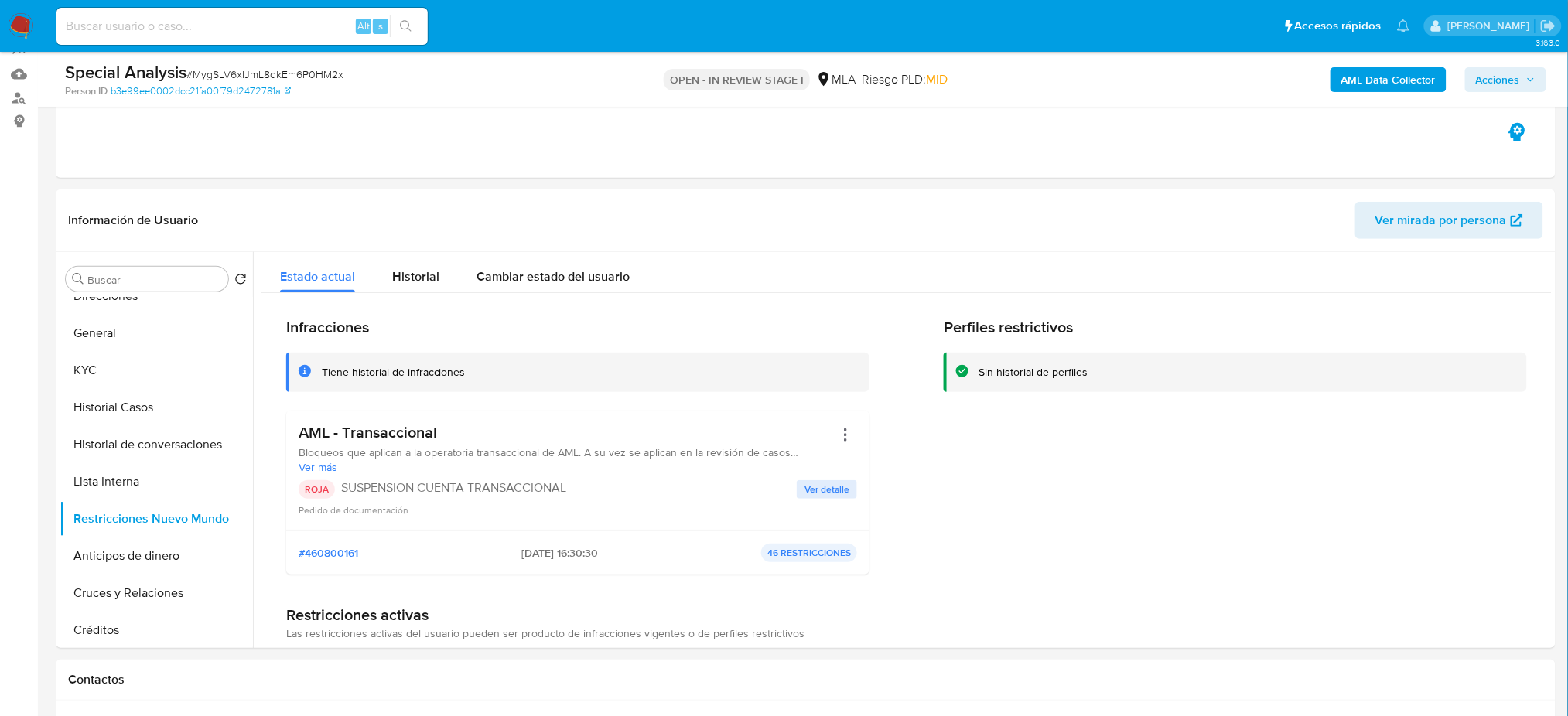
click at [1500, 73] on span "Acciones" at bounding box center [1498, 80] width 44 height 25
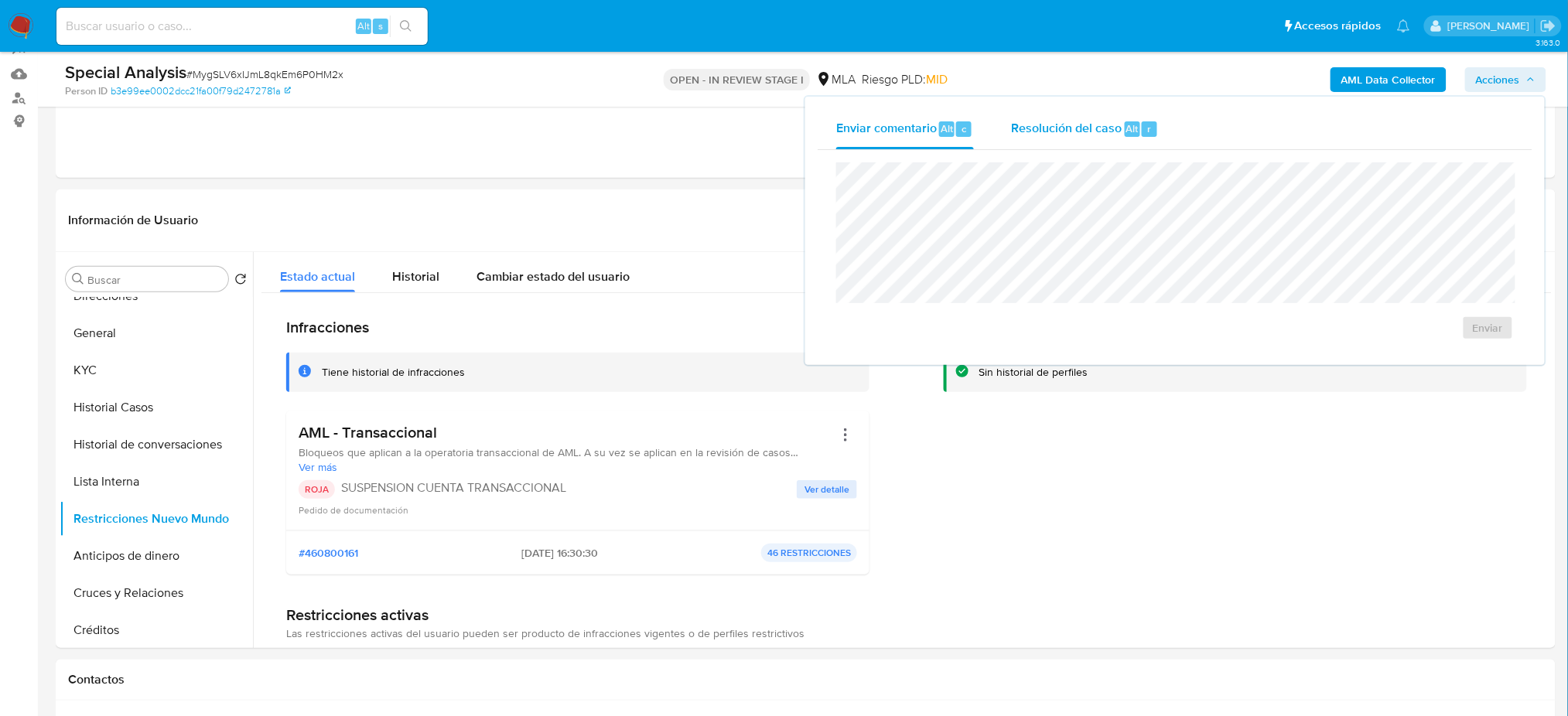
click at [1069, 125] on span "Resolución del caso" at bounding box center [1066, 128] width 111 height 18
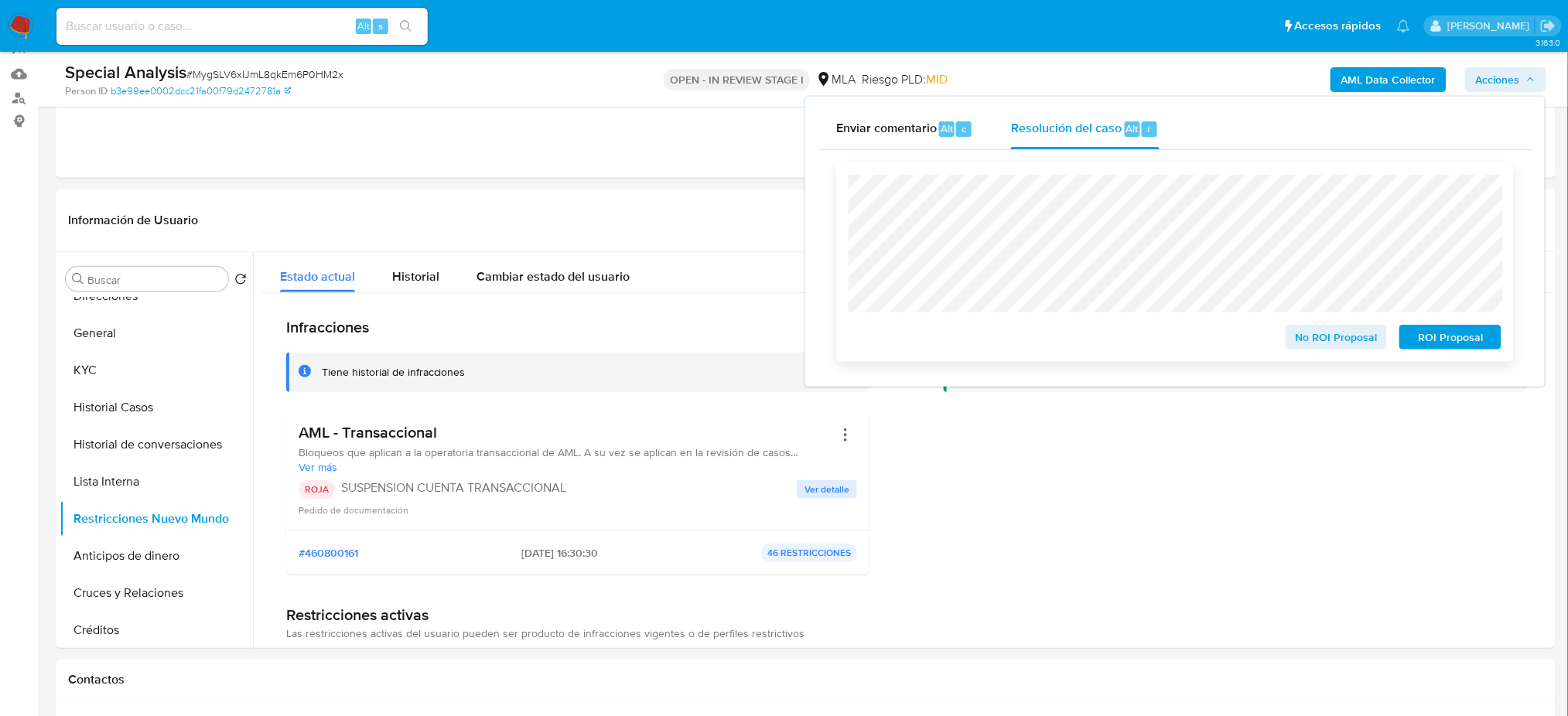
click at [1457, 331] on span "ROI Proposal" at bounding box center [1450, 337] width 81 height 22
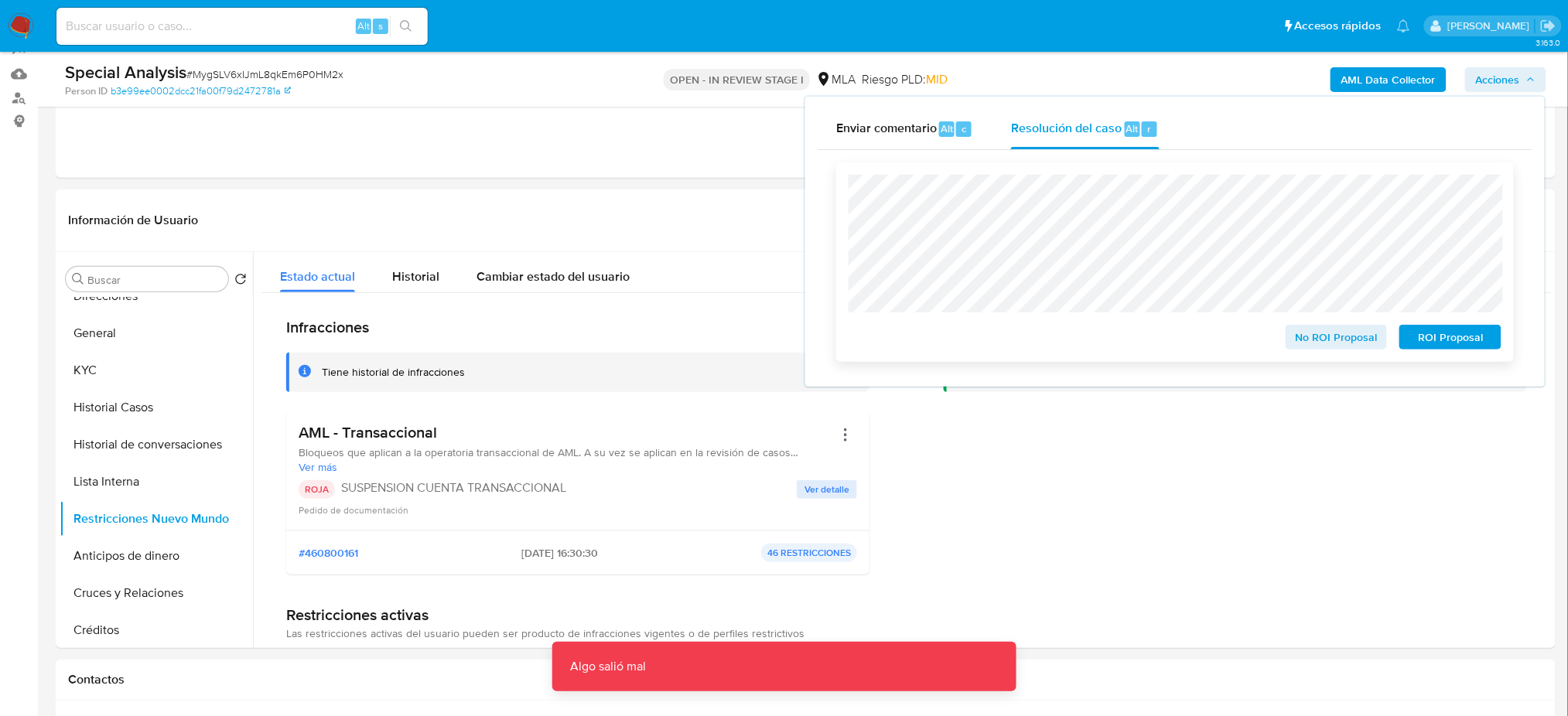
click at [1454, 339] on span "ROI Proposal" at bounding box center [1450, 337] width 81 height 22
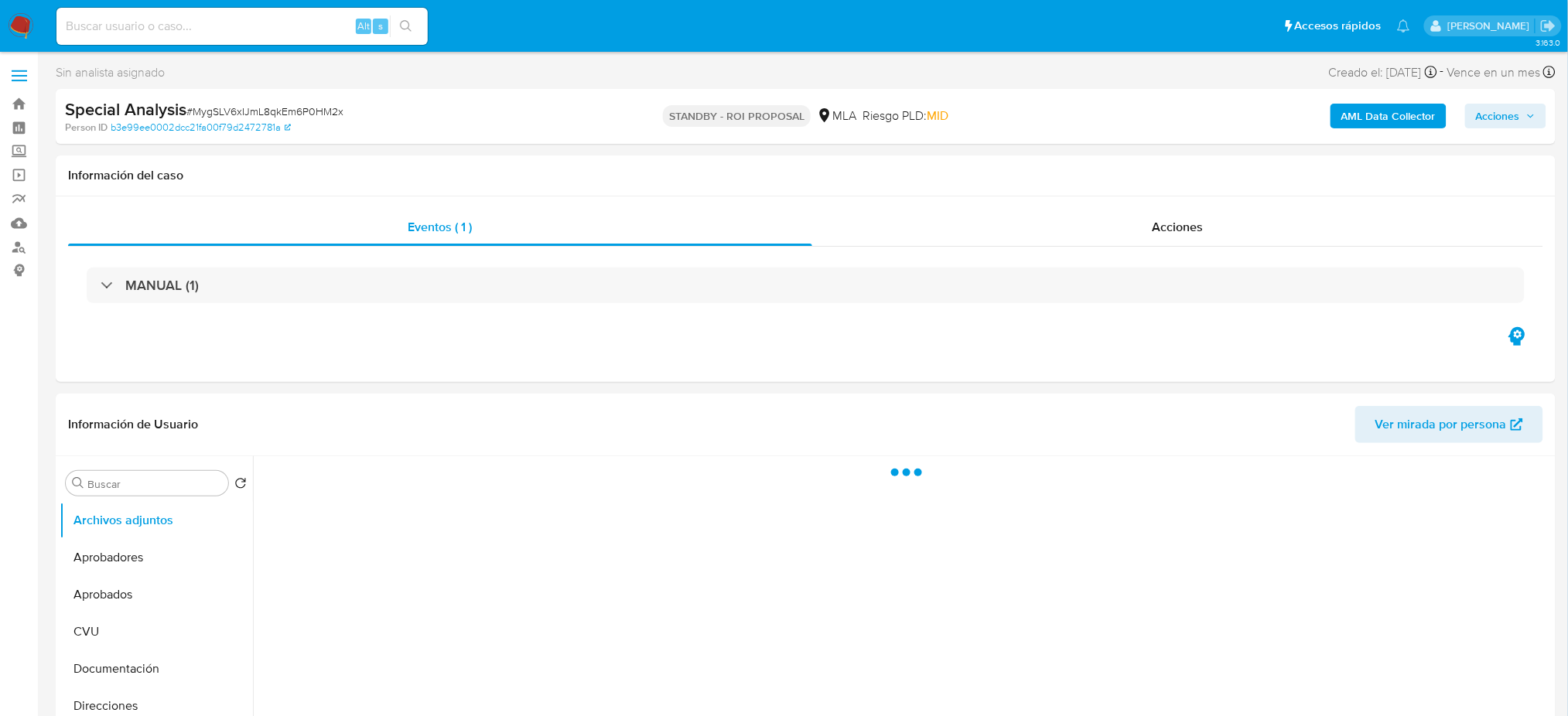
select select "10"
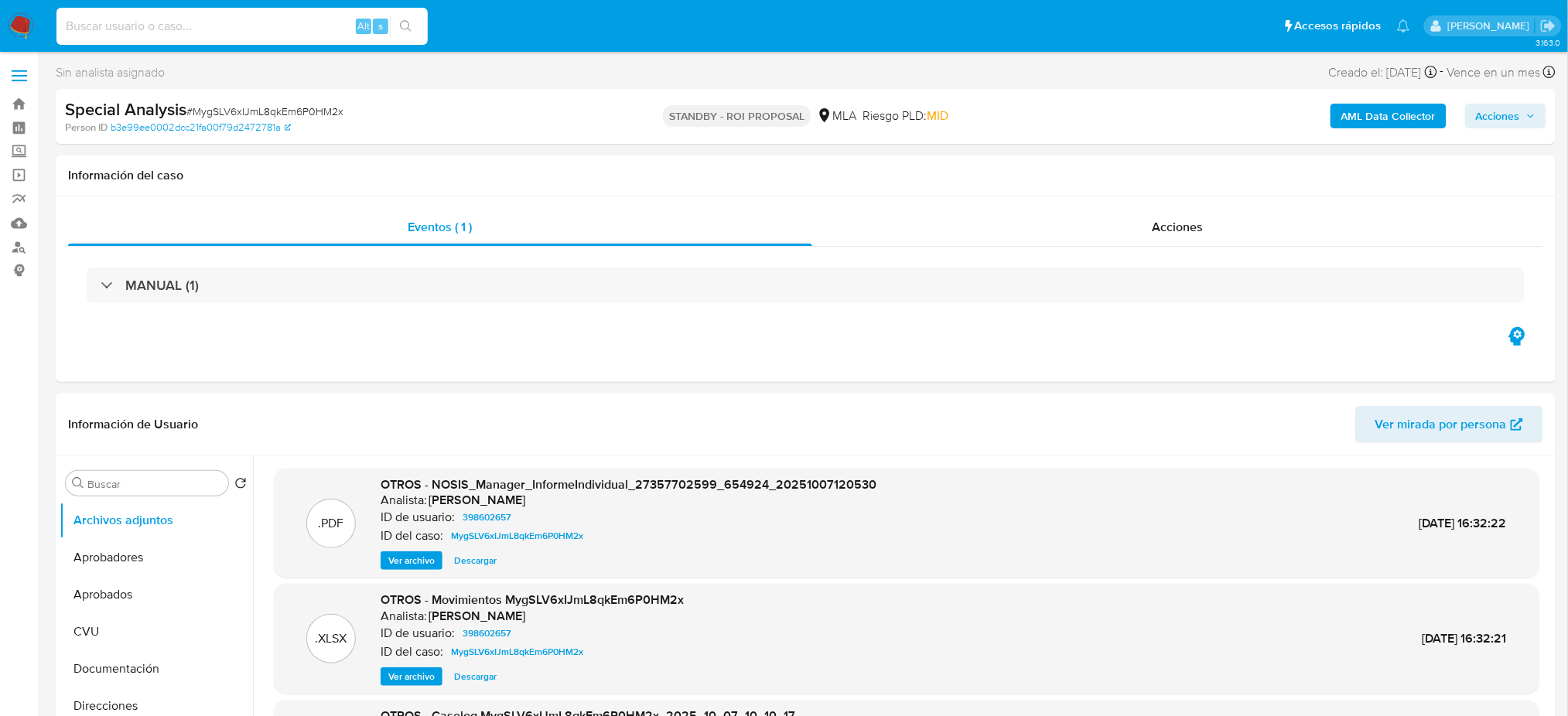
click at [285, 20] on input at bounding box center [242, 27] width 371 height 20
paste input "RqjZVHEpHRHWucHSojHGoEMr"
type input "RqjZVHEpHRHWucHSojHGoEMr"
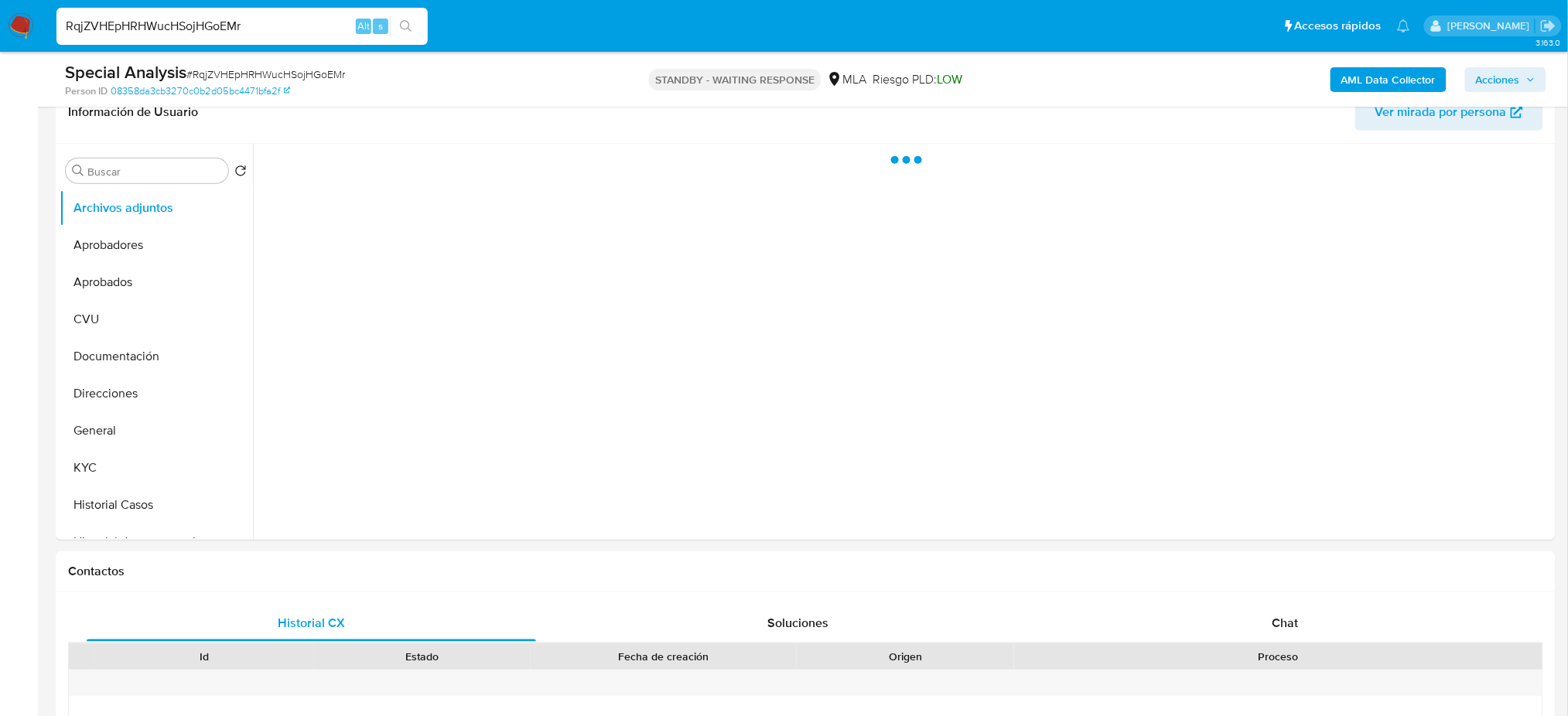
scroll to position [309, 0]
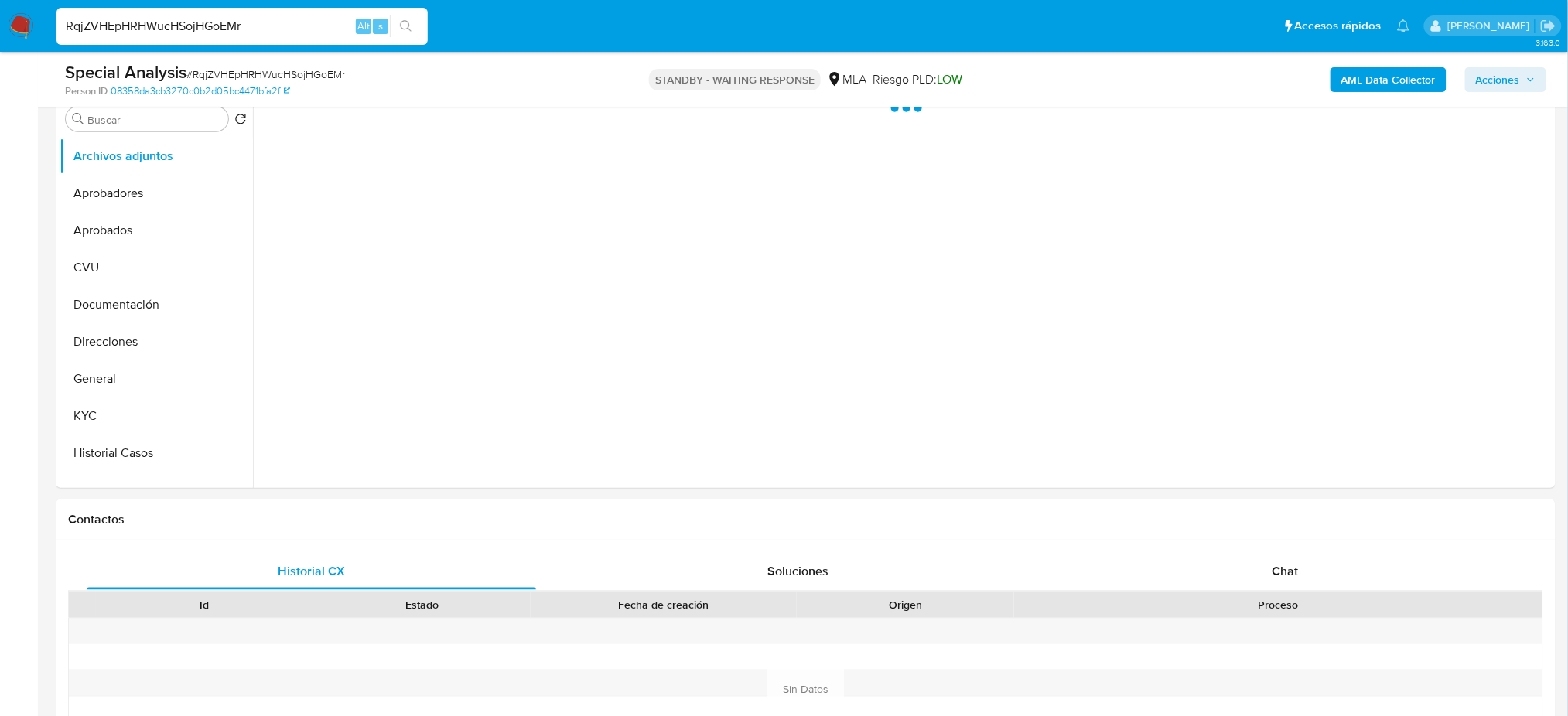
select select "10"
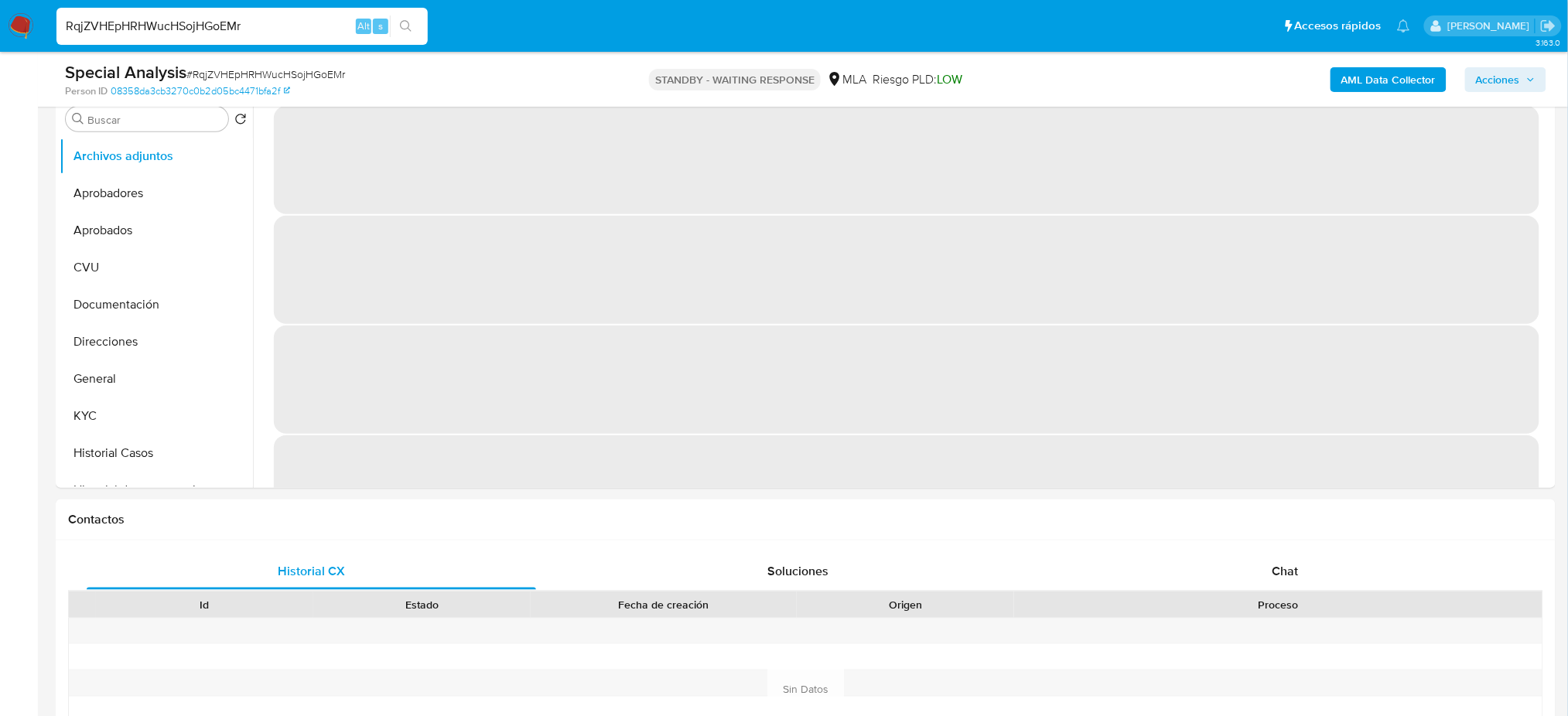
click at [11, 26] on img at bounding box center [21, 27] width 27 height 27
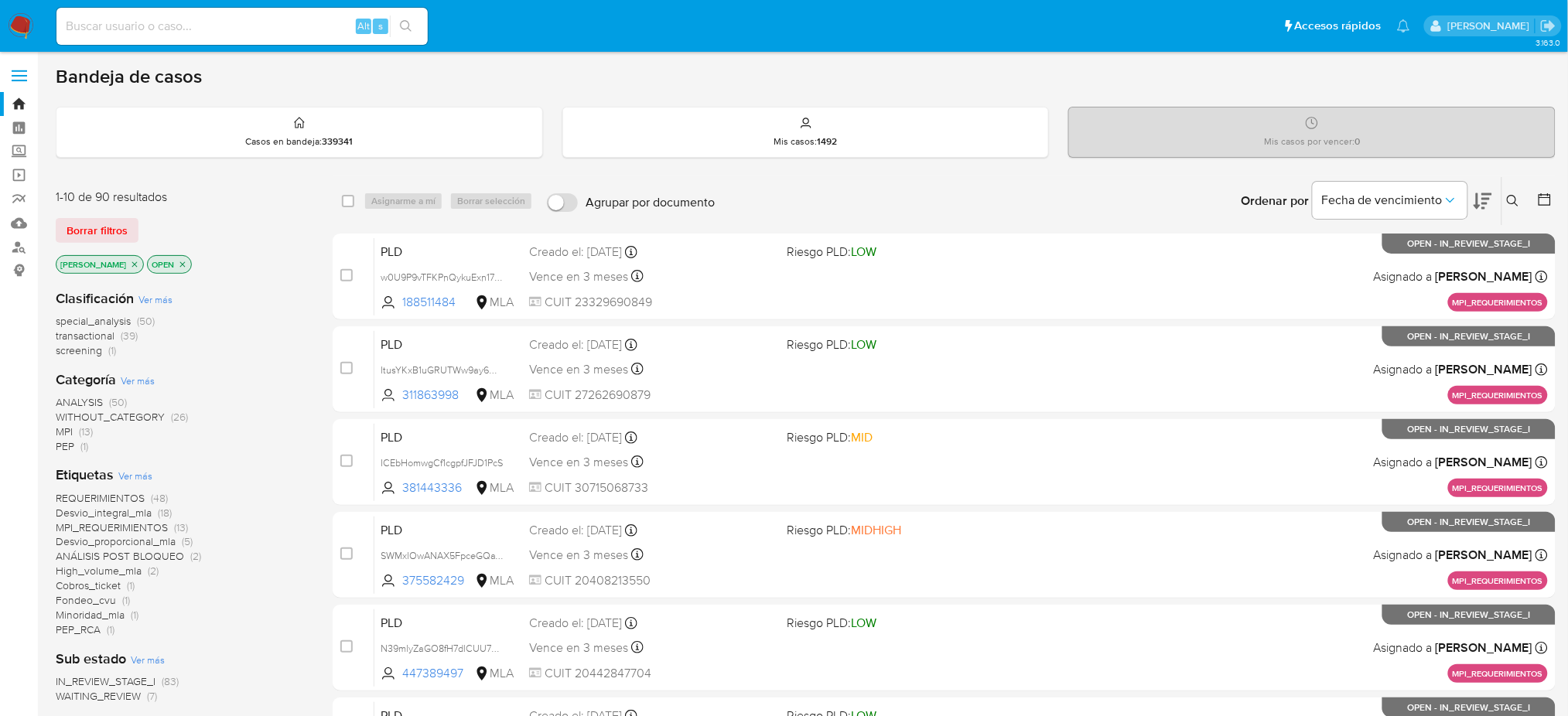
click at [155, 28] on input at bounding box center [242, 27] width 371 height 20
paste input "BwGEbVR0Txcg730EnVpjbjQ6"
type input "BwGEbVR0Txcg730EnVpjbjQ6"
click at [285, 16] on input at bounding box center [242, 27] width 371 height 20
paste input "BwGEbVR0Txcg730EnVpjbjQ6"
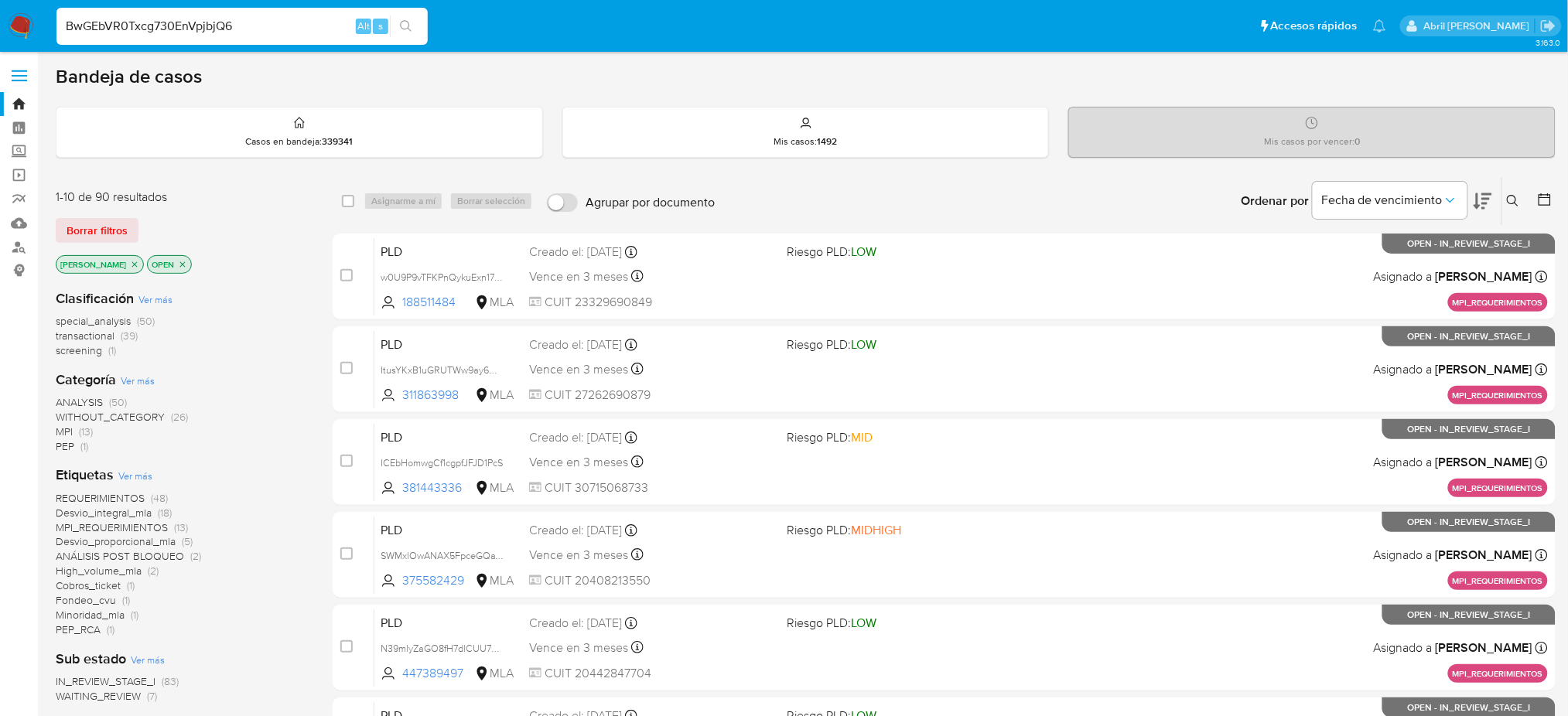
type input "BwGEbVR0Txcg730EnVpjbjQ6"
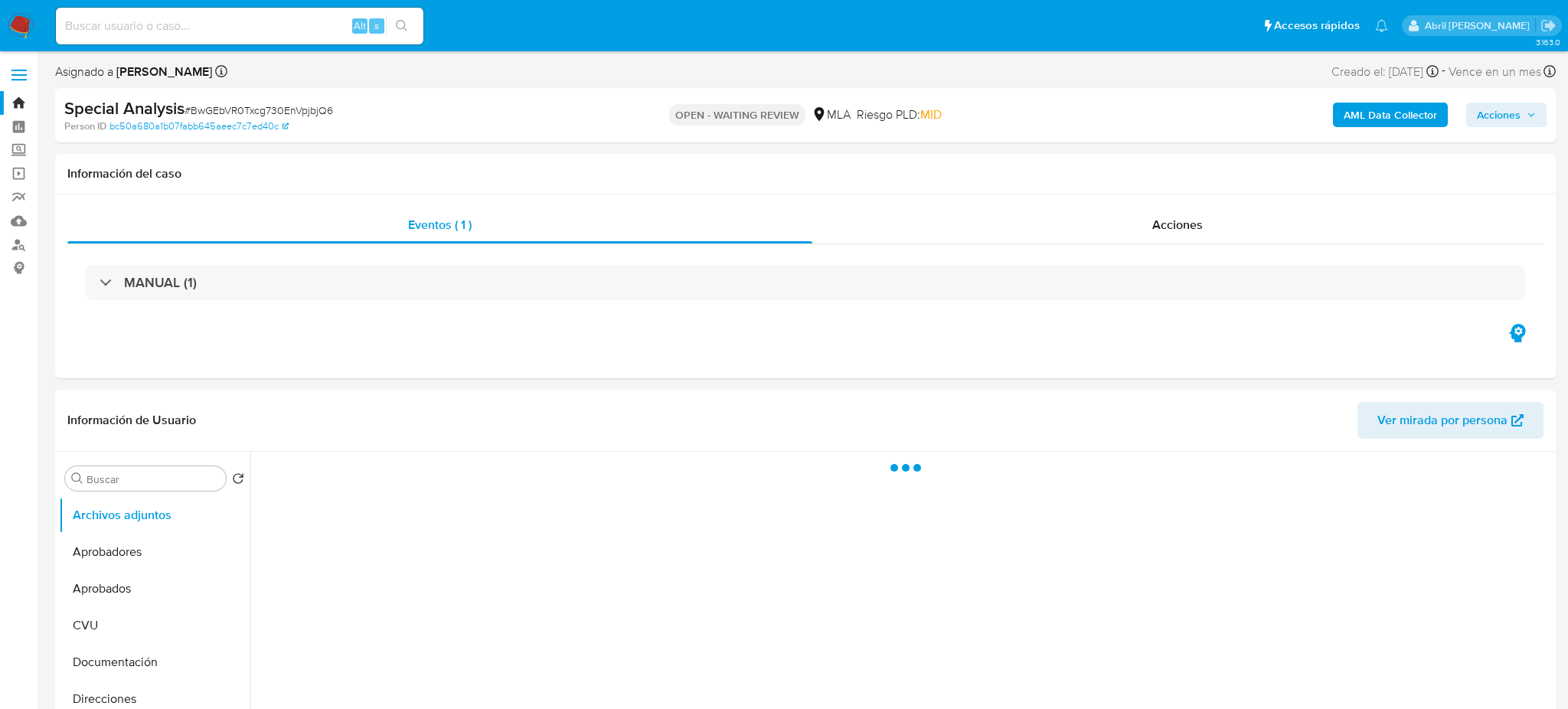
select select "10"
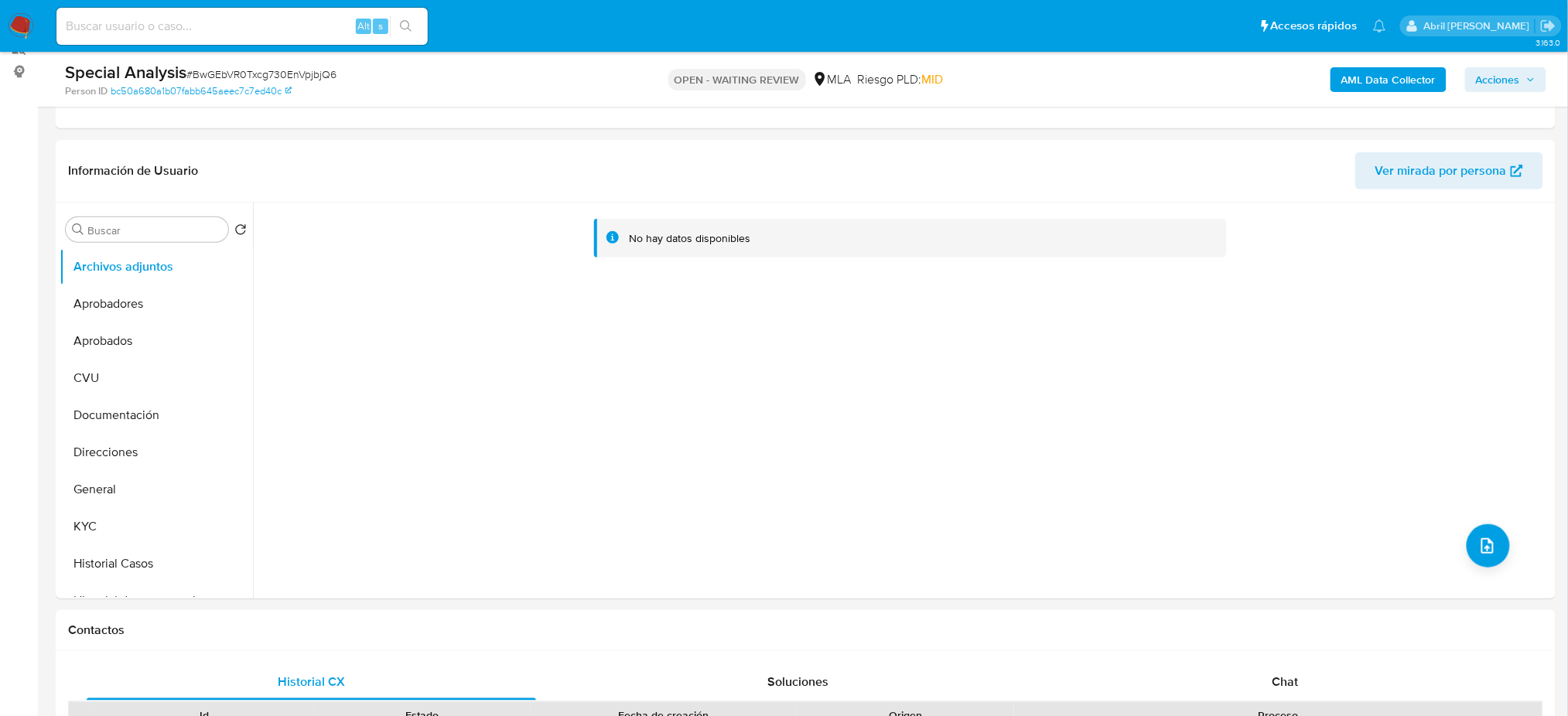
scroll to position [205, 0]
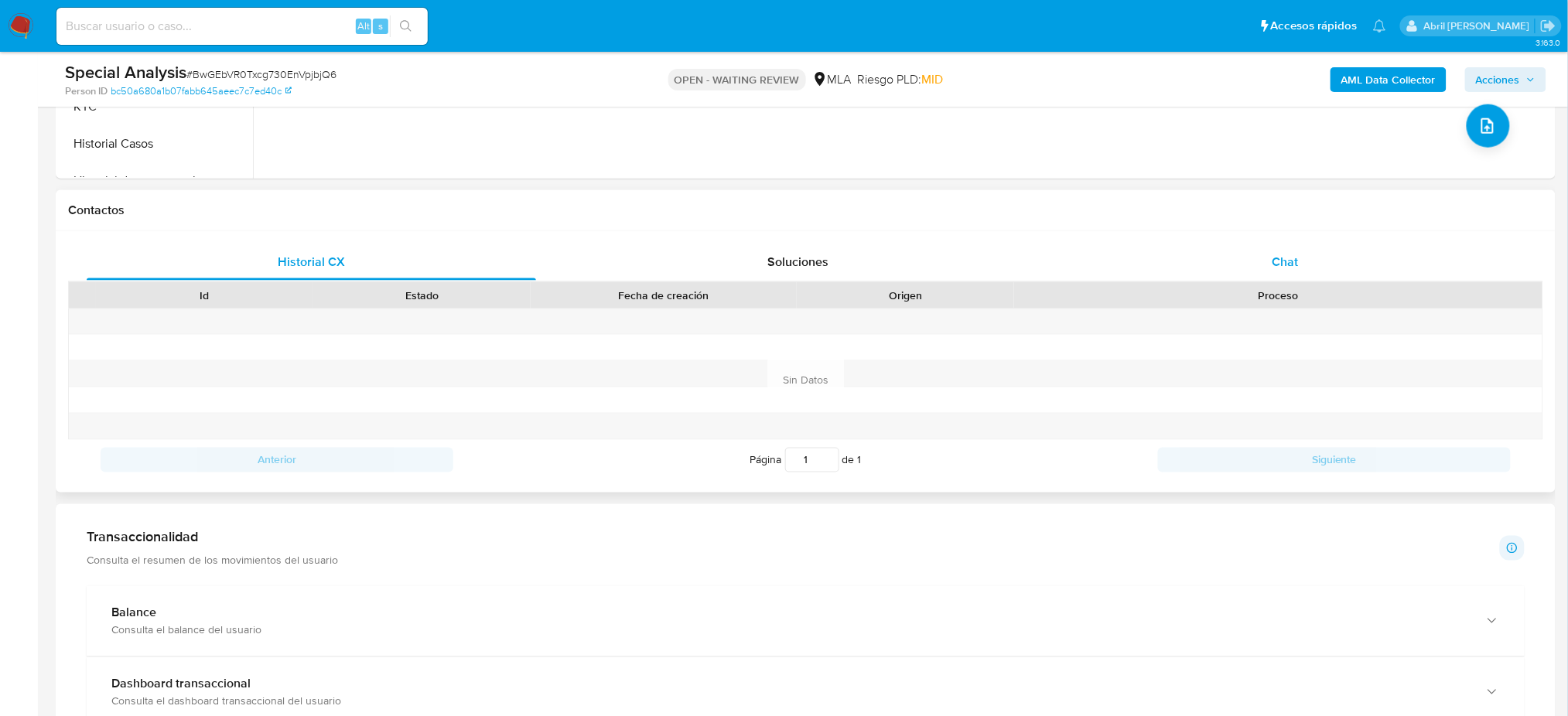
click at [1370, 252] on div "Chat" at bounding box center [1285, 262] width 449 height 37
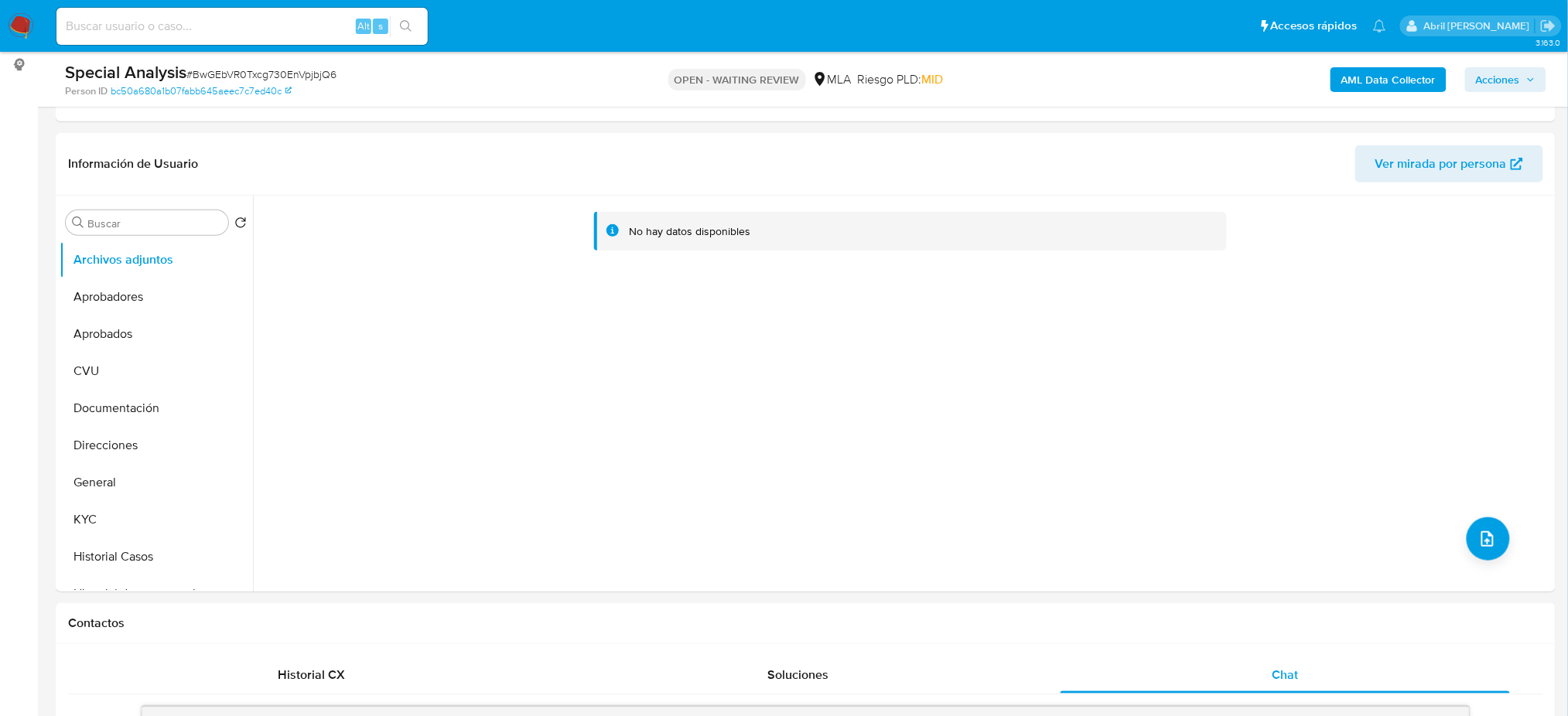
click at [256, 80] on span "# BwGEbVR0Txcg730EnVpjbjQ6" at bounding box center [261, 75] width 150 height 16
copy span "BwGEbVR0Txcg730EnVpjbjQ6"
click at [9, 24] on img at bounding box center [21, 27] width 27 height 27
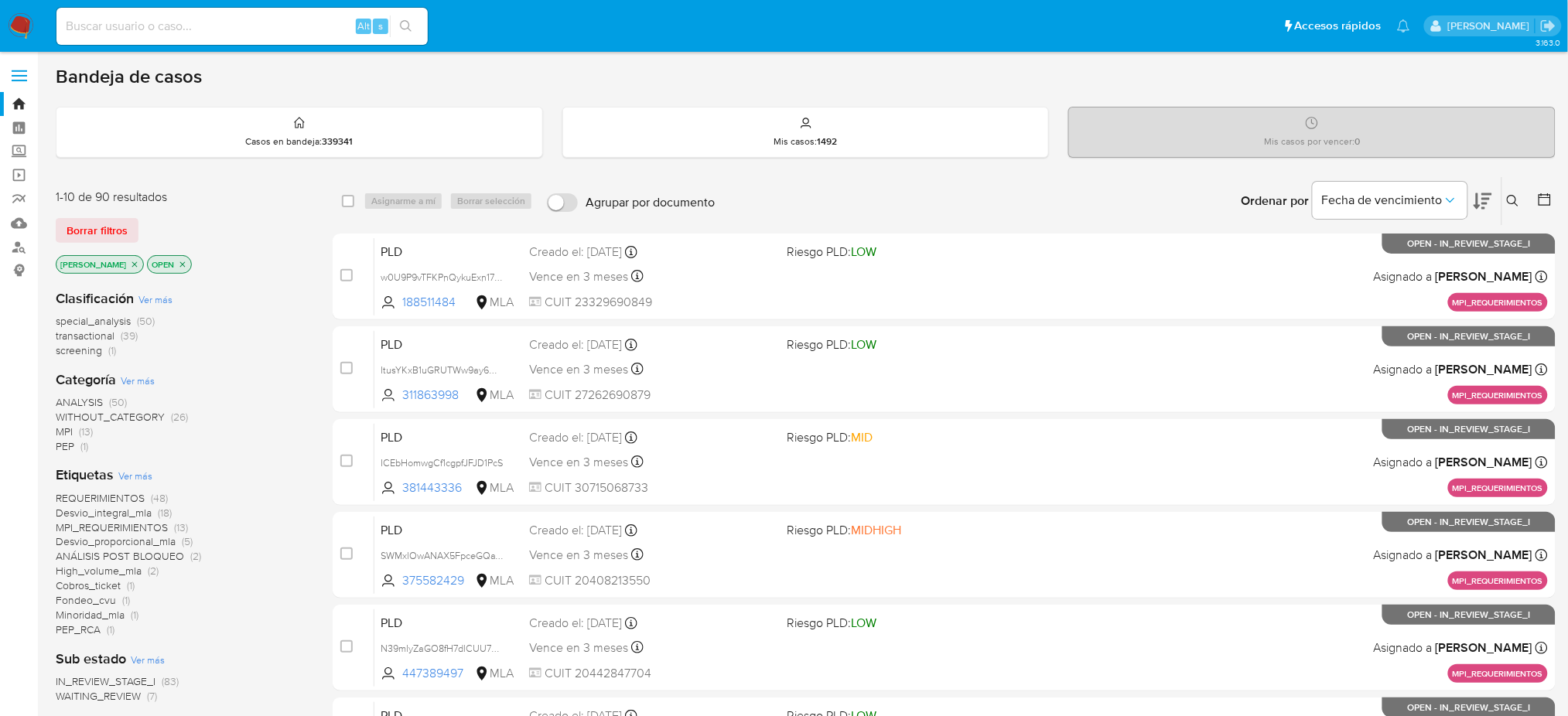
click at [1513, 204] on icon at bounding box center [1513, 202] width 13 height 13
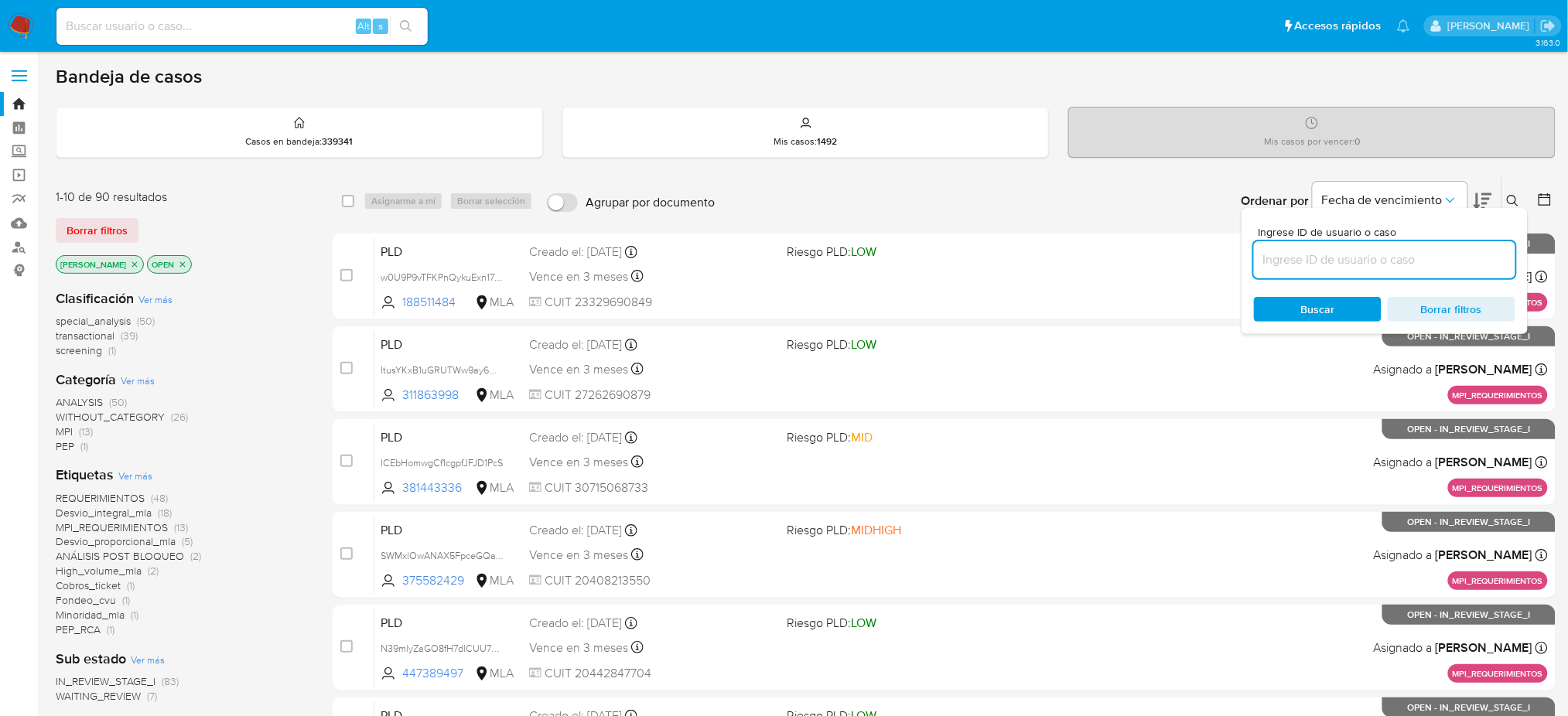
click at [1333, 254] on input at bounding box center [1384, 260] width 261 height 20
type input "BwGEbVR0Txcg730EnVpjbjQ6"
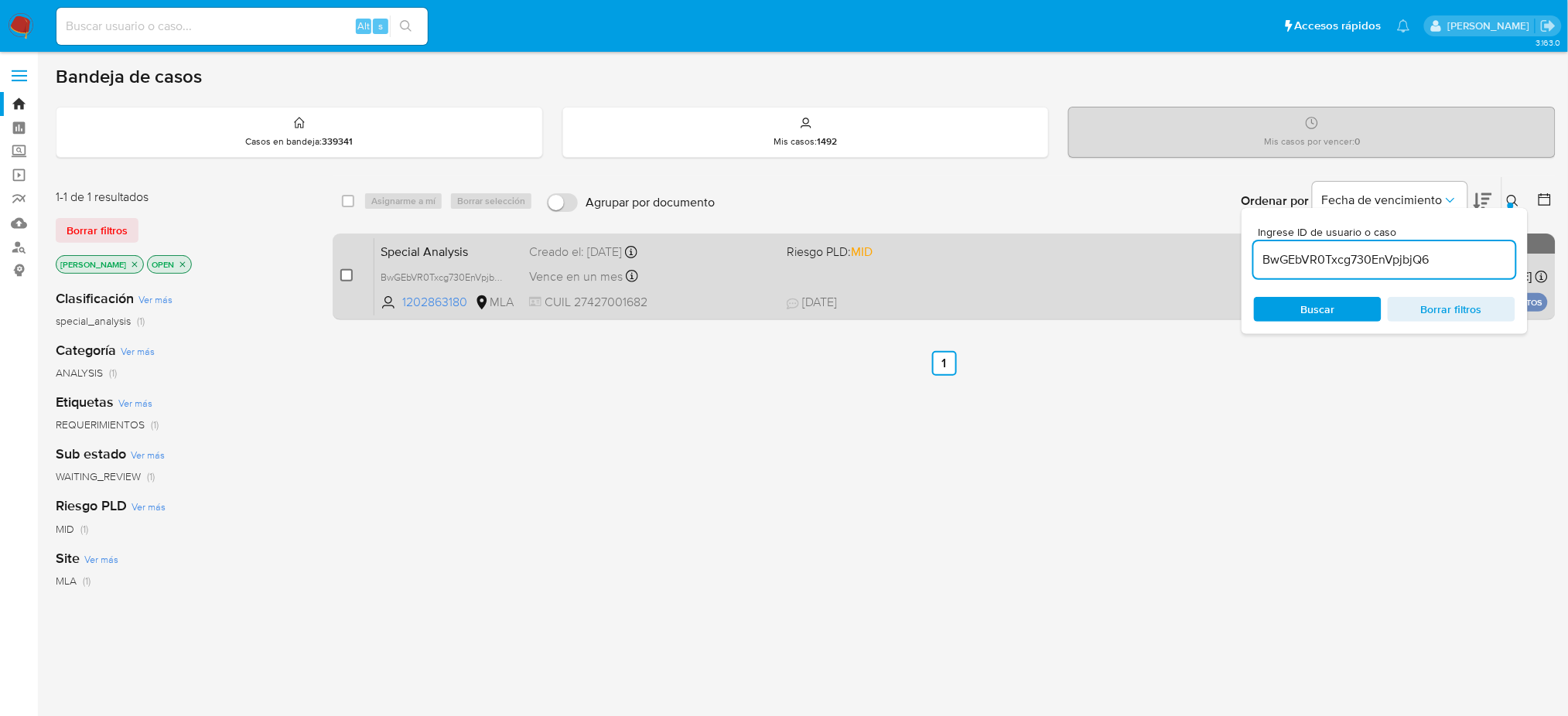
click at [347, 273] on input "checkbox" at bounding box center [347, 275] width 13 height 13
checkbox input "true"
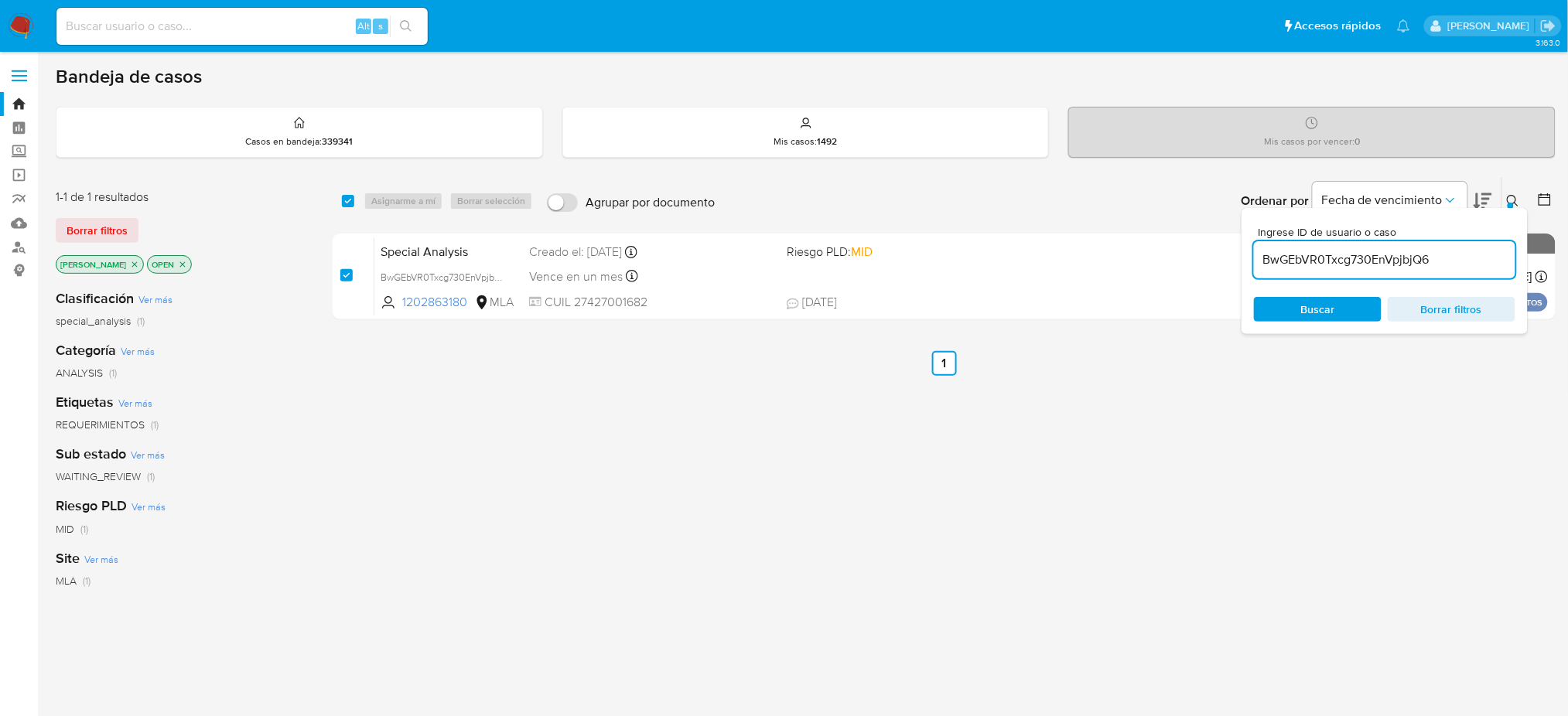
checkbox input "true"
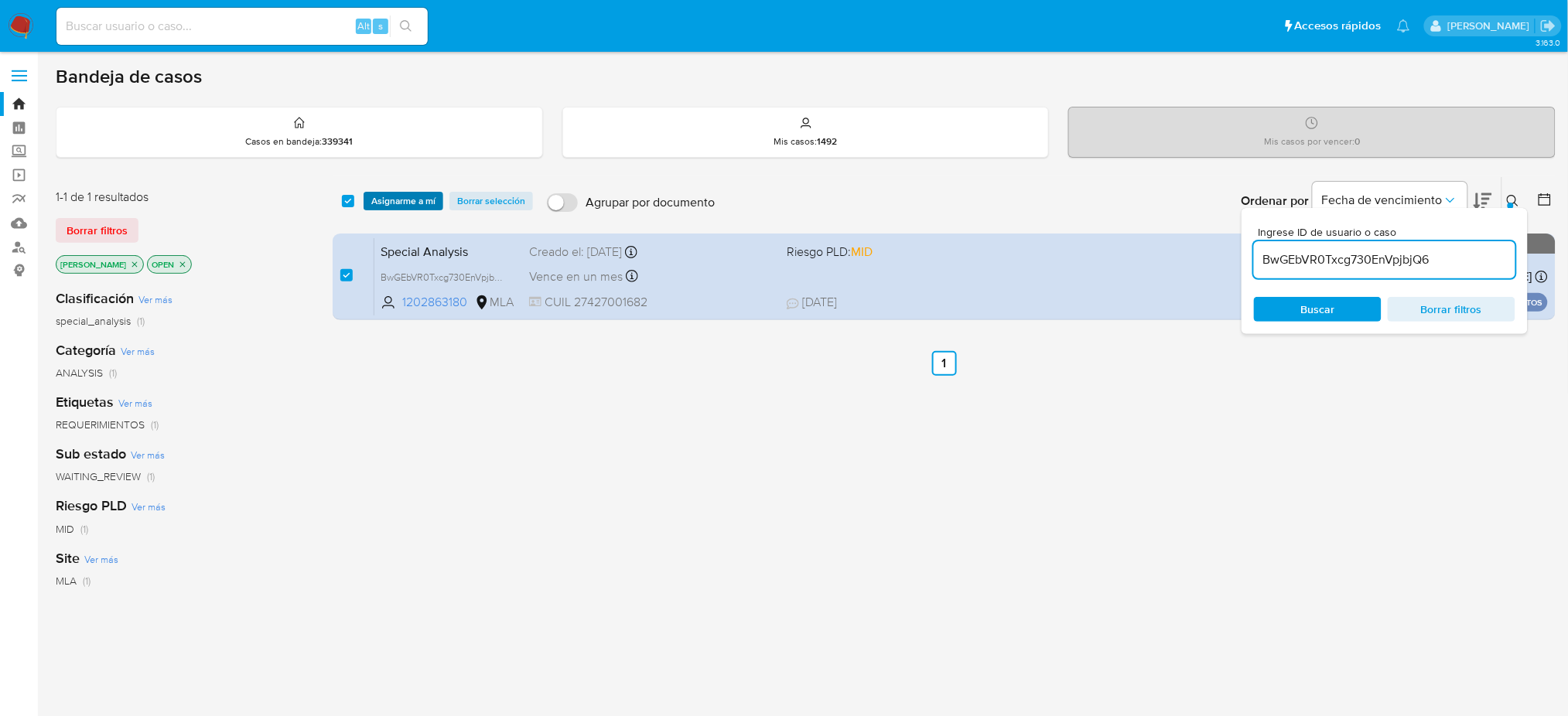
click at [414, 194] on span "Asignarme a mí" at bounding box center [403, 202] width 64 height 16
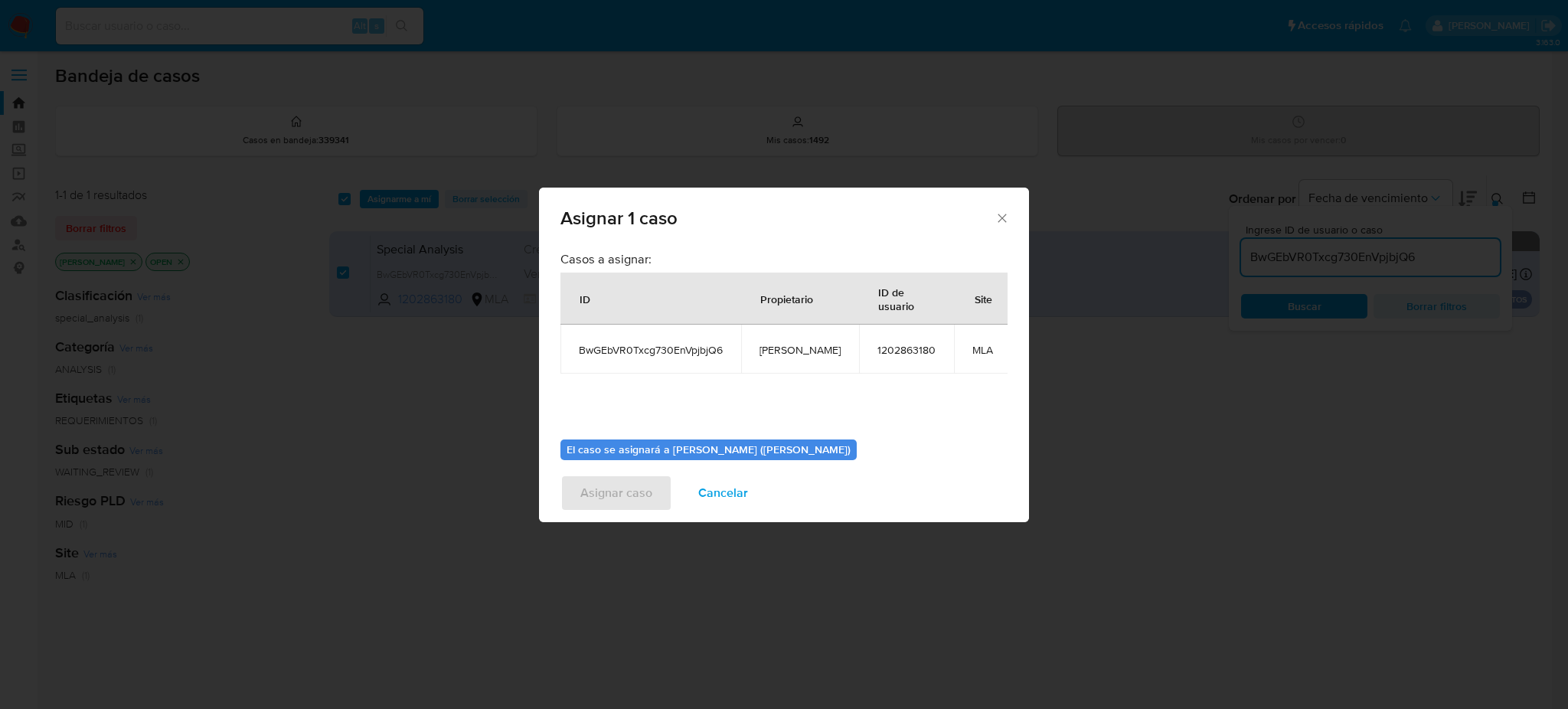
click at [772, 361] on td "[PERSON_NAME]" at bounding box center [800, 349] width 118 height 49
click at [761, 349] on span "[PERSON_NAME]" at bounding box center [800, 350] width 82 height 14
copy span "[PERSON_NAME]"
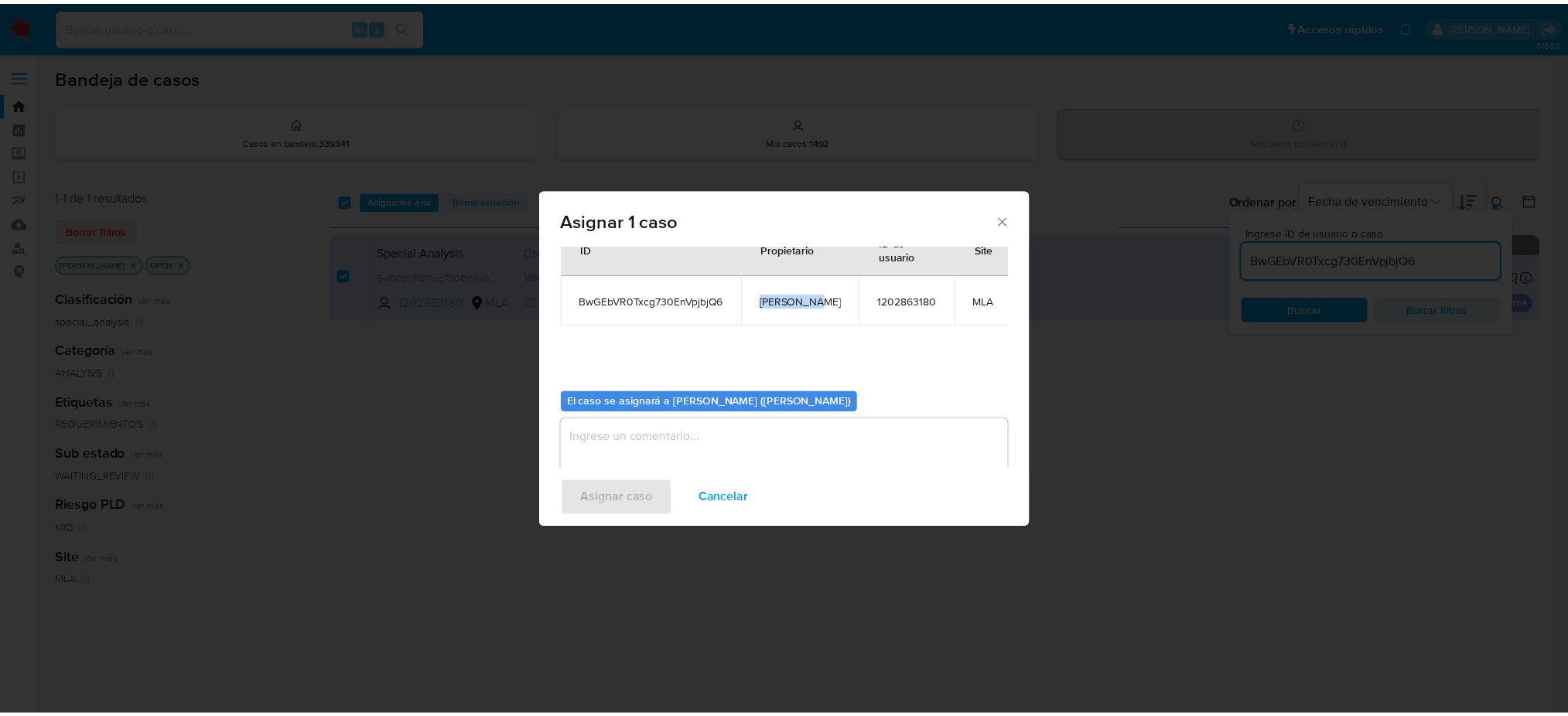
scroll to position [79, 0]
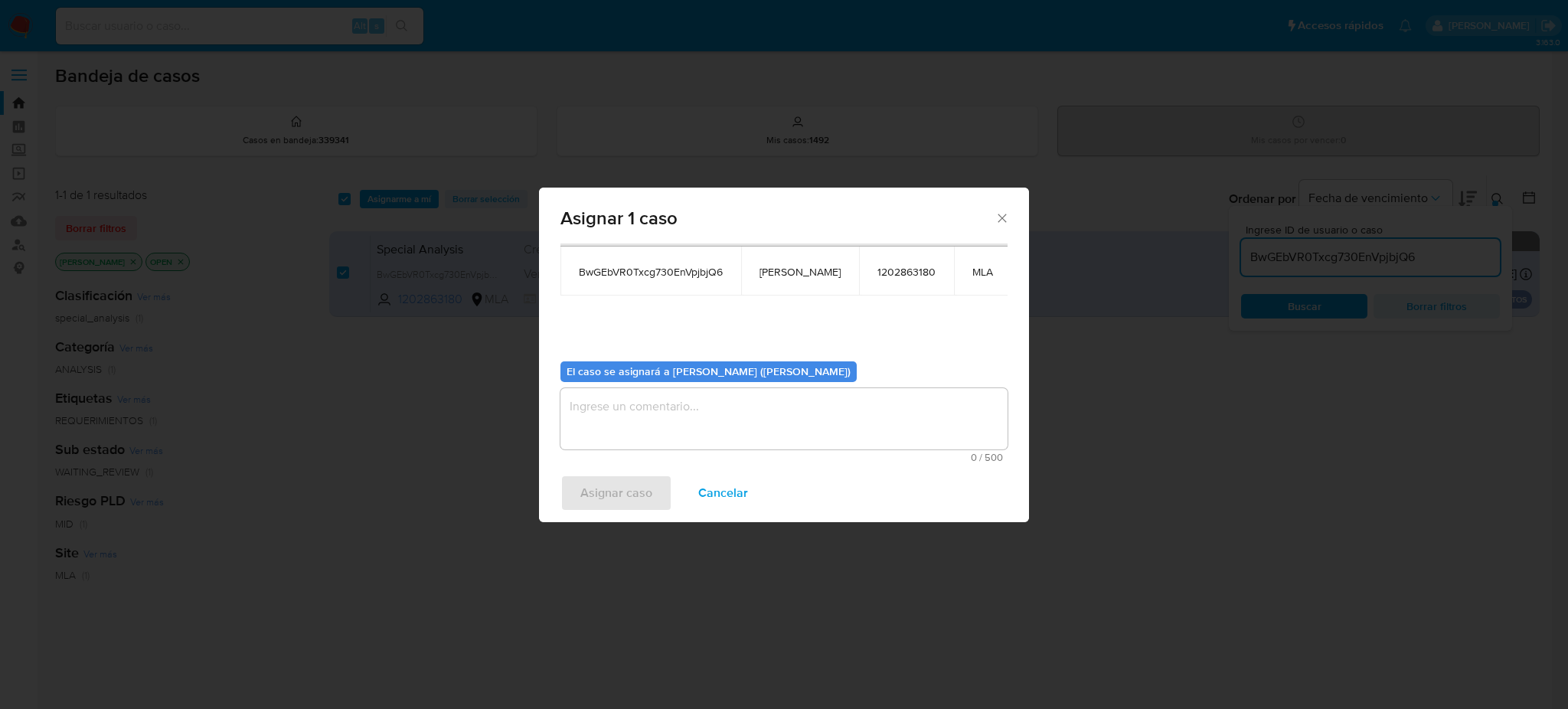
click at [659, 422] on textarea "assign-modal" at bounding box center [784, 419] width 447 height 61
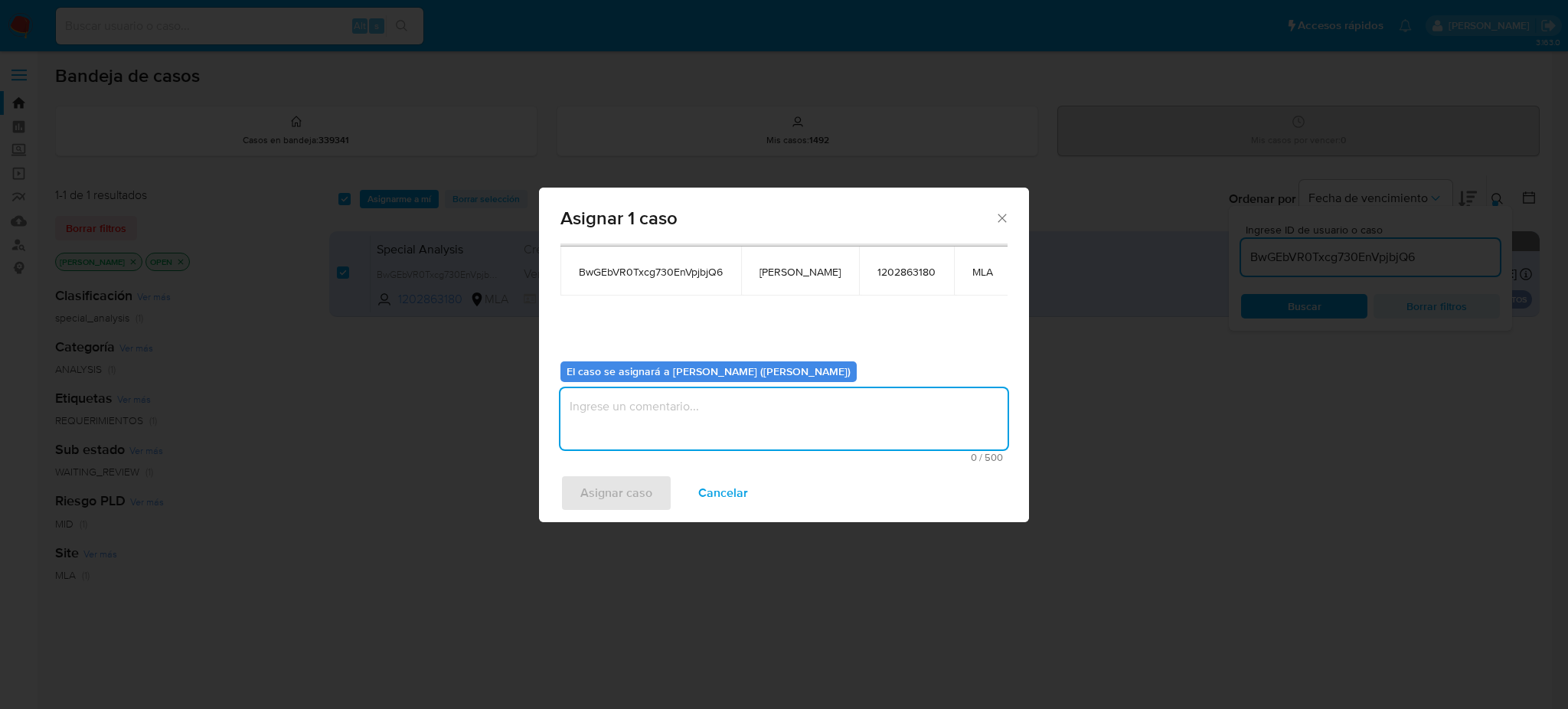
paste textarea "[PERSON_NAME]"
type textarea "[PERSON_NAME]"
click at [618, 507] on span "Asignar caso" at bounding box center [616, 492] width 72 height 33
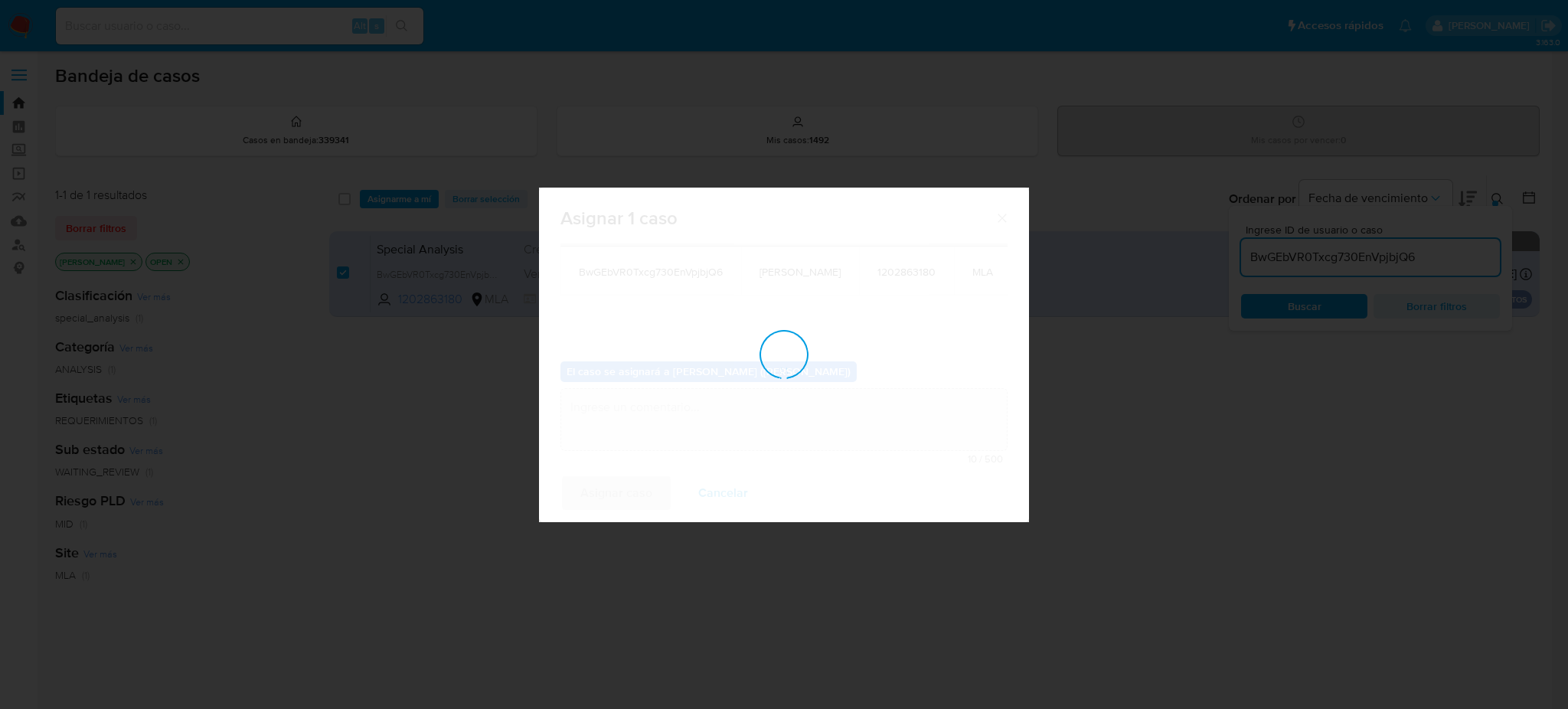
checkbox input "false"
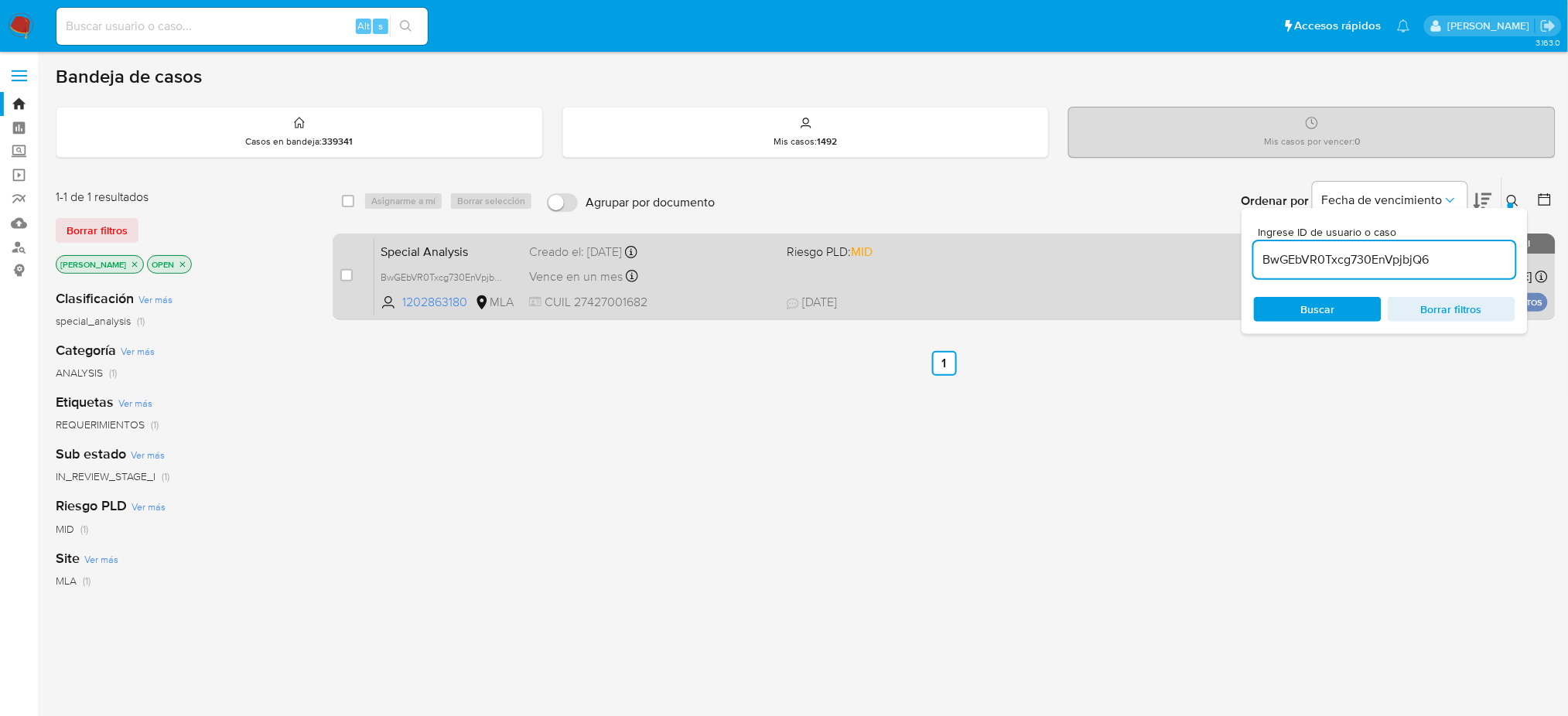
click at [703, 314] on div "Special Analysis BwGEbVR0Txcg730EnVpjbjQ6 1202863180 MLA Riesgo PLD: MID Creado…" at bounding box center [961, 277] width 1173 height 78
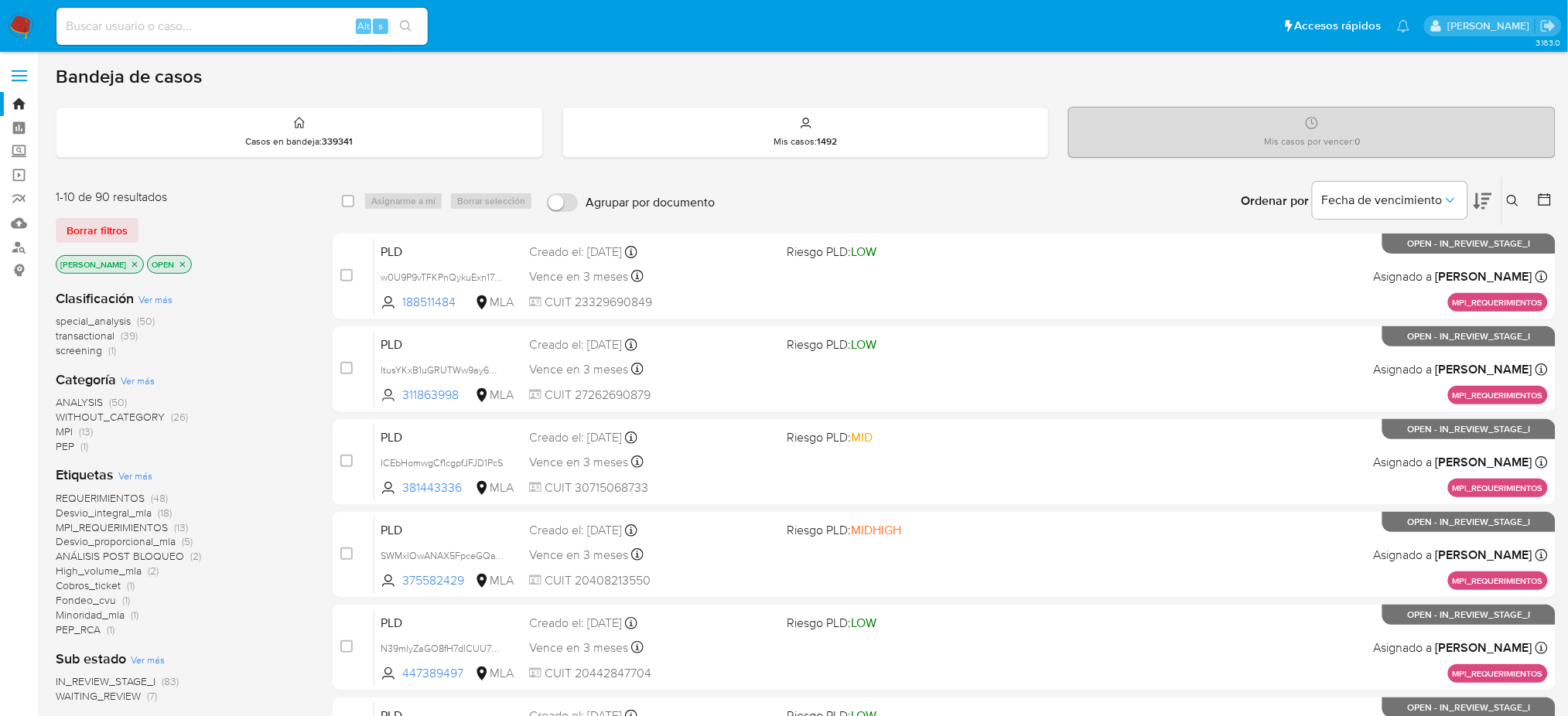
drag, startPoint x: 1514, startPoint y: 195, endPoint x: 1435, endPoint y: 227, distance: 85.2
click at [1514, 196] on icon at bounding box center [1513, 202] width 13 height 13
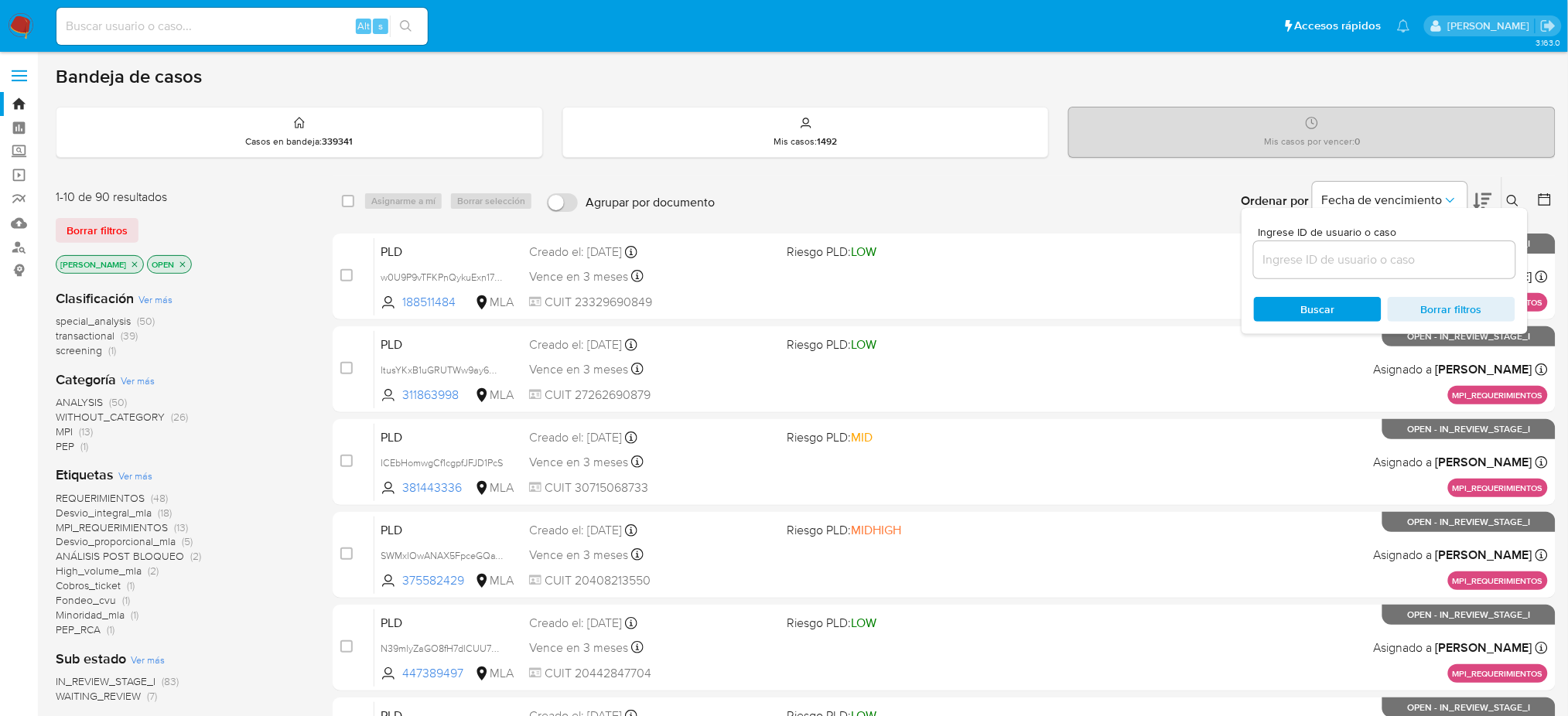
click at [1343, 264] on input at bounding box center [1384, 260] width 261 height 20
type input "BwGEbVR0Txcg730EnVpjbjQ6"
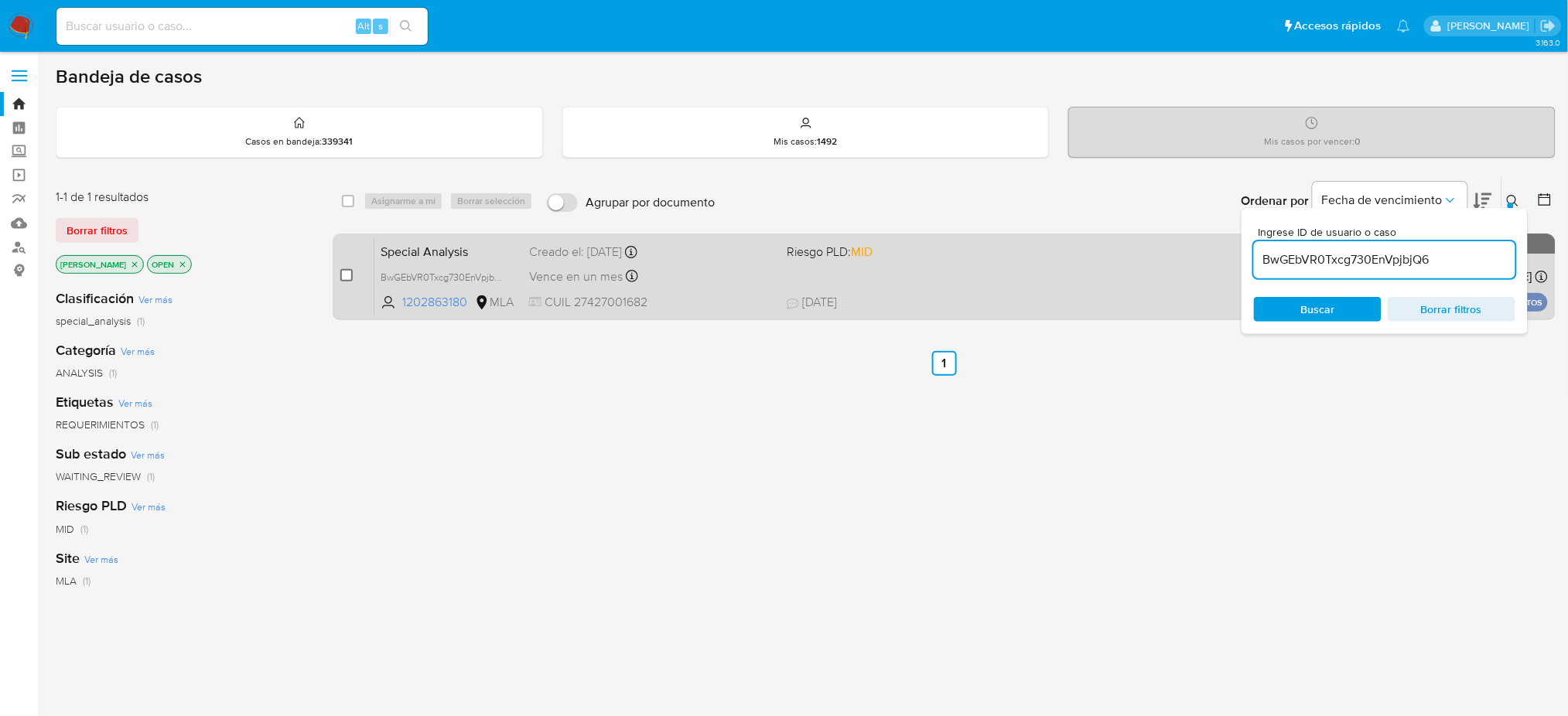
click at [344, 276] on input "checkbox" at bounding box center [347, 275] width 13 height 13
checkbox input "true"
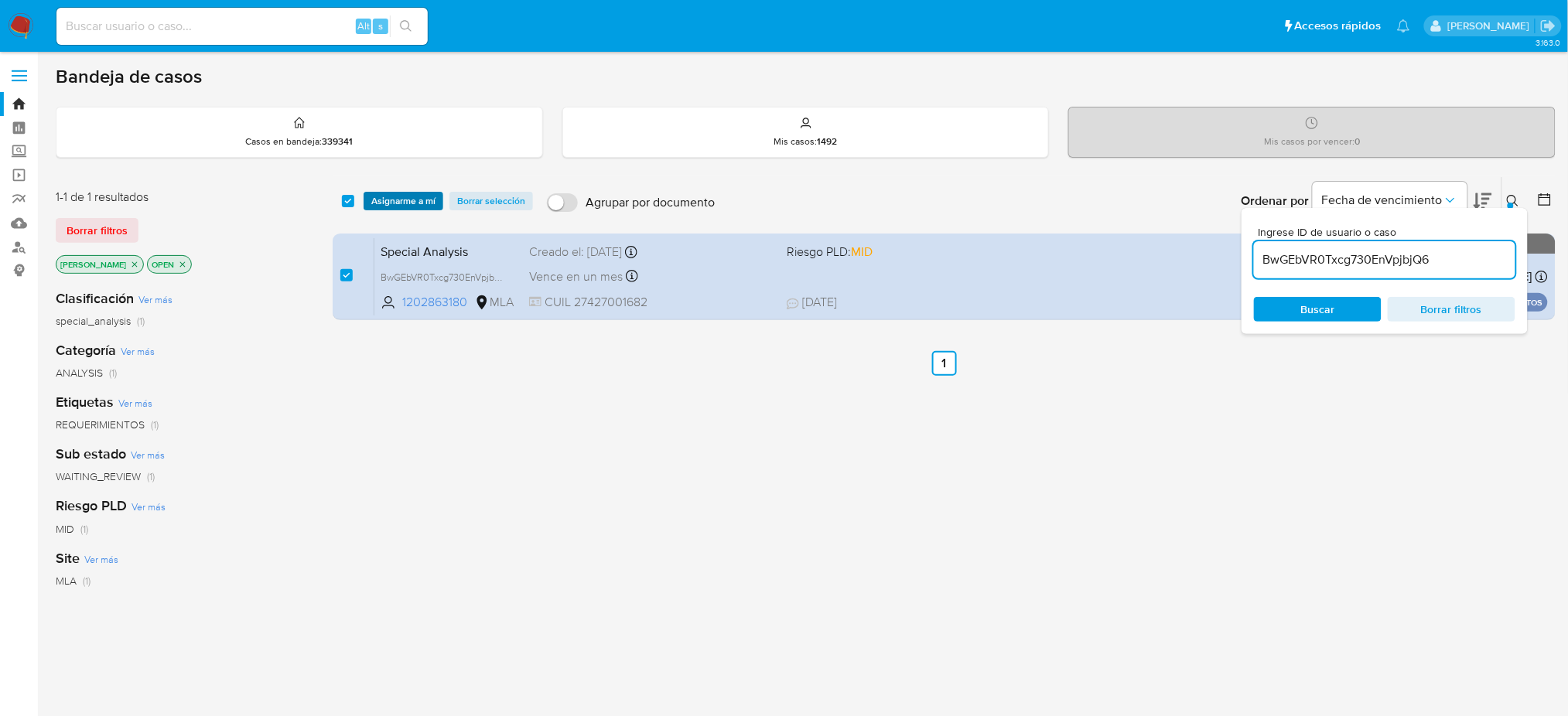
click at [386, 199] on span "Asignarme a mí" at bounding box center [403, 202] width 64 height 16
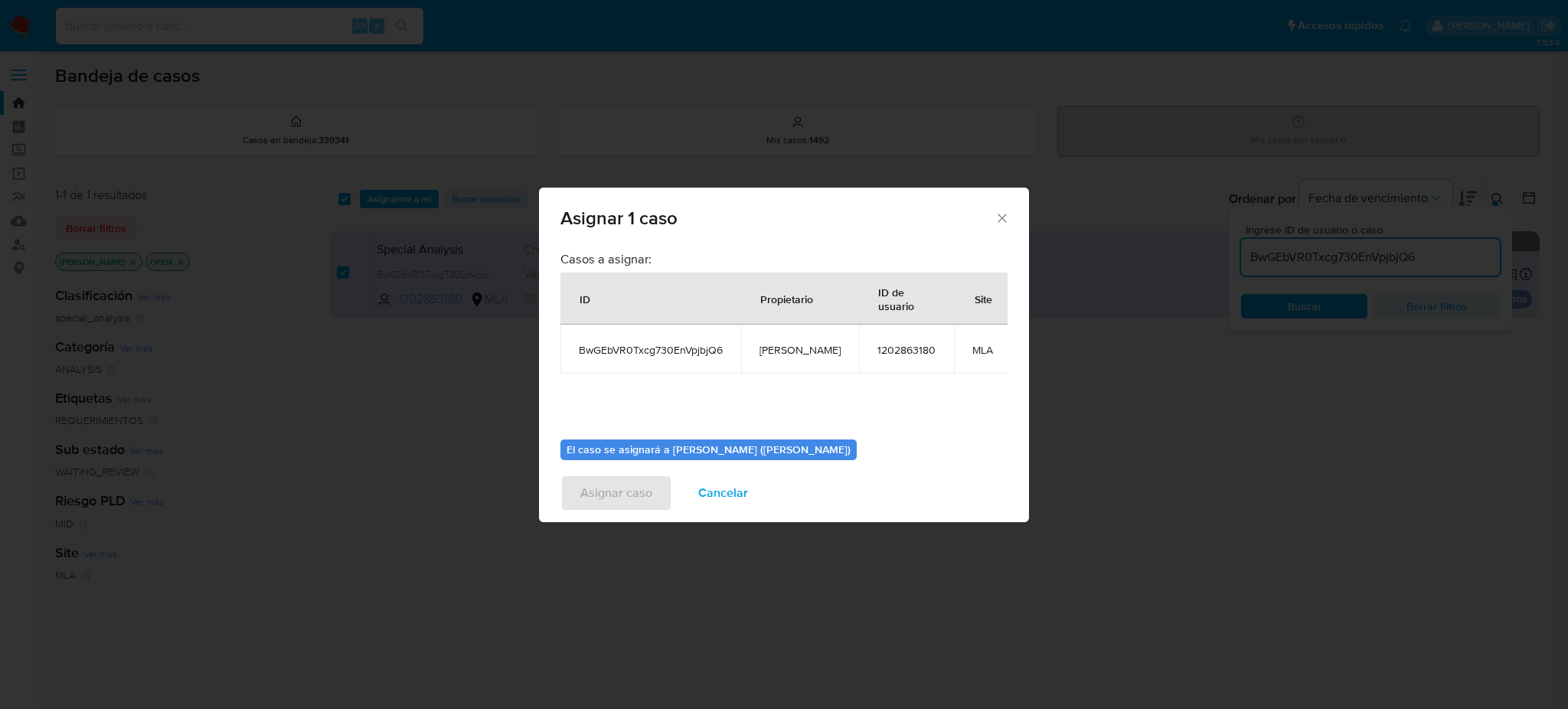
click at [778, 349] on span "[PERSON_NAME]" at bounding box center [800, 350] width 82 height 14
copy span "[PERSON_NAME]"
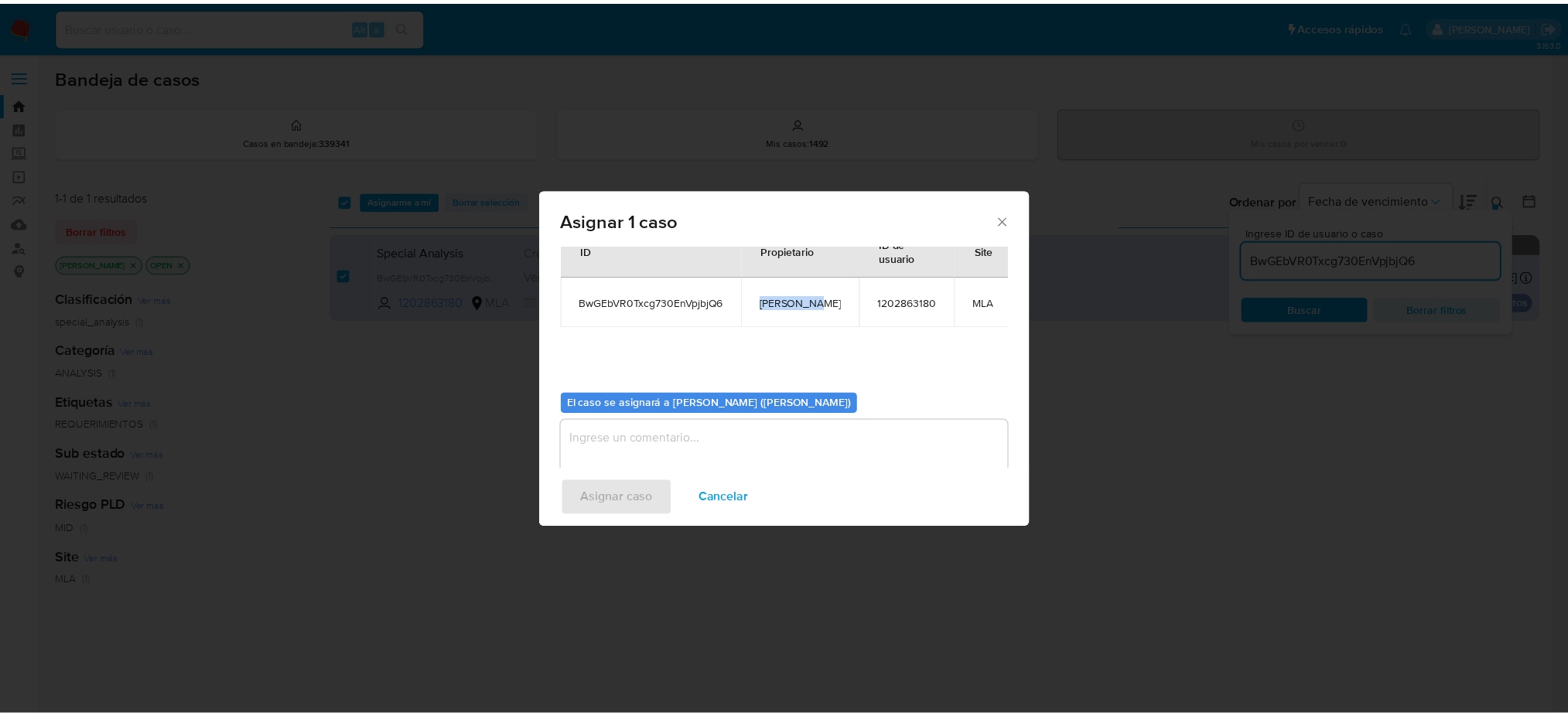
scroll to position [79, 0]
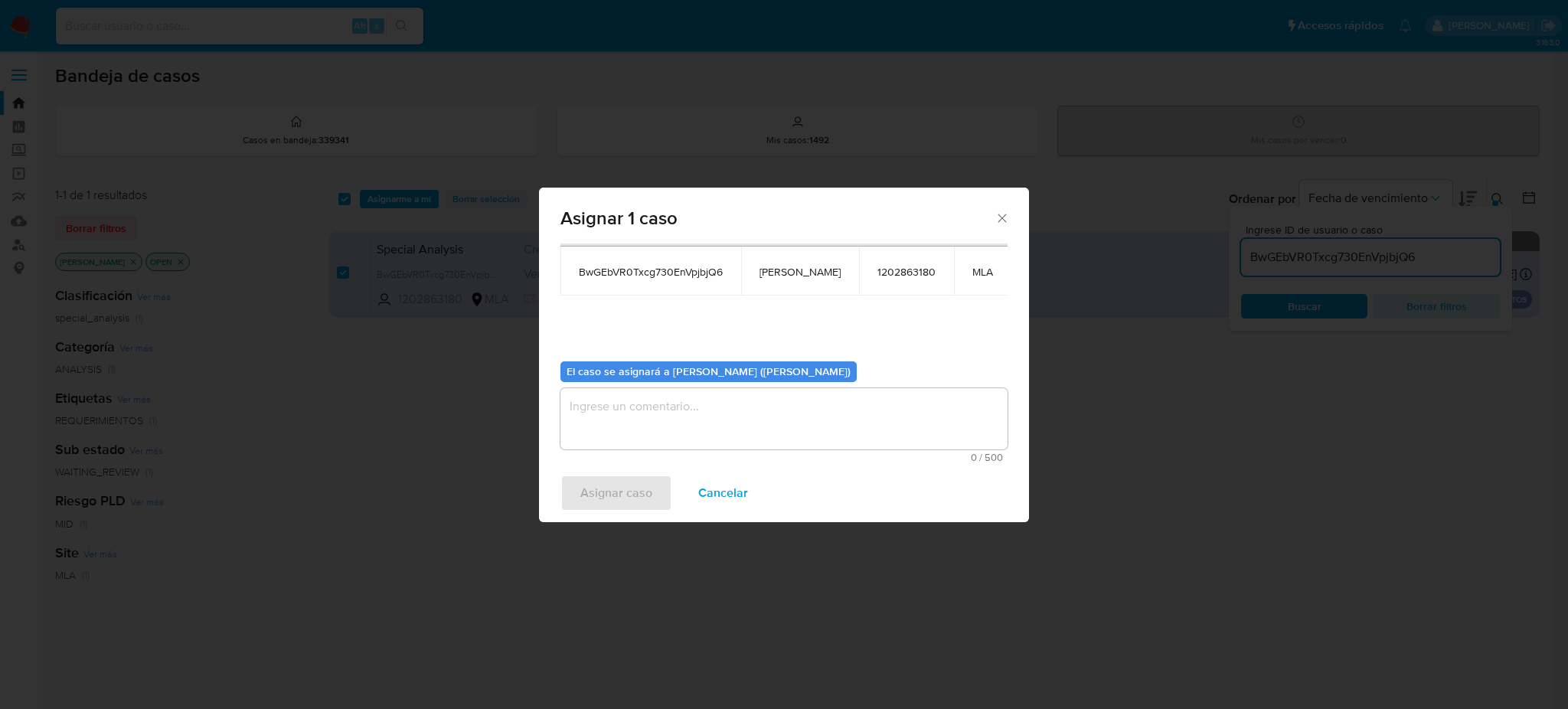
click at [707, 420] on textarea "assign-modal" at bounding box center [784, 419] width 447 height 61
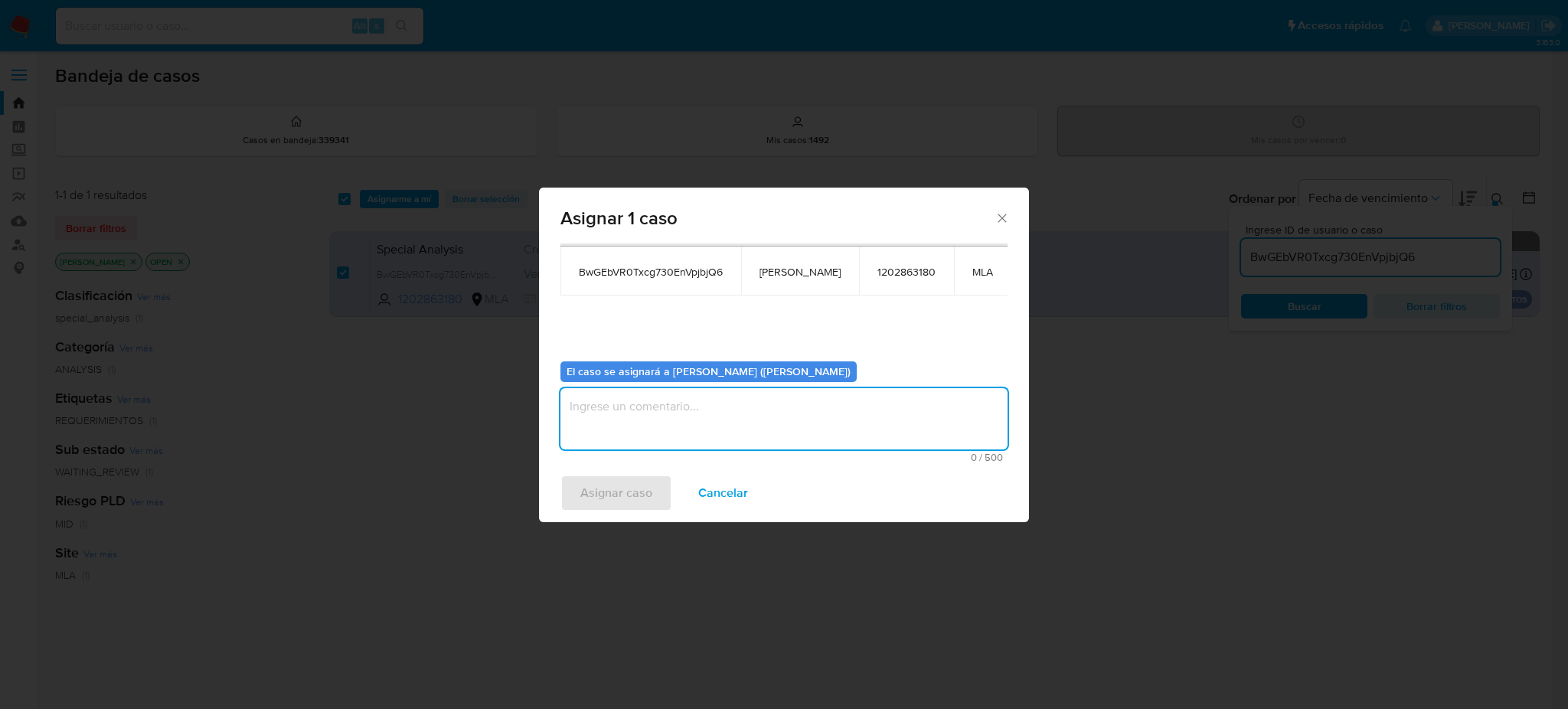
paste textarea "[PERSON_NAME]"
type textarea "[PERSON_NAME]"
click at [612, 501] on span "Asignar caso" at bounding box center [616, 492] width 72 height 33
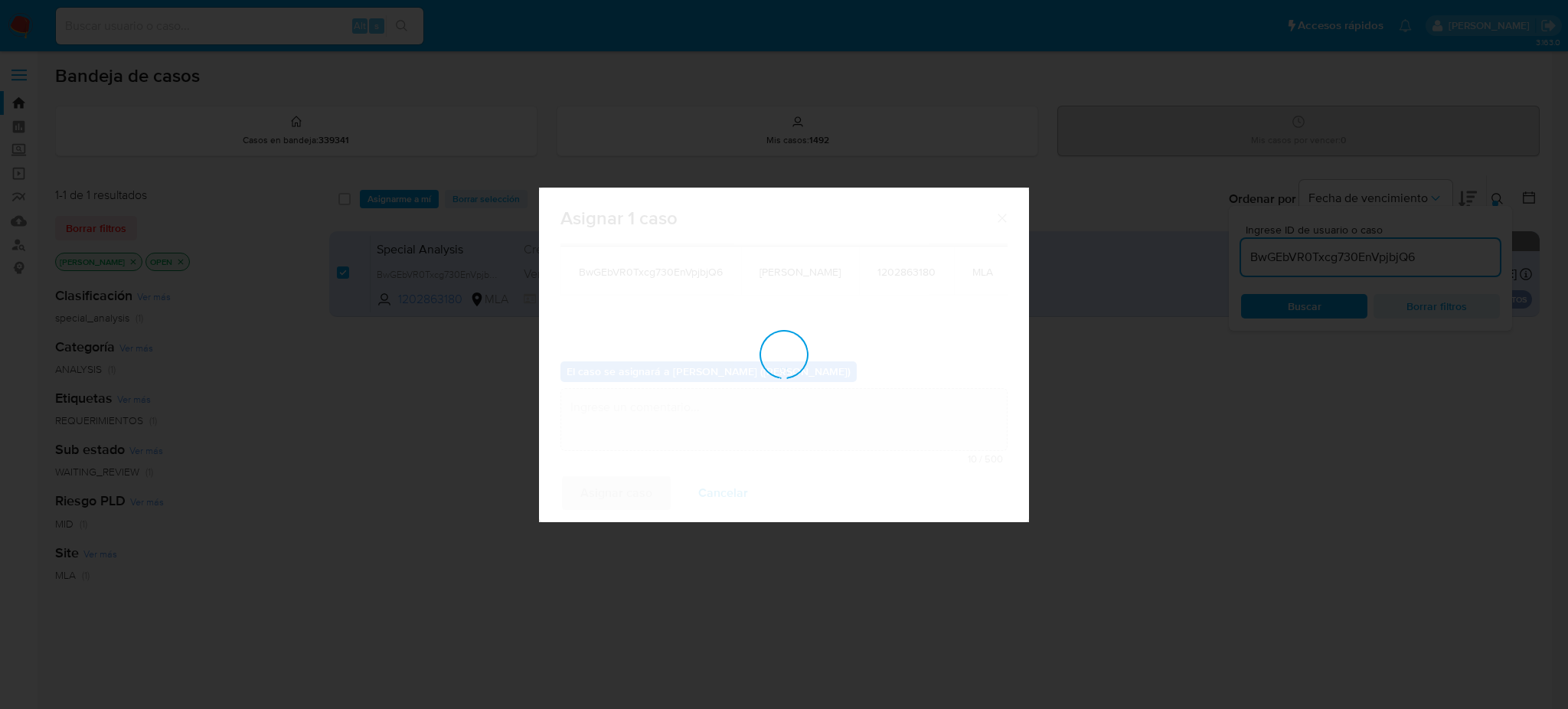
checkbox input "false"
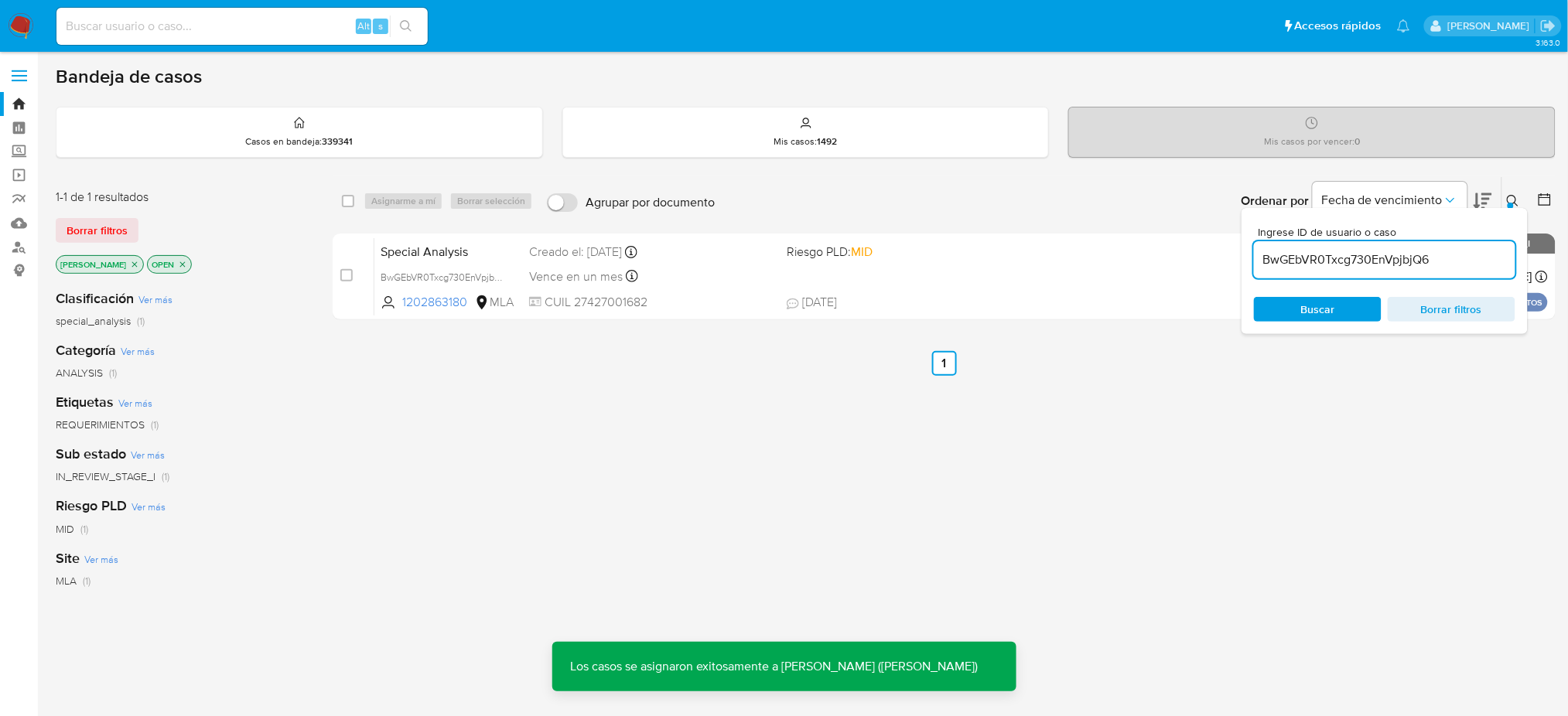
click at [492, 245] on span "Special Analysis" at bounding box center [449, 251] width 136 height 20
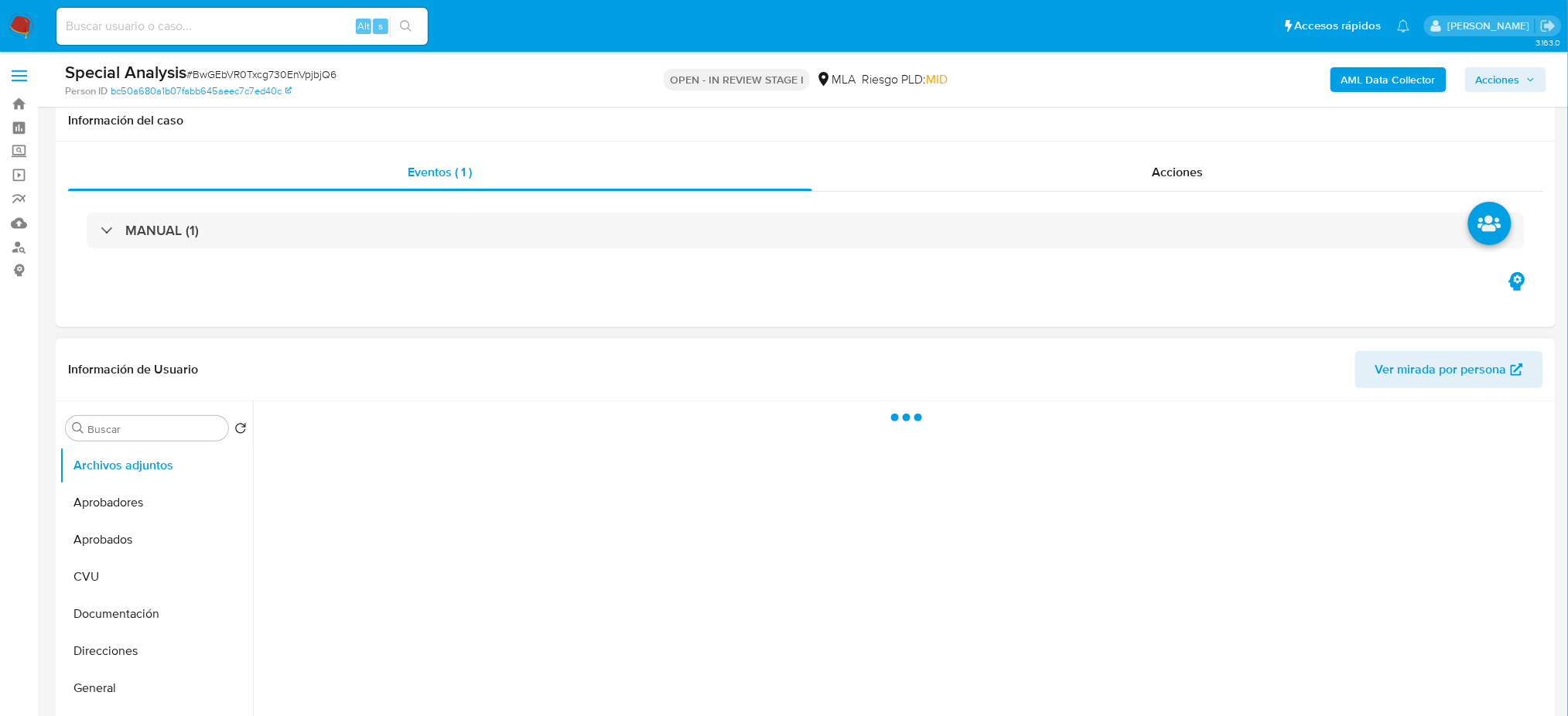
scroll to position [515, 0]
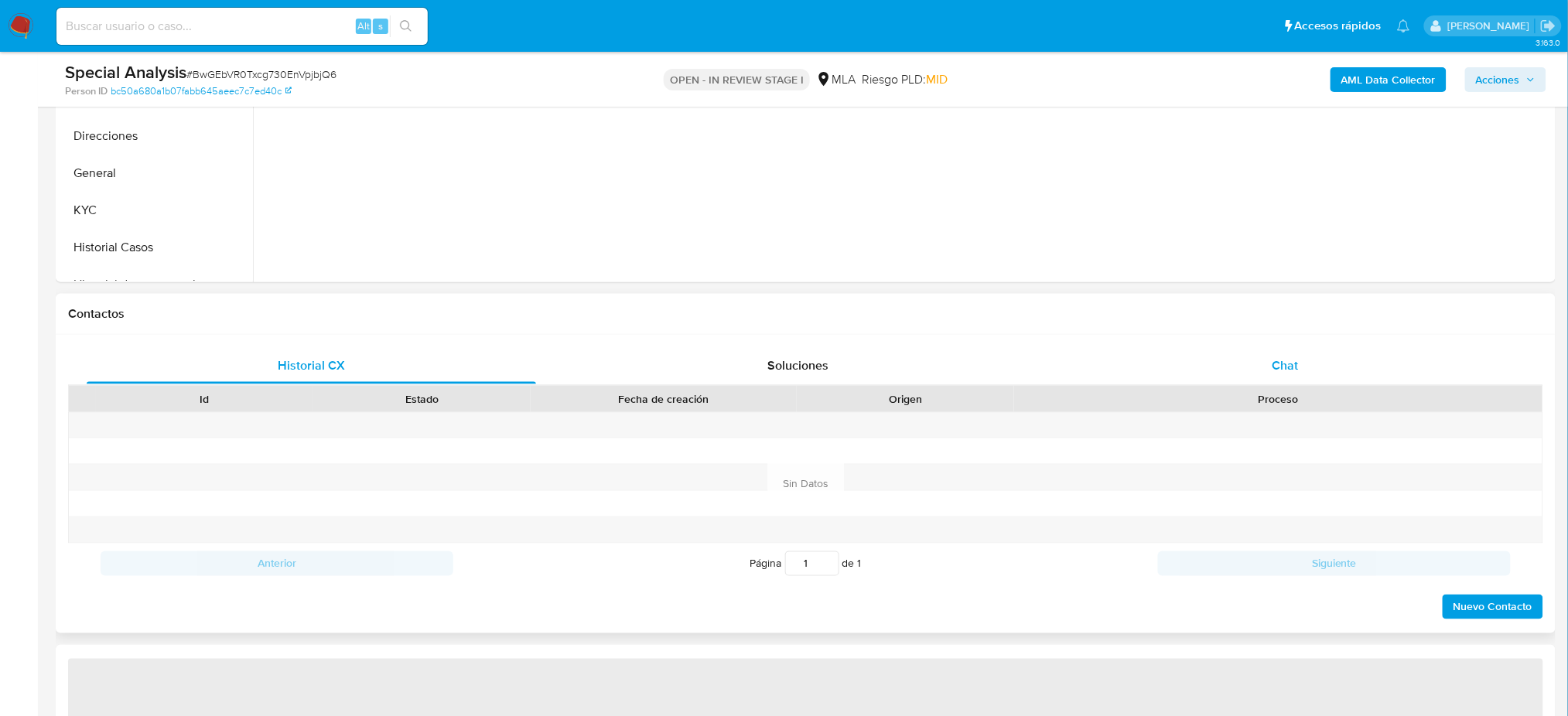
click at [1318, 353] on div "Chat" at bounding box center [1285, 365] width 449 height 37
select select "10"
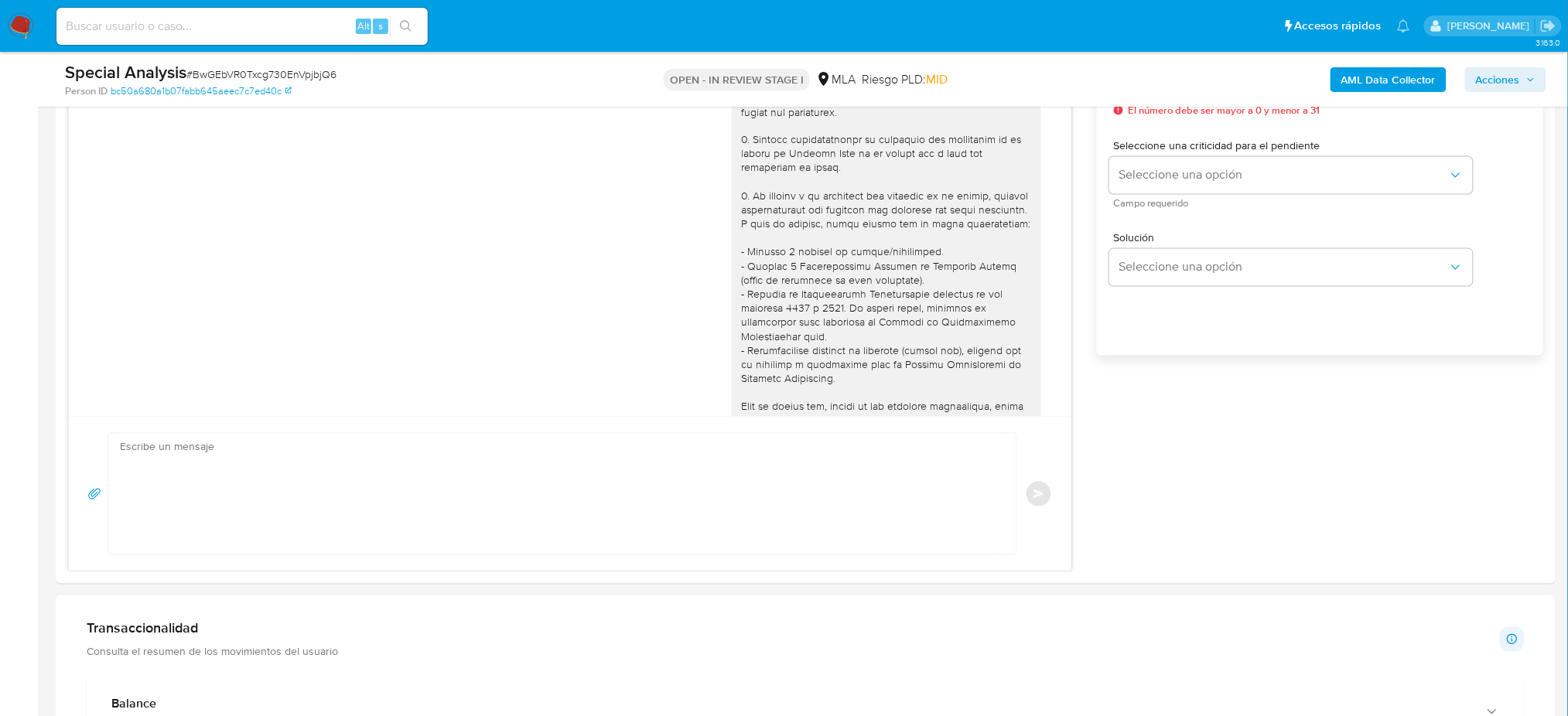
scroll to position [620, 0]
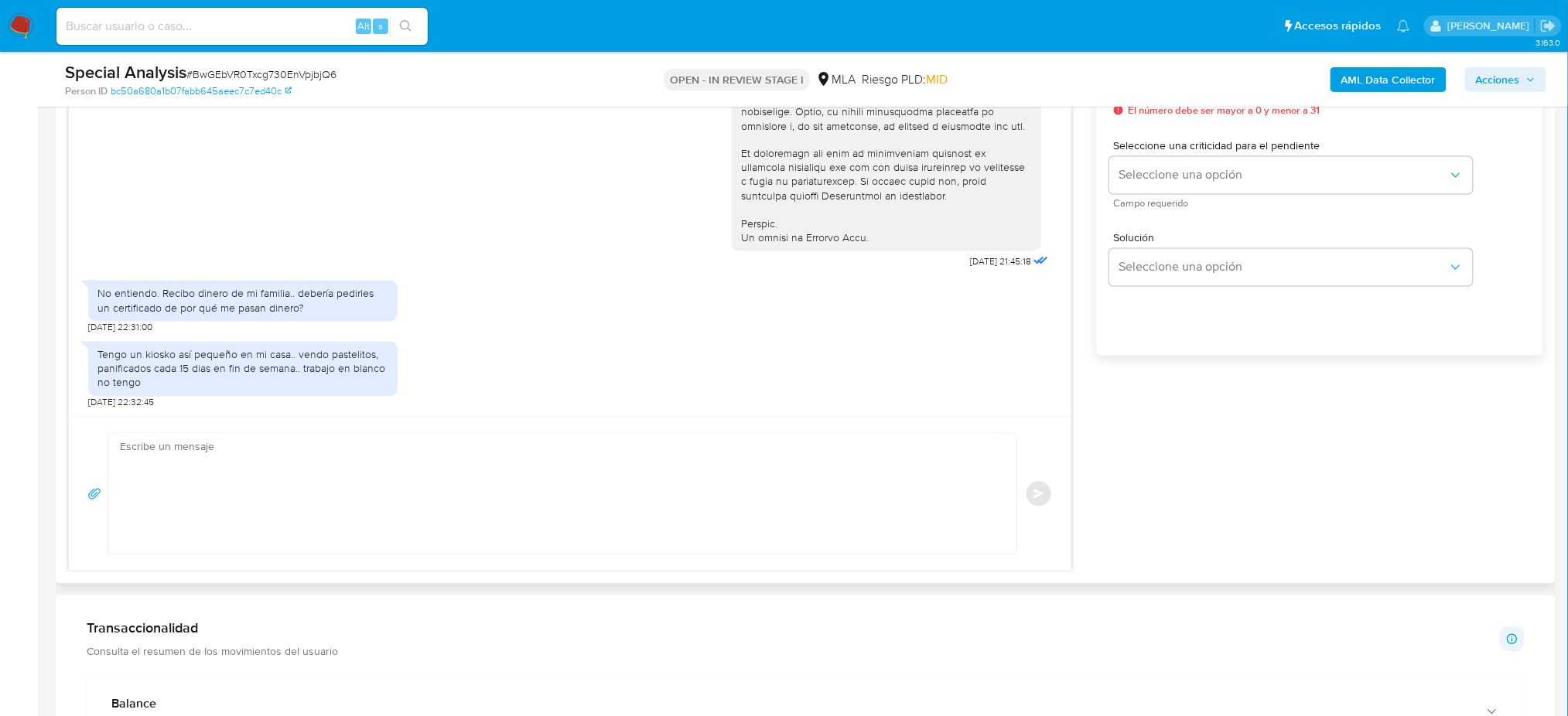
click at [246, 482] on textarea at bounding box center [558, 494] width 877 height 121
paste textarea "Hola XXX, Muchas gracias por tu respuesta. Analizamos tu caso y verificamos que…"
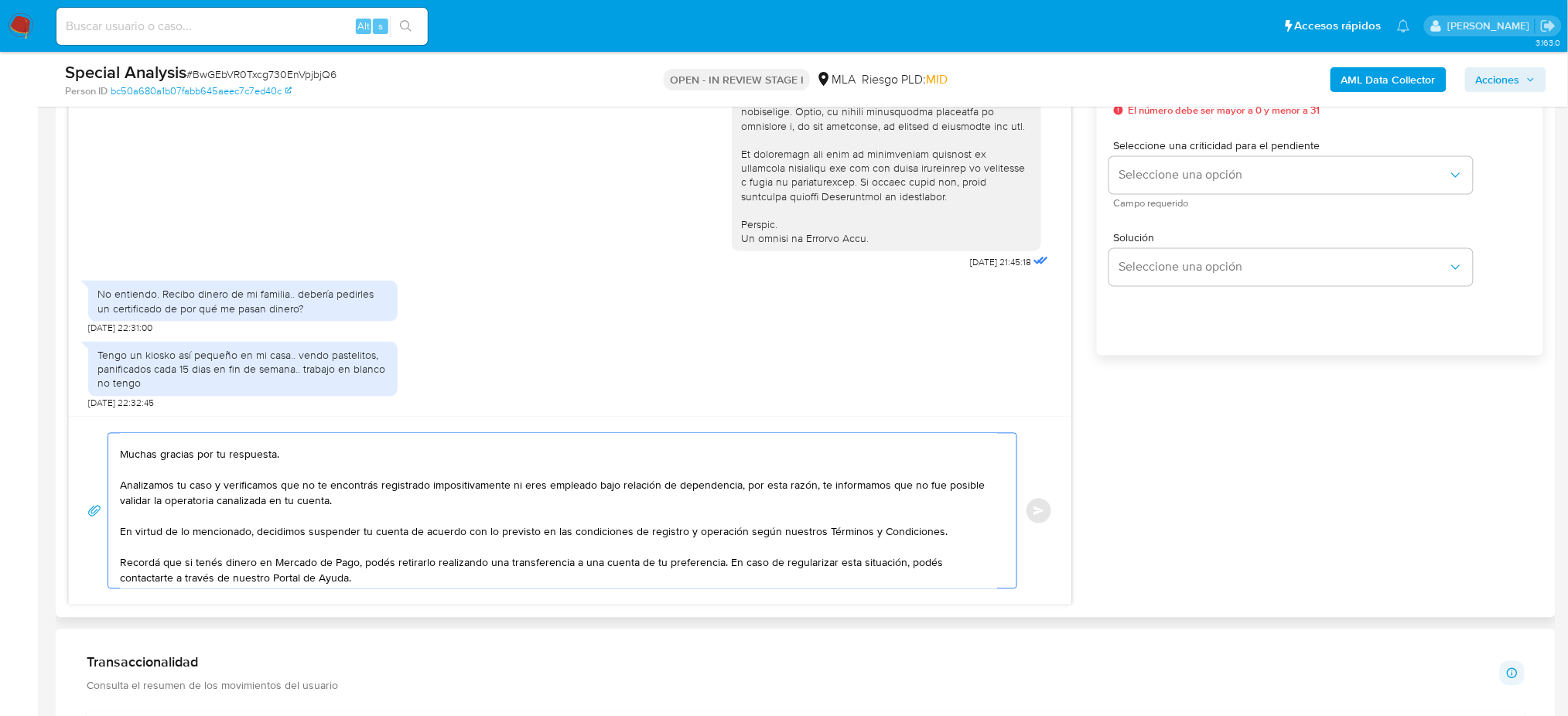
scroll to position [0, 0]
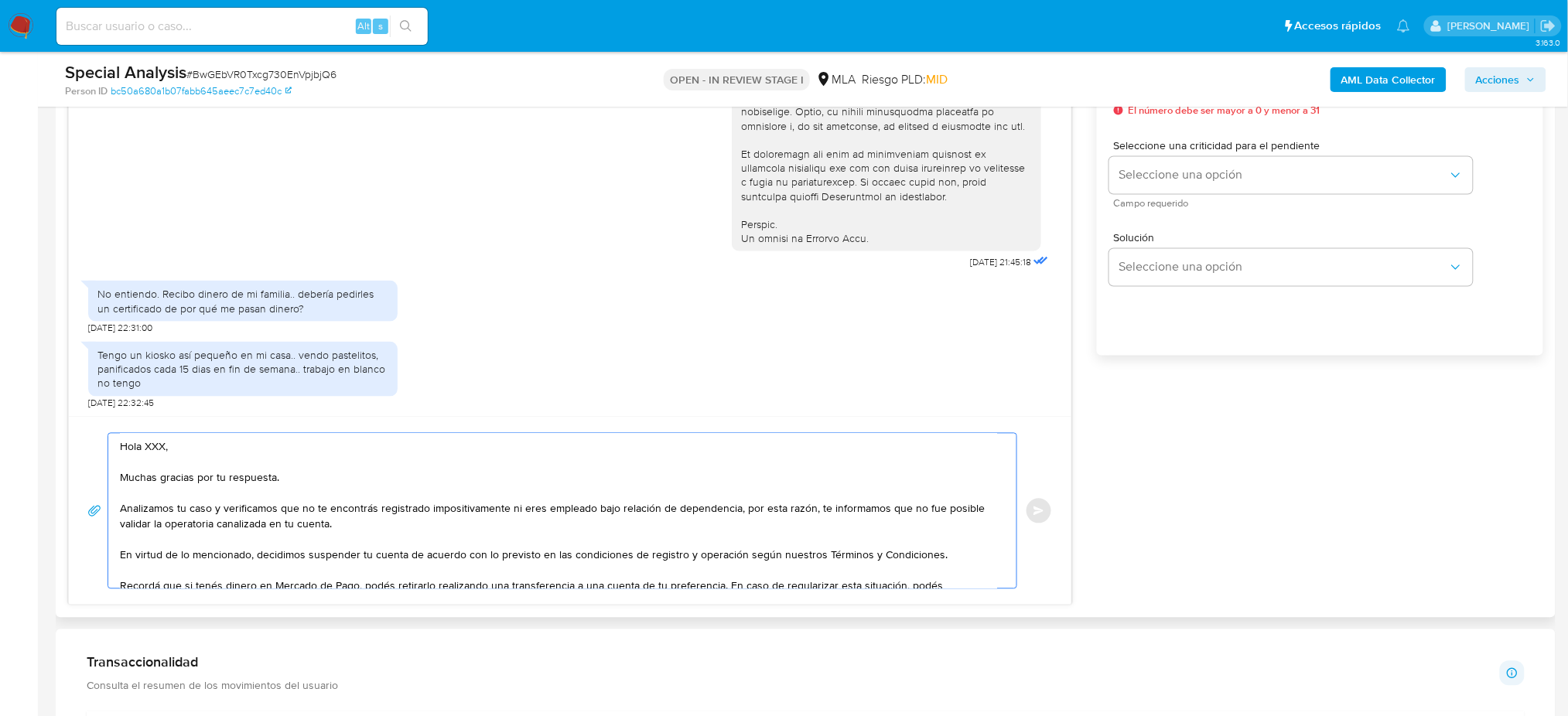
click at [162, 445] on textarea "Hola XXX, Muchas gracias por tu respuesta. Analizamos tu caso y verificamos que…" at bounding box center [558, 511] width 877 height 154
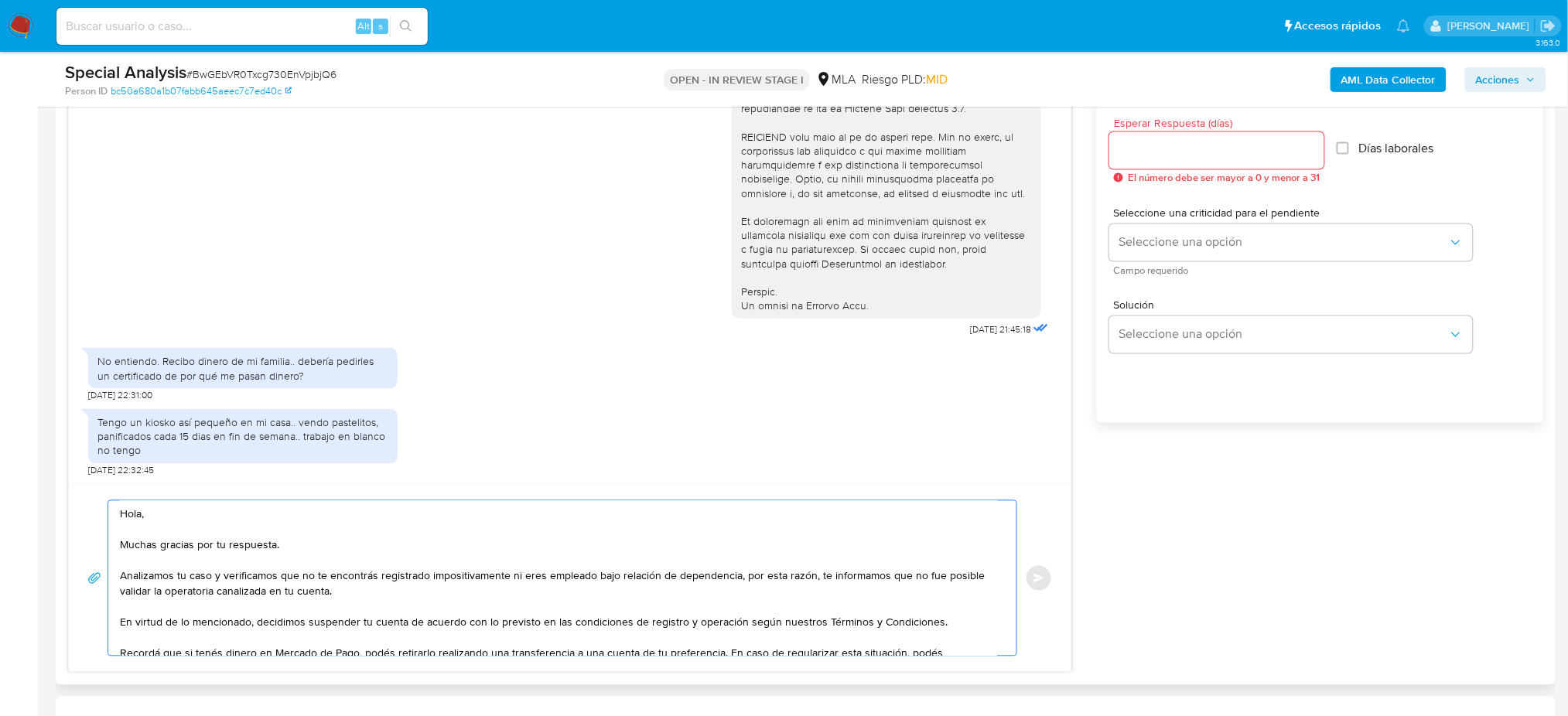
scroll to position [824, 0]
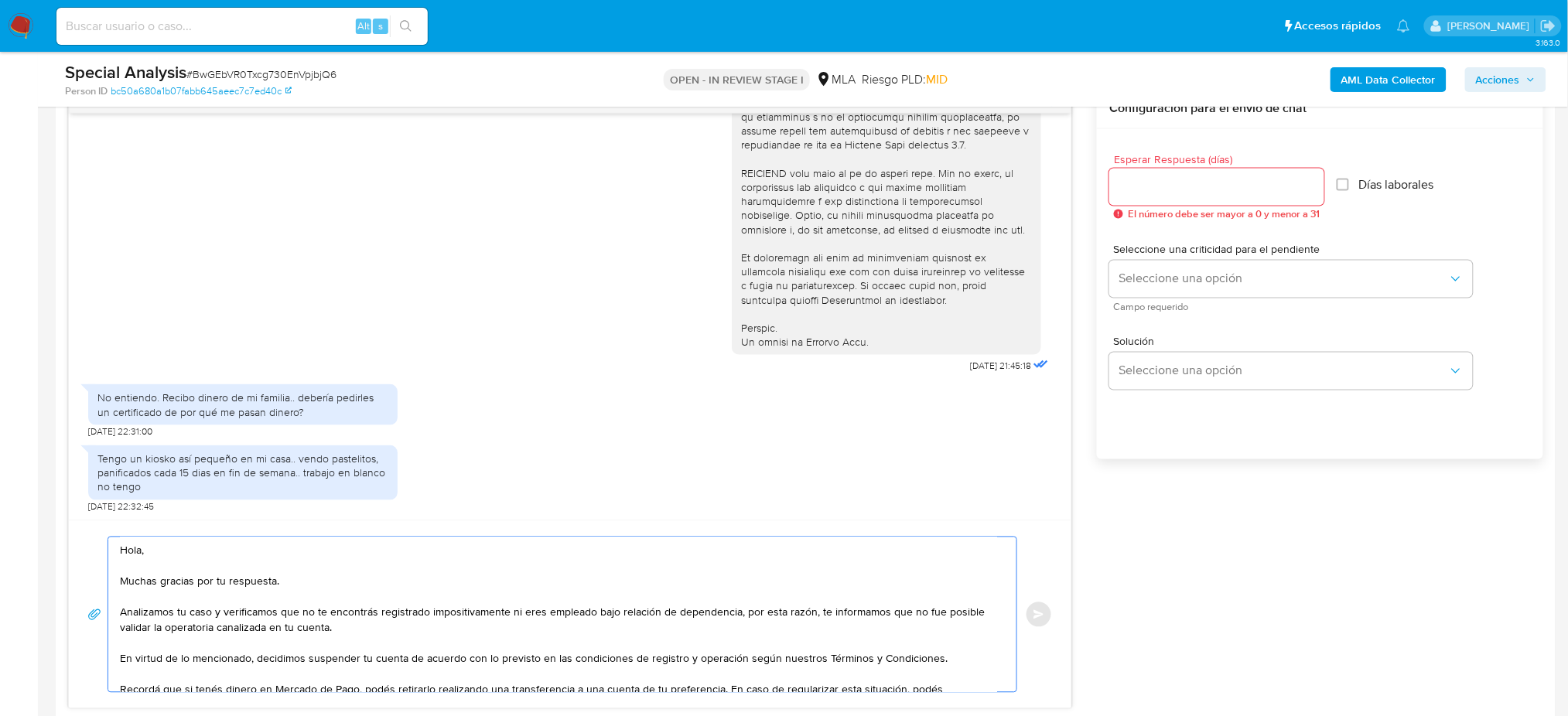
type textarea "Hola, Muchas gracias por tu respuesta. Analizamos tu caso y verificamos que no …"
click at [1151, 193] on input "Esperar Respuesta (días)" at bounding box center [1217, 187] width 215 height 20
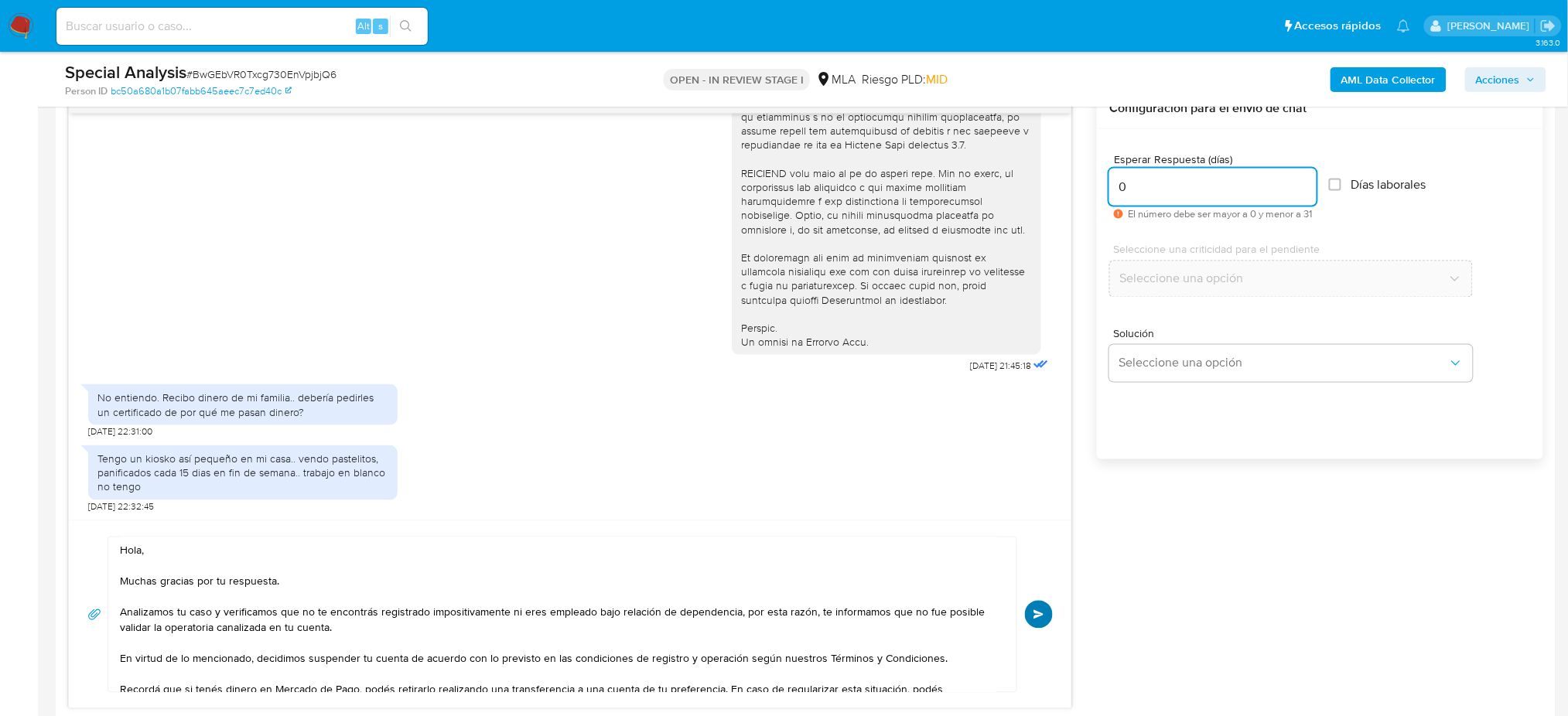
type input "0"
click at [1037, 609] on button "Enviar" at bounding box center [1039, 615] width 28 height 28
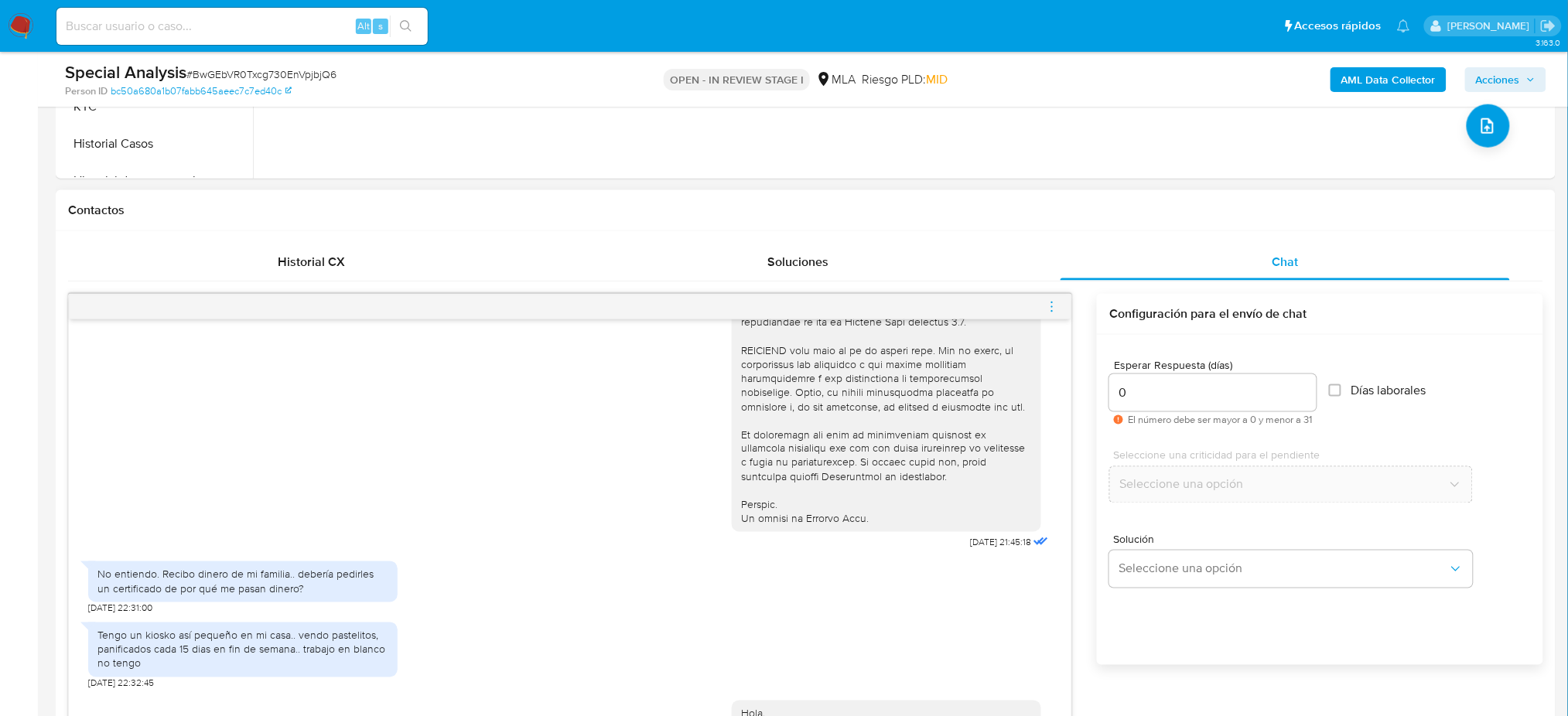
scroll to position [932, 0]
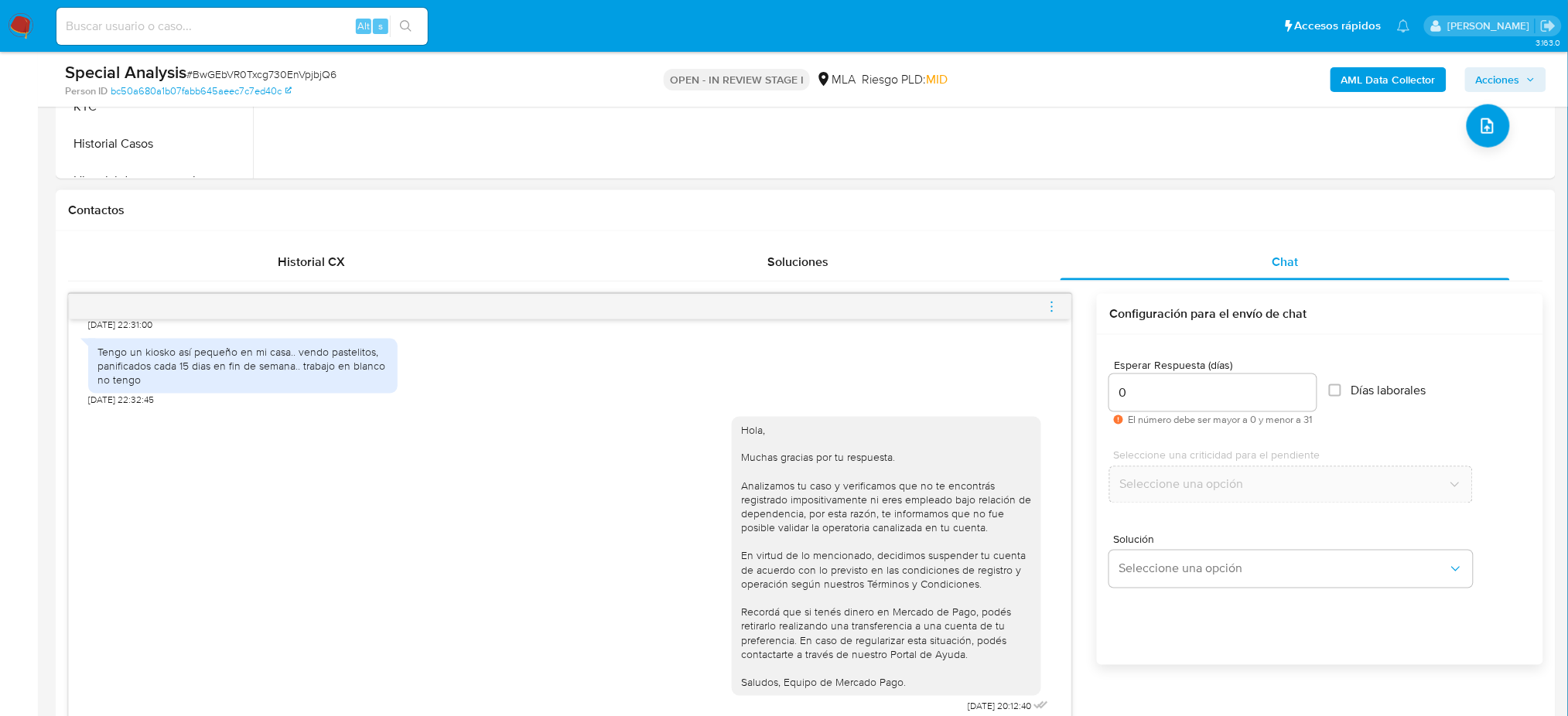
click at [1053, 298] on span "menu-action" at bounding box center [1052, 307] width 14 height 37
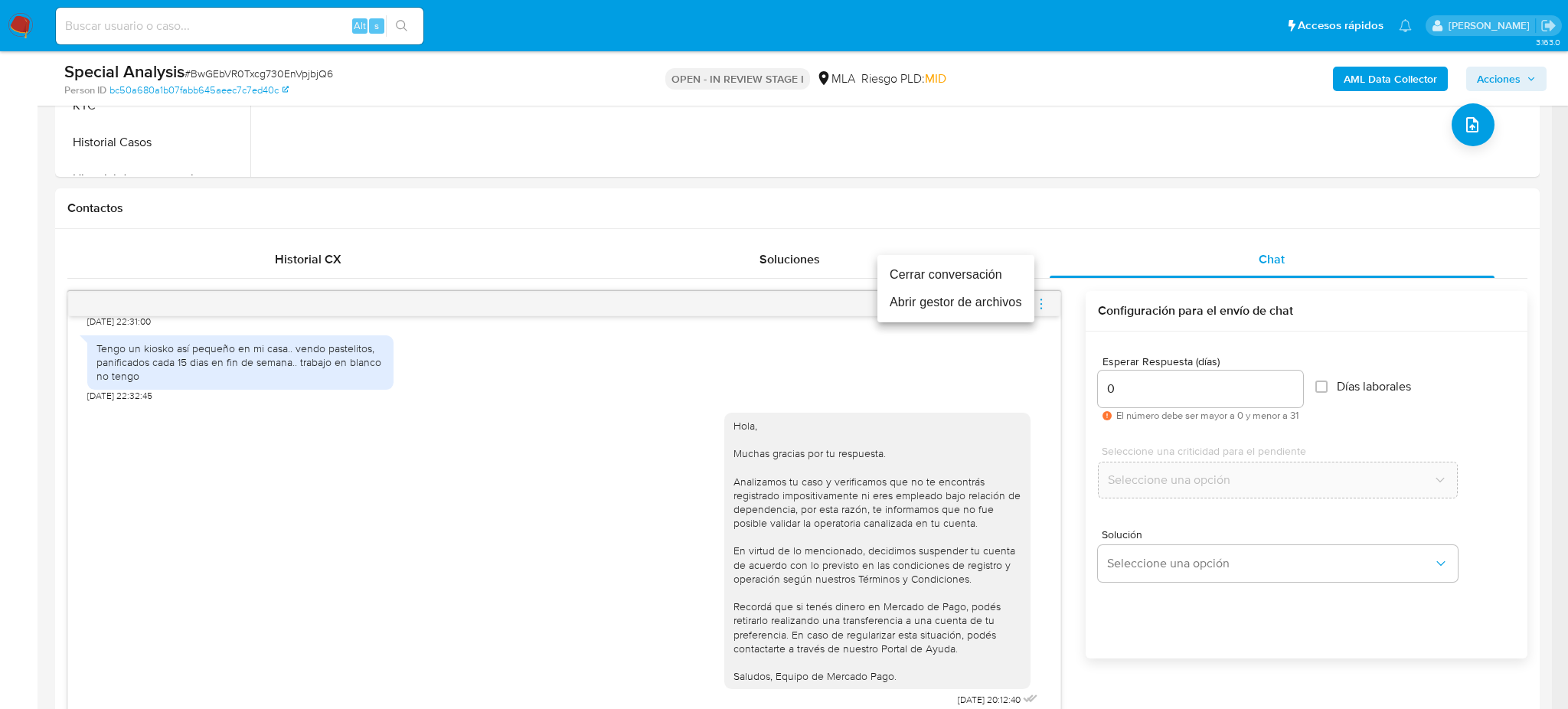
click at [921, 276] on li "Cerrar conversación" at bounding box center [956, 275] width 157 height 28
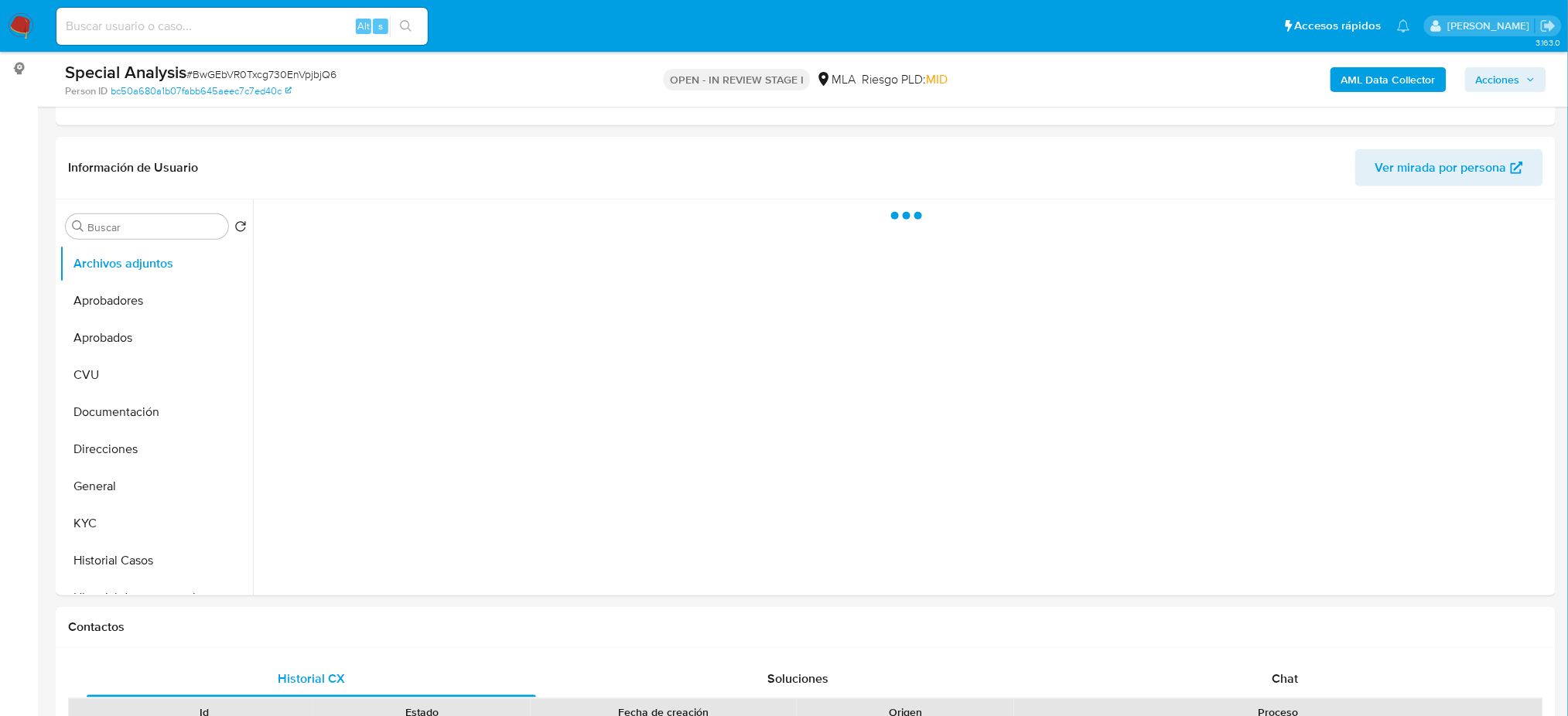
scroll to position [205, 0]
select select "10"
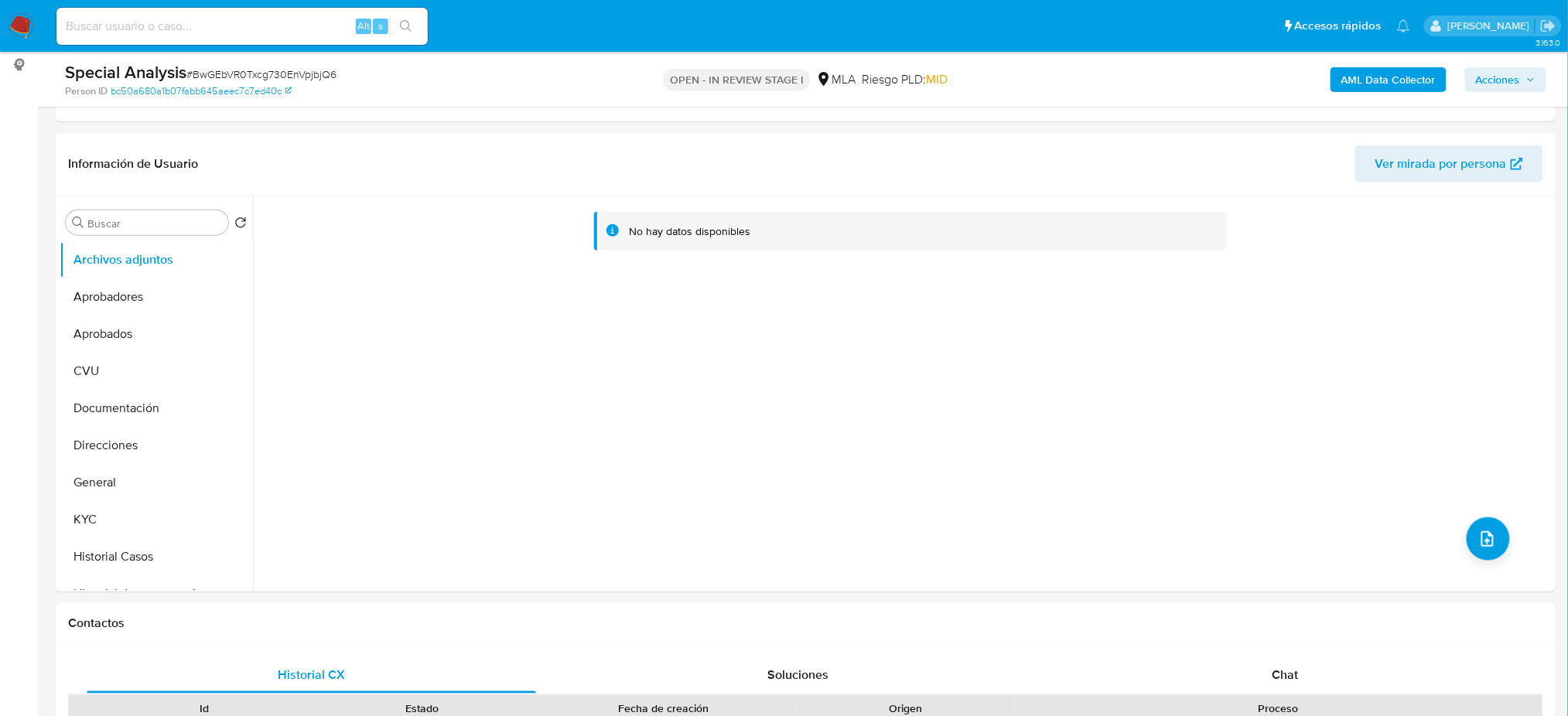
click at [1401, 82] on b "AML Data Collector" at bounding box center [1388, 80] width 94 height 25
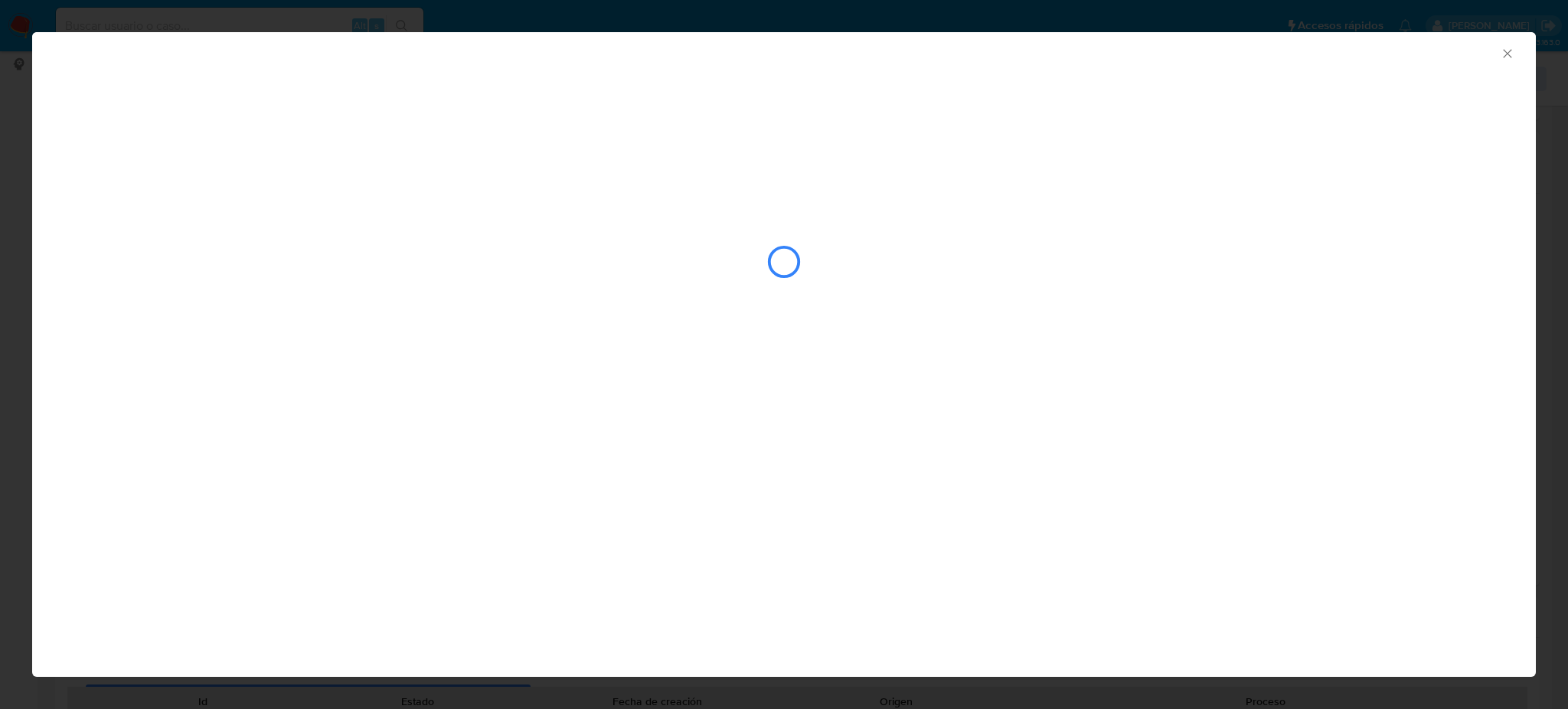
click at [1513, 48] on icon "Cerrar ventana" at bounding box center [1507, 54] width 16 height 16
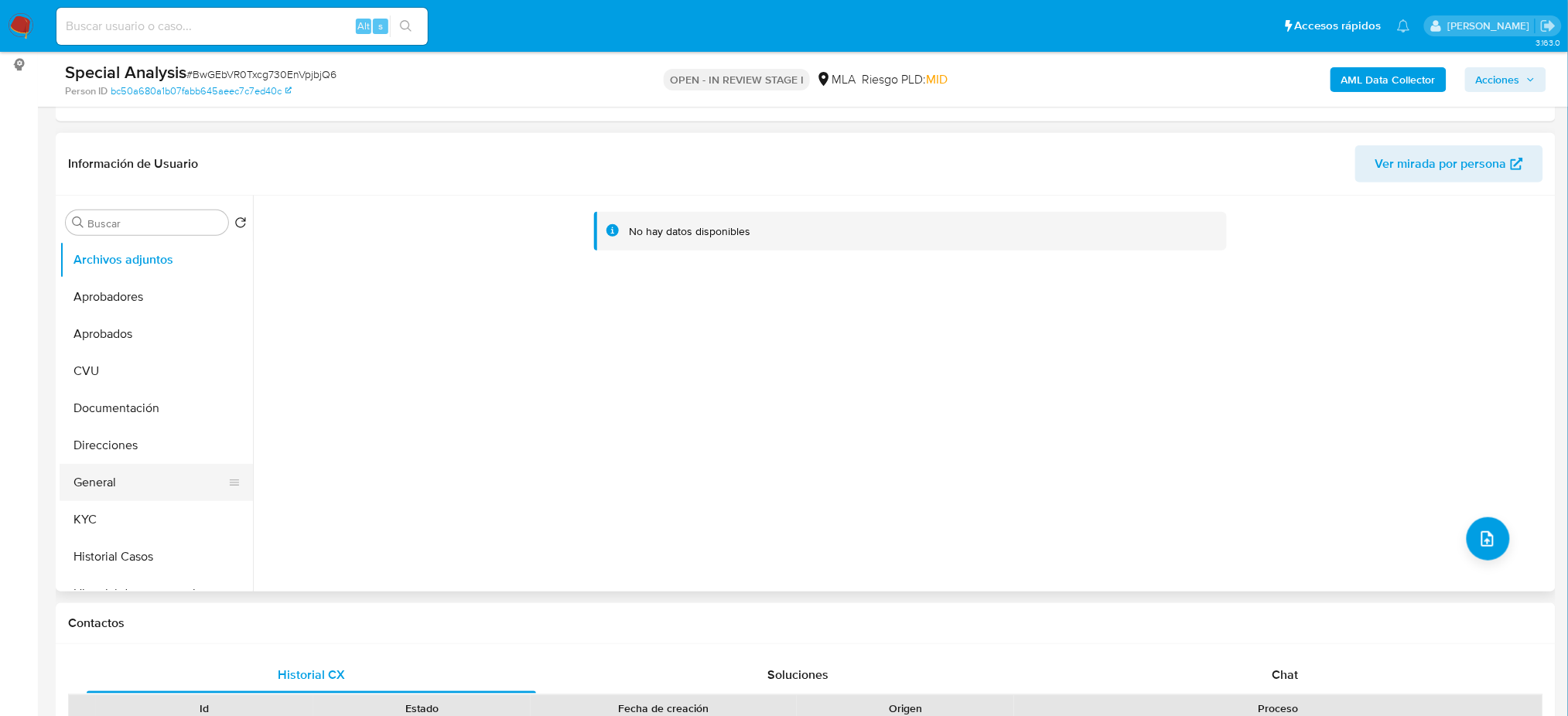
click at [133, 489] on button "General" at bounding box center [150, 482] width 181 height 37
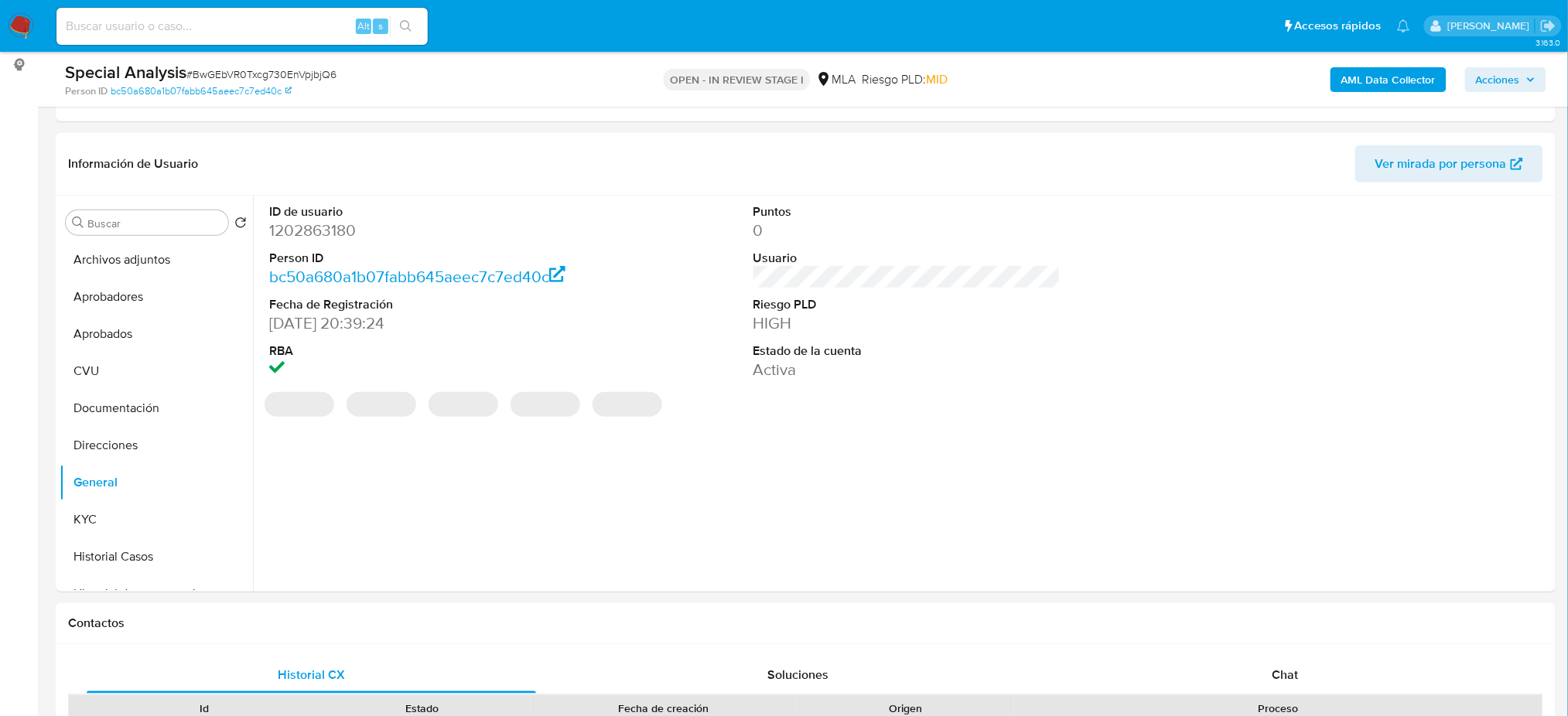
click at [304, 237] on dd "1202863180" at bounding box center [423, 231] width 307 height 22
copy dd "1202863180"
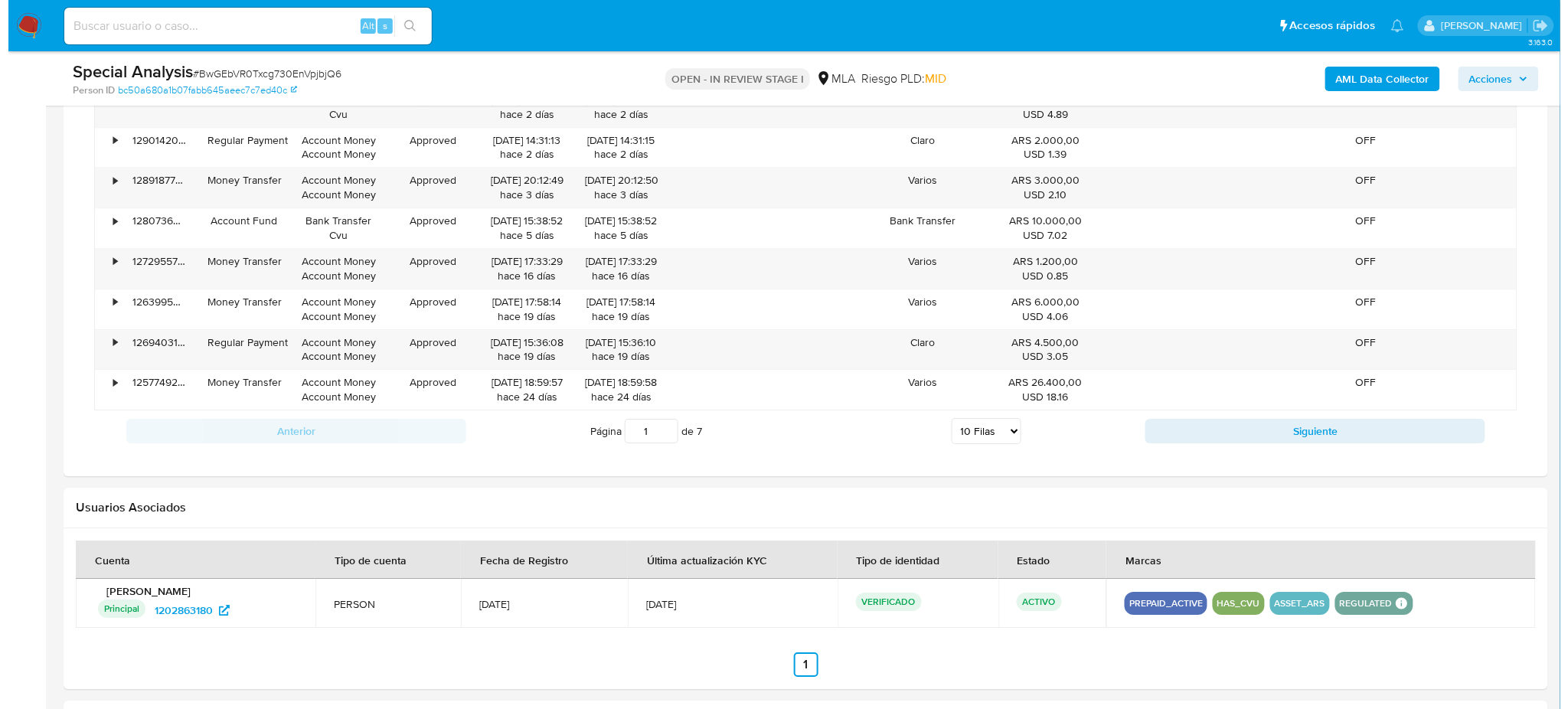
scroll to position [1940, 0]
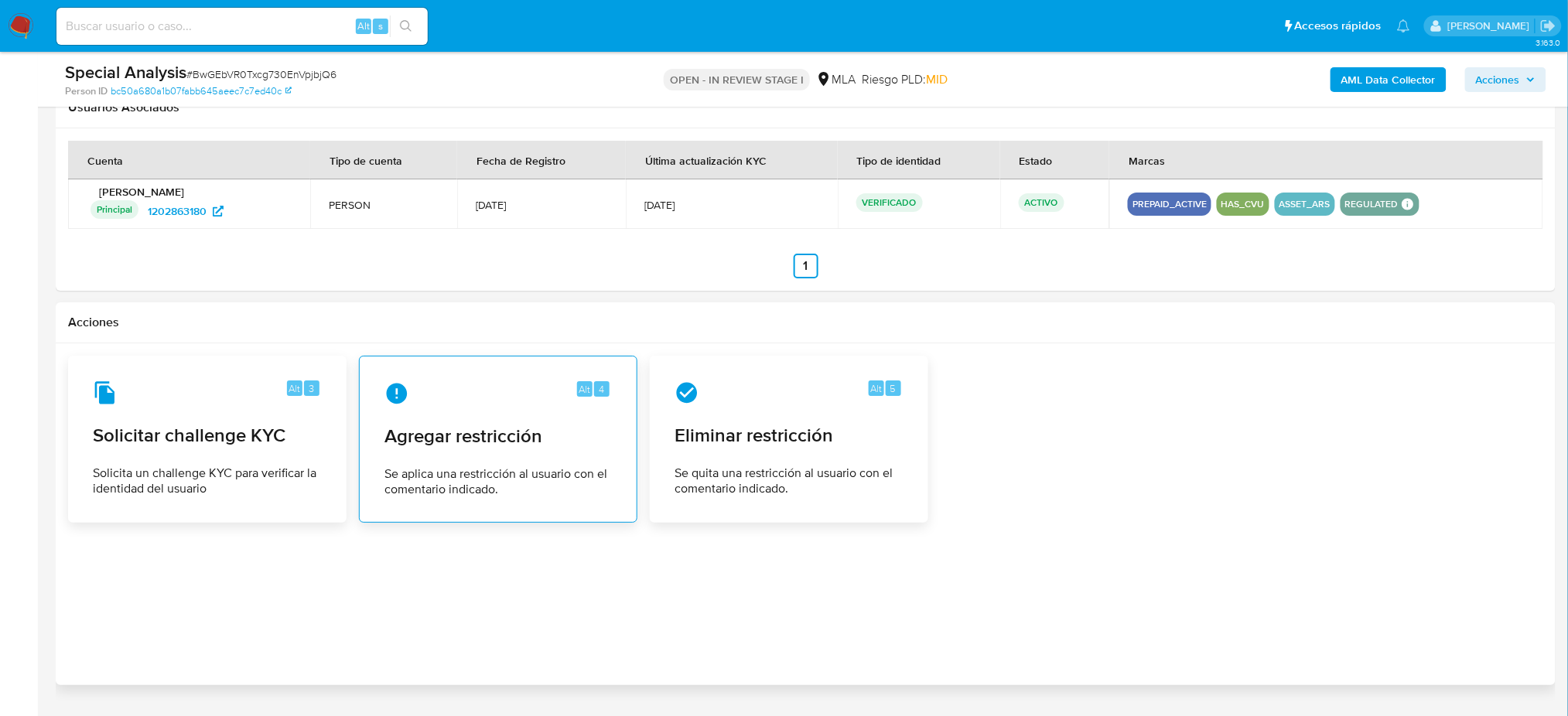
click at [444, 462] on div "Alt 4 Agregar restricción Se aplica una restricción al usuario con el comentari…" at bounding box center [498, 438] width 253 height 140
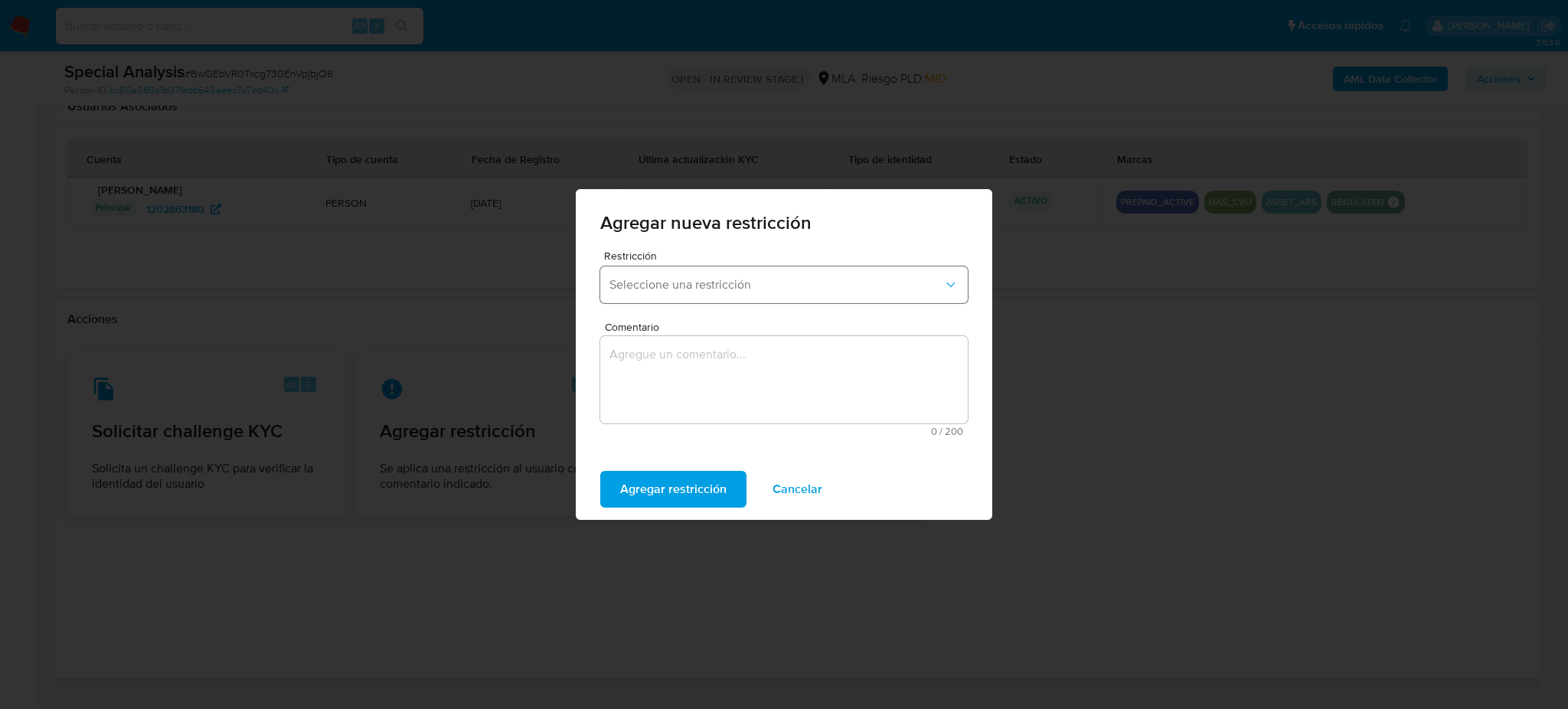
click at [686, 298] on button "Seleccione una restricción" at bounding box center [783, 284] width 367 height 36
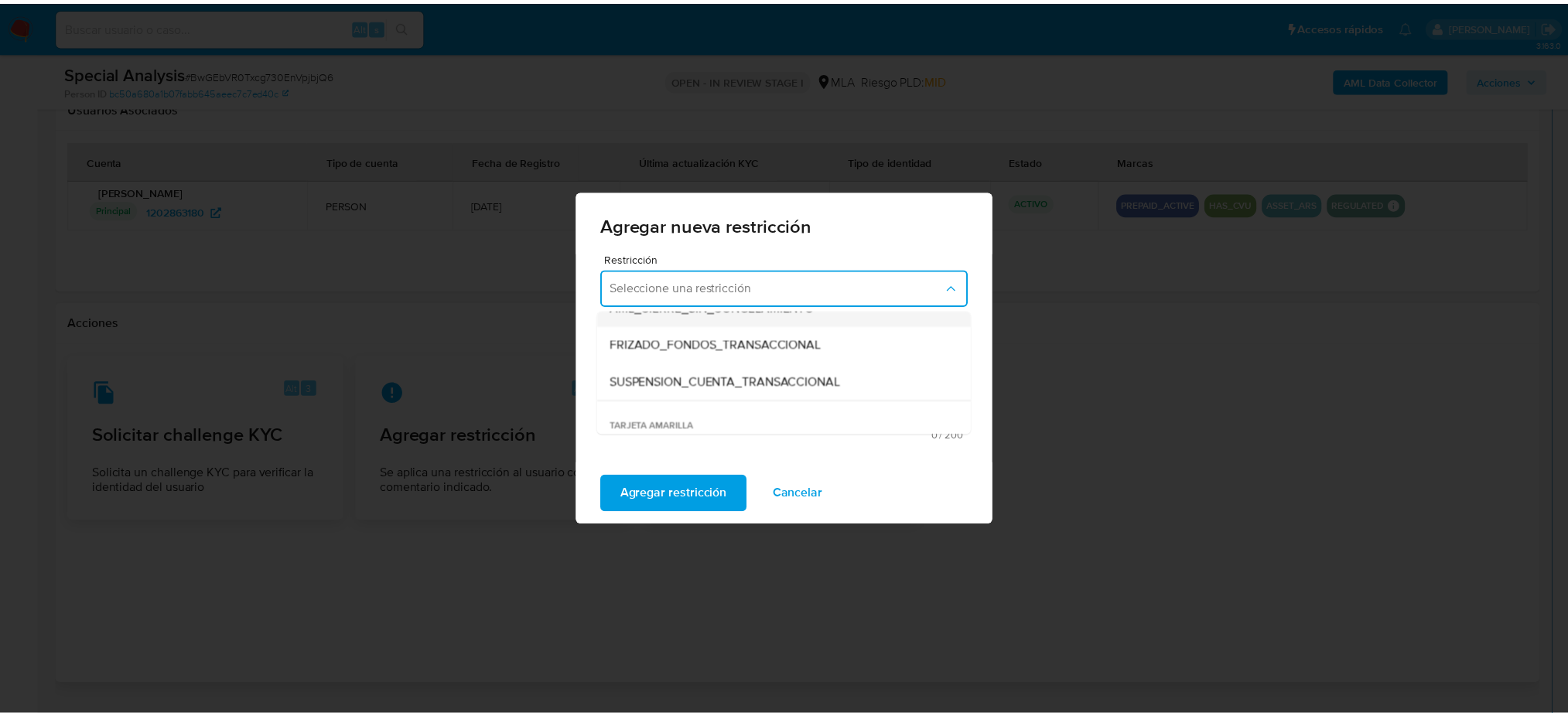
scroll to position [205, 0]
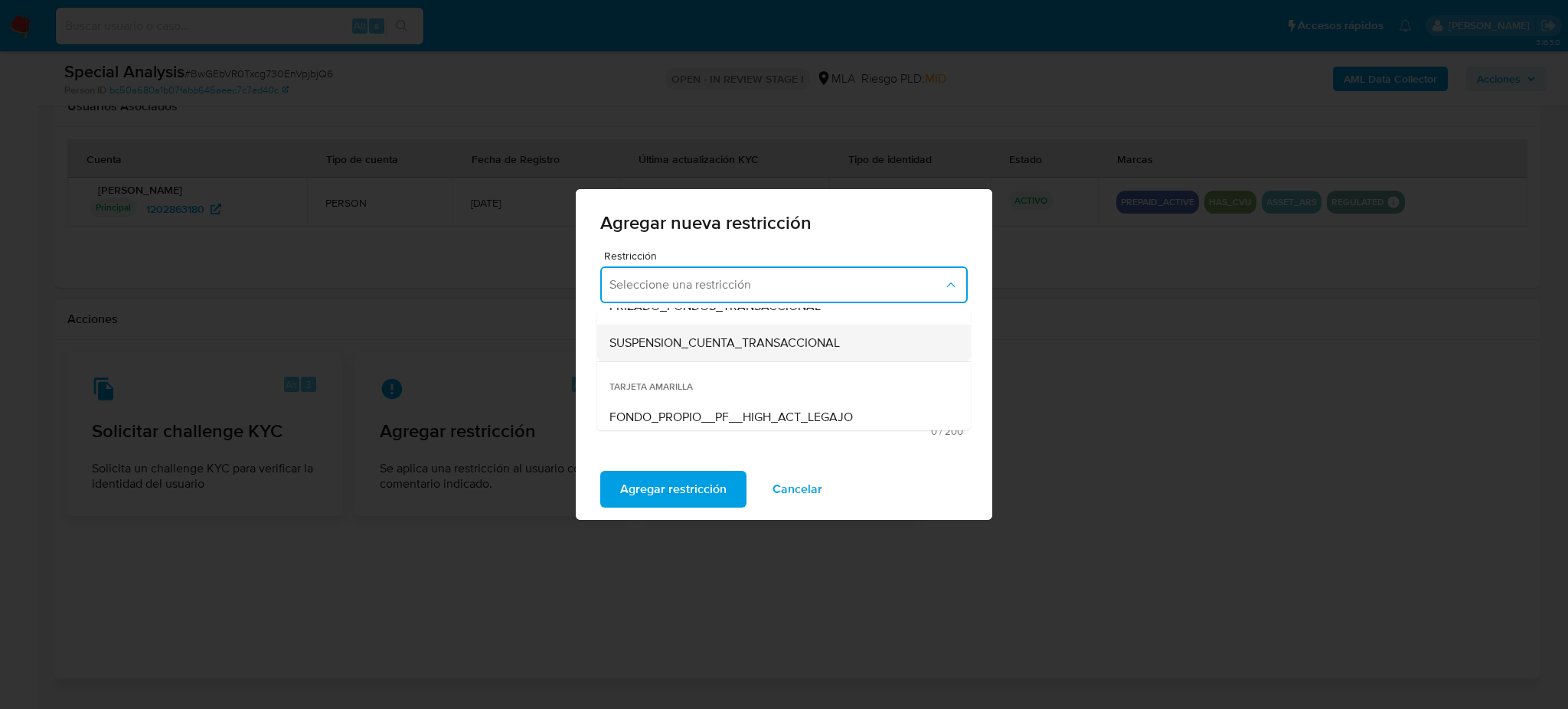
click at [655, 349] on span "SUSPENSION_CUENTA_TRANSACCIONAL" at bounding box center [724, 343] width 231 height 16
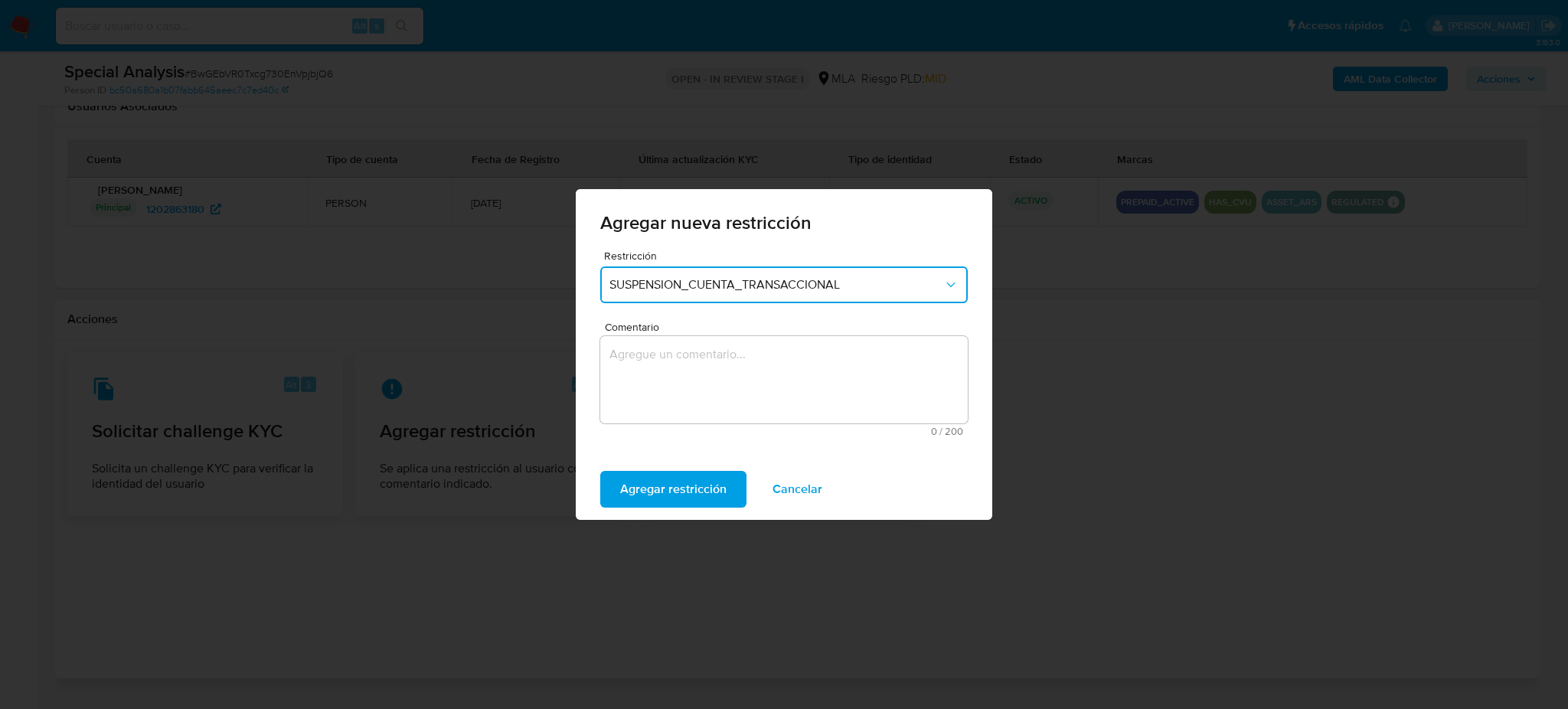
click at [678, 383] on textarea "Comentario" at bounding box center [783, 380] width 367 height 87
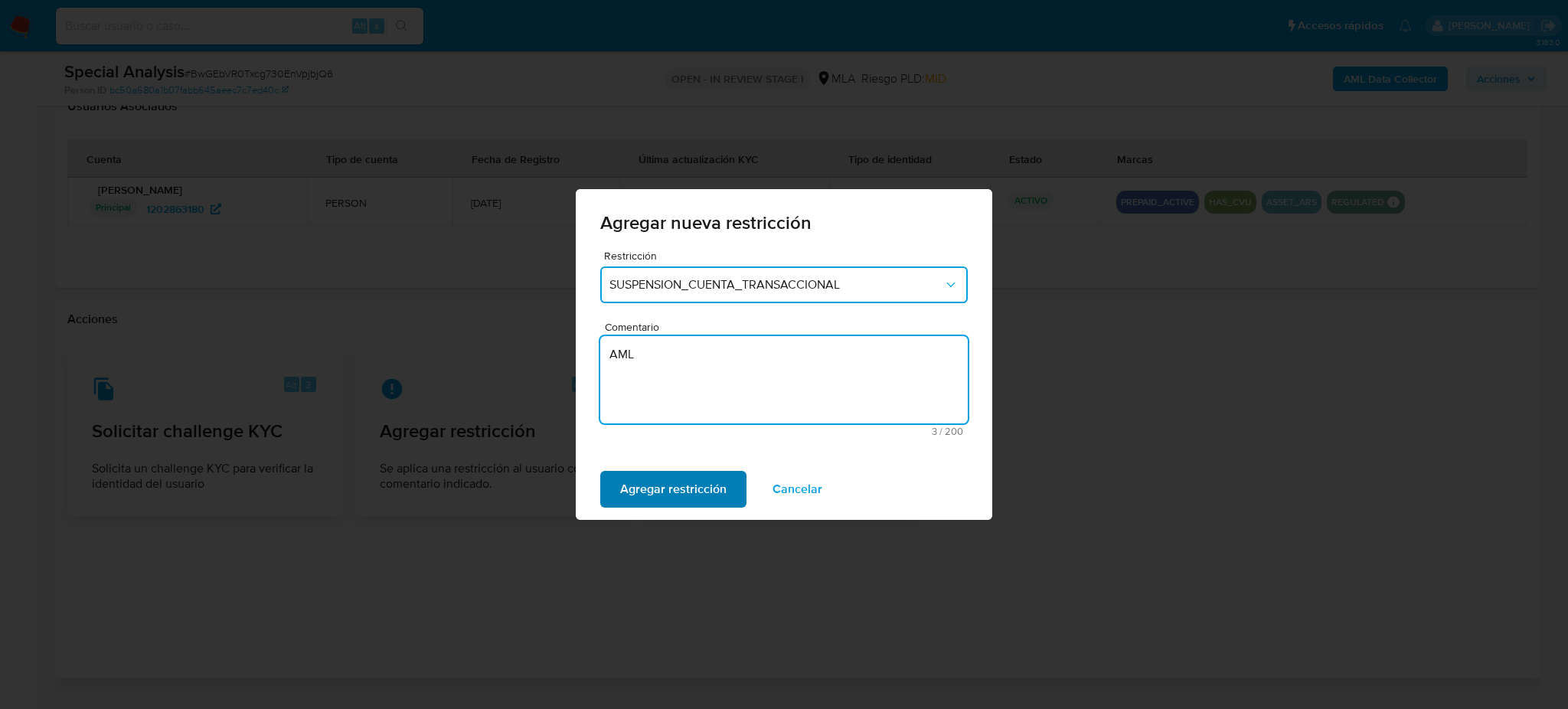
type textarea "AML"
click at [653, 488] on span "Agregar restricción" at bounding box center [673, 488] width 106 height 33
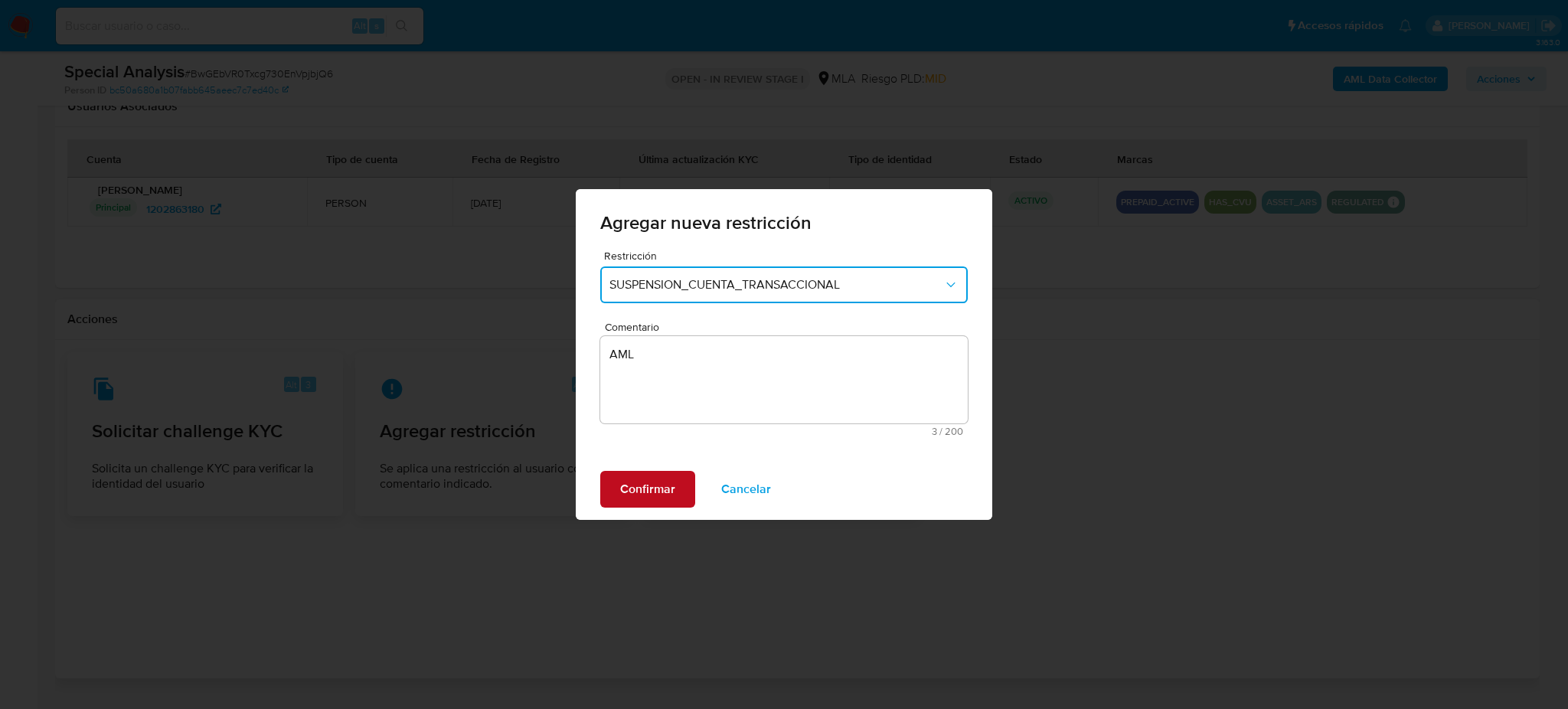
click at [653, 488] on span "Confirmar" at bounding box center [647, 488] width 55 height 33
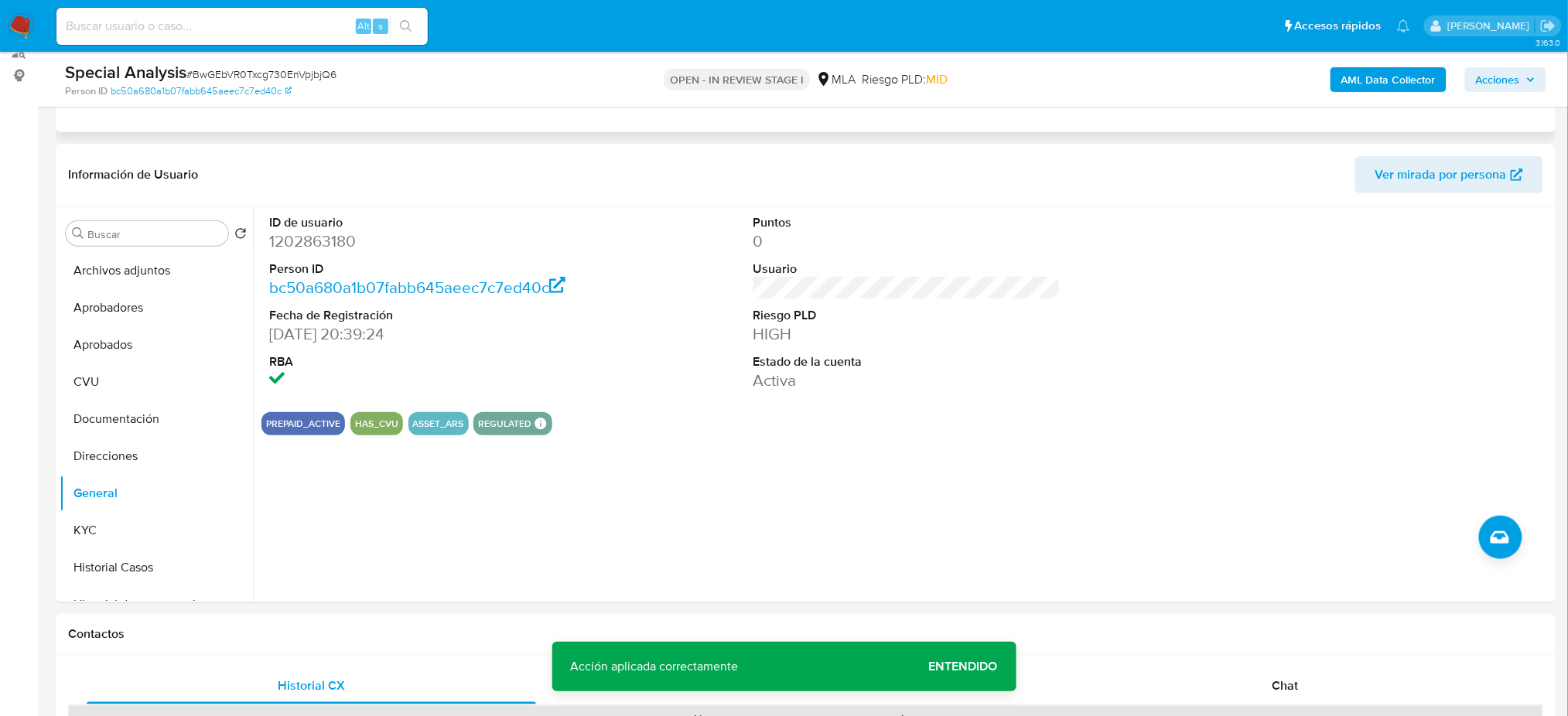
scroll to position [103, 0]
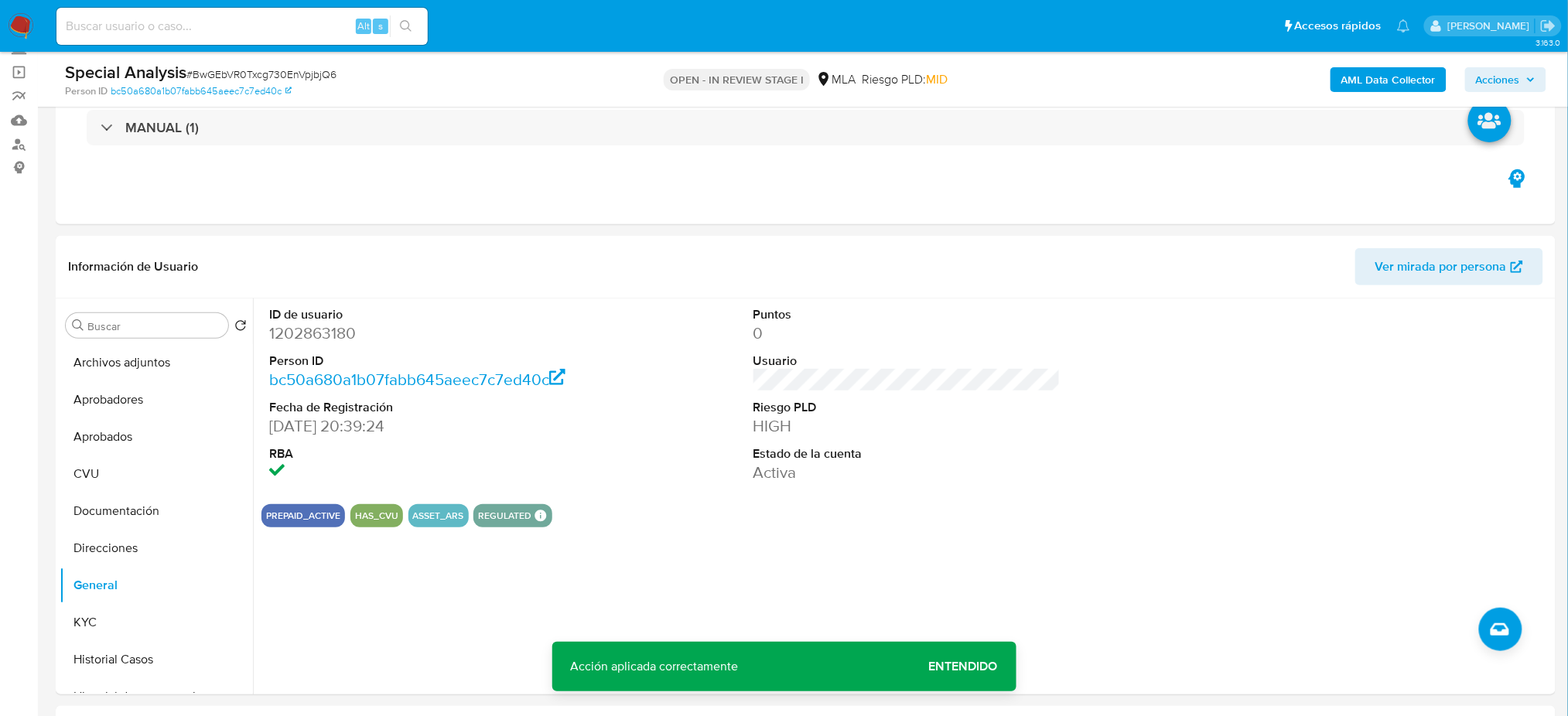
click at [1396, 79] on b "AML Data Collector" at bounding box center [1388, 80] width 94 height 25
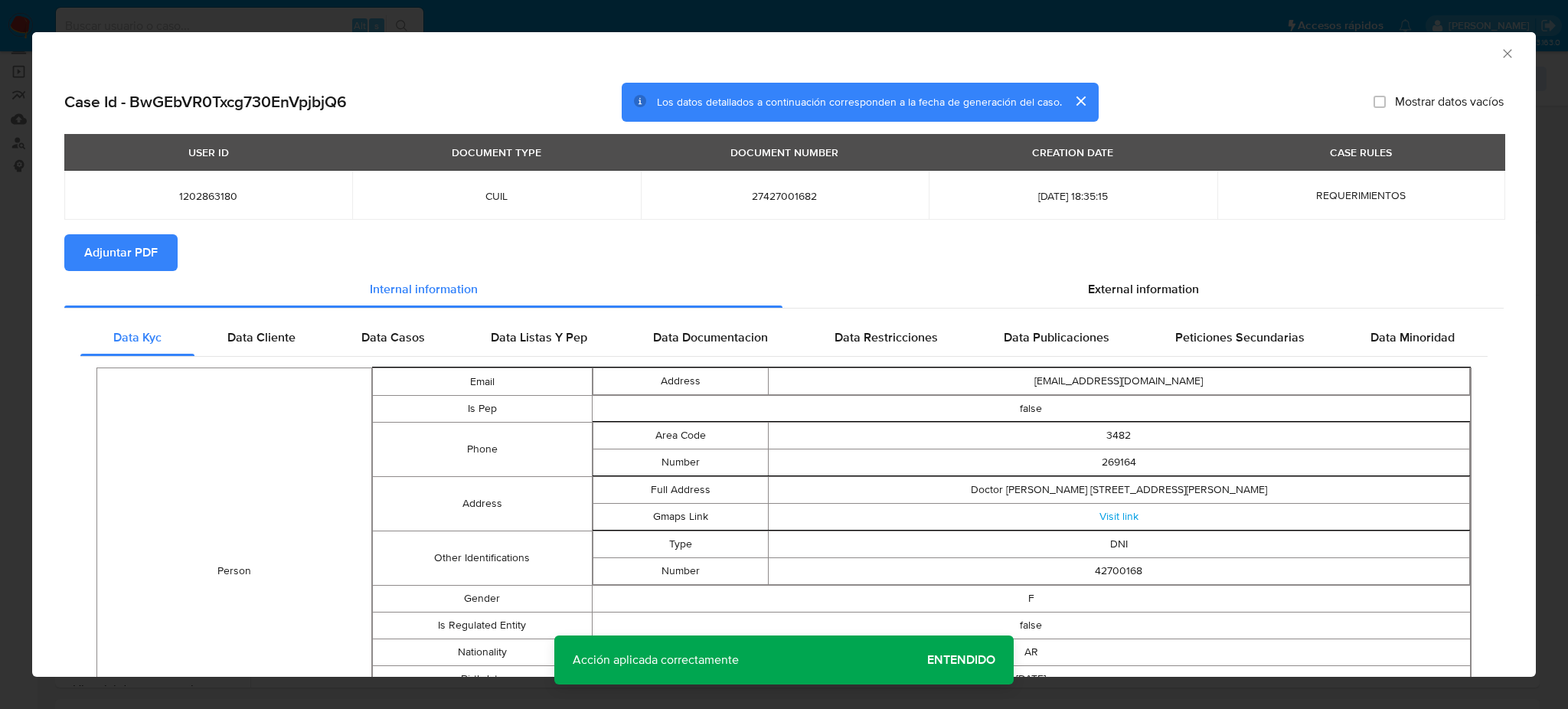
drag, startPoint x: 130, startPoint y: 245, endPoint x: 138, endPoint y: 242, distance: 8.5
click at [129, 245] on span "Adjuntar PDF" at bounding box center [120, 252] width 74 height 33
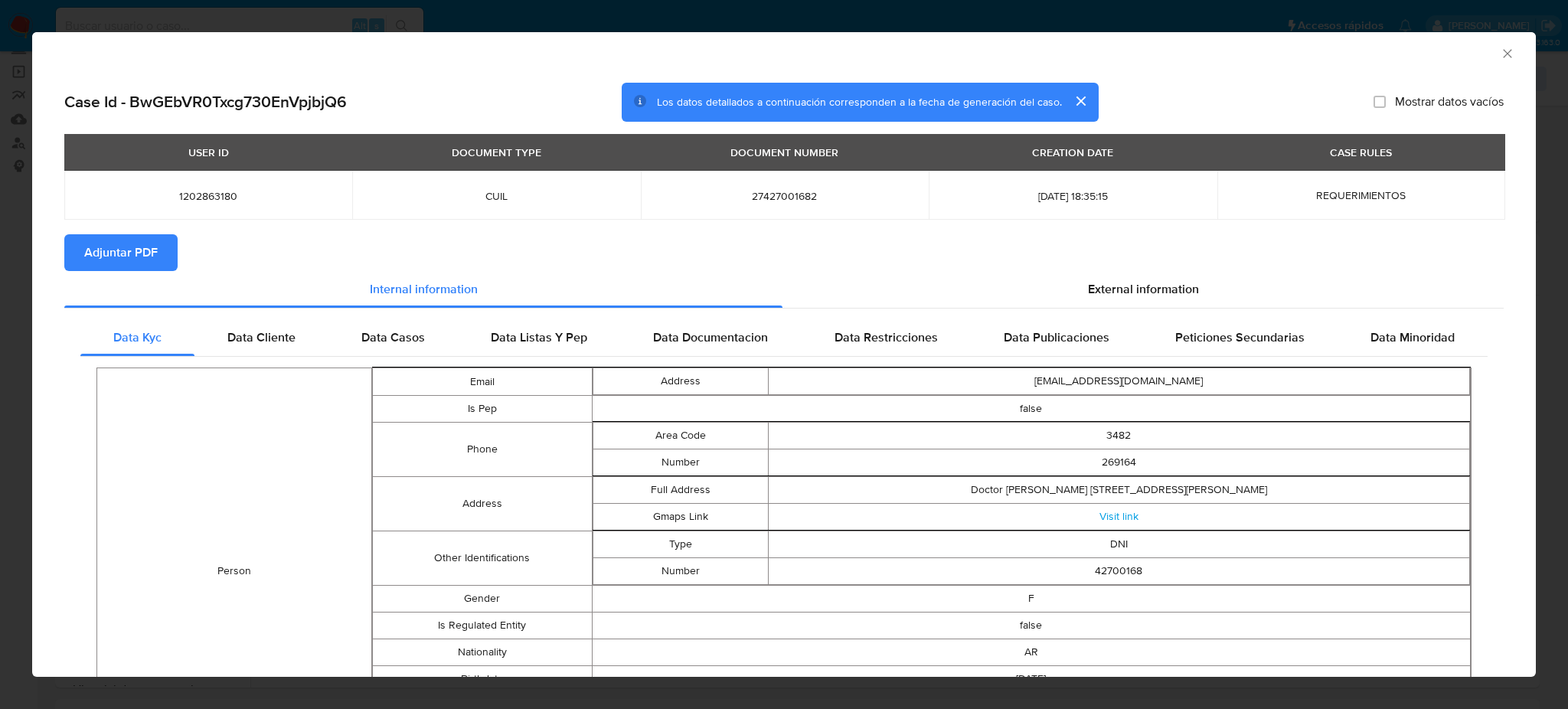
click at [1500, 50] on icon "Cerrar ventana" at bounding box center [1507, 54] width 16 height 16
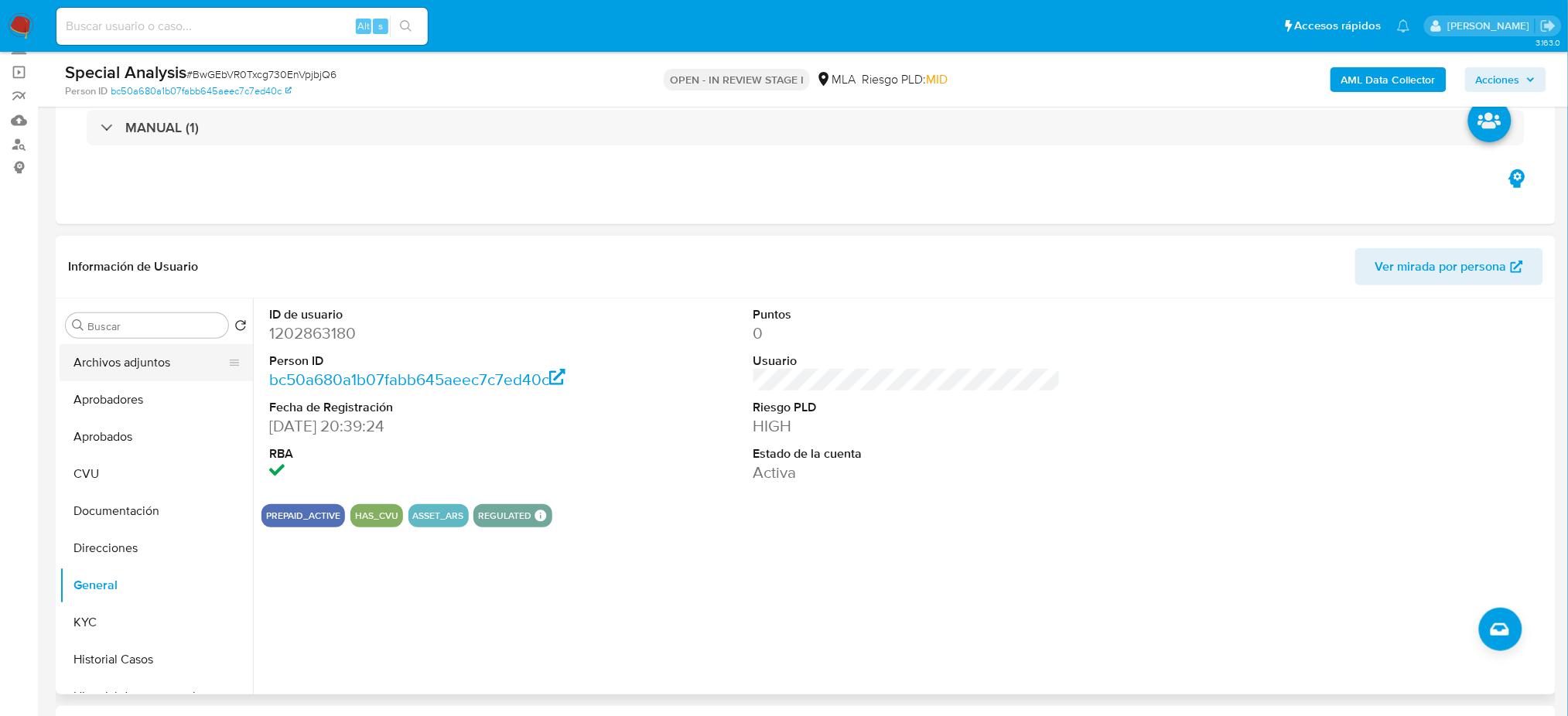
click at [151, 353] on button "Archivos adjuntos" at bounding box center [150, 362] width 181 height 37
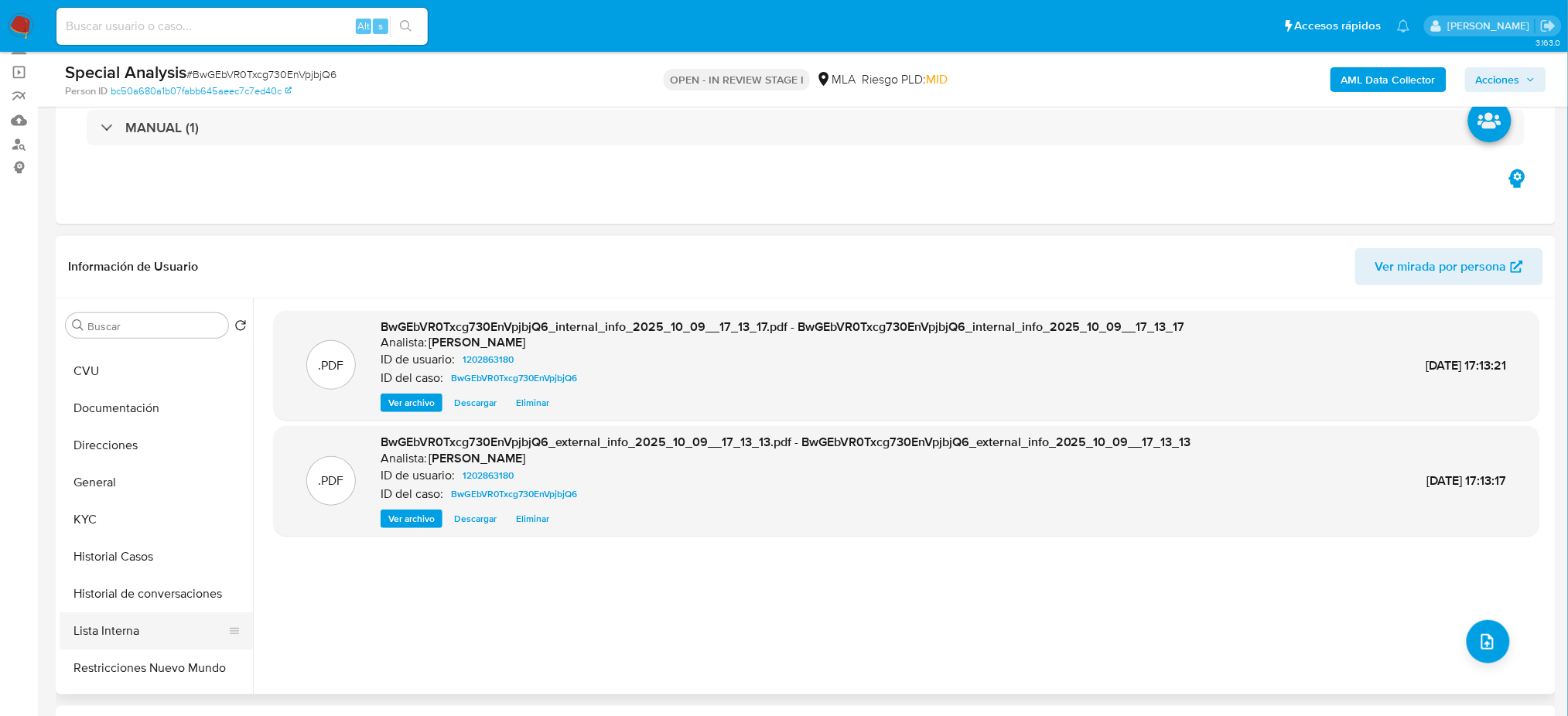
click at [129, 647] on button "Lista Interna" at bounding box center [150, 631] width 181 height 37
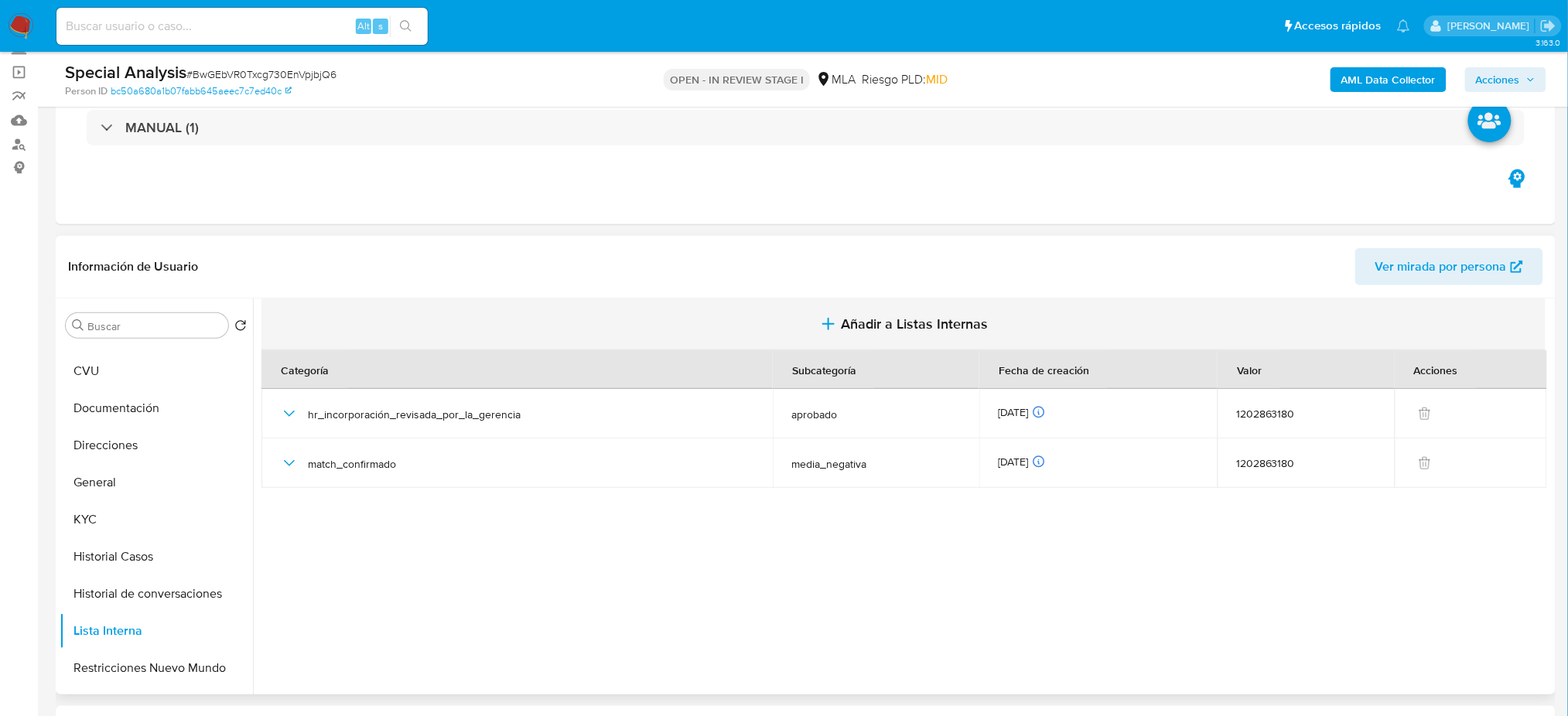
click at [864, 309] on button "Añadir a Listas Internas" at bounding box center [903, 325] width 1284 height 52
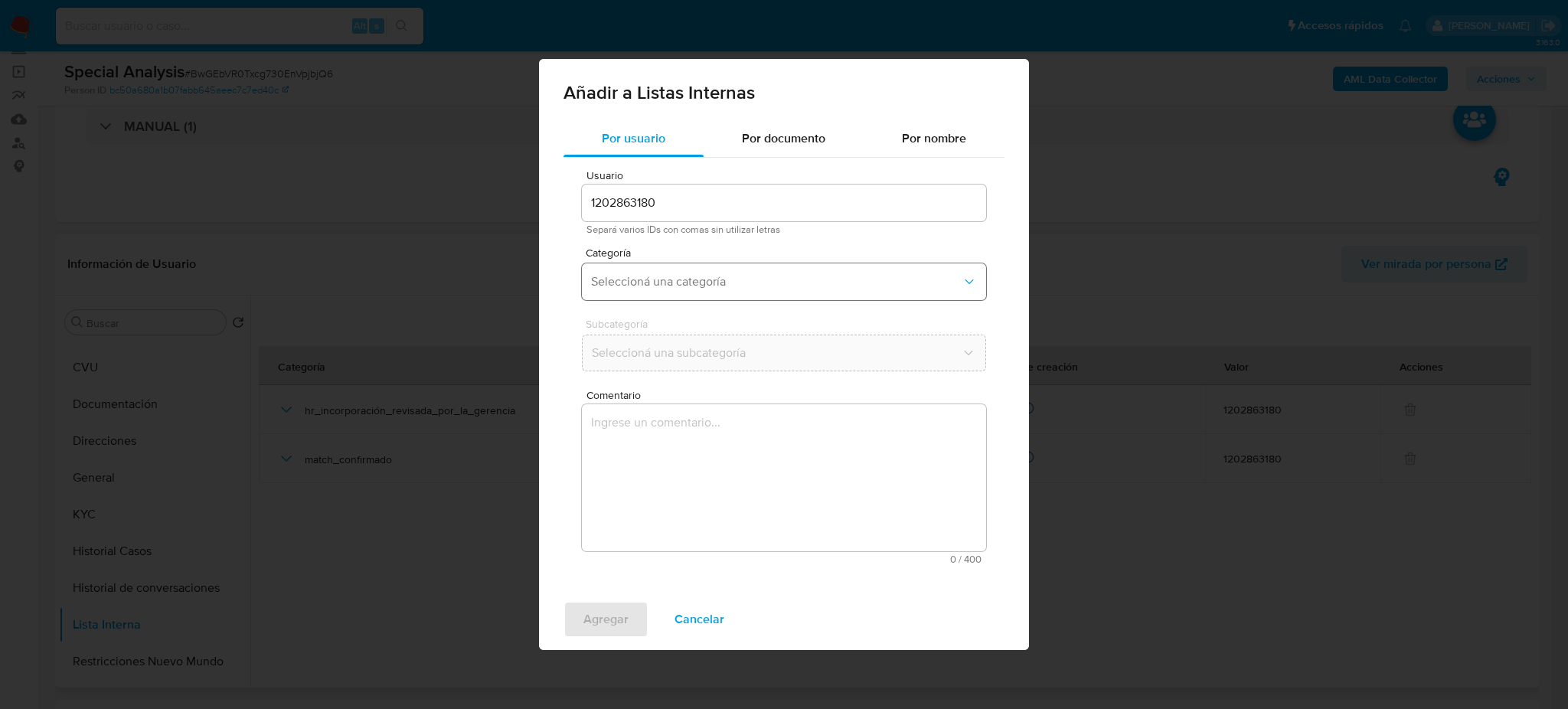
drag, startPoint x: 671, startPoint y: 273, endPoint x: 671, endPoint y: 286, distance: 13.0
click at [671, 274] on button "Seleccioná una categoría" at bounding box center [784, 281] width 404 height 36
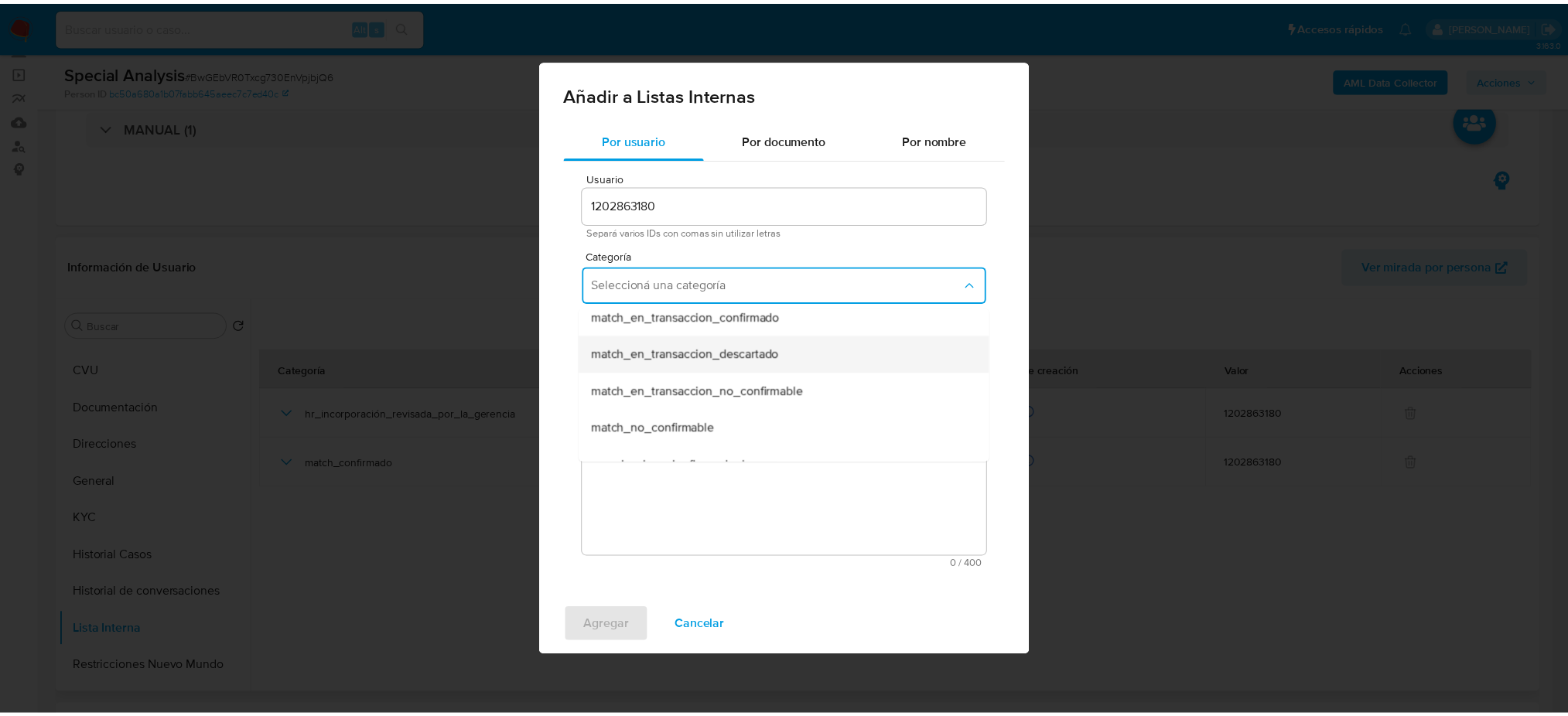
scroll to position [309, 0]
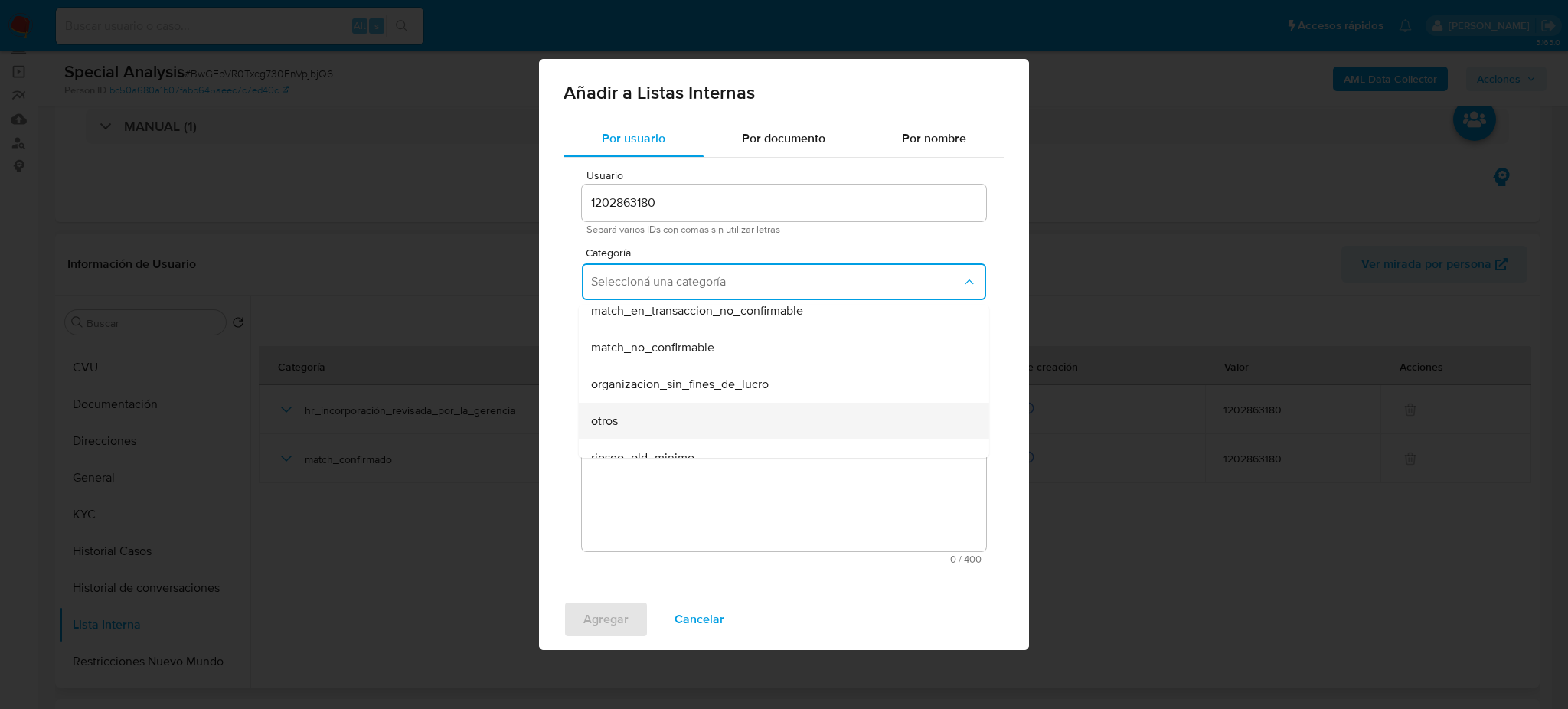
click at [630, 438] on div "otros" at bounding box center [779, 421] width 376 height 36
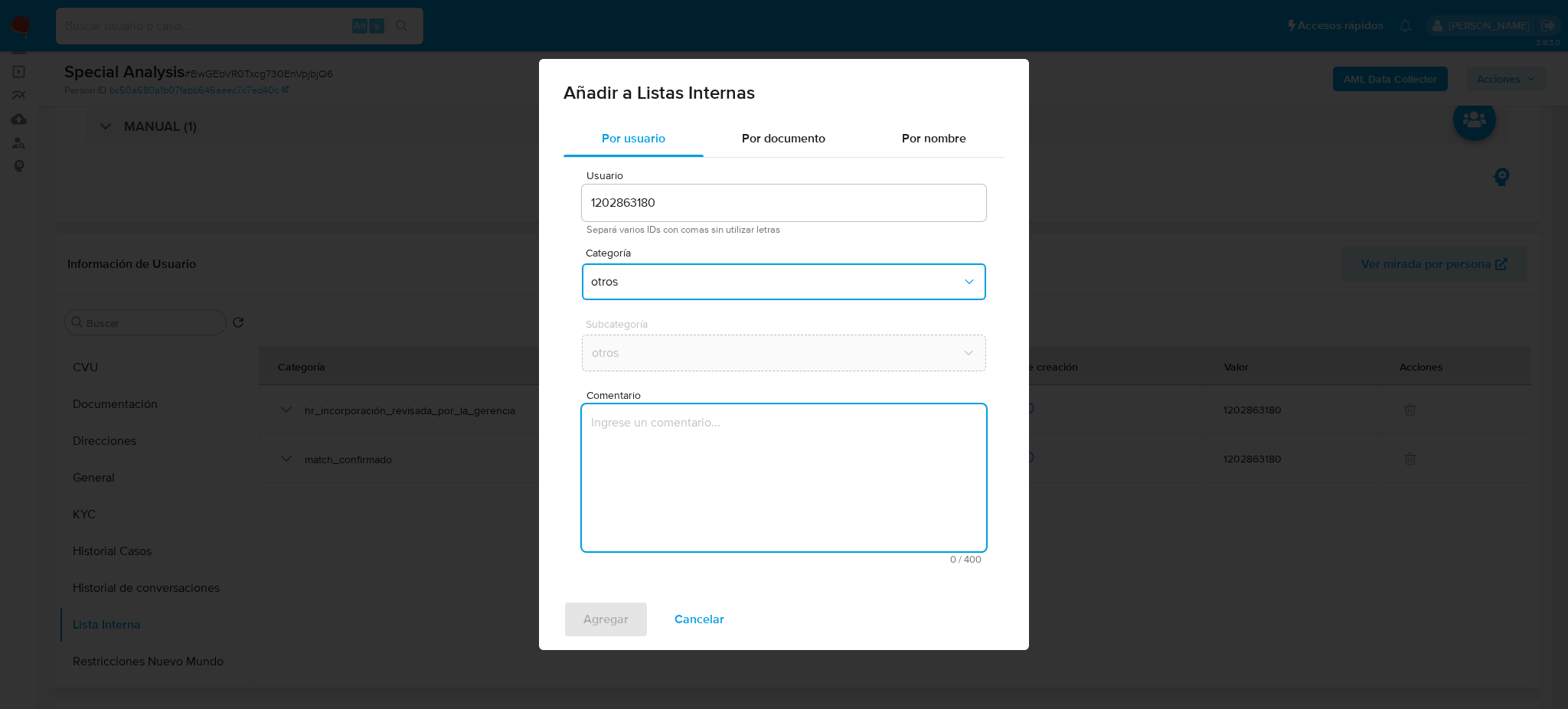
click at [650, 461] on textarea "Comentario" at bounding box center [784, 478] width 404 height 147
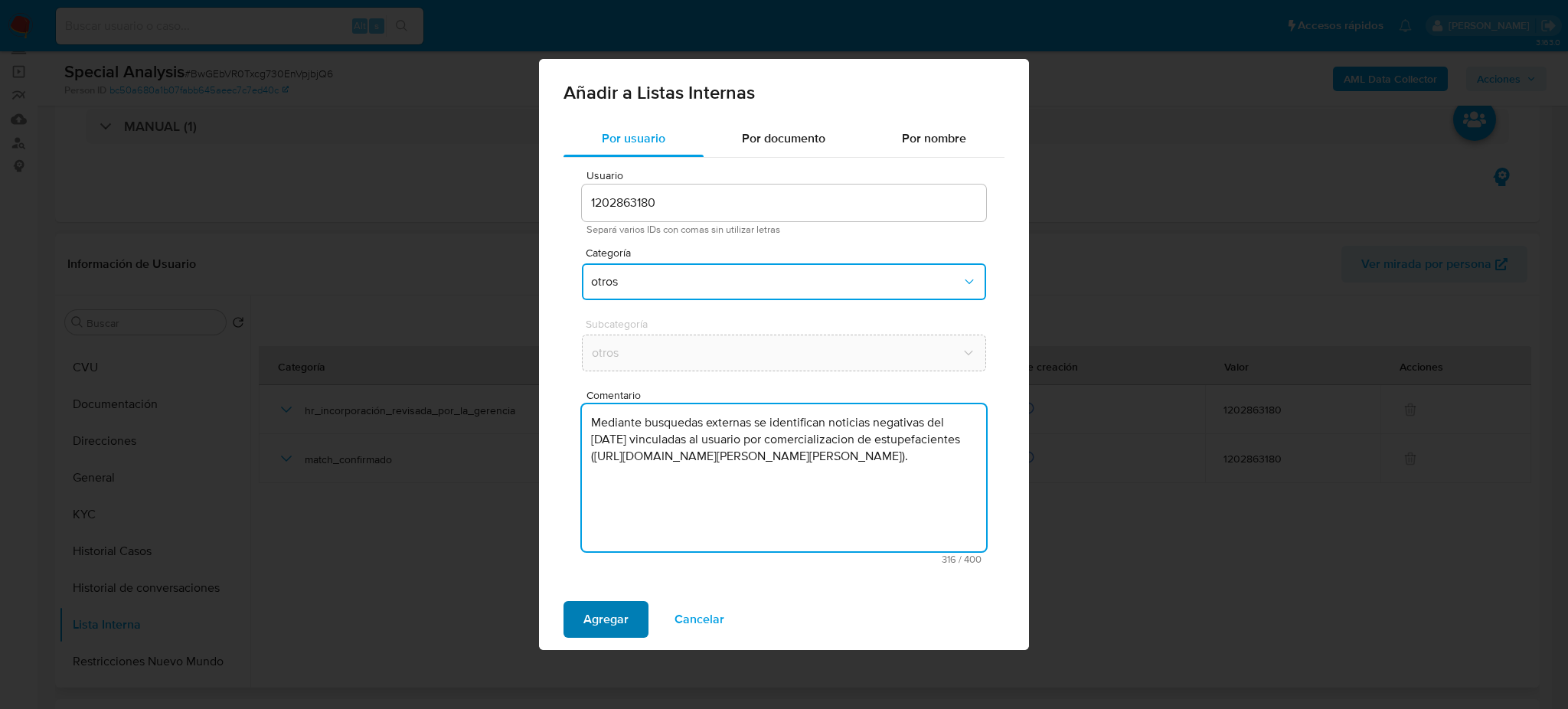
type textarea "Mediante busquedas externas se identifican noticias negativas del 02/05/2025 vi…"
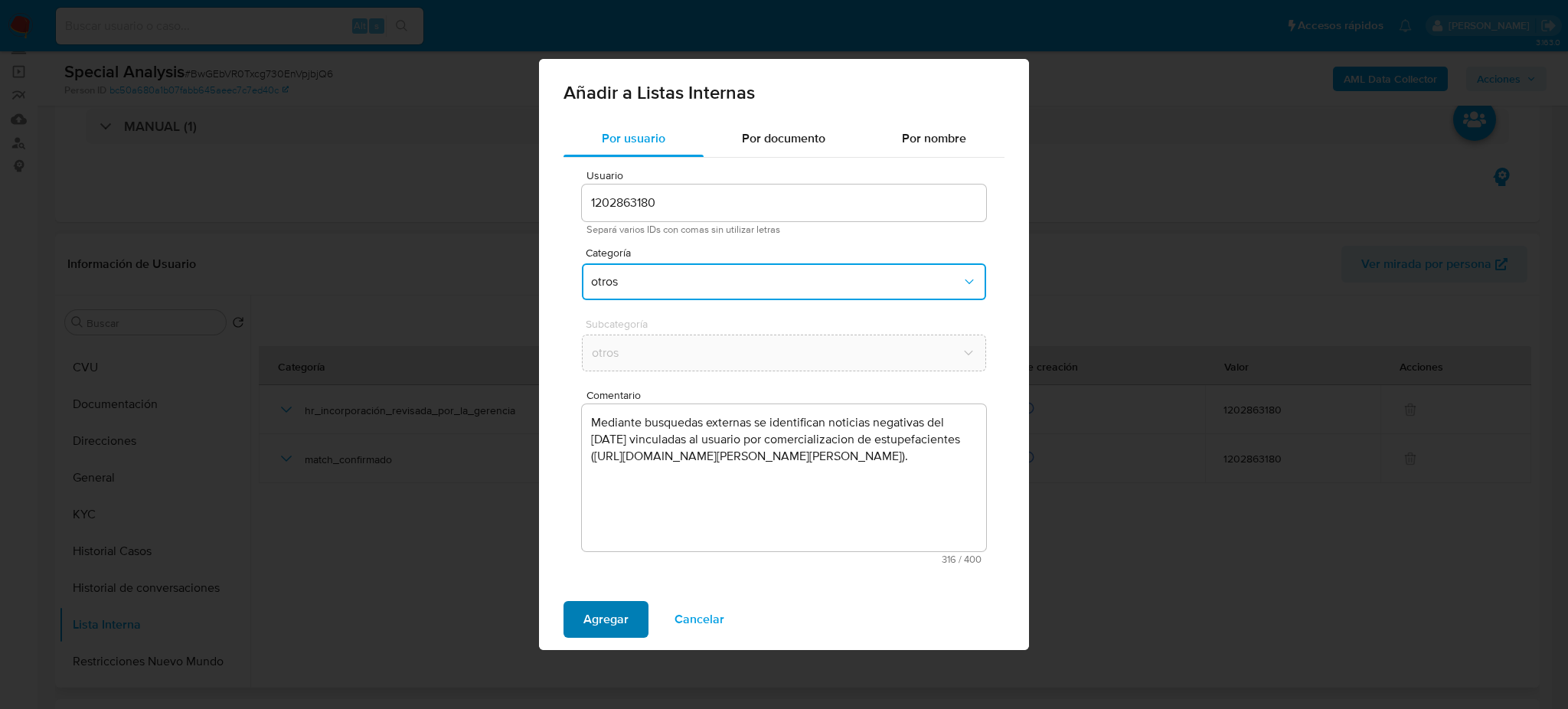
click at [597, 637] on span "Agregar" at bounding box center [605, 619] width 45 height 33
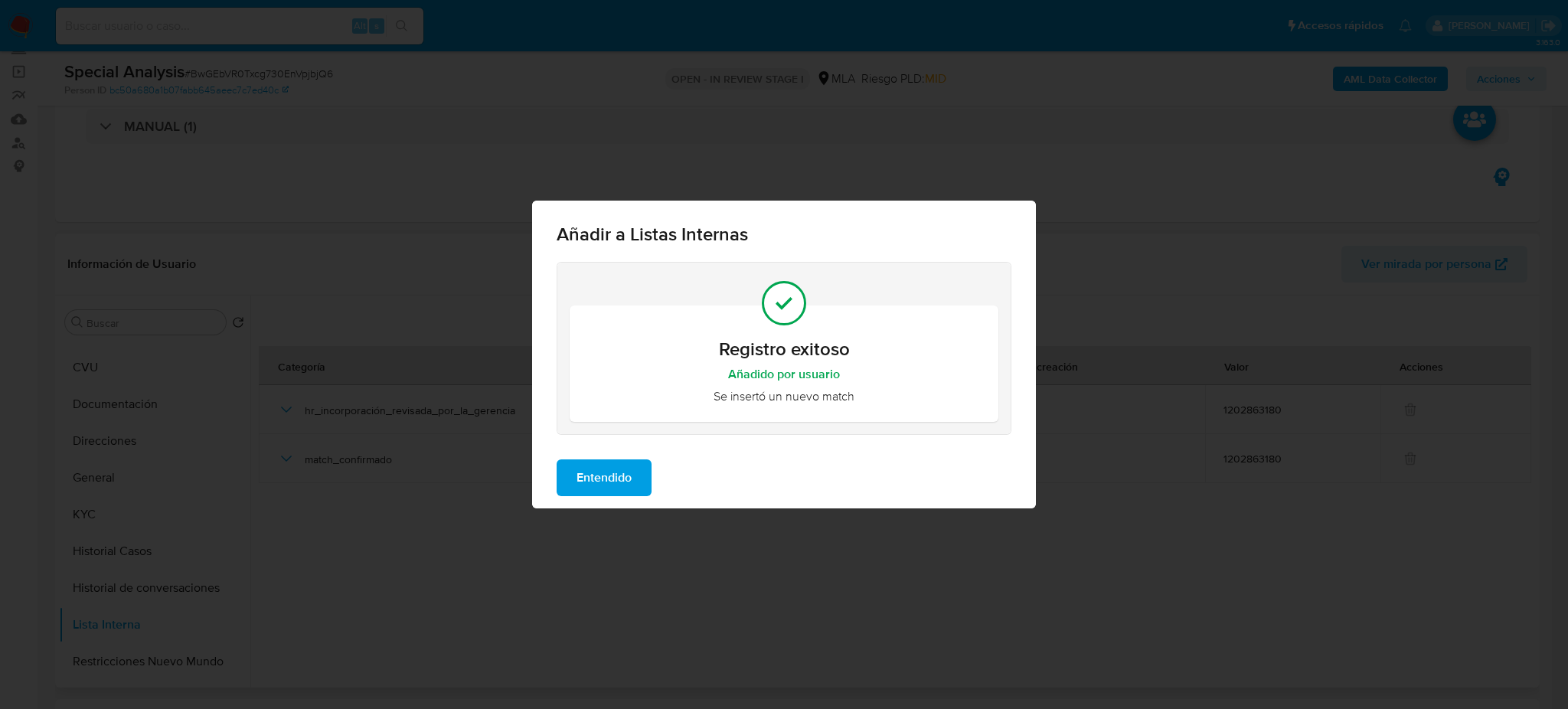
click at [620, 440] on div "Registro exitoso Añadido por usuario Se insertó un nuevo match" at bounding box center [783, 354] width 504 height 186
click at [609, 465] on span "Entendido" at bounding box center [604, 478] width 55 height 33
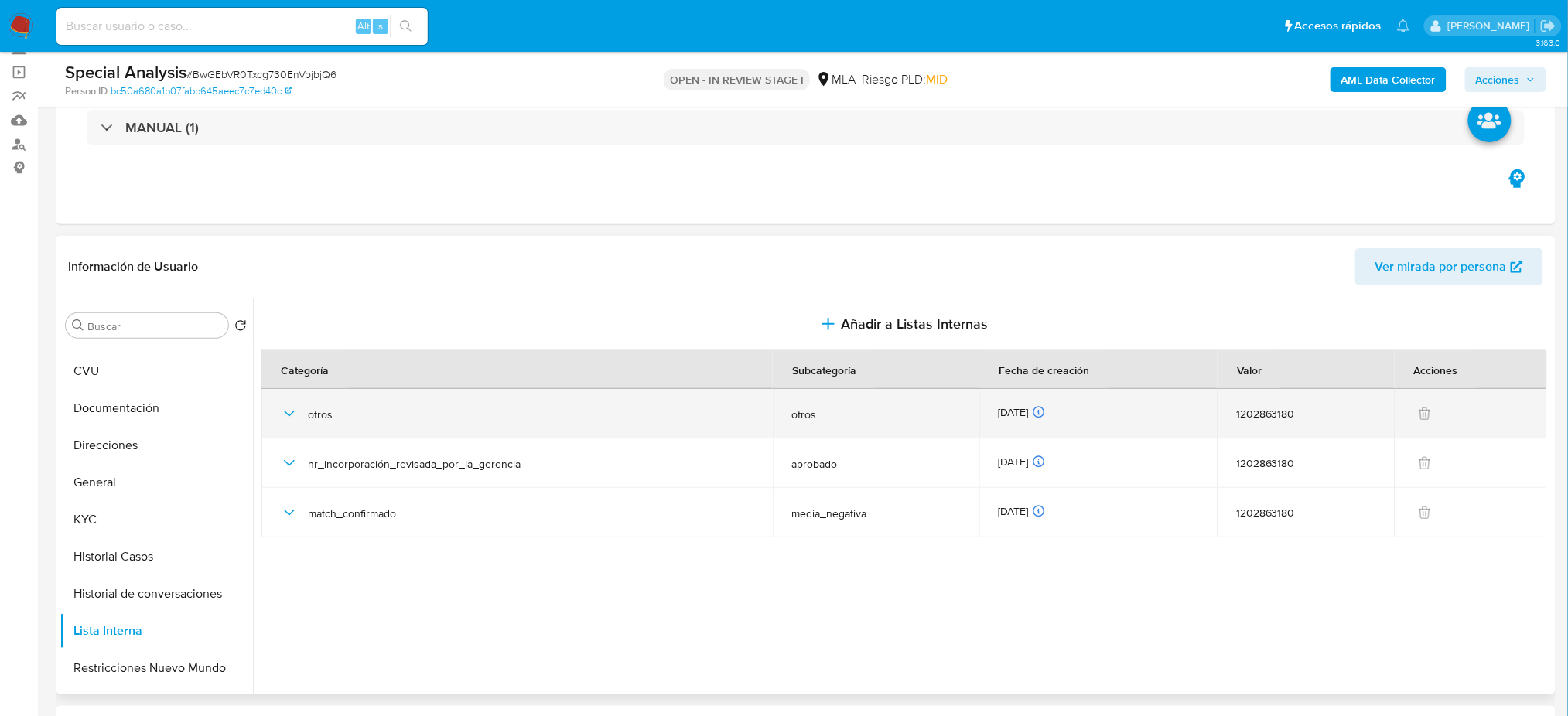
click at [289, 413] on icon "button" at bounding box center [289, 414] width 19 height 19
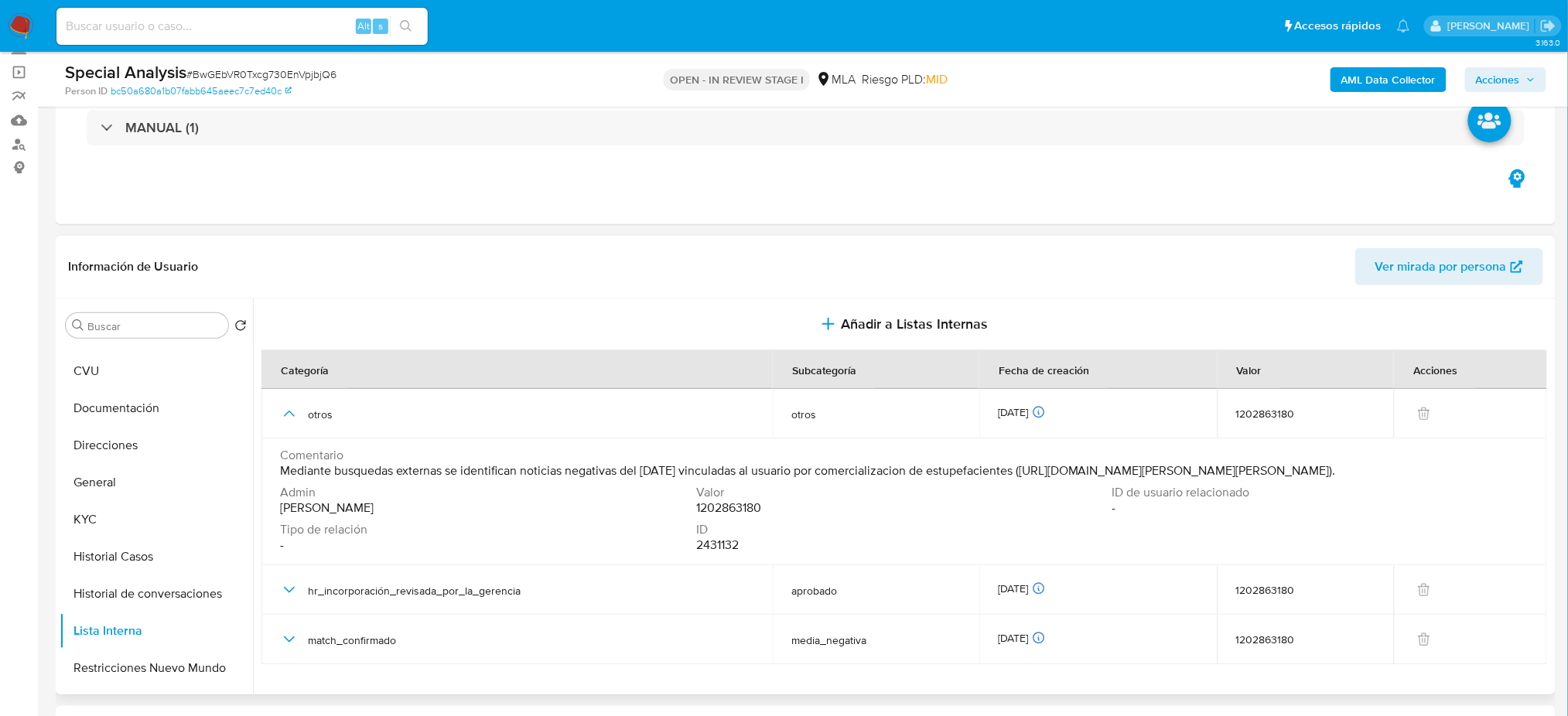
drag, startPoint x: 1050, startPoint y: 471, endPoint x: 799, endPoint y: 487, distance: 251.5
click at [799, 478] on span "Mediante busquedas externas se identifican noticias negativas del 02/05/2025 vi…" at bounding box center [808, 471] width 1056 height 16
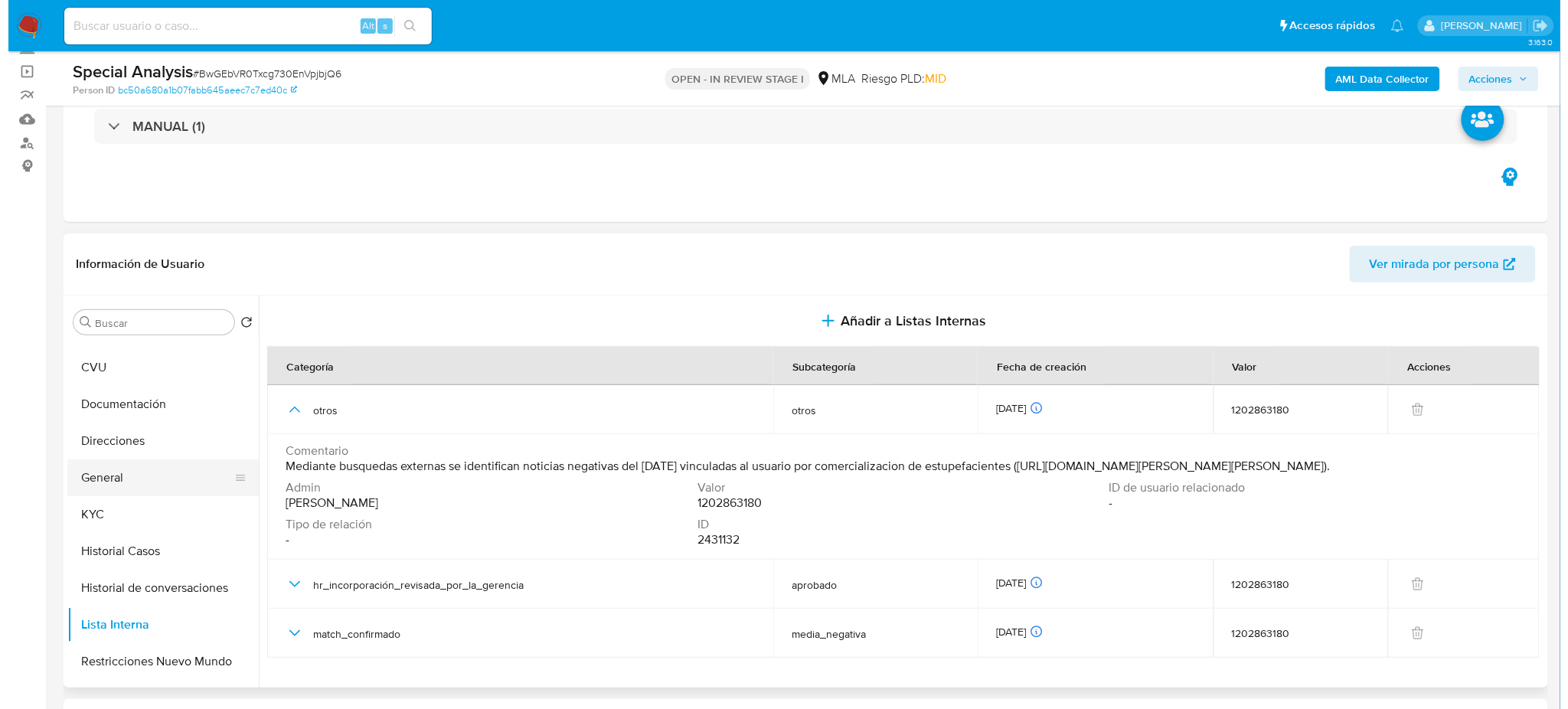
scroll to position [0, 0]
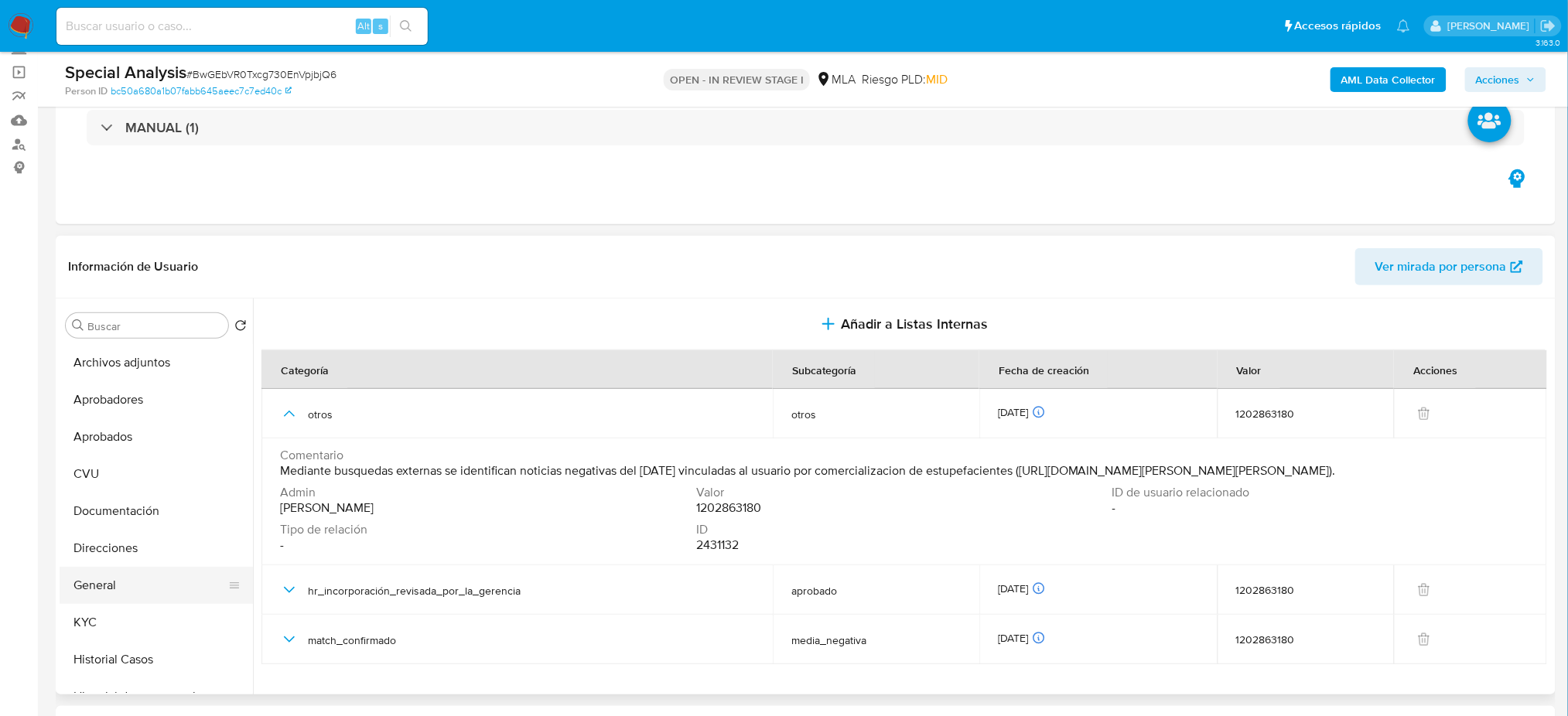
click at [138, 594] on button "General" at bounding box center [150, 585] width 181 height 37
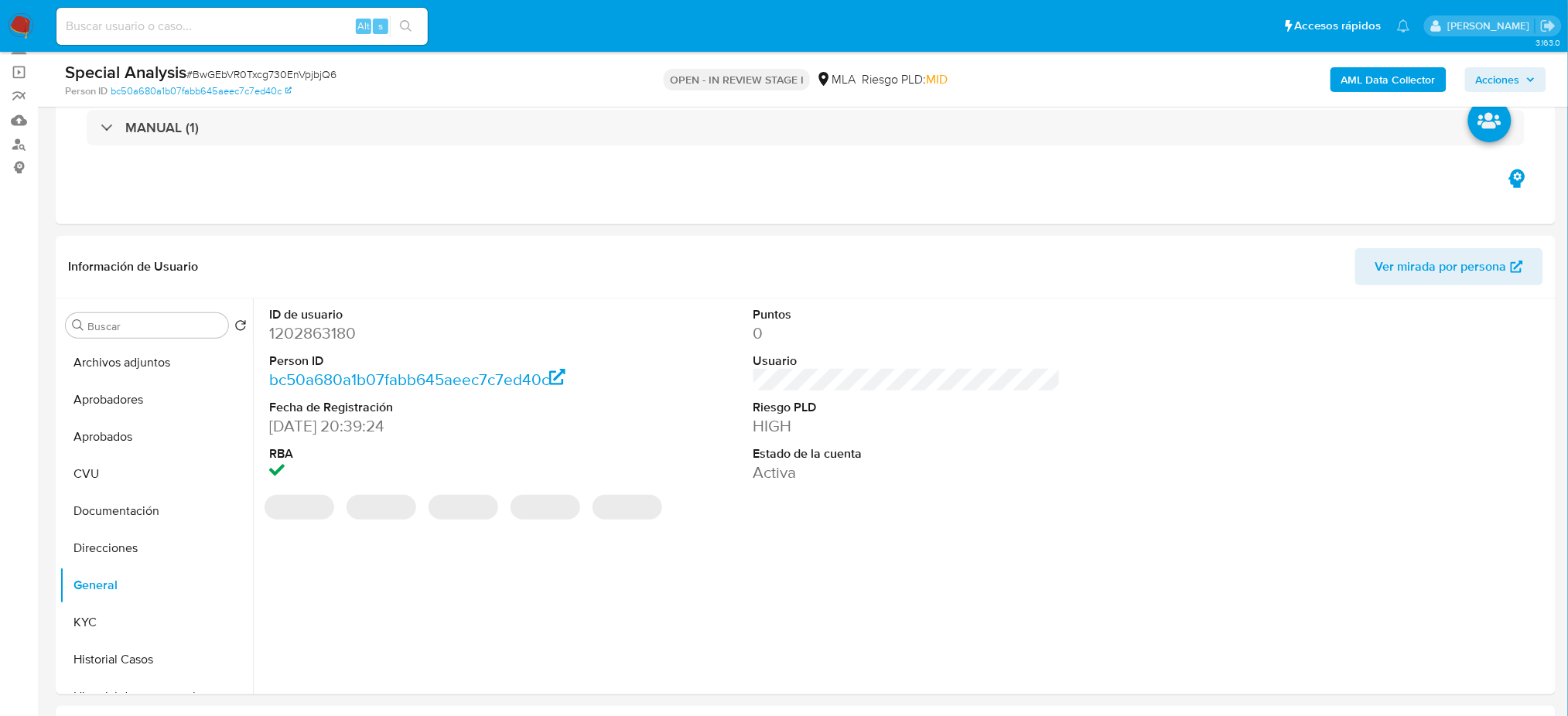
click at [315, 328] on dd "1202863180" at bounding box center [423, 333] width 307 height 22
copy dd "1202863180"
click at [106, 341] on div "Buscar Volver al orden por defecto Archivos adjuntos Aprobadores Aprobados CVU …" at bounding box center [156, 498] width 194 height 394
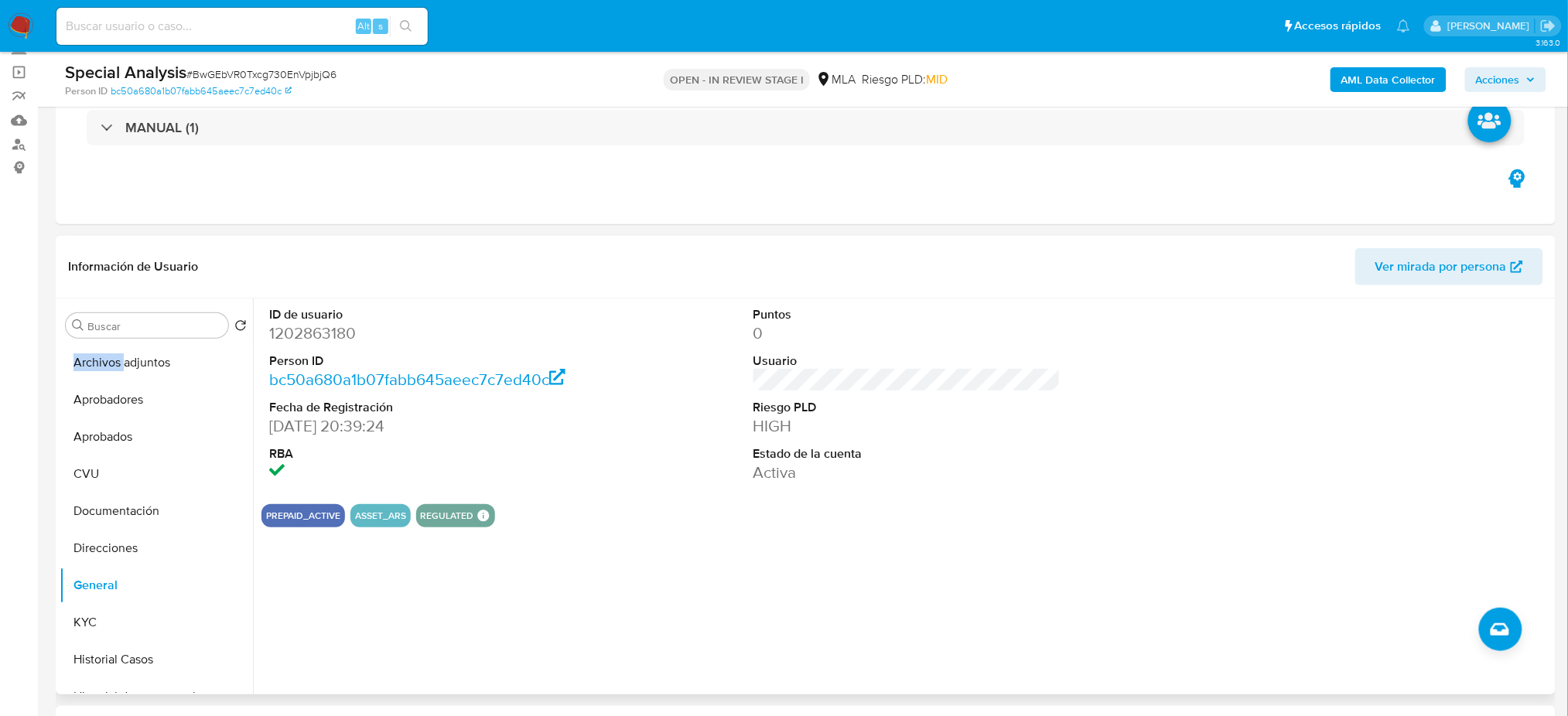
click at [106, 341] on div "Buscar Volver al orden por defecto Archivos adjuntos Aprobadores Aprobados CVU …" at bounding box center [156, 498] width 194 height 394
click at [116, 351] on button "Archivos adjuntos" at bounding box center [150, 362] width 181 height 37
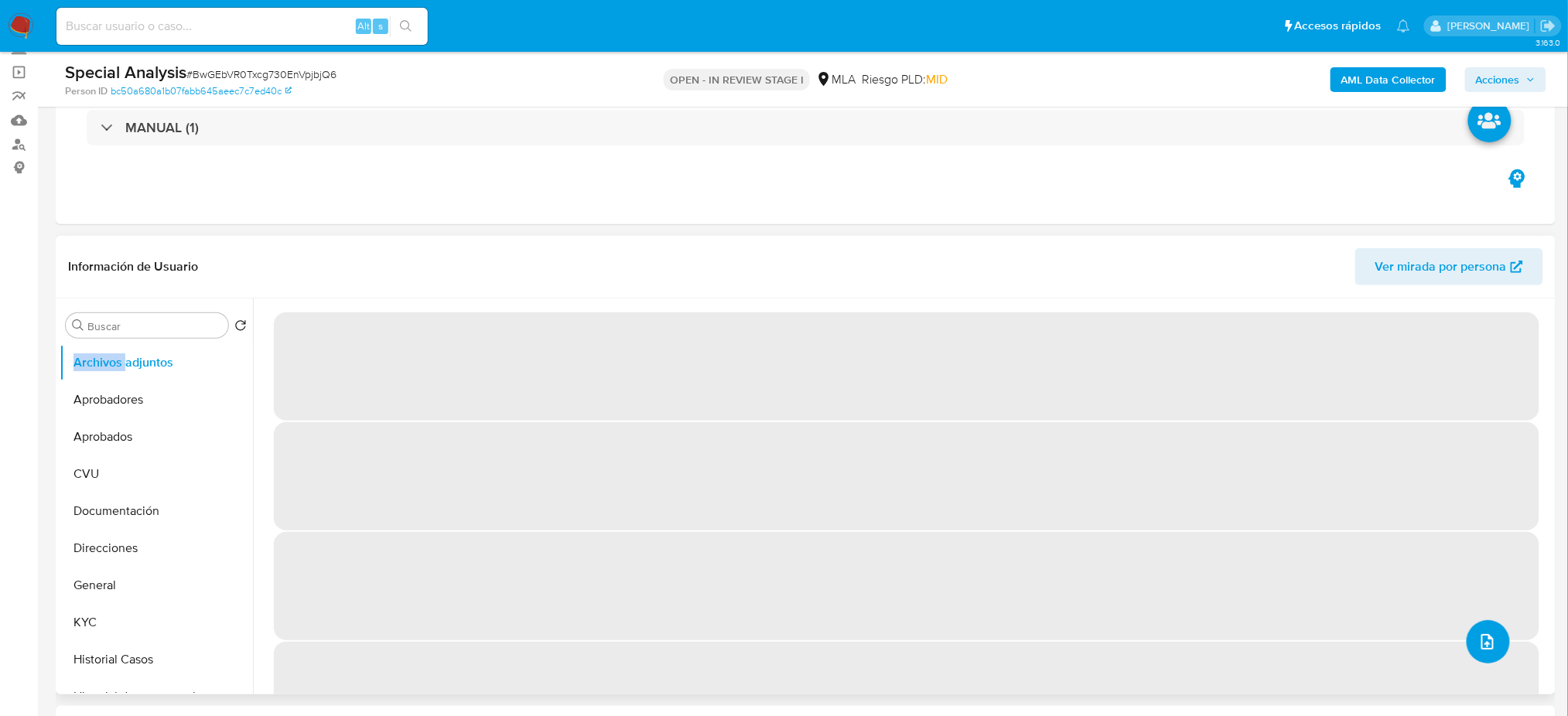
click at [1492, 649] on button "upload-file" at bounding box center [1488, 641] width 43 height 43
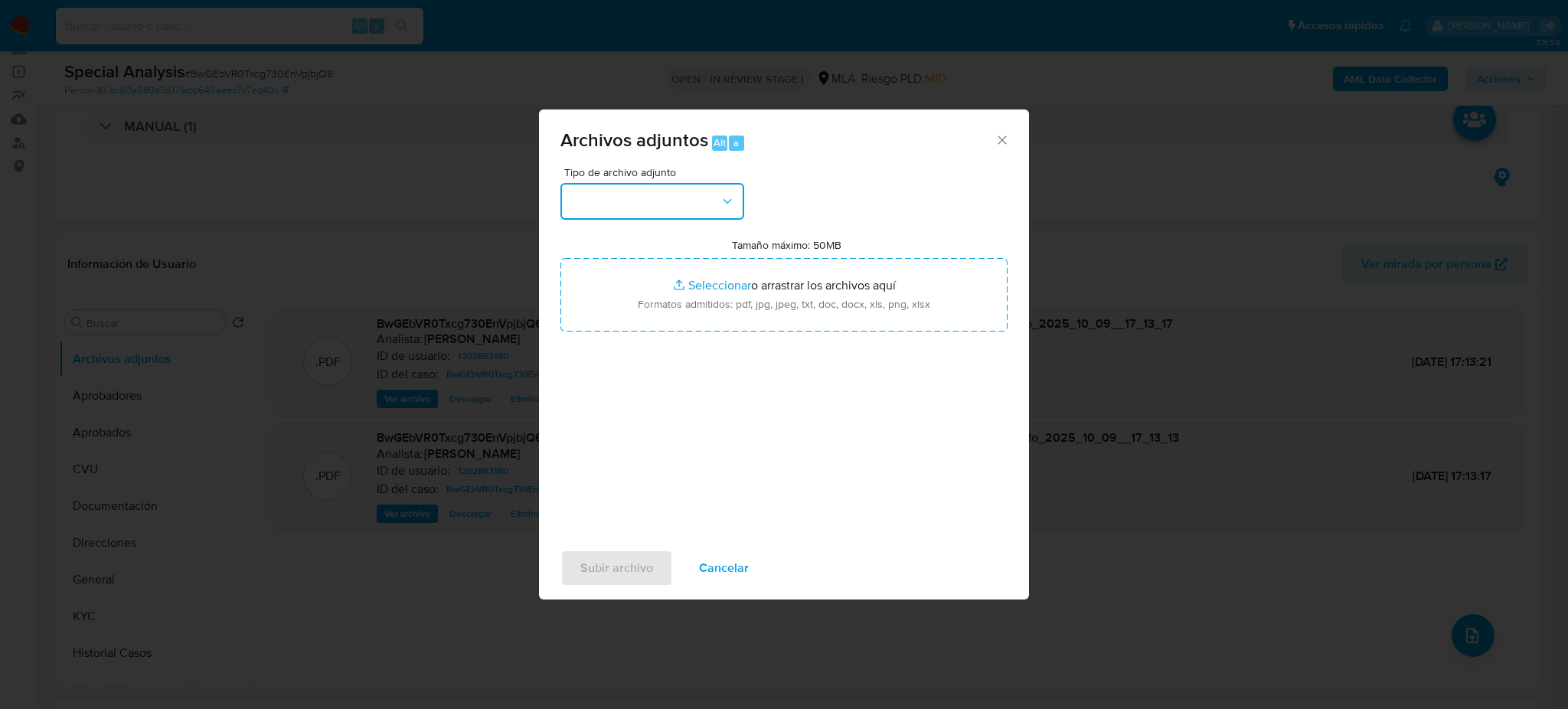
click at [623, 193] on button "button" at bounding box center [652, 201] width 184 height 36
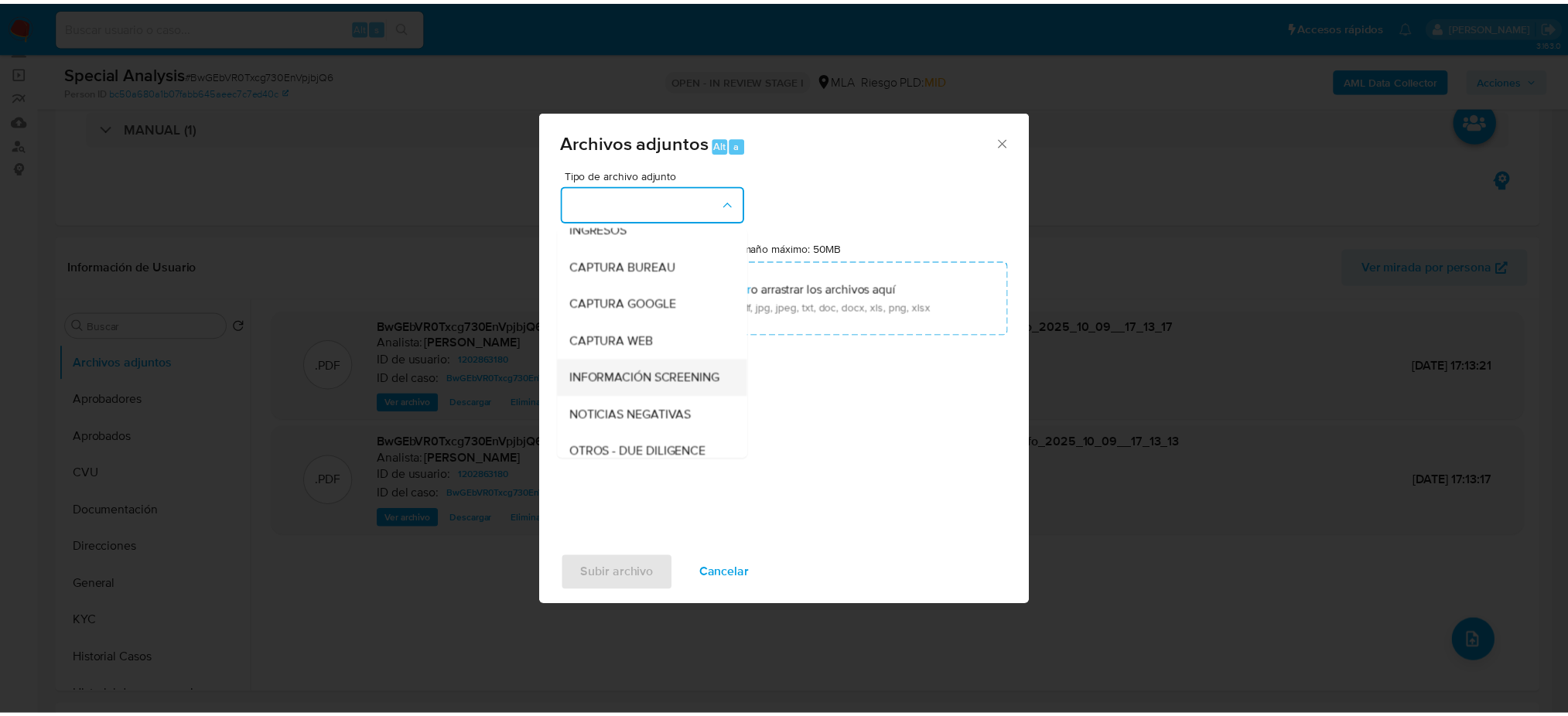
scroll to position [103, 0]
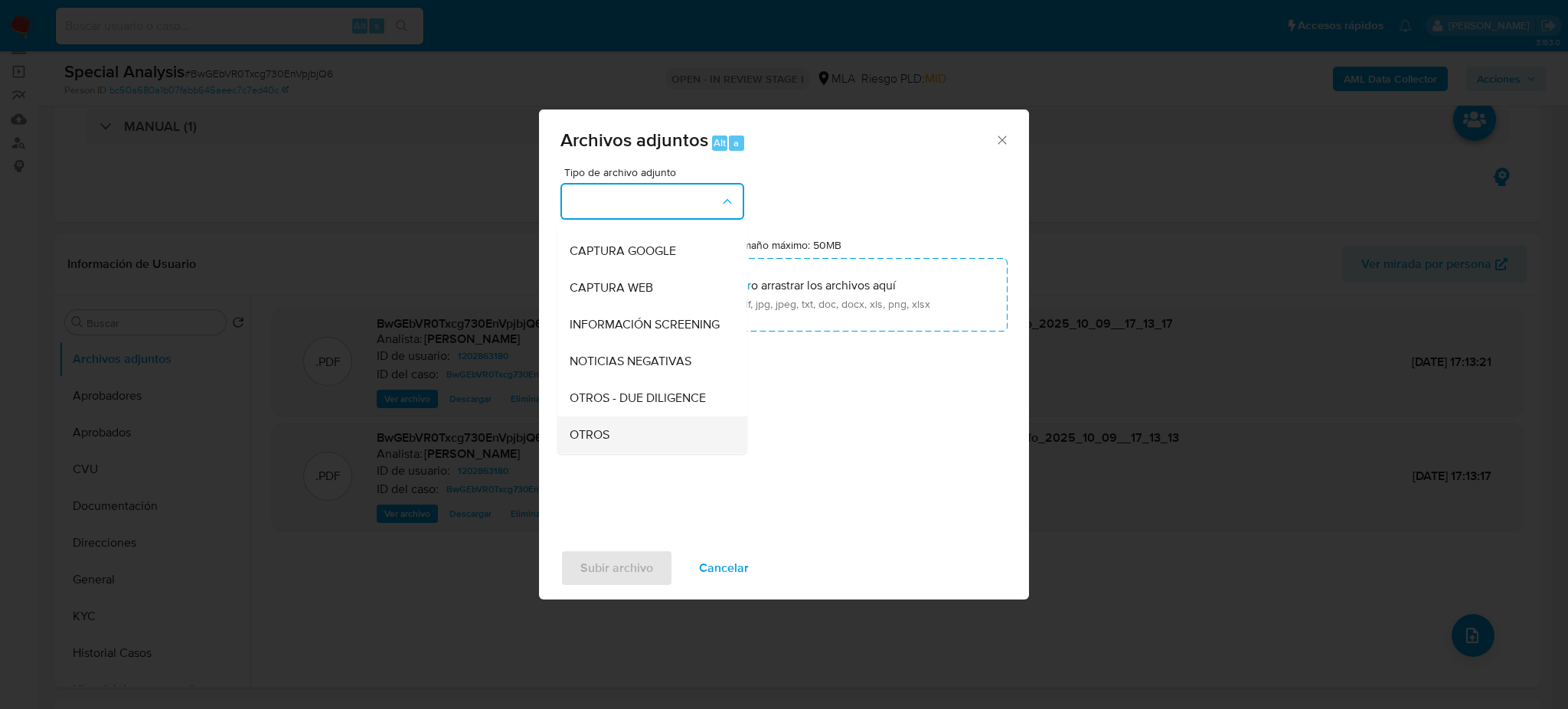
click at [630, 445] on div "OTROS" at bounding box center [647, 434] width 156 height 36
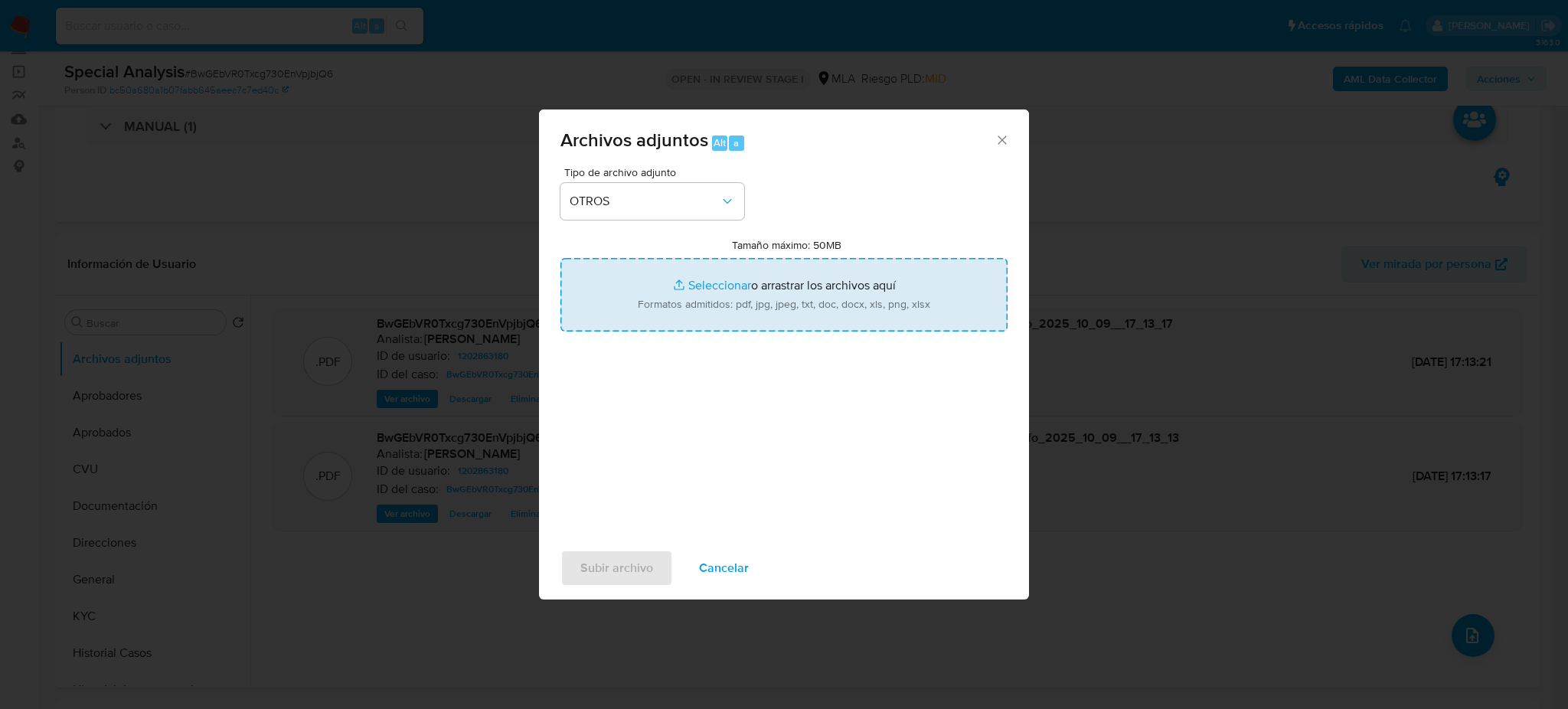
click at [683, 314] on input "Tamaño máximo: 50MB Seleccionar archivos" at bounding box center [784, 294] width 447 height 74
type input "C:\fakepath\Caselog BwGEbVR0Txcg730EnVpjbjQ6_2025_10_07_10_09_17.docx"
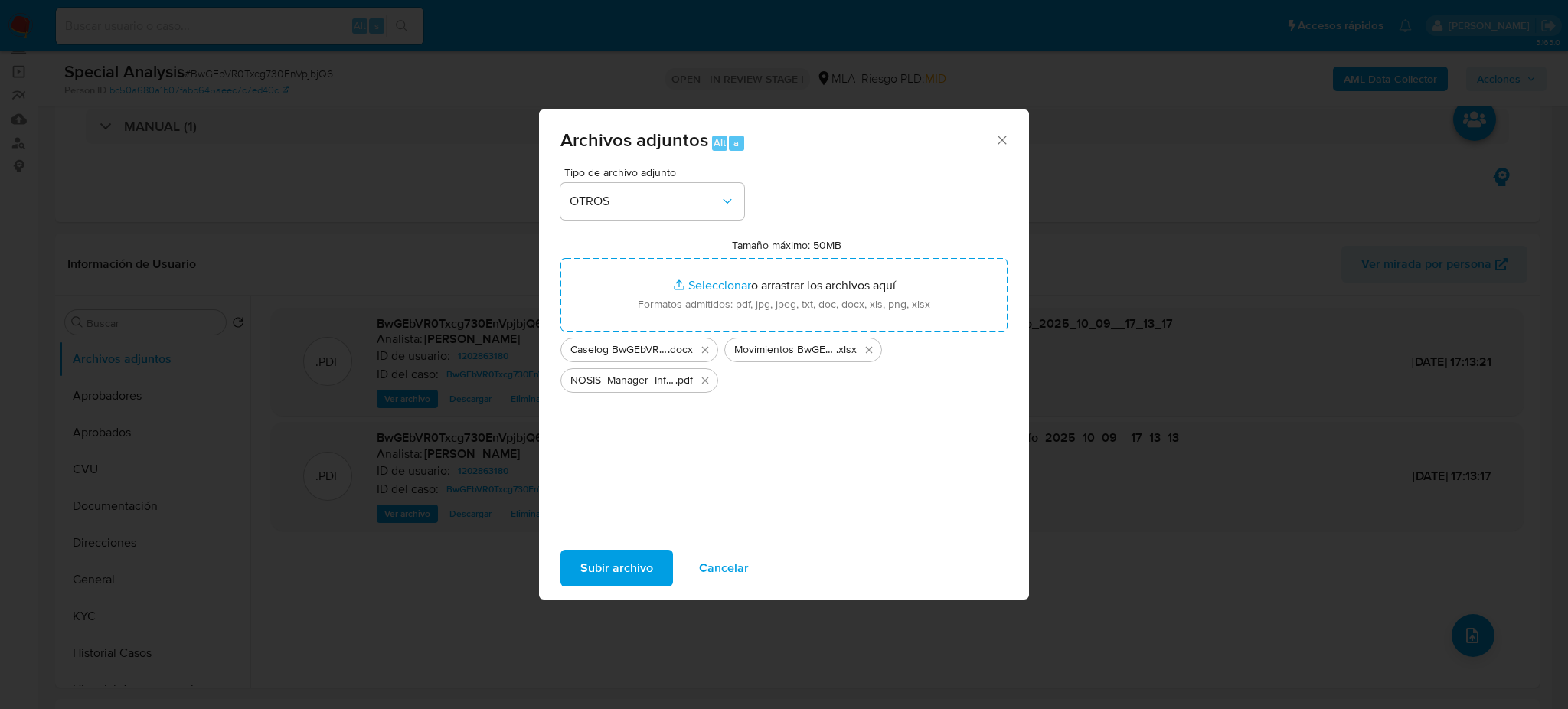
drag, startPoint x: 683, startPoint y: 314, endPoint x: 512, endPoint y: 579, distance: 315.4
click at [609, 571] on span "Subir archivo" at bounding box center [617, 568] width 73 height 33
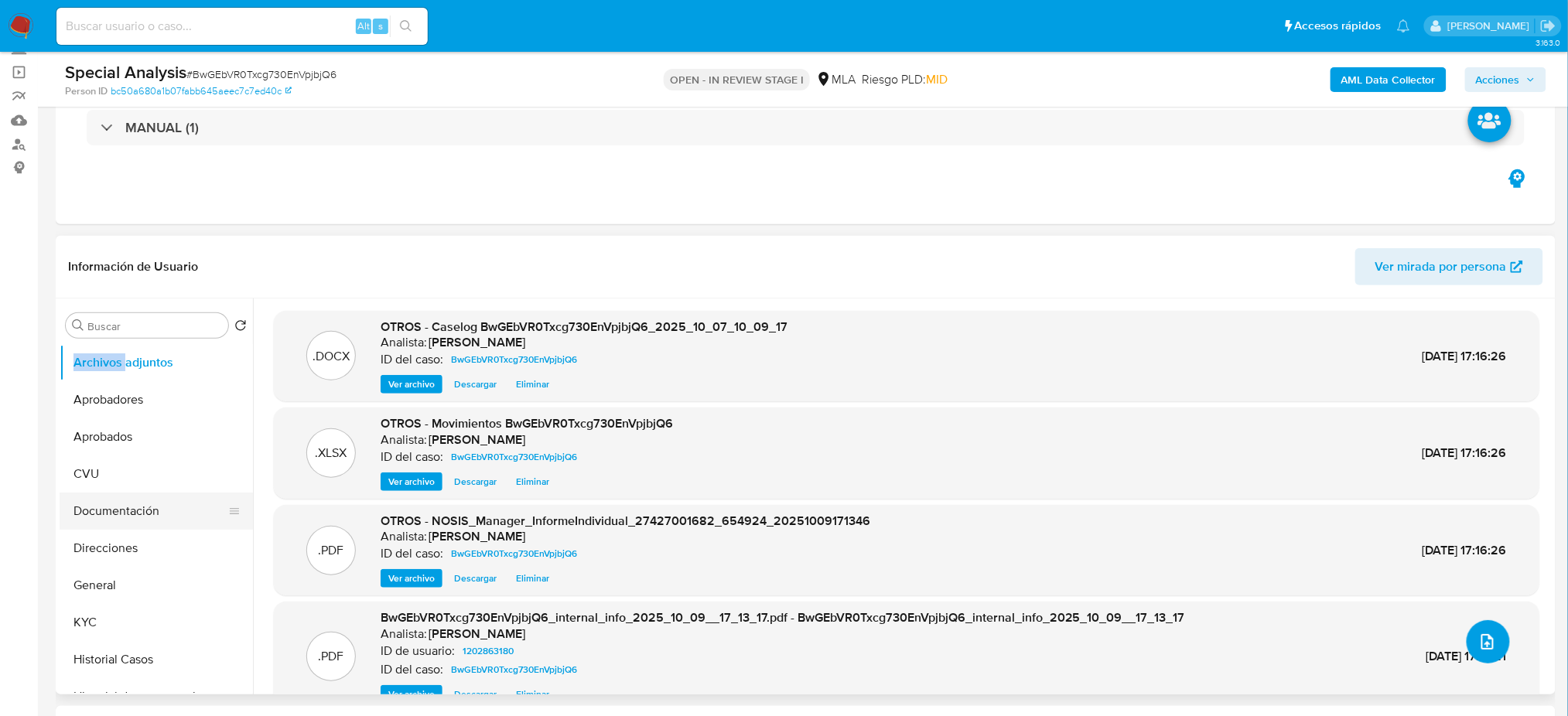
scroll to position [205, 0]
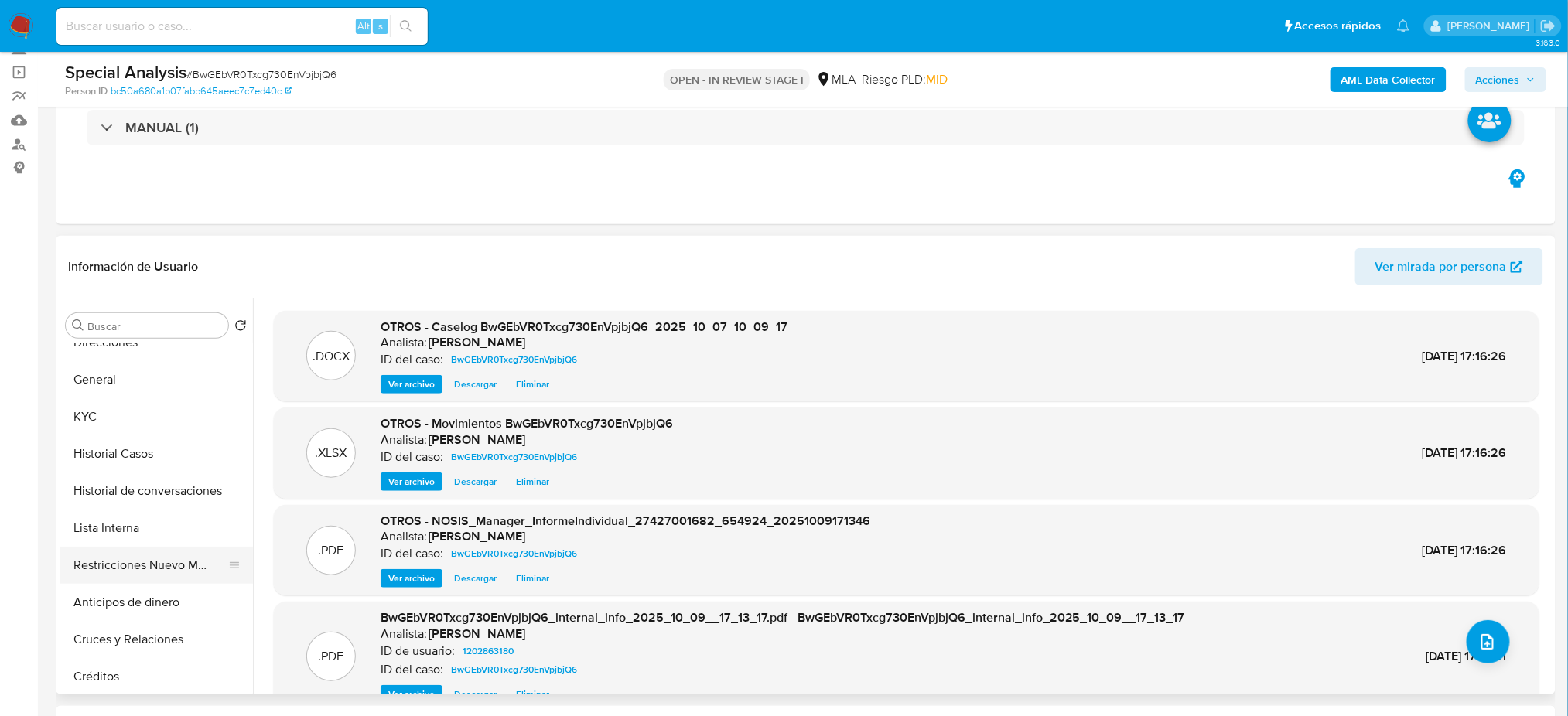
click at [145, 554] on button "Restricciones Nuevo Mundo" at bounding box center [150, 565] width 181 height 37
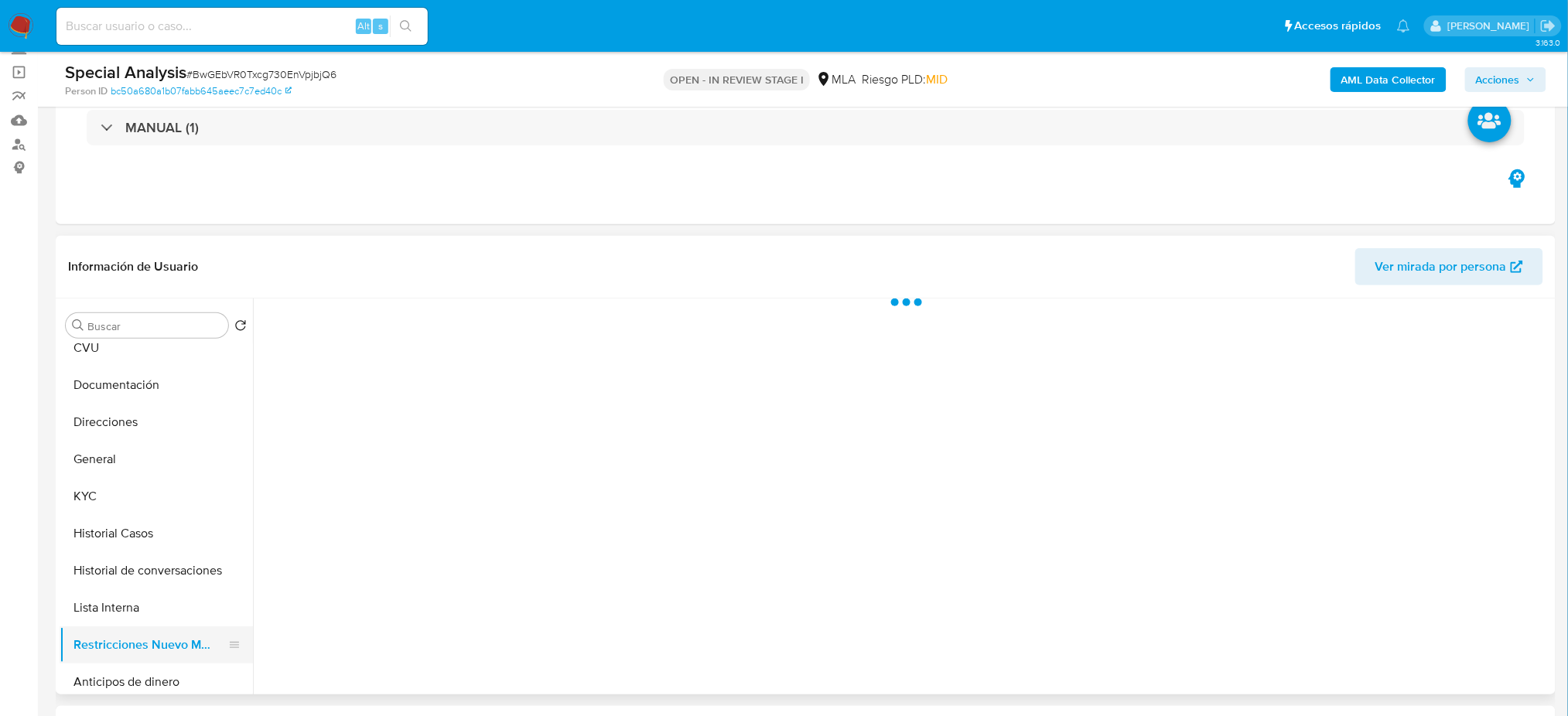
scroll to position [0, 0]
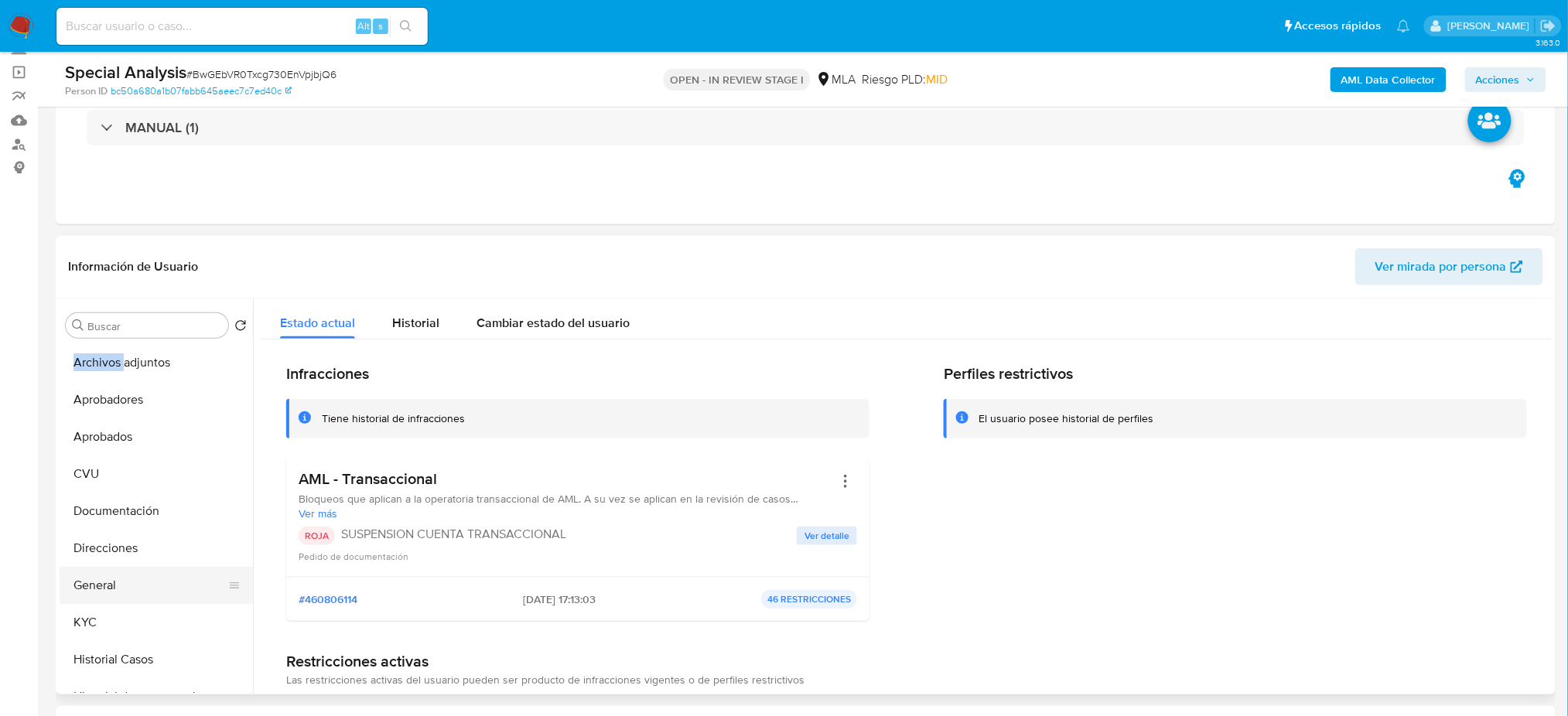
click at [132, 580] on button "General" at bounding box center [150, 585] width 181 height 37
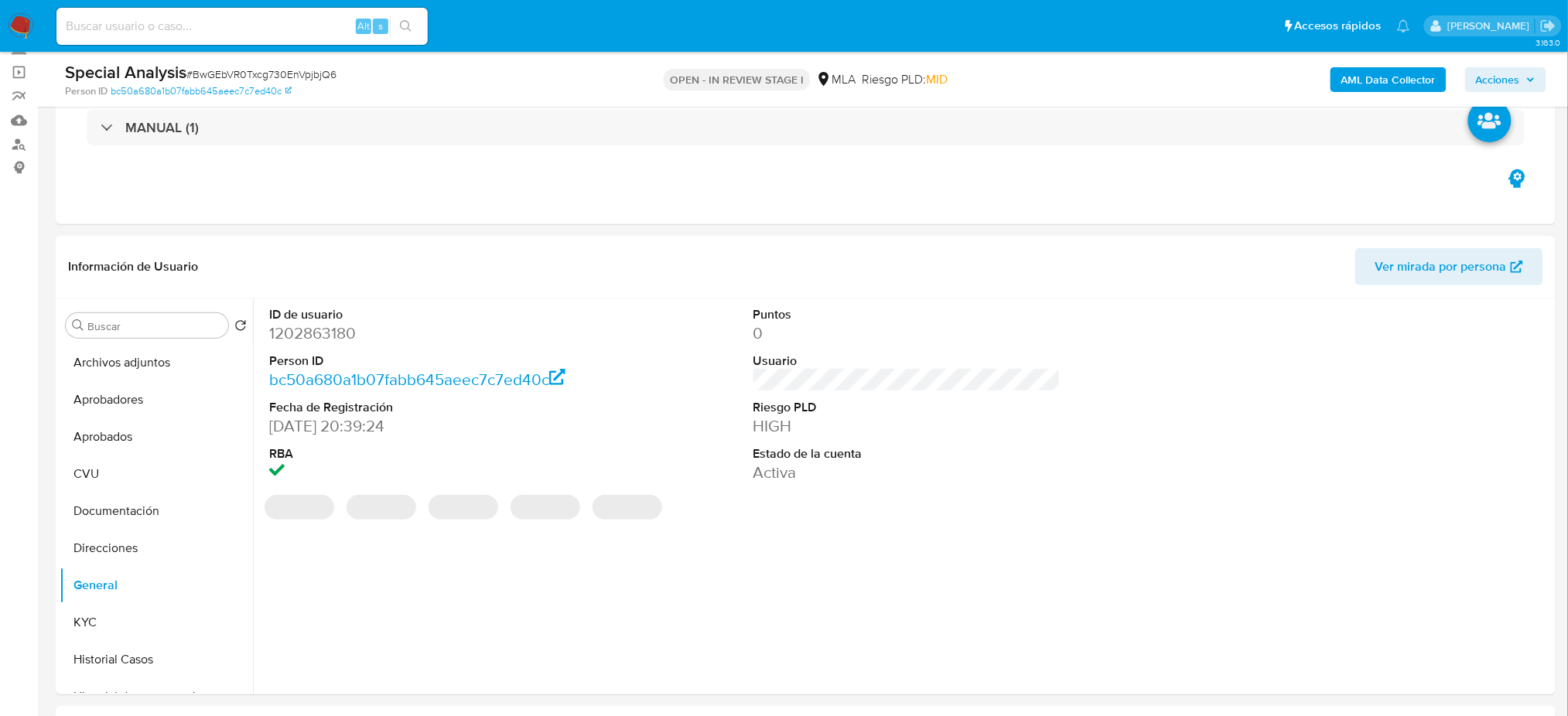
click at [304, 333] on dd "1202863180" at bounding box center [423, 333] width 307 height 22
copy dd "1202863180"
drag, startPoint x: 1526, startPoint y: 78, endPoint x: 1505, endPoint y: 89, distance: 23.7
click at [1526, 78] on span "Acciones" at bounding box center [1506, 80] width 60 height 22
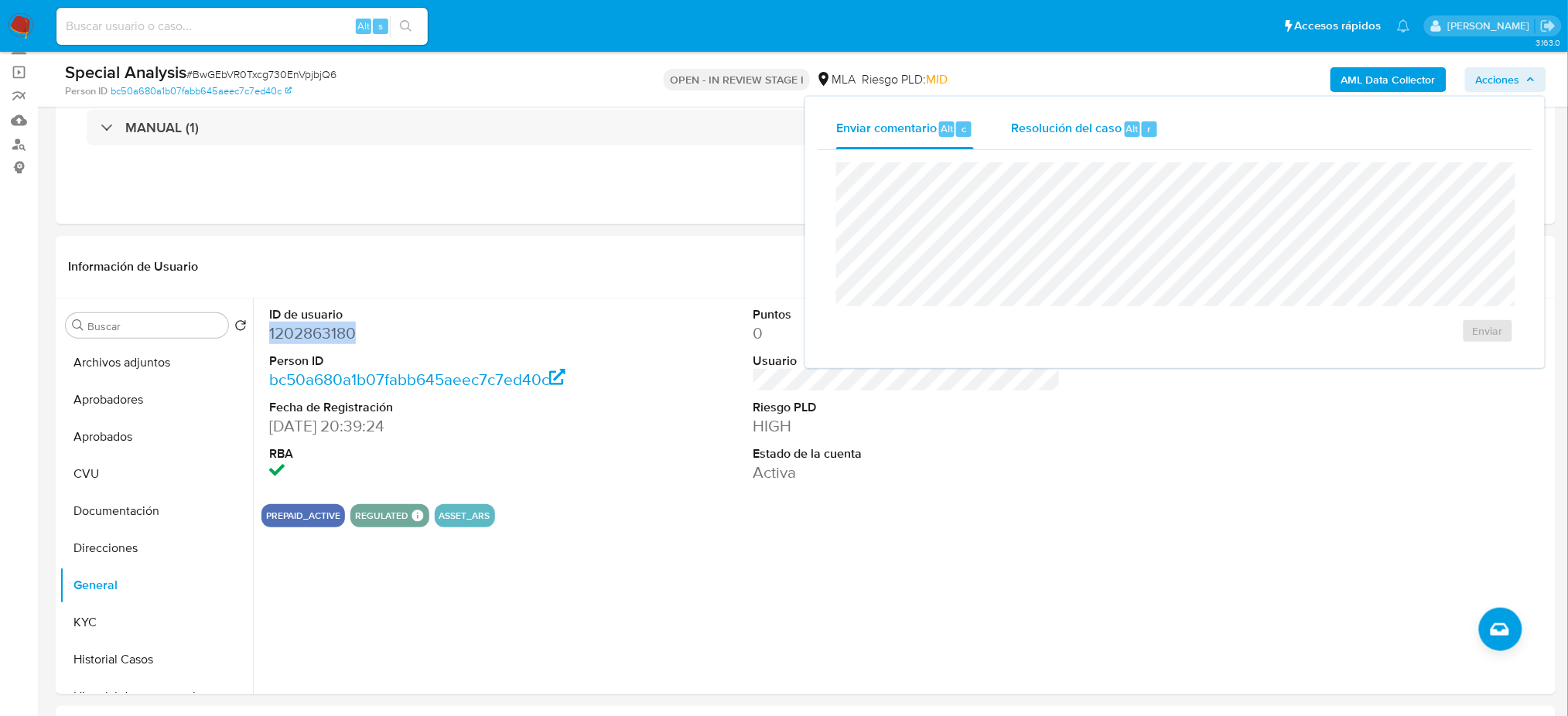
click at [1042, 129] on span "Resolución del caso" at bounding box center [1066, 128] width 111 height 18
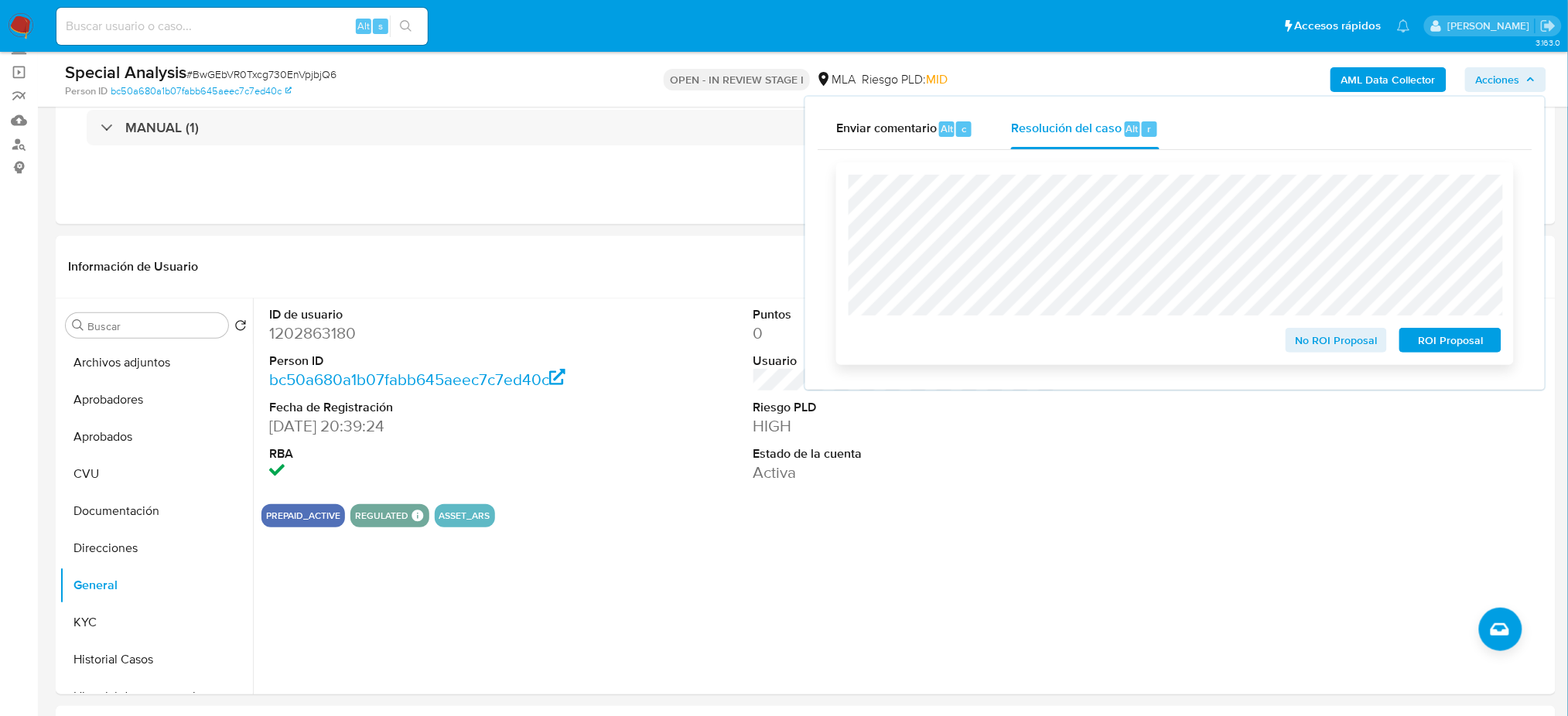
click at [1443, 347] on span "ROI Proposal" at bounding box center [1450, 340] width 81 height 22
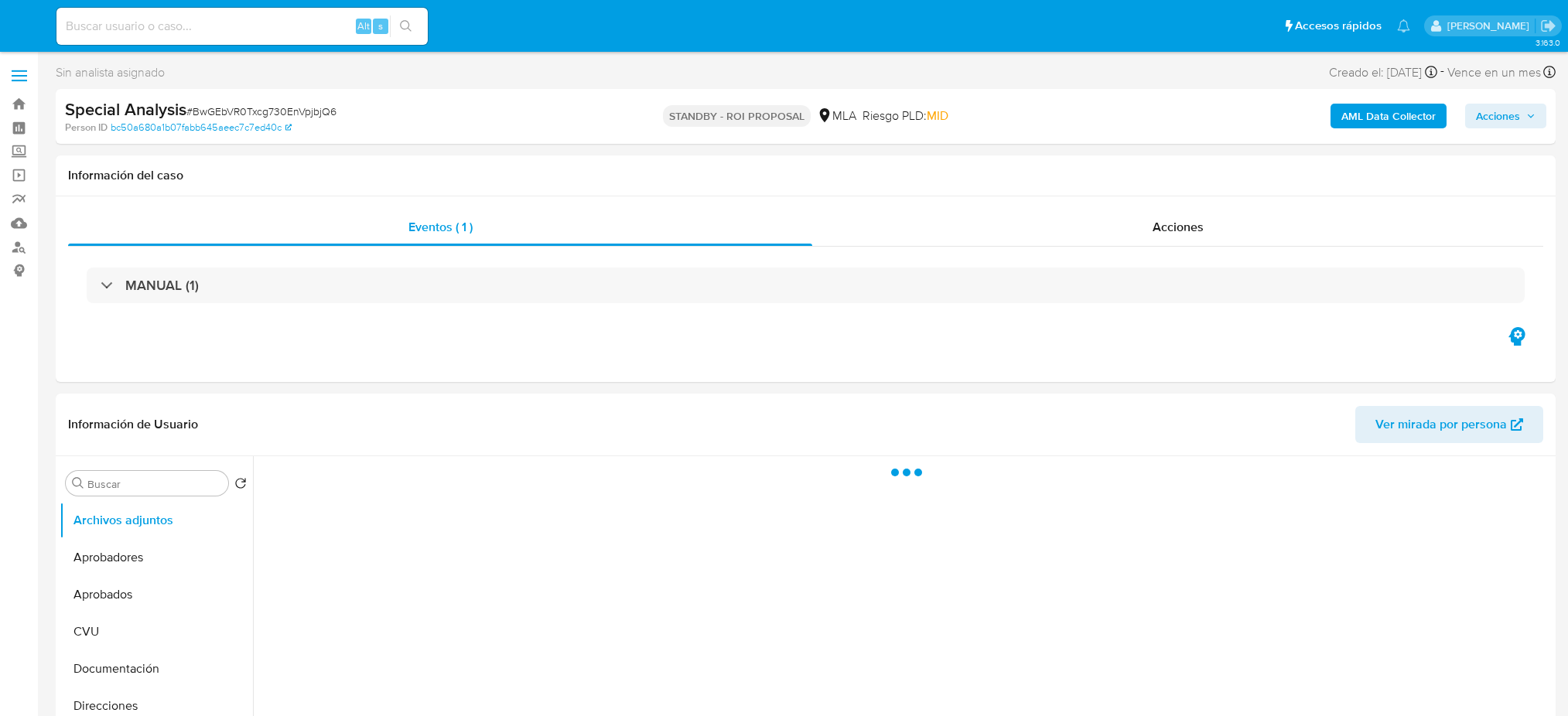
select select "10"
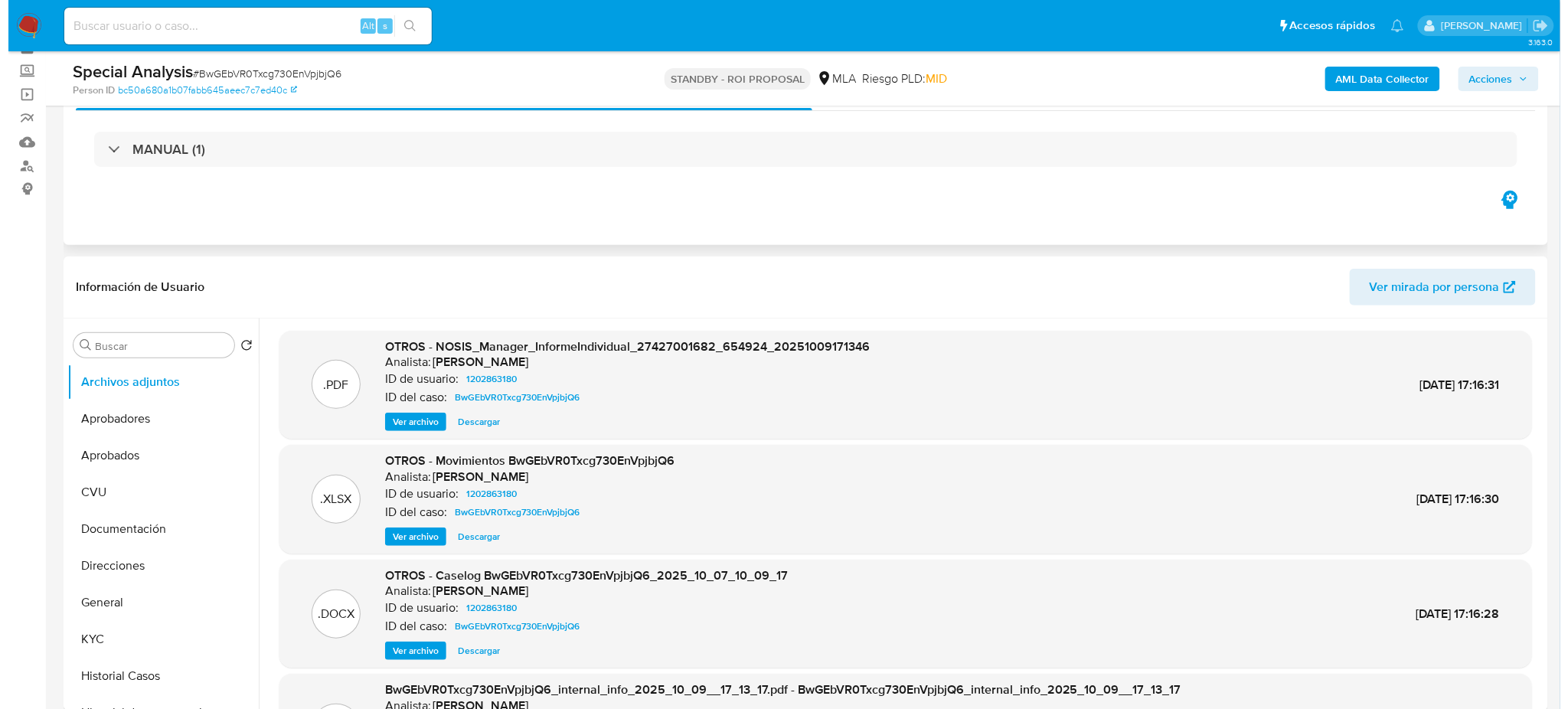
scroll to position [102, 0]
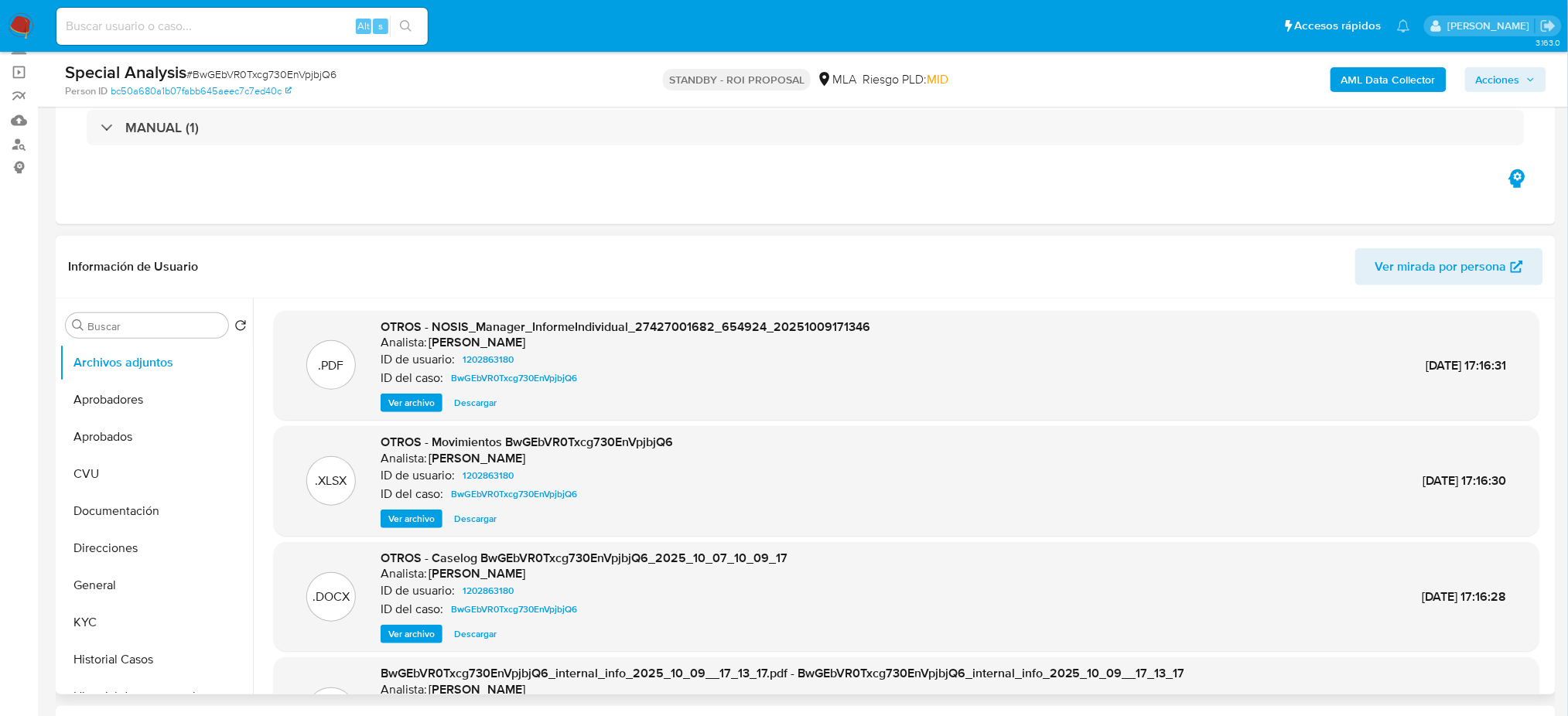
click at [405, 641] on span "Ver archivo" at bounding box center [411, 634] width 46 height 16
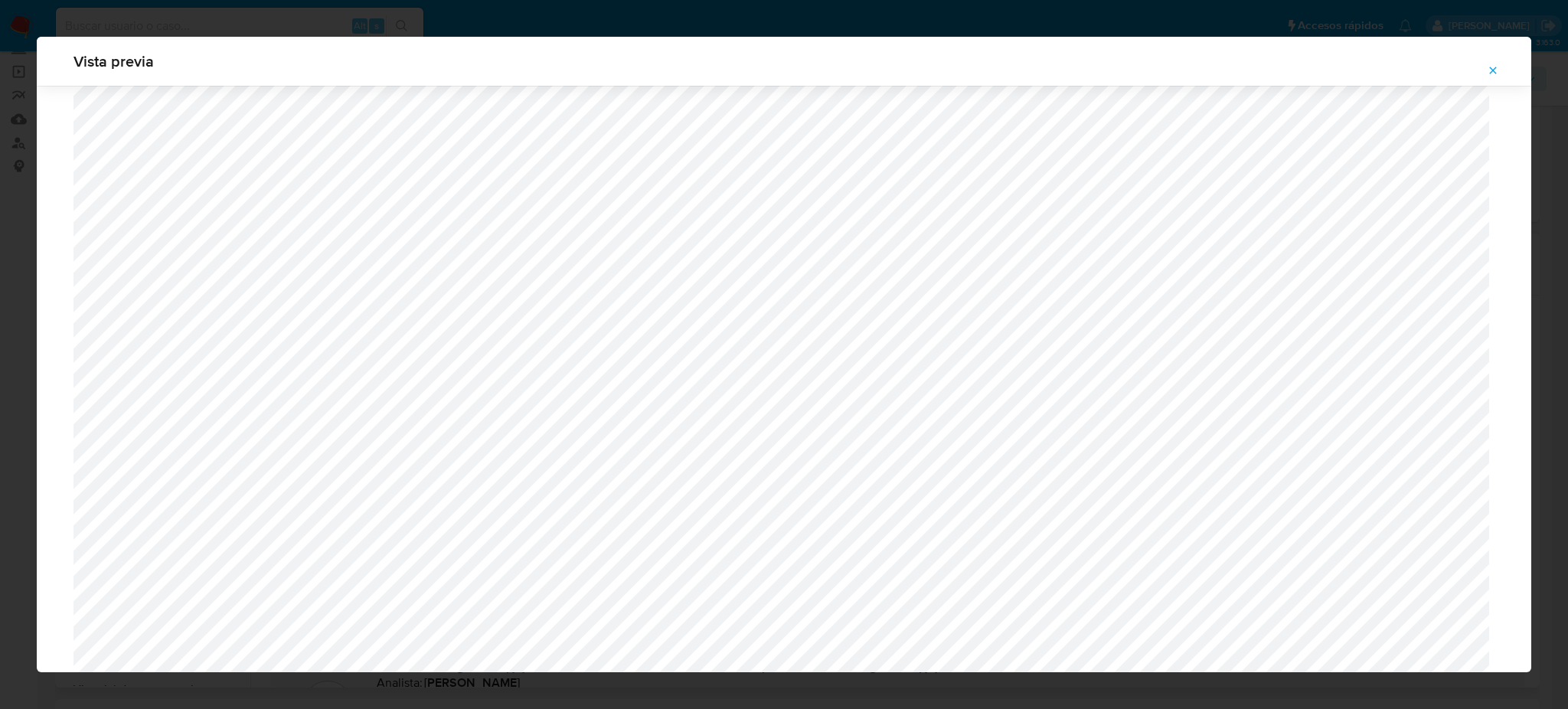
scroll to position [787, 0]
click at [1485, 69] on button "Attachment preview" at bounding box center [1492, 71] width 33 height 25
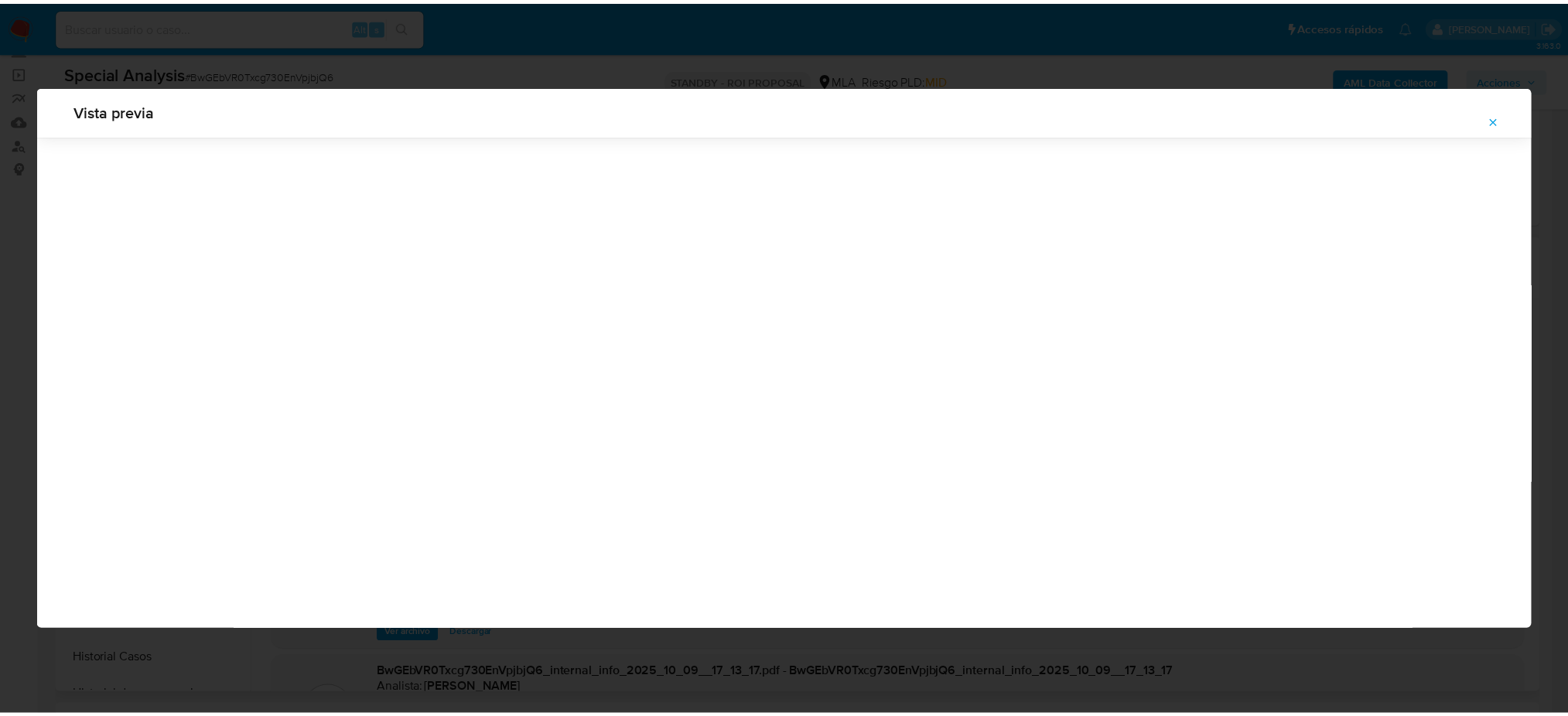
scroll to position [0, 0]
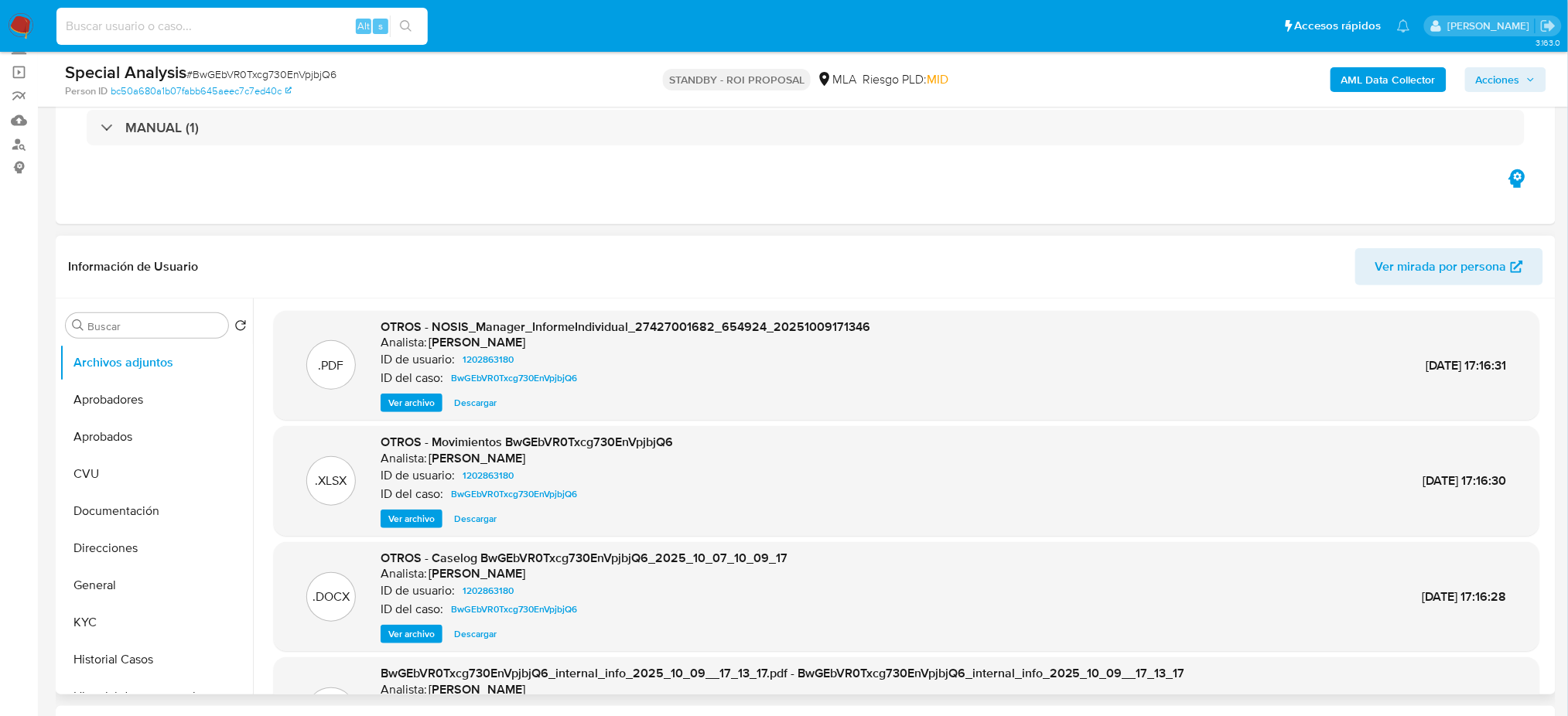
click at [231, 32] on input at bounding box center [242, 27] width 371 height 20
paste input "jf42qLqulrUhHJQAK9zMbTt9"
type input "jf42qLqulrUhHJQAK9zMbTt9"
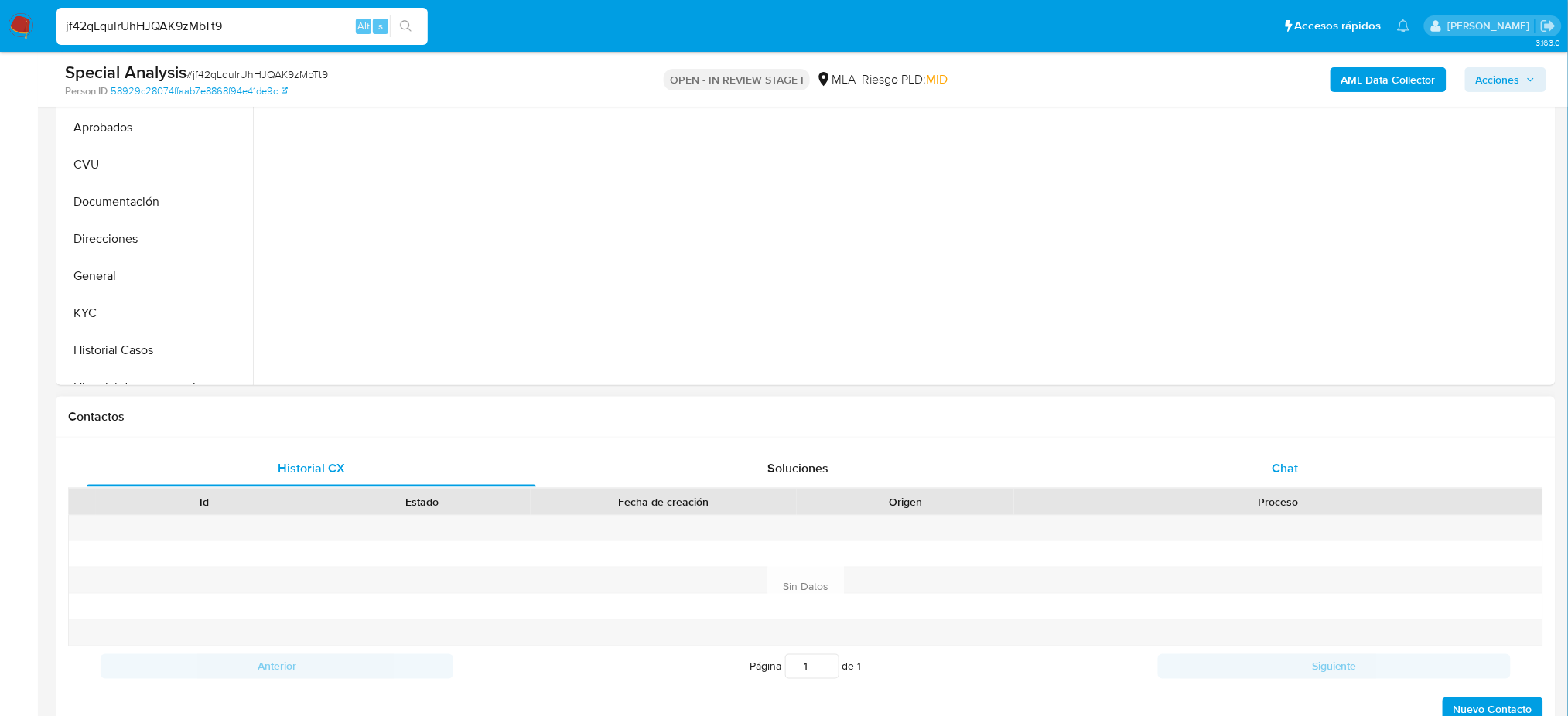
click at [1301, 460] on div "Chat" at bounding box center [1285, 468] width 449 height 37
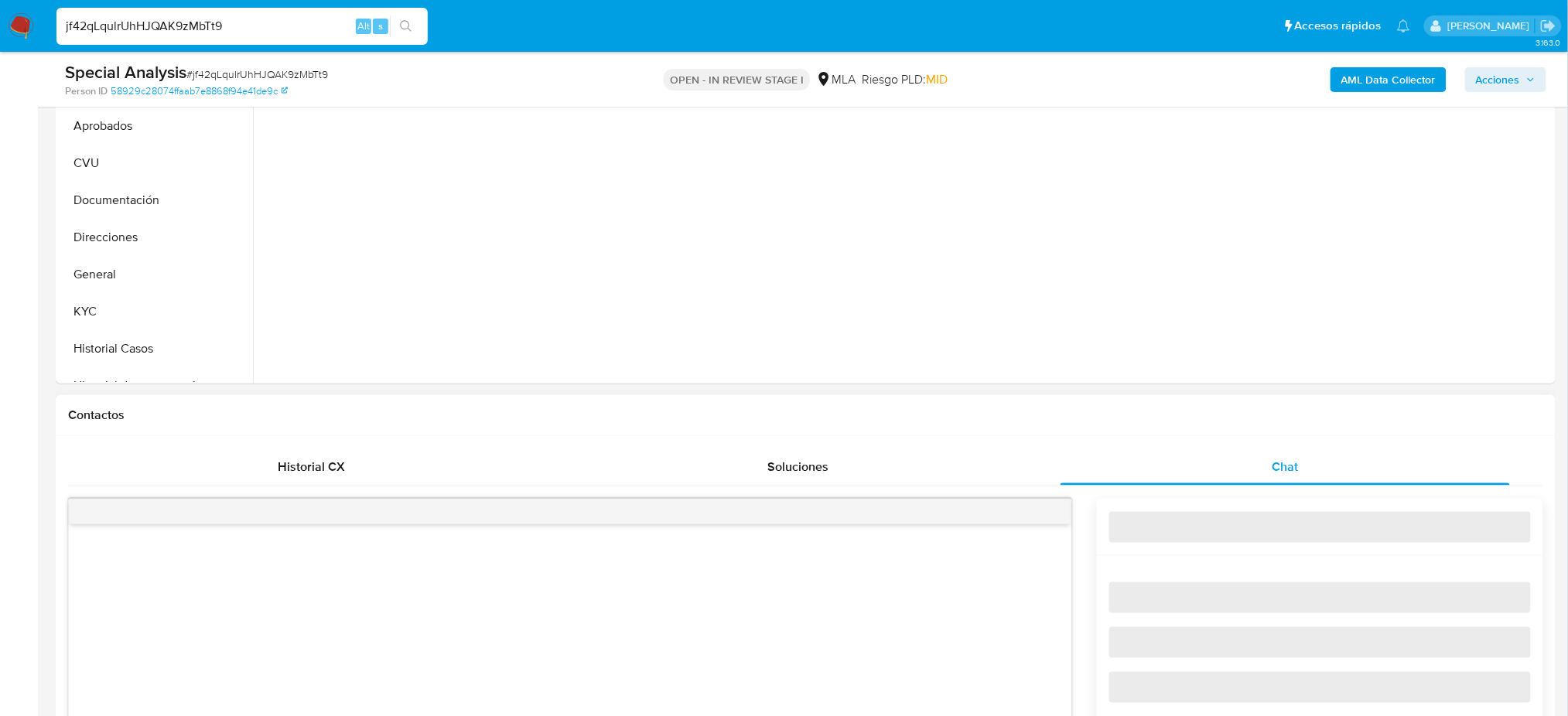
select select "10"
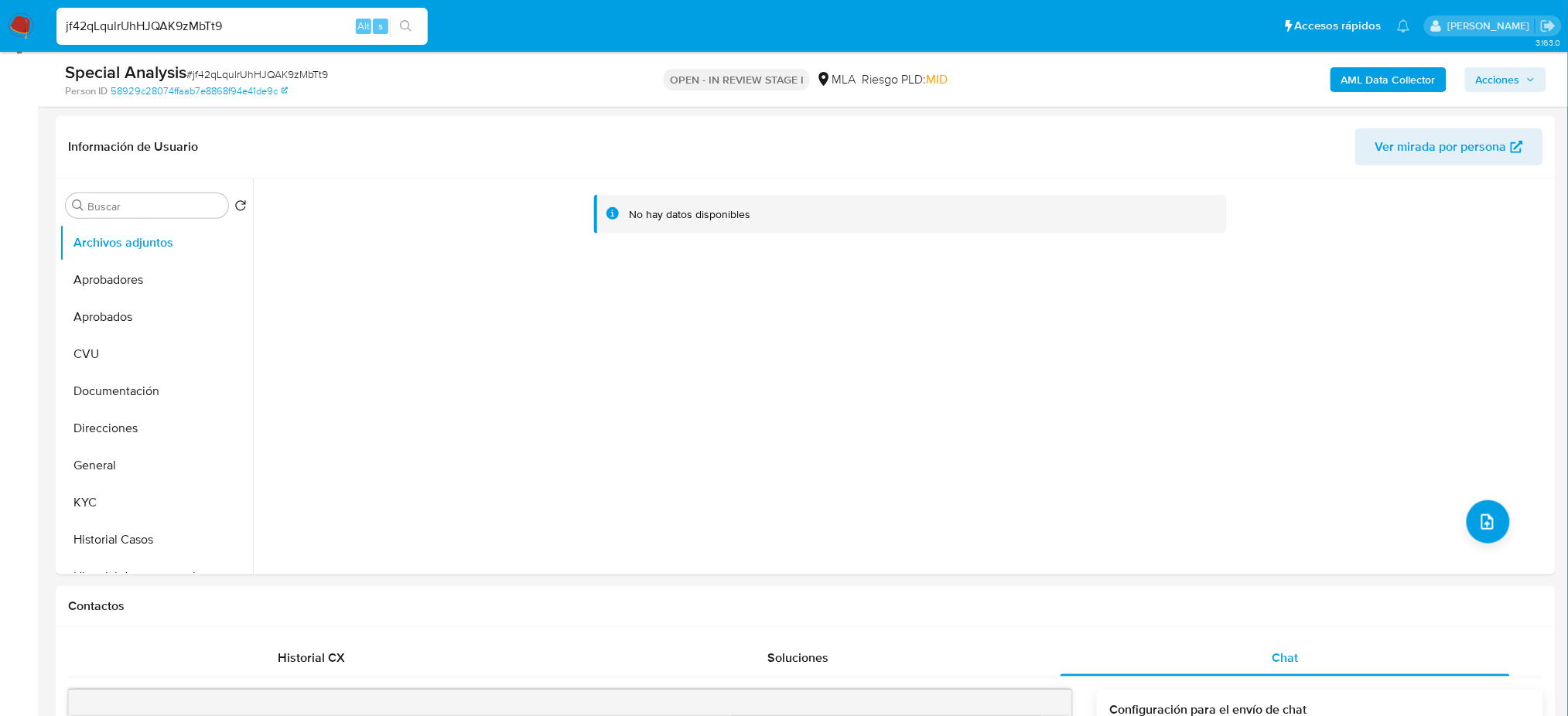
scroll to position [205, 0]
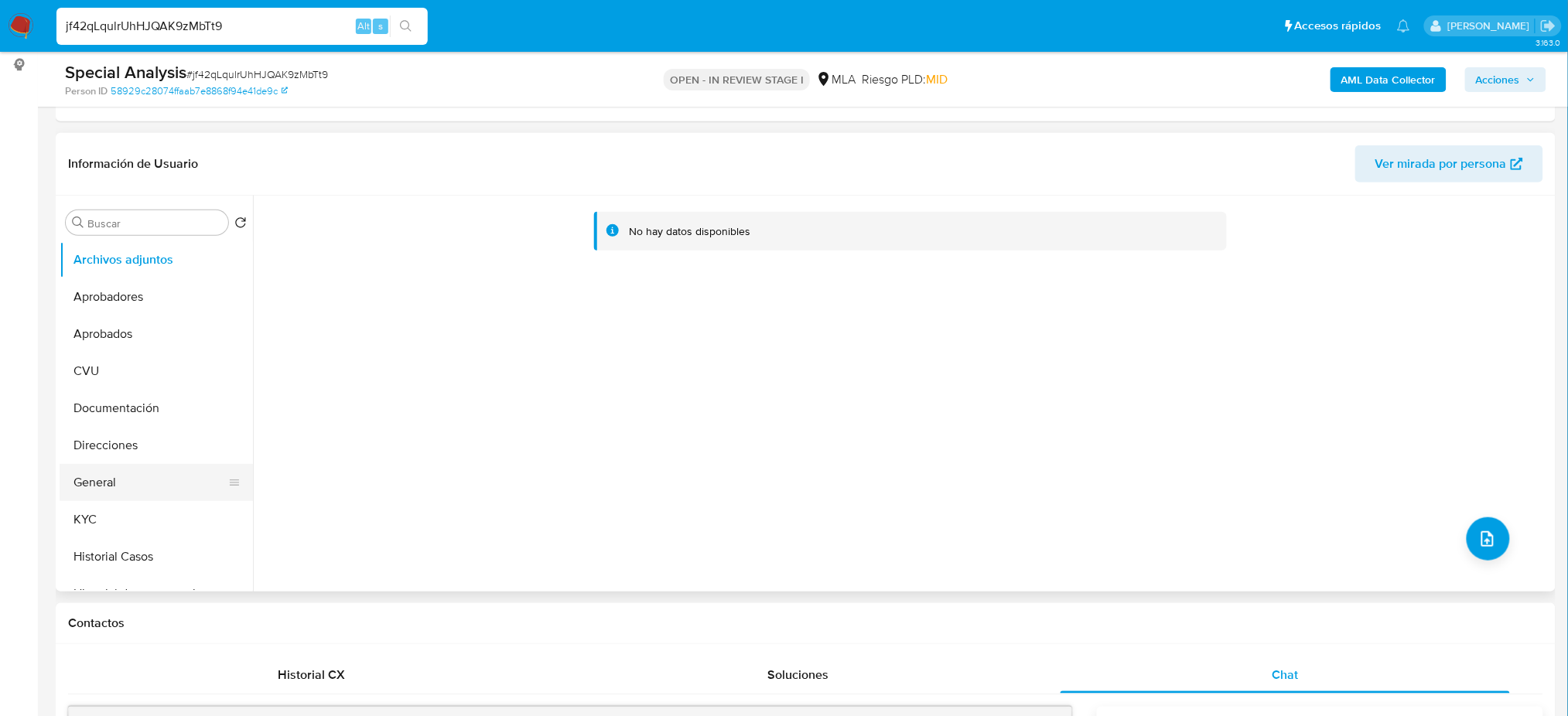
click at [145, 493] on button "General" at bounding box center [150, 482] width 181 height 37
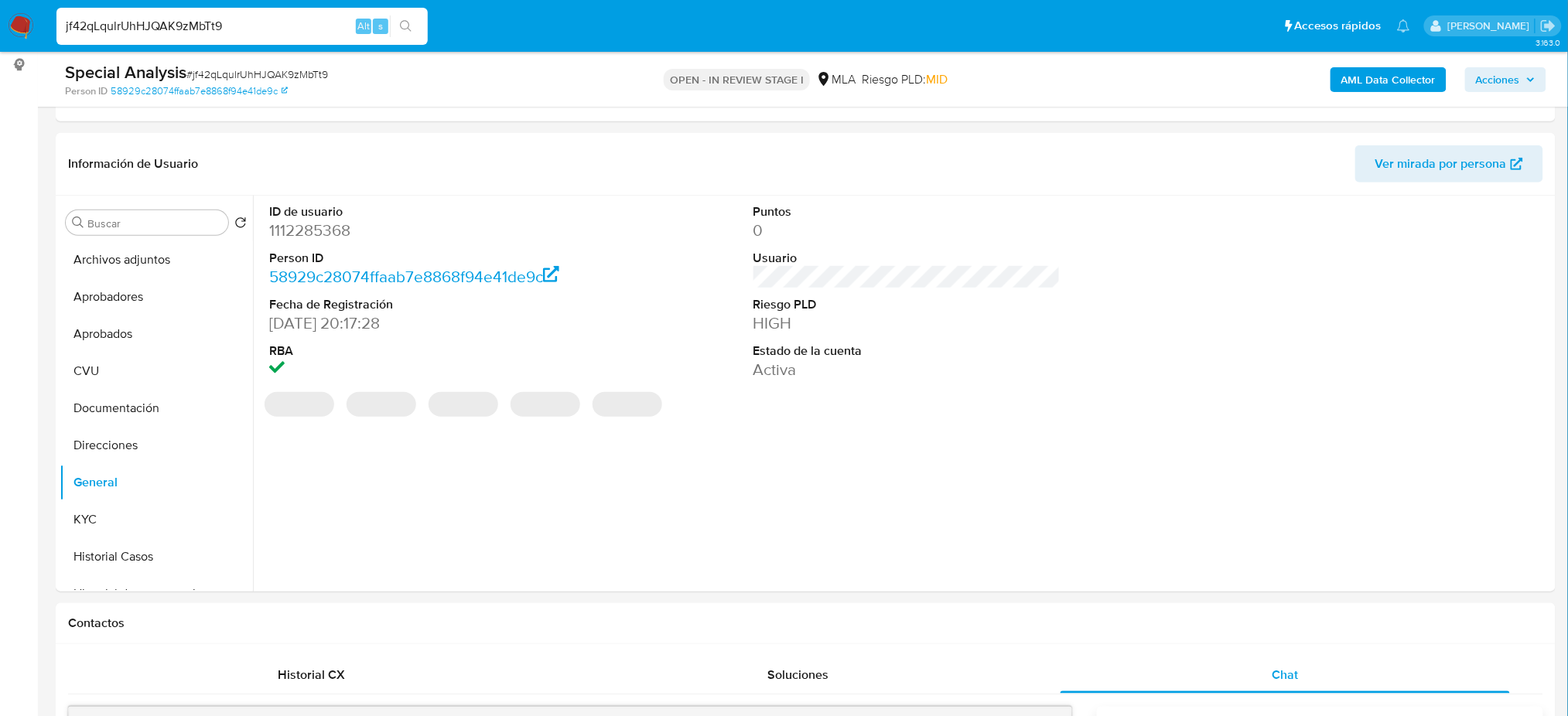
click at [283, 234] on dd "1112285368" at bounding box center [423, 231] width 307 height 22
click at [283, 234] on dd "1112285368" at bounding box center [423, 231] width 307 height 22
copy dd "1112285368"
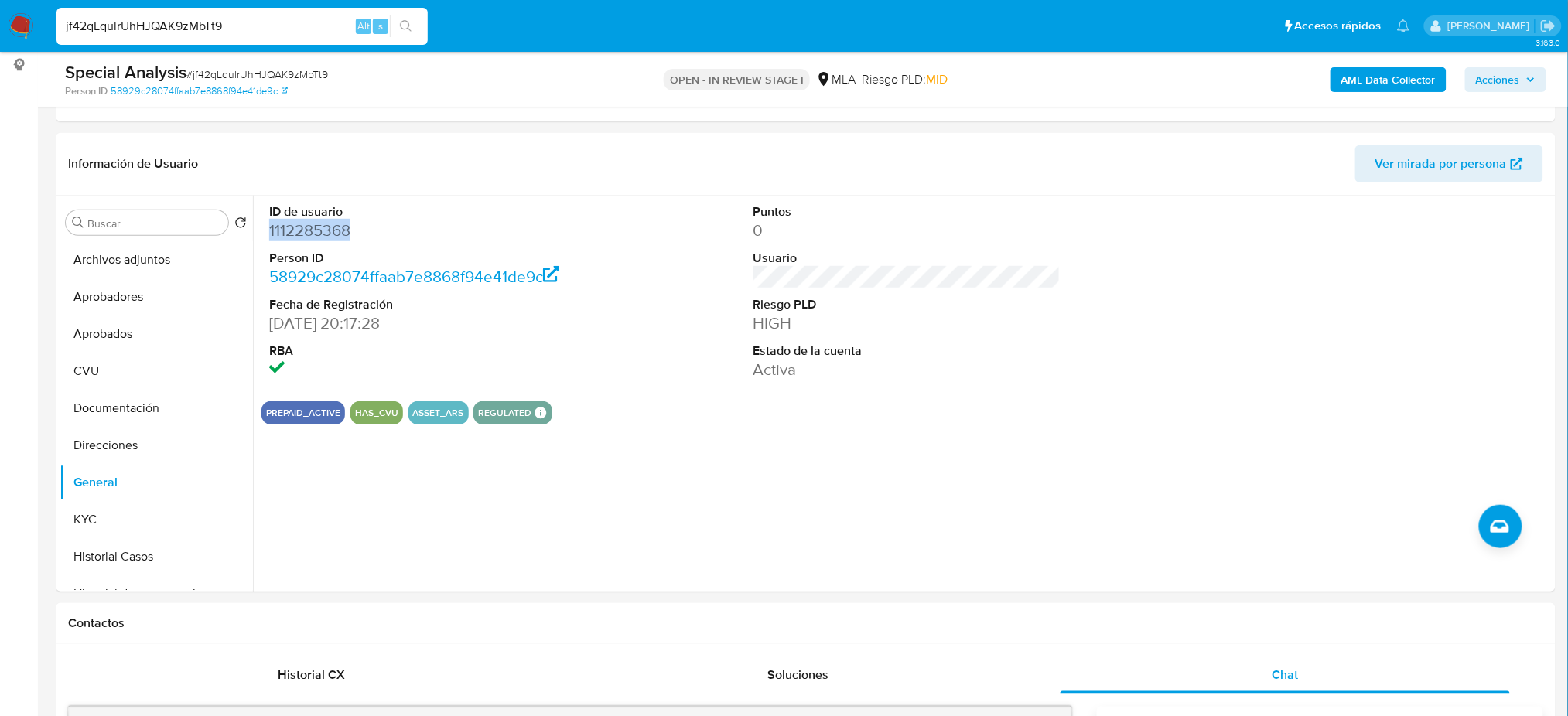
click at [1373, 76] on b "AML Data Collector" at bounding box center [1388, 80] width 94 height 25
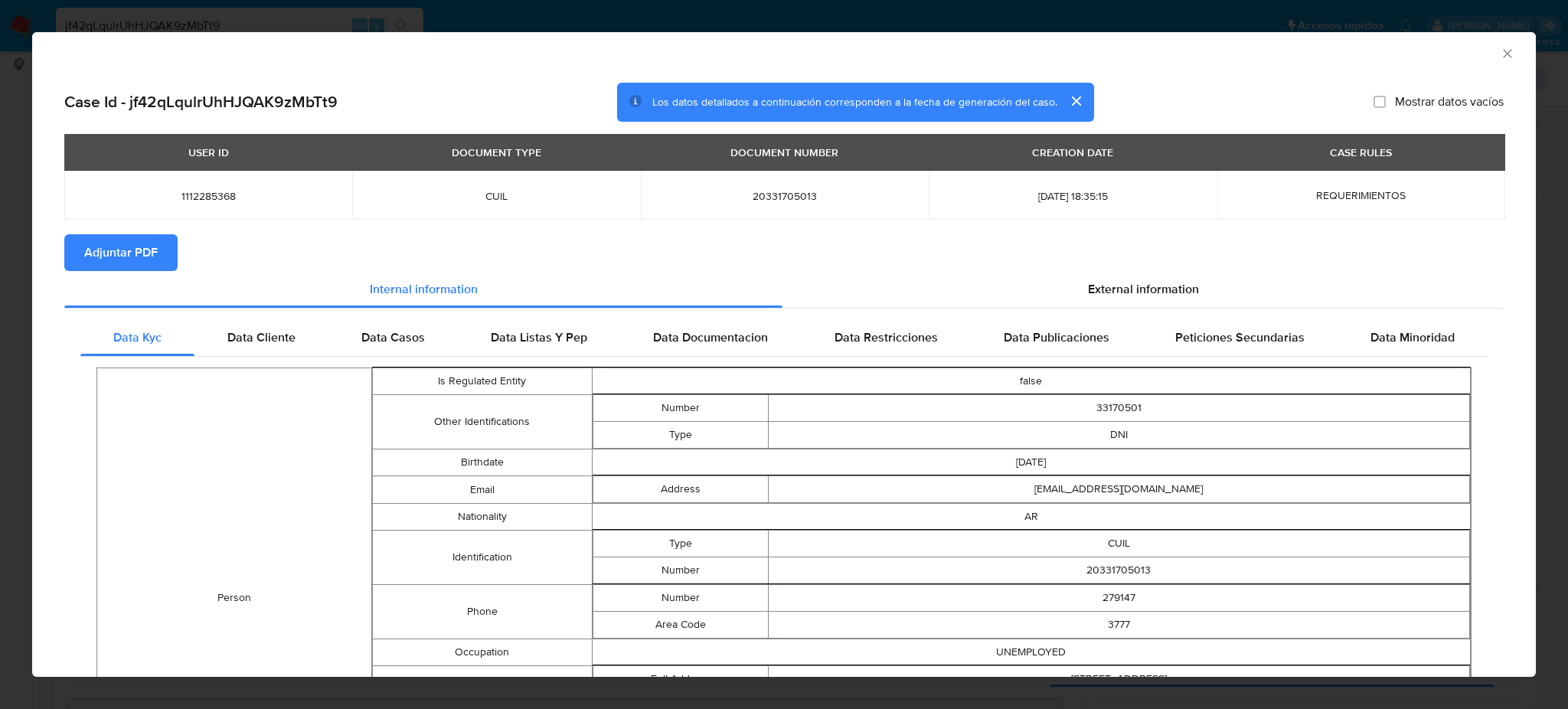
click at [141, 258] on span "Adjuntar PDF" at bounding box center [120, 252] width 74 height 33
click at [1480, 44] on div "AML Data Collector" at bounding box center [771, 51] width 1457 height 17
click at [1500, 50] on icon "Cerrar ventana" at bounding box center [1507, 54] width 16 height 16
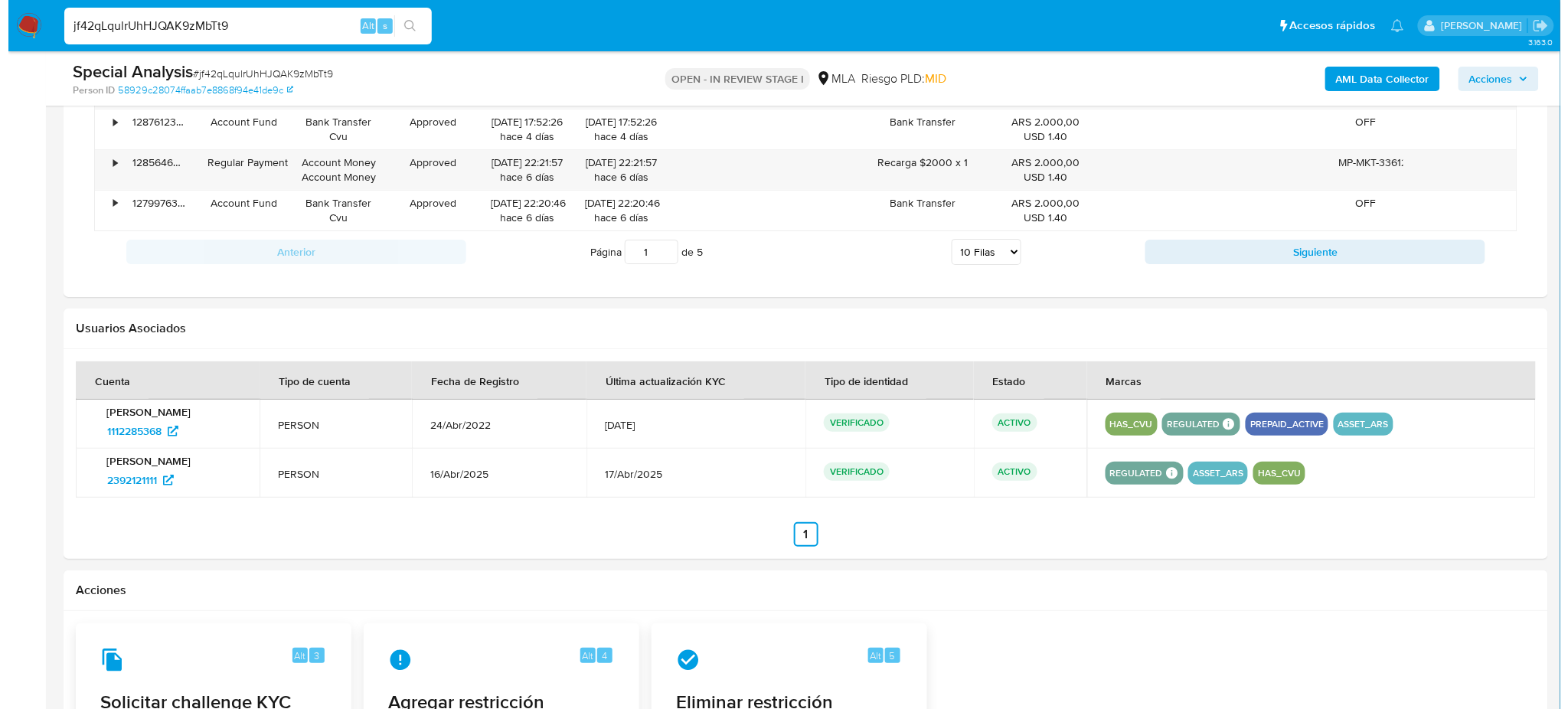
scroll to position [2395, 0]
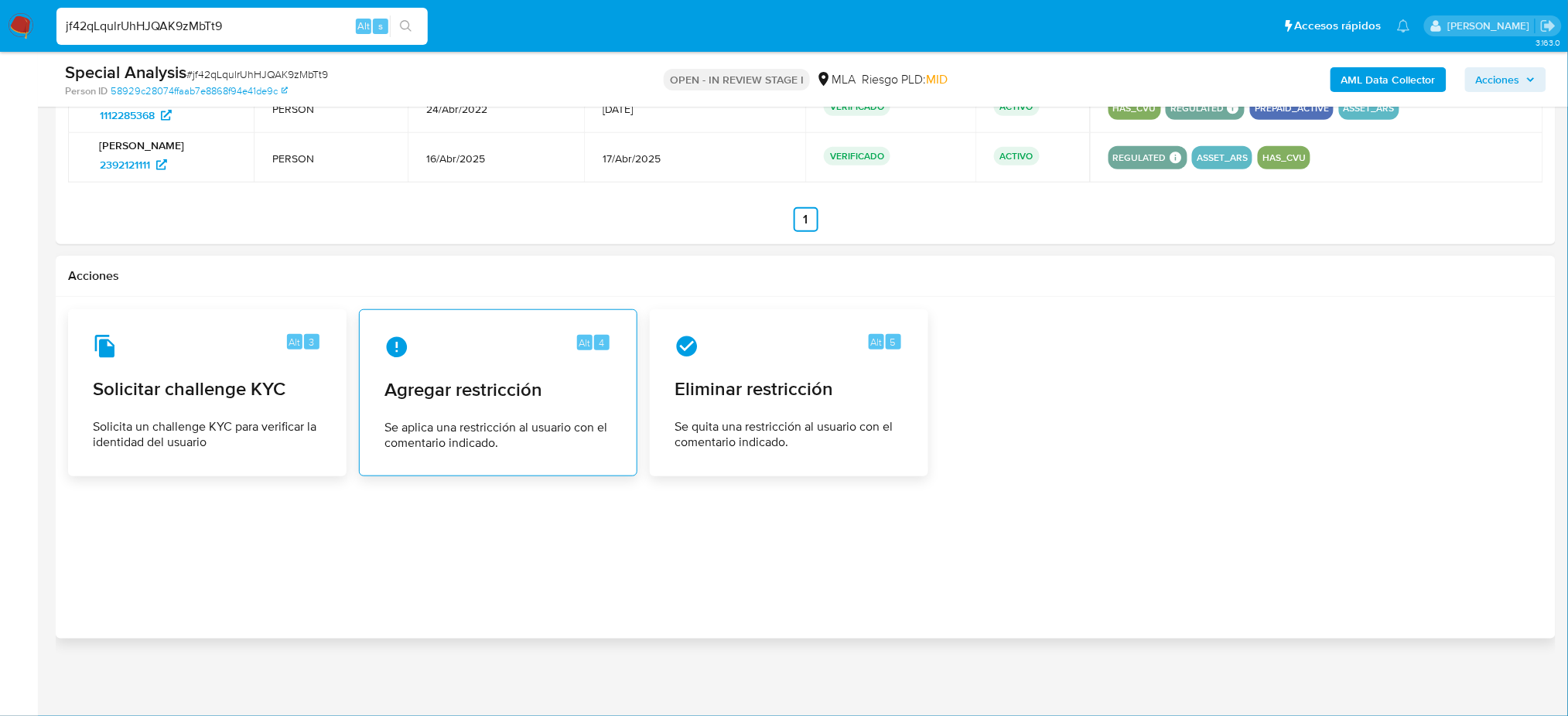
click at [434, 413] on div "Alt 4 Agregar restricción Se aplica una restricción al usuario con el comentari…" at bounding box center [498, 392] width 253 height 140
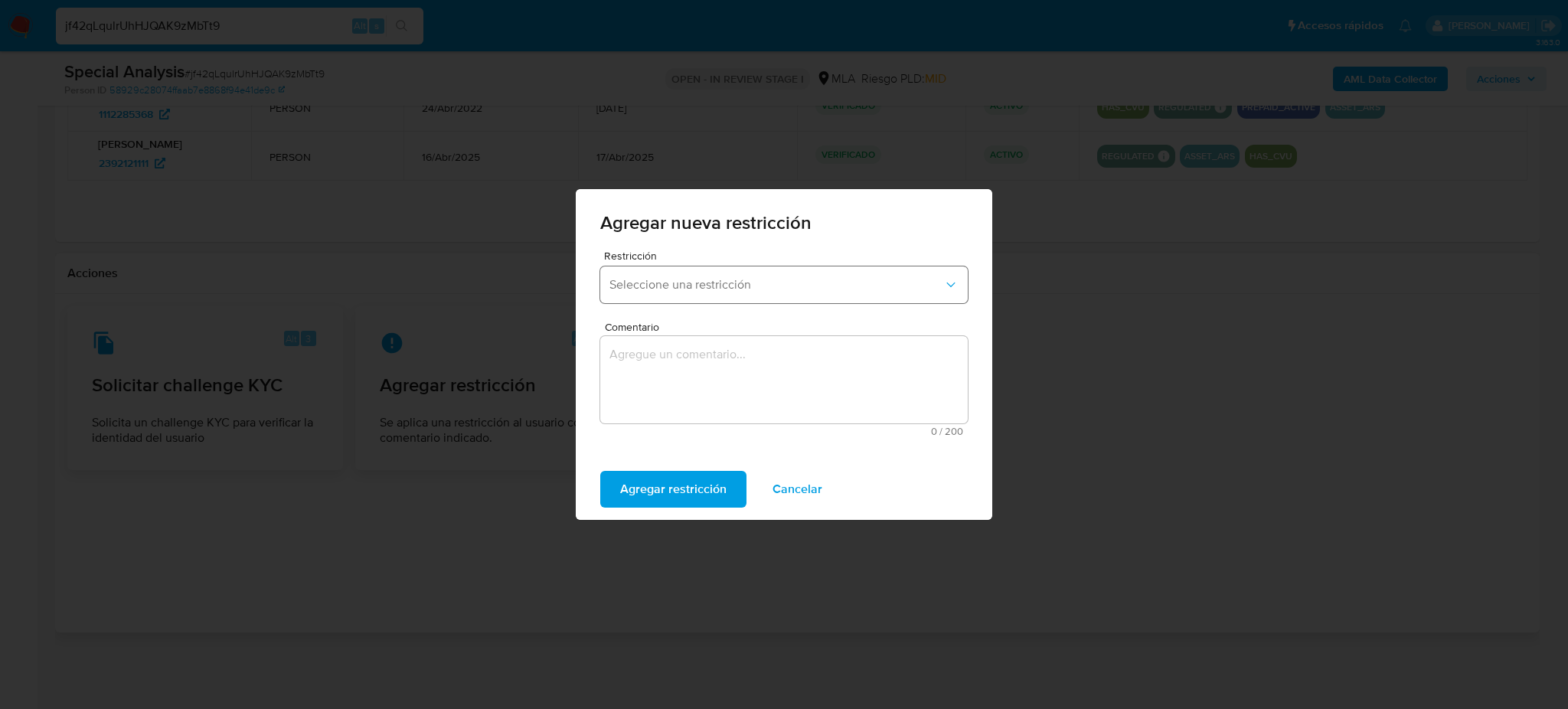
click at [662, 277] on span "Seleccione una restricción" at bounding box center [776, 285] width 334 height 16
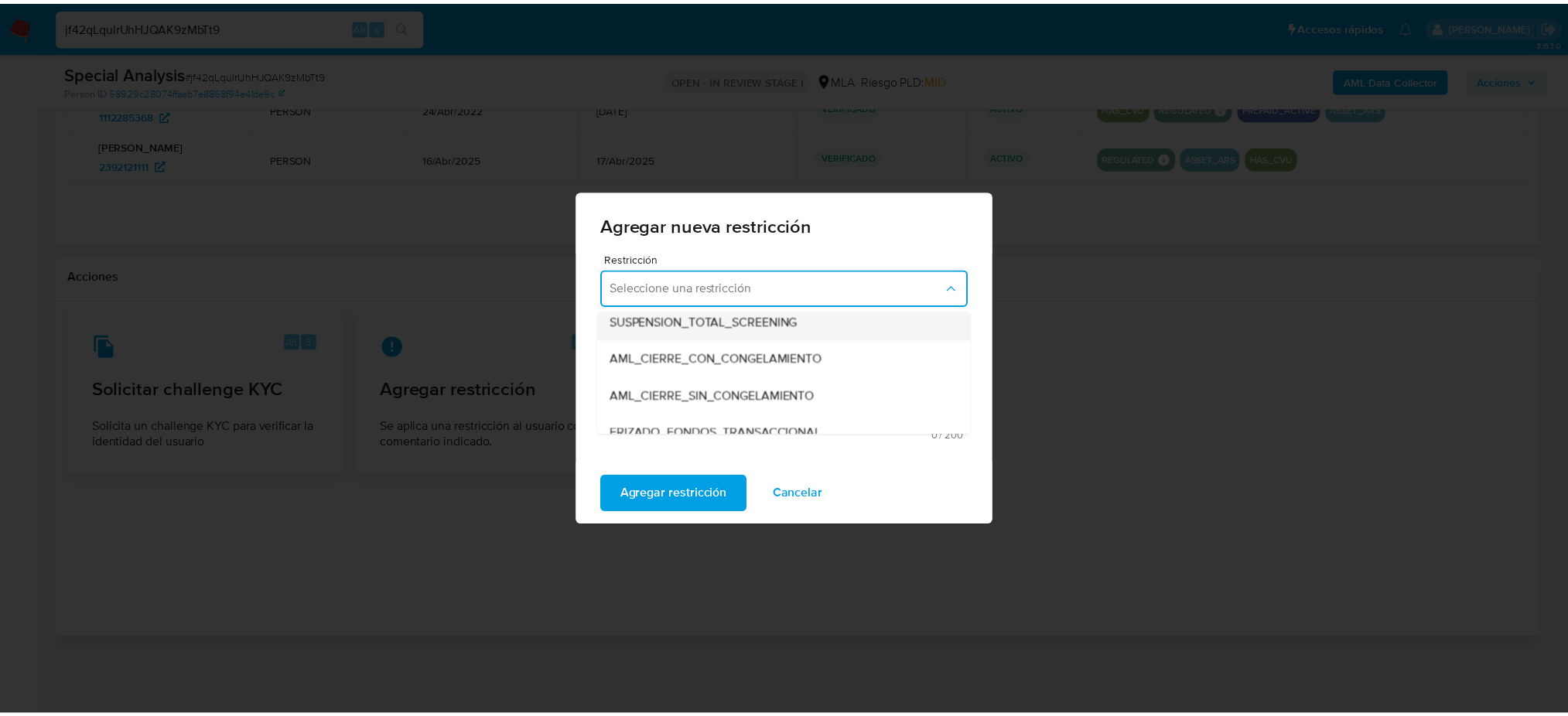
scroll to position [205, 0]
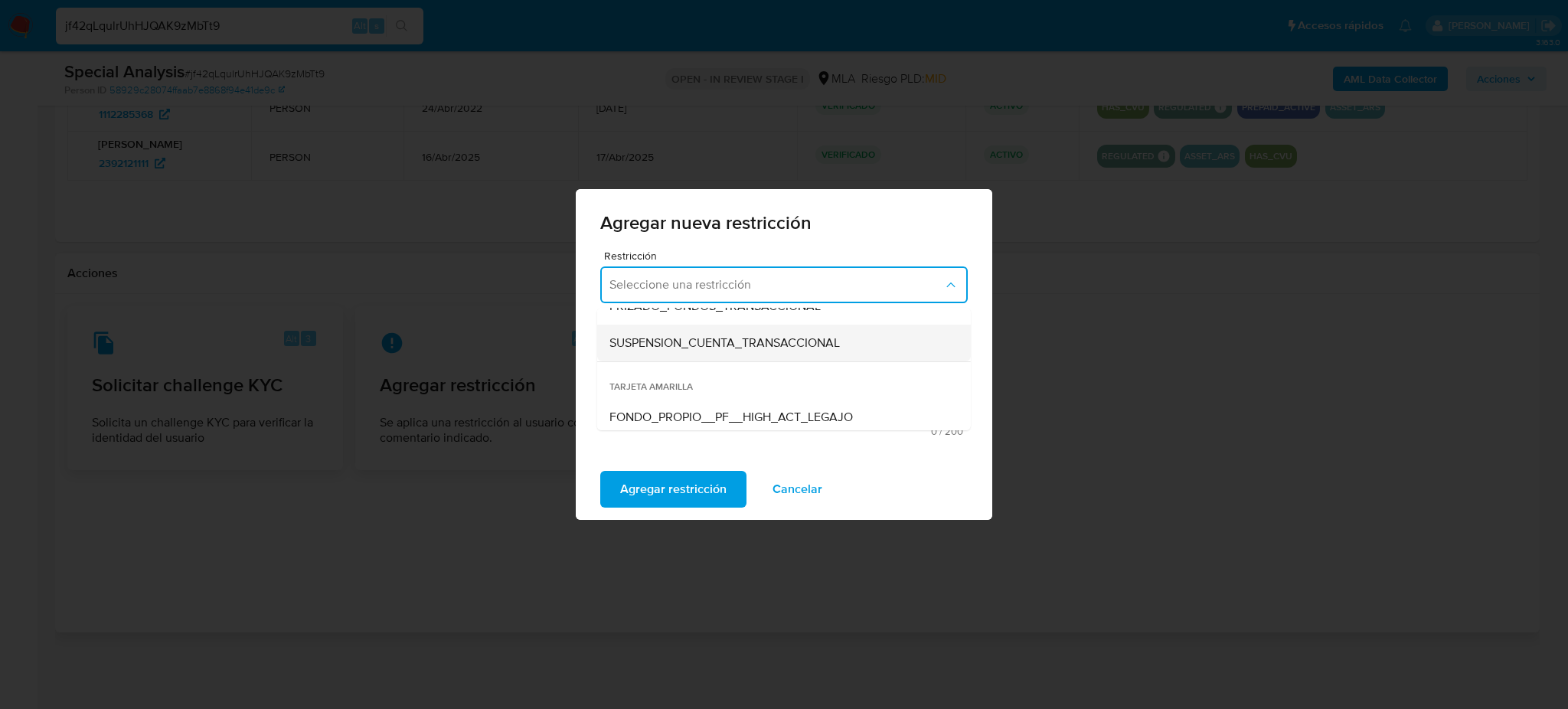
click at [663, 348] on span "SUSPENSION_CUENTA_TRANSACCIONAL" at bounding box center [724, 343] width 231 height 16
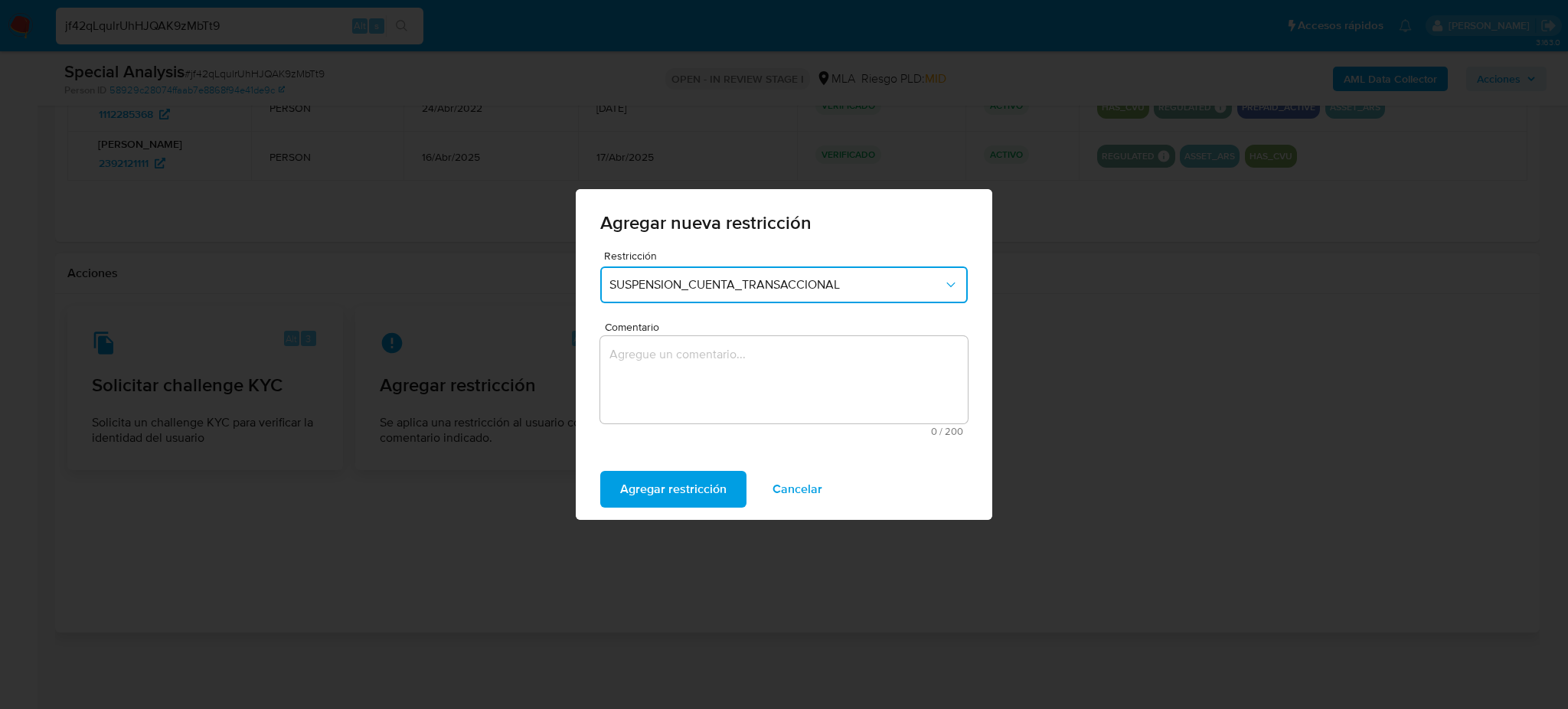
click at [671, 374] on textarea "Comentario" at bounding box center [783, 380] width 367 height 87
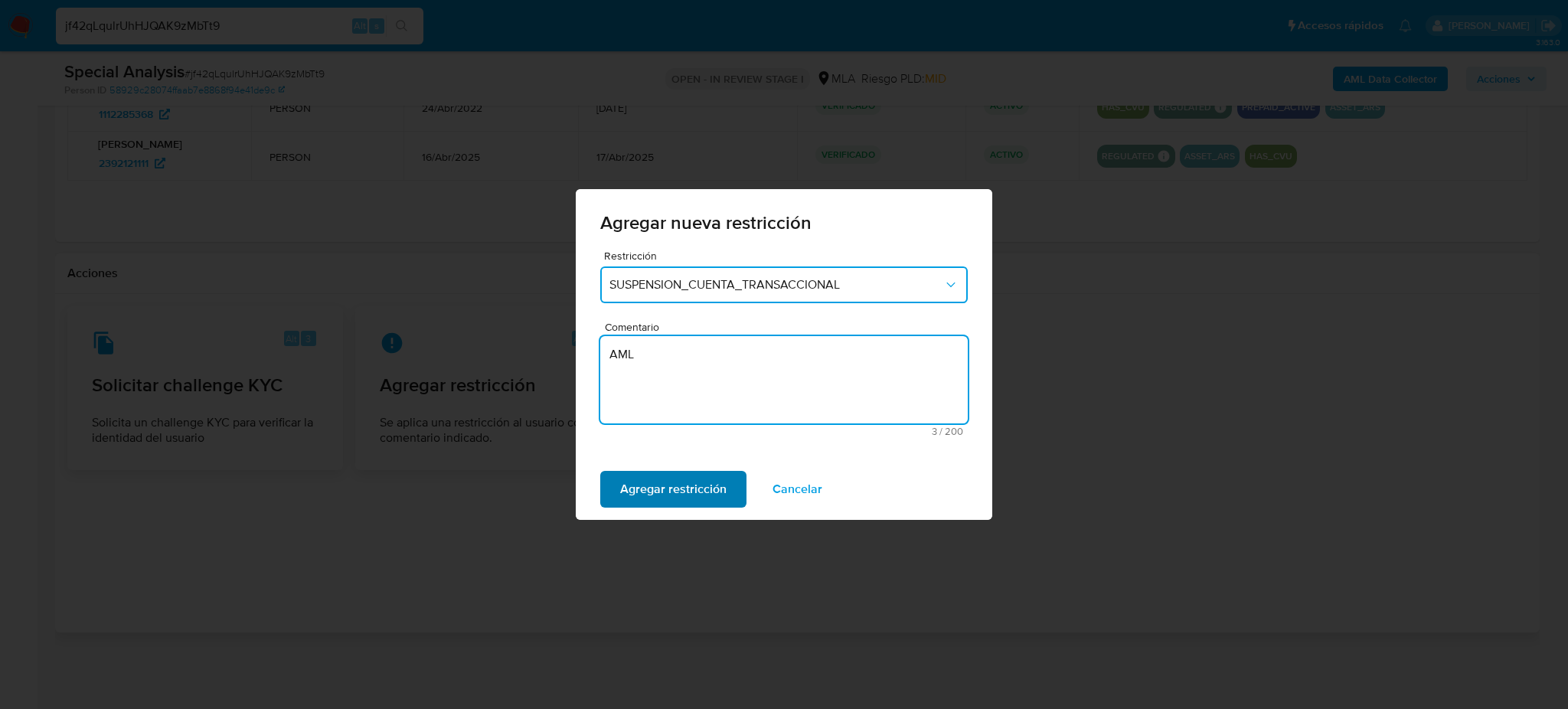
type textarea "AML"
click at [636, 481] on span "Agregar restricción" at bounding box center [673, 488] width 106 height 33
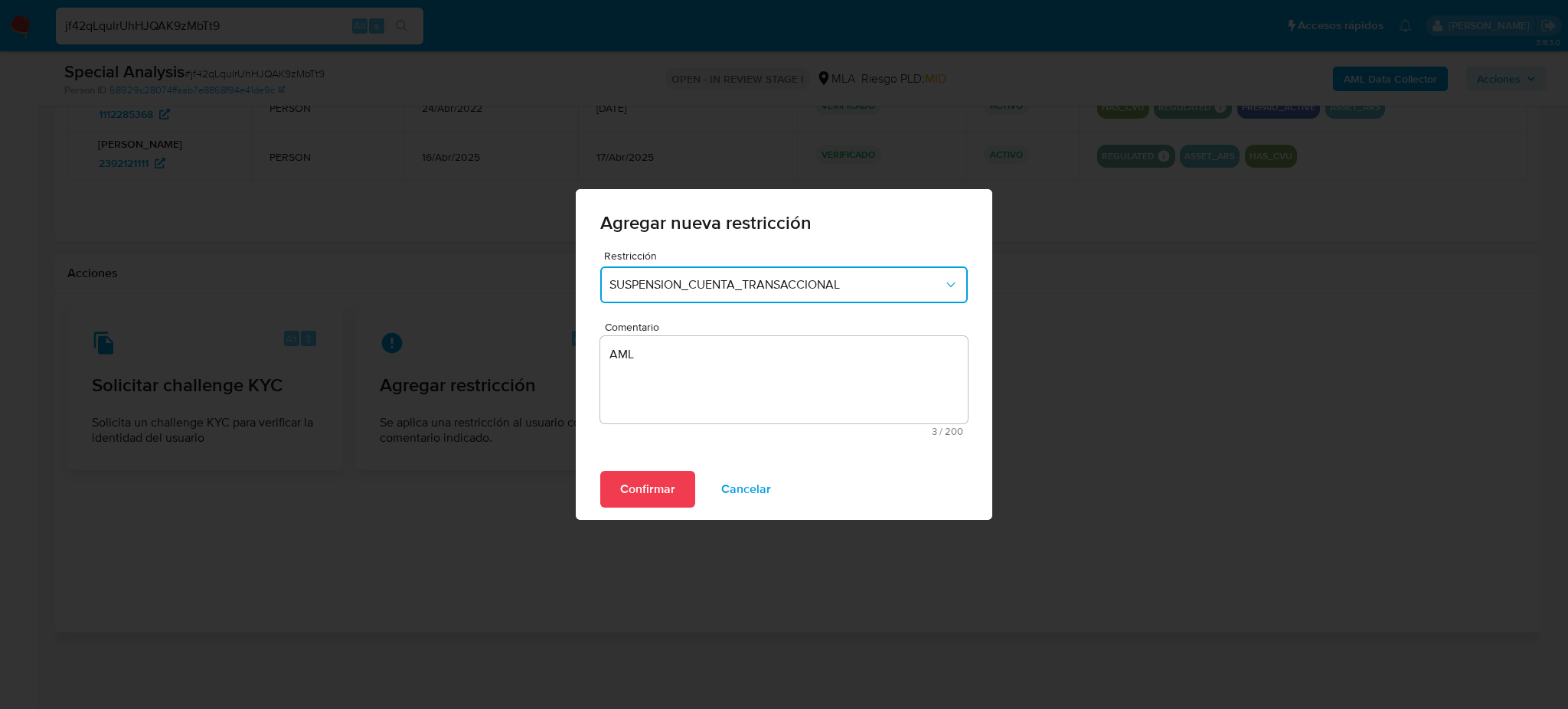
click at [636, 482] on span "Confirmar" at bounding box center [647, 488] width 55 height 33
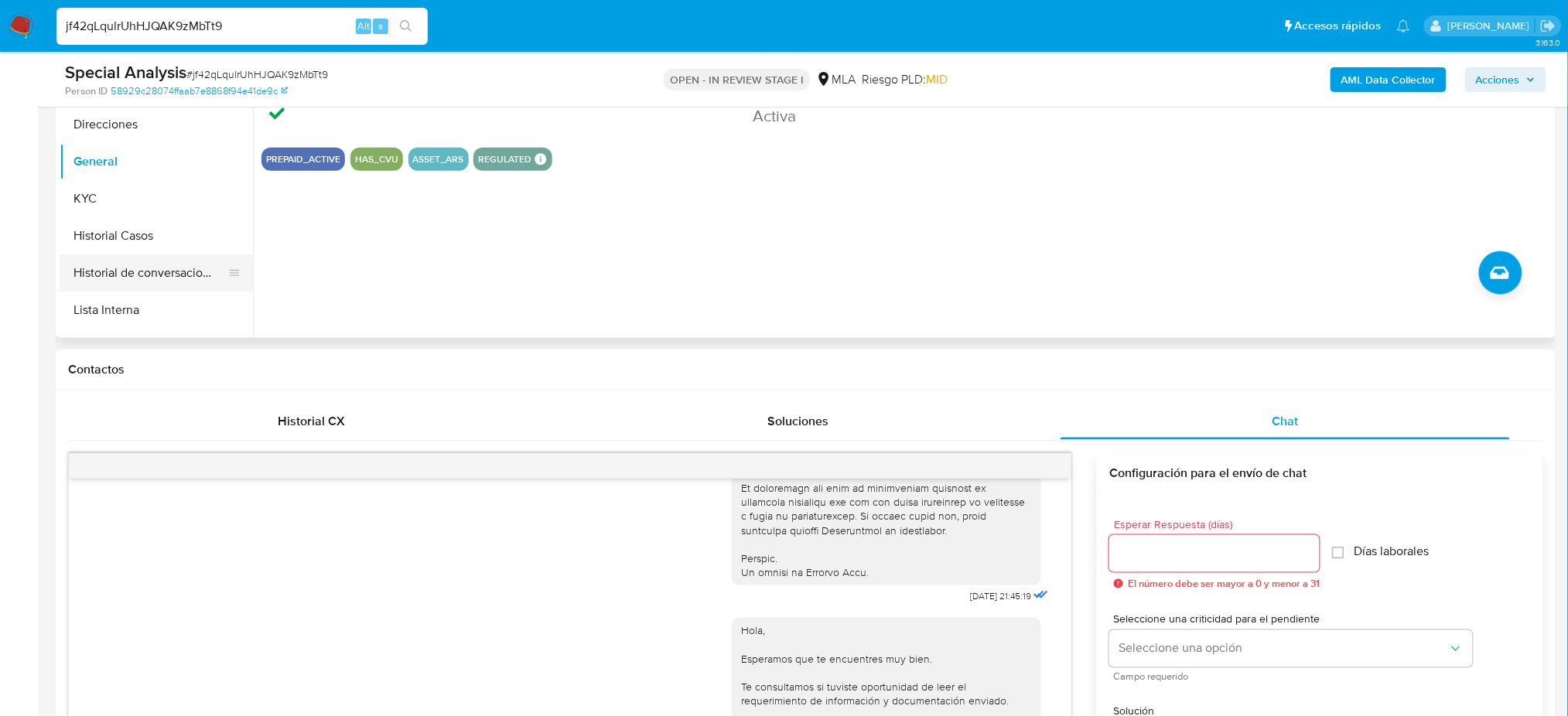
scroll to position [103, 0]
click at [155, 271] on button "Lista Interna" at bounding box center [150, 274] width 181 height 37
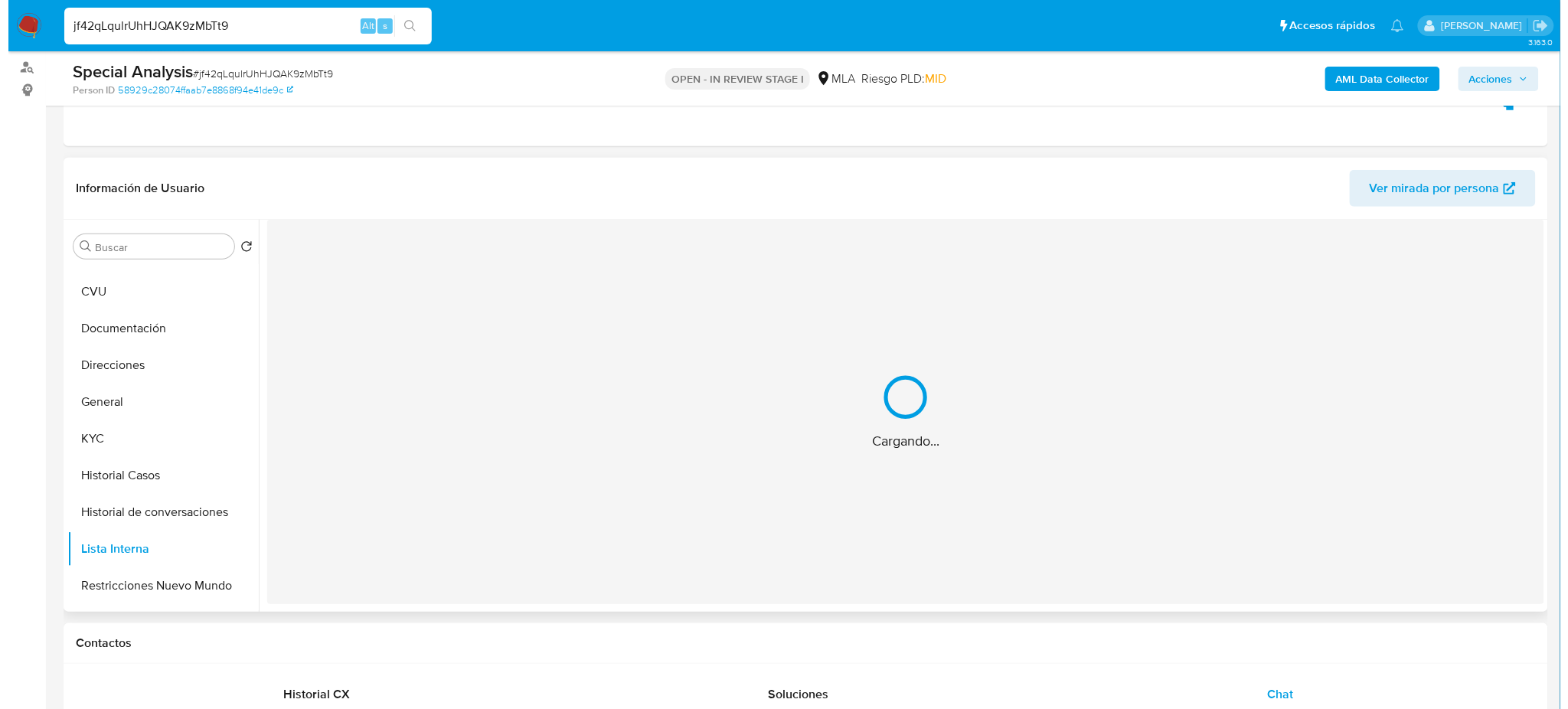
scroll to position [148, 0]
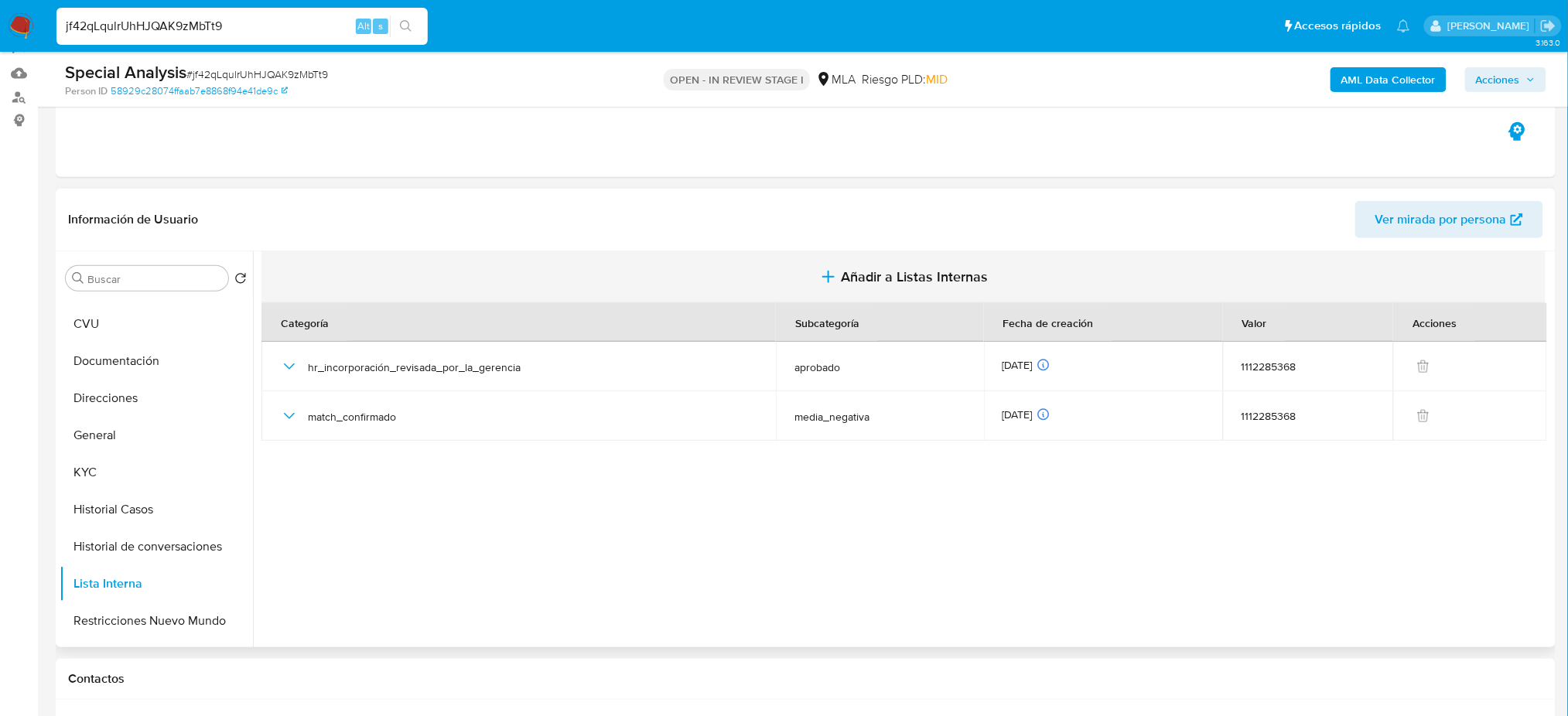
click at [729, 273] on button "Añadir a Listas Internas" at bounding box center [903, 278] width 1284 height 52
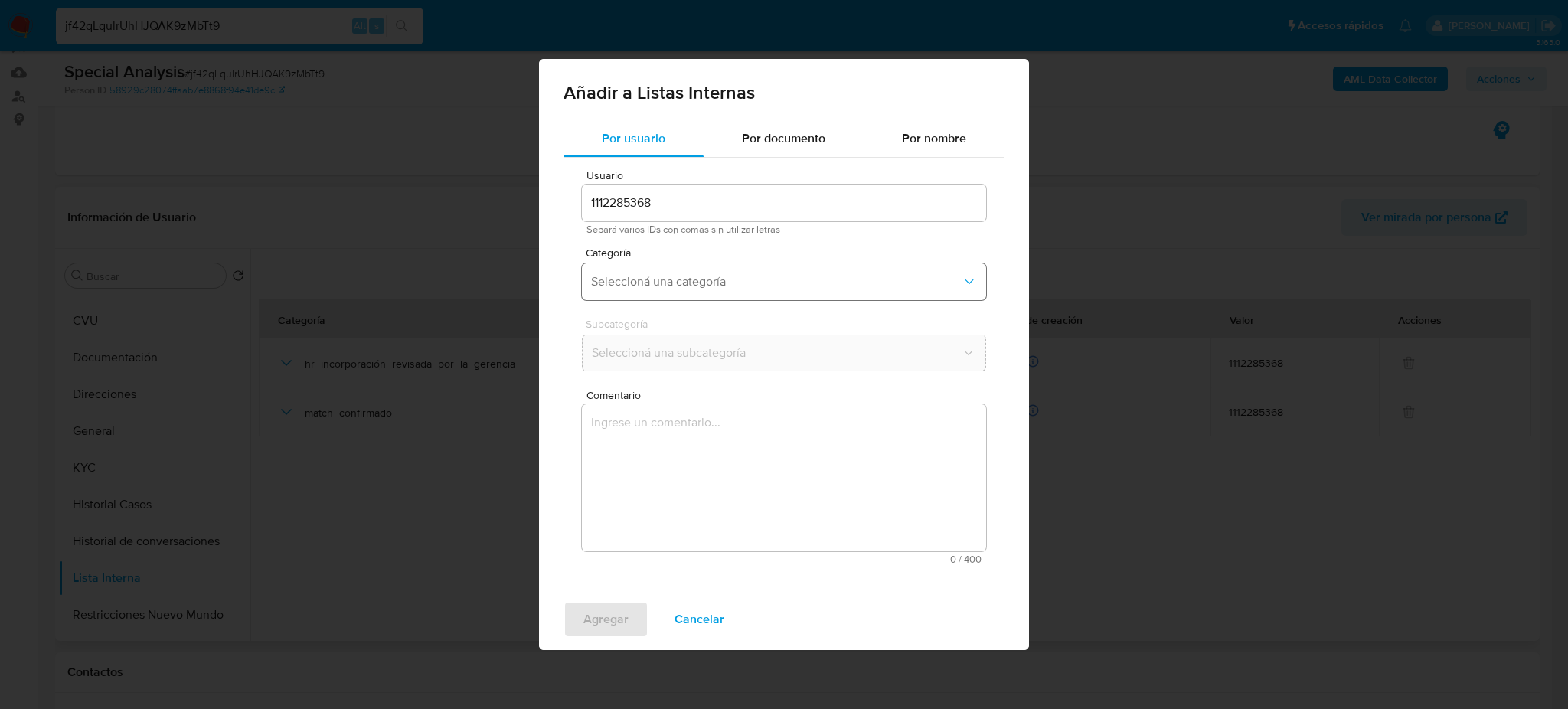
click at [720, 278] on span "Seleccioná una categoría" at bounding box center [775, 282] width 370 height 16
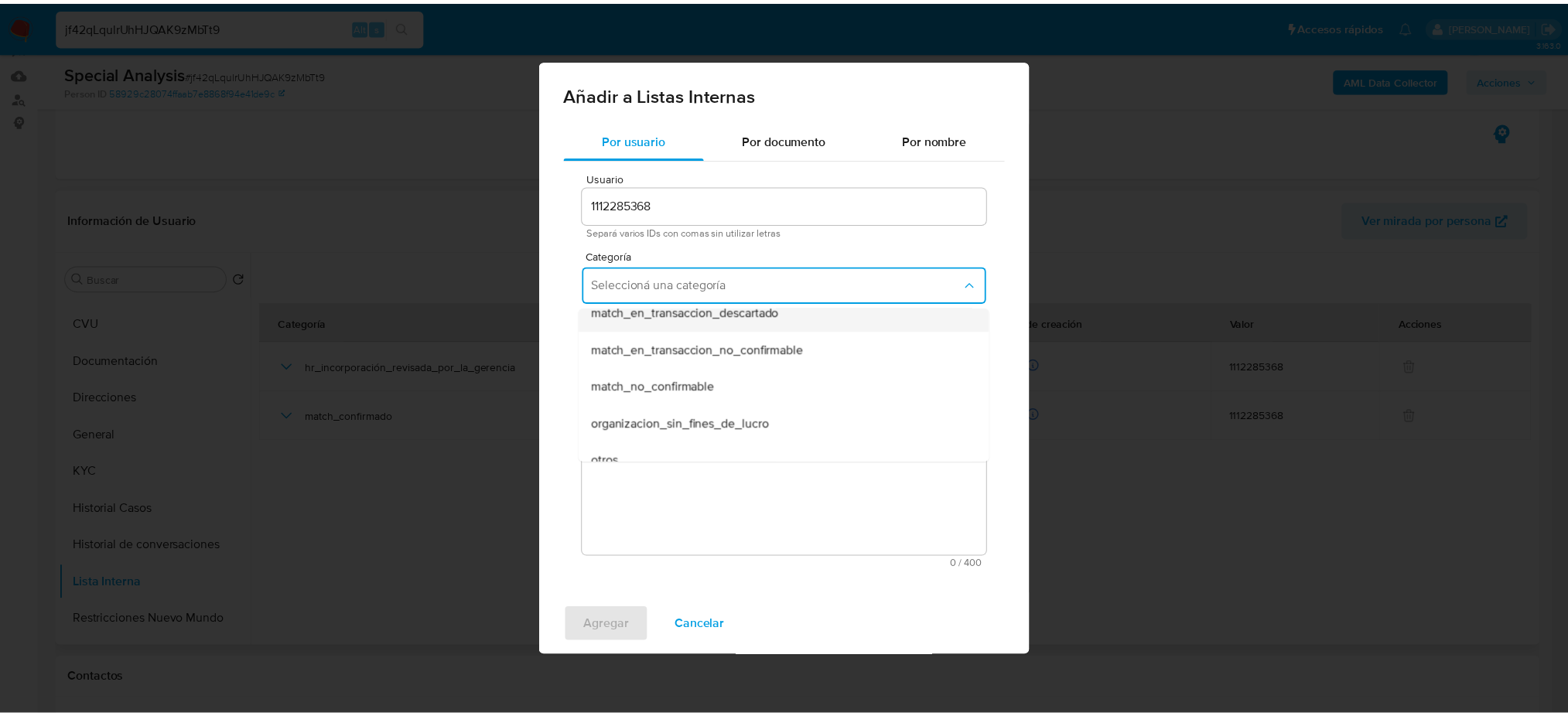
scroll to position [309, 0]
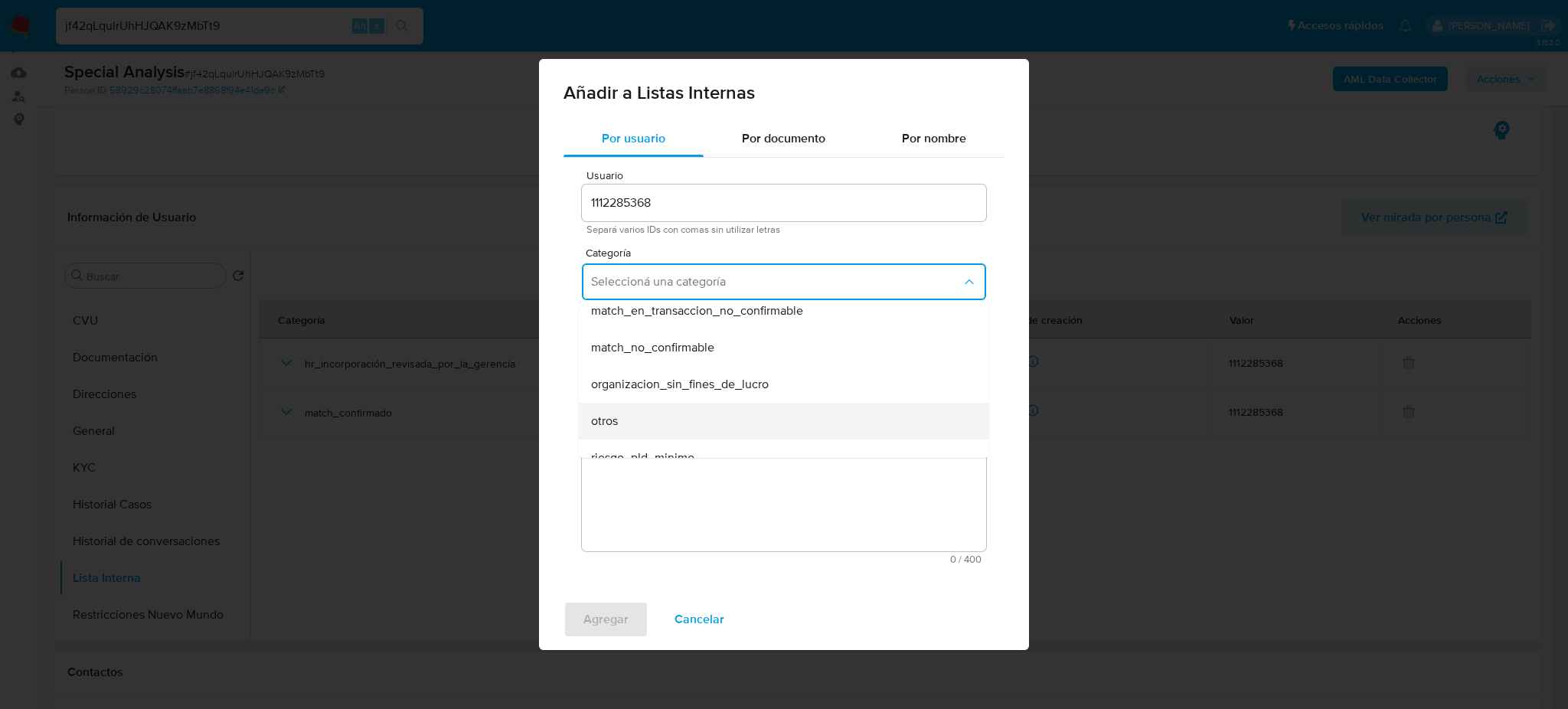
click at [641, 416] on div "otros" at bounding box center [779, 421] width 376 height 36
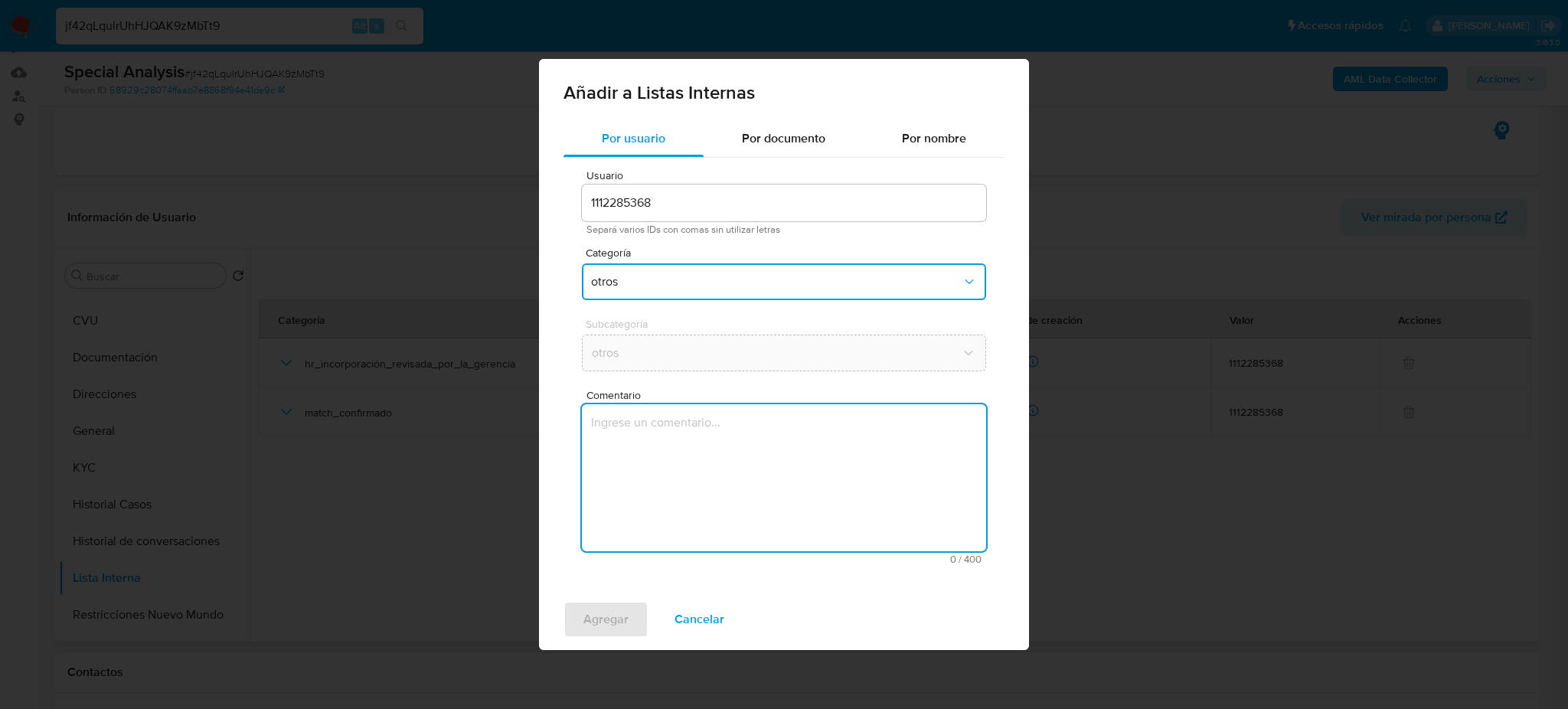
click at [655, 450] on textarea "Comentario" at bounding box center [784, 478] width 404 height 147
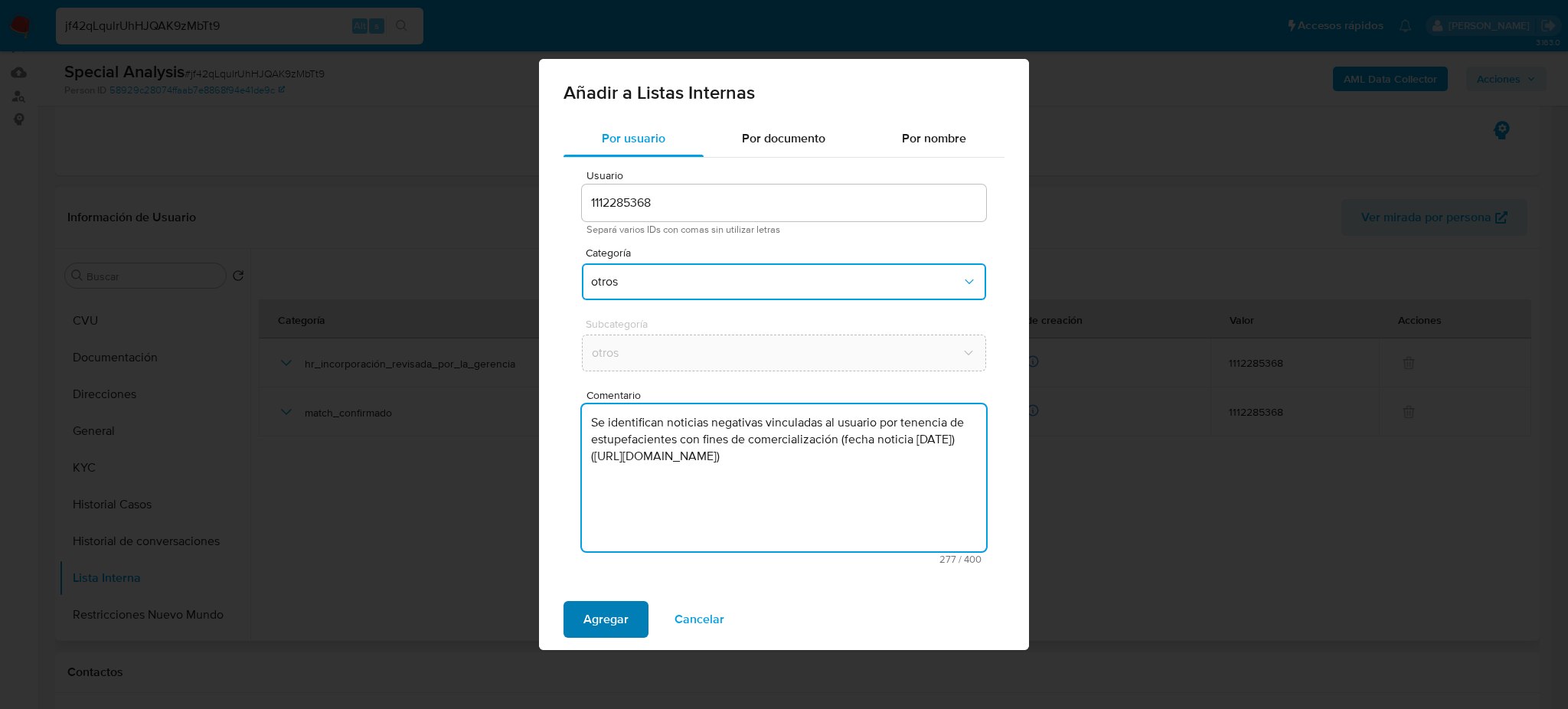
type textarea "Se identifican noticias negativas vinculadas al usuario por tenencia de estupef…"
click at [607, 610] on span "Agregar" at bounding box center [605, 619] width 45 height 33
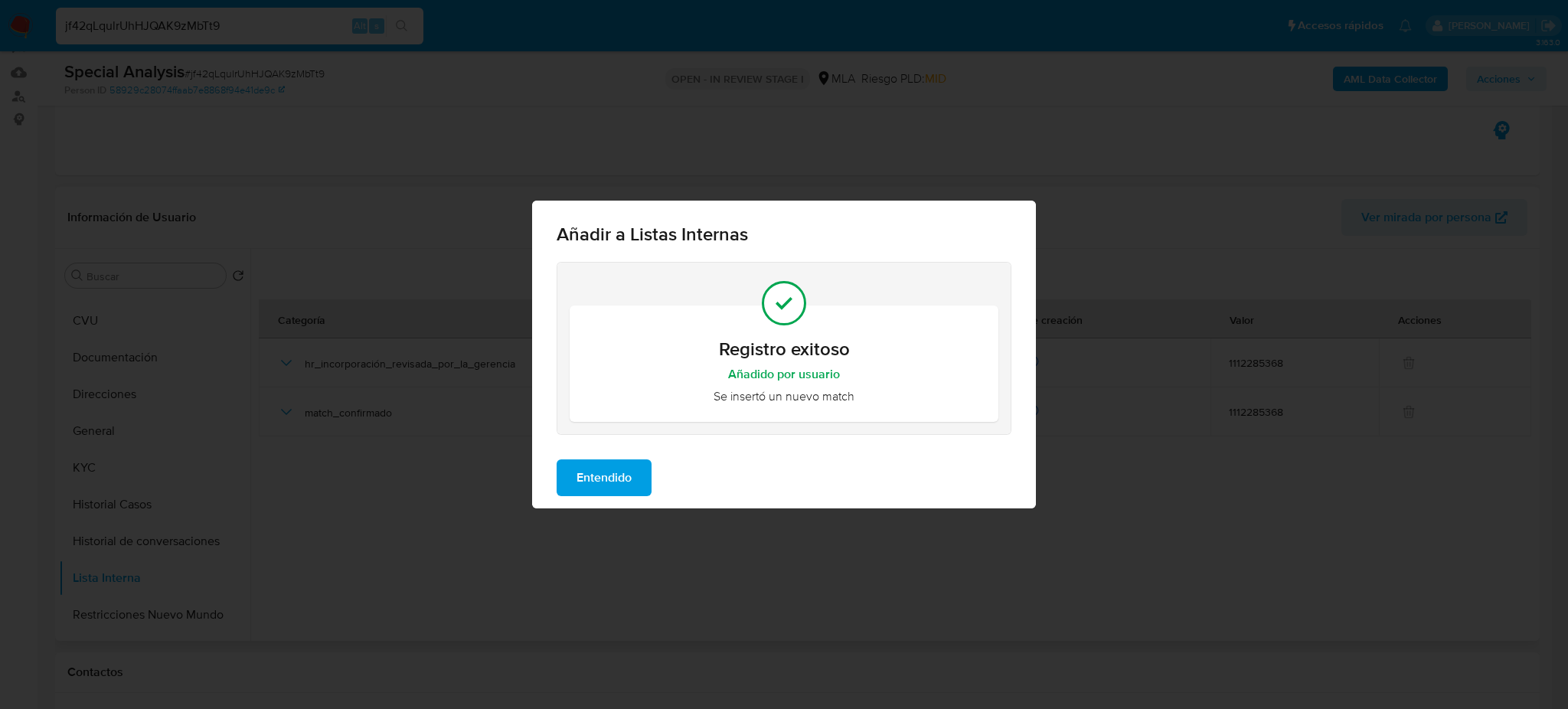
click at [591, 478] on span "Entendido" at bounding box center [604, 478] width 55 height 33
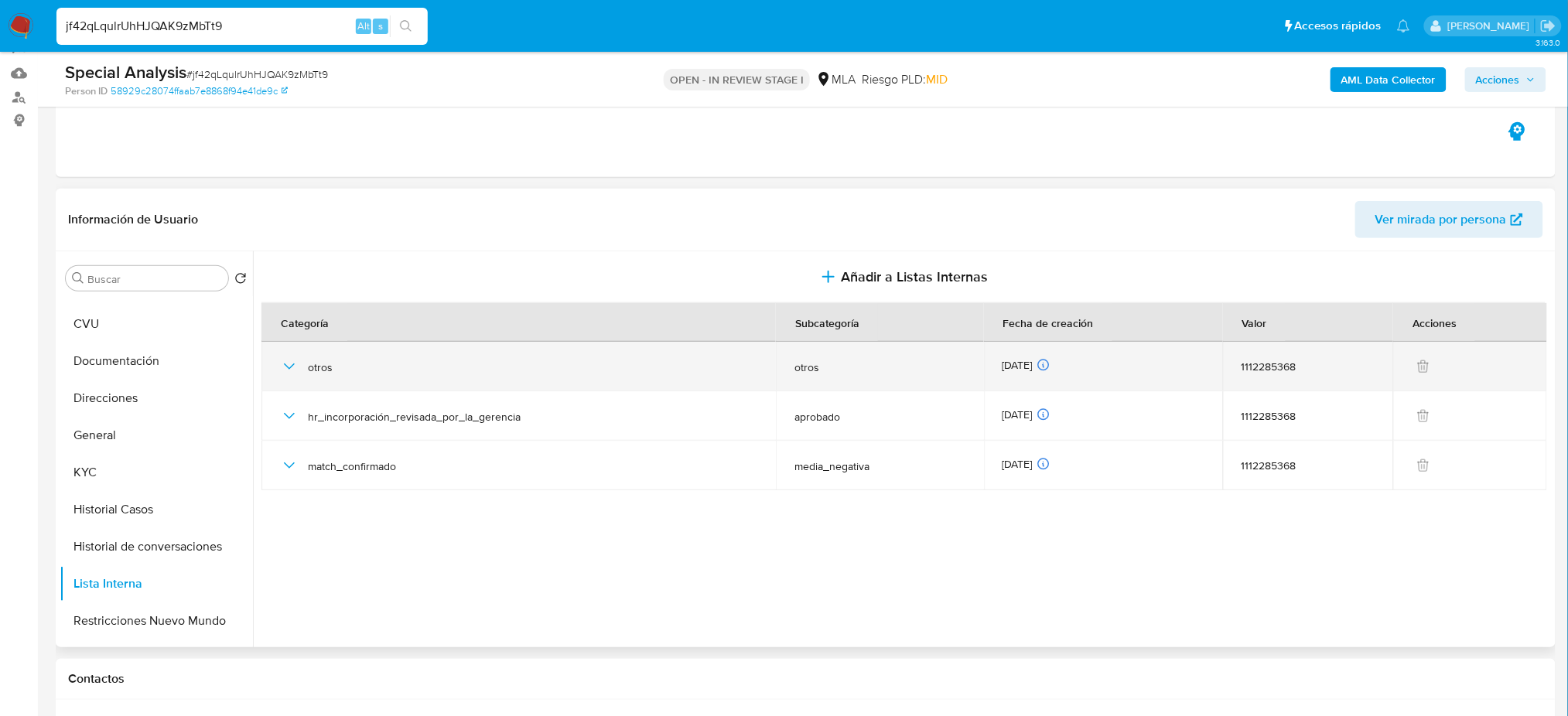
click at [286, 366] on icon "button" at bounding box center [289, 367] width 19 height 19
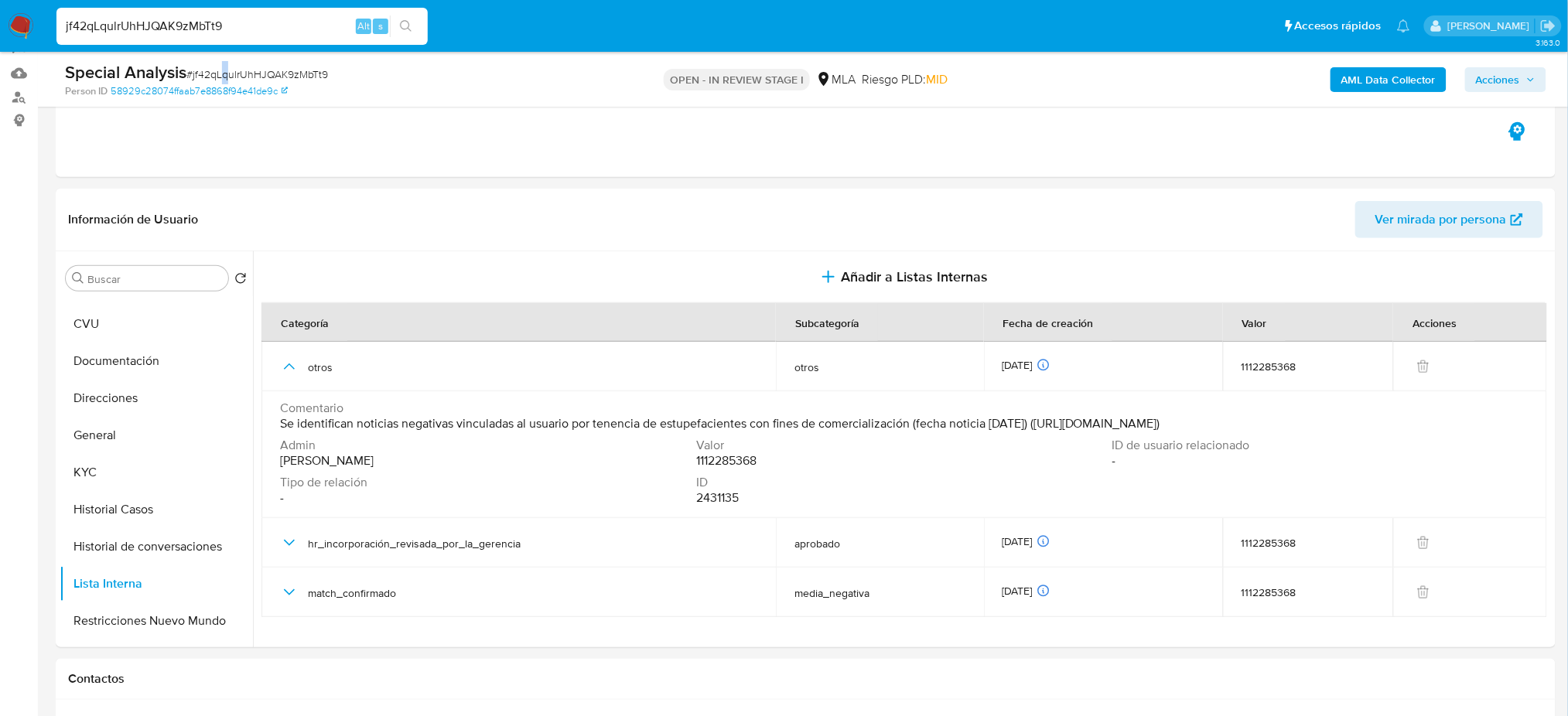
click at [225, 72] on span "# jf42qLqulrUhHJQAK9zMbTt9" at bounding box center [257, 75] width 141 height 16
click at [366, 85] on div "Person ID 58929c28074ffaab7e8868f94e41de9c" at bounding box center [310, 91] width 489 height 14
click at [299, 73] on span "# jf42qLqulrUhHJQAK9zMbTt9" at bounding box center [257, 75] width 141 height 16
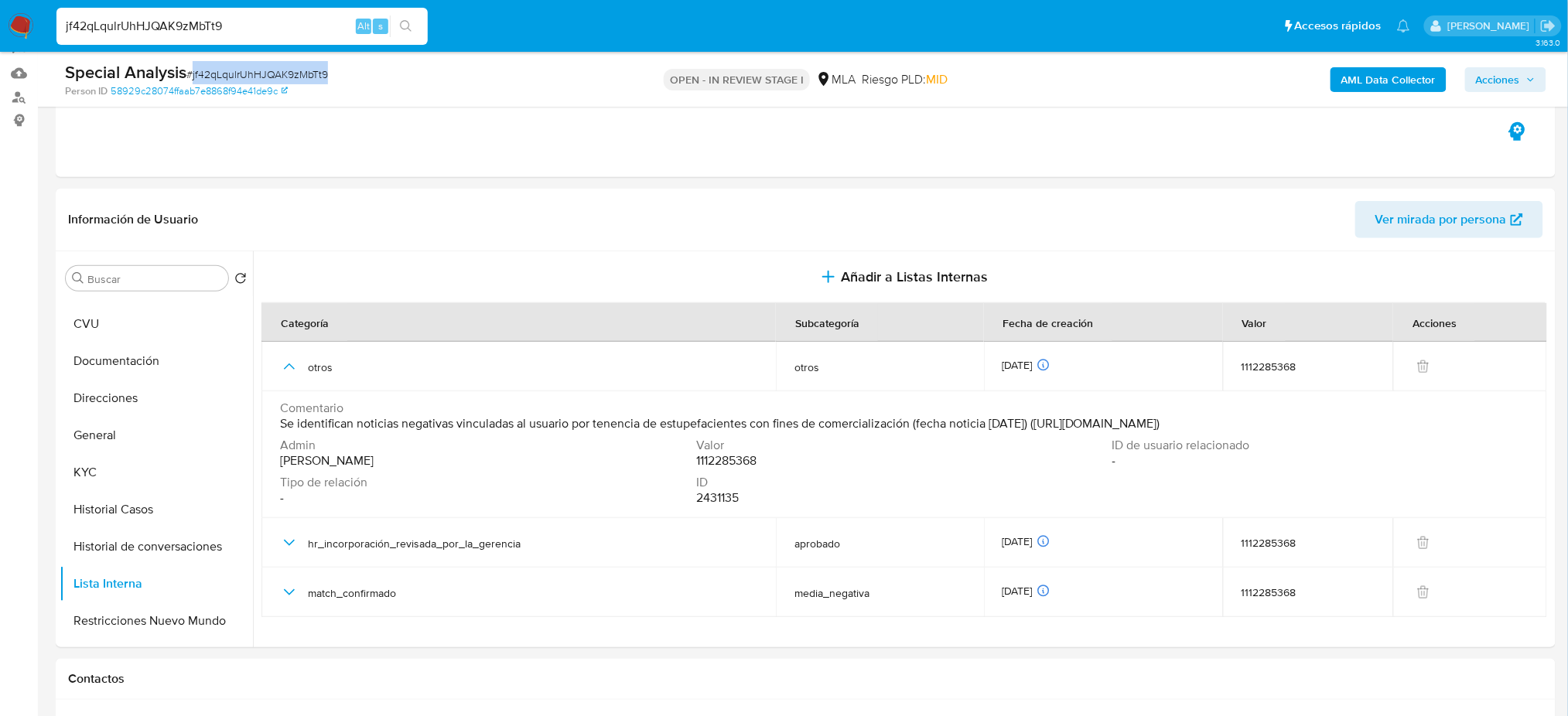
click at [299, 73] on span "# jf42qLqulrUhHJQAK9zMbTt9" at bounding box center [257, 75] width 141 height 16
copy span "jf42qLqulrUhHJQAK9zMbTt9"
drag, startPoint x: 567, startPoint y: 436, endPoint x: 1059, endPoint y: 422, distance: 492.2
click at [1059, 422] on span "Se identifican noticias negativas vinculadas al usuario por tenencia de estupef…" at bounding box center [720, 424] width 880 height 16
click at [104, 442] on button "General" at bounding box center [150, 435] width 181 height 37
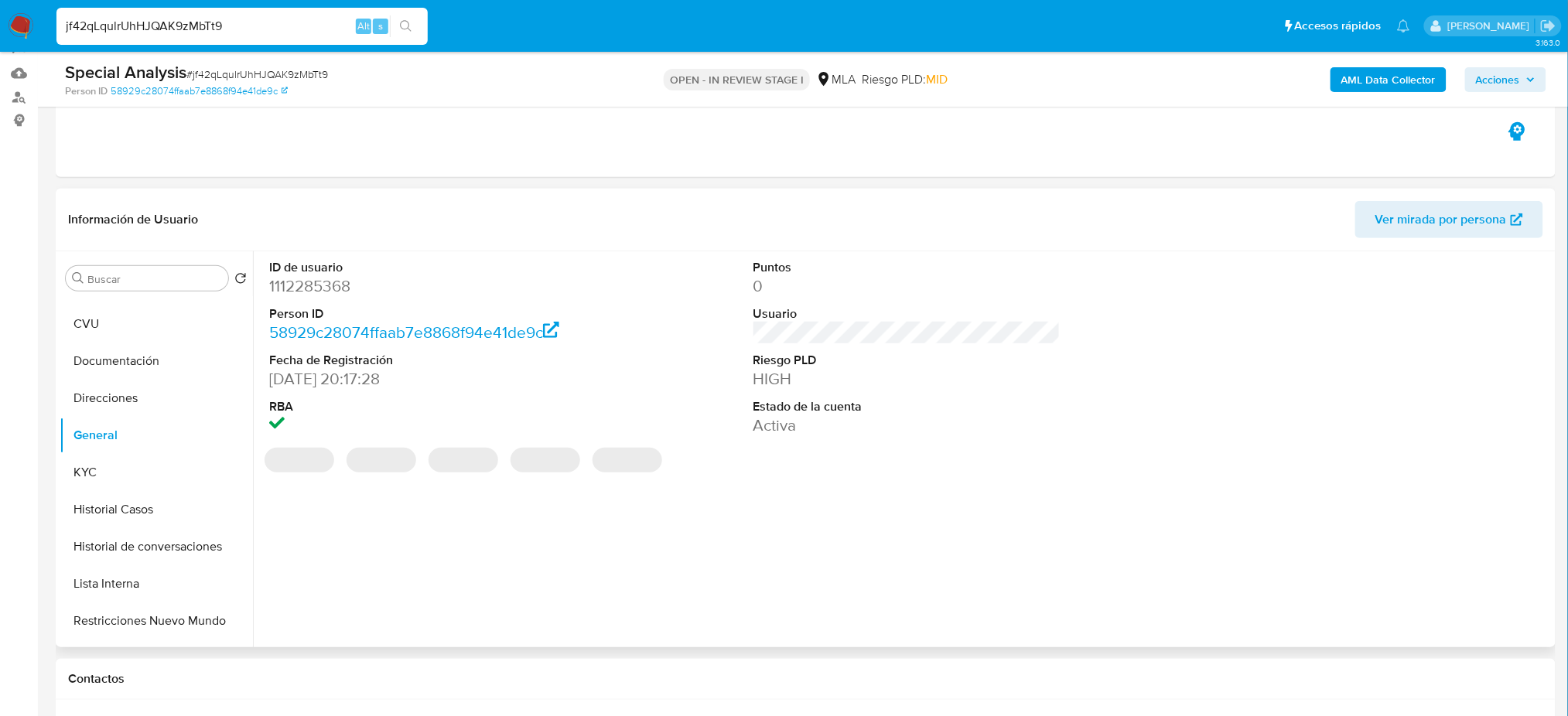
click at [314, 280] on dd "1112285368" at bounding box center [423, 286] width 307 height 22
copy dd "1112285368"
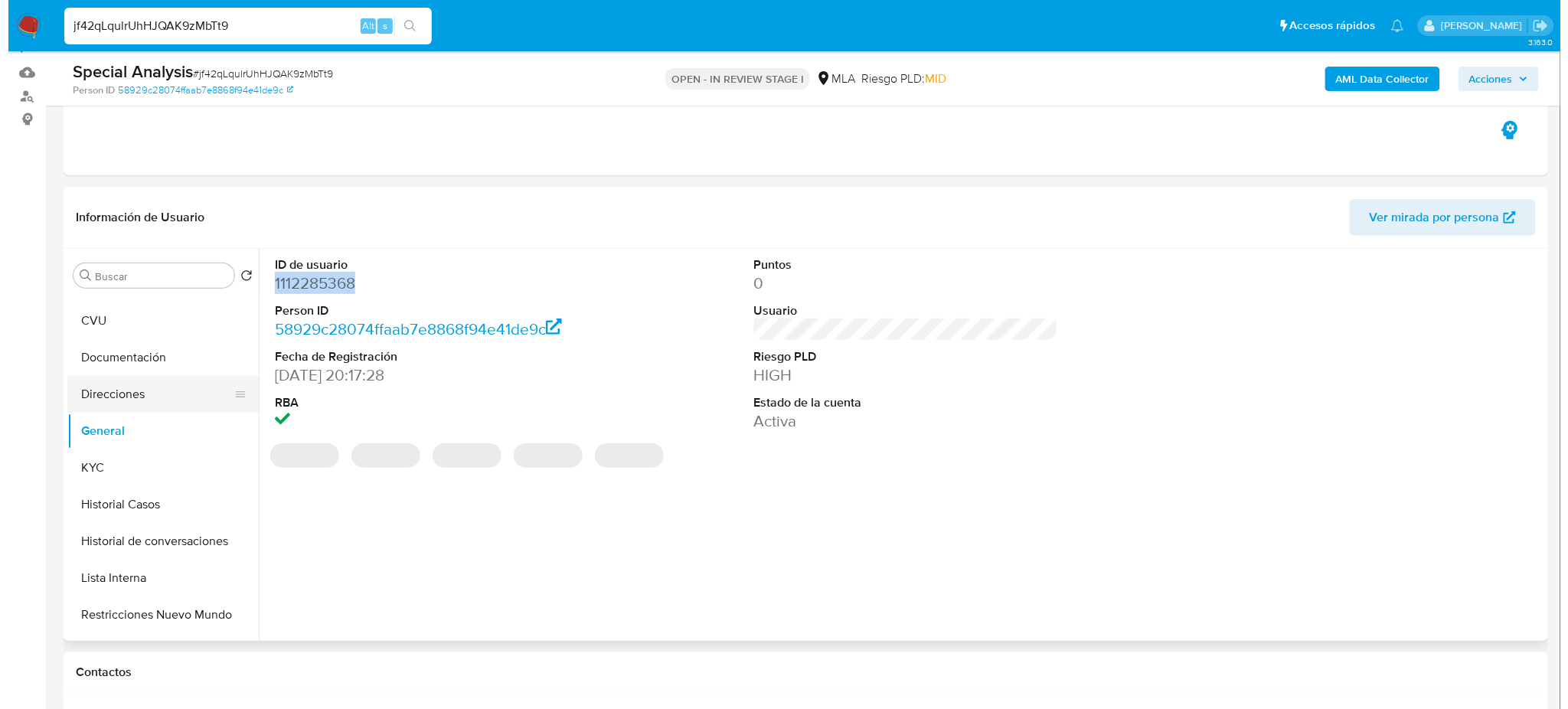
scroll to position [0, 0]
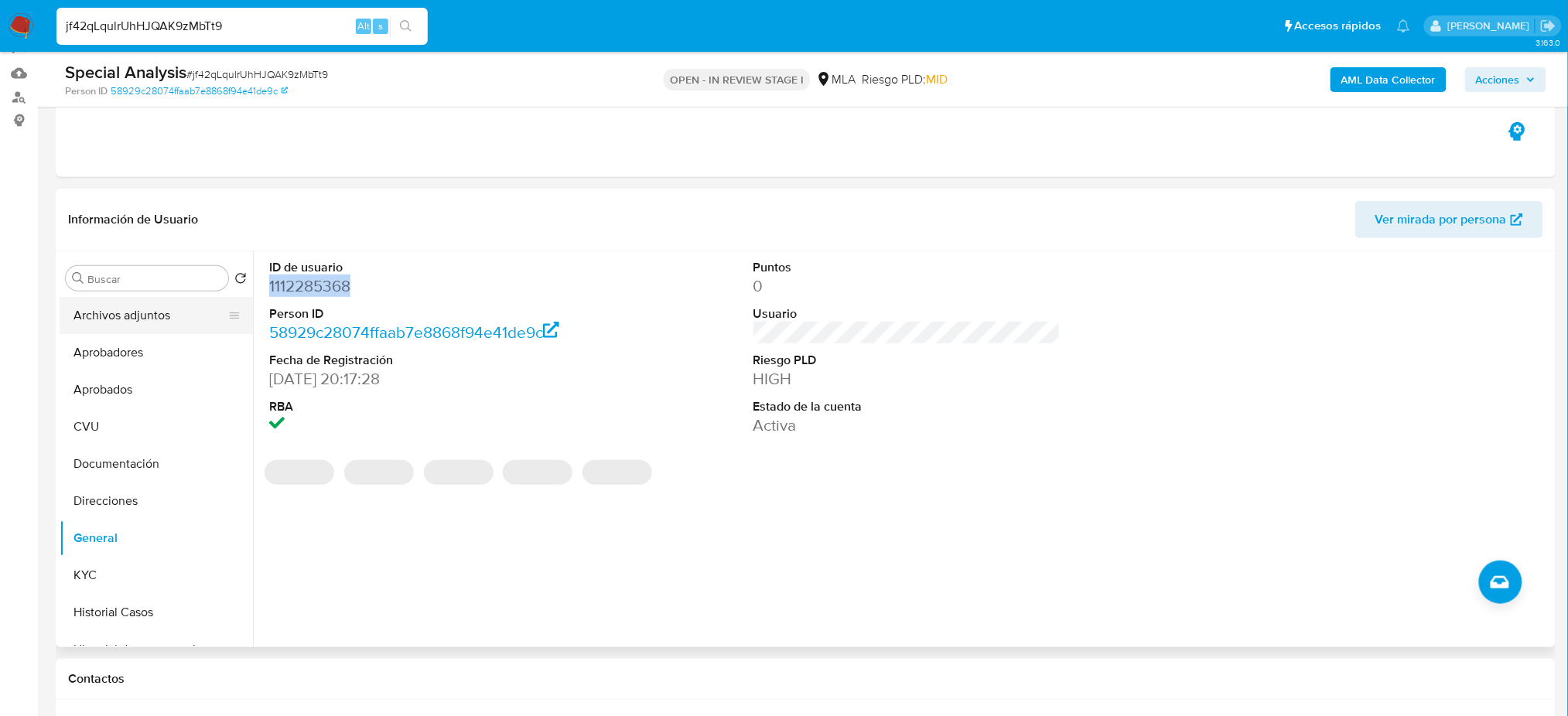
click at [131, 308] on button "Archivos adjuntos" at bounding box center [150, 315] width 181 height 37
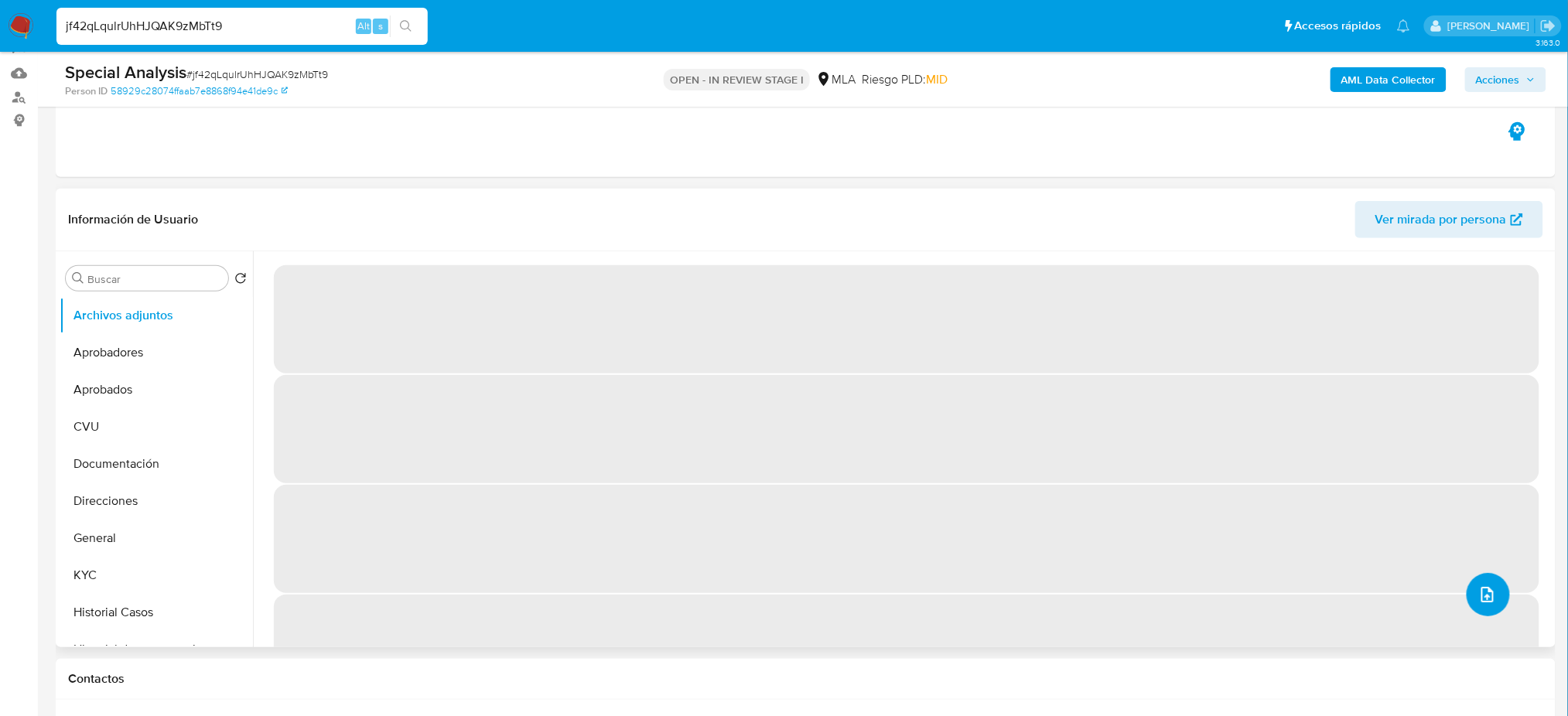
click at [1486, 578] on button "upload-file" at bounding box center [1488, 594] width 43 height 43
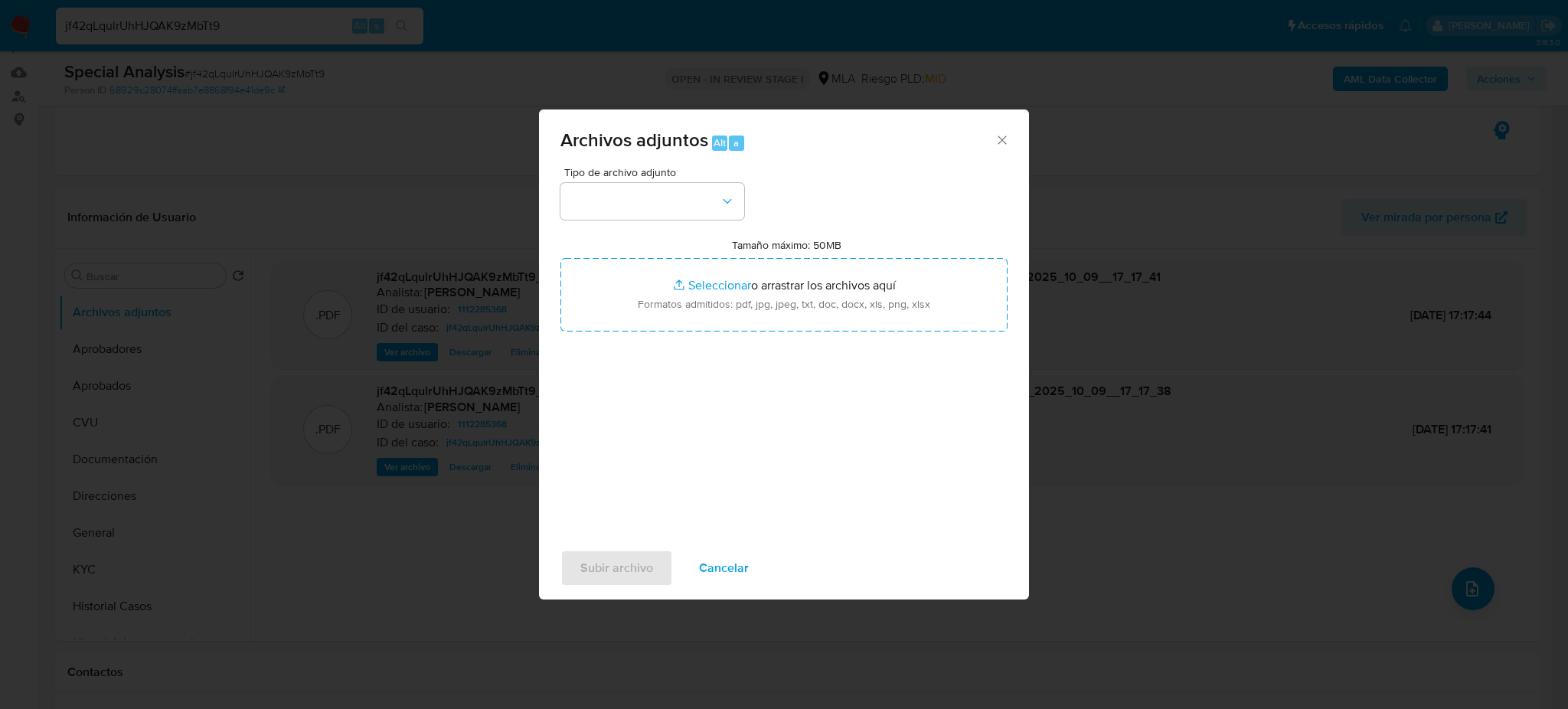
click at [645, 178] on span "Tipo de archivo adjunto" at bounding box center [656, 172] width 184 height 11
click at [649, 231] on div "Tipo de archivo adjunto Tamaño máximo: 50MB Seleccionar archivos Seleccionar o …" at bounding box center [784, 347] width 447 height 361
click at [630, 213] on button "button" at bounding box center [652, 201] width 184 height 36
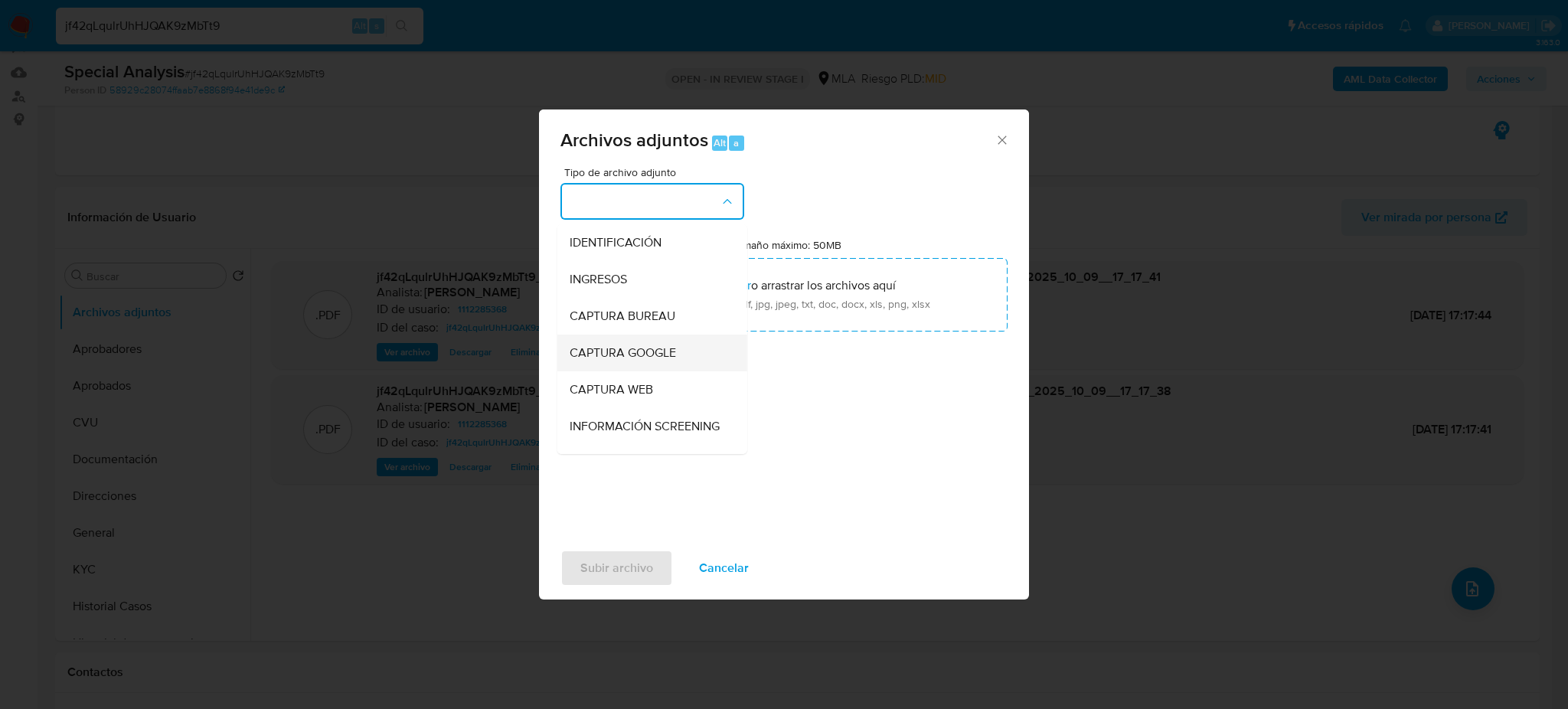
scroll to position [203, 0]
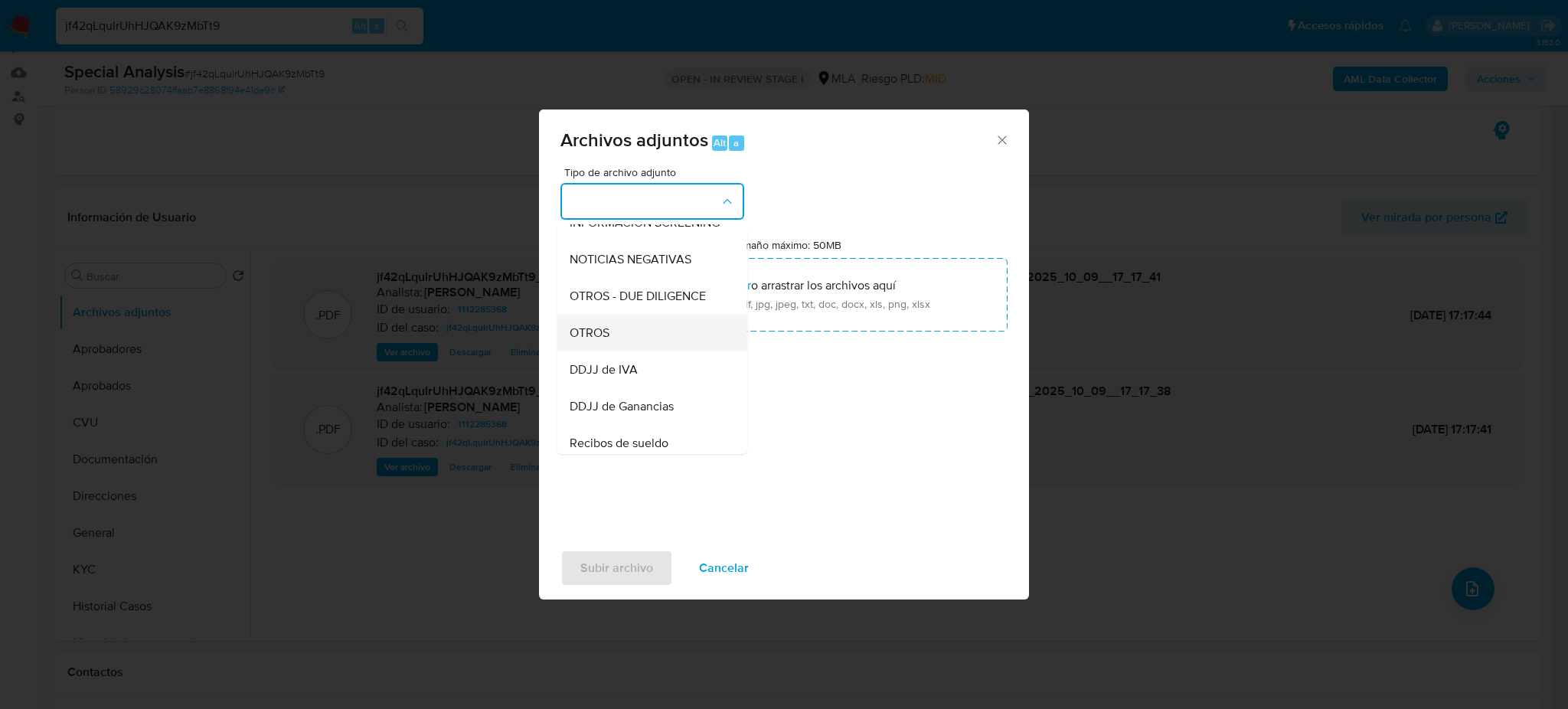
click at [626, 352] on div "OTROS" at bounding box center [647, 332] width 156 height 36
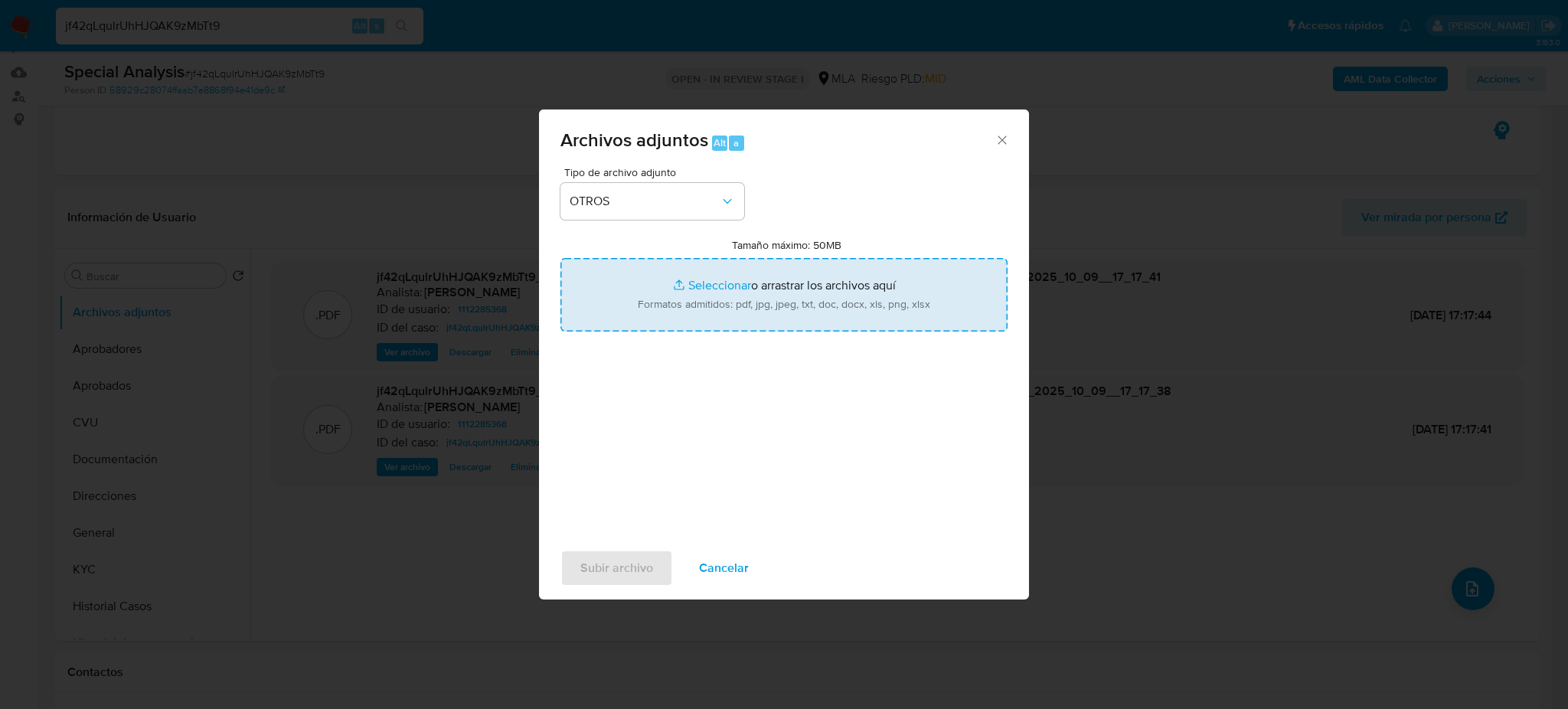
click at [658, 285] on input "Tamaño máximo: 50MB Seleccionar archivos" at bounding box center [784, 294] width 447 height 74
type input "C:\fakepath\Caselog jf42qLqulrUhHJQAK9zMbTt9_2025_10_08_08_33_31 (1).docx"
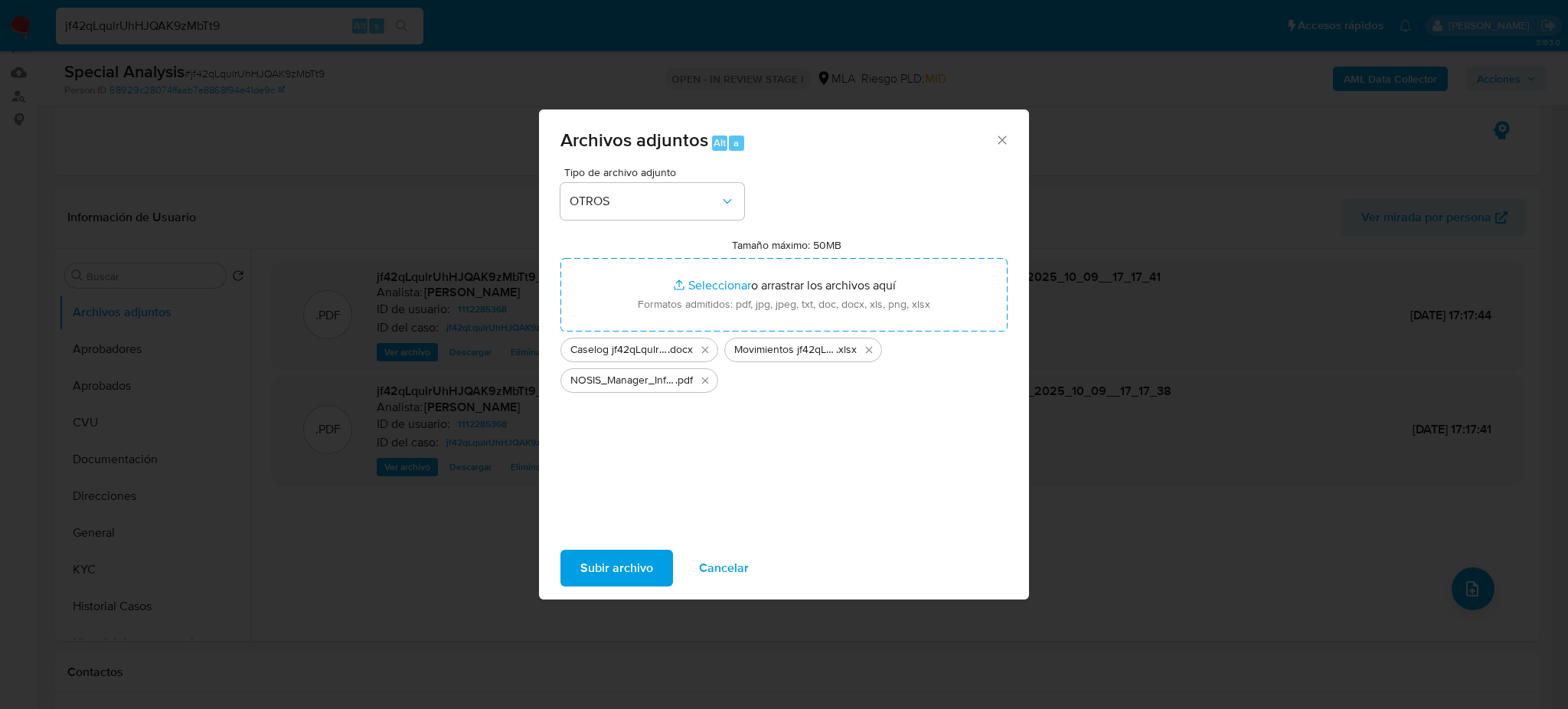
drag, startPoint x: 658, startPoint y: 285, endPoint x: 603, endPoint y: 581, distance: 301.1
click at [603, 581] on span "Subir archivo" at bounding box center [617, 568] width 73 height 33
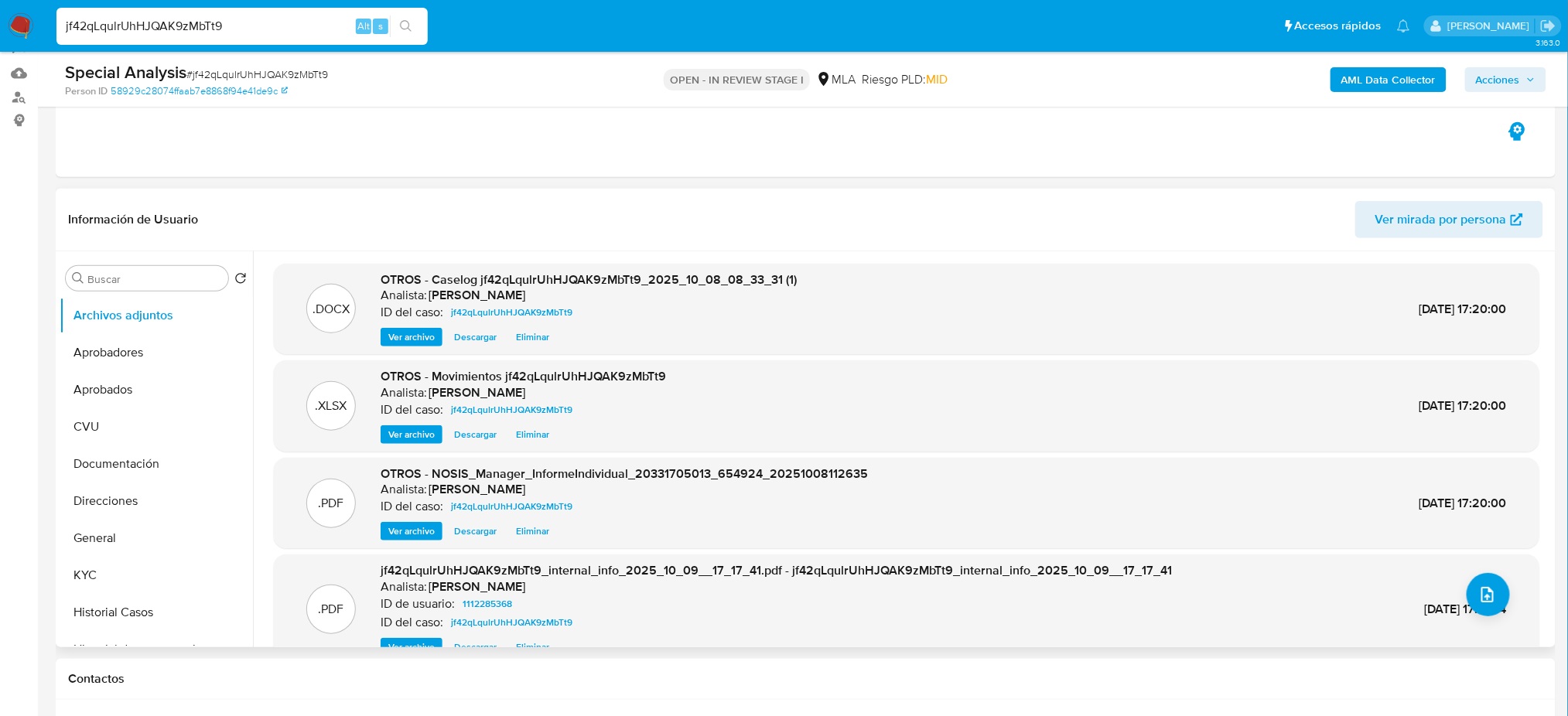
click at [400, 333] on span "Ver archivo" at bounding box center [411, 337] width 46 height 16
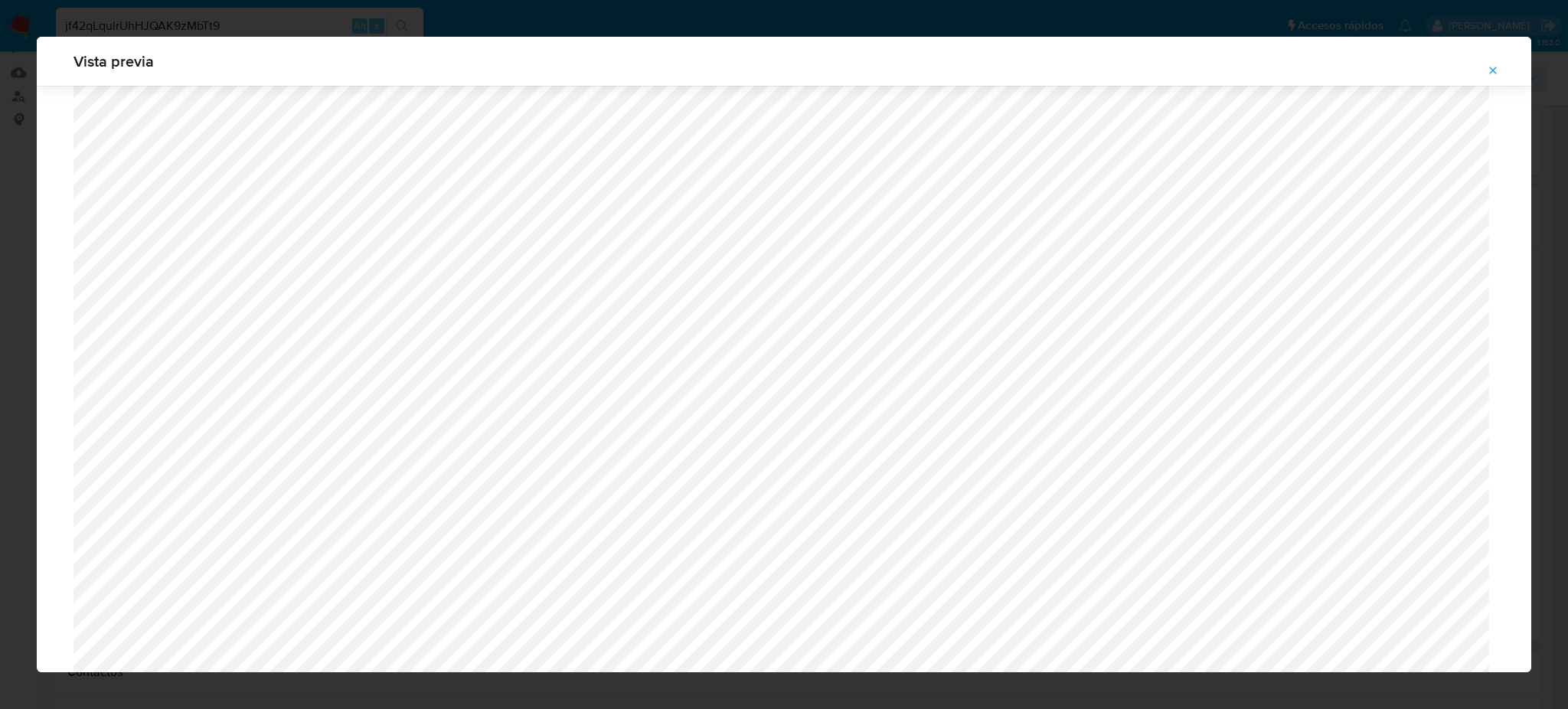
scroll to position [787, 0]
click at [1488, 69] on icon "Attachment preview" at bounding box center [1493, 71] width 12 height 12
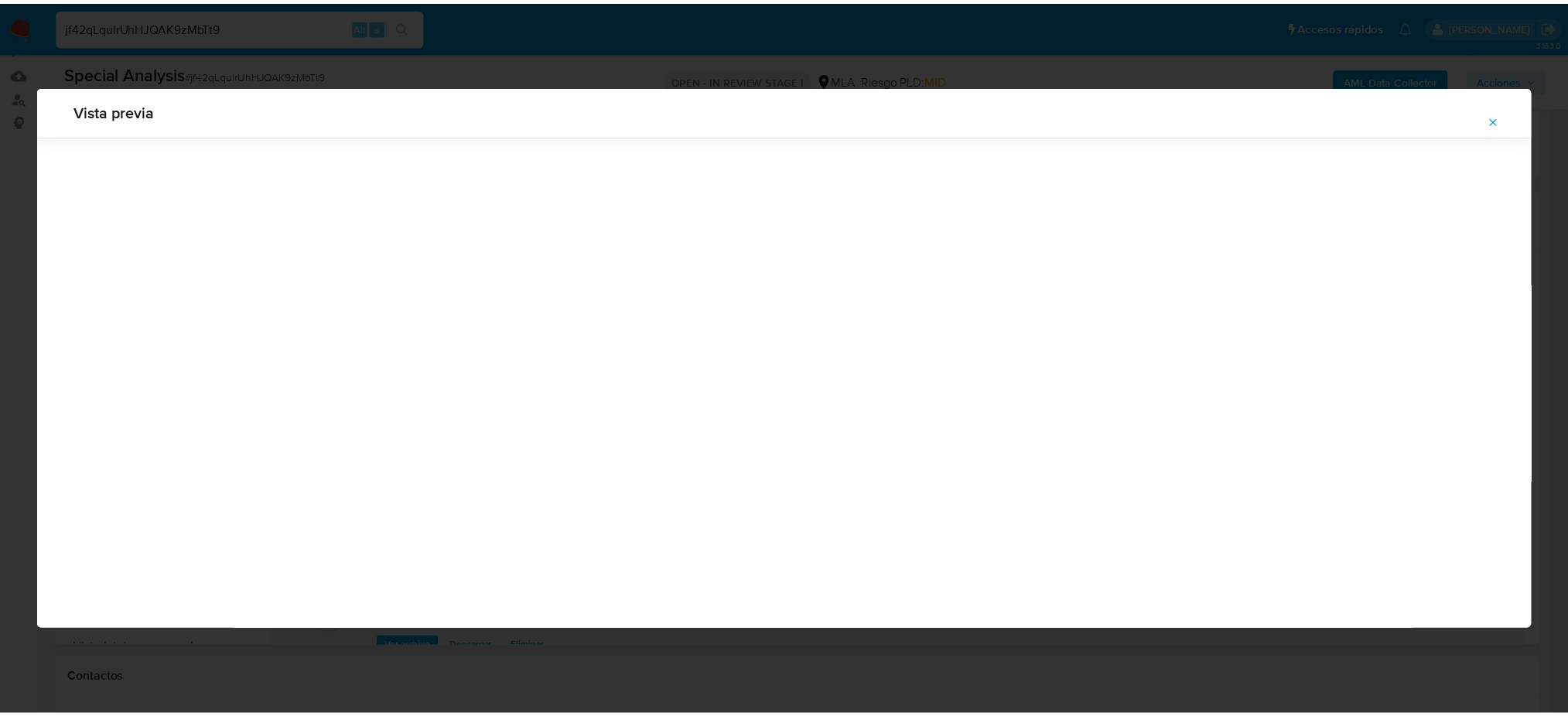
scroll to position [0, 0]
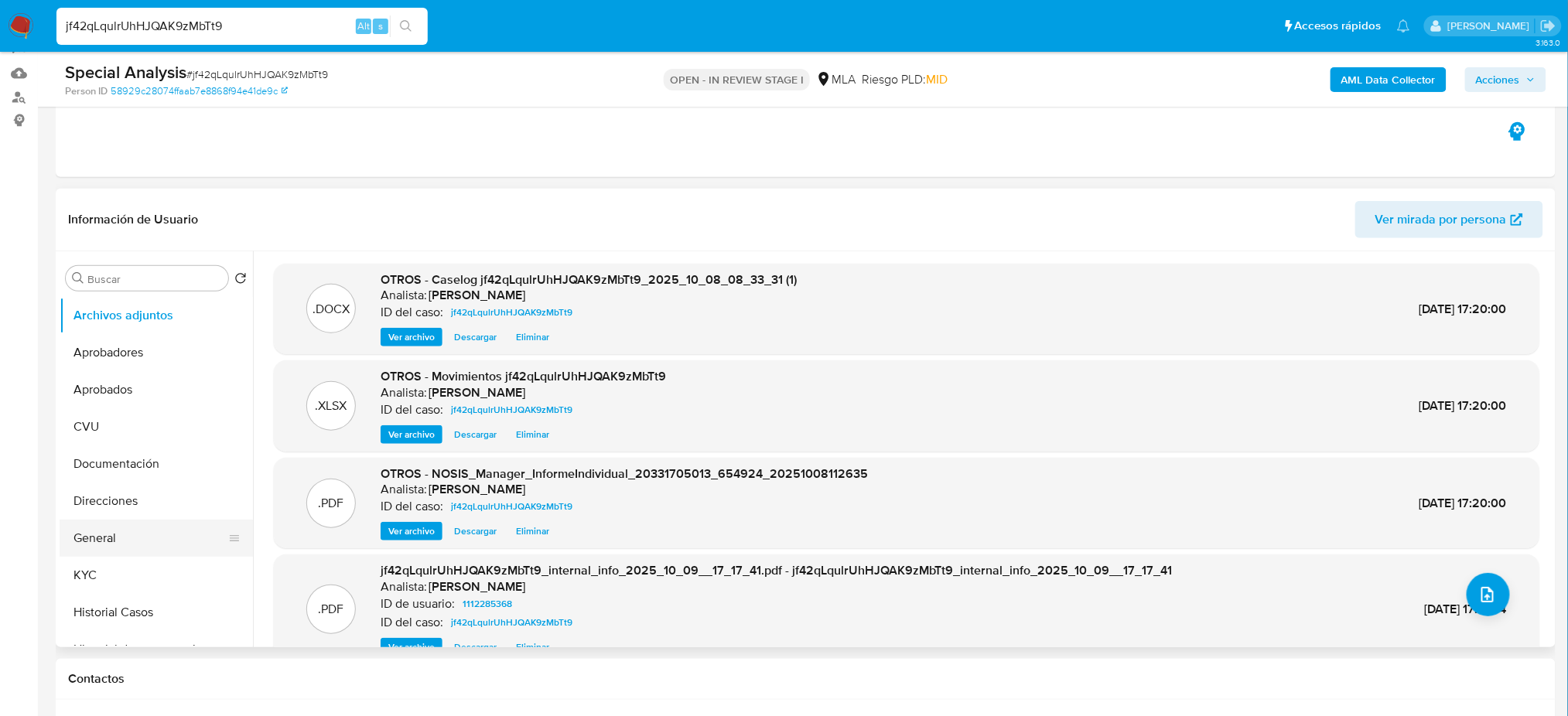
click at [143, 540] on button "General" at bounding box center [150, 538] width 181 height 37
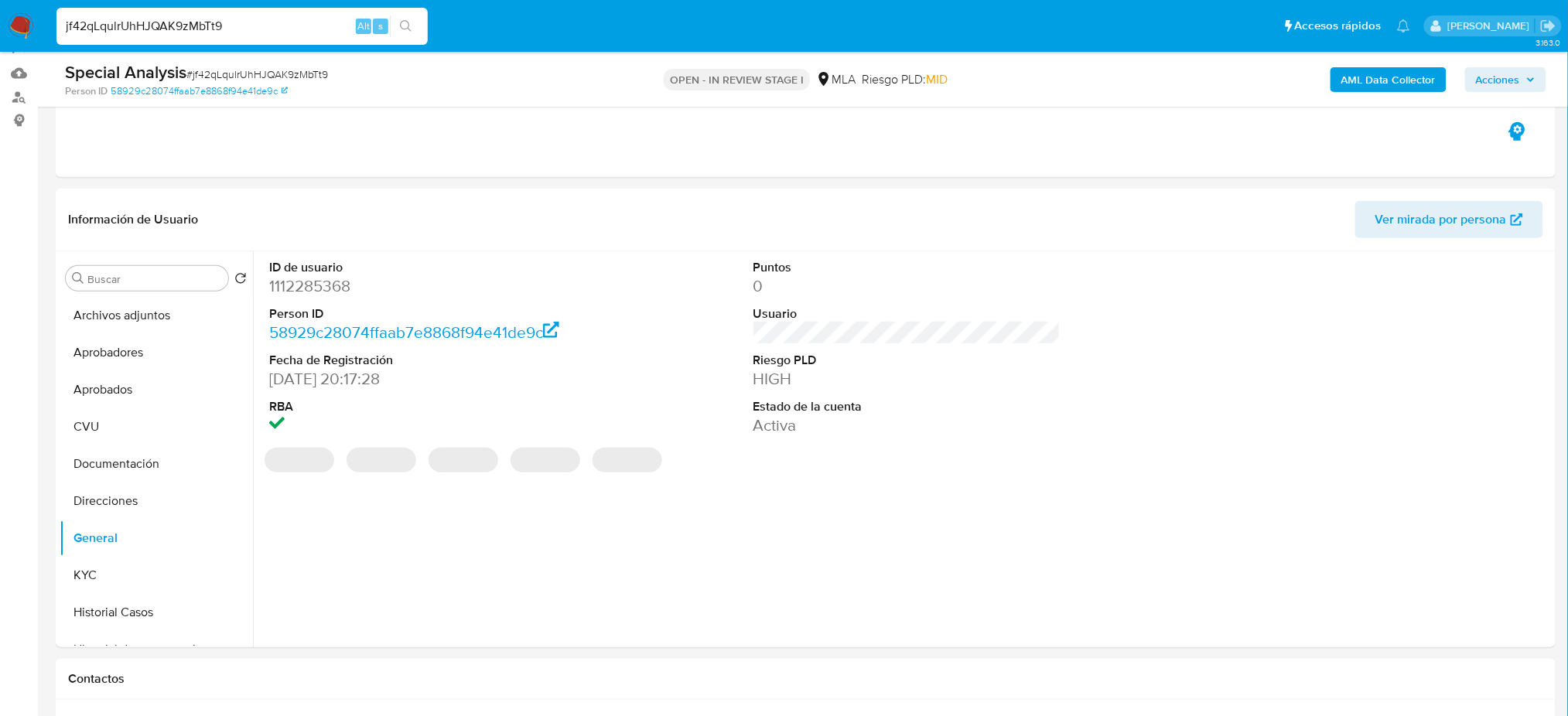
click at [282, 280] on dd "1112285368" at bounding box center [423, 286] width 307 height 22
copy dd "1112285368"
click at [1501, 67] on div "AML Data Collector Acciones" at bounding box center [1301, 79] width 489 height 36
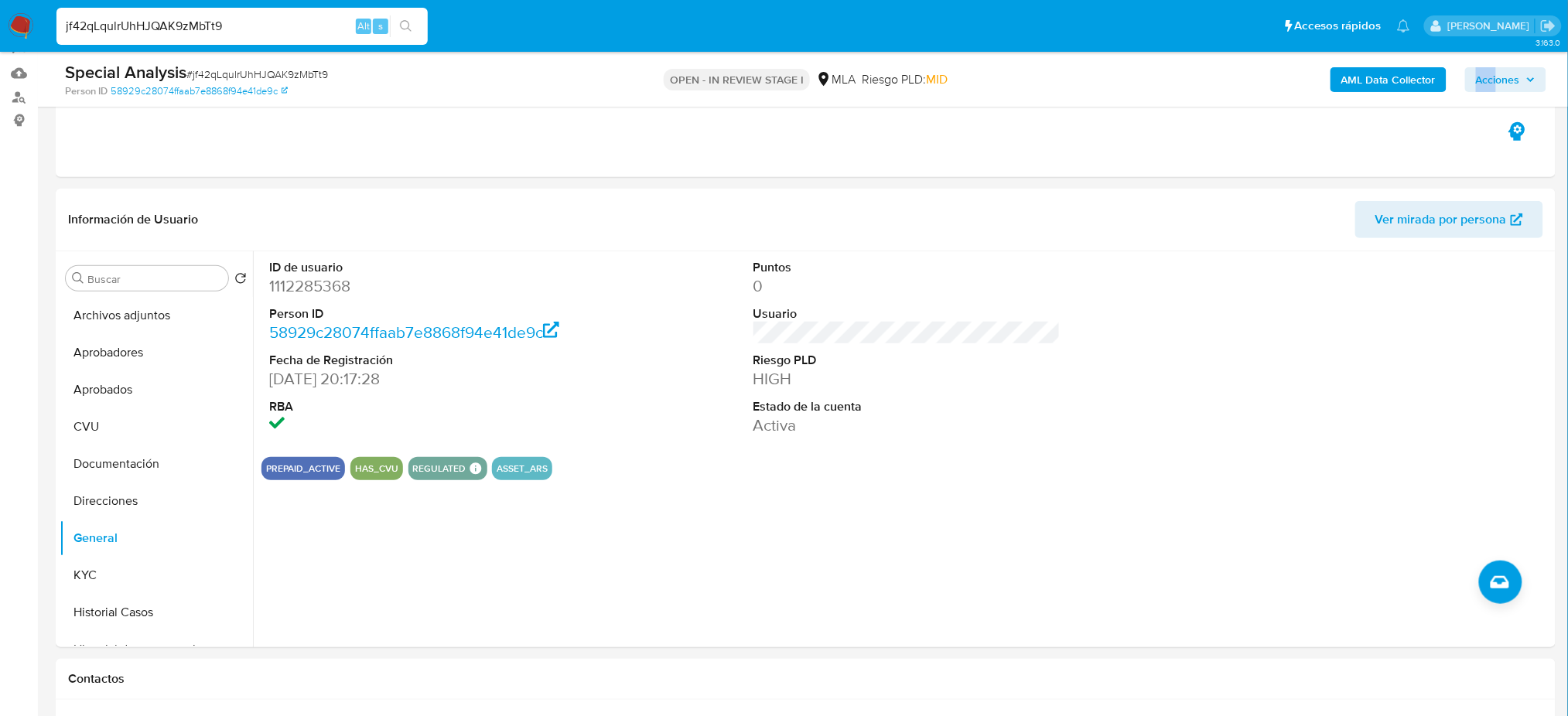
drag, startPoint x: 1506, startPoint y: 71, endPoint x: 1473, endPoint y: 89, distance: 37.6
click at [1506, 72] on span "Acciones" at bounding box center [1498, 80] width 44 height 25
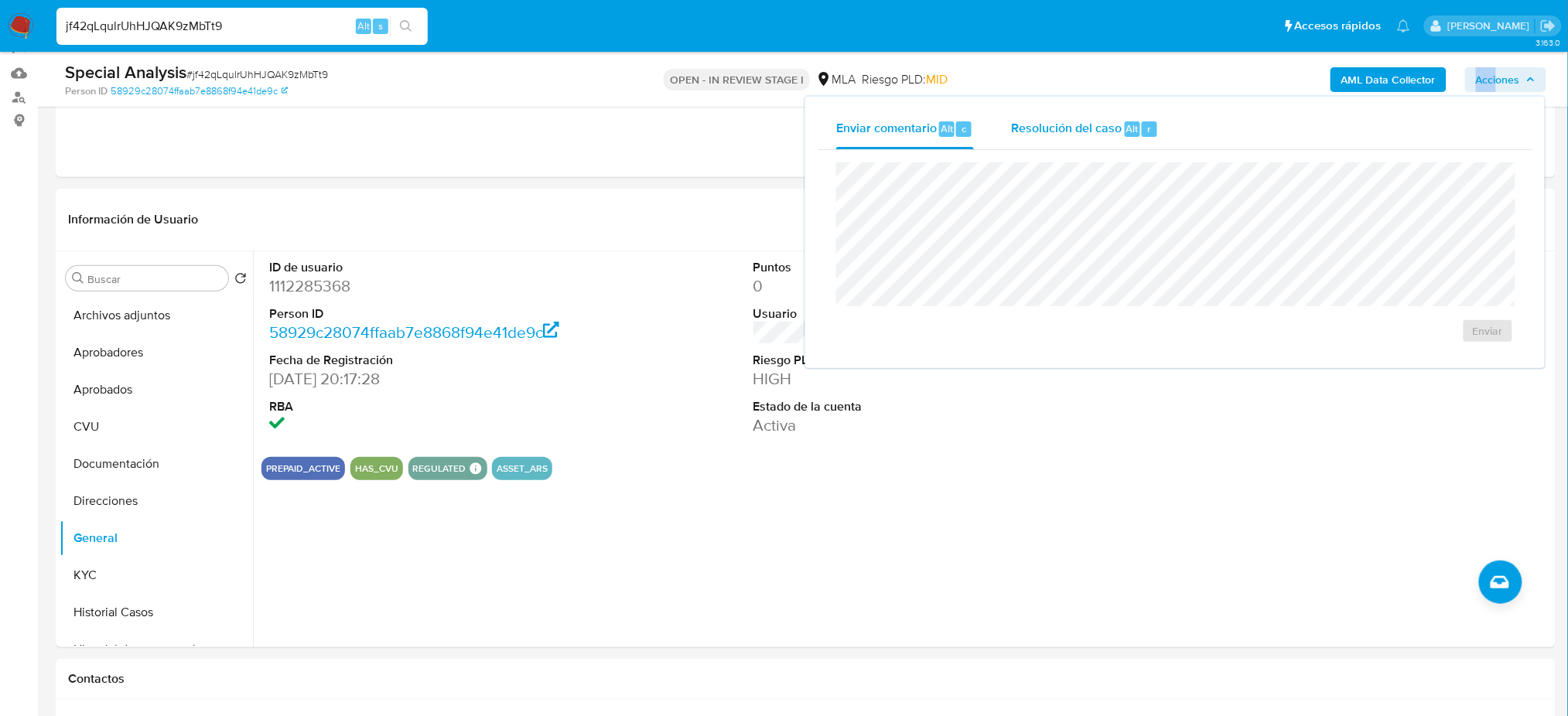
click at [1069, 124] on span "Resolución del caso" at bounding box center [1066, 128] width 111 height 18
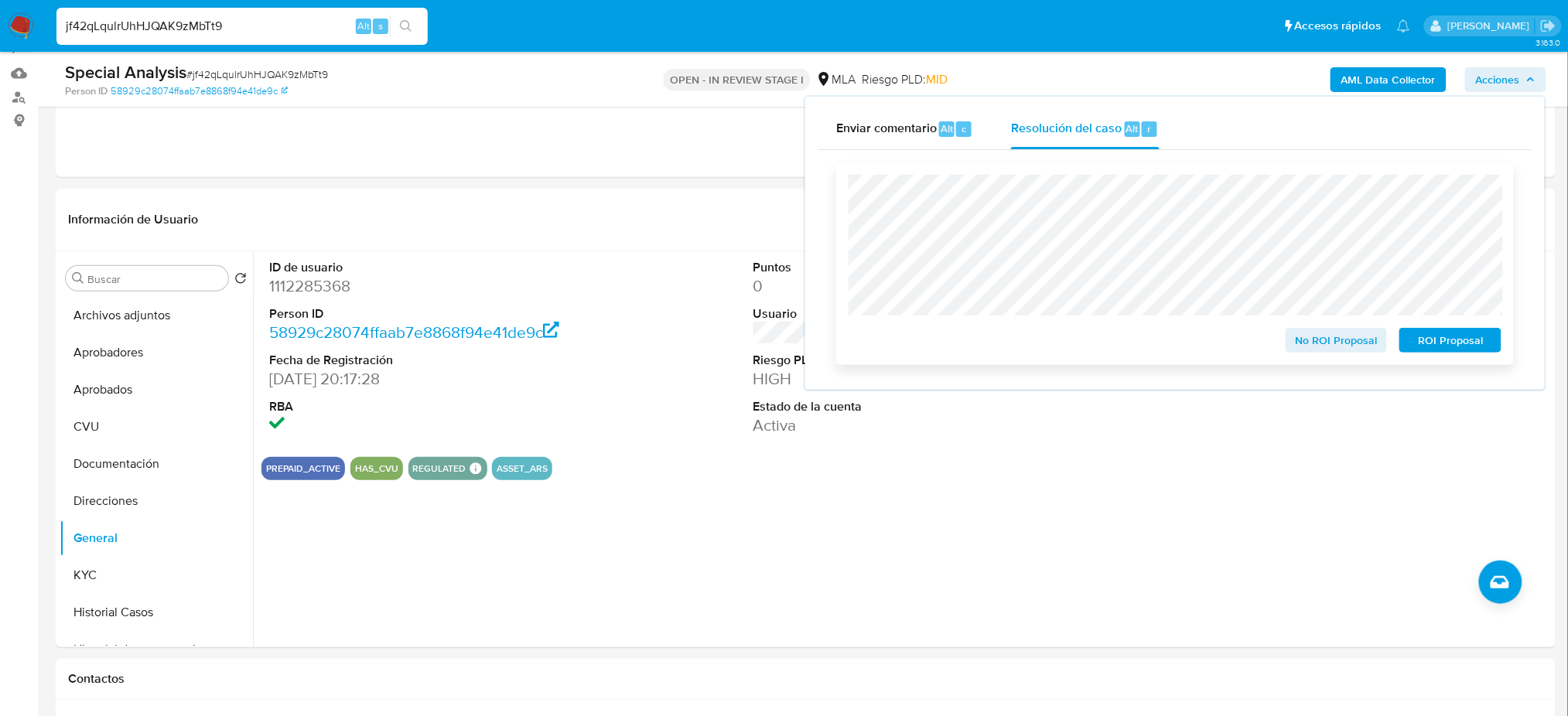
click at [1505, 347] on div "No ROI Proposal ROI Proposal" at bounding box center [1175, 264] width 678 height 202
click at [1490, 344] on span "ROI Proposal" at bounding box center [1450, 340] width 81 height 22
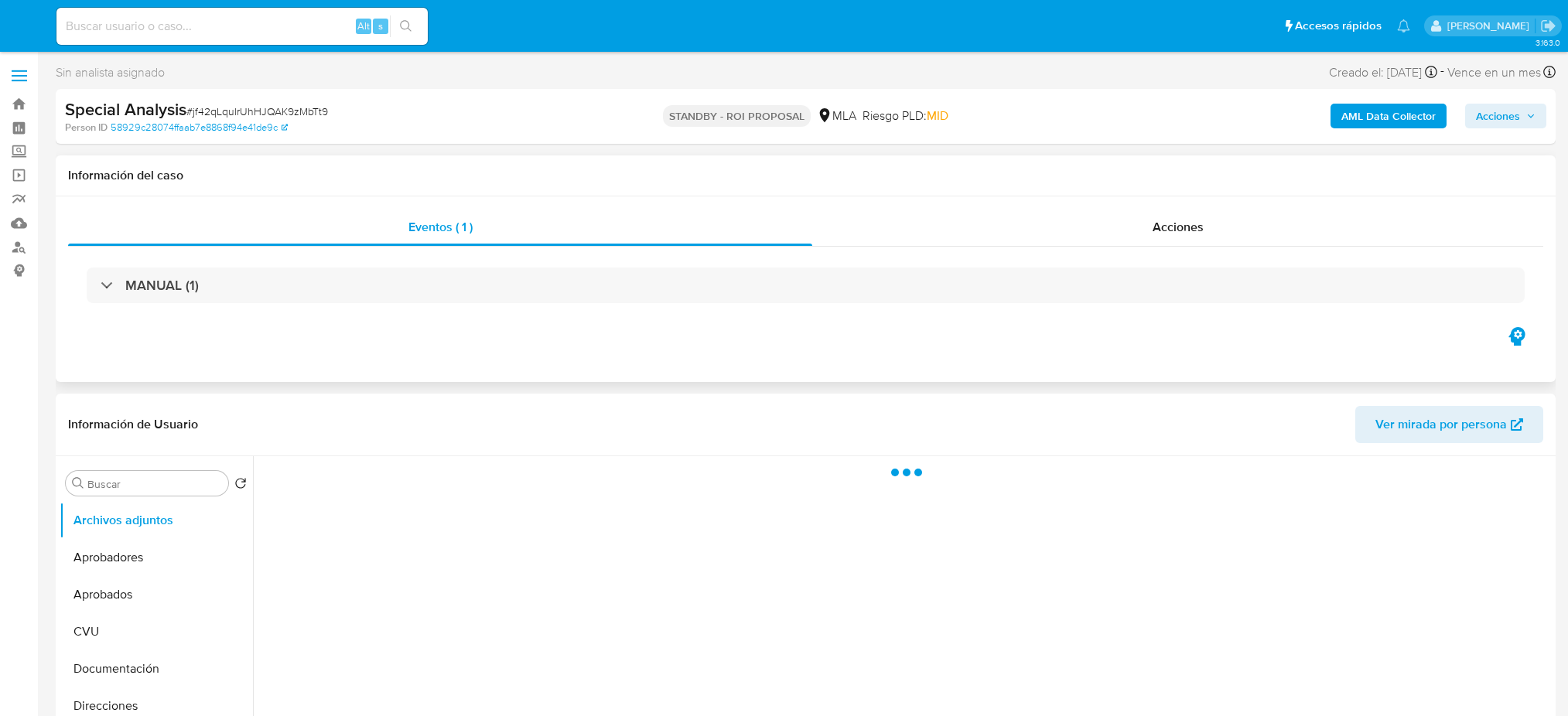
select select "10"
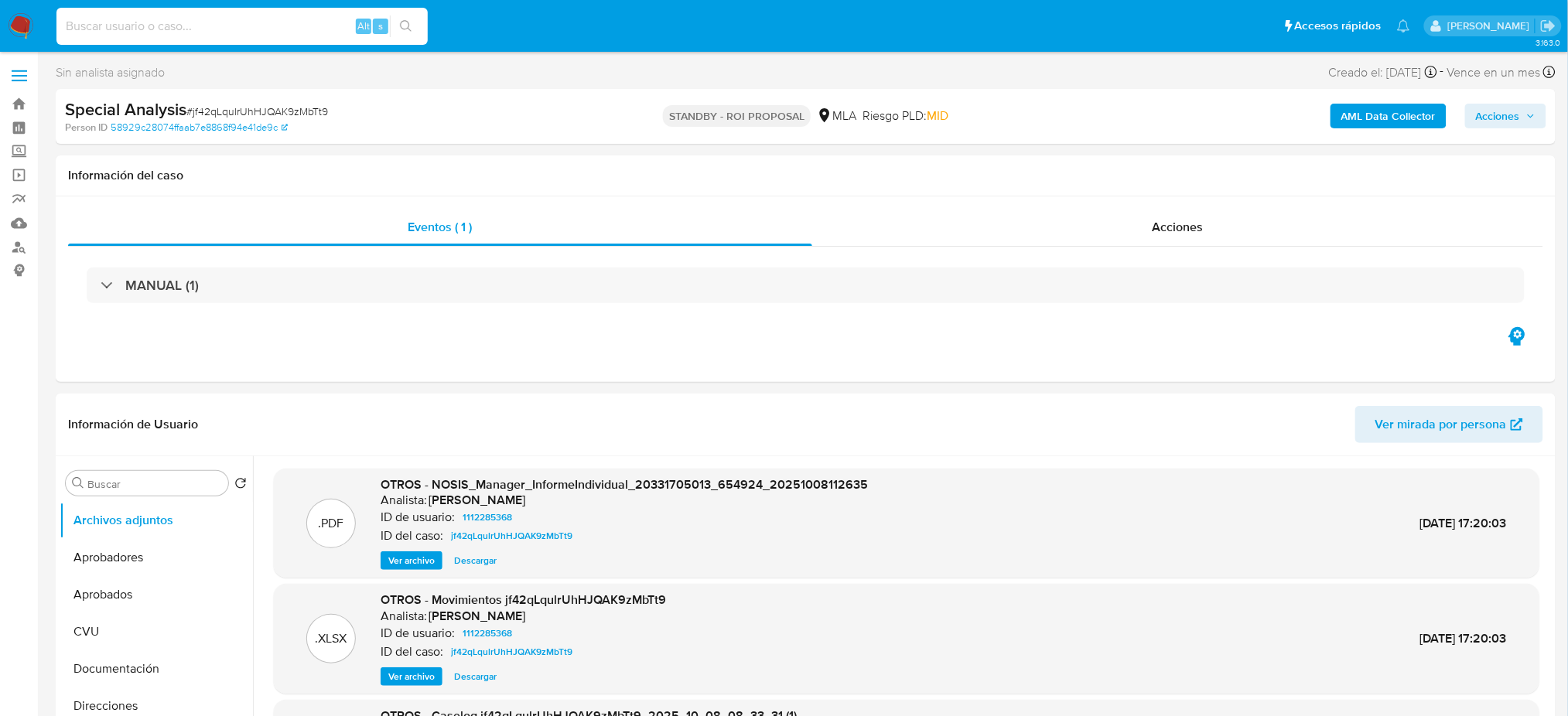
click at [158, 30] on input at bounding box center [242, 27] width 371 height 20
paste input "zQuCHJNobdPlVuaMymgi5DPX"
type input "zQuCHJNobdPlVuaMymgi5DPX"
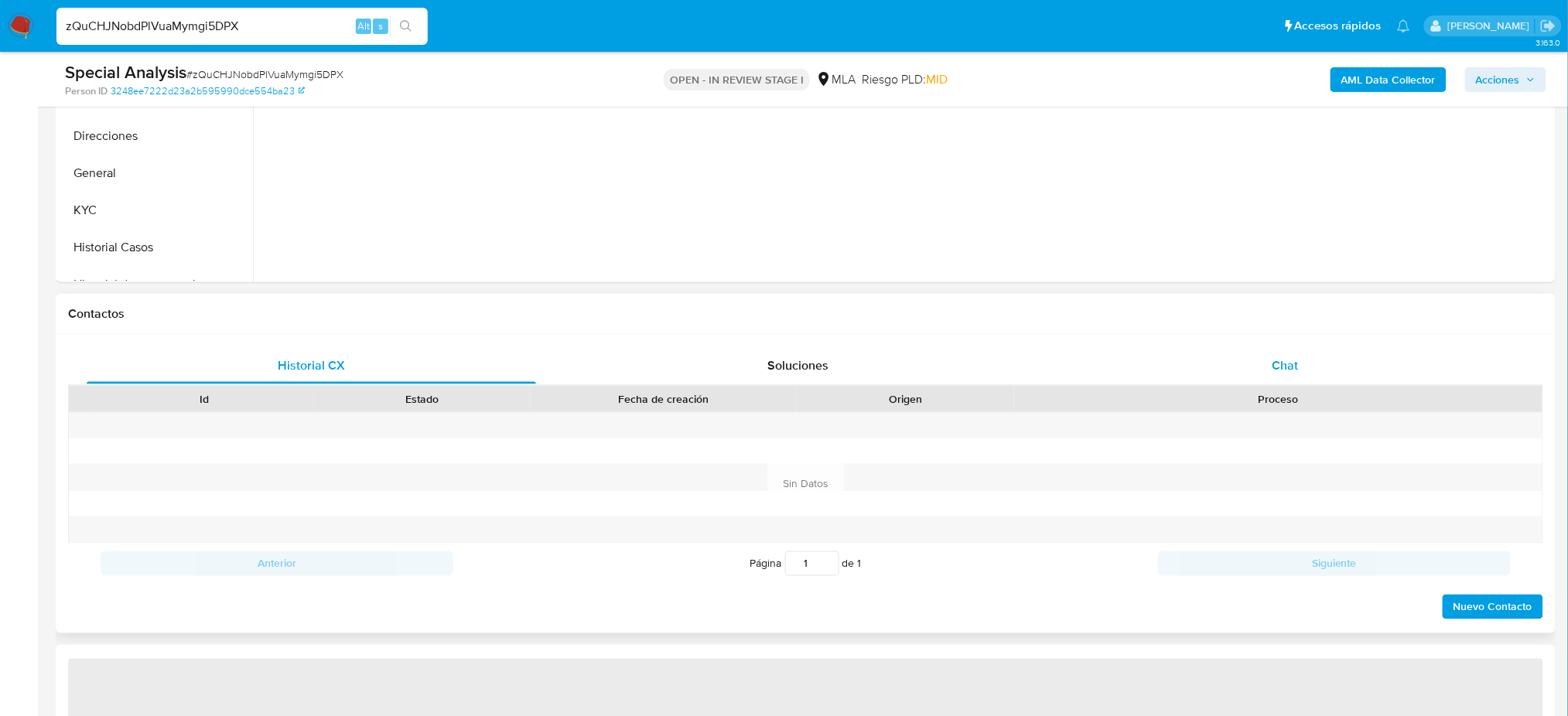
click at [1292, 366] on span "Chat" at bounding box center [1285, 365] width 27 height 18
select select "10"
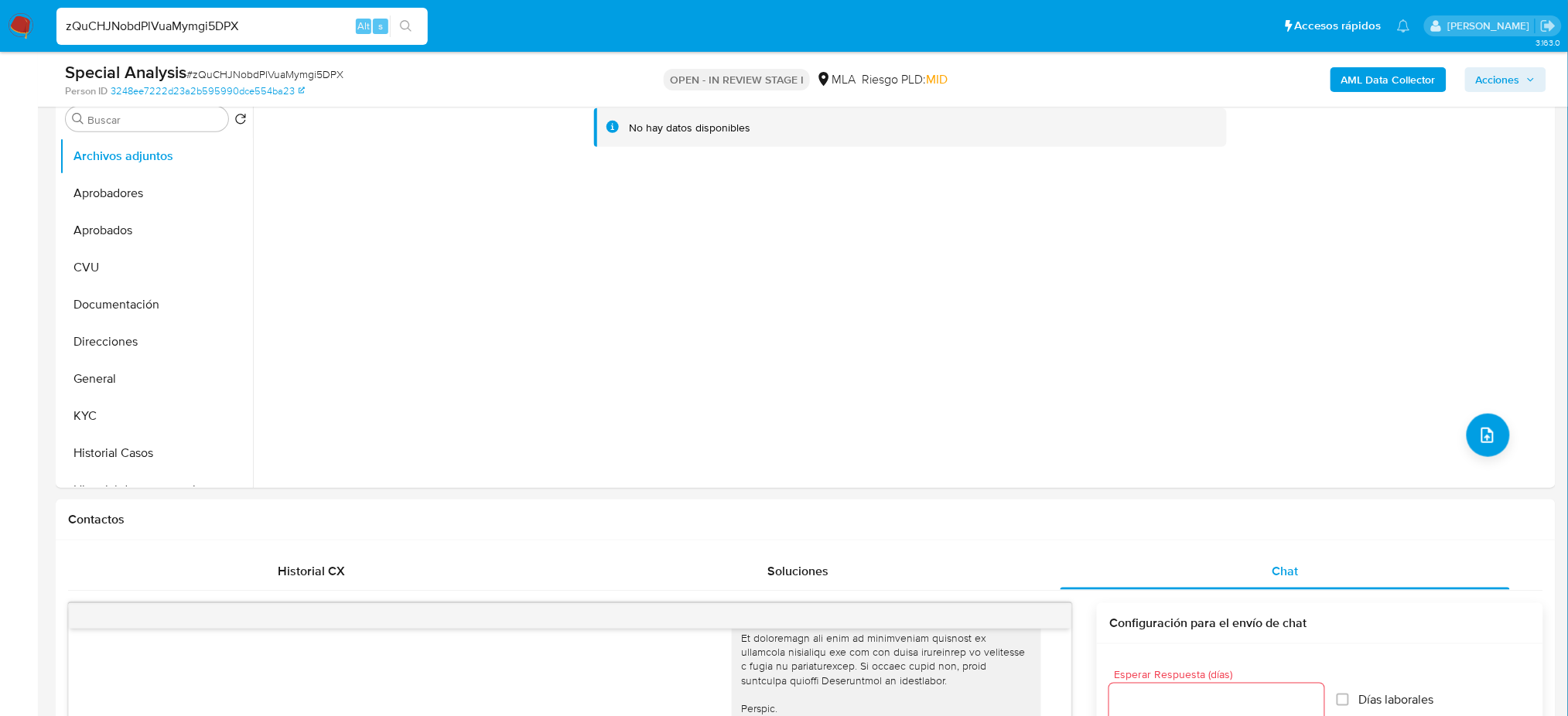
scroll to position [205, 0]
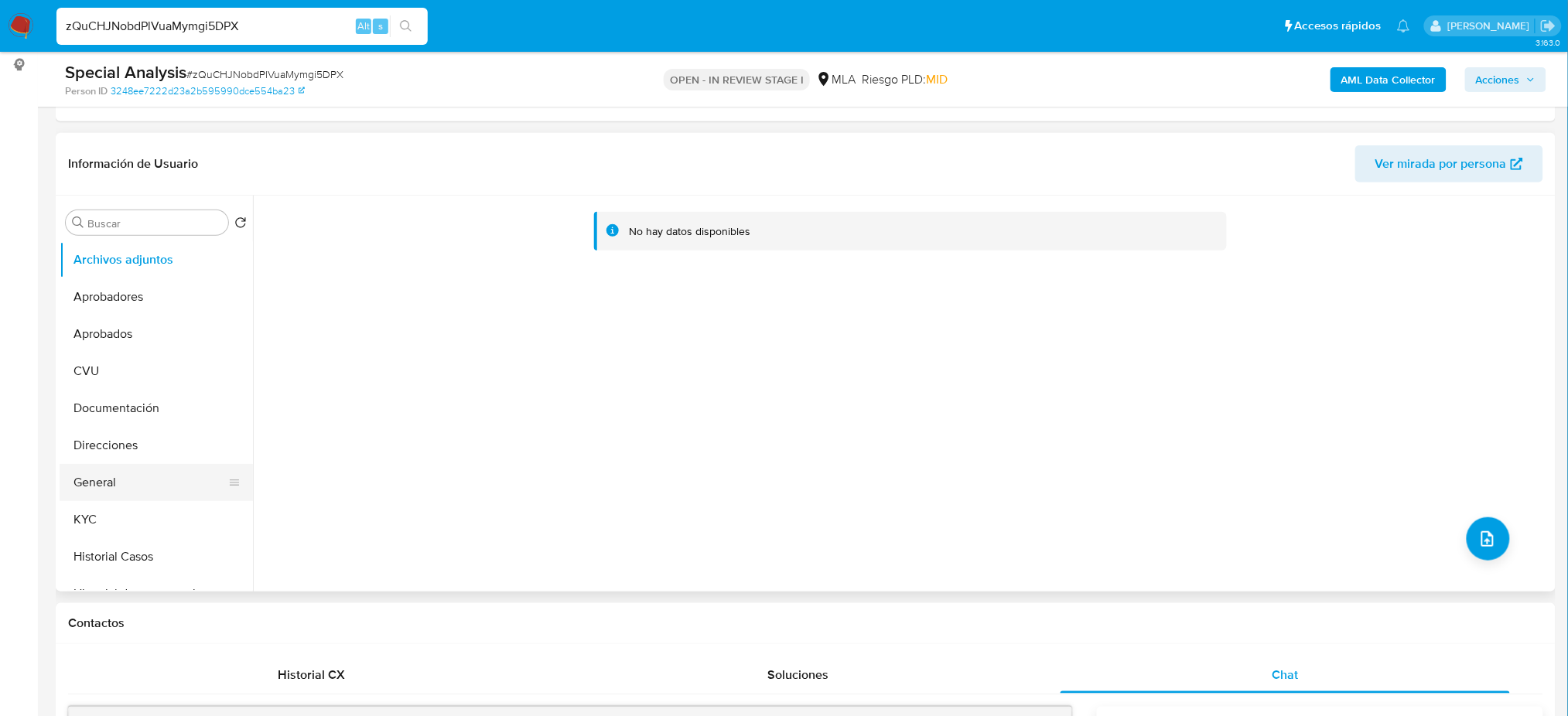
click at [181, 471] on button "General" at bounding box center [150, 482] width 181 height 37
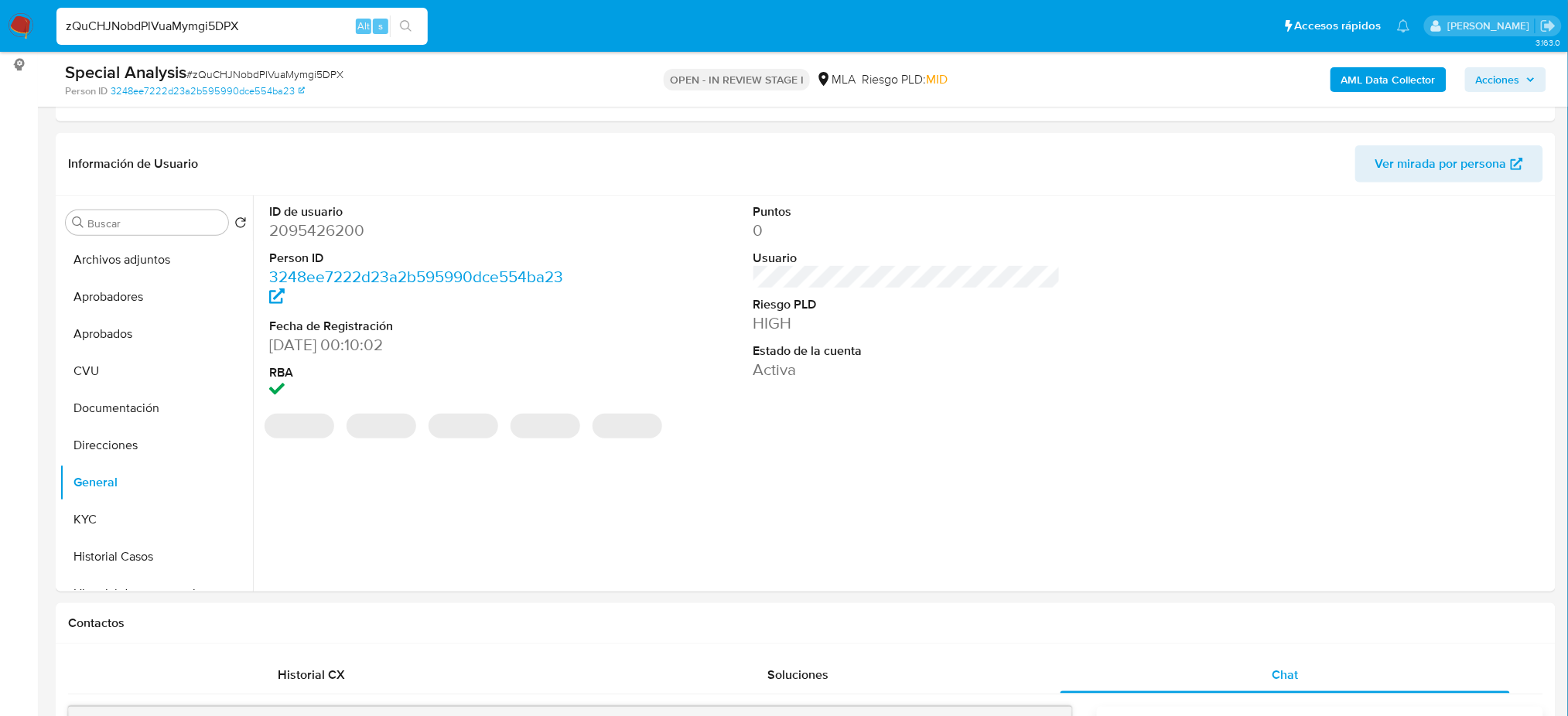
click at [297, 228] on dd "2095426200" at bounding box center [423, 231] width 307 height 22
copy dd "2095426200"
click at [1391, 69] on b "AML Data Collector" at bounding box center [1388, 80] width 94 height 25
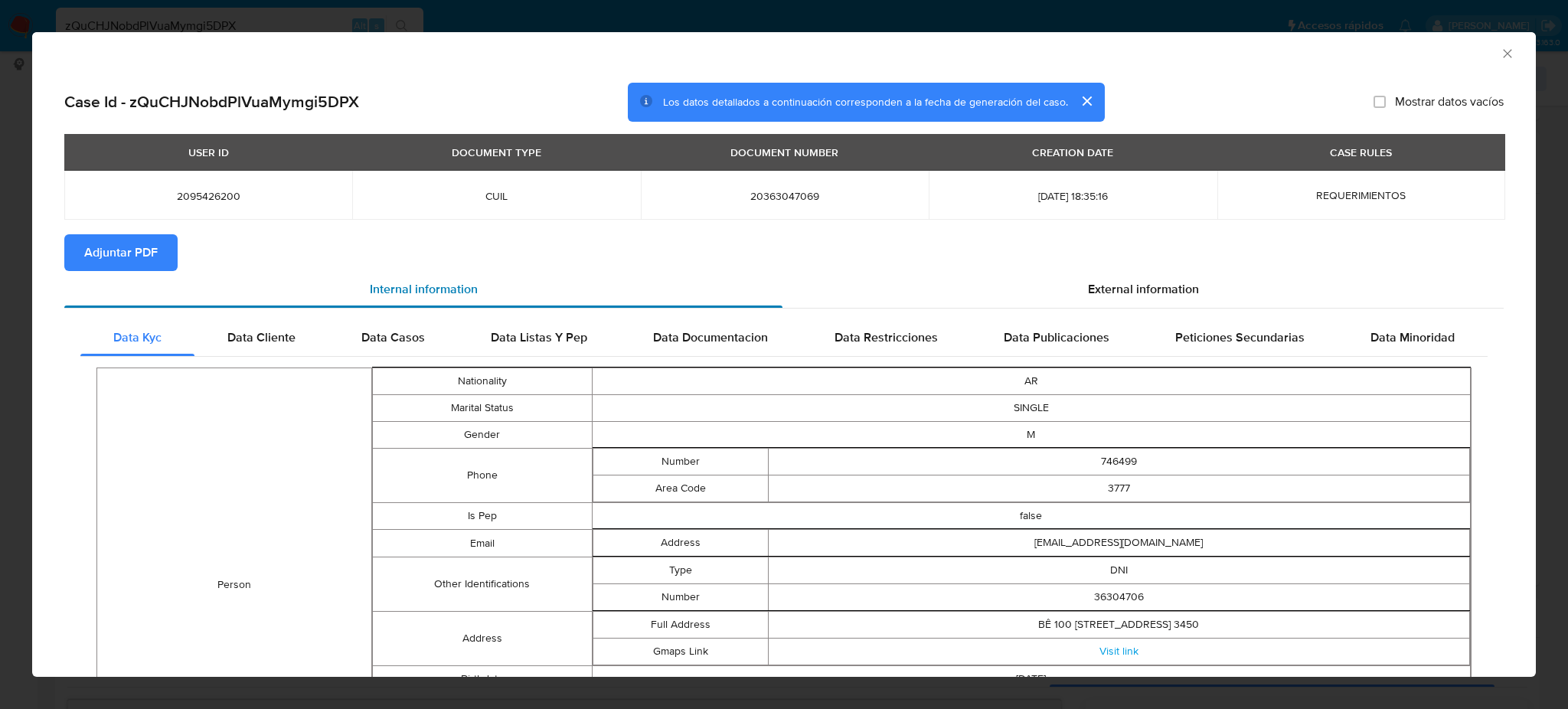
click at [148, 271] on div "Internal information" at bounding box center [423, 289] width 718 height 36
click at [151, 271] on div "Internal information" at bounding box center [423, 289] width 718 height 36
click at [129, 237] on span "Adjuntar PDF" at bounding box center [120, 252] width 74 height 33
click at [1500, 54] on icon "Cerrar ventana" at bounding box center [1507, 54] width 16 height 16
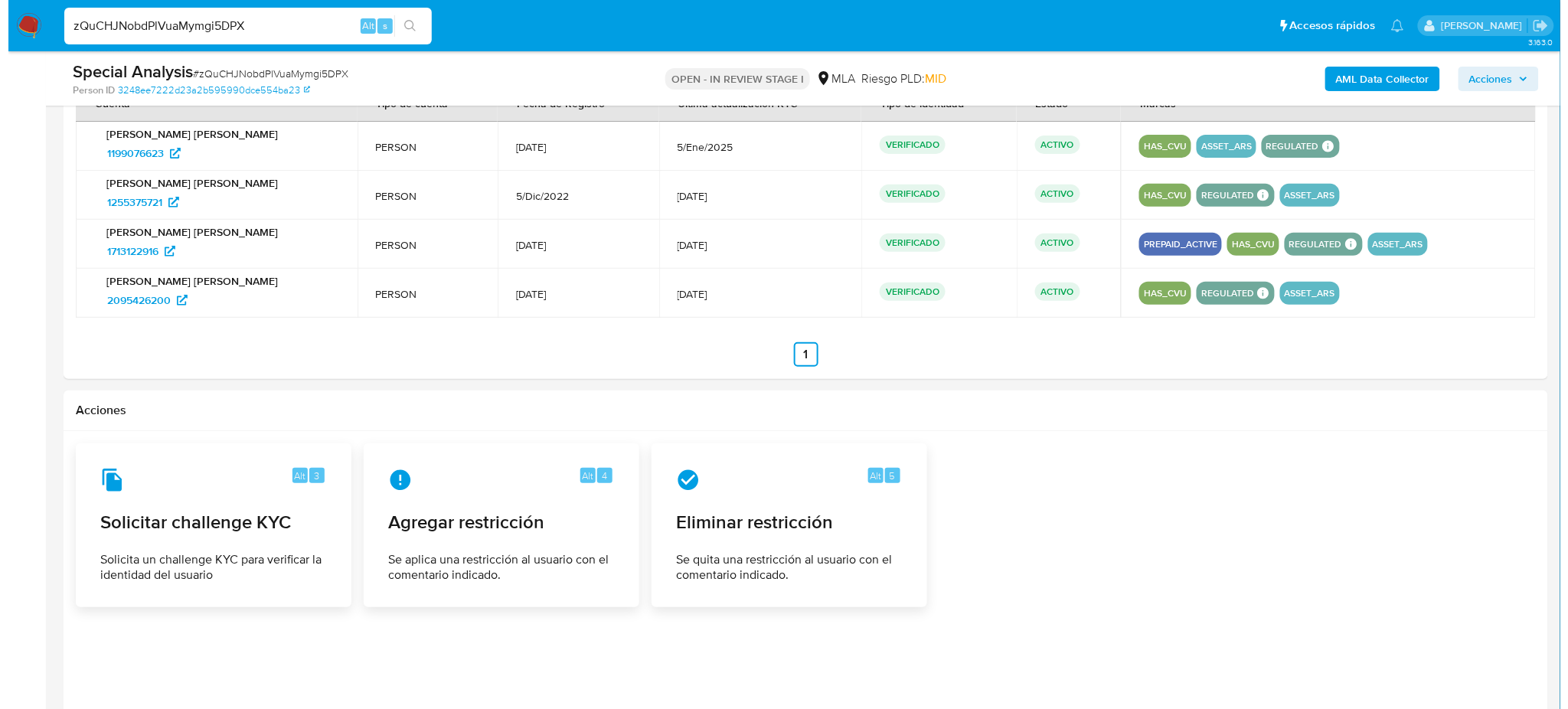
scroll to position [2247, 0]
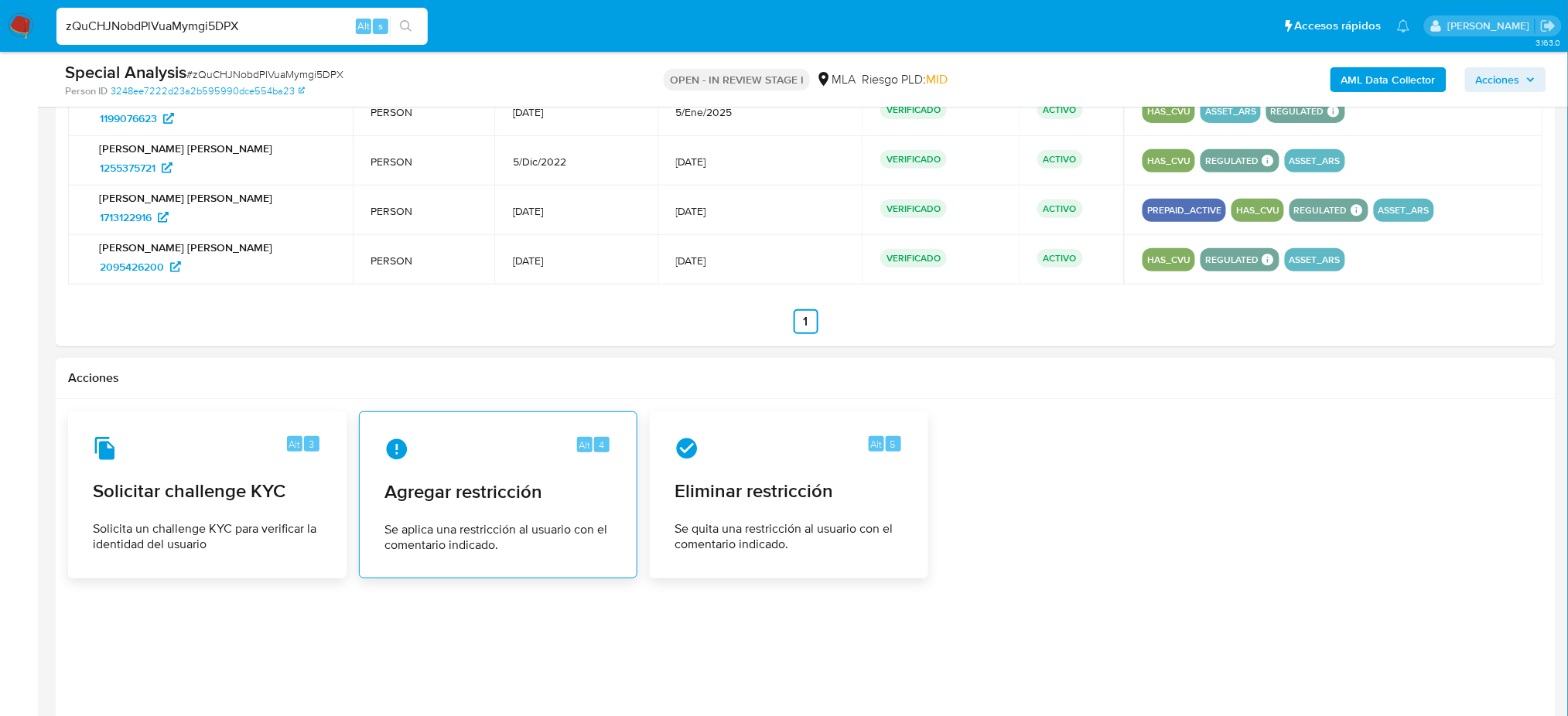
click at [493, 456] on div "Alt 4" at bounding box center [498, 449] width 227 height 25
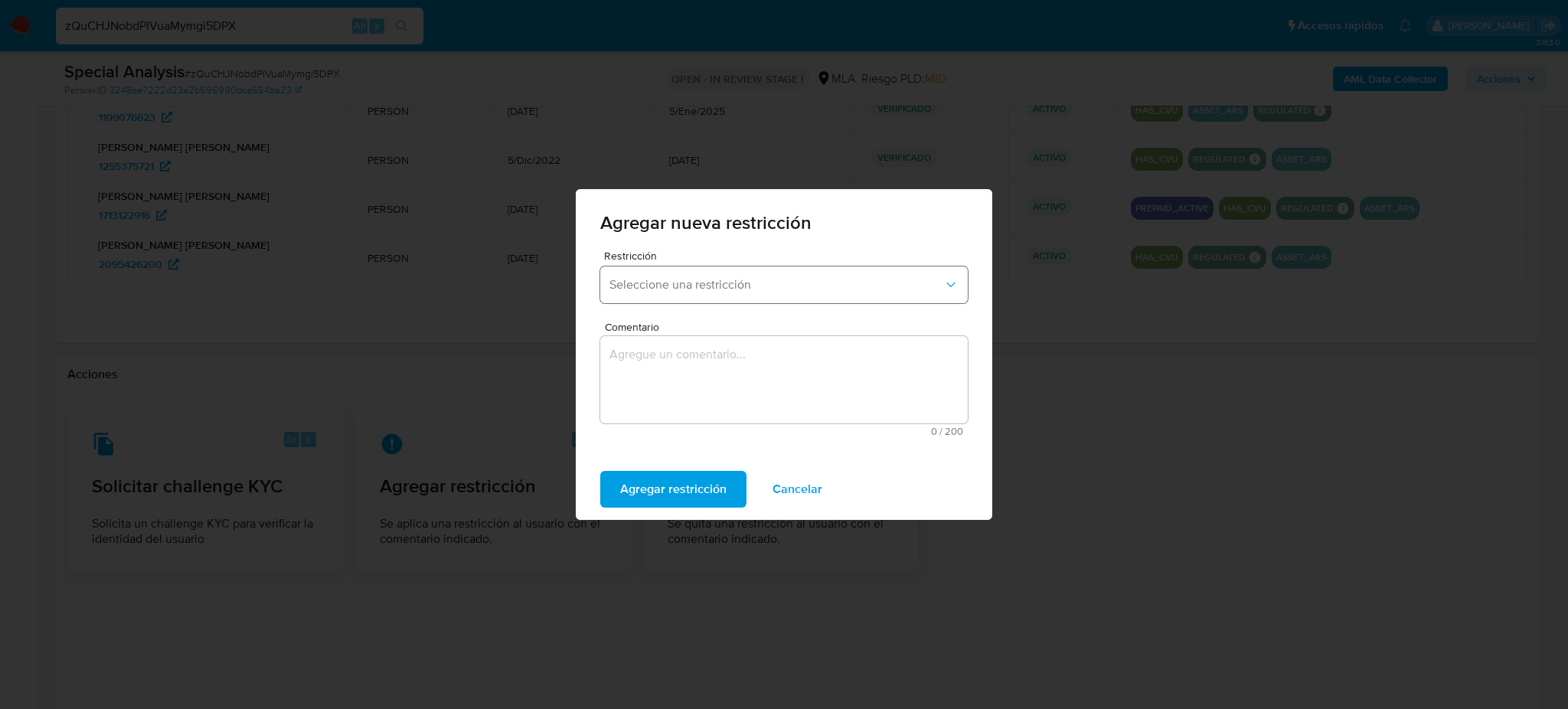
click at [655, 283] on span "Seleccione una restricción" at bounding box center [776, 285] width 334 height 16
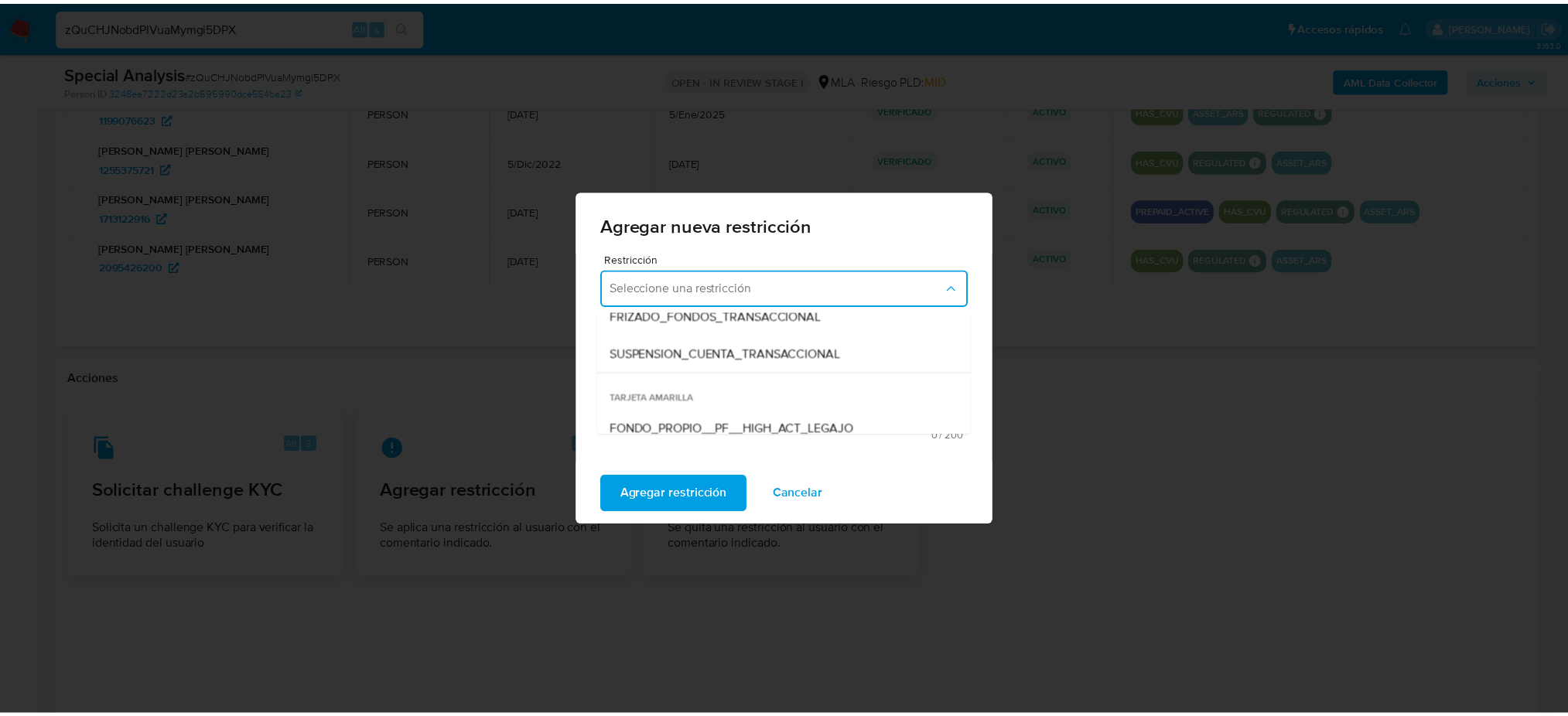
scroll to position [205, 0]
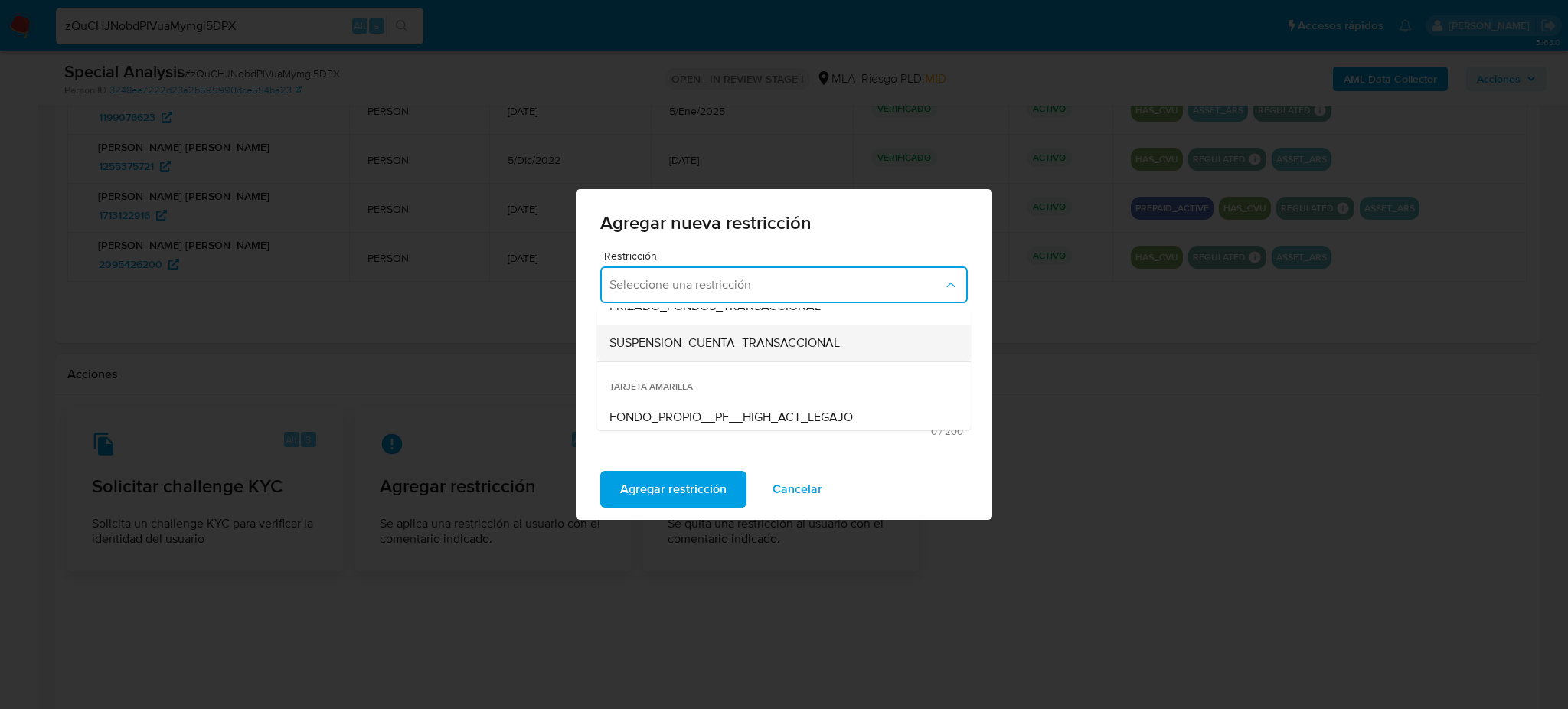
click at [683, 347] on span "SUSPENSION_CUENTA_TRANSACCIONAL" at bounding box center [724, 343] width 231 height 16
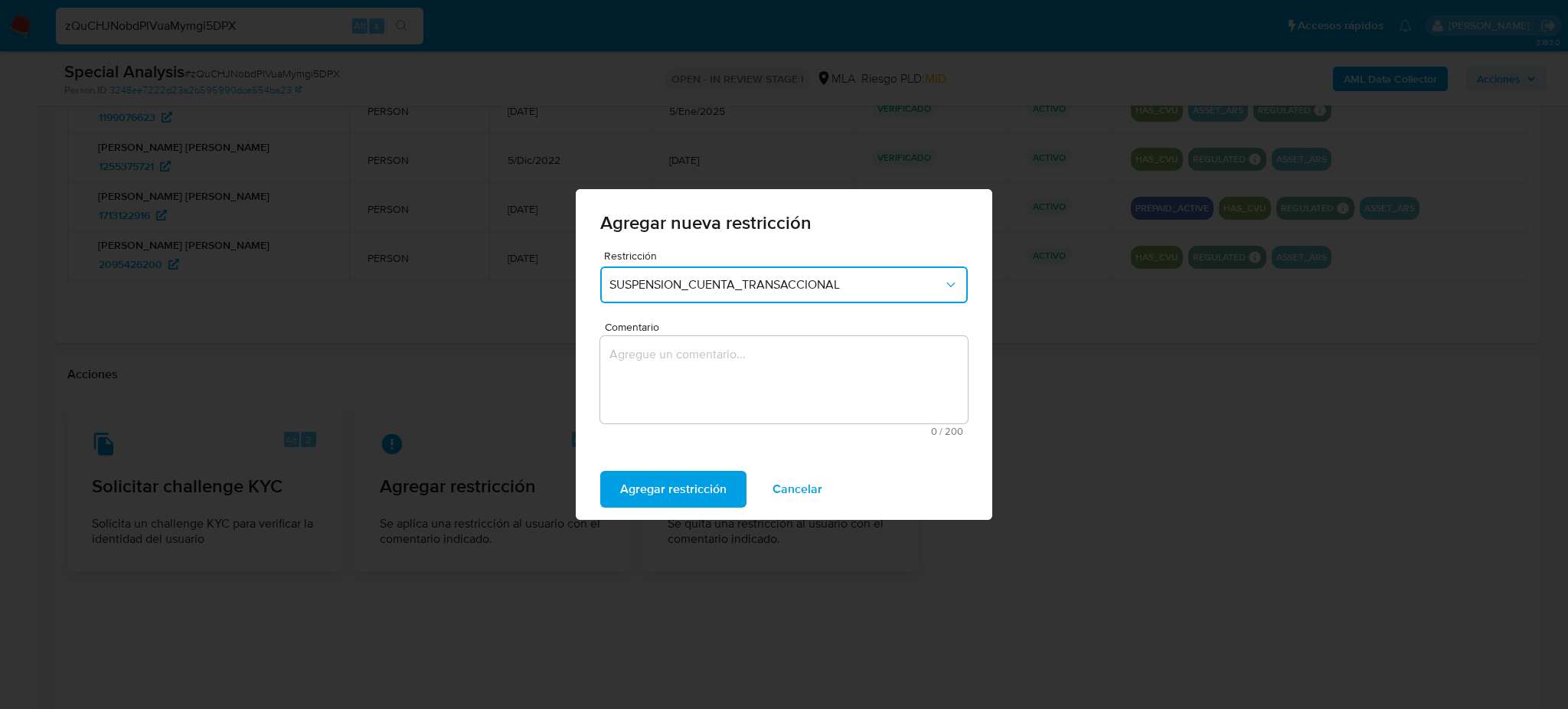
click at [692, 388] on textarea "Comentario" at bounding box center [783, 380] width 367 height 87
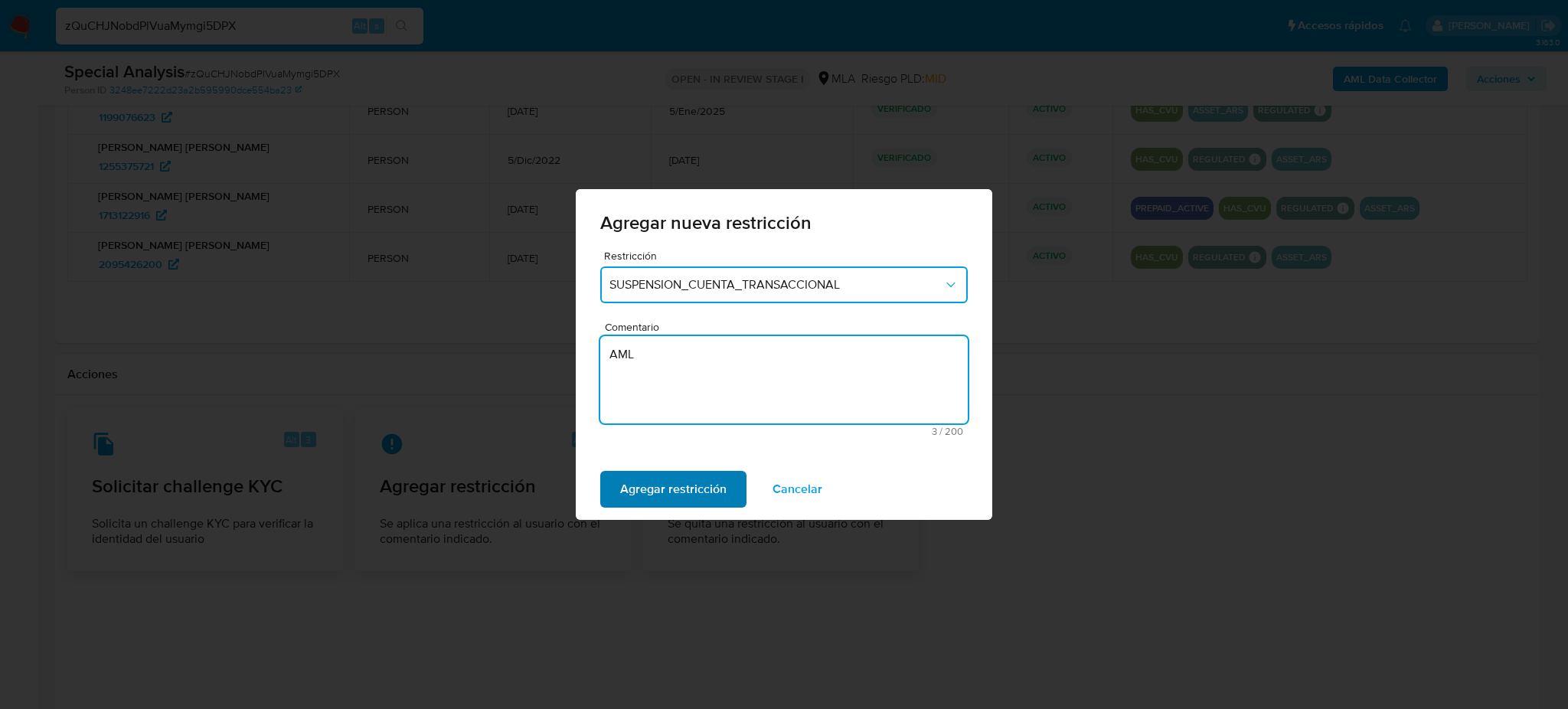
type textarea "AML"
click at [638, 485] on span "Agregar restricción" at bounding box center [673, 488] width 106 height 33
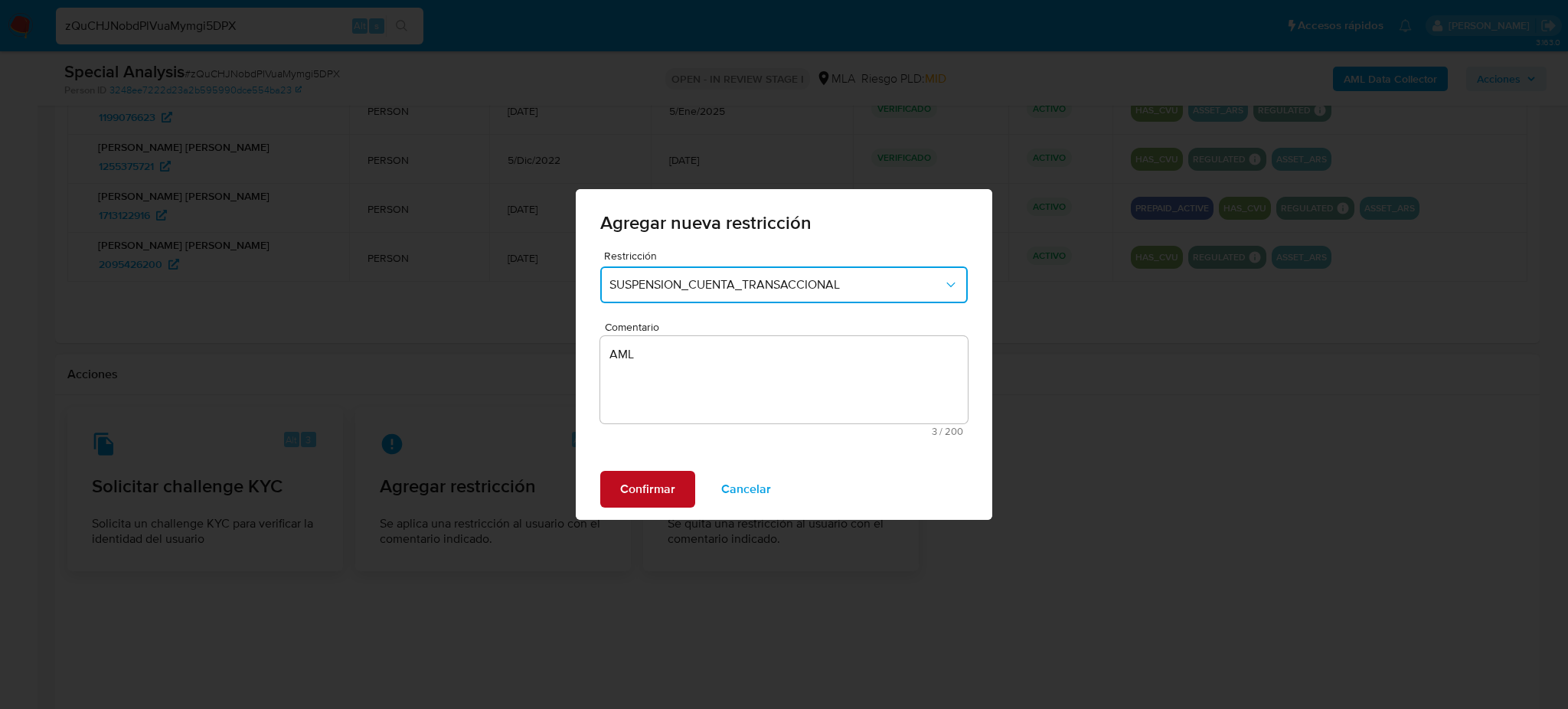
click at [638, 485] on span "Confirmar" at bounding box center [647, 488] width 55 height 33
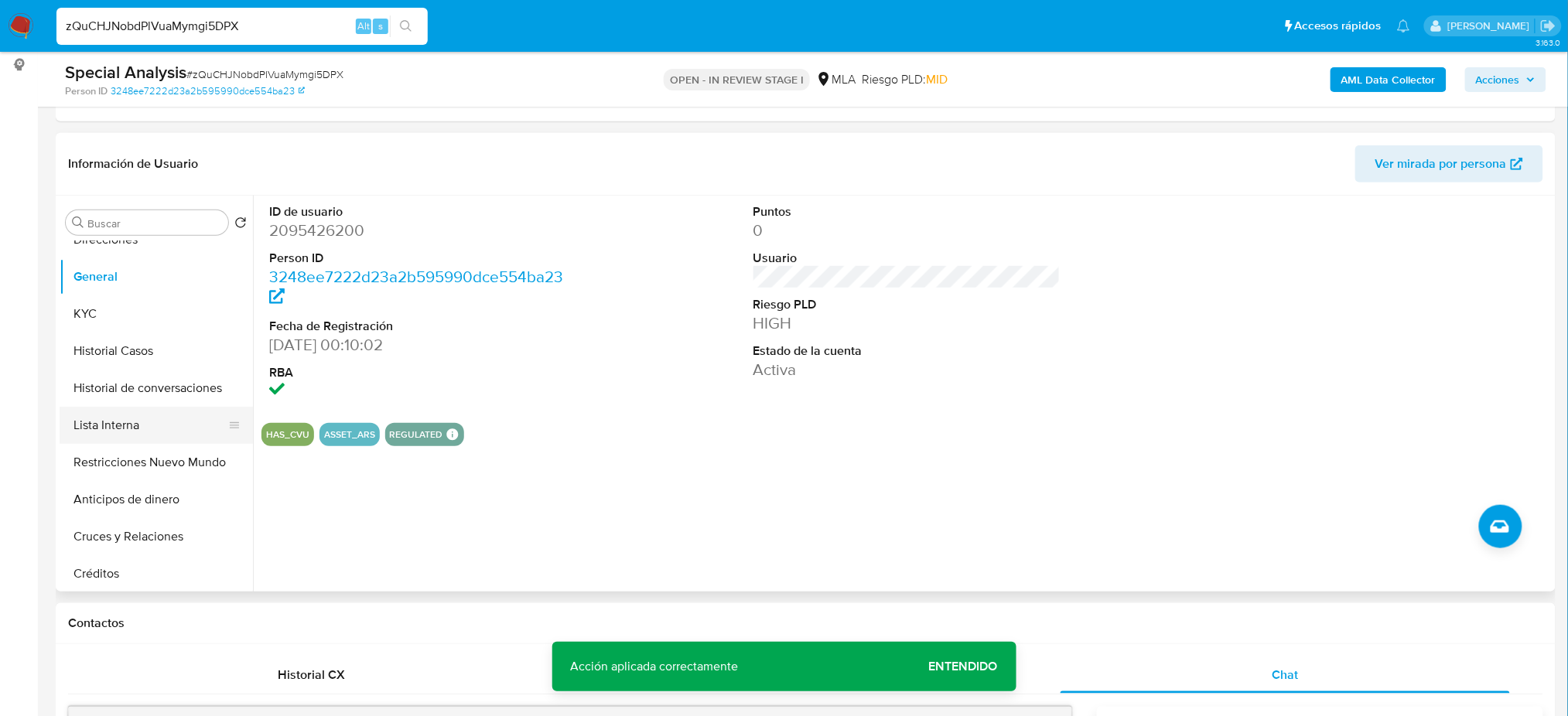
click at [129, 434] on button "Lista Interna" at bounding box center [150, 425] width 181 height 37
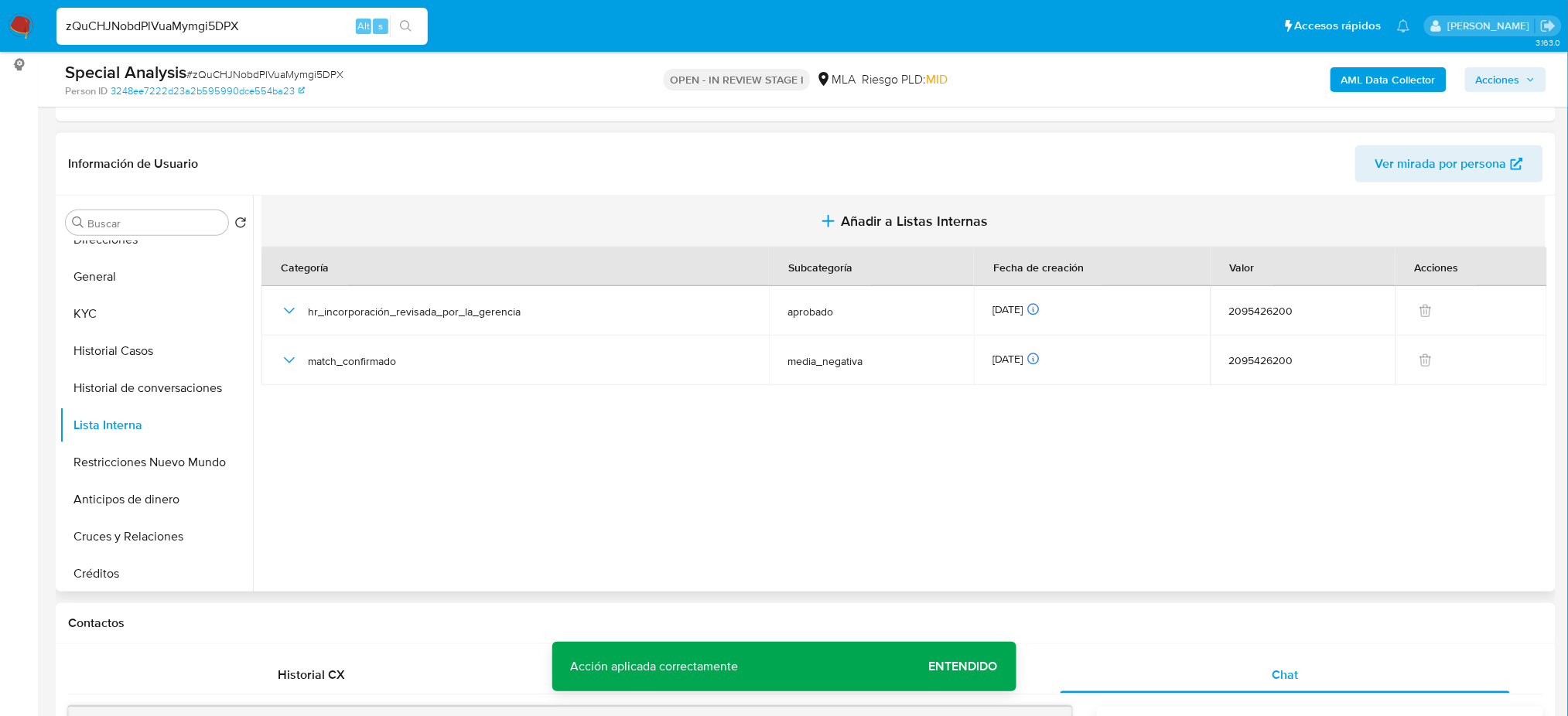
click at [823, 218] on icon "button" at bounding box center [828, 221] width 19 height 19
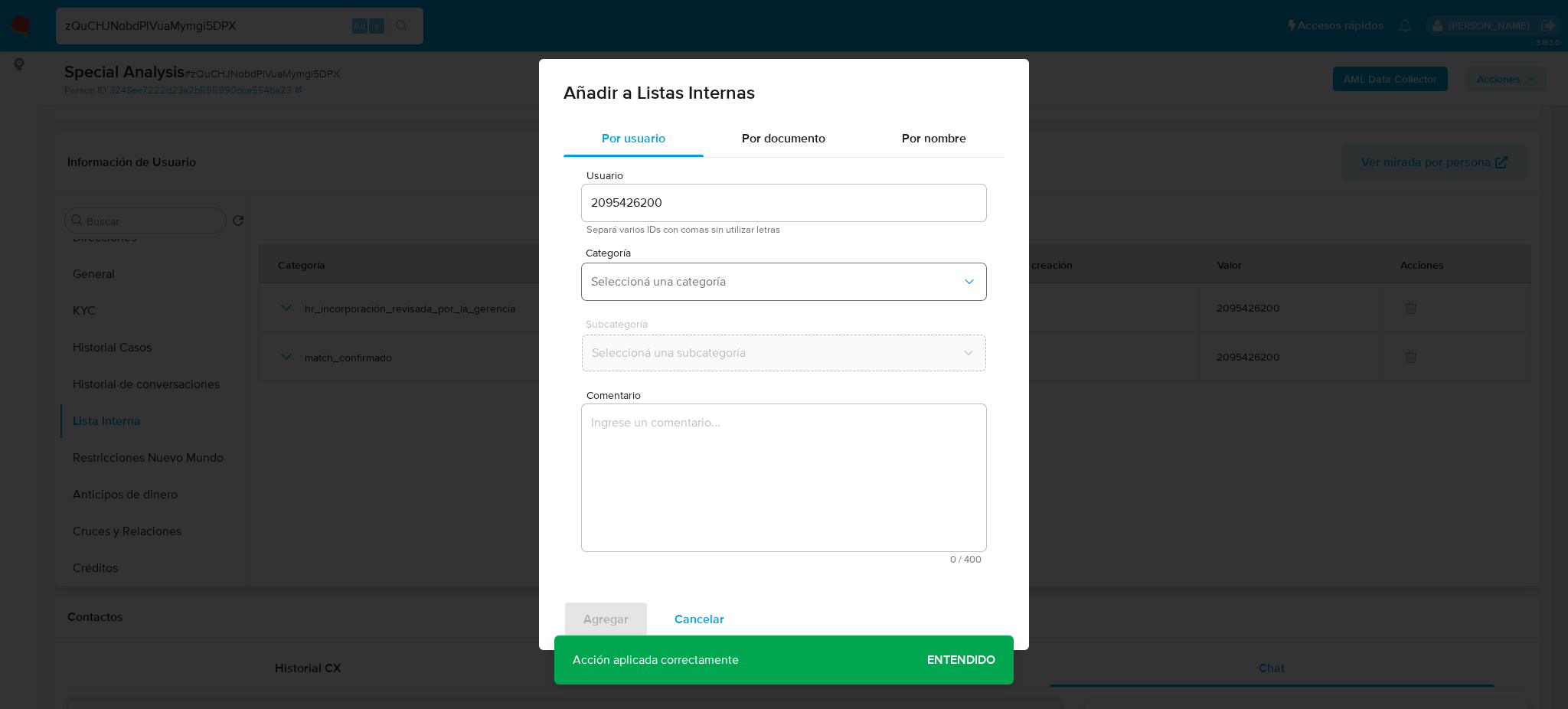
click at [690, 276] on span "Seleccioná una categoría" at bounding box center [775, 282] width 370 height 16
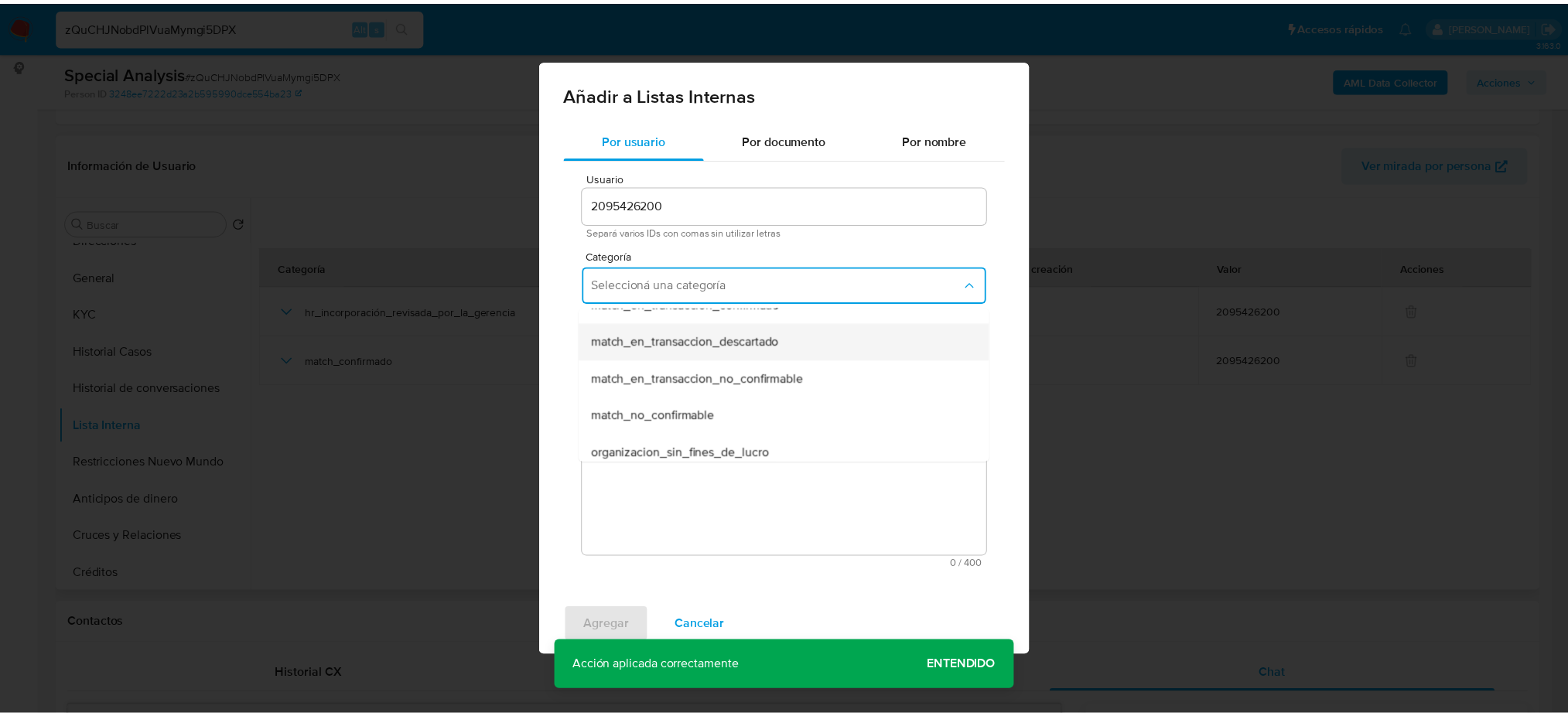
scroll to position [309, 0]
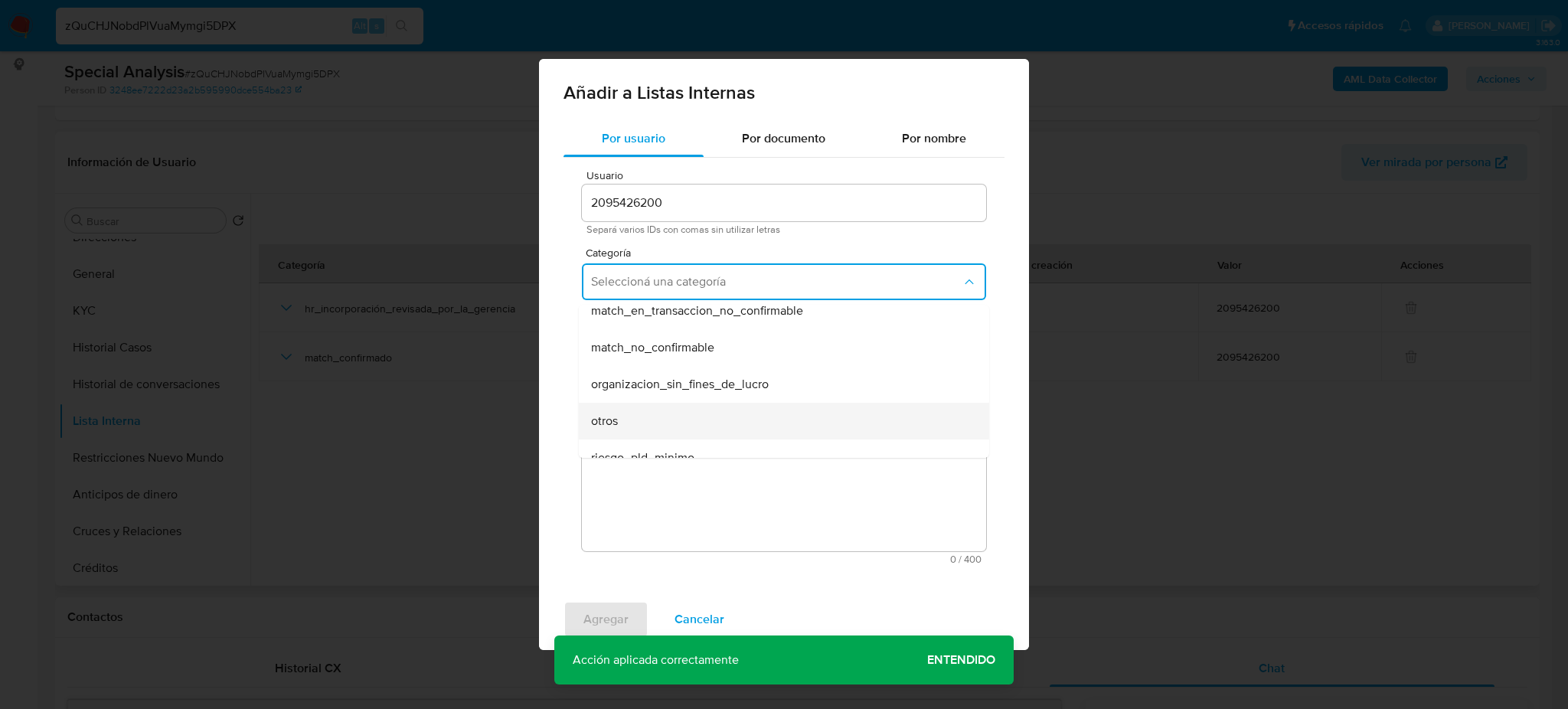
click at [642, 425] on div "otros" at bounding box center [779, 421] width 376 height 36
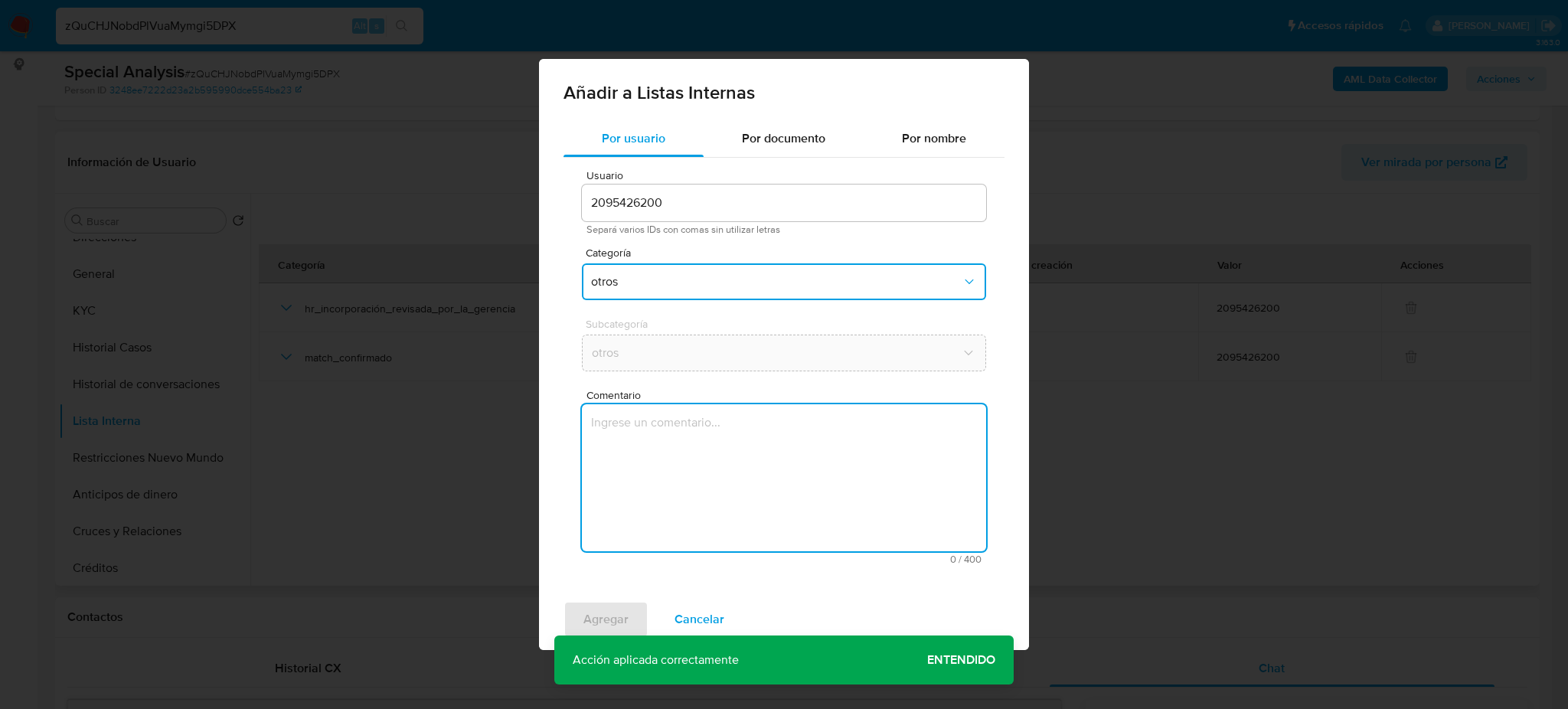
click at [671, 471] on textarea "Comentario" at bounding box center [784, 478] width 404 height 147
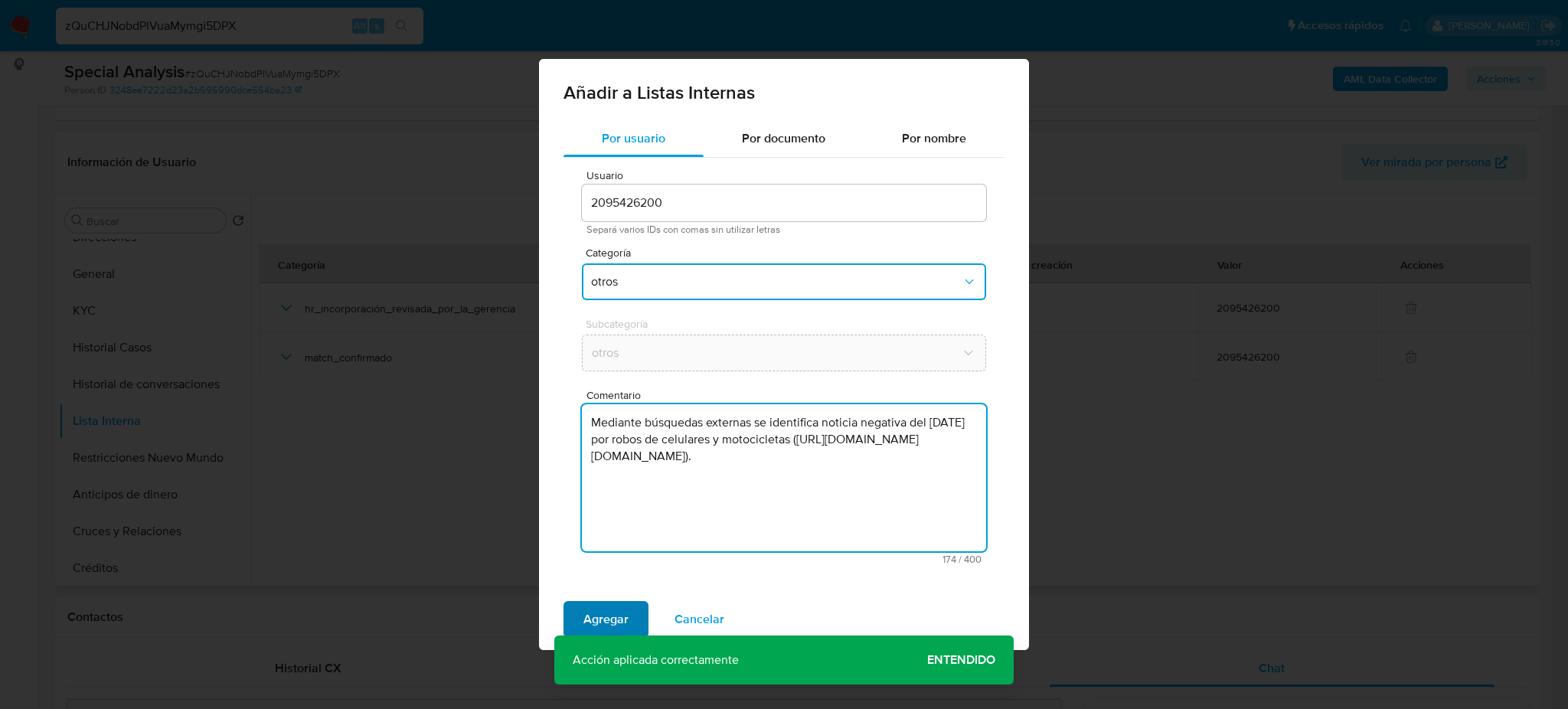
type textarea "Mediante búsquedas externas se identifica noticia negativa del 23/01/2024 por r…"
click at [615, 610] on span "Agregar" at bounding box center [605, 619] width 45 height 33
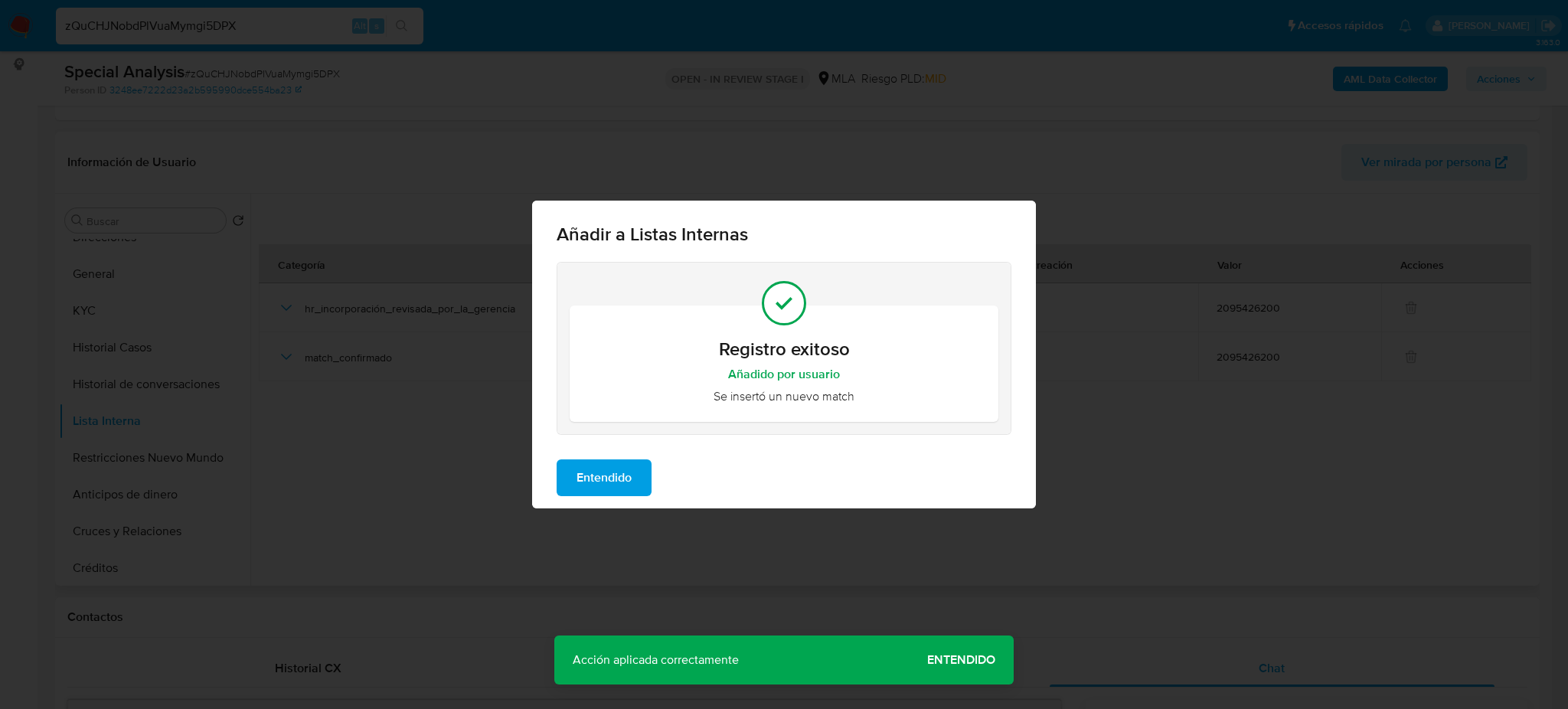
click at [605, 478] on span "Entendido" at bounding box center [604, 478] width 55 height 33
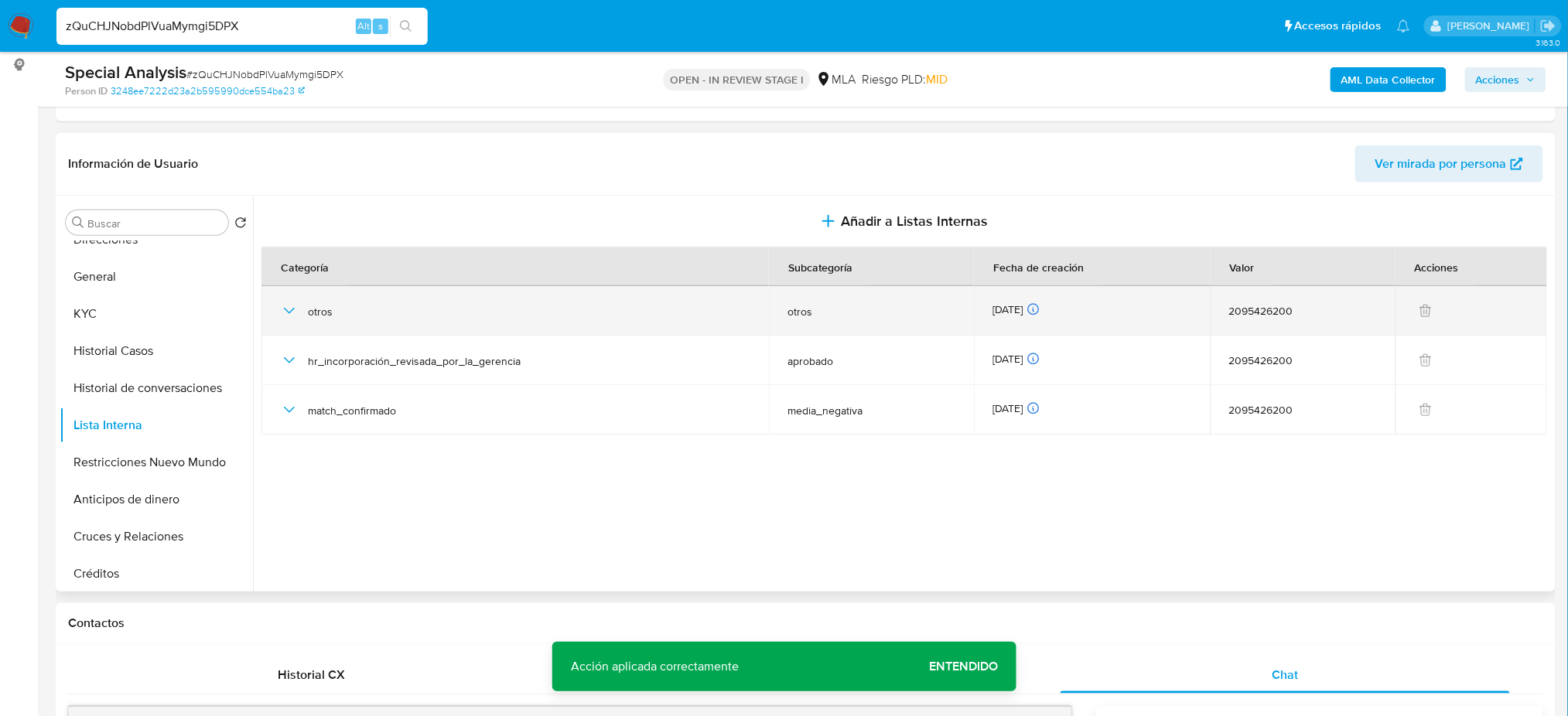
click at [291, 311] on icon "button" at bounding box center [289, 311] width 19 height 19
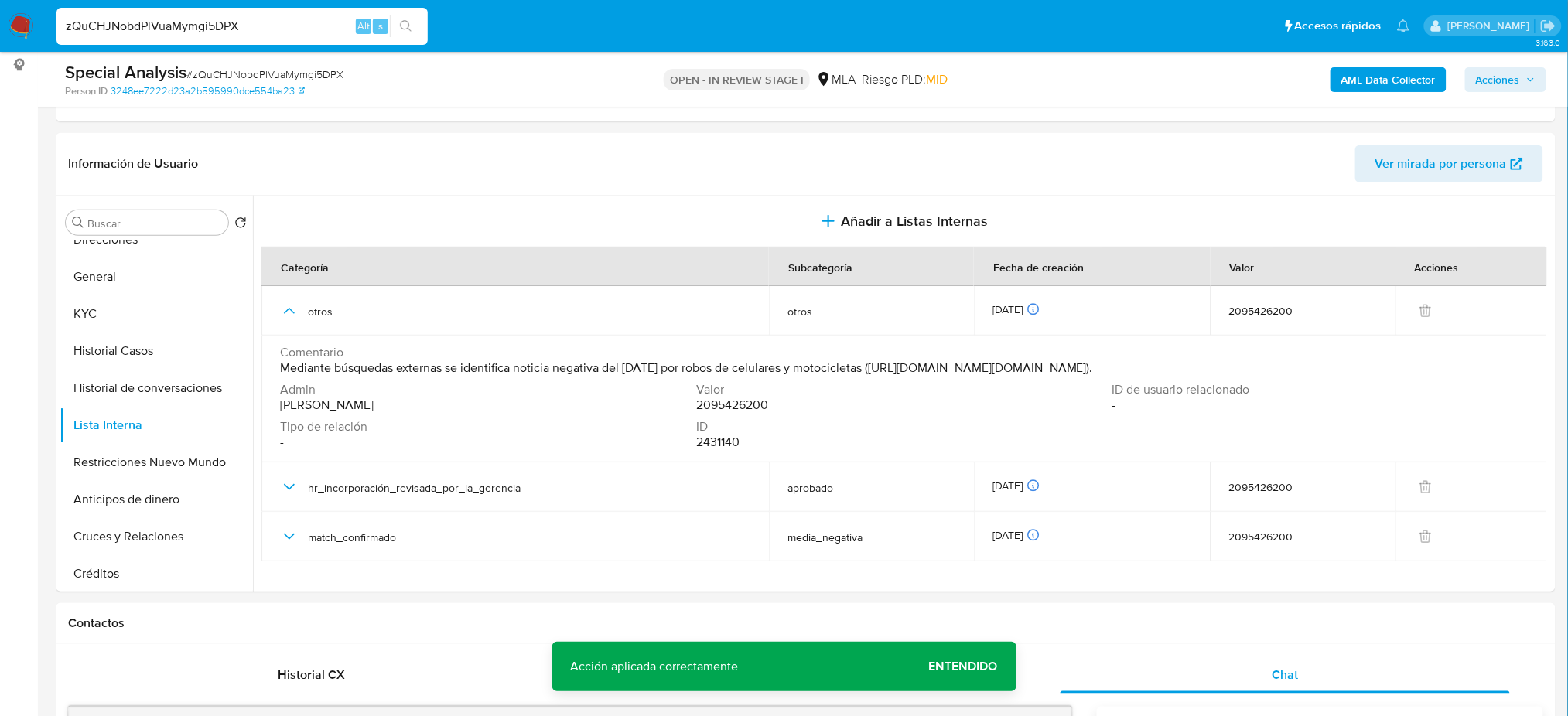
click at [255, 66] on div "Special Analysis # zQuCHJNobdPlVuaMymgi5DPX" at bounding box center [309, 73] width 488 height 24
copy span "zQuCHJNobdPlVuaMymgi5DPX"
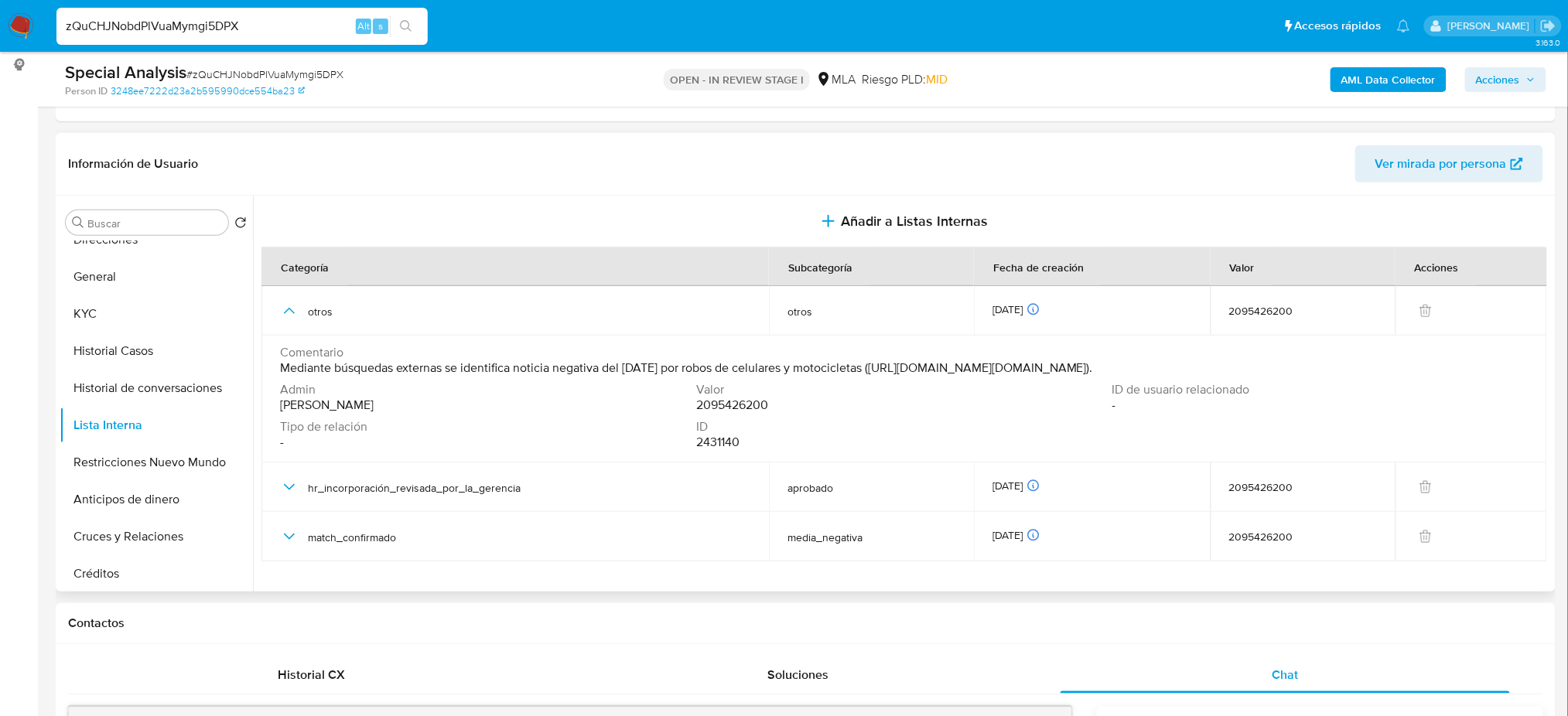
drag, startPoint x: 898, startPoint y: 366, endPoint x: 1225, endPoint y: 372, distance: 327.1
click at [1093, 372] on span "Mediante búsquedas externas se identifica noticia negativa del 23/01/2024 por r…" at bounding box center [686, 369] width 813 height 16
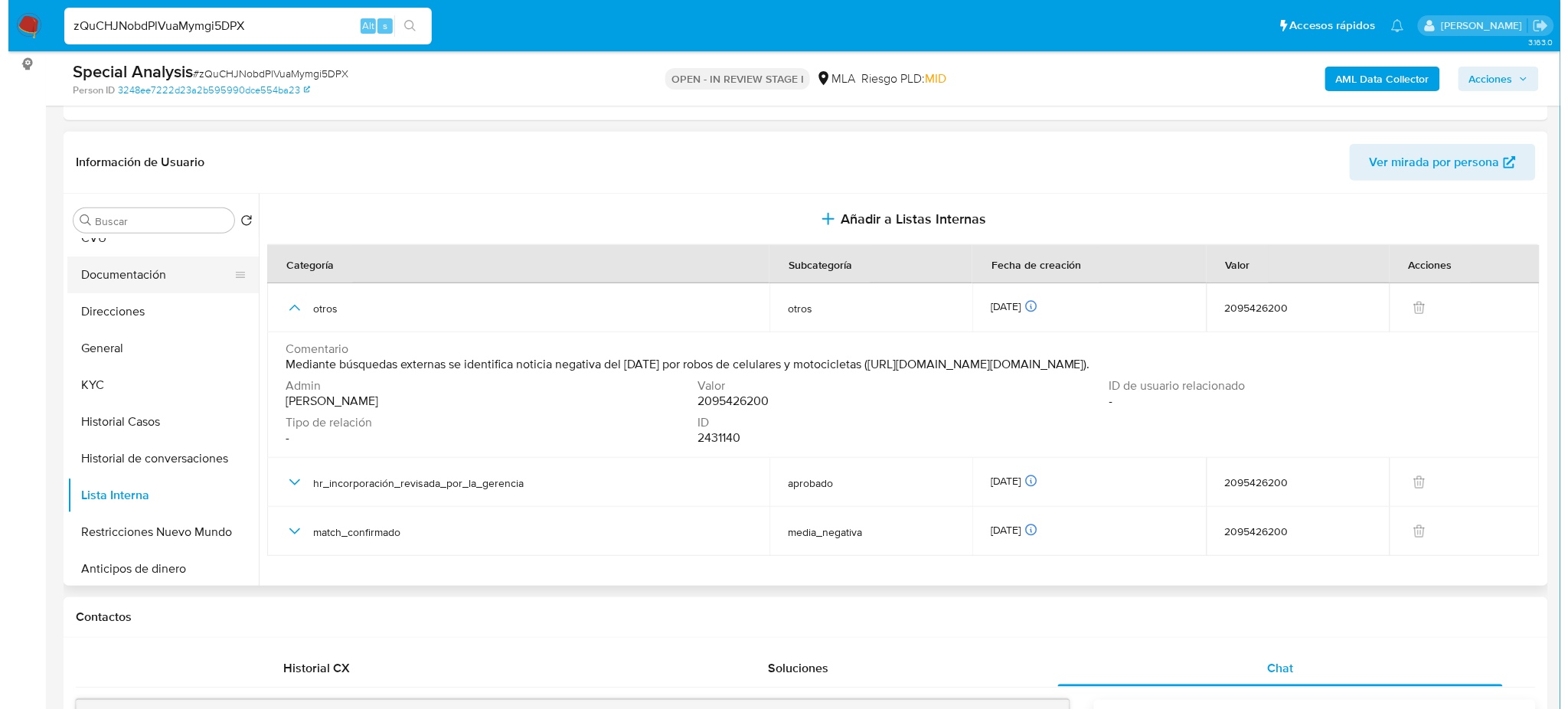
scroll to position [0, 0]
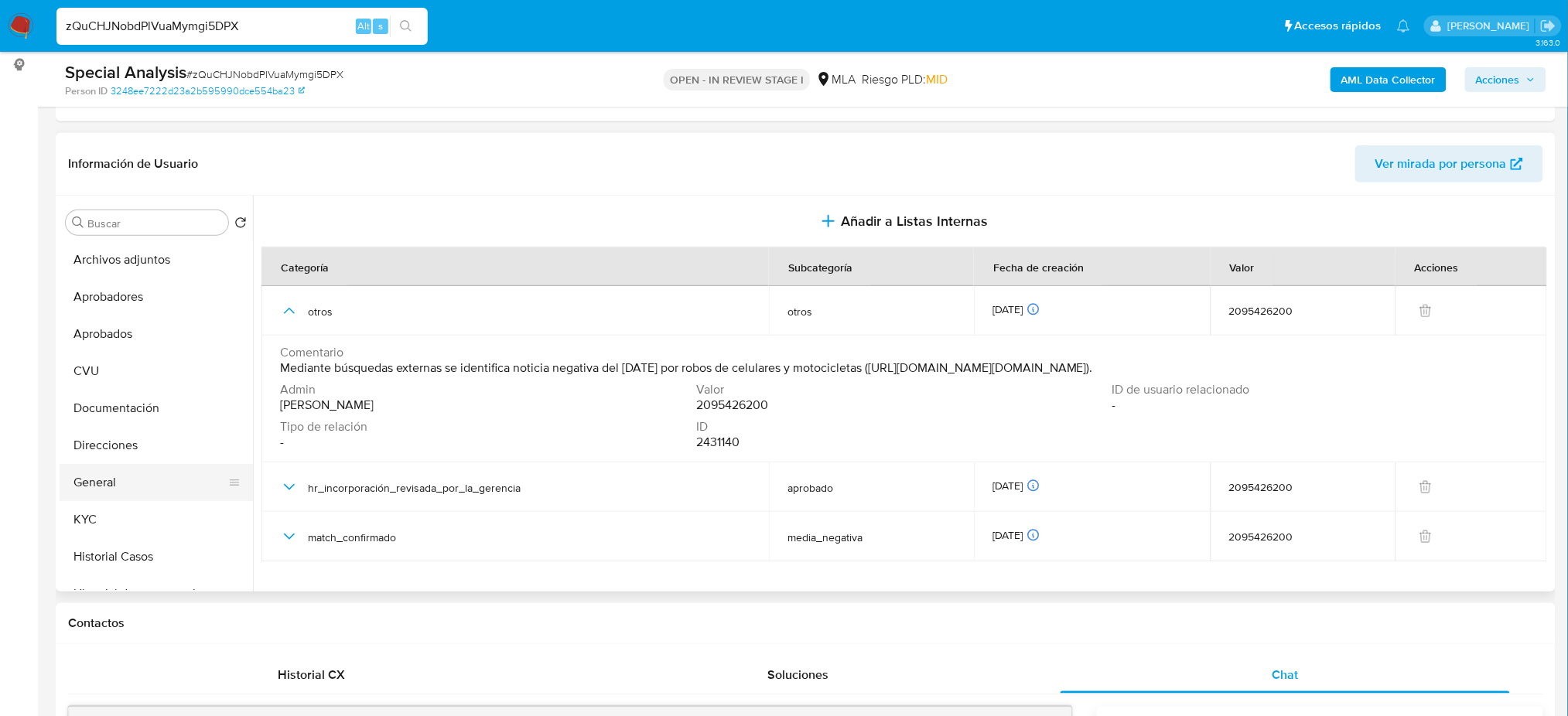
click at [144, 475] on button "General" at bounding box center [150, 482] width 181 height 37
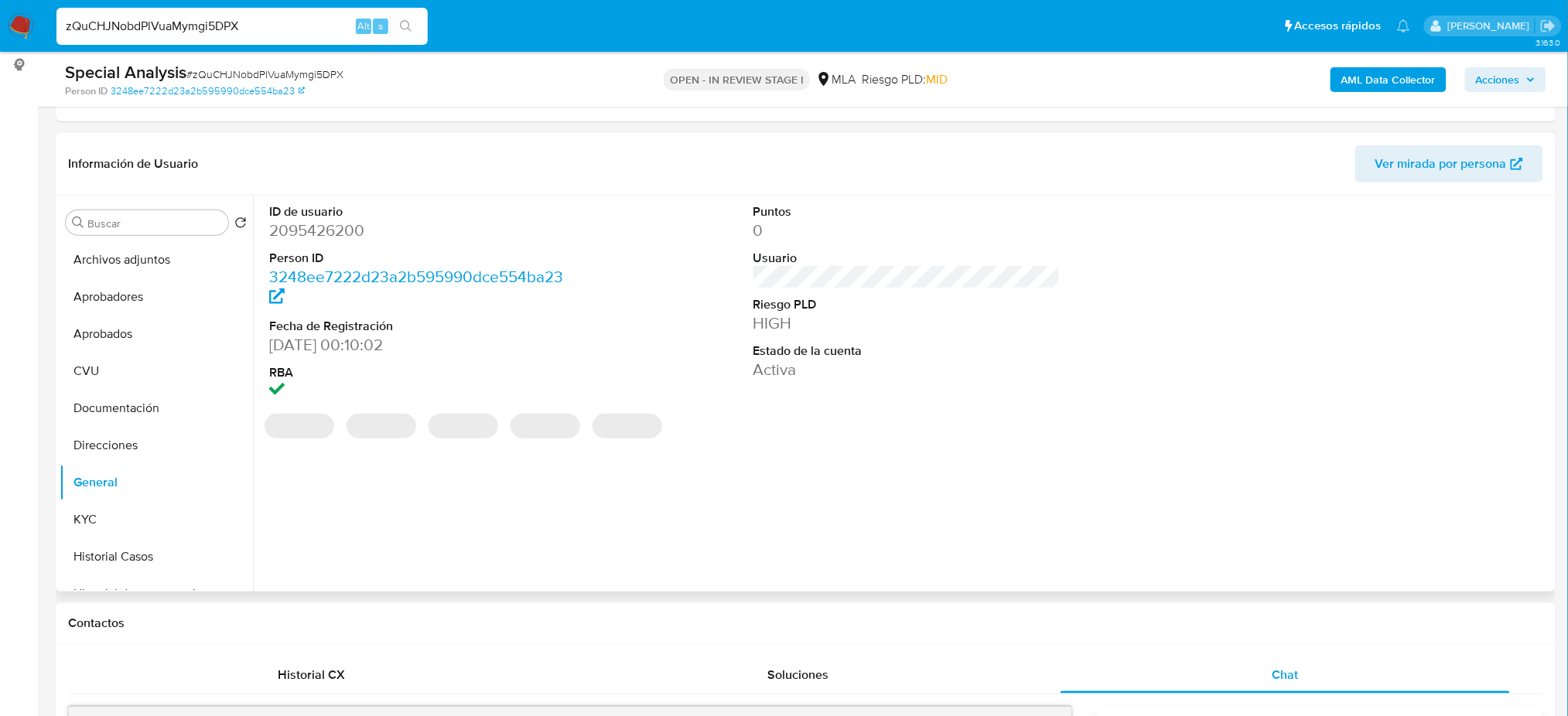
click at [288, 234] on dd "2095426200" at bounding box center [423, 231] width 307 height 22
copy dd "2095426200"
click at [176, 259] on button "Archivos adjuntos" at bounding box center [150, 260] width 181 height 37
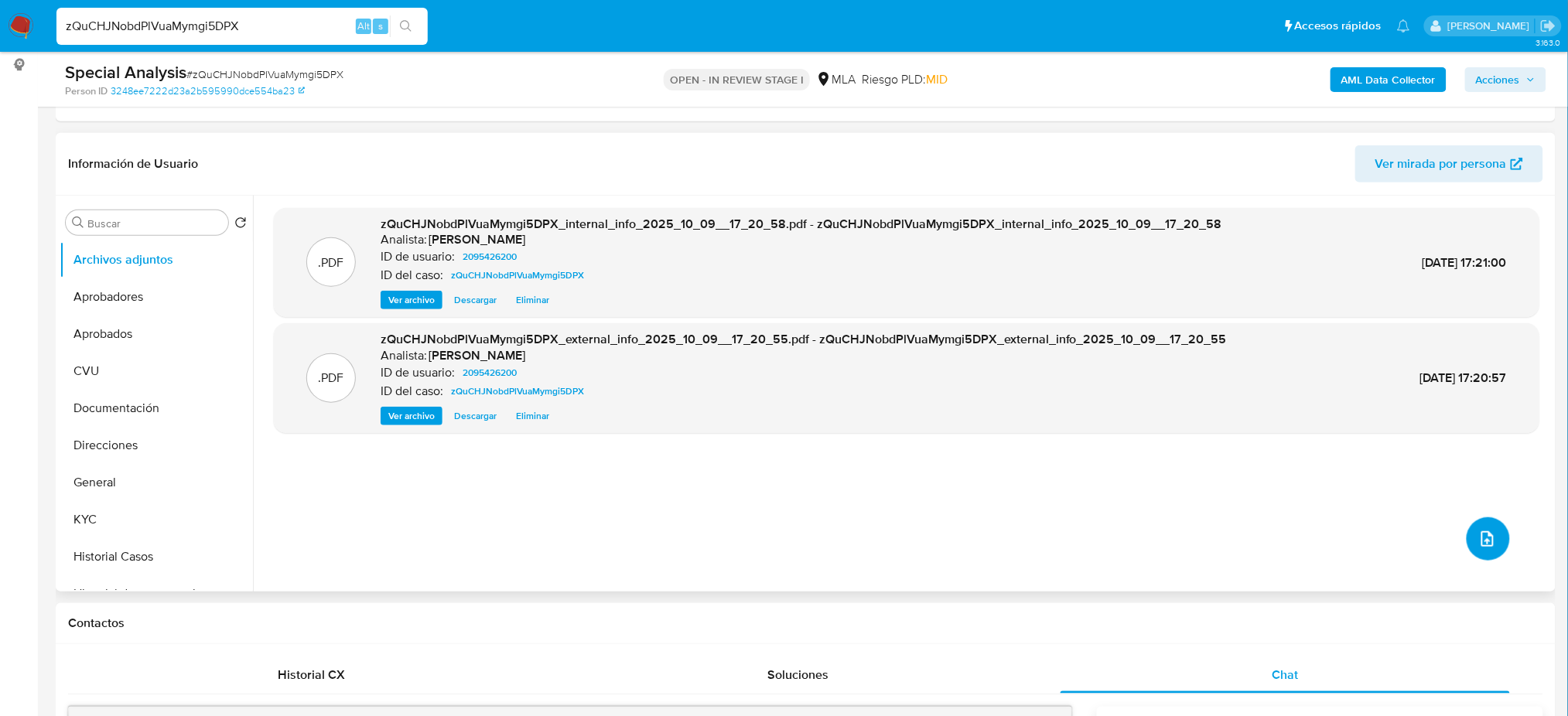
click at [1487, 527] on button "upload-file" at bounding box center [1488, 539] width 43 height 43
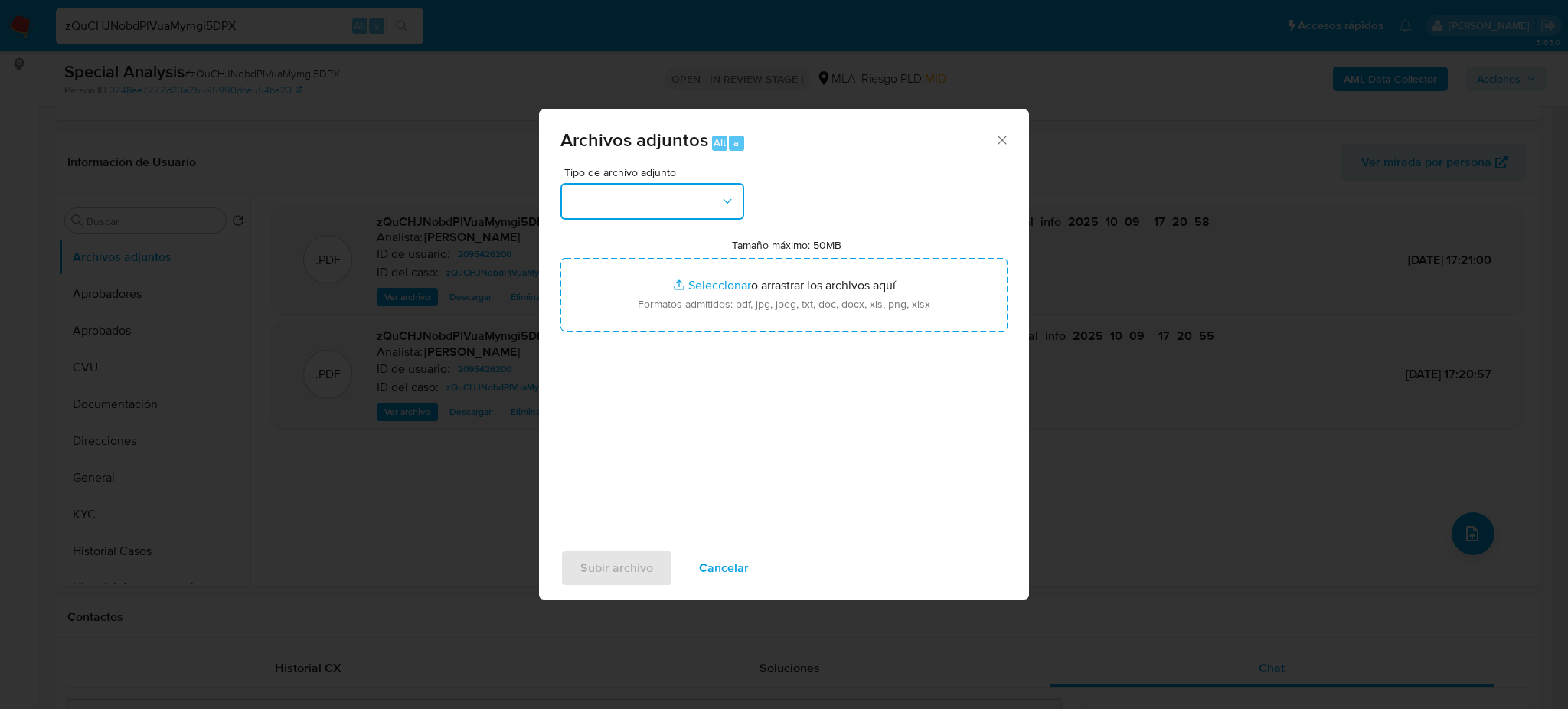
click at [654, 209] on button "button" at bounding box center [652, 201] width 184 height 36
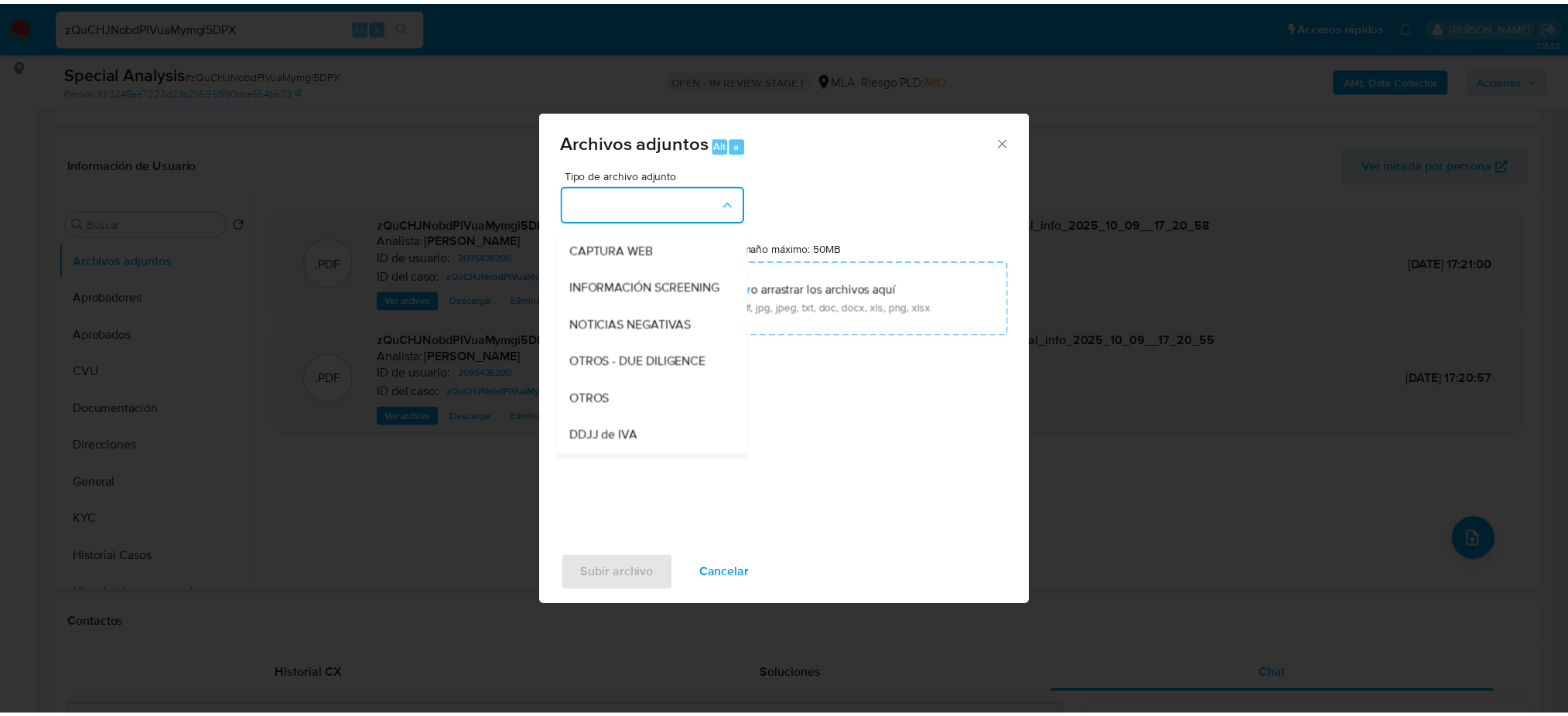
scroll to position [309, 0]
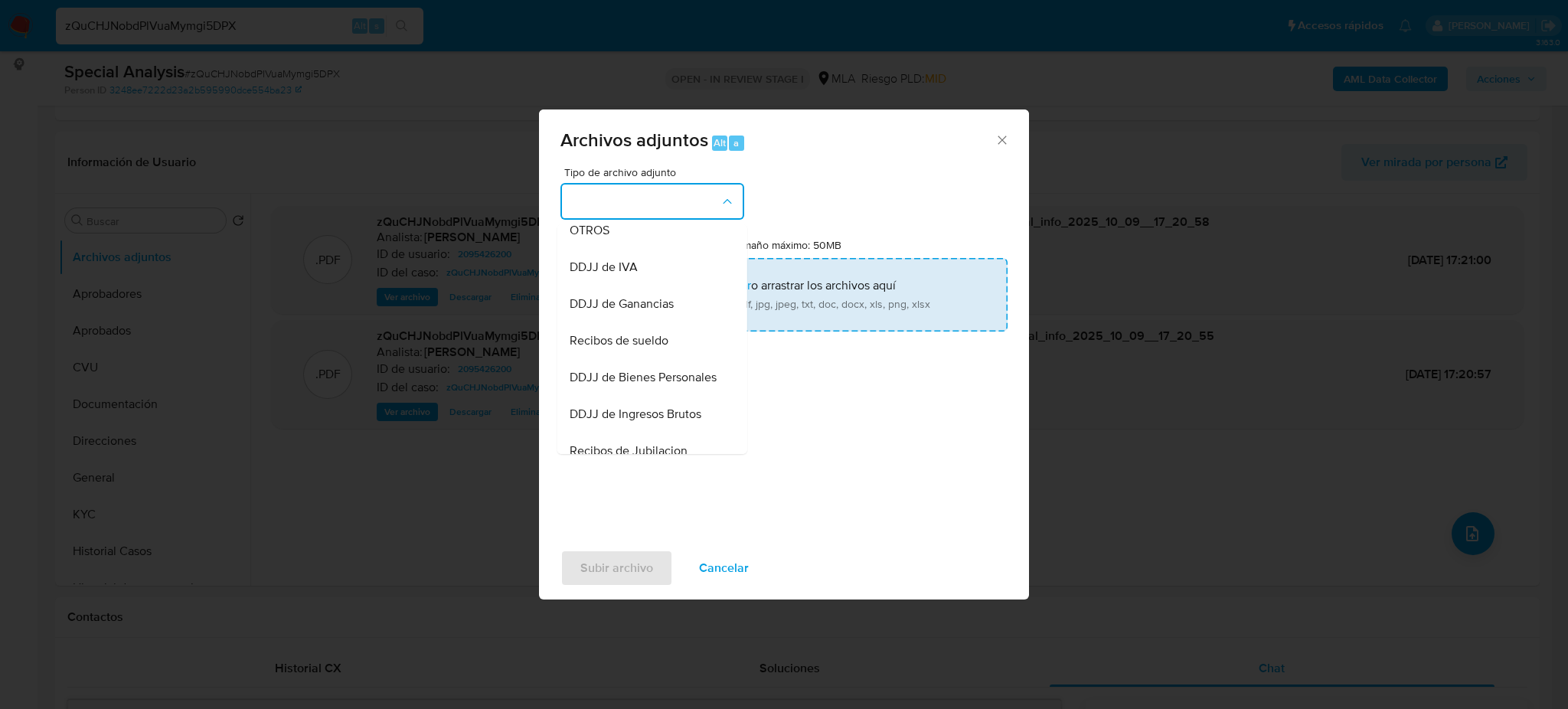
click at [590, 238] on span "OTROS" at bounding box center [589, 231] width 40 height 16
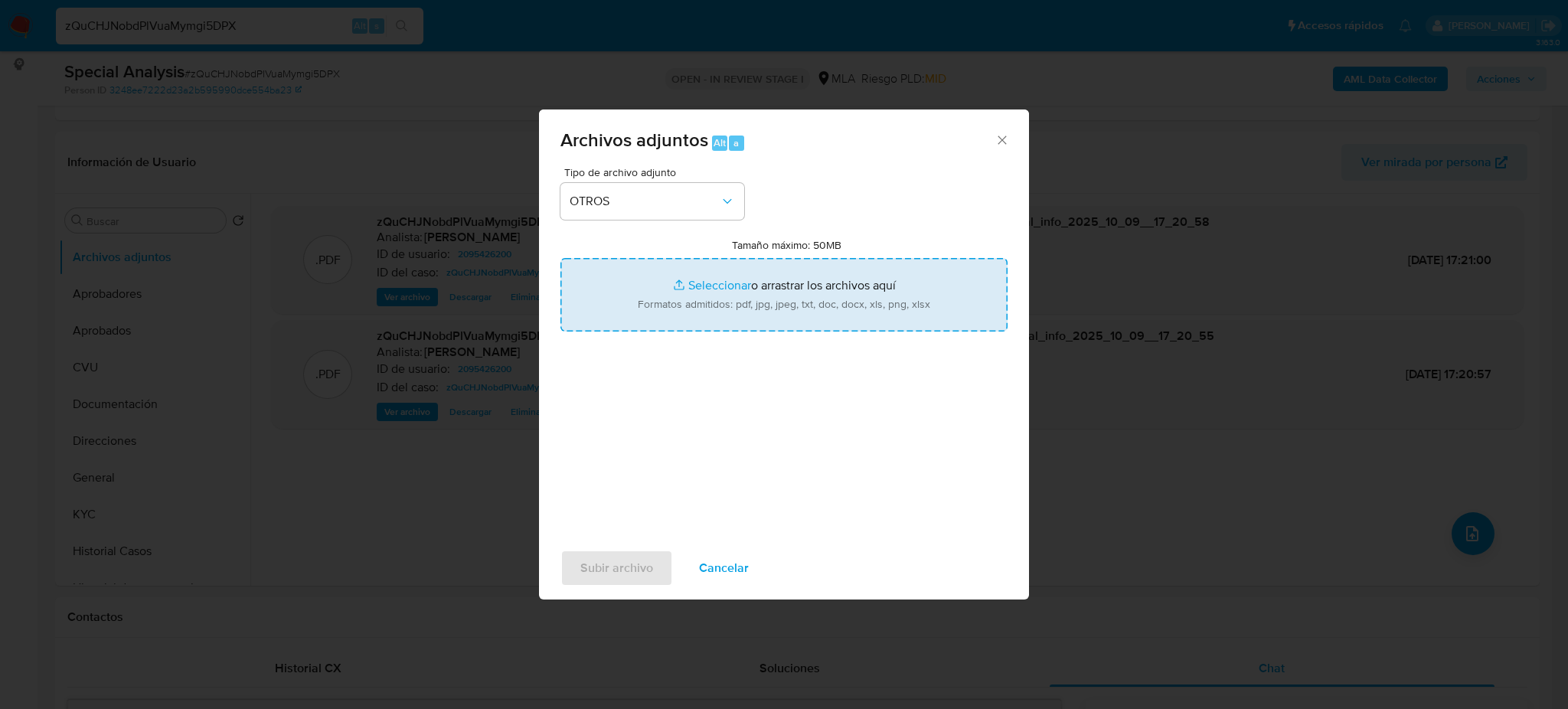
click at [644, 304] on input "Tamaño máximo: 50MB Seleccionar archivos" at bounding box center [784, 294] width 447 height 74
type input "C:\fakepath\Caselog zQuCHJNobdPlVuaMymgi5DPX_2025_10_09_11_25_12.docx"
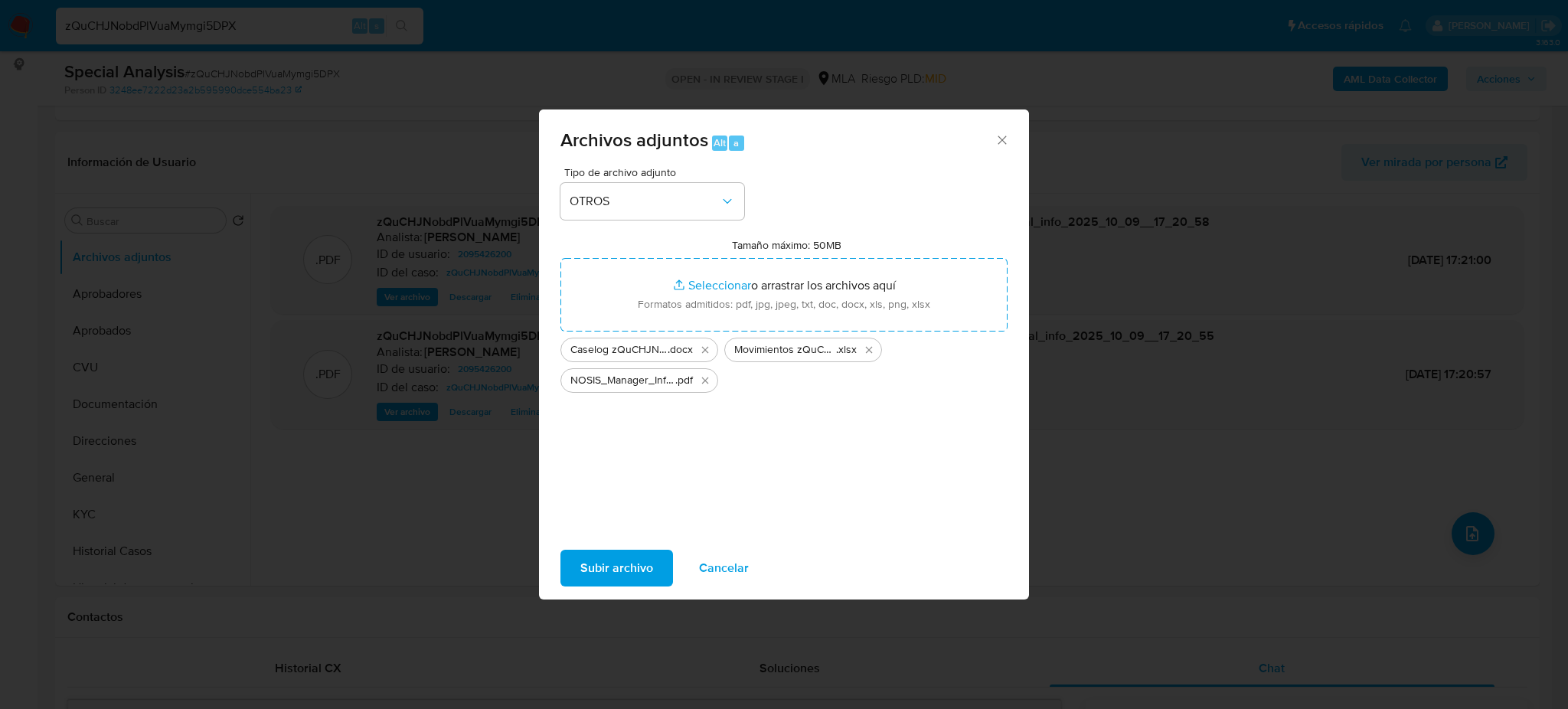
drag, startPoint x: 644, startPoint y: 304, endPoint x: 615, endPoint y: 573, distance: 270.6
click at [615, 573] on span "Subir archivo" at bounding box center [617, 568] width 73 height 33
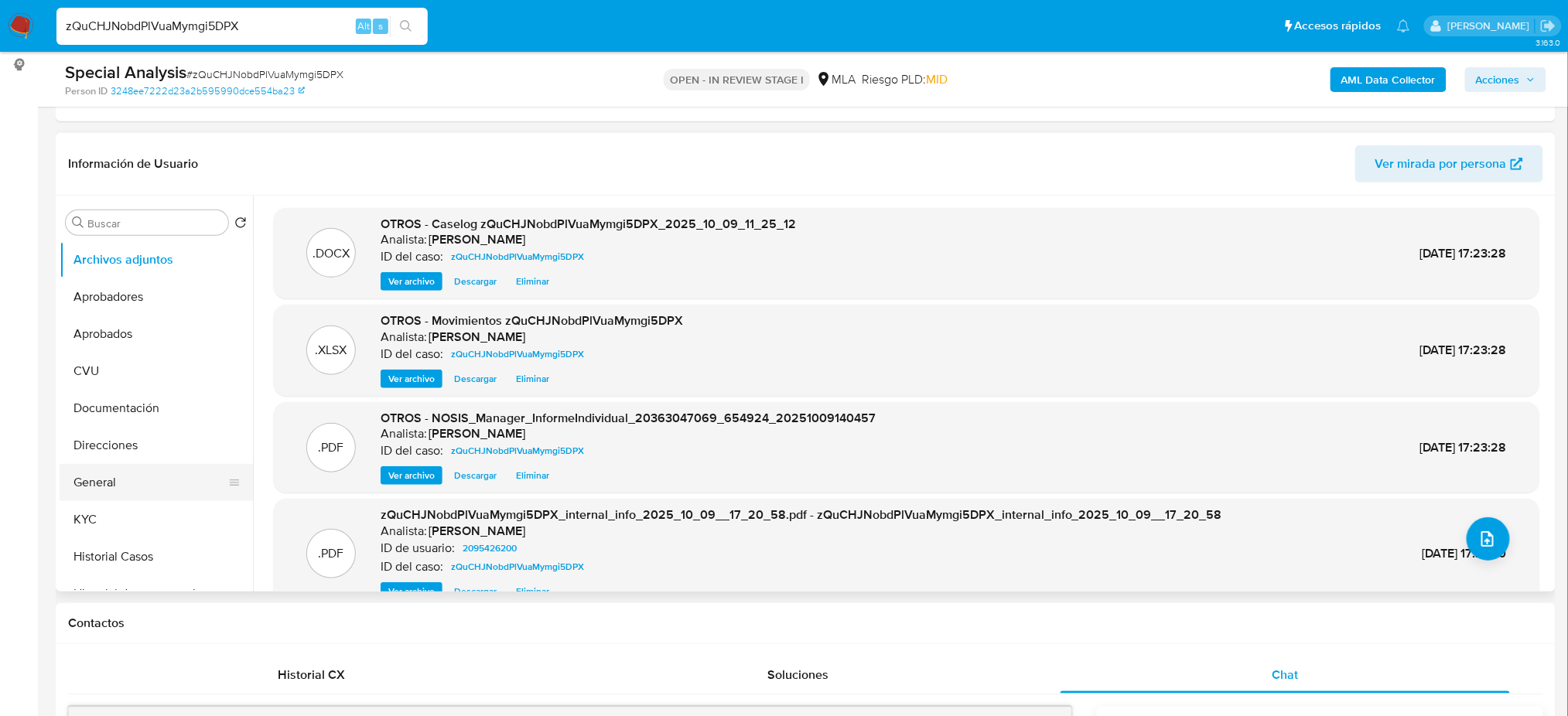
click at [148, 480] on button "General" at bounding box center [150, 482] width 181 height 37
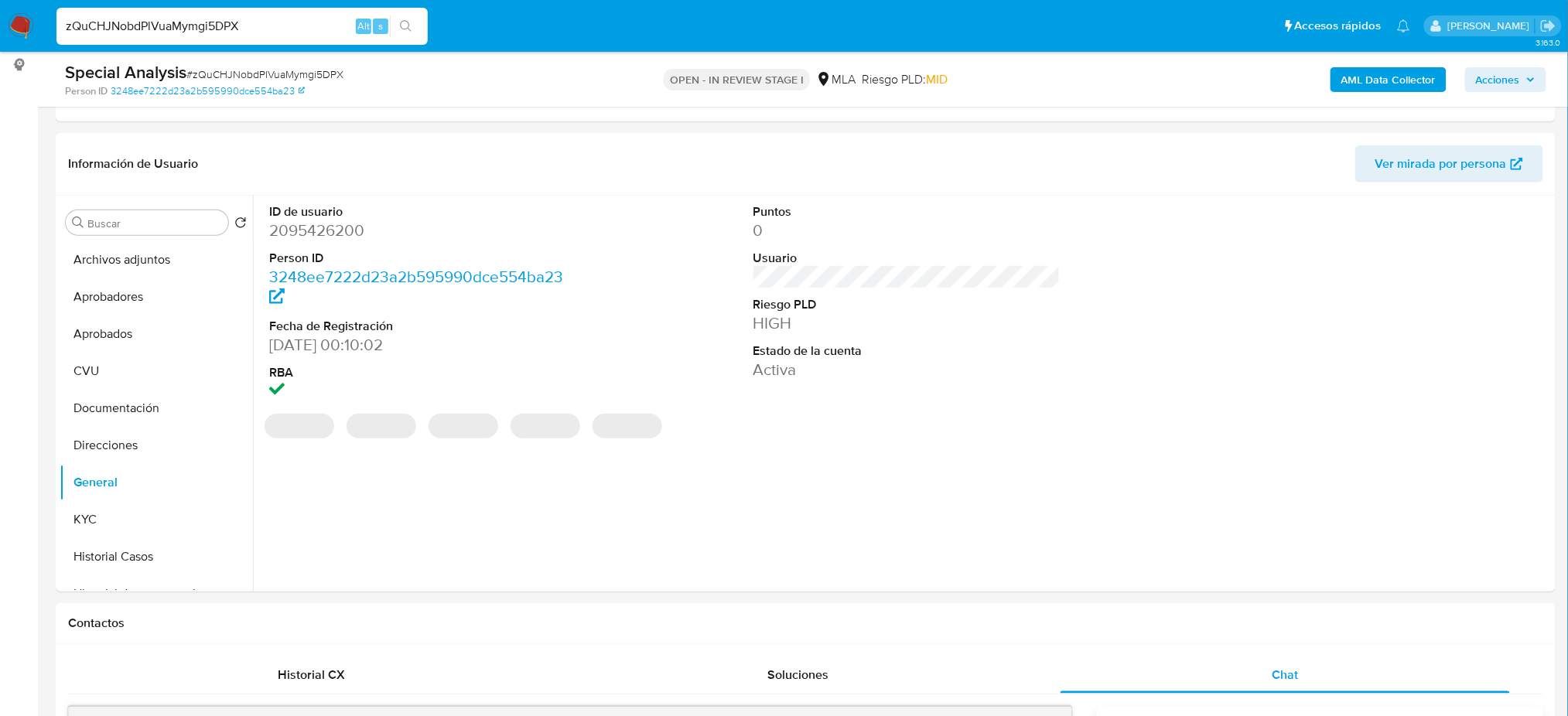
click at [307, 228] on dd "2095426200" at bounding box center [423, 231] width 307 height 22
copy dd "2095426200"
click at [1537, 73] on button "Acciones" at bounding box center [1506, 80] width 82 height 25
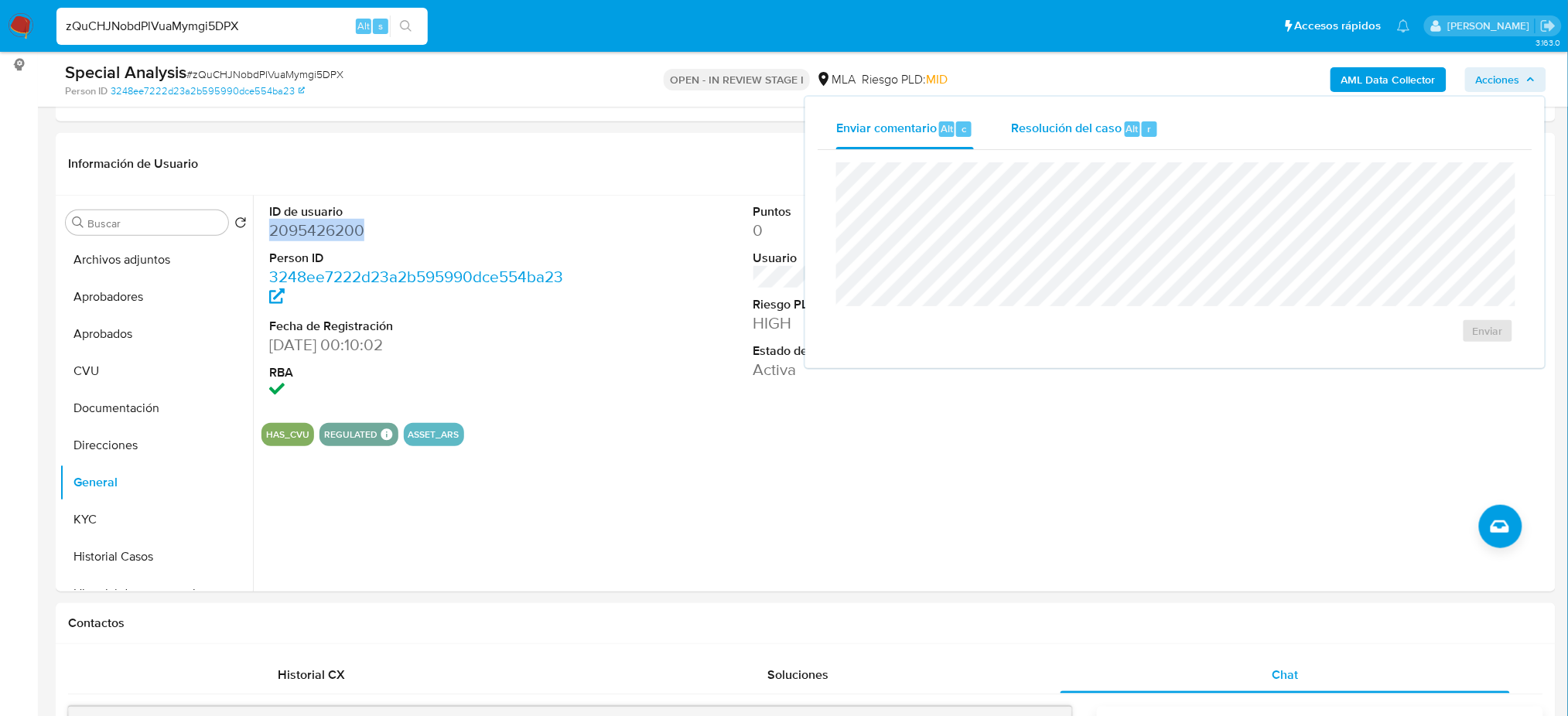
click at [1015, 142] on div "Resolución del caso Alt r" at bounding box center [1085, 129] width 147 height 40
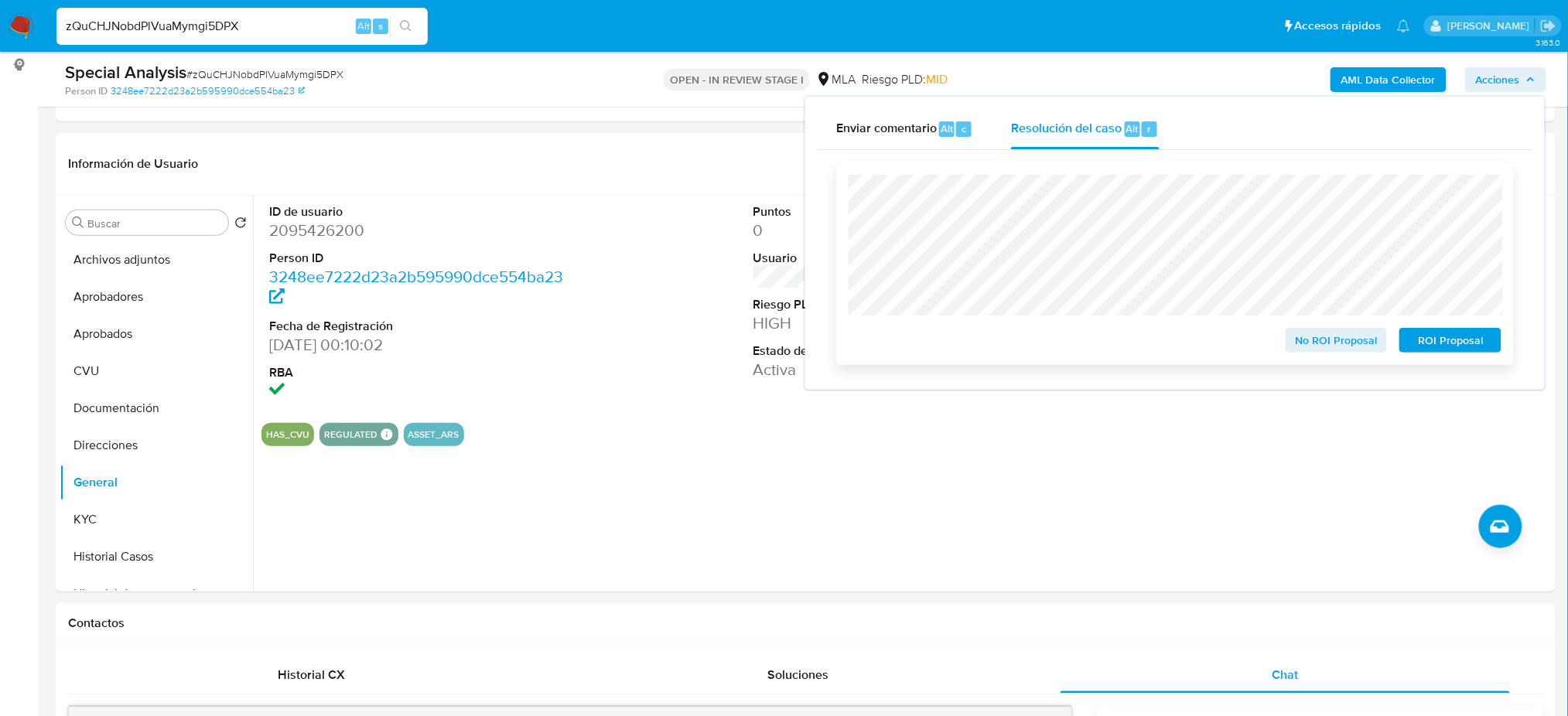
click at [1480, 350] on span "ROI Proposal" at bounding box center [1450, 340] width 81 height 22
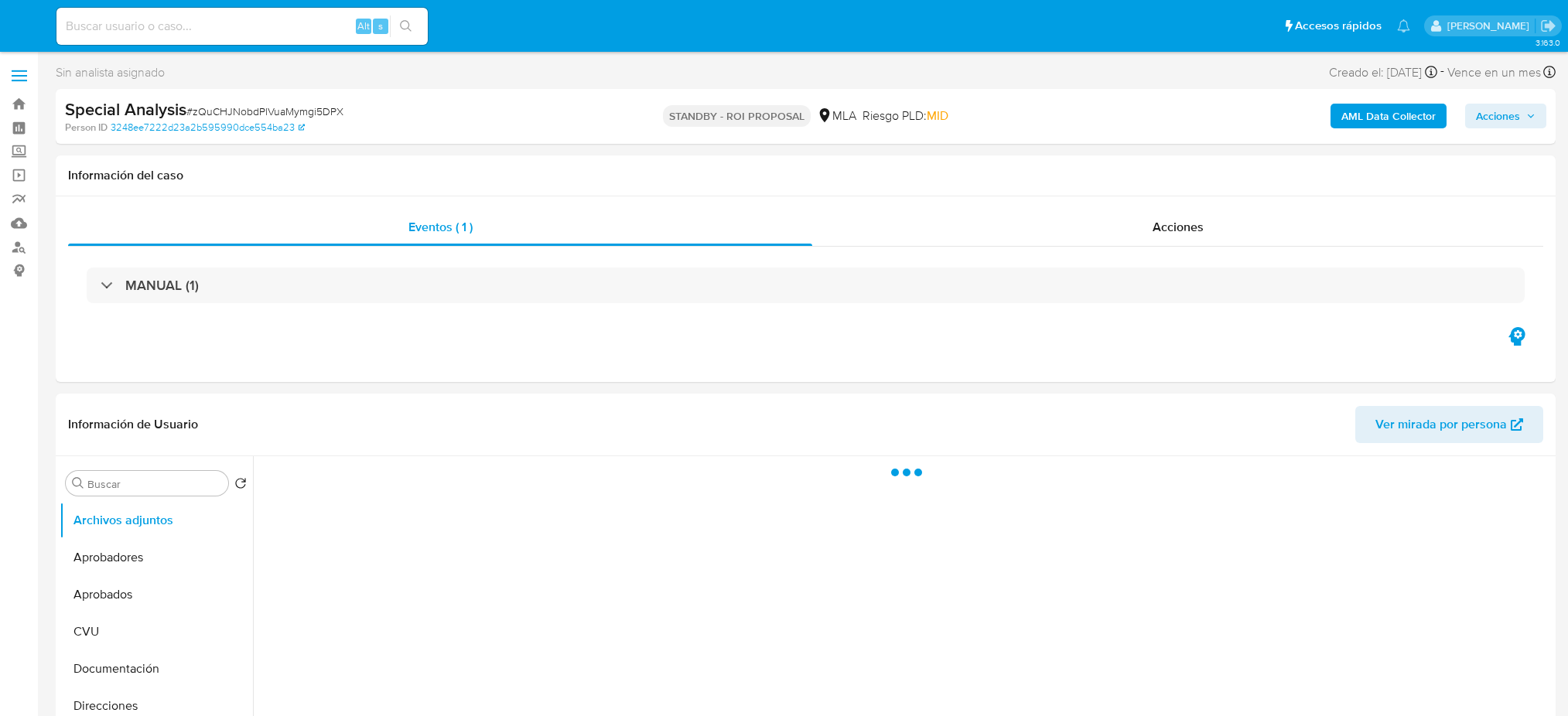
select select "10"
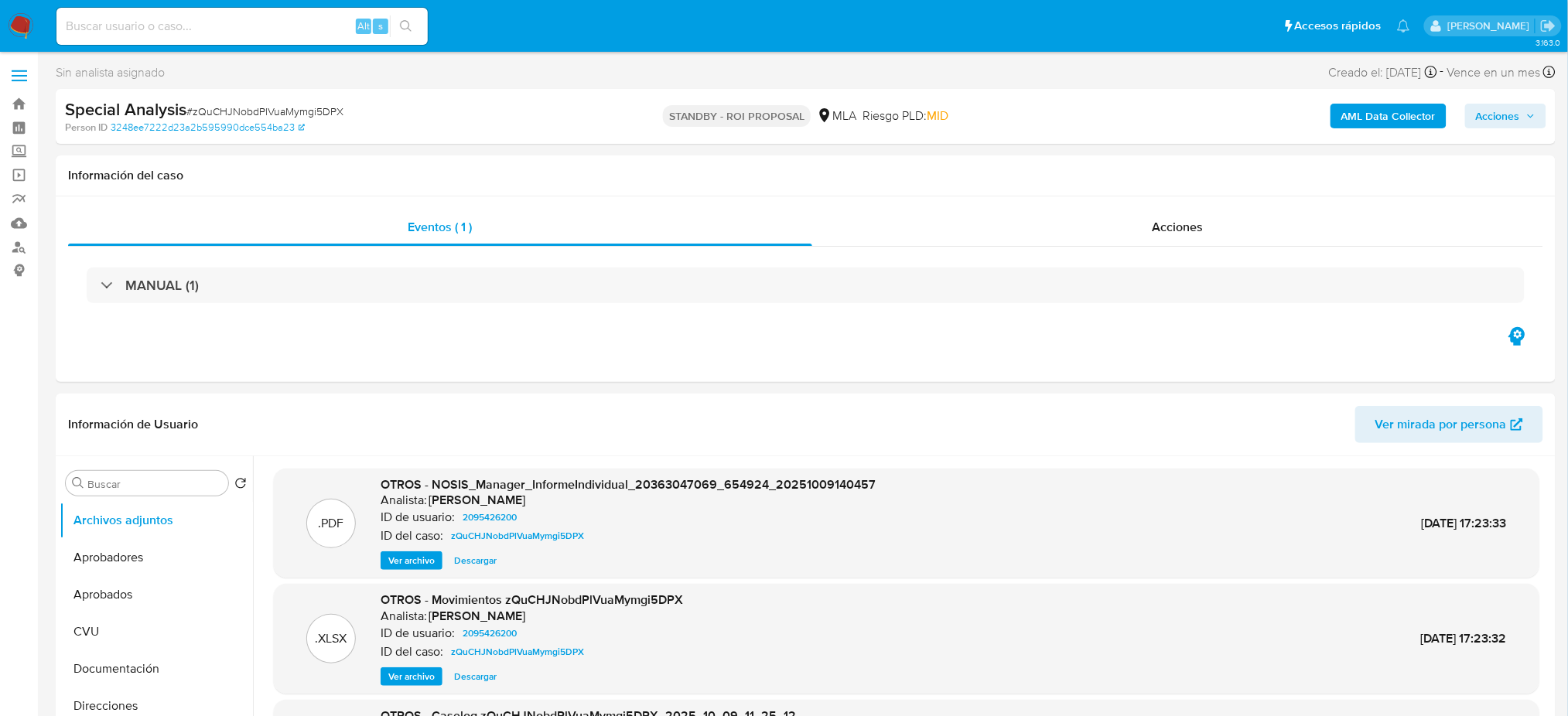
click at [227, 20] on input at bounding box center [242, 27] width 371 height 20
paste input "cZvSoT7Su3N41s2NT5c5q2J4"
type input "cZvSoT7Su3N41s2NT5c5q2J4"
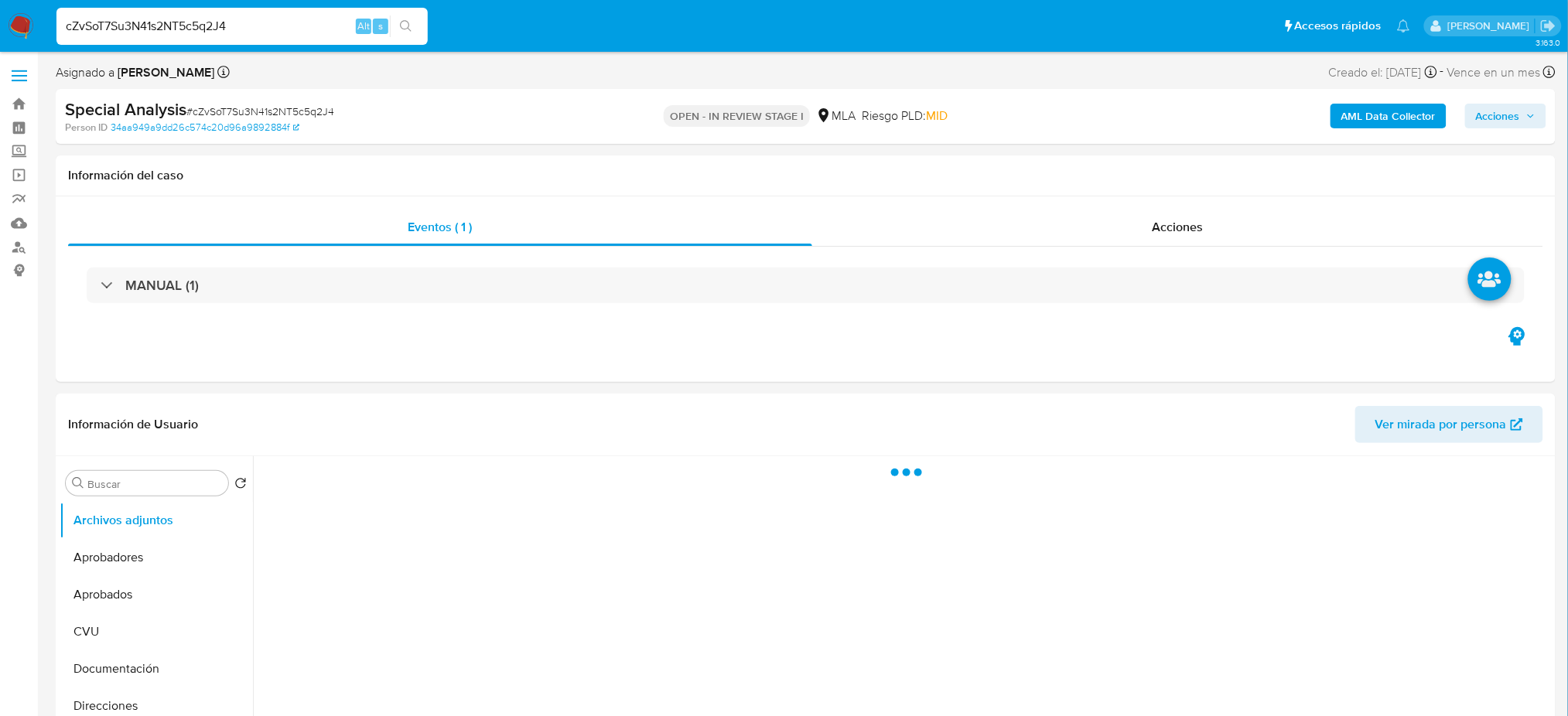
select select "10"
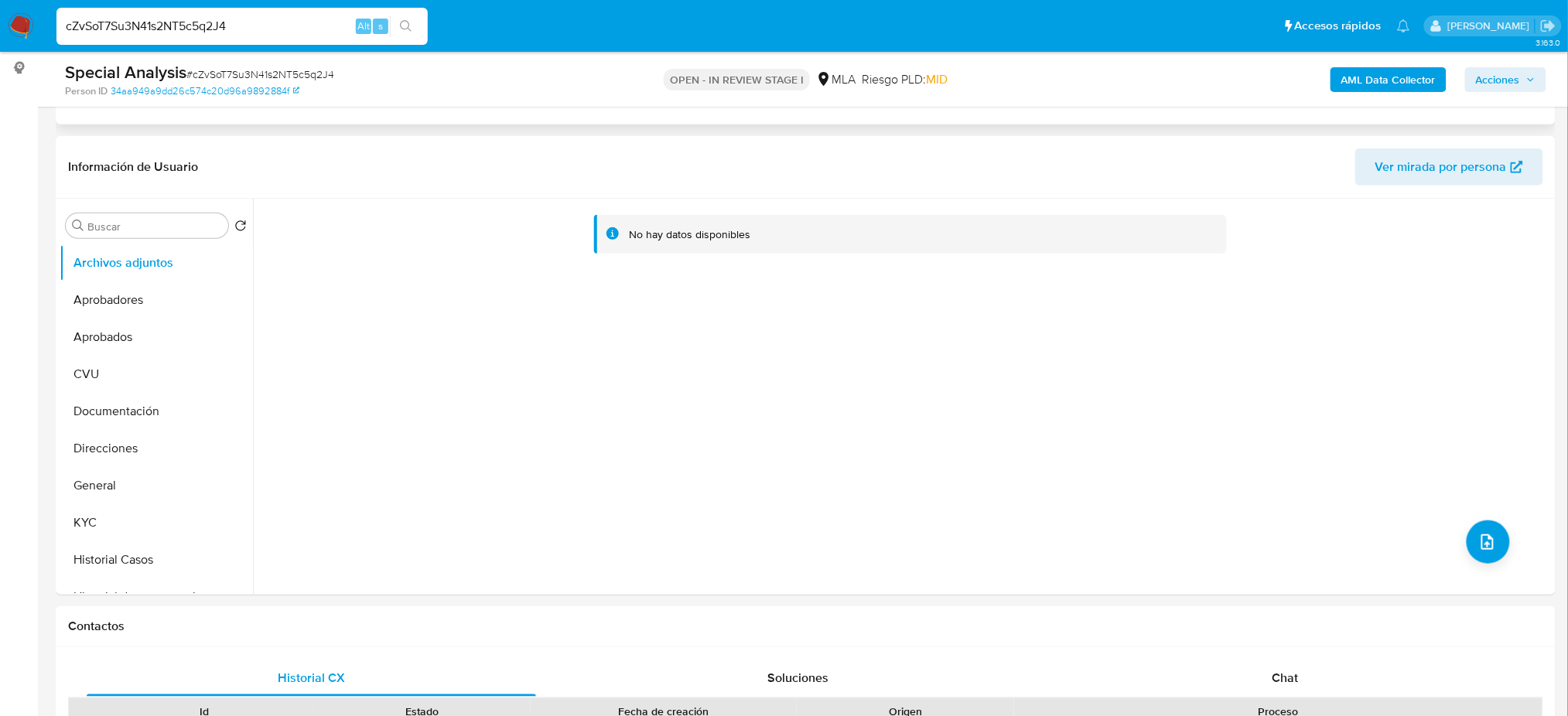
scroll to position [205, 0]
click at [131, 465] on button "General" at bounding box center [150, 482] width 181 height 37
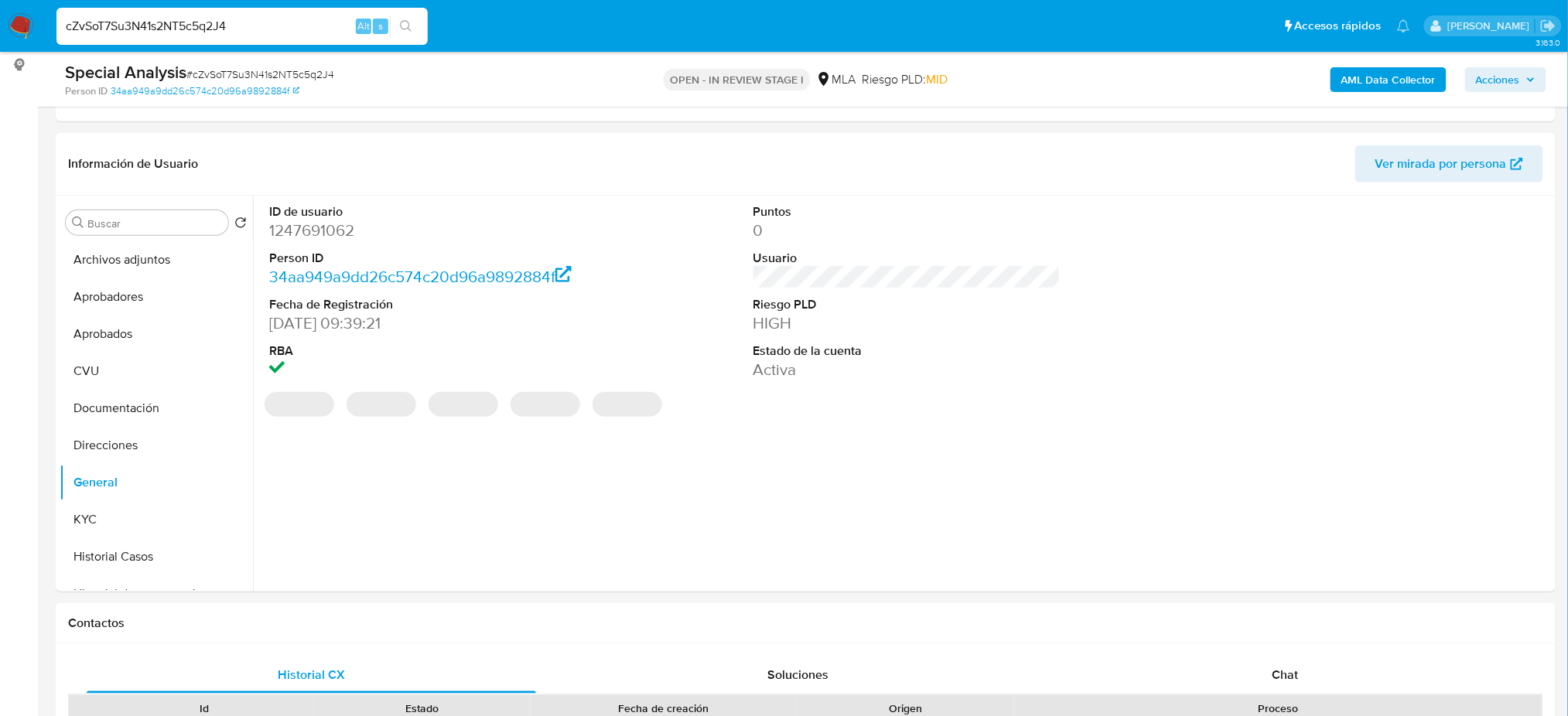
click at [291, 227] on dd "1247691062" at bounding box center [423, 231] width 307 height 22
copy dd "1247691062"
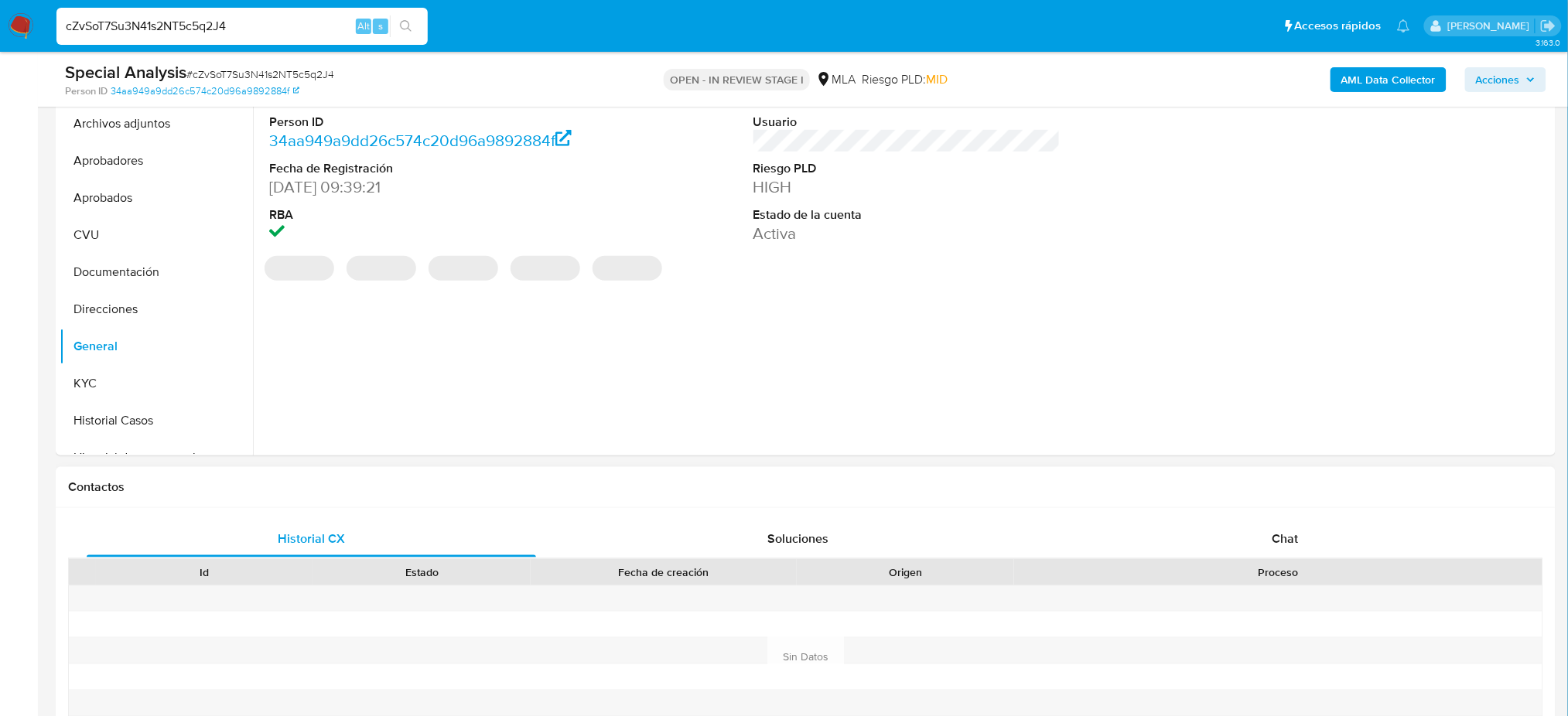
scroll to position [515, 0]
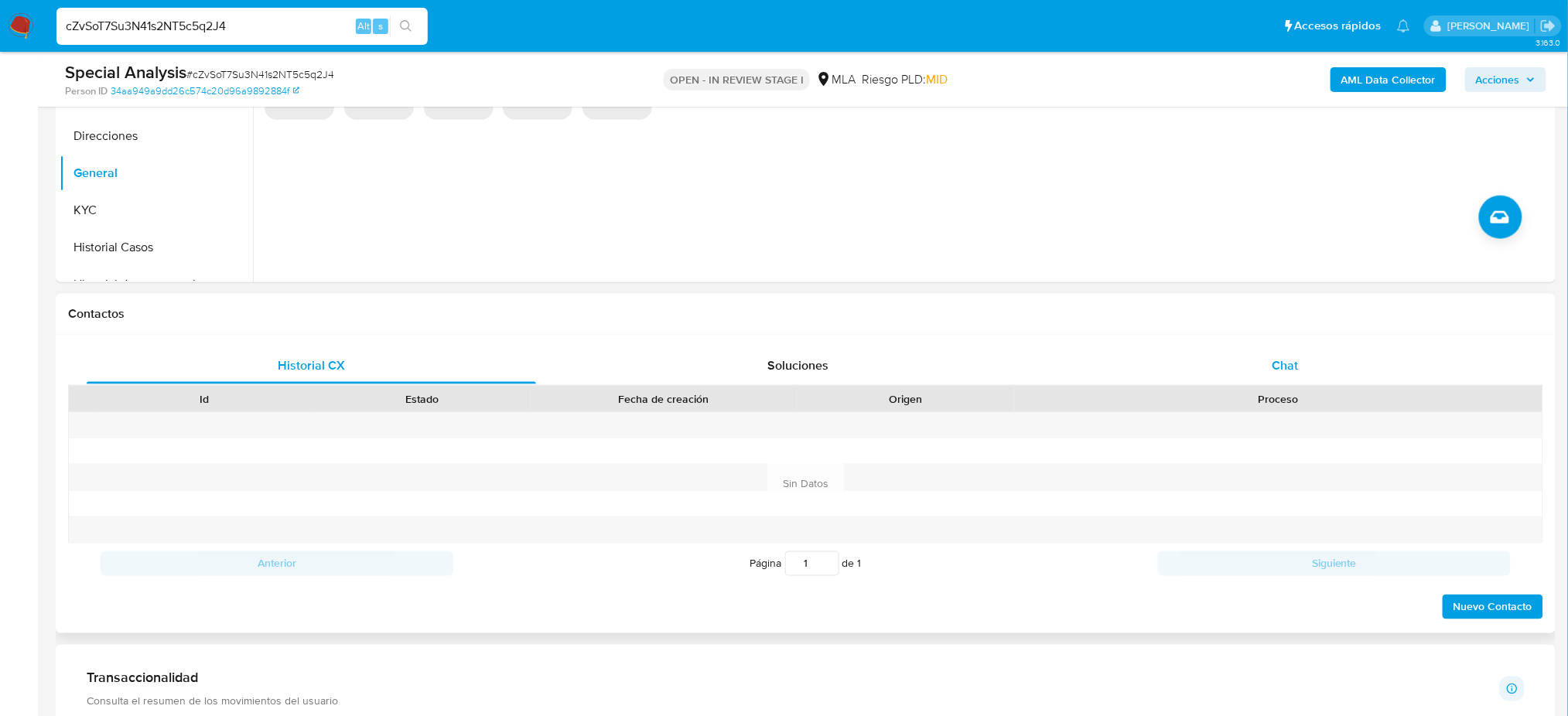
click at [1235, 354] on div "Chat" at bounding box center [1285, 365] width 449 height 37
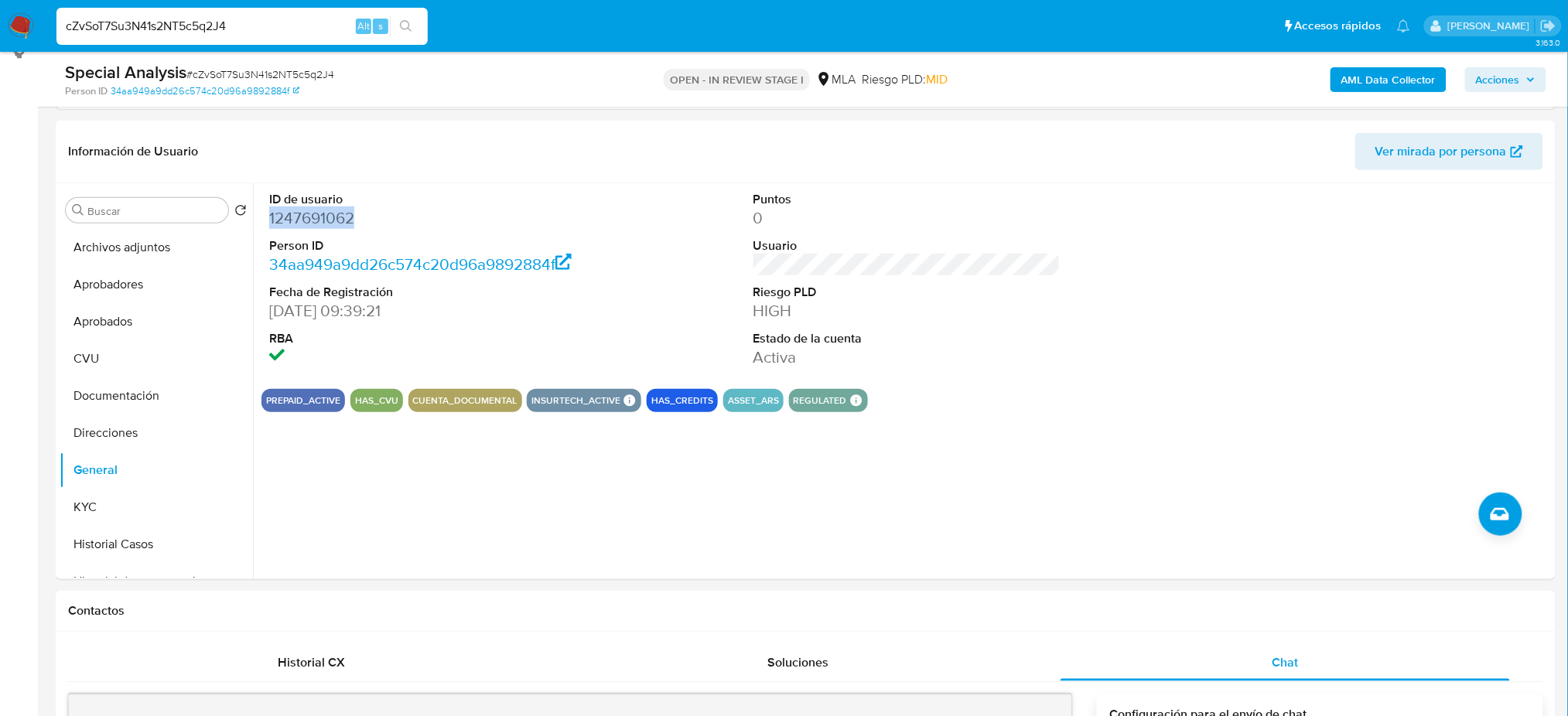
scroll to position [205, 0]
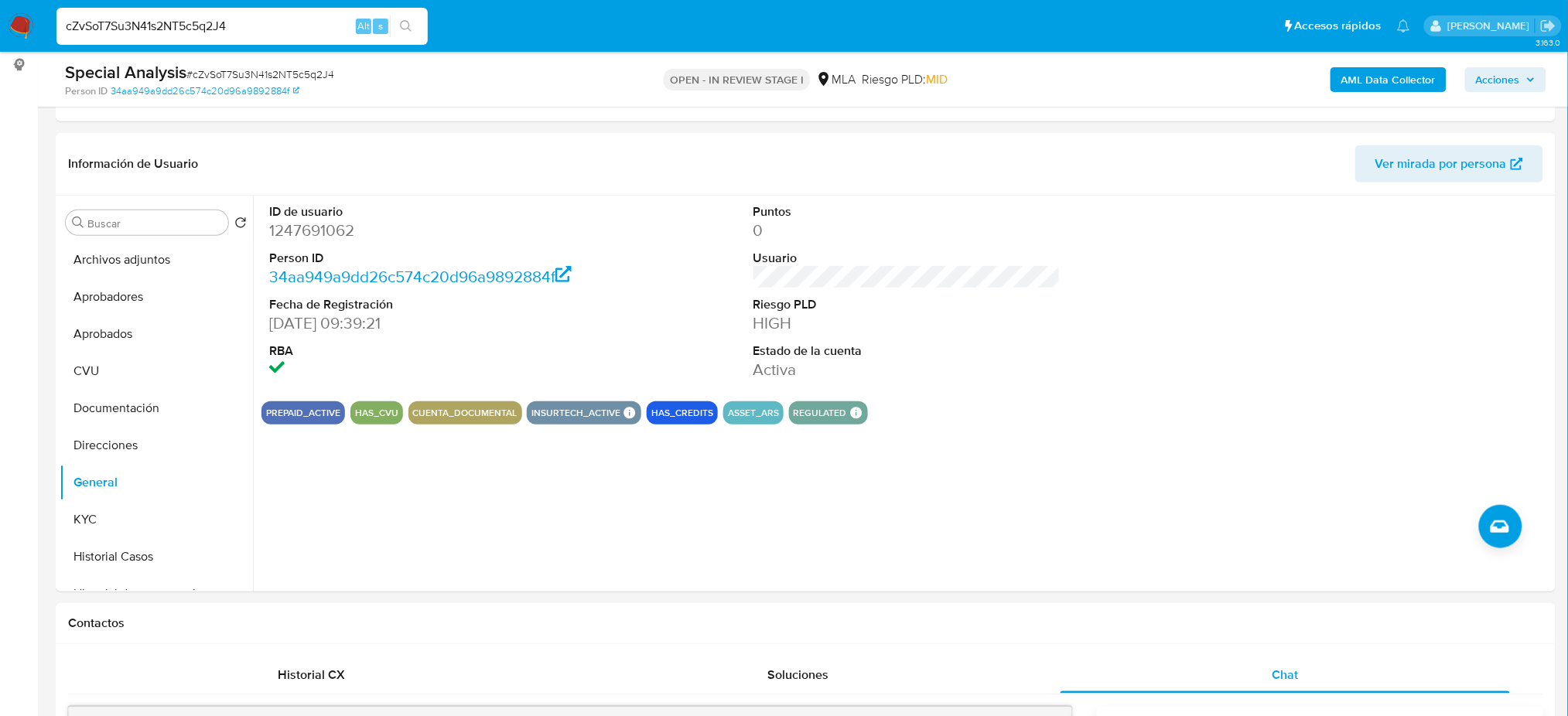
click at [1394, 62] on div "AML Data Collector Acciones" at bounding box center [1301, 79] width 489 height 36
click at [1353, 83] on b "AML Data Collector" at bounding box center [1388, 80] width 94 height 25
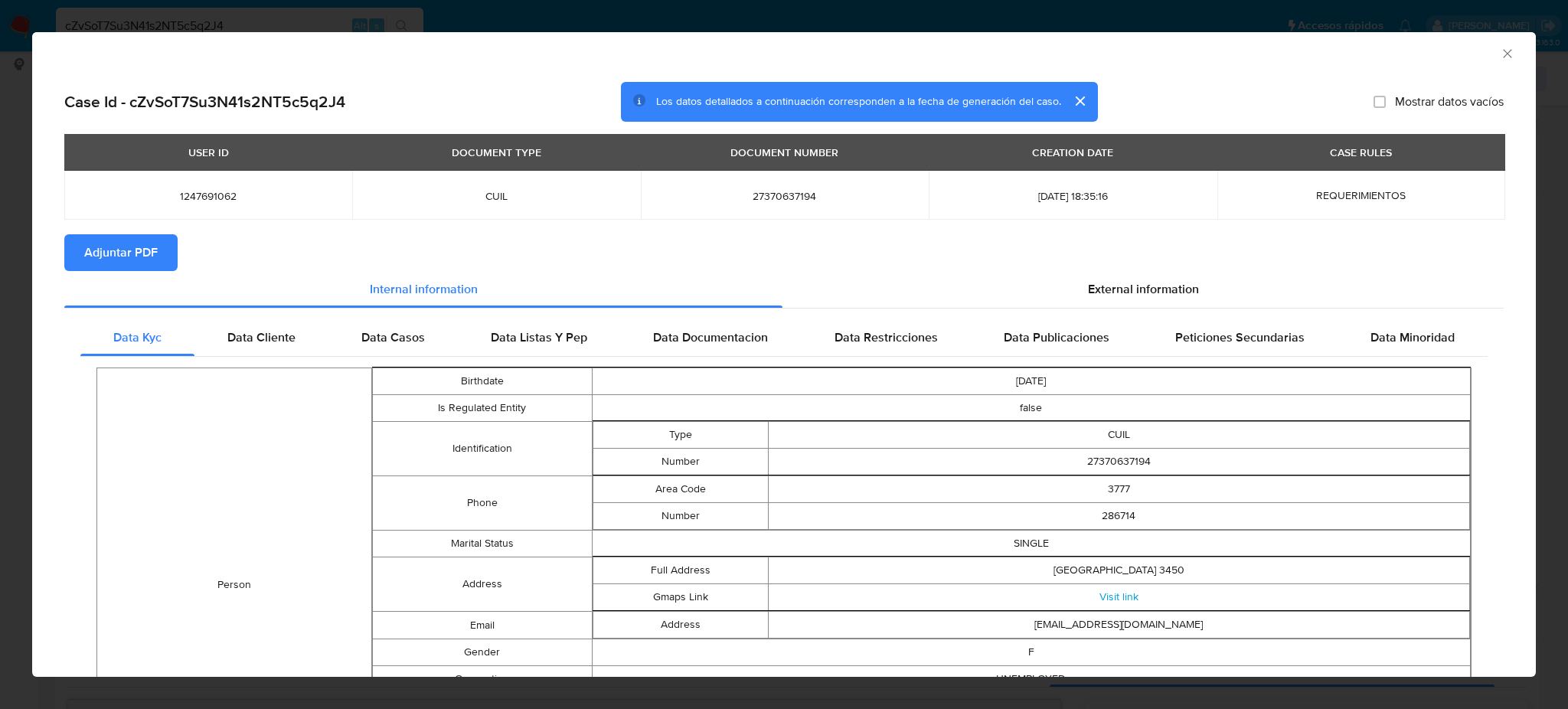
click at [141, 249] on span "Adjuntar PDF" at bounding box center [120, 252] width 74 height 33
click at [1500, 59] on icon "Cerrar ventana" at bounding box center [1507, 54] width 16 height 16
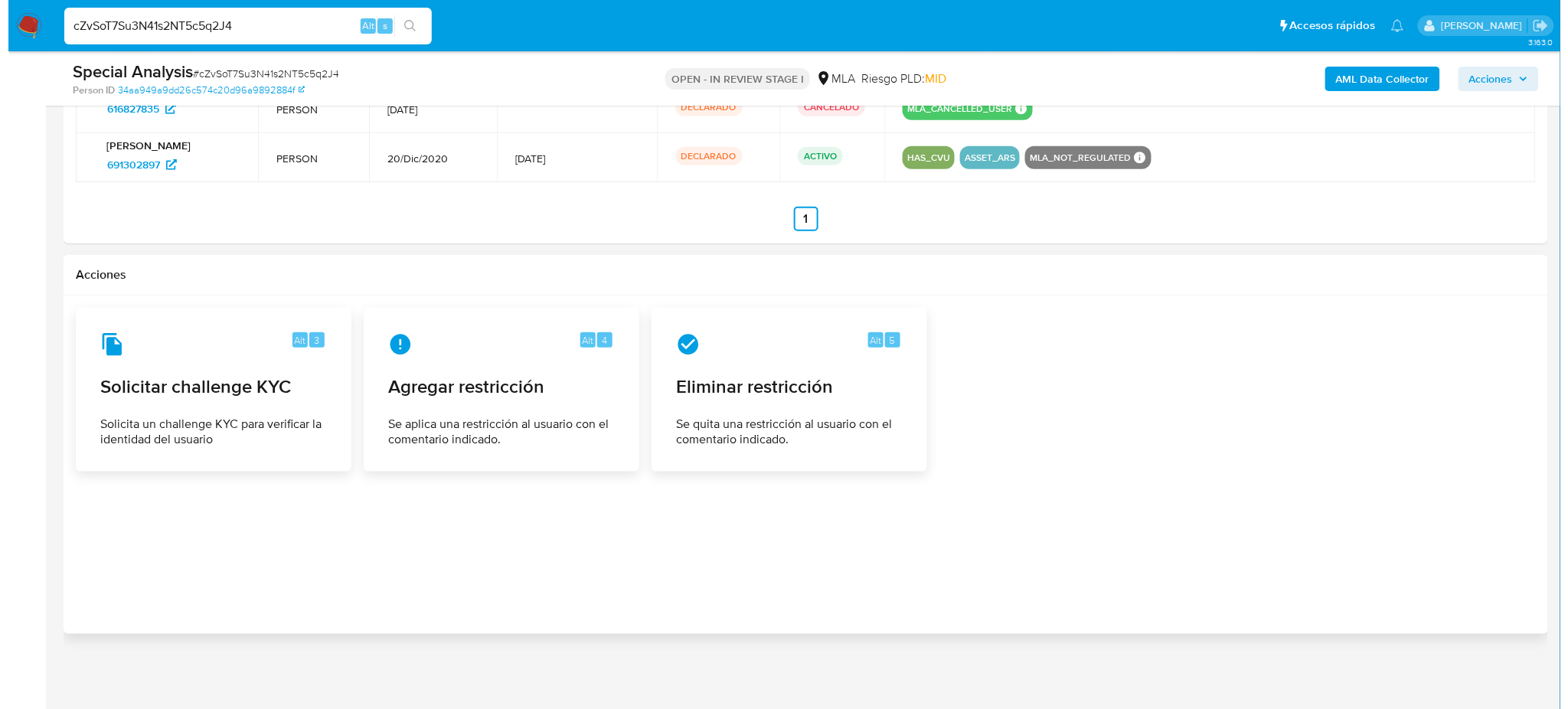
scroll to position [2493, 0]
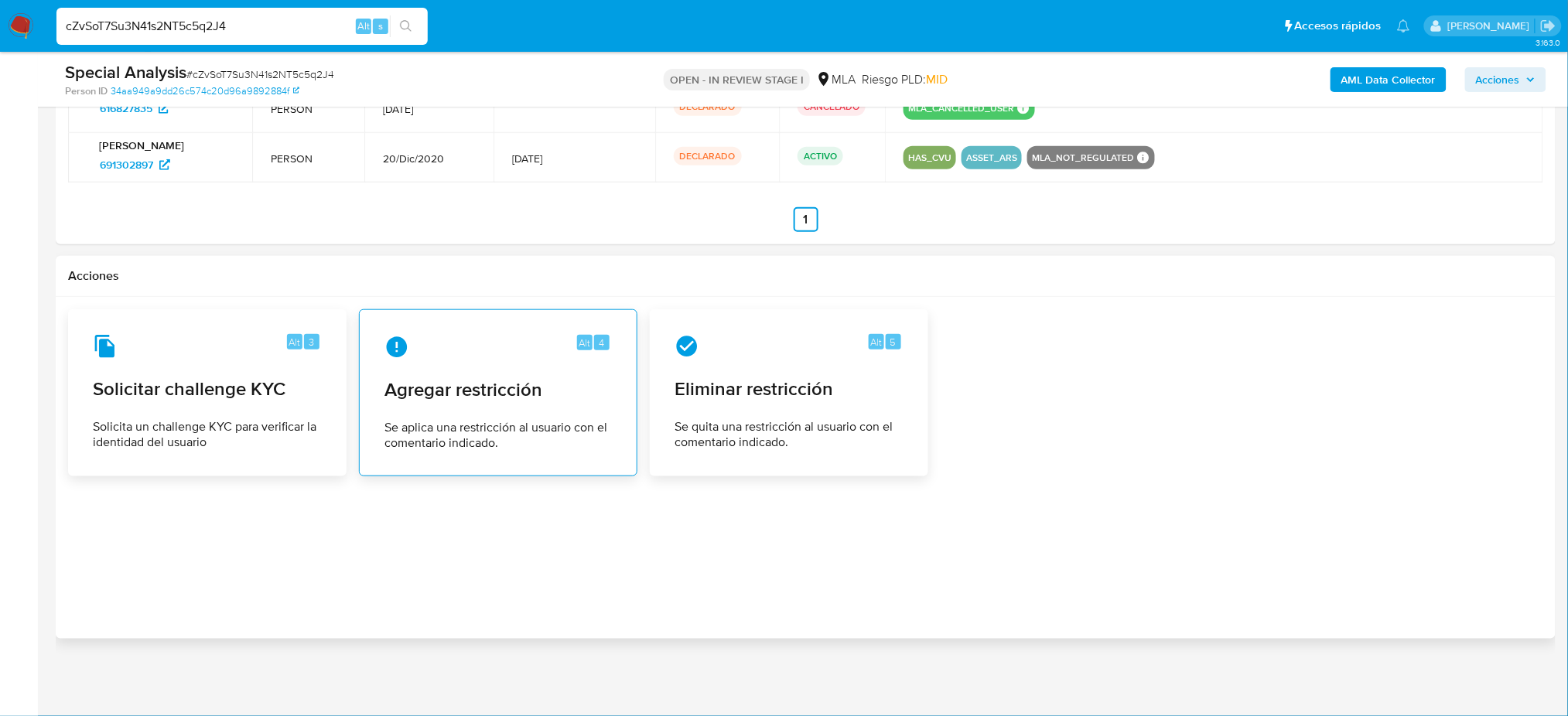
click at [501, 427] on span "Se aplica una restricción al usuario con el comentario indicado." at bounding box center [498, 435] width 227 height 31
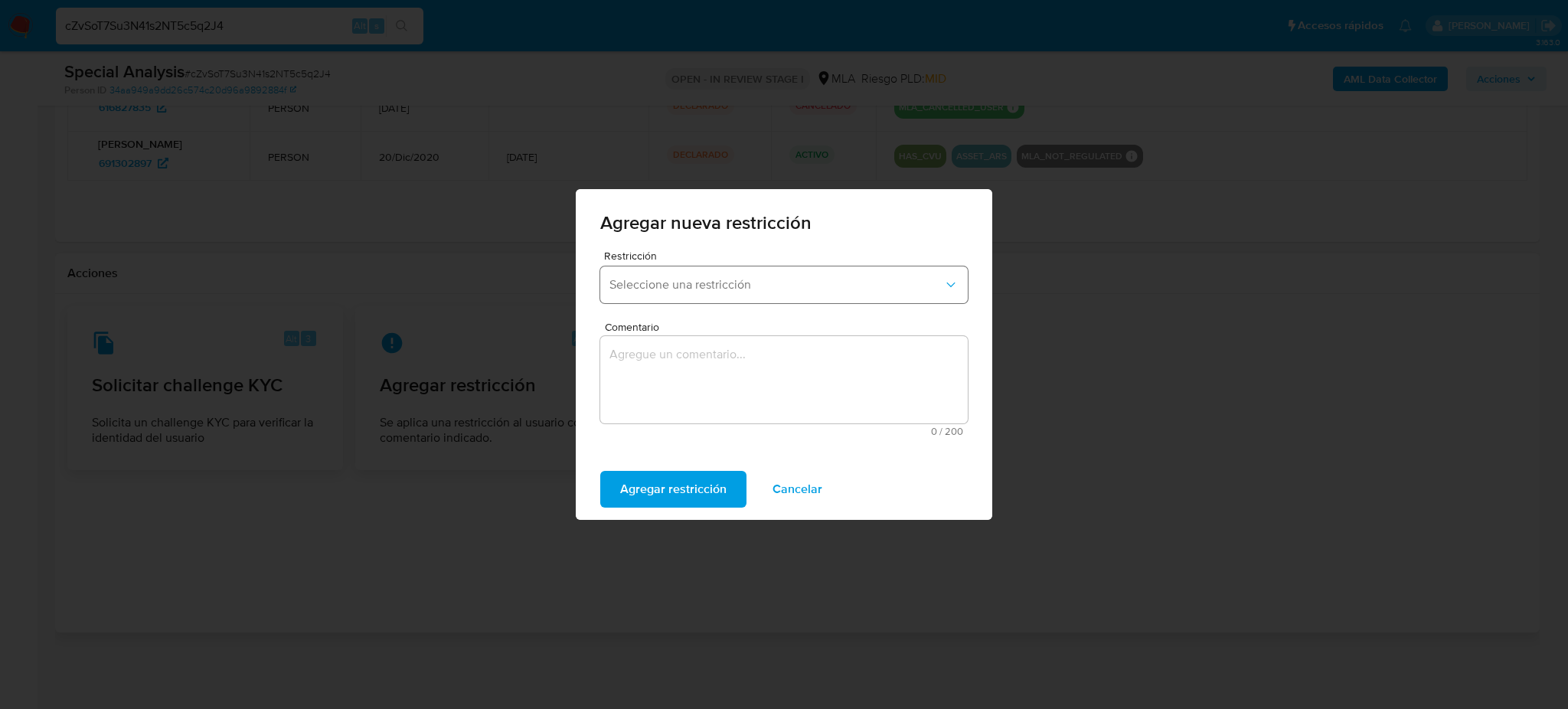
click at [658, 267] on button "Seleccione una restricción" at bounding box center [783, 284] width 367 height 36
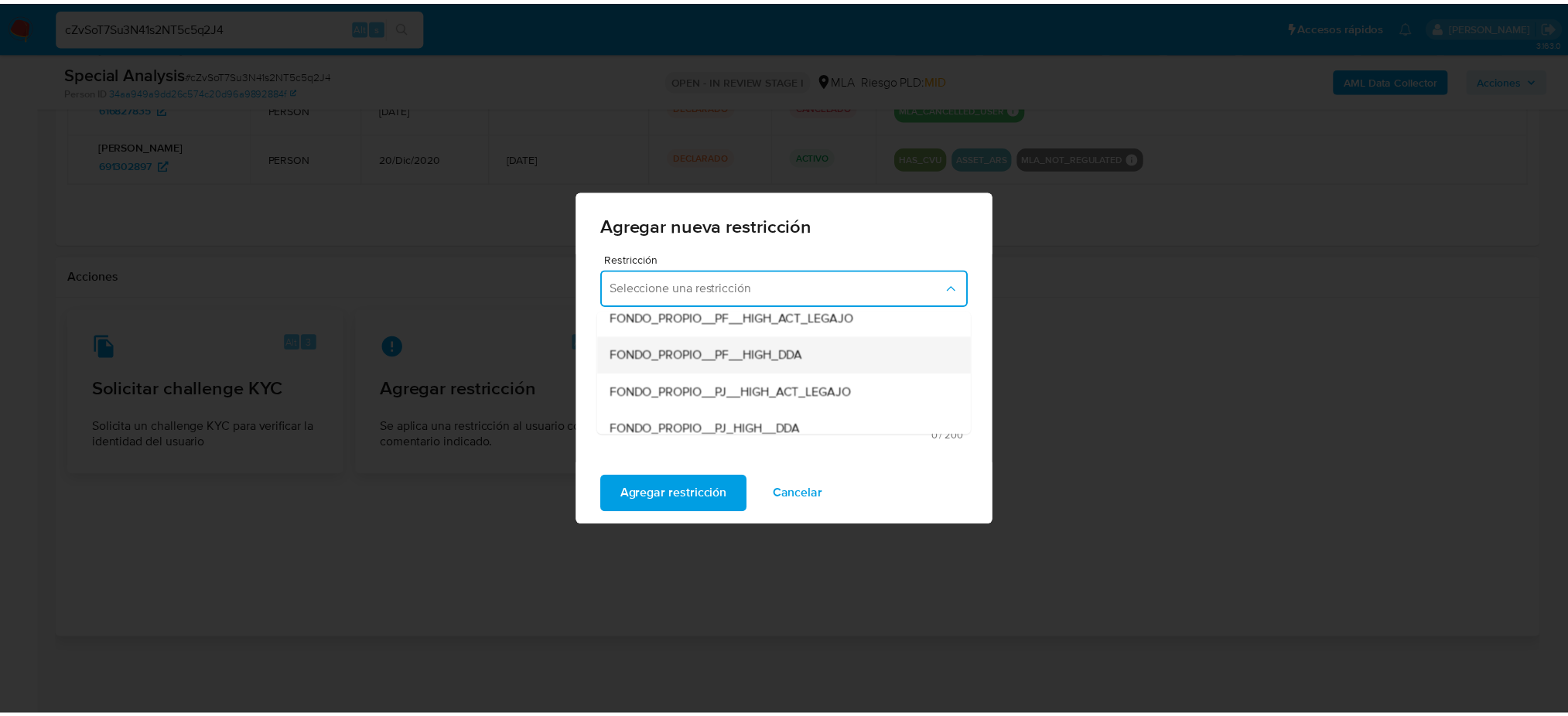
scroll to position [205, 0]
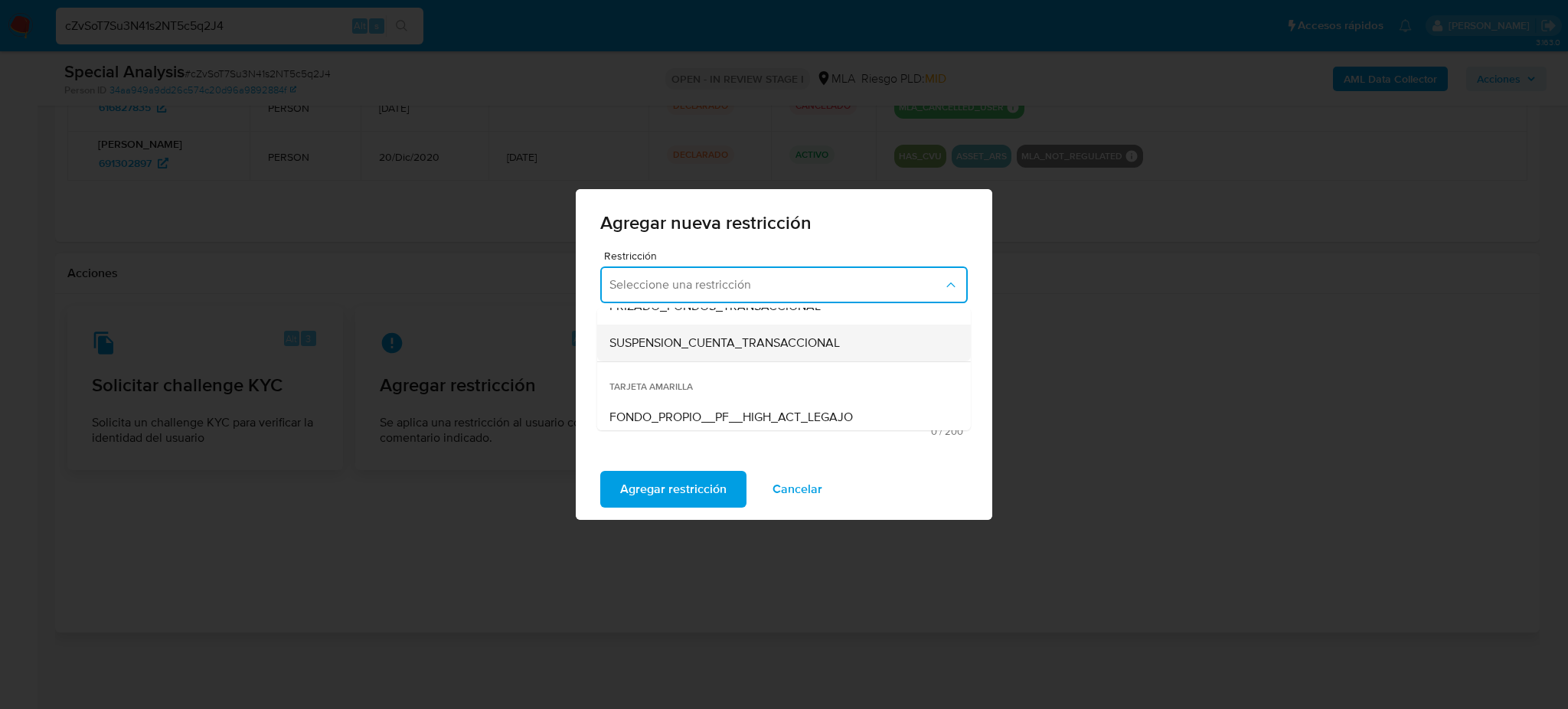
click at [663, 348] on span "SUSPENSION_CUENTA_TRANSACCIONAL" at bounding box center [724, 343] width 231 height 16
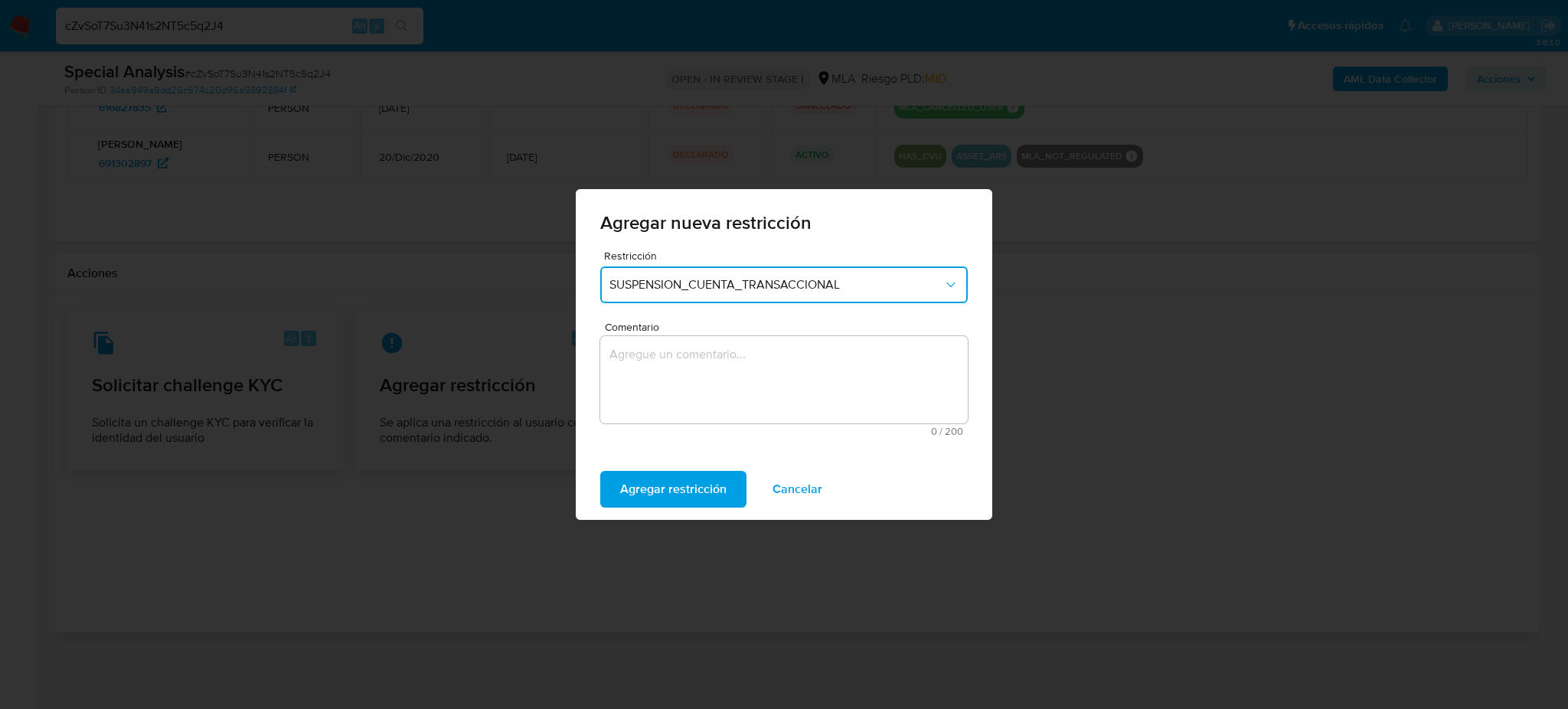
click at [668, 375] on textarea "Comentario" at bounding box center [783, 380] width 367 height 87
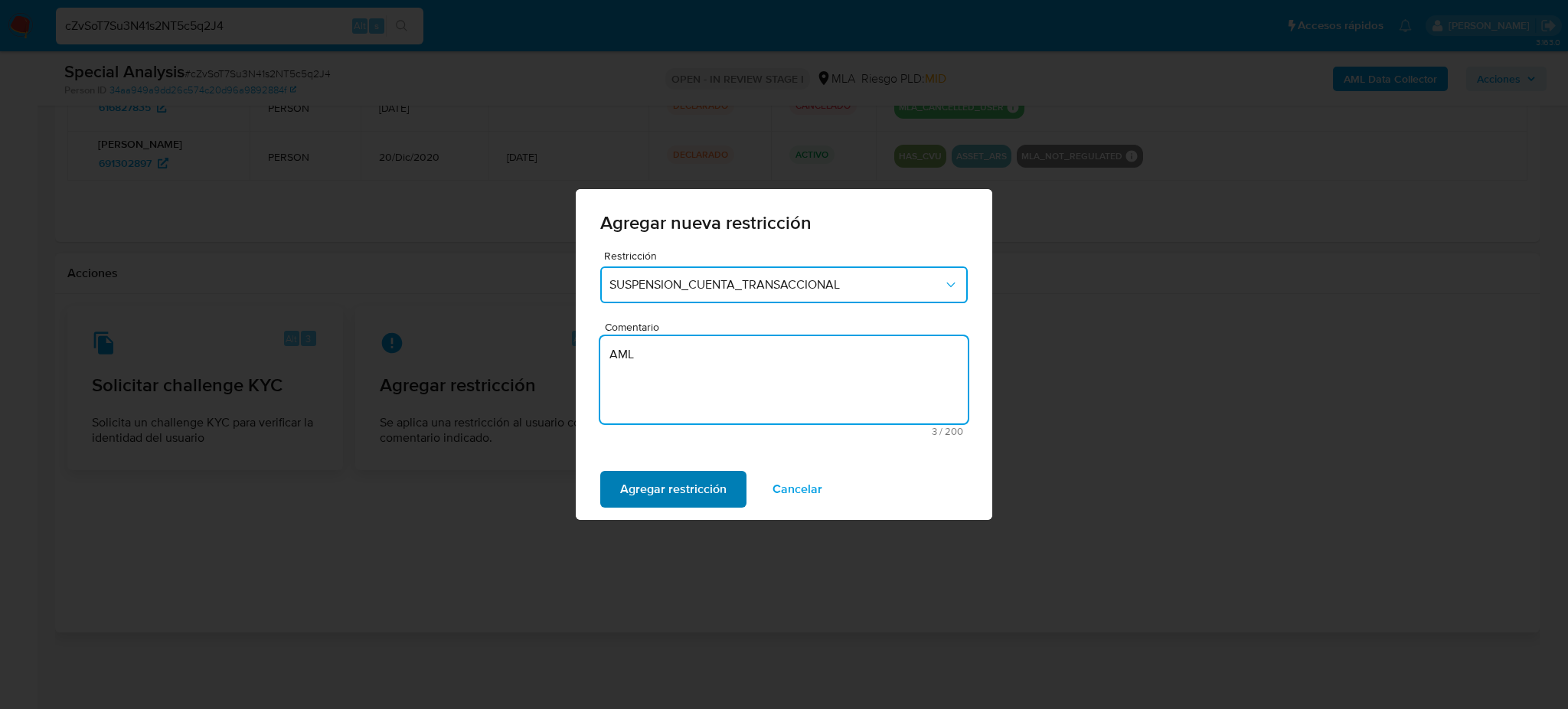
type textarea "AML"
click at [623, 488] on span "Agregar restricción" at bounding box center [673, 488] width 106 height 33
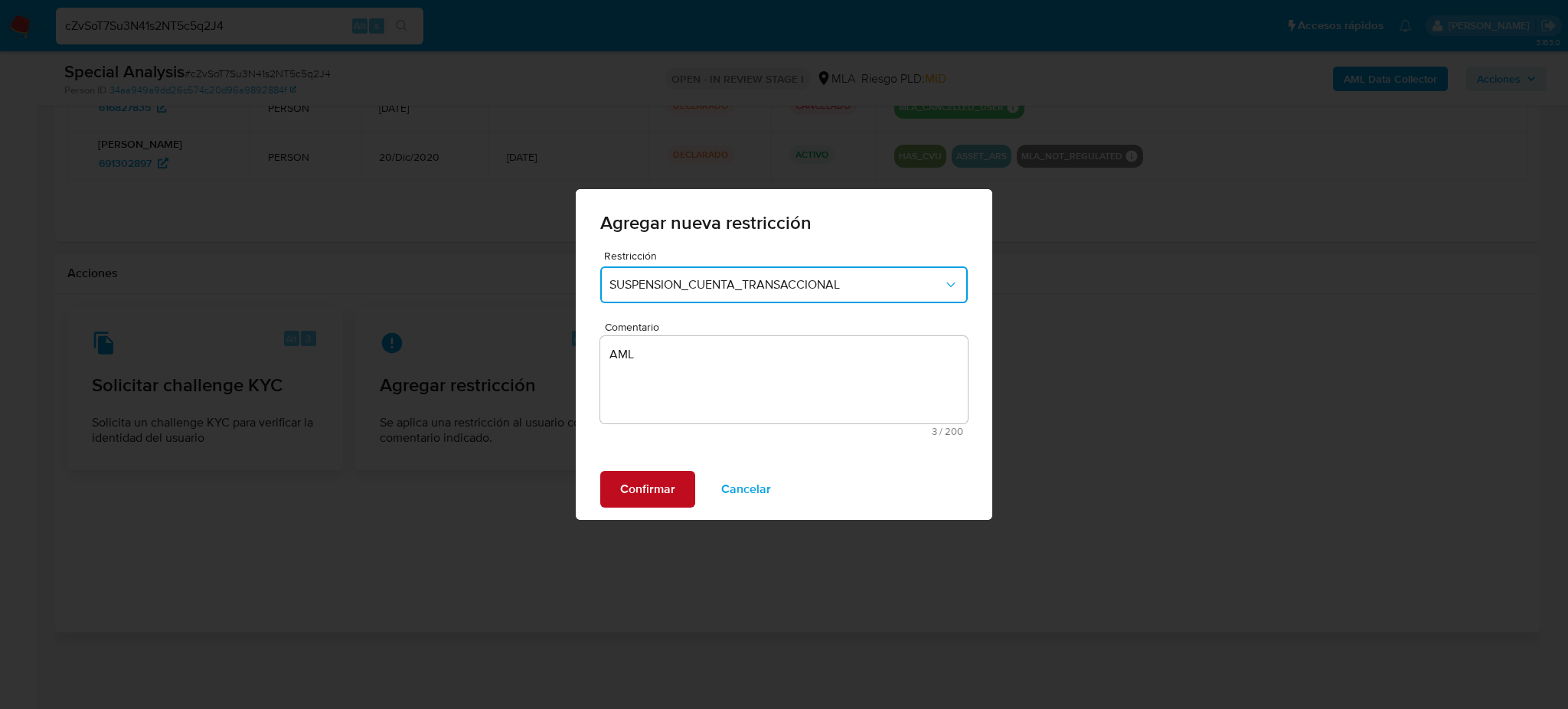
click at [623, 488] on span "Confirmar" at bounding box center [647, 488] width 55 height 33
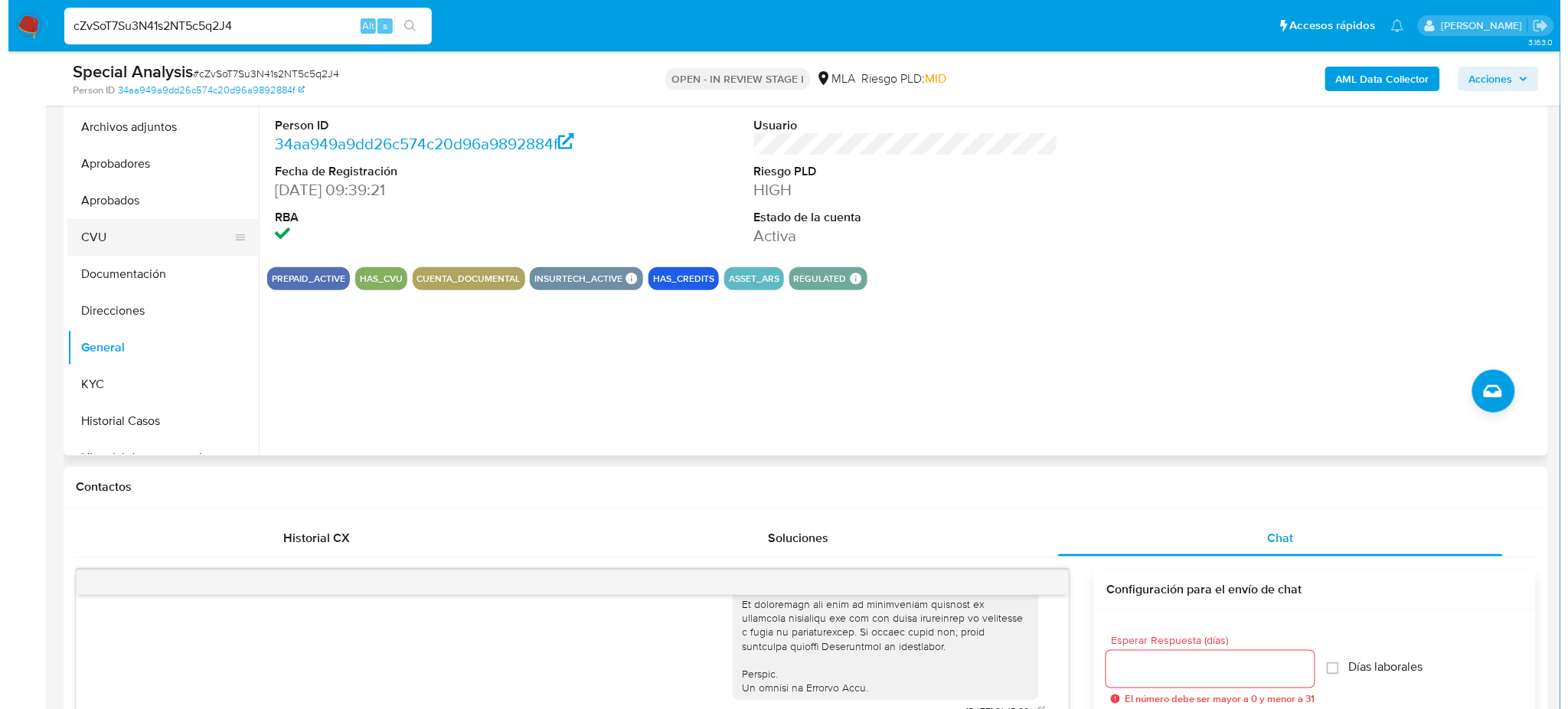
scroll to position [144, 0]
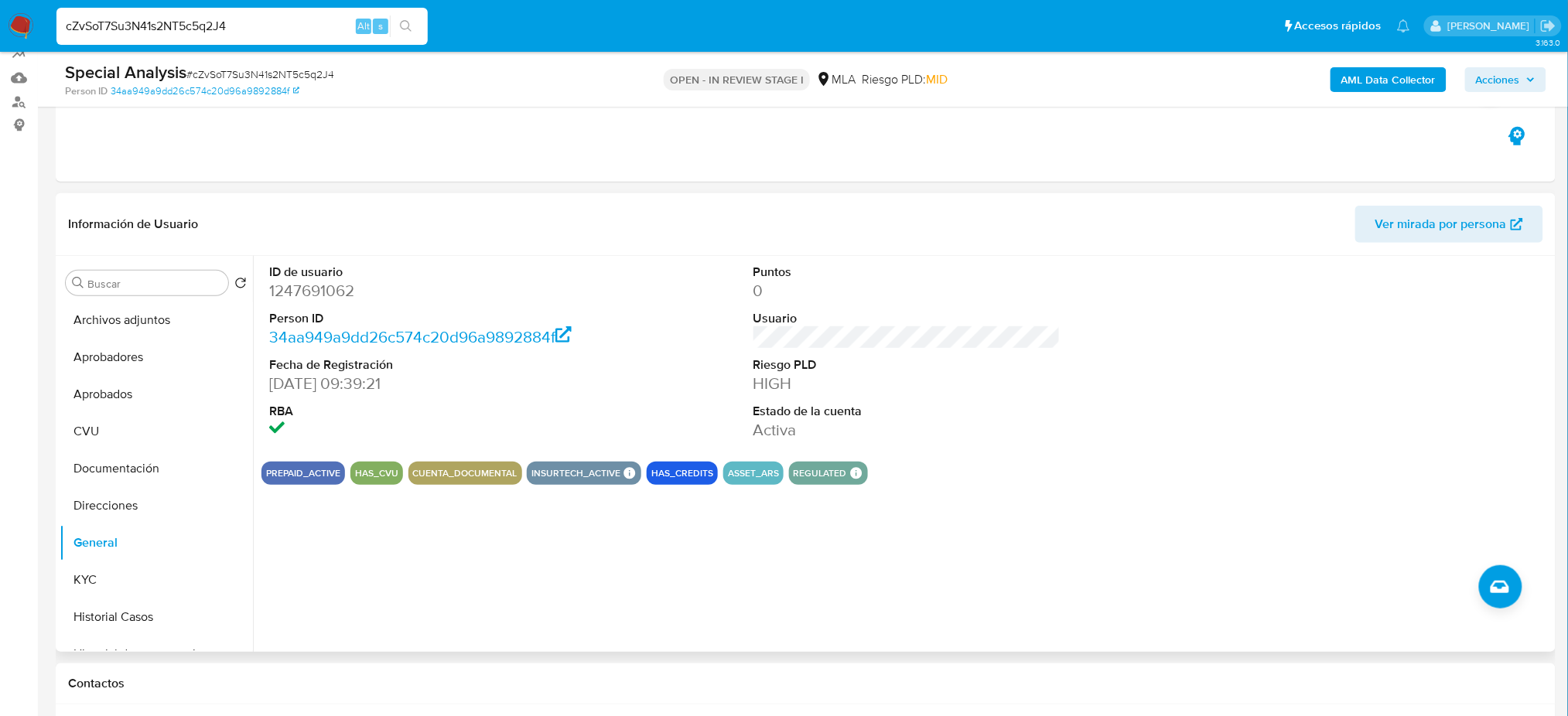
click at [280, 286] on dd "1247691062" at bounding box center [423, 291] width 307 height 22
copy dd "1247691062"
click at [144, 320] on button "Archivos adjuntos" at bounding box center [150, 320] width 181 height 37
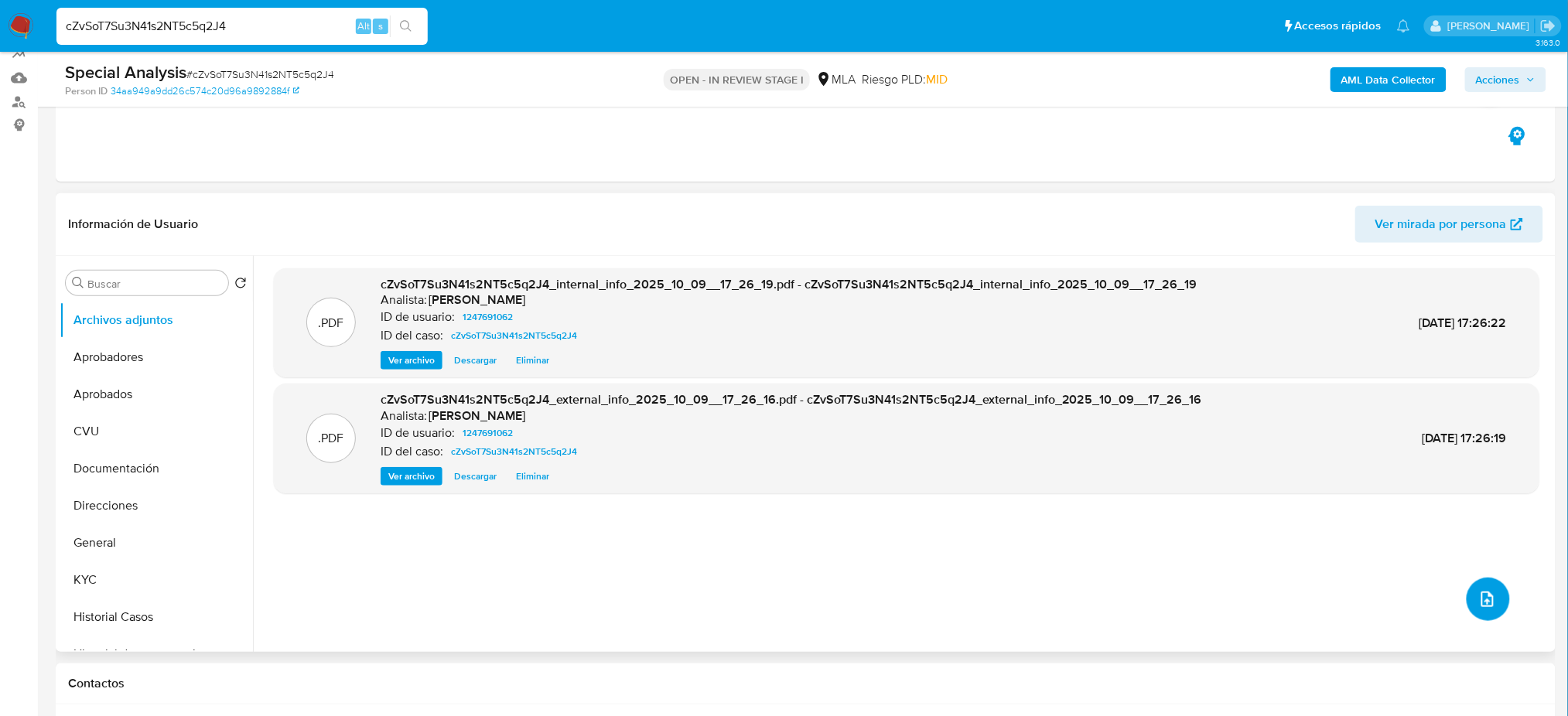
click at [1483, 605] on icon "upload-file" at bounding box center [1488, 599] width 19 height 19
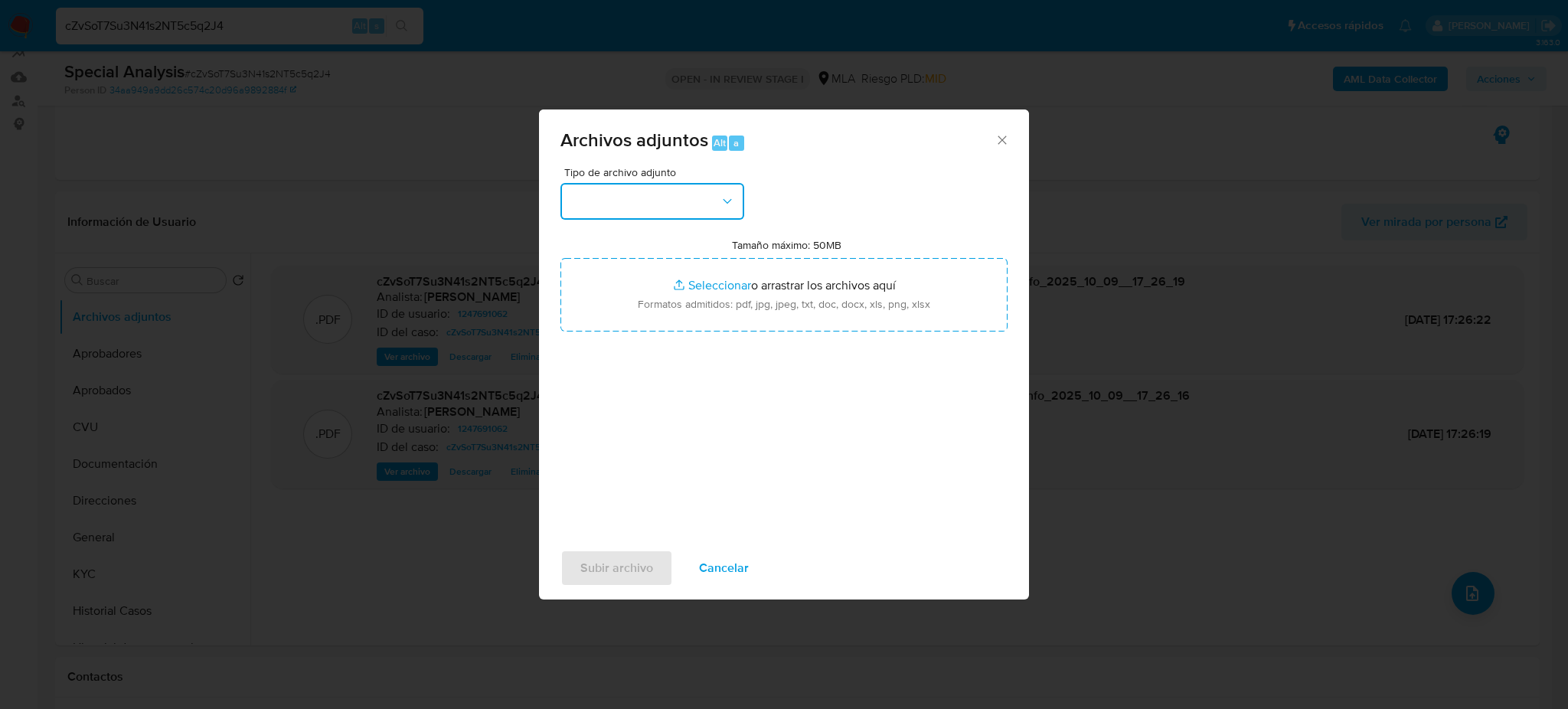
click at [668, 192] on button "button" at bounding box center [652, 201] width 184 height 36
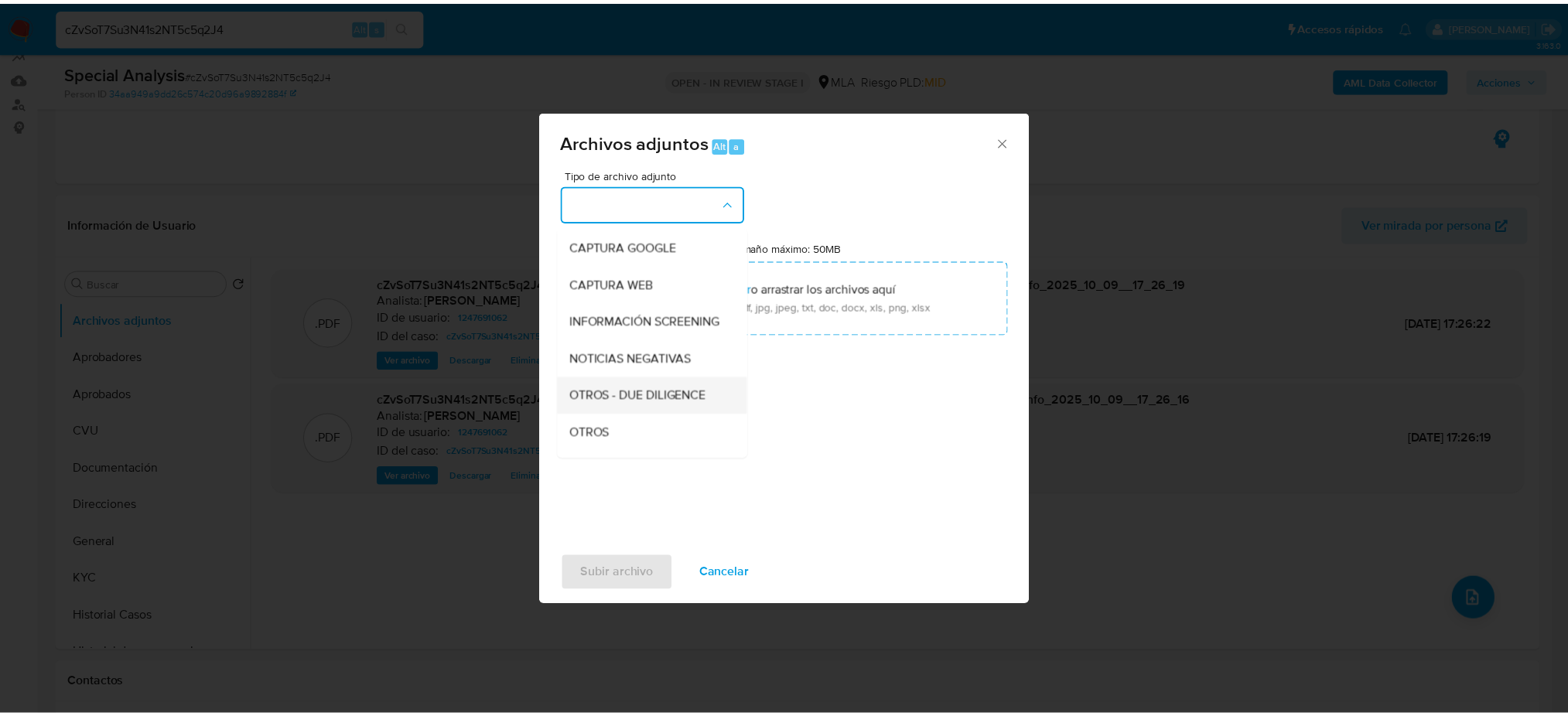
scroll to position [205, 0]
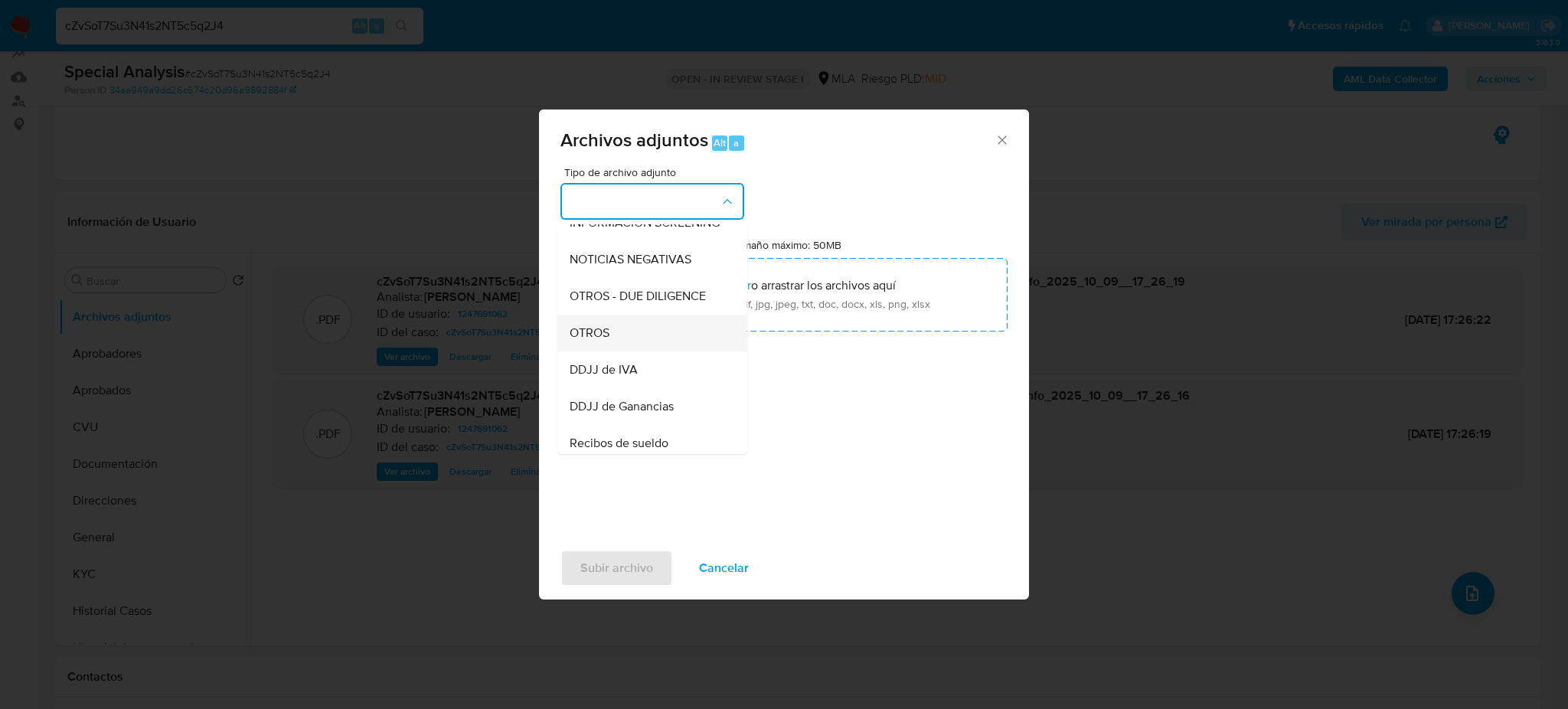
click at [630, 352] on div "OTROS" at bounding box center [647, 332] width 156 height 36
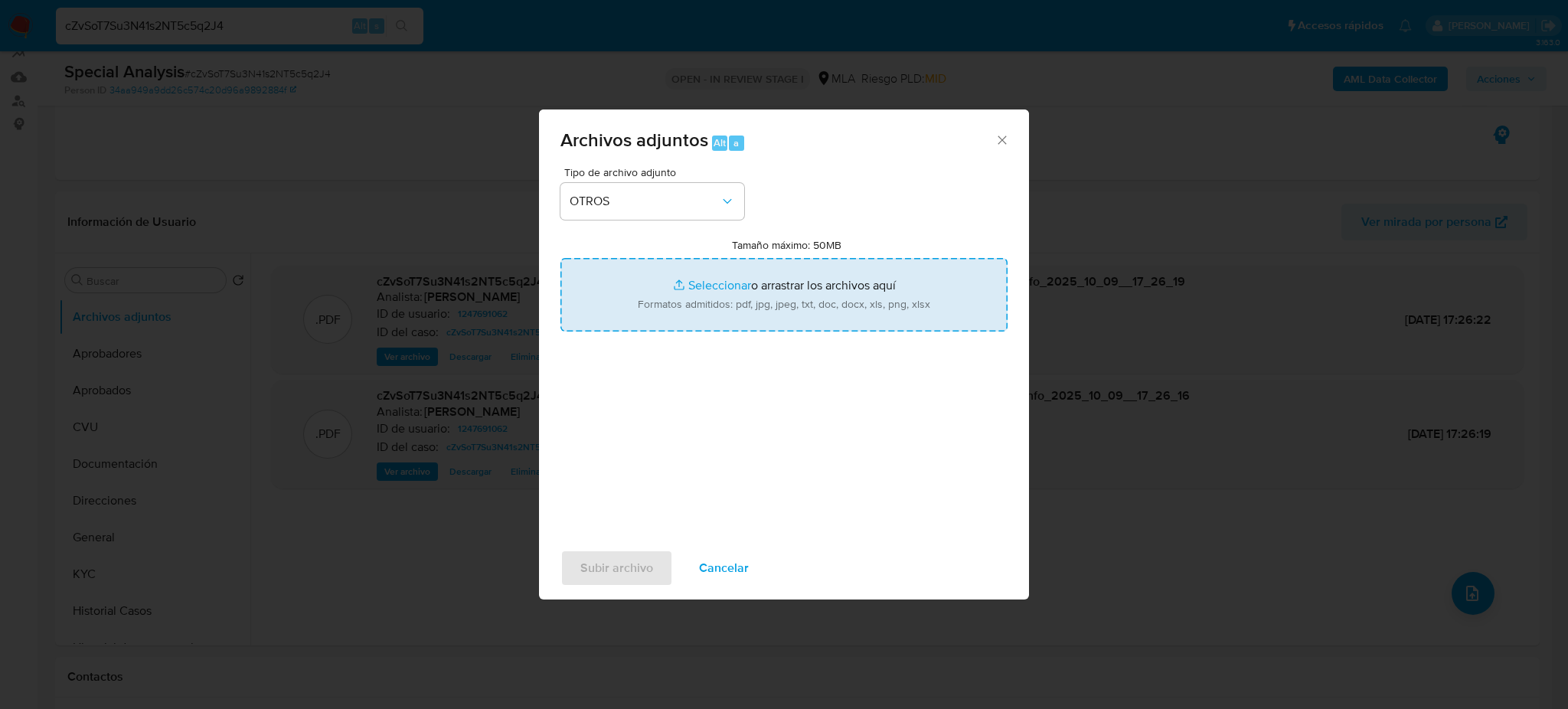
click at [664, 308] on input "Tamaño máximo: 50MB Seleccionar archivos" at bounding box center [784, 294] width 447 height 74
type input "C:\fakepath\Caselog cZvSoT7Su3N41s2NT5c5q2J4_2025_10_09_11_25_39.docx"
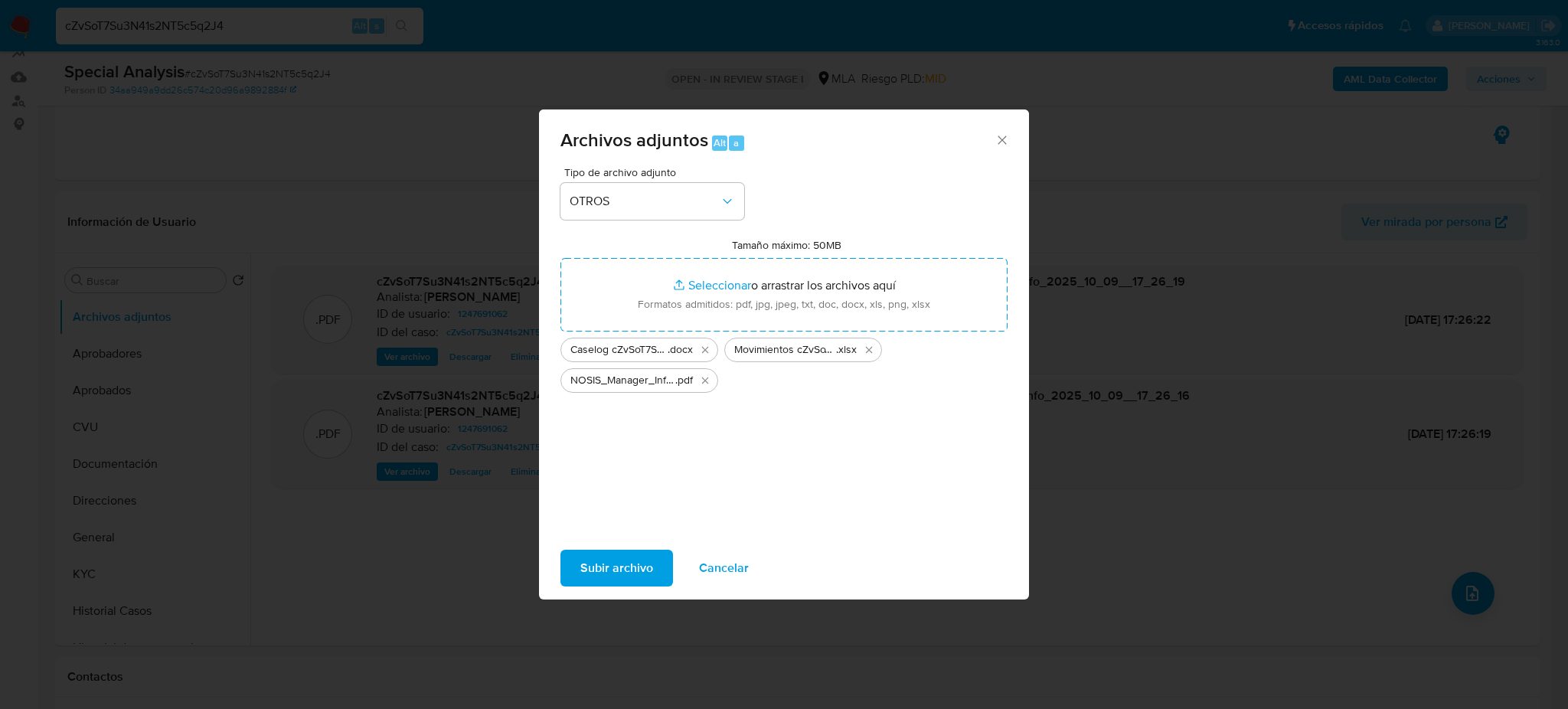
click at [604, 578] on span "Subir archivo" at bounding box center [617, 568] width 73 height 33
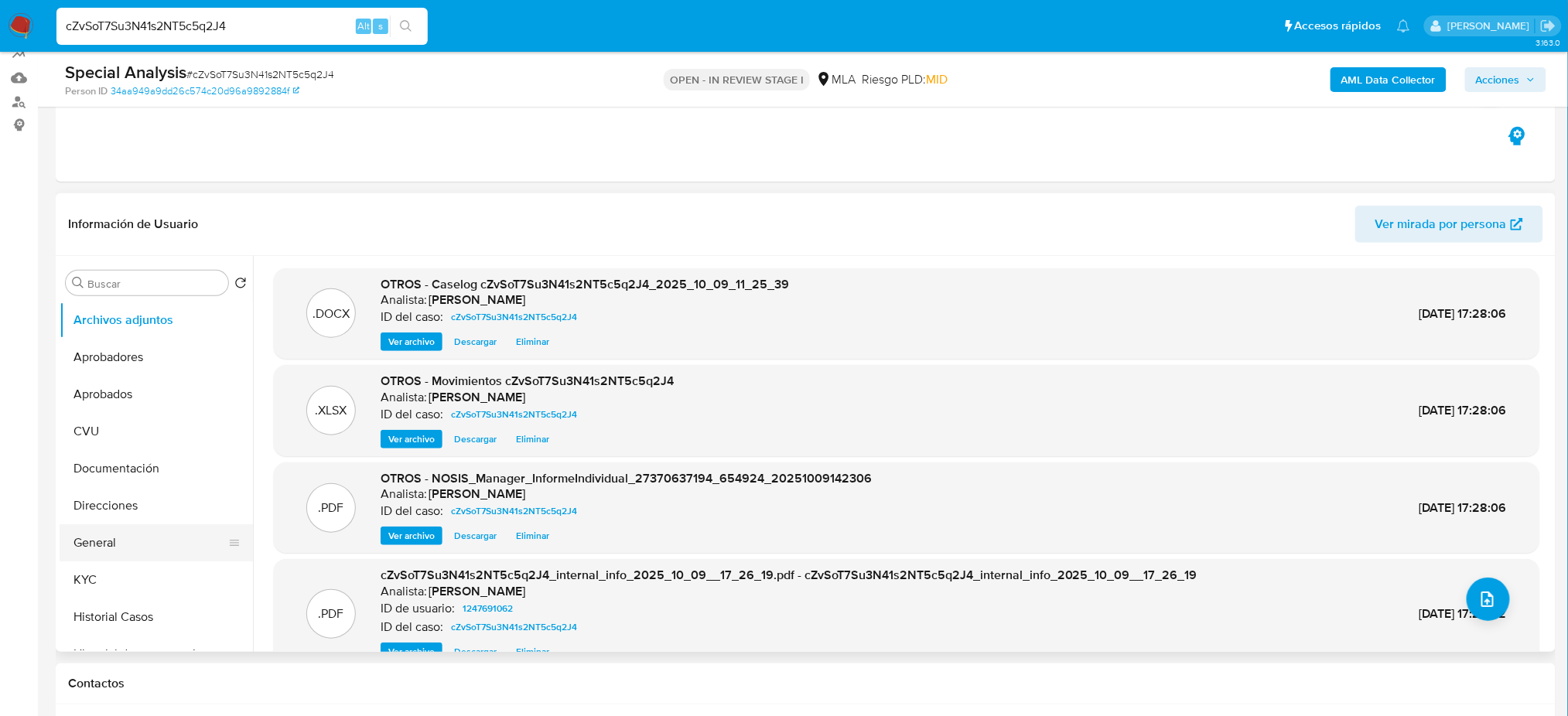
click at [165, 529] on button "General" at bounding box center [150, 543] width 181 height 37
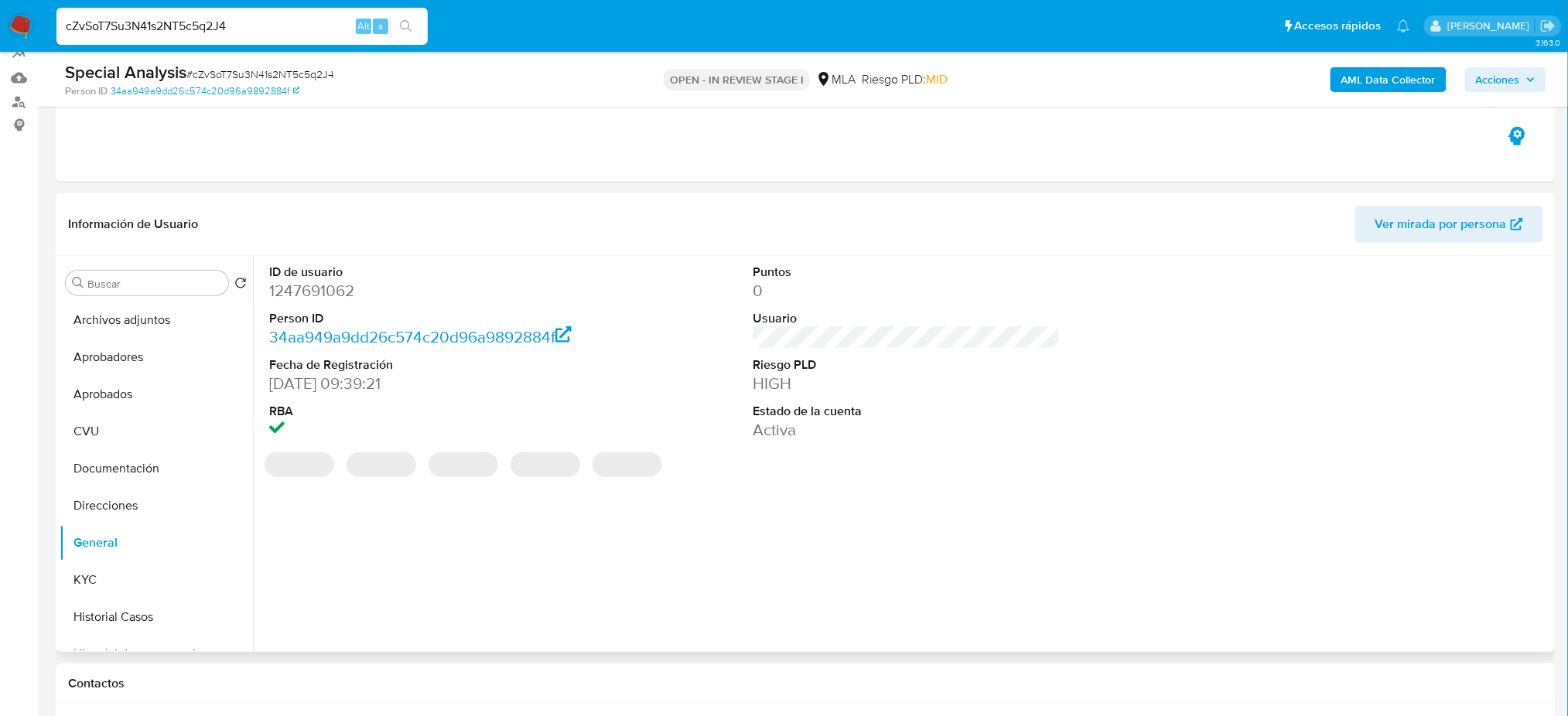
click at [315, 295] on dd "1247691062" at bounding box center [423, 291] width 307 height 22
copy dd "1247691062"
click at [1520, 85] on span "Acciones" at bounding box center [1498, 80] width 44 height 25
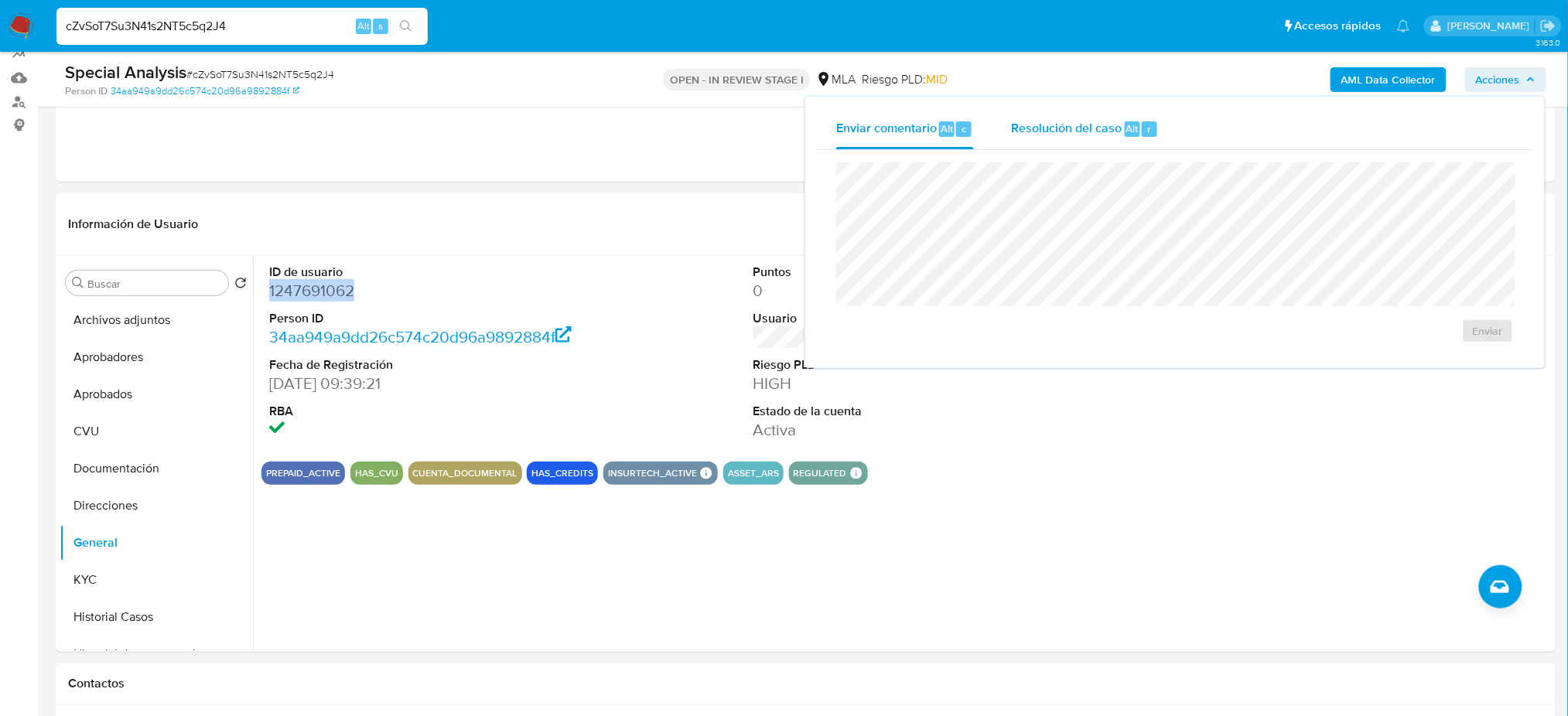
click at [1053, 131] on span "Resolución del caso" at bounding box center [1066, 128] width 111 height 18
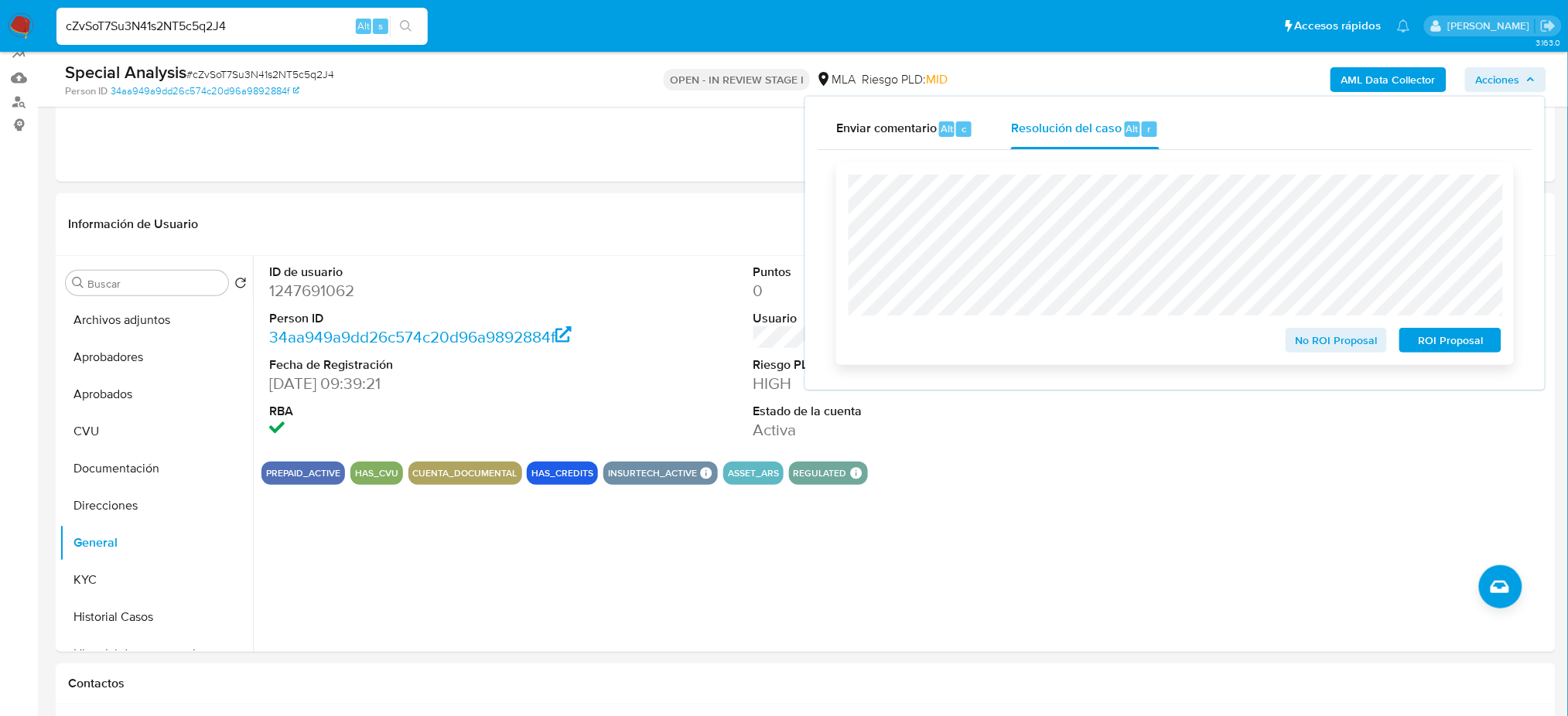
click at [1479, 360] on div "No ROI Proposal ROI Proposal" at bounding box center [1175, 264] width 678 height 202
click at [1484, 343] on span "ROI Proposal" at bounding box center [1450, 340] width 81 height 22
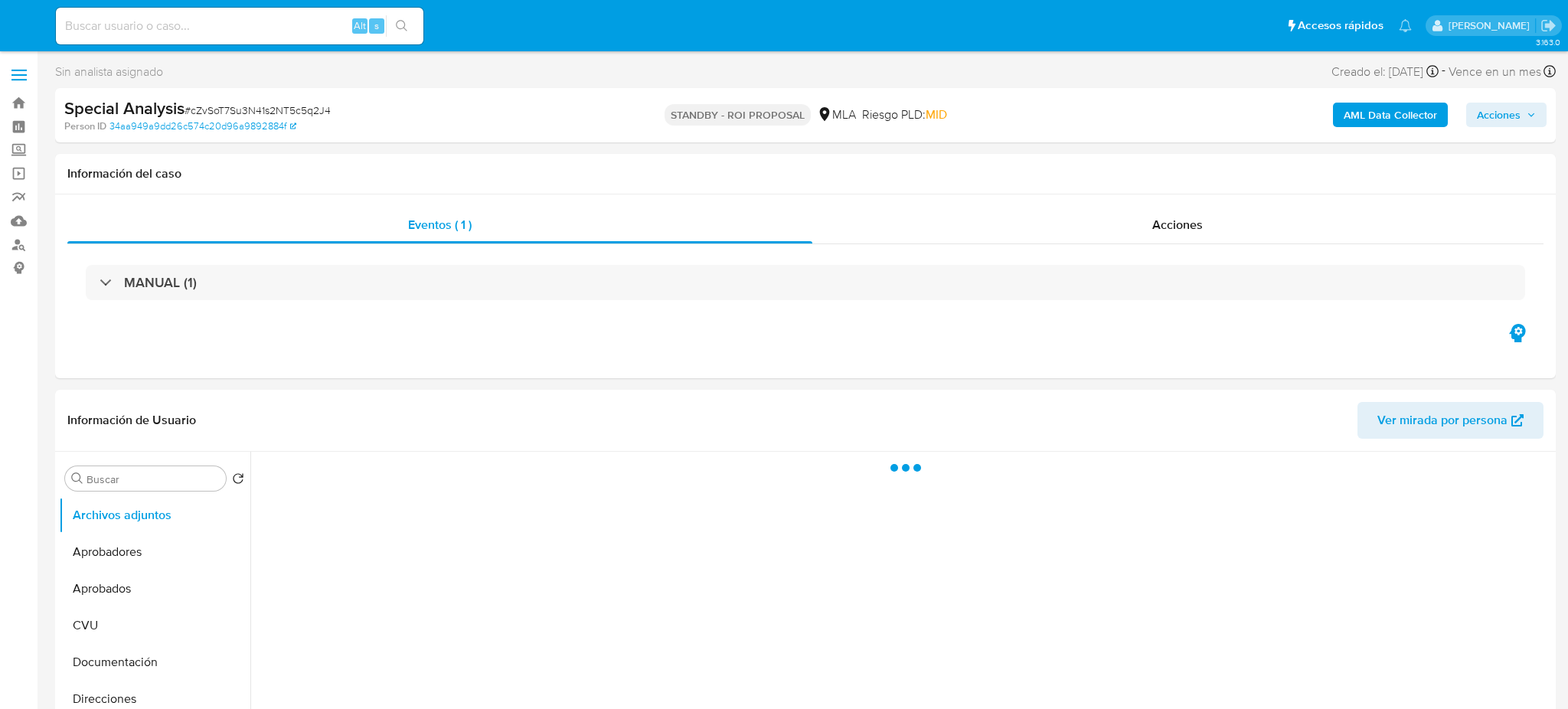
select select "10"
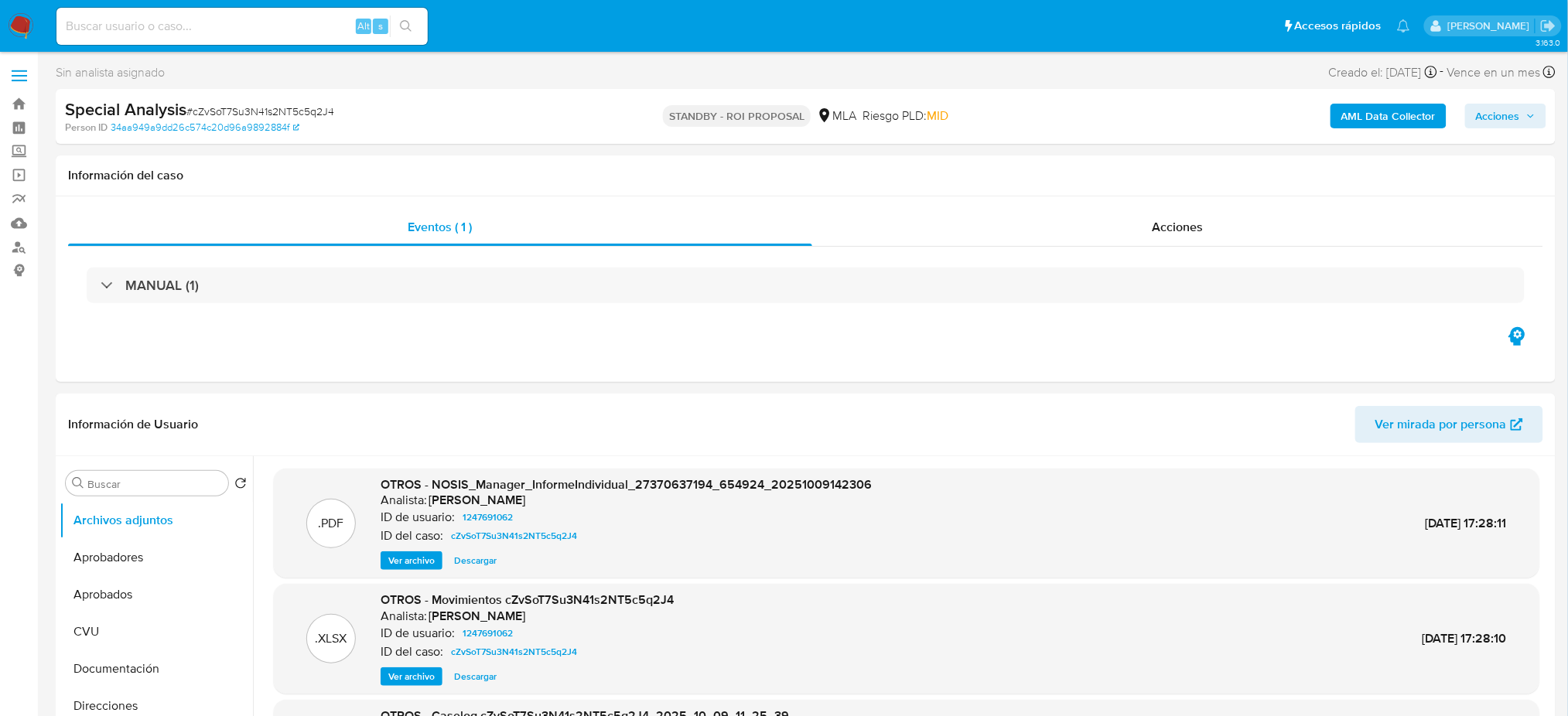
click at [16, 21] on img at bounding box center [21, 27] width 27 height 27
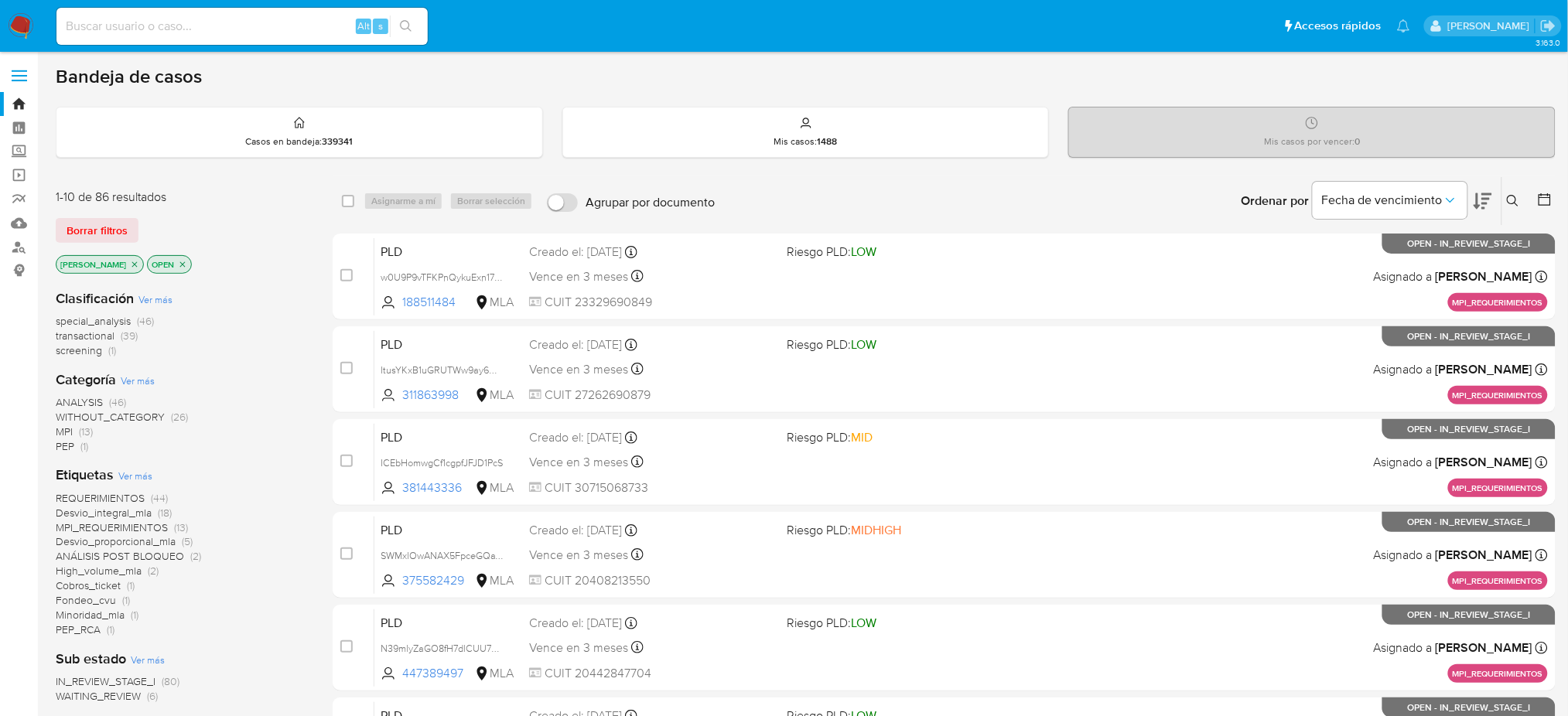
click at [304, 24] on input at bounding box center [242, 27] width 371 height 20
paste input "BwGEbVR0Txcg730EnVpjbjQ6"
type input "BwGEbVR0Txcg730EnVpjbjQ6"
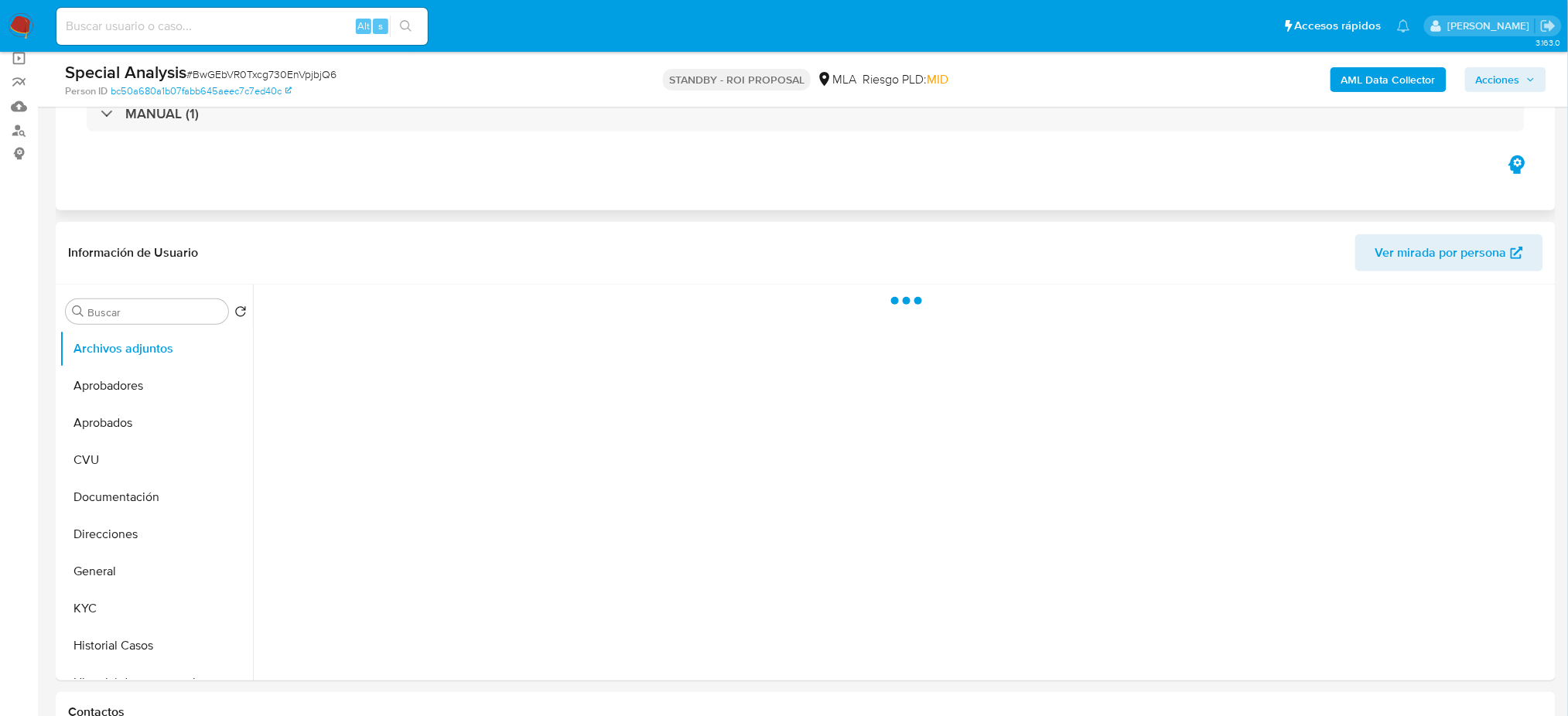
scroll to position [205, 0]
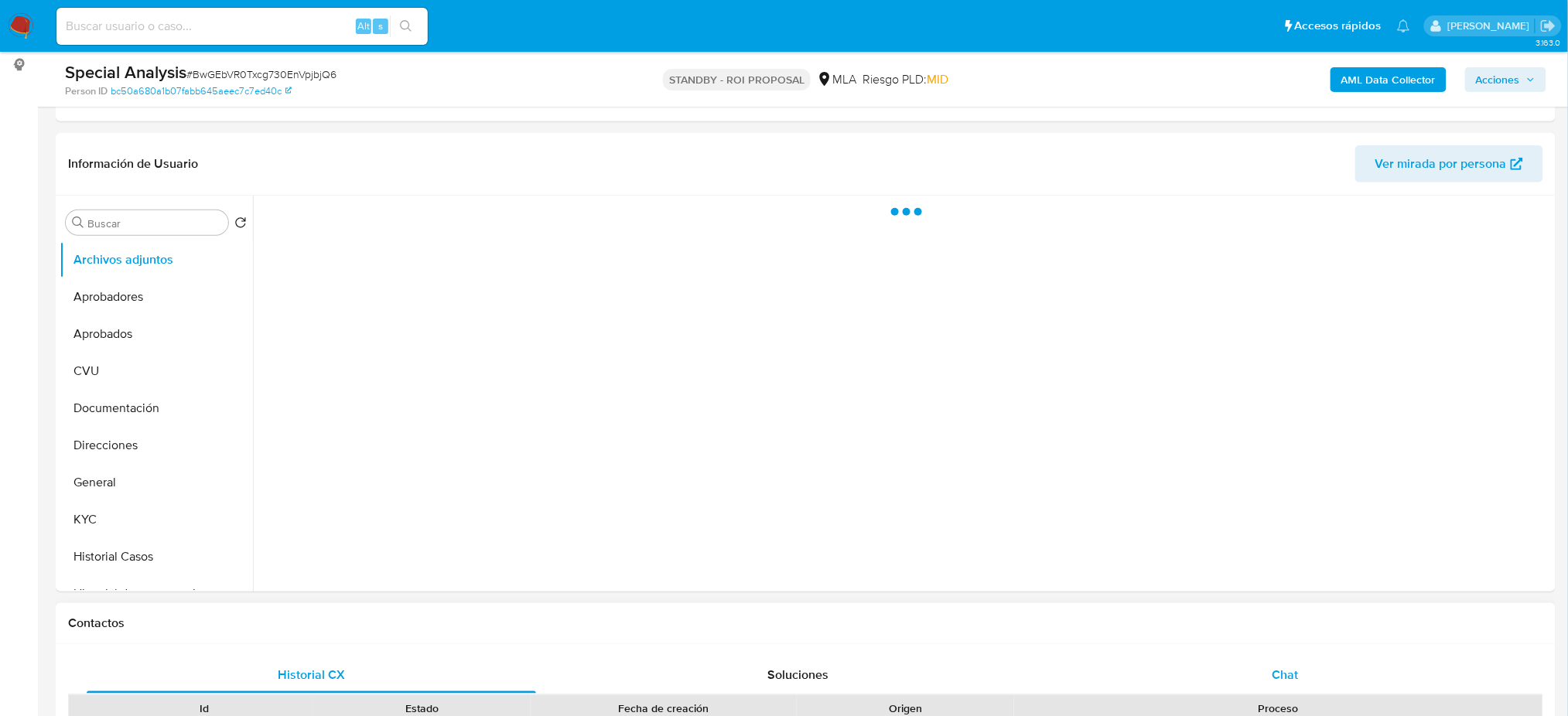
select select "10"
click at [1287, 670] on span "Chat" at bounding box center [1285, 674] width 27 height 18
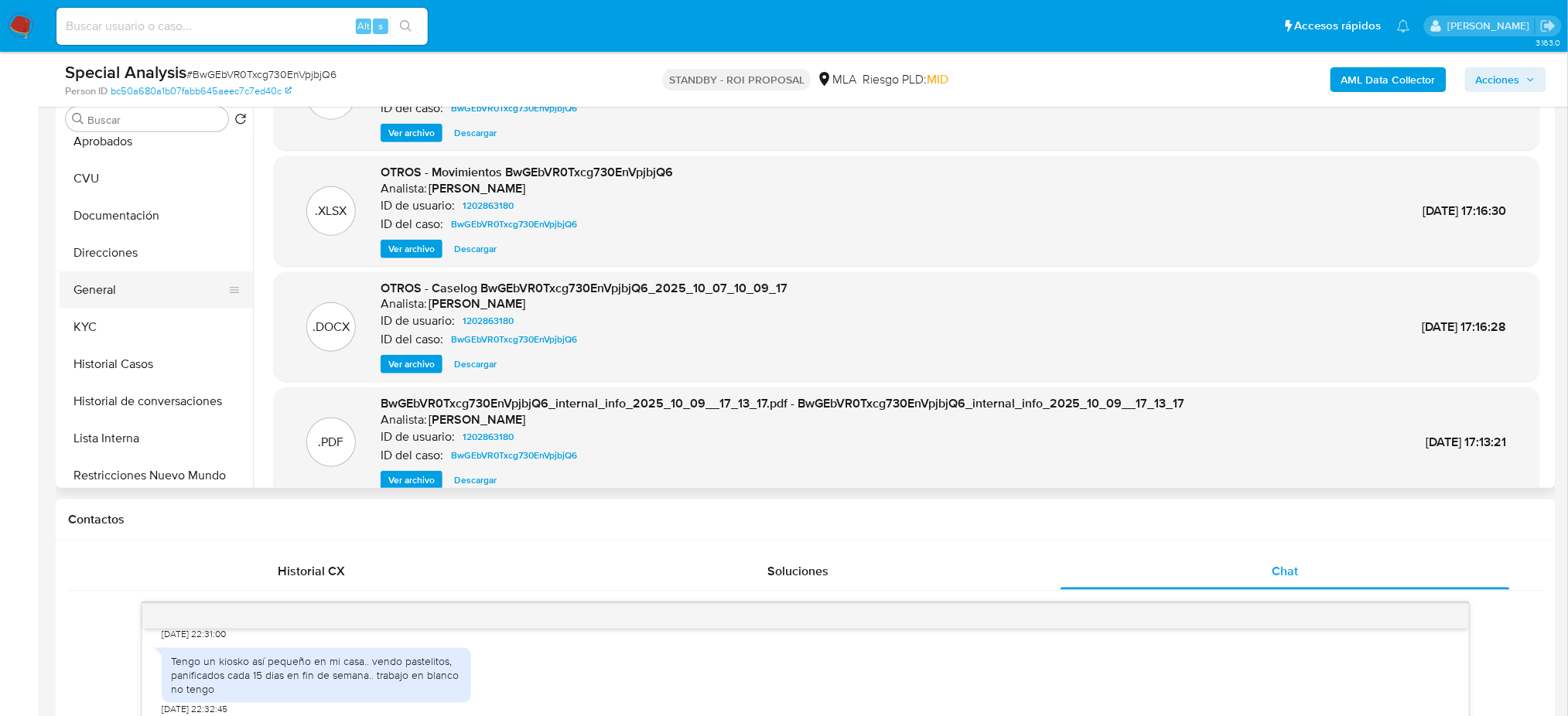
scroll to position [0, 0]
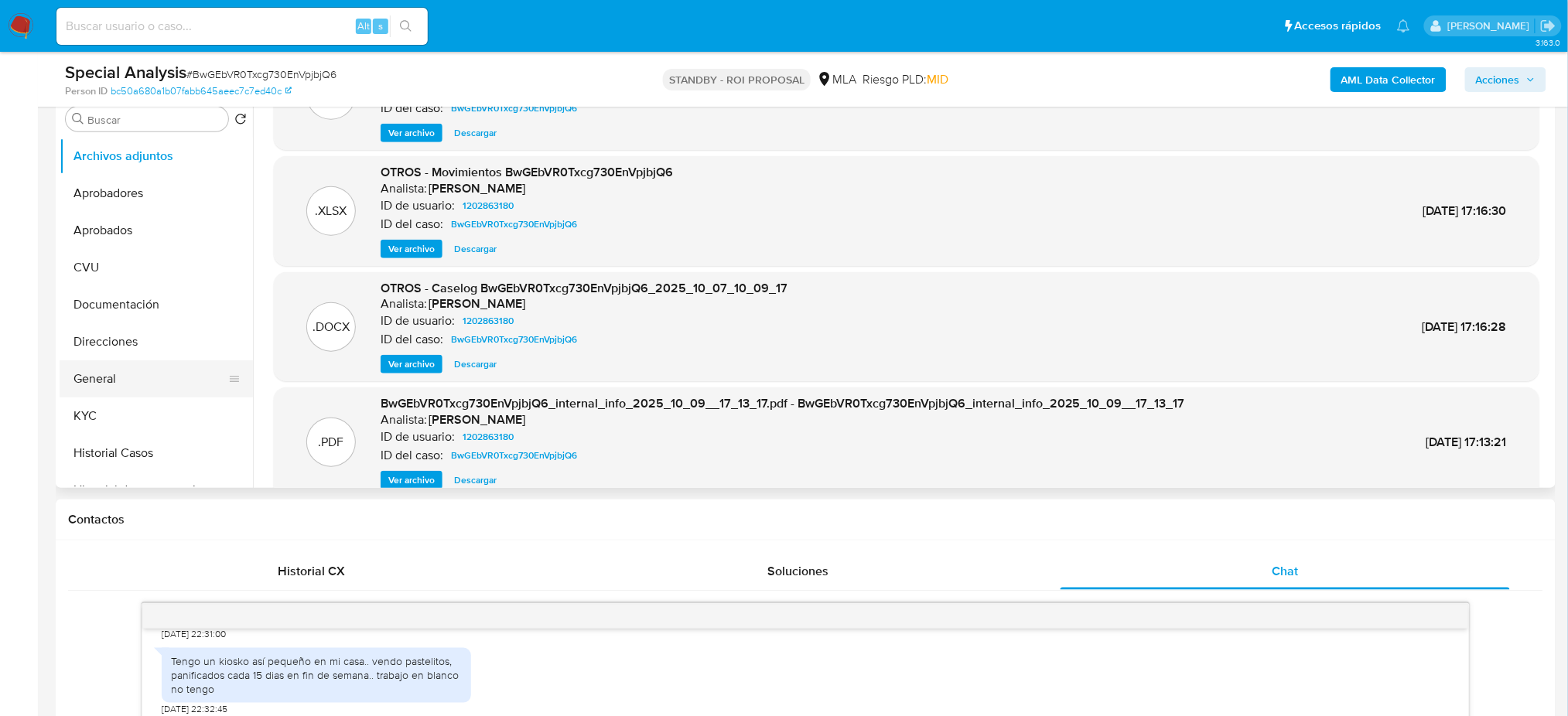
click at [131, 368] on button "General" at bounding box center [150, 379] width 181 height 37
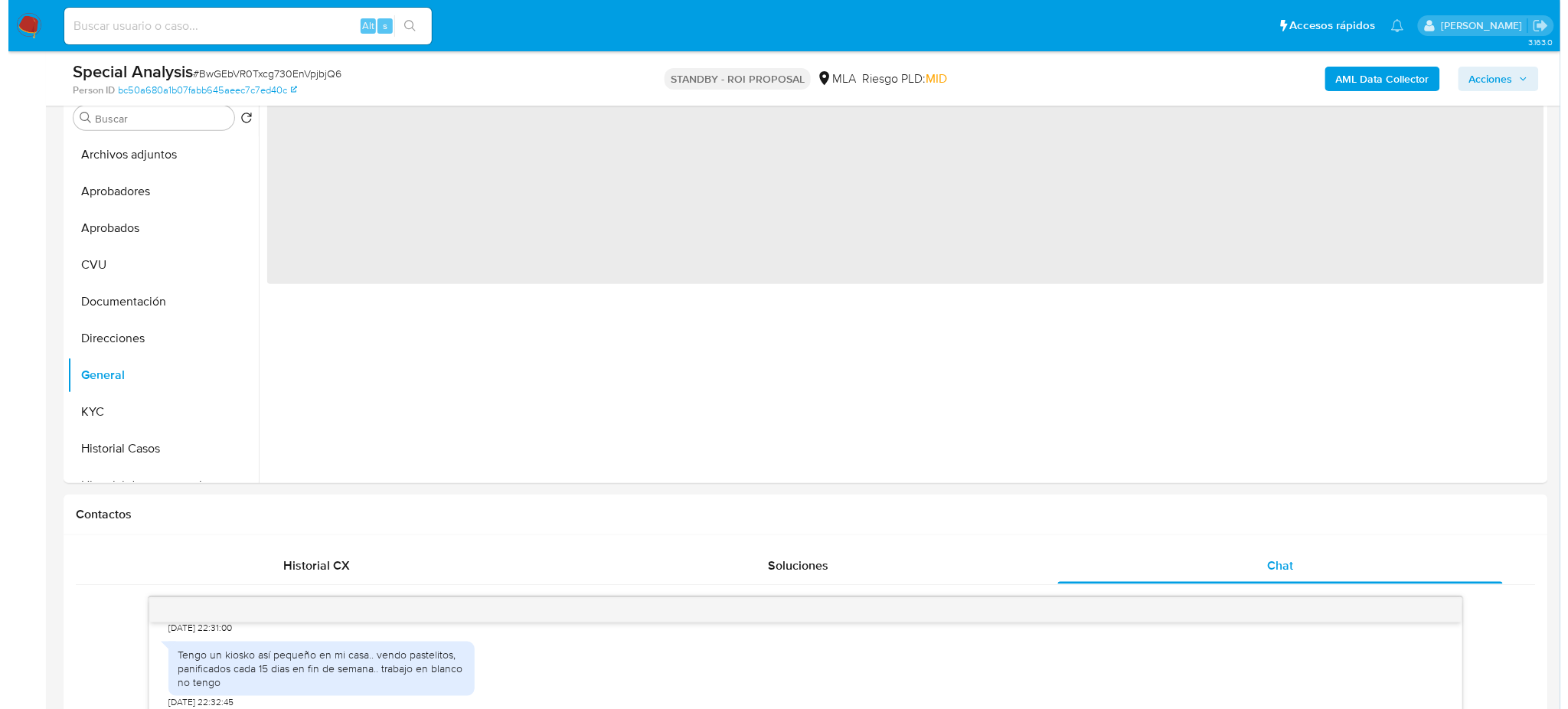
scroll to position [203, 0]
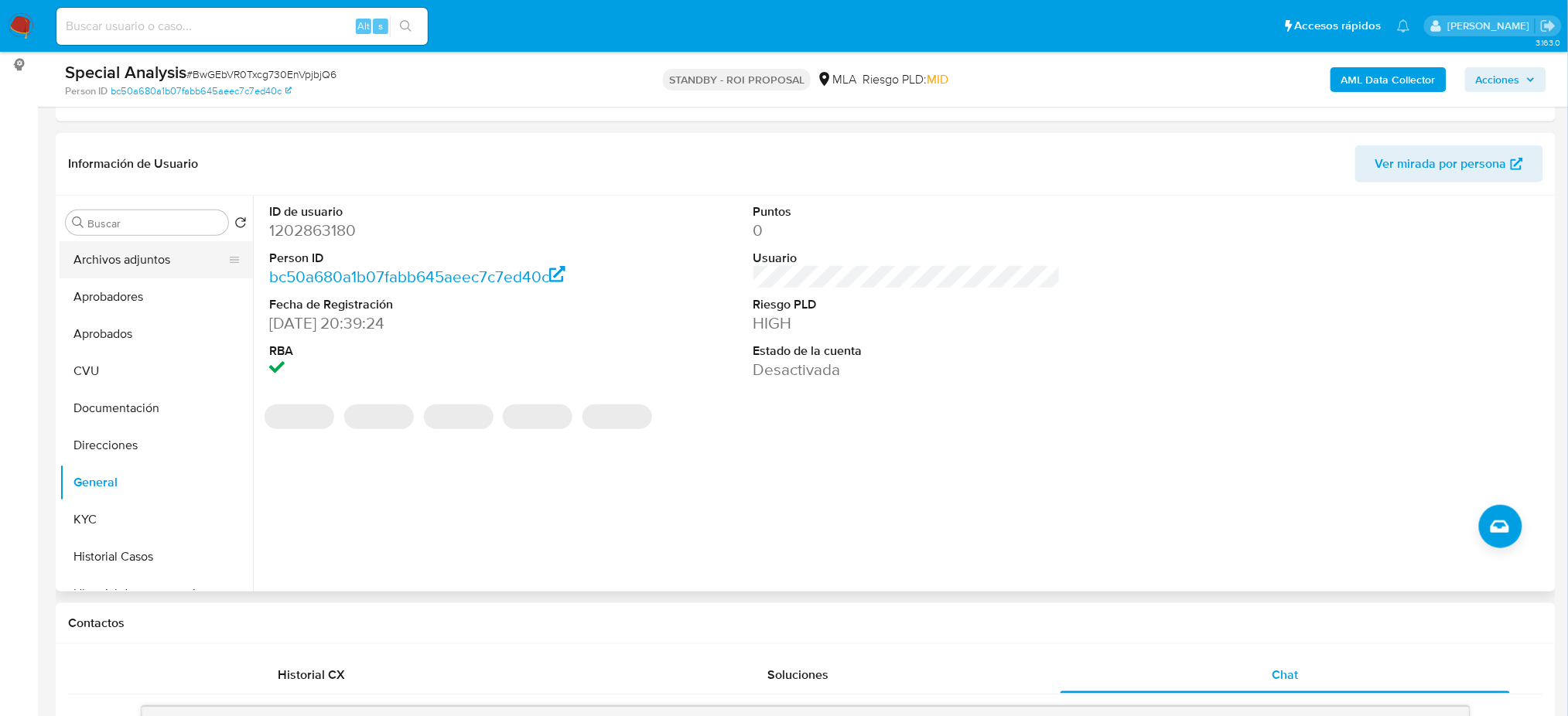
click at [136, 254] on button "Archivos adjuntos" at bounding box center [150, 260] width 181 height 37
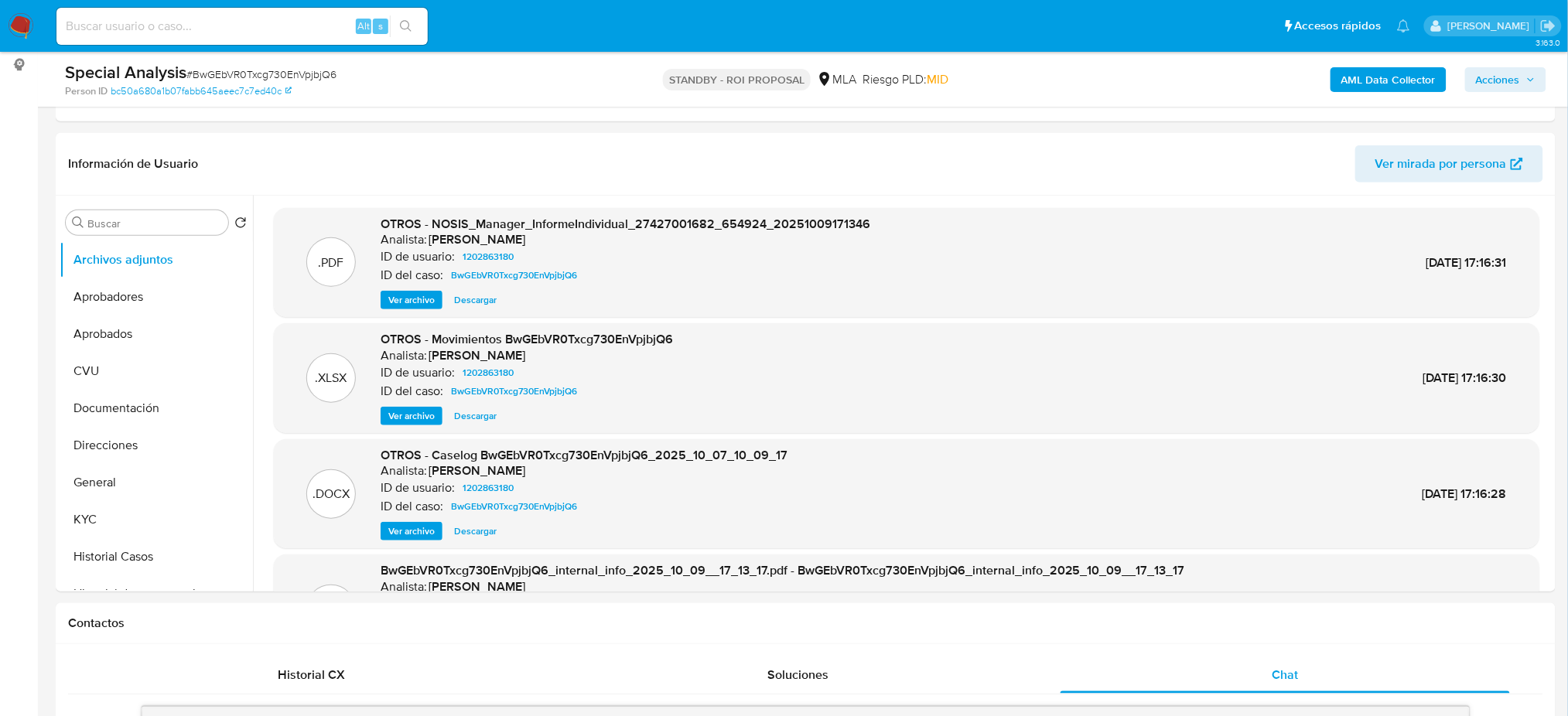
click at [416, 539] on span "Ver archivo" at bounding box center [411, 532] width 46 height 16
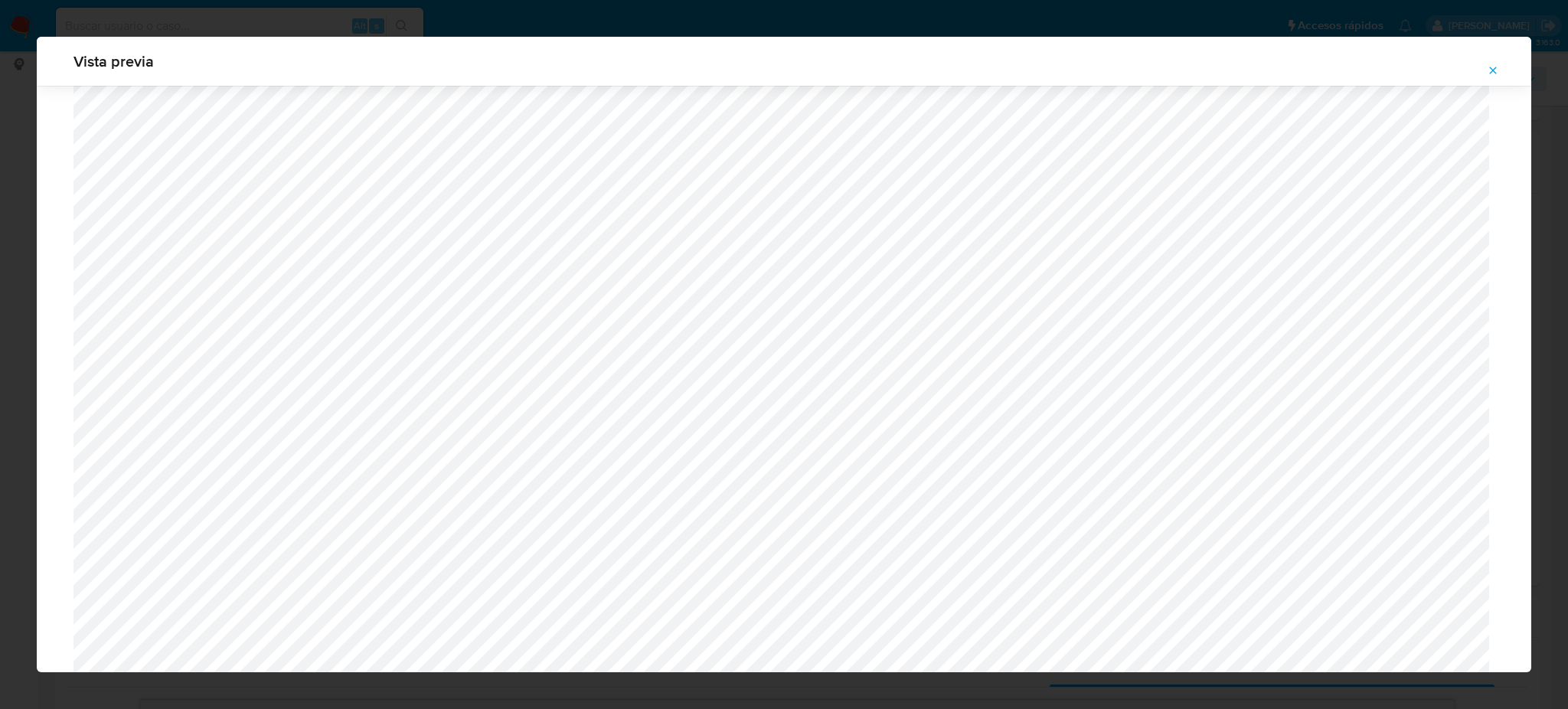
scroll to position [71, 0]
click at [1470, 70] on div "Vista previa" at bounding box center [783, 354] width 1494 height 636
click at [1497, 68] on icon "Attachment preview" at bounding box center [1493, 71] width 12 height 12
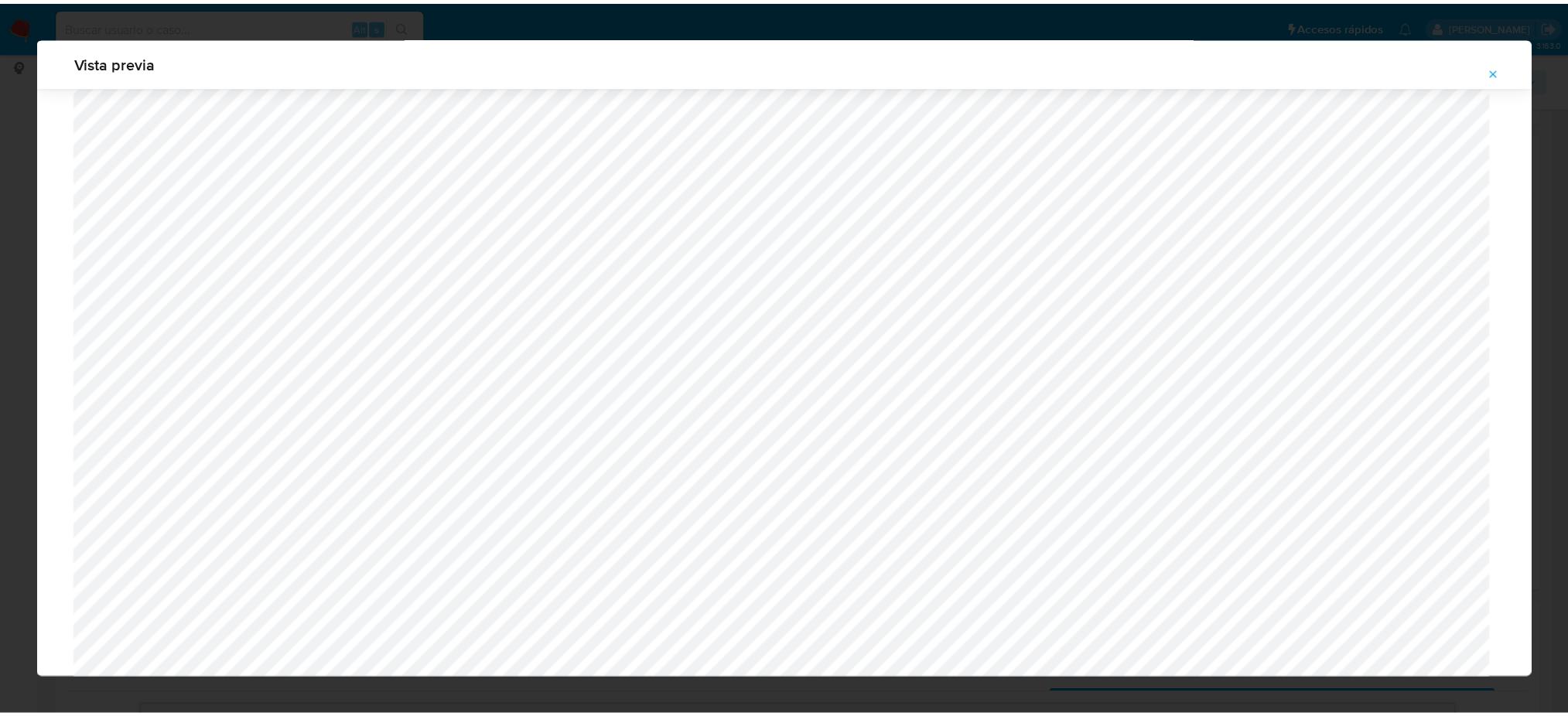
scroll to position [0, 0]
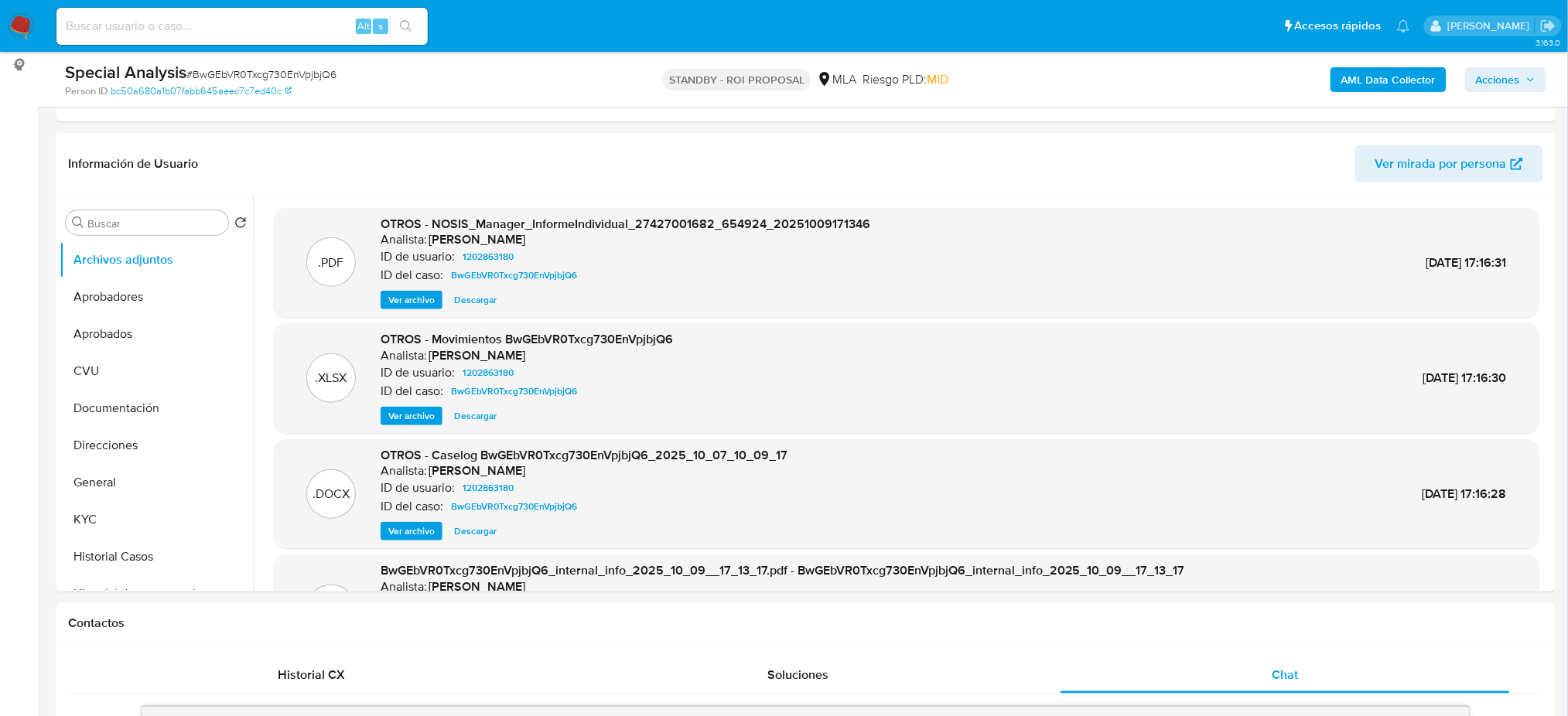
click at [211, 29] on input at bounding box center [242, 27] width 371 height 20
paste input "jf42qLqulrUhHJQAK9zMbTt9"
type input "jf42qLqulrUhHJQAK9zMbTt9"
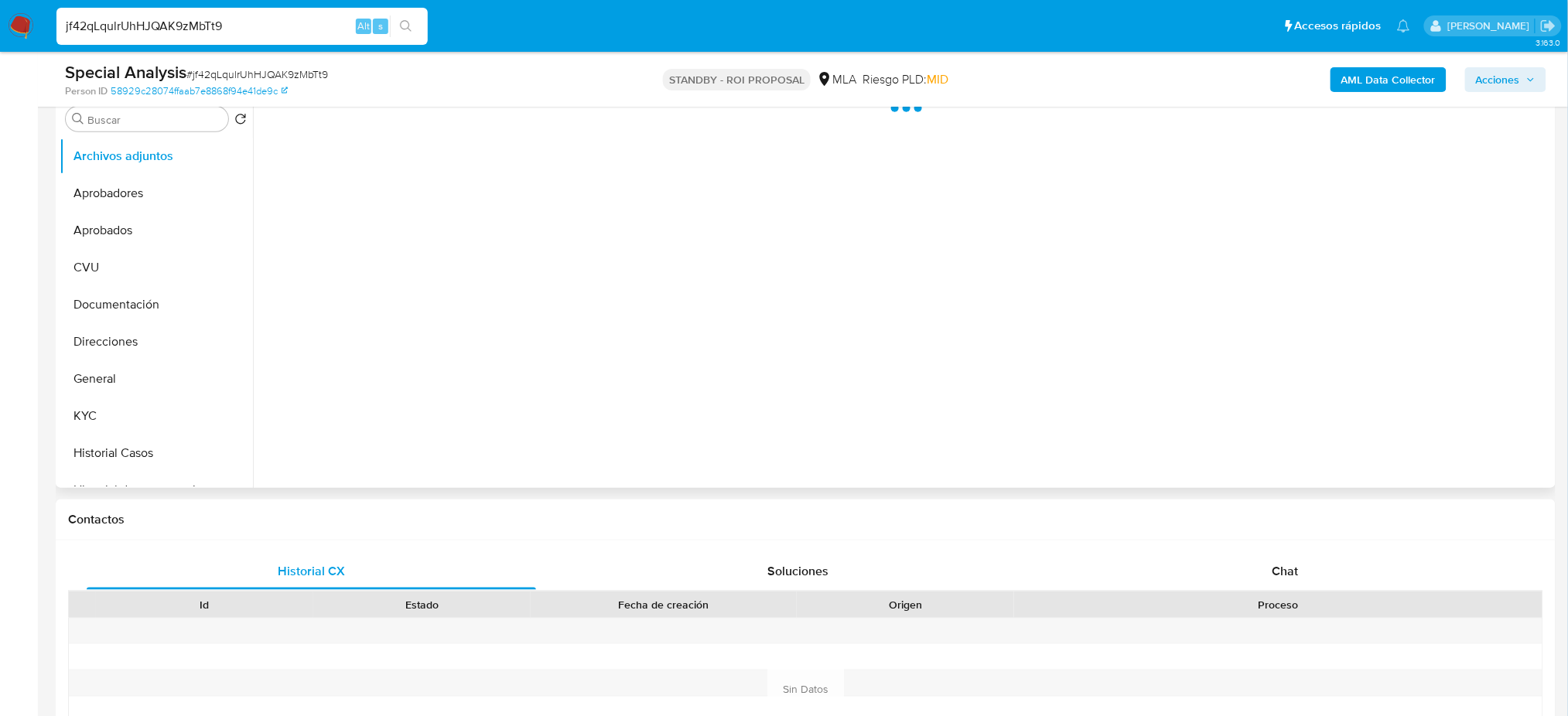
select select "10"
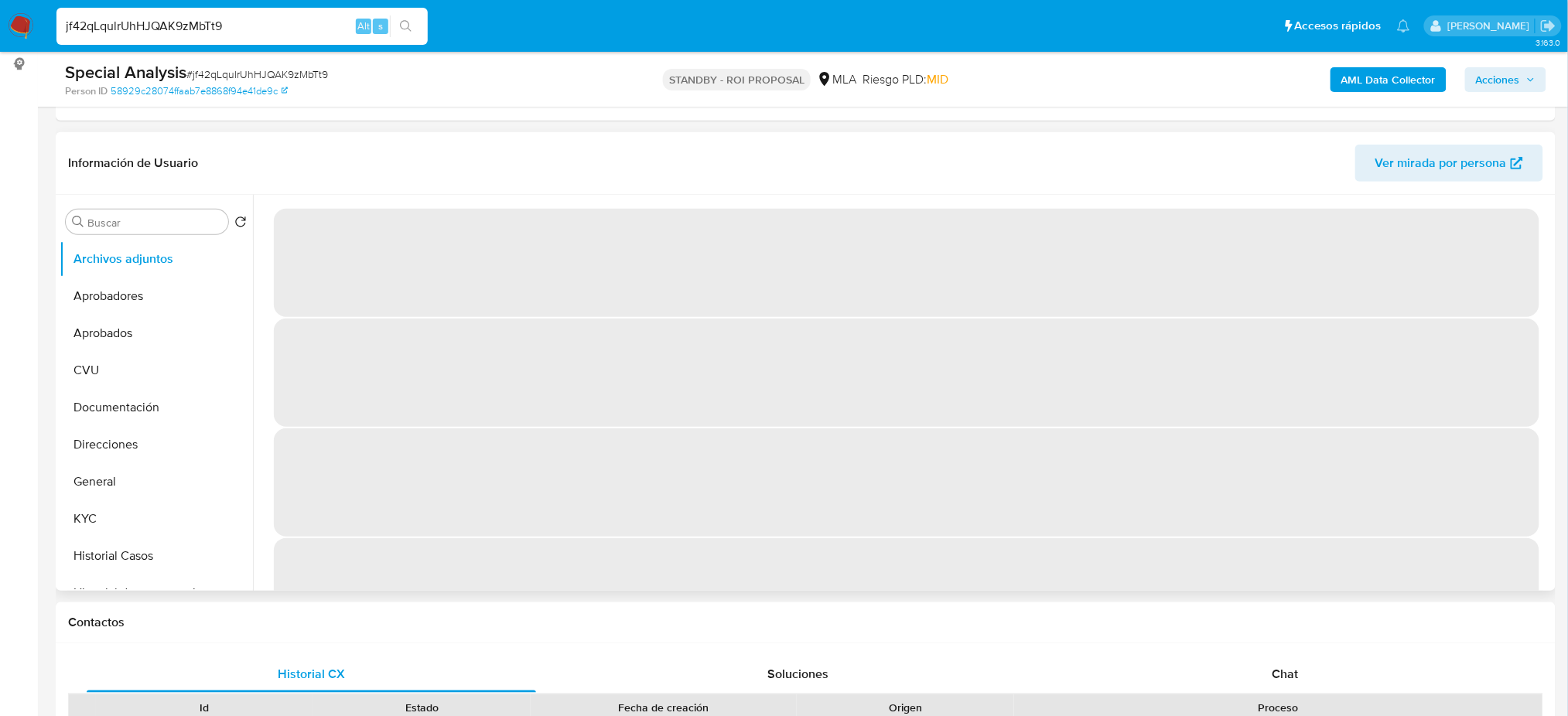
scroll to position [205, 0]
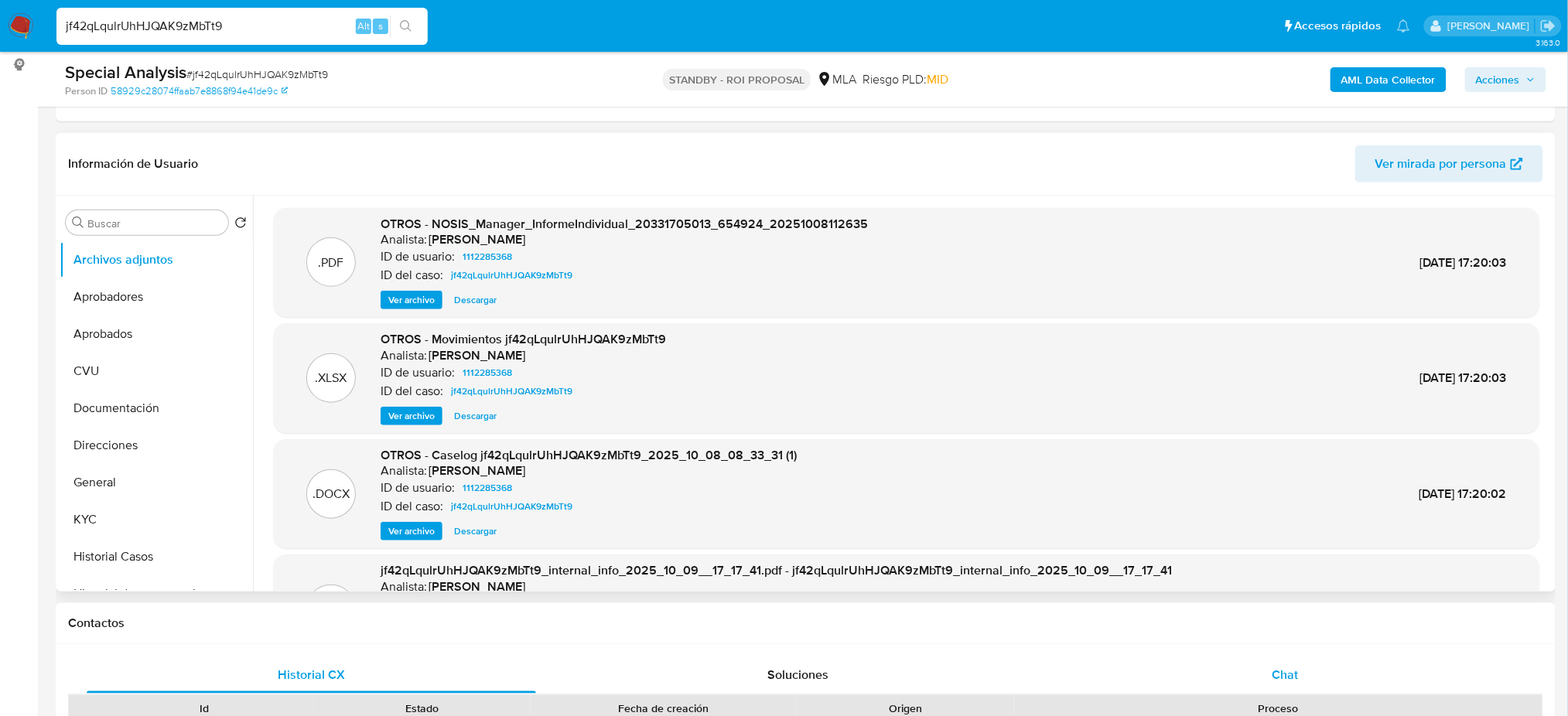
click at [1319, 676] on div "Chat" at bounding box center [1285, 674] width 449 height 37
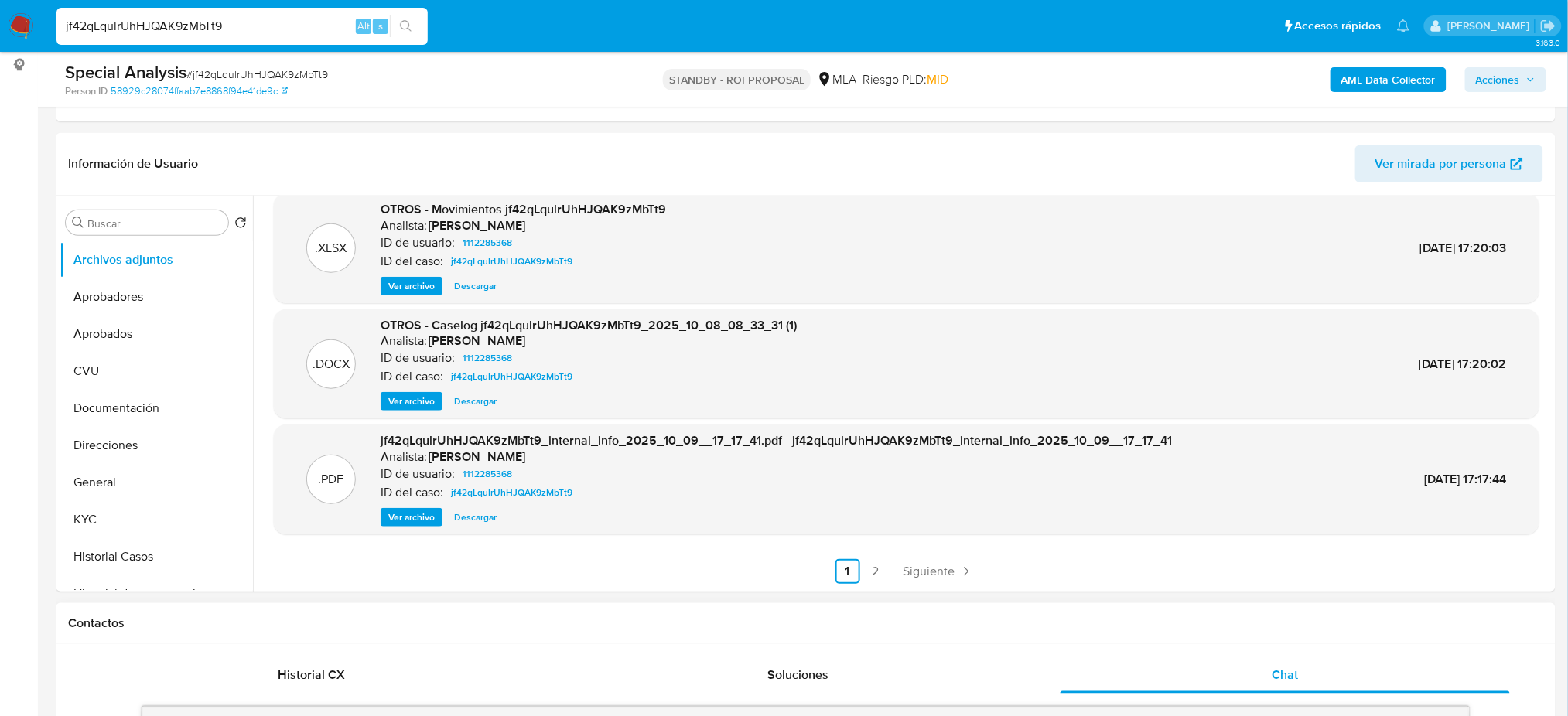
scroll to position [619, 0]
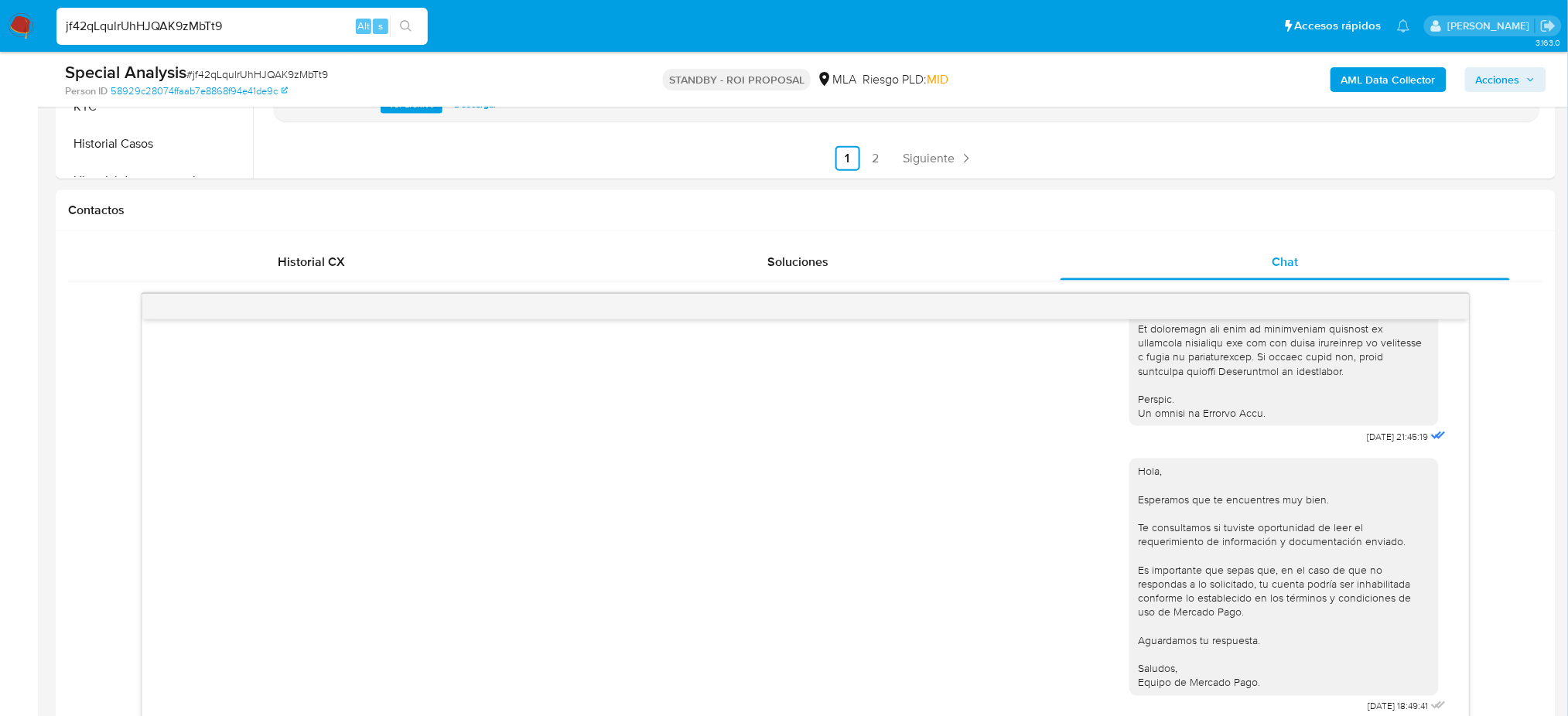
drag, startPoint x: 242, startPoint y: 26, endPoint x: 0, endPoint y: 48, distance: 243.0
click at [0, 48] on nav "Pausado Ver notificaciones jf42qLqulrUhHJQAK9zMbTt9 Alt s Accesos rápidos Presi…" at bounding box center [784, 26] width 1568 height 52
paste input "MygSLV6xIJmL8qkEm6P0HM2x"
type input "MygSLV6xIJmL8qkEm6P0HM2x"
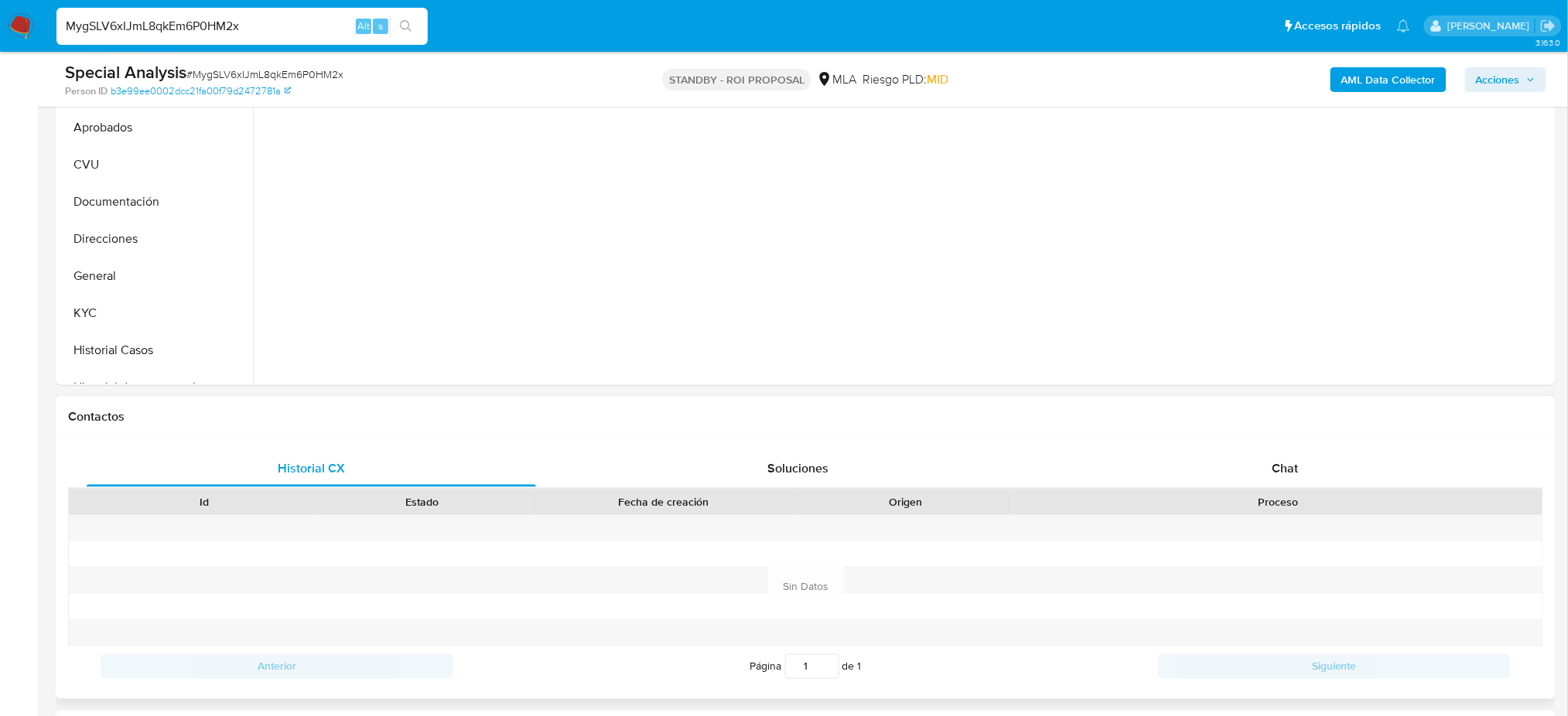
click at [1337, 442] on div "Historial CX Soluciones Chat Id Estado Fecha de creación Origen Proceso Anterio…" at bounding box center [806, 568] width 1500 height 261
click at [1319, 467] on div "Chat" at bounding box center [1285, 468] width 449 height 37
select select "10"
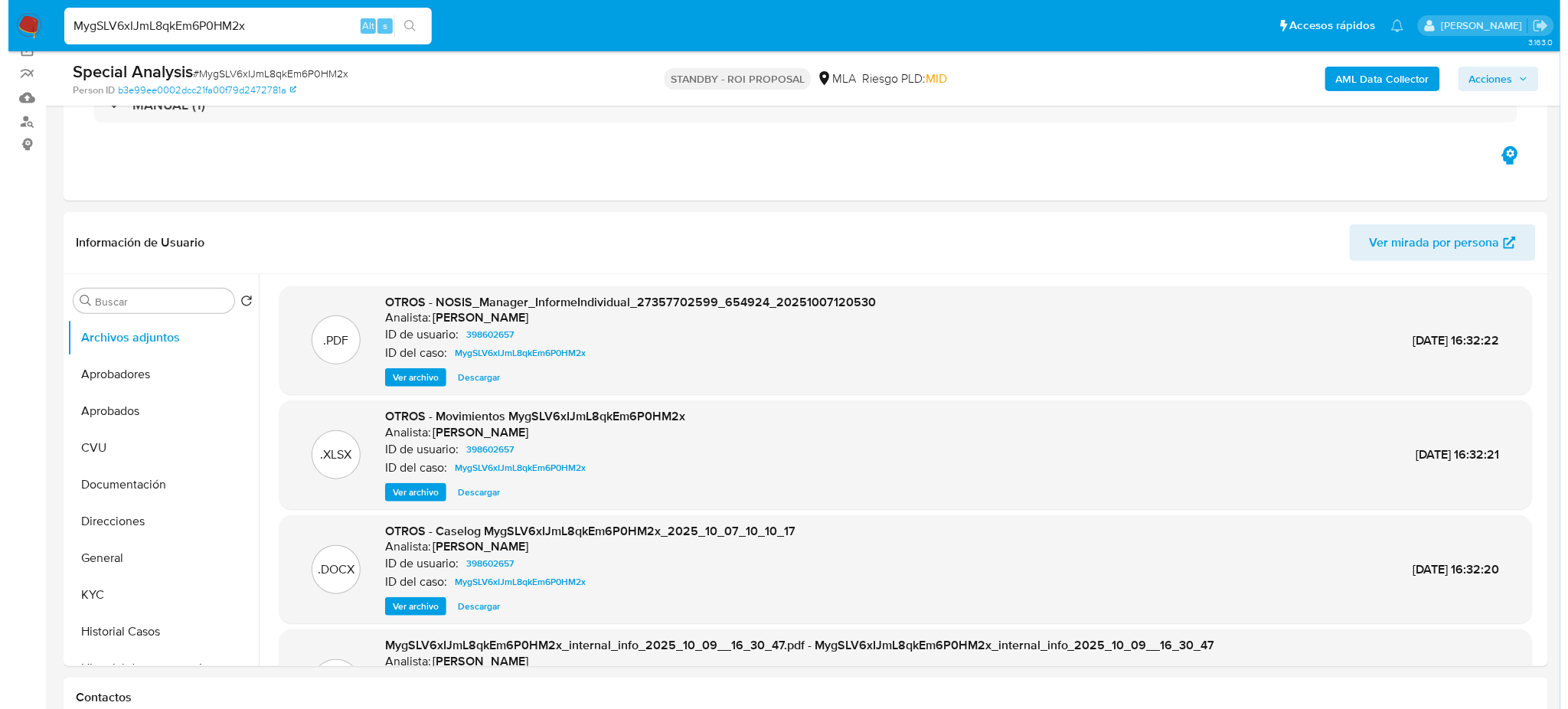
scroll to position [102, 0]
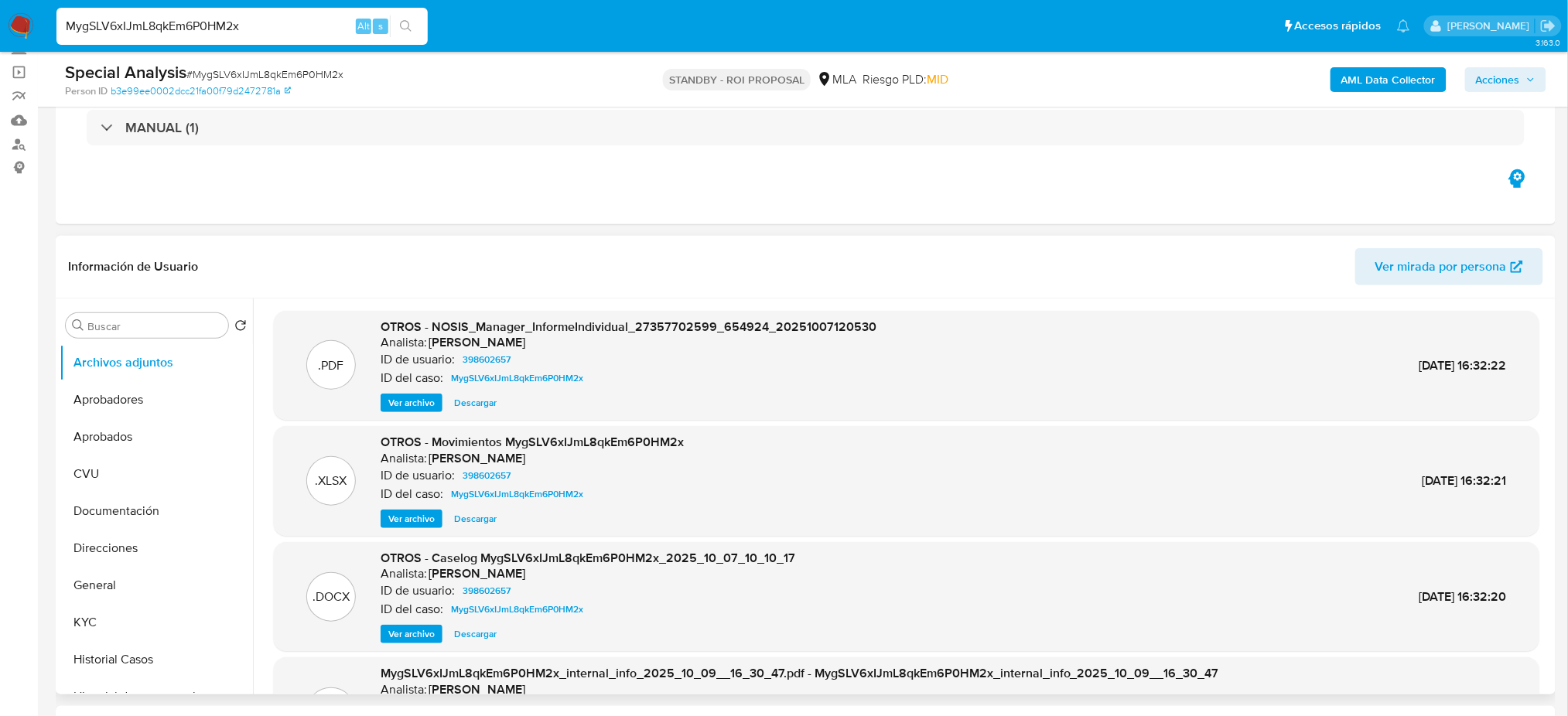
click at [400, 634] on span "Ver archivo" at bounding box center [411, 634] width 46 height 16
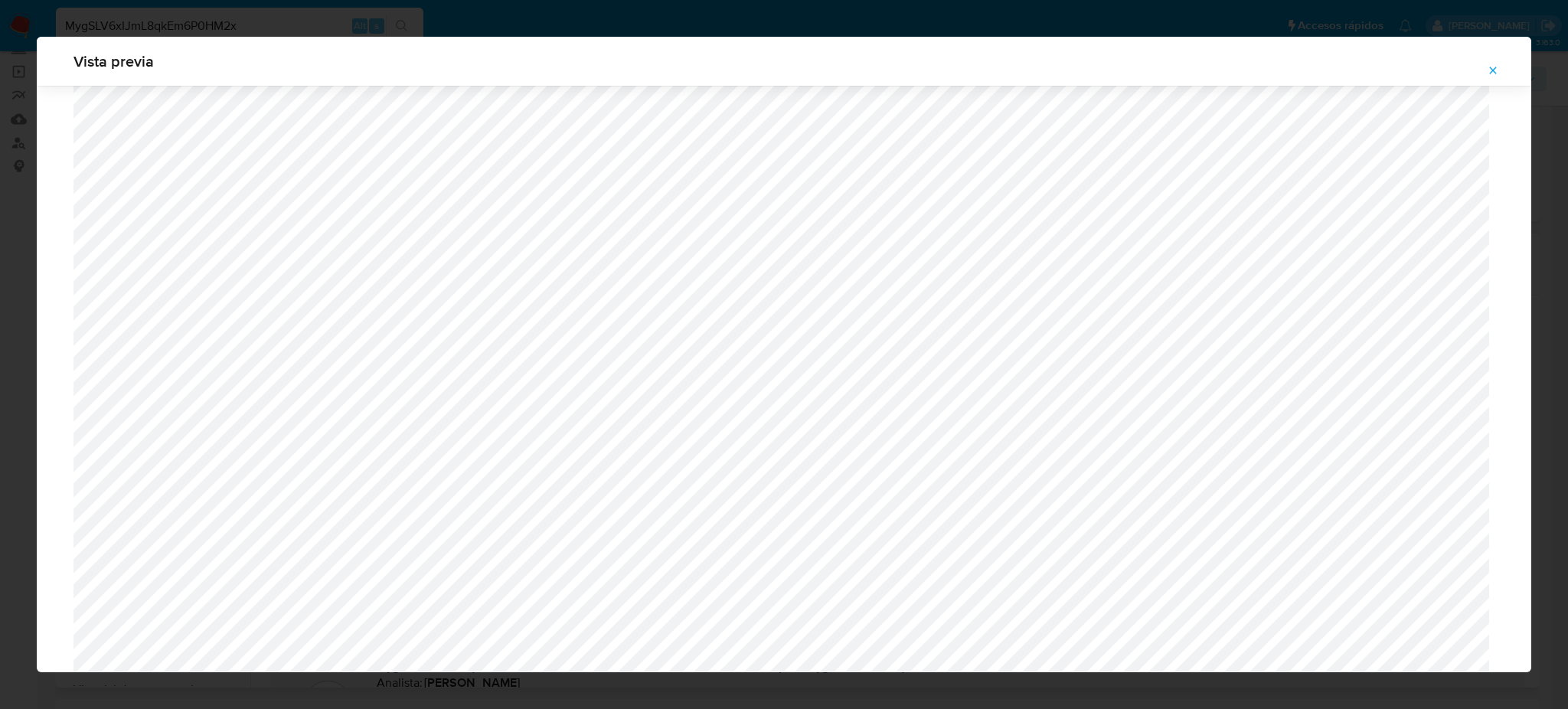
scroll to position [1297, 0]
click at [1504, 68] on button "Attachment preview" at bounding box center [1492, 71] width 33 height 25
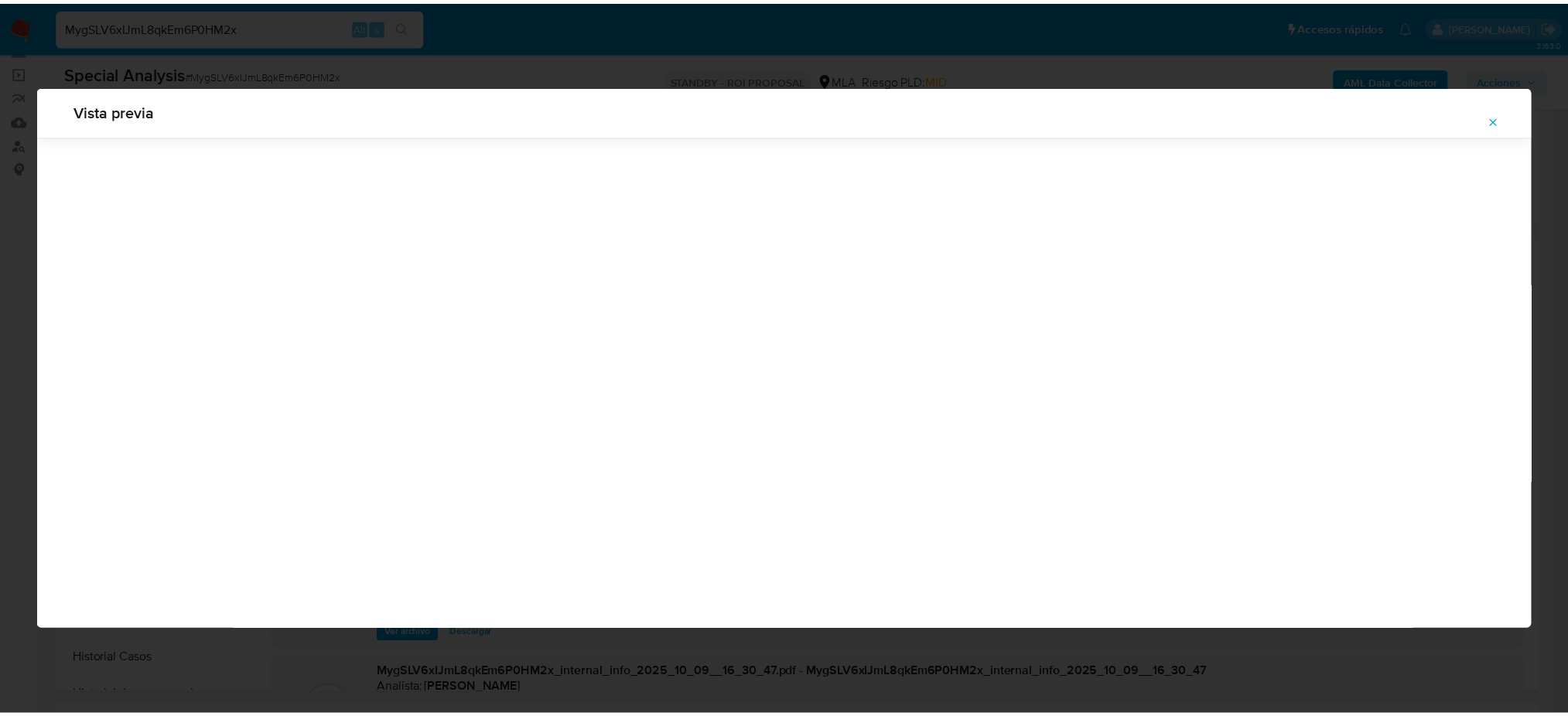
scroll to position [0, 0]
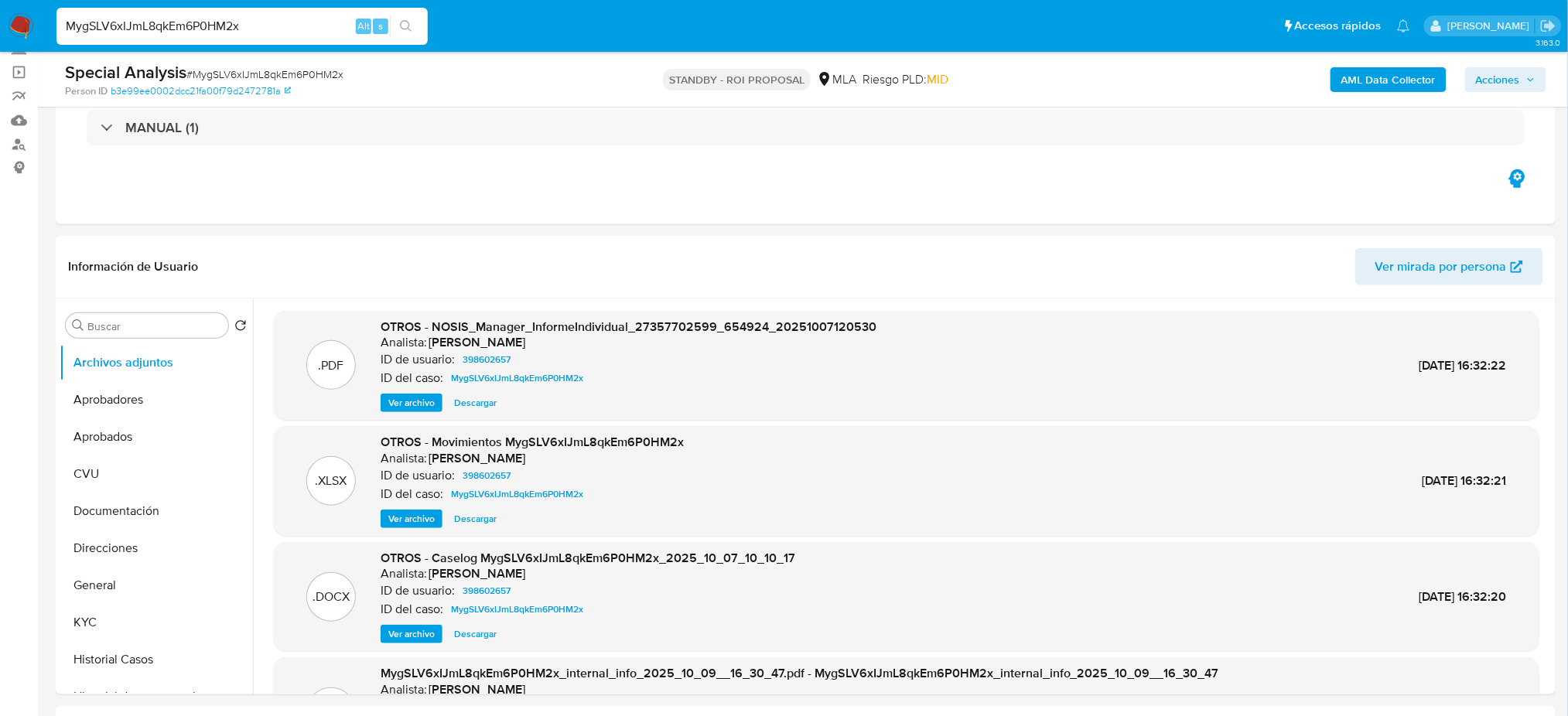
drag, startPoint x: 258, startPoint y: 21, endPoint x: 0, endPoint y: 42, distance: 258.9
click at [0, 42] on nav "Pausado Ver notificaciones MygSLV6xIJmL8qkEm6P0HM2x Alt s Accesos rápidos Presi…" at bounding box center [784, 26] width 1568 height 52
paste input "lpG9GtQQZzNq3EcLrbmdQL7W"
type input "lpG9GtQQZzNq3EcLrbmdQL7W"
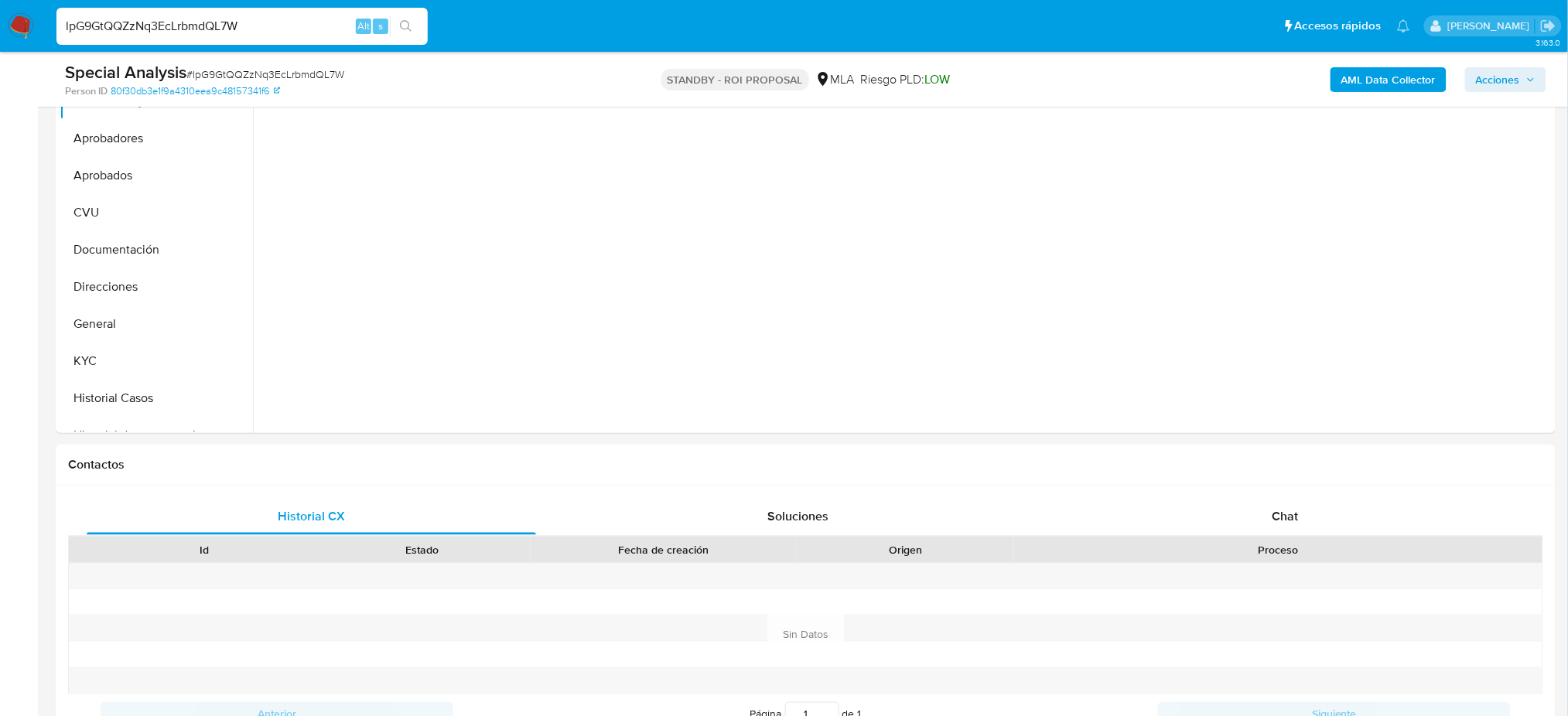
scroll to position [413, 0]
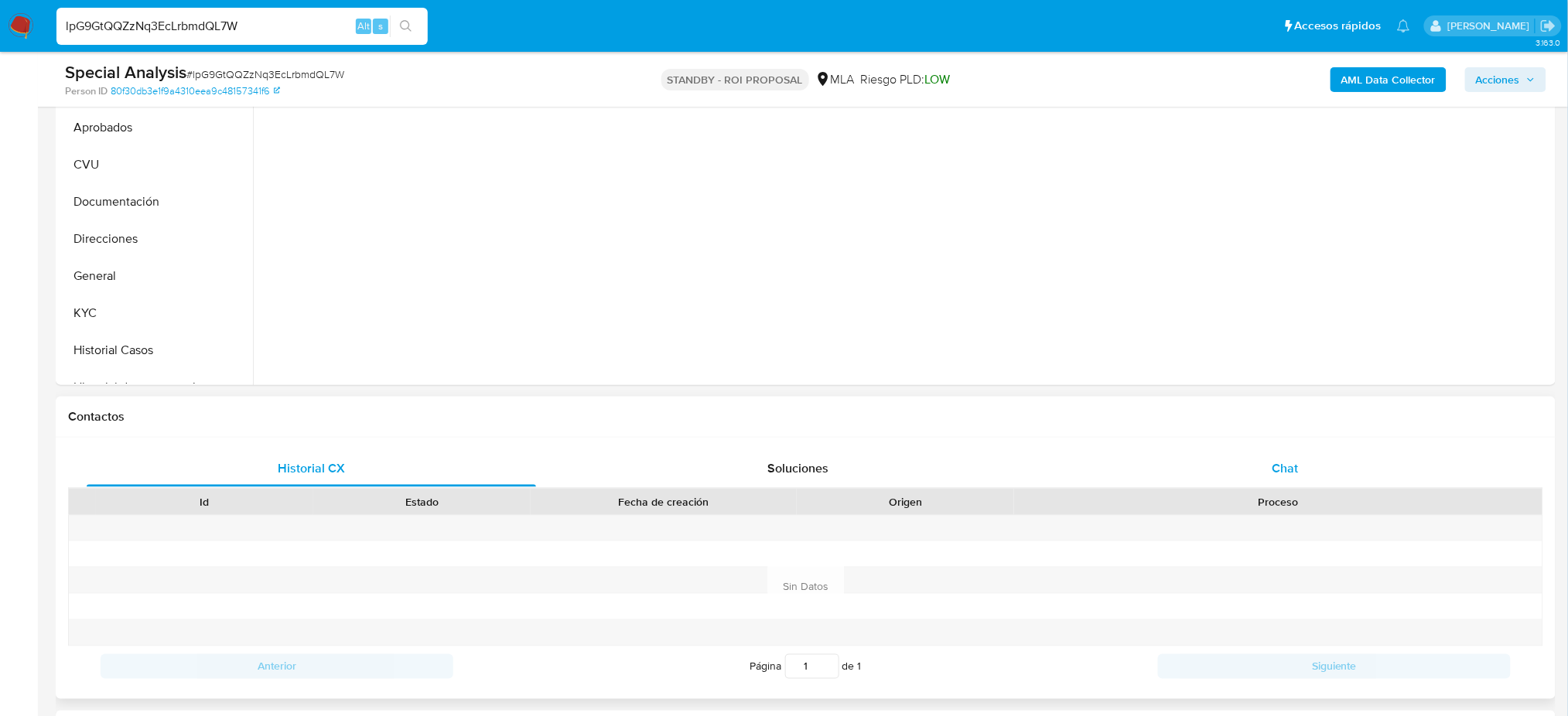
select select "10"
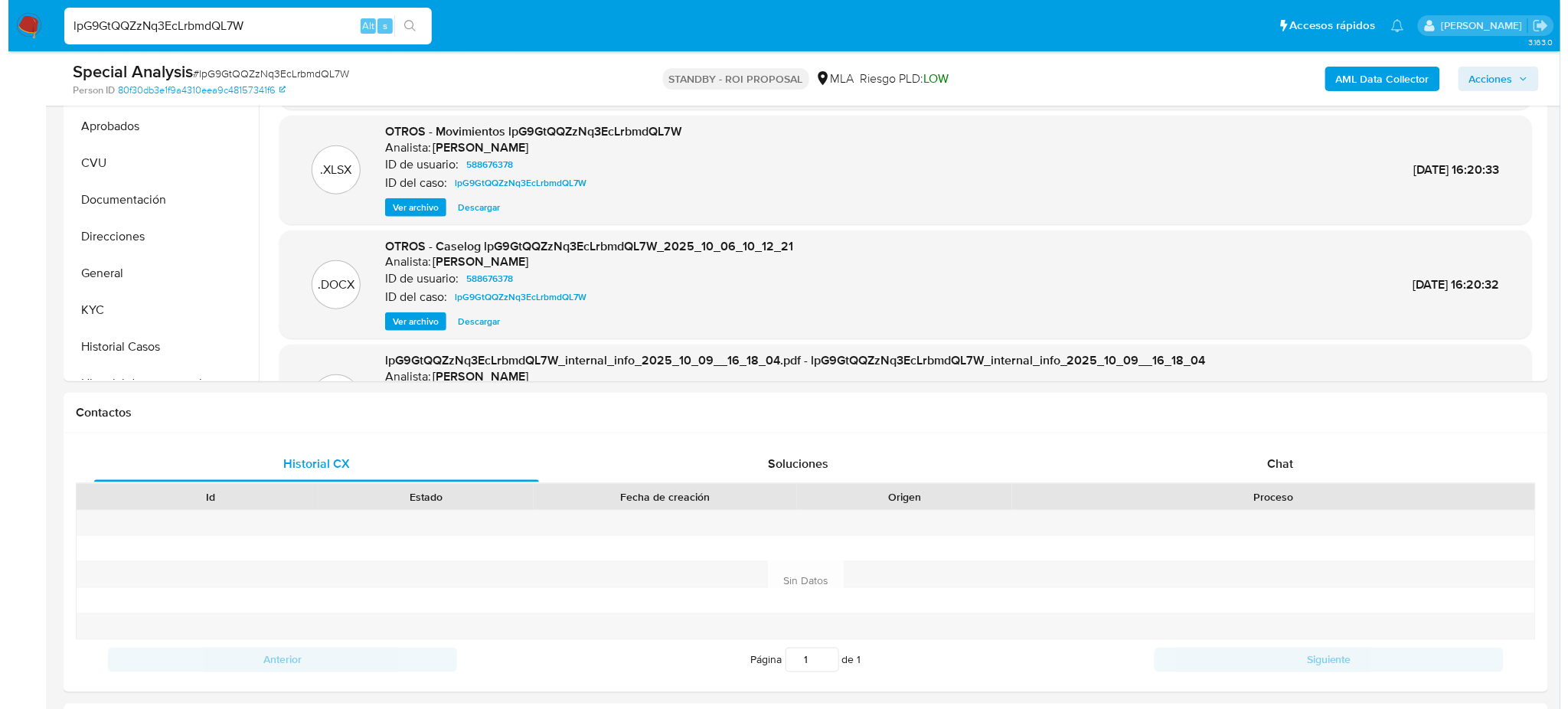
scroll to position [203, 0]
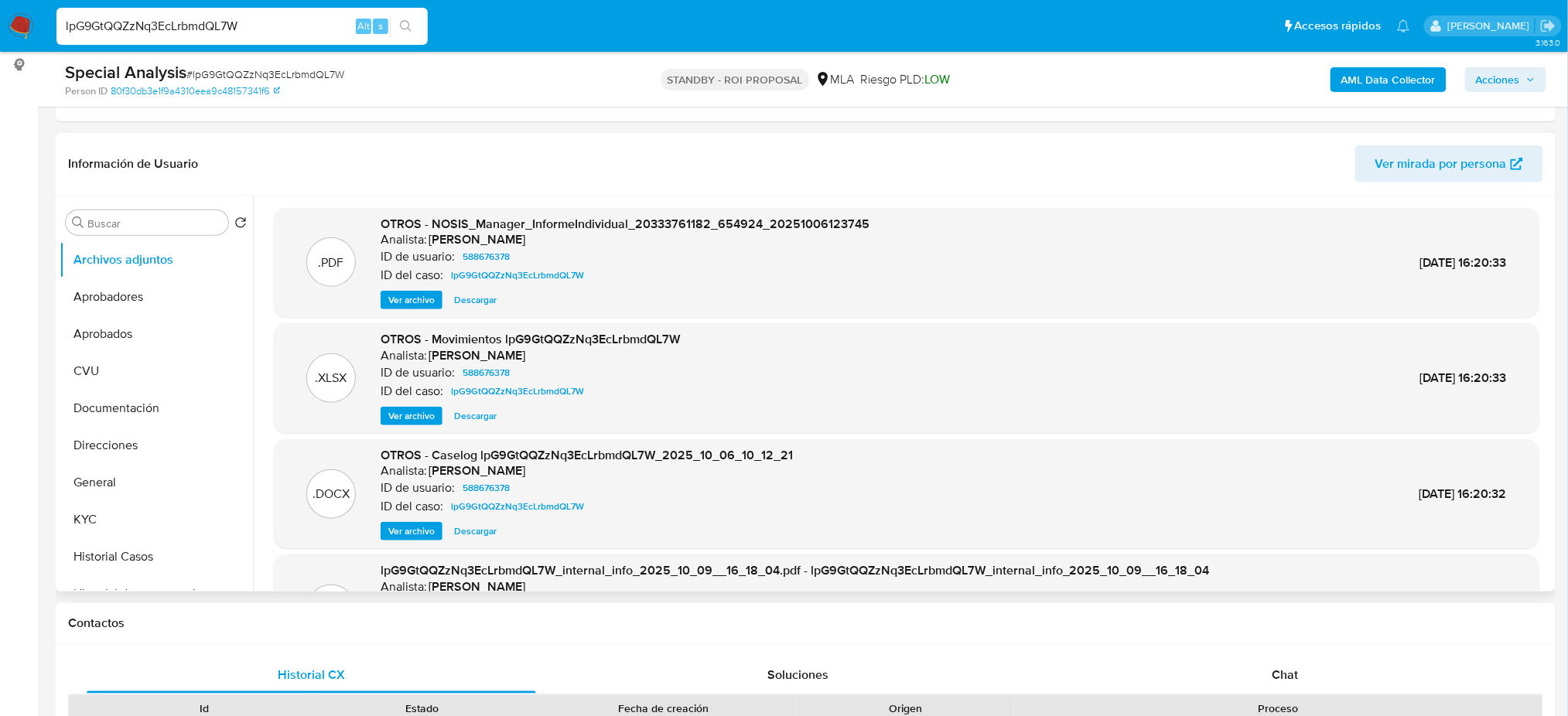
click at [409, 537] on span "Ver archivo" at bounding box center [411, 532] width 46 height 16
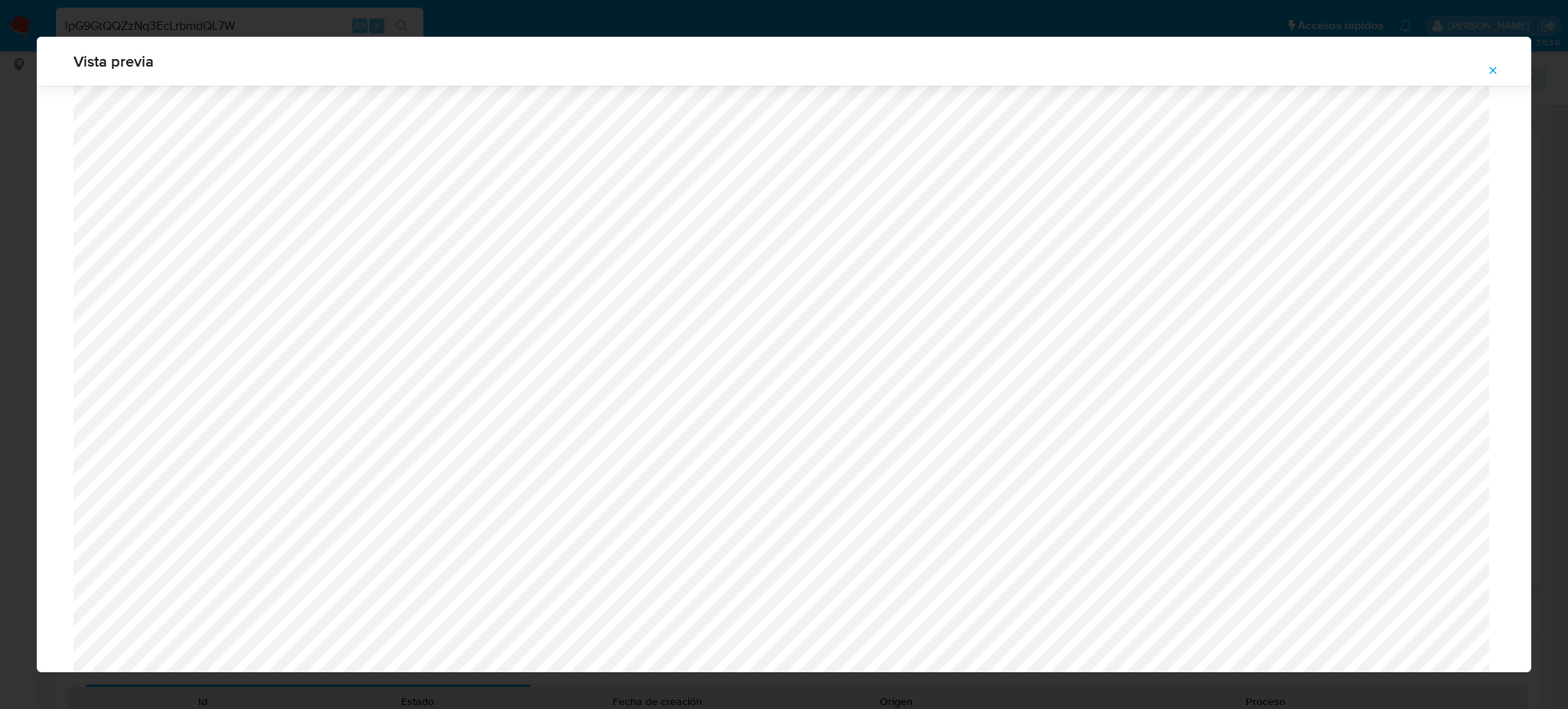
scroll to position [990, 0]
click at [1490, 71] on icon "Attachment preview" at bounding box center [1493, 71] width 12 height 12
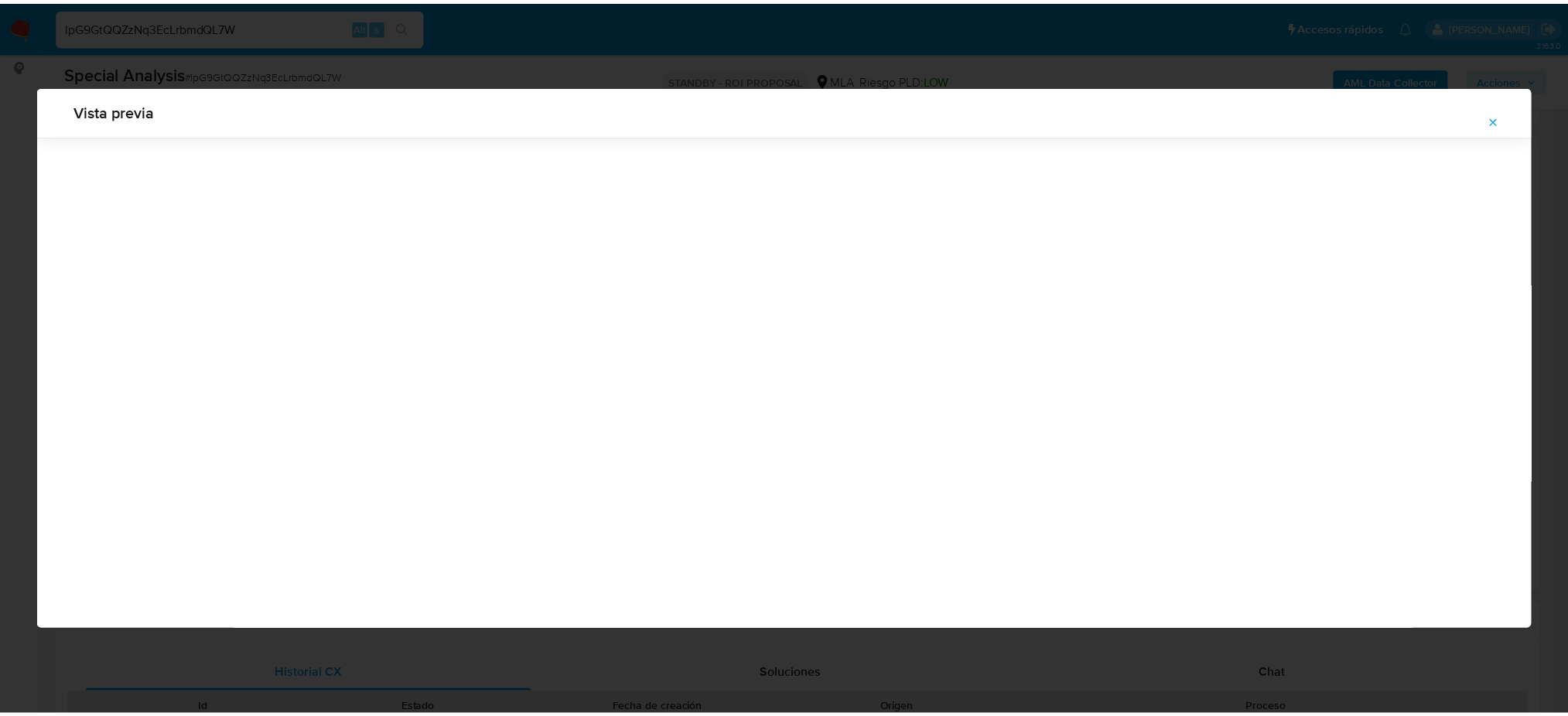
scroll to position [0, 0]
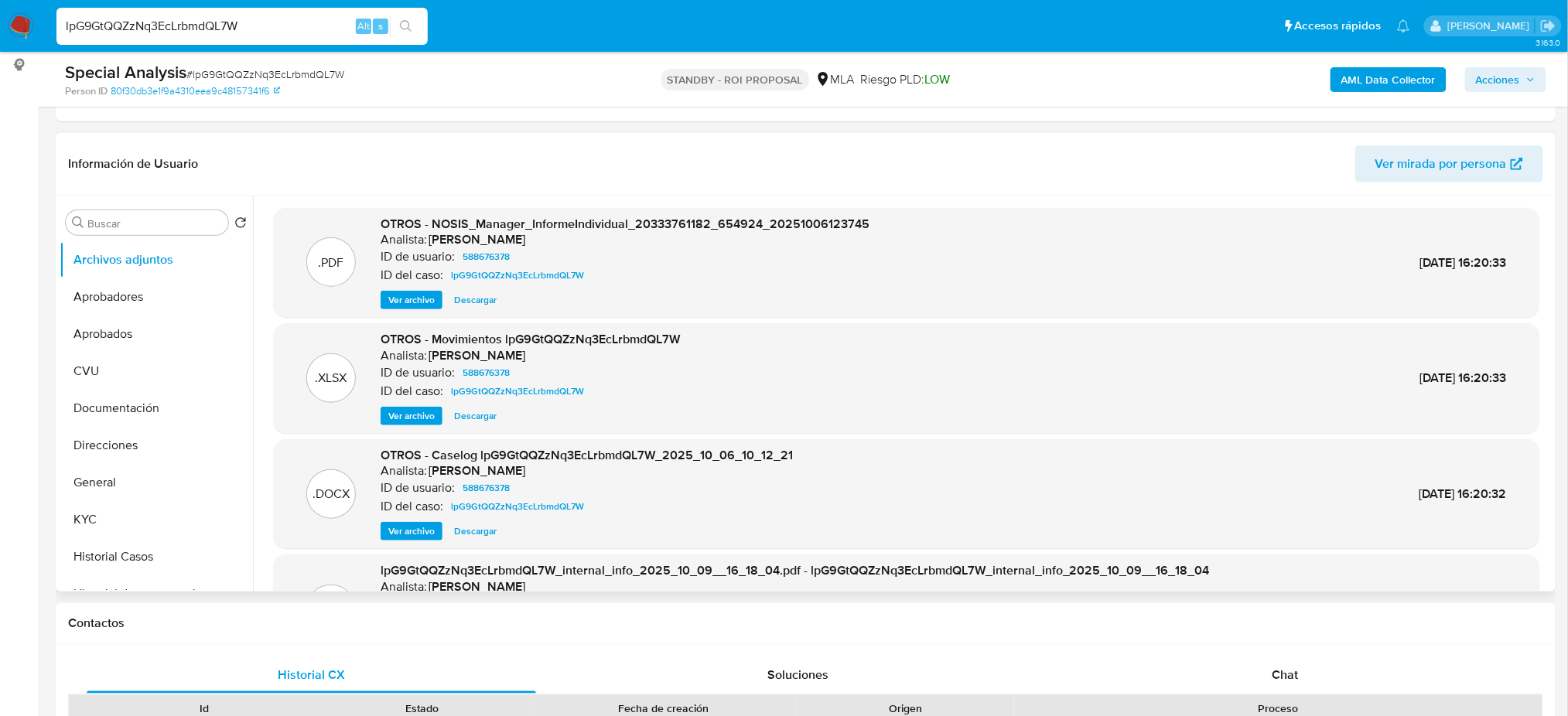
drag, startPoint x: 252, startPoint y: 28, endPoint x: 0, endPoint y: 30, distance: 252.0
click at [0, 30] on nav "Pausado Ver notificaciones lpG9GtQQZzNq3EcLrbmdQL7W Alt s Accesos rápidos Presi…" at bounding box center [784, 26] width 1568 height 52
paste input "q1OvhCpqHE8RLRBjhVeiQHl6"
type input "q1OvhCpqHE8RLRBjhVeiQHl6"
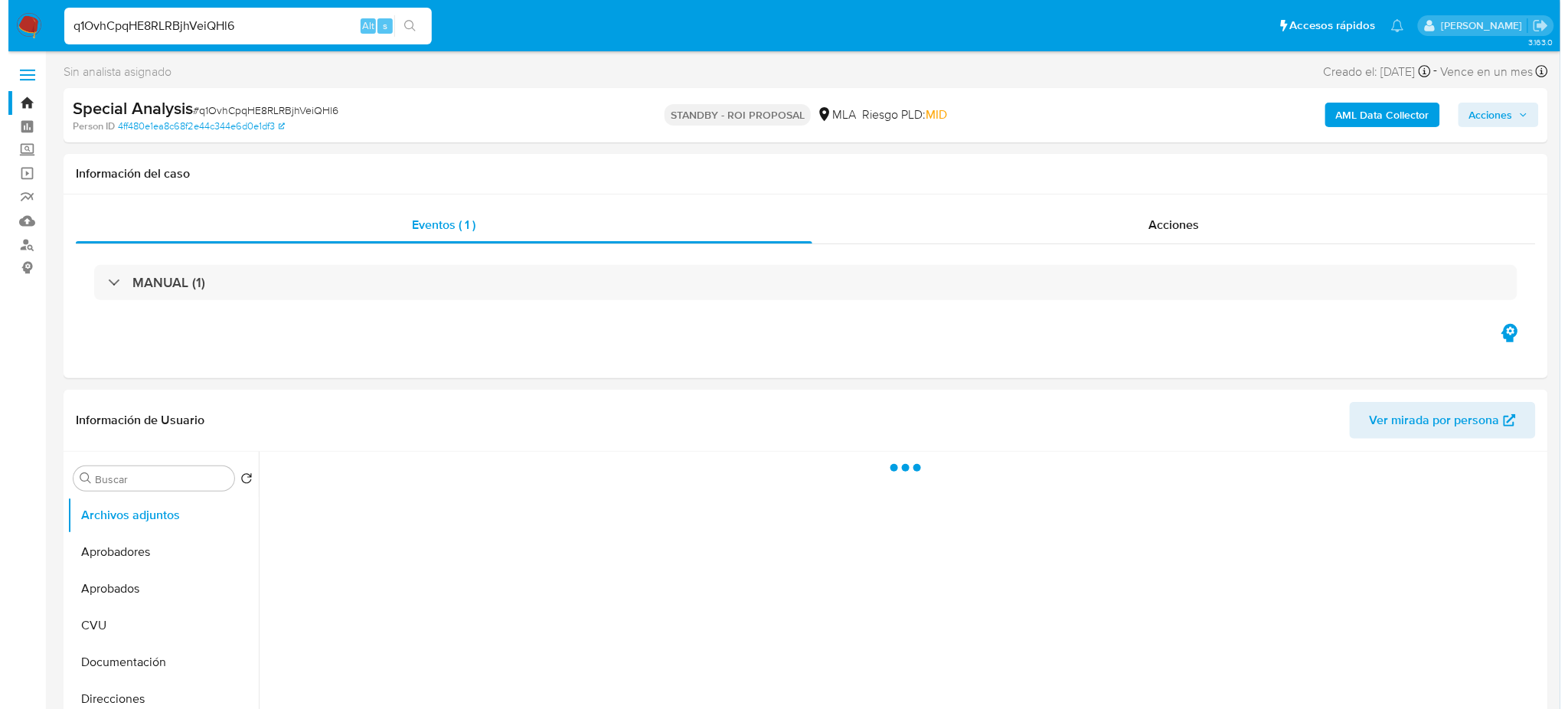
scroll to position [102, 0]
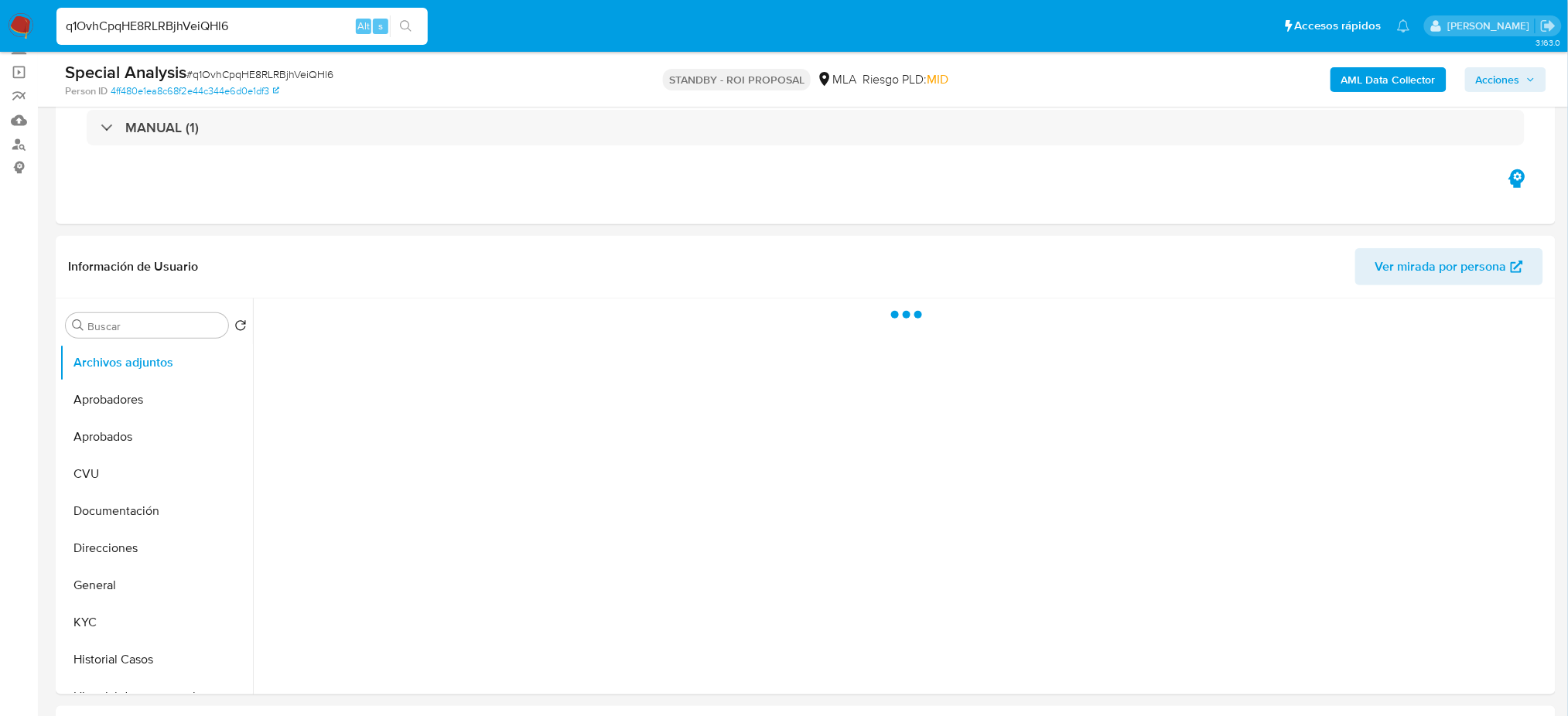
select select "10"
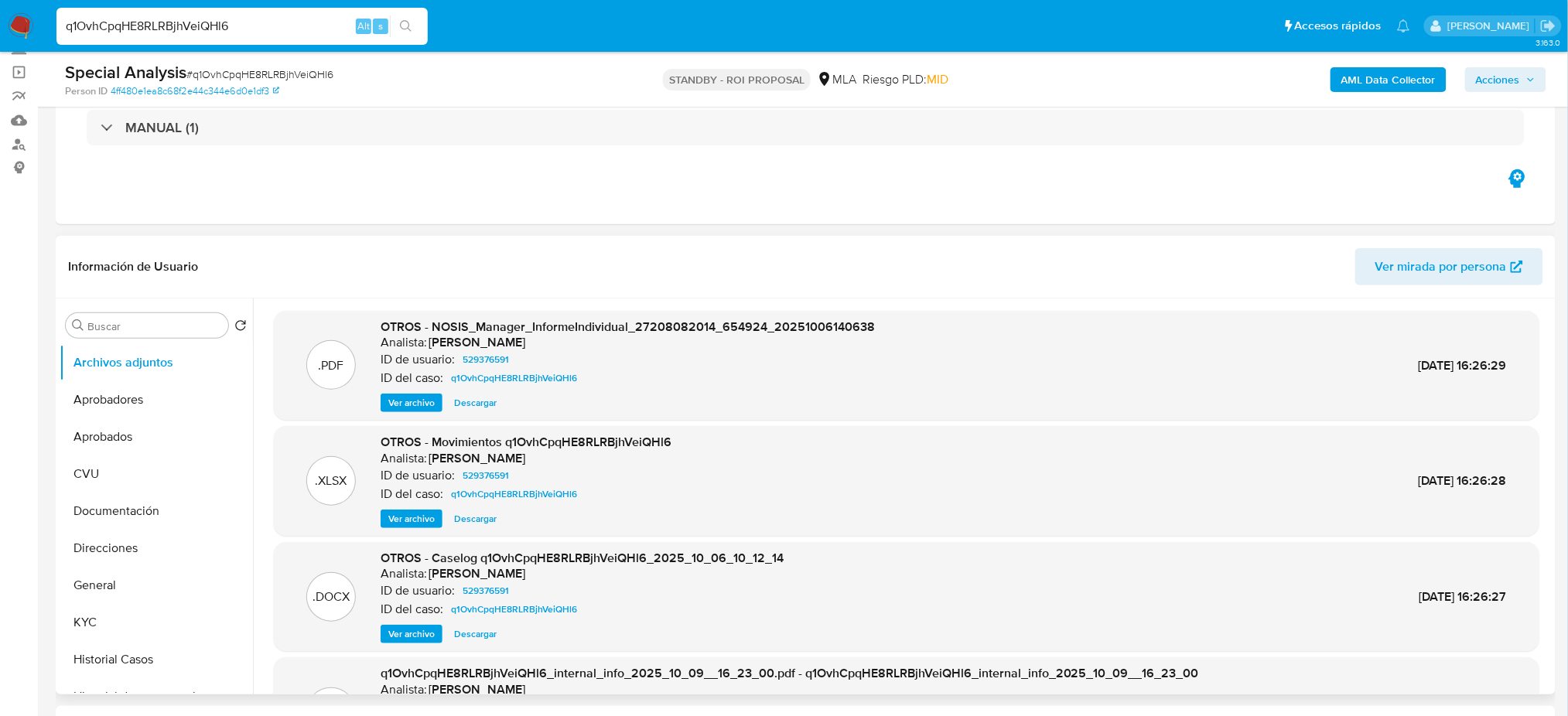
click at [409, 639] on span "Ver archivo" at bounding box center [411, 634] width 46 height 16
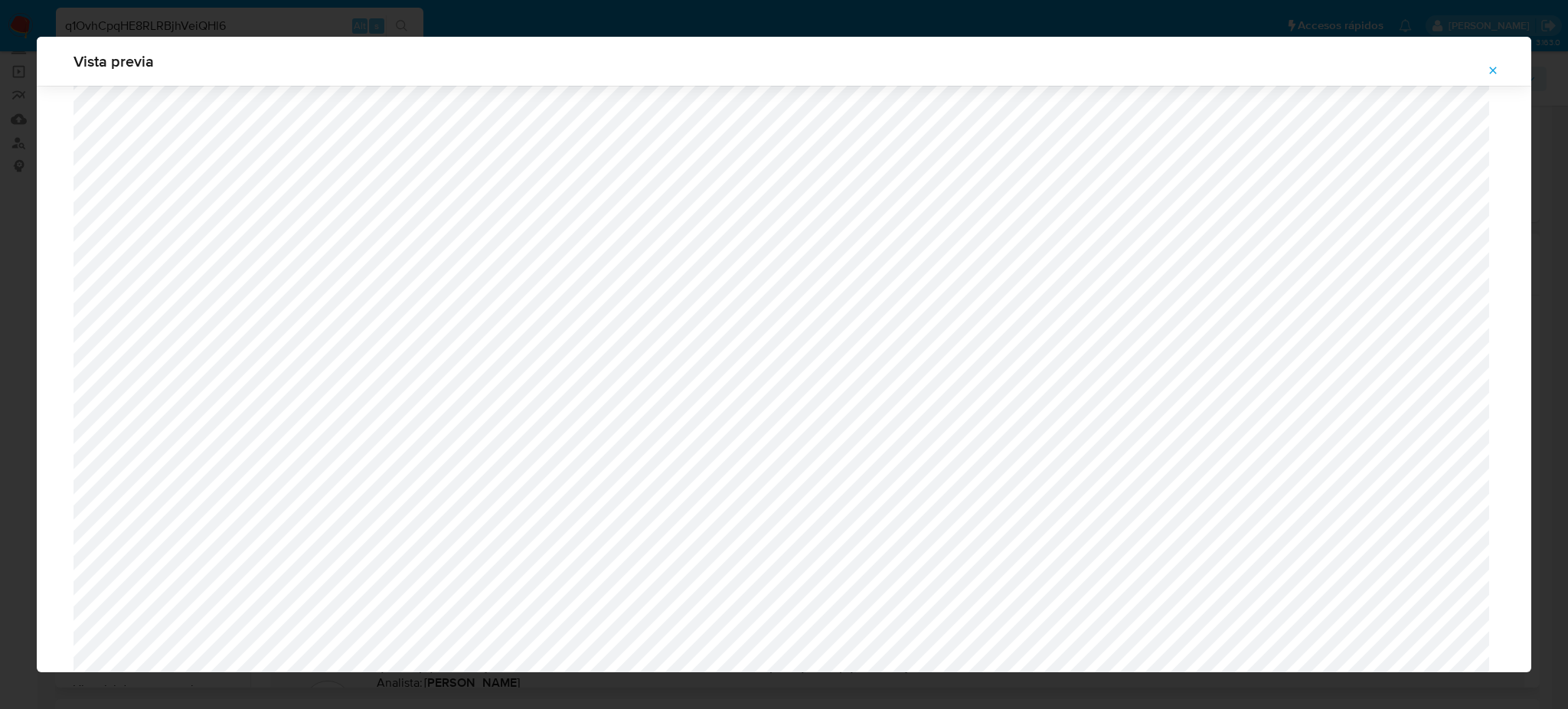
scroll to position [1399, 0]
click at [1503, 61] on button "Attachment preview" at bounding box center [1492, 71] width 33 height 25
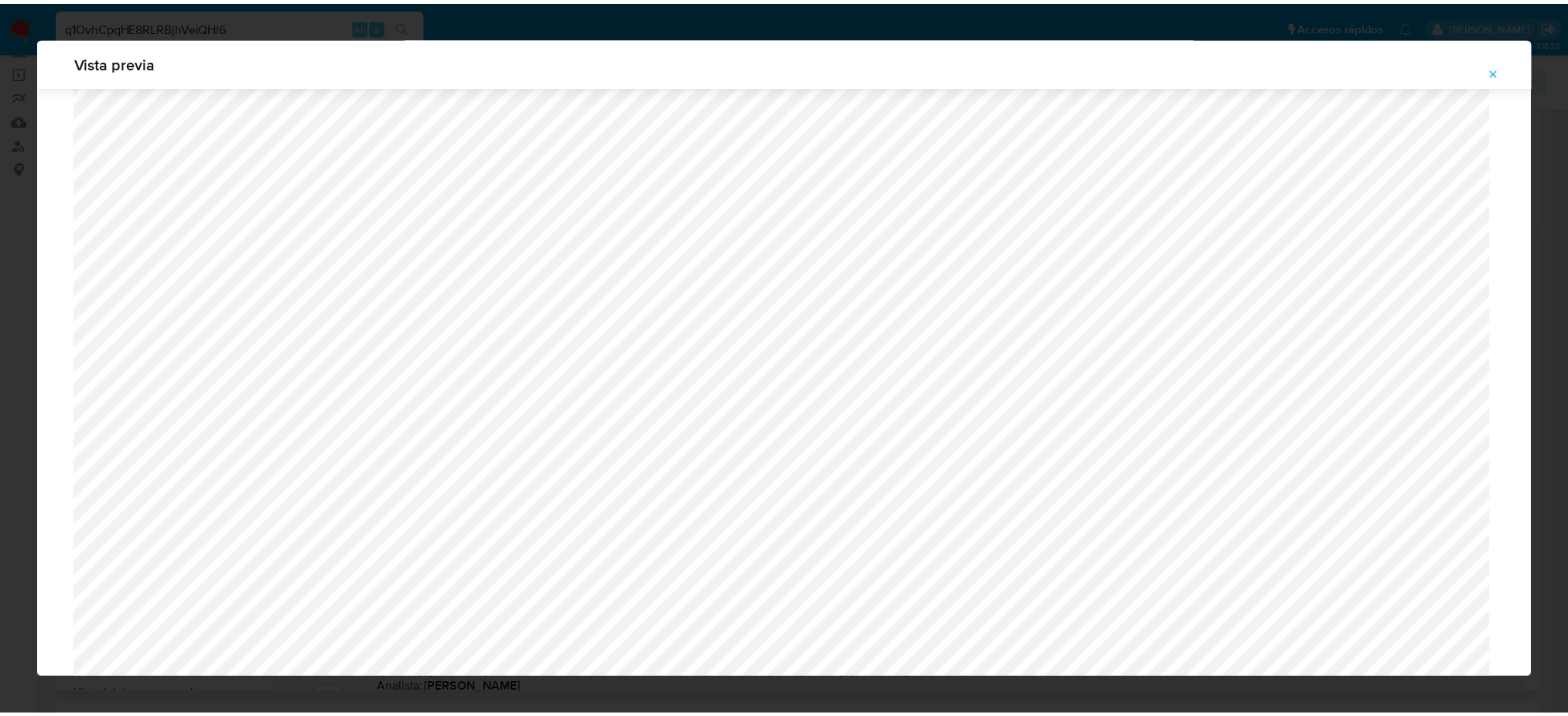
scroll to position [0, 0]
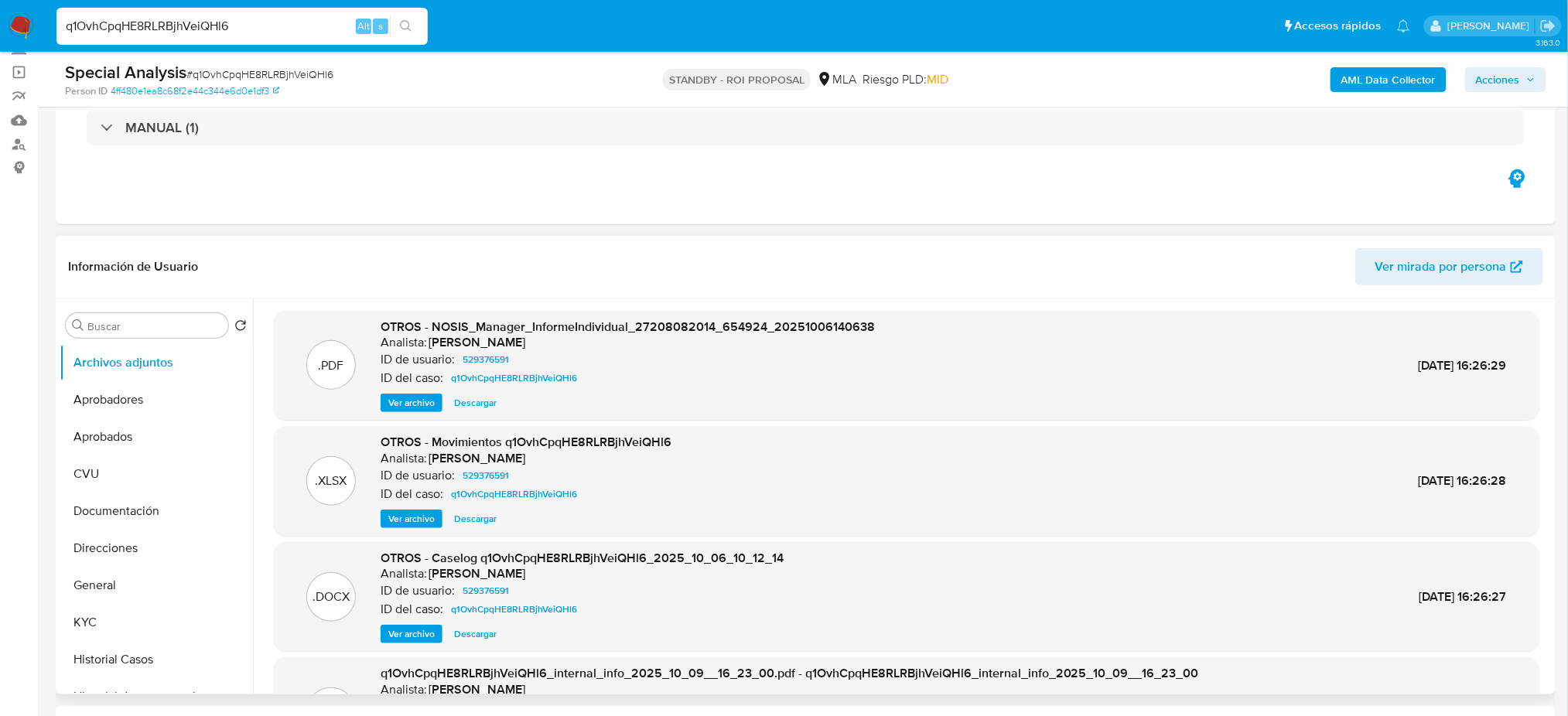
drag, startPoint x: 251, startPoint y: 31, endPoint x: 0, endPoint y: 38, distance: 251.1
click at [0, 38] on nav "Pausado Ver notificaciones q1OvhCpqHE8RLRBjhVeiQHl6 Alt s Accesos rápidos Presi…" at bounding box center [784, 26] width 1568 height 52
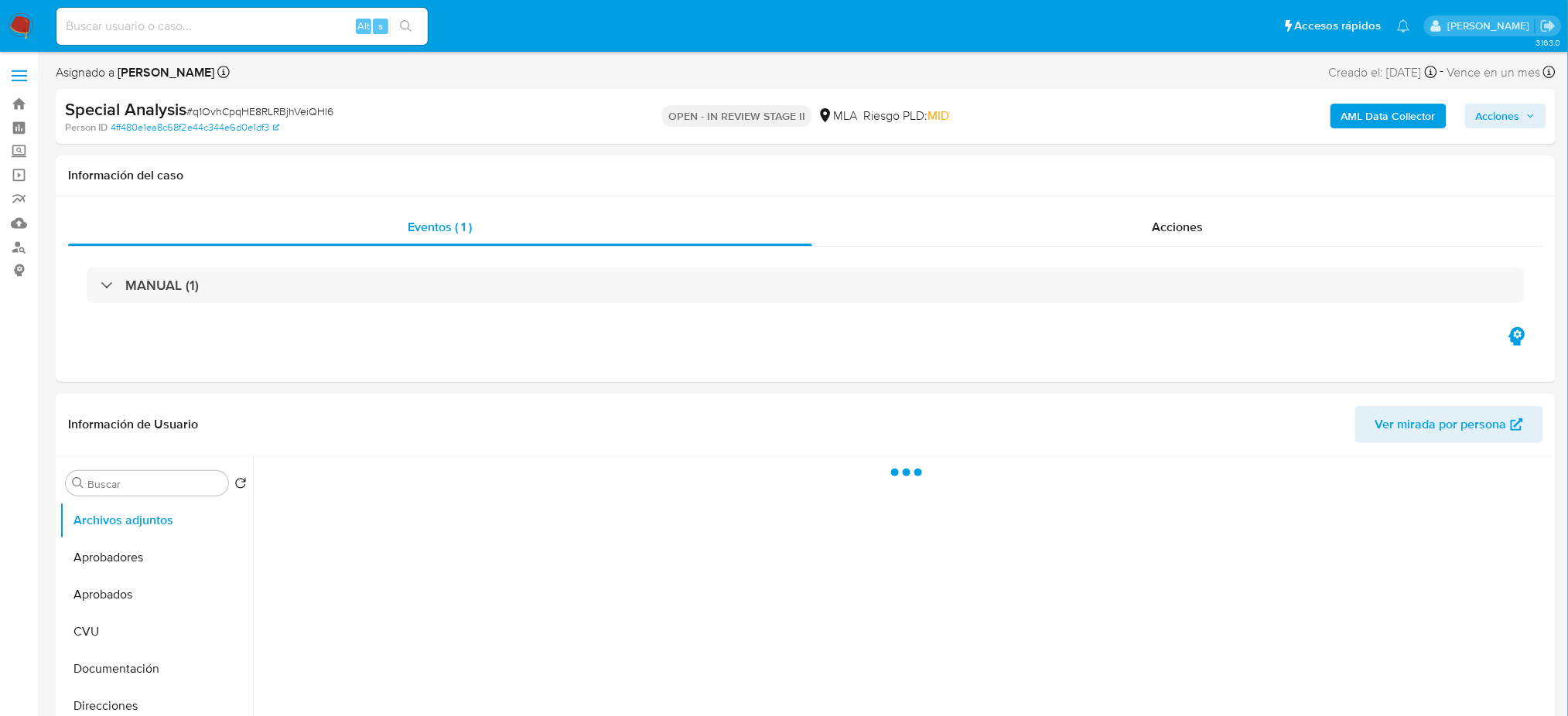
click at [1504, 121] on span "Acciones" at bounding box center [1498, 116] width 44 height 25
select select "10"
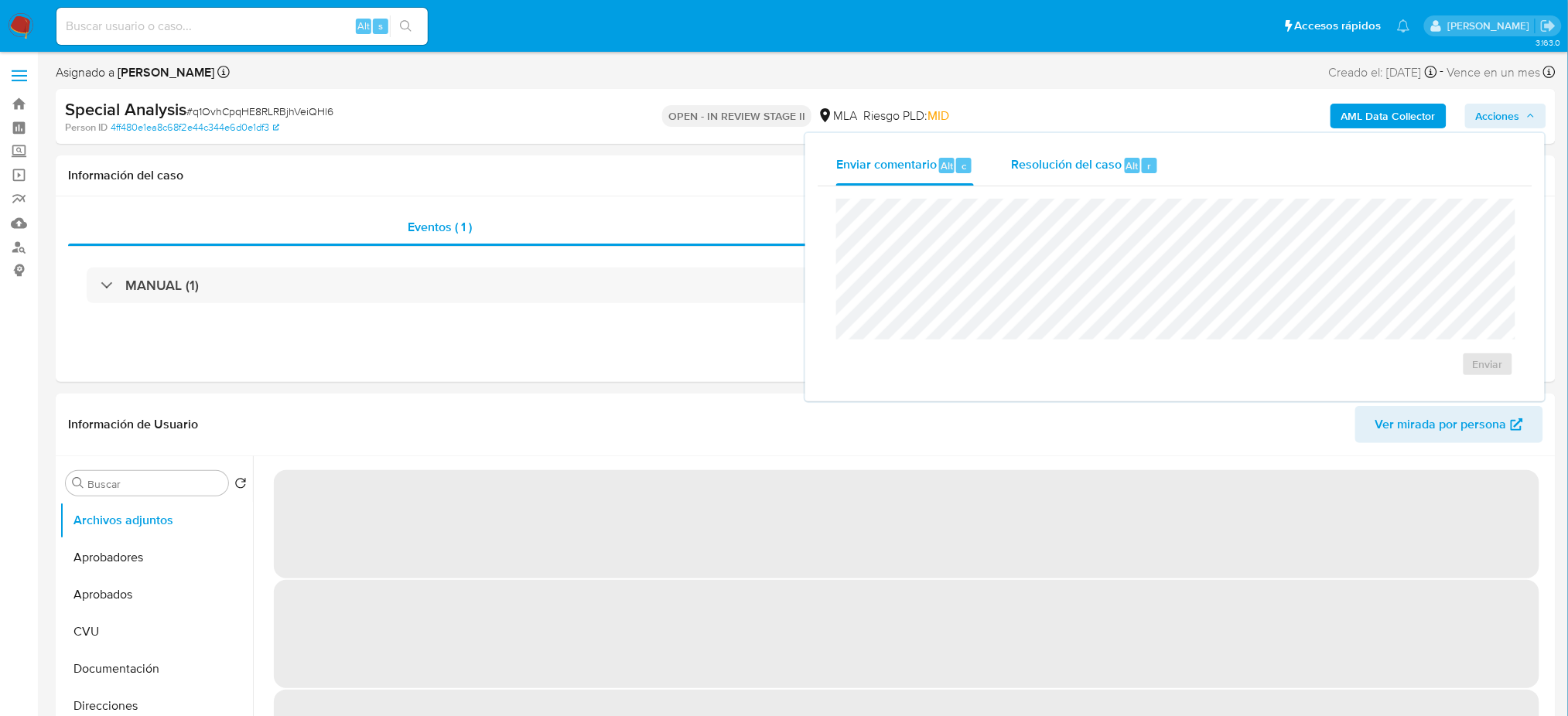
click at [1107, 170] on span "Resolución del caso" at bounding box center [1066, 165] width 111 height 18
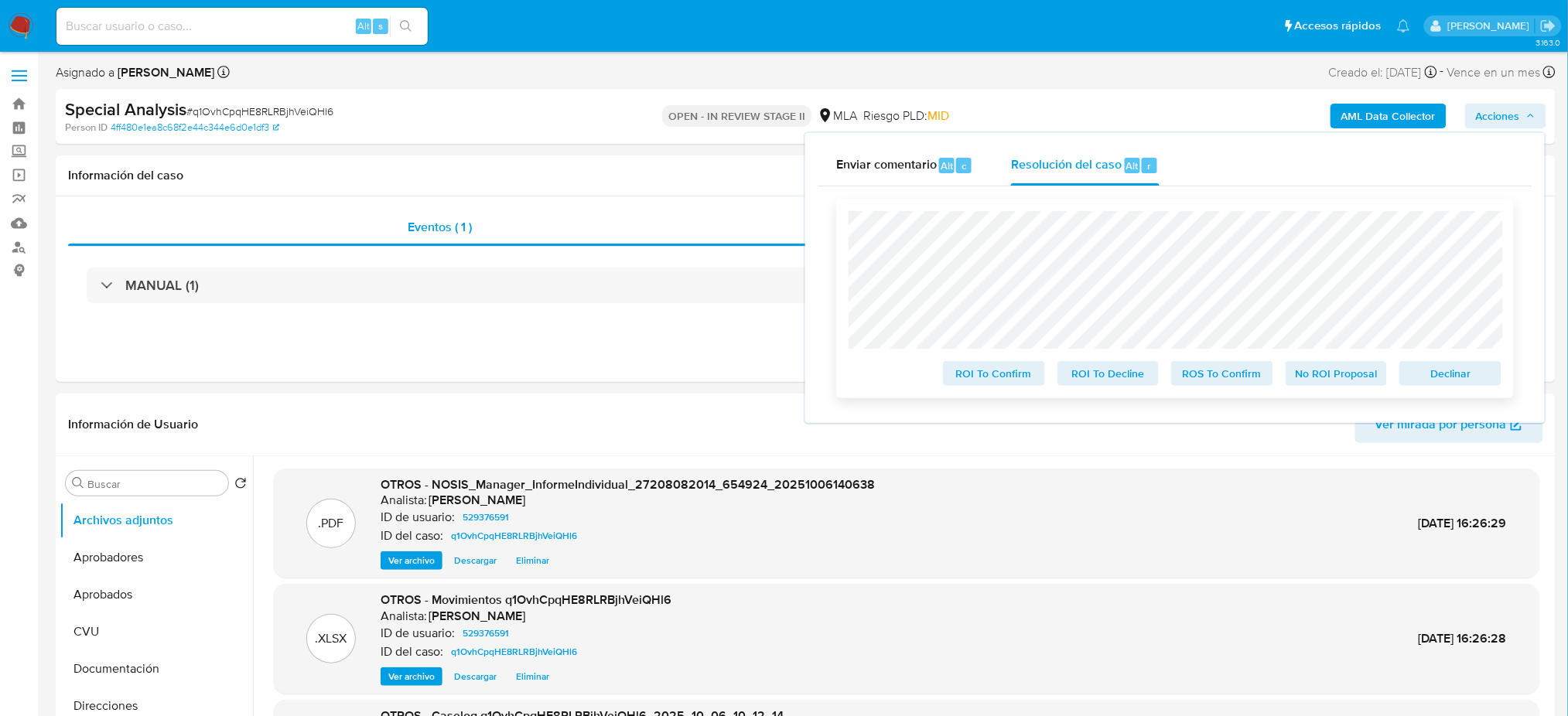
click at [1455, 383] on span "Declinar" at bounding box center [1450, 374] width 81 height 22
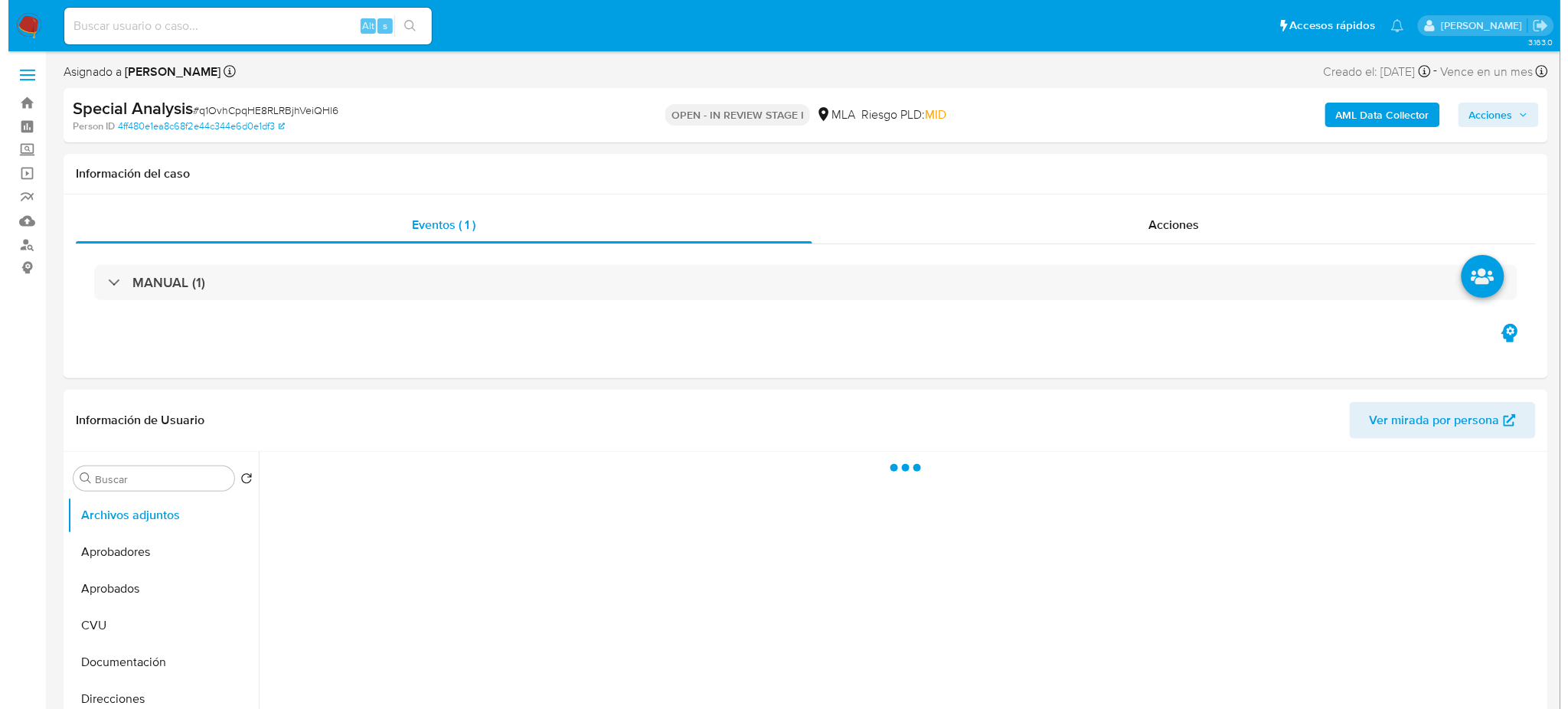
scroll to position [203, 0]
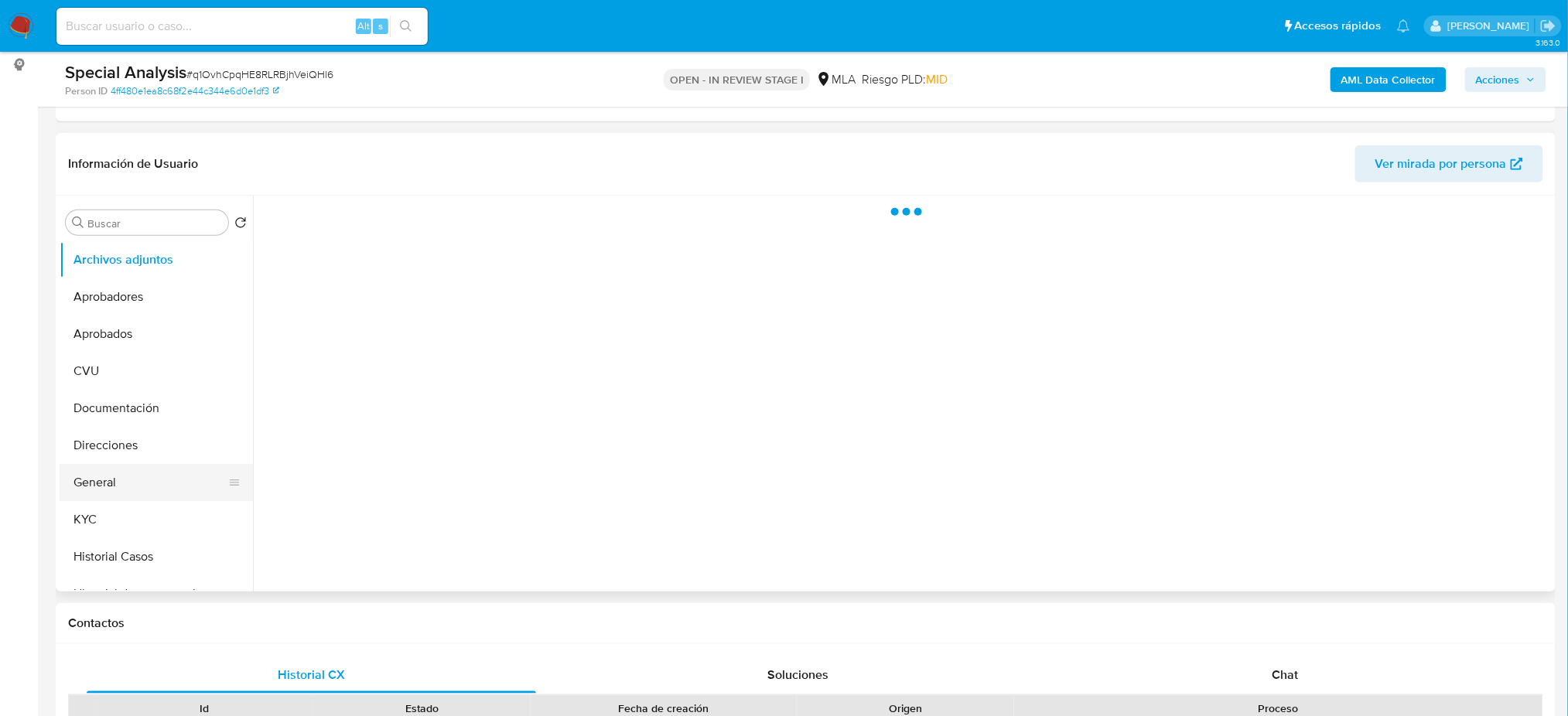
select select "10"
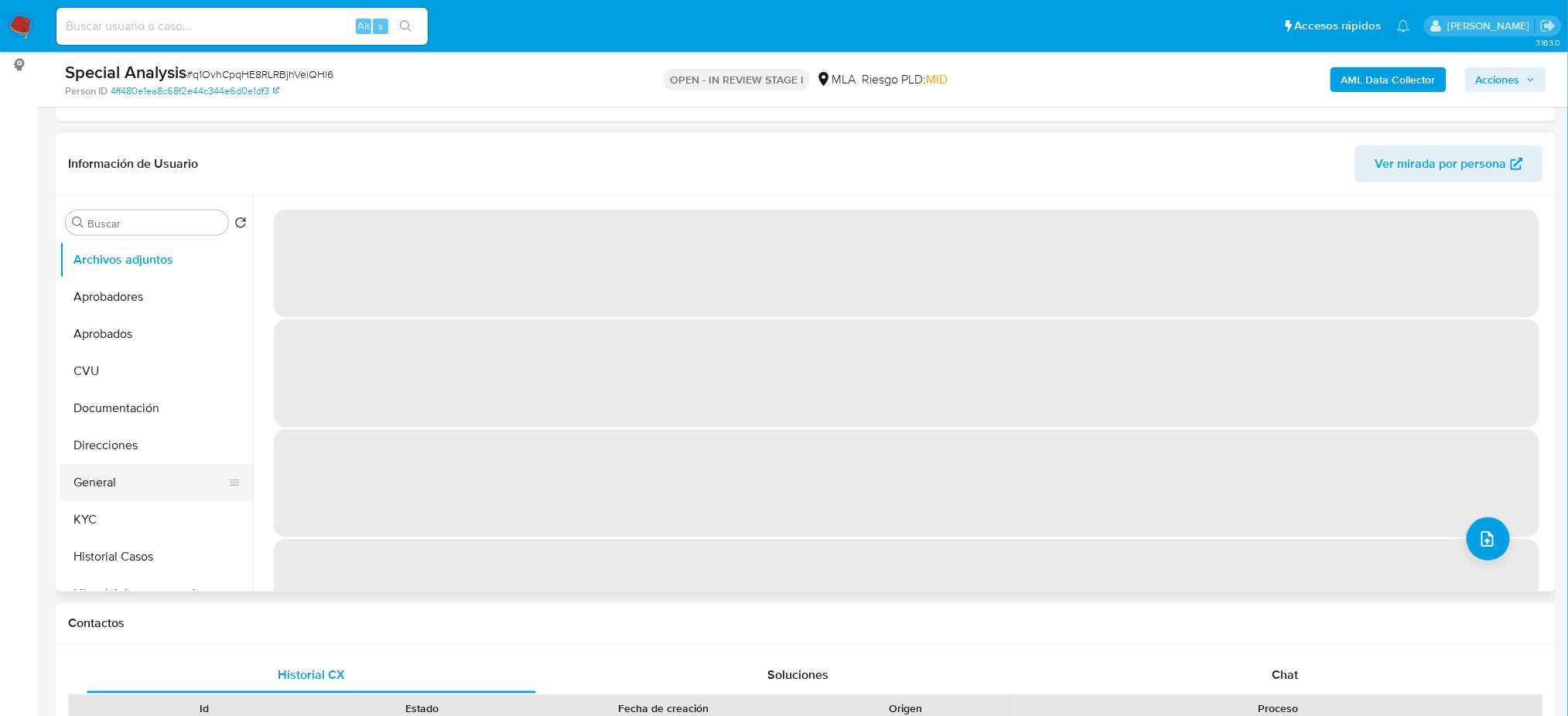
click at [97, 485] on button "General" at bounding box center [150, 482] width 181 height 37
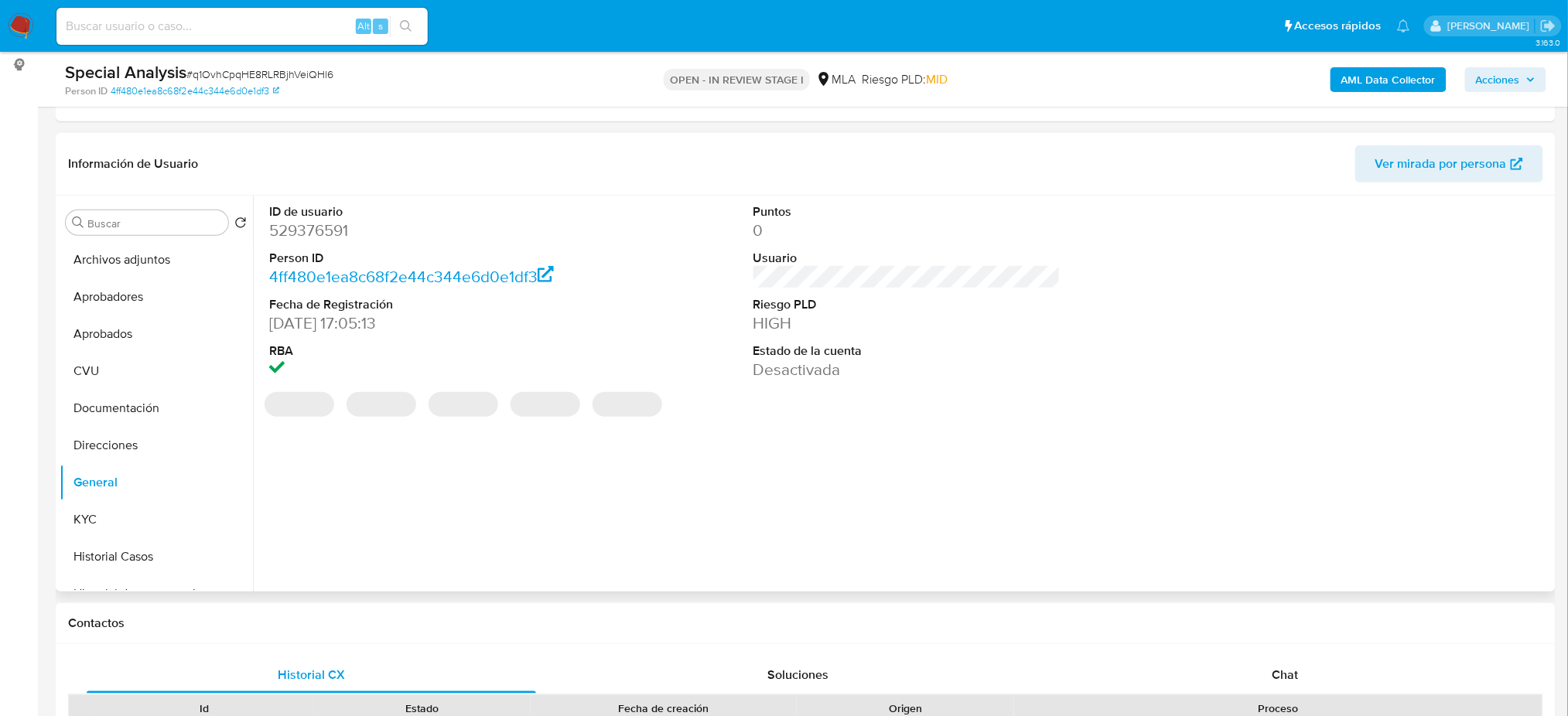
click at [290, 227] on dd "529376591" at bounding box center [423, 231] width 307 height 22
copy dd "529376591"
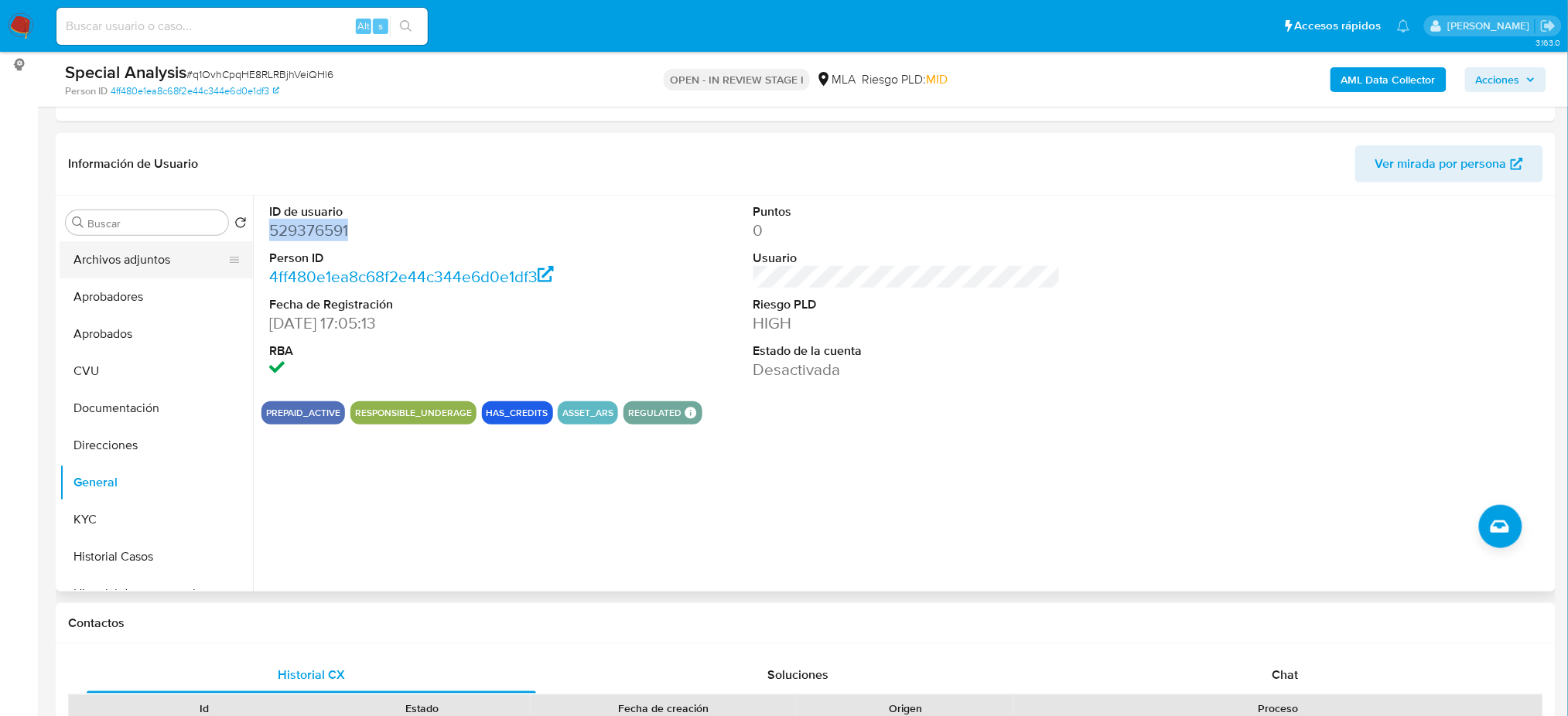
click at [132, 261] on button "Archivos adjuntos" at bounding box center [150, 260] width 181 height 37
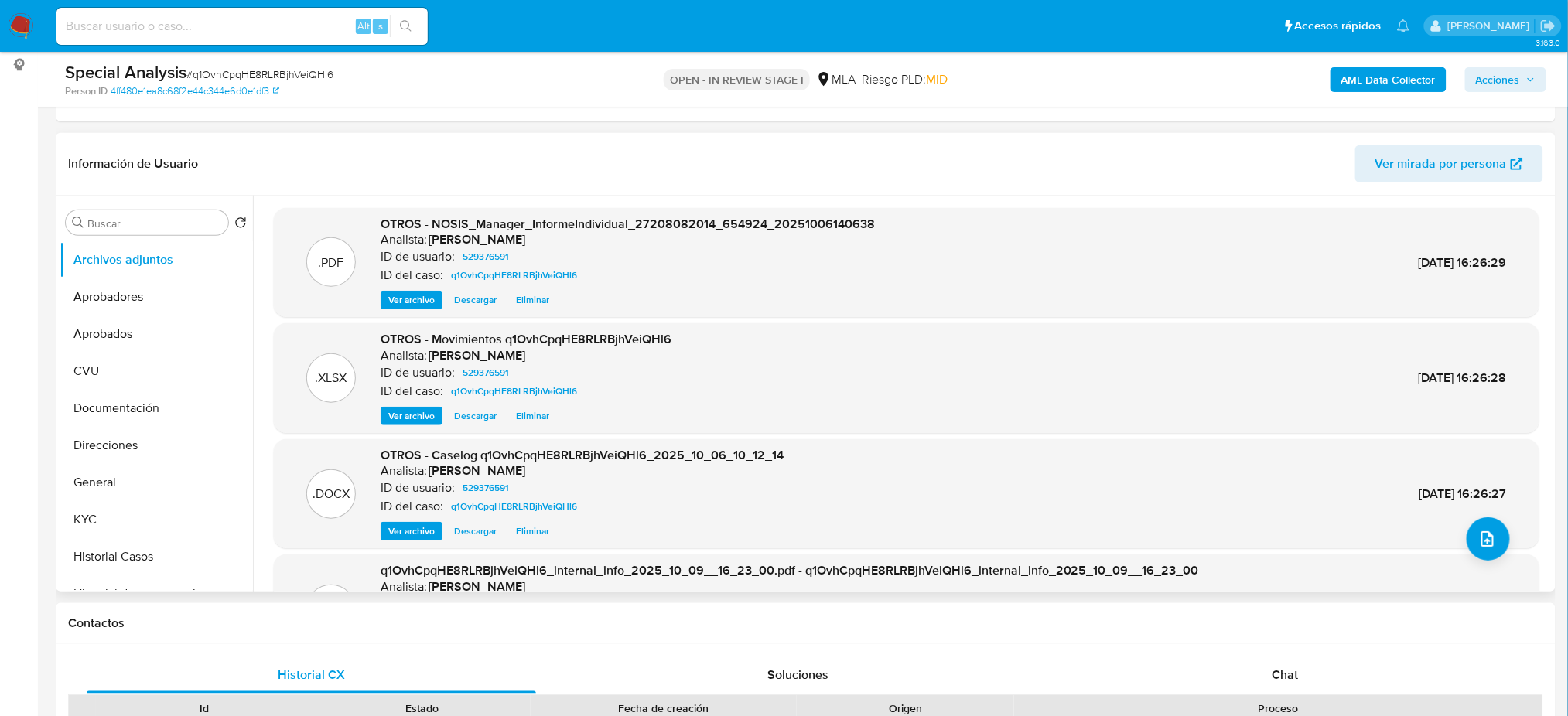
click at [523, 530] on span "Eliminar" at bounding box center [533, 532] width 33 height 16
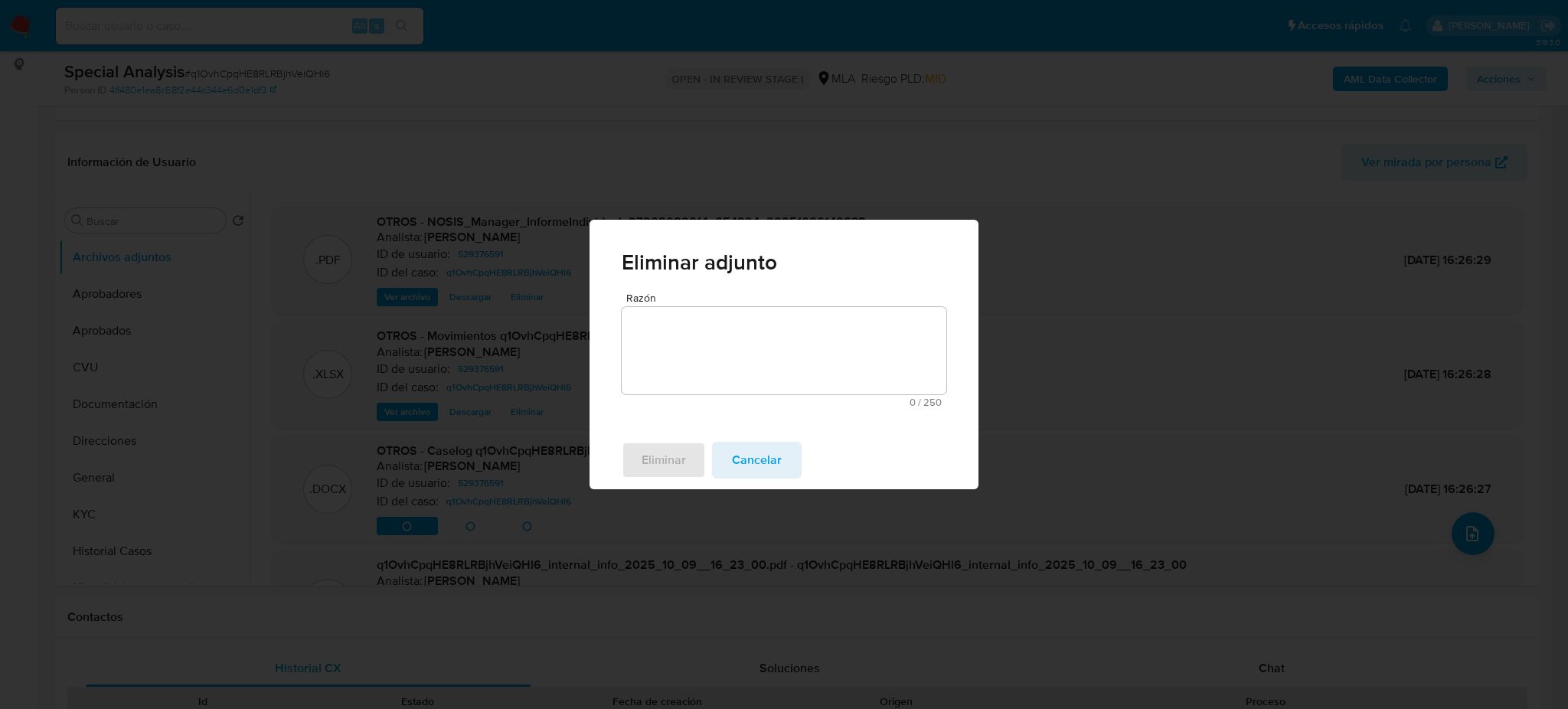
click at [696, 363] on textarea "Razón" at bounding box center [784, 350] width 324 height 87
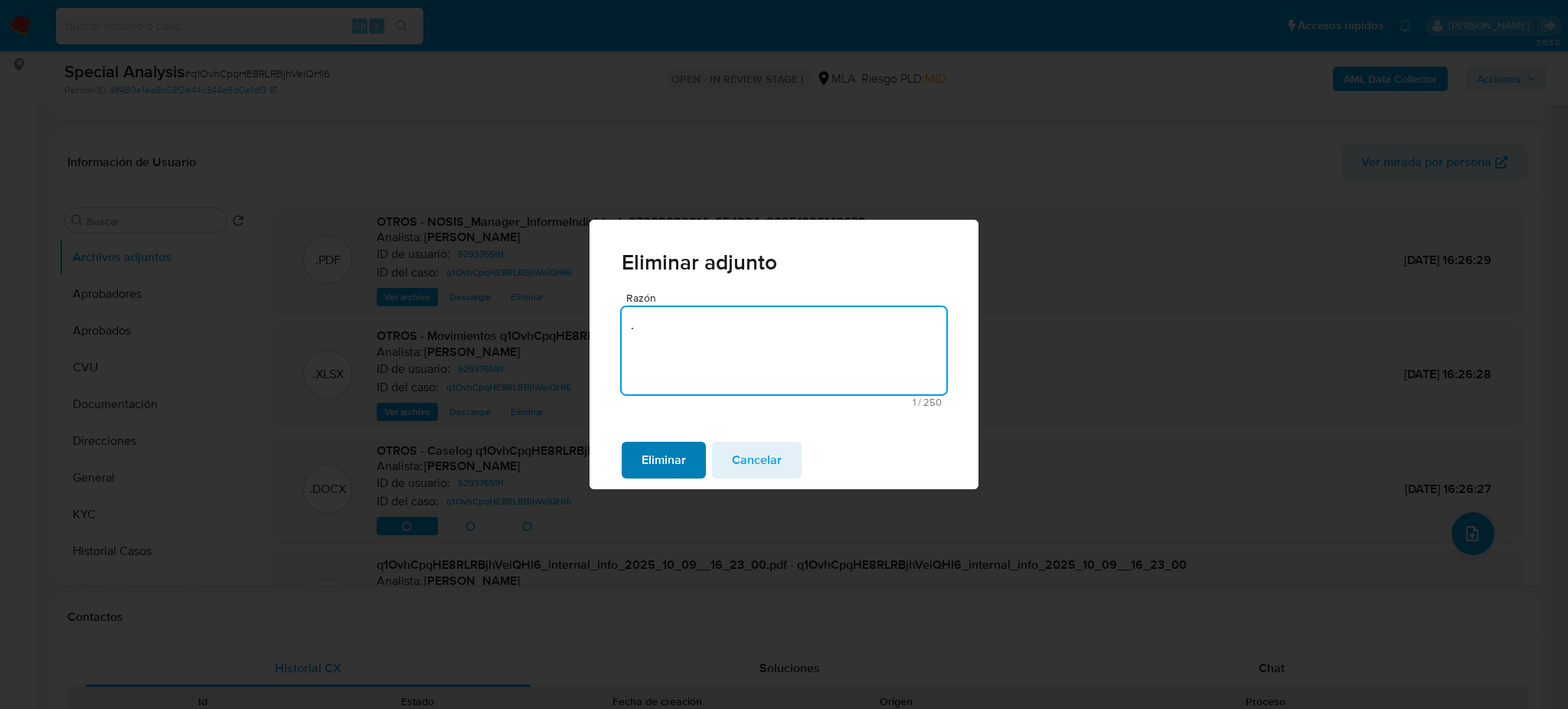
type textarea "."
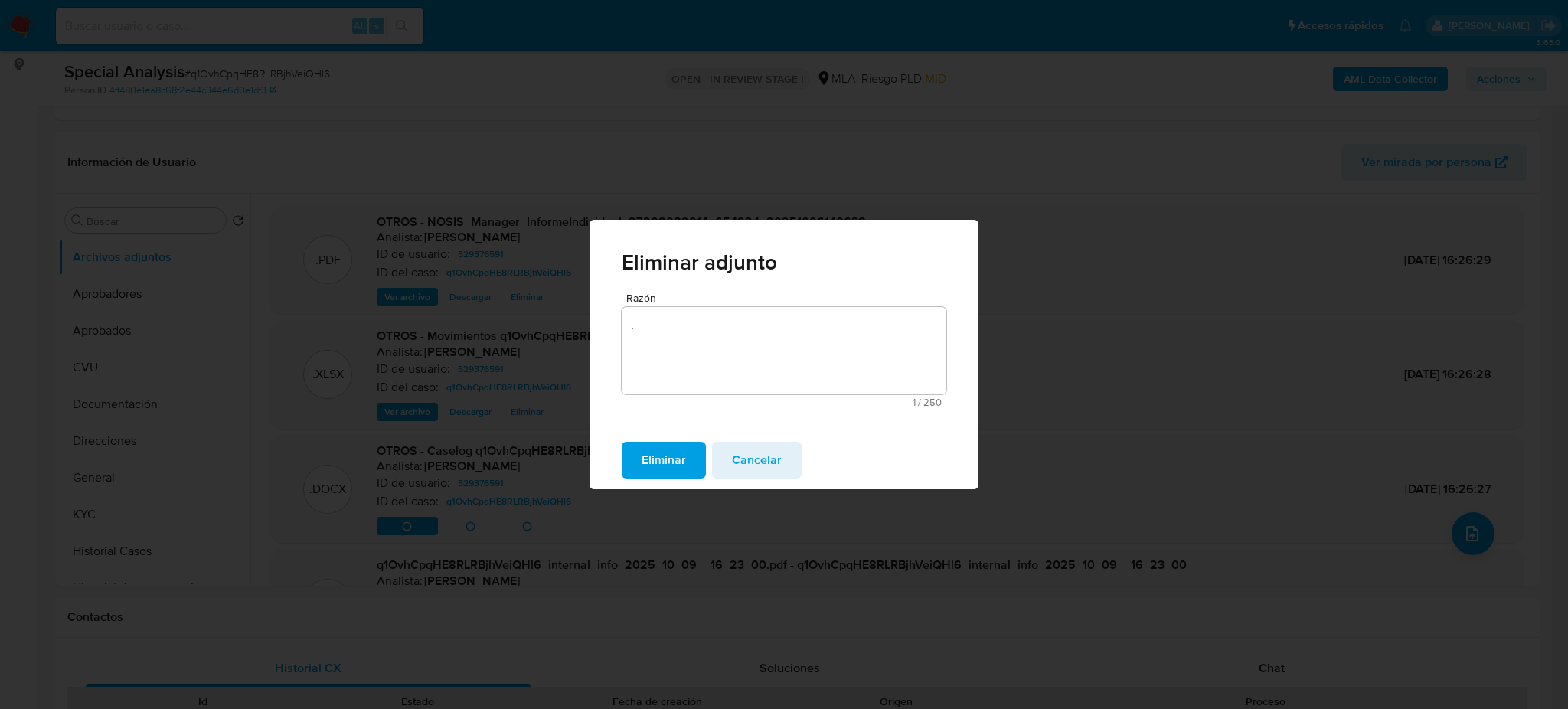
click at [671, 450] on span "Eliminar" at bounding box center [663, 460] width 44 height 33
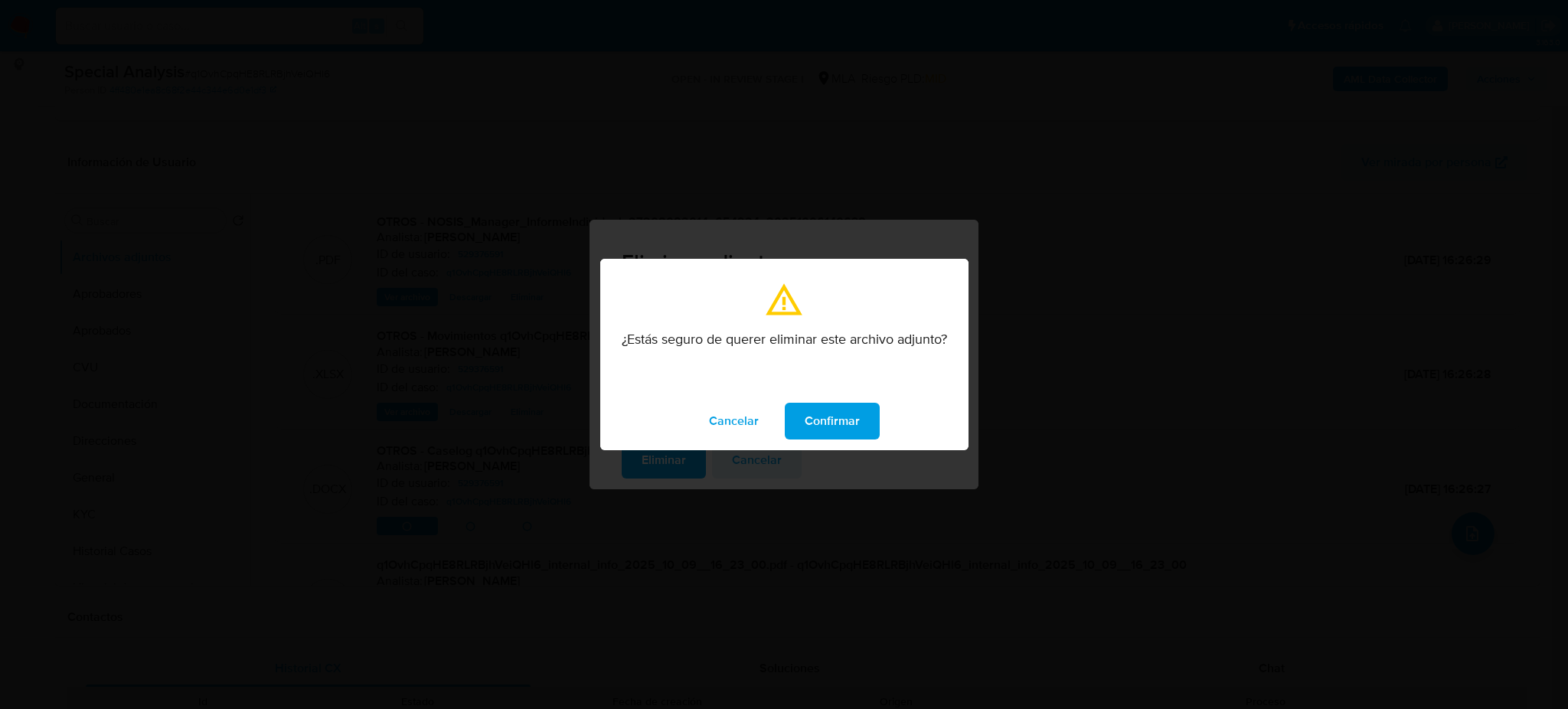
click at [801, 406] on button "Confirmar" at bounding box center [832, 421] width 95 height 36
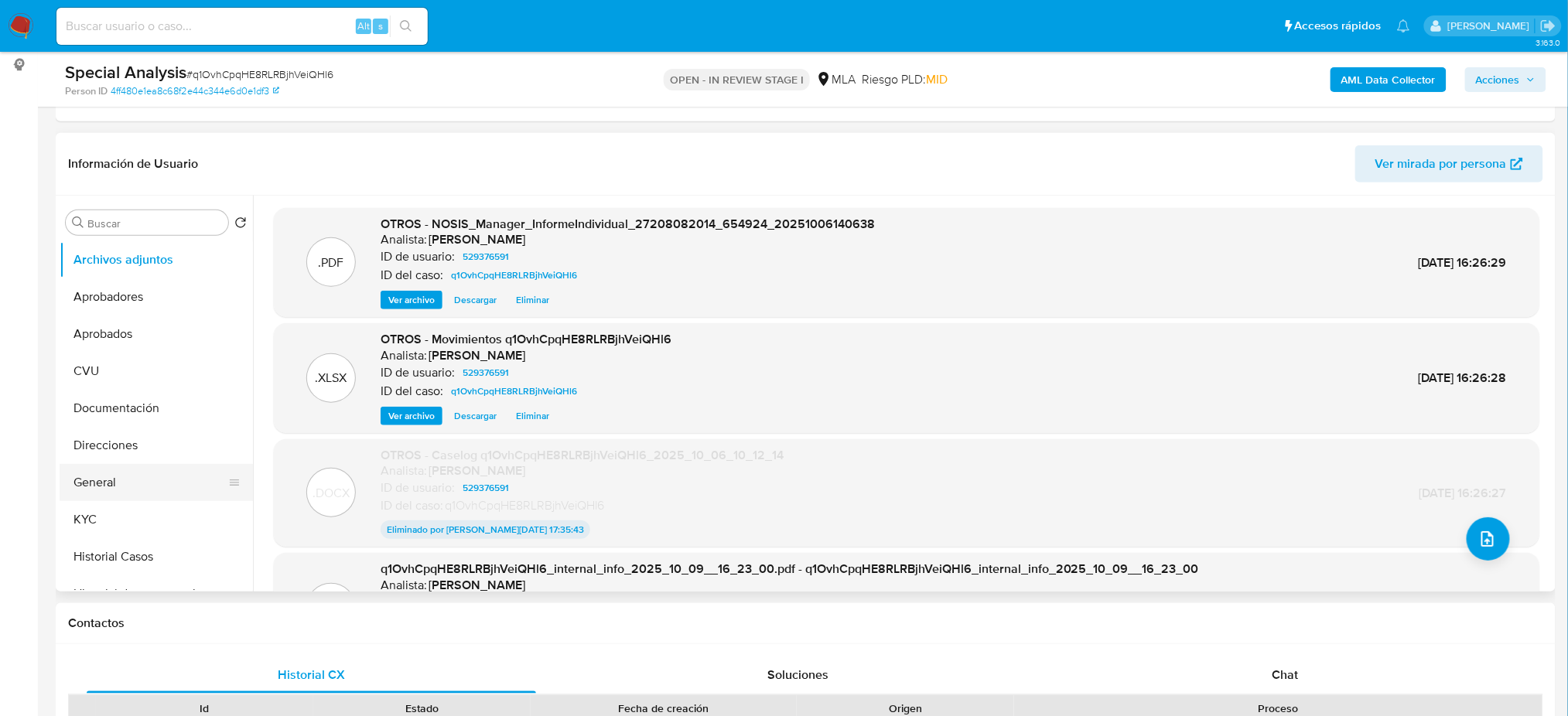
drag, startPoint x: 115, startPoint y: 481, endPoint x: 126, endPoint y: 471, distance: 14.9
click at [115, 480] on button "General" at bounding box center [150, 482] width 181 height 37
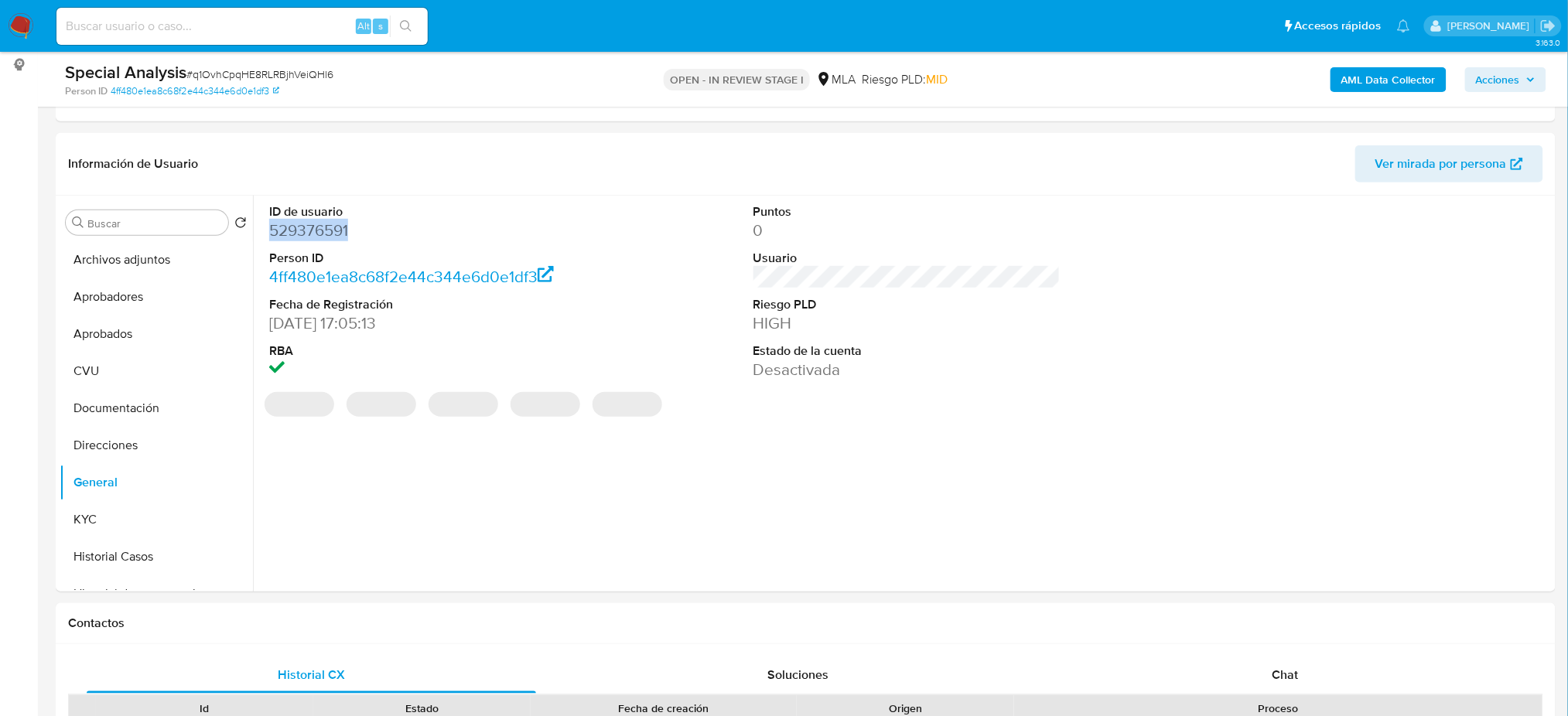
click at [289, 232] on dd "529376591" at bounding box center [423, 231] width 307 height 22
click at [145, 253] on button "Archivos adjuntos" at bounding box center [150, 260] width 181 height 37
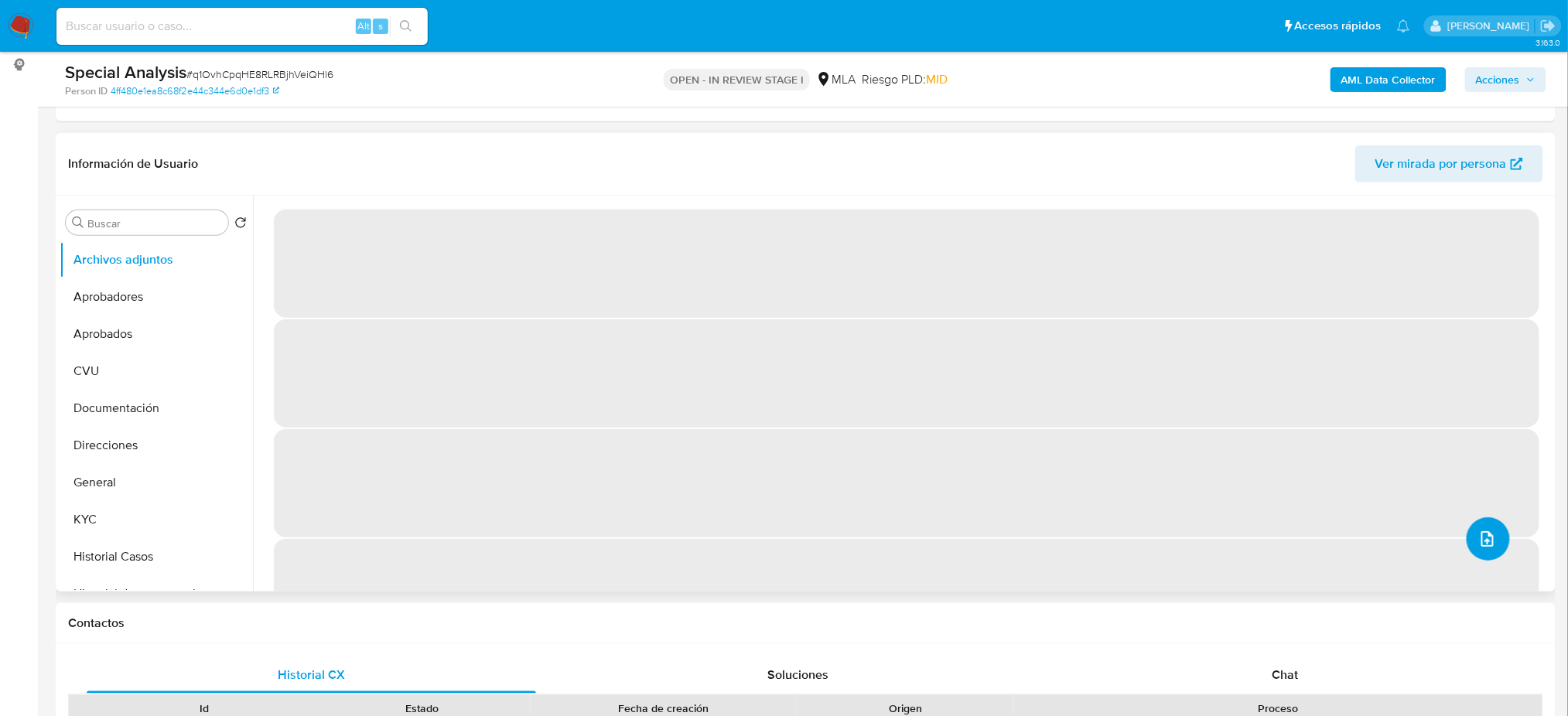
click at [1479, 540] on icon "upload-file" at bounding box center [1488, 540] width 19 height 19
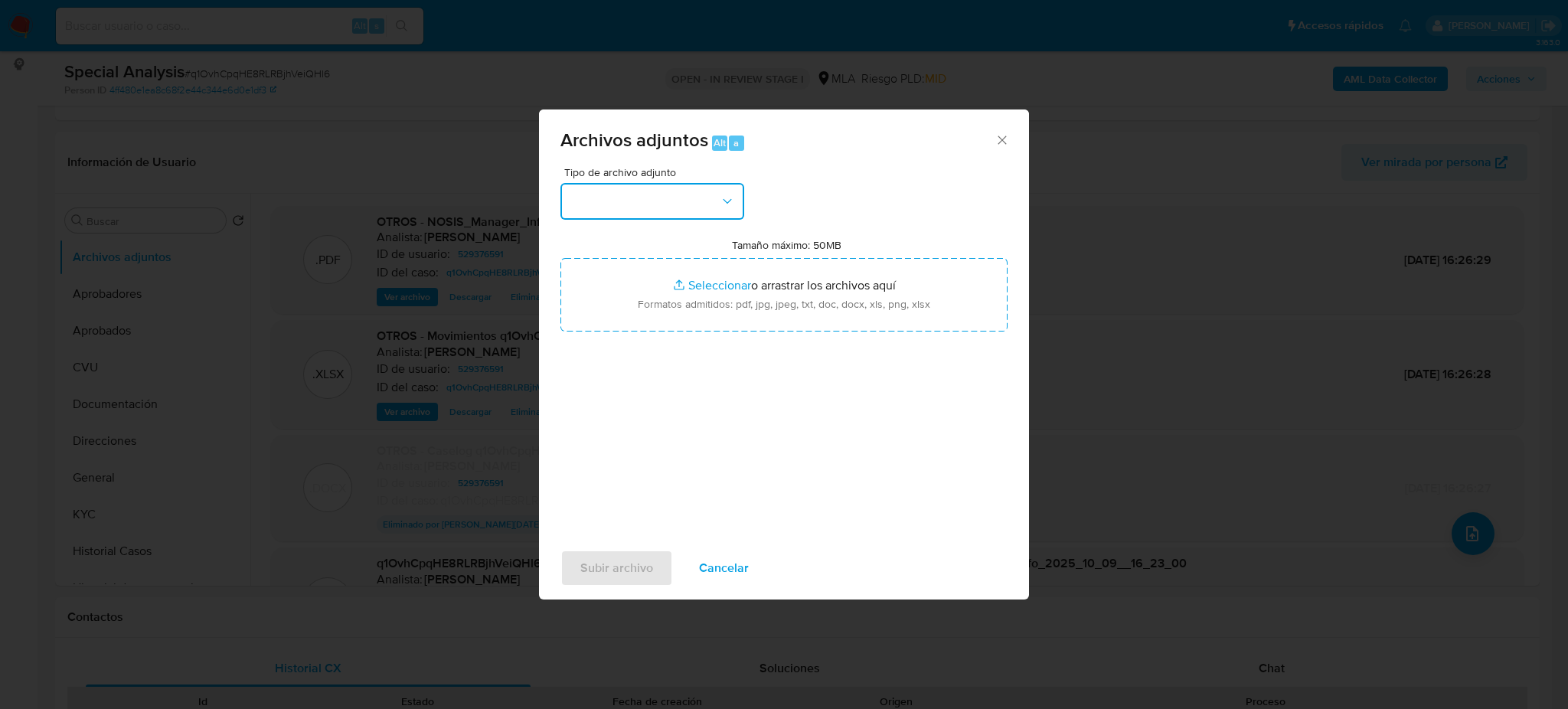
click at [651, 185] on button "button" at bounding box center [652, 201] width 184 height 36
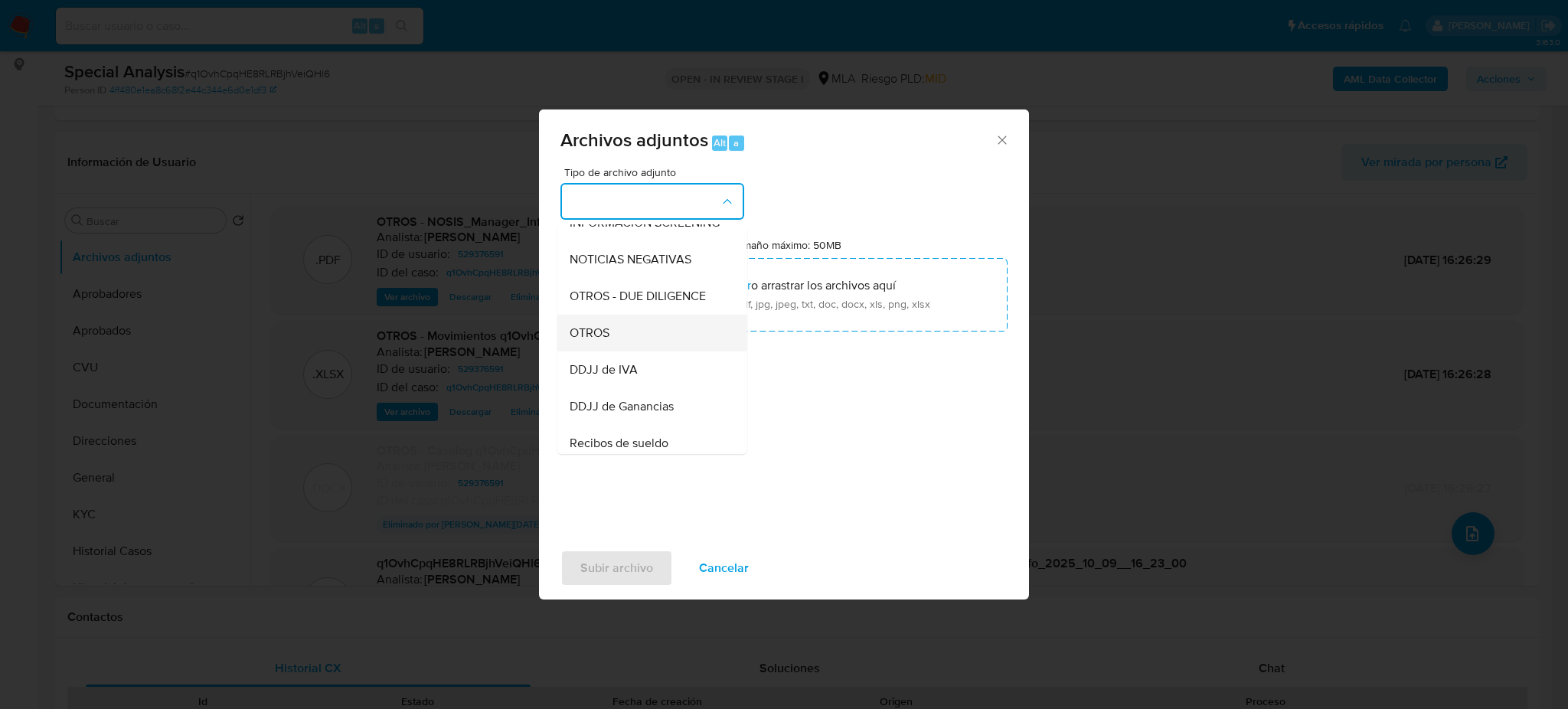
click at [633, 352] on div "OTROS" at bounding box center [647, 332] width 156 height 36
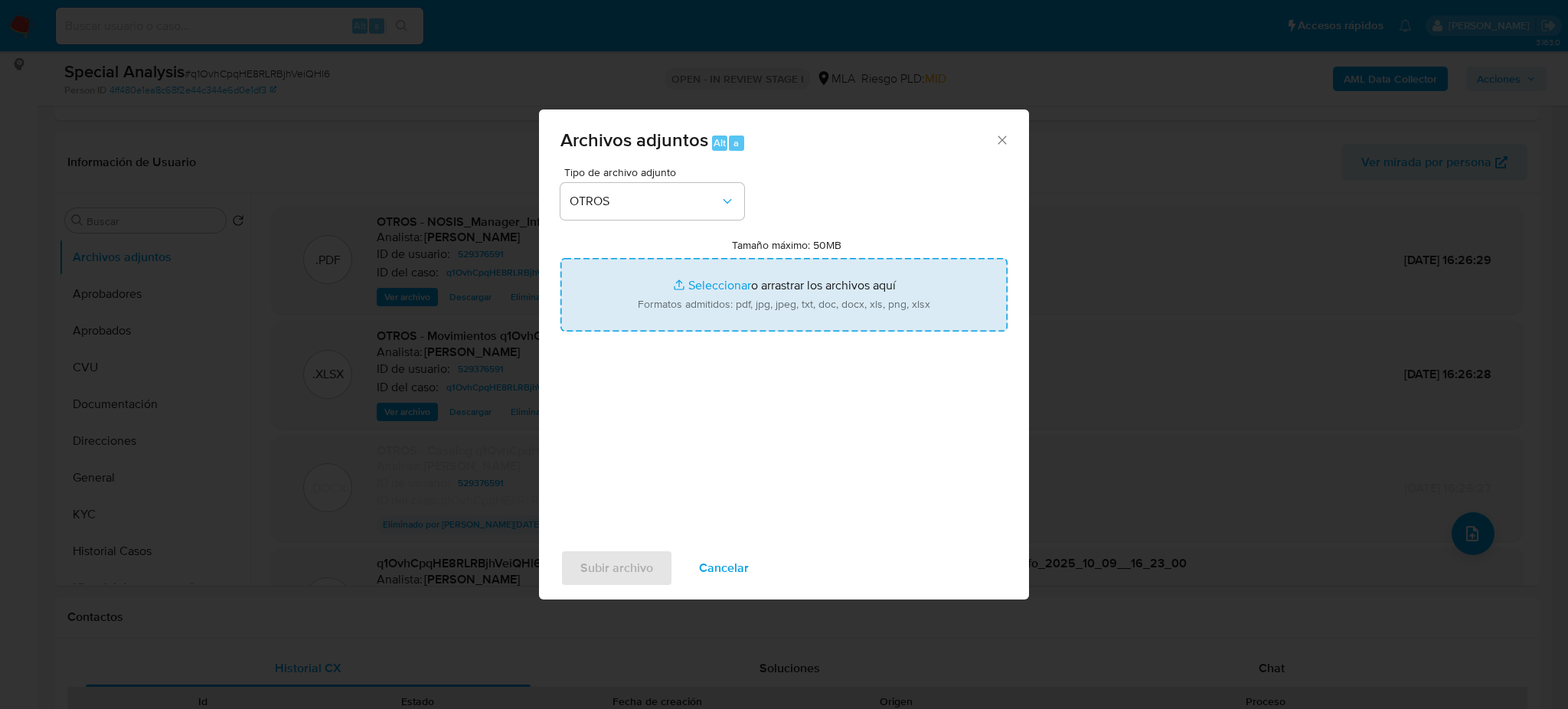
click at [657, 316] on input "Tamaño máximo: 50MB Seleccionar archivos" at bounding box center [784, 294] width 447 height 74
type input "C:\fakepath\v2 Caselog q1OvhCpqHE8RLRBjhVeiQHl6_2025_10_06_10_12_14.docx"
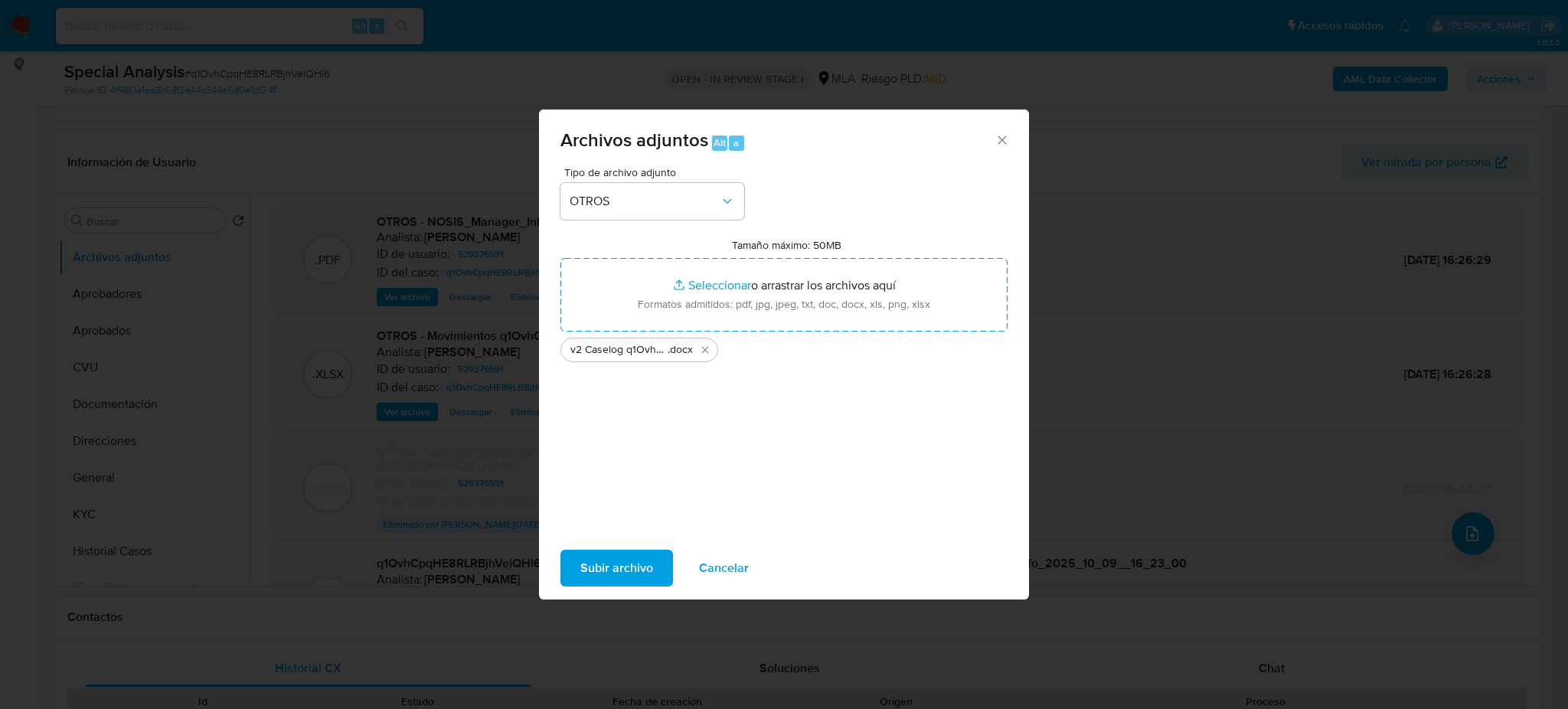
click at [617, 572] on span "Subir archivo" at bounding box center [617, 568] width 73 height 33
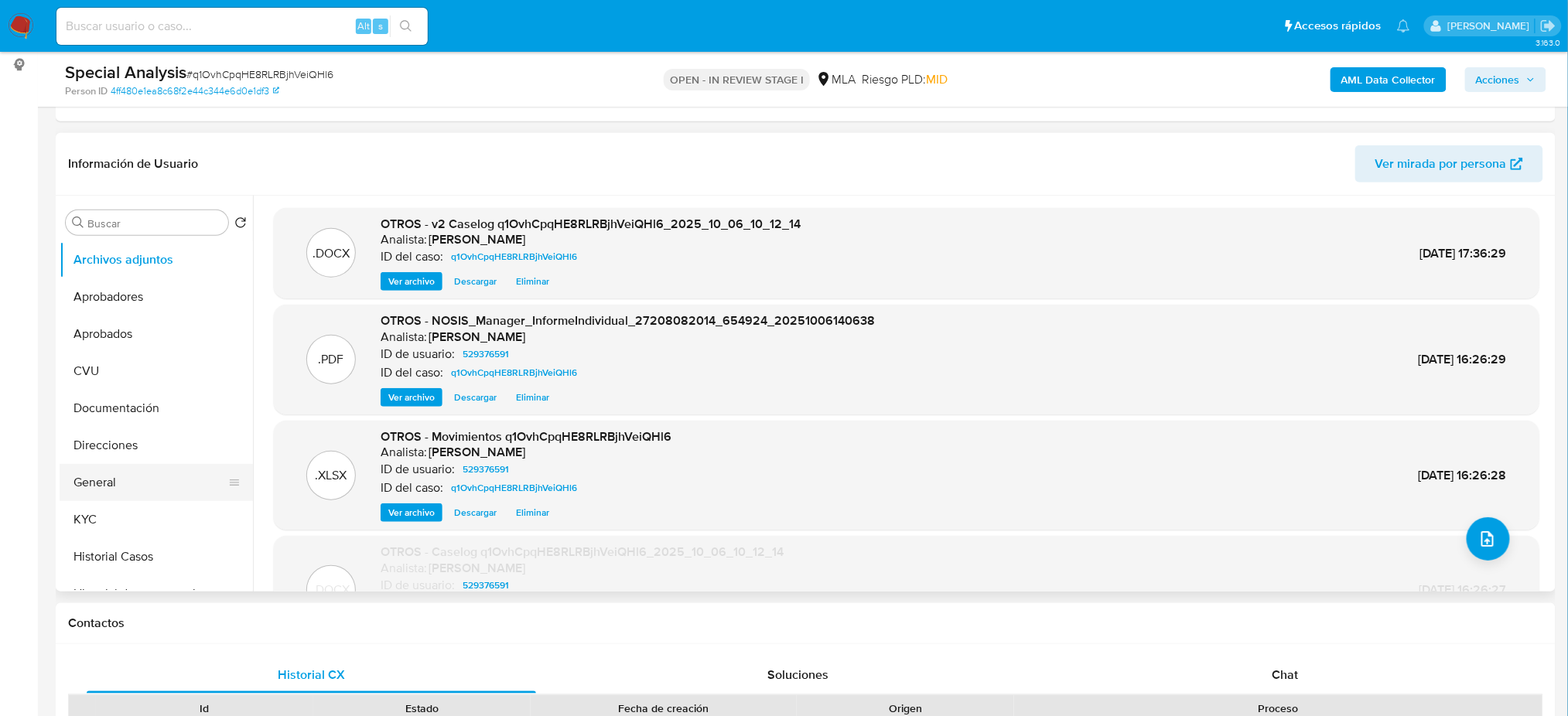
click at [124, 483] on button "General" at bounding box center [150, 482] width 181 height 37
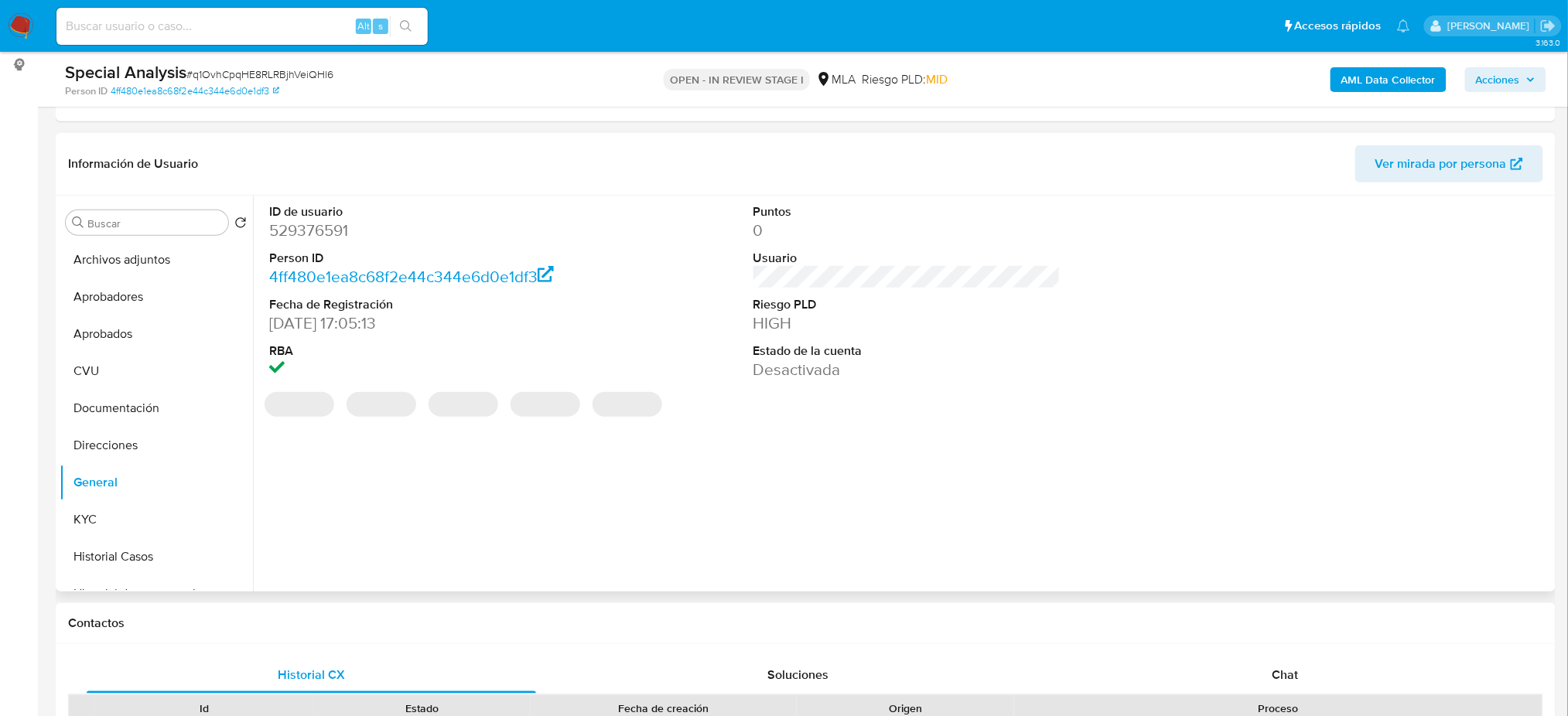
click at [309, 231] on dd "529376591" at bounding box center [423, 231] width 307 height 22
copy dd "529376591"
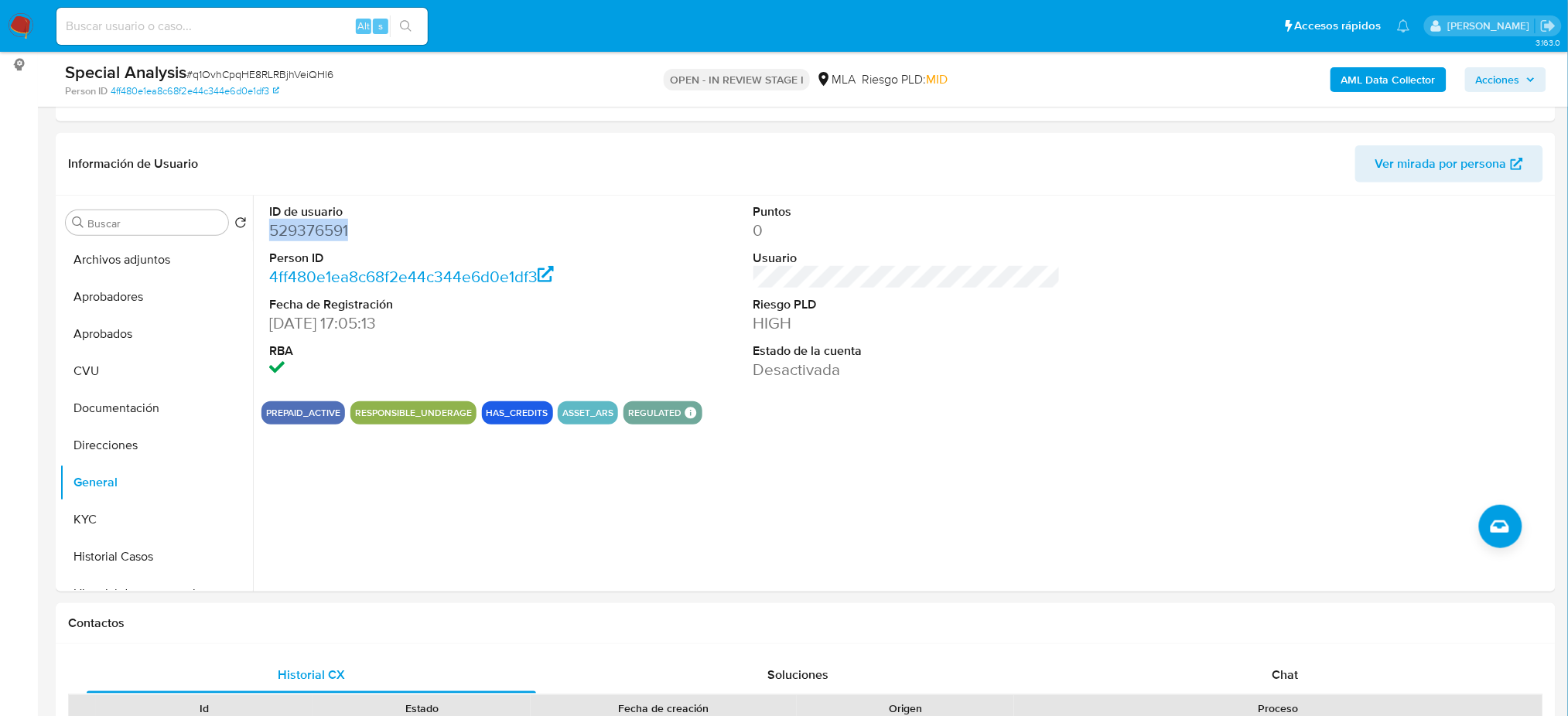
click at [1526, 81] on span "Acciones" at bounding box center [1506, 80] width 60 height 22
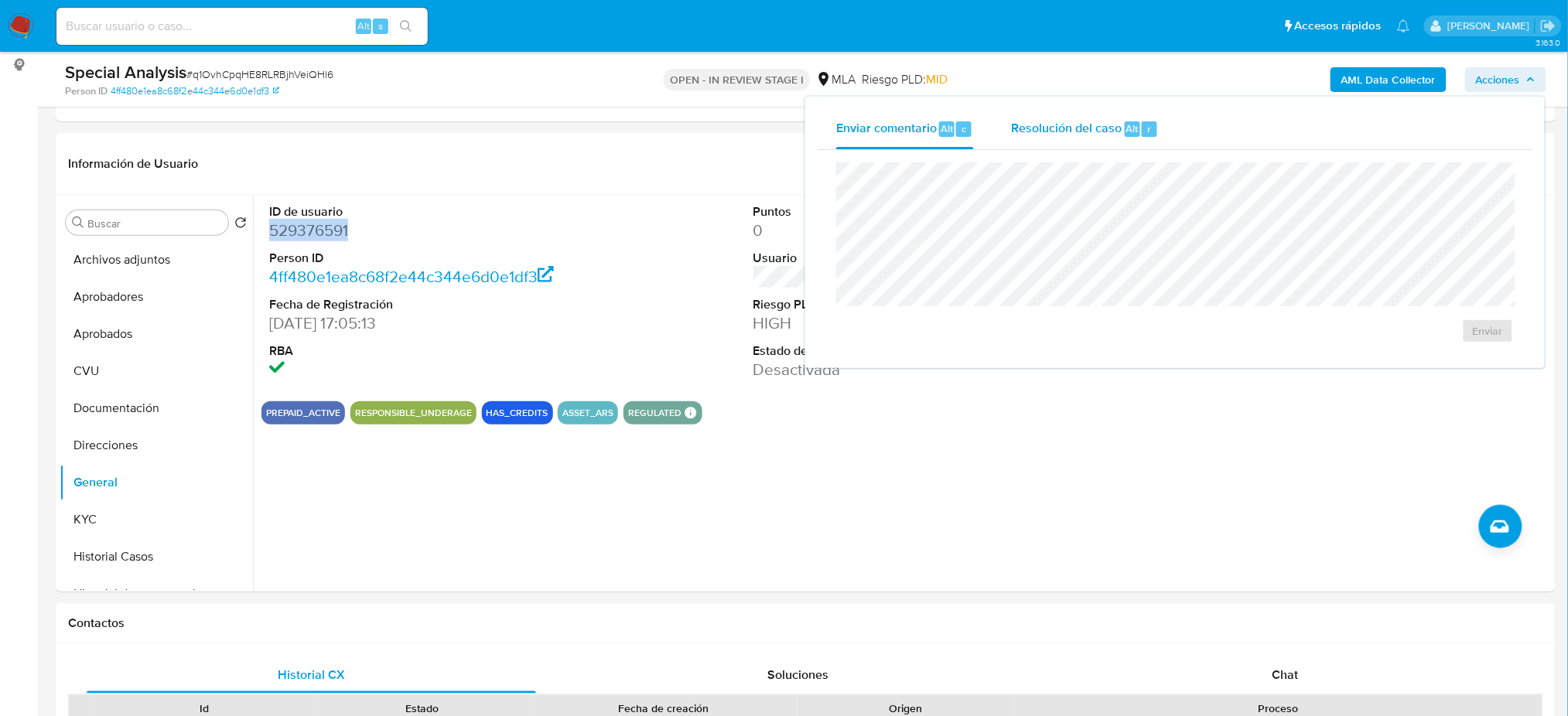
click at [1050, 144] on div "Resolución del caso Alt r" at bounding box center [1085, 129] width 147 height 40
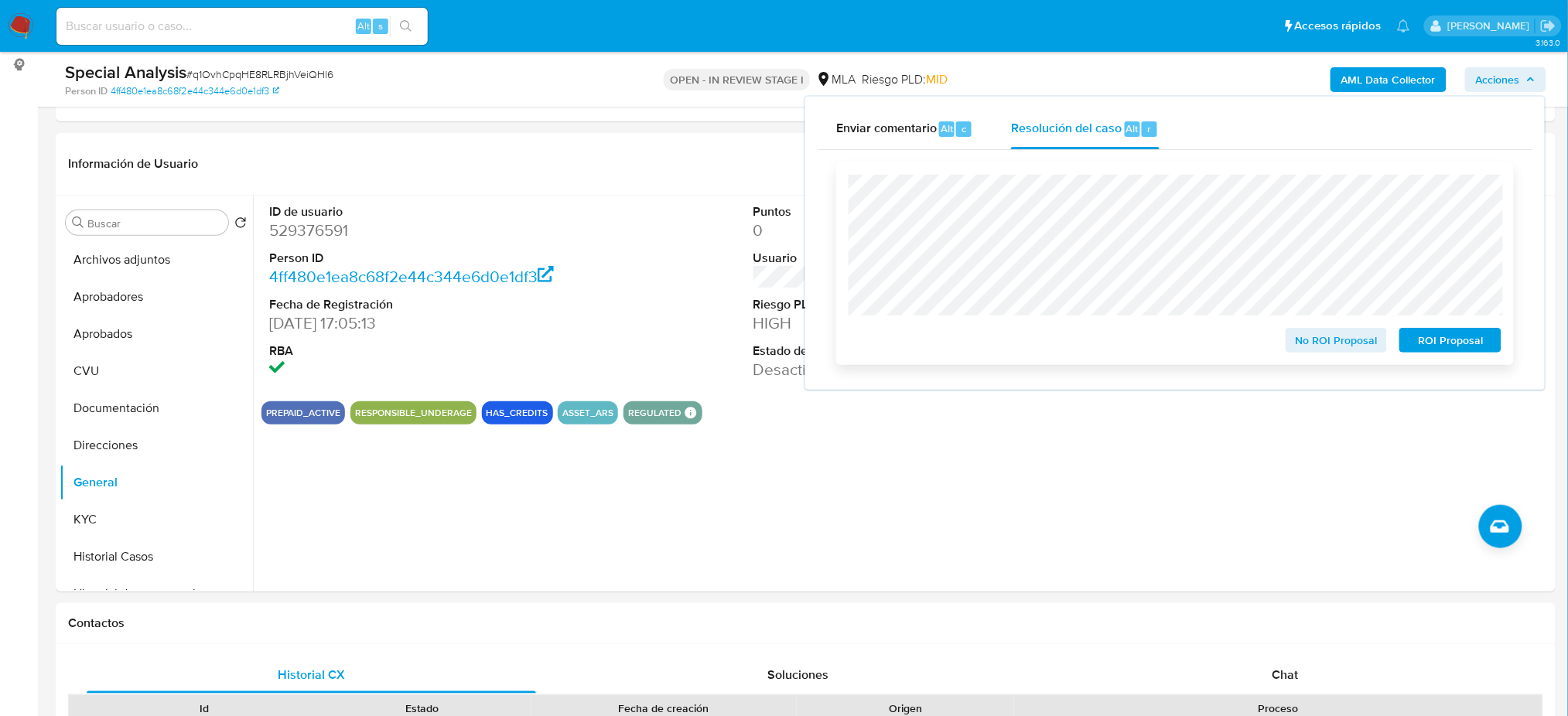
click at [1479, 351] on span "ROI Proposal" at bounding box center [1450, 340] width 81 height 22
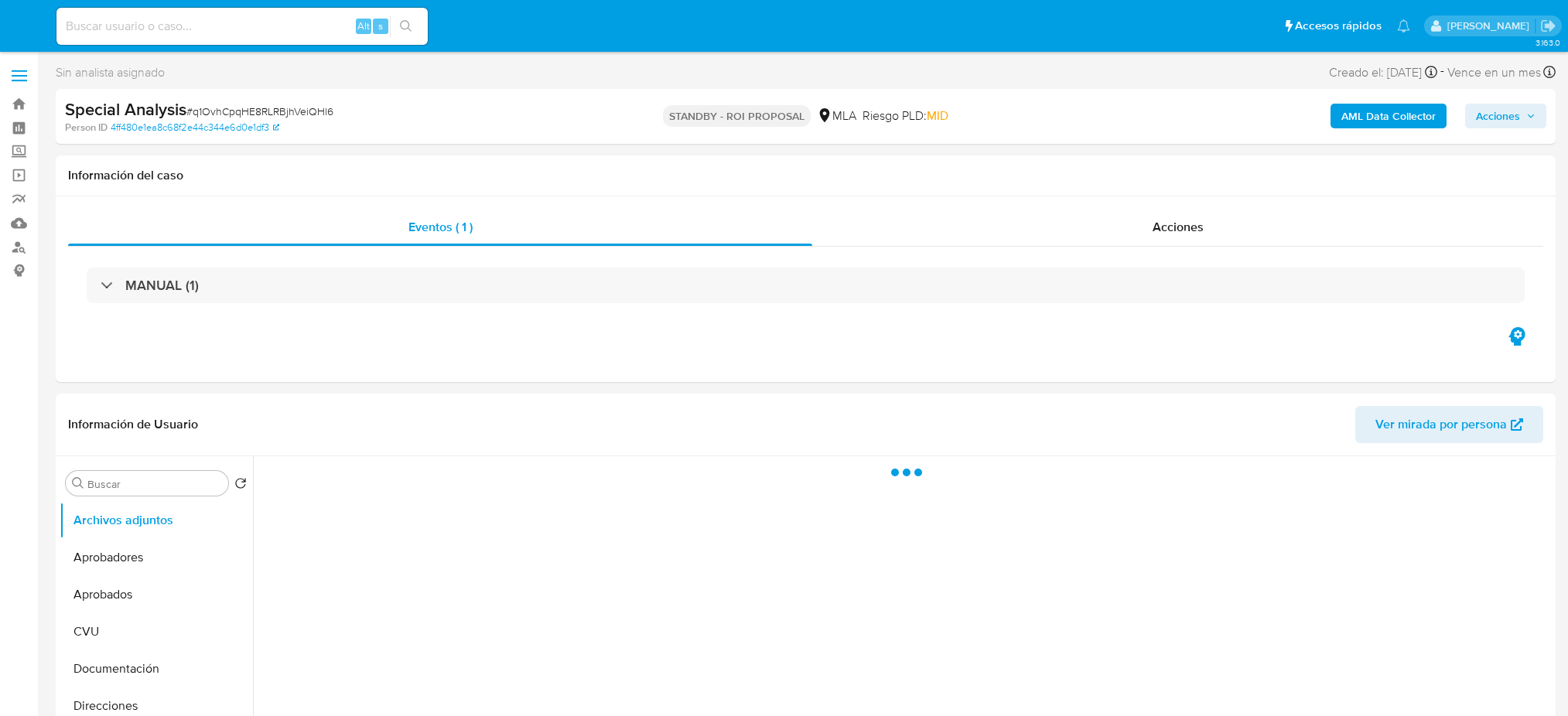
select select "10"
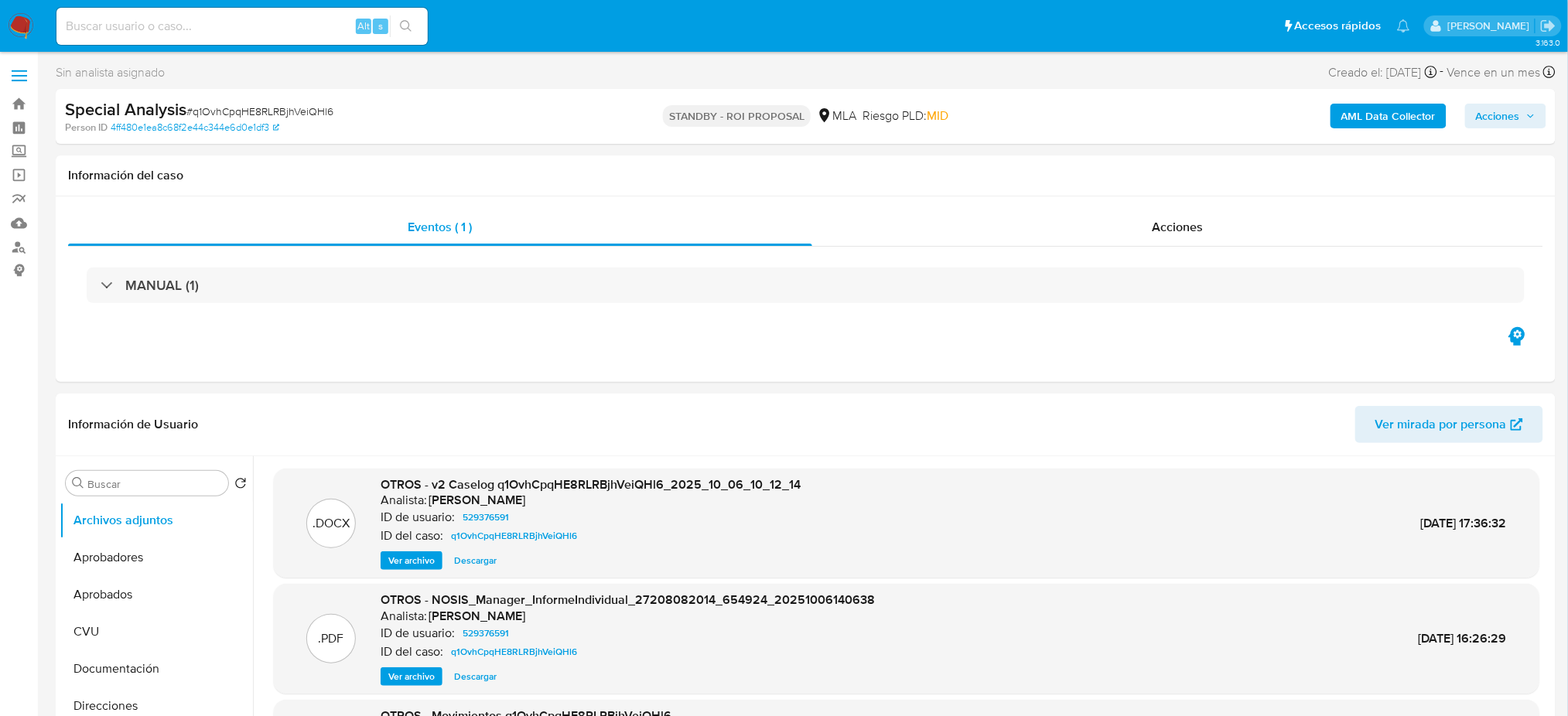
click at [27, 31] on img at bounding box center [21, 27] width 27 height 27
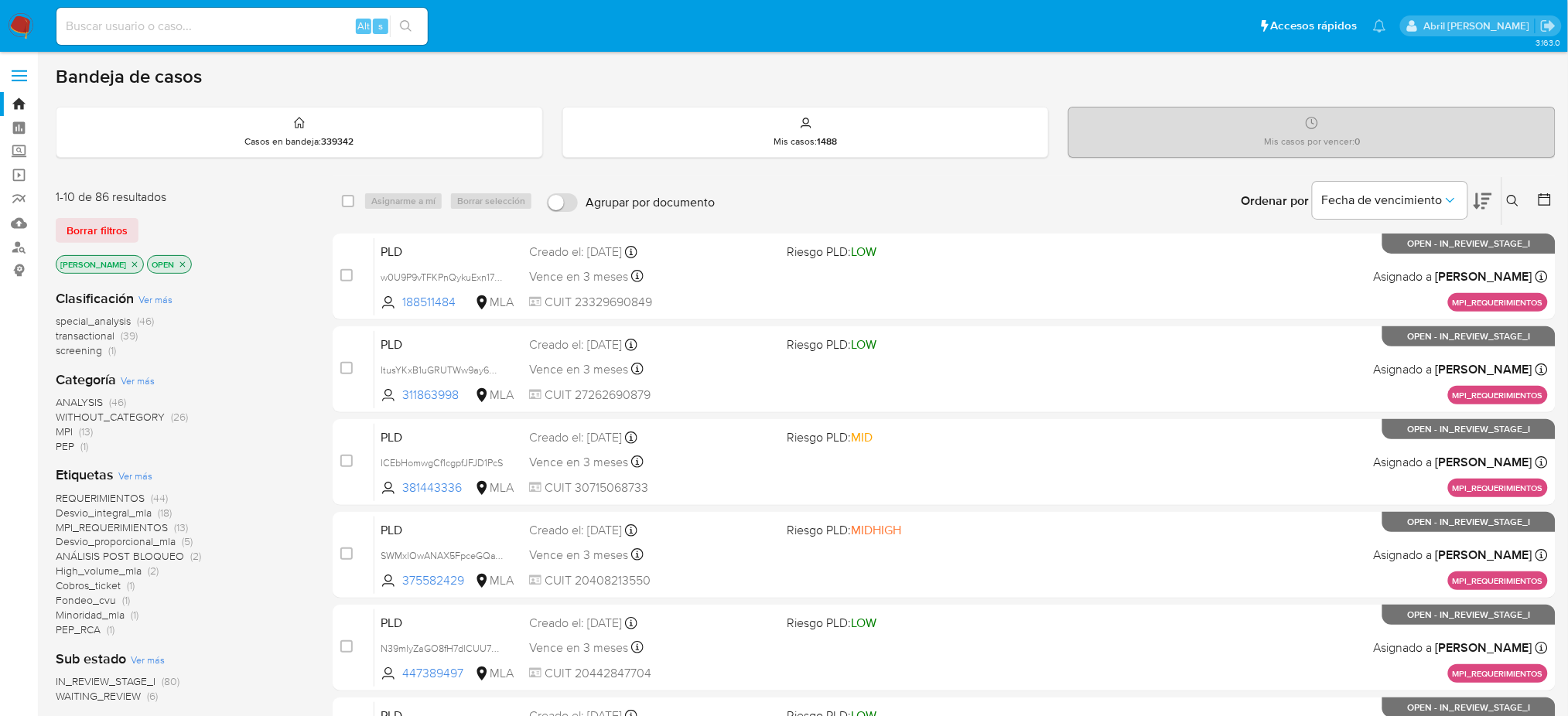
click at [305, 29] on input at bounding box center [242, 27] width 371 height 20
paste input "0eJoBcT0VHnItU5eeHTcatbb"
type input "0eJoBcT0VHnItU5eeHTcatbb"
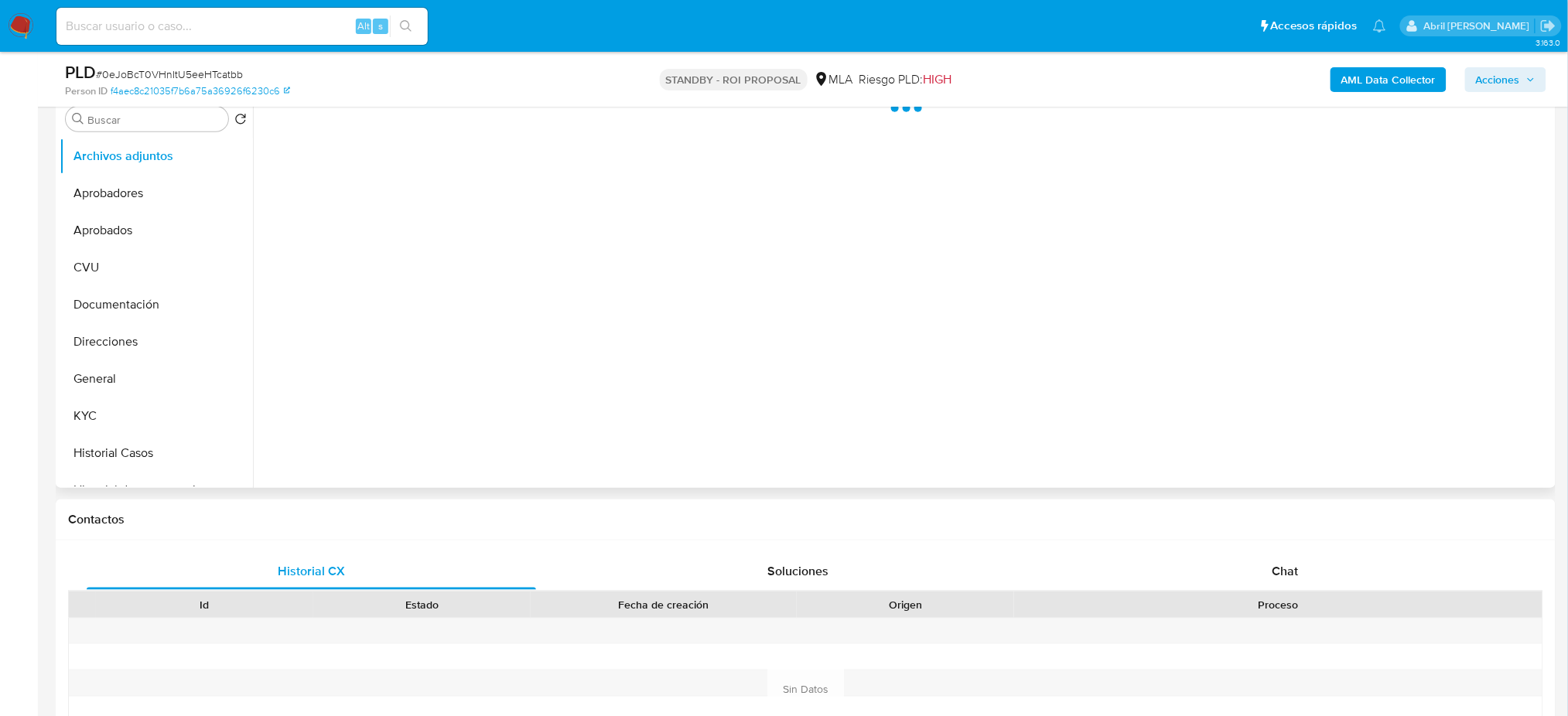
select select "10"
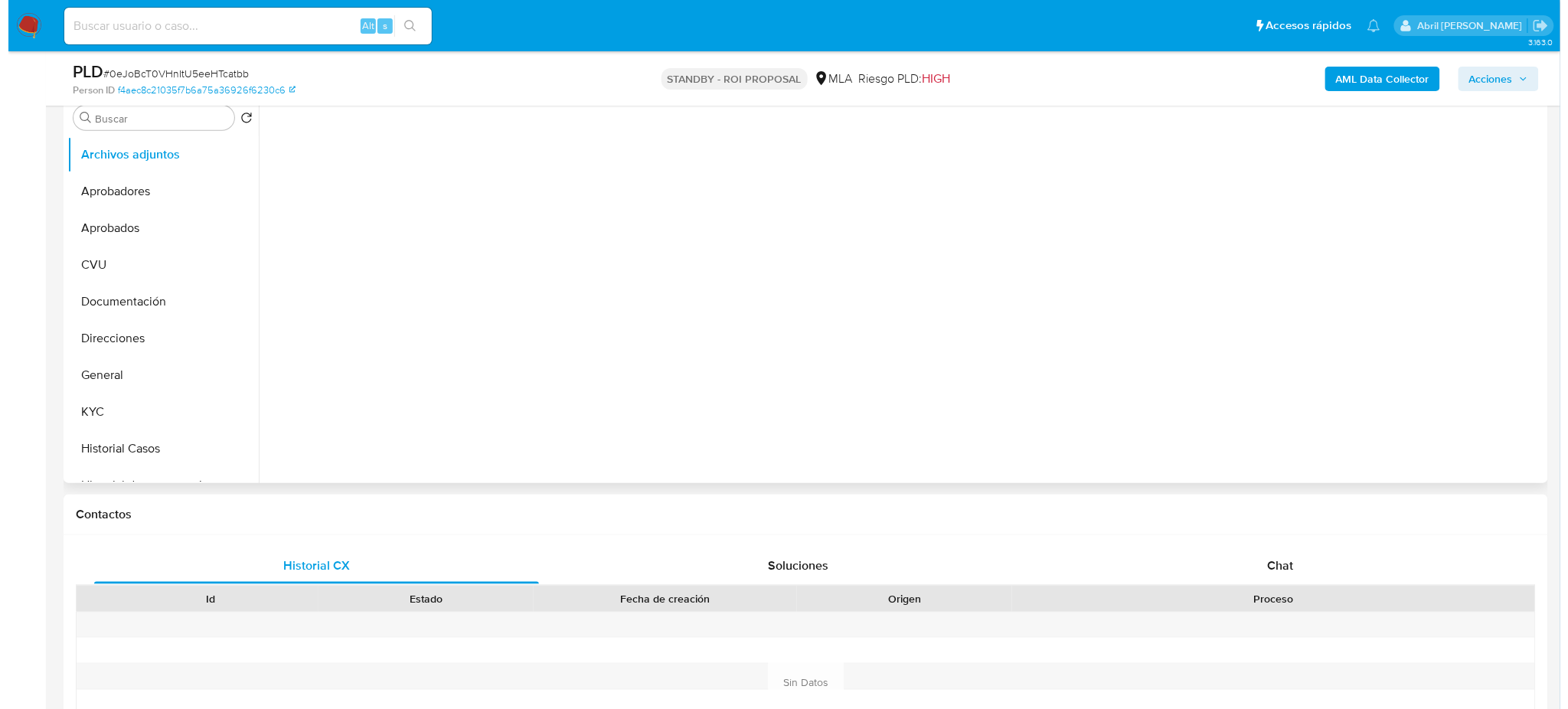
scroll to position [203, 0]
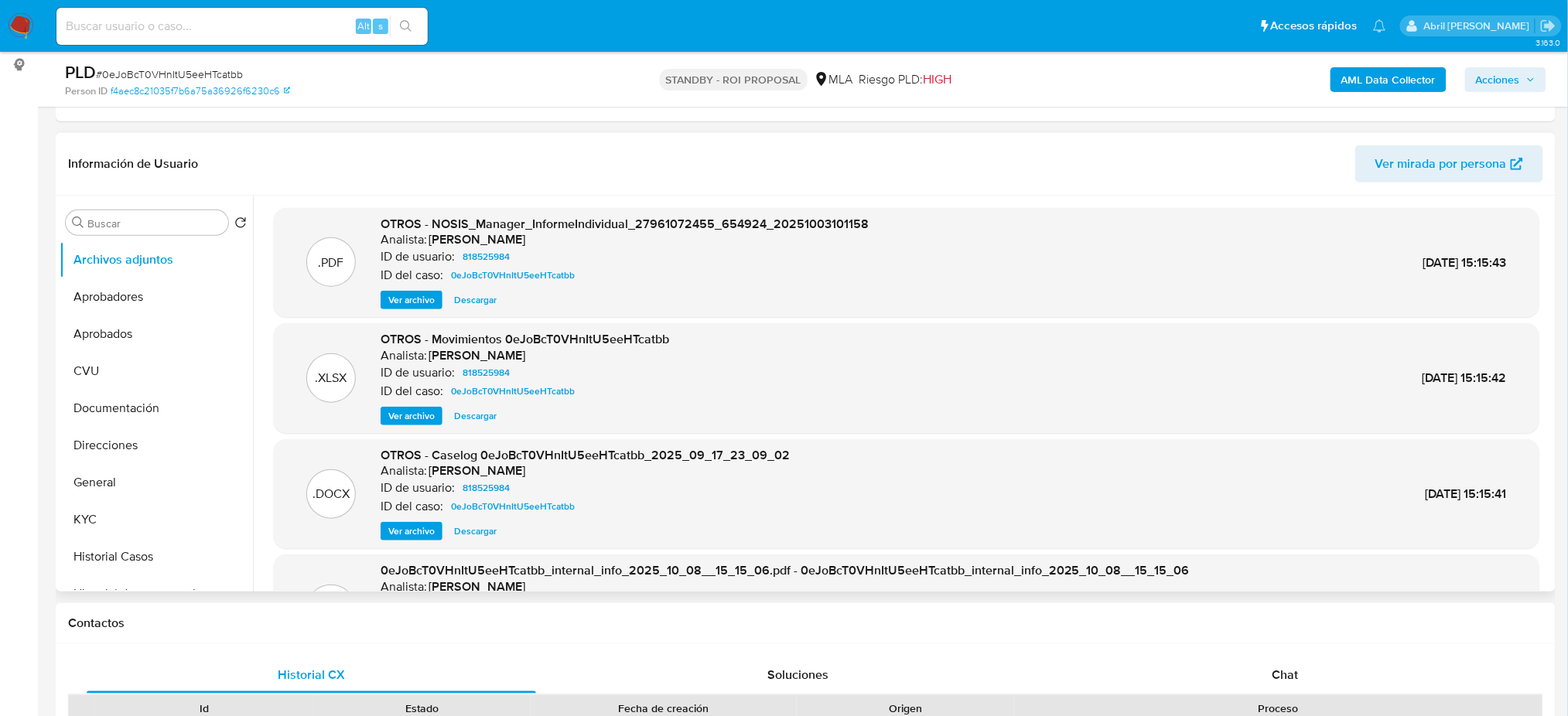
click at [388, 532] on span "Ver archivo" at bounding box center [411, 532] width 46 height 16
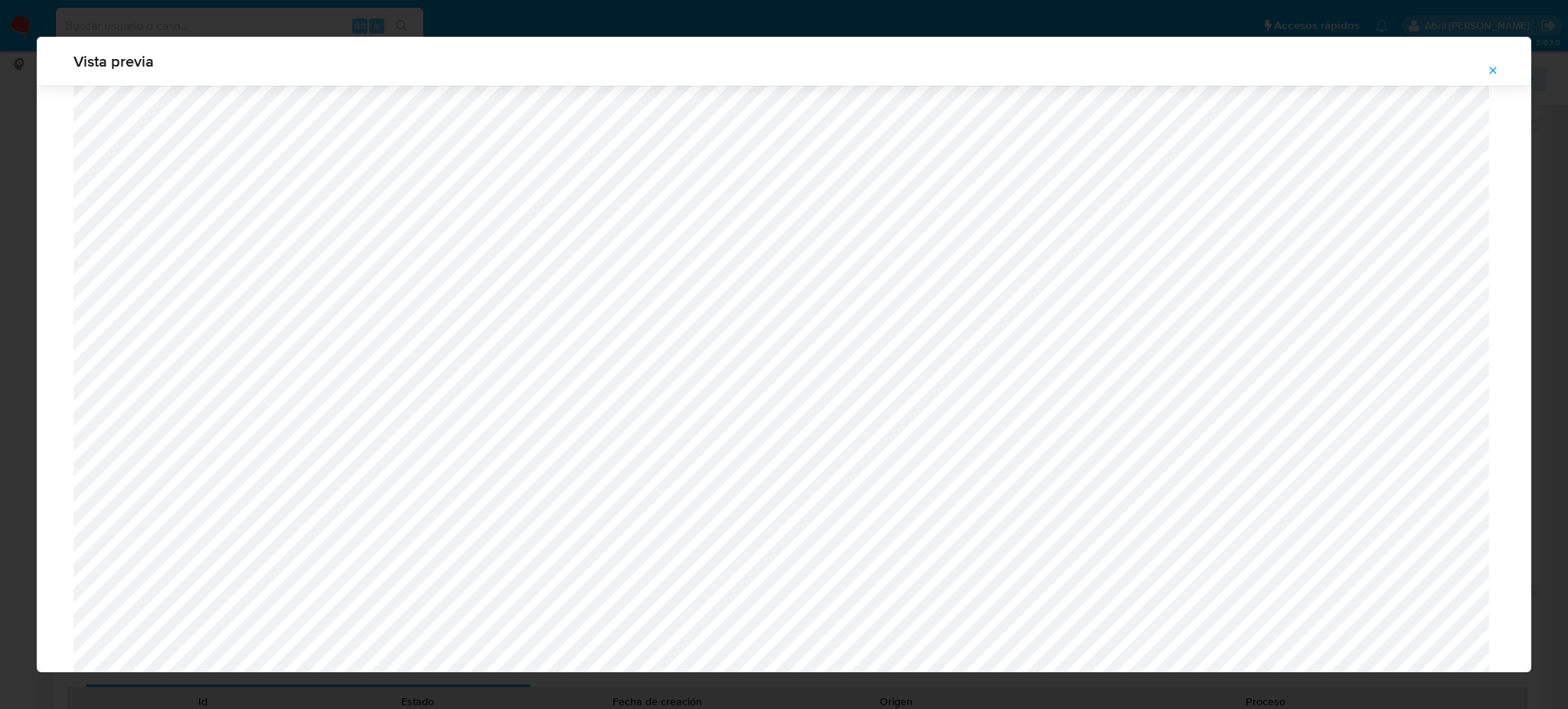
scroll to position [1194, 0]
click at [1492, 75] on icon "Attachment preview" at bounding box center [1493, 71] width 12 height 12
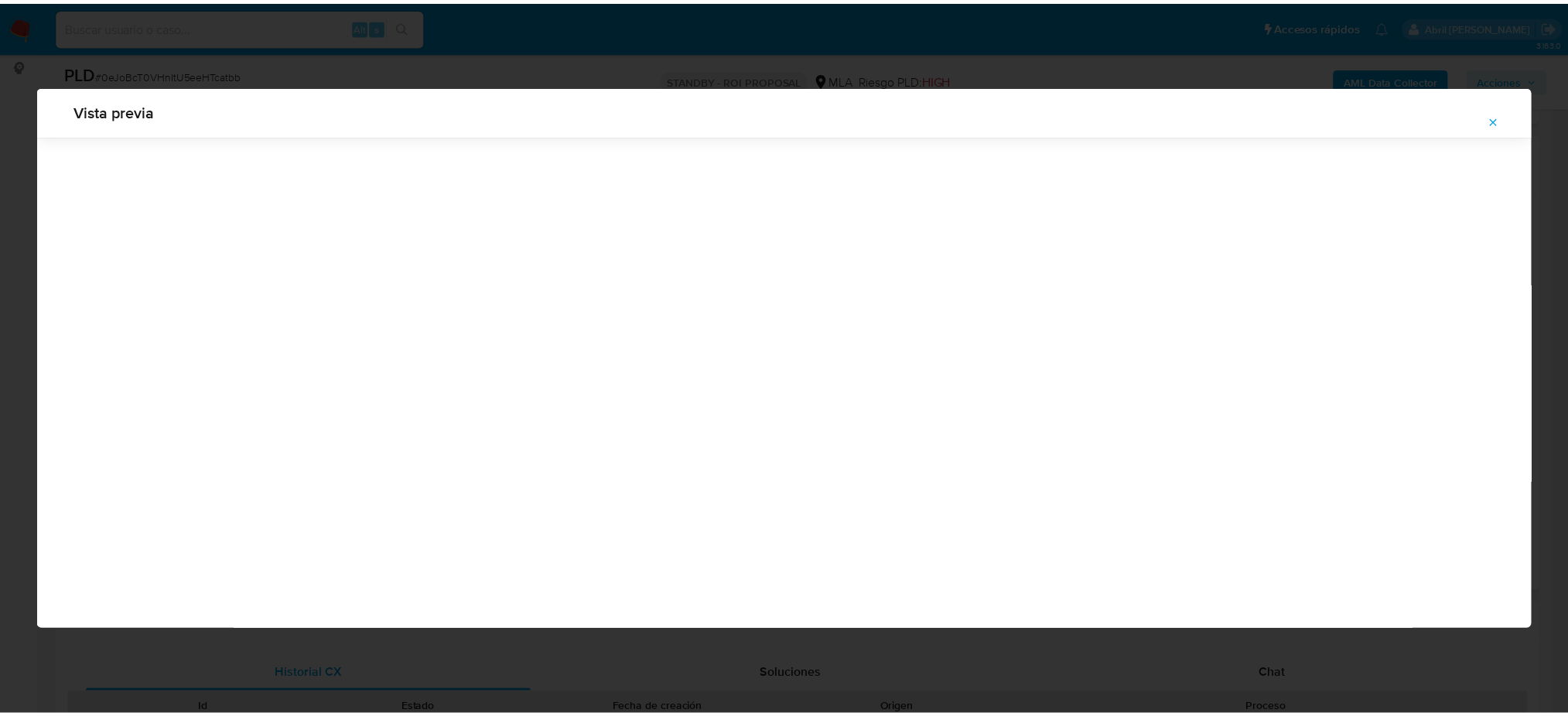
scroll to position [0, 0]
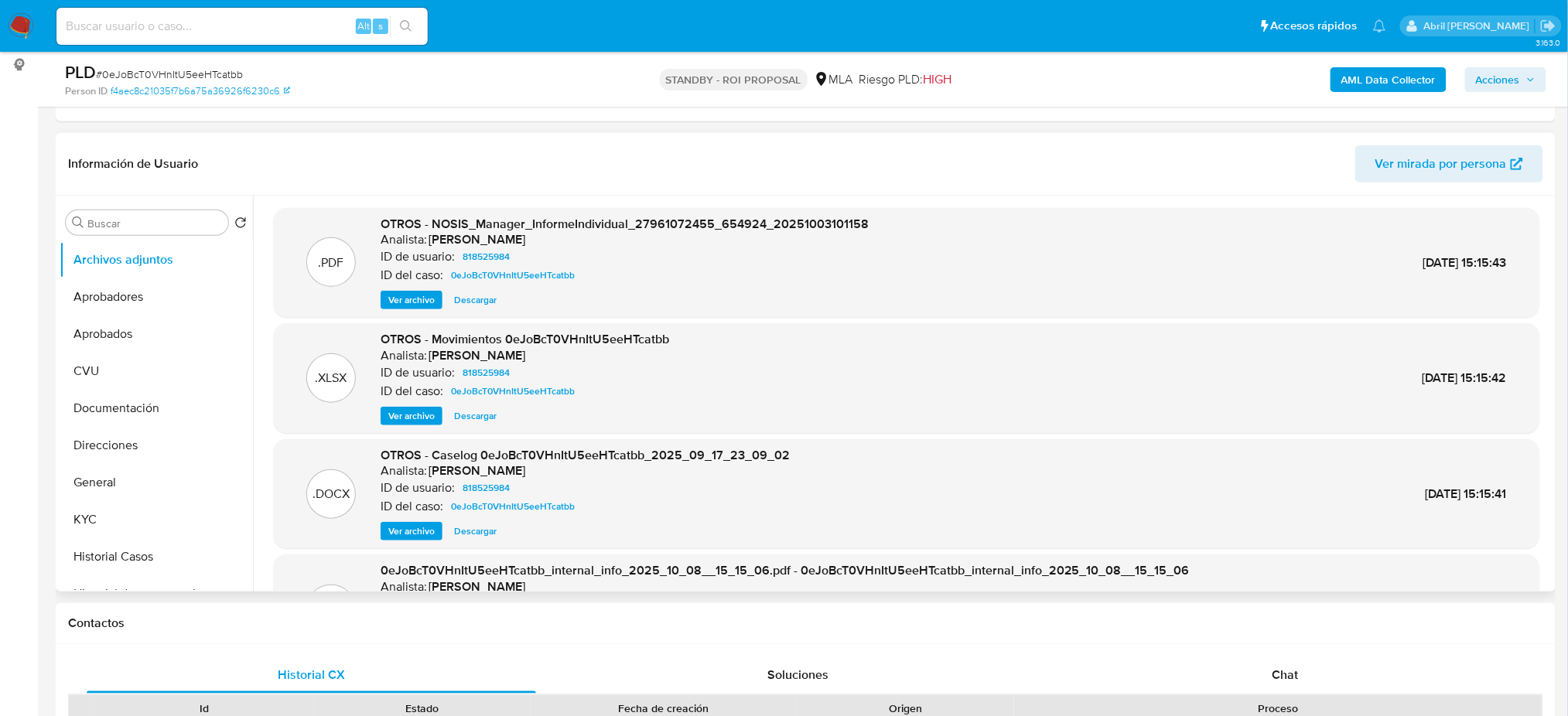
drag, startPoint x: 13, startPoint y: 26, endPoint x: 117, endPoint y: 35, distance: 104.4
click at [13, 26] on img at bounding box center [21, 27] width 27 height 27
